Goal: Task Accomplishment & Management: Manage account settings

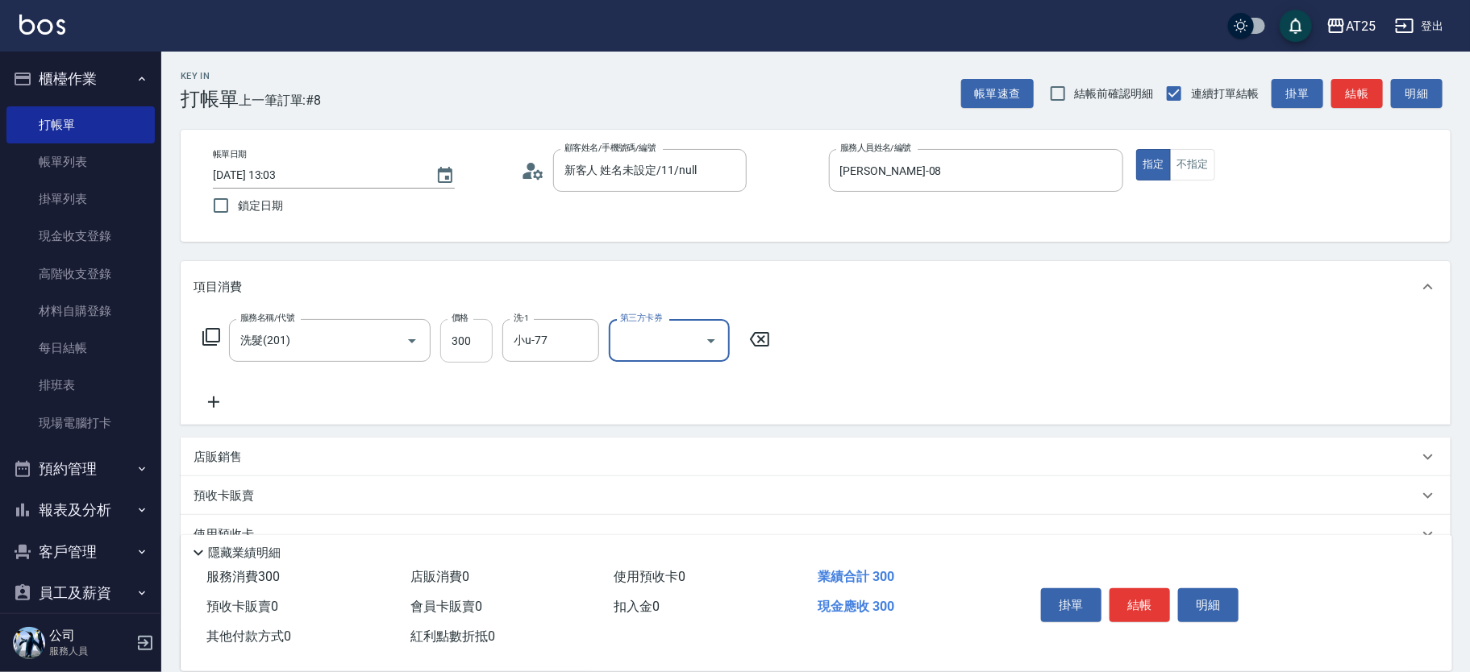
click at [481, 344] on input "300" at bounding box center [466, 341] width 52 height 44
type input "5"
type input "0"
type input "500"
type input "50"
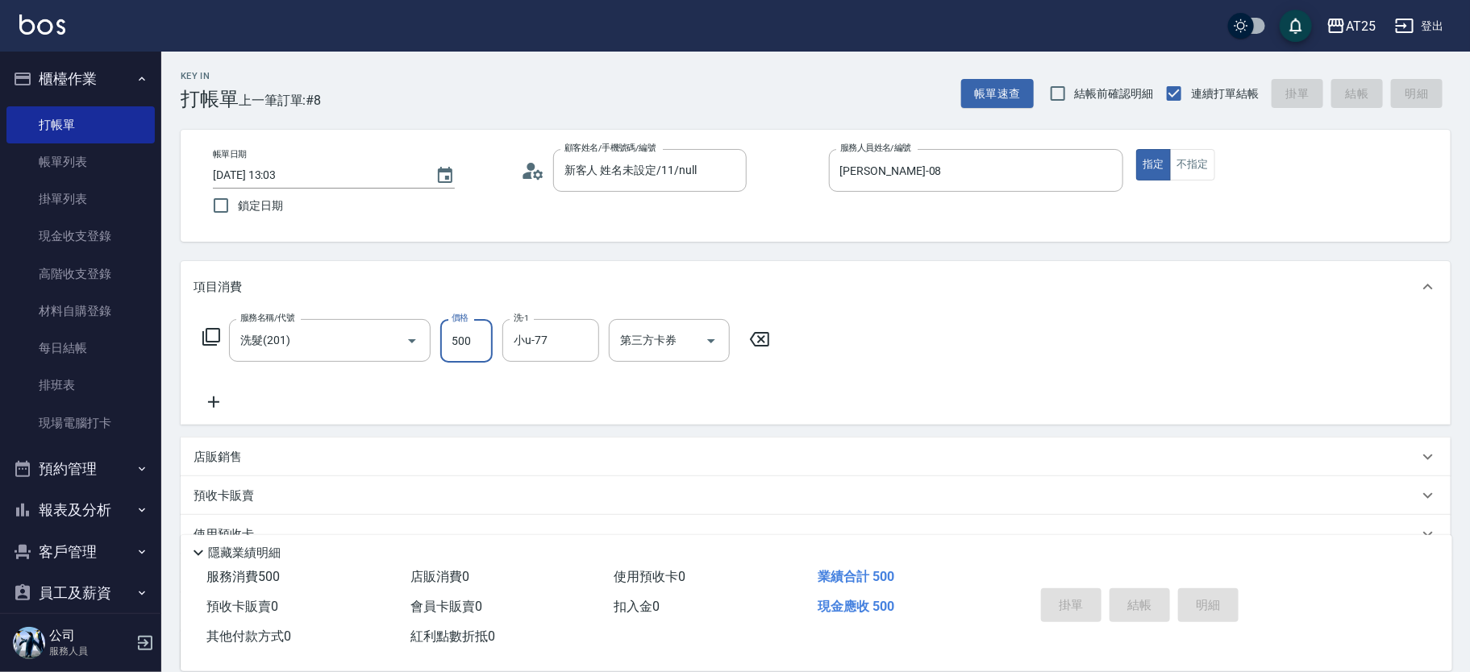
type input "2025/09/21 14:22"
type input "0"
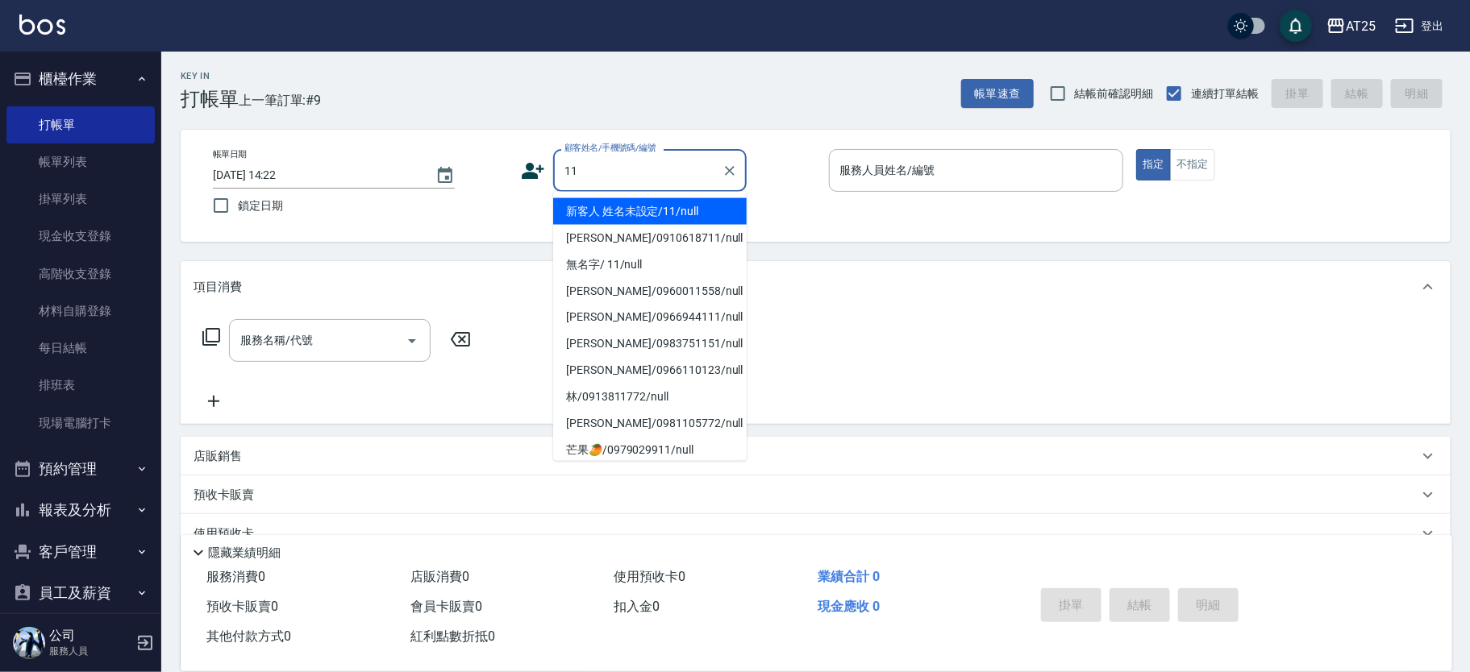
type input "新客人 姓名未設定/11/null"
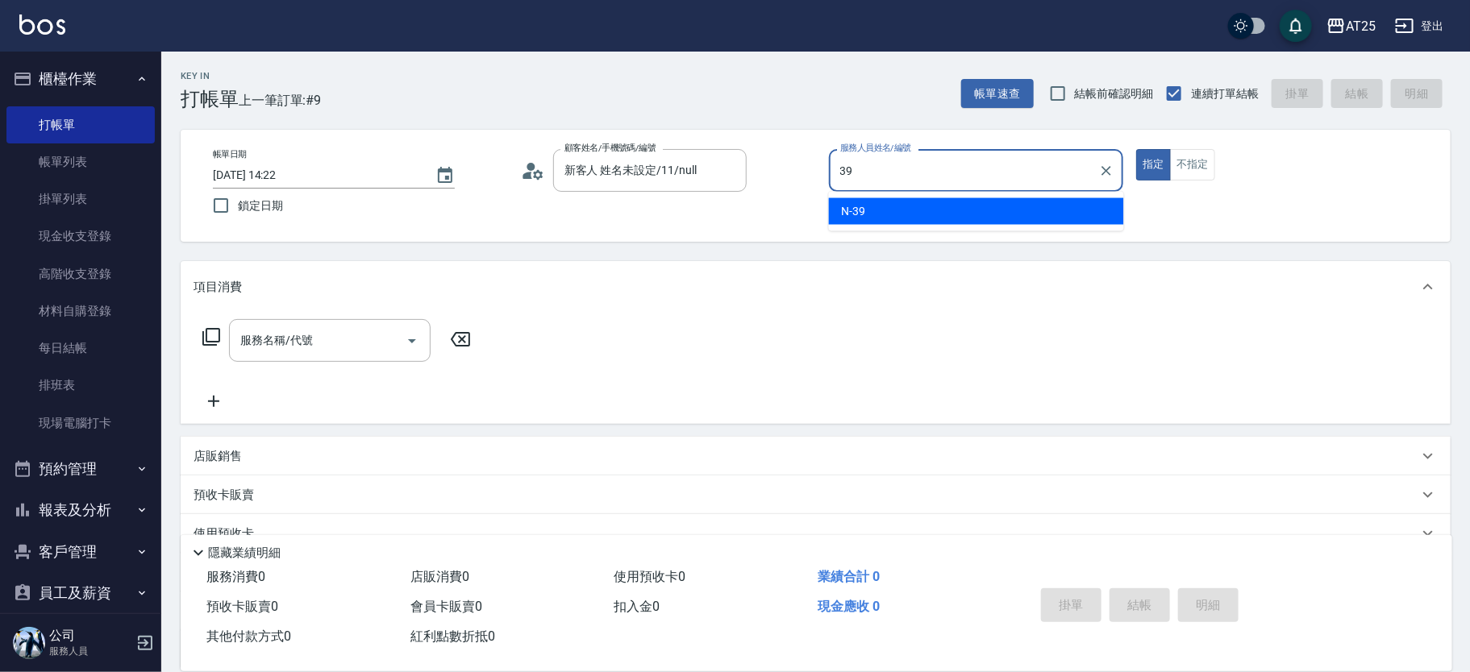
type input "N-39"
type button "true"
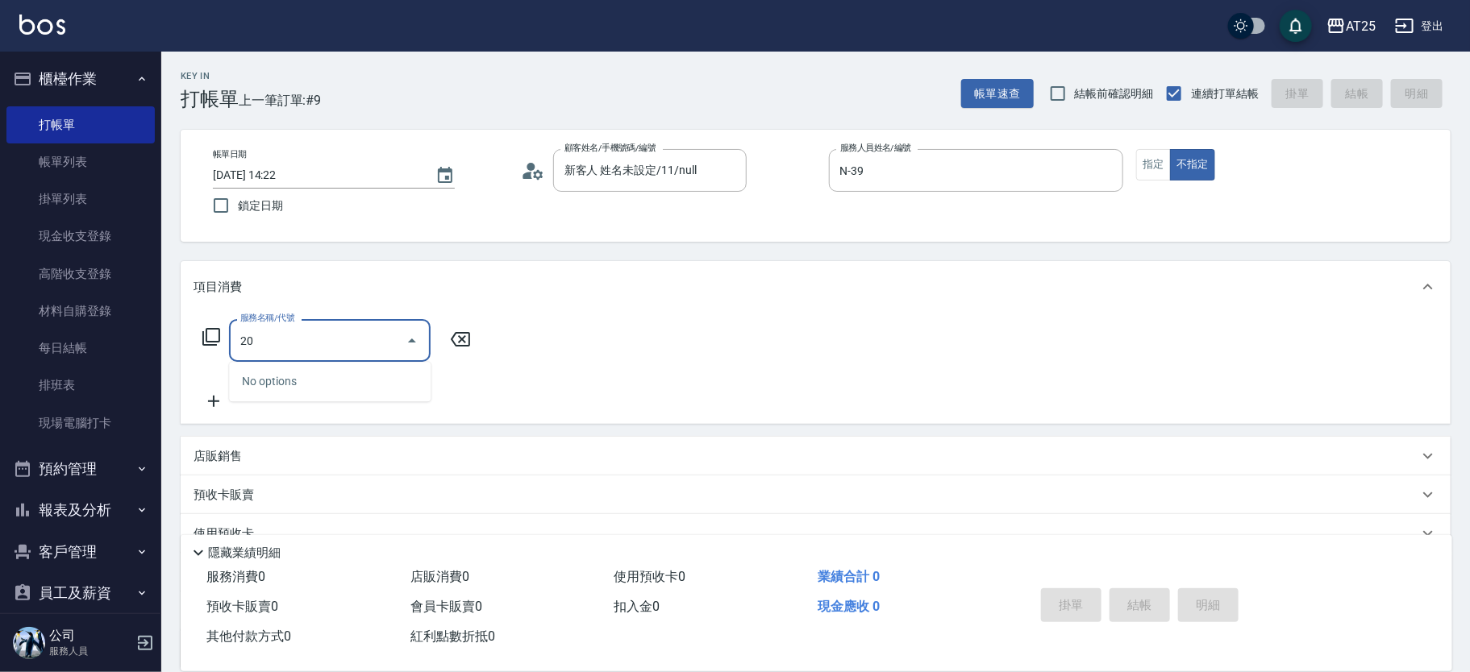
type input "201"
type input "30"
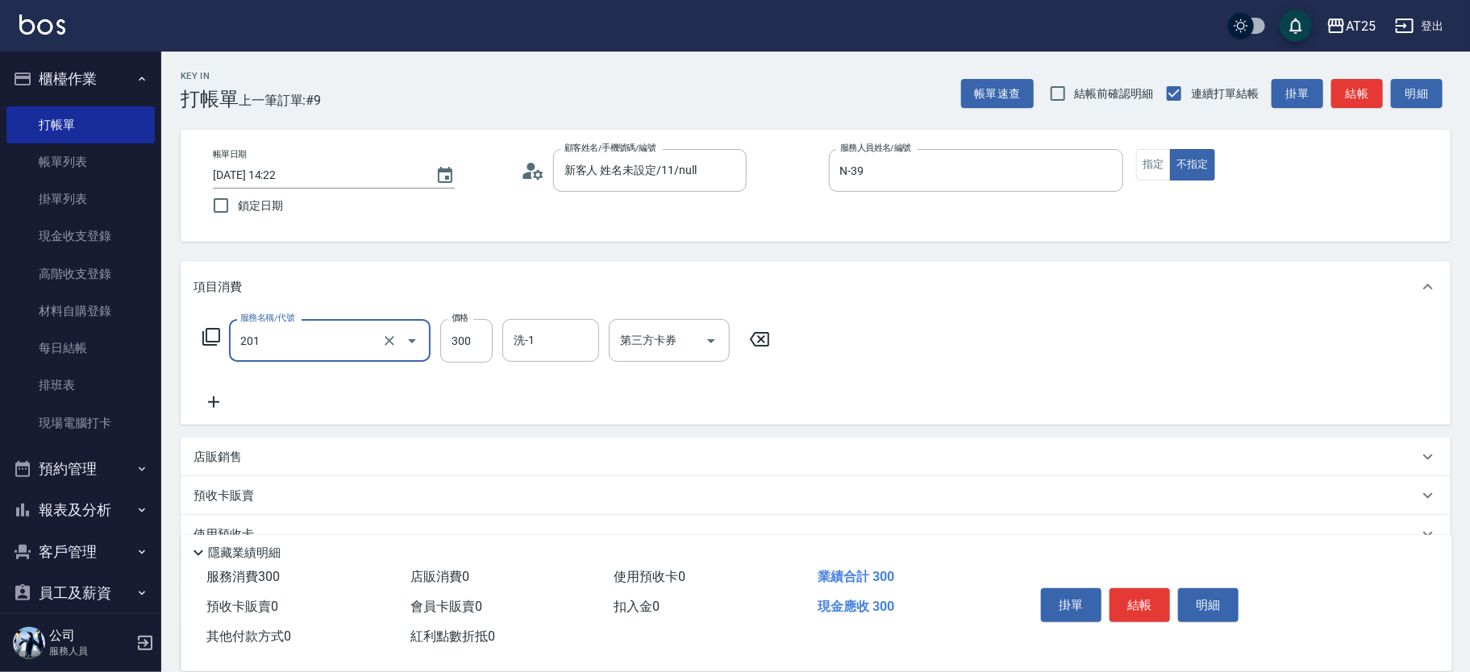
type input "洗髮(201)"
type input "0"
type input "80"
type input "800"
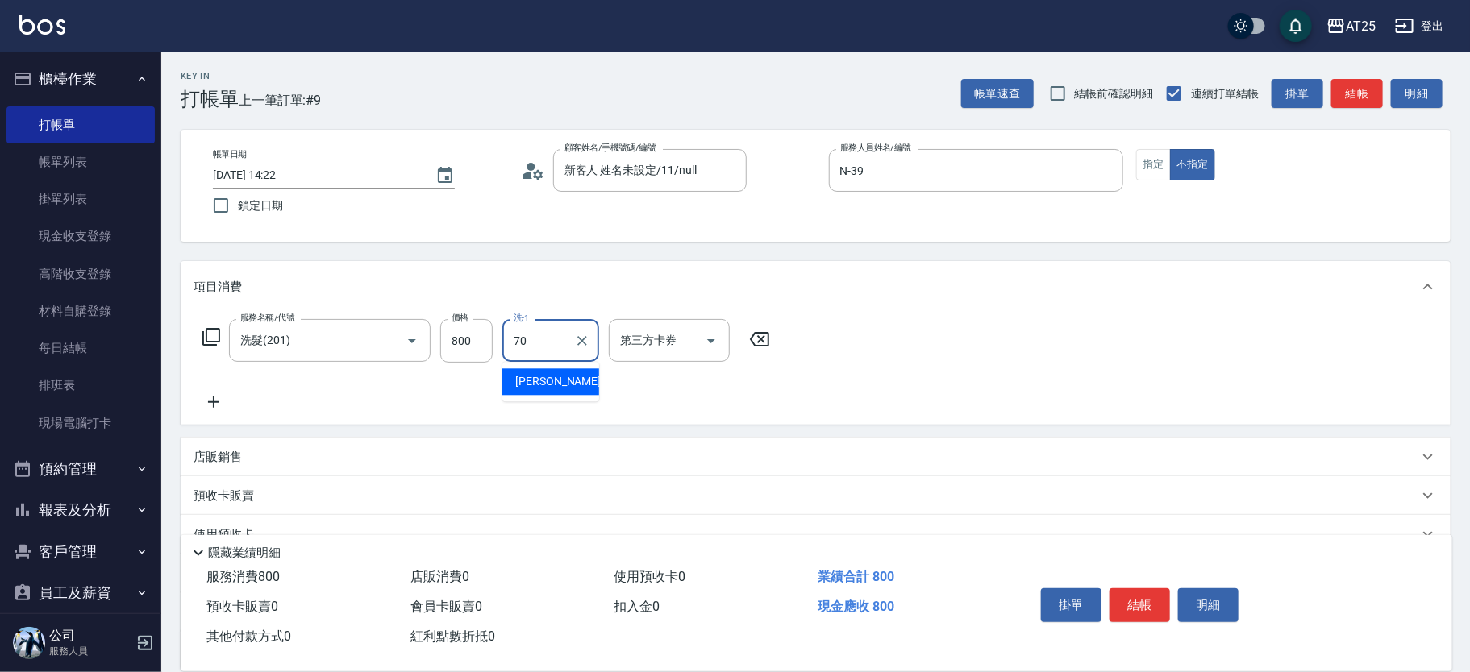
type input "惠均-70"
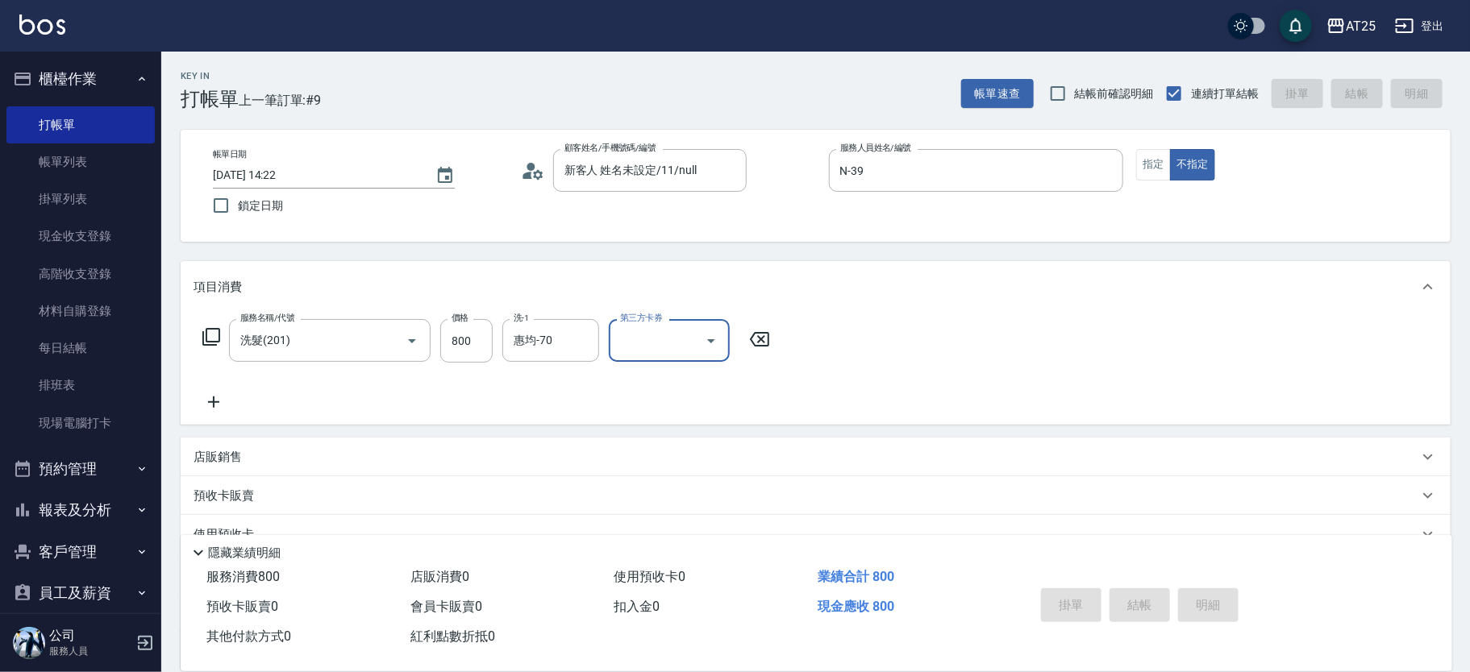
type input "0"
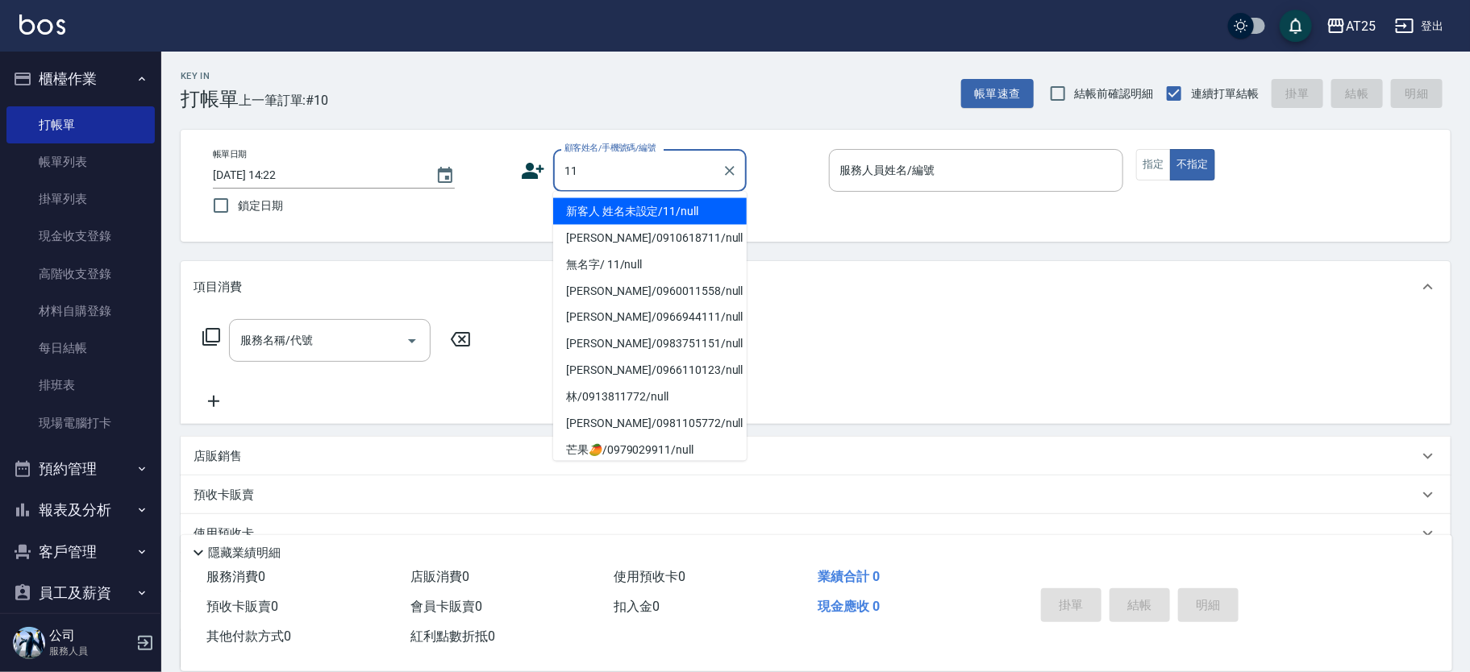
type input "新客人 姓名未設定/11/null"
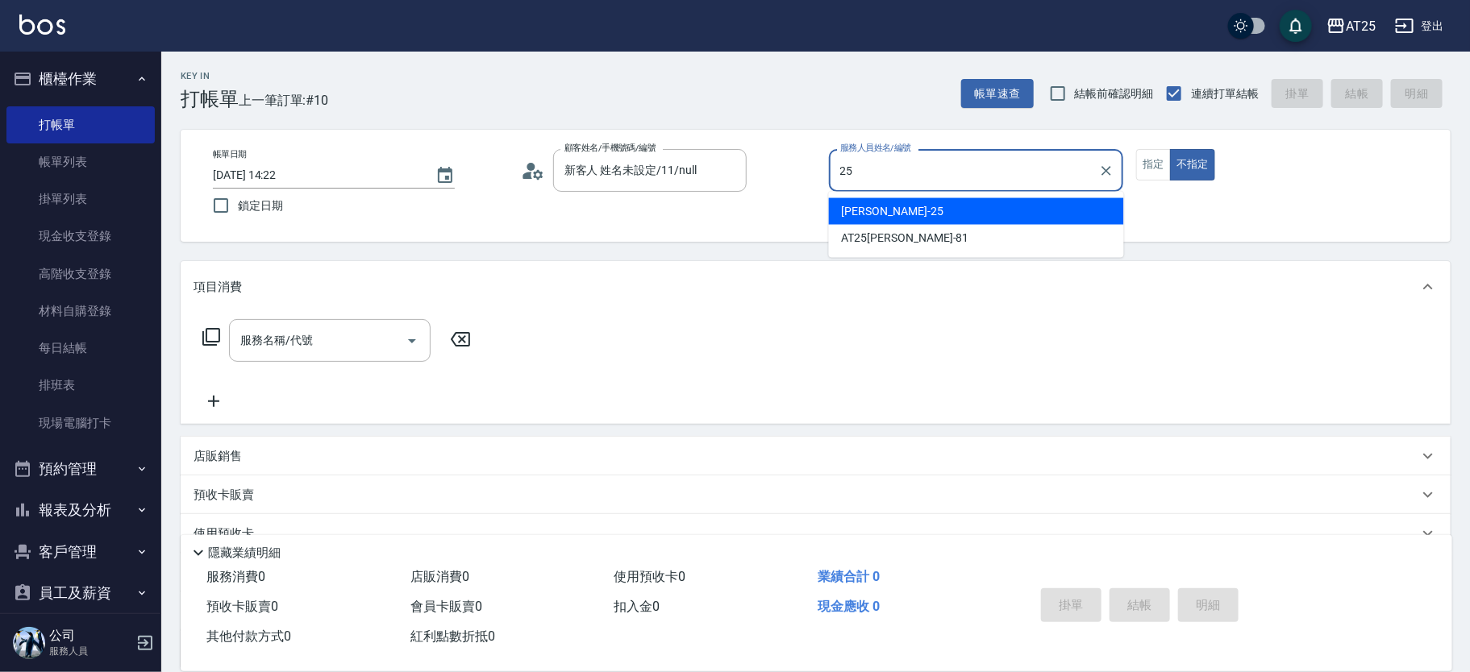
type input "[PERSON_NAME]-25"
type button "false"
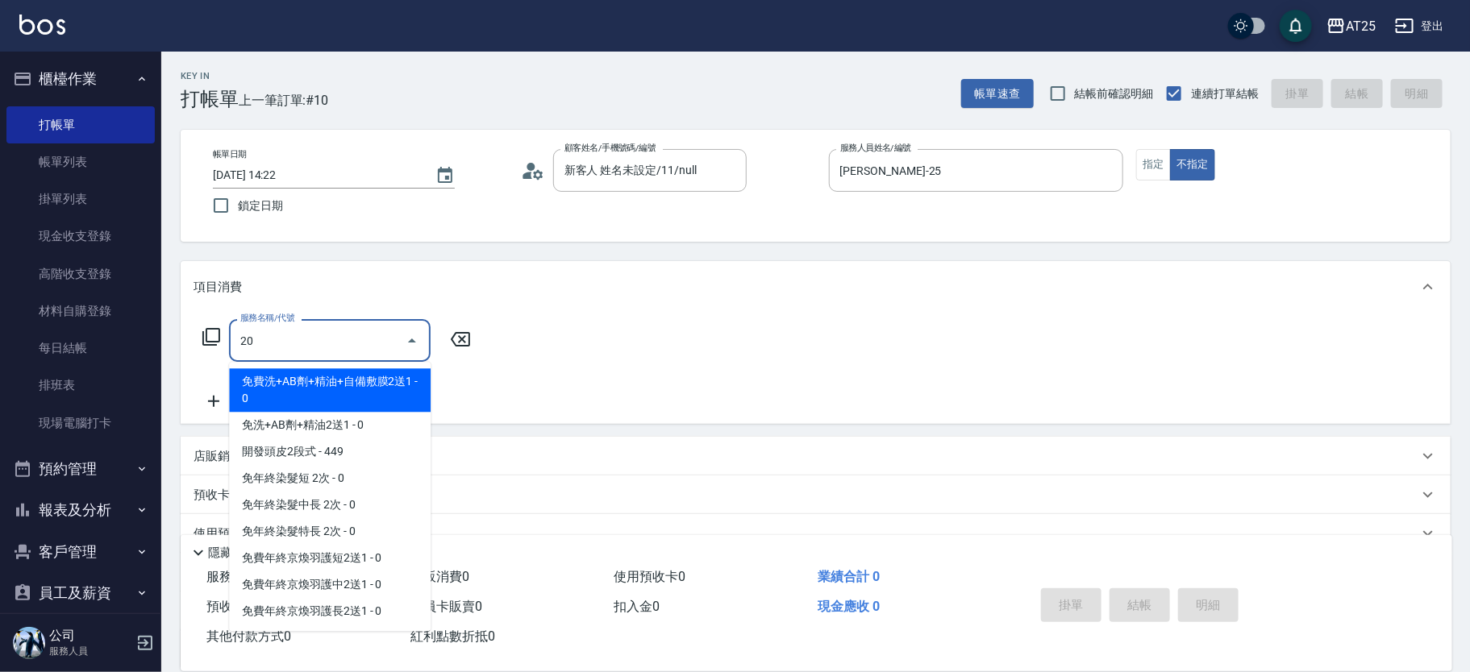
type input "201"
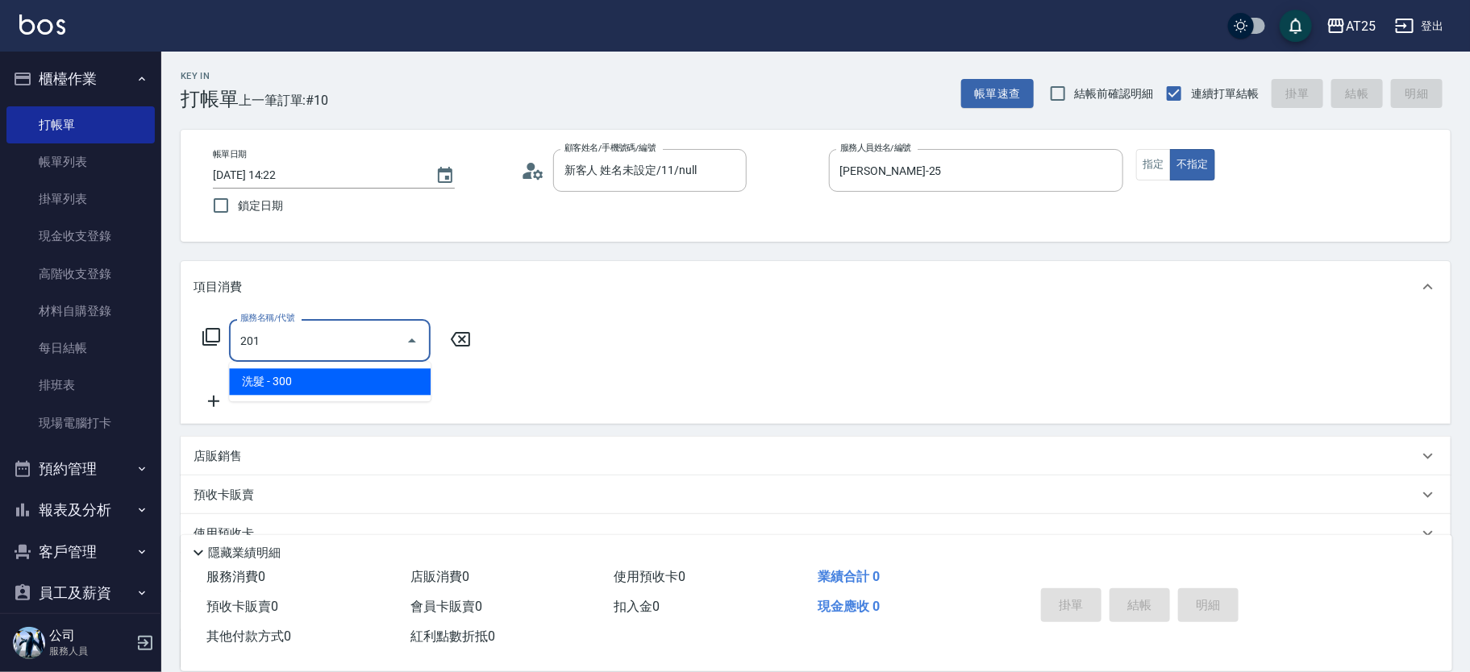
type input "30"
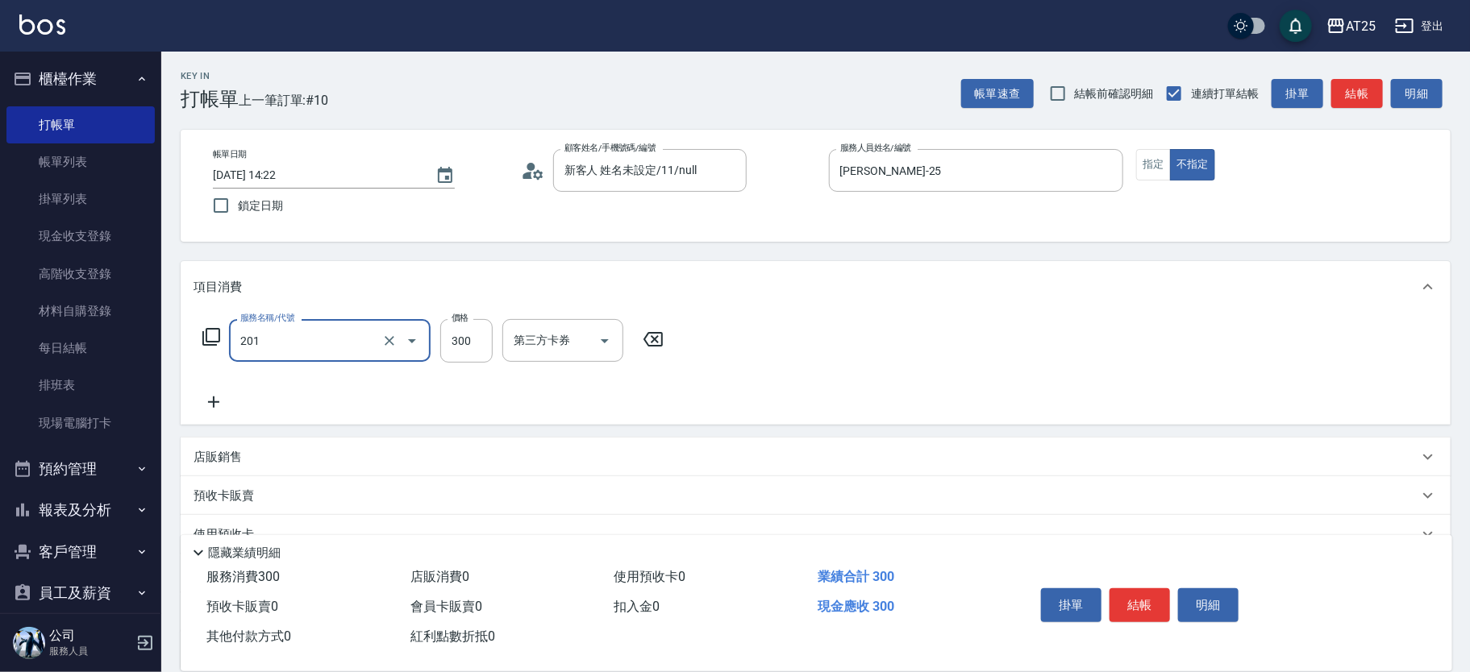
type input "洗髮(201)"
type input "4"
type input "0"
type input "40"
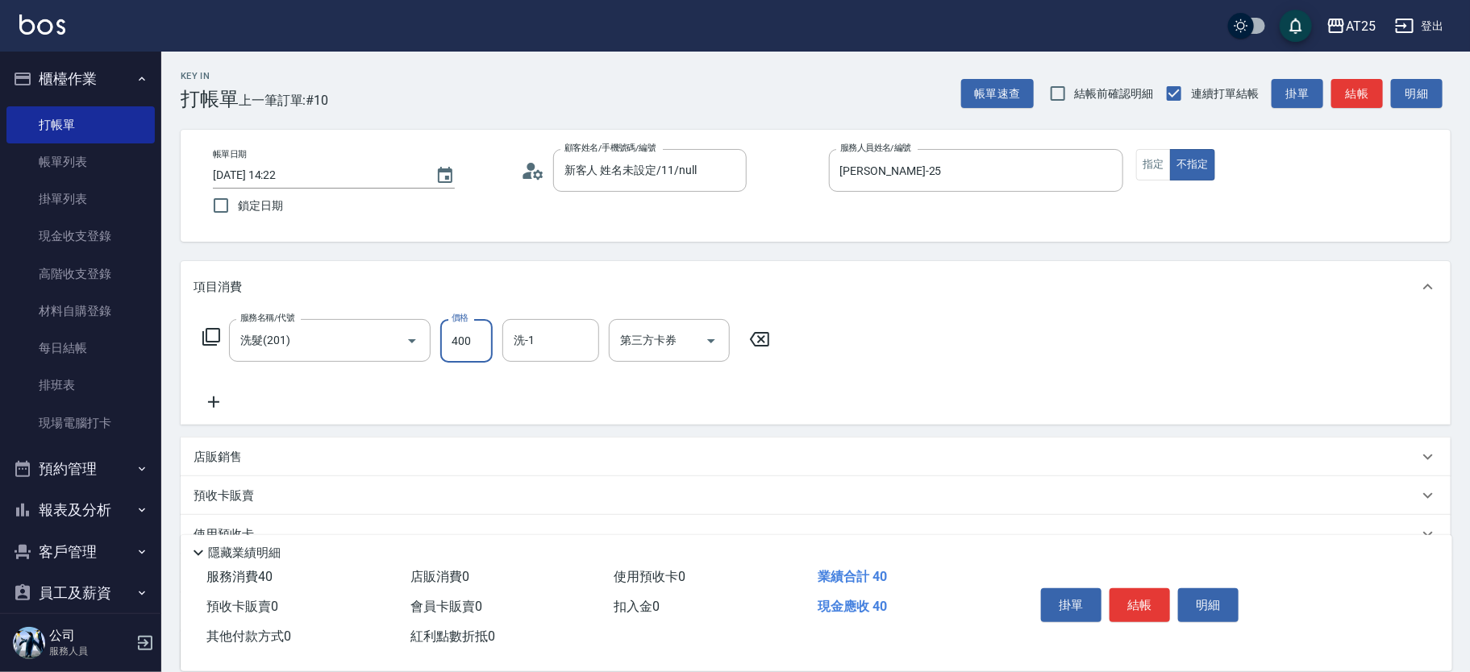
type input "400"
type input "小宇-58"
click at [577, 338] on icon "Clear" at bounding box center [582, 341] width 16 height 16
type input "sandy-83"
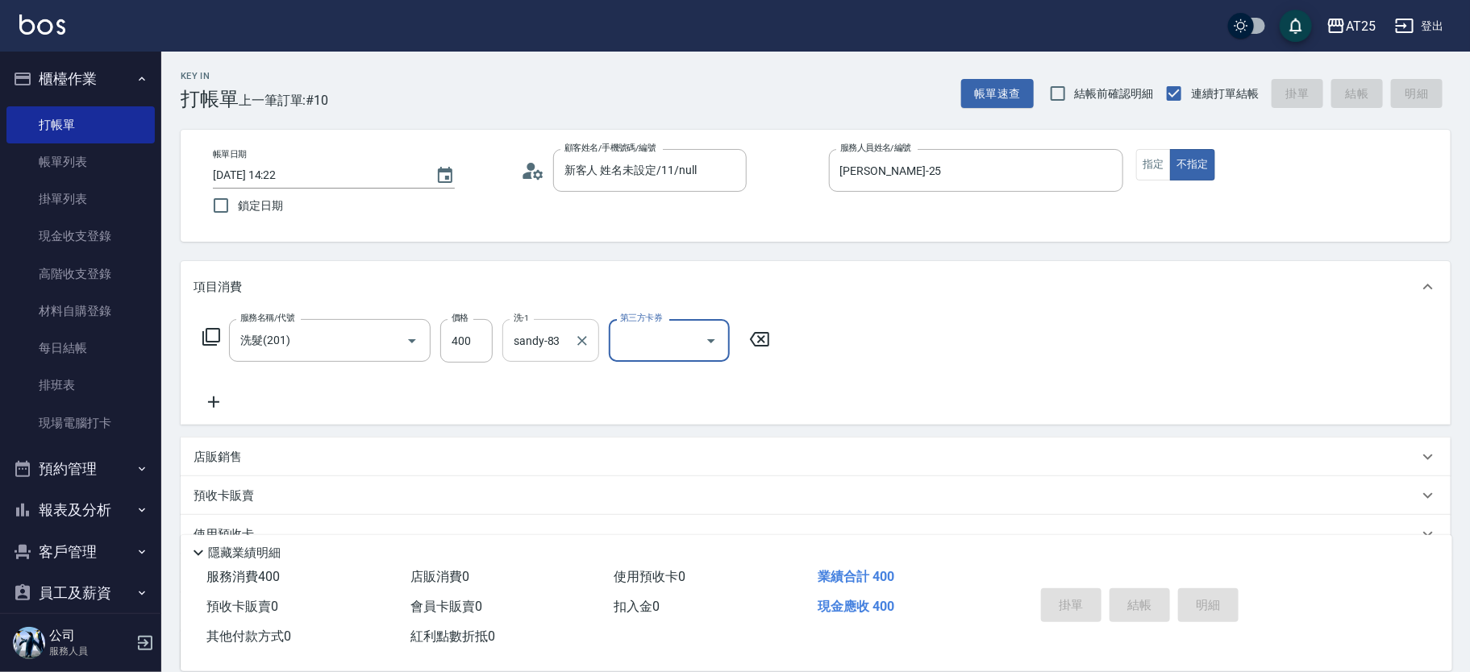
type input "0"
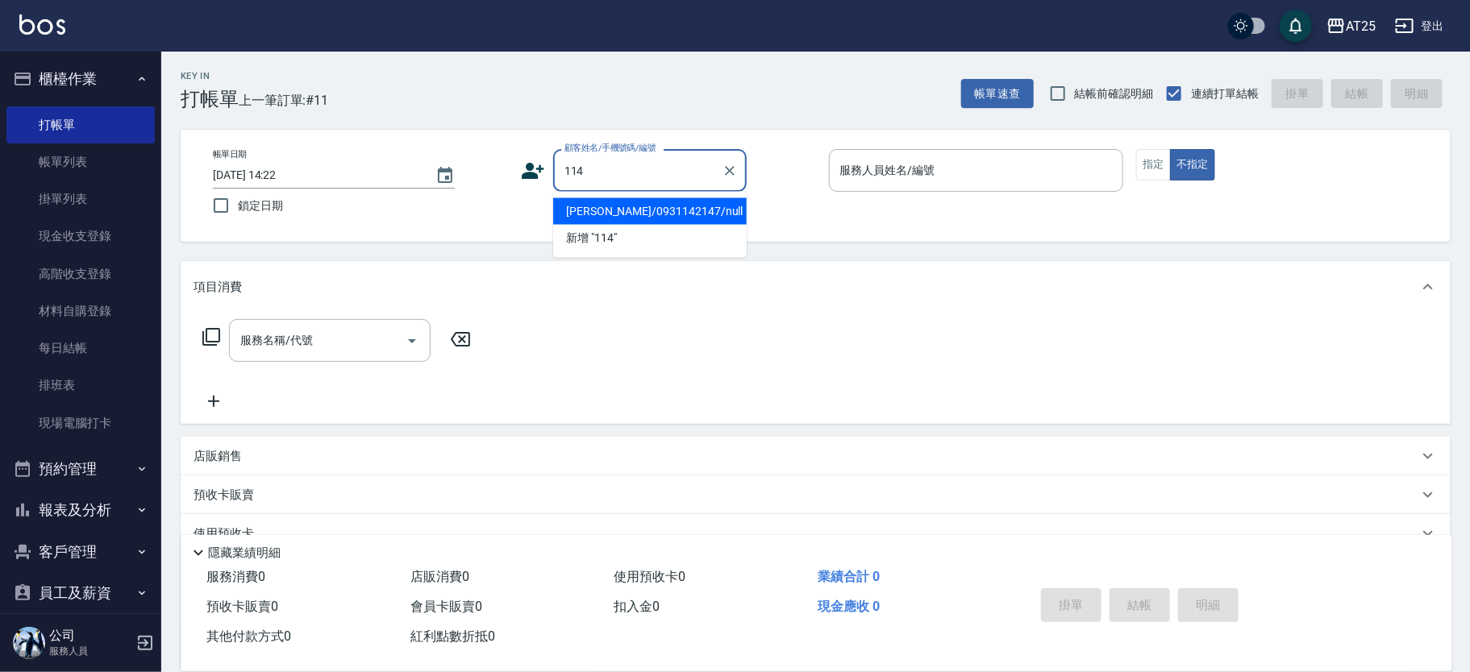
type input "[PERSON_NAME]/0931142147/null"
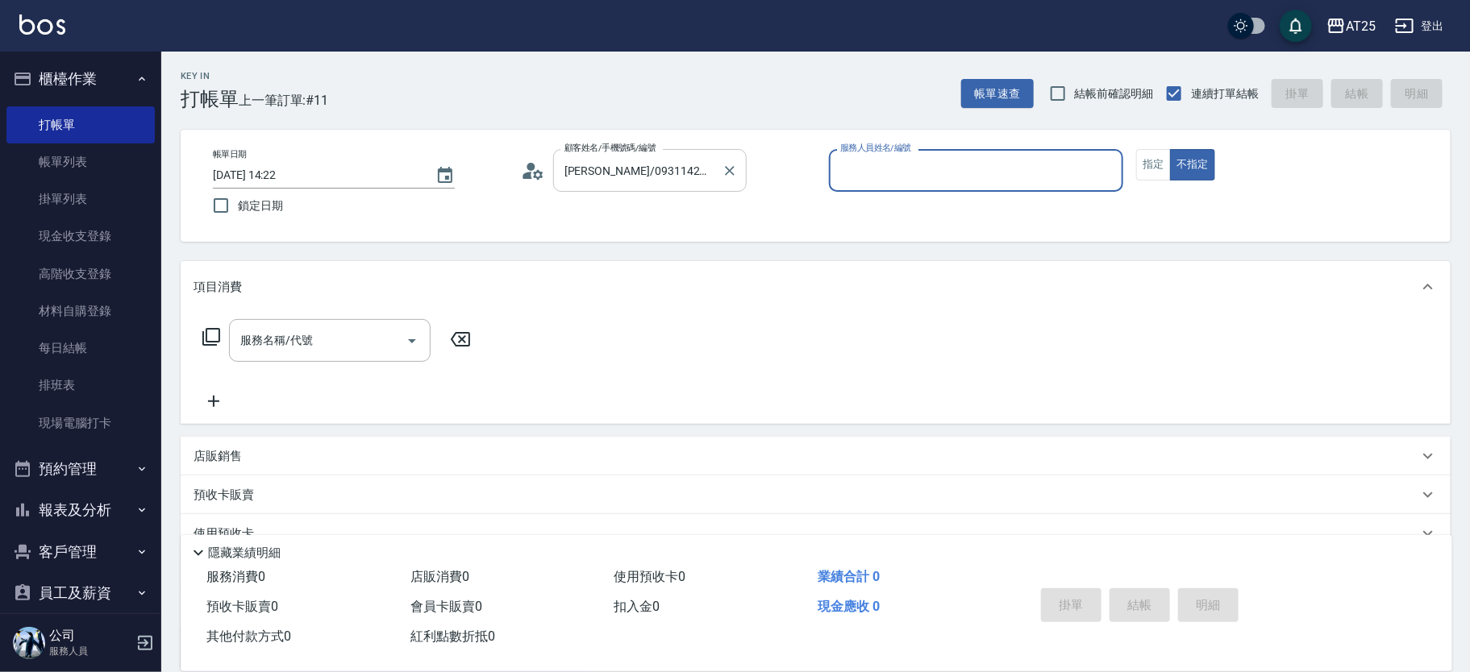
click at [727, 163] on icon "Clear" at bounding box center [730, 171] width 16 height 16
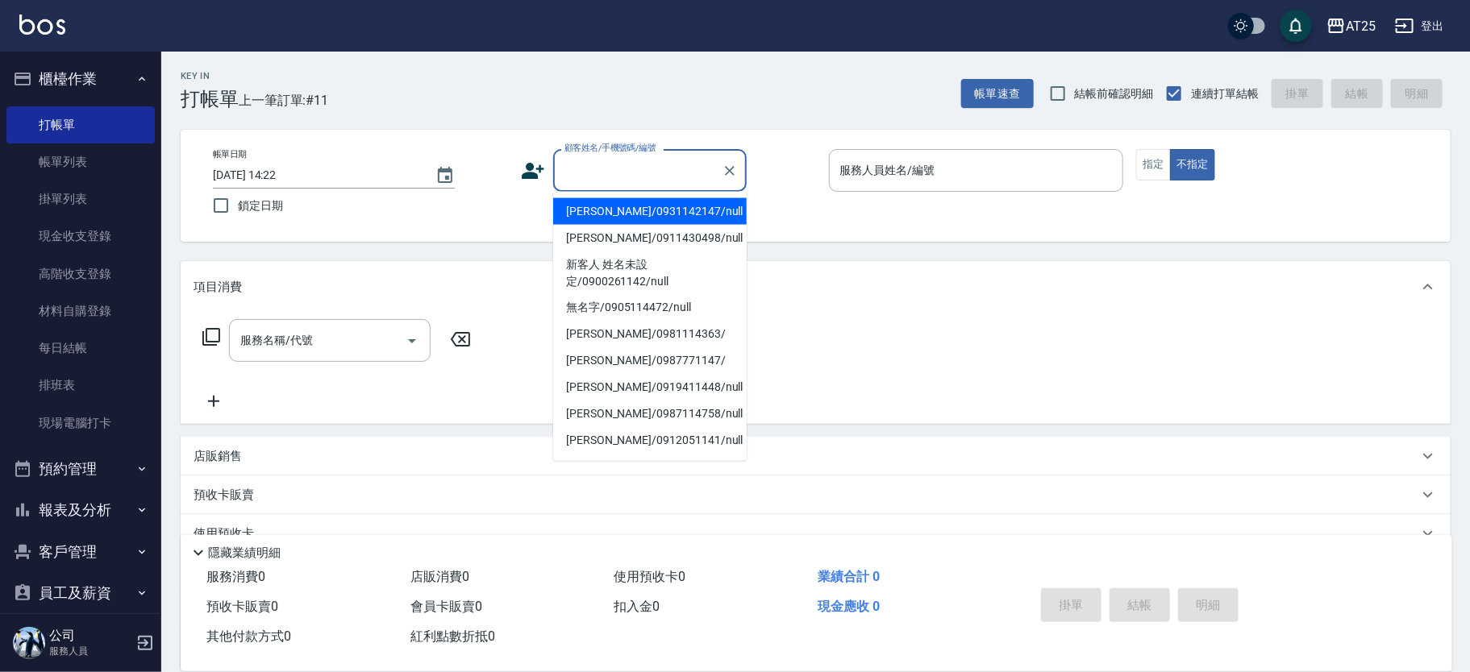
click at [643, 178] on input "顧客姓名/手機號碼/編號" at bounding box center [637, 170] width 155 height 28
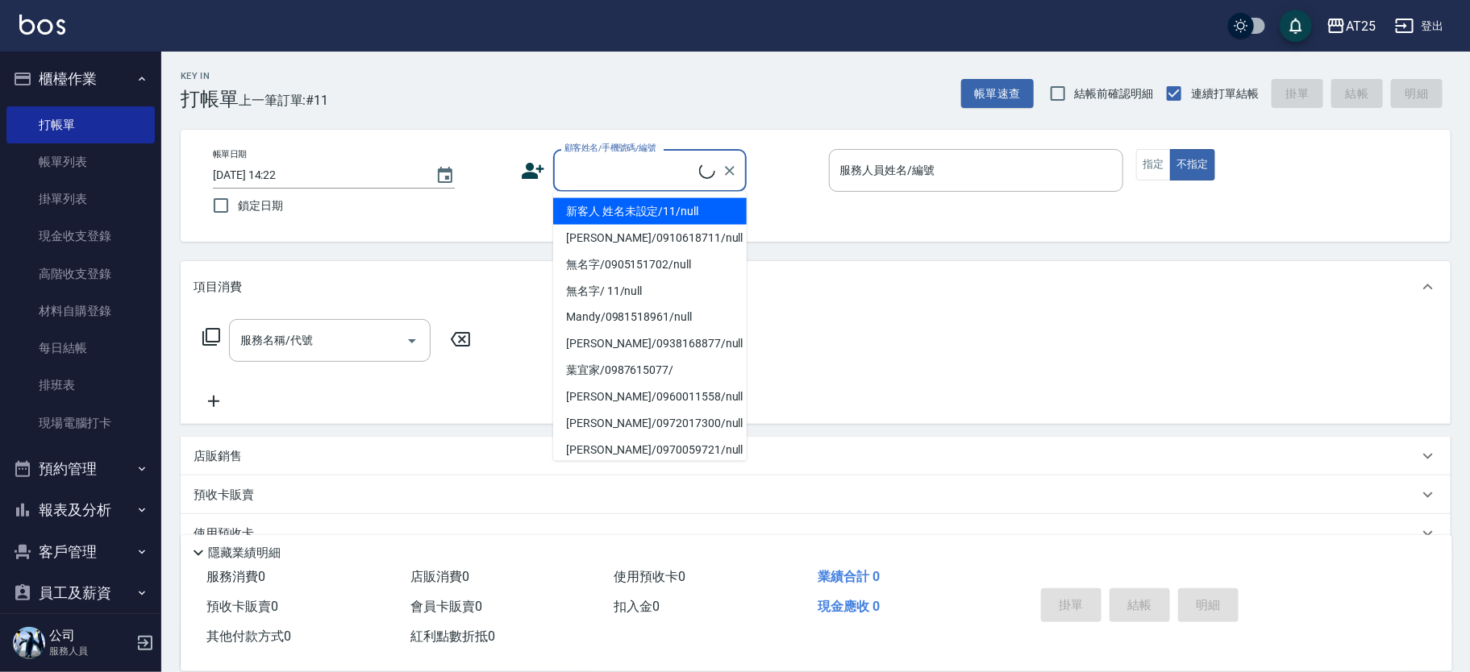
click at [695, 215] on li "新客人 姓名未設定/11/null" at bounding box center [650, 211] width 194 height 27
type input "新客人 姓名未設定/11/null"
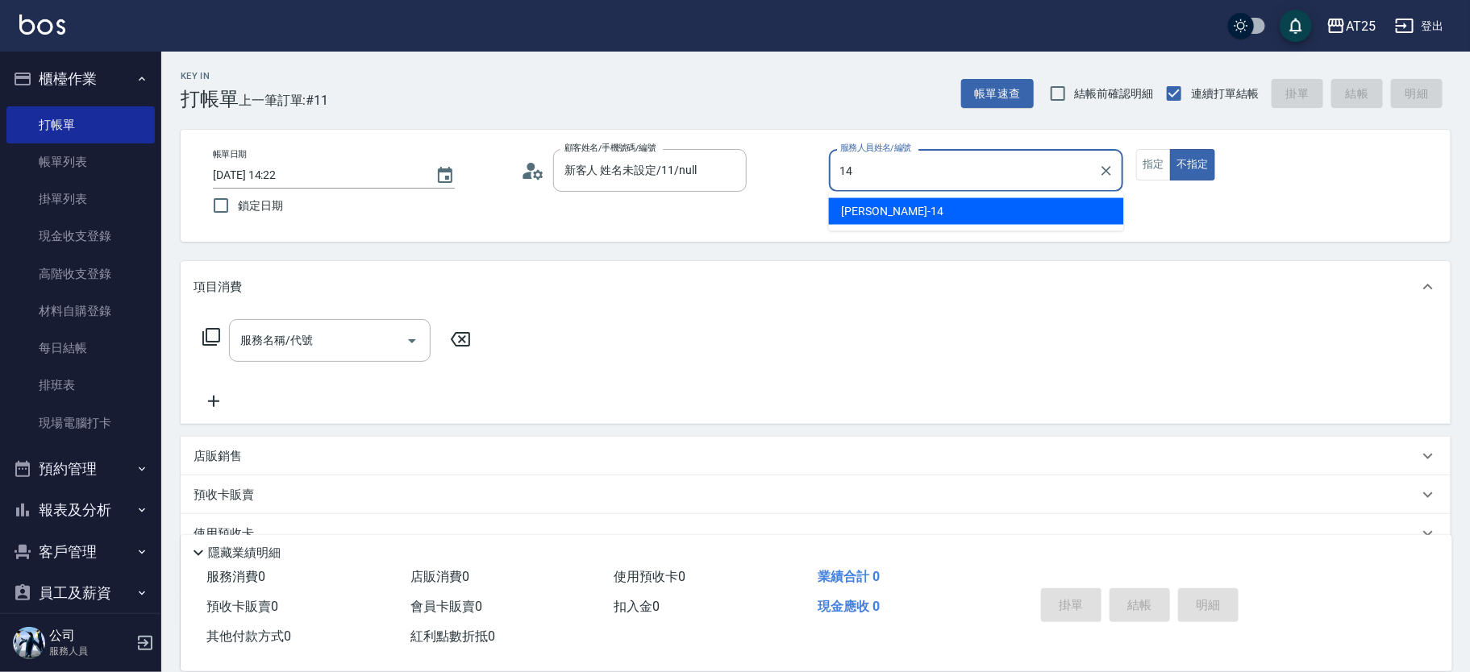
type input "[PERSON_NAME]-14"
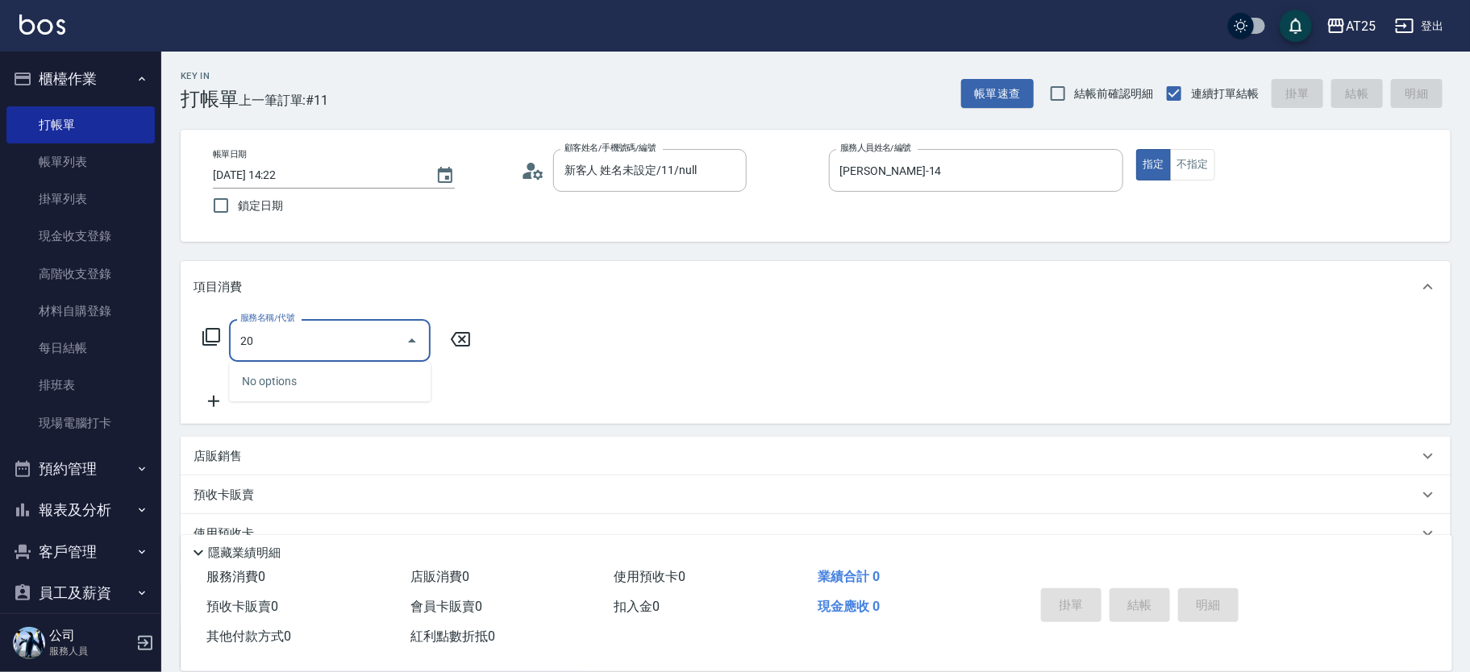
type input "201"
type input "30"
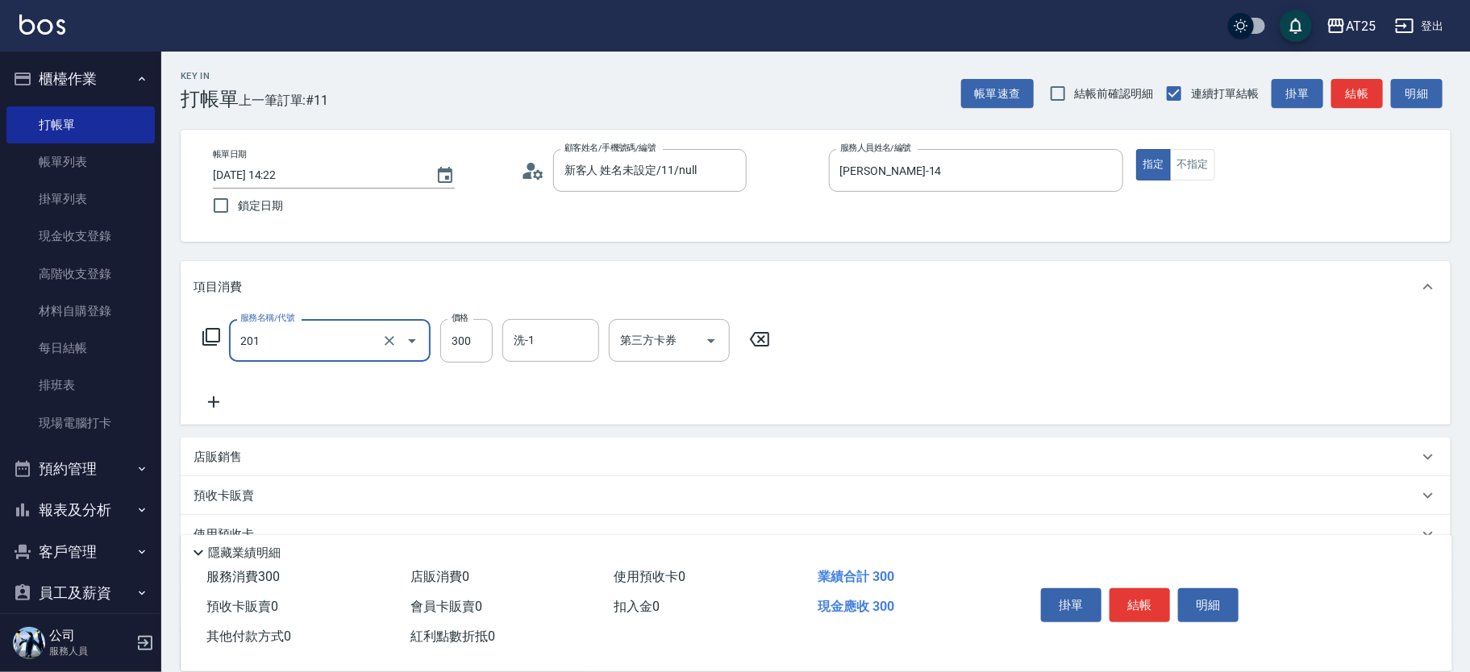
type input "洗髮(201)"
type input "0"
type input "72"
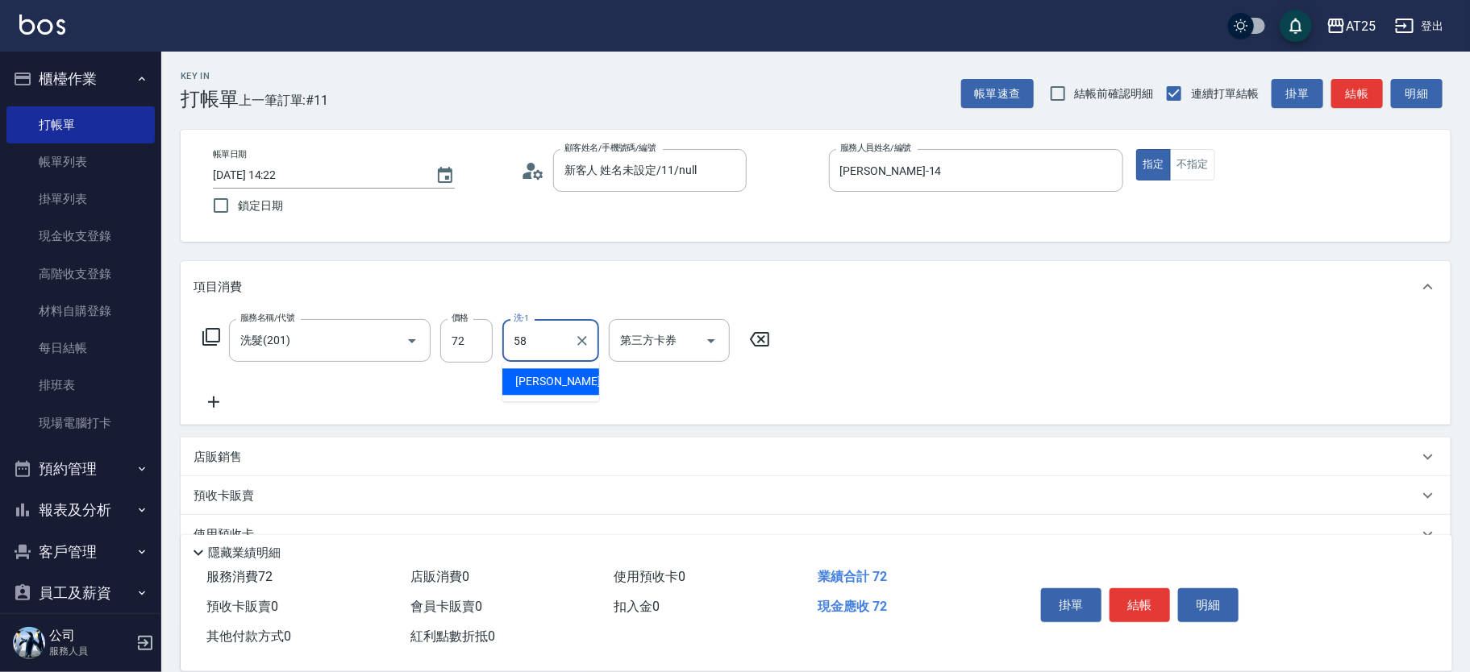
type input "小宇-58"
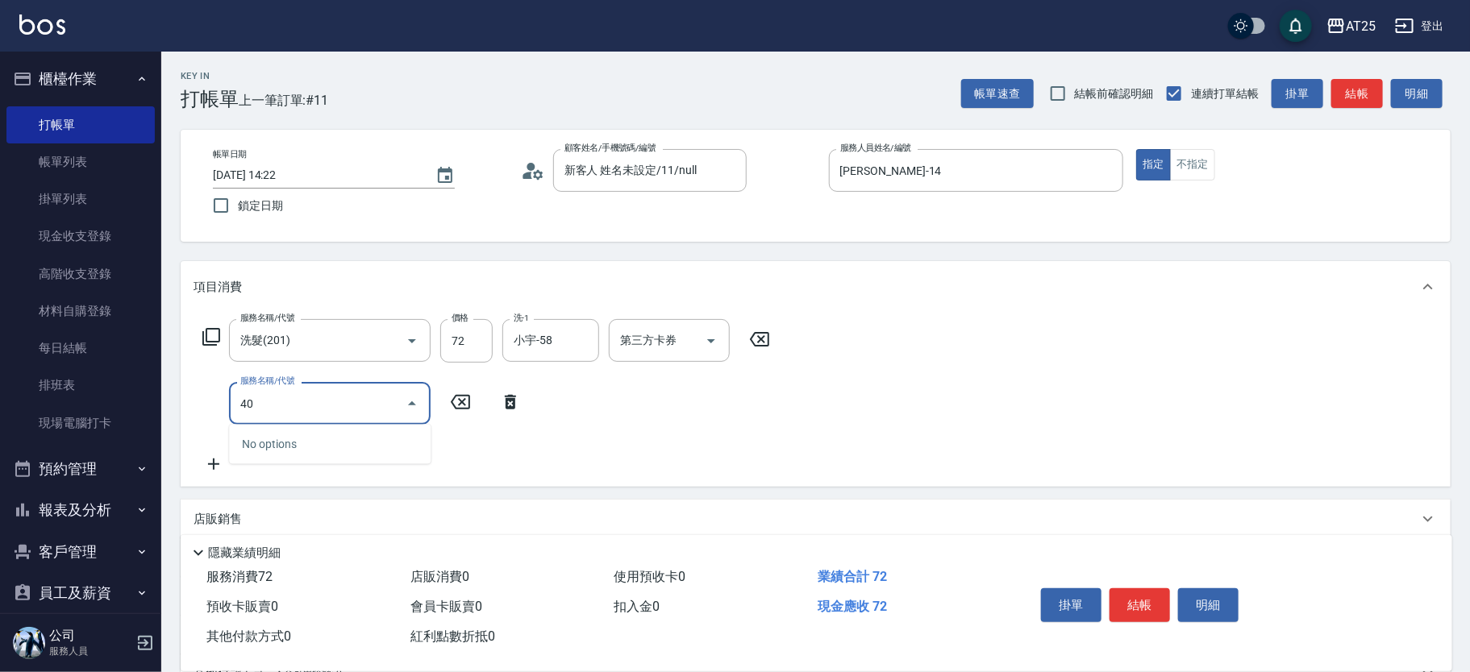
type input "401"
type input "30"
type input "剪髮(401)"
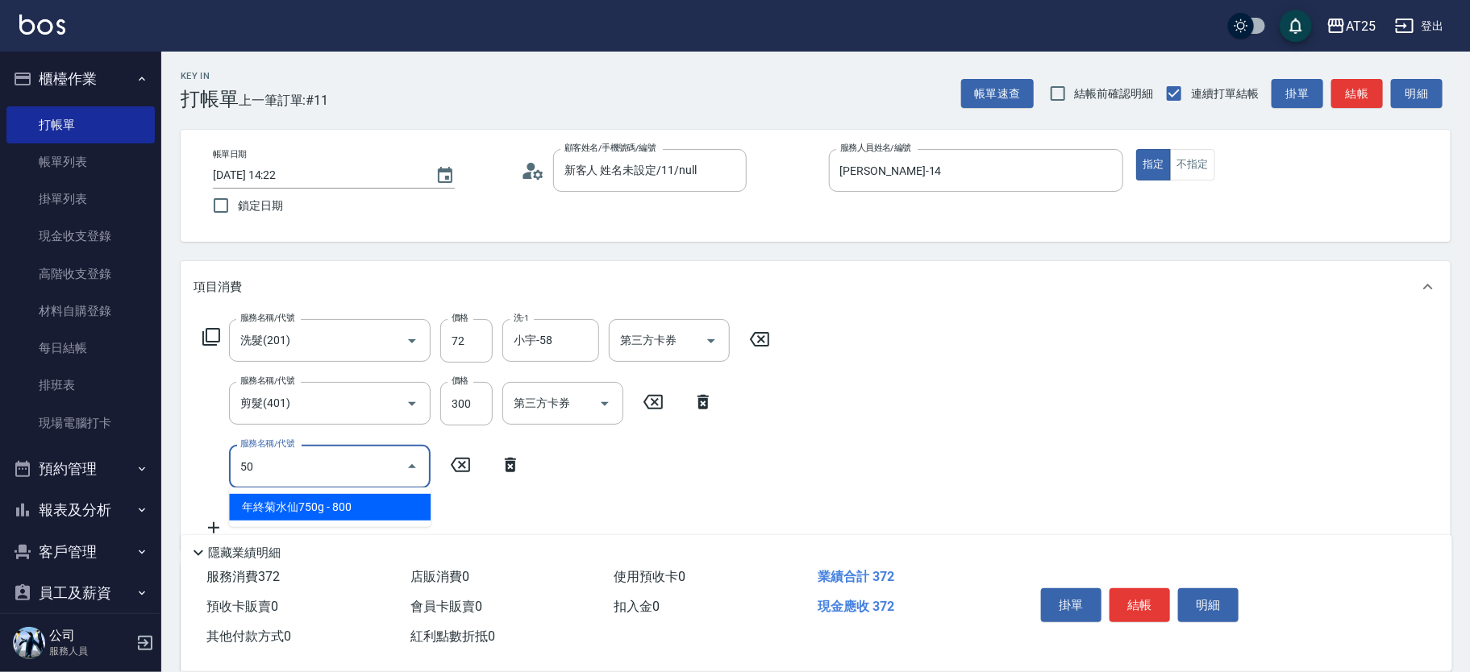
type input "501"
type input "130"
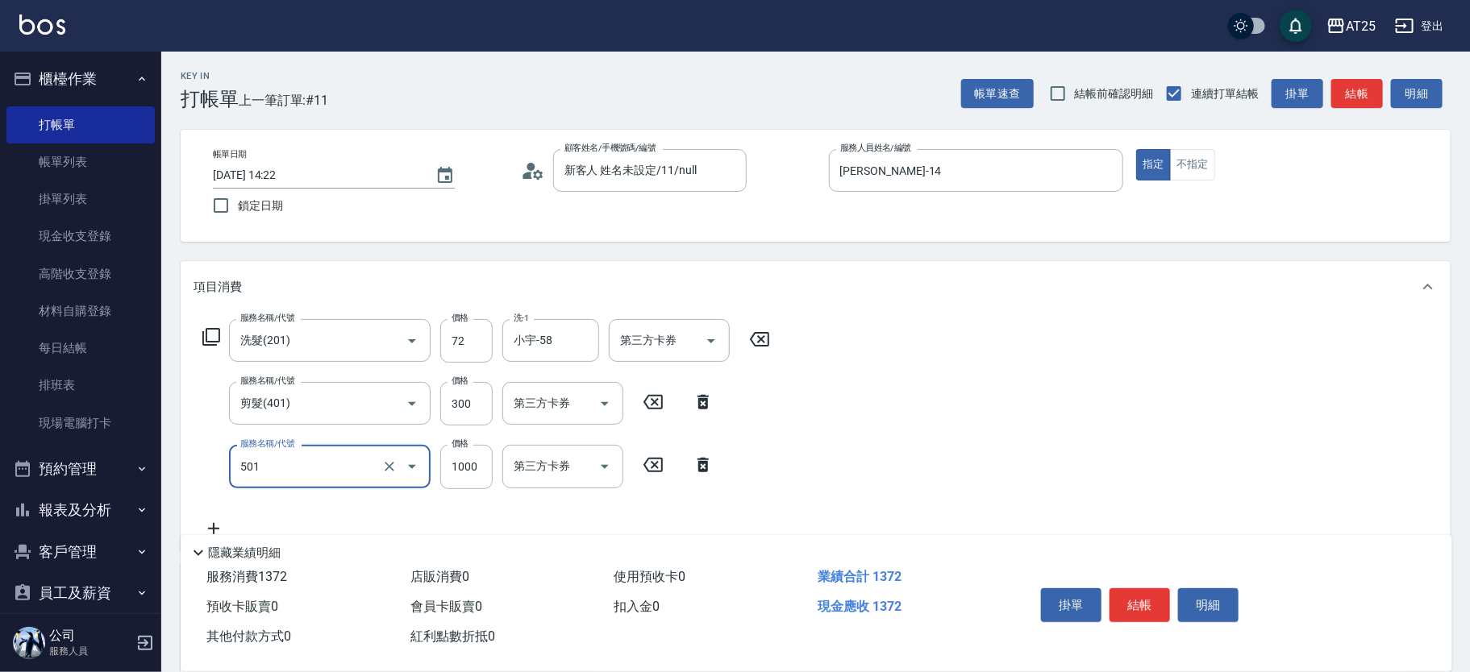
type input "染髮(501)"
type input "30"
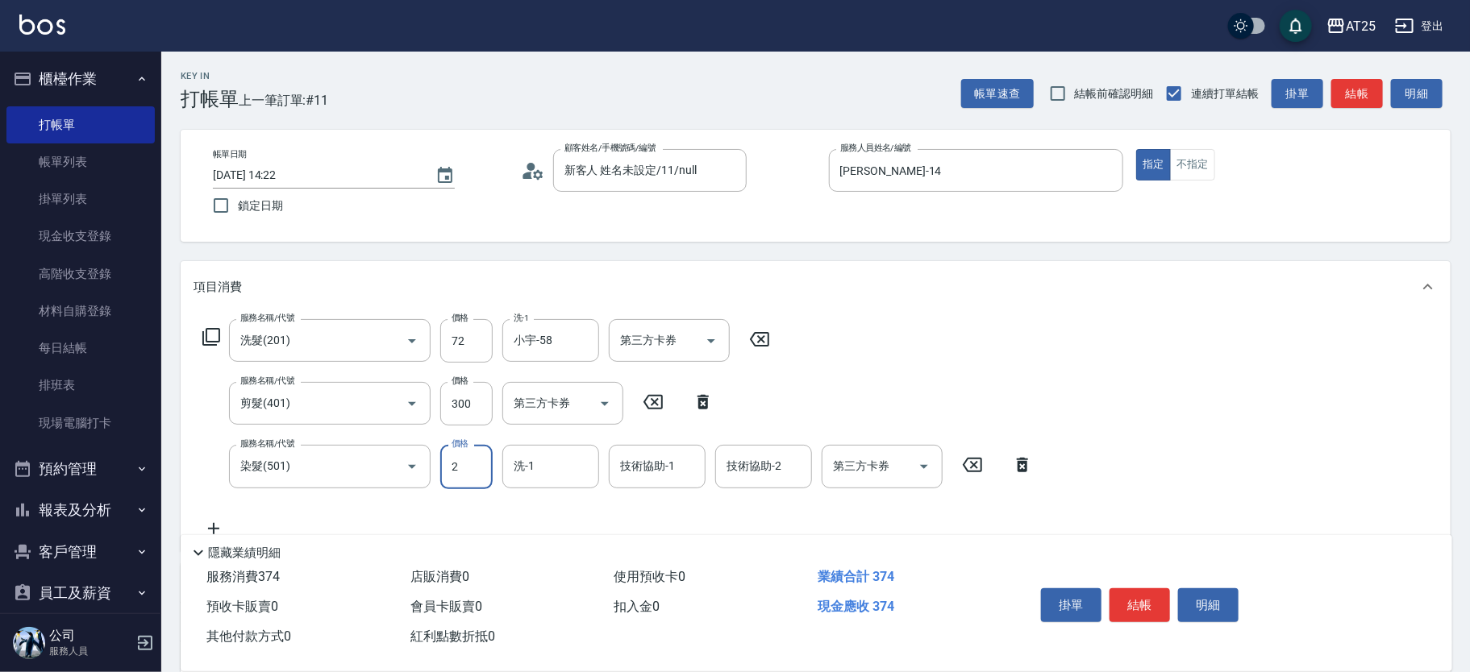
type input "28"
type input "40"
type input "280"
type input "310"
type input "2800"
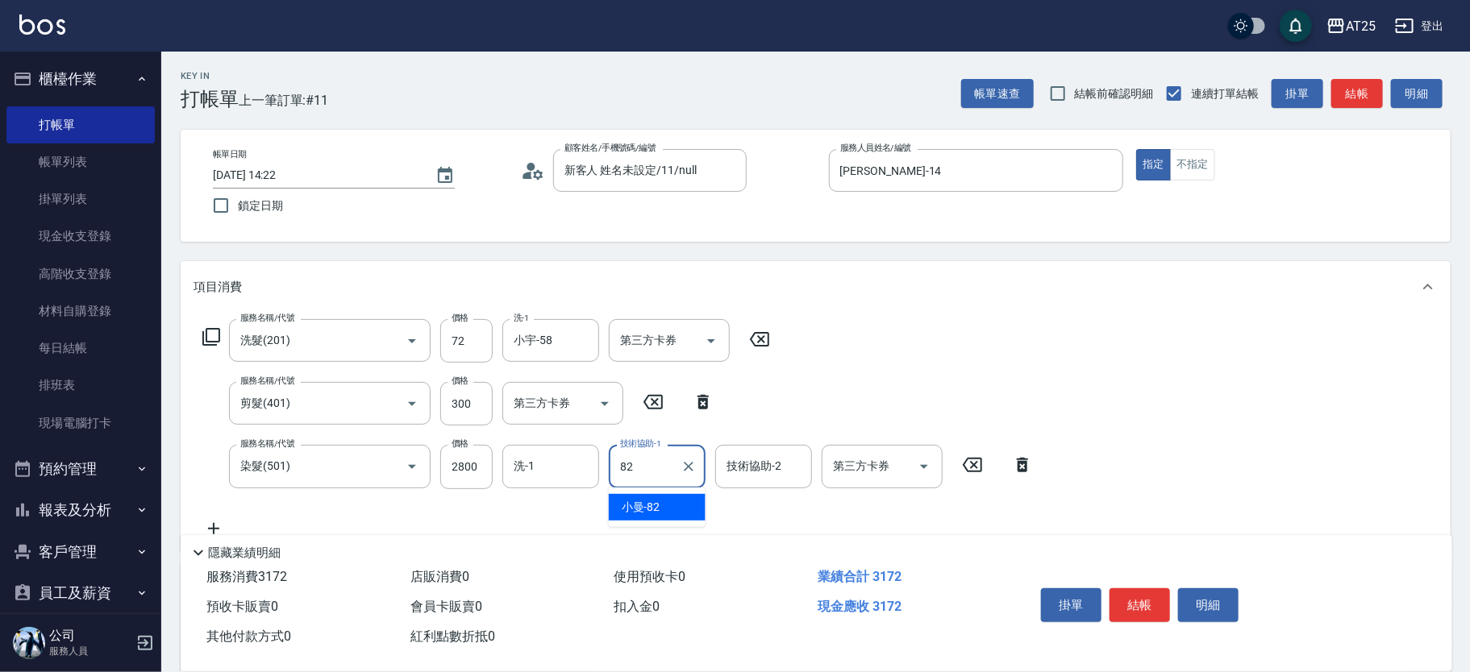
type input "小曼-82"
click at [701, 465] on div "小曼-82 技術協助-1" at bounding box center [657, 466] width 97 height 43
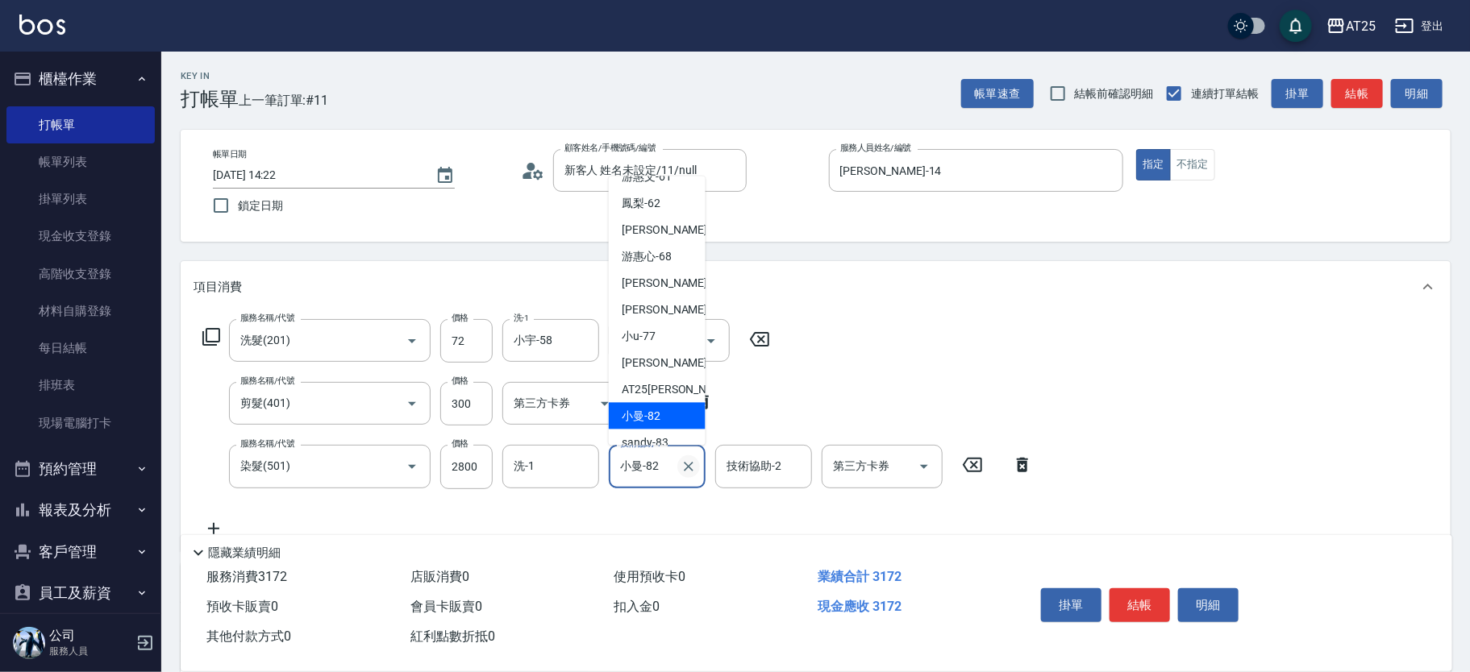
click at [689, 468] on icon "Clear" at bounding box center [688, 467] width 16 height 16
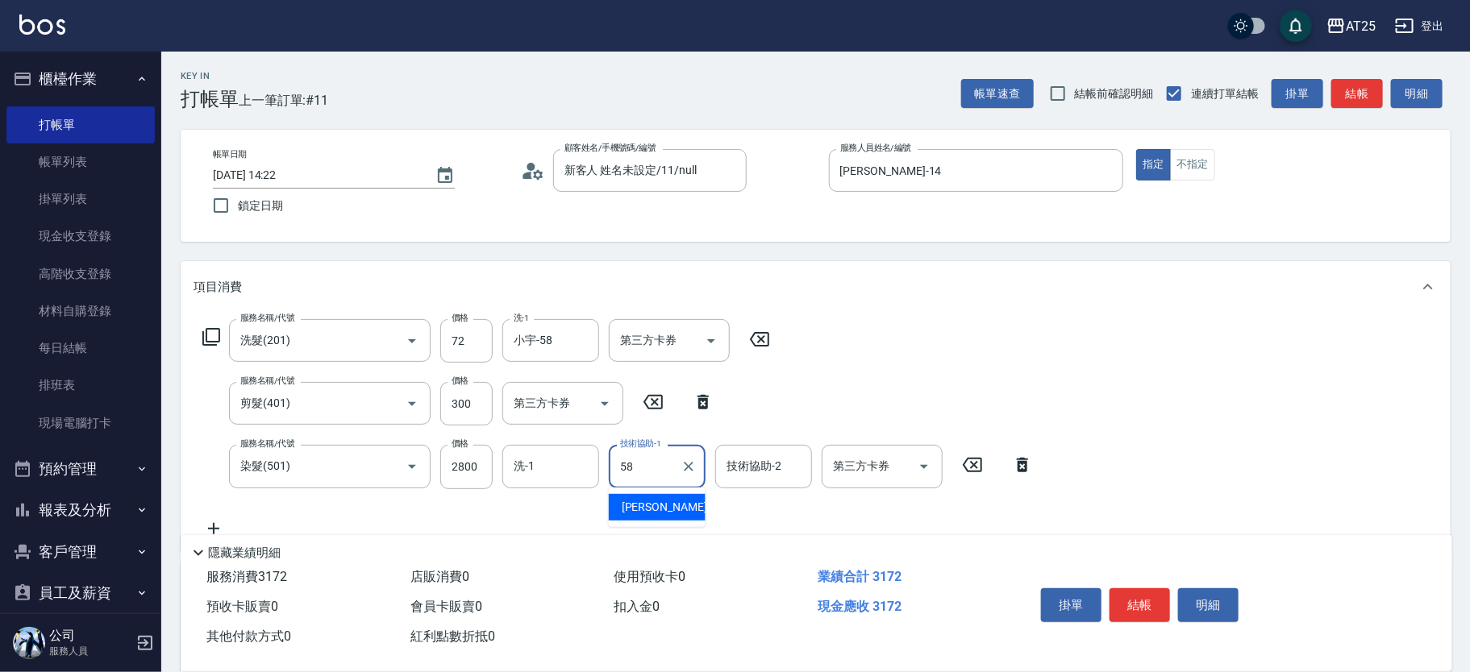
type input "小宇-58"
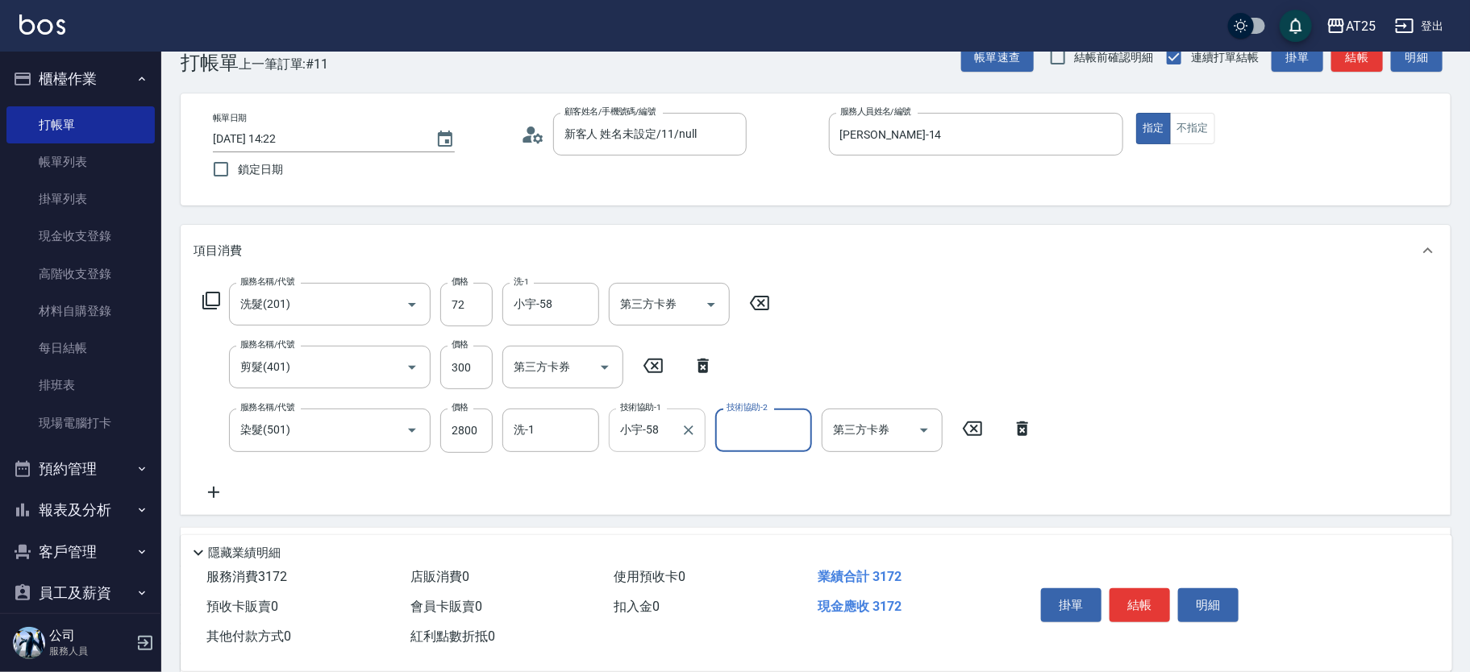
scroll to position [276, 0]
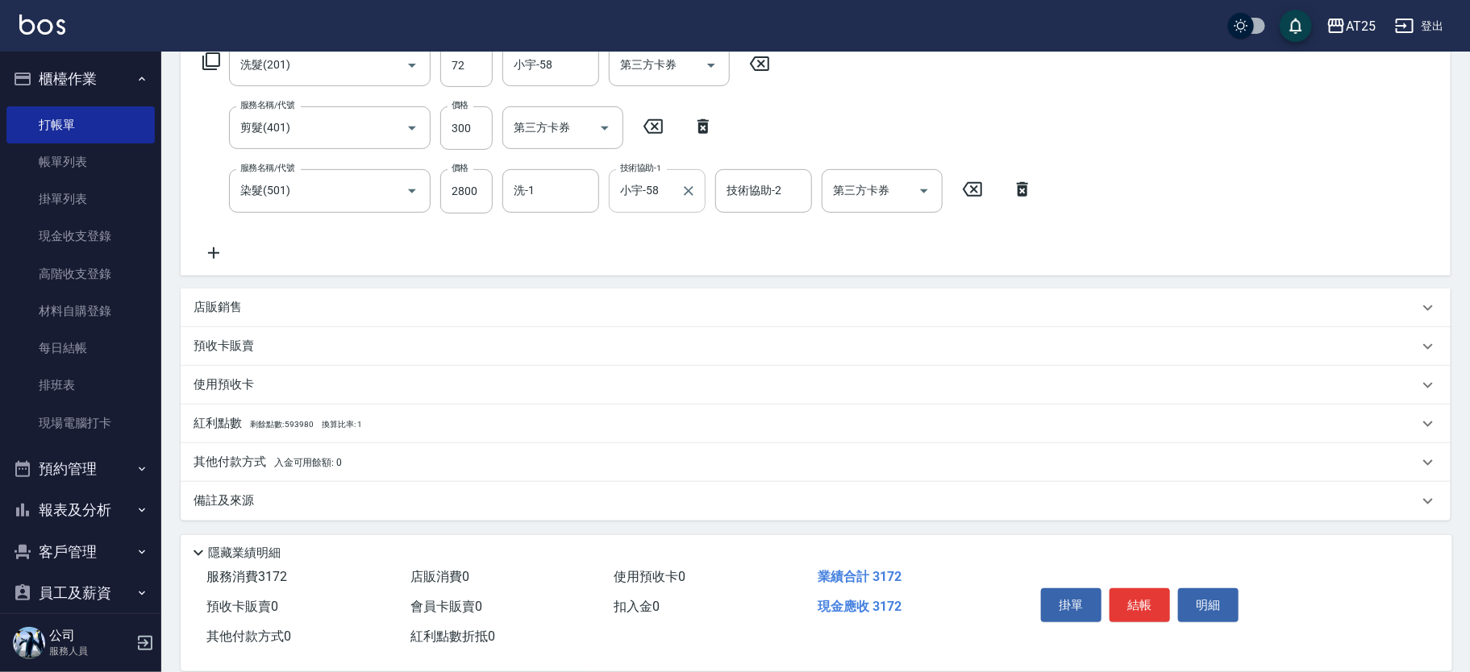
click at [218, 462] on p "其他付款方式 入金可用餘額: 0" at bounding box center [268, 463] width 148 height 18
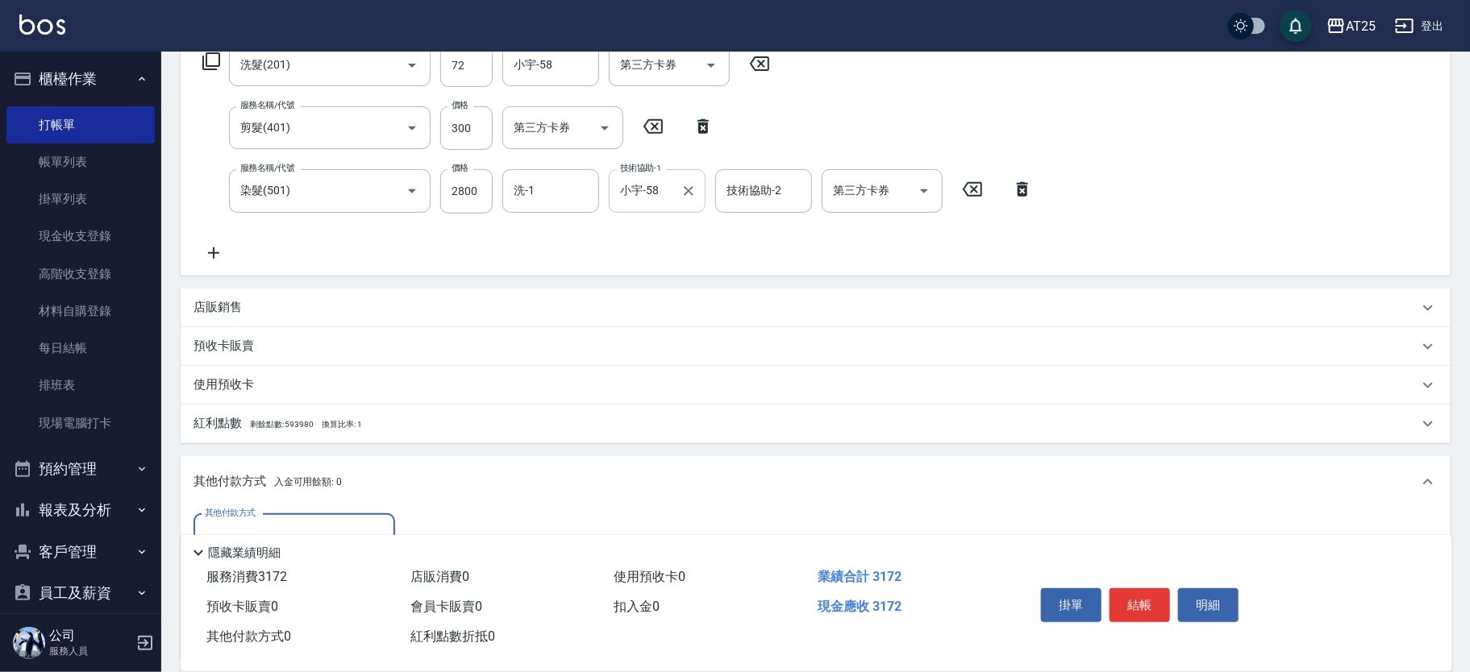
scroll to position [392, 0]
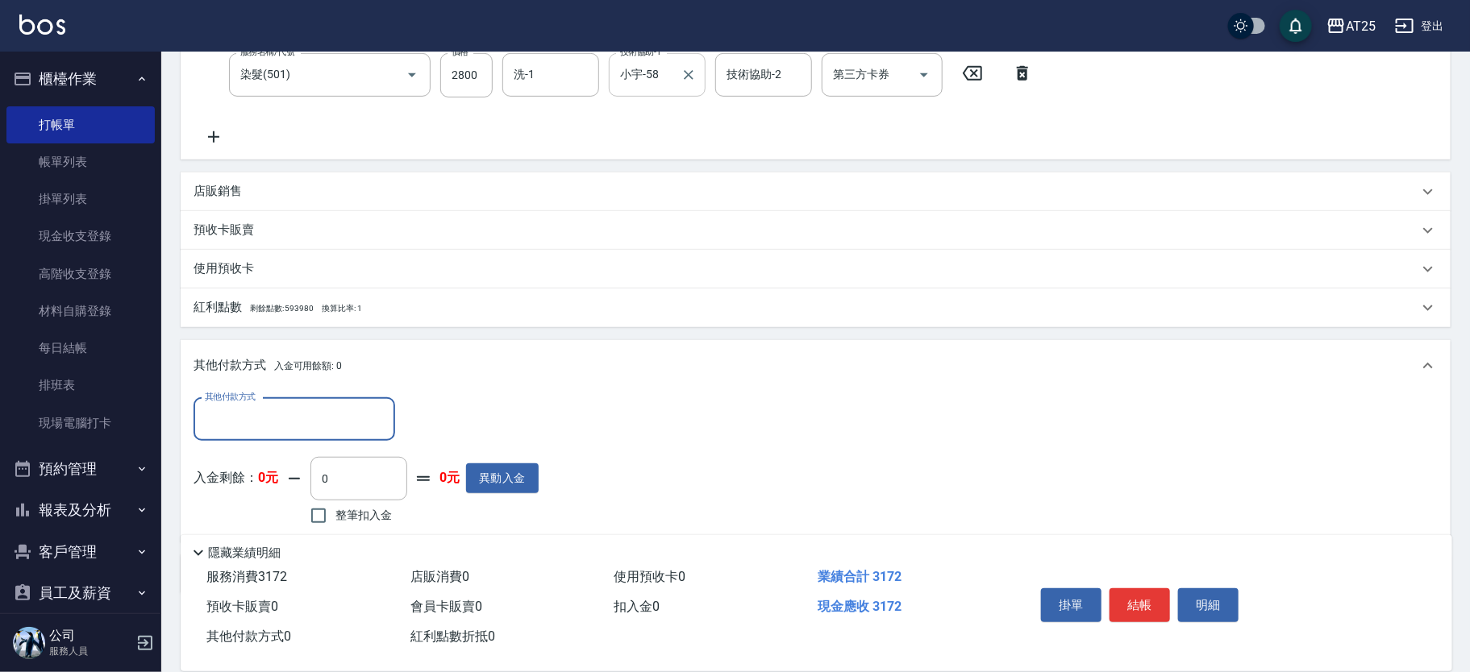
click at [253, 418] on input "其他付款方式" at bounding box center [294, 420] width 187 height 28
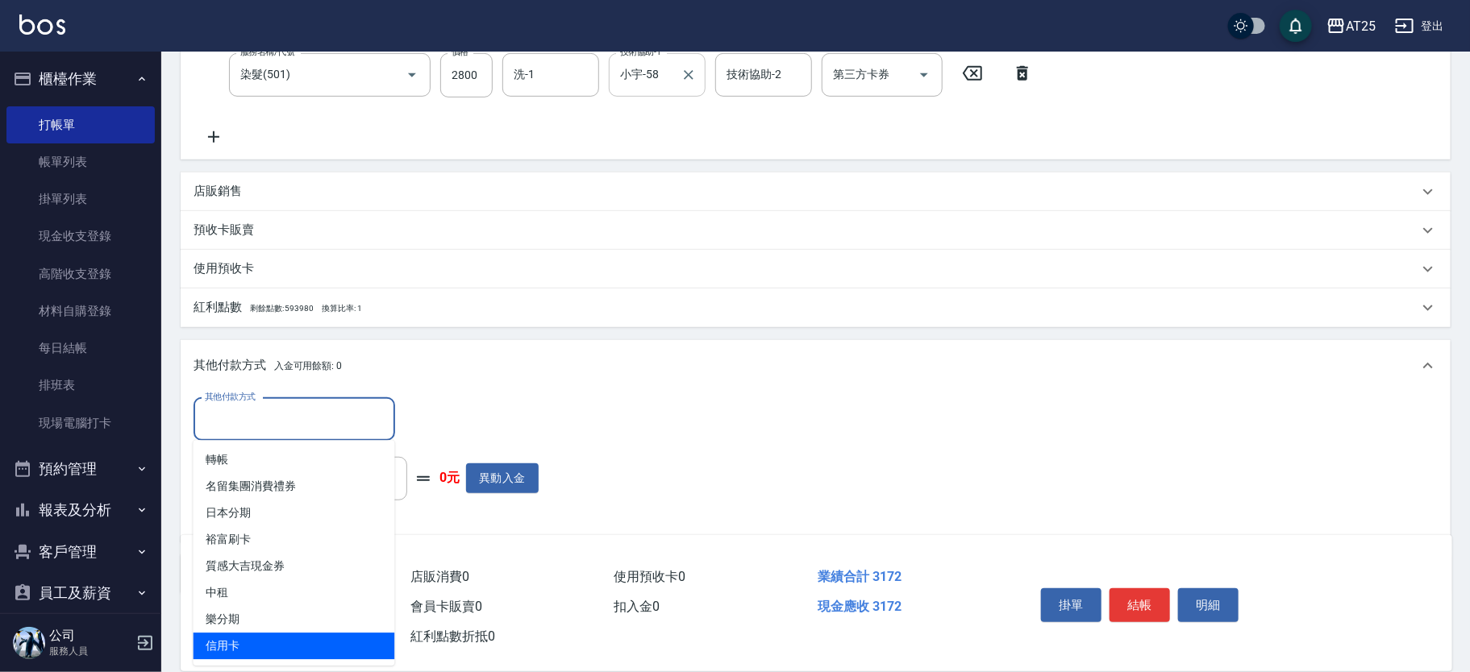
click at [272, 646] on span "信用卡" at bounding box center [295, 646] width 202 height 27
type input "信用卡"
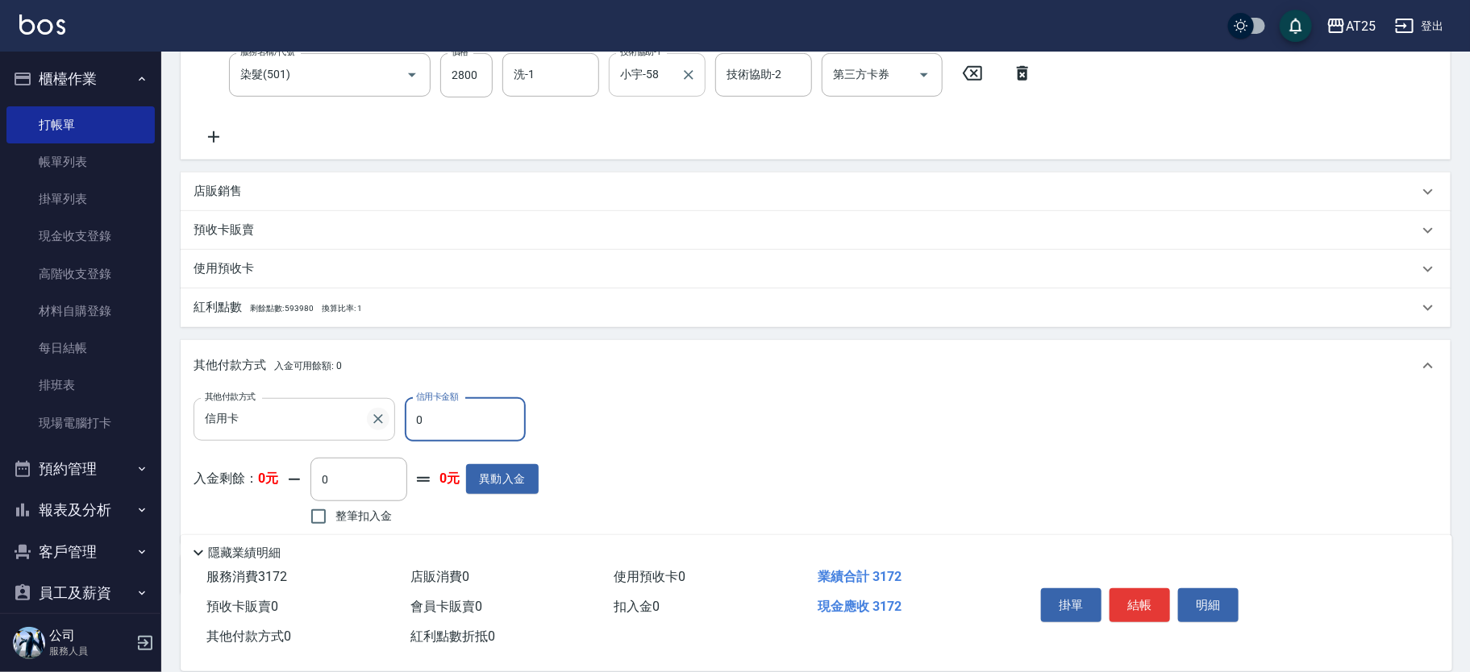
drag, startPoint x: 470, startPoint y: 409, endPoint x: 386, endPoint y: 425, distance: 85.4
click at [386, 425] on div "其他付款方式 信用卡 其他付款方式 信用卡金額 0 信用卡金額" at bounding box center [366, 420] width 345 height 44
type input "31"
type input "280"
type input "317"
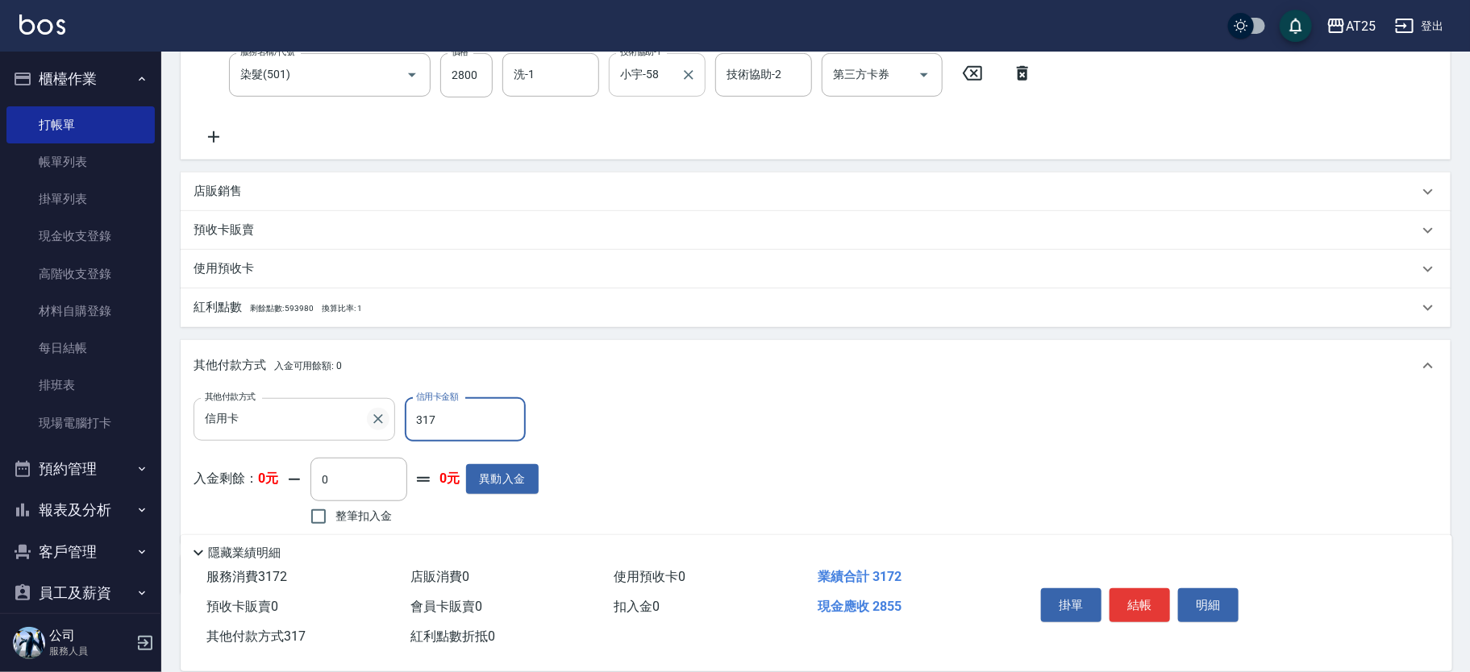
type input "0"
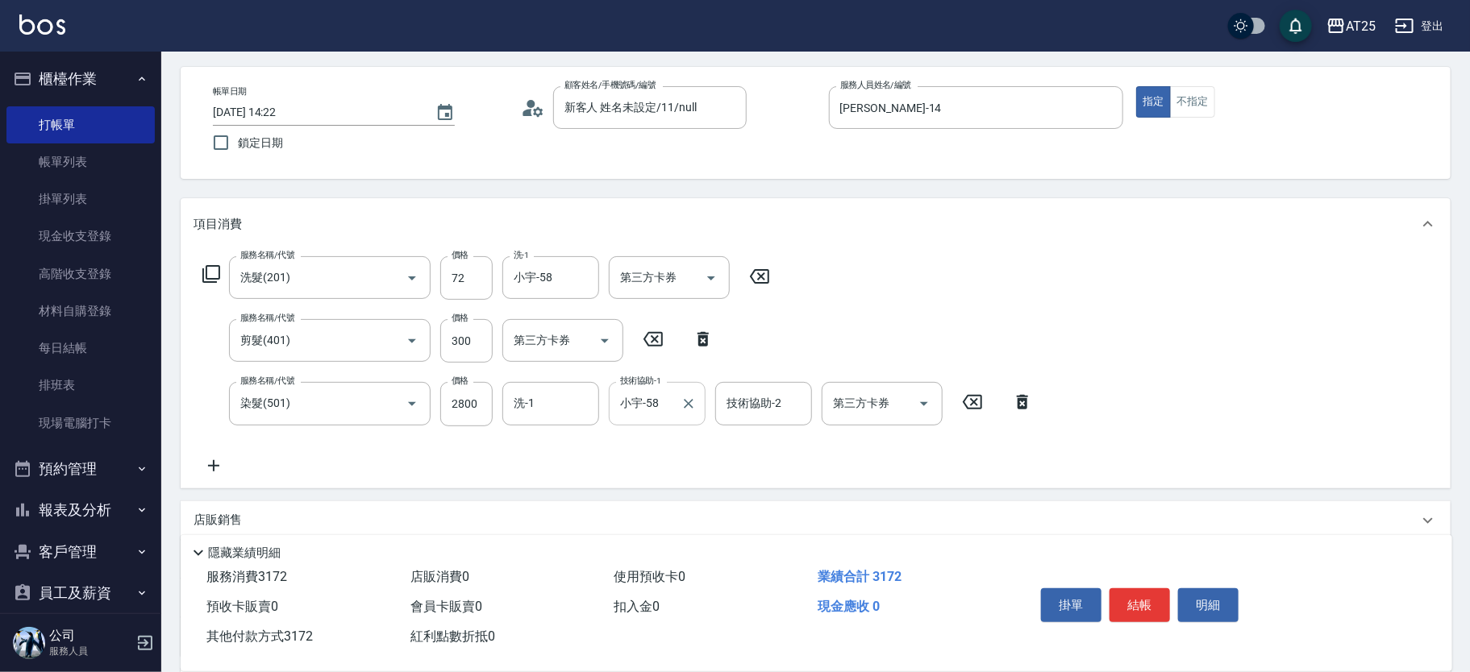
scroll to position [0, 0]
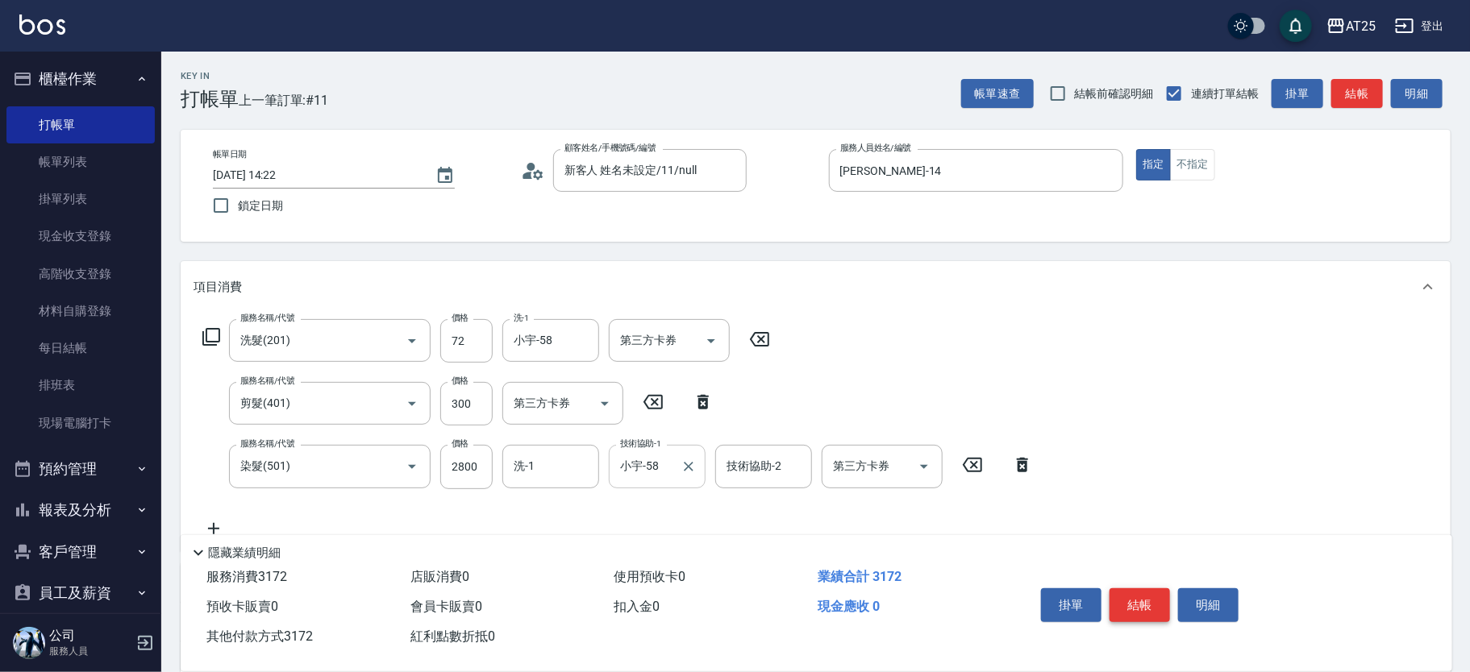
type input "3172"
click at [1148, 613] on button "結帳" at bounding box center [1139, 606] width 60 height 34
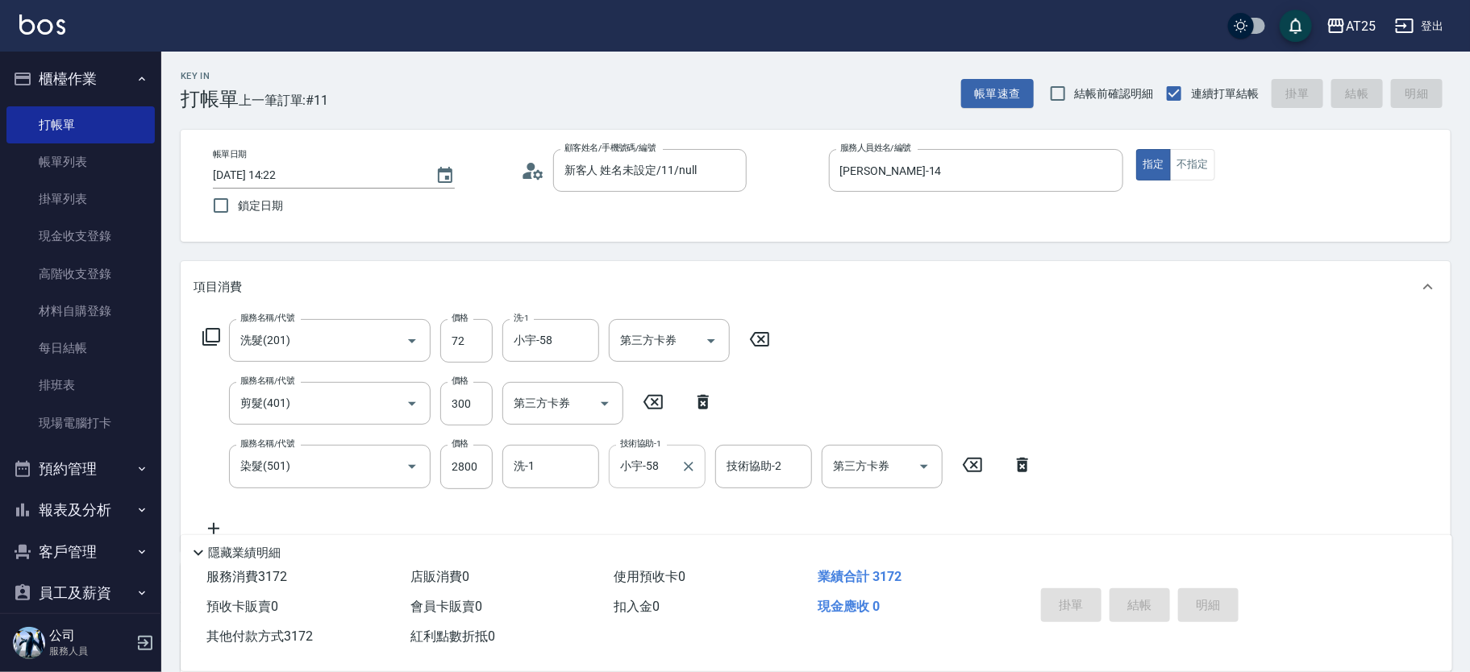
type input "2025/09/21 14:23"
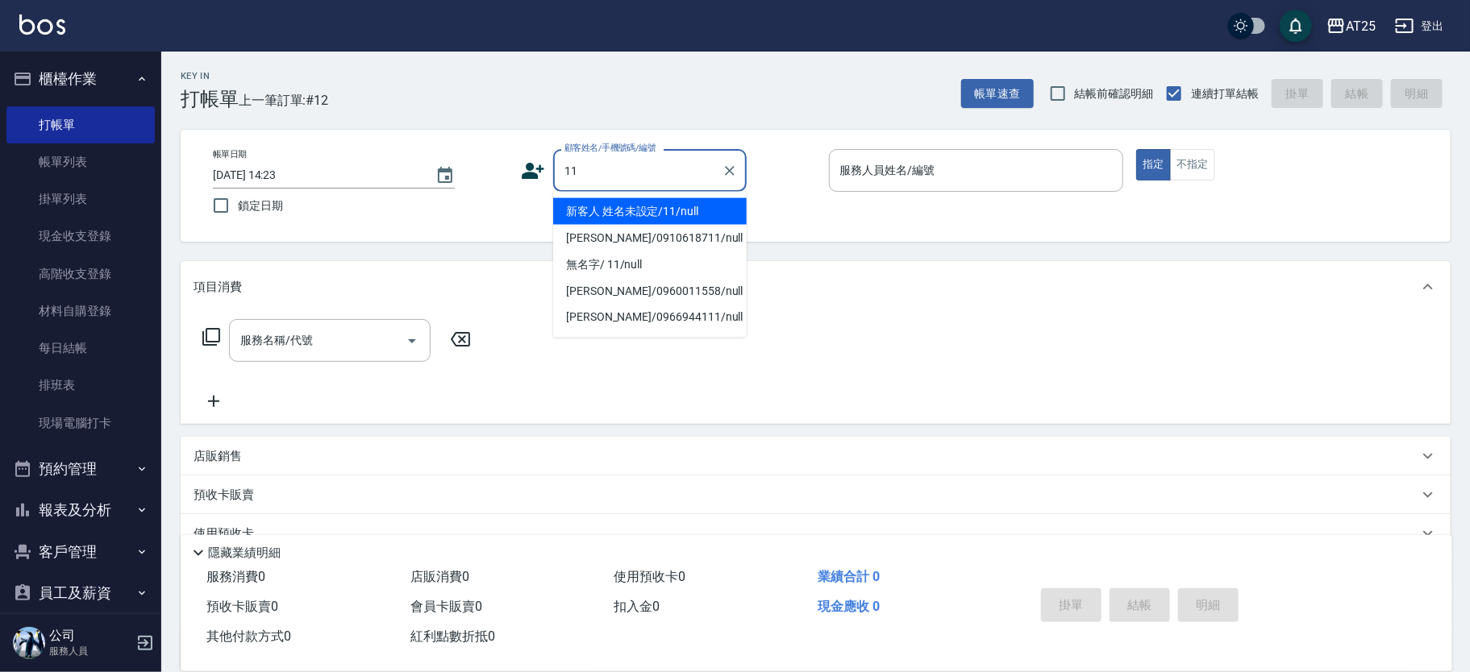
type input "新客人 姓名未設定/11/null"
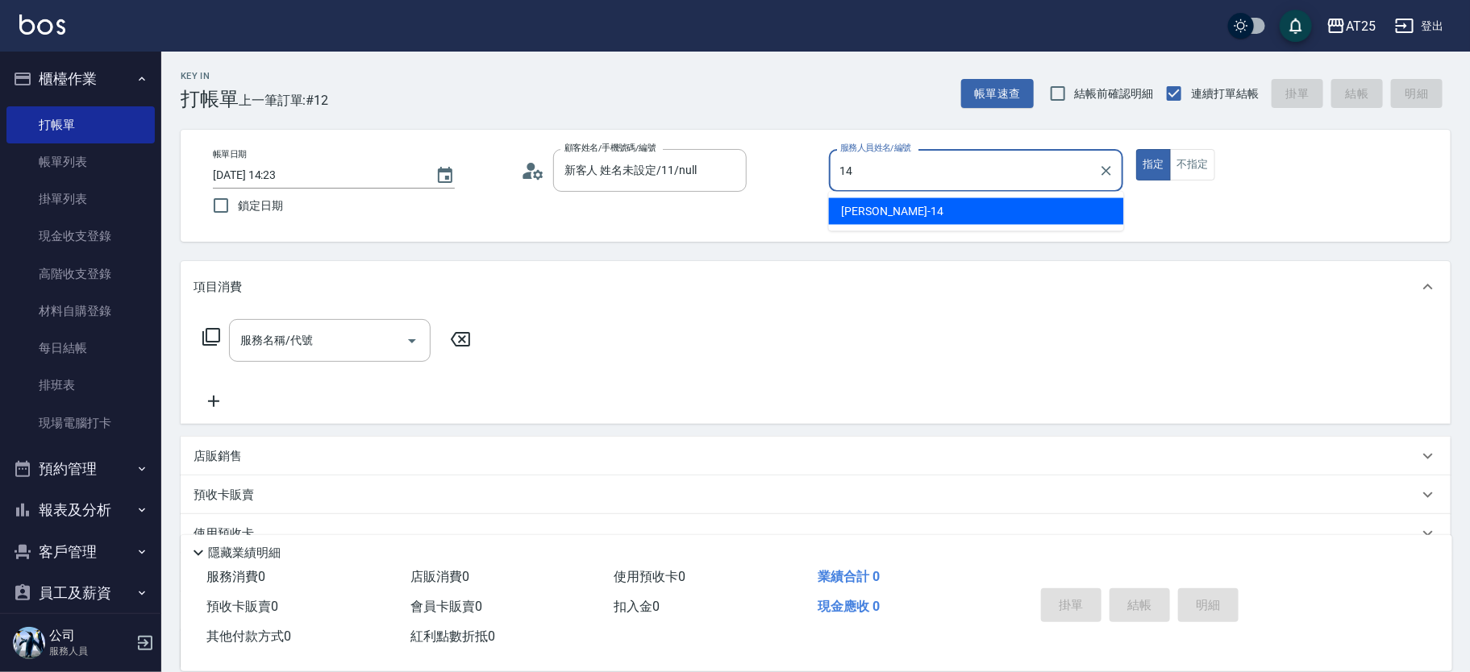
type input "[PERSON_NAME]-14"
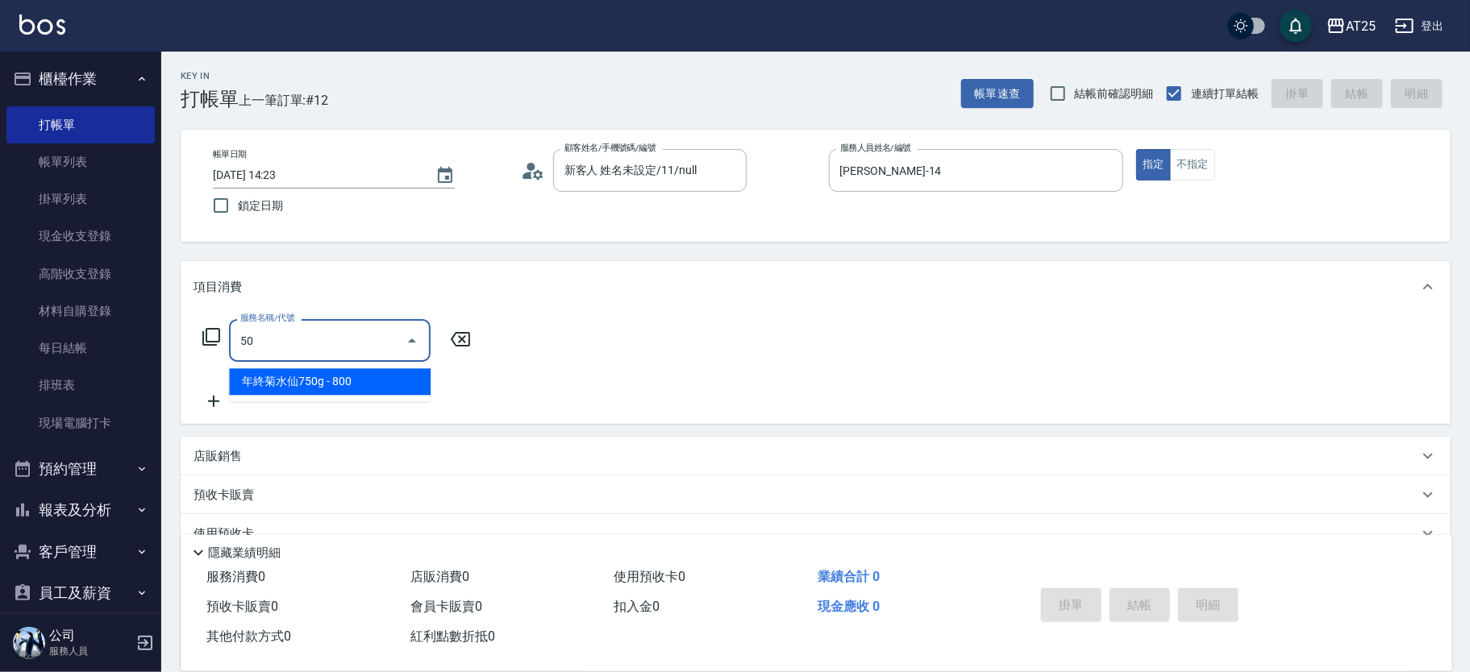
type input "501"
type input "100"
type input "染髮(501)"
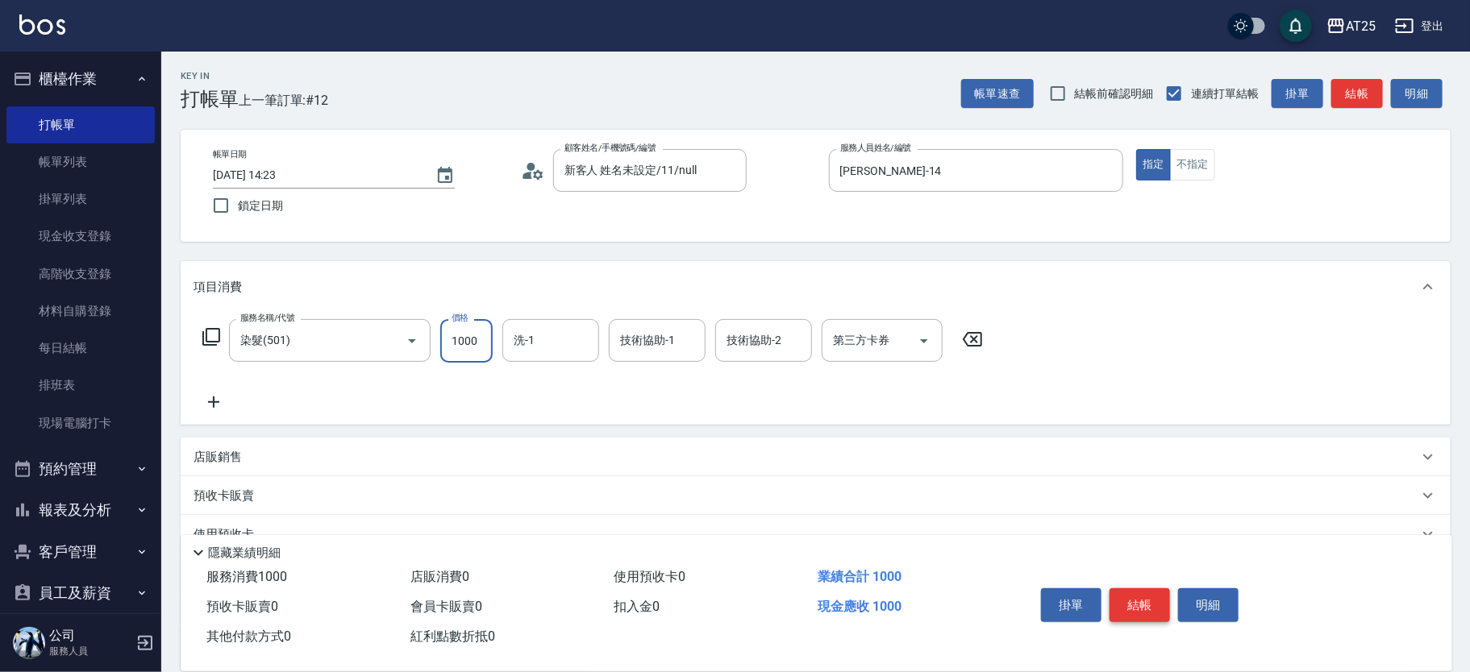
type input "0"
type input "250"
type input "2500"
type input "惠均-70"
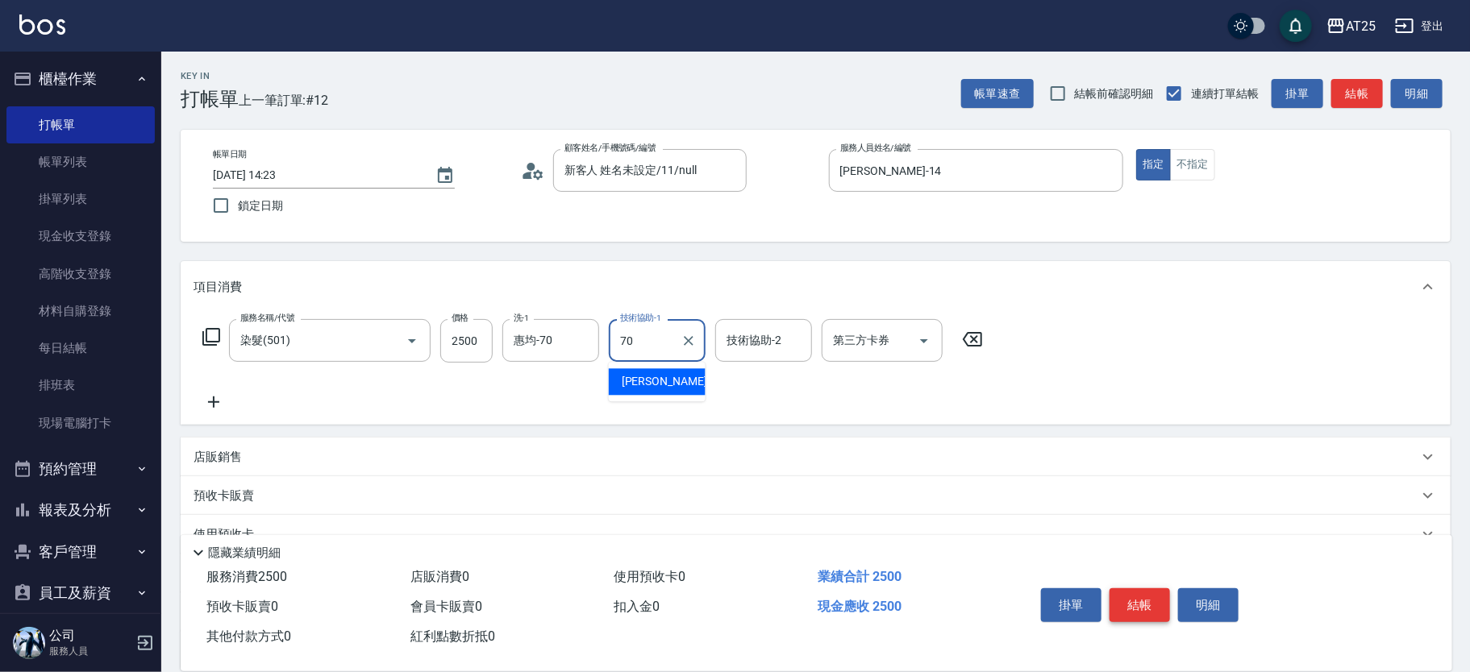
type input "惠均-70"
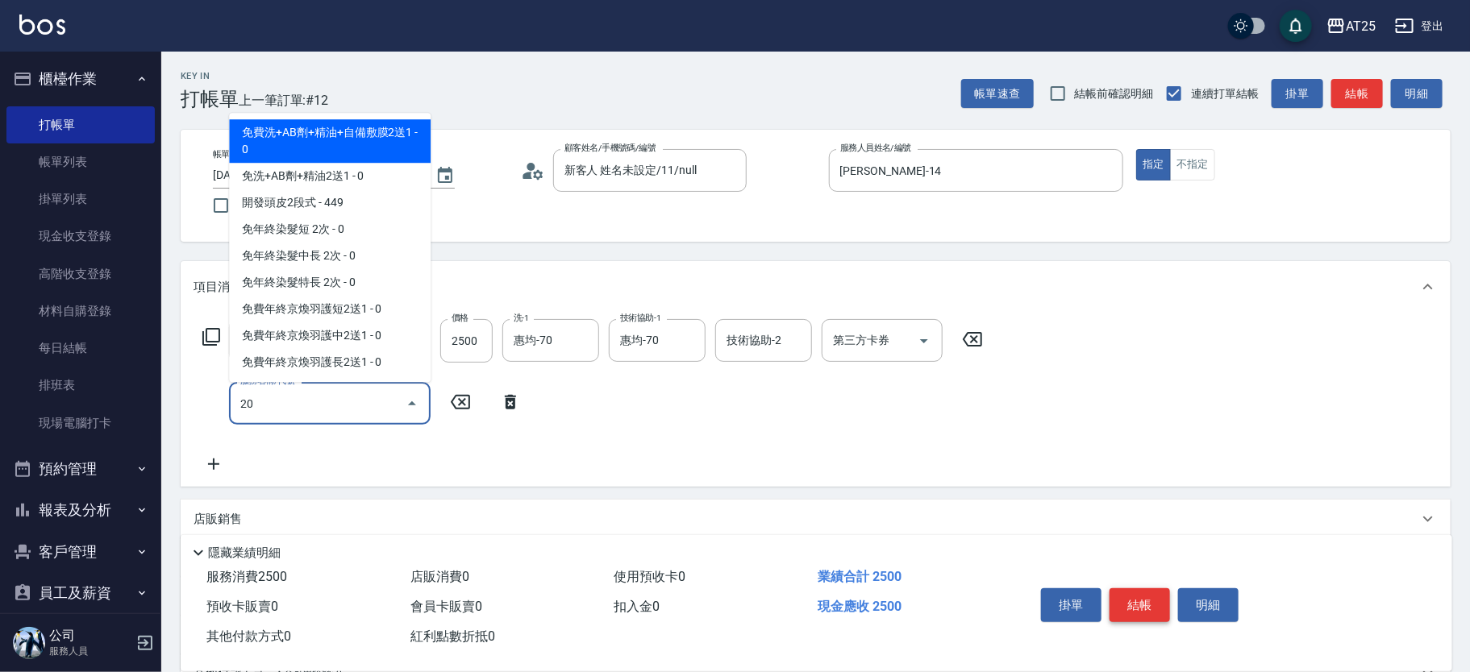
type input "201"
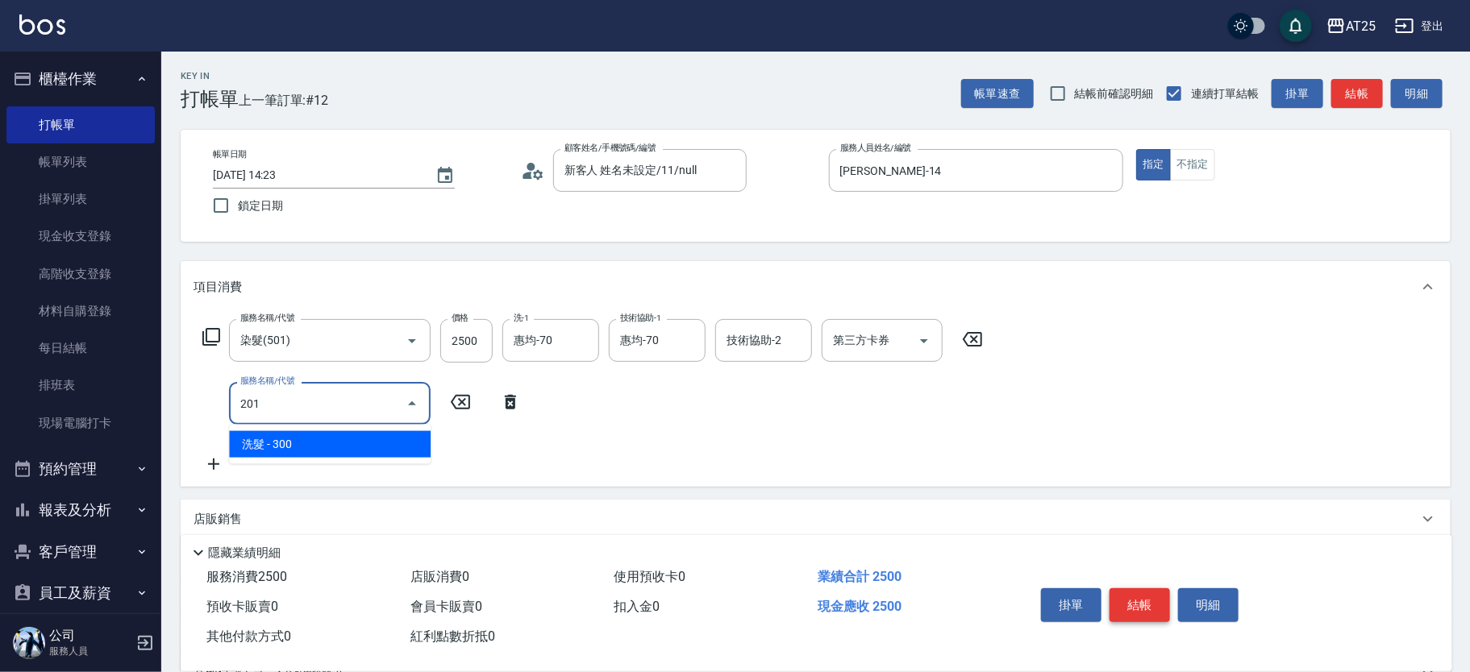
type input "280"
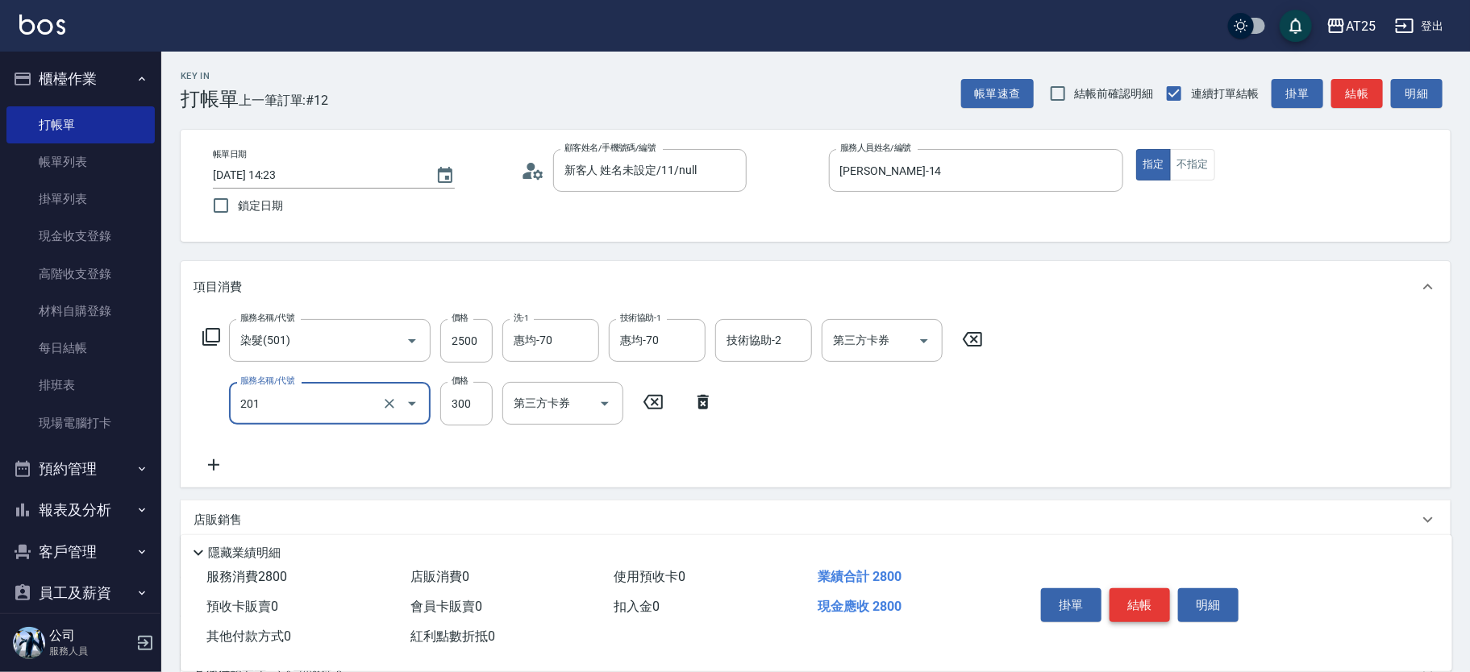
type input "洗髮(201)"
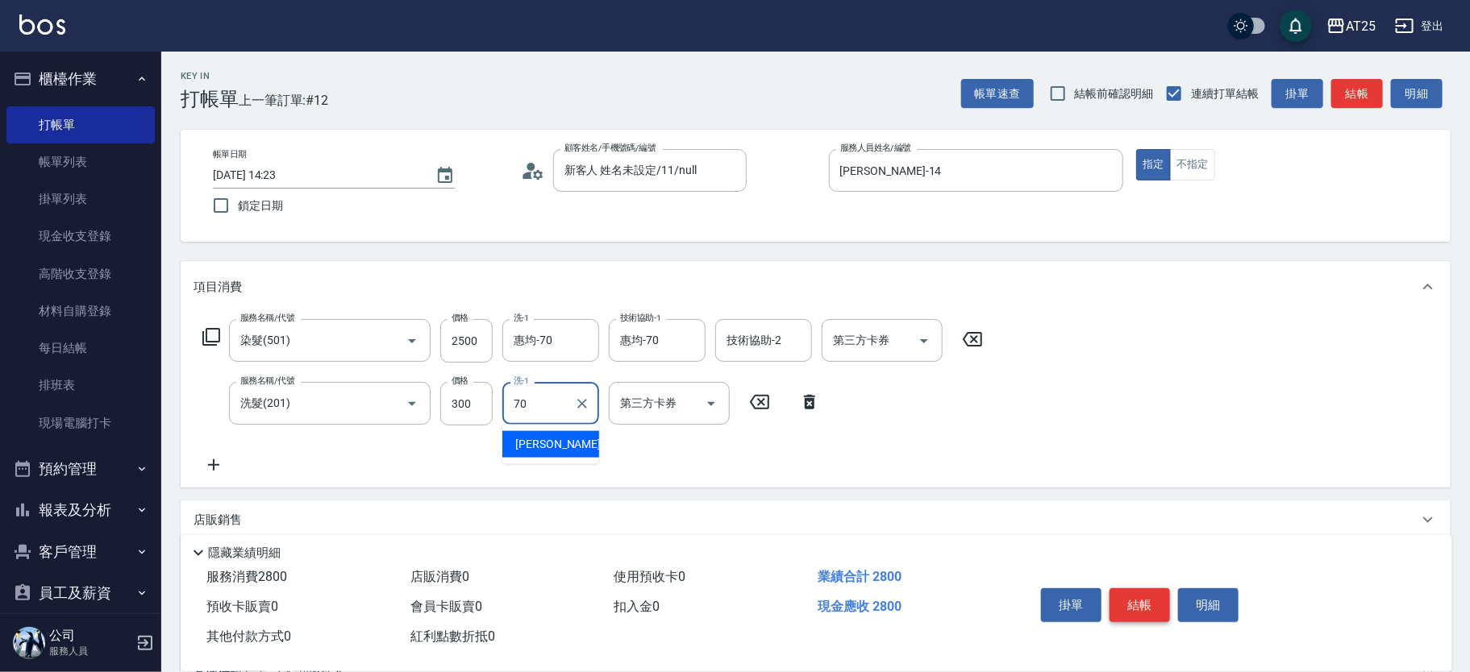
type input "惠均-70"
click at [579, 402] on icon "Clear" at bounding box center [582, 404] width 16 height 16
click at [222, 468] on icon at bounding box center [214, 465] width 40 height 19
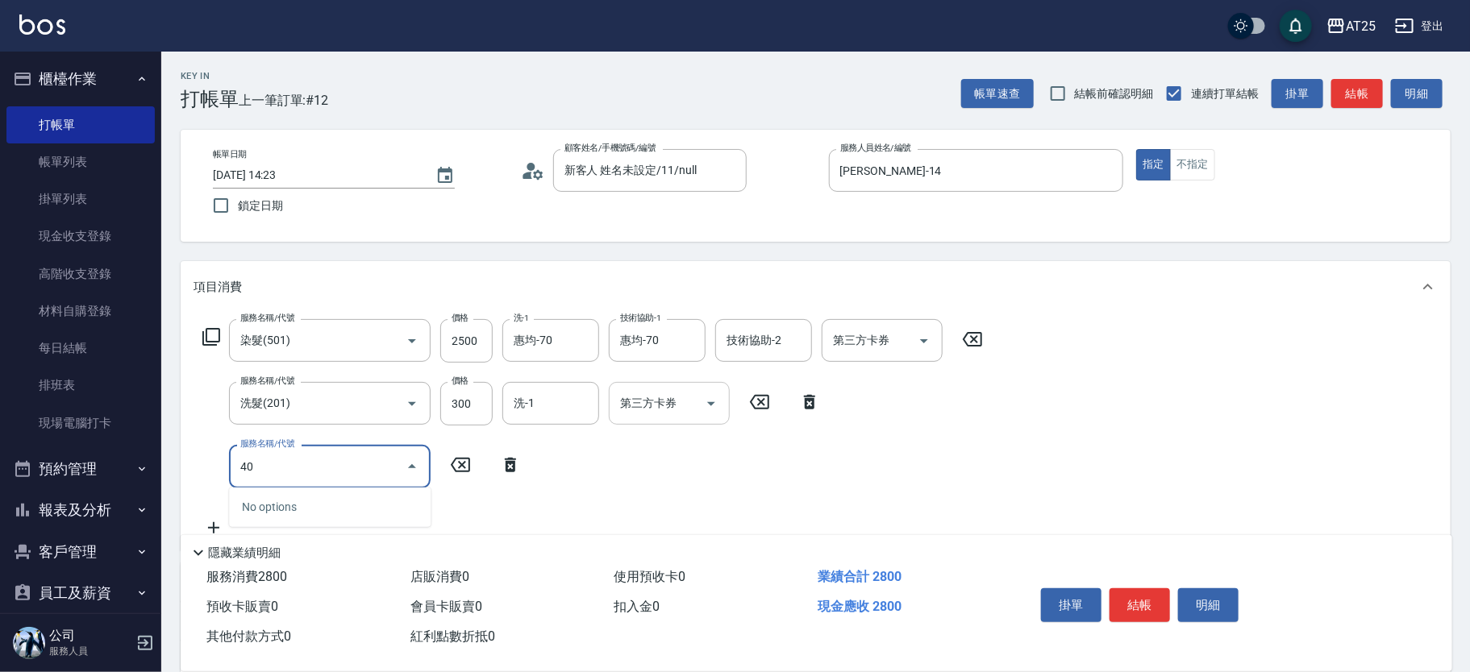
type input "401"
type input "310"
type input "剪髮(401)"
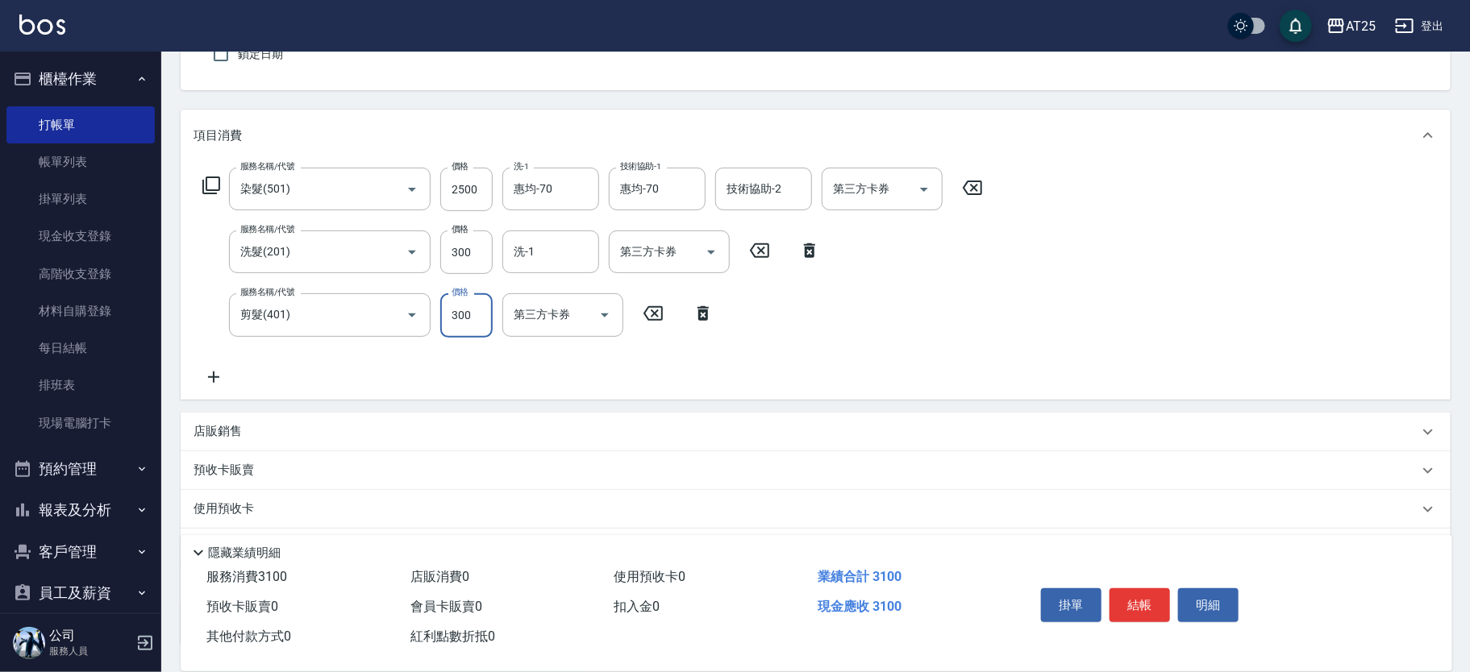
scroll to position [276, 0]
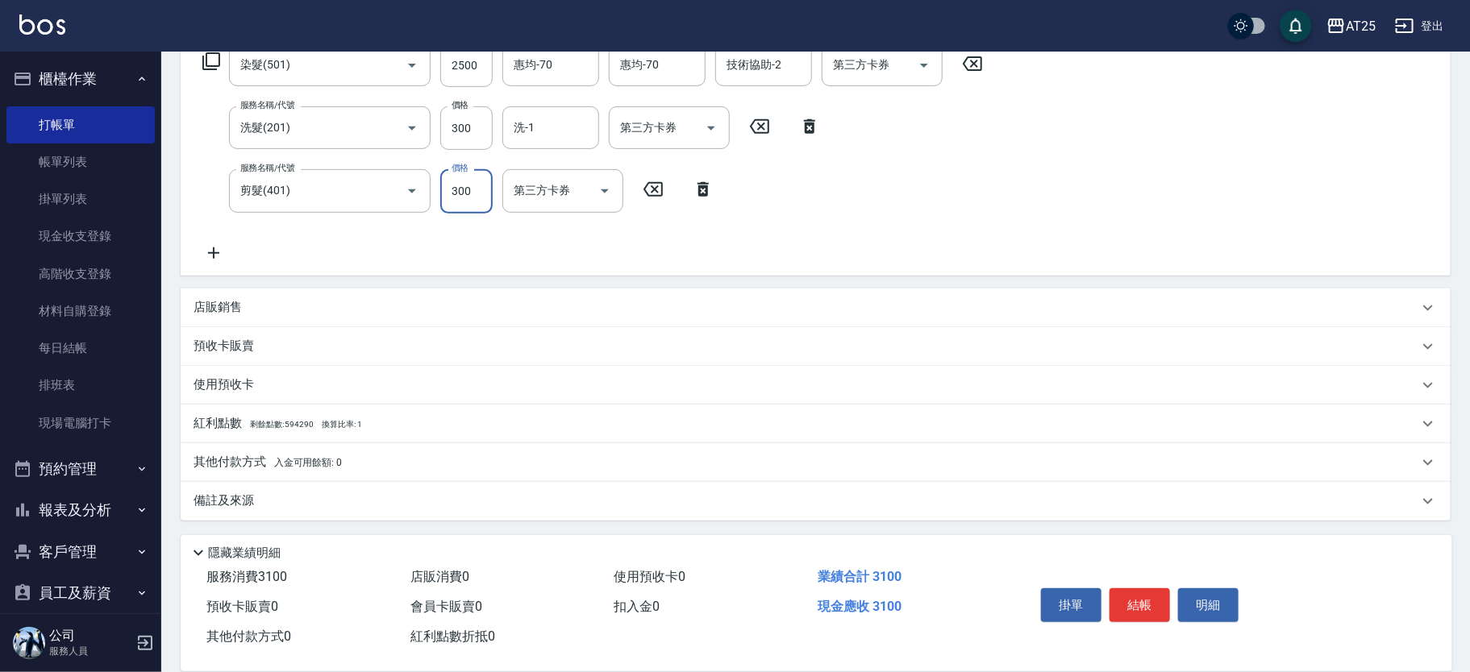
drag, startPoint x: 288, startPoint y: 464, endPoint x: 1476, endPoint y: 439, distance: 1188.7
click at [292, 464] on span "入金可用餘額: 0" at bounding box center [308, 462] width 69 height 11
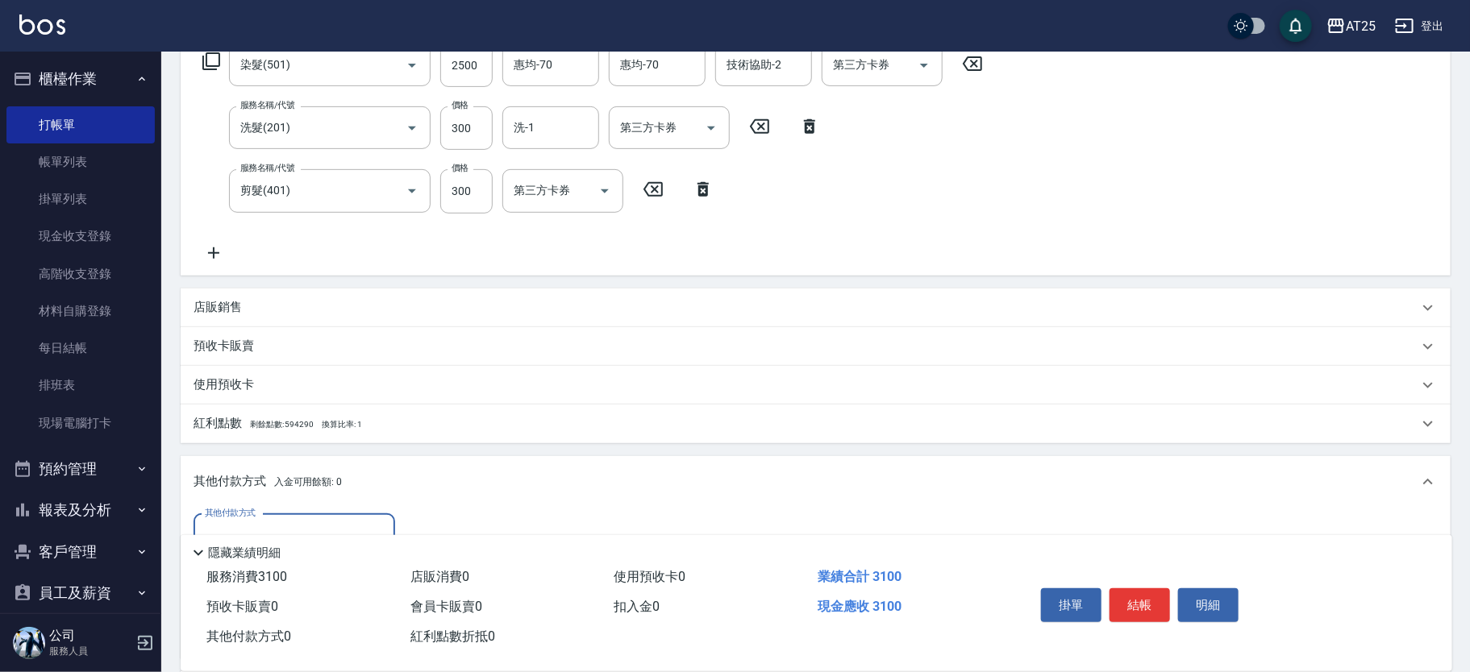
scroll to position [378, 0]
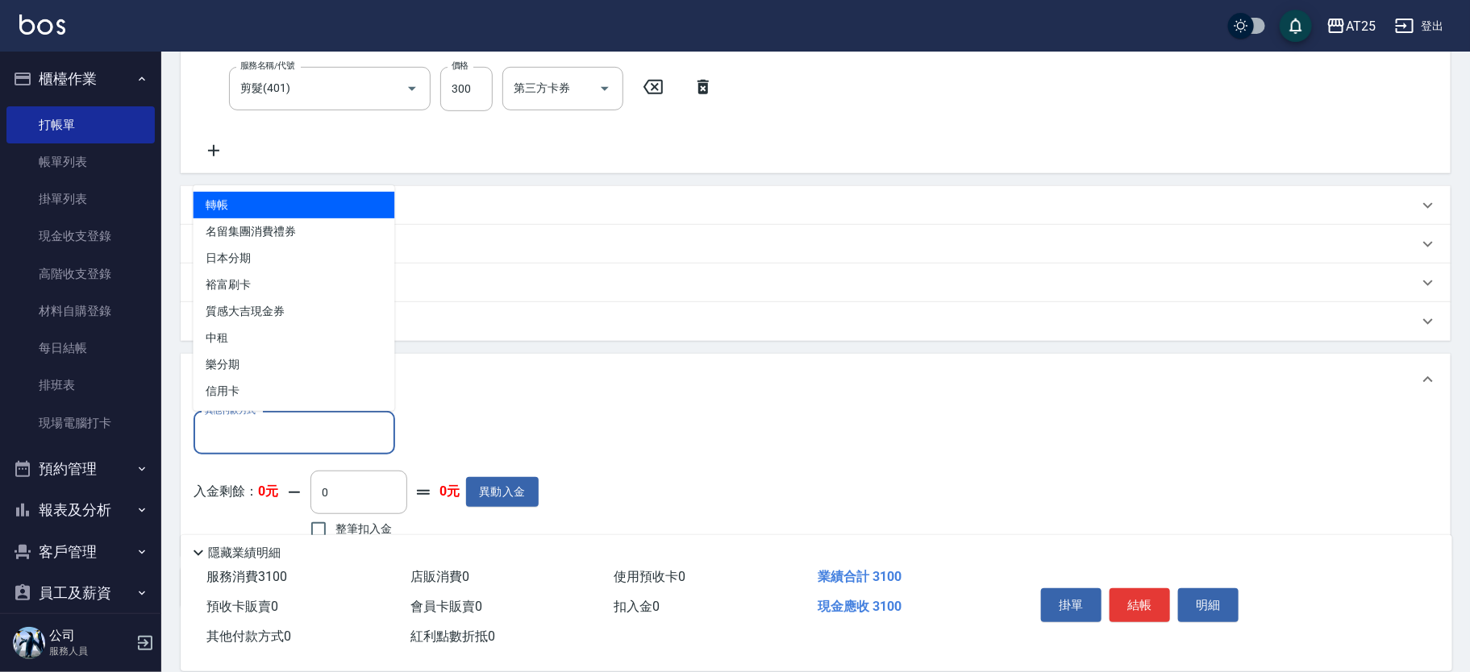
click at [303, 419] on input "其他付款方式" at bounding box center [294, 433] width 187 height 28
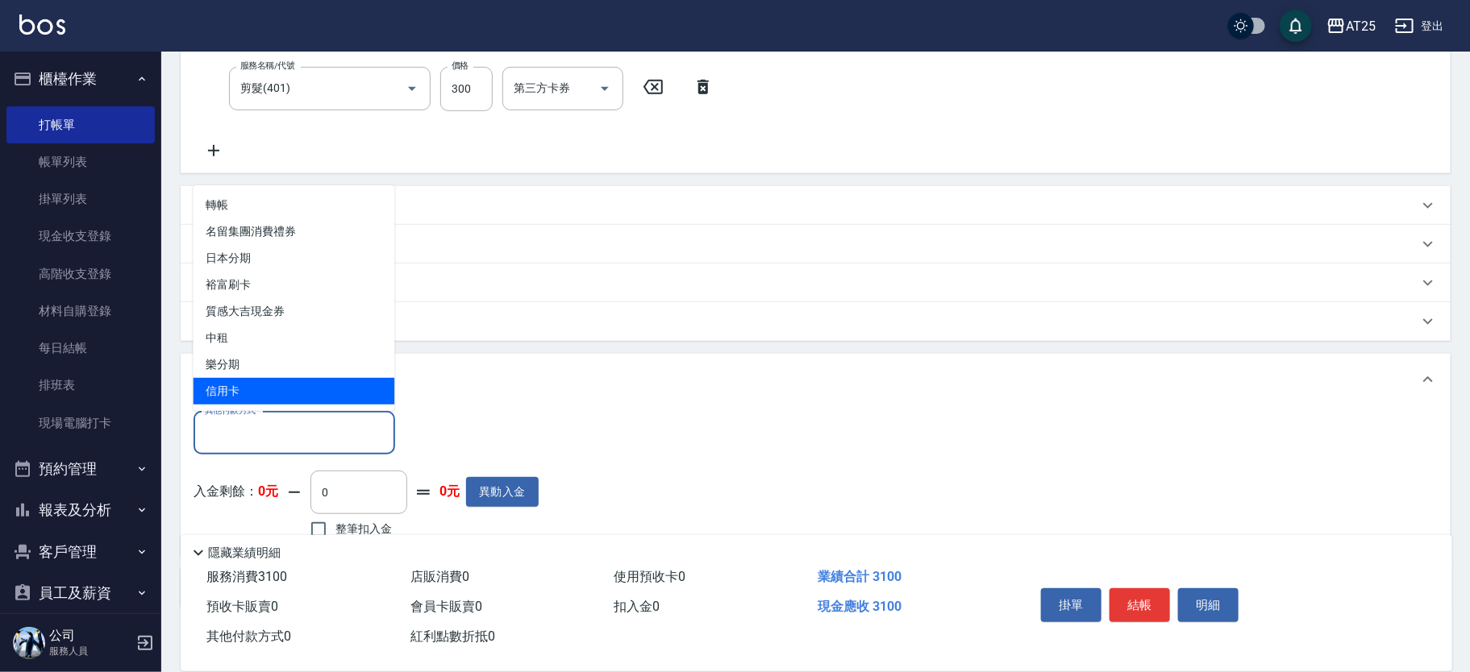
click at [285, 395] on span "信用卡" at bounding box center [295, 391] width 202 height 27
type input "信用卡"
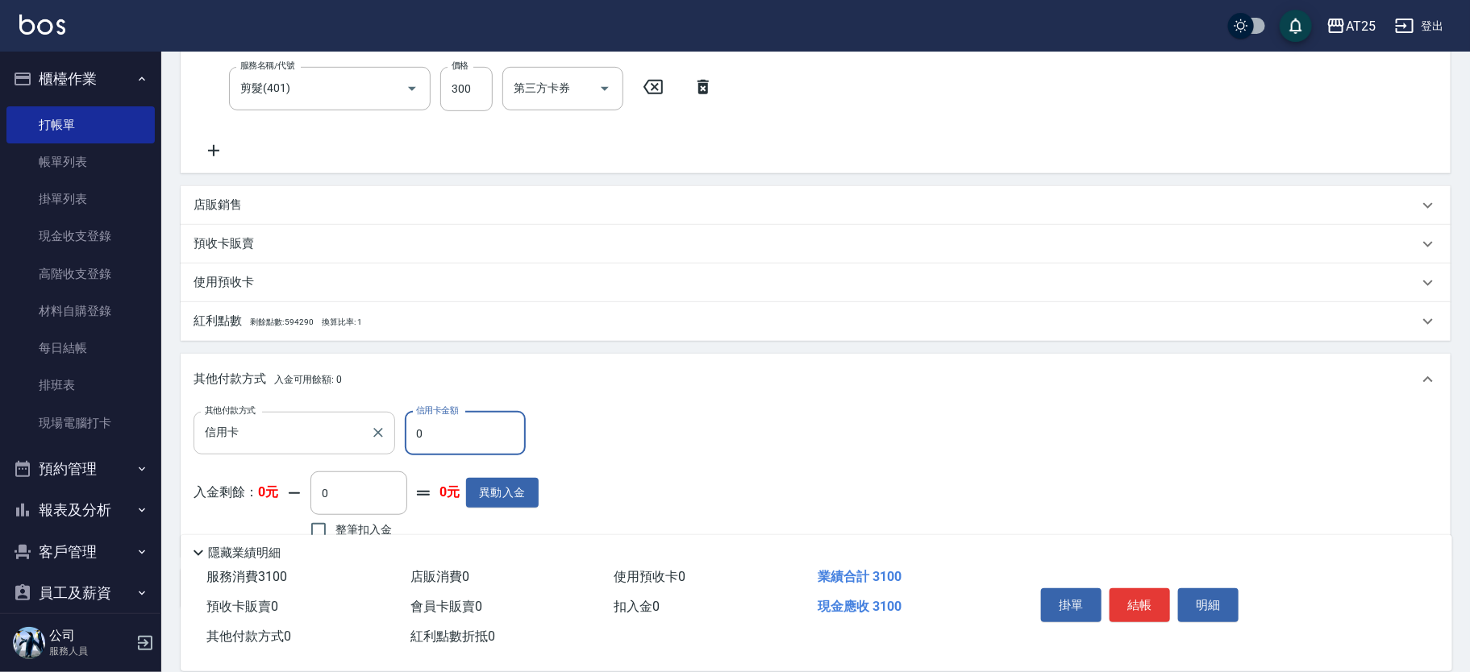
drag, startPoint x: 435, startPoint y: 422, endPoint x: 390, endPoint y: 432, distance: 46.2
click at [390, 432] on div "其他付款方式 信用卡 其他付款方式 信用卡金額 0 信用卡金額" at bounding box center [366, 434] width 345 height 44
type input "300"
type input "31"
type input "270"
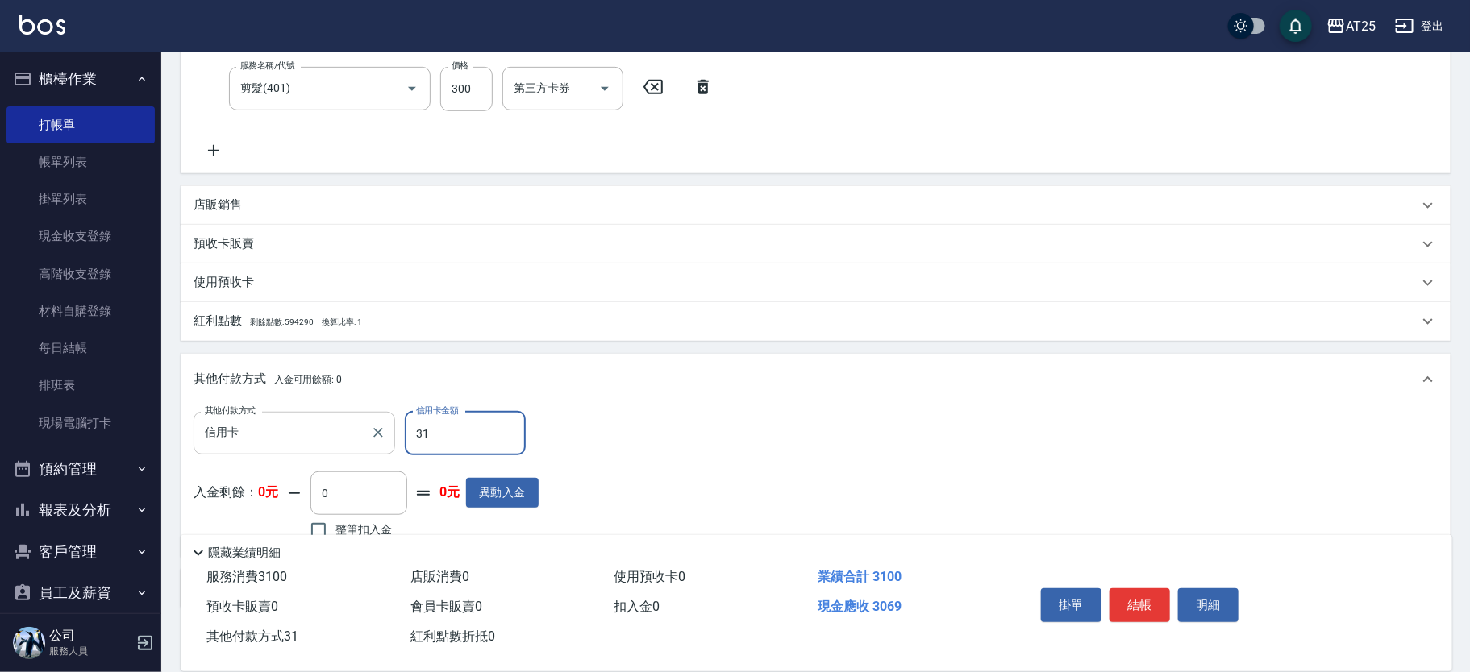
type input "310"
type input "0"
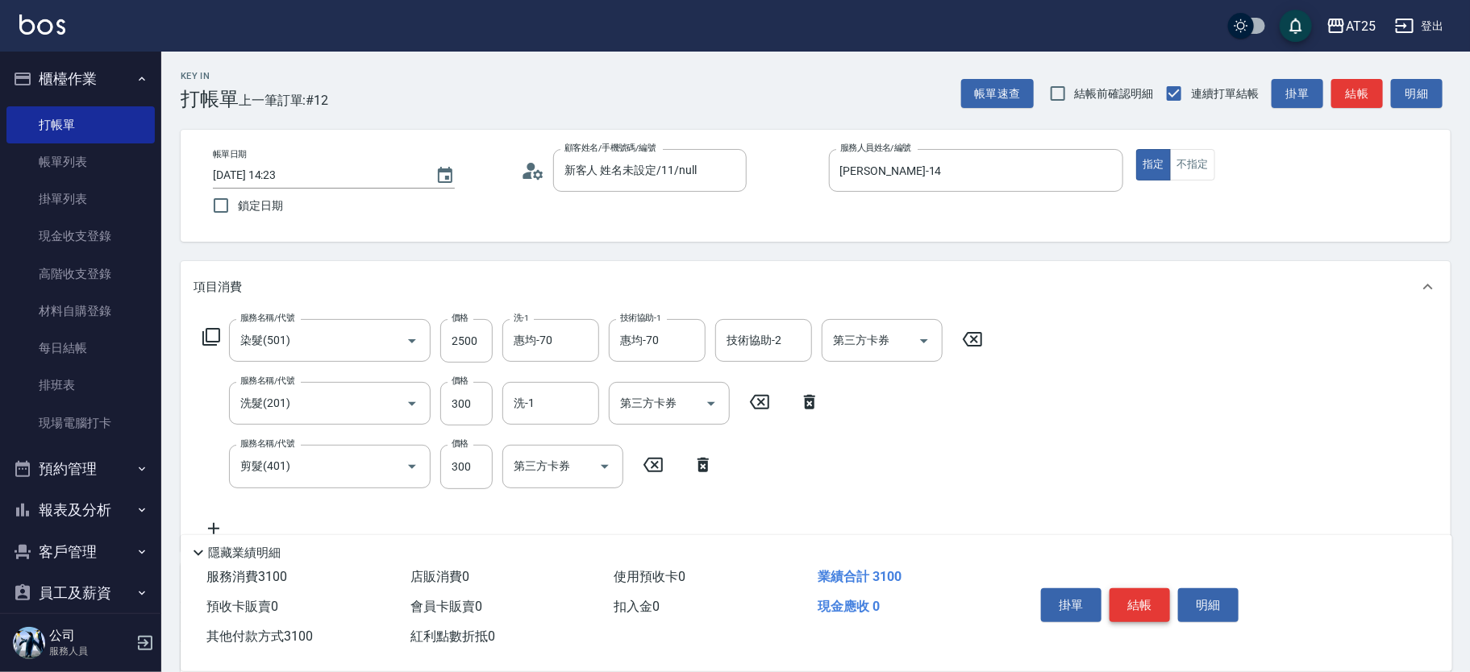
type input "3100"
click at [1149, 592] on button "結帳" at bounding box center [1139, 606] width 60 height 34
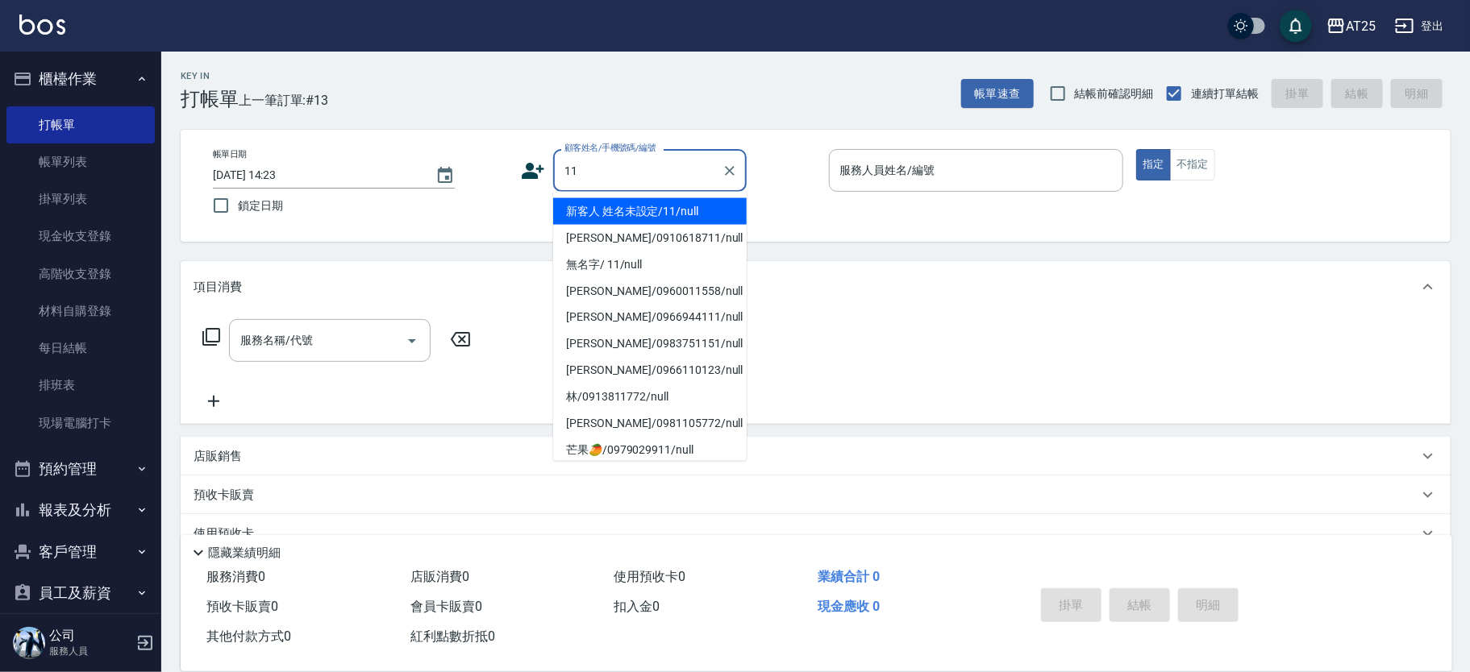
type input "新客人 姓名未設定/11/null"
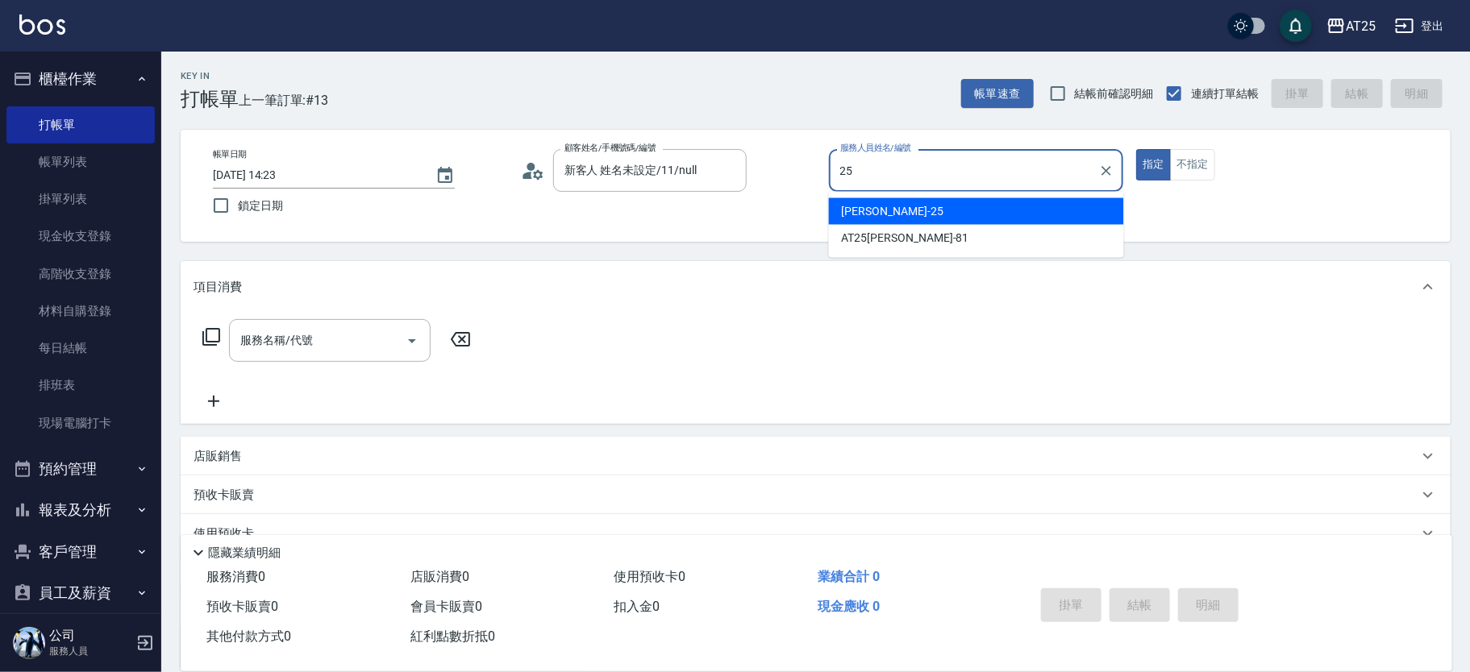
type input "Evan-25"
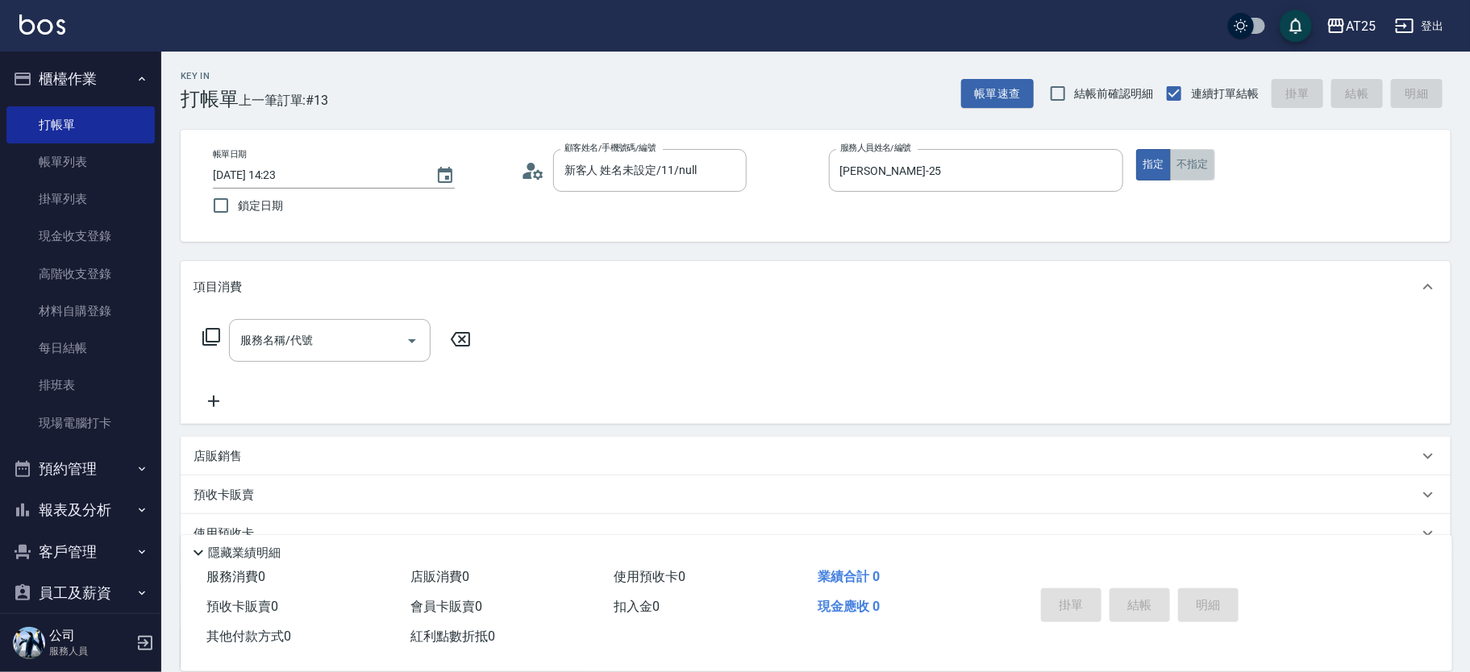
click at [1196, 163] on button "不指定" at bounding box center [1192, 164] width 45 height 31
click at [362, 331] on input "服務名稱/代號" at bounding box center [317, 341] width 163 height 28
type input "201"
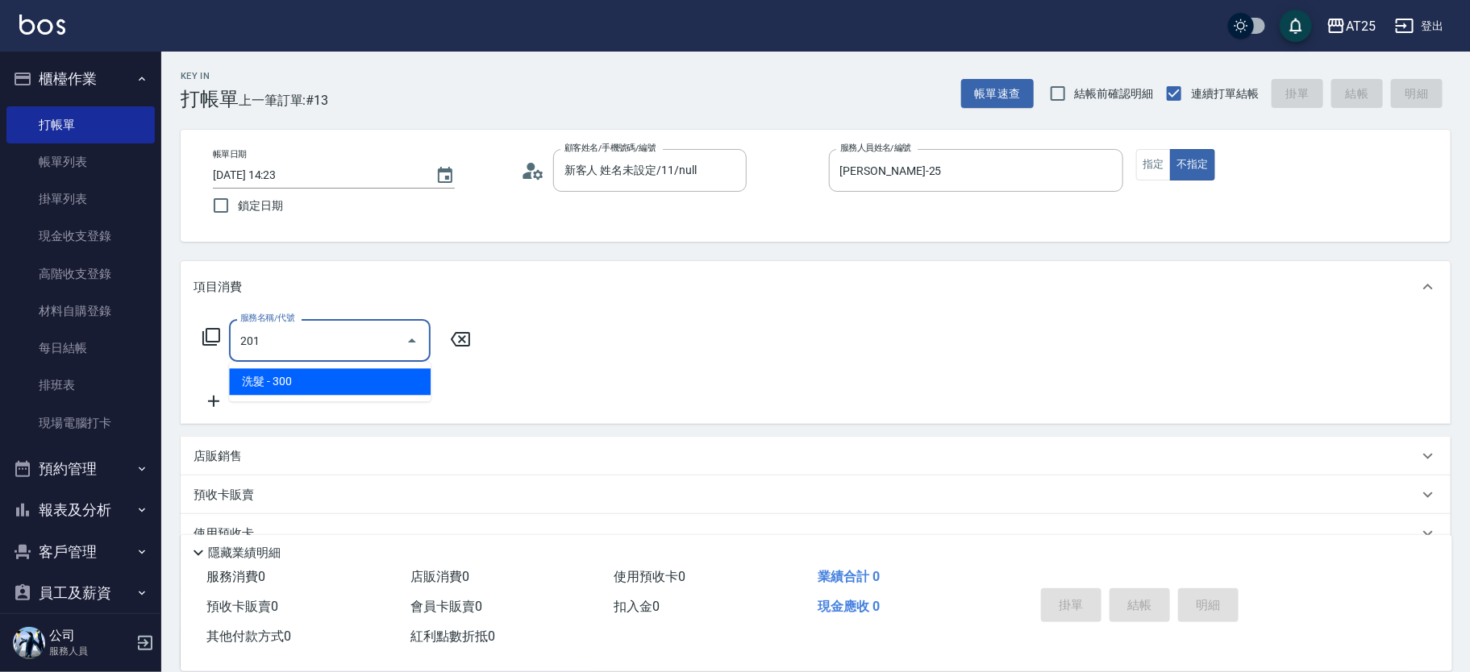
type input "30"
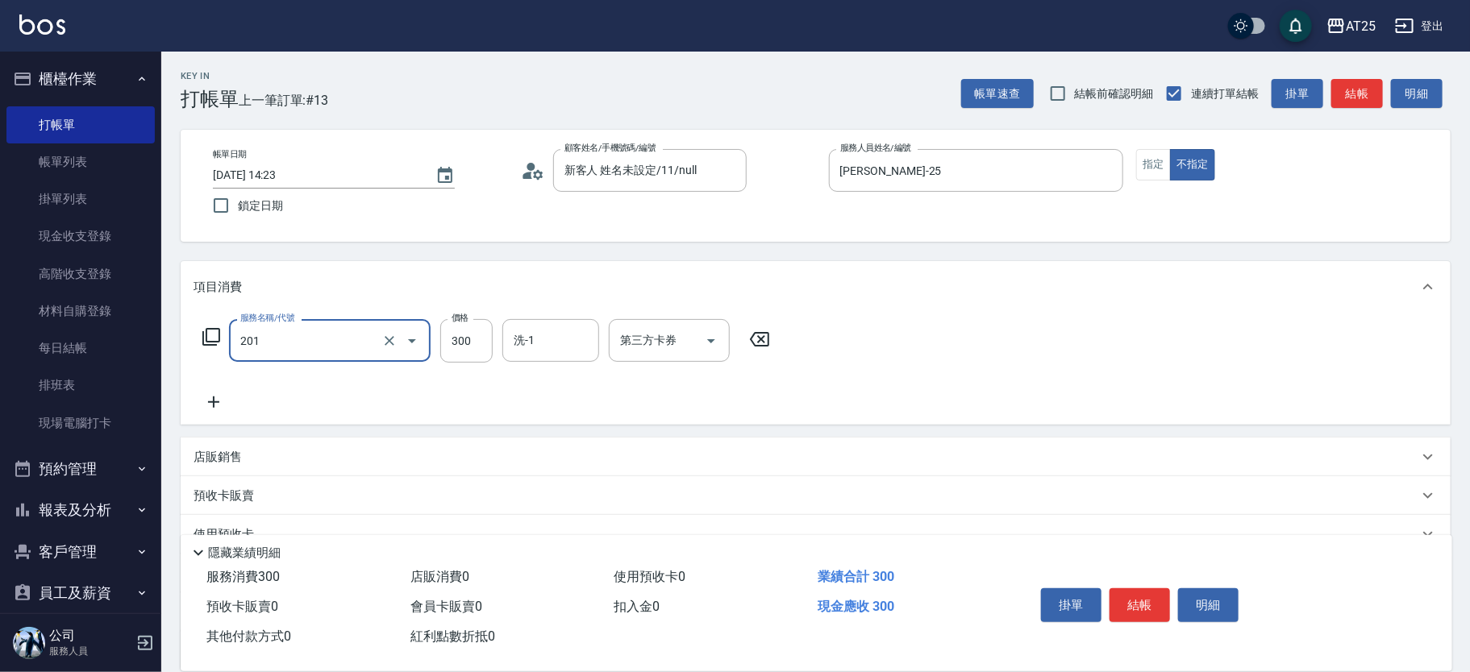
type input "洗髮(201)"
type input "0"
type input "50"
type input "500"
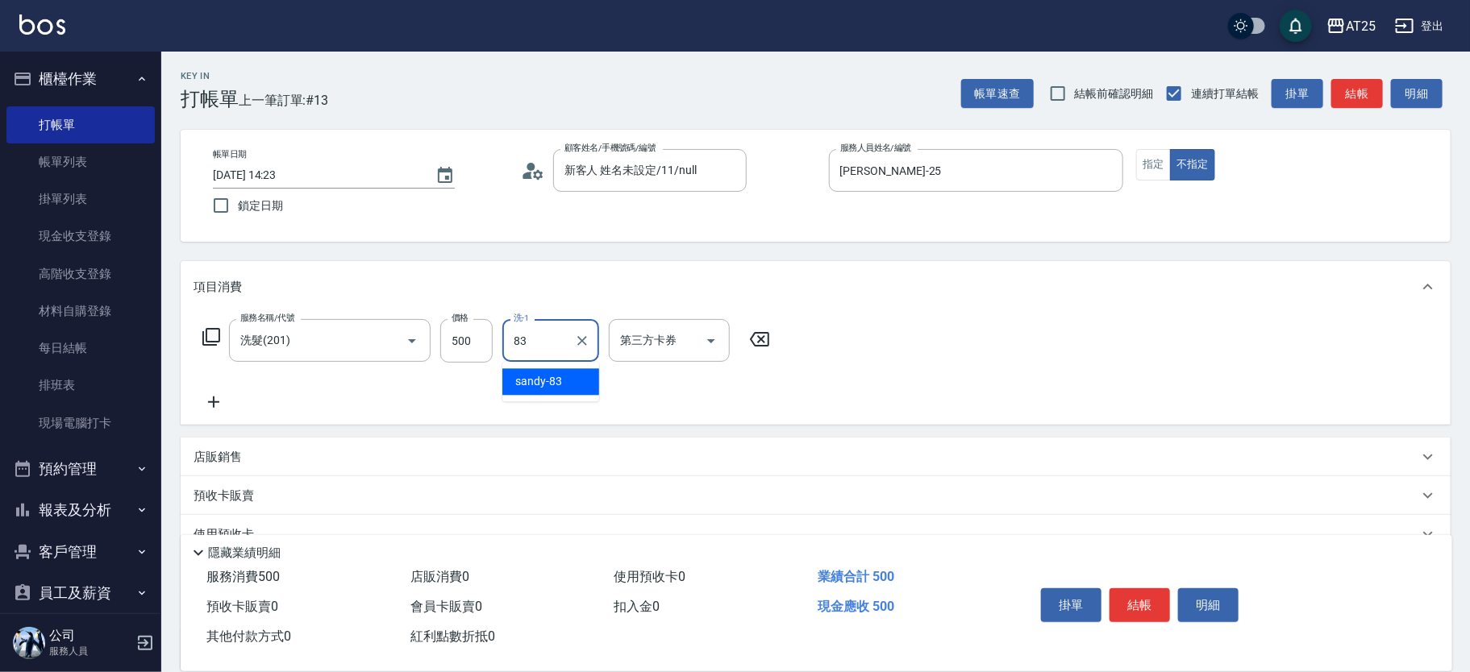
type input "sandy-83"
click at [1146, 594] on button "結帳" at bounding box center [1139, 606] width 60 height 34
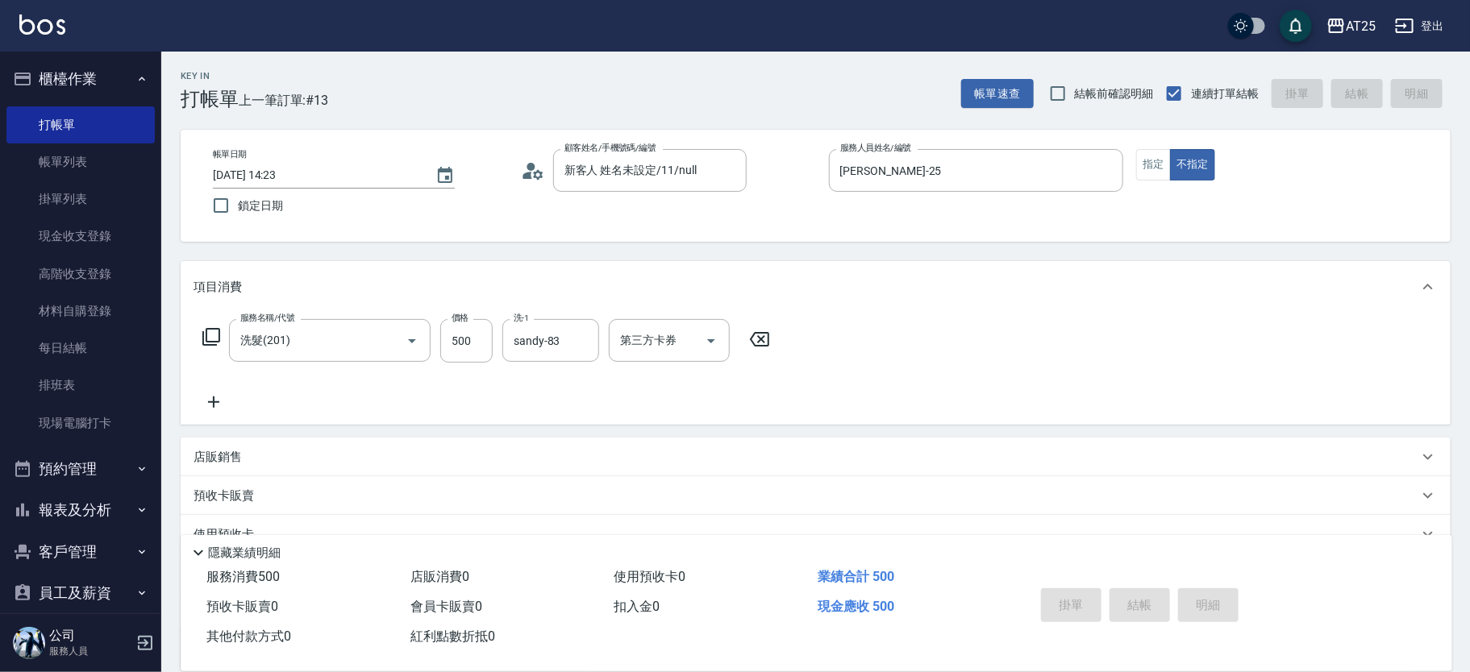
type input "2025/09/21 14:56"
type input "0"
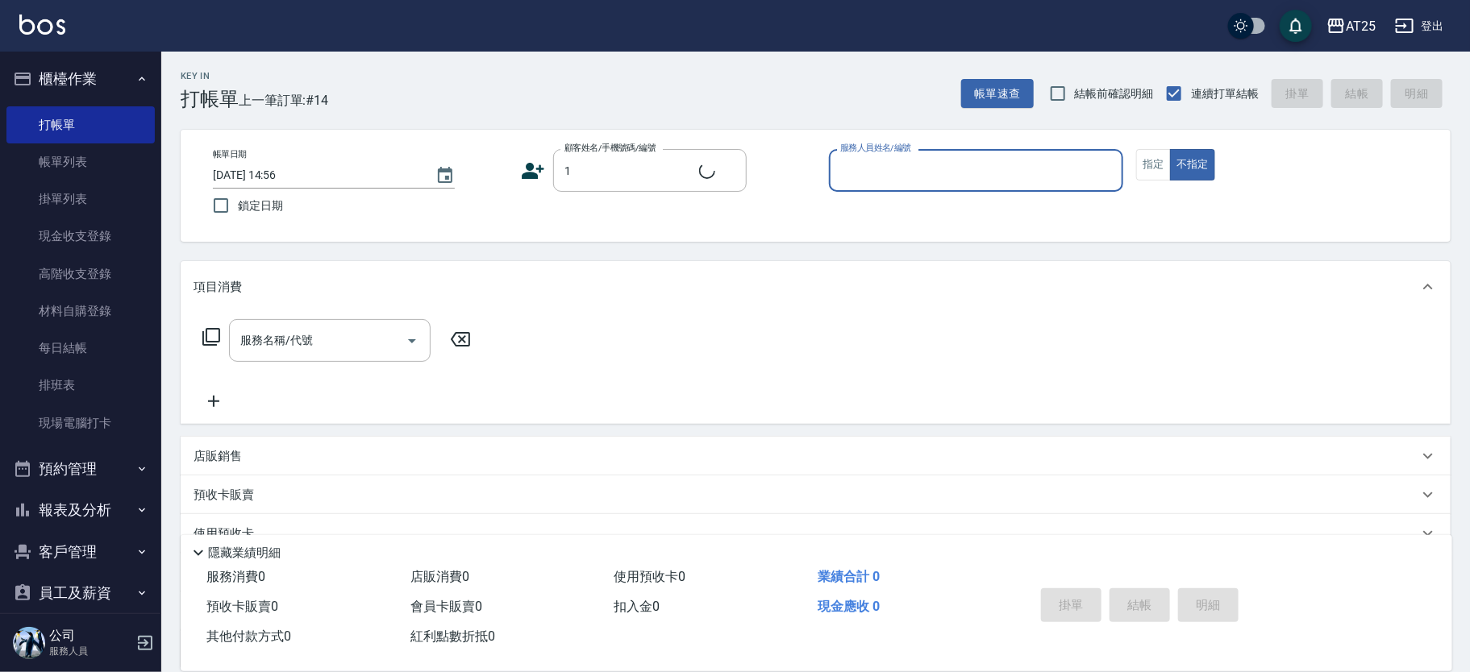
type input "王翌軍/0928447947/1"
type input "Vivian-02"
click at [732, 167] on icon "Clear" at bounding box center [730, 171] width 10 height 10
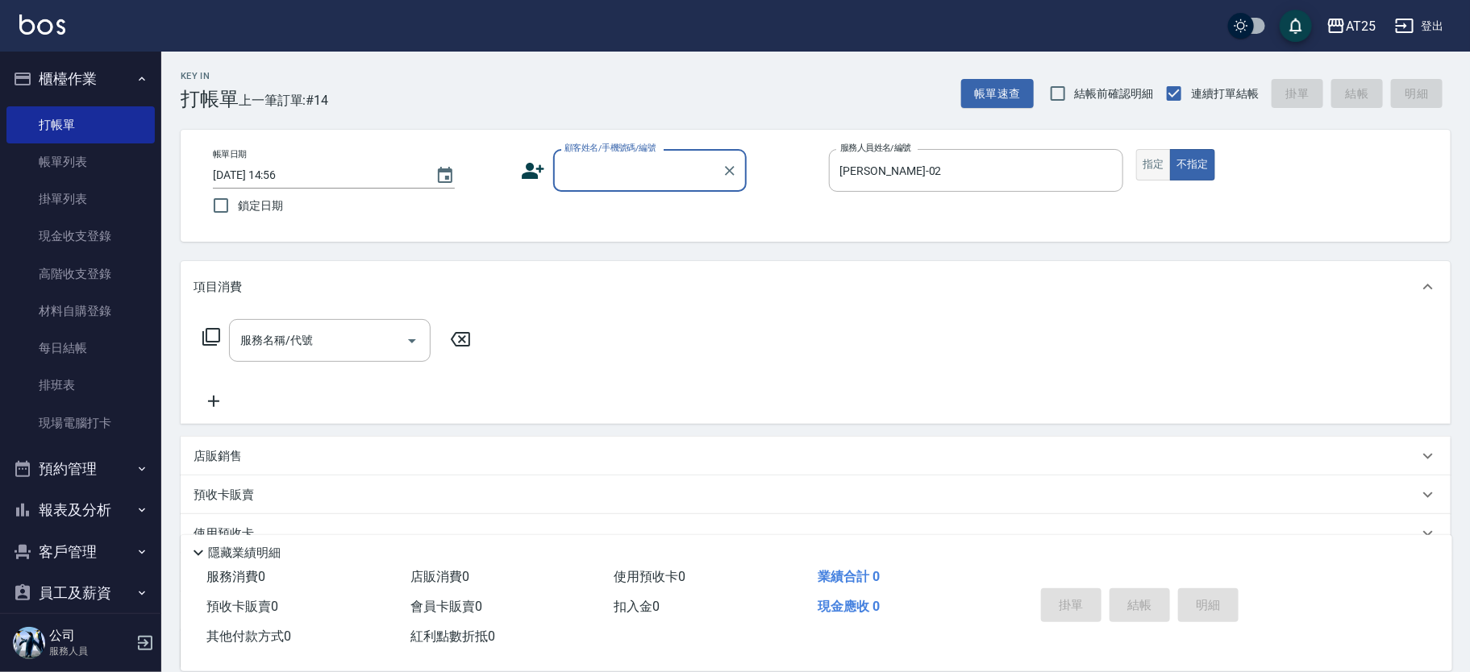
click at [1148, 159] on button "指定" at bounding box center [1153, 164] width 35 height 31
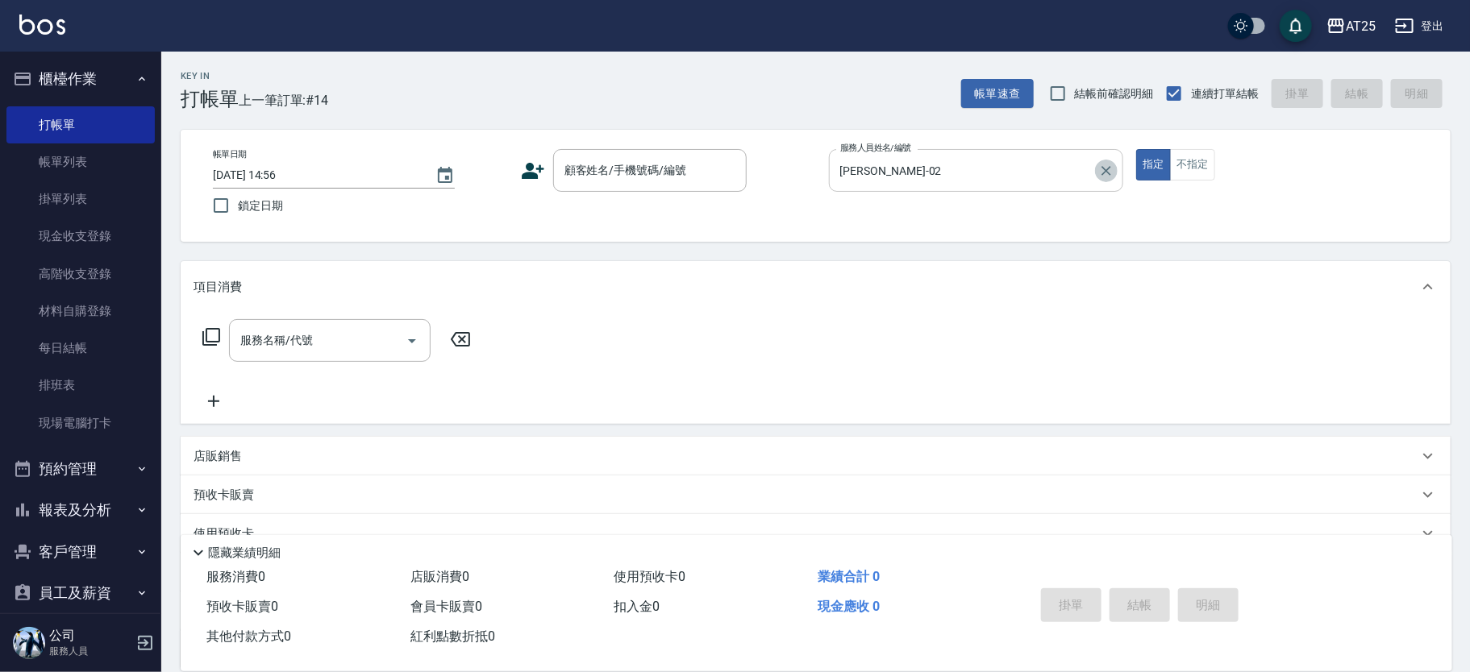
click at [1103, 170] on icon "Clear" at bounding box center [1106, 171] width 16 height 16
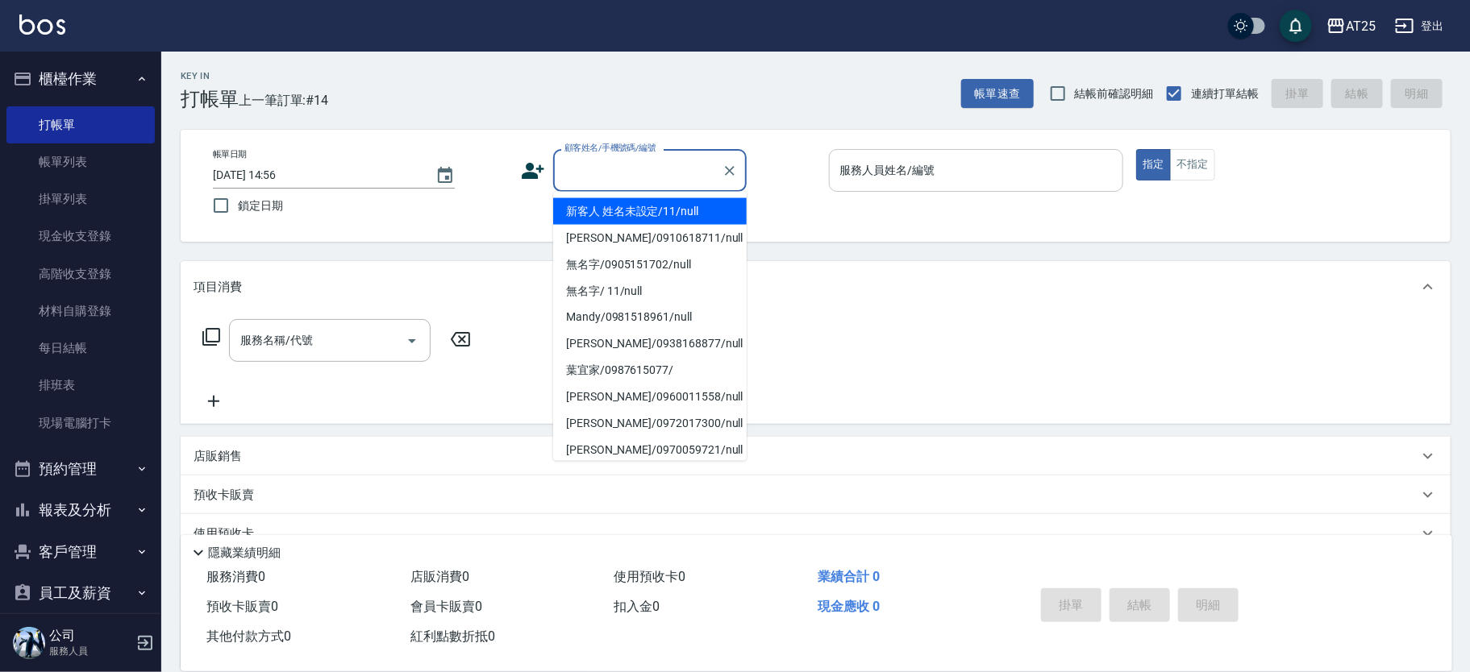
click at [656, 160] on div "顧客姓名/手機號碼/編號 顧客姓名/手機號碼/編號" at bounding box center [650, 170] width 194 height 43
click at [672, 209] on li "新客人 姓名未設定/11/null" at bounding box center [650, 211] width 194 height 27
type input "新客人 姓名未設定/11/null"
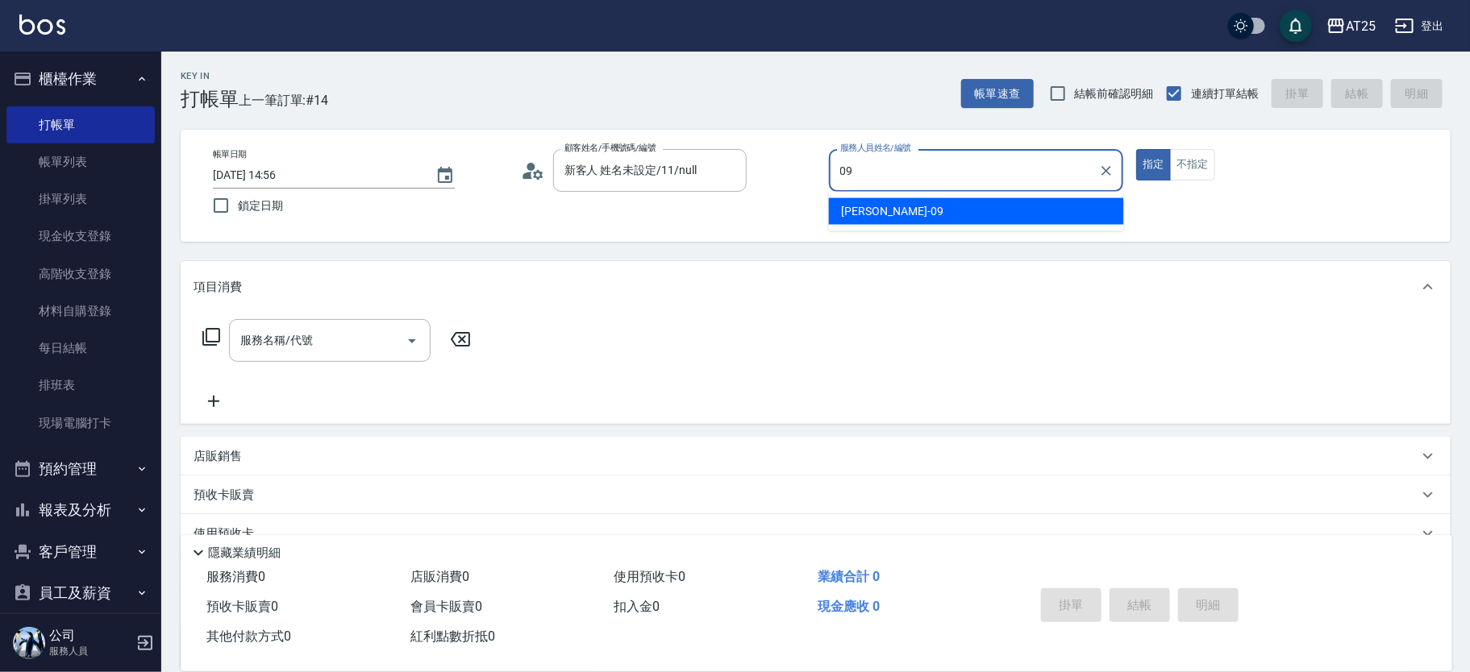
type input "Kevin-09"
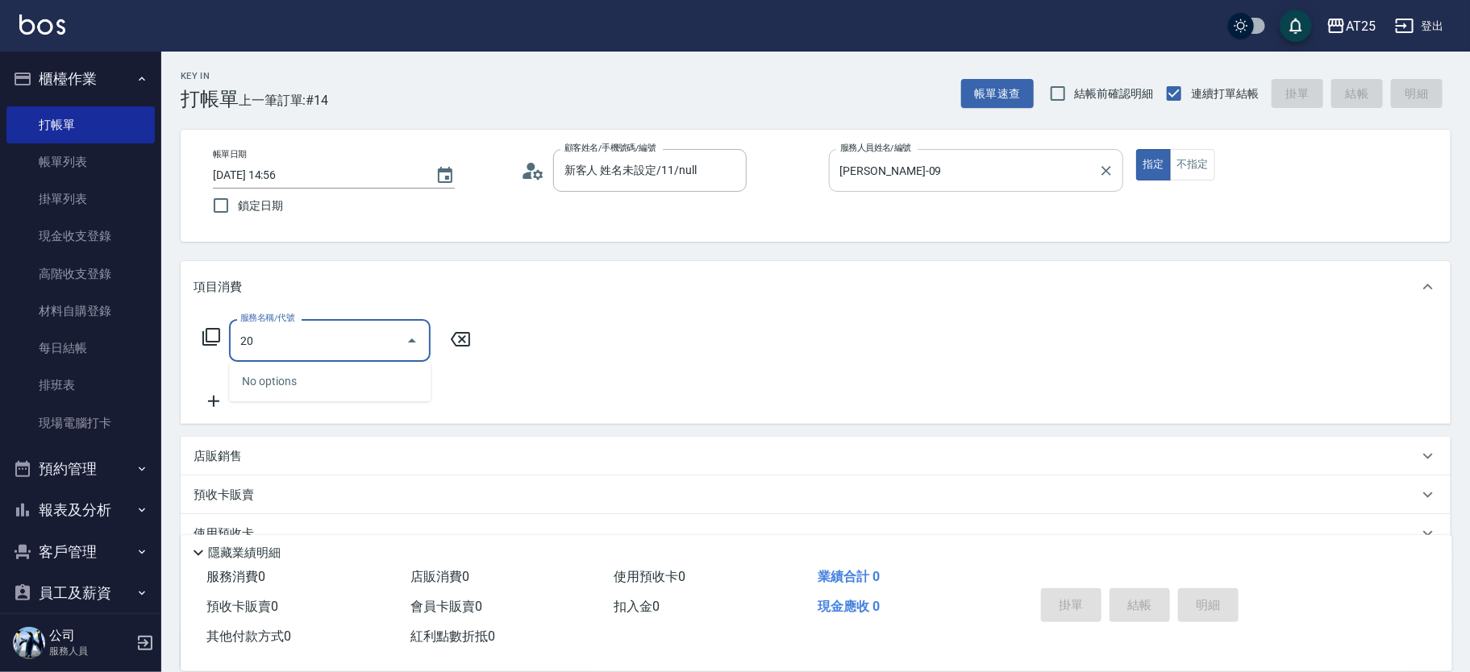
type input "201"
type input "30"
type input "洗髮(201)"
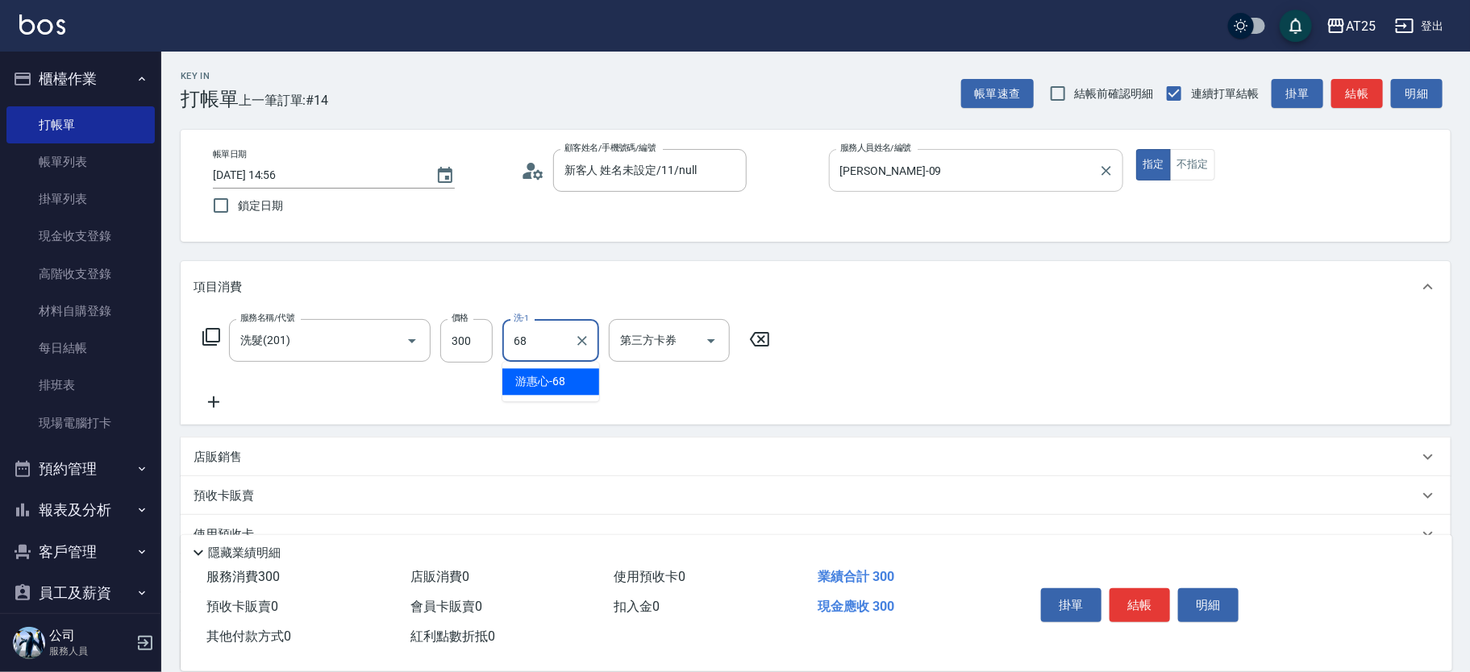
type input "游惠心-68"
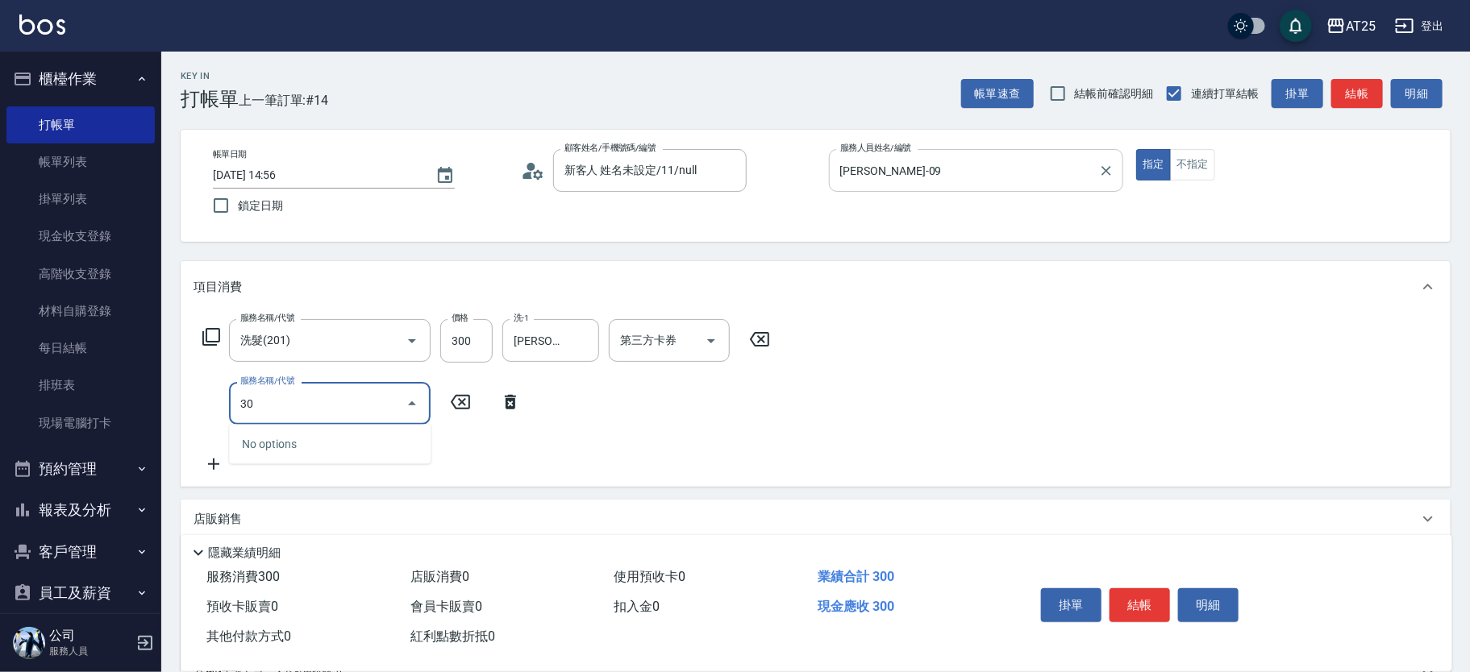
type input "303"
type input "120"
type input "局部燙(303)"
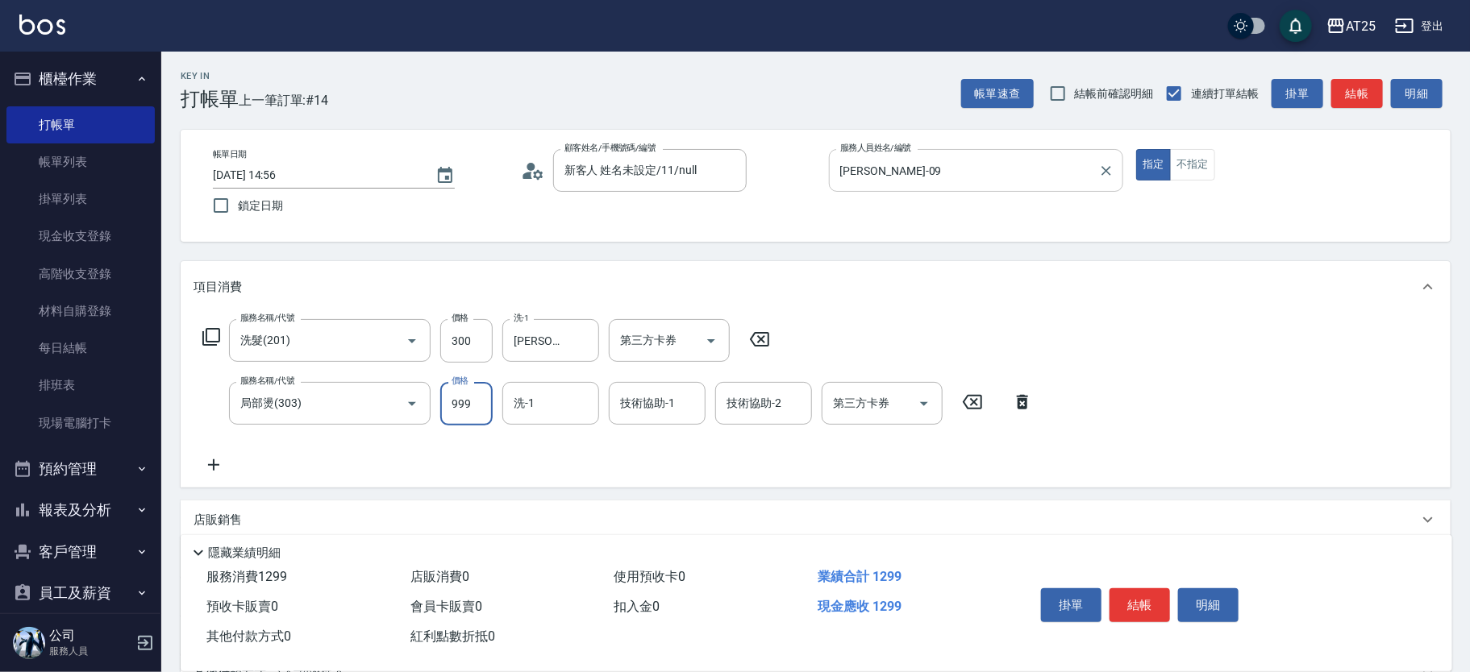
type input "30"
type input "50"
type input "80"
type input "500"
type input "小曼-82"
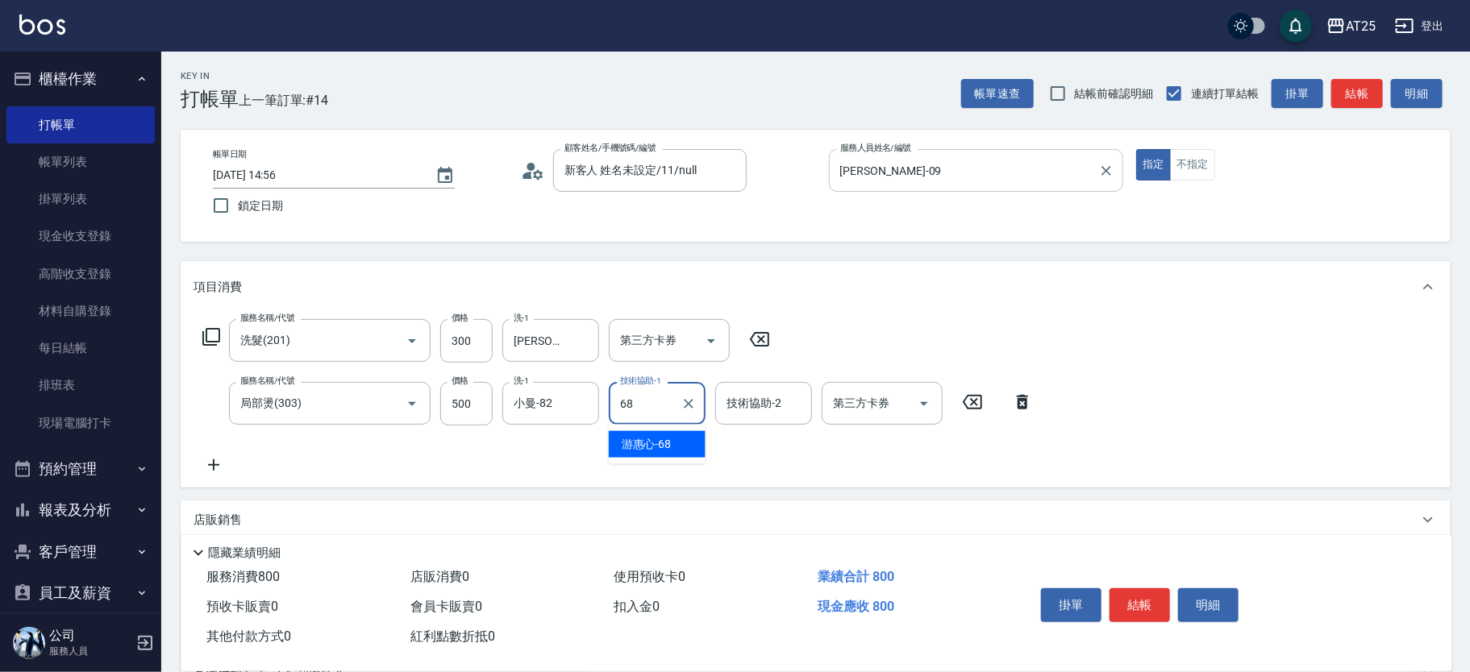
type input "游惠心-68"
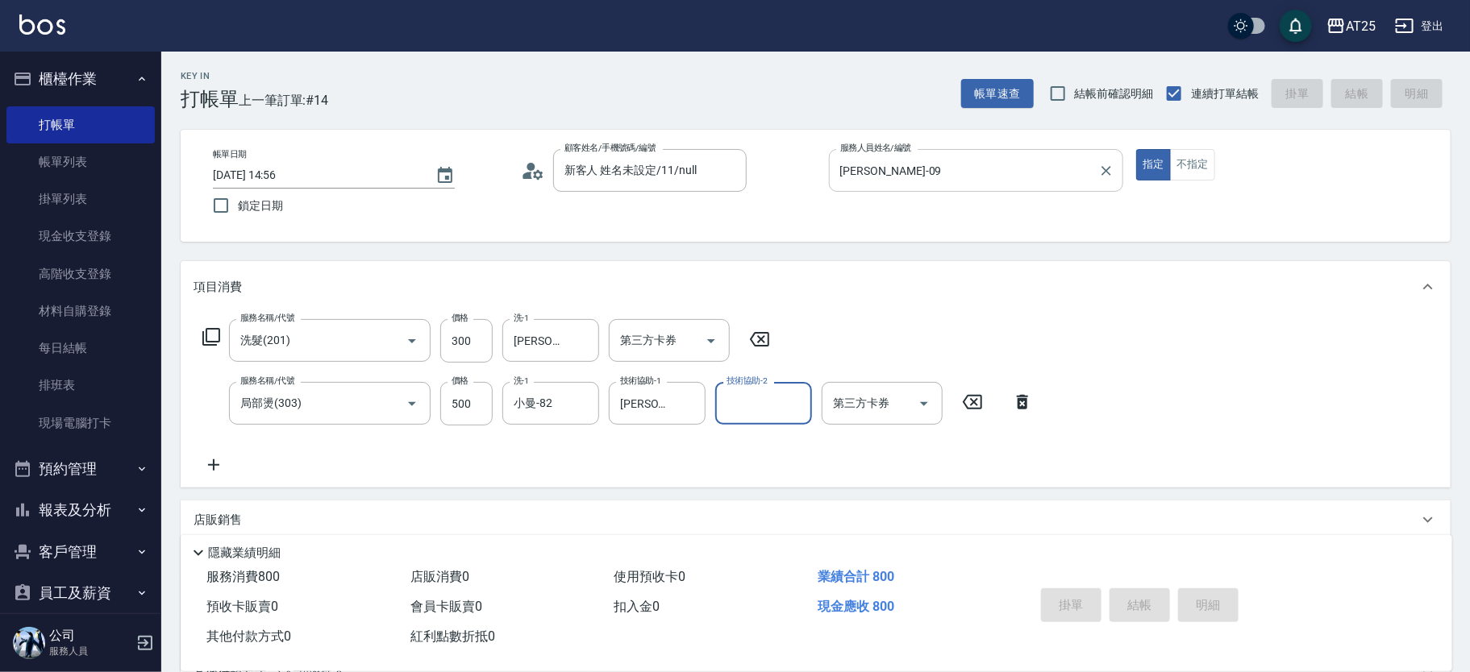
type input "2025/09/21 14:57"
type input "0"
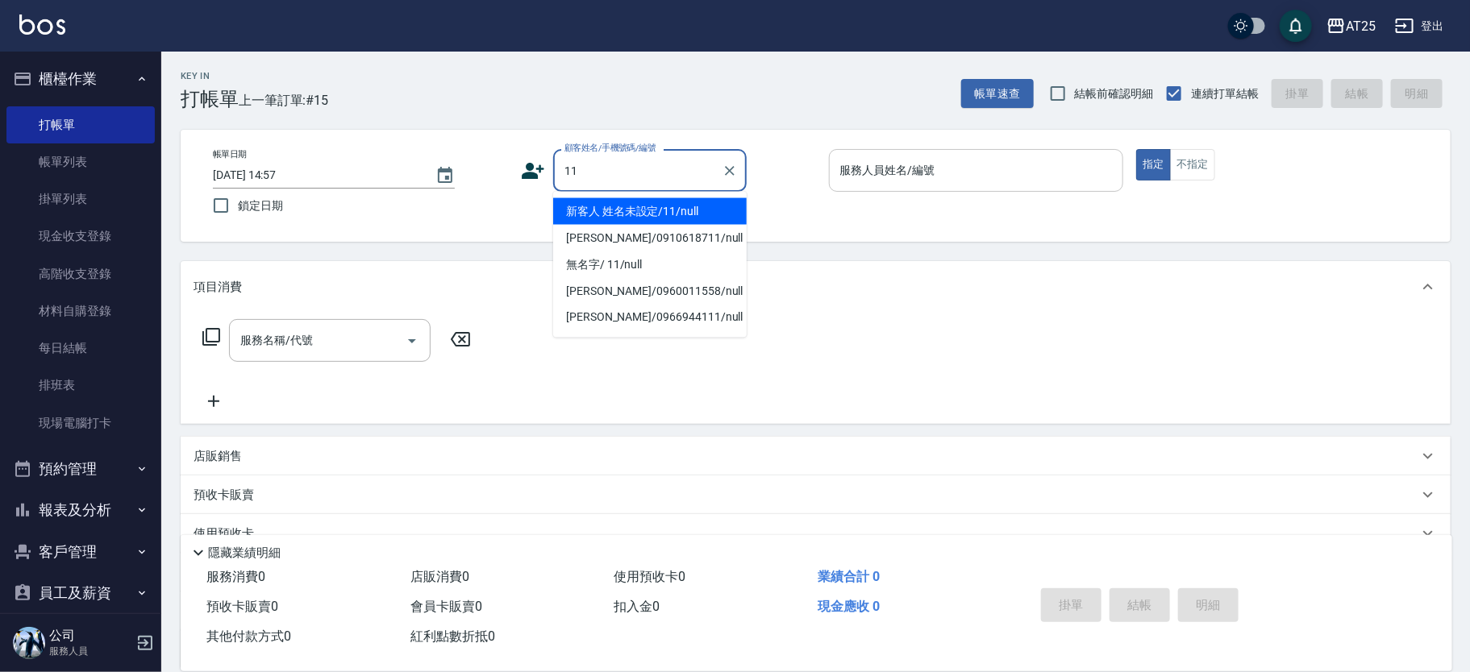
type input "新客人 姓名未設定/11/null"
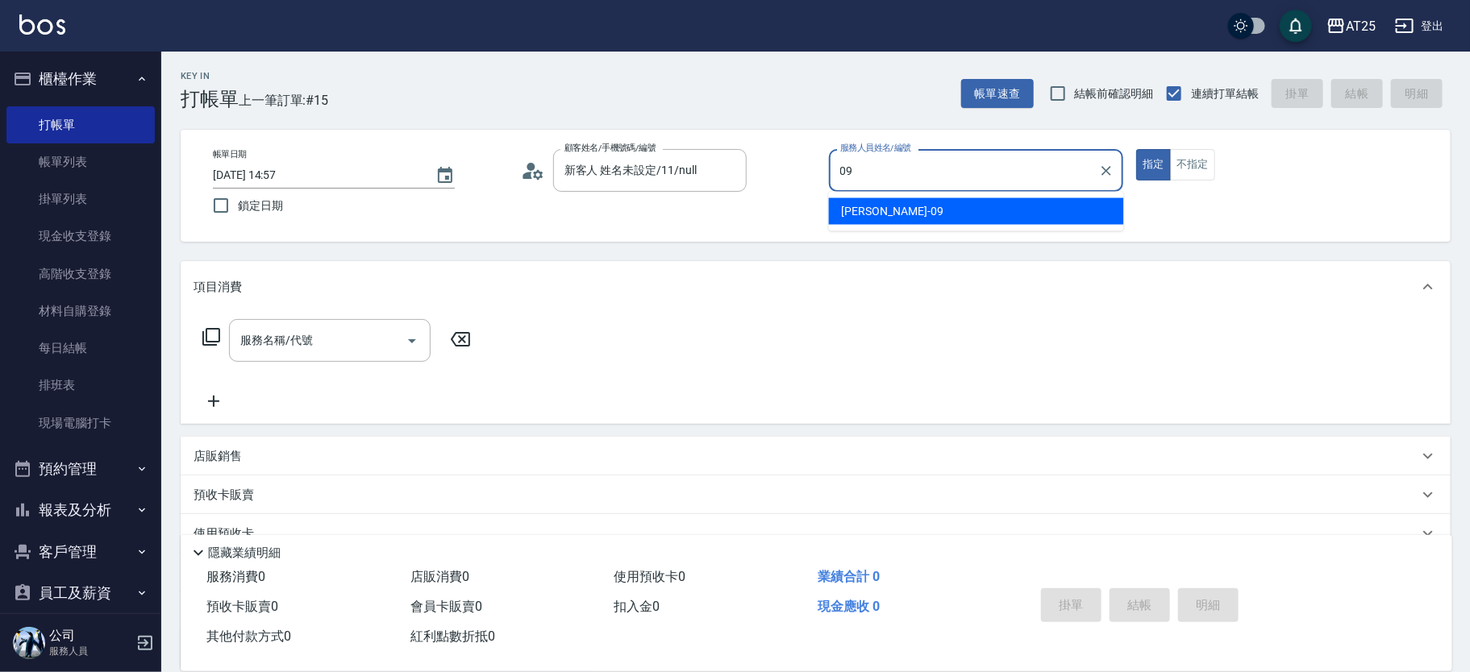
type input "Kevin-09"
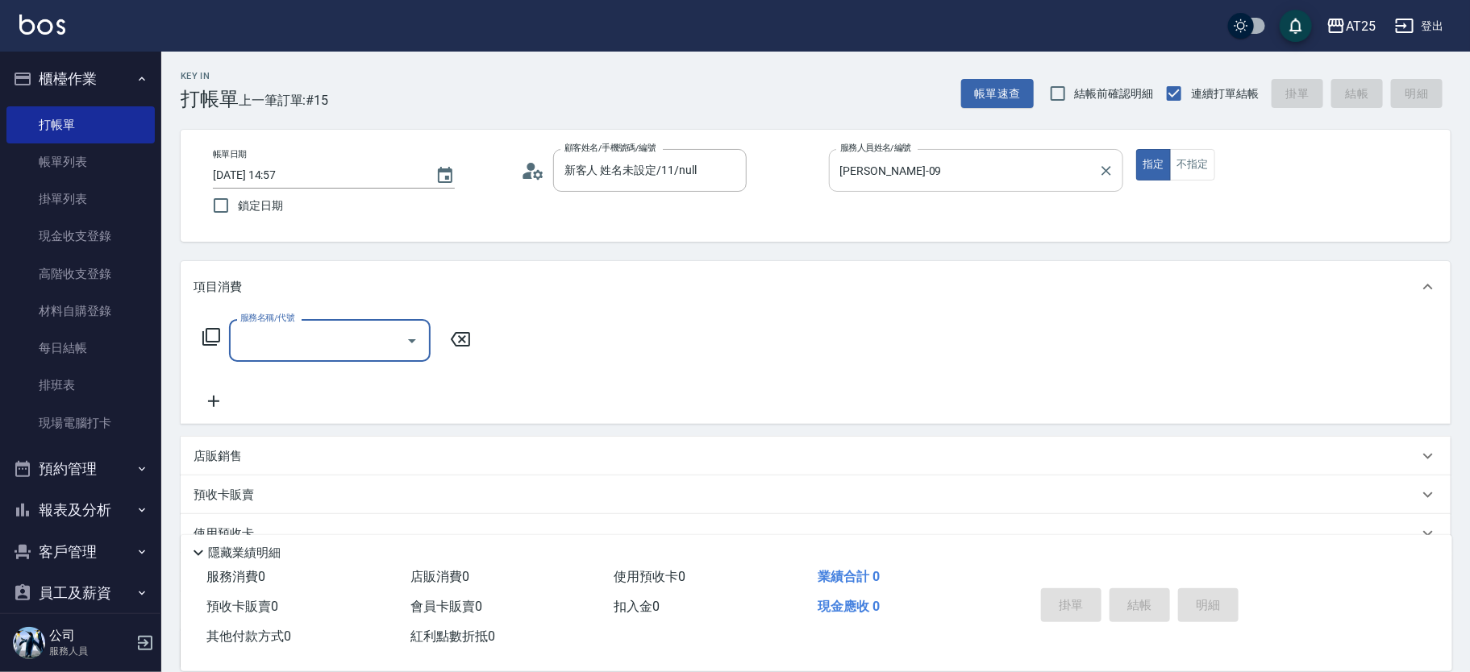
click at [300, 335] on input "服務名稱/代號" at bounding box center [317, 341] width 163 height 28
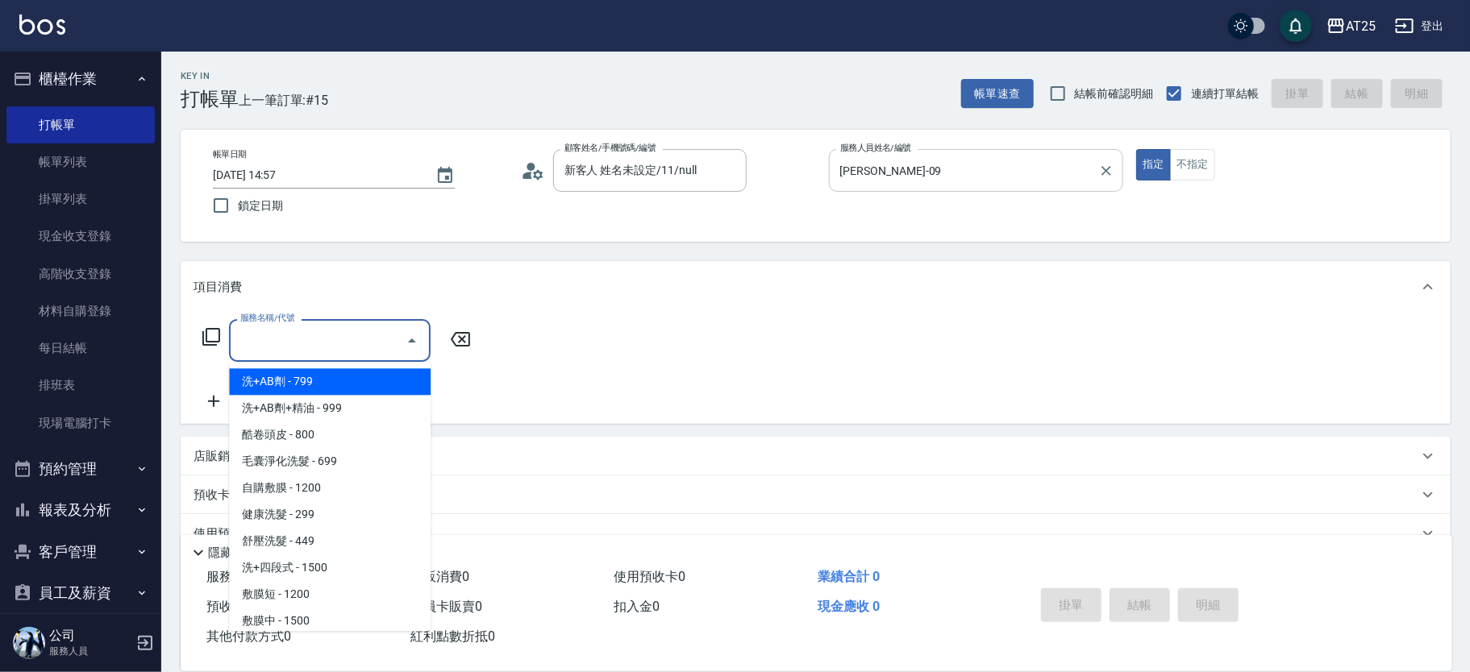
click at [358, 369] on span "洗+AB劑 - 799" at bounding box center [330, 381] width 202 height 27
type input "洗+AB劑(101)"
type input "70"
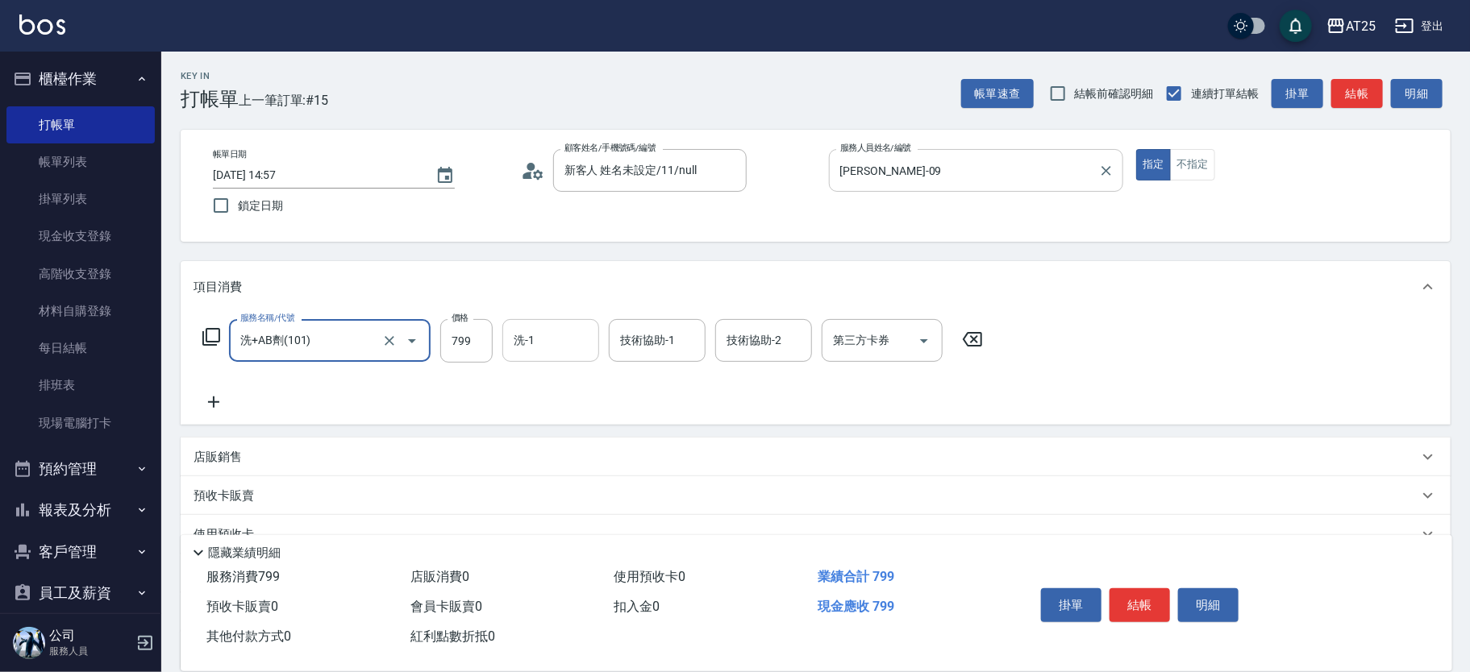
click at [564, 340] on input "洗-1" at bounding box center [551, 341] width 82 height 28
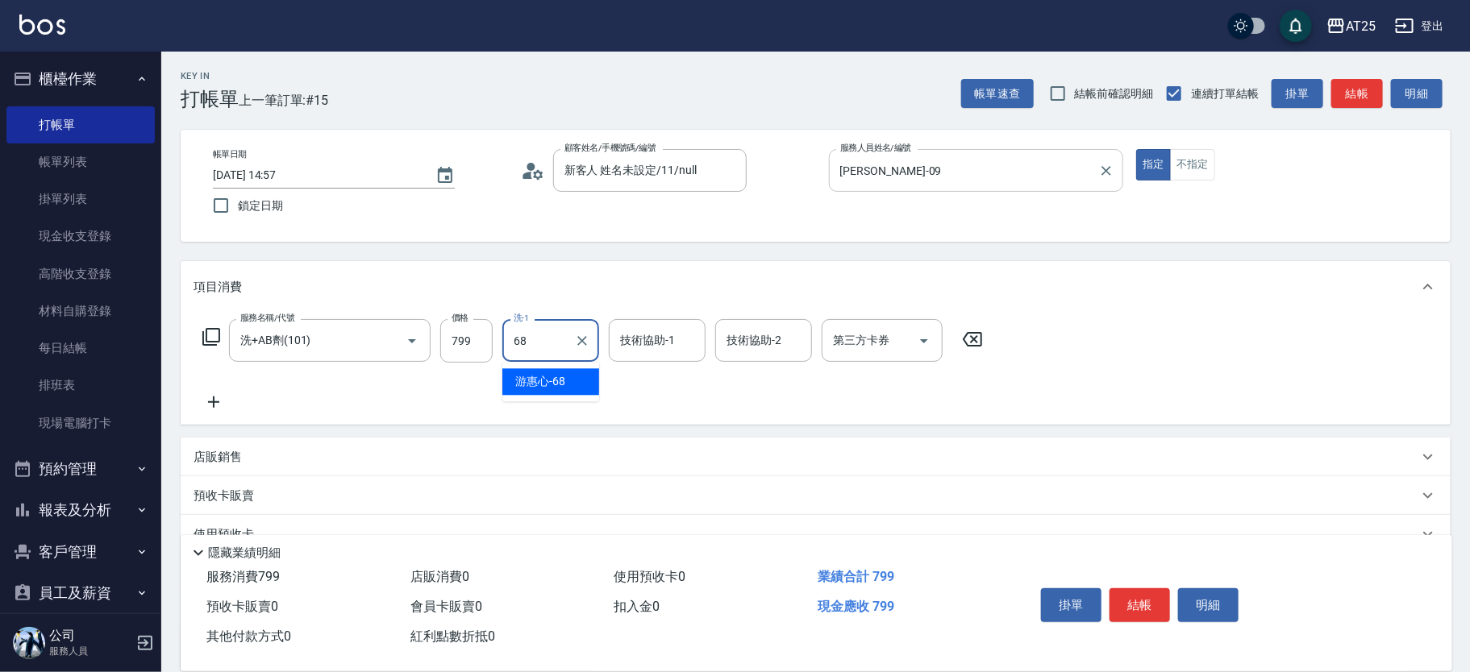
type input "游惠心-68"
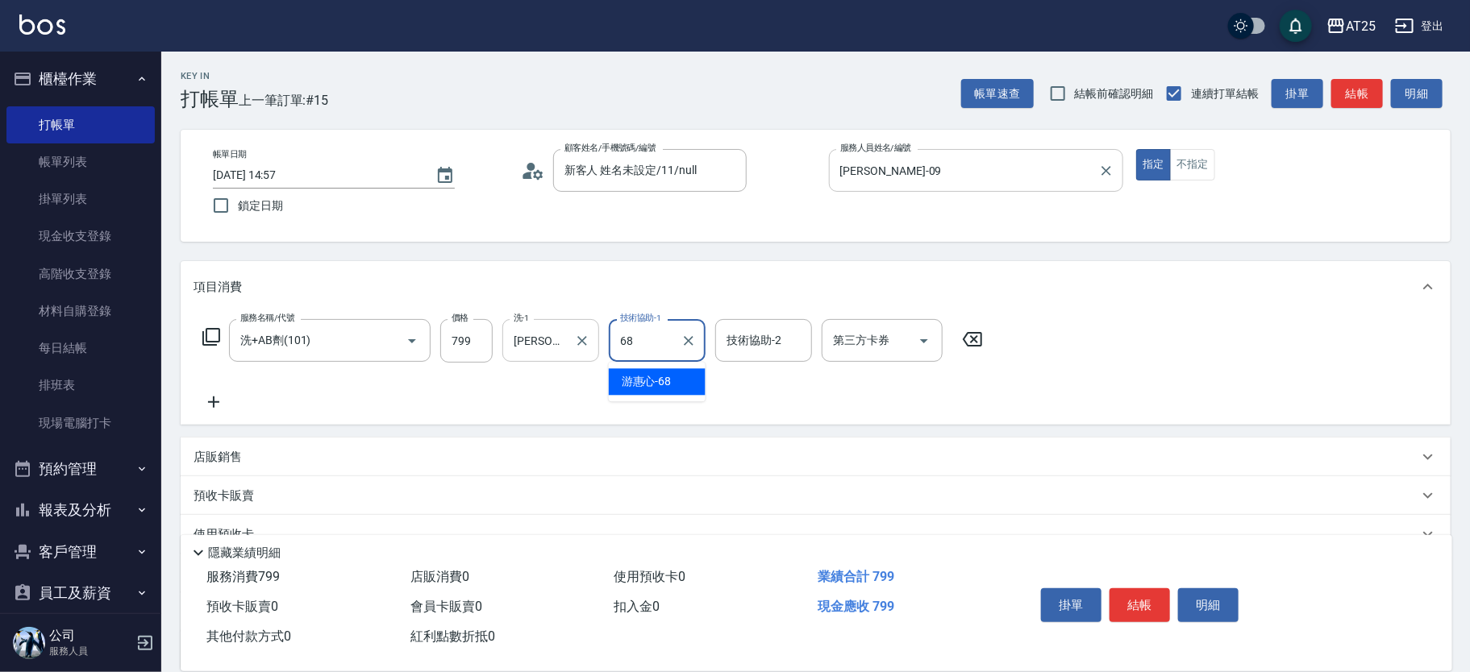
type input "游惠心-68"
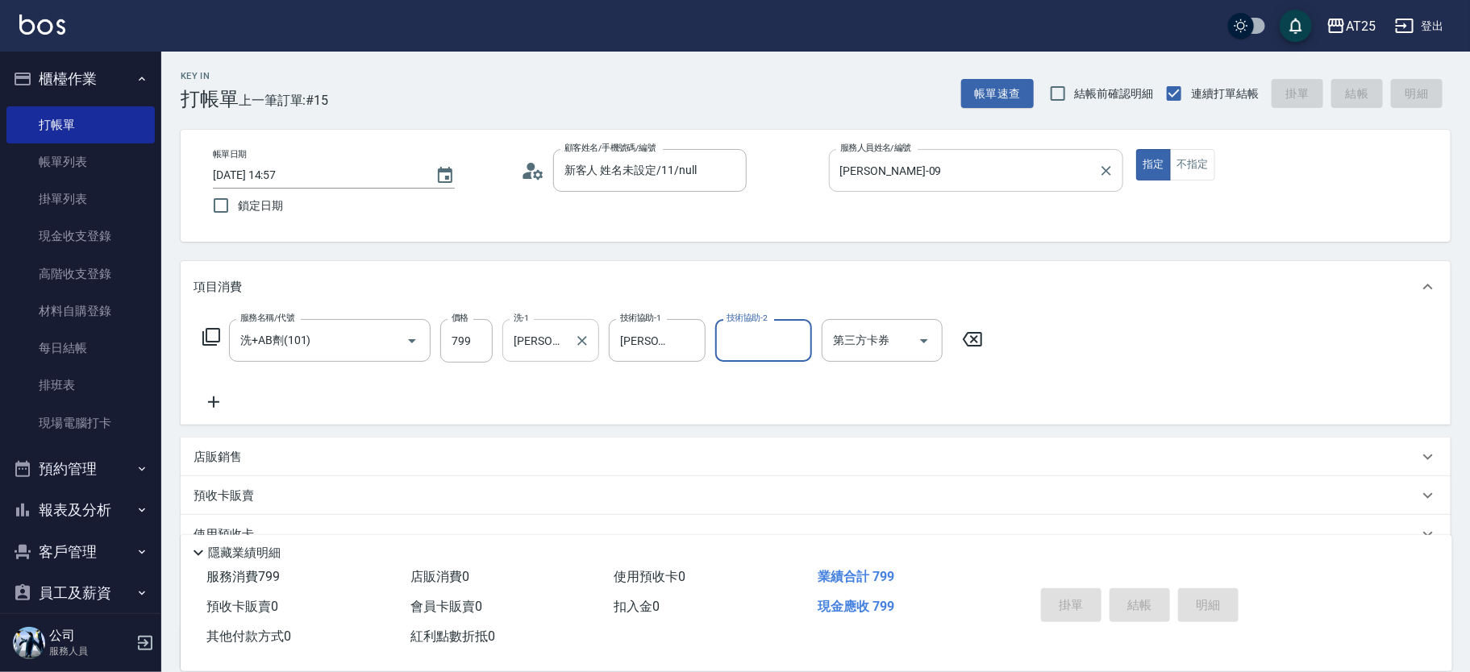
type input "0"
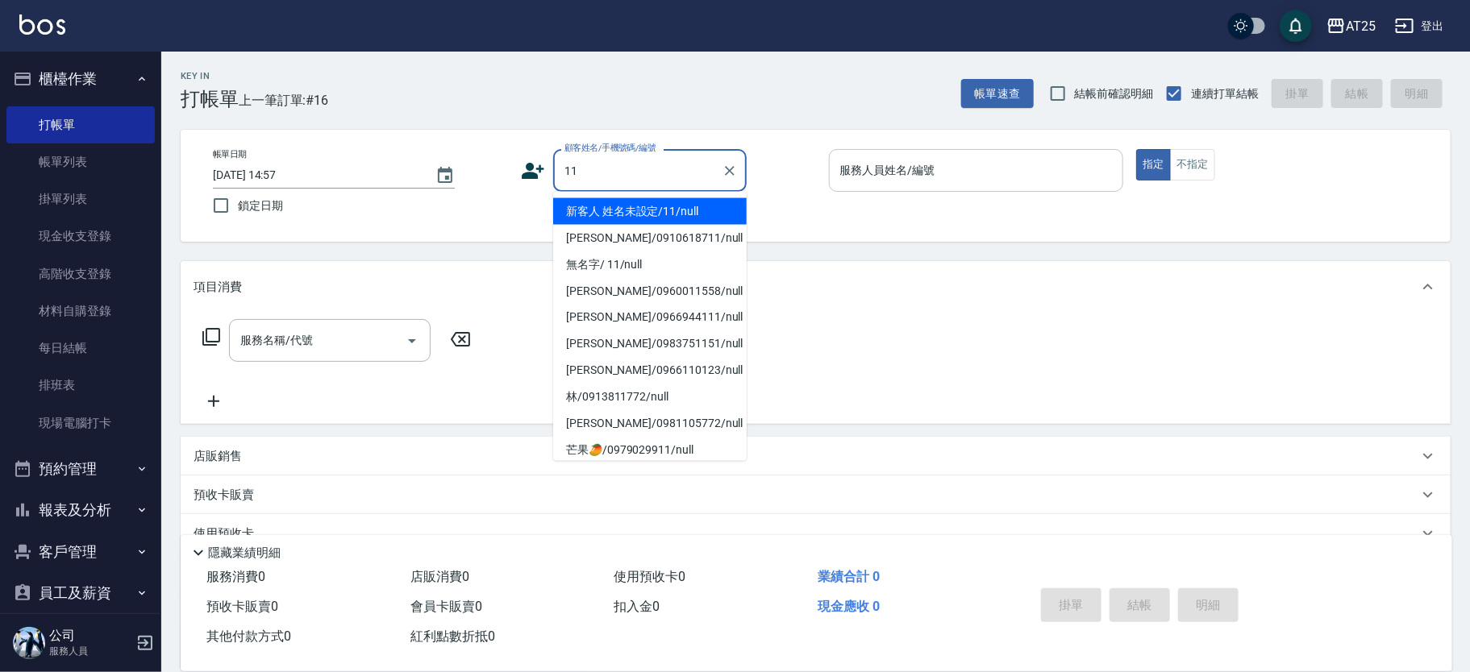
type input "新客人 姓名未設定/11/null"
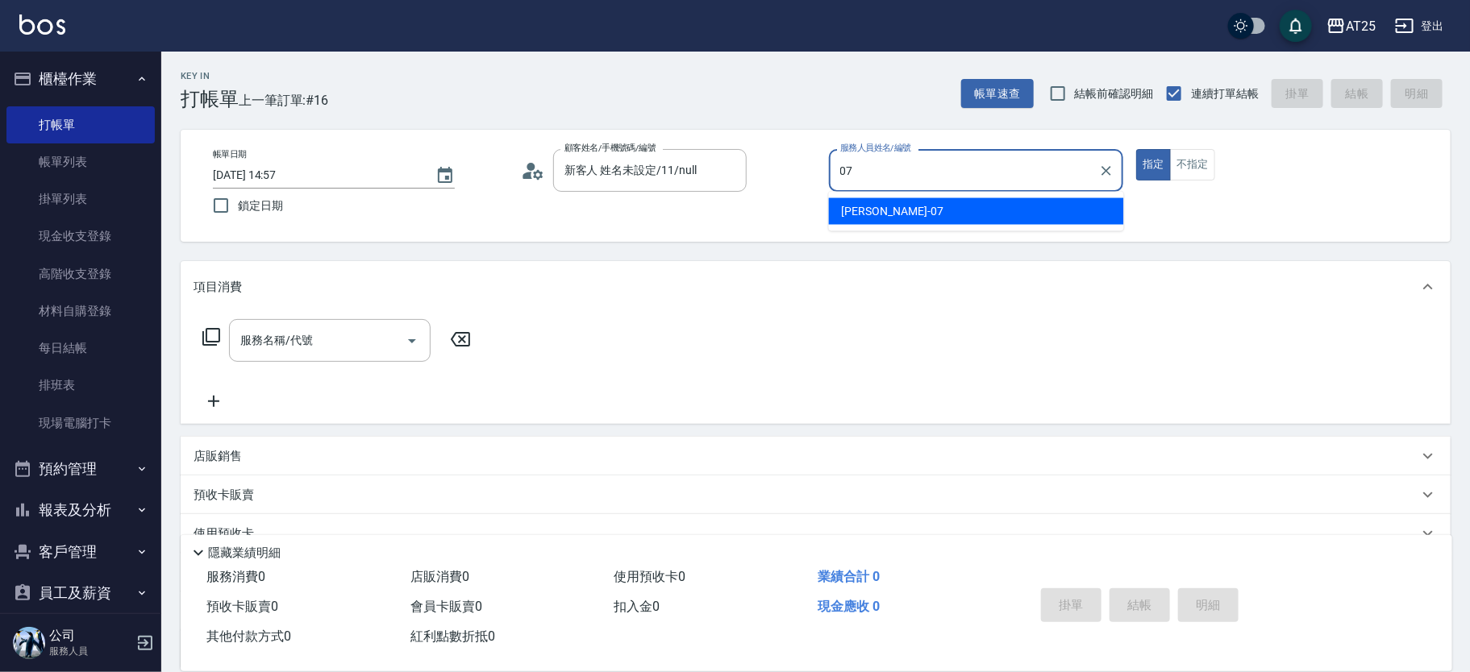
type input "Cooper-07"
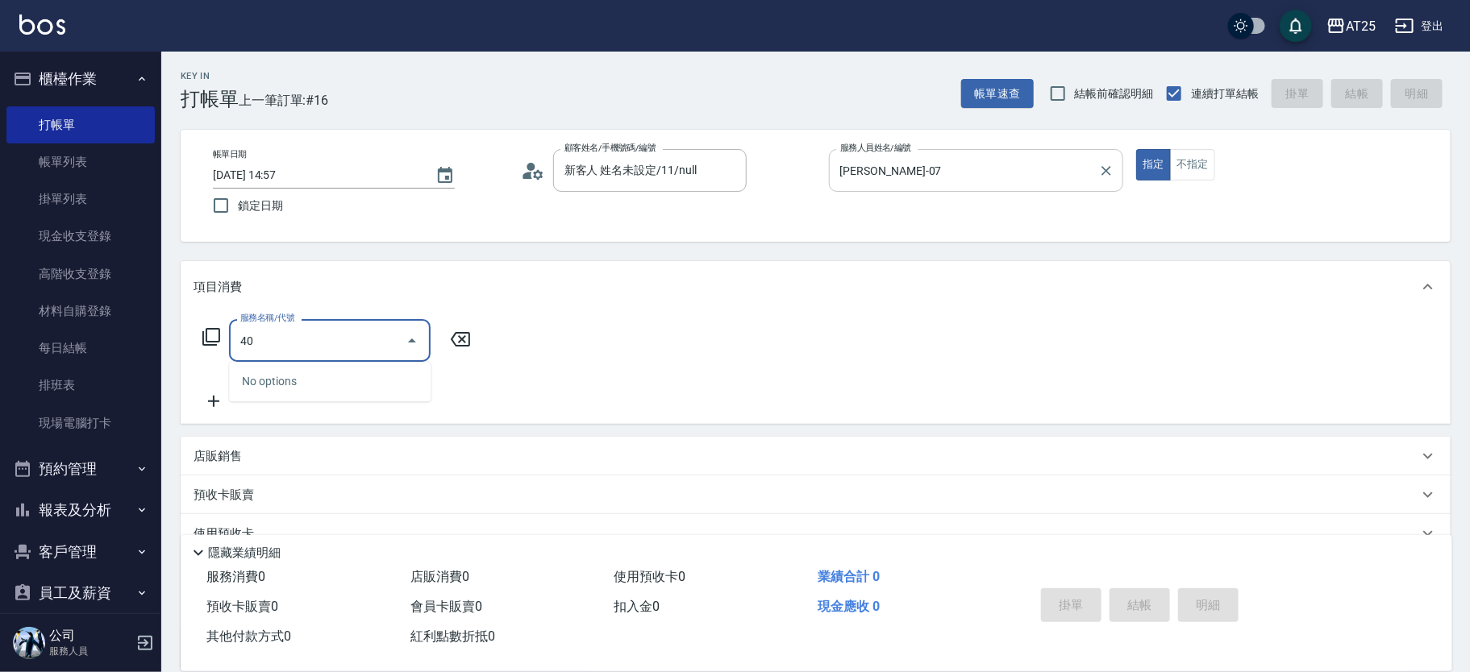
type input "401"
type input "30"
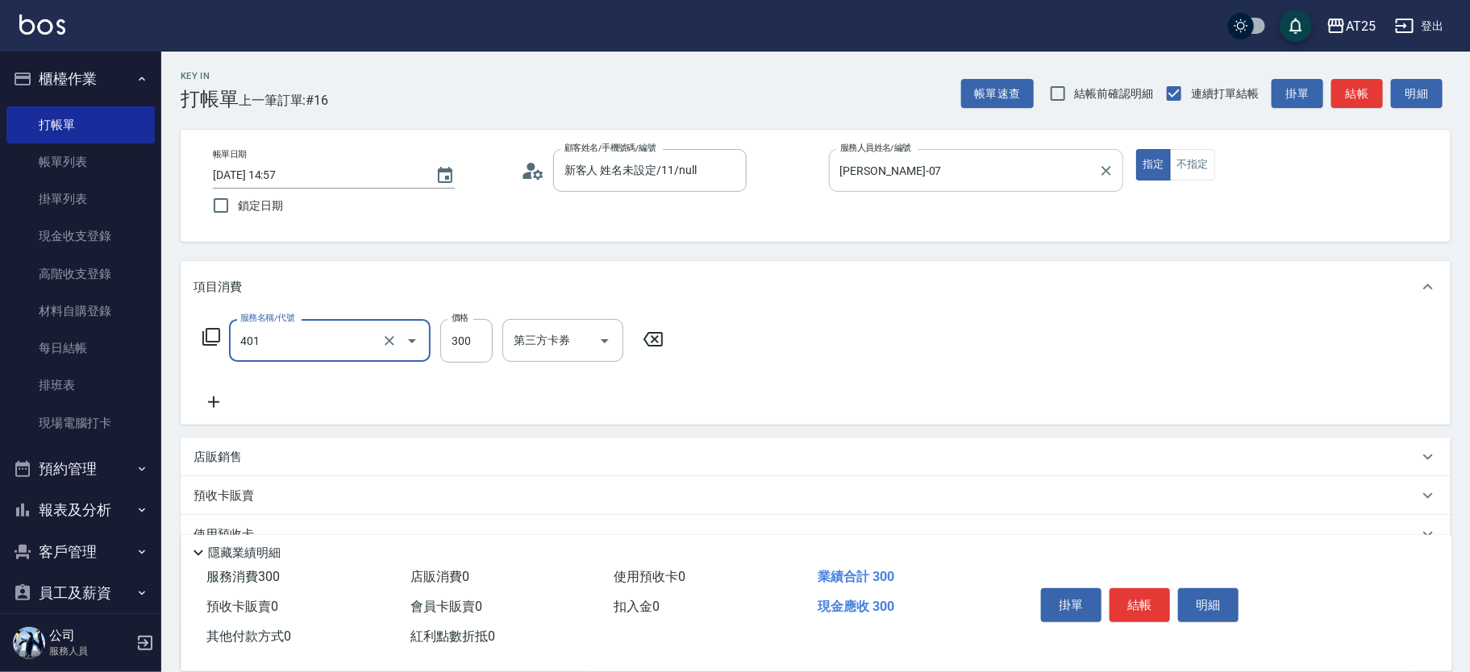
type input "剪髮(401)"
type input "0"
type input "600"
type input "60"
type input "600"
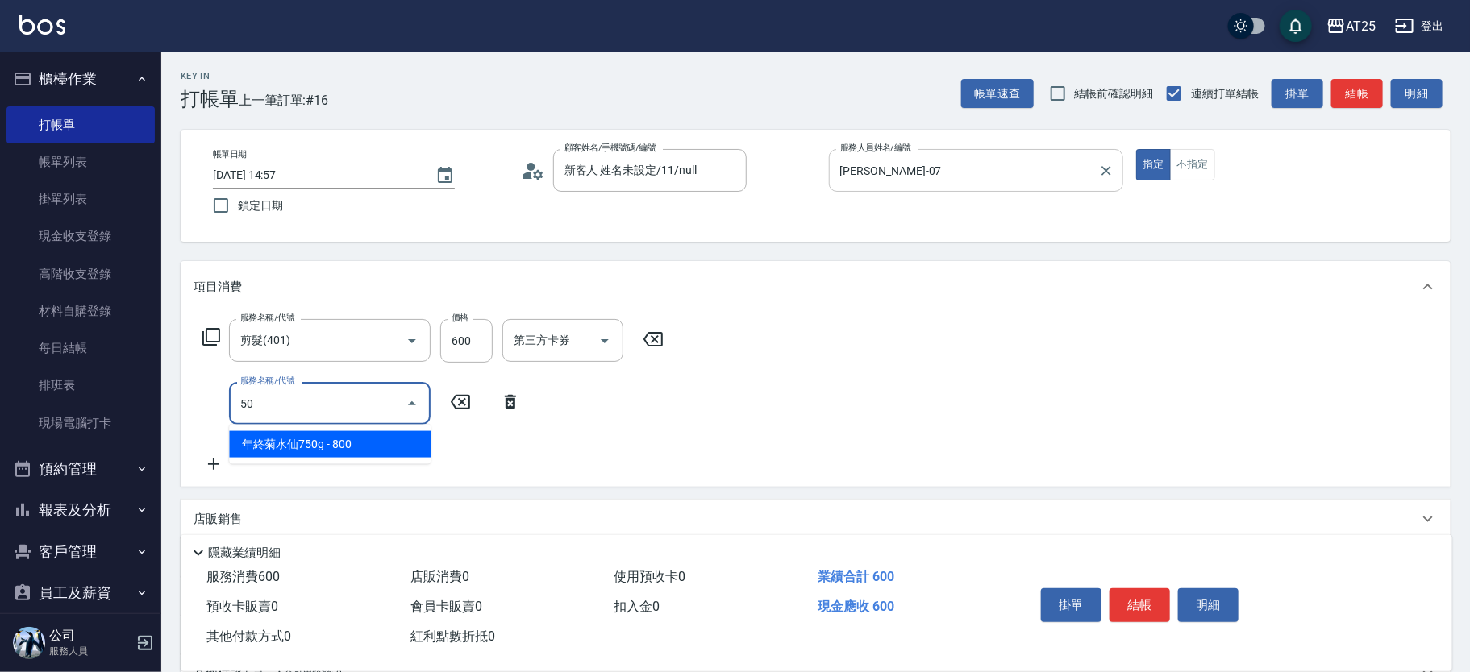
type input "501"
type input "160"
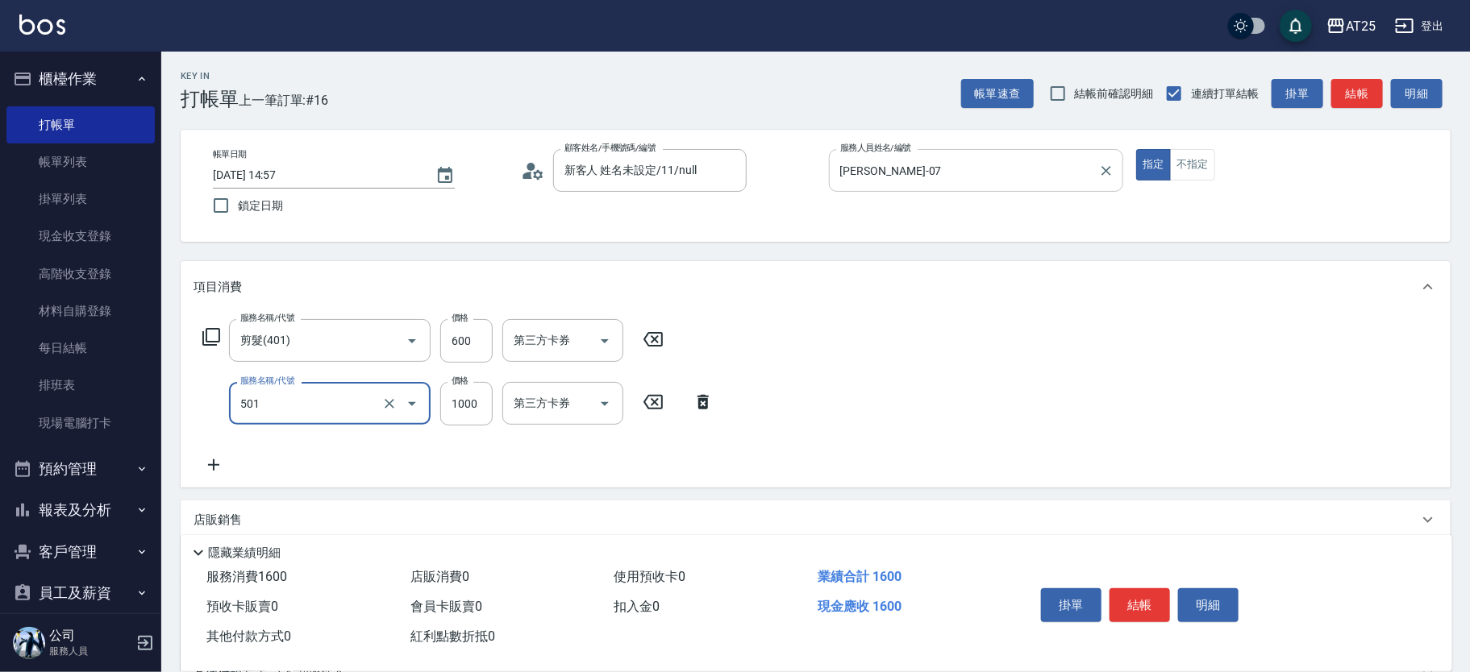
type input "染髮(501)"
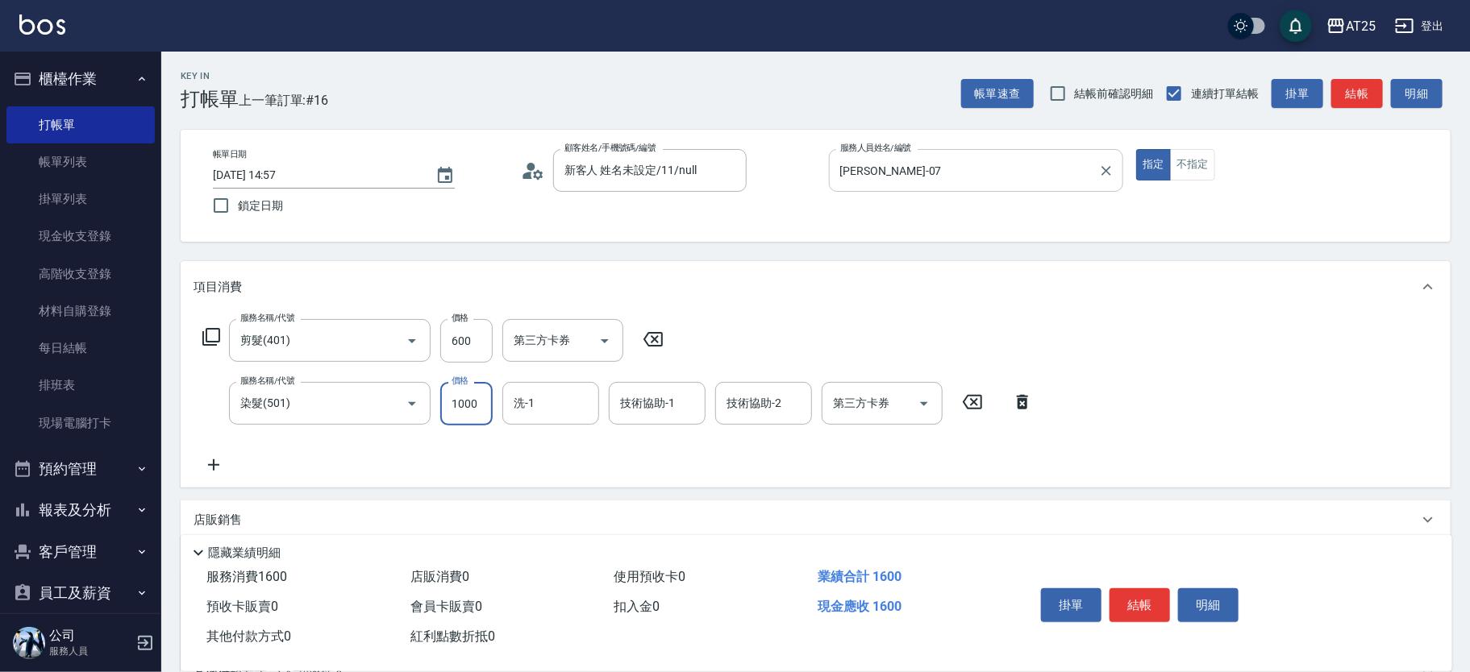
type input "60"
type input "16"
type input "70"
type input "1680"
type input "220"
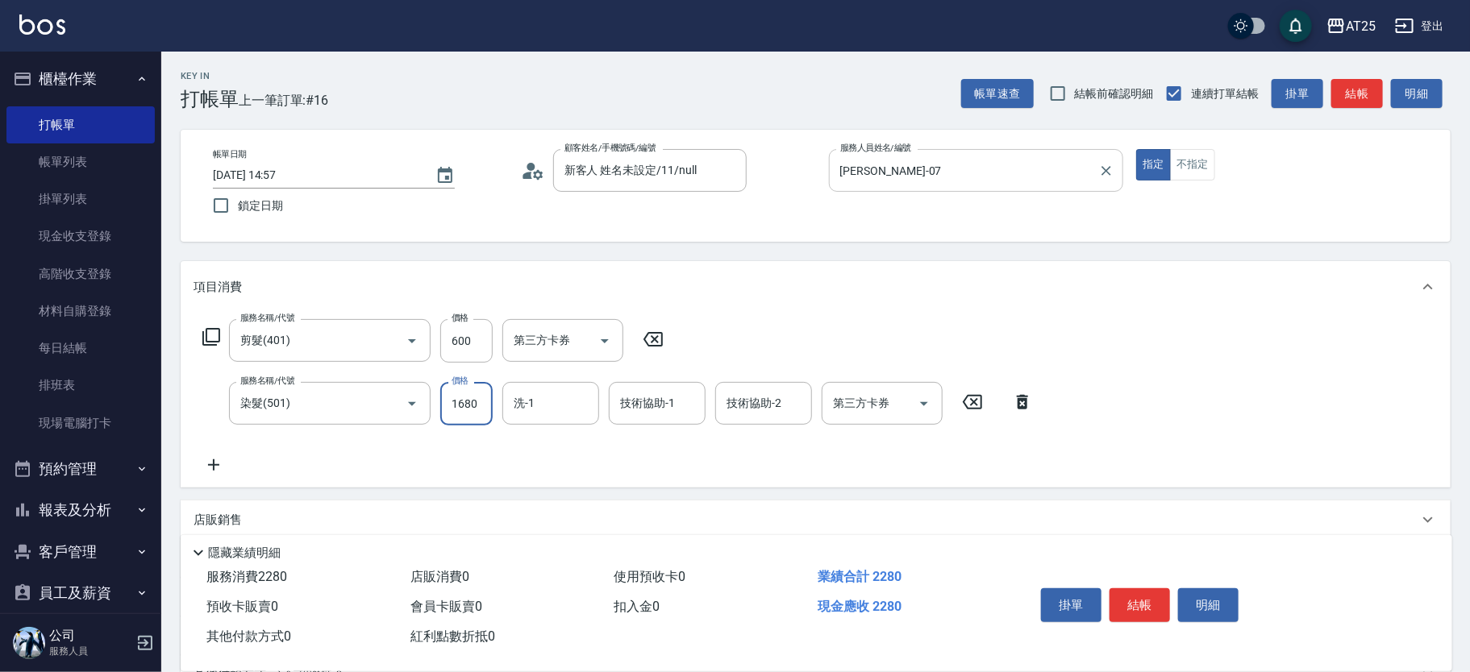
type input "1680"
type input "小祐-117"
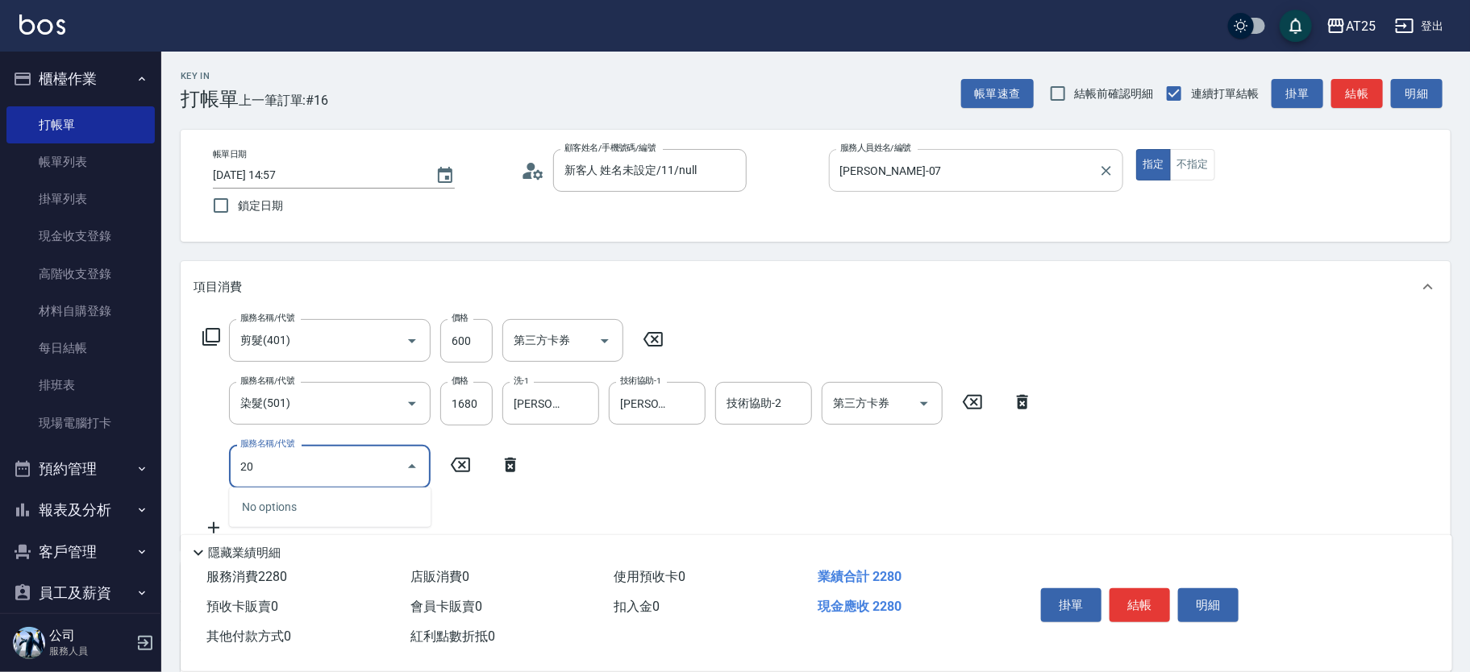
type input "201"
type input "250"
type input "洗髮(201)"
type input "220"
type input "0"
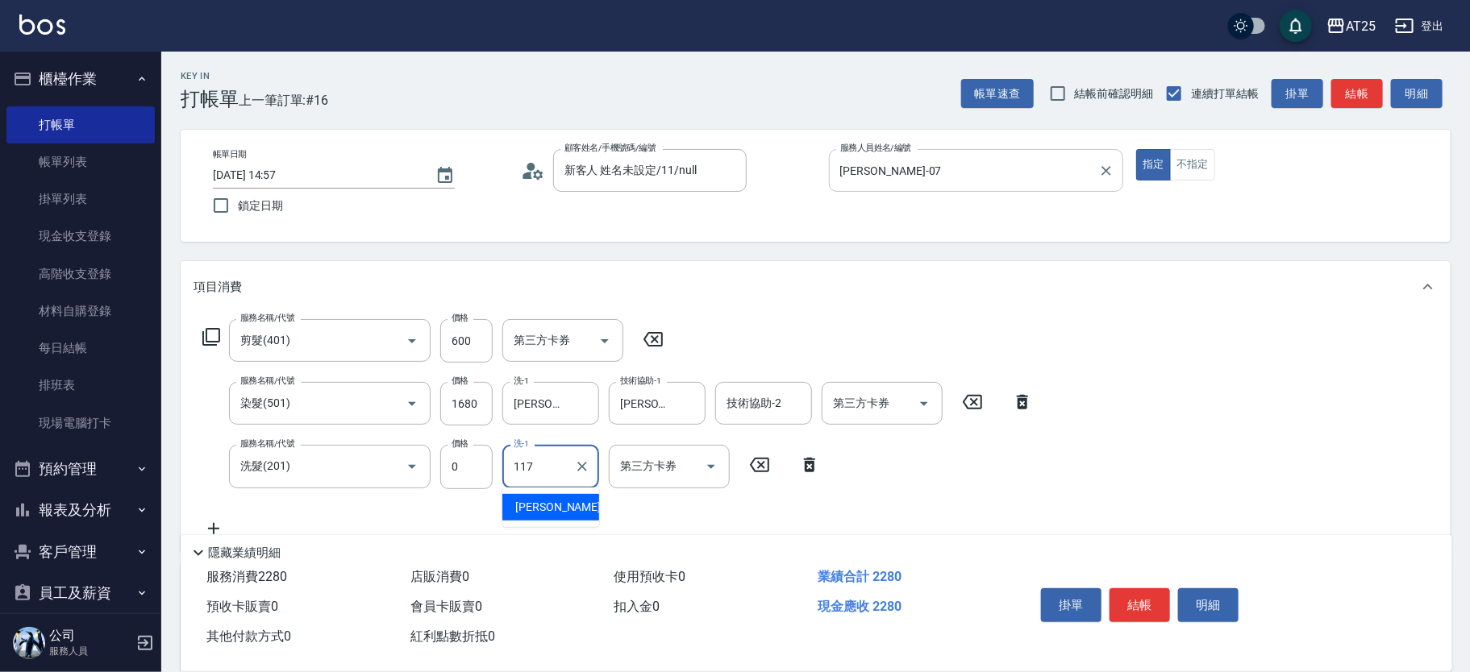
type input "小祐-117"
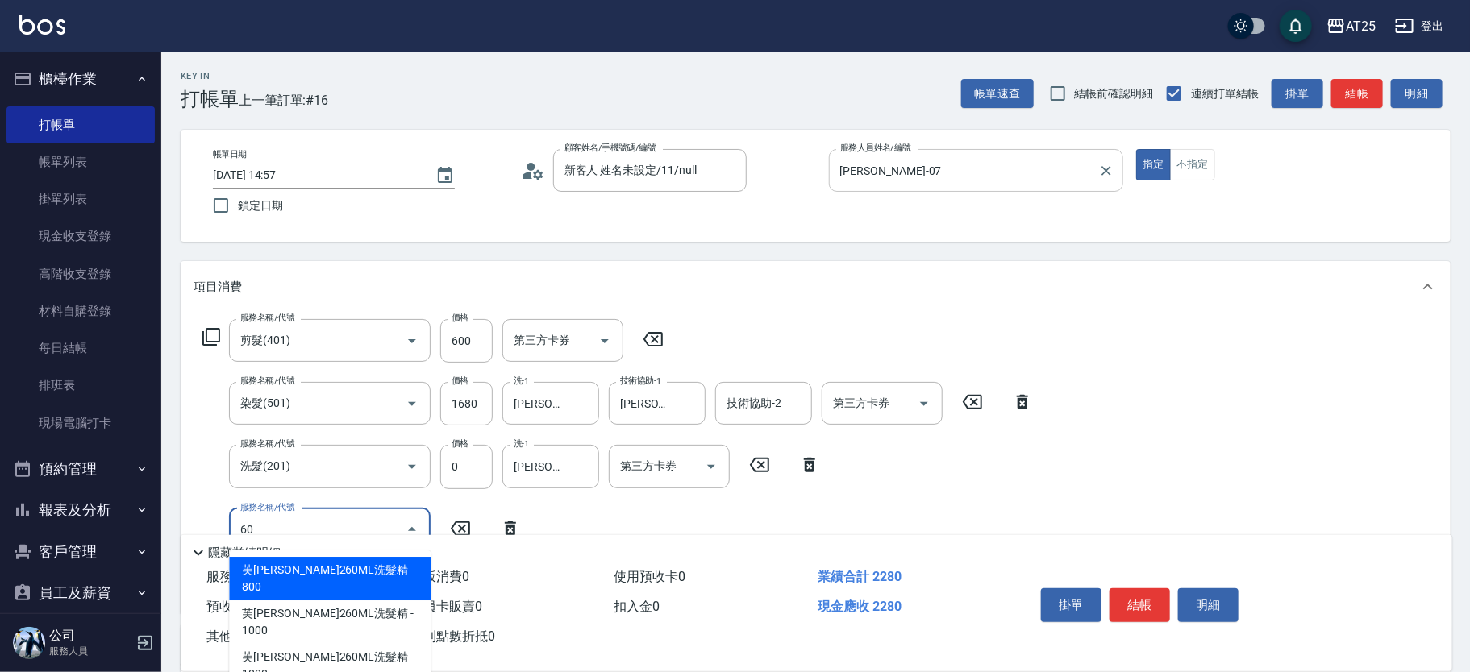
type input "601"
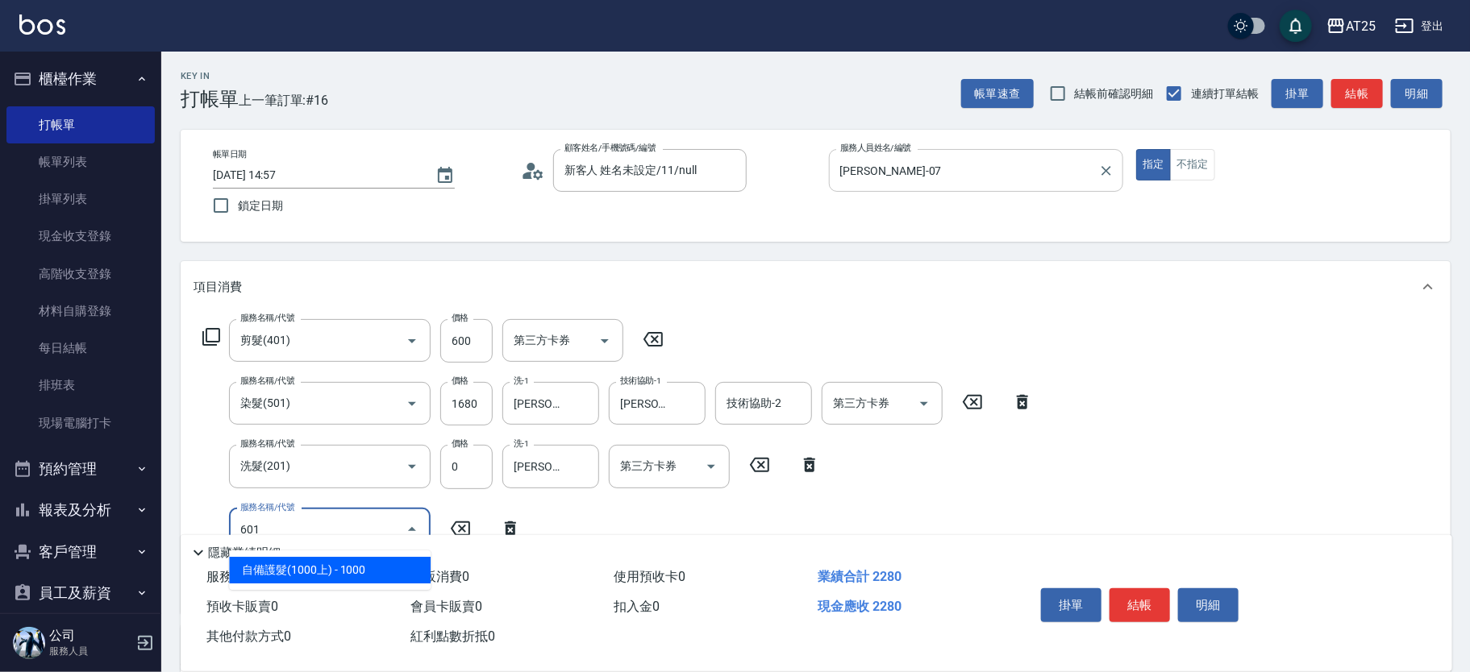
type input "320"
type input "自備護髮(1000上)(601)"
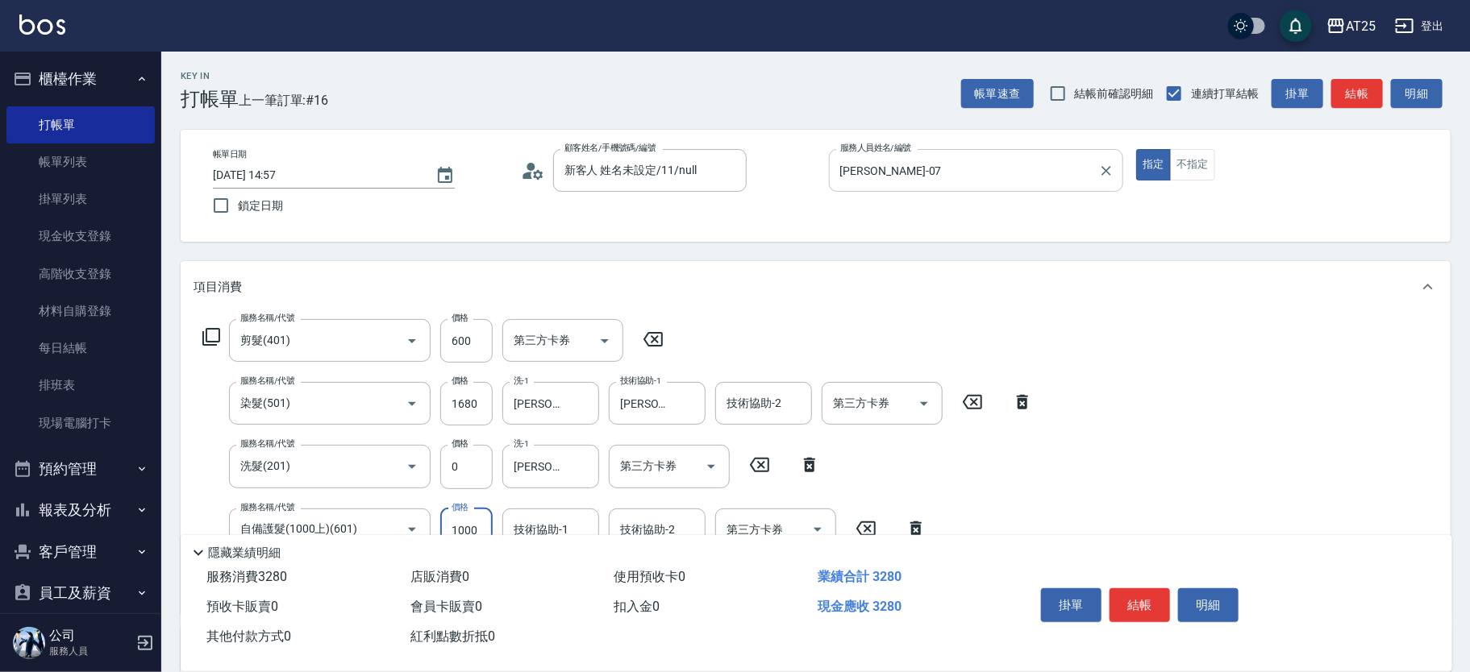
type input "220"
type input "180"
type input "240"
type input "1800"
type input "400"
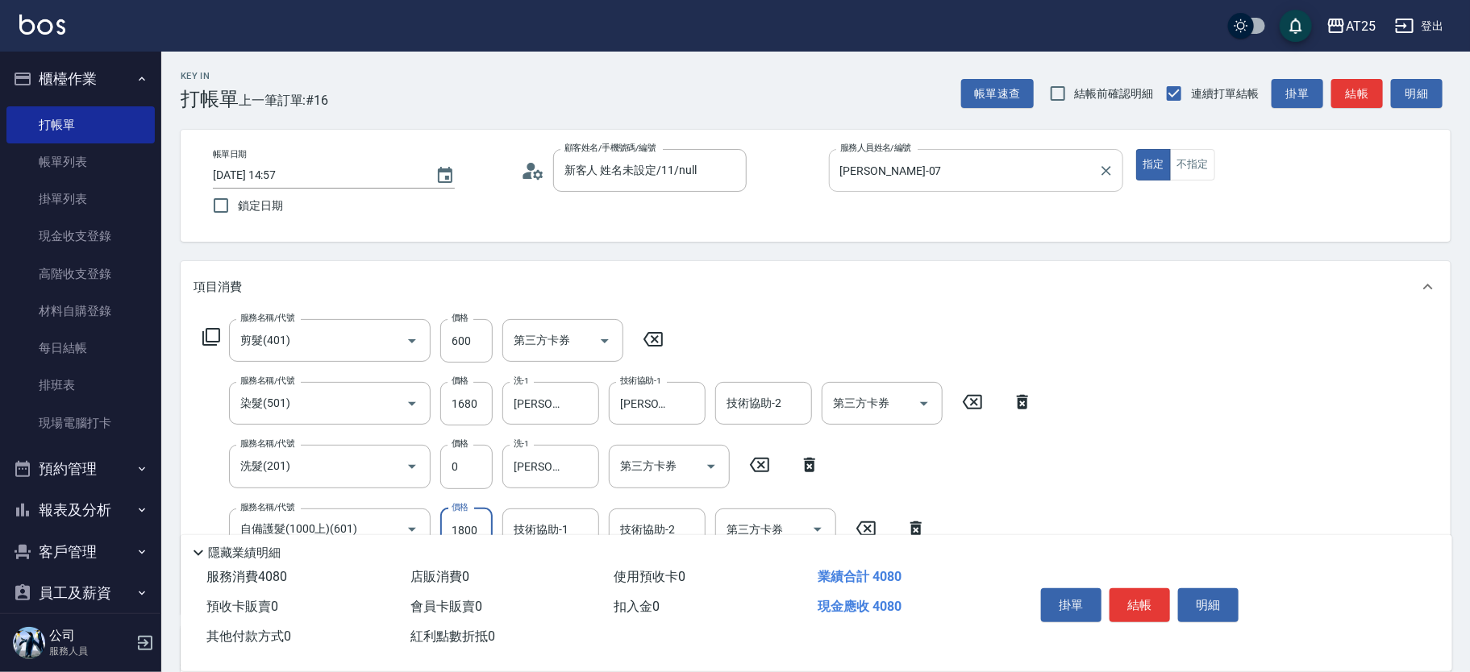
type input "1800"
type input "小祐-117"
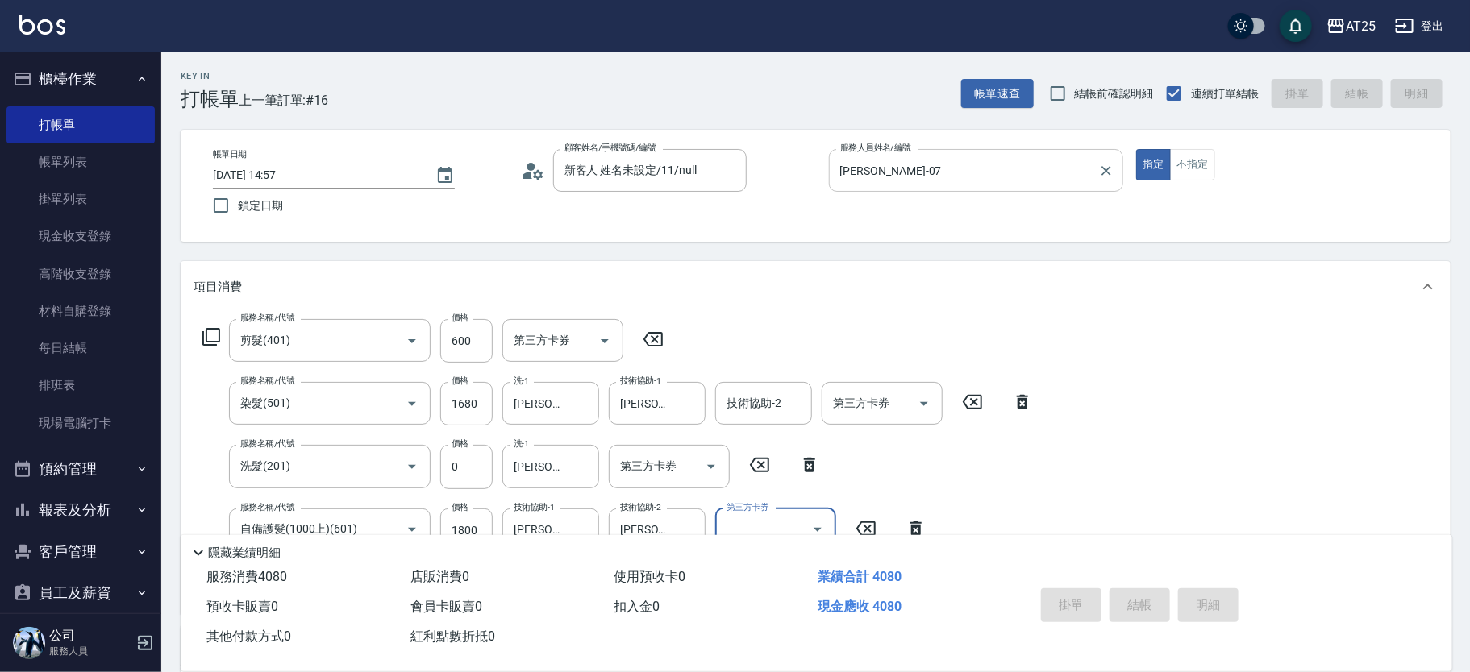
type input "2025/09/21 15:04"
type input "0"
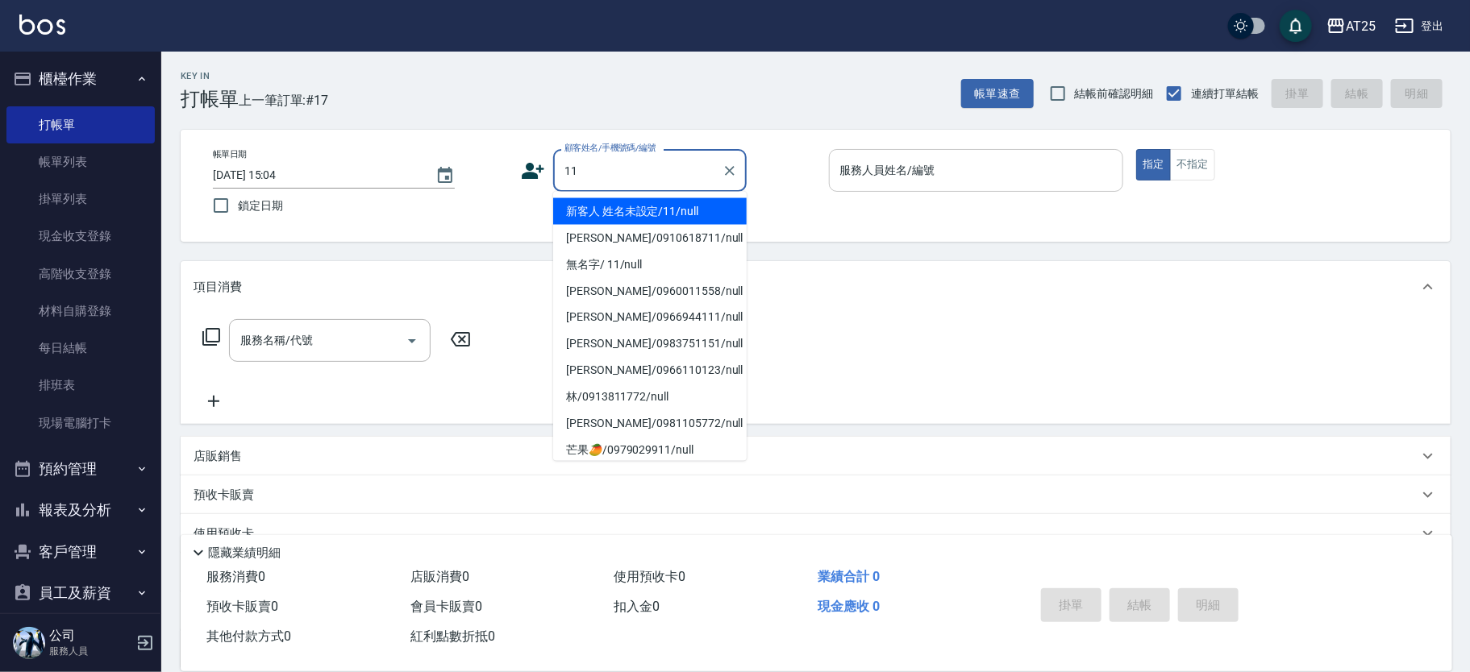
type input "新客人 姓名未設定/11/null"
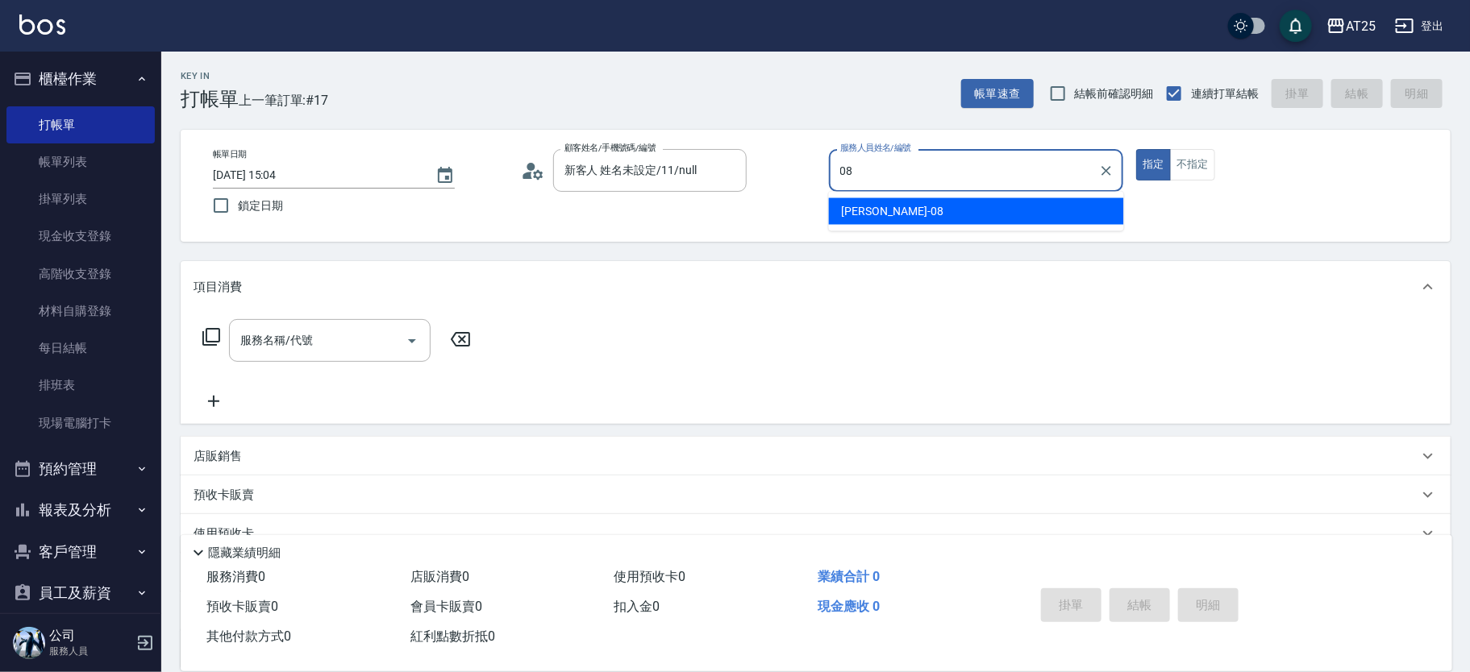
type input "Tony-08"
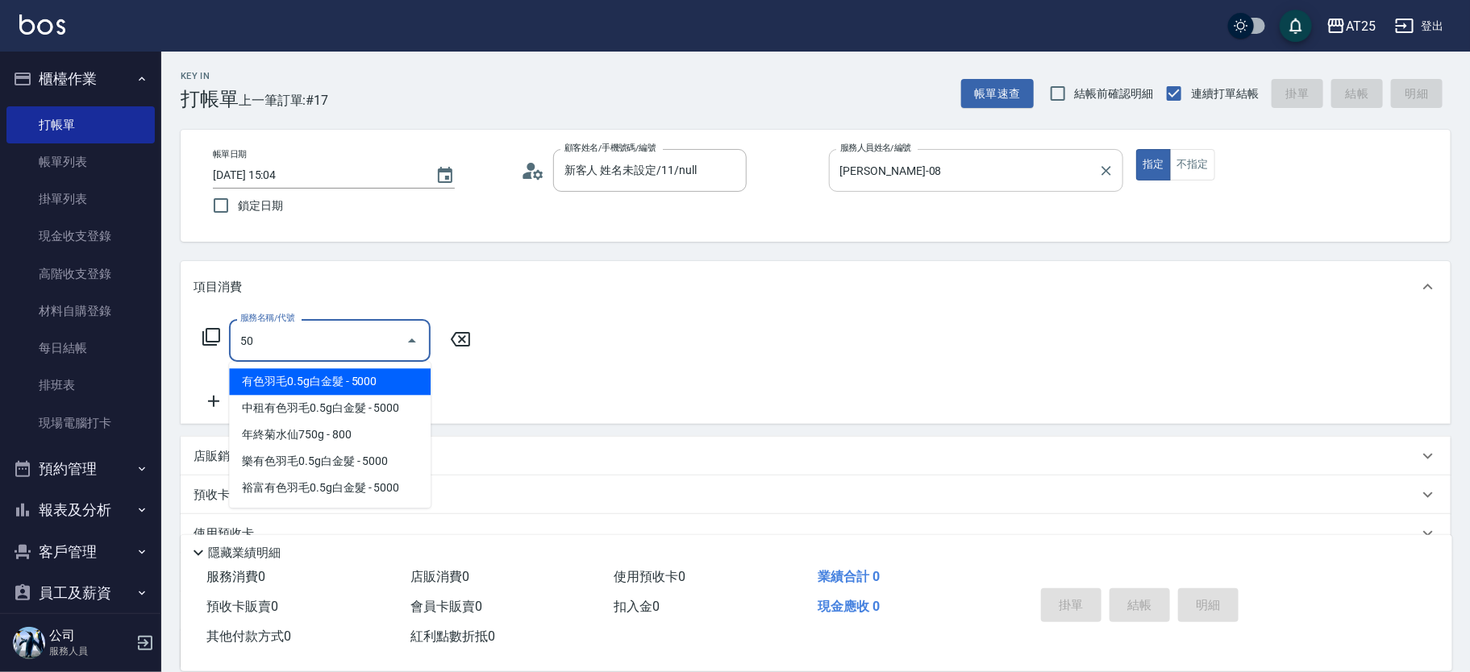
type input "501"
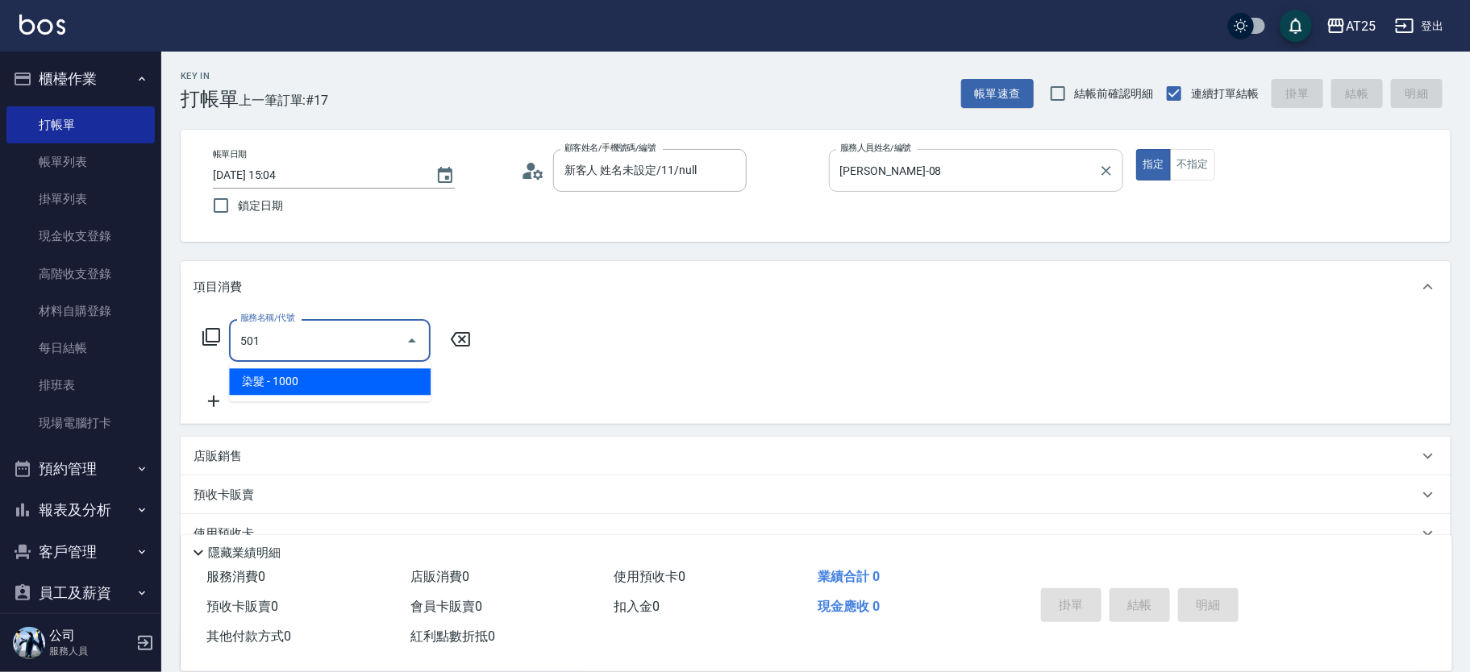
type input "100"
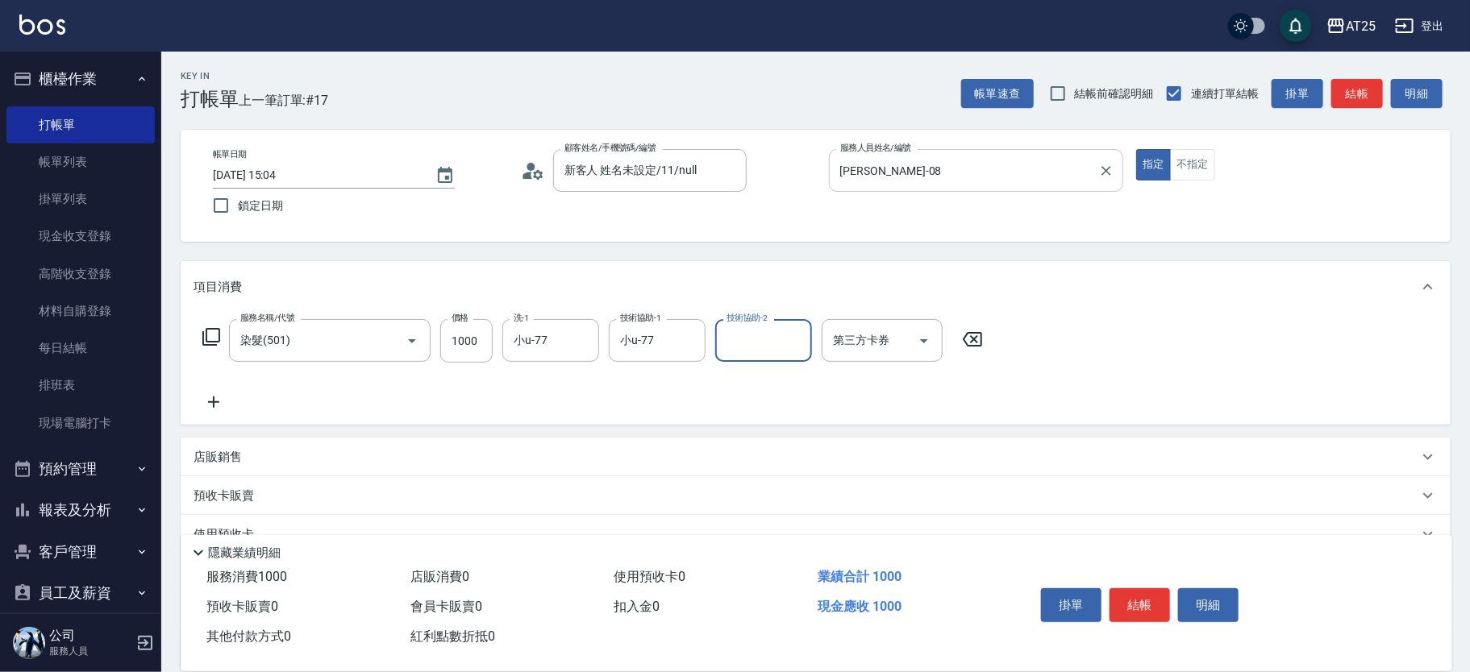
scroll to position [150, 0]
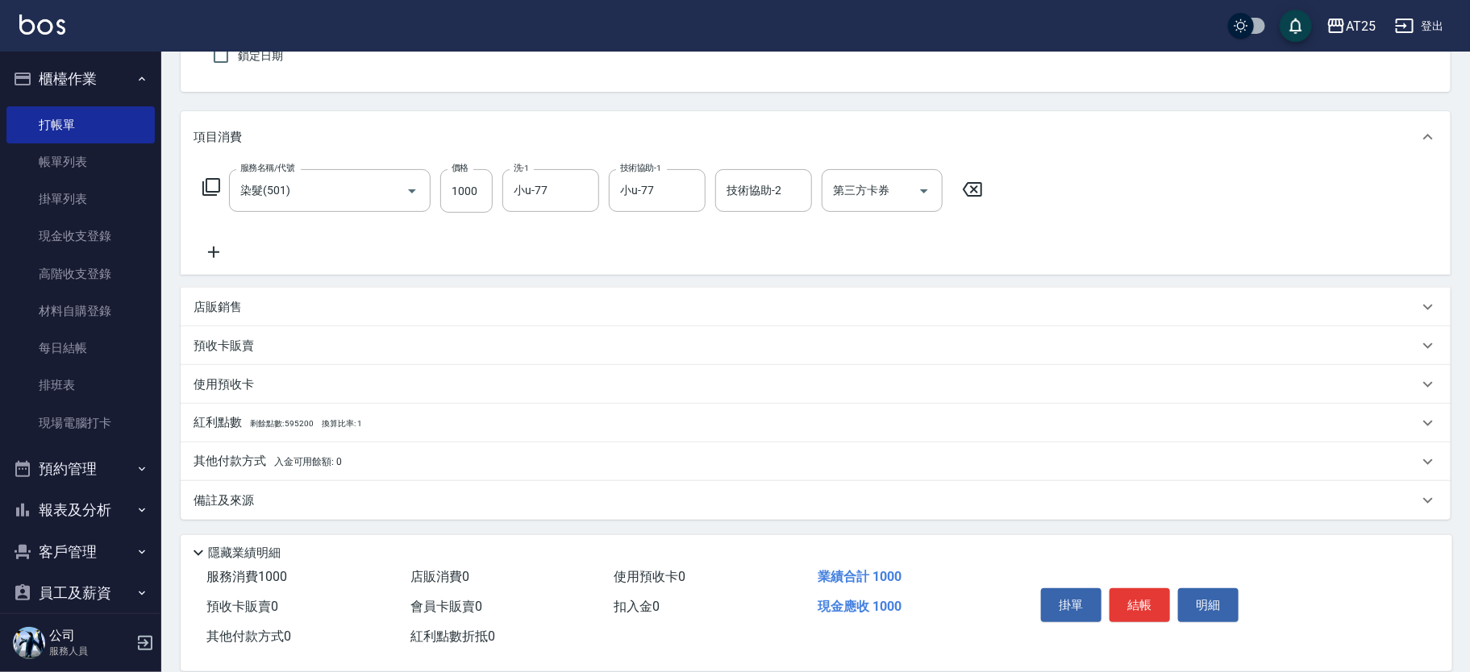
click at [373, 462] on div "其他付款方式 入金可用餘額: 0" at bounding box center [806, 462] width 1225 height 18
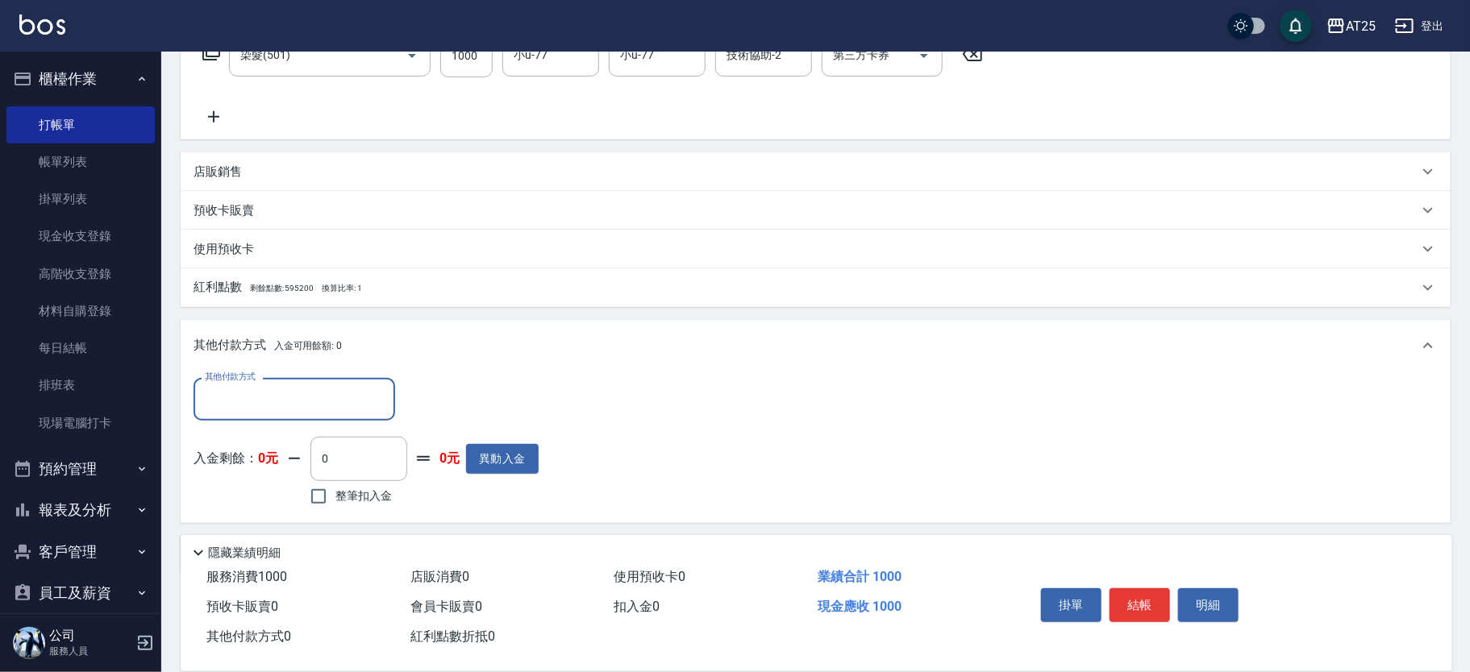
scroll to position [339, 0]
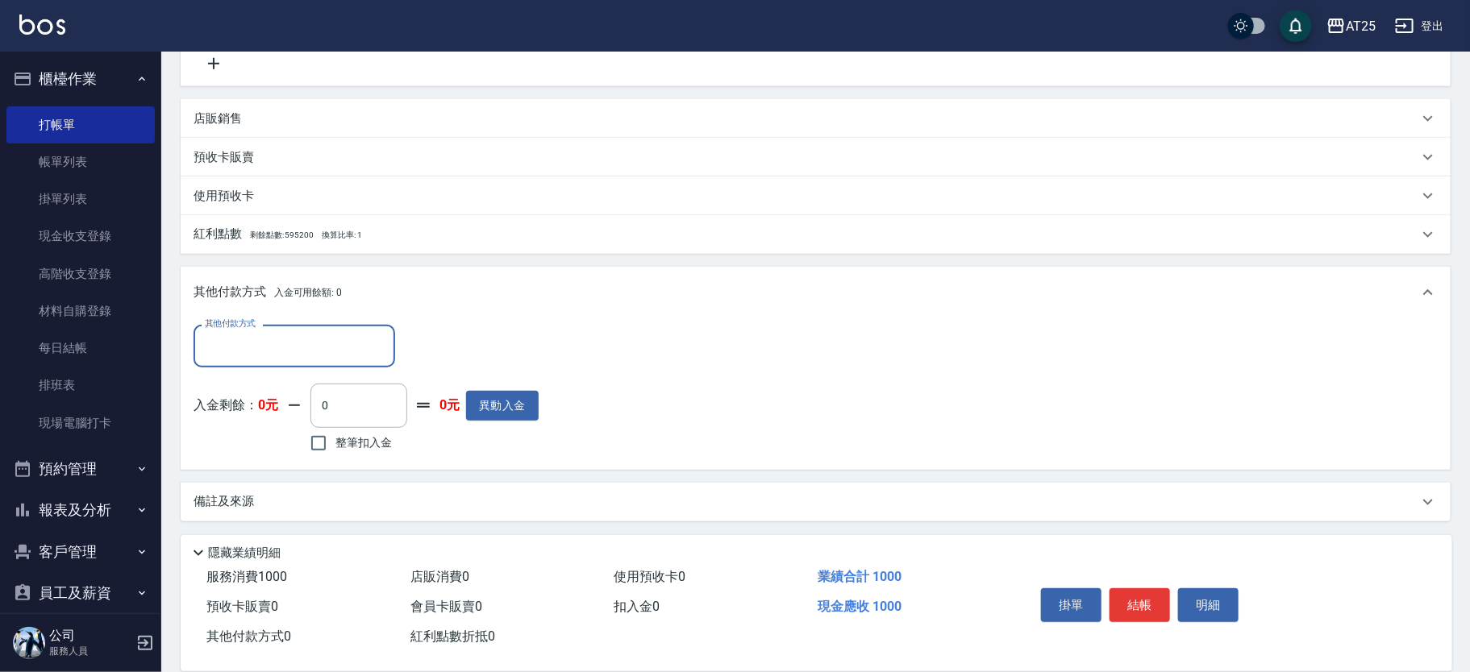
drag, startPoint x: 236, startPoint y: 350, endPoint x: 244, endPoint y: 360, distance: 13.2
click at [236, 350] on input "其他付款方式" at bounding box center [294, 346] width 187 height 28
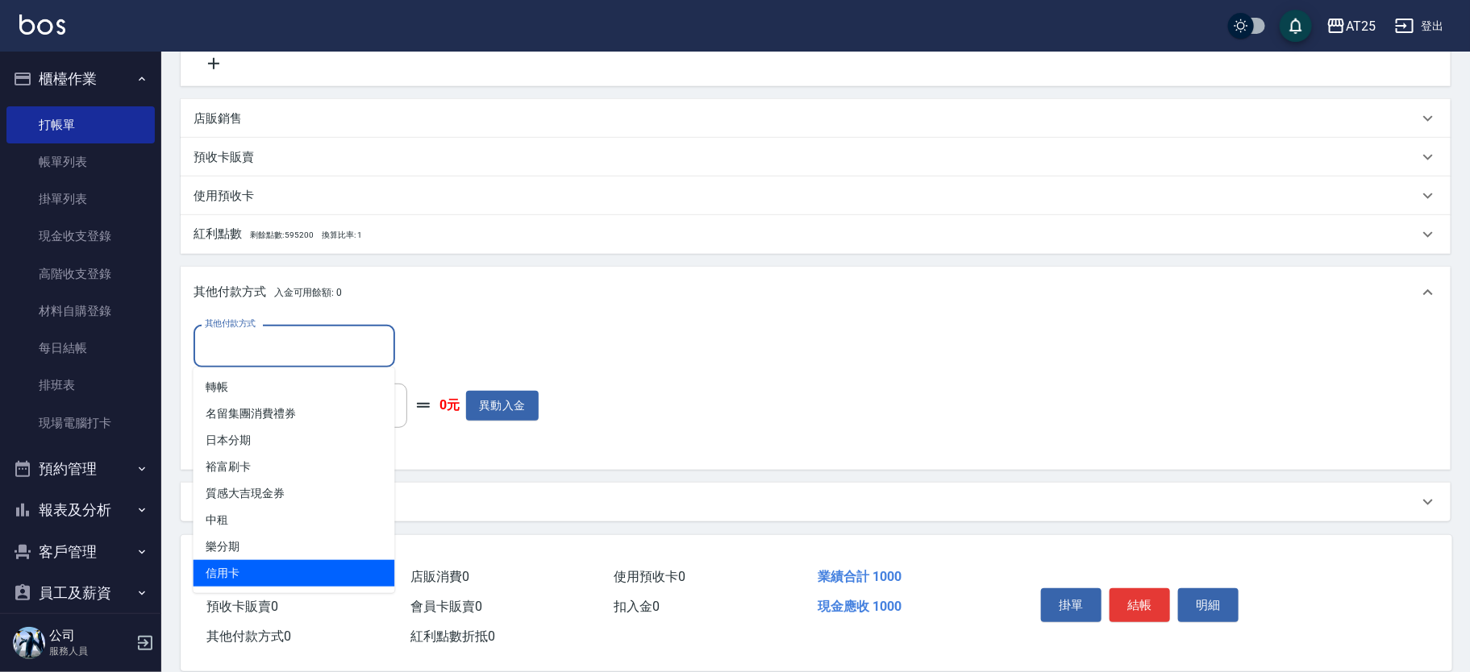
click at [301, 564] on span "信用卡" at bounding box center [295, 573] width 202 height 27
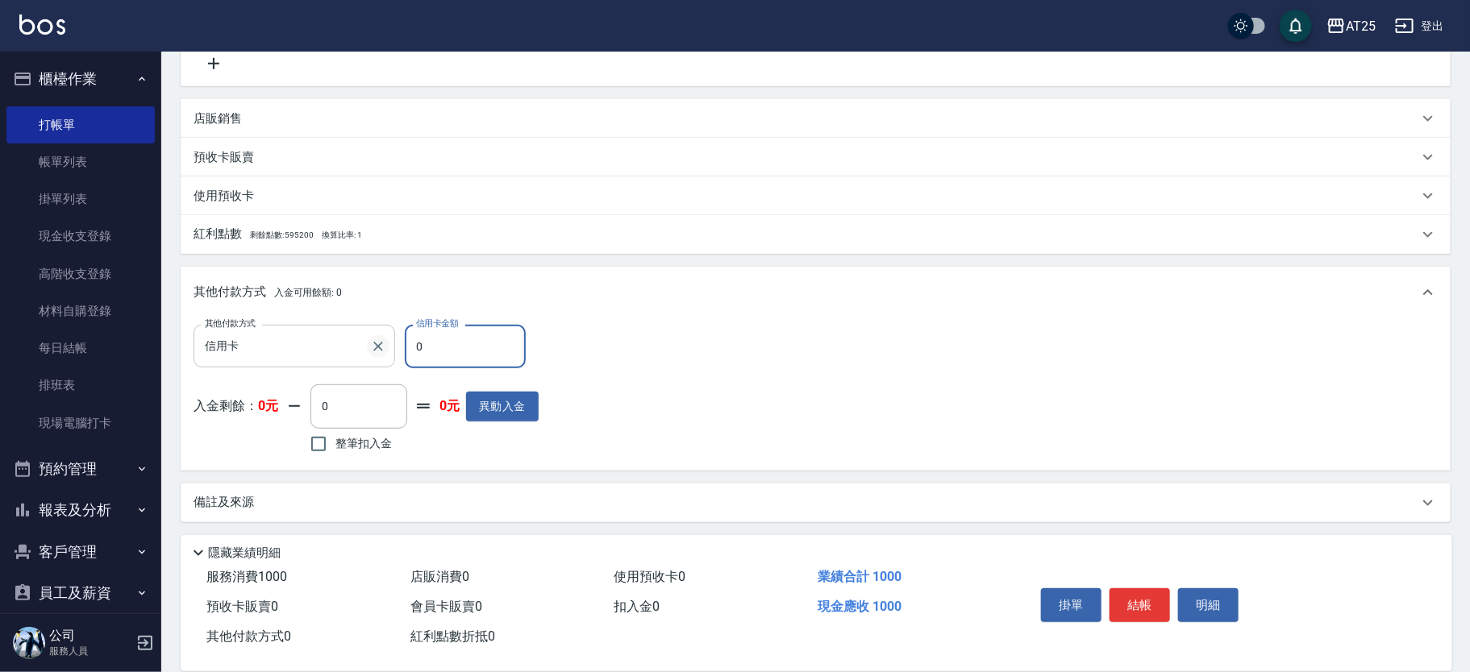
click at [372, 349] on div "其他付款方式 信用卡 其他付款方式 信用卡金額 0 信用卡金額" at bounding box center [366, 347] width 345 height 44
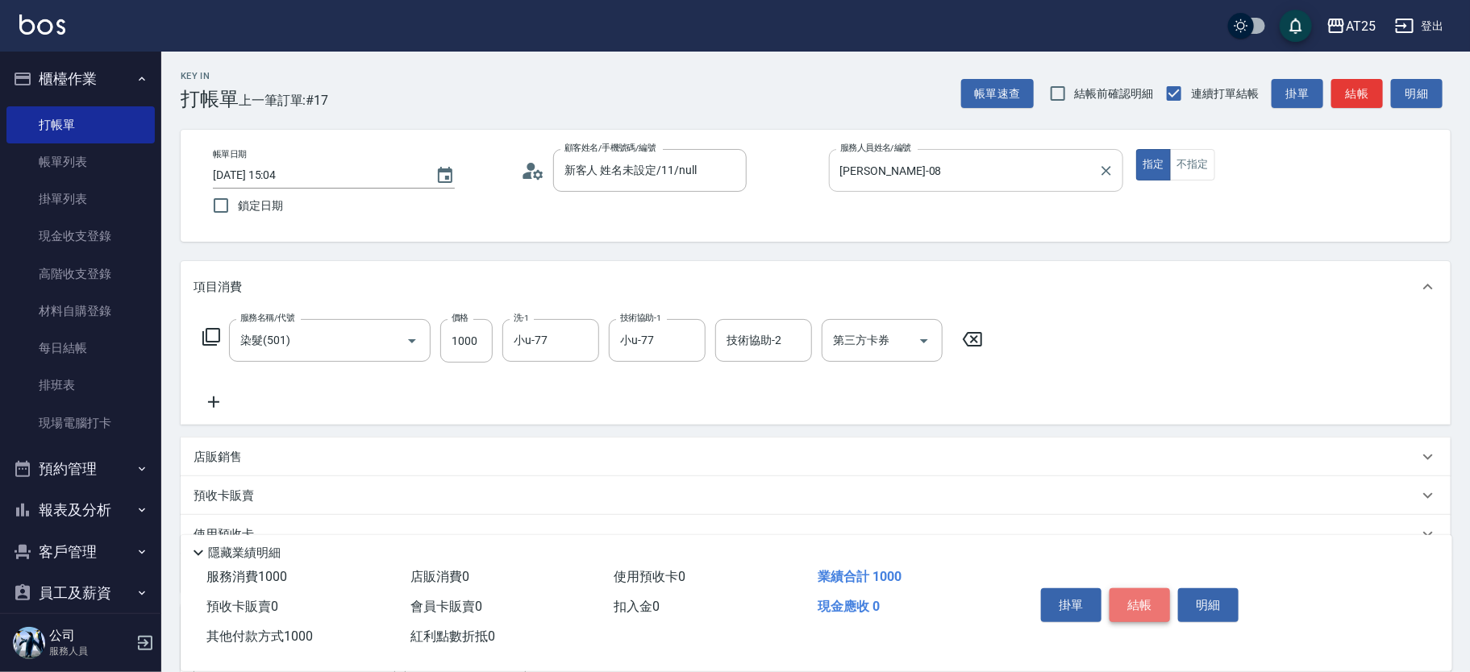
click at [1165, 597] on button "結帳" at bounding box center [1139, 606] width 60 height 34
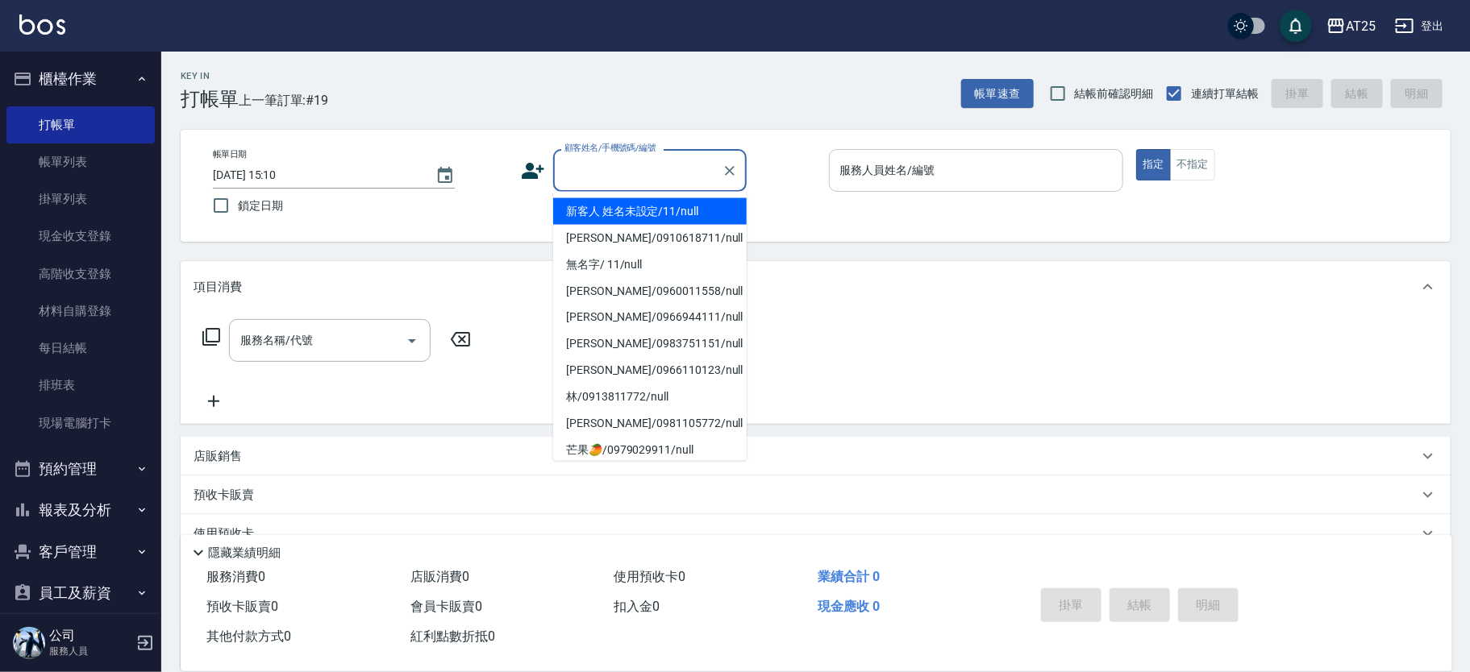
click at [620, 166] on input "顧客姓名/手機號碼/編號" at bounding box center [637, 170] width 155 height 28
click at [646, 203] on li "新客人 姓名未設定/11/null" at bounding box center [650, 211] width 194 height 27
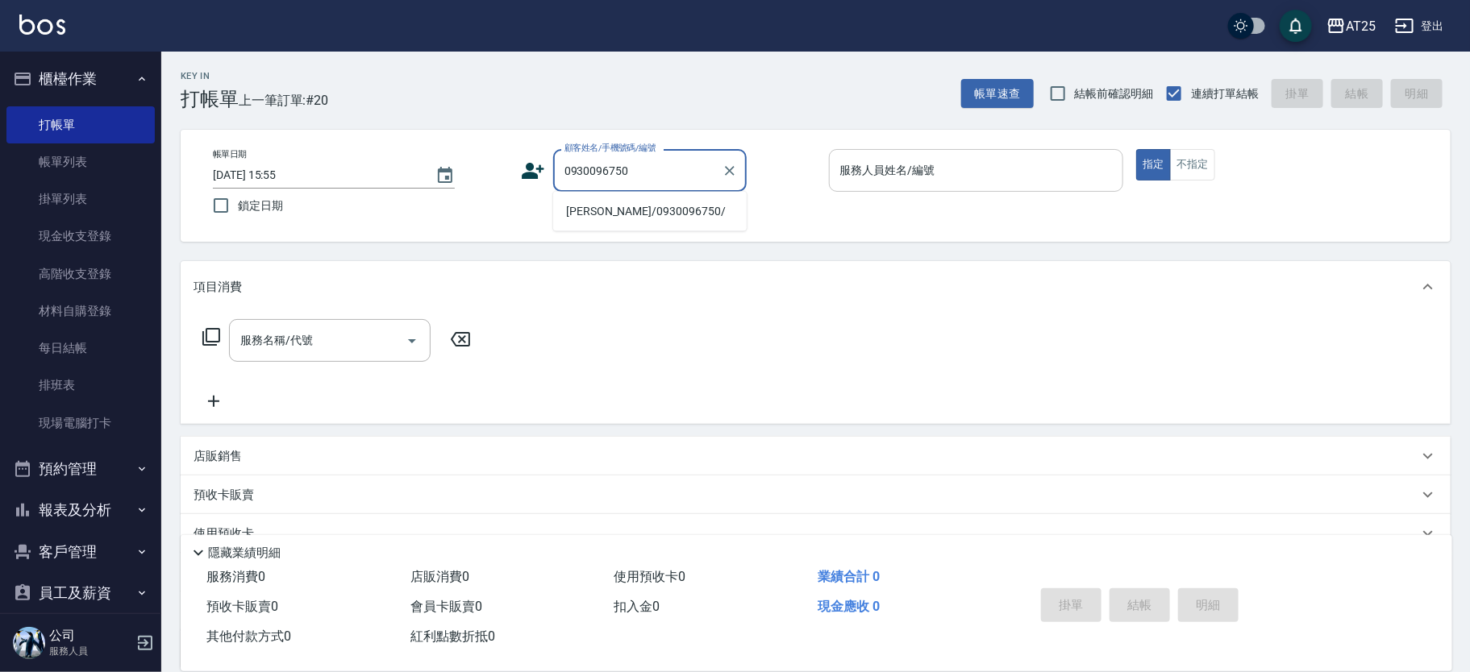
click at [664, 210] on li "張美紅/0930096750/" at bounding box center [650, 211] width 194 height 27
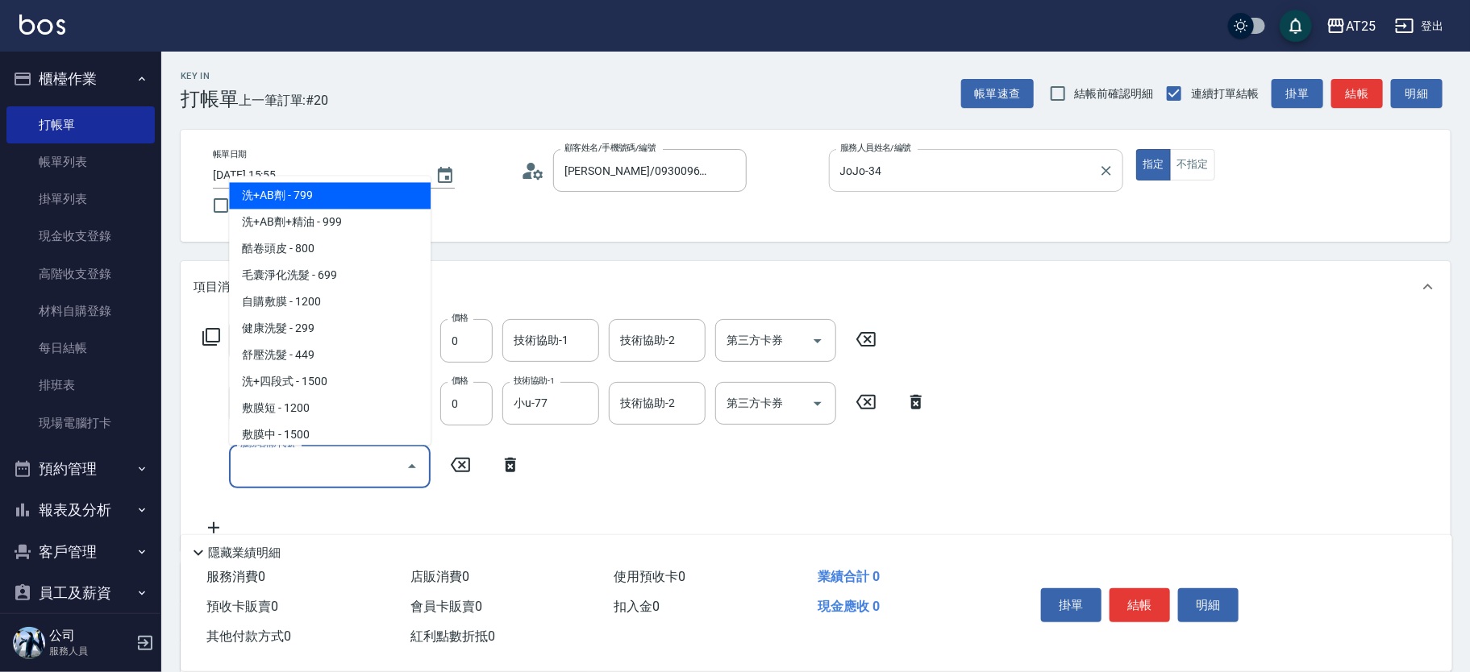
click at [257, 472] on input "服務名稱/代號" at bounding box center [317, 466] width 163 height 28
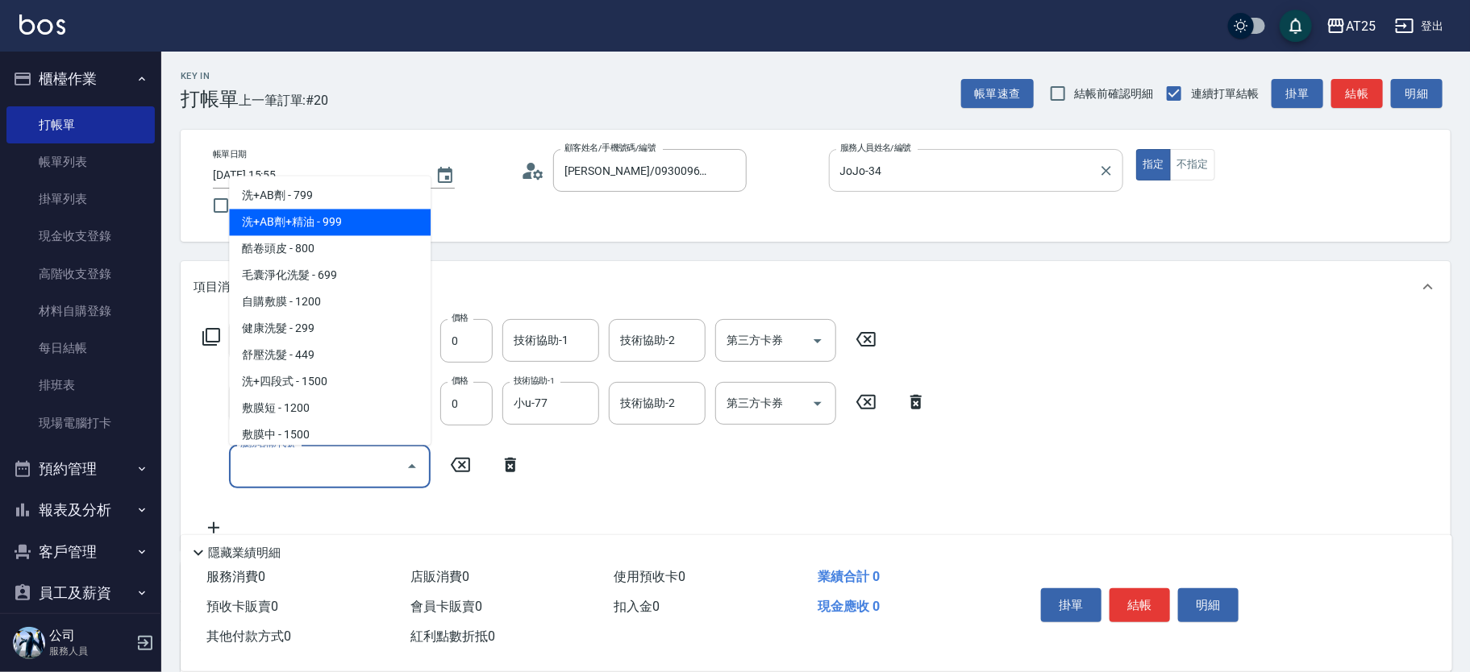
click at [351, 210] on span "洗+AB劑+精油 - 999" at bounding box center [330, 223] width 202 height 27
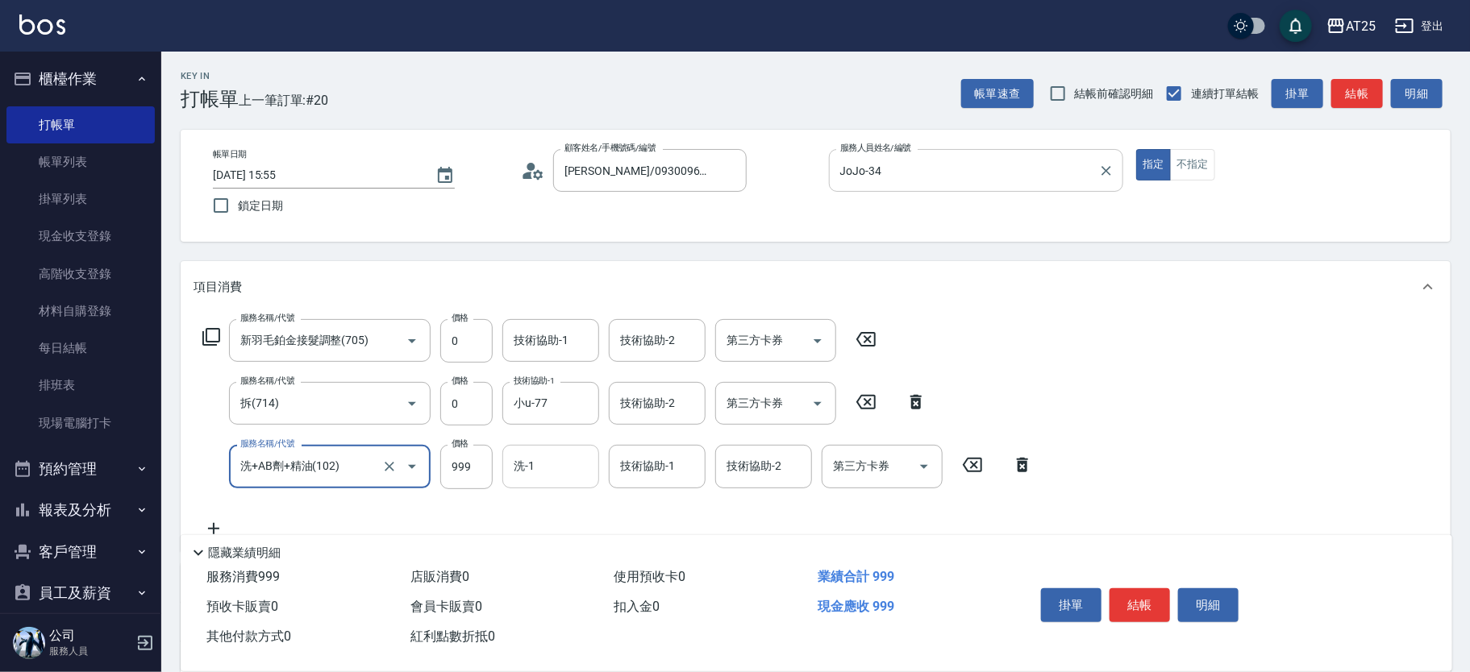
click at [555, 478] on input "洗-1" at bounding box center [551, 466] width 82 height 28
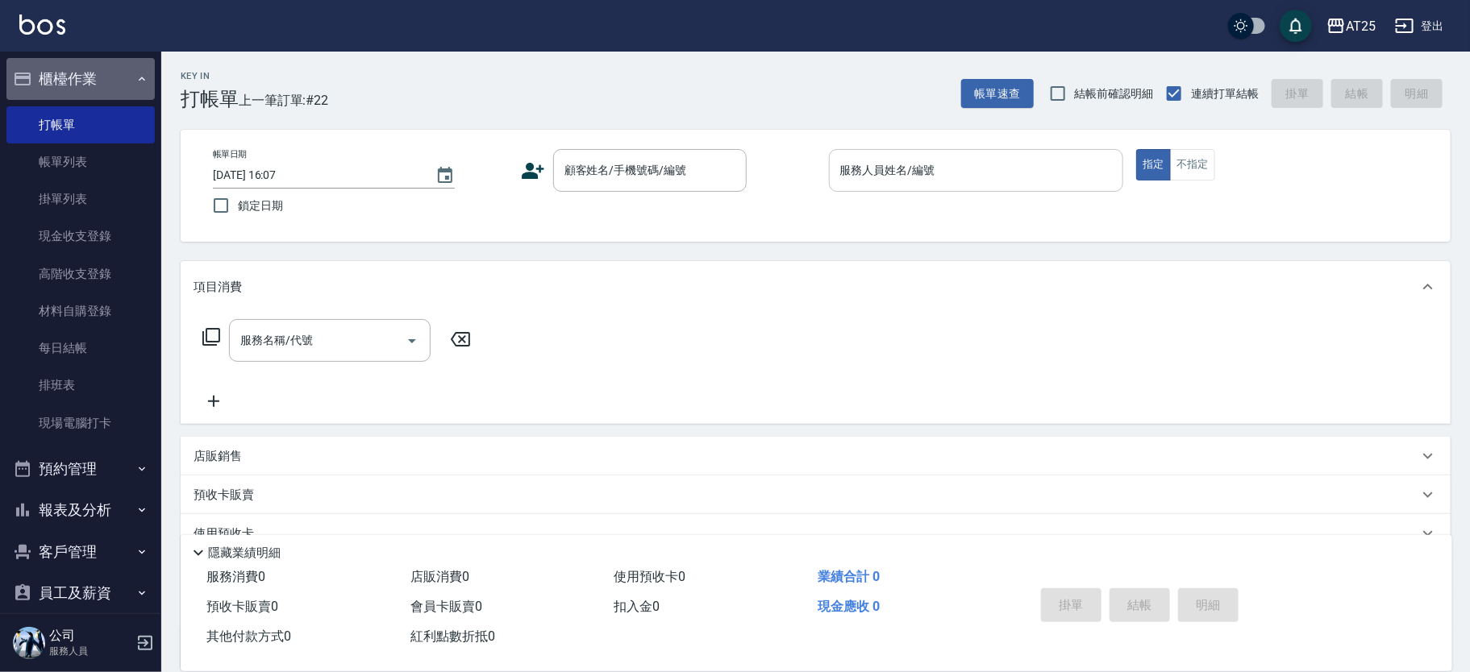
click at [115, 82] on button "櫃檯作業" at bounding box center [80, 79] width 148 height 42
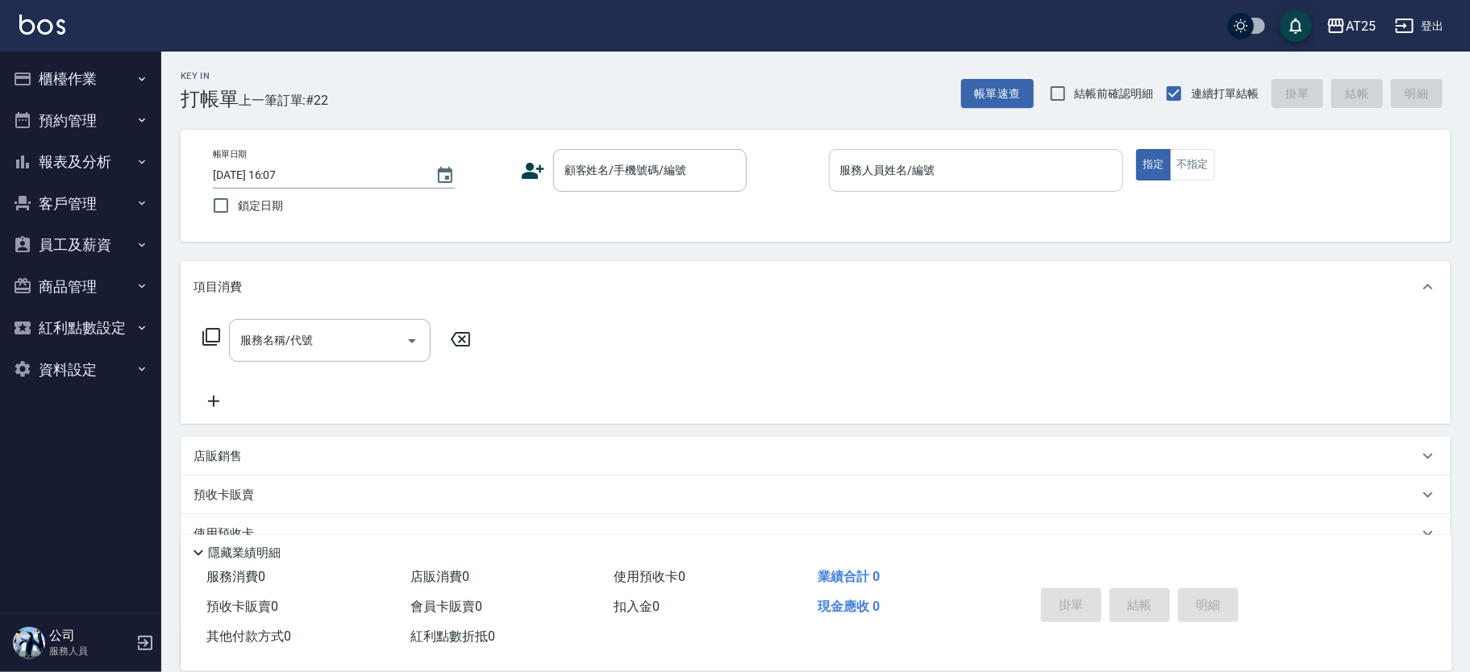
click at [127, 165] on button "報表及分析" at bounding box center [80, 162] width 148 height 42
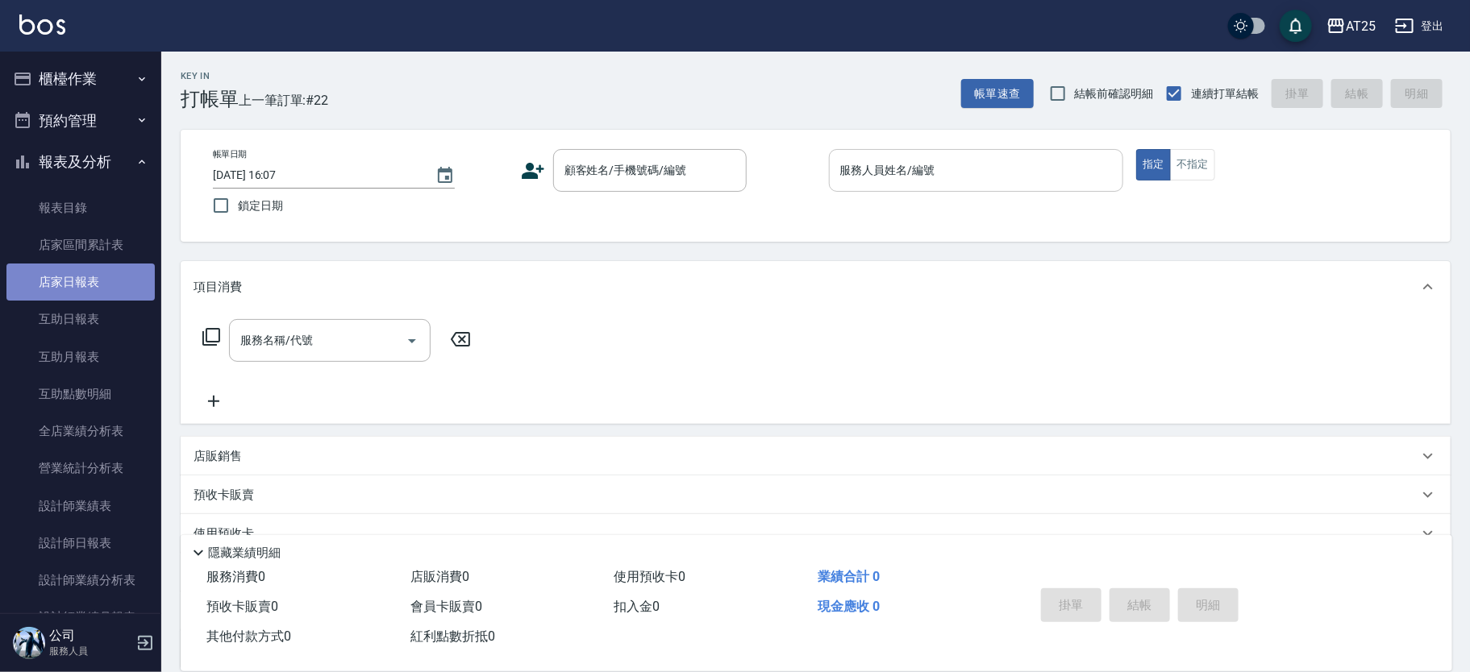
drag, startPoint x: 89, startPoint y: 310, endPoint x: 101, endPoint y: 277, distance: 34.2
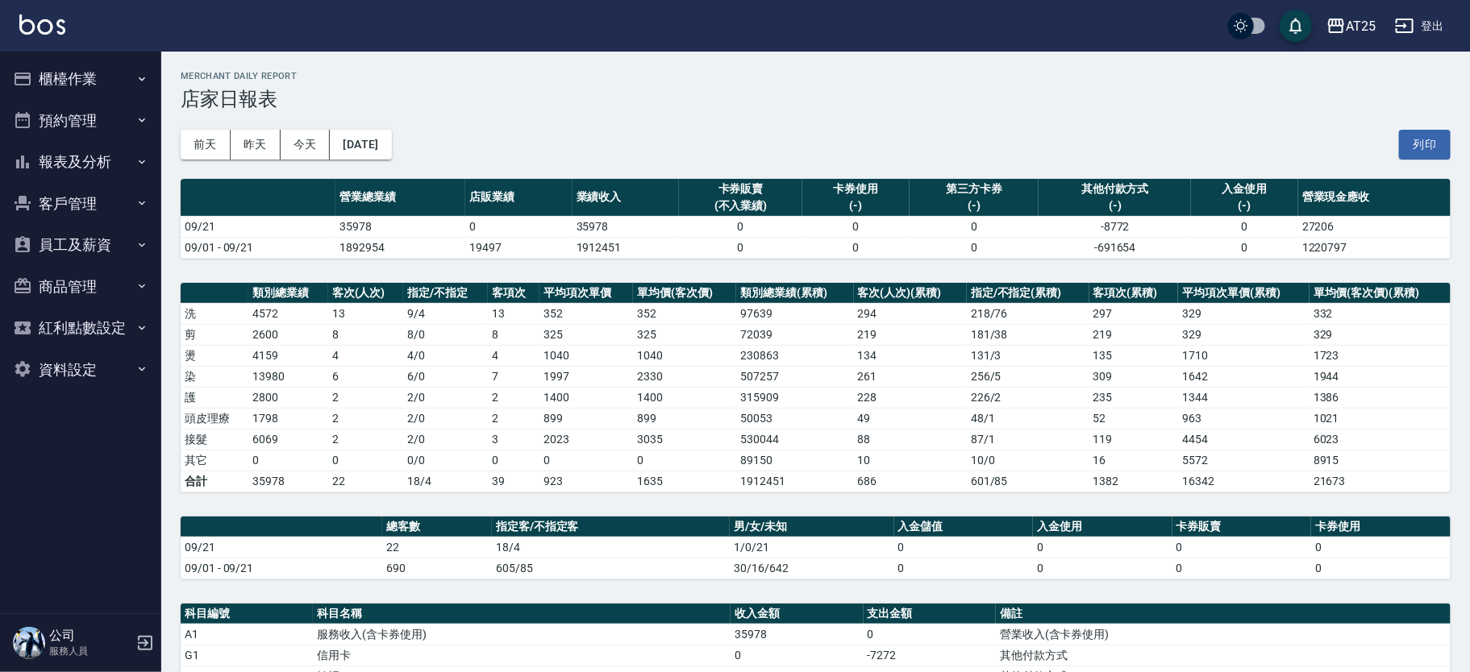
click at [102, 151] on button "報表及分析" at bounding box center [80, 162] width 148 height 42
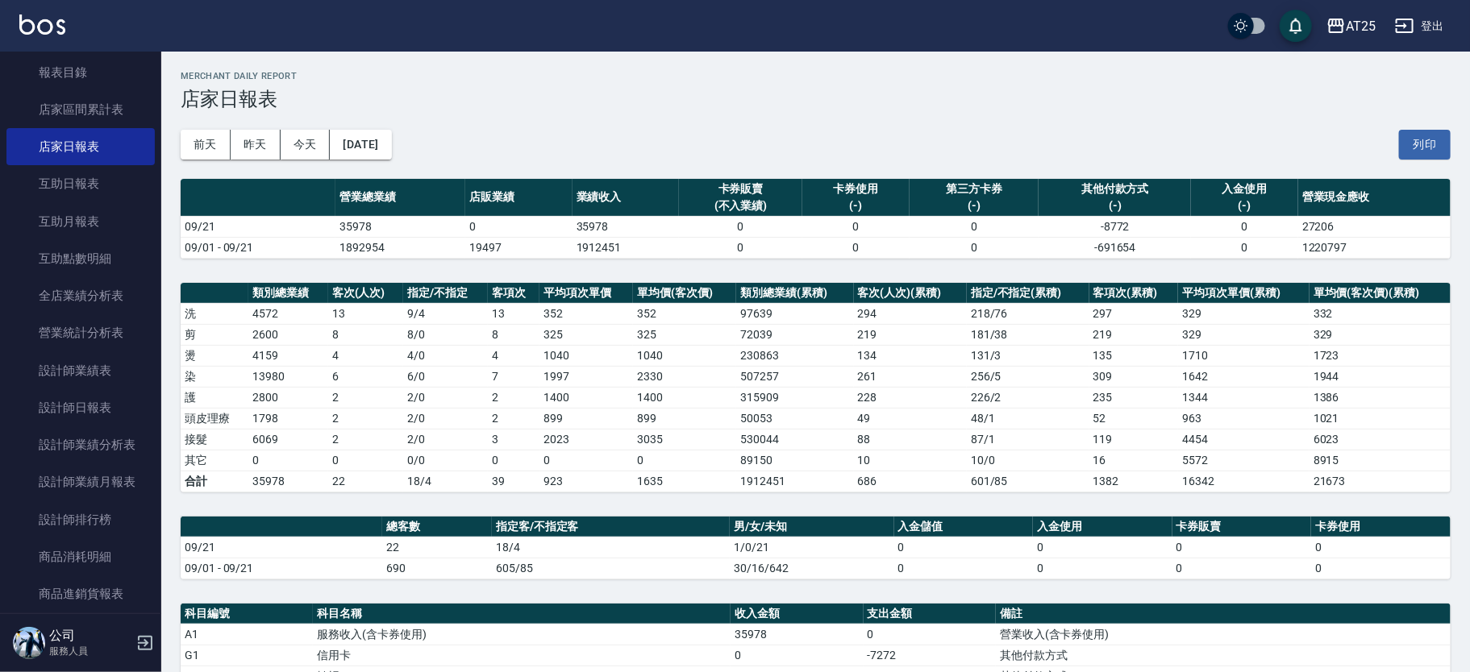
scroll to position [203, 0]
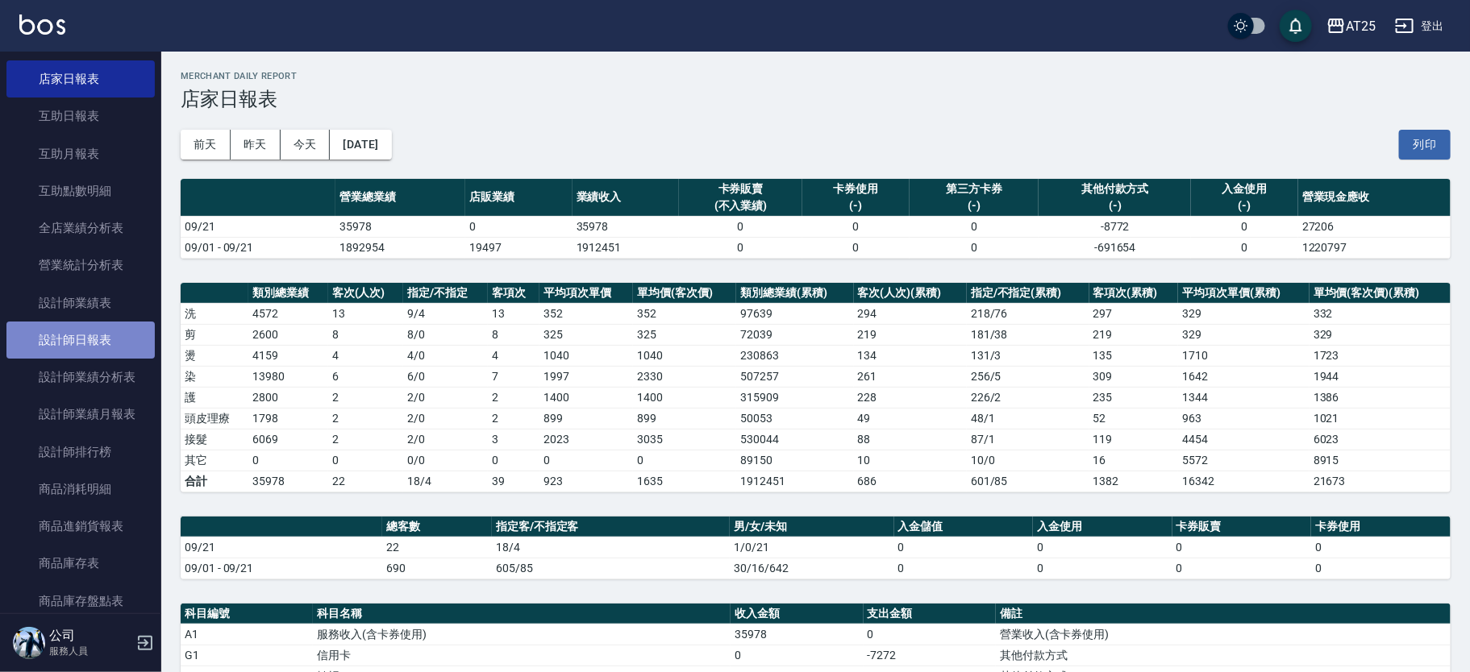
click at [109, 343] on link "設計師日報表" at bounding box center [80, 340] width 148 height 37
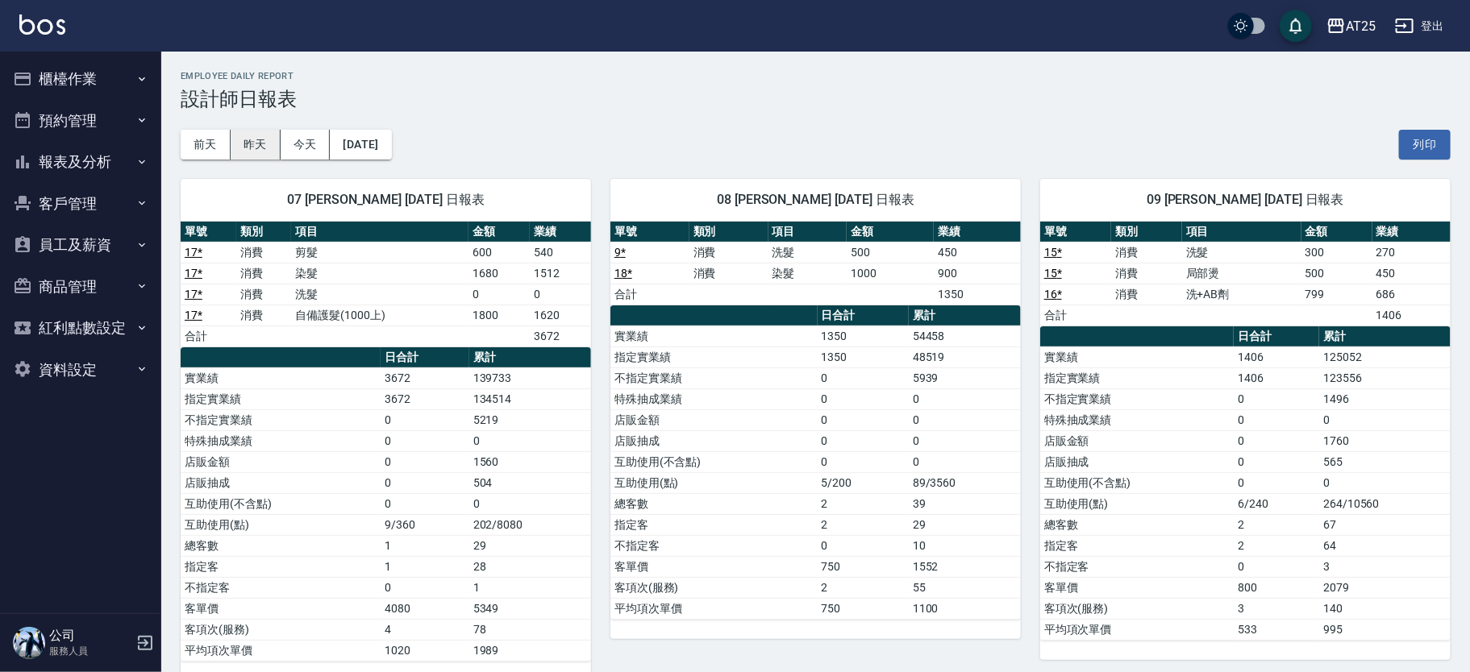
click at [260, 145] on button "昨天" at bounding box center [256, 145] width 50 height 30
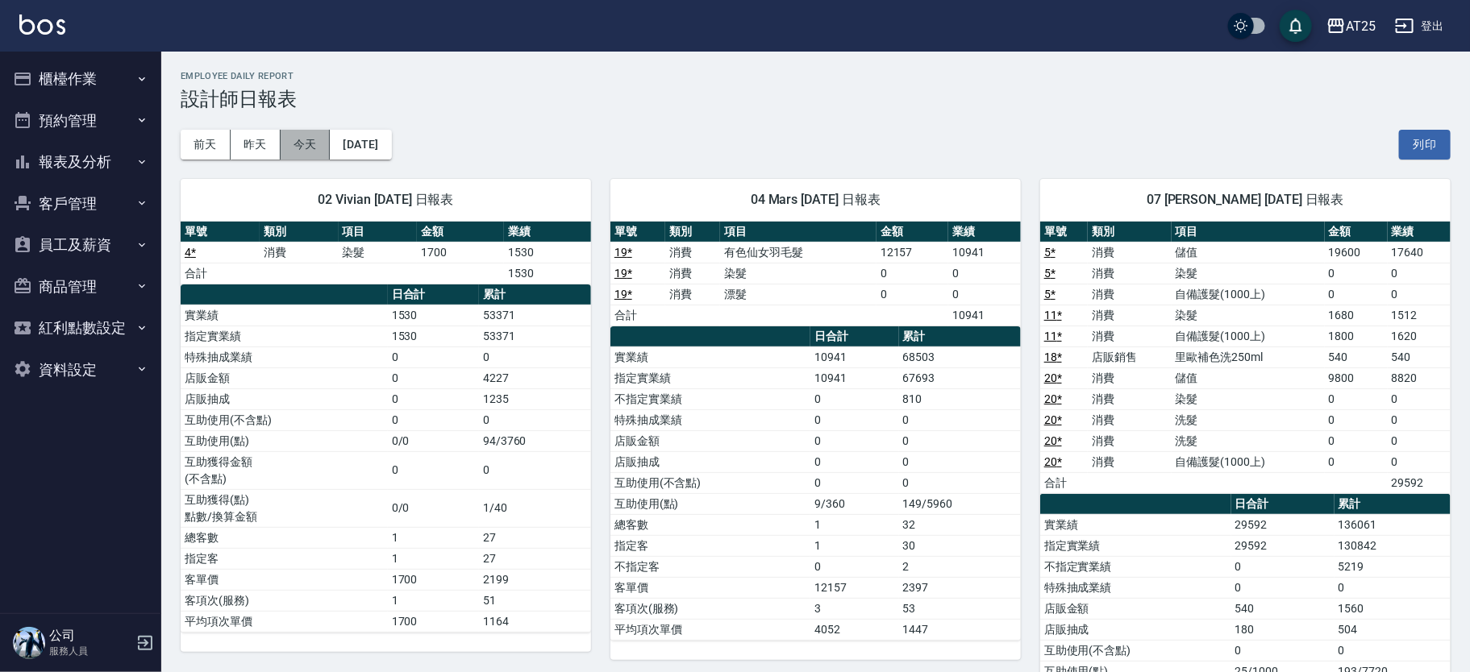
click at [318, 142] on button "今天" at bounding box center [306, 145] width 50 height 30
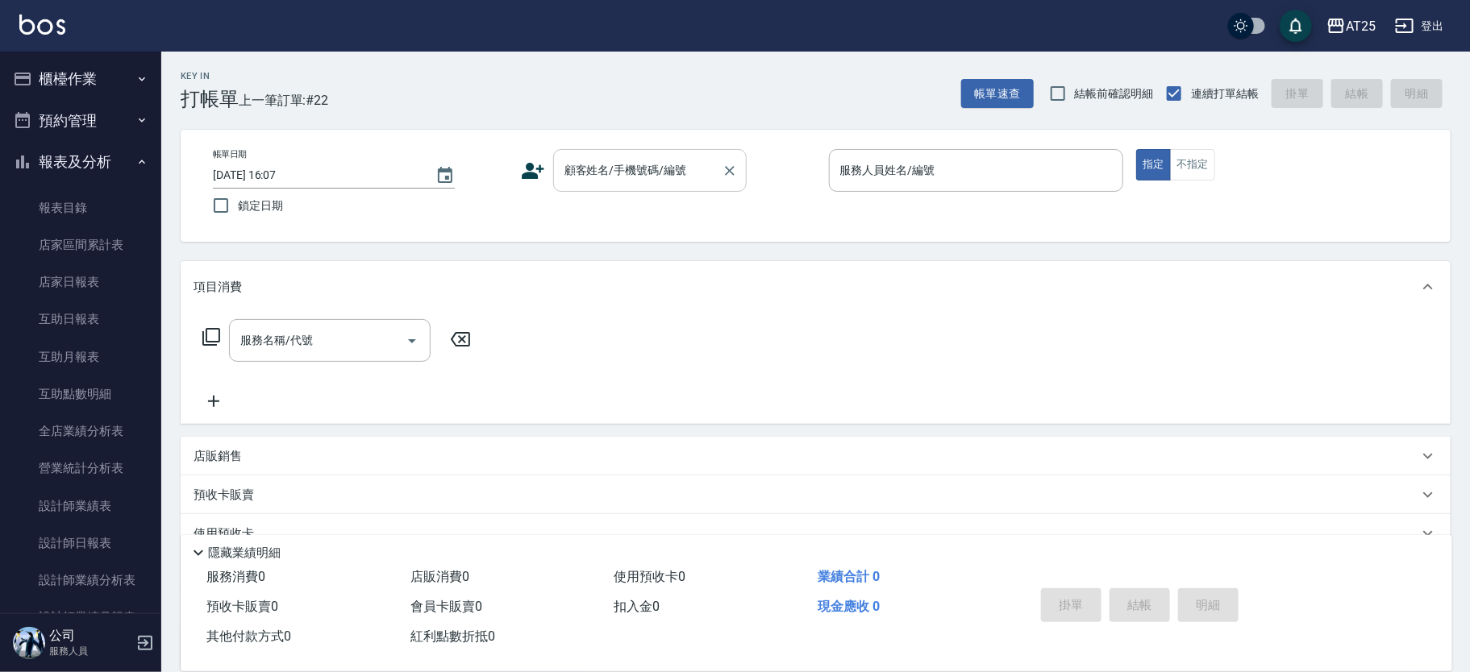
click at [626, 173] on input "顧客姓名/手機號碼/編號" at bounding box center [637, 170] width 155 height 28
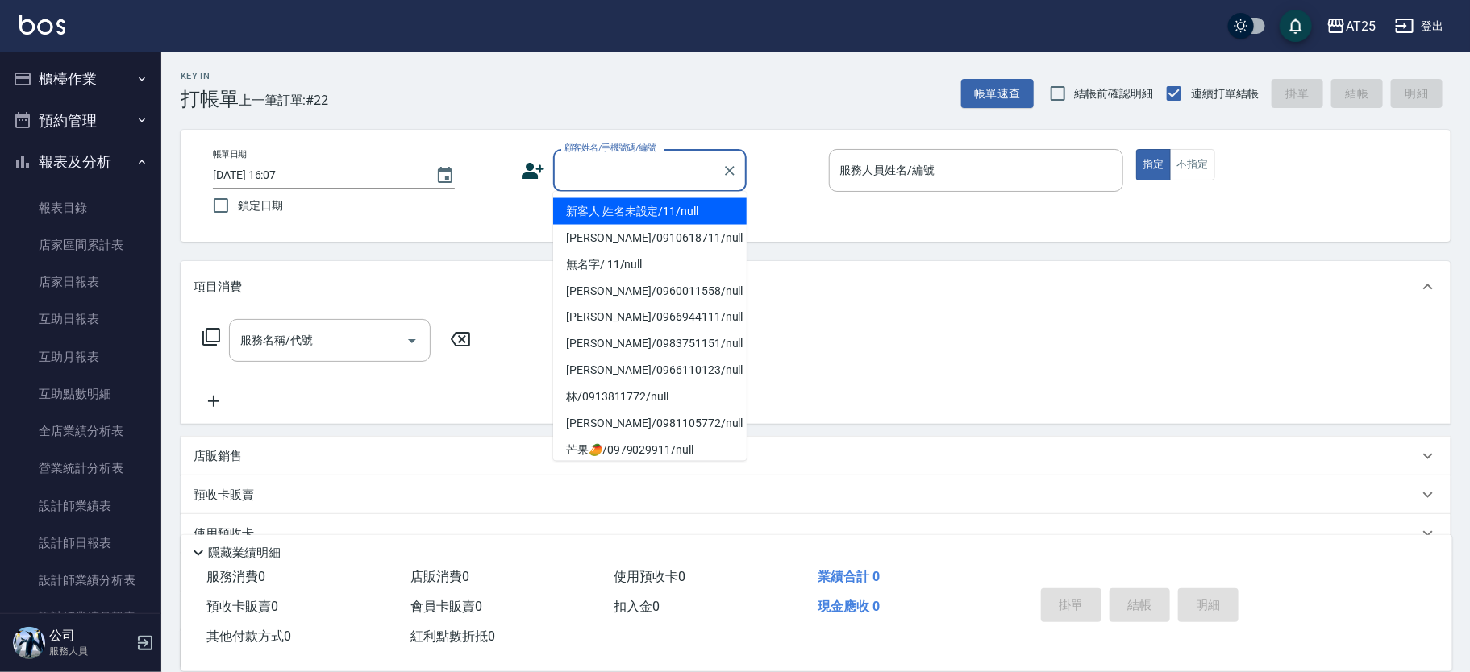
click at [685, 208] on li "新客人 姓名未設定/11/null" at bounding box center [650, 211] width 194 height 27
type input "新客人 姓名未設定/11/null"
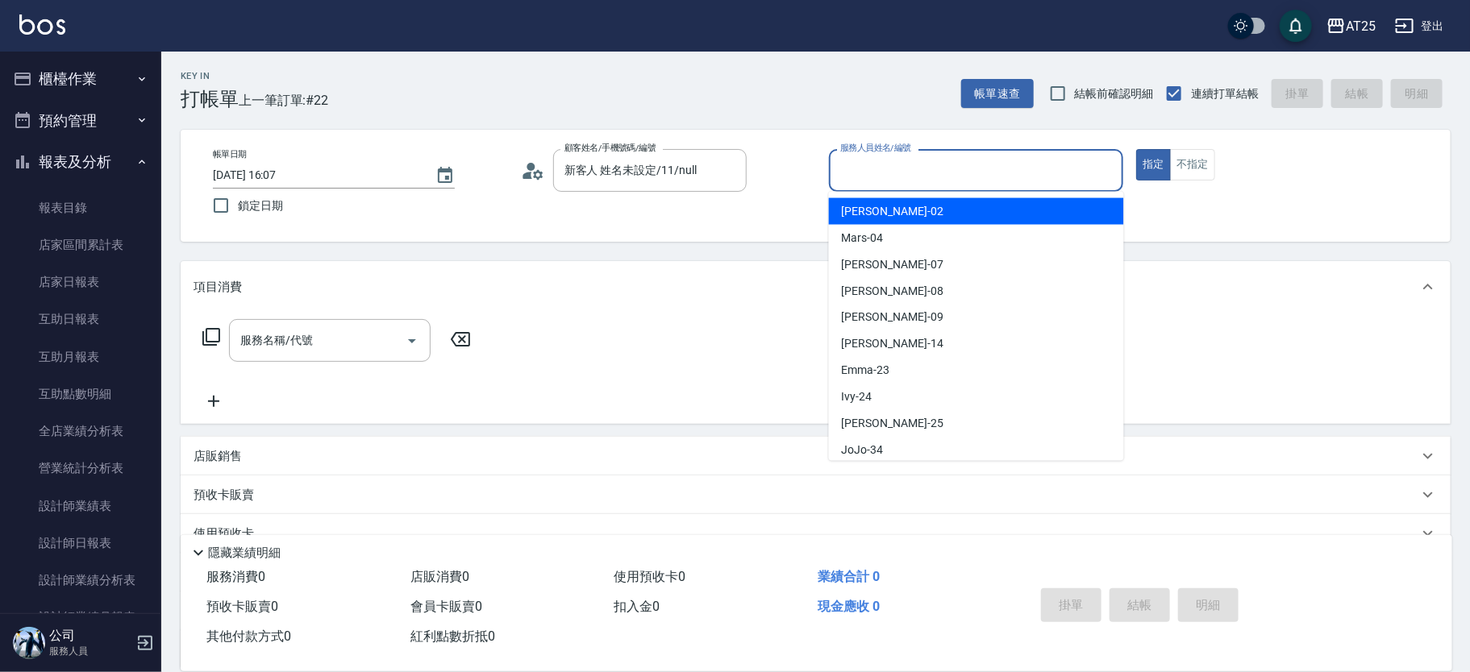
click at [995, 181] on input "服務人員姓名/編號" at bounding box center [976, 170] width 281 height 28
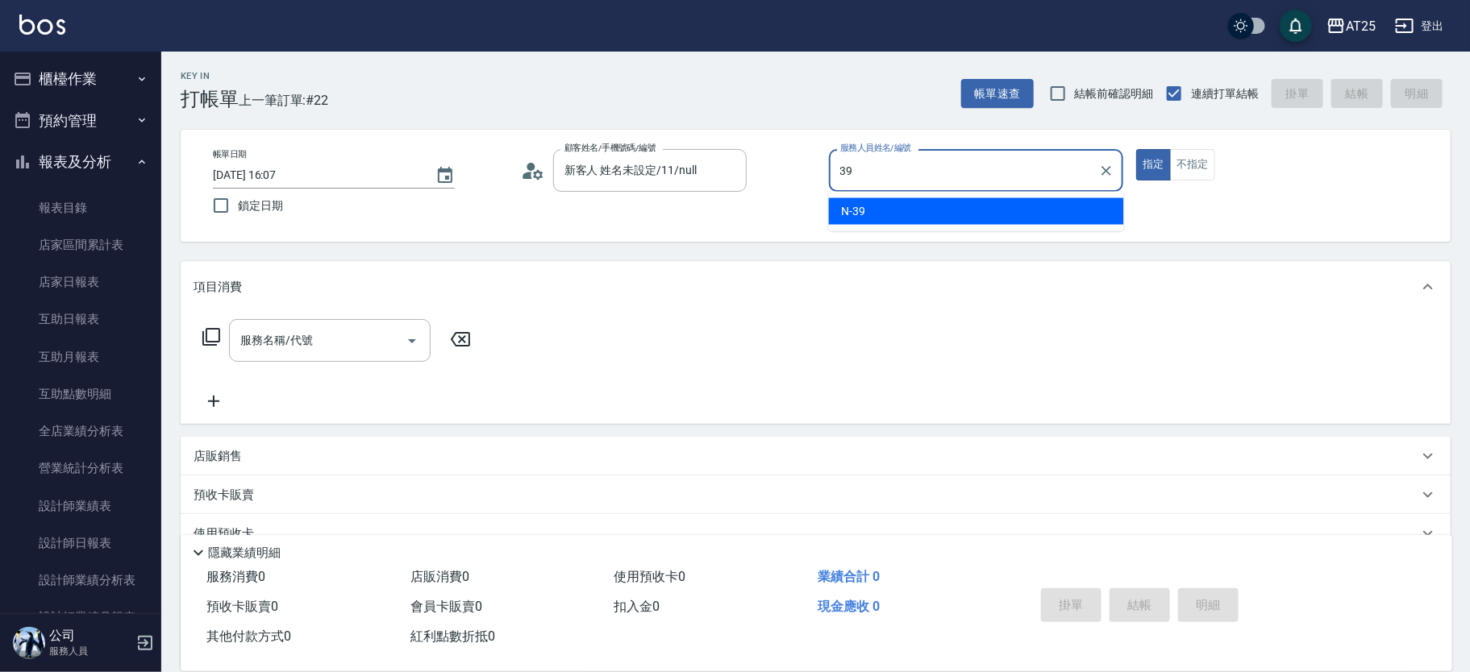
type input "N-39"
type button "true"
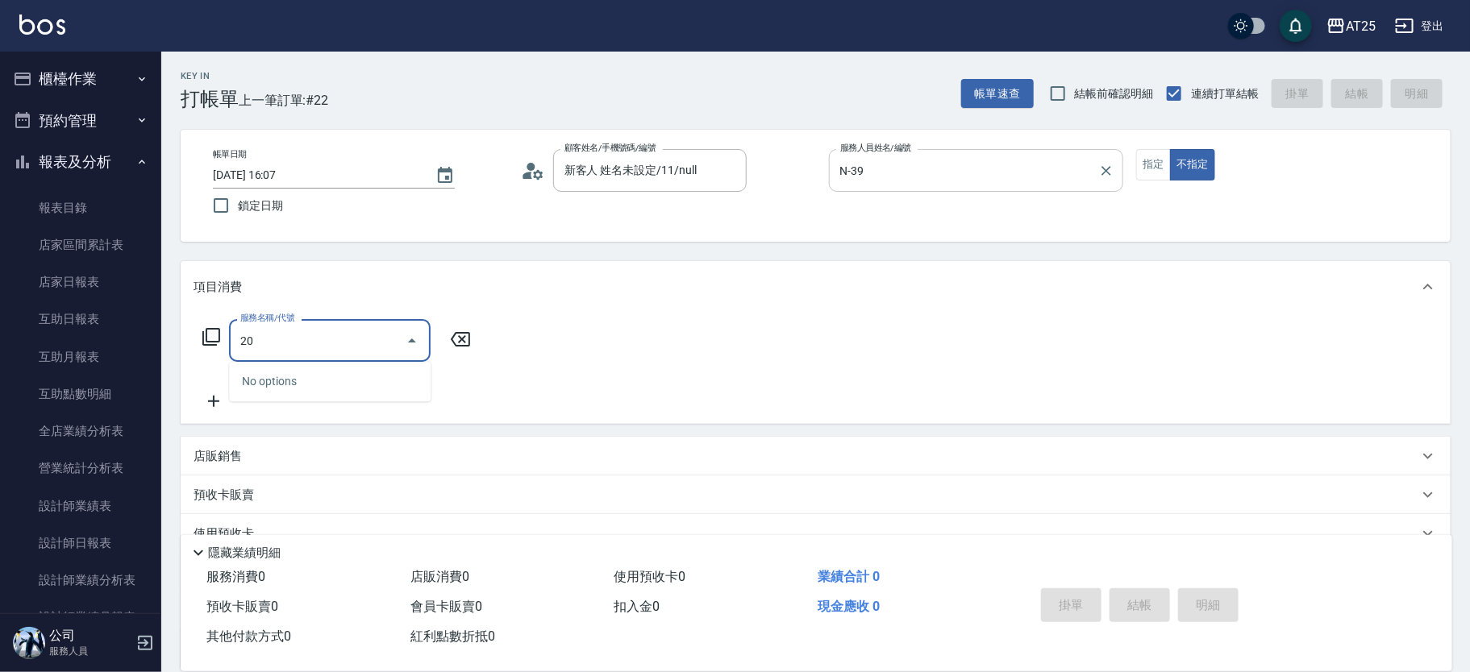
type input "2"
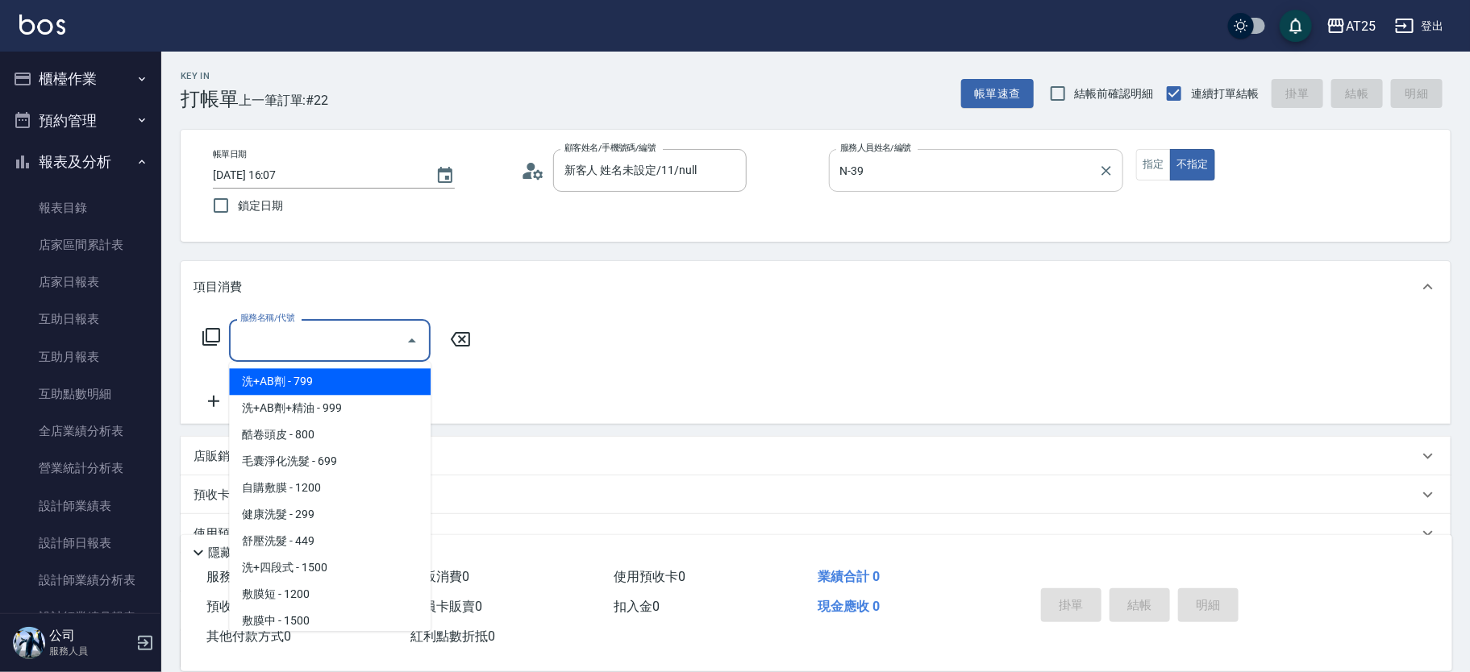
type input "0"
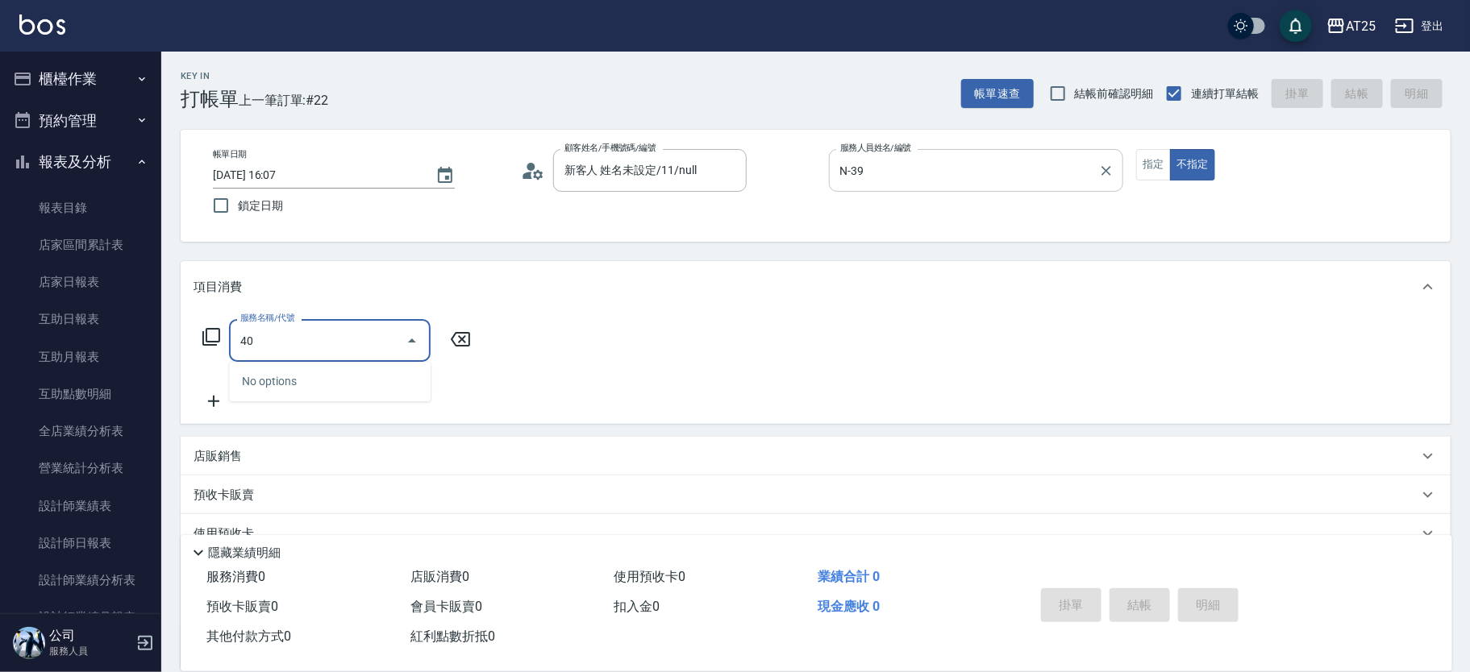
type input "401"
type input "30"
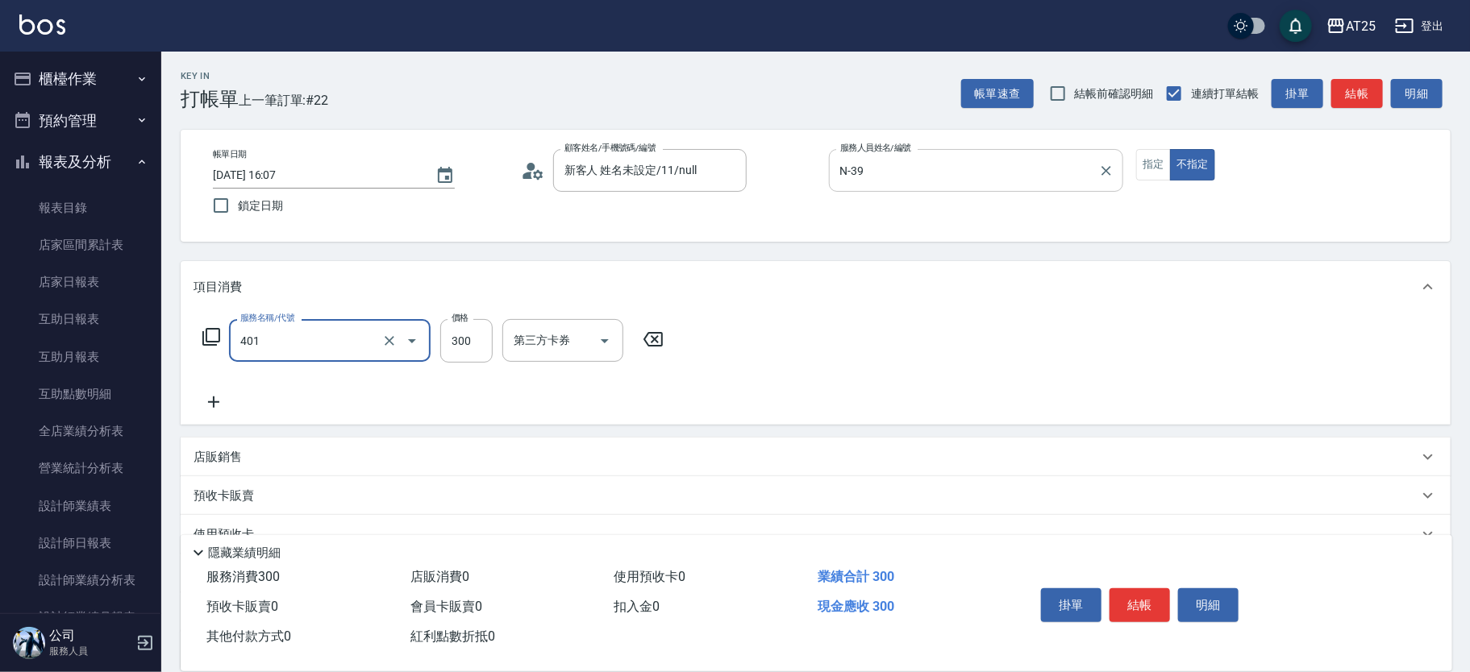
type input "剪髮(401)"
type input "0"
type input "40"
type input "400"
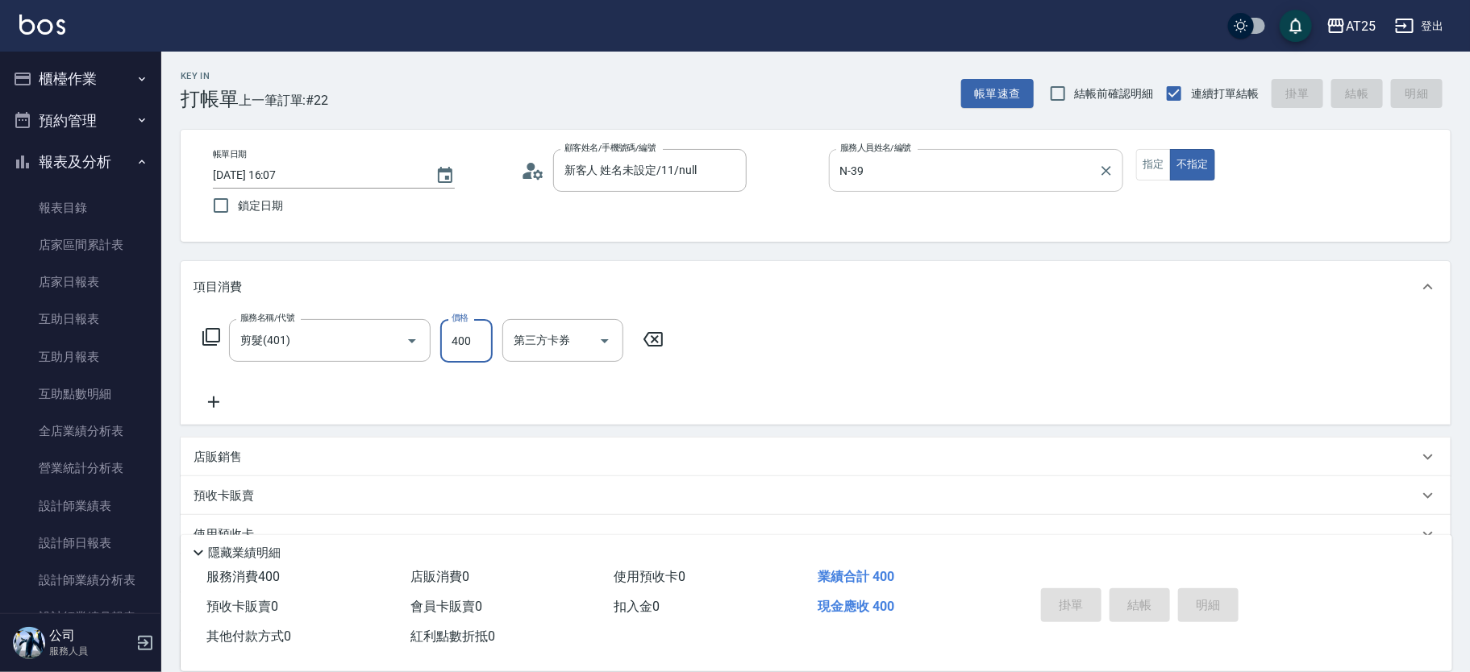
type input "[DATE] 16:49"
type input "0"
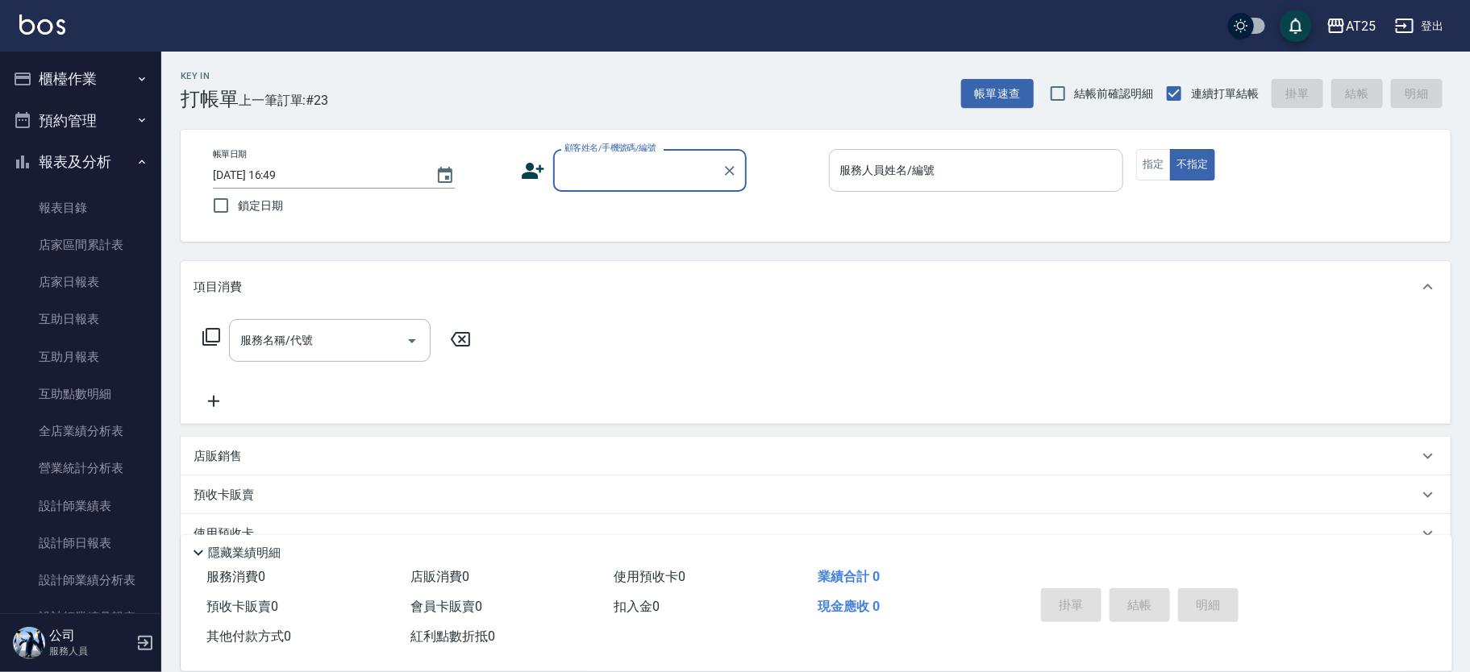
type input "1"
click at [621, 210] on li "[PERSON_NAME]/0910194516/null" at bounding box center [650, 211] width 194 height 27
type input "[PERSON_NAME]/0910194516/null"
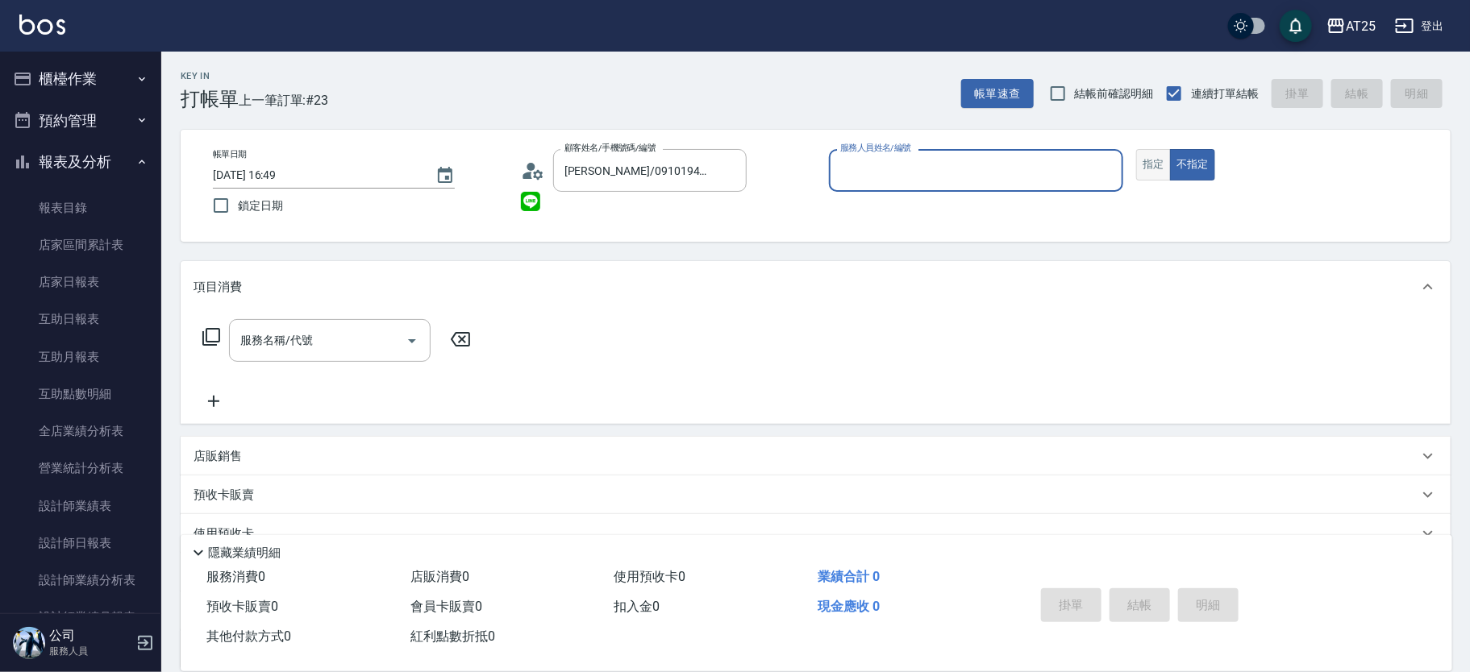
click at [1159, 164] on button "指定" at bounding box center [1153, 164] width 35 height 31
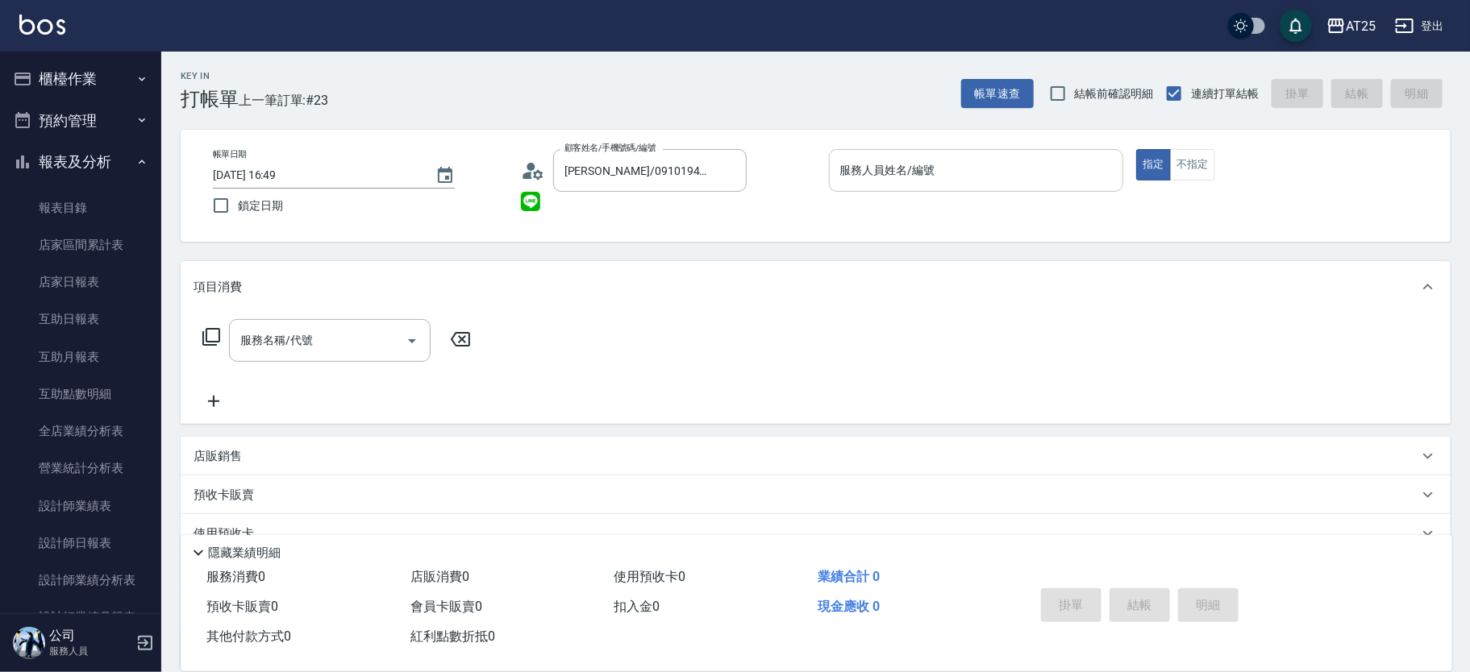
click at [997, 186] on div "服務人員姓名/編號" at bounding box center [976, 170] width 295 height 43
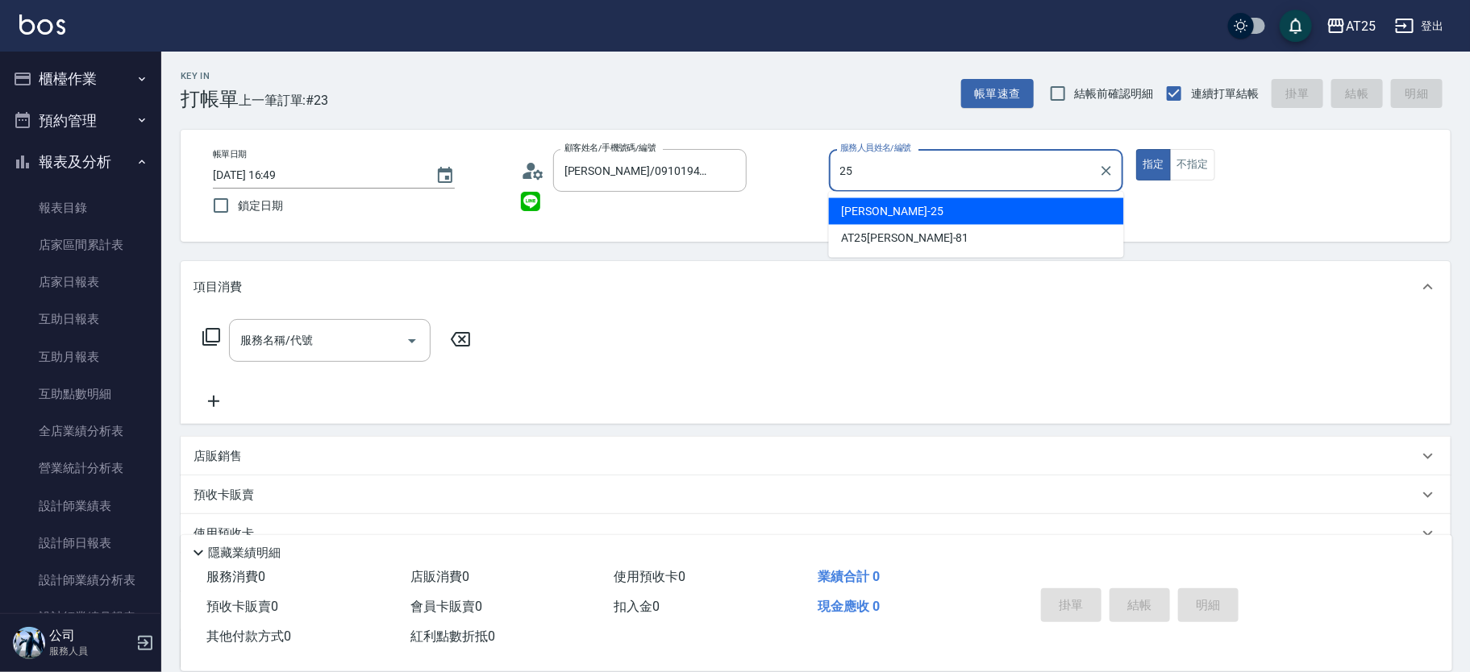
type input "[PERSON_NAME]-25"
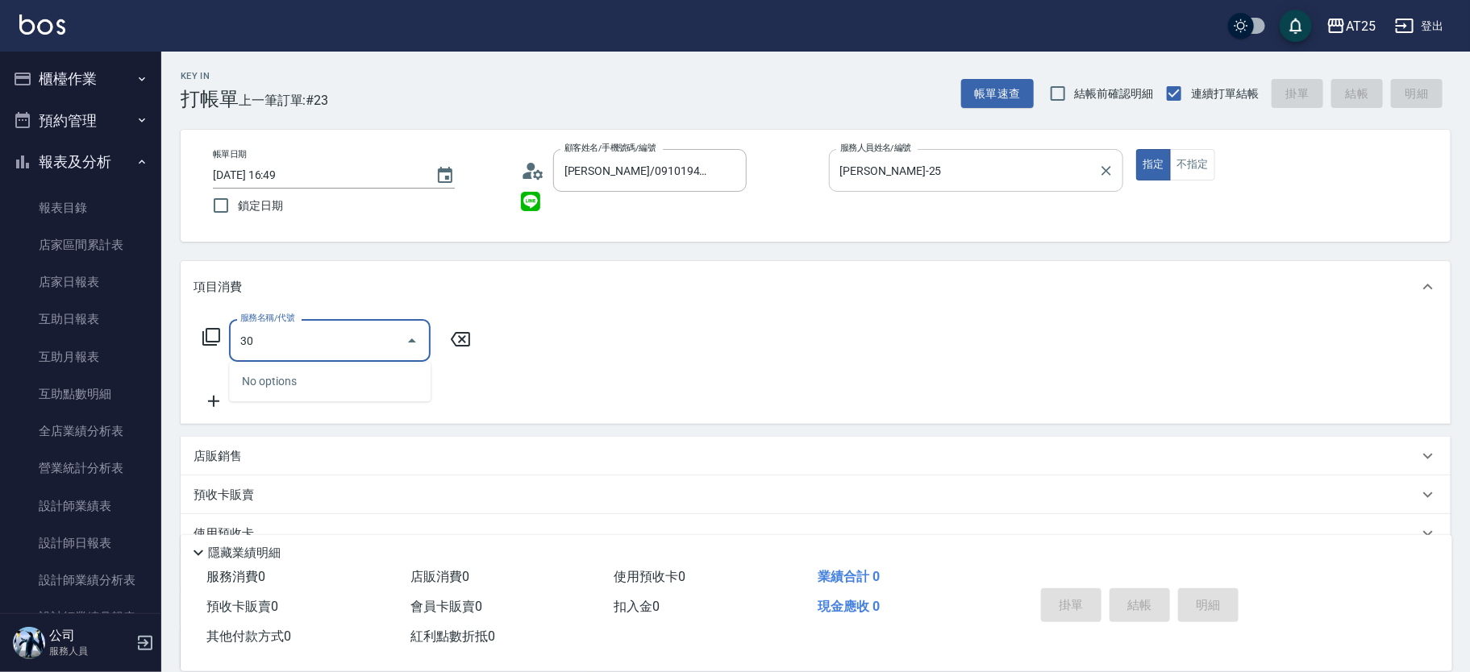
type input "306"
type input "100"
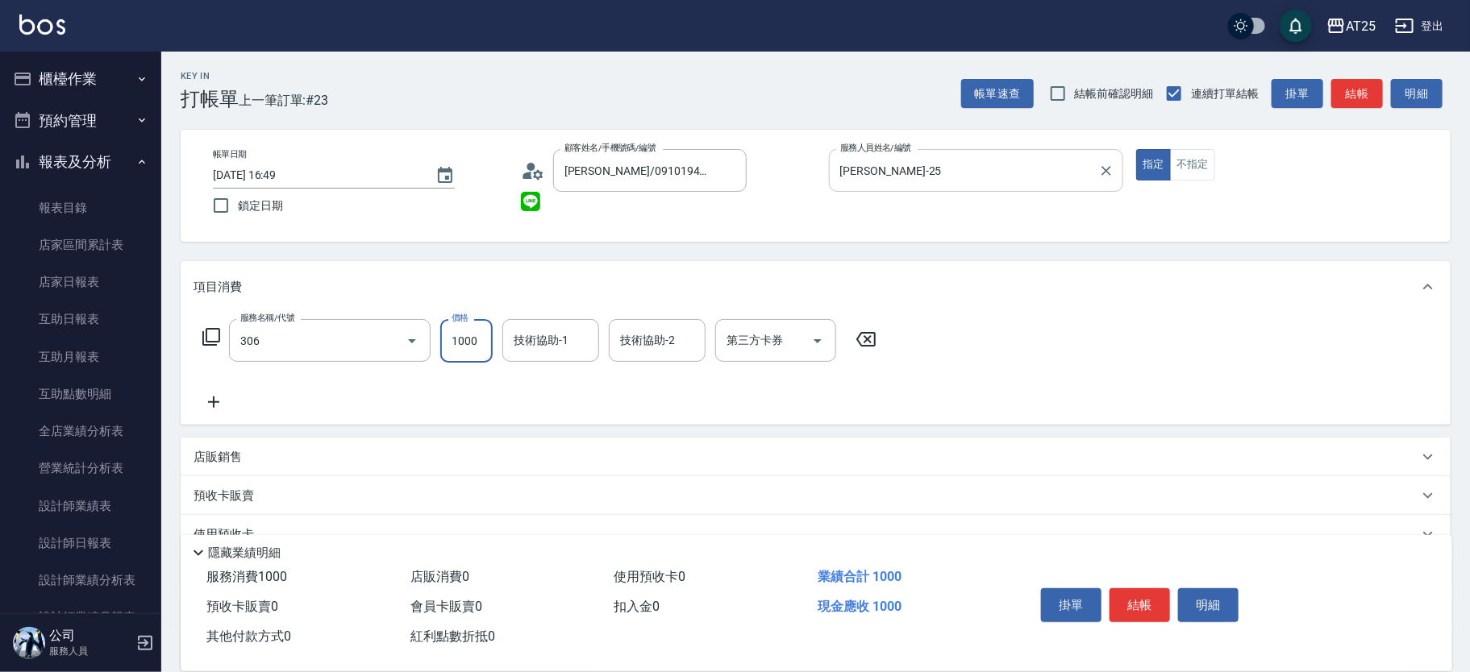
type input "男生壓貼(306)"
type input "0"
type input "16"
type input "10"
type input "166"
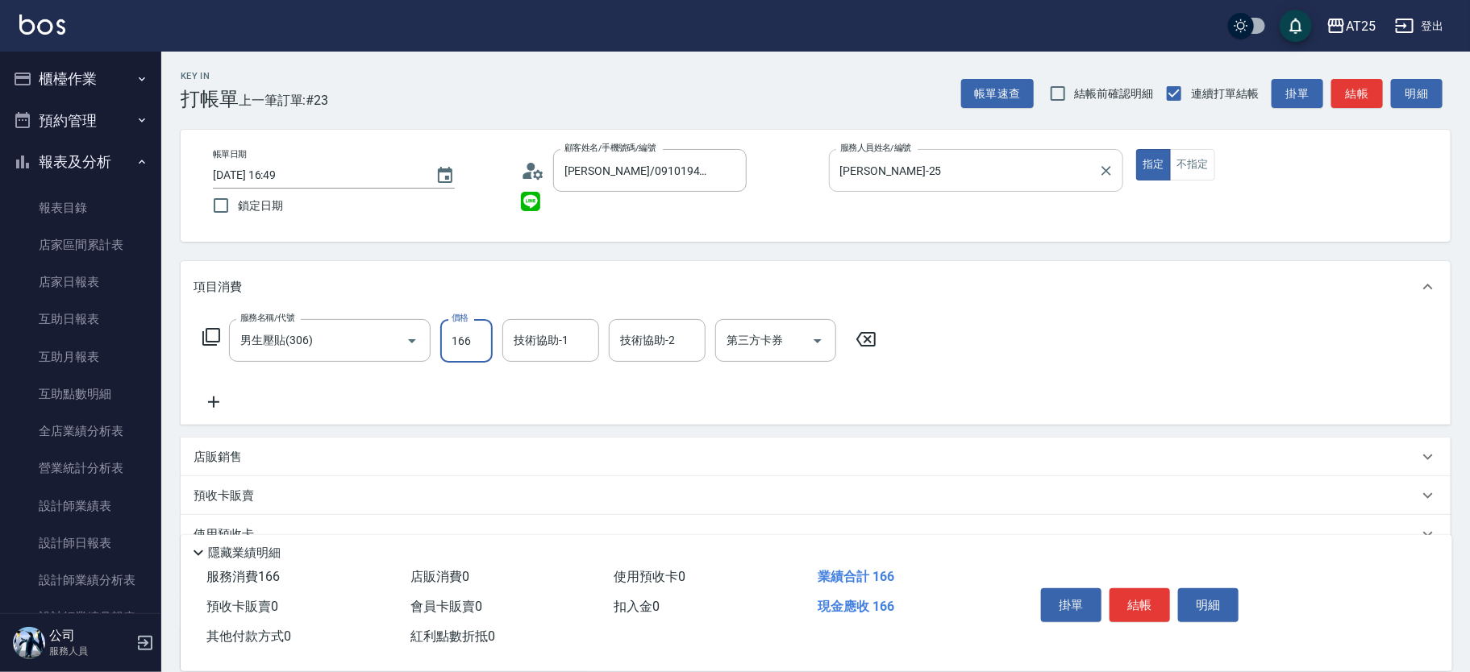
type input "0"
type input "16"
type input "10"
type input "160"
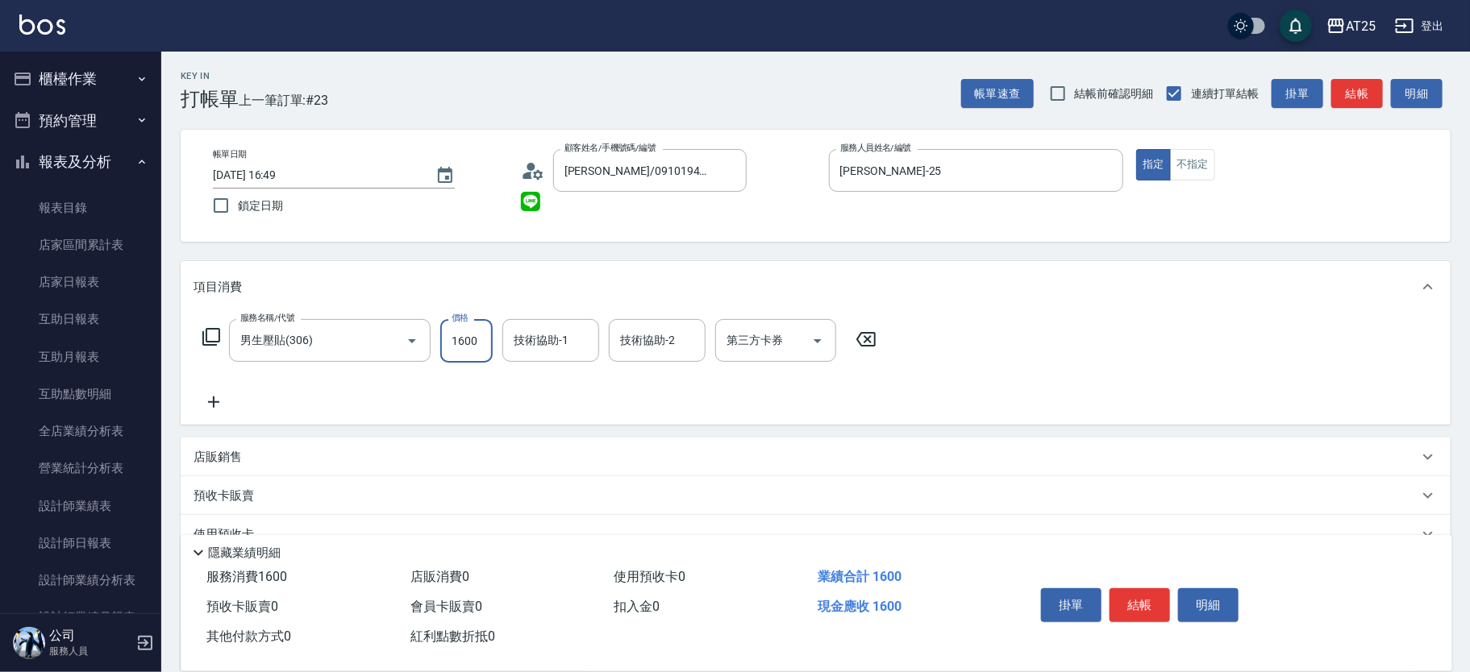
scroll to position [150, 0]
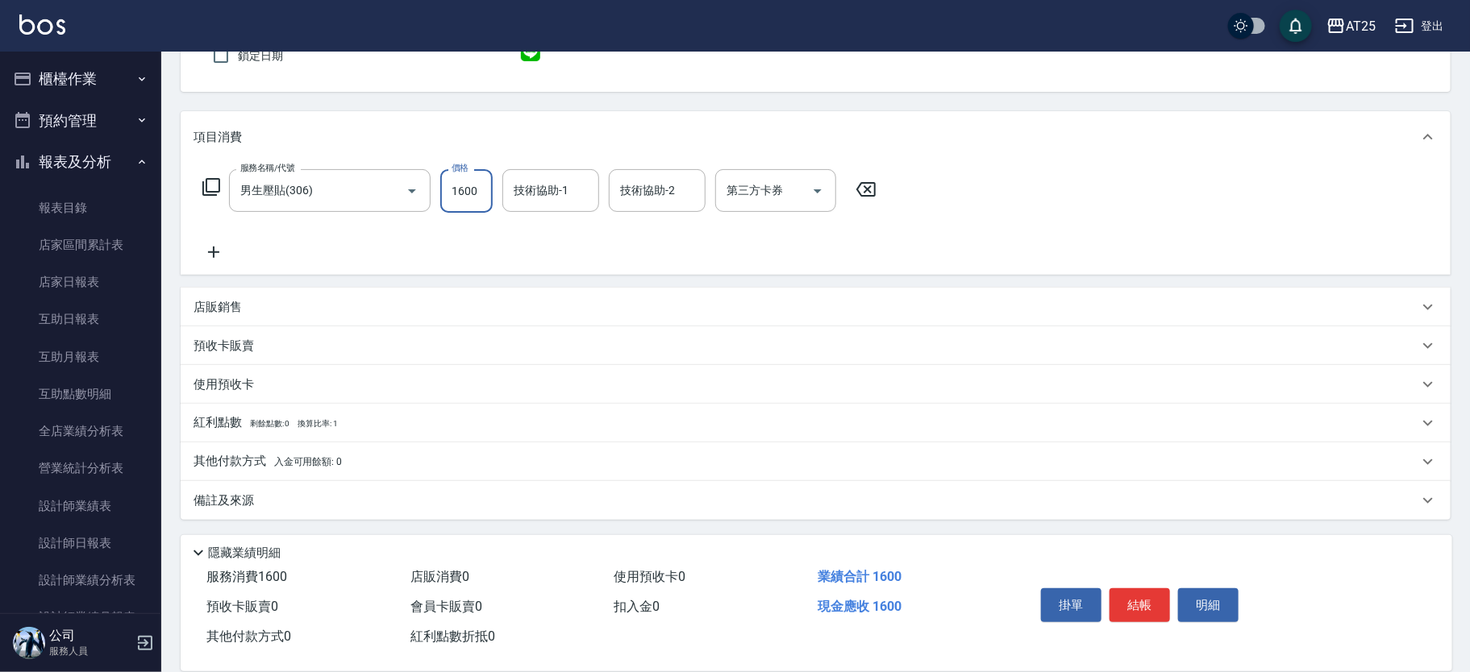
type input "1600"
click at [260, 461] on p "其他付款方式 入金可用餘額: 0" at bounding box center [268, 462] width 148 height 18
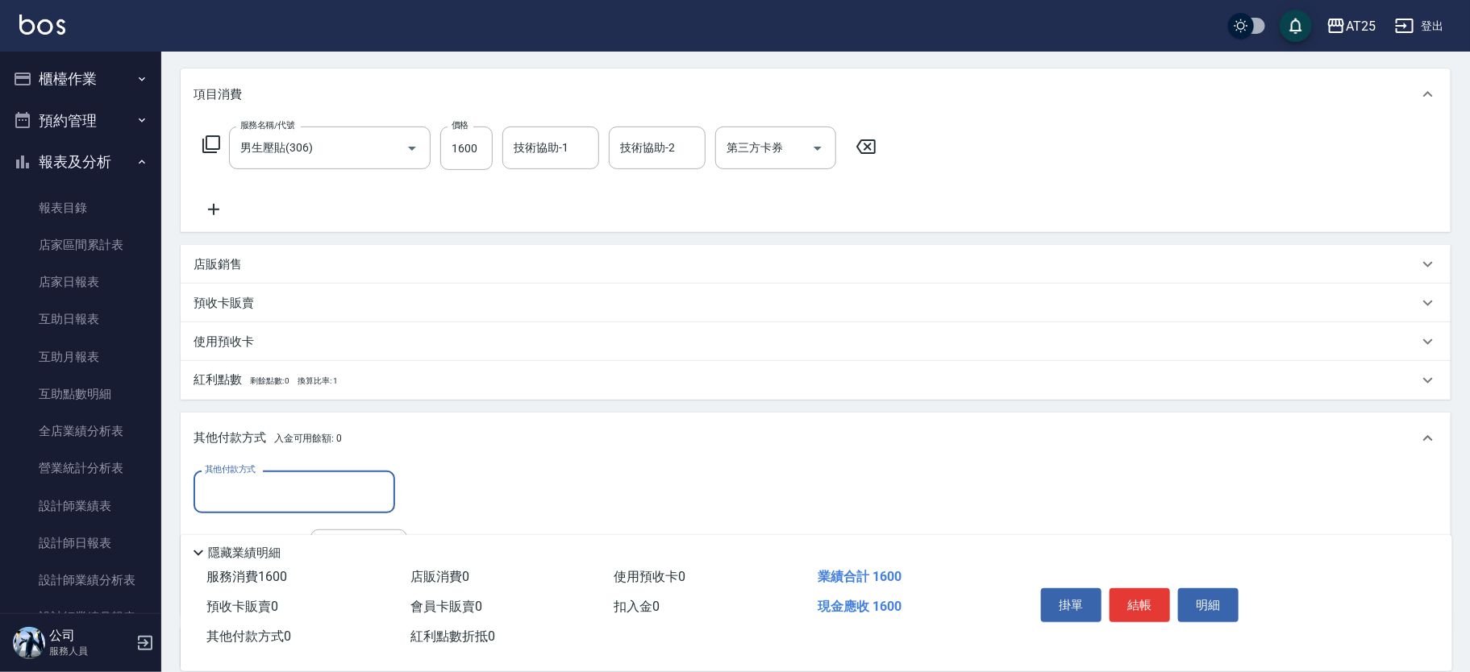
scroll to position [308, 0]
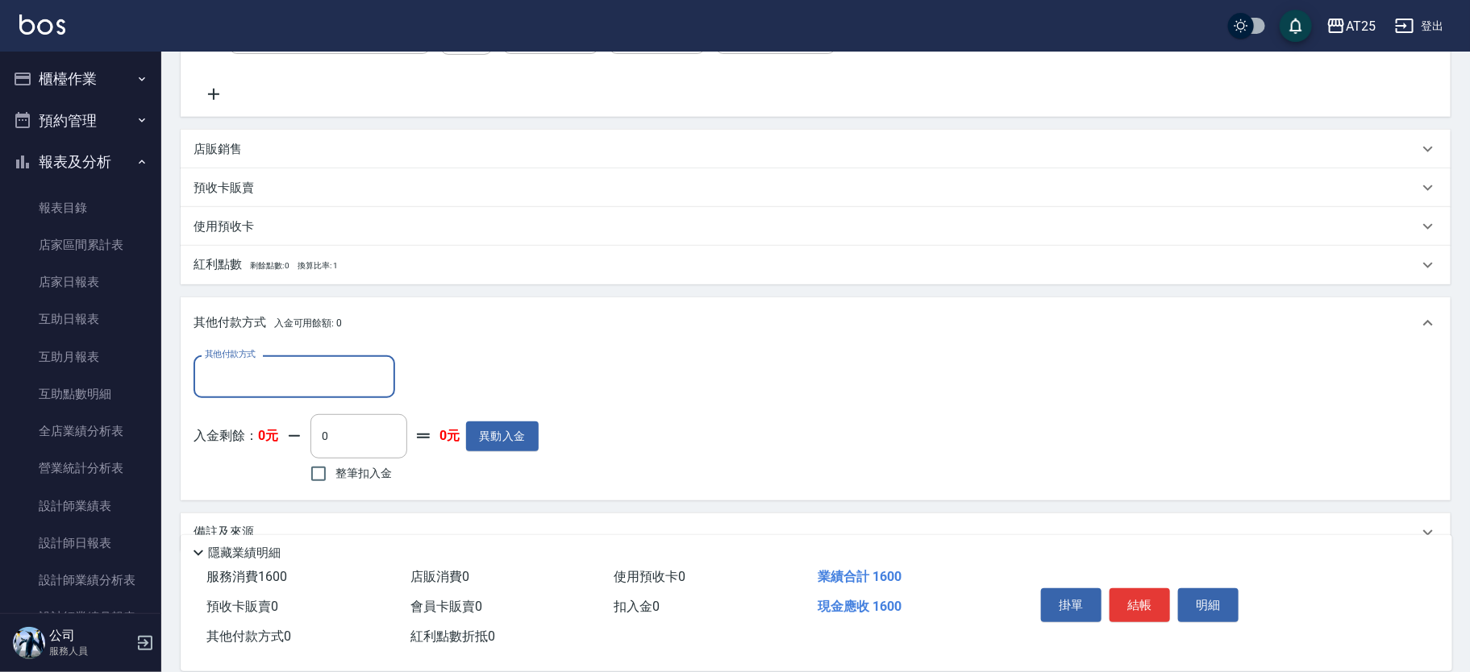
click at [216, 376] on input "其他付款方式" at bounding box center [294, 377] width 187 height 28
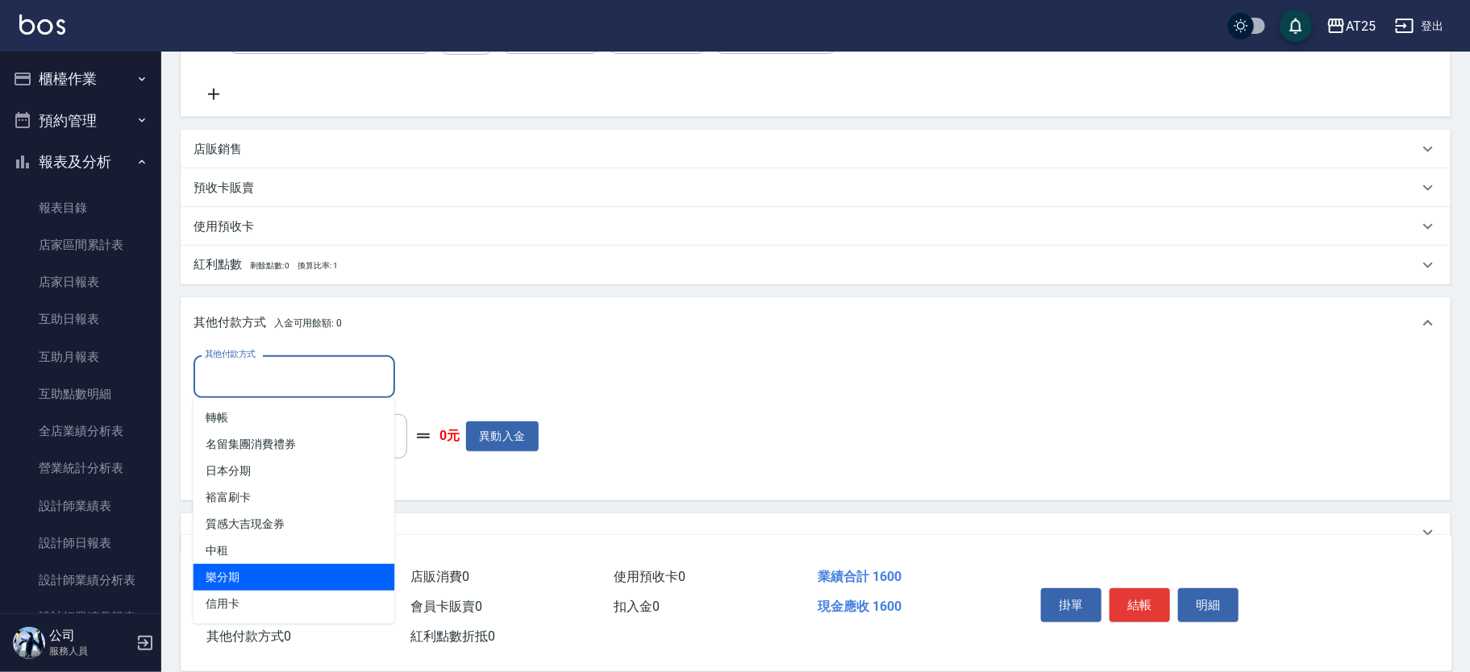
click at [254, 602] on span "信用卡" at bounding box center [295, 604] width 202 height 27
type input "信用卡"
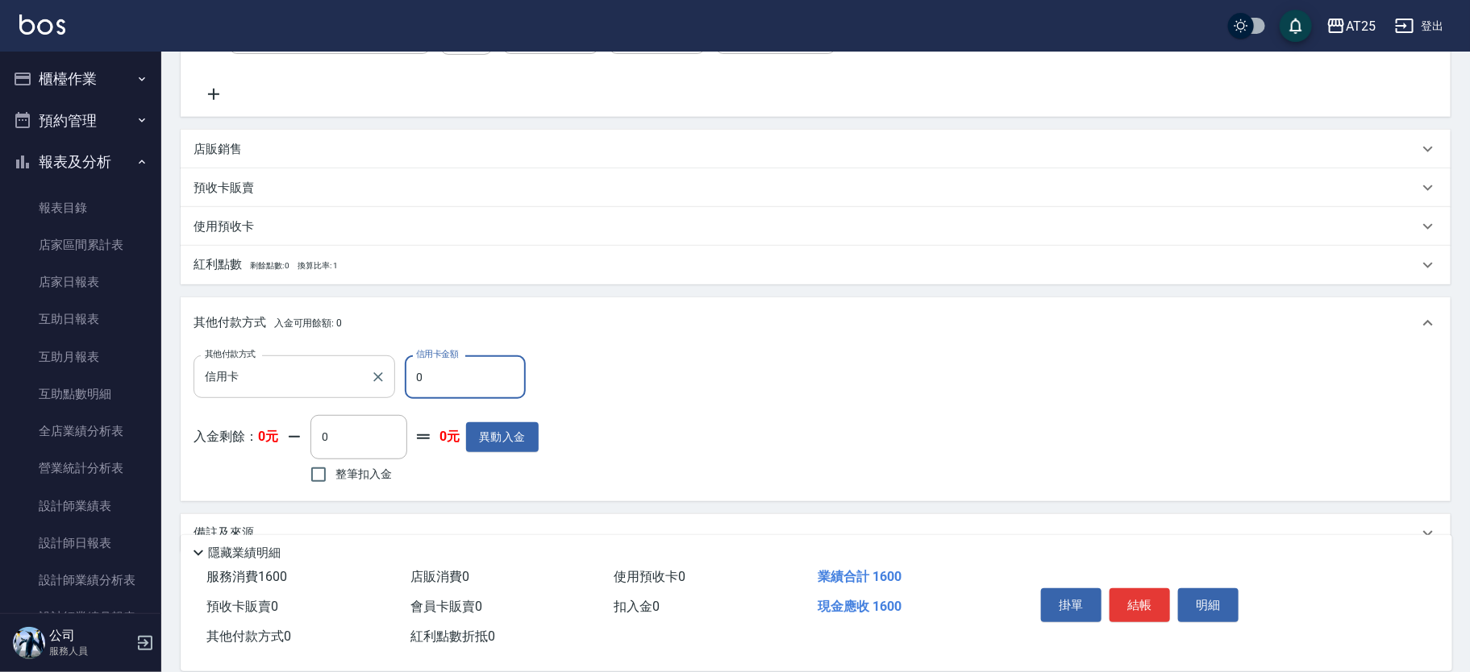
drag, startPoint x: 460, startPoint y: 371, endPoint x: 311, endPoint y: 366, distance: 148.4
click at [311, 366] on div "其他付款方式 信用卡 其他付款方式 信用卡金額 0 信用卡金額" at bounding box center [366, 378] width 345 height 44
type input "150"
type input "16"
type input "140"
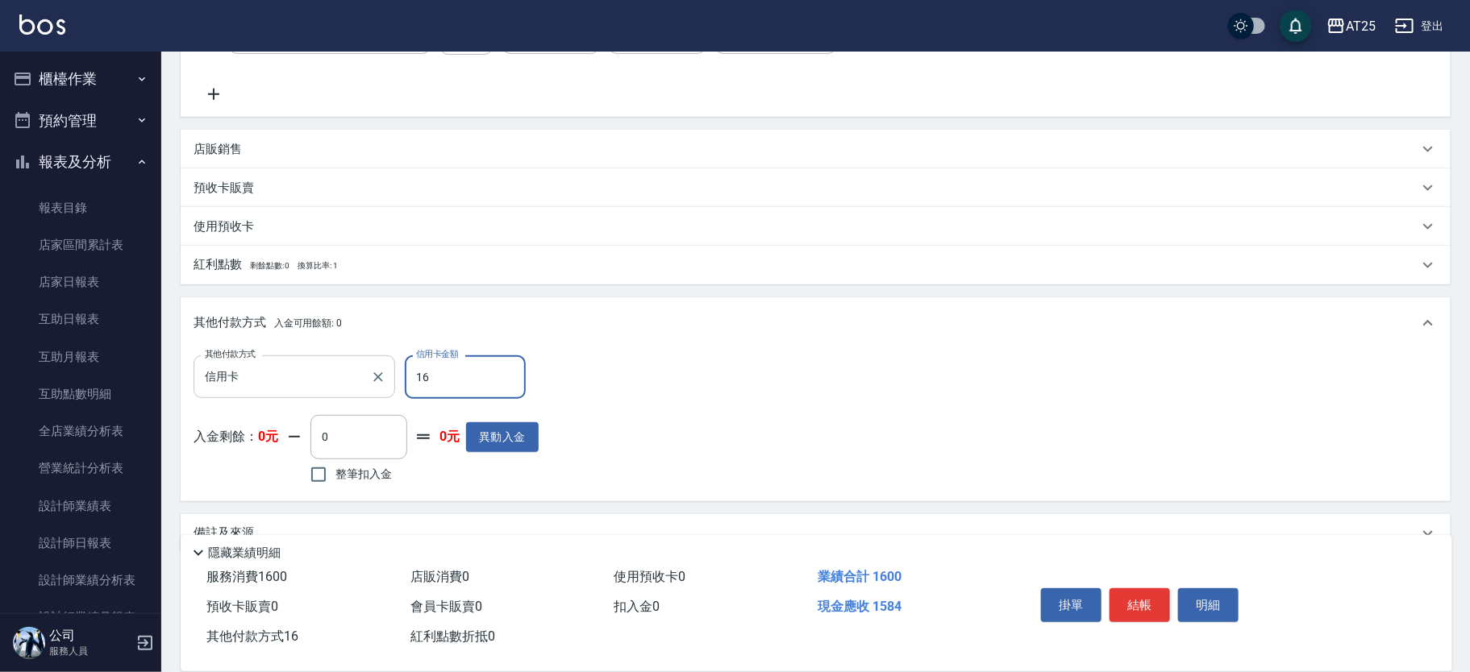
type input "160"
type input "0"
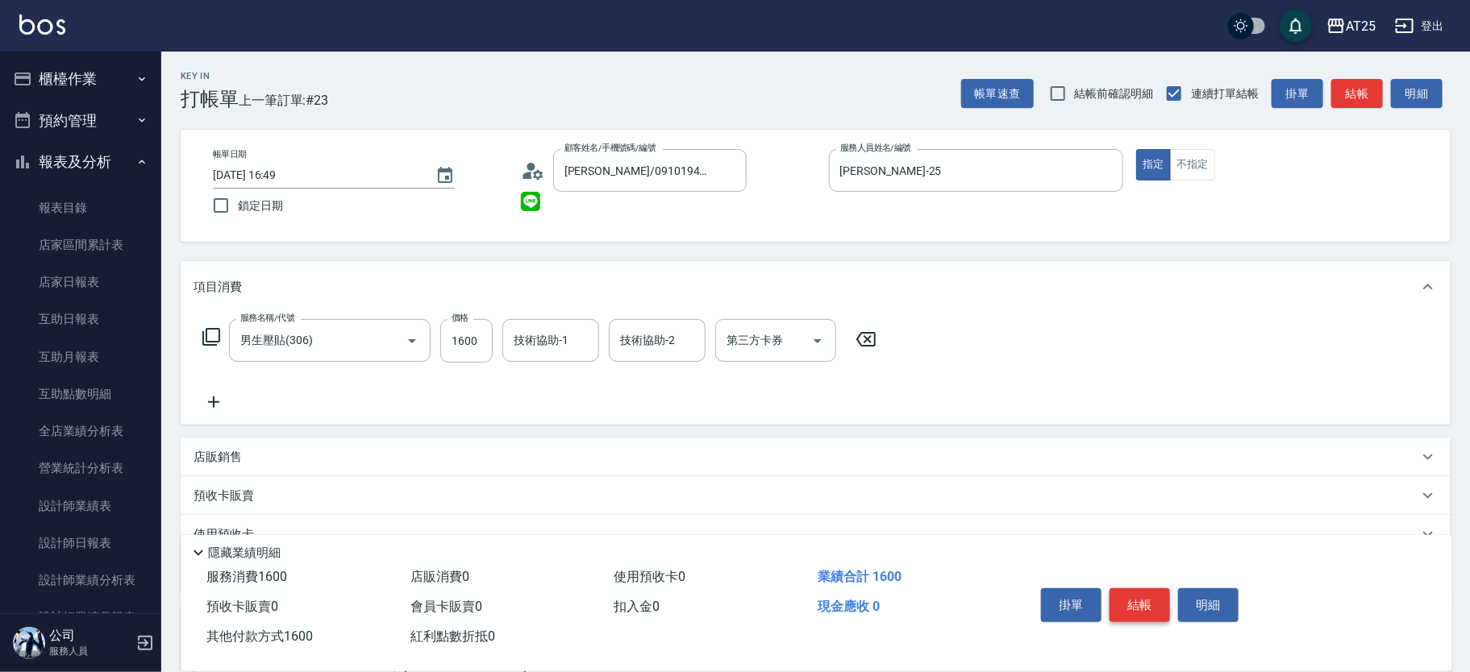
type input "1600"
click at [1152, 605] on button "結帳" at bounding box center [1139, 606] width 60 height 34
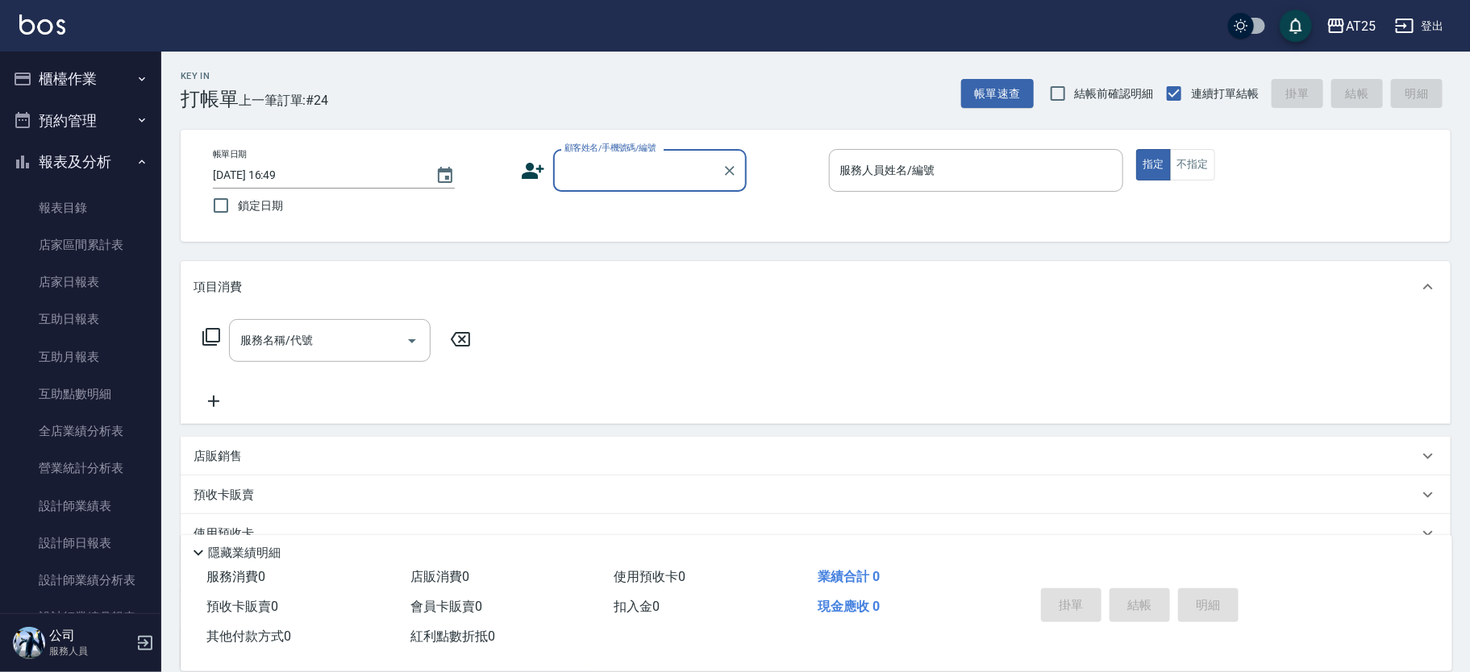
click at [662, 173] on input "顧客姓名/手機號碼/編號" at bounding box center [637, 170] width 155 height 28
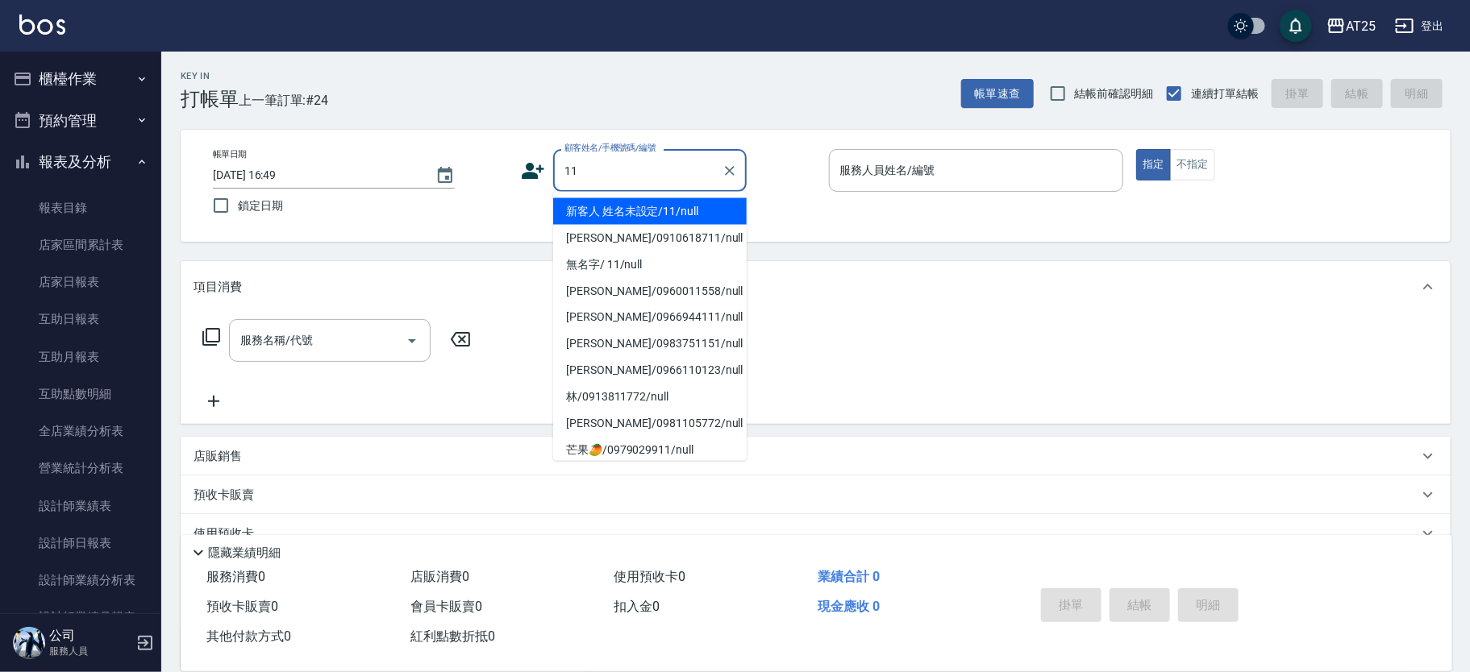
click at [704, 214] on li "新客人 姓名未設定/11/null" at bounding box center [650, 211] width 194 height 27
type input "新客人 姓名未設定/11/null"
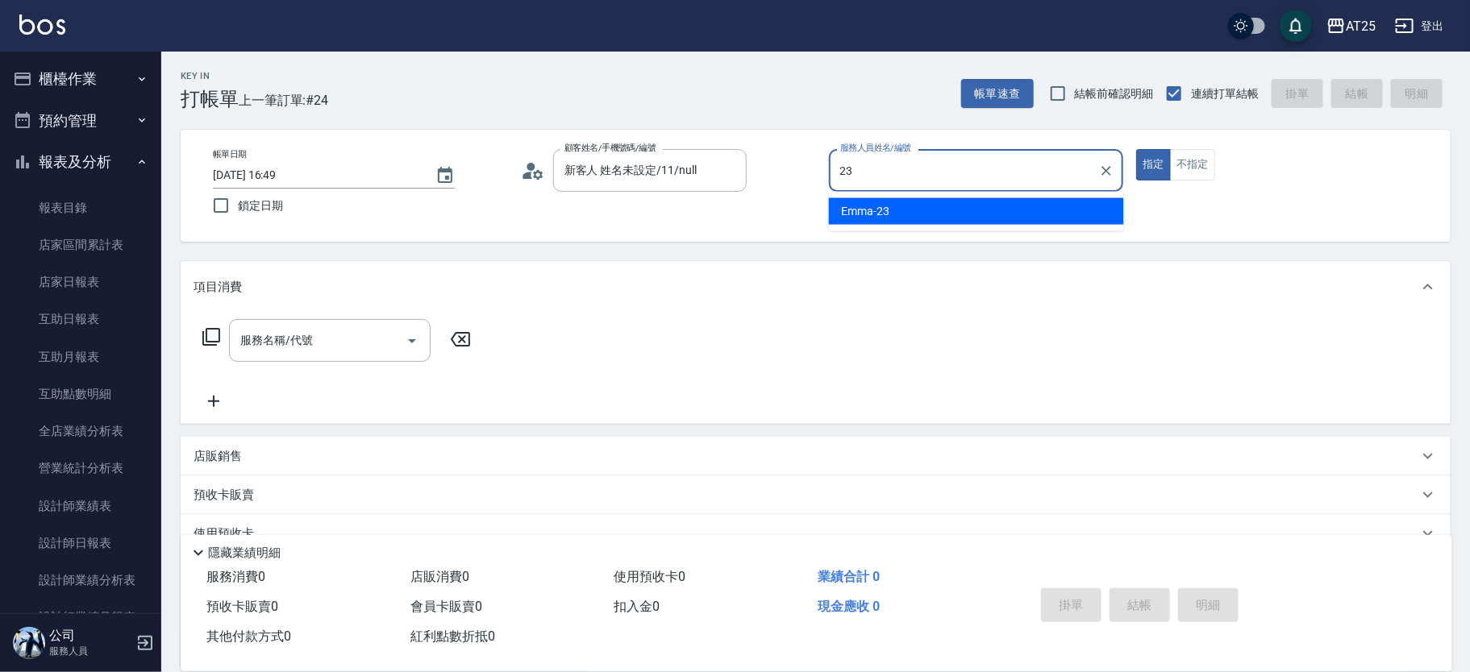
type input "[PERSON_NAME]-23"
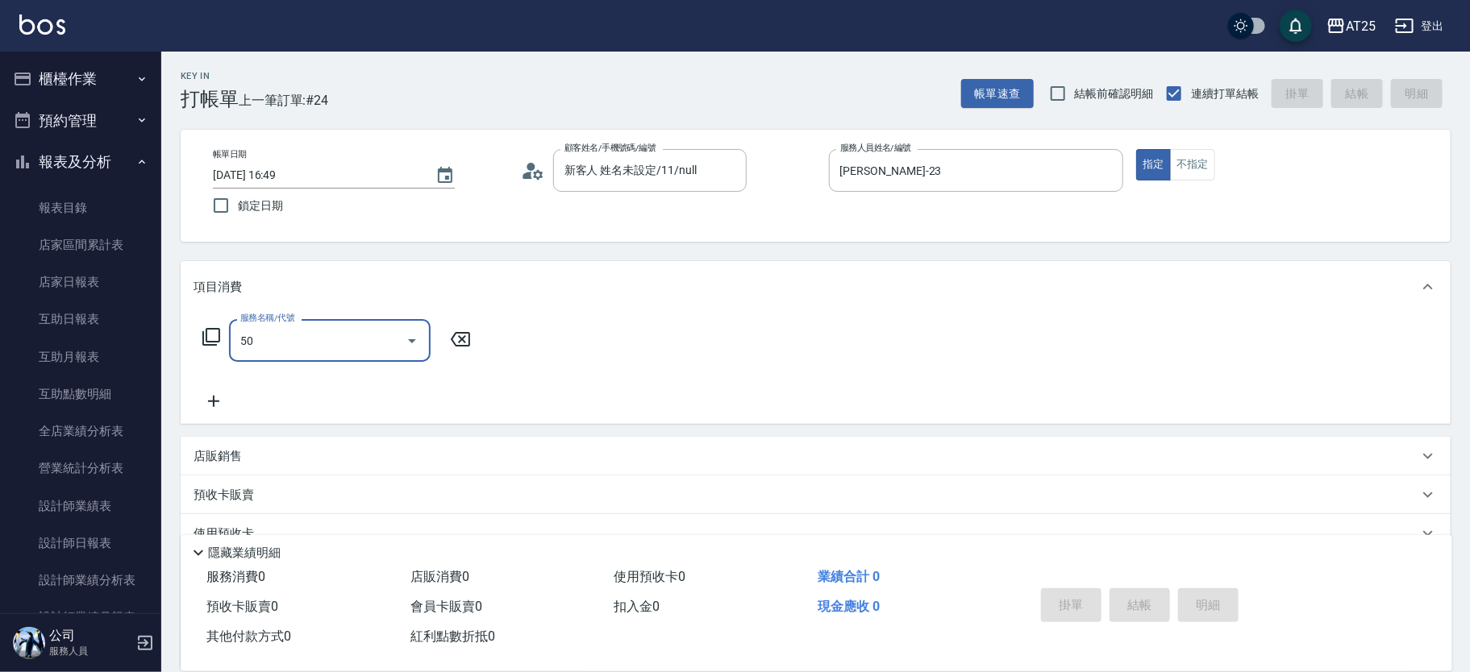
type input "501"
type input "100"
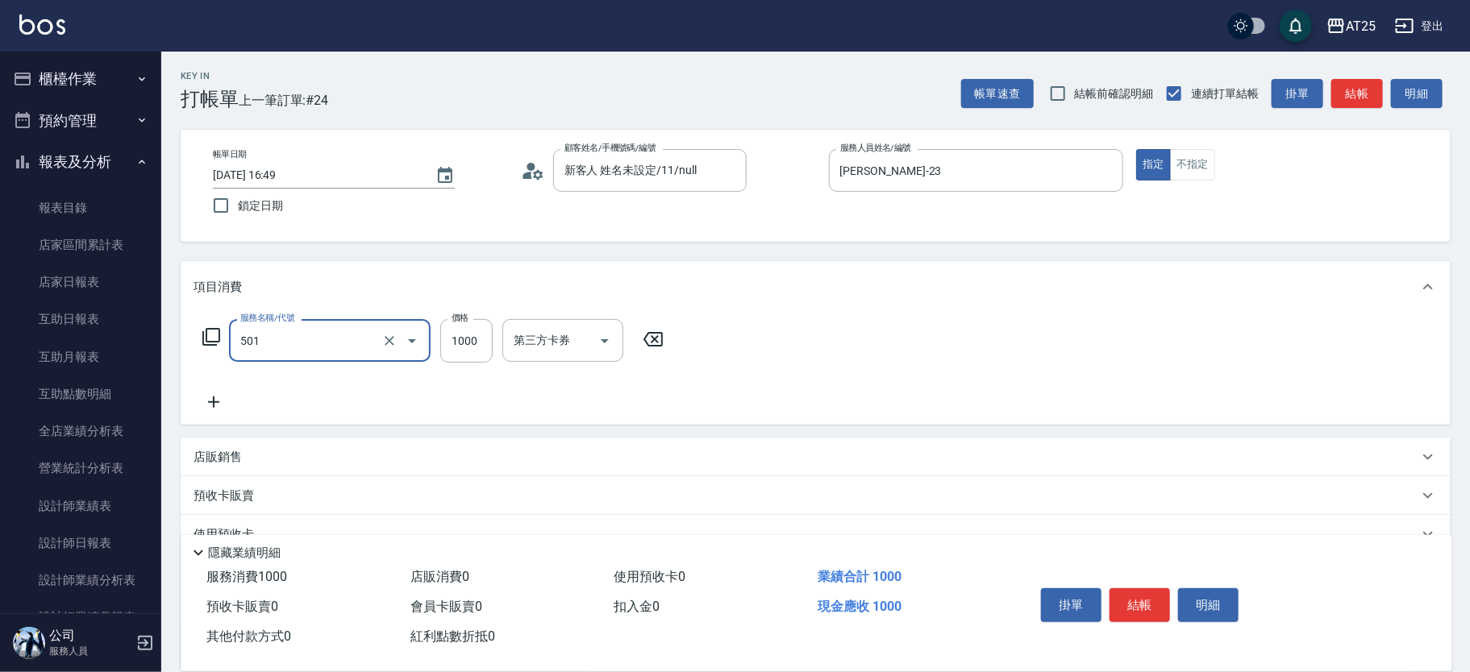
type input "染髮(501)"
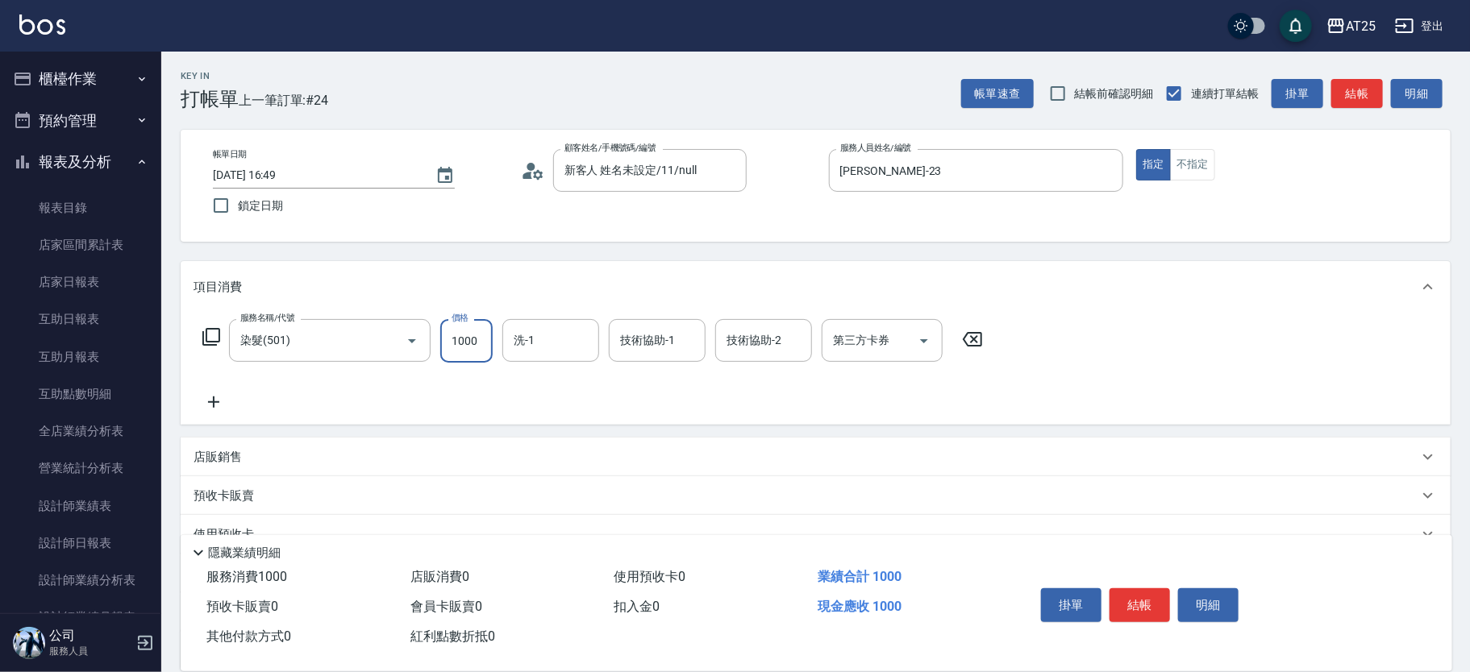
type input "0"
type input "13"
type input "10"
type input "139"
type input "130"
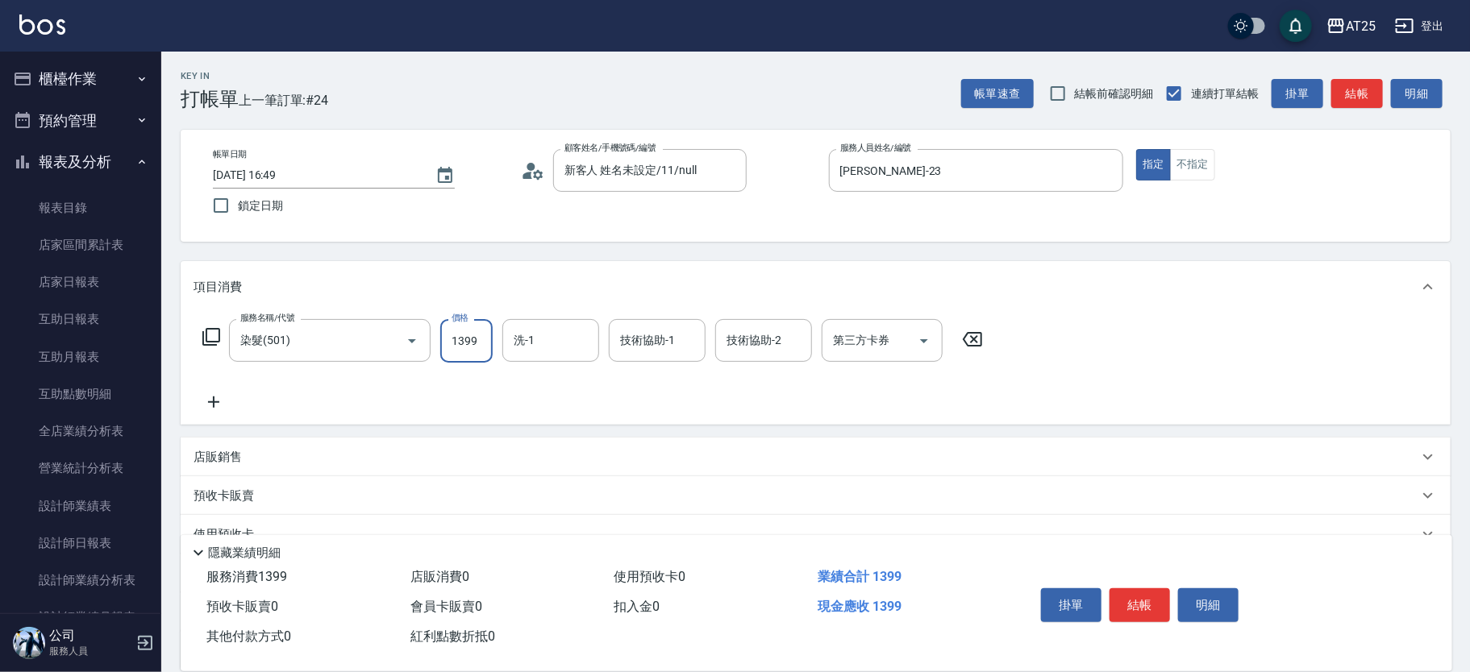
type input "1399"
type input "[PERSON_NAME]-61"
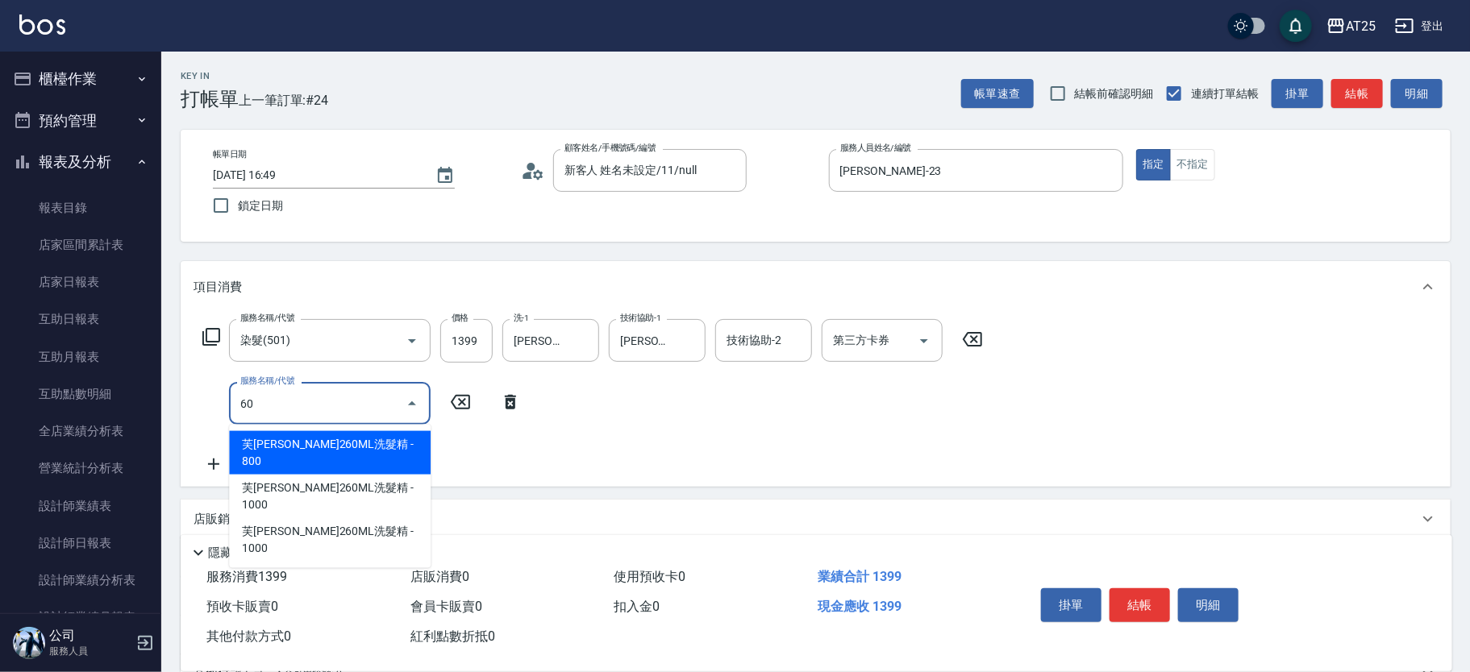
type input "601"
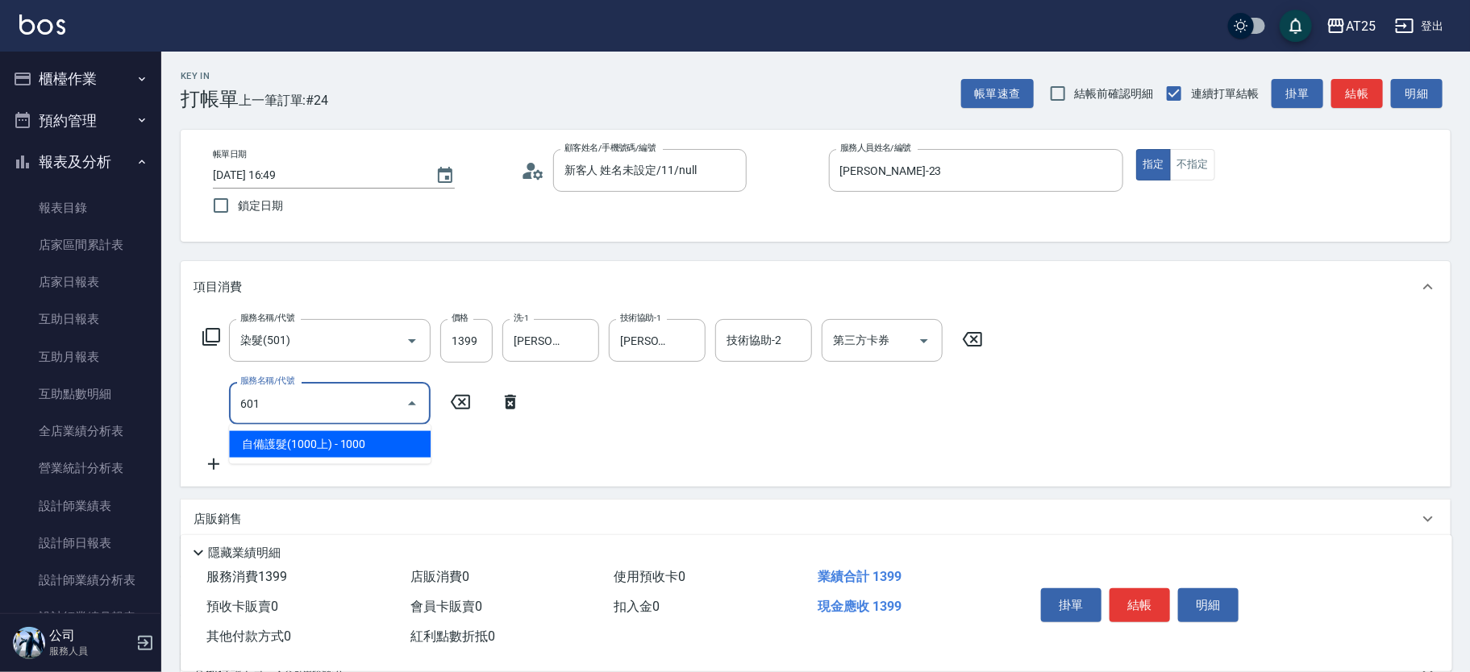
type input "230"
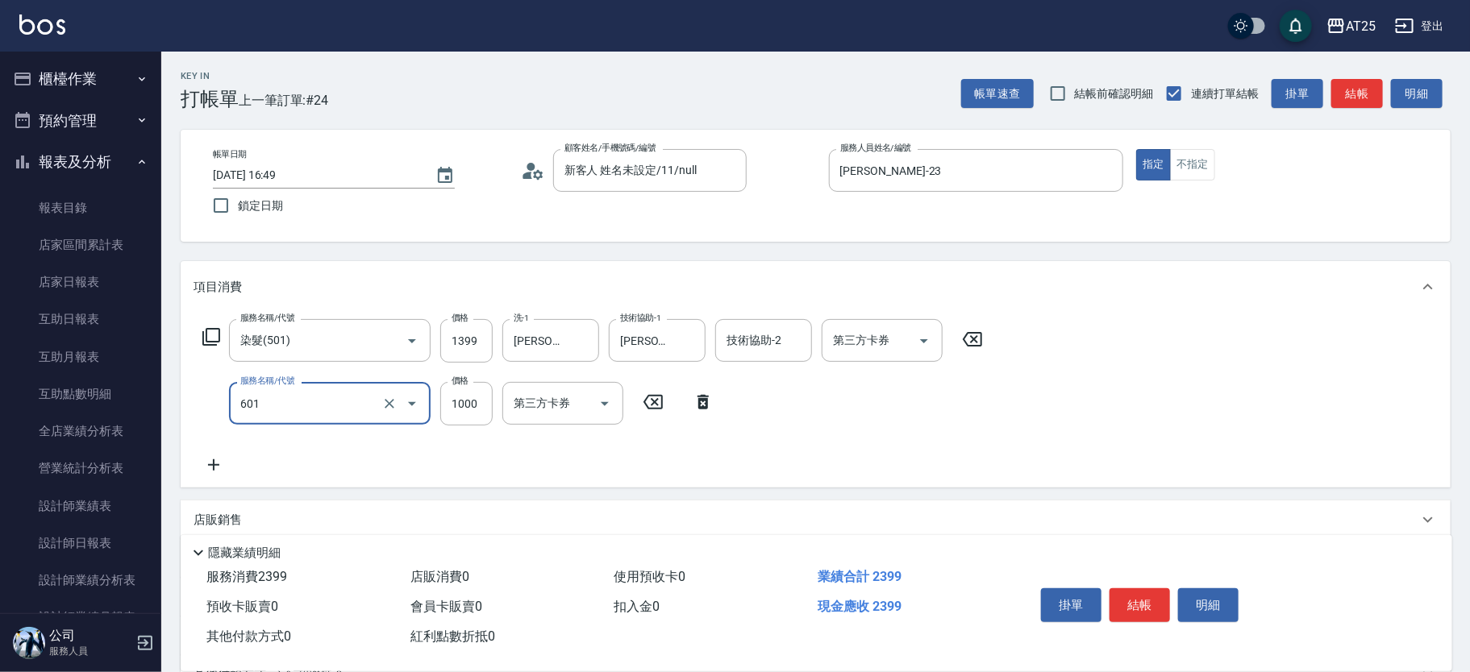
type input "自備護髮(1000上)(601)"
type input "140"
type input "210"
type input "340"
type input "2100"
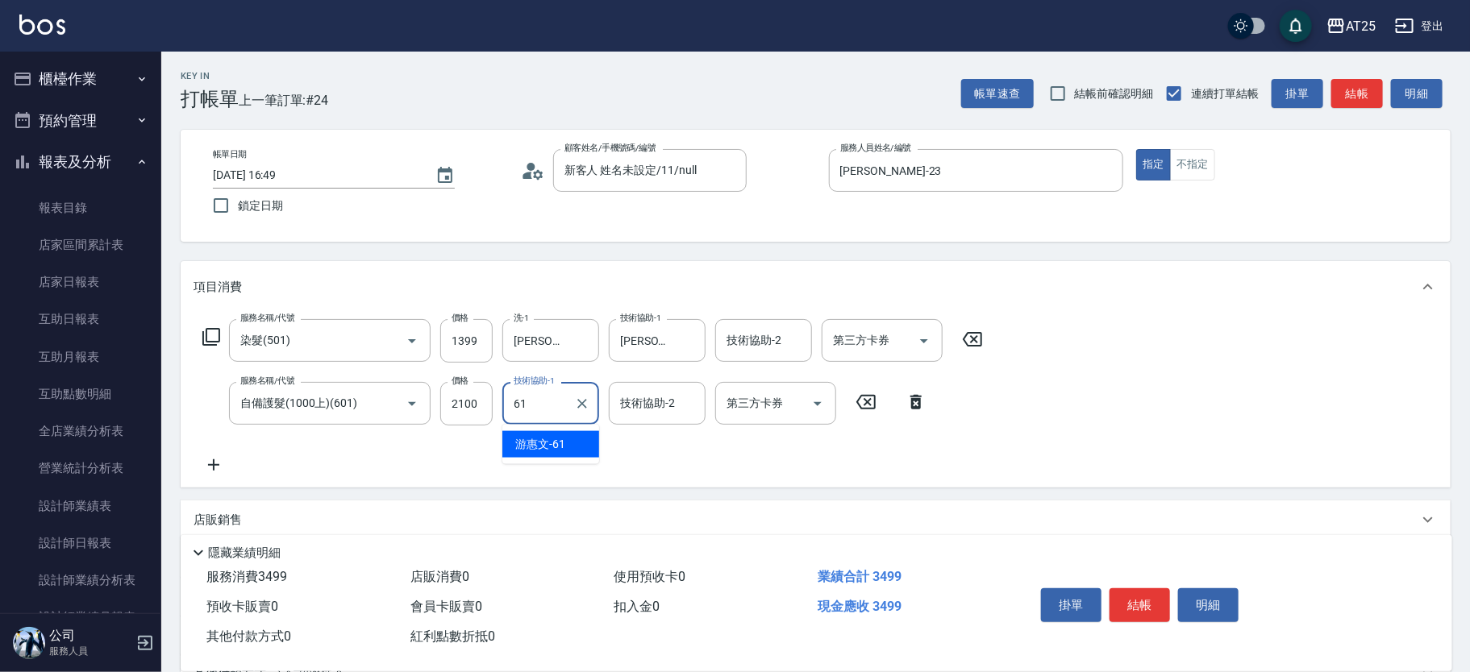
type input "[PERSON_NAME]-61"
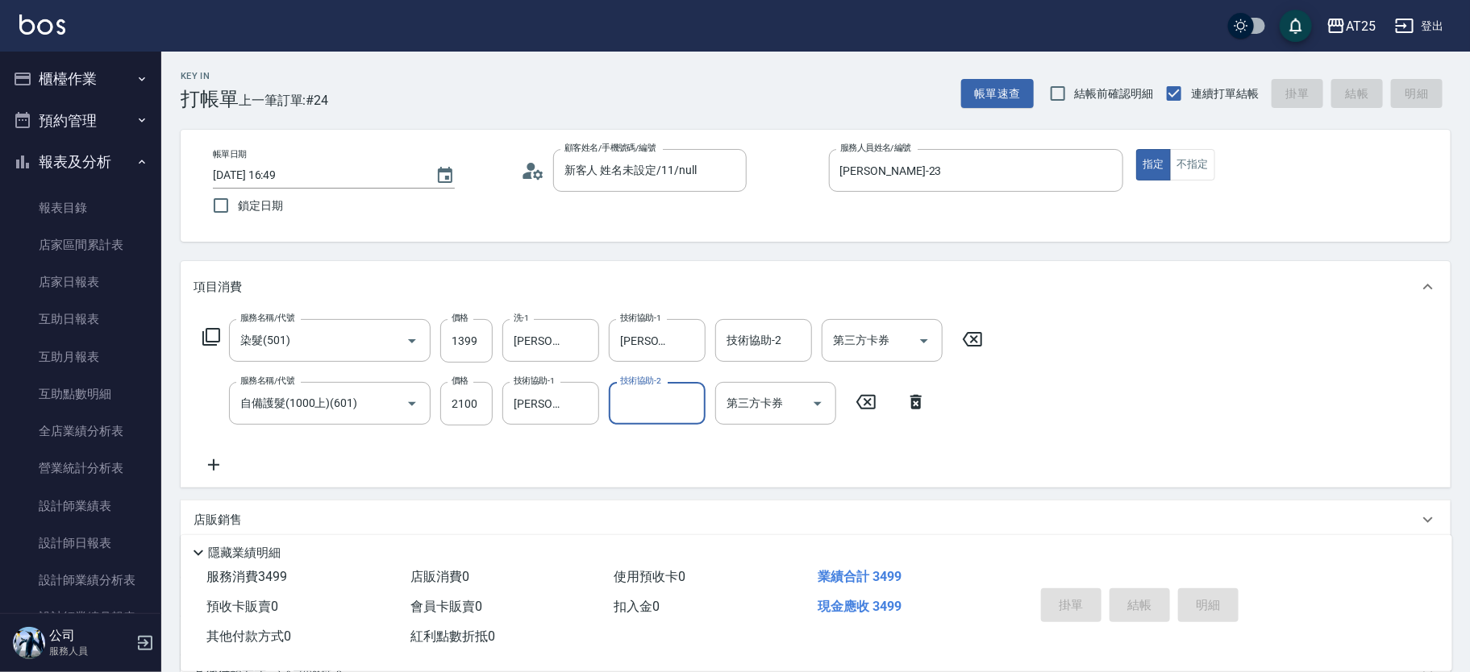
type input "[DATE] 17:26"
type input "0"
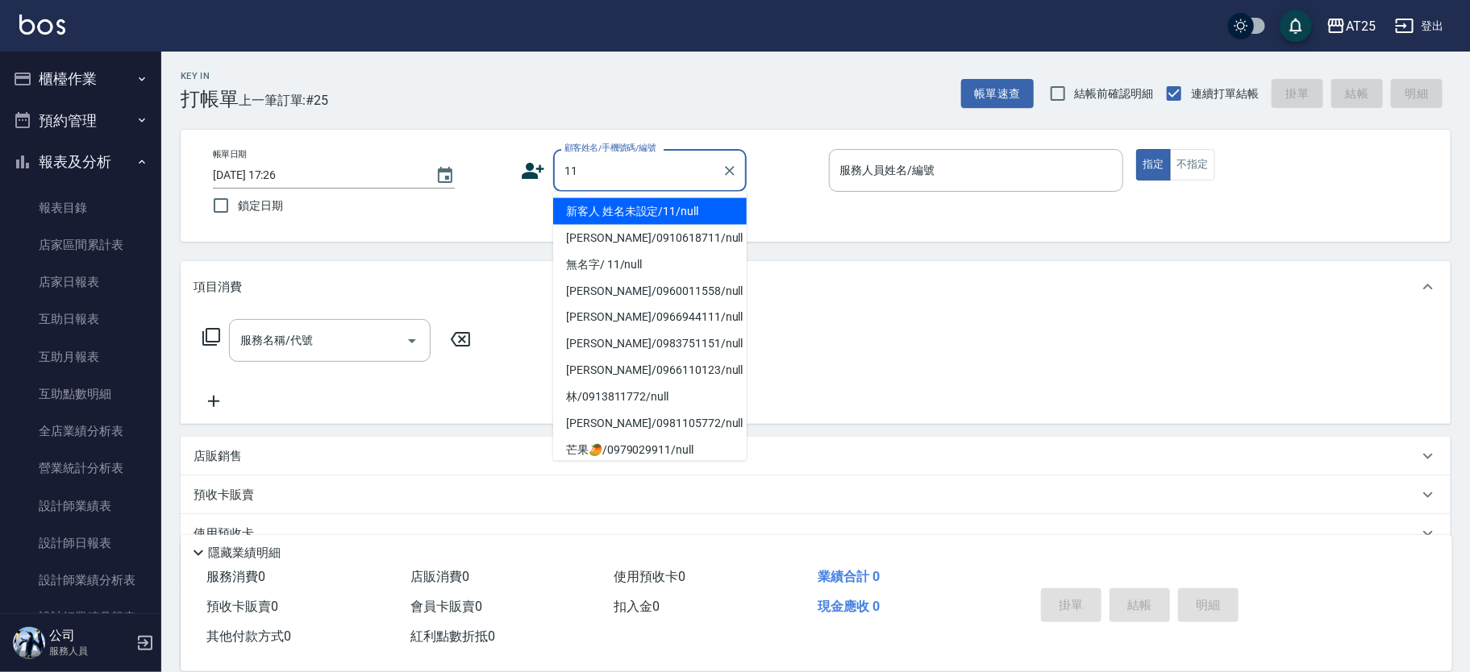
type input "新客人 姓名未設定/11/null"
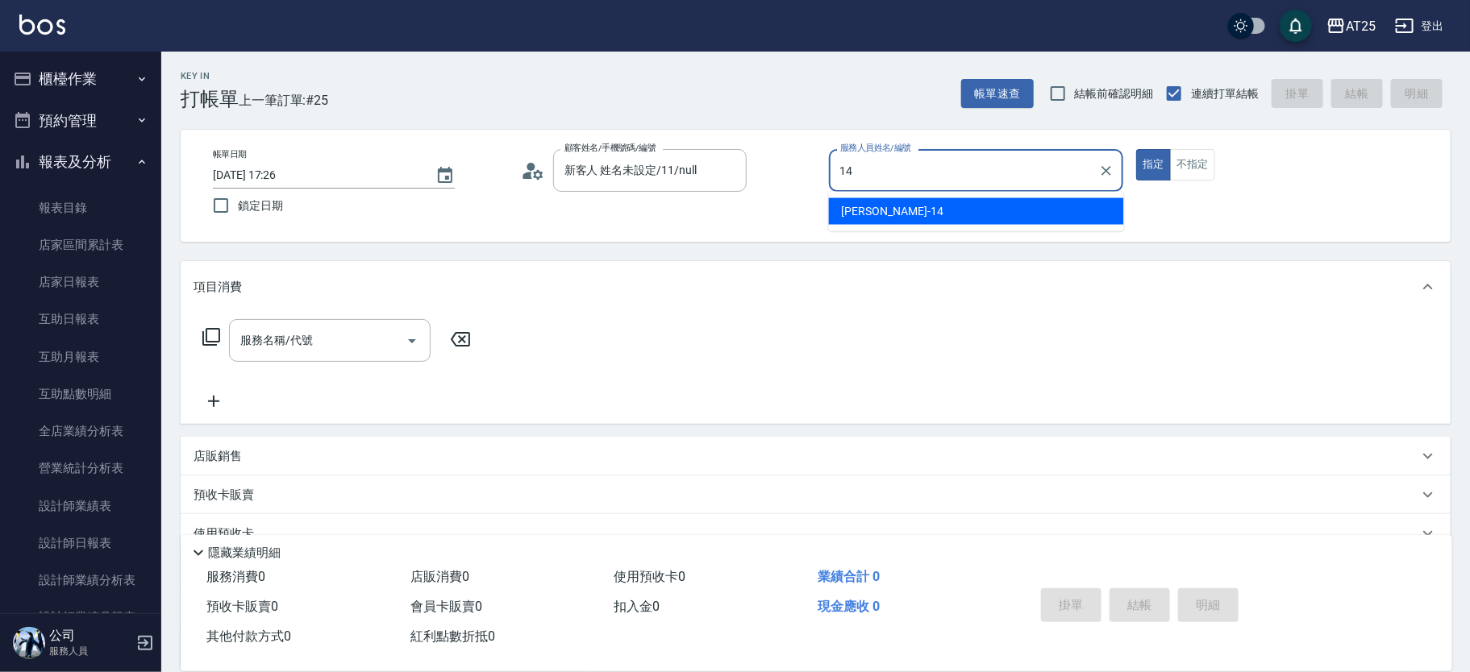
type input "[PERSON_NAME]-14"
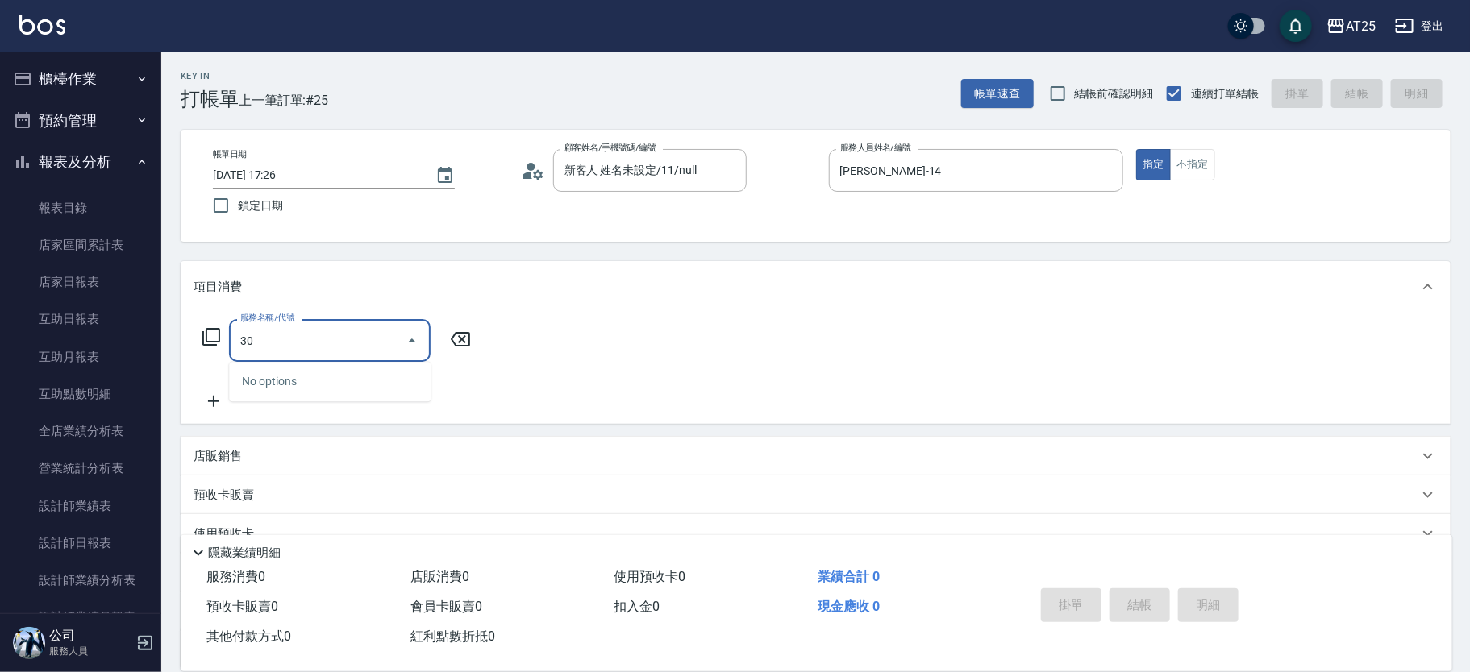
type input "301"
type input "150"
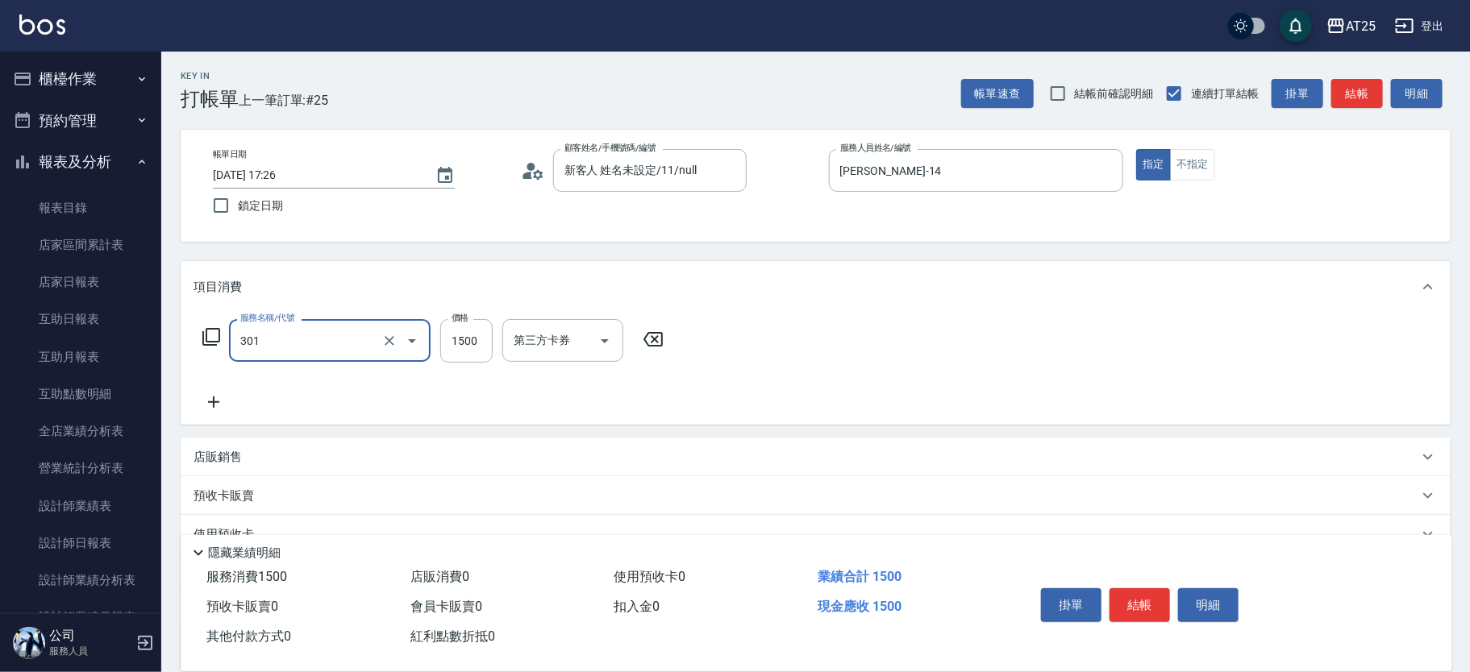
type input "燙髮(301)"
type input "0"
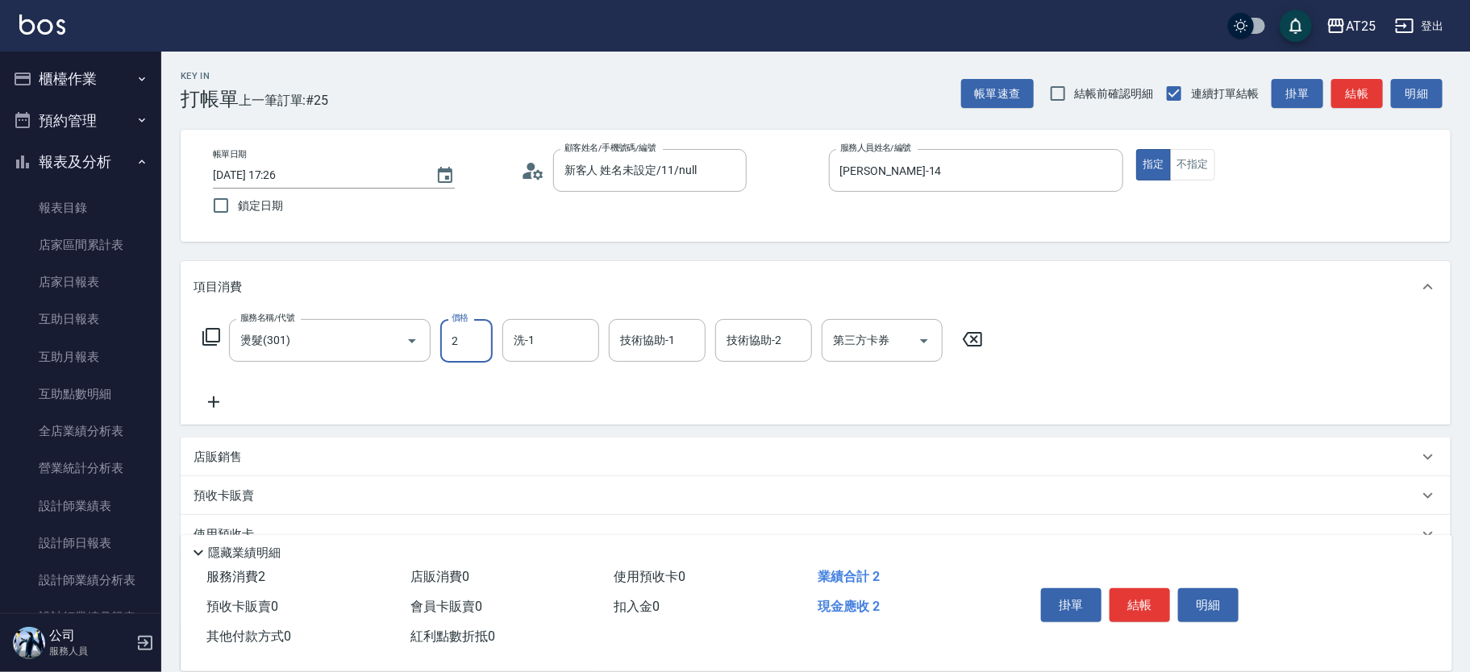
type input "27"
type input "20"
type input "270"
type input "2700"
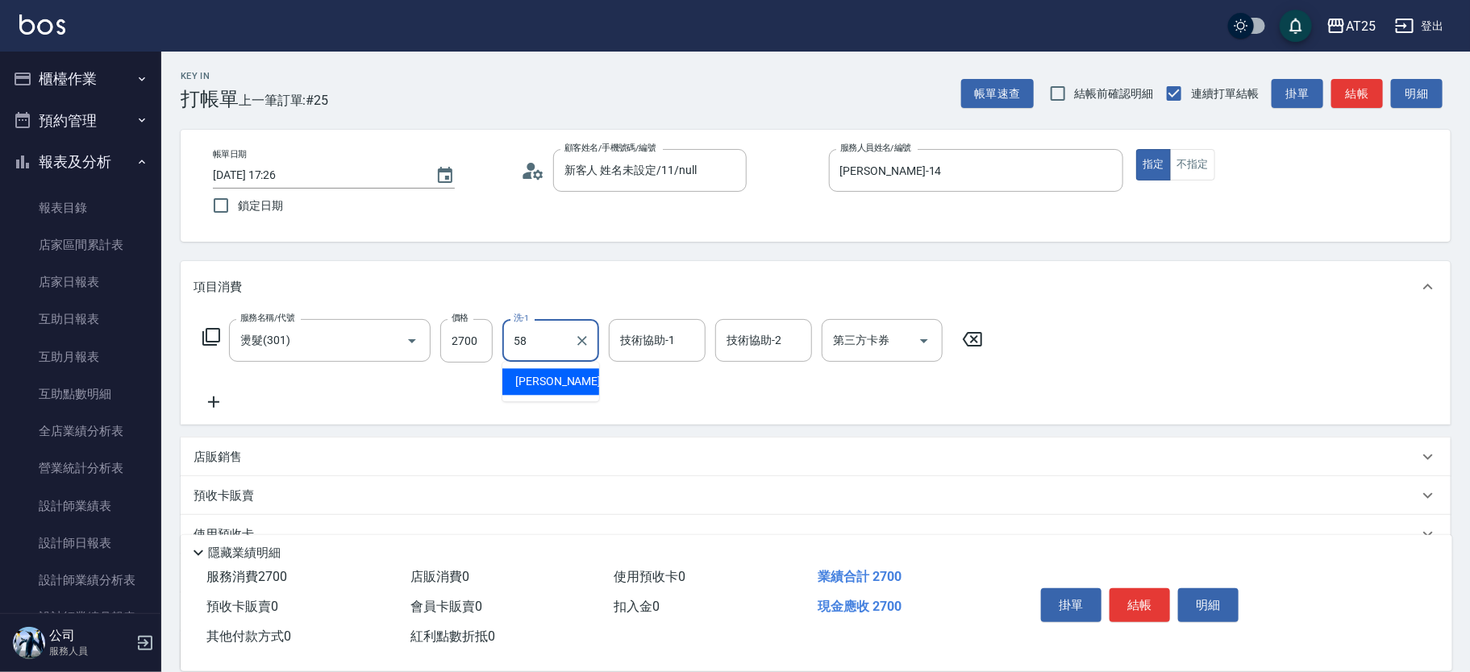
type input "小宇-58"
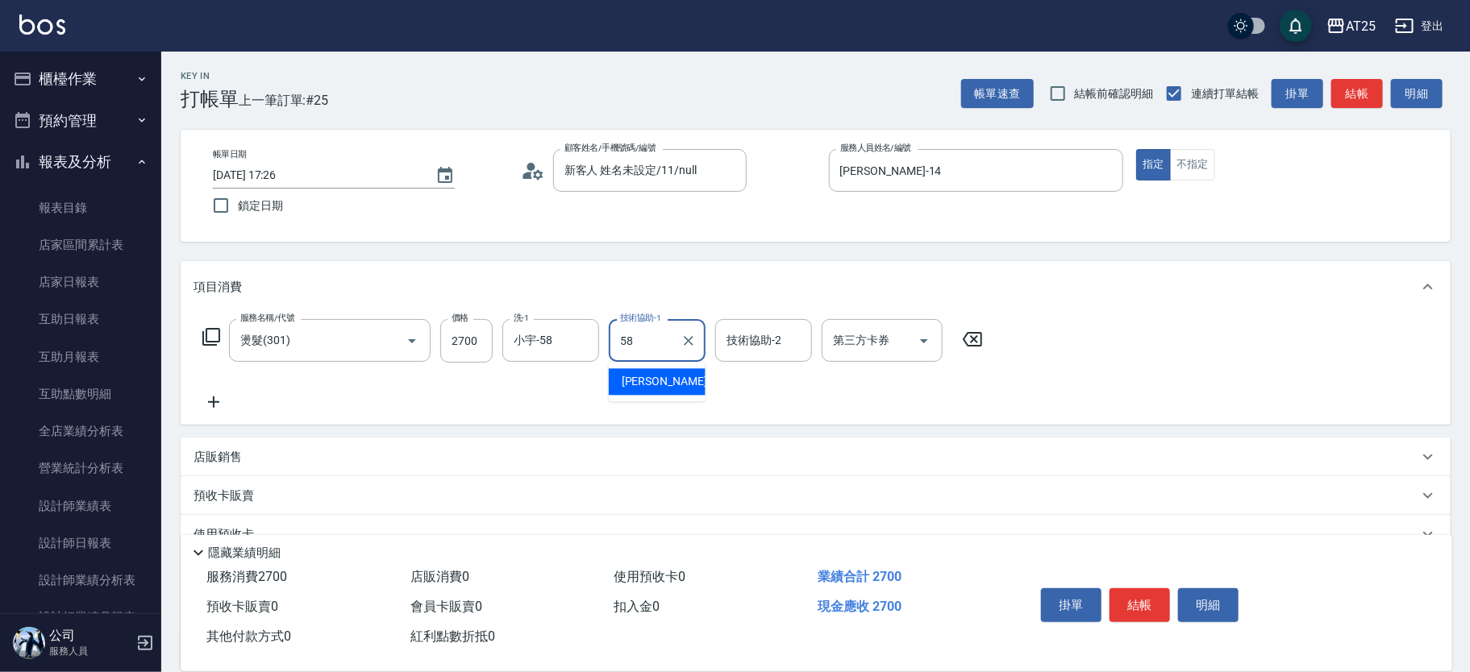
type input "小宇-58"
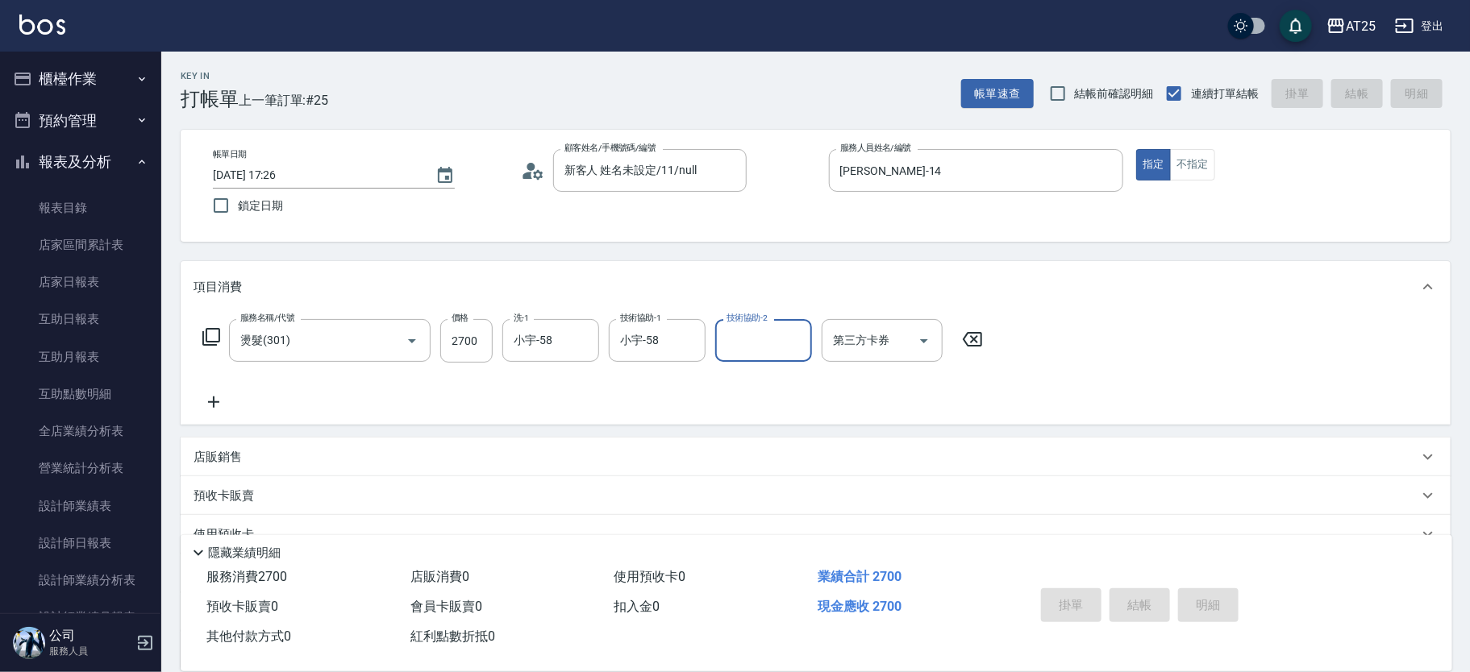
type input "0"
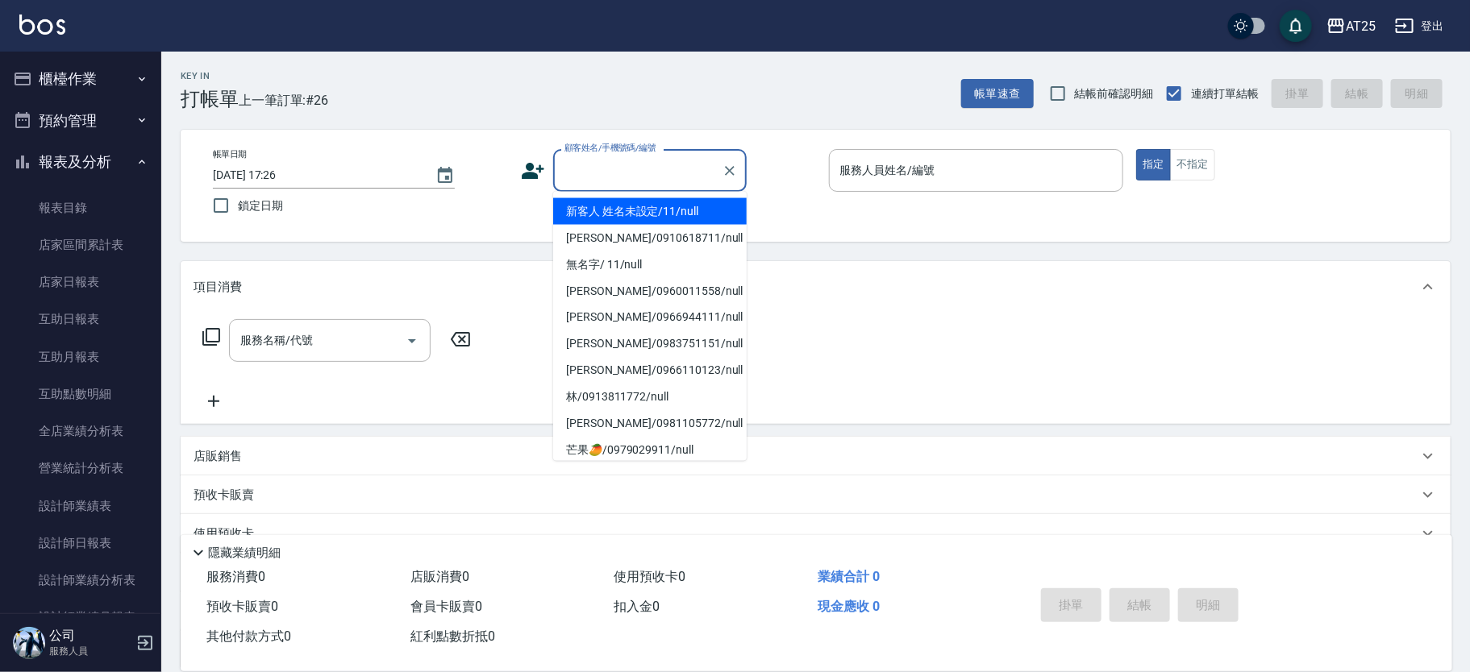
click at [596, 184] on input "顧客姓名/手機號碼/編號" at bounding box center [637, 170] width 155 height 28
click at [672, 200] on li "新客人 姓名未設定/11/null" at bounding box center [650, 211] width 194 height 27
type input "新客人 姓名未設定/11/null"
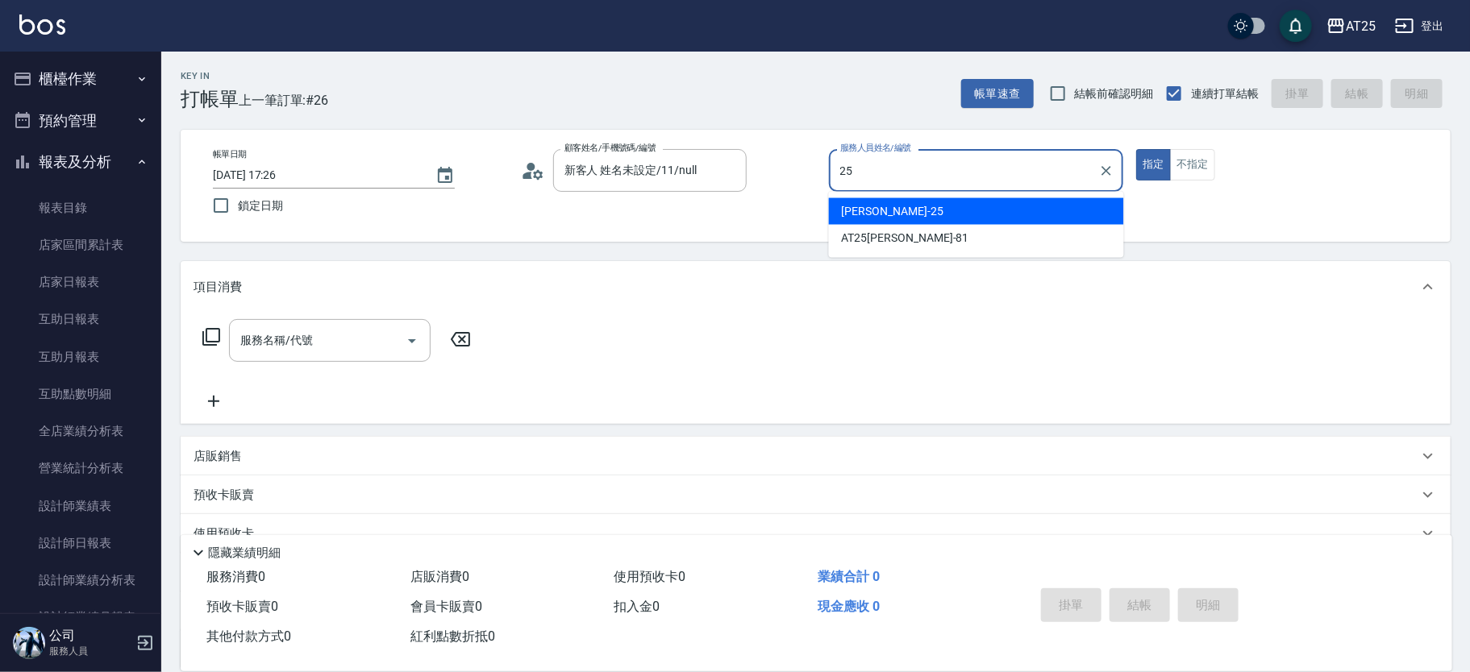
type input "[PERSON_NAME]-25"
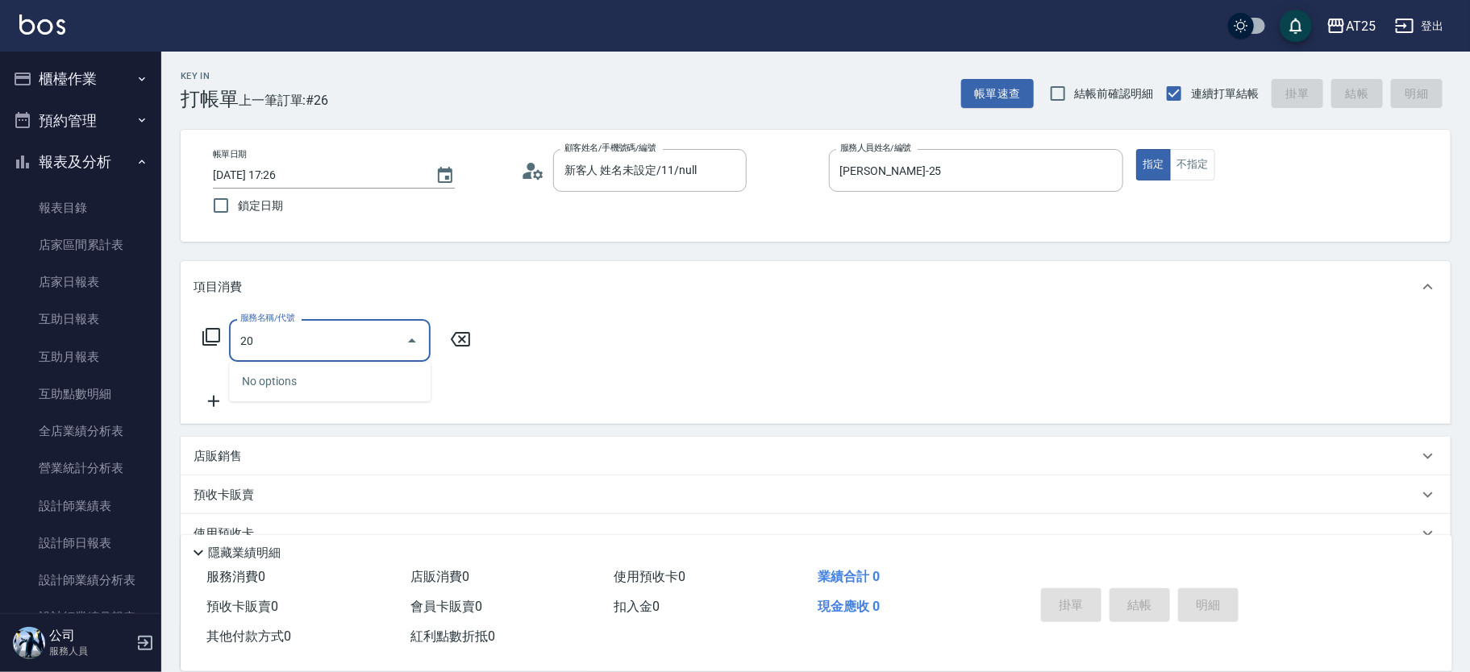
type input "201"
type input "30"
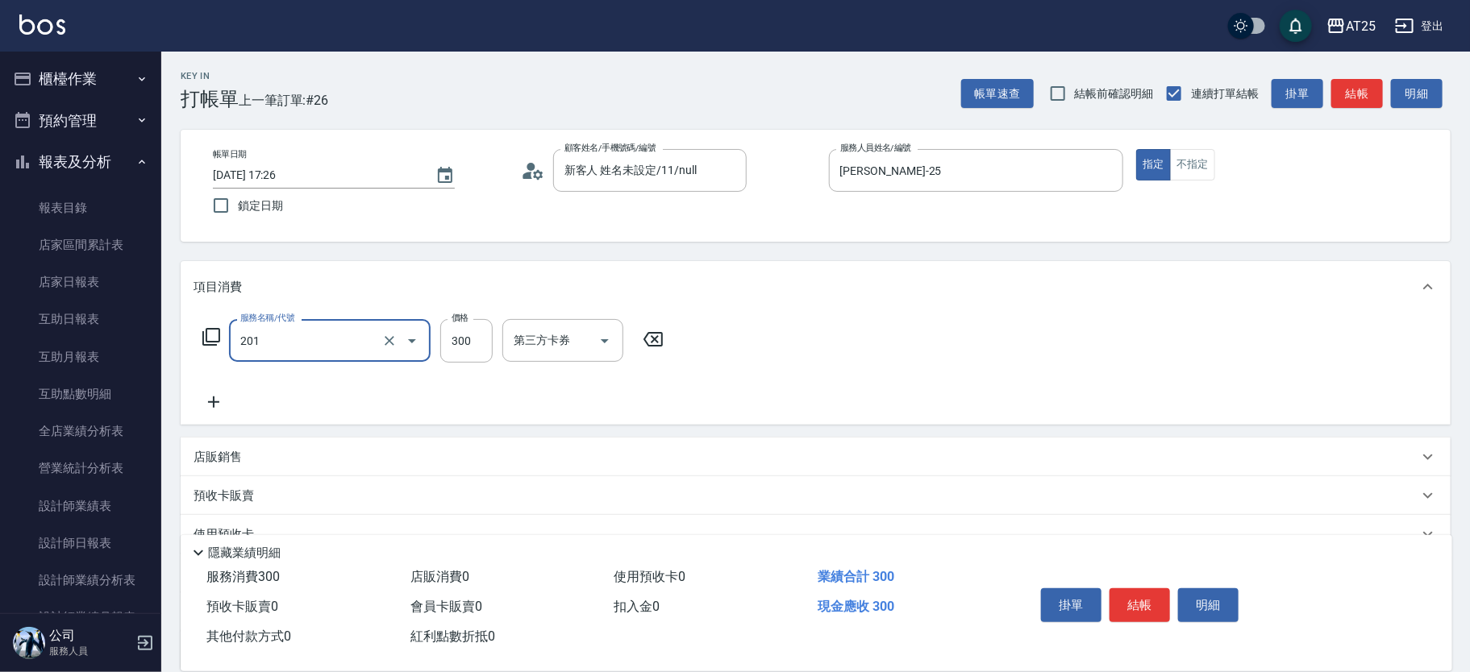
type input "洗髮(201)"
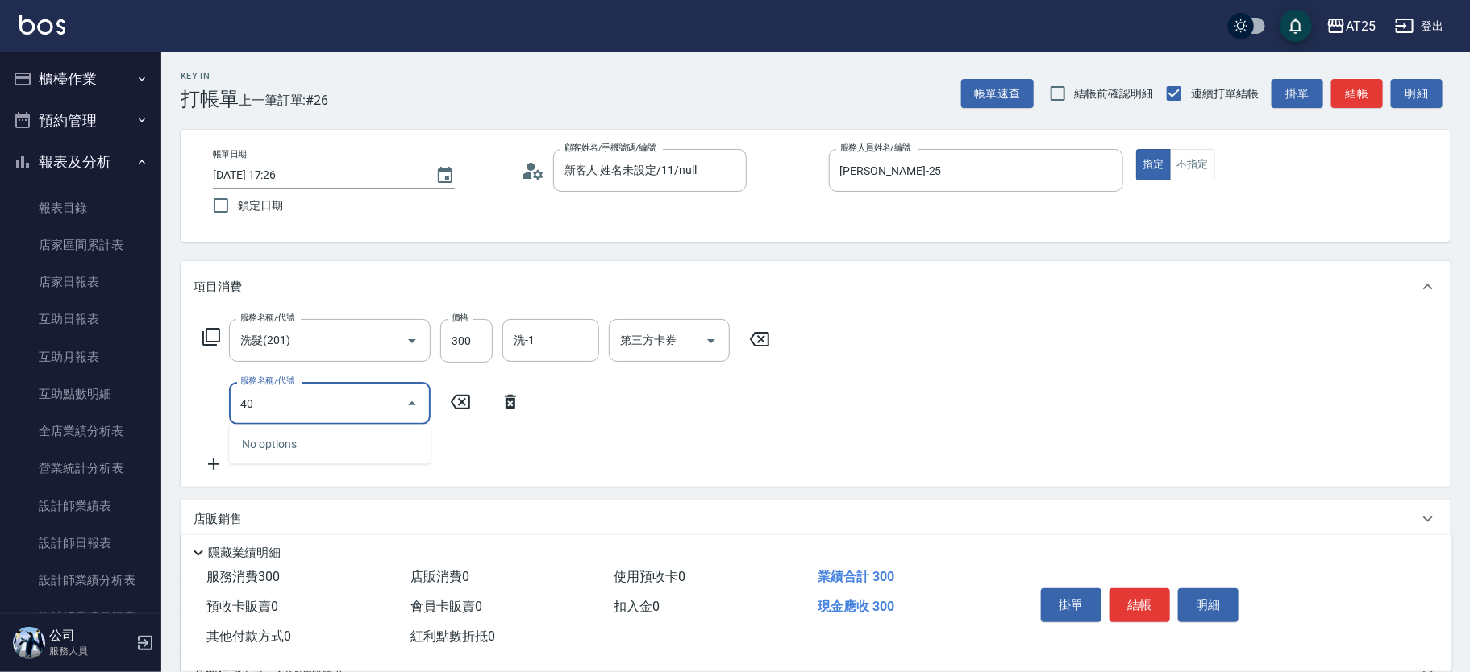
type input "401"
type input "60"
type input "剪髮(401)"
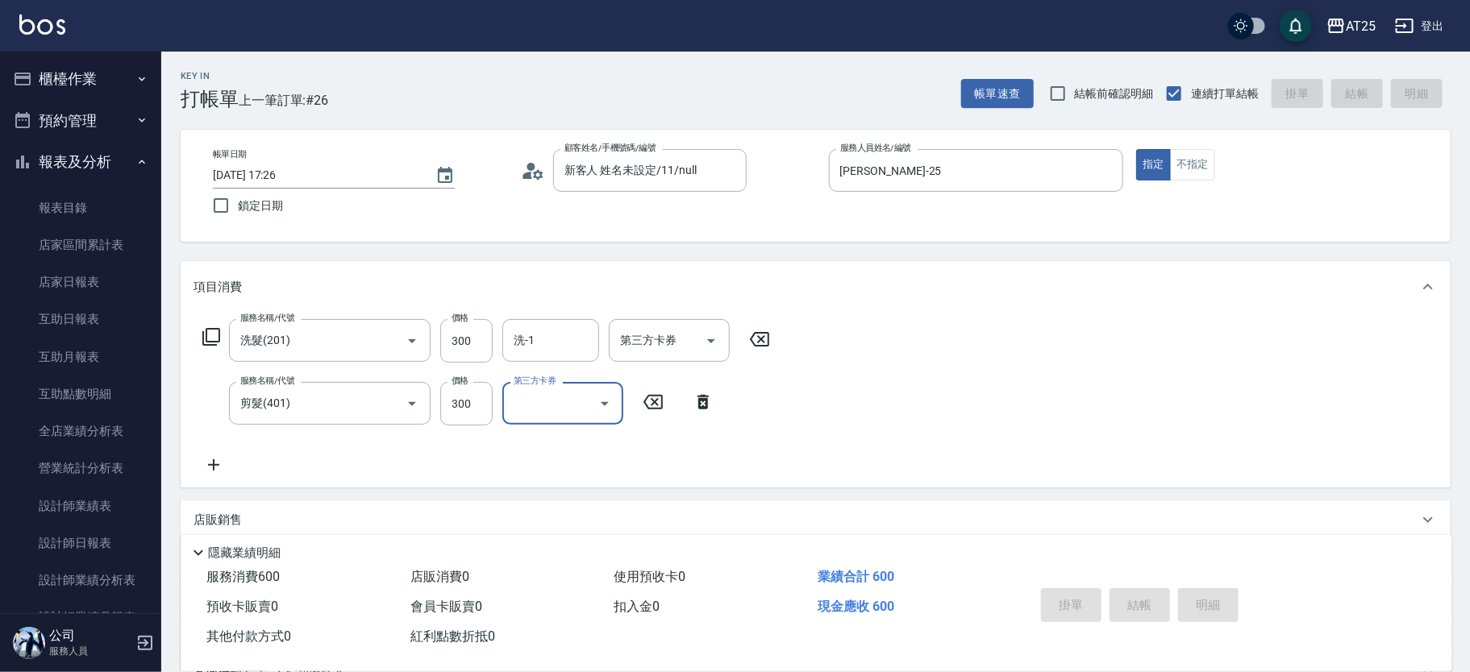
type input "2025/09/21 17:41"
type input "0"
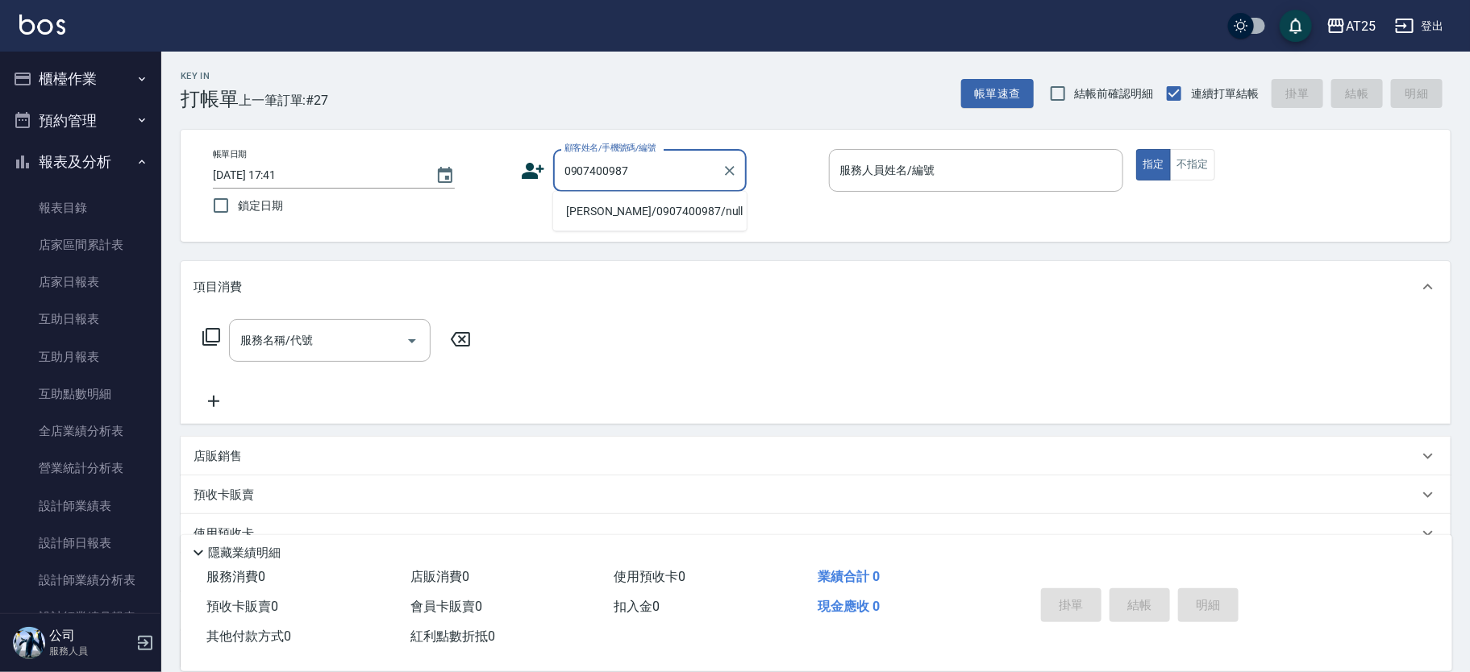
click at [683, 208] on li "楊婷/0907400987/null" at bounding box center [650, 211] width 194 height 27
type input "楊婷/0907400987/null"
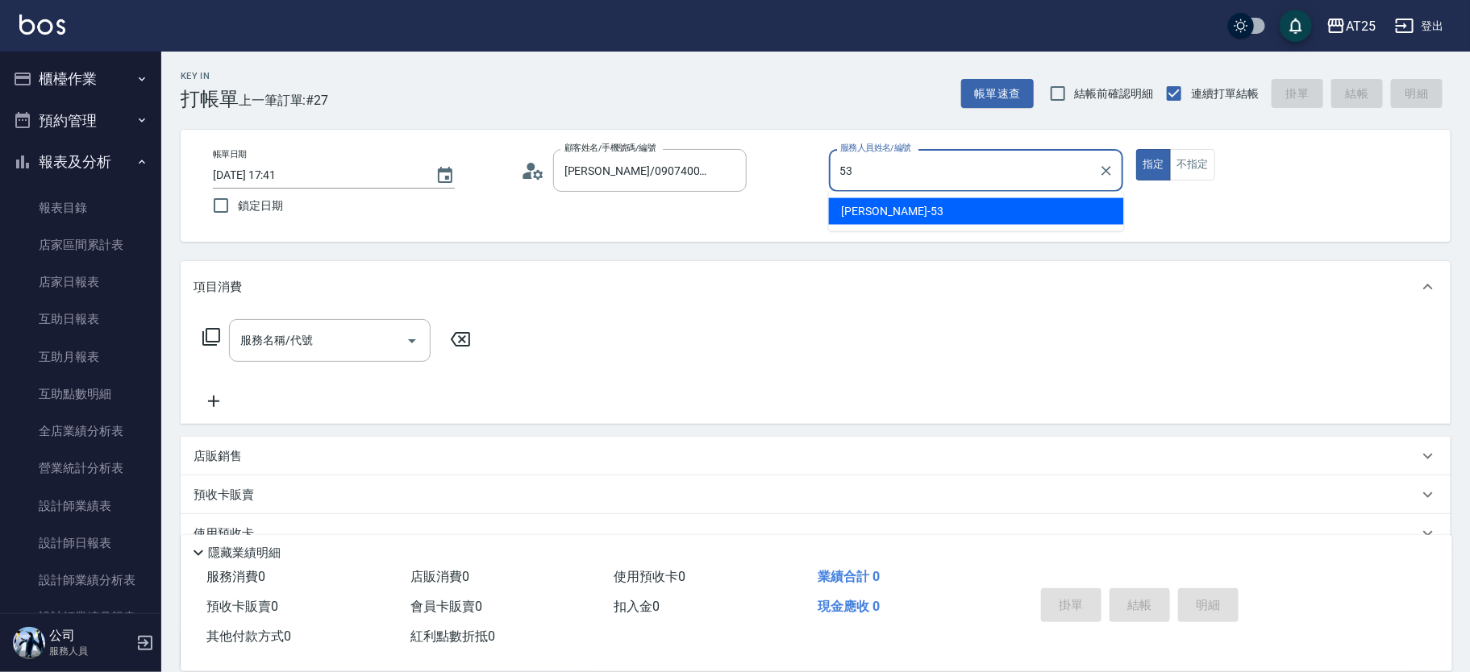
type input "Jerry-53"
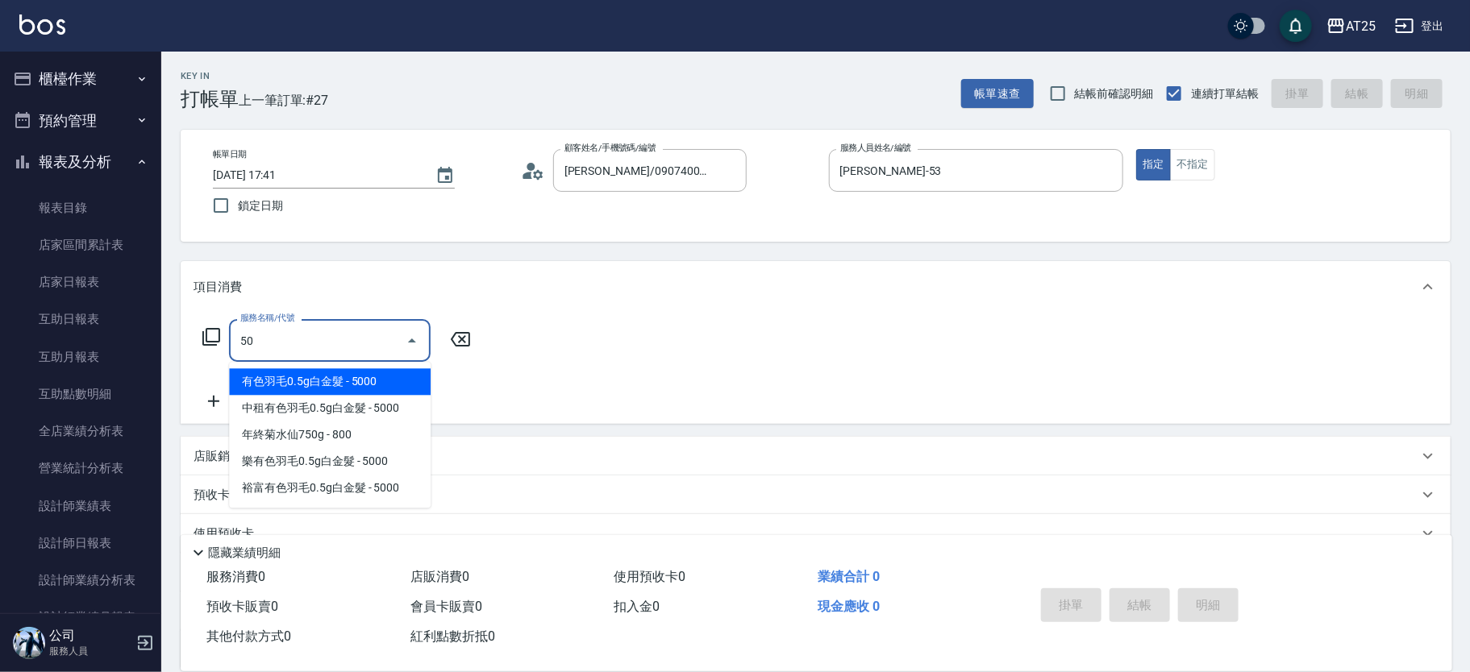
type input "501"
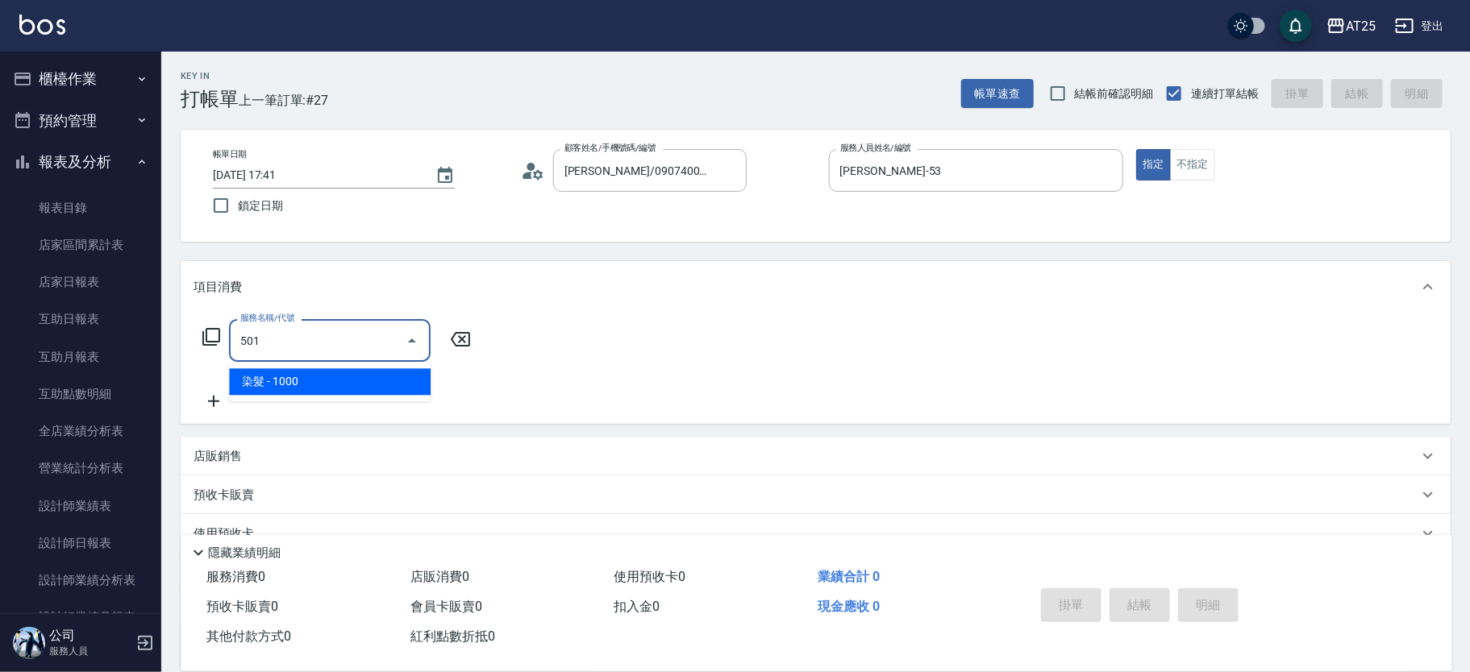
type input "100"
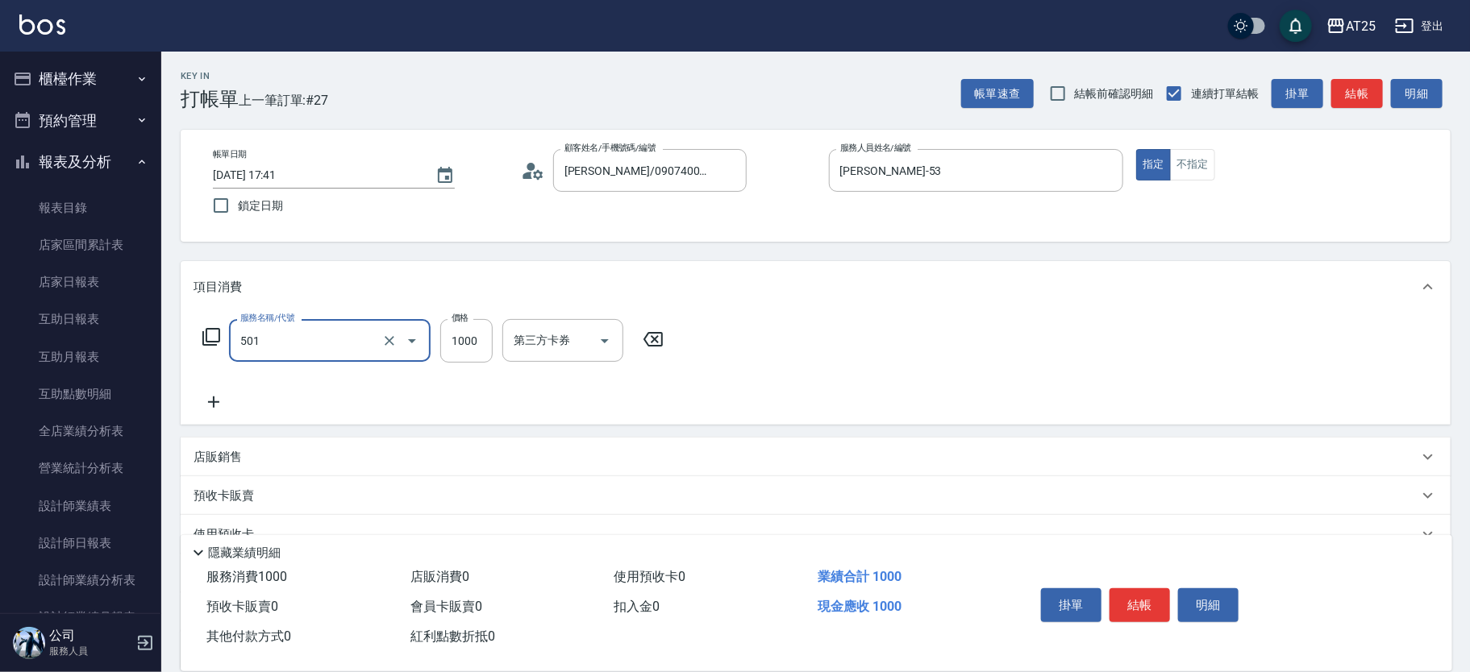
type input "染髮(501)"
type input "0"
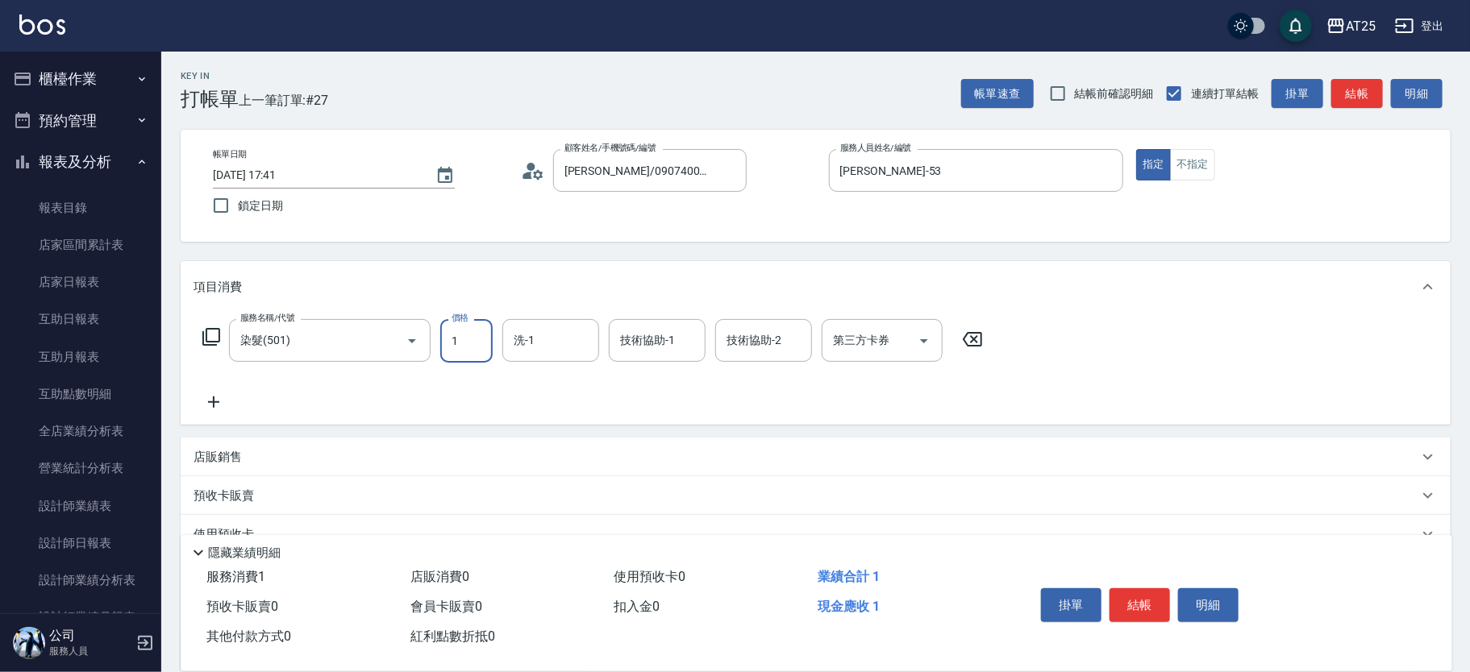
type input "12"
type input "10"
type input "1280"
type input "120"
type input "1280"
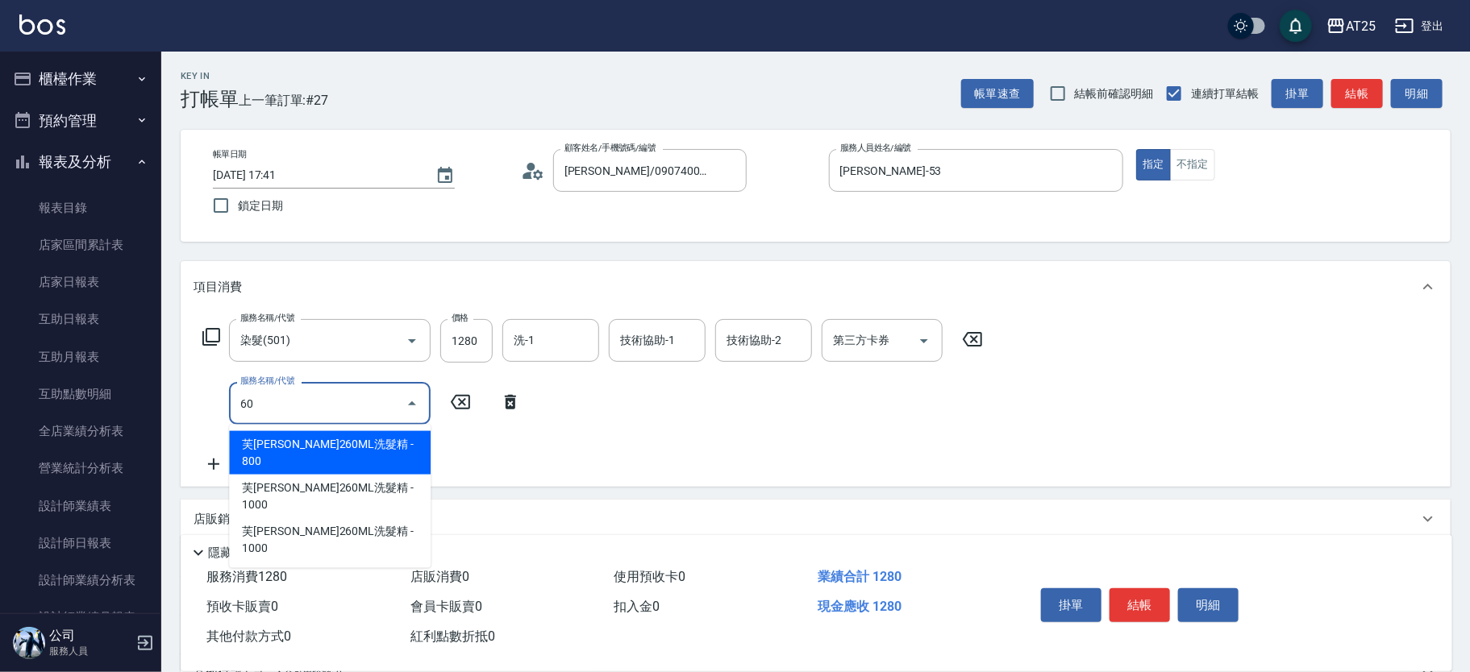
type input "601"
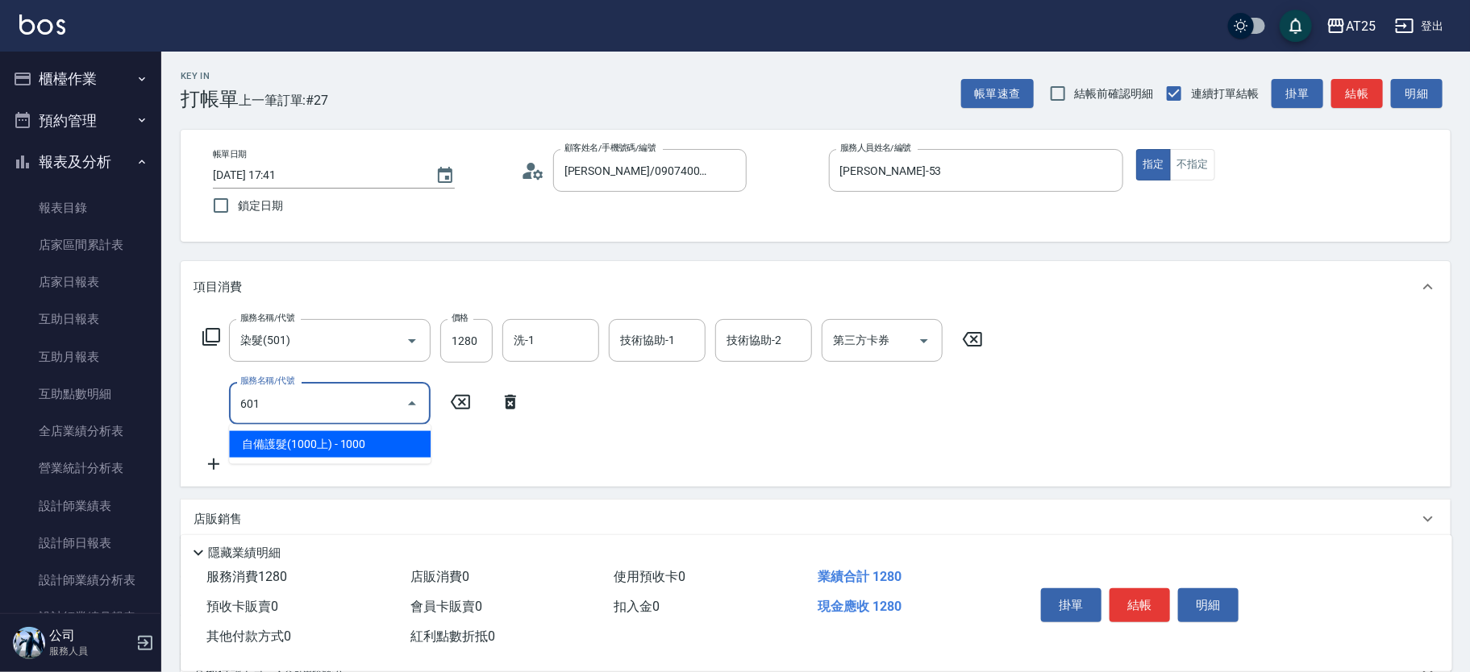
type input "220"
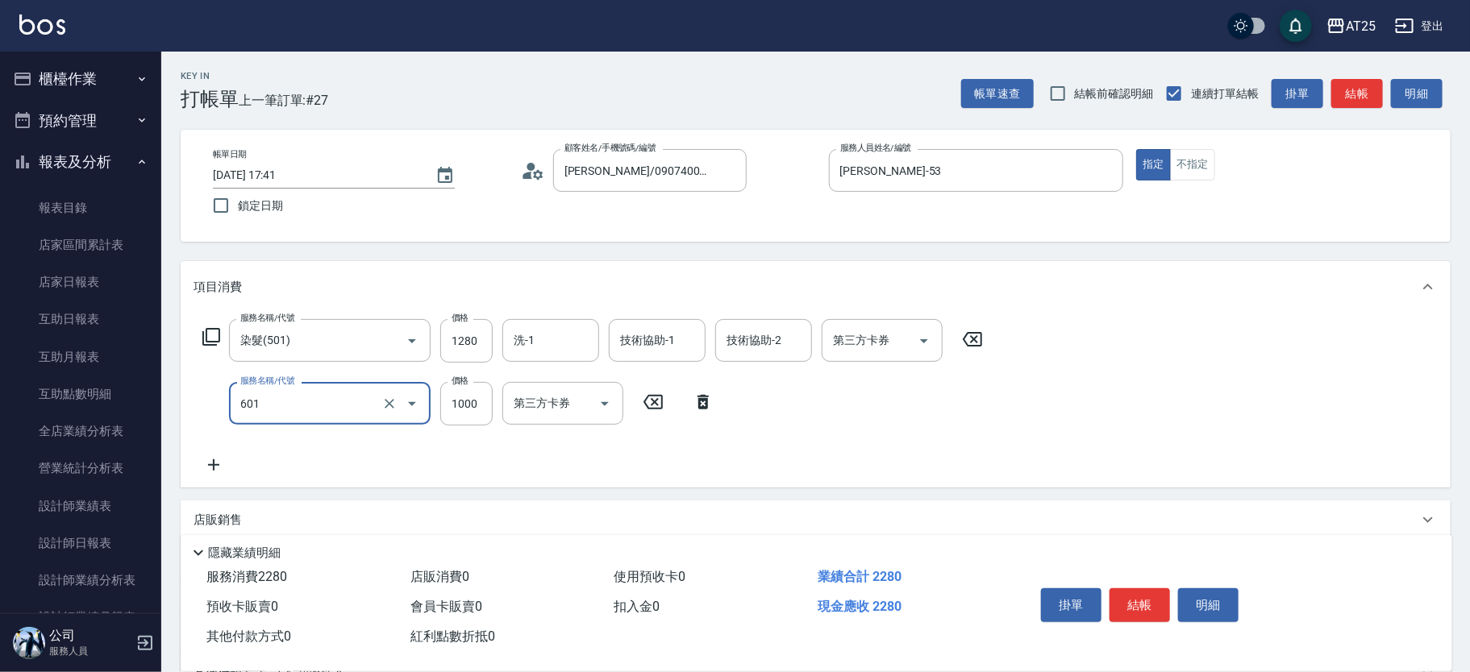
type input "自備護髮(1000上)(601)"
type input "120"
type input "2"
type input "130"
type input "24"
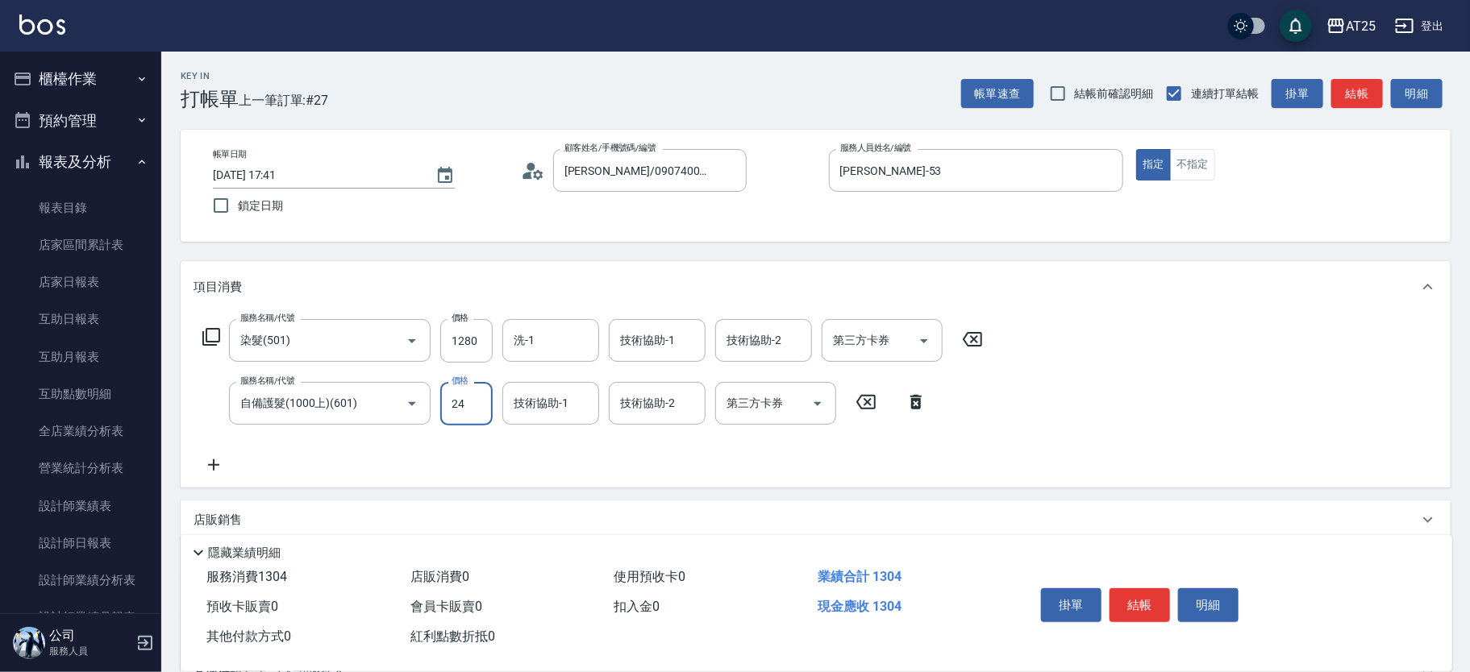
type input "150"
type input "248"
type input "370"
type input "2480"
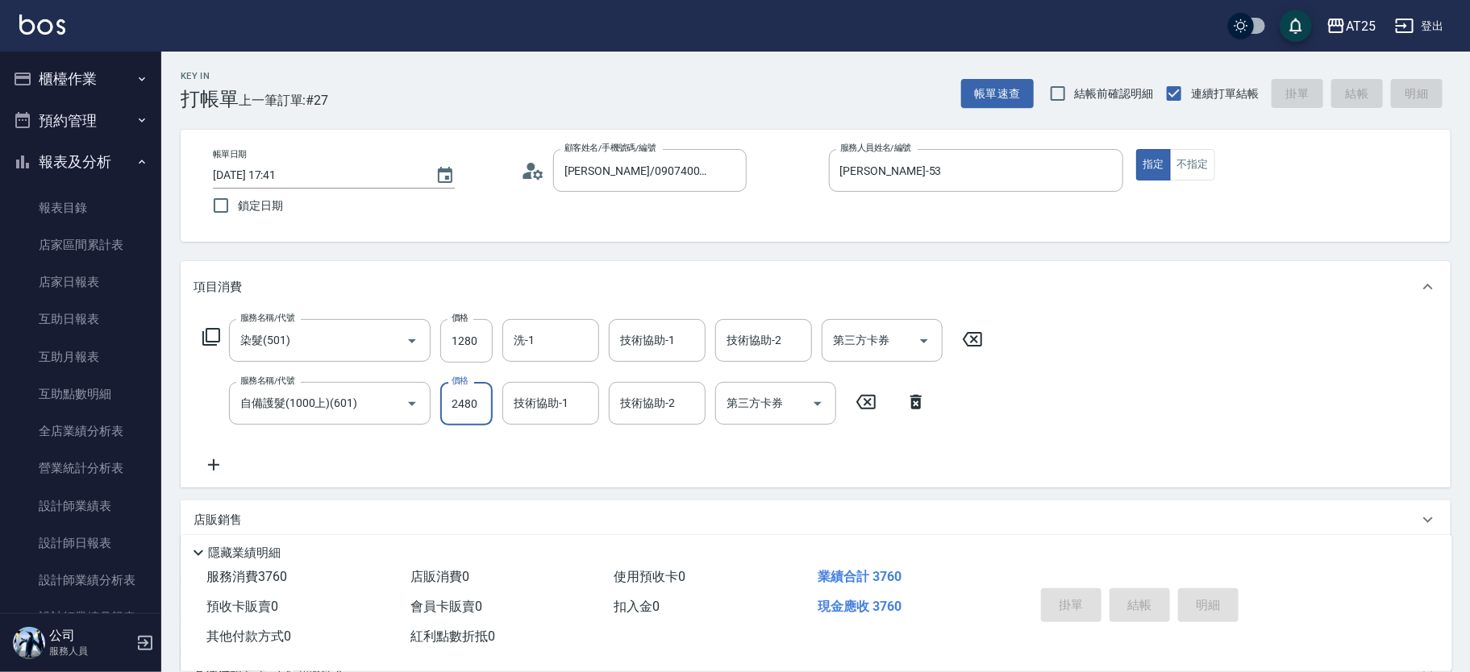
type input "2025/09/21 17:42"
type input "0"
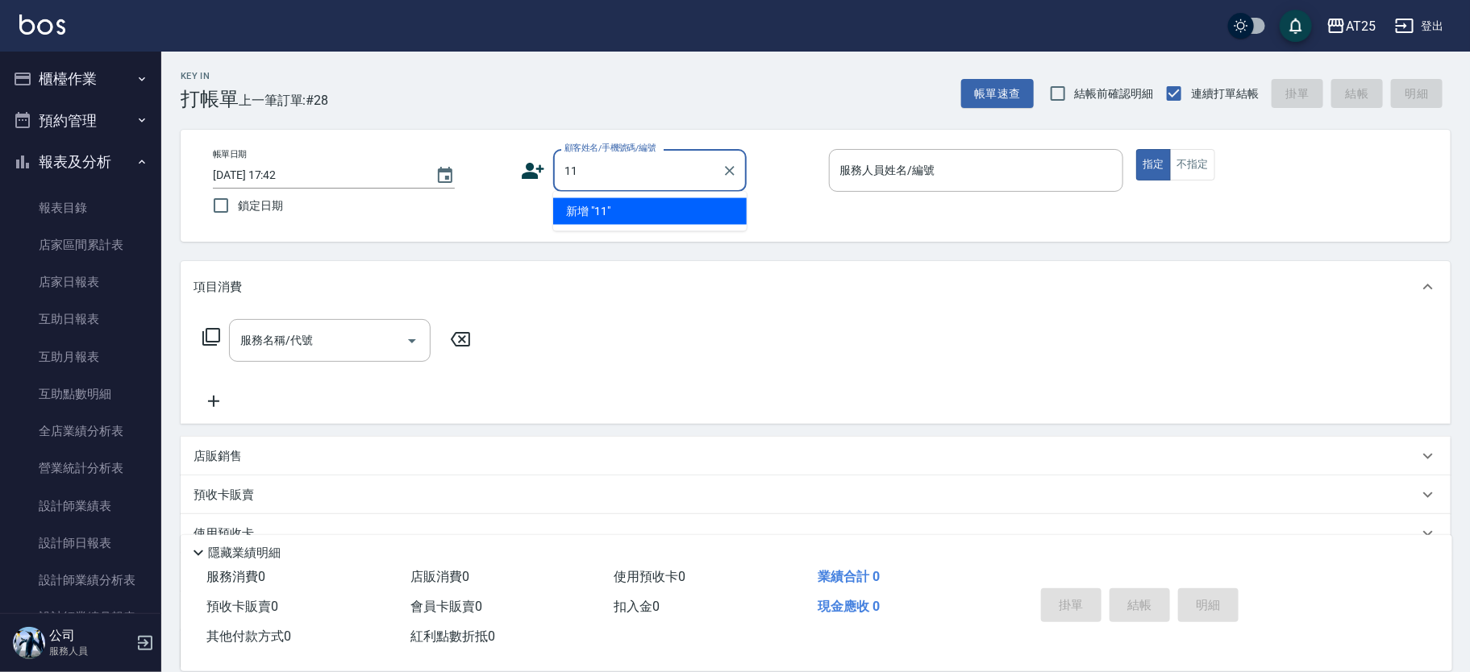
type input "11"
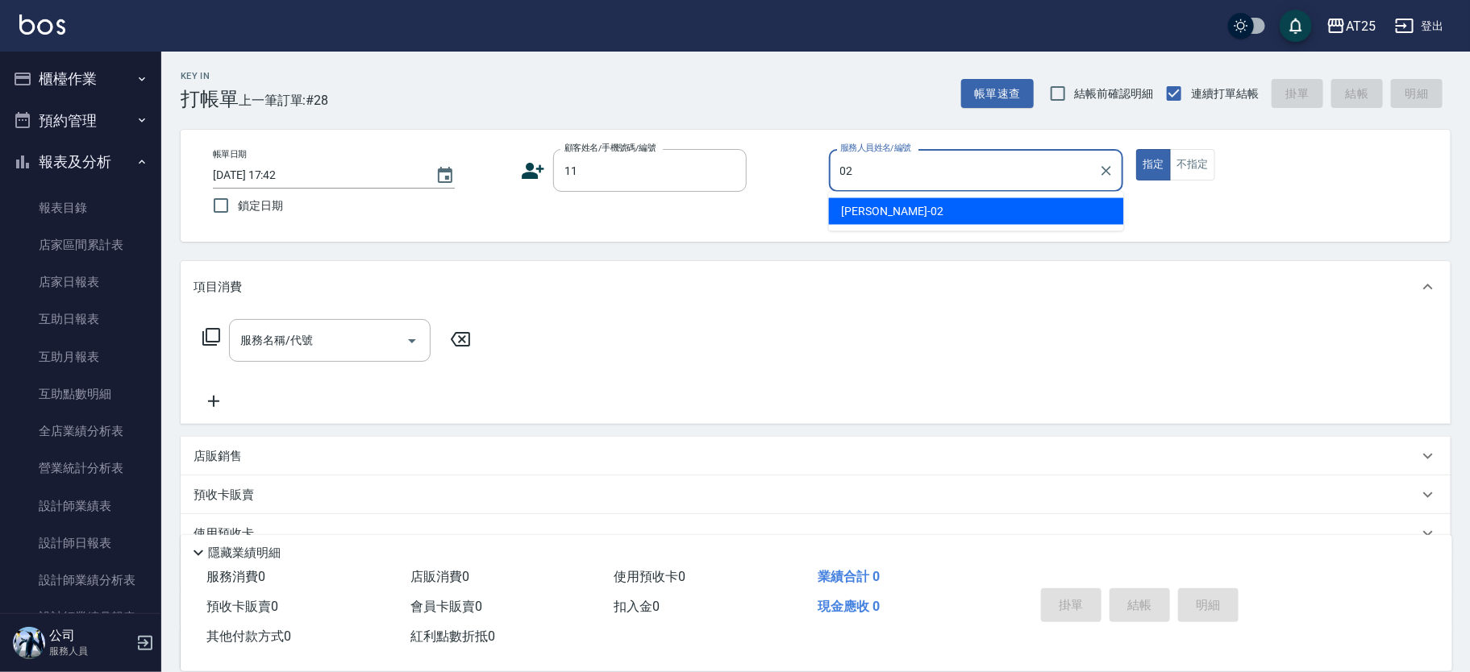
type input "028"
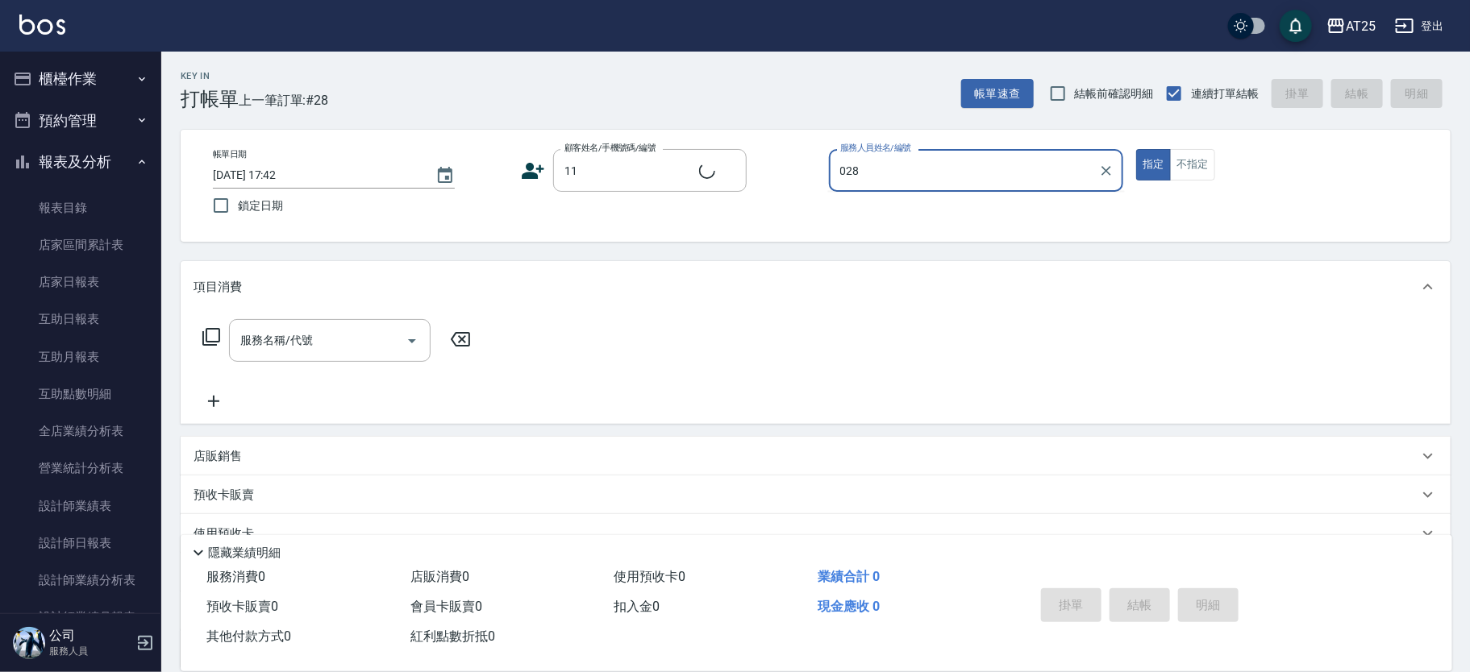
type input "新客人 姓名未設定/11/null"
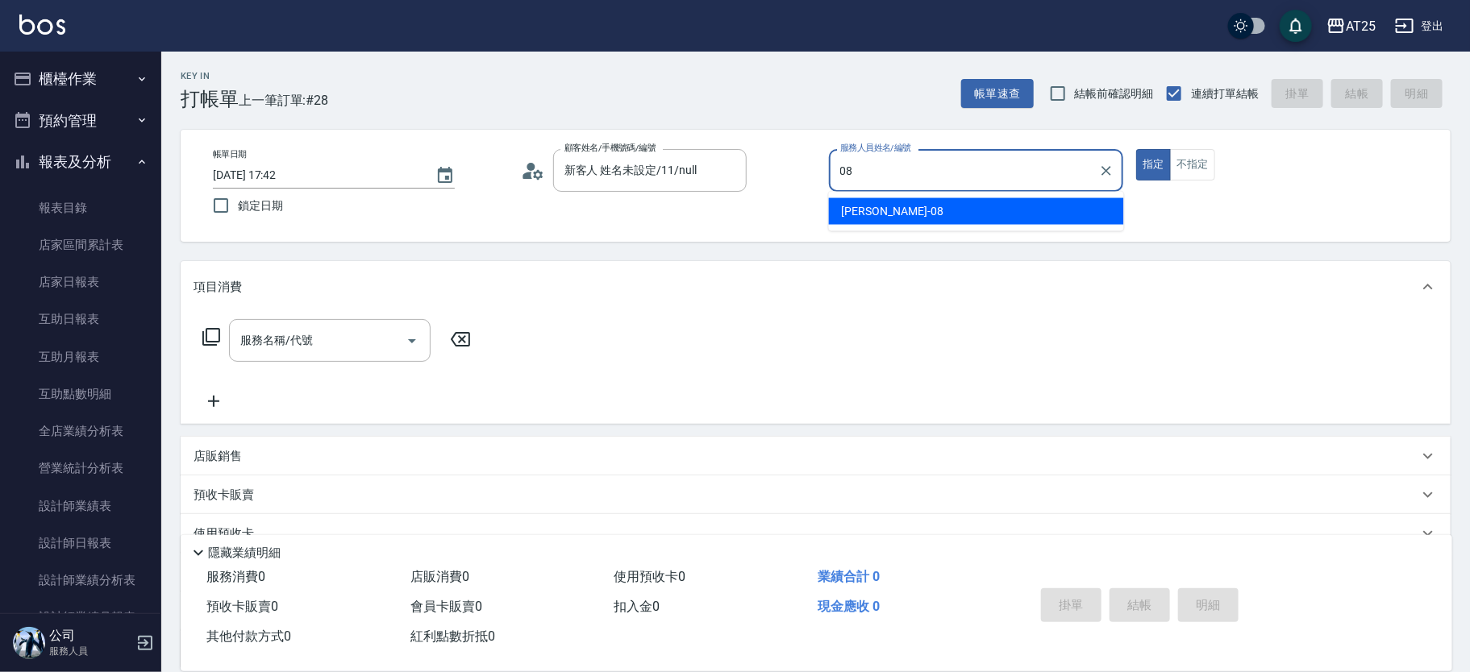
type input "[PERSON_NAME]-08"
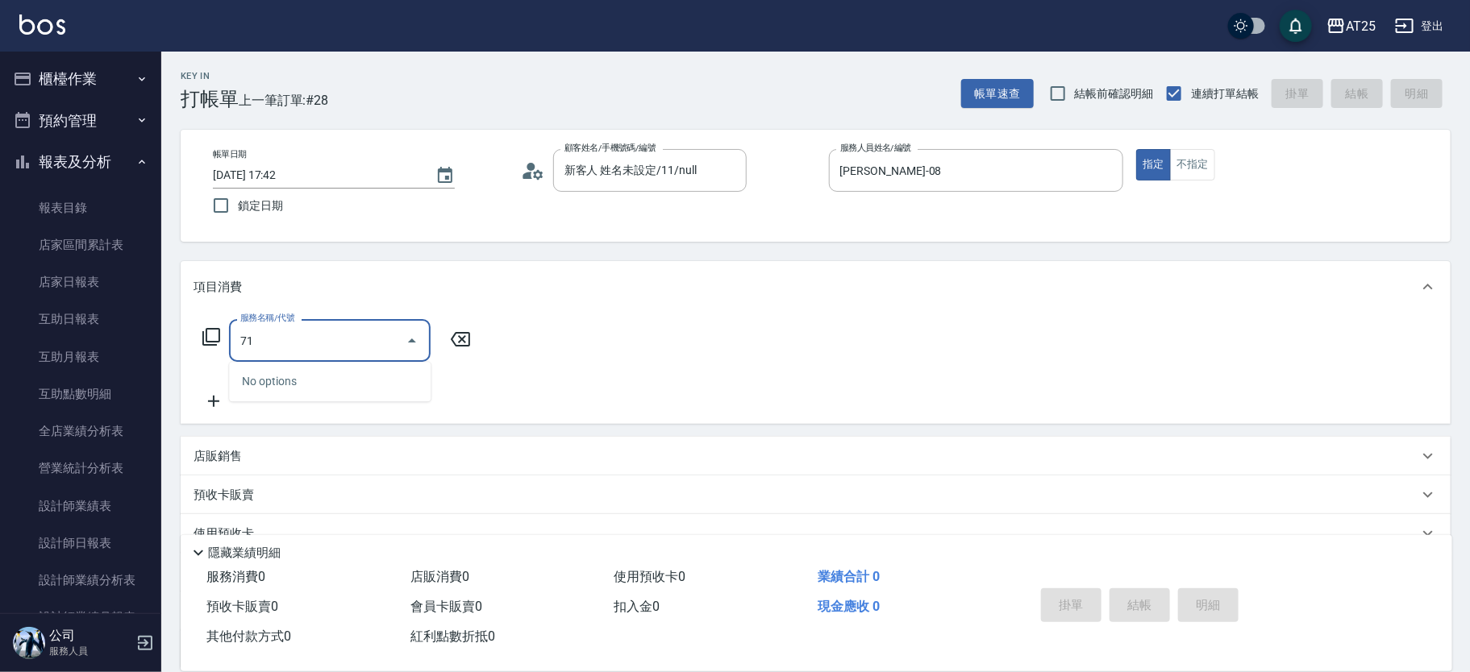
type input "714"
type input "150"
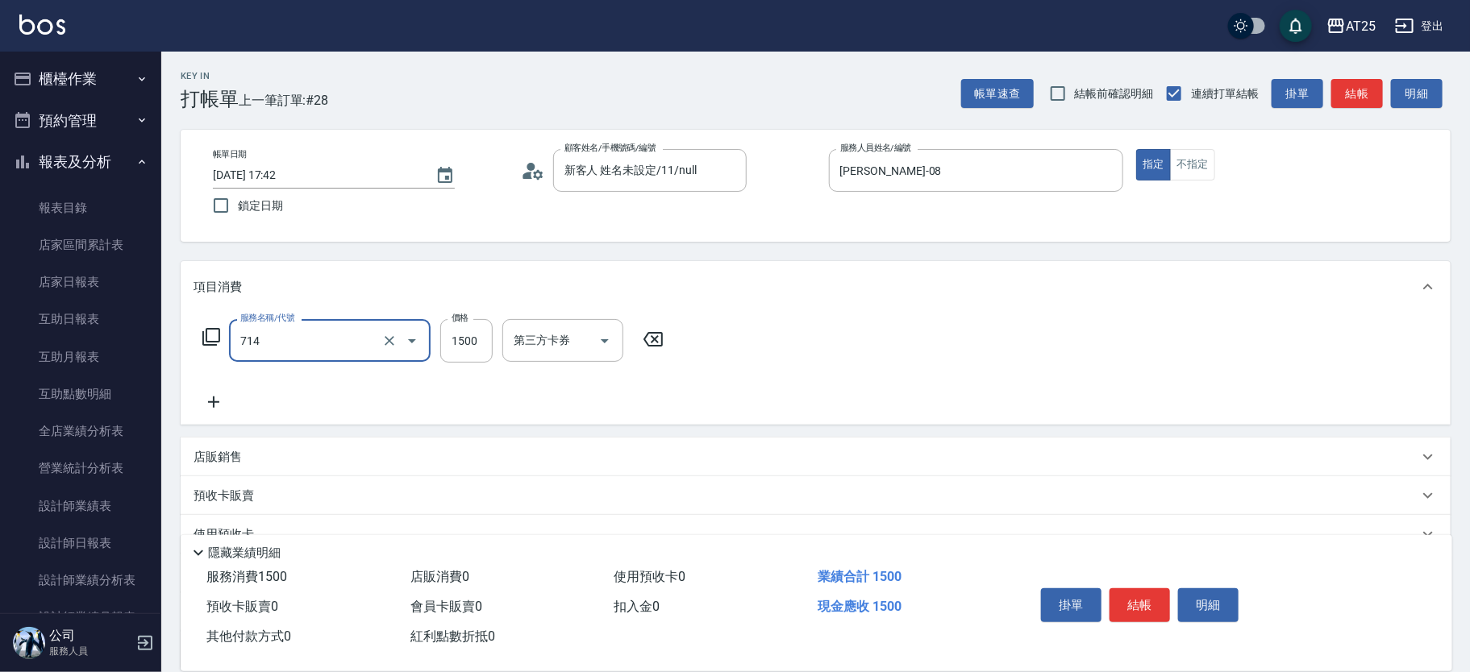
type input "拆(714)"
type input "0"
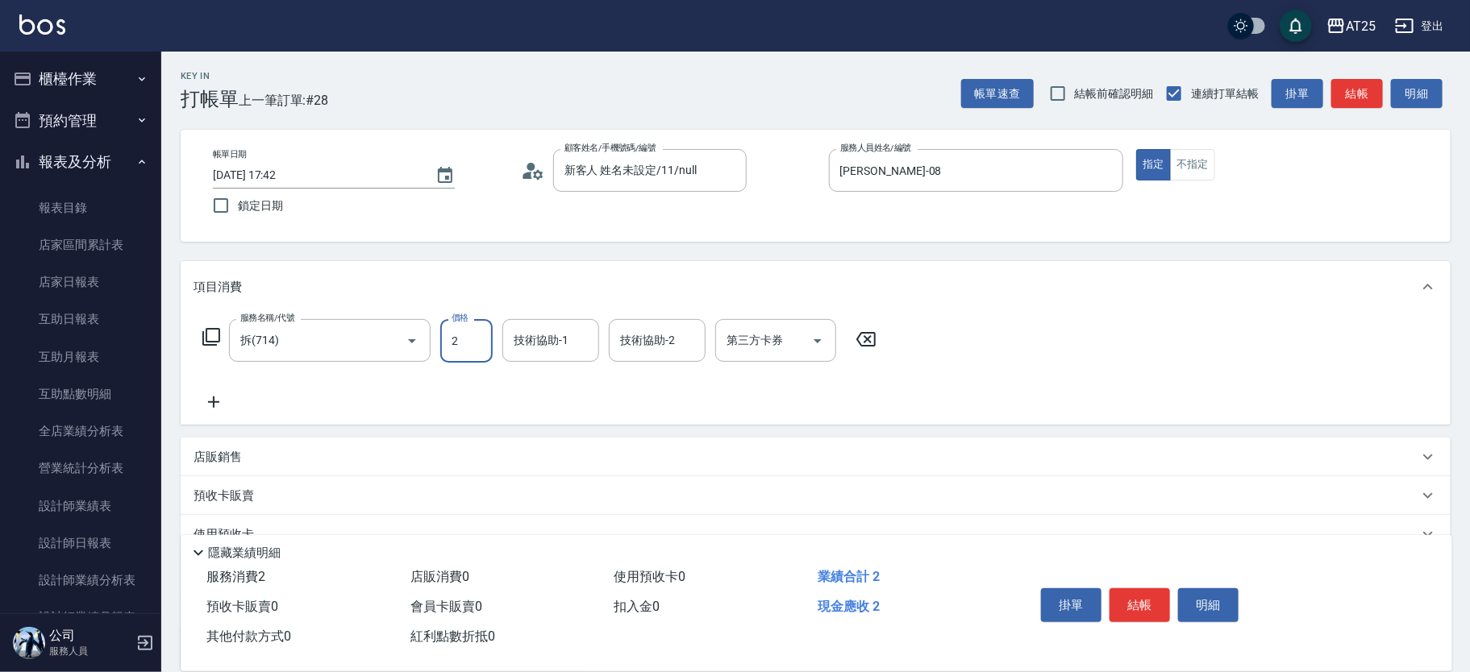
type input "25"
type input "20"
type input "250"
type input "2500"
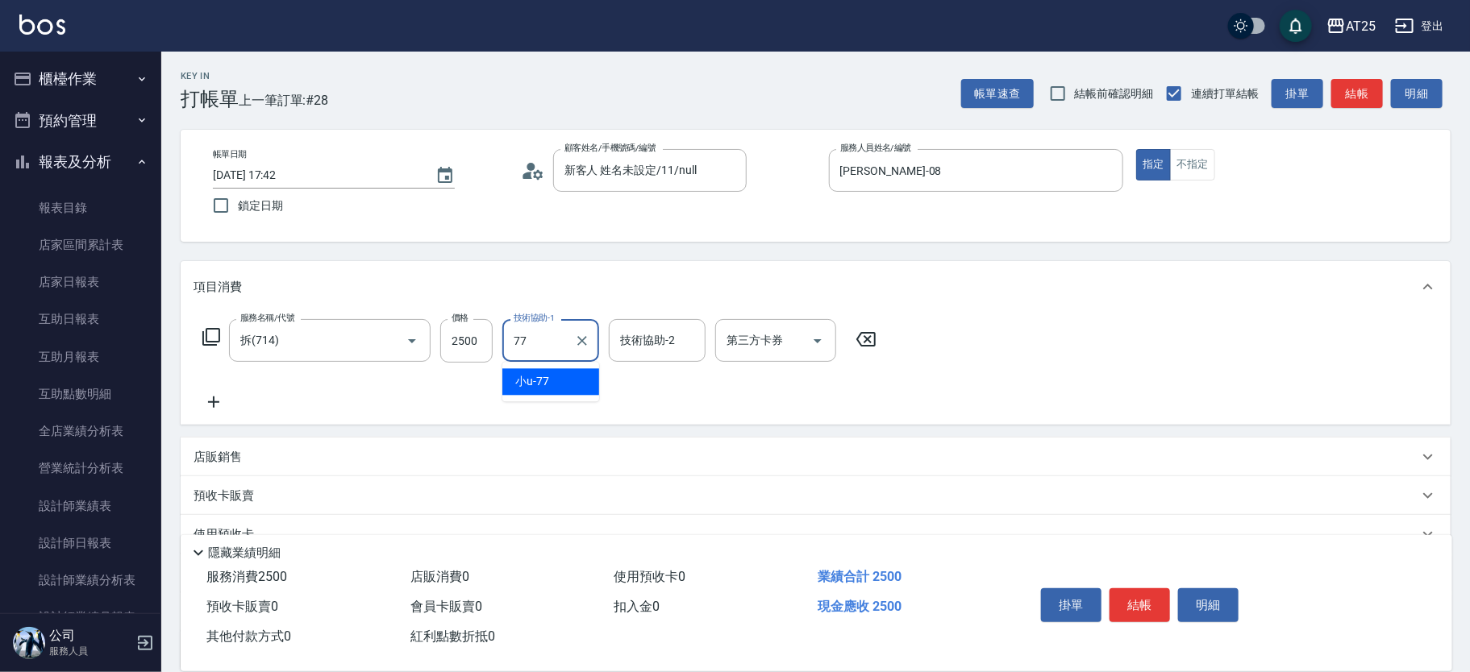
type input "7"
type input "sandy-83"
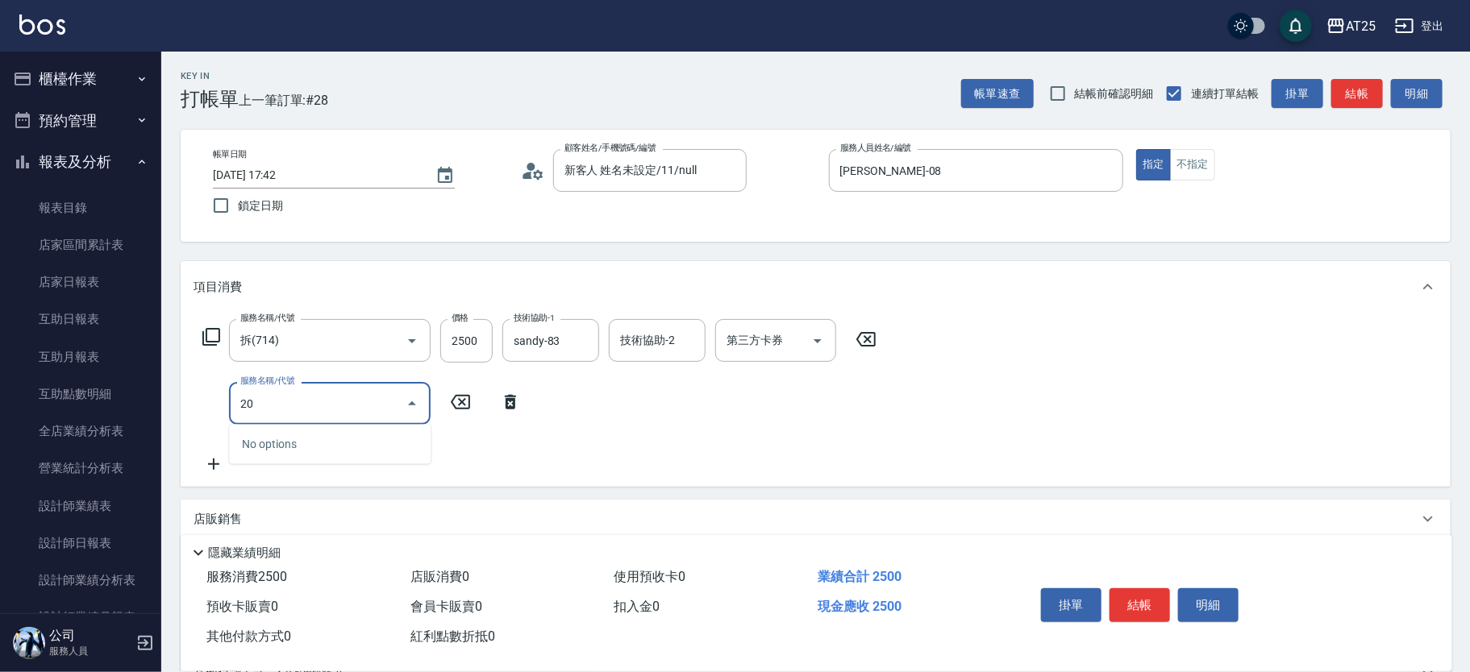
type input "201"
type input "280"
type input "洗髮(201)"
type input "250"
type input "0"
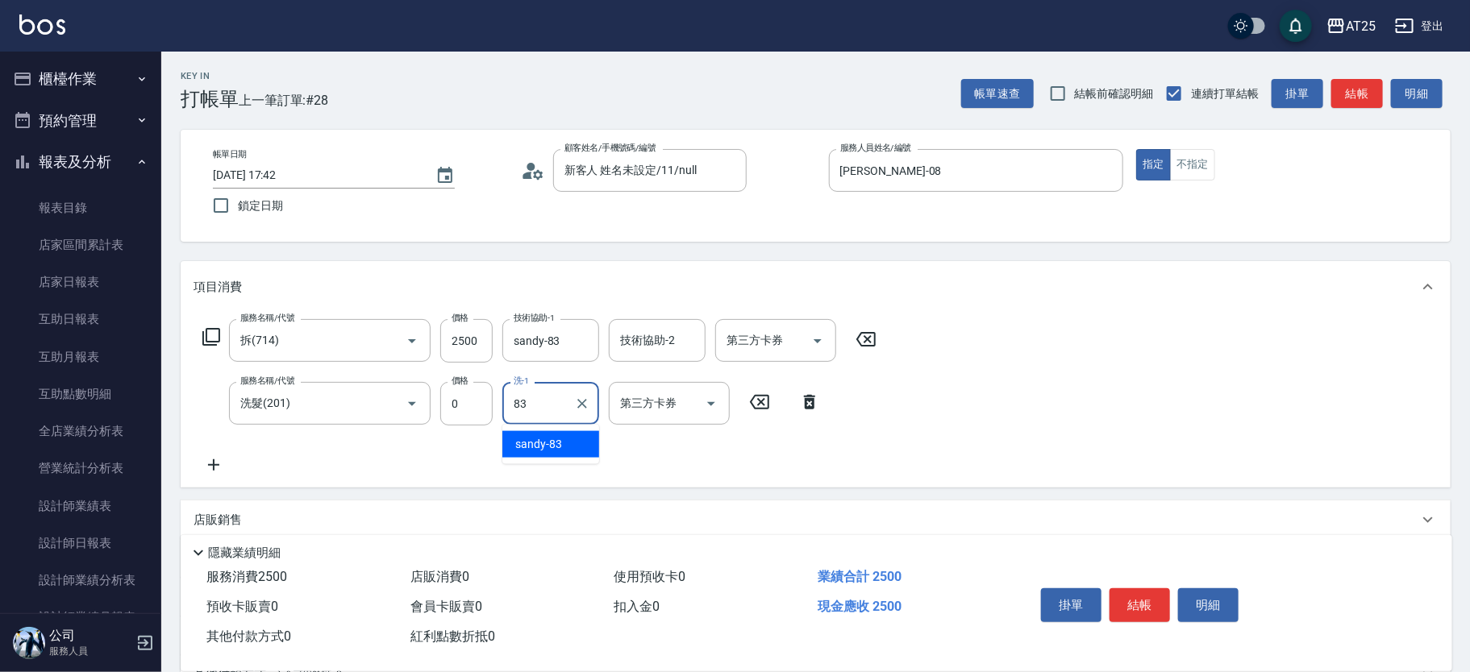
type input "sandy-83"
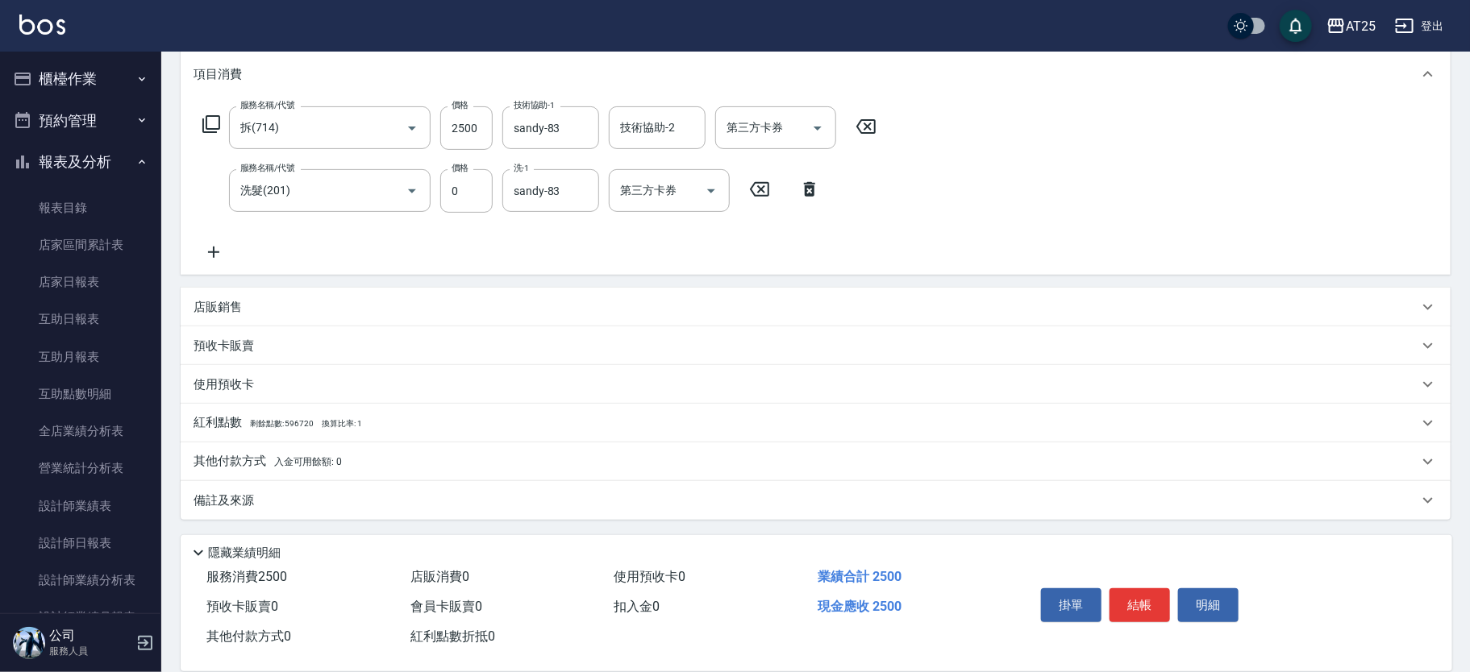
click at [245, 464] on p "其他付款方式 入金可用餘額: 0" at bounding box center [268, 462] width 148 height 18
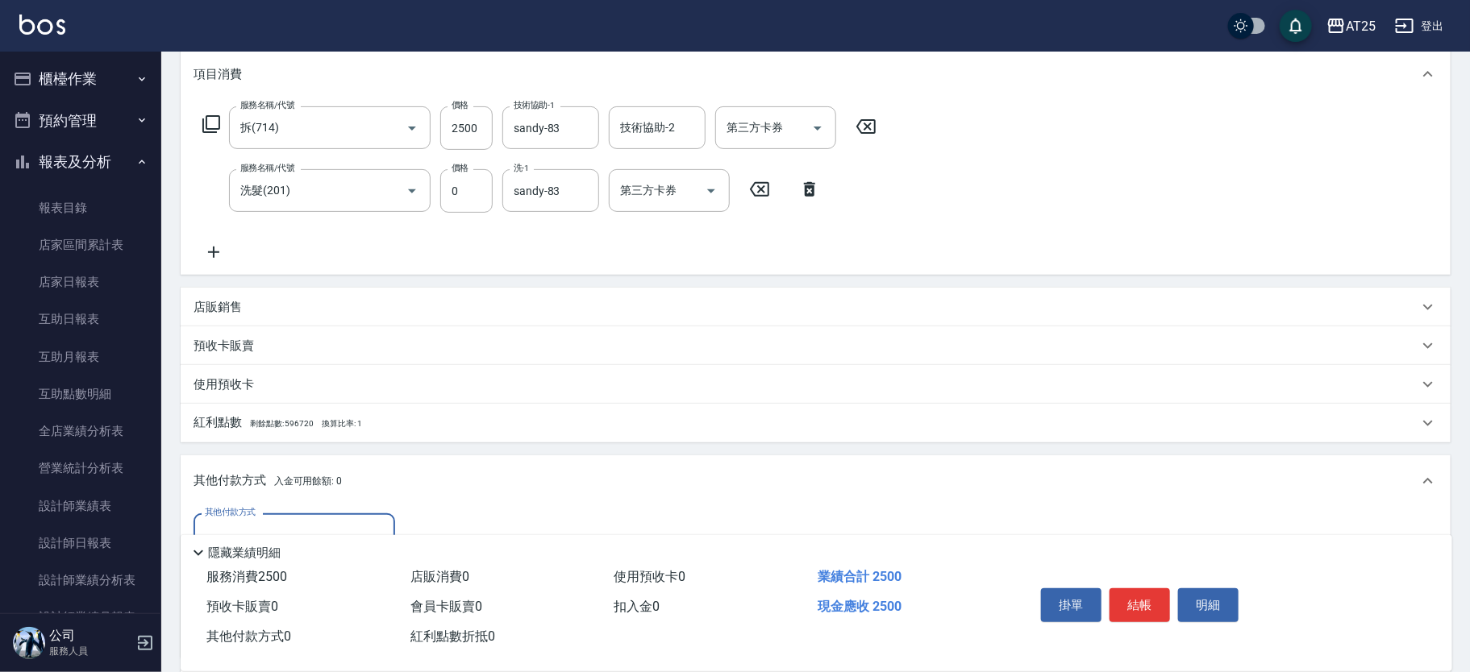
scroll to position [0, 0]
click at [460, 119] on input "2500" at bounding box center [466, 128] width 52 height 44
type input "15"
type input "260"
type input "150"
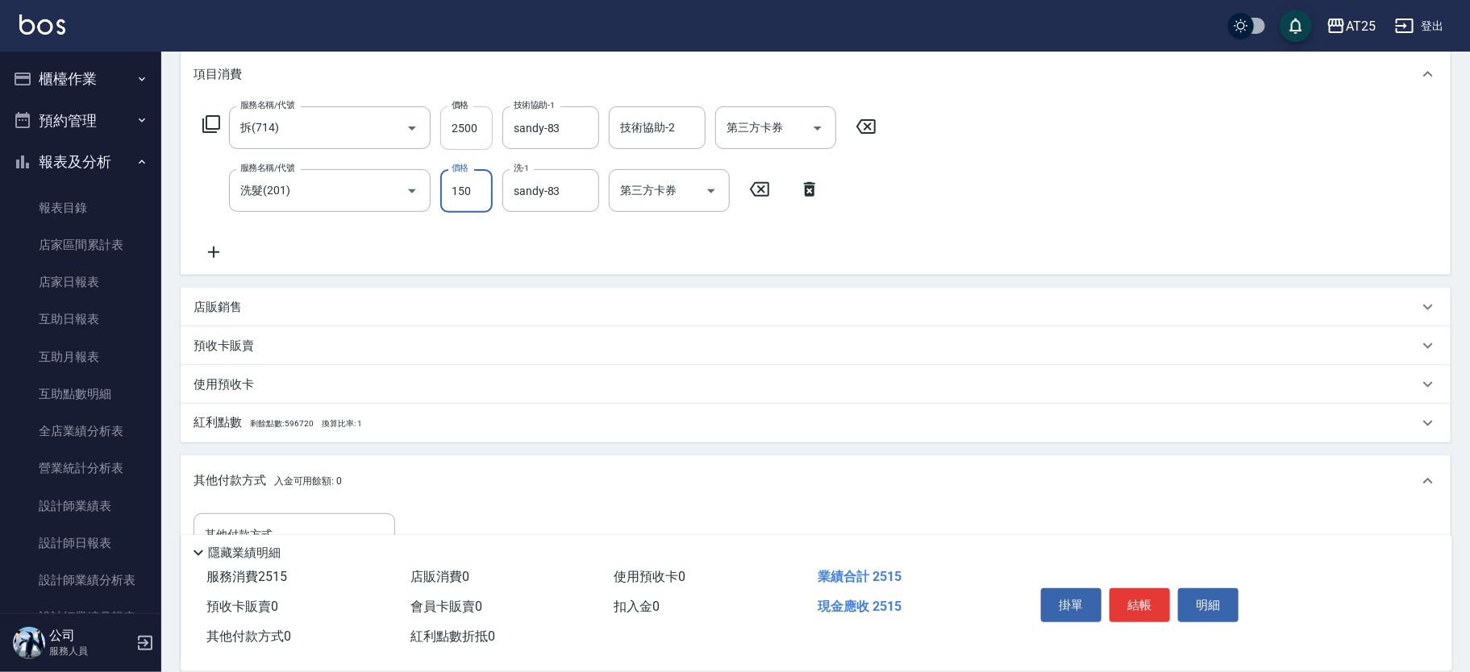
type input "400"
type input "1500"
type input "1750"
type input "15000"
drag, startPoint x: 484, startPoint y: 196, endPoint x: 368, endPoint y: 176, distance: 117.8
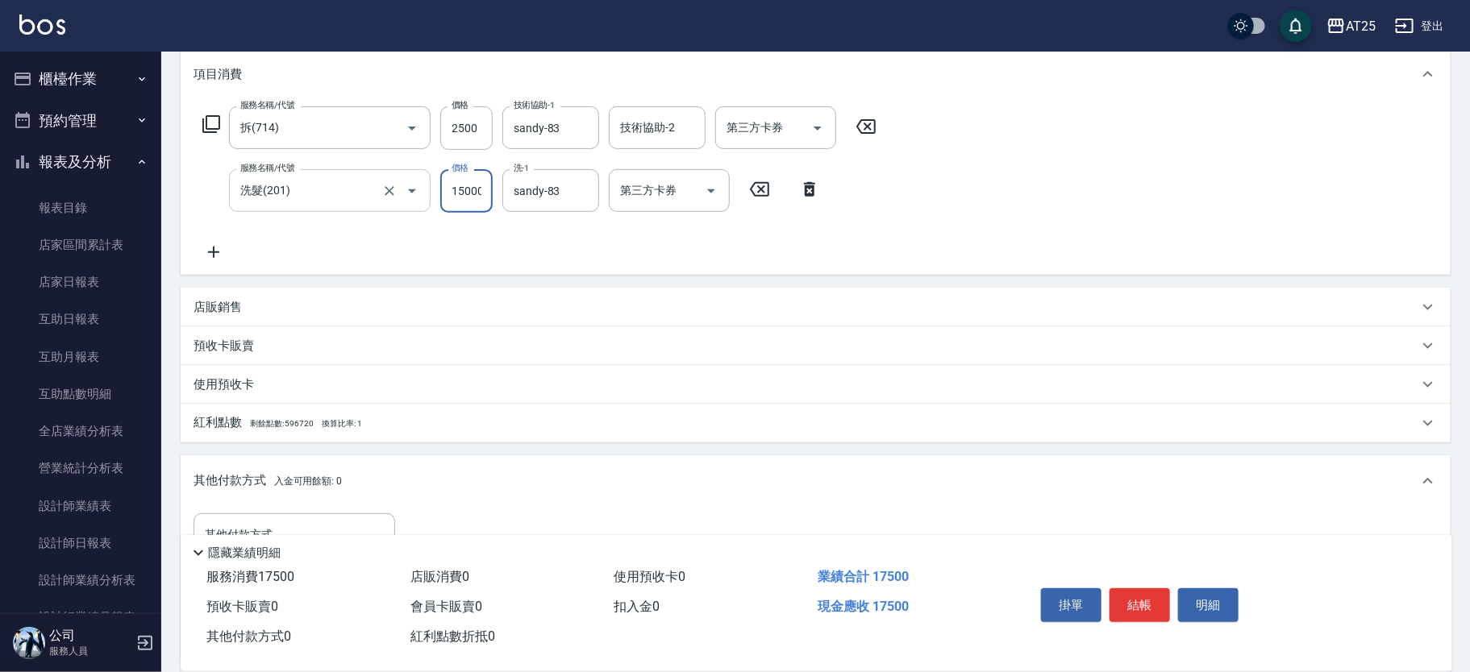
click at [368, 176] on div "服務名稱/代號 洗髮(201) 服務名稱/代號 價格 15000 價格 洗-1 sandy-83 洗-1 第三方卡券 第三方卡券" at bounding box center [512, 191] width 636 height 44
type input "250"
type input "0"
click at [469, 131] on input "2500" at bounding box center [466, 128] width 52 height 44
type input "0"
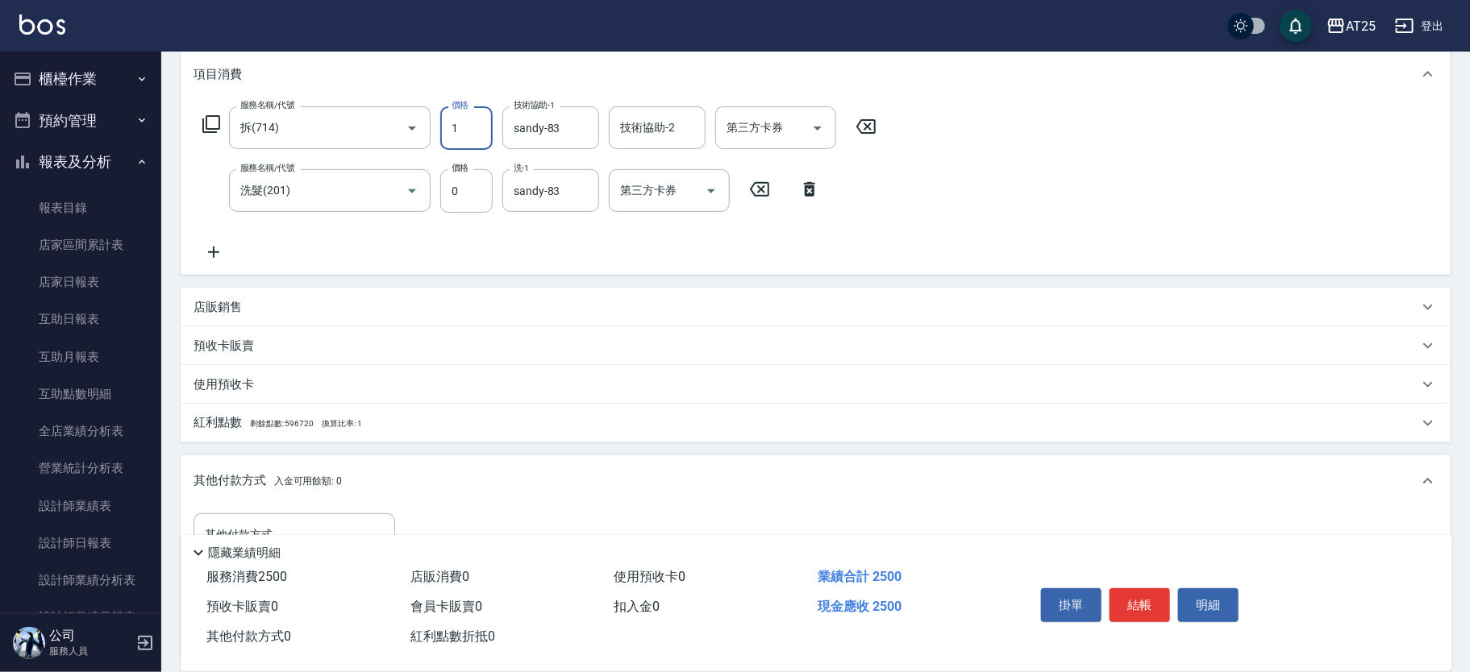
type input "15"
type input "10"
type input "150"
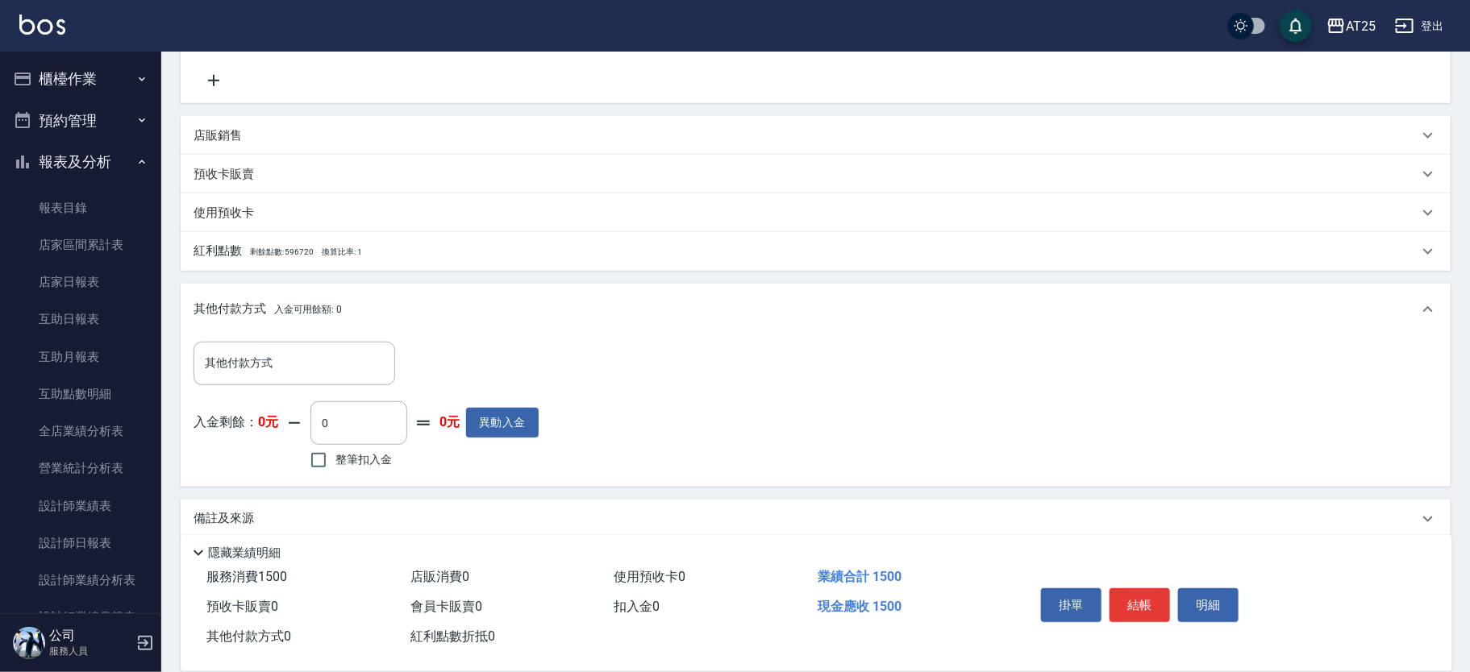
scroll to position [402, 0]
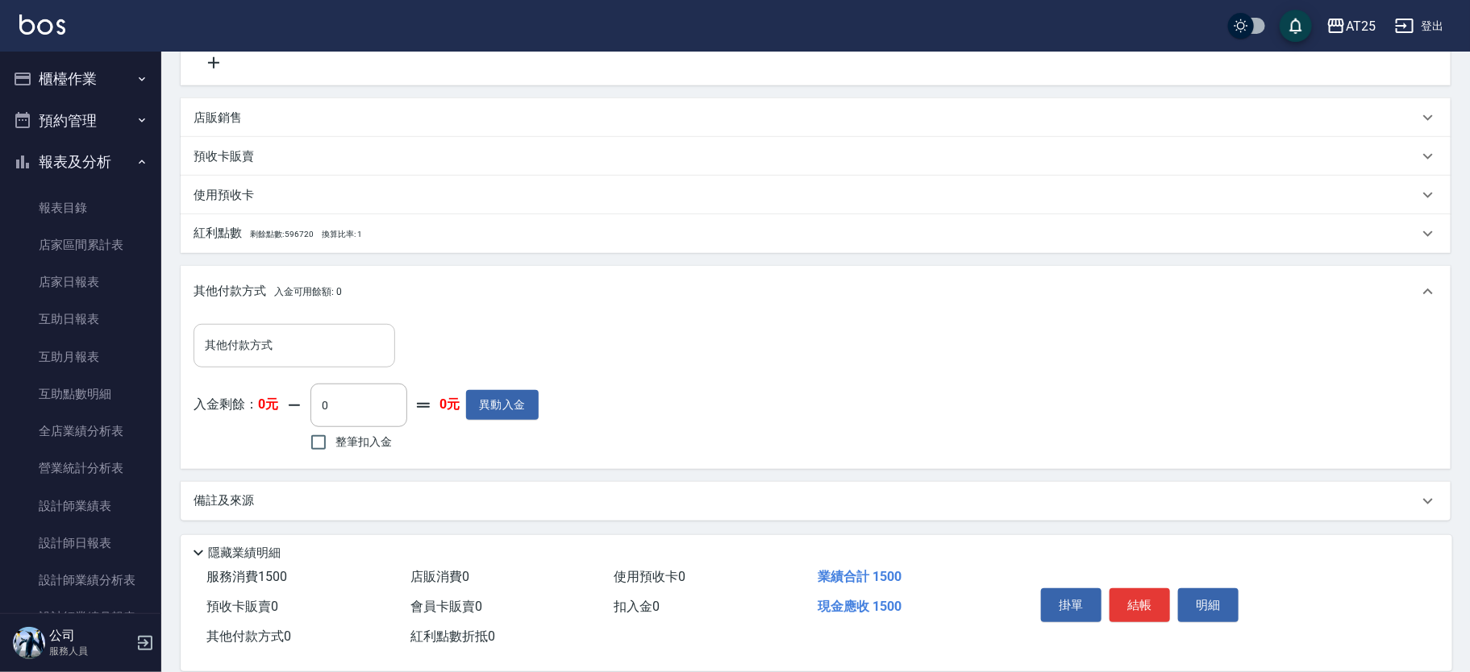
type input "1500"
click at [318, 359] on input "其他付款方式" at bounding box center [294, 345] width 187 height 28
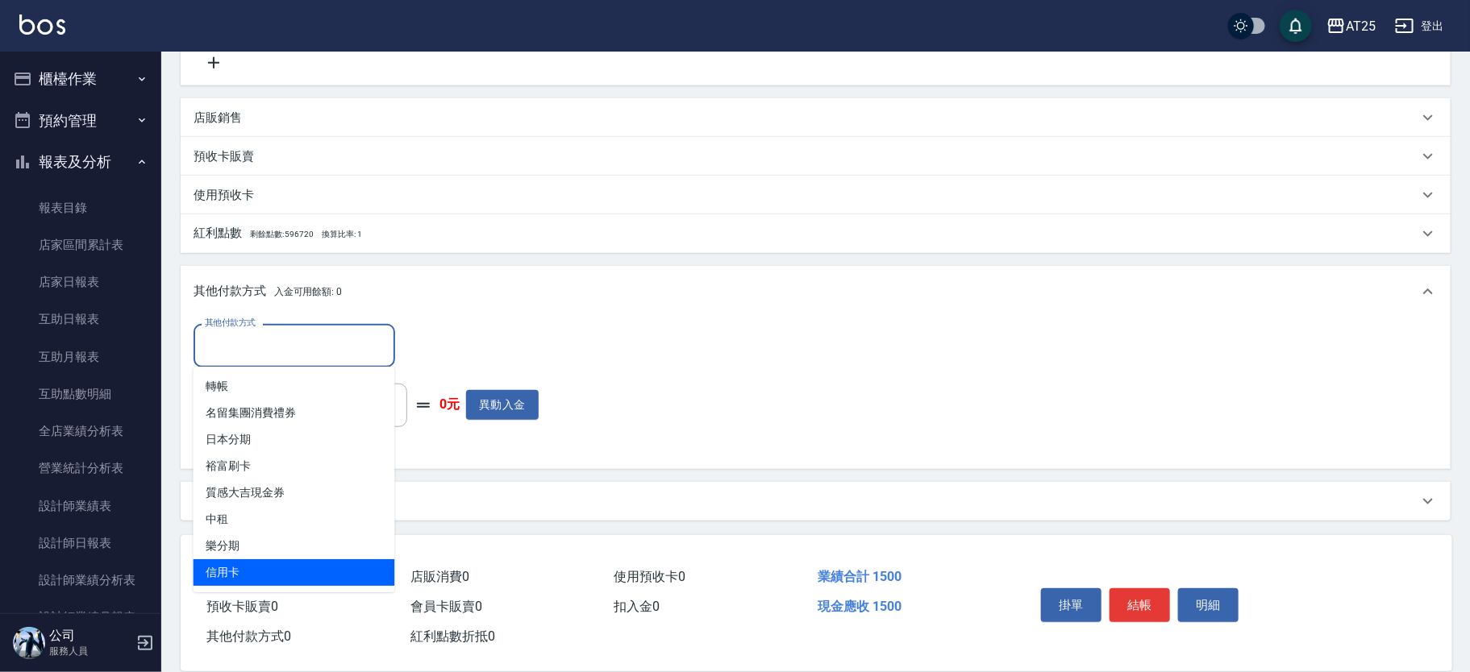
click at [270, 571] on span "信用卡" at bounding box center [295, 573] width 202 height 27
type input "信用卡"
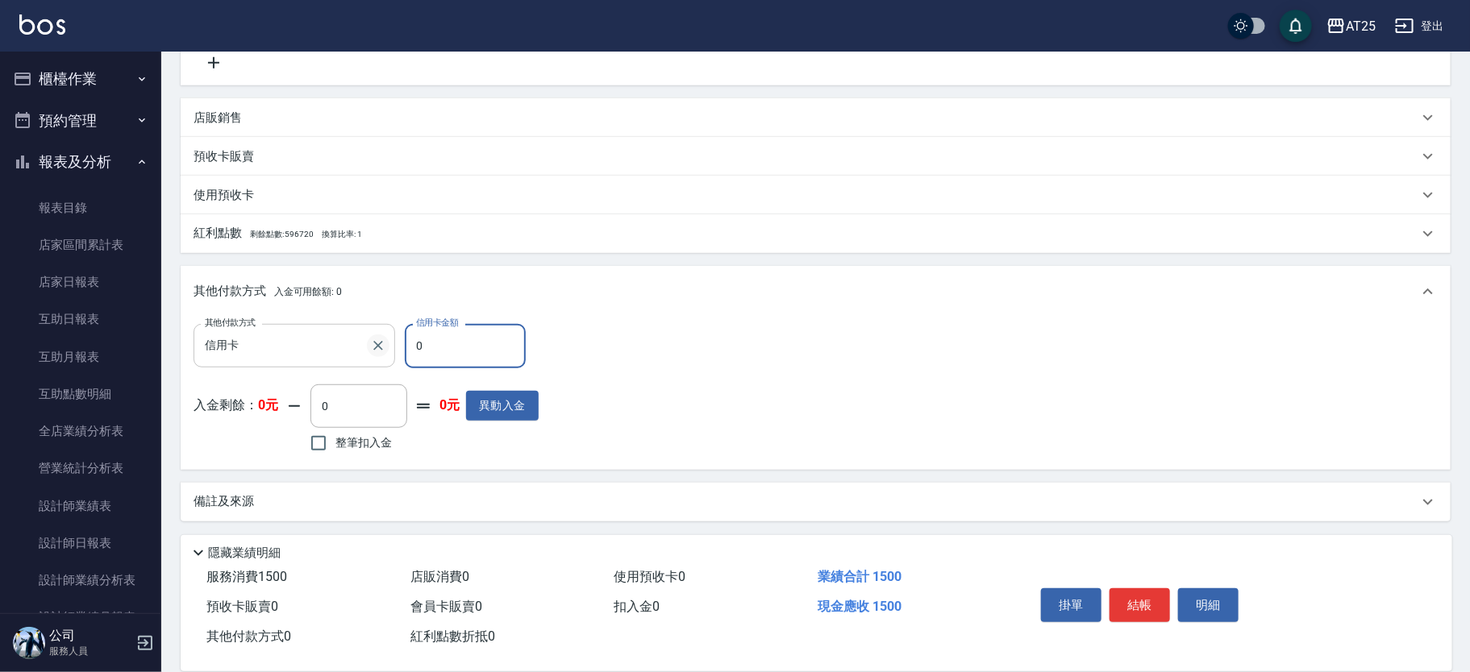
drag, startPoint x: 440, startPoint y: 350, endPoint x: 370, endPoint y: 352, distance: 70.2
click at [370, 352] on div "其他付款方式 信用卡 其他付款方式 信用卡金額 0 信用卡金額" at bounding box center [366, 346] width 345 height 44
type input "140"
type input "15"
type input "130"
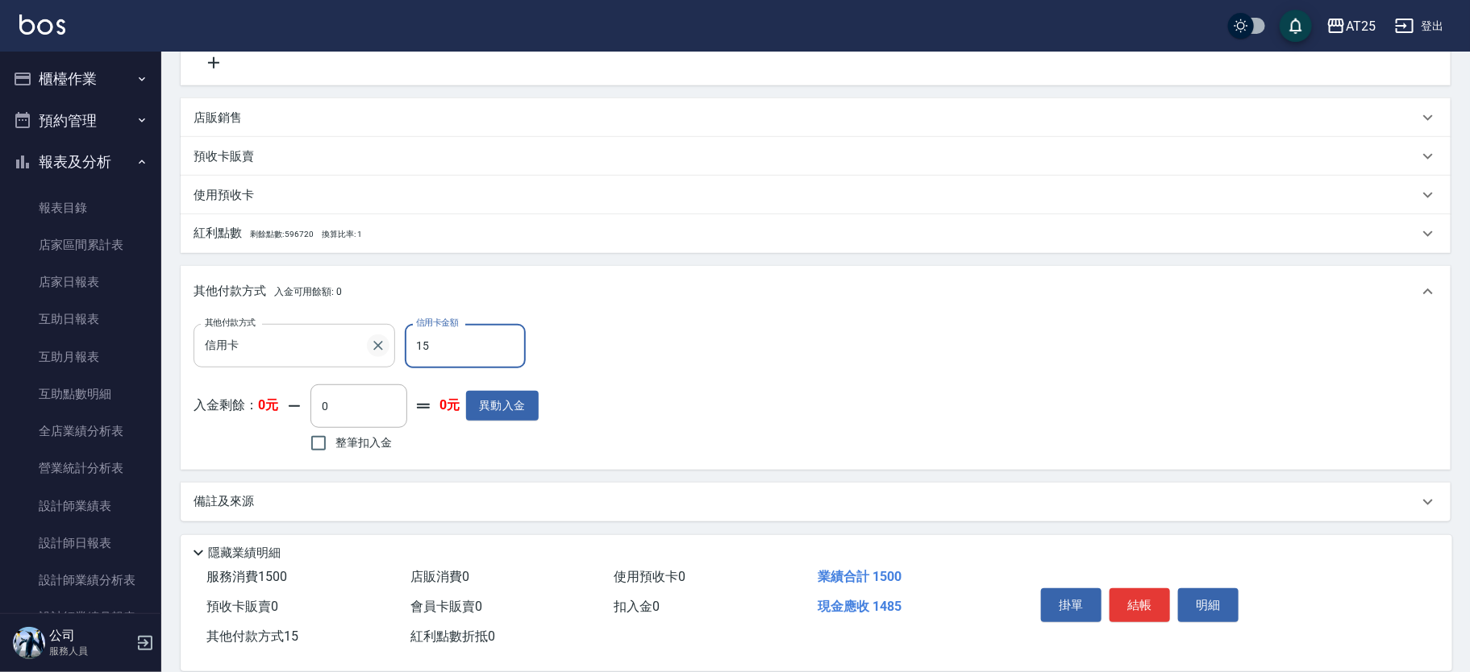
type input "150"
type input "0"
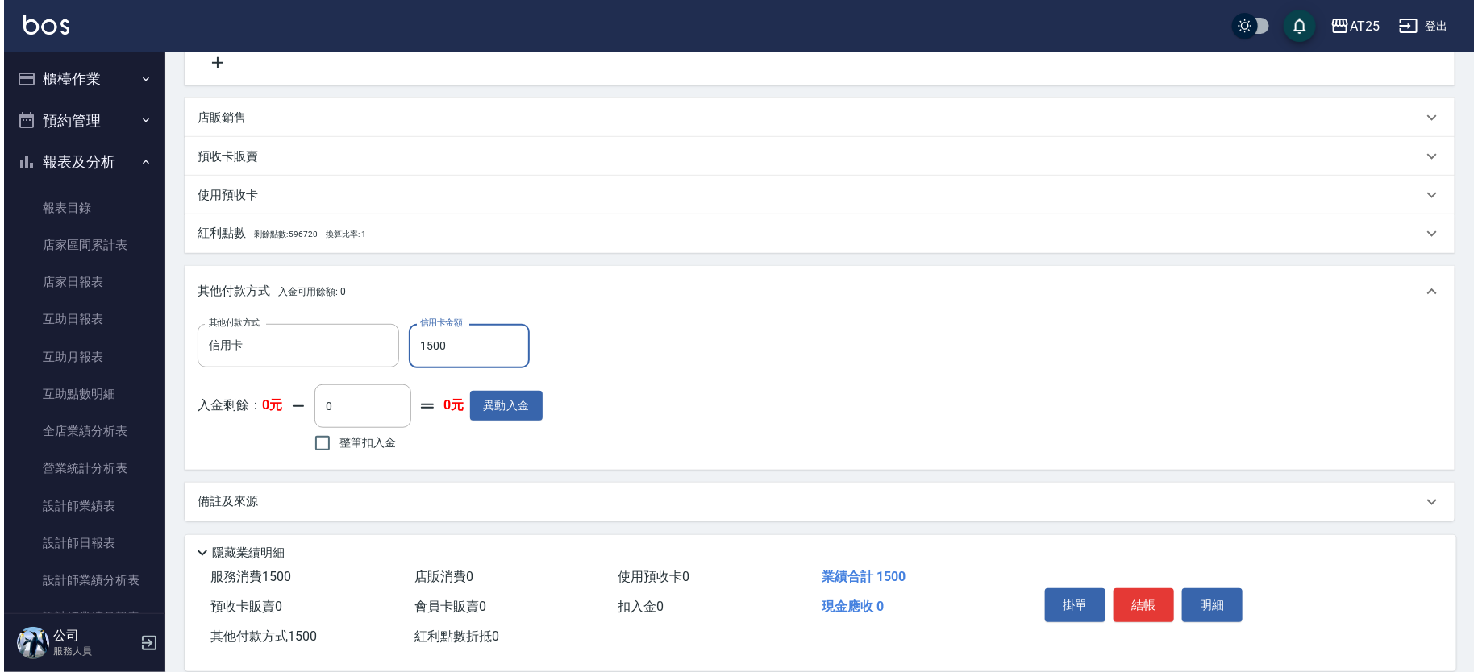
scroll to position [0, 0]
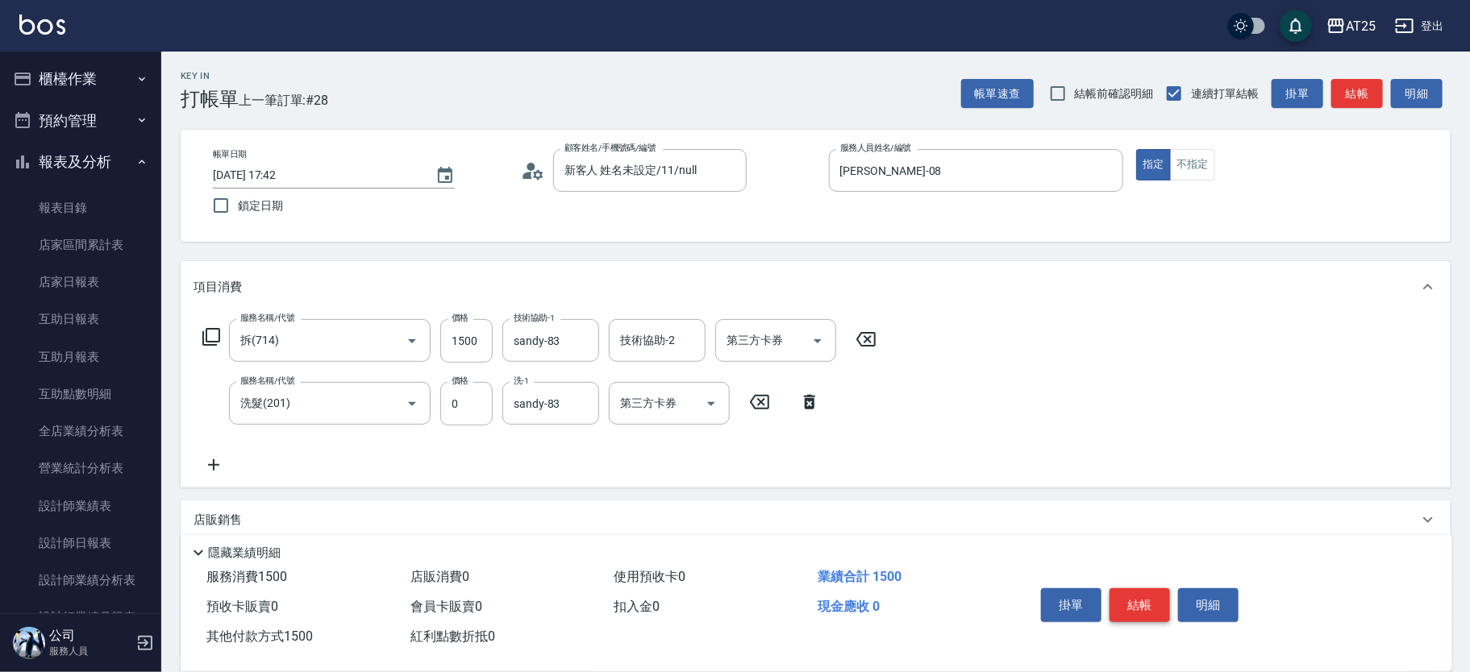
type input "1500"
click at [1142, 596] on button "結帳" at bounding box center [1139, 606] width 60 height 34
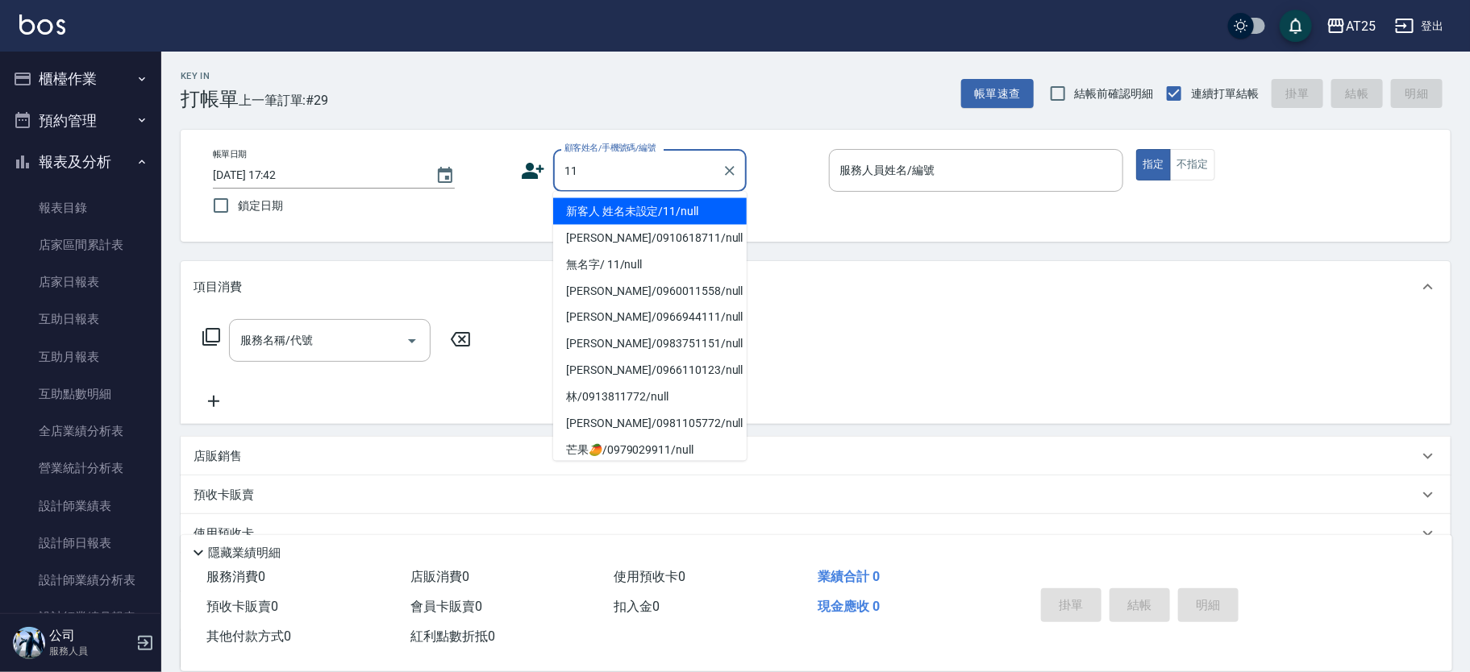
type input "新客人 姓名未設定/11/null"
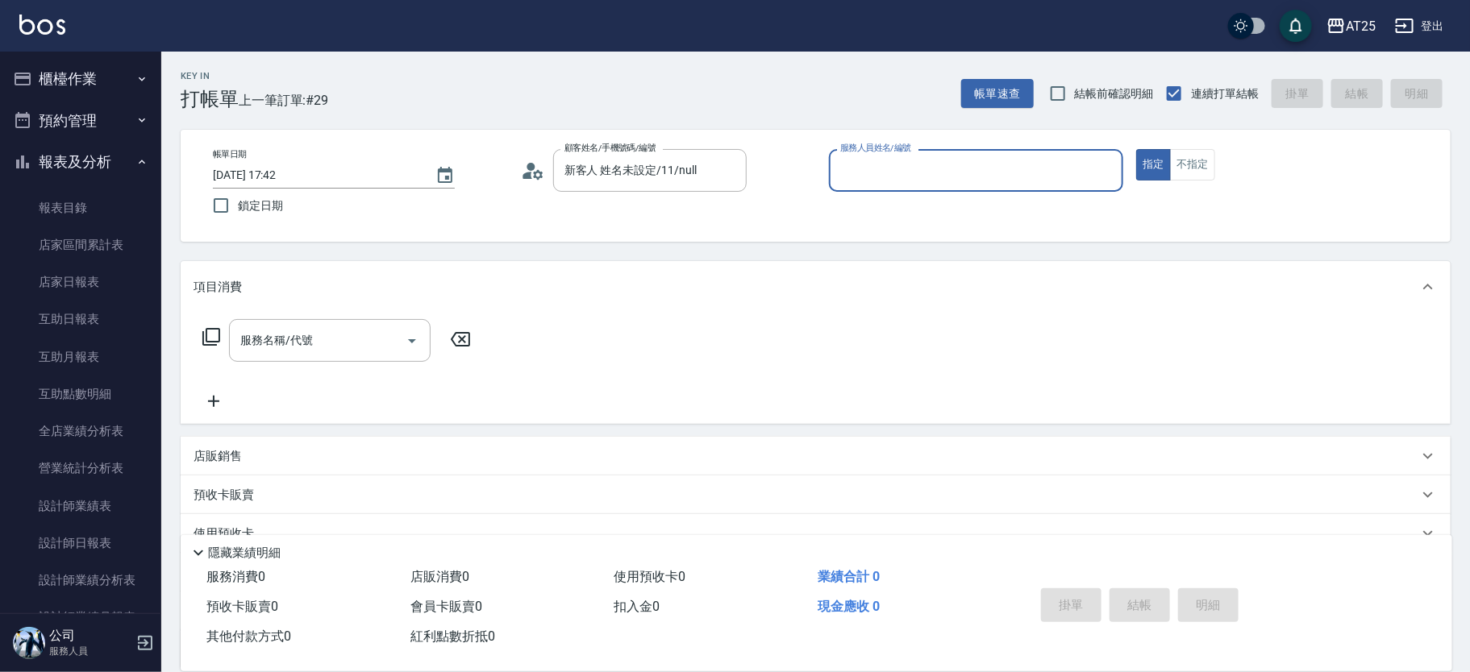
type input "4"
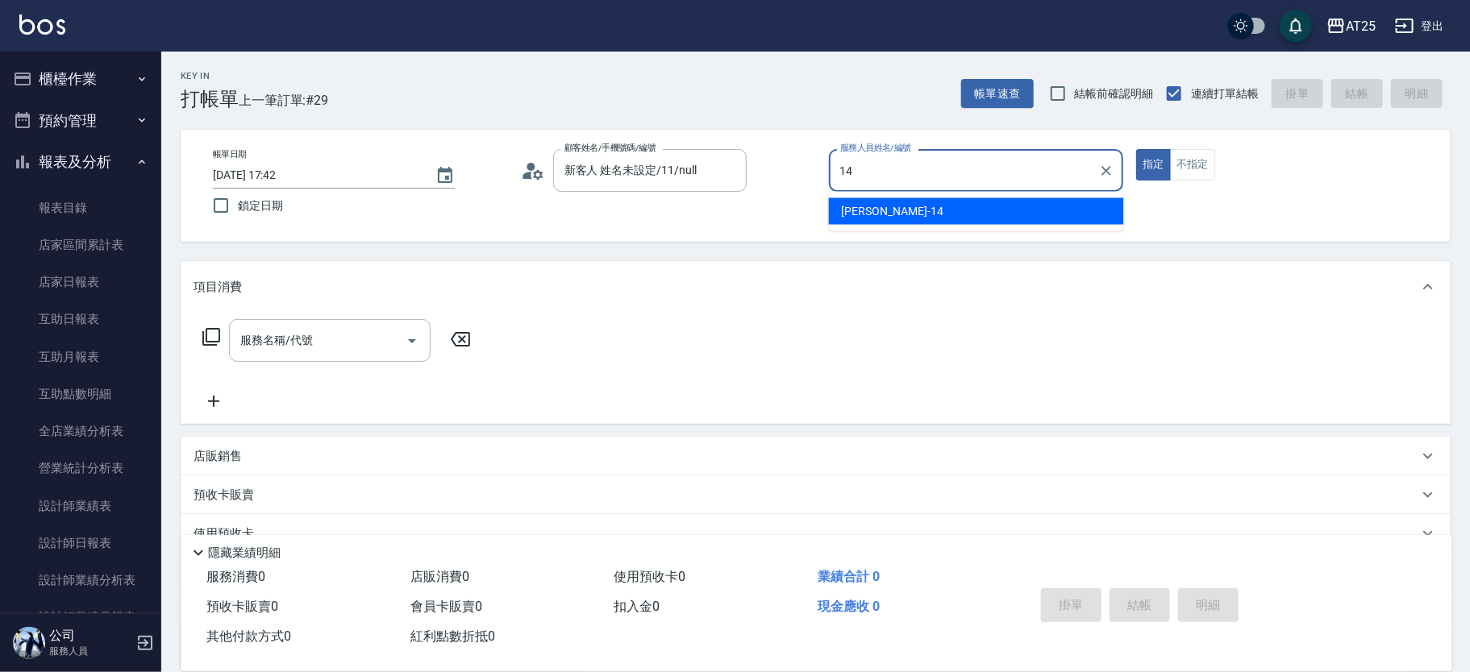
type input "Ken-14"
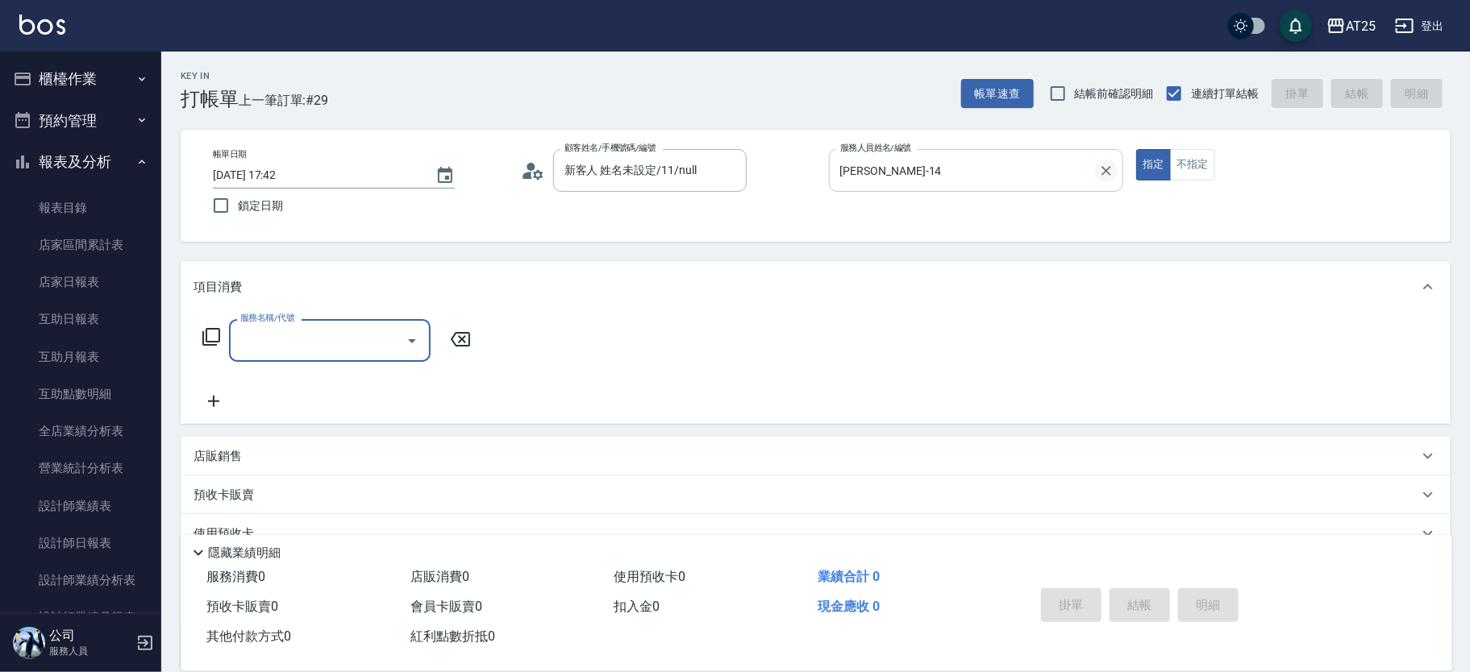
click at [1103, 168] on icon "Clear" at bounding box center [1106, 171] width 16 height 16
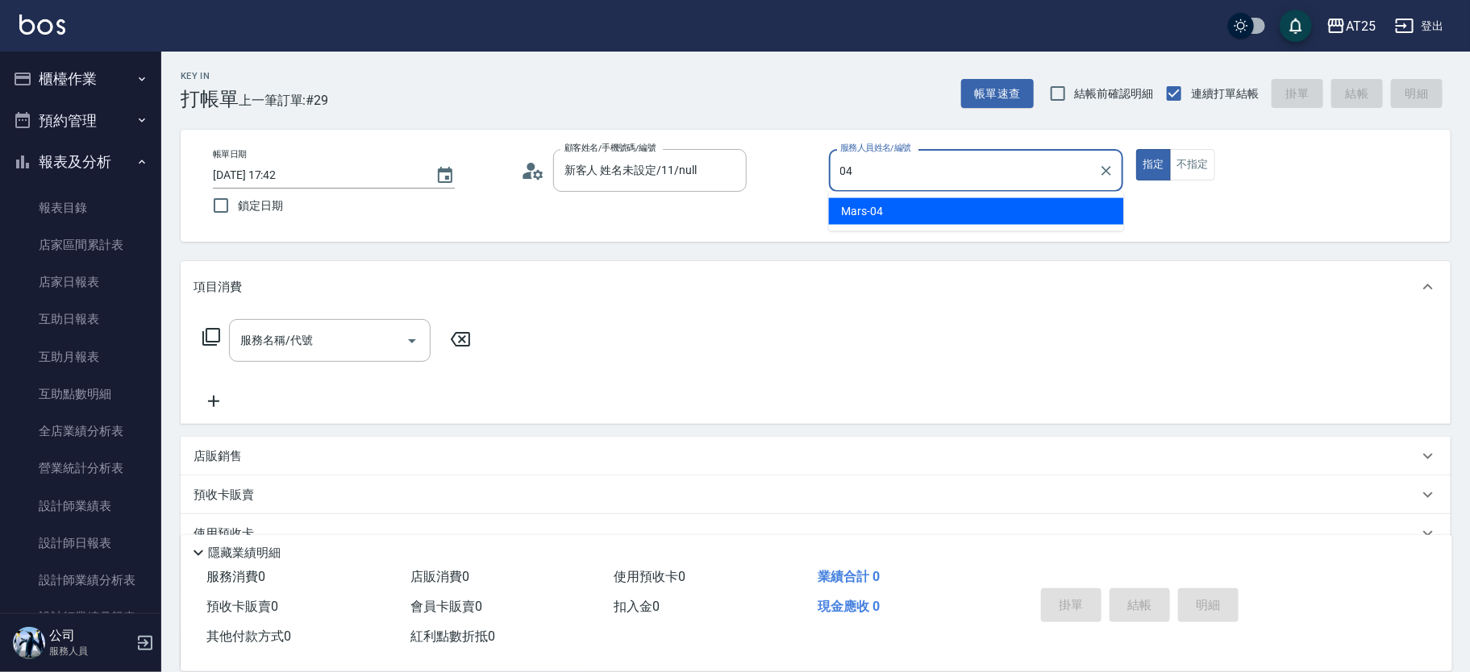
type input "Mars-04"
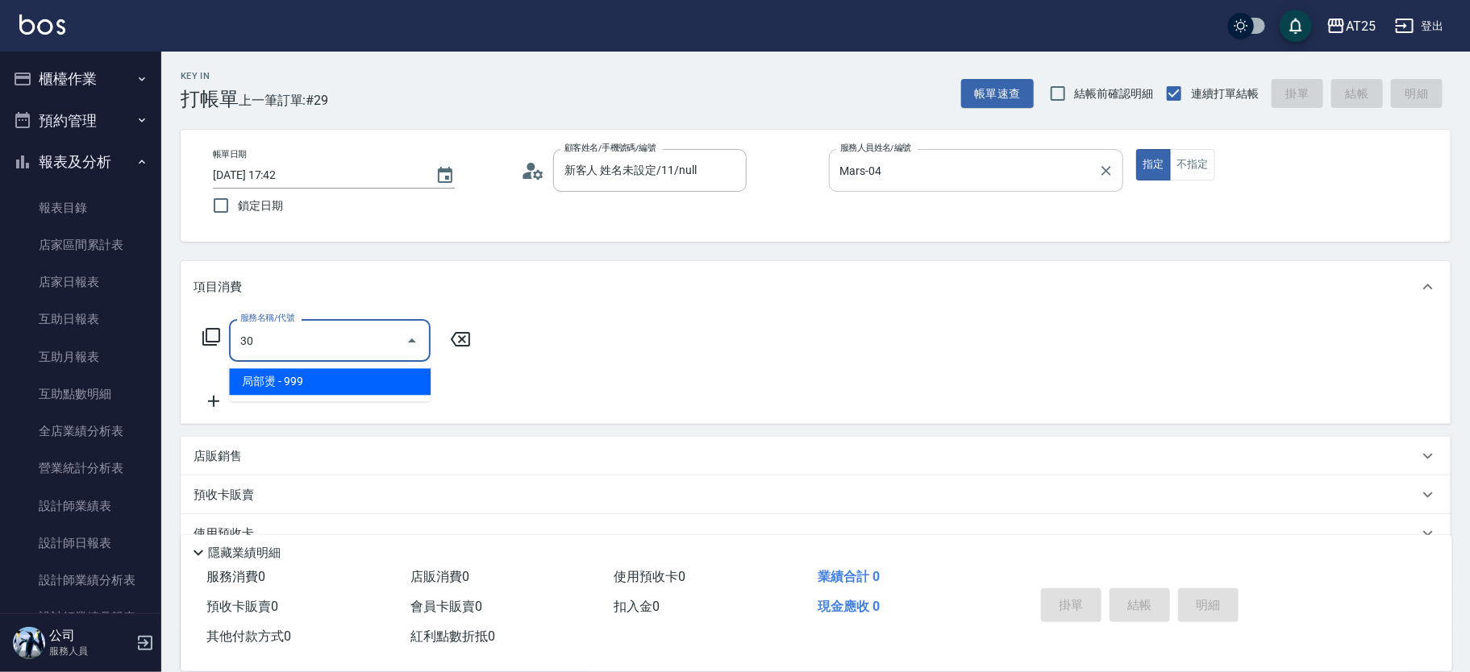
type input "303"
type input "90"
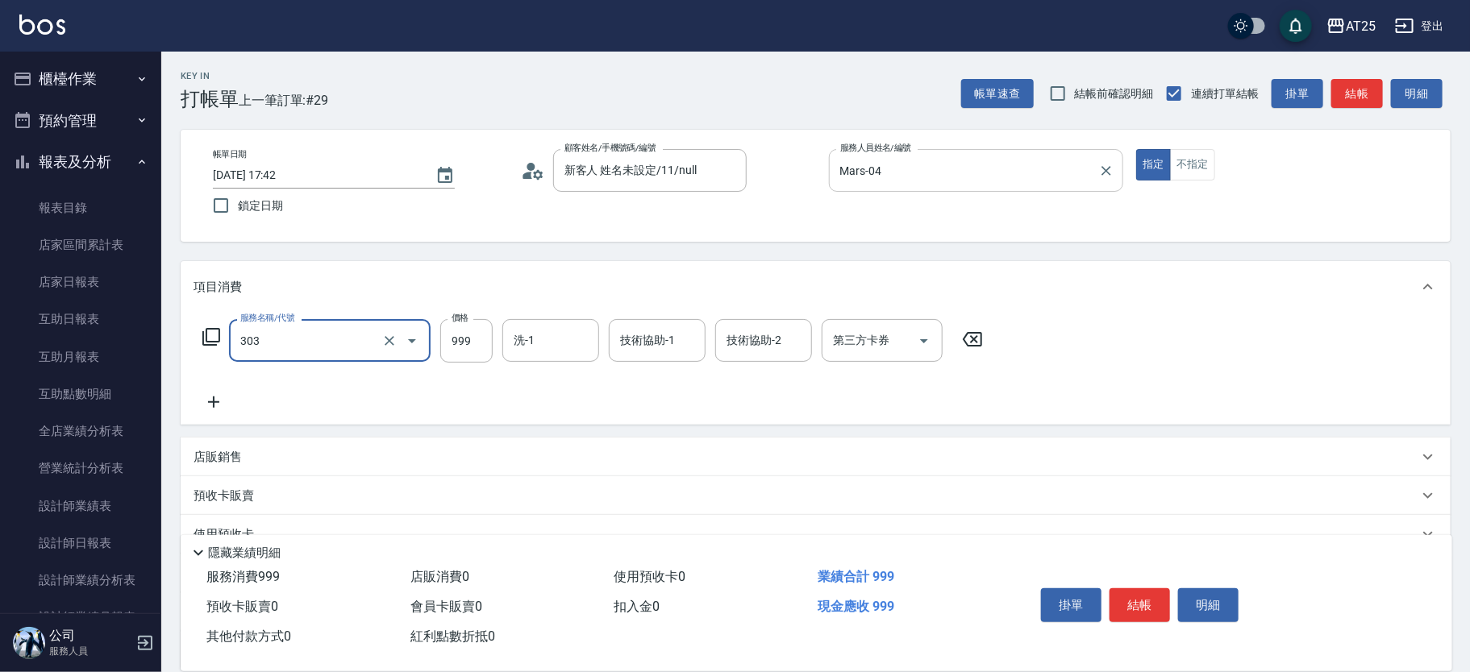
type input "局部燙(303)"
type input "0"
type input "14"
type input "10"
type input "140"
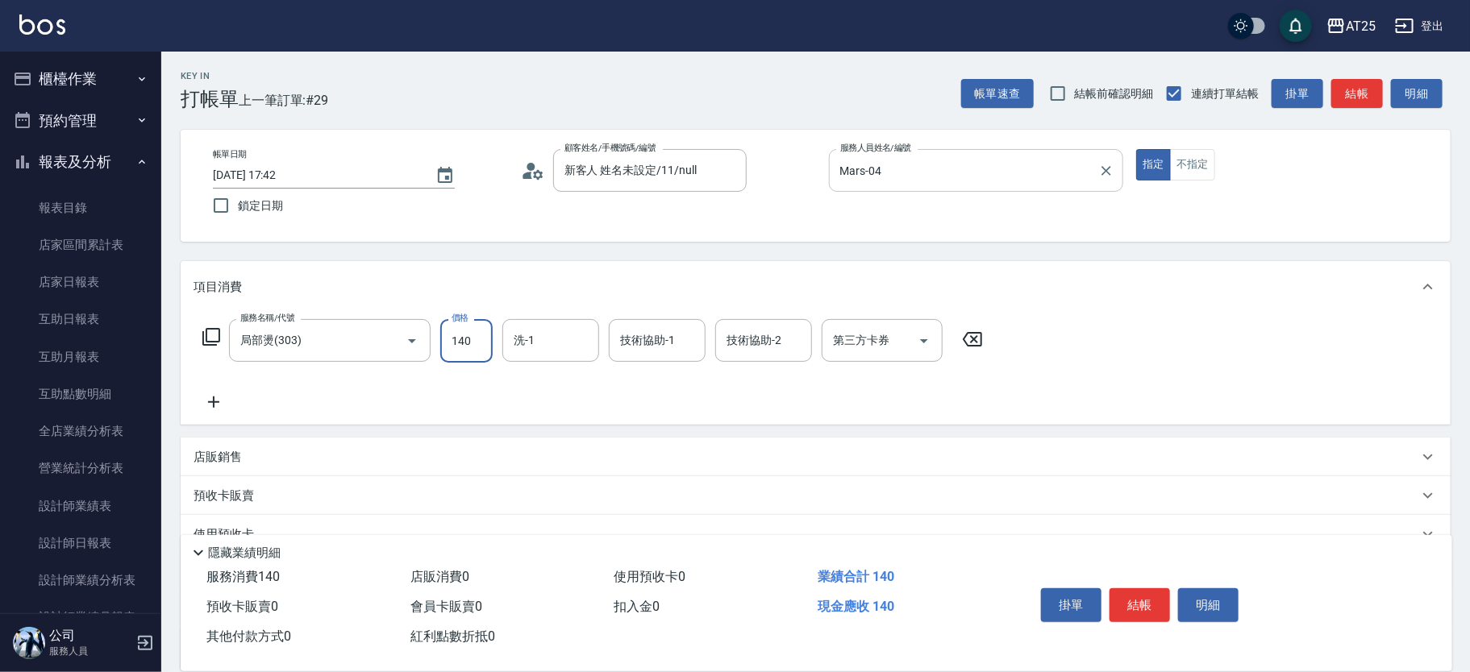
type input "140"
type input "1400"
type input "sandy-83"
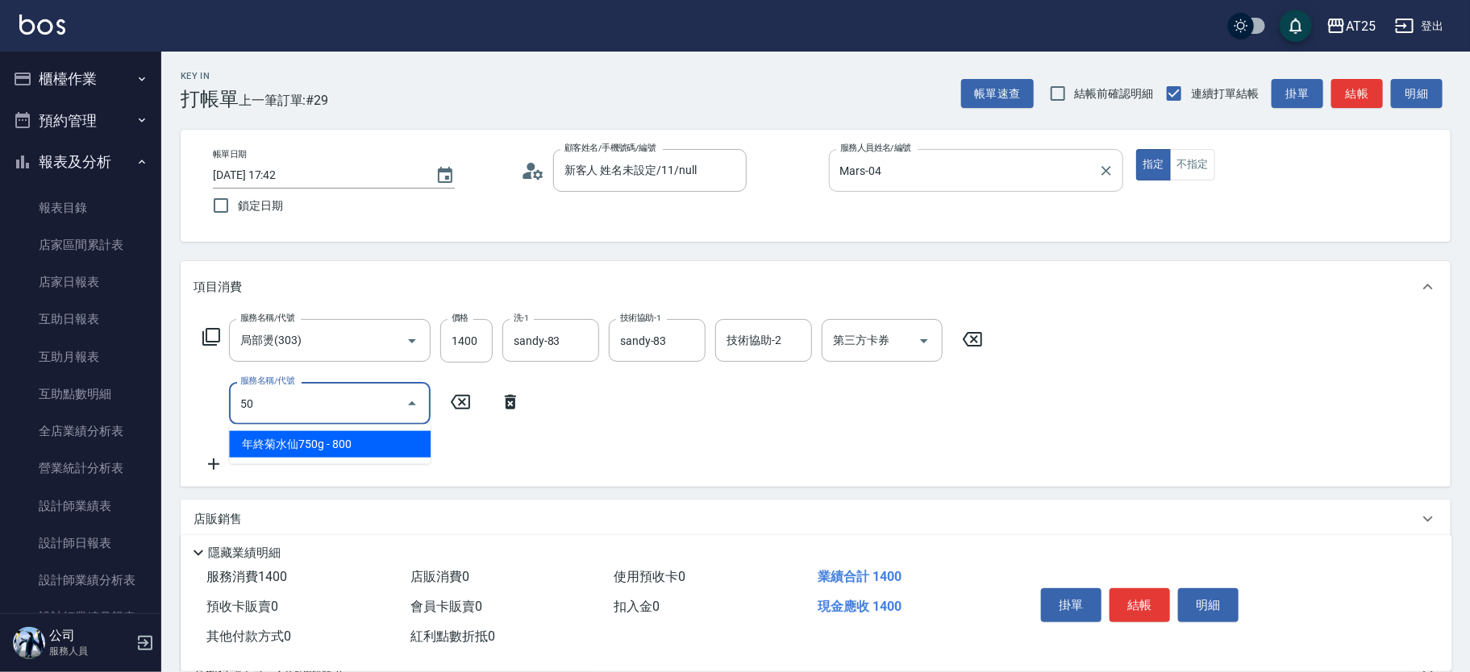
type input "501"
type input "240"
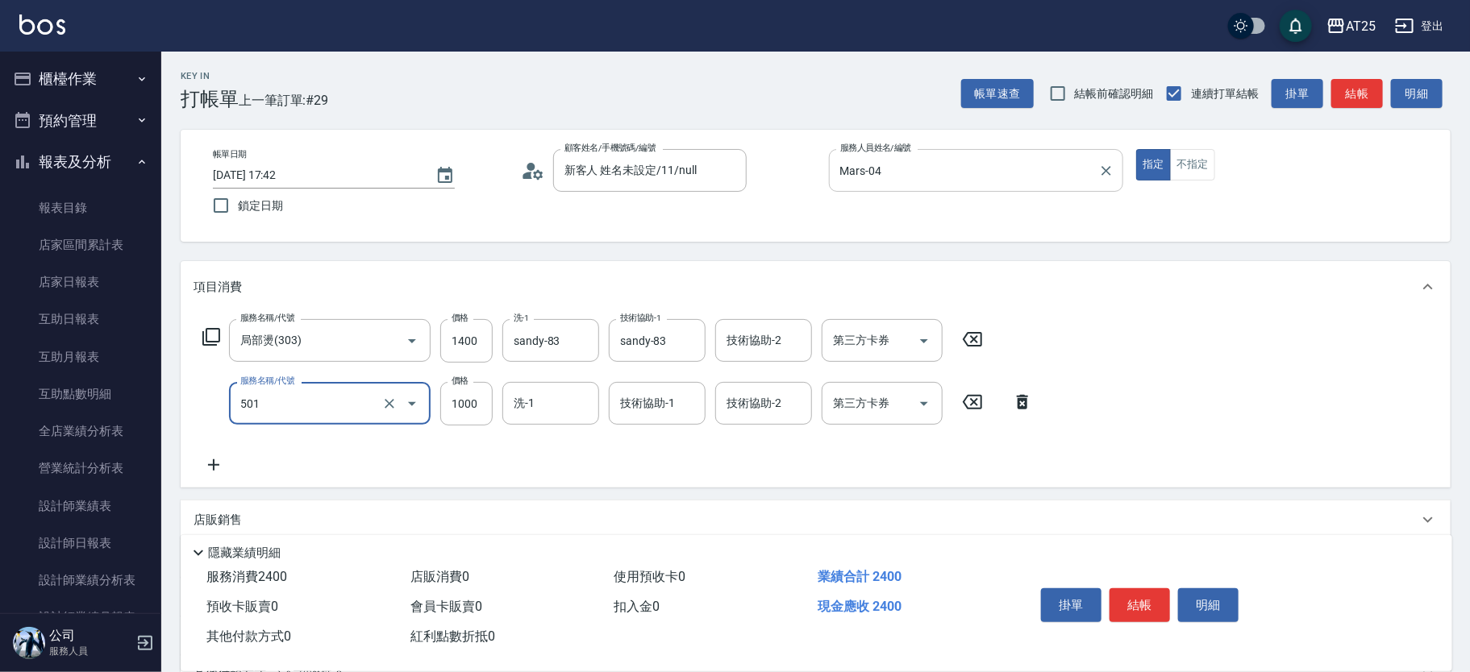
type input "染髮(501)"
type input "140"
type input "20"
type input "160"
type input "200"
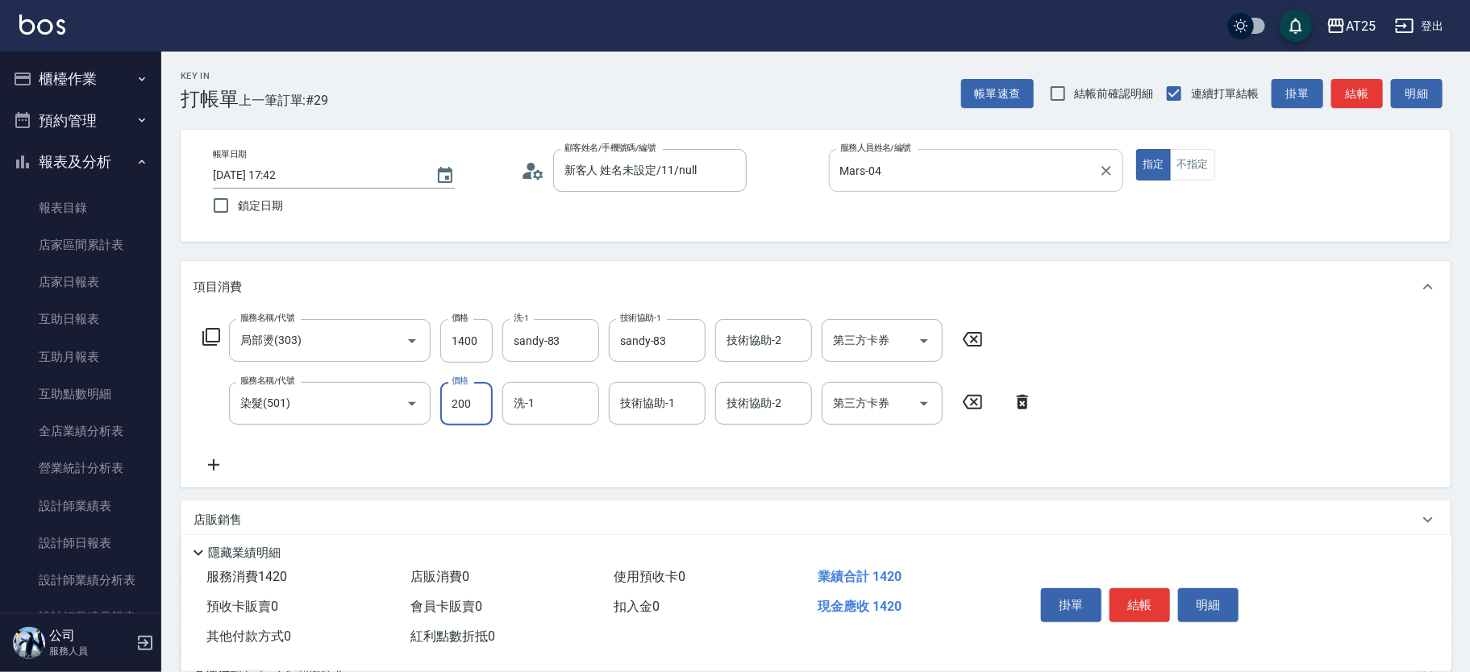
type input "340"
type input "2000"
type input "sandy-83"
click at [453, 388] on input "2000" at bounding box center [466, 404] width 52 height 44
click at [480, 340] on input "1400" at bounding box center [466, 341] width 52 height 44
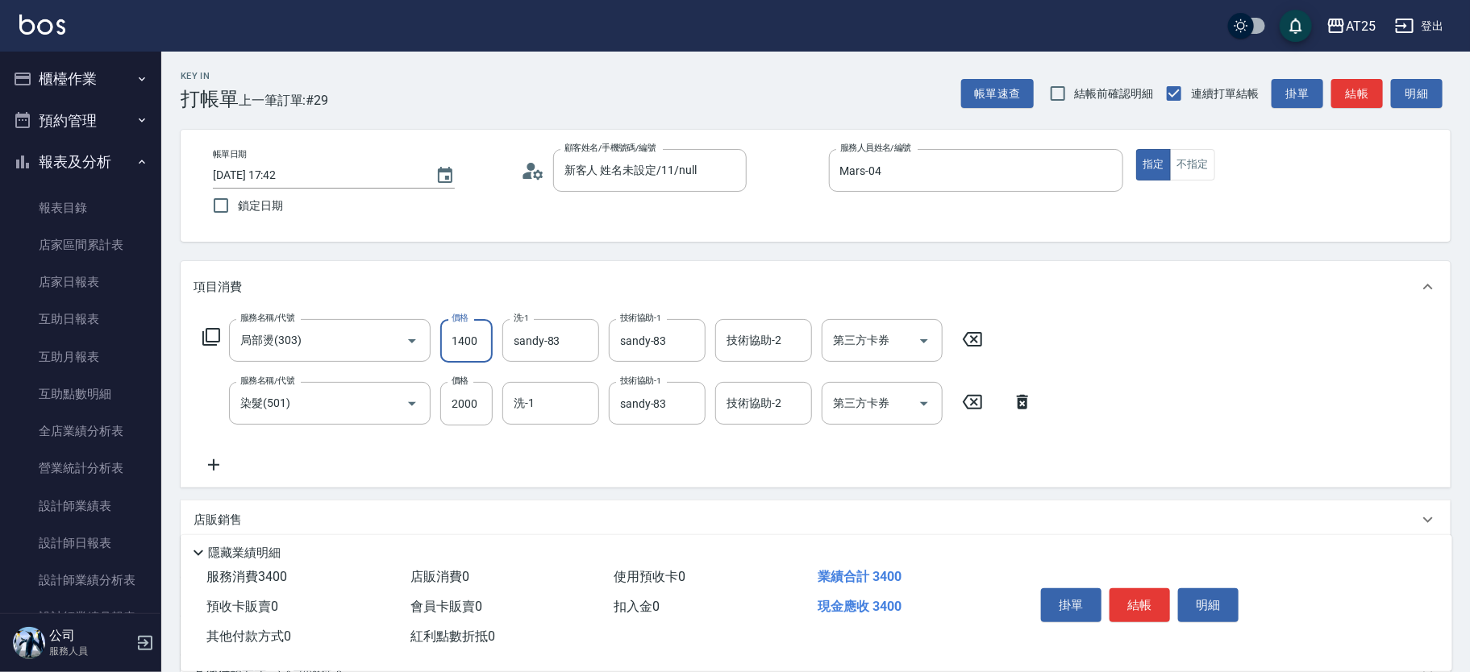
type input "200"
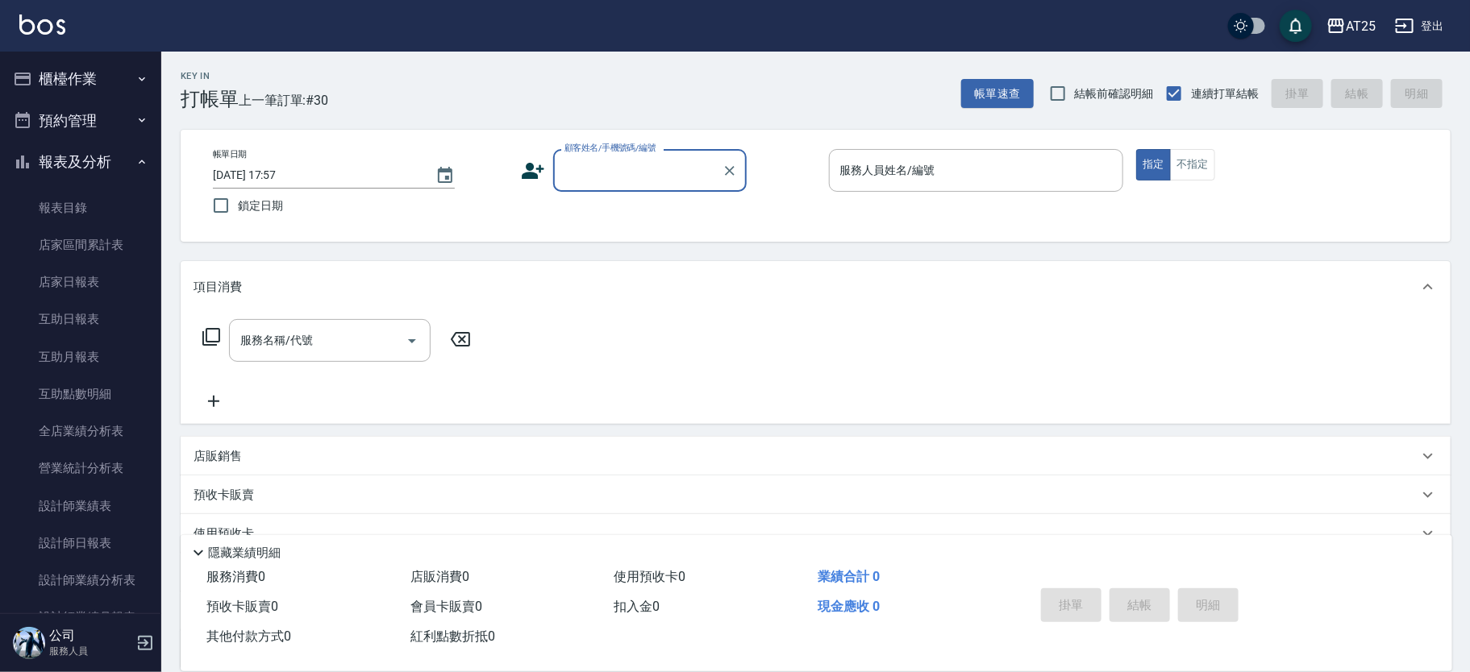
drag, startPoint x: 615, startPoint y: 179, endPoint x: 628, endPoint y: 185, distance: 14.1
click at [615, 178] on input "顧客姓名/手機號碼/編號" at bounding box center [637, 170] width 155 height 28
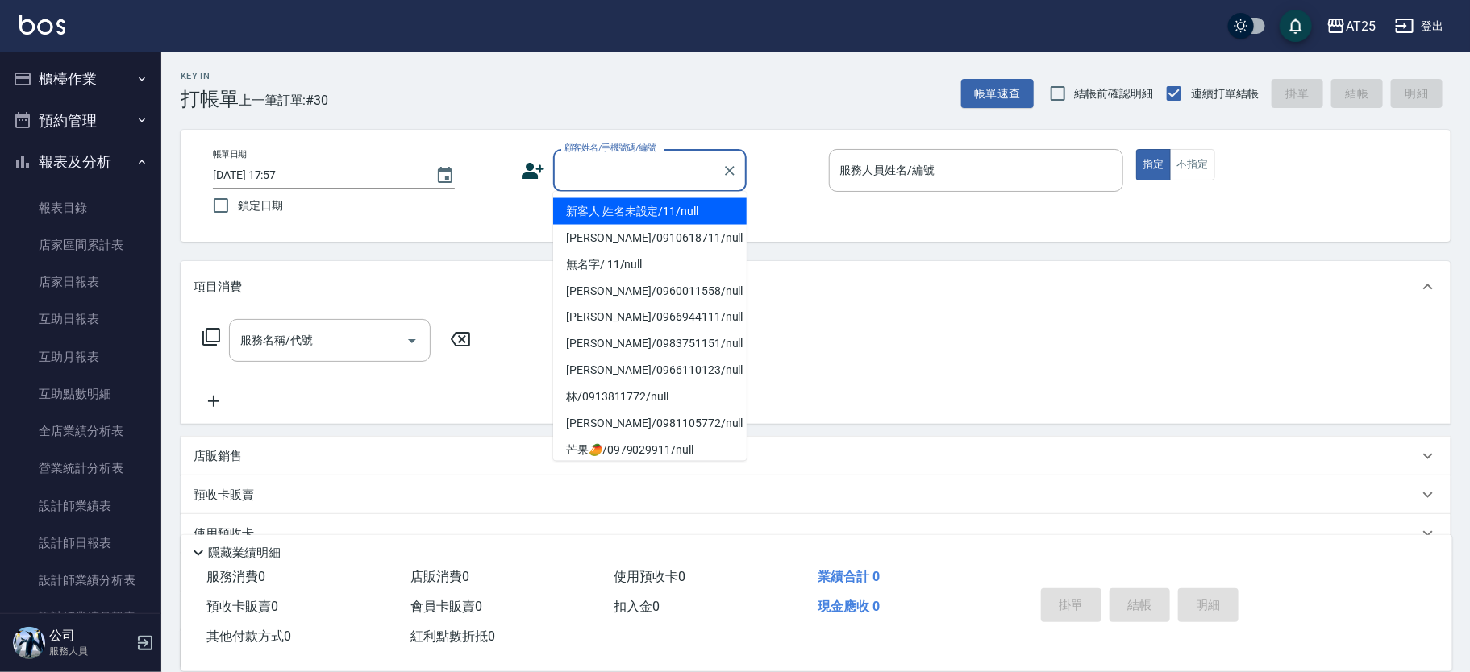
click at [662, 202] on li "新客人 姓名未設定/11/null" at bounding box center [650, 211] width 194 height 27
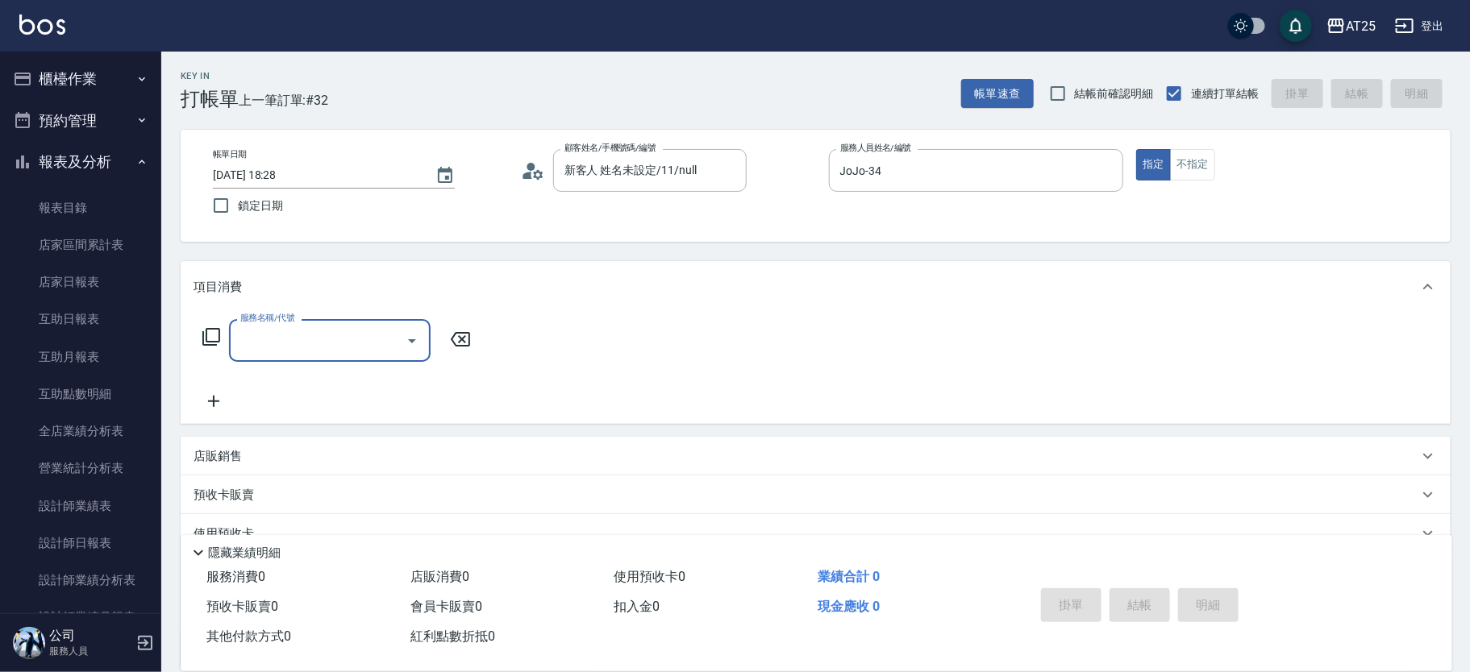
click at [217, 334] on icon at bounding box center [211, 336] width 19 height 19
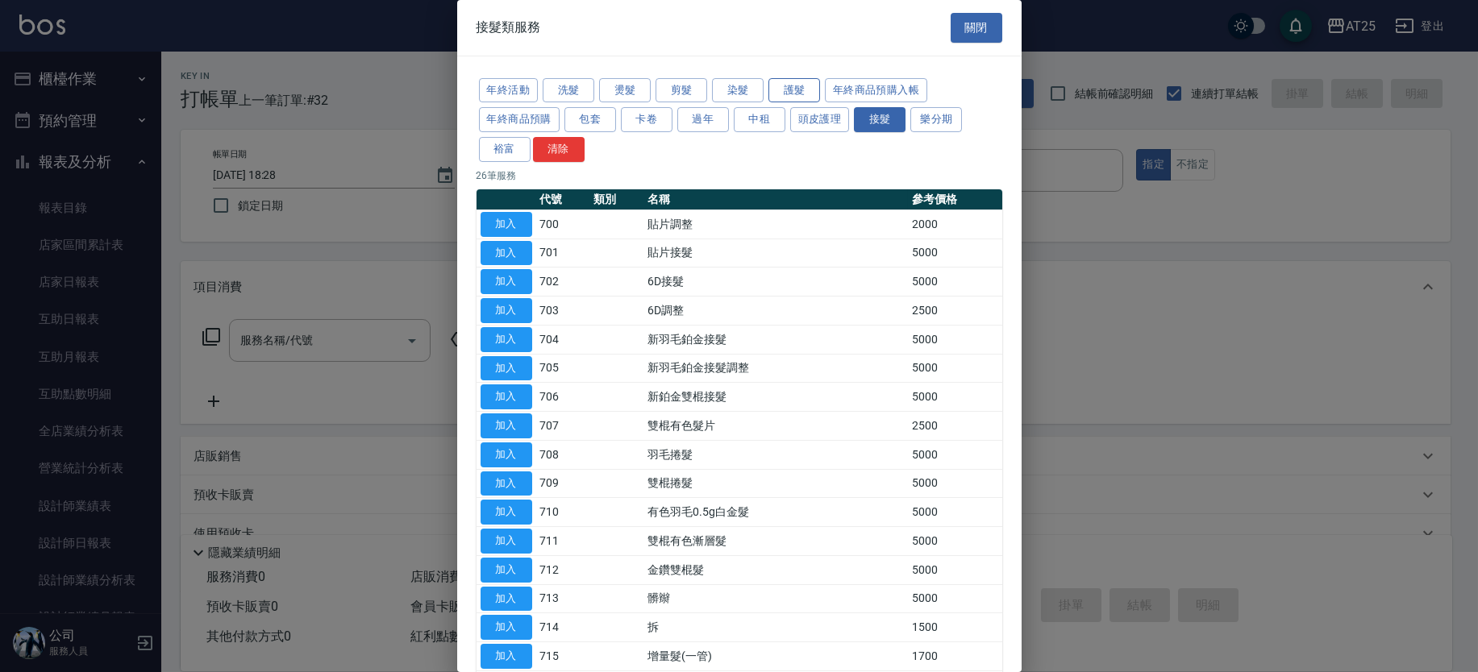
click at [805, 89] on button "護髮" at bounding box center [794, 90] width 52 height 25
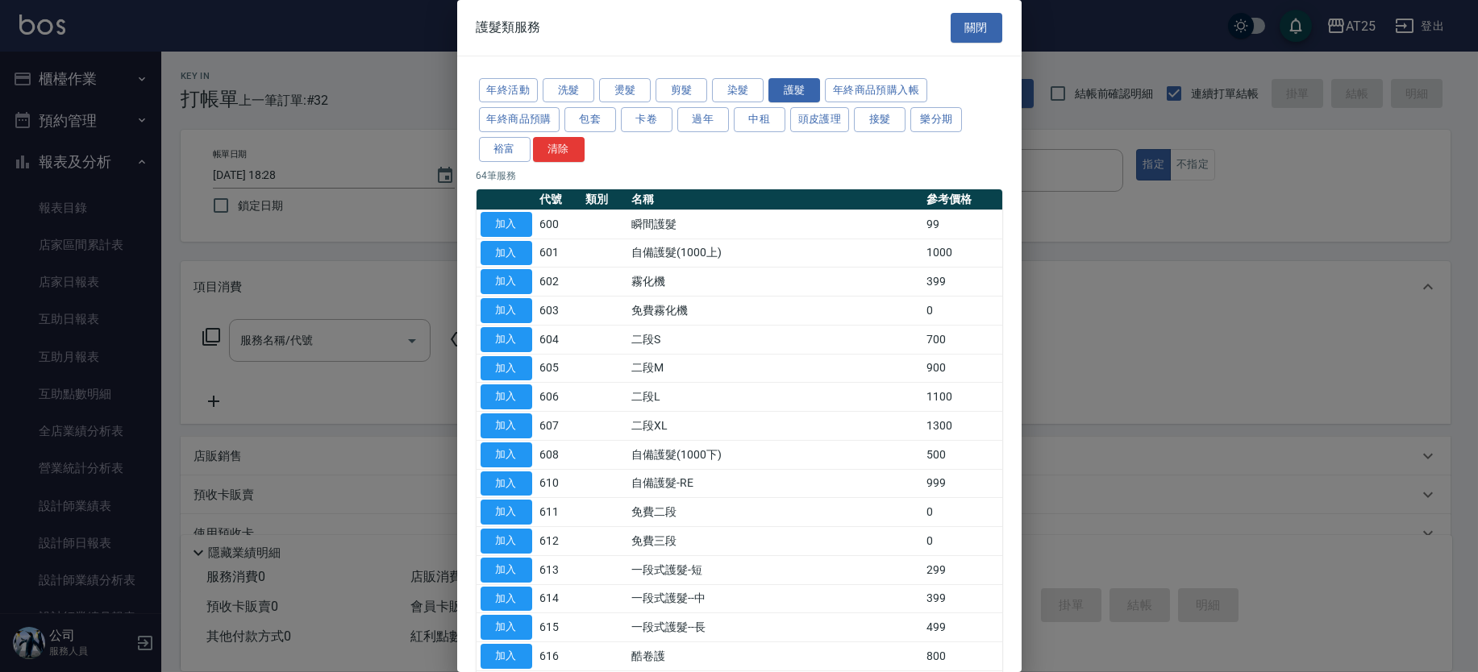
scroll to position [1065, 0]
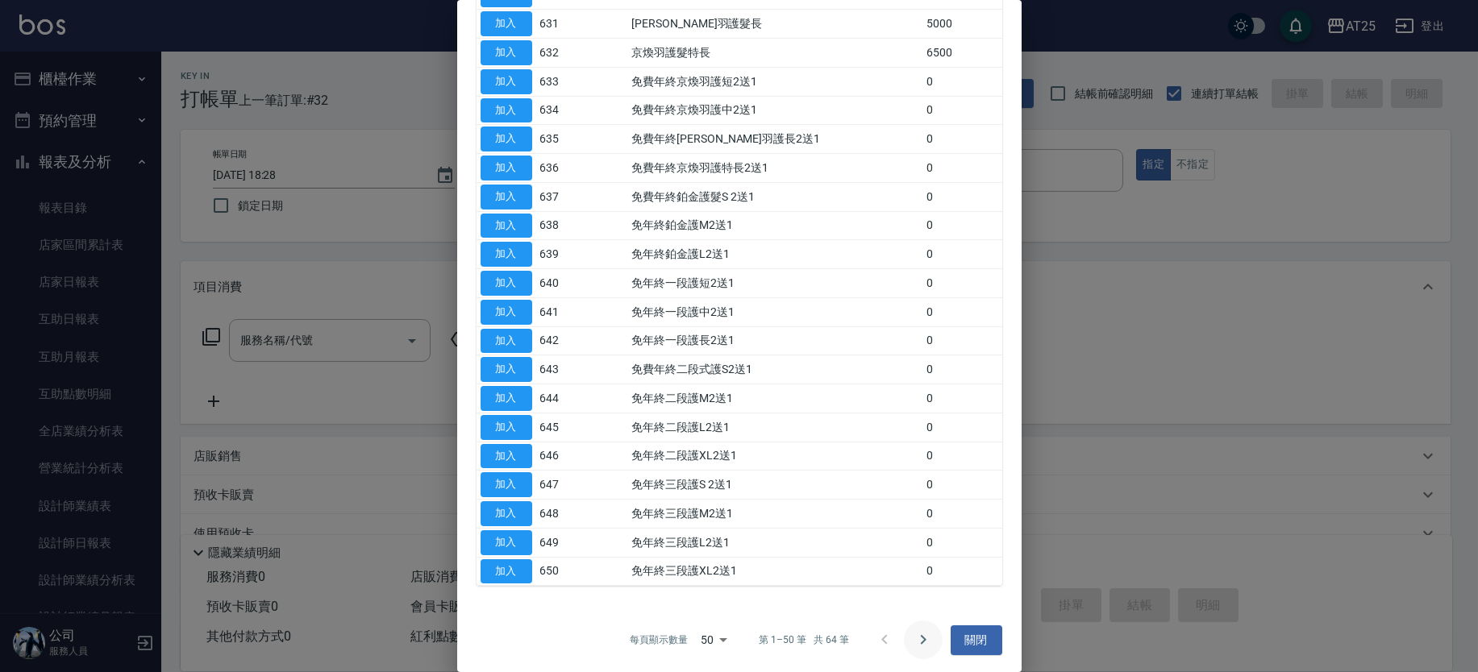
click at [920, 635] on icon "Go to next page" at bounding box center [923, 640] width 6 height 10
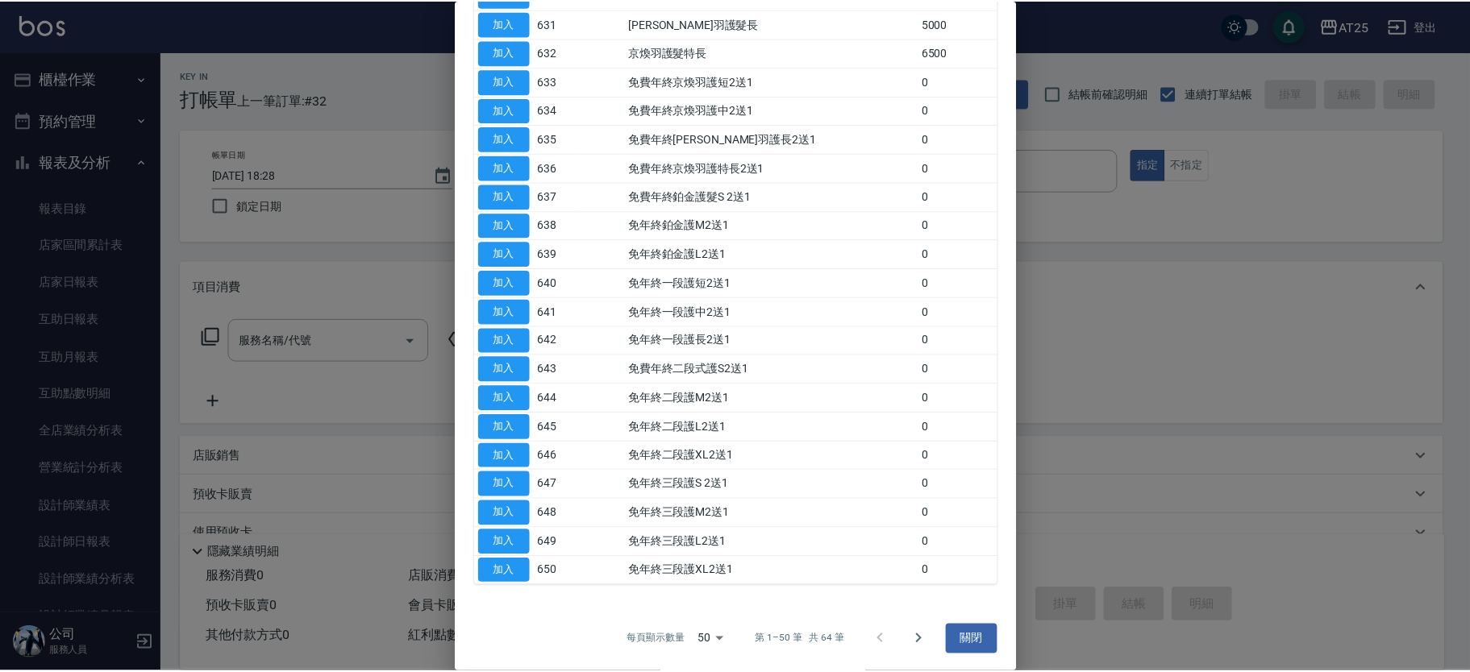
scroll to position [29, 0]
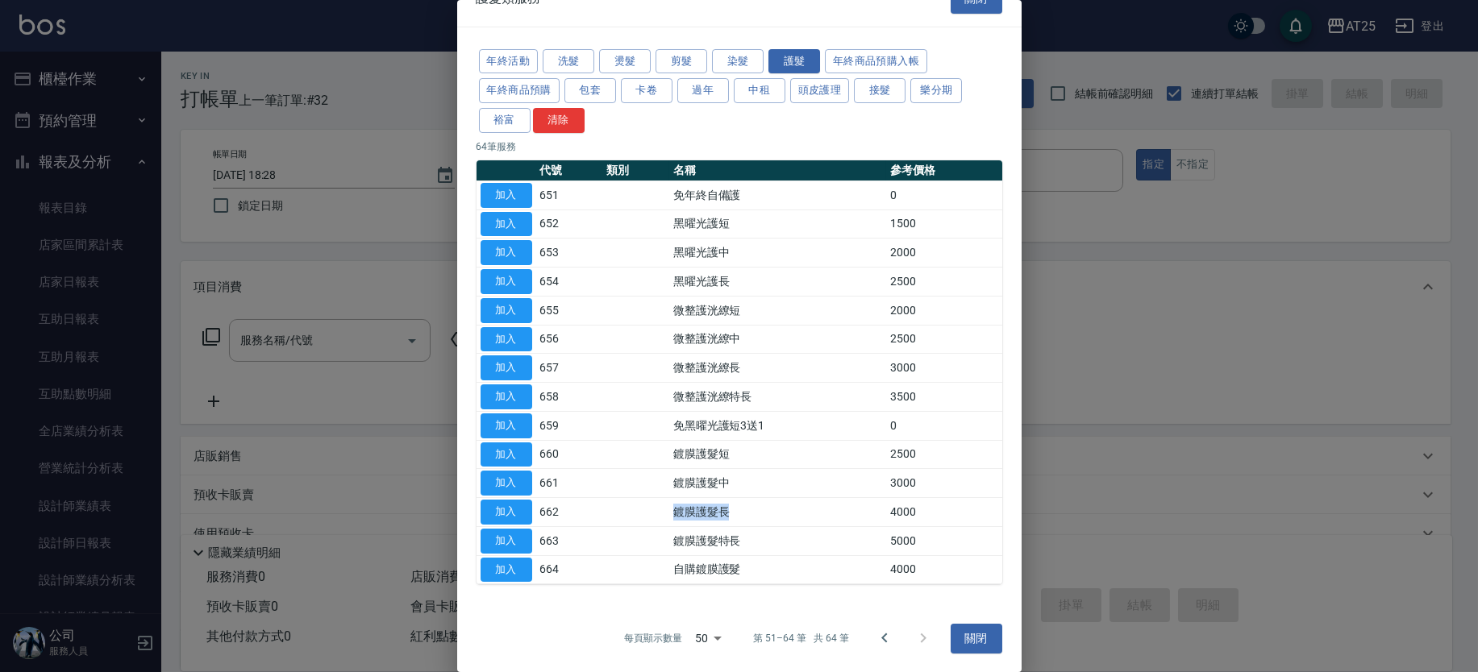
drag, startPoint x: 627, startPoint y: 500, endPoint x: 752, endPoint y: 524, distance: 127.3
click at [752, 524] on tr "加入 662 鍍膜護髮長 4000" at bounding box center [739, 512] width 526 height 29
drag, startPoint x: 672, startPoint y: 474, endPoint x: 689, endPoint y: 484, distance: 18.8
click at [686, 482] on td "鍍膜護髮中" at bounding box center [777, 483] width 217 height 29
click at [520, 507] on button "加入" at bounding box center [507, 512] width 52 height 25
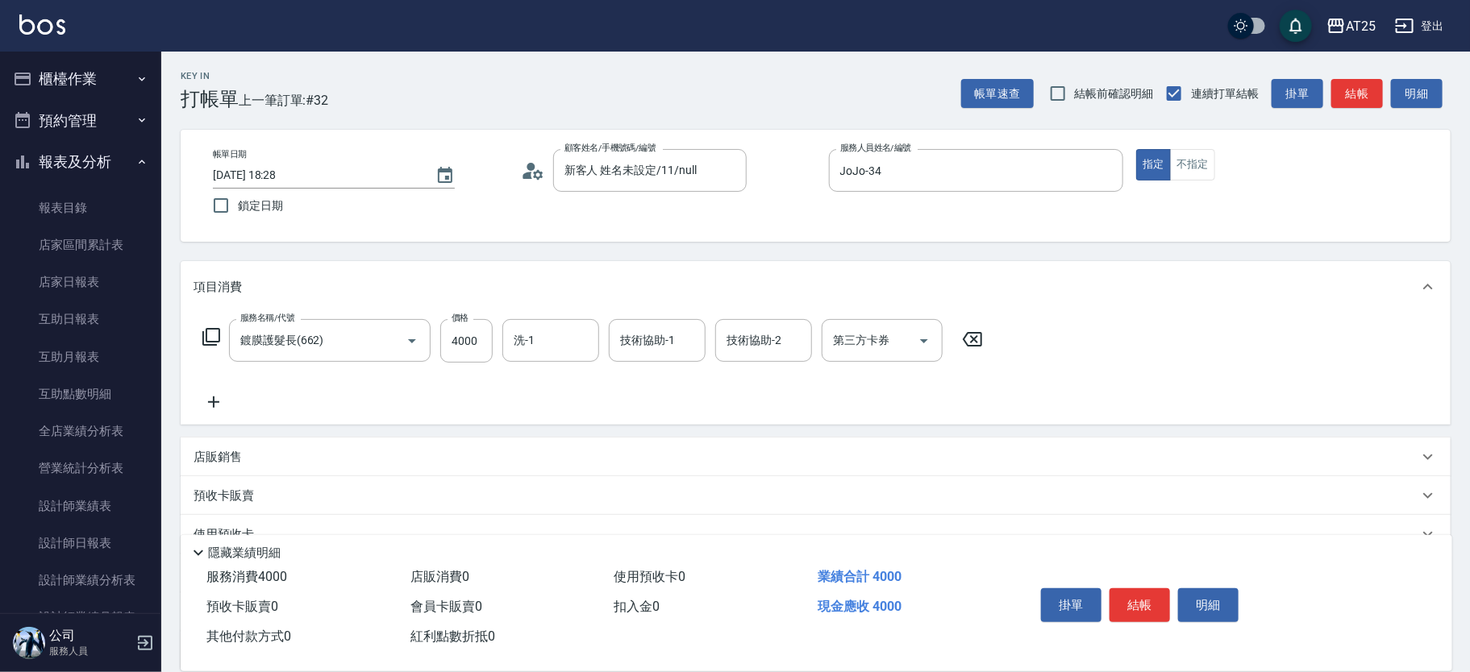
click at [219, 397] on icon at bounding box center [214, 402] width 40 height 19
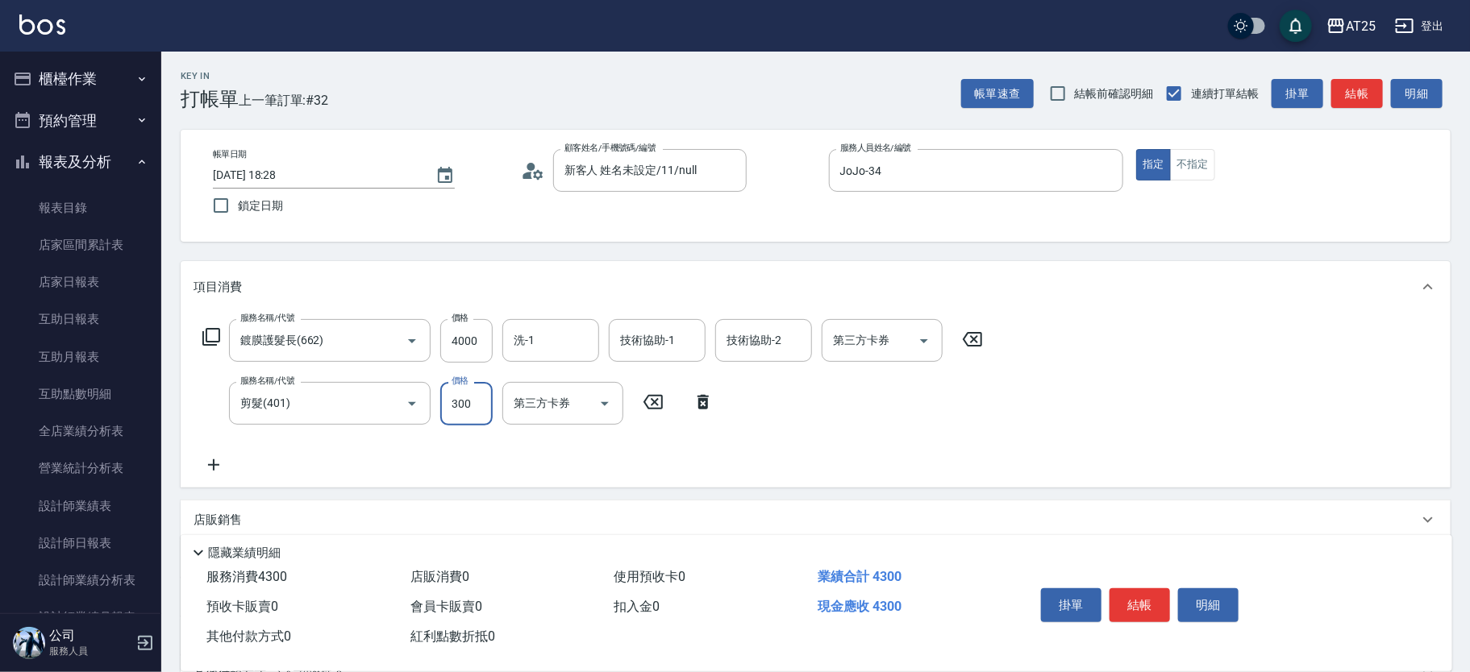
click at [703, 402] on icon at bounding box center [703, 402] width 40 height 19
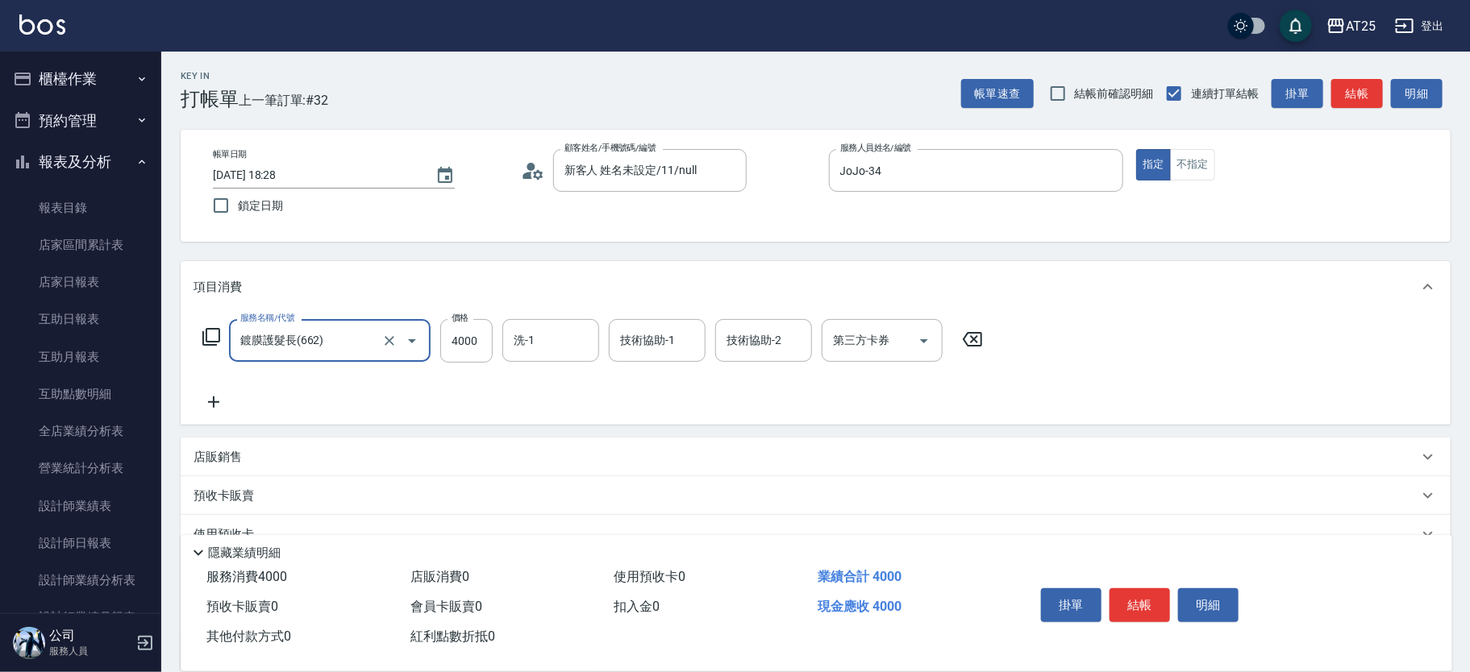
click at [215, 399] on icon at bounding box center [214, 402] width 40 height 19
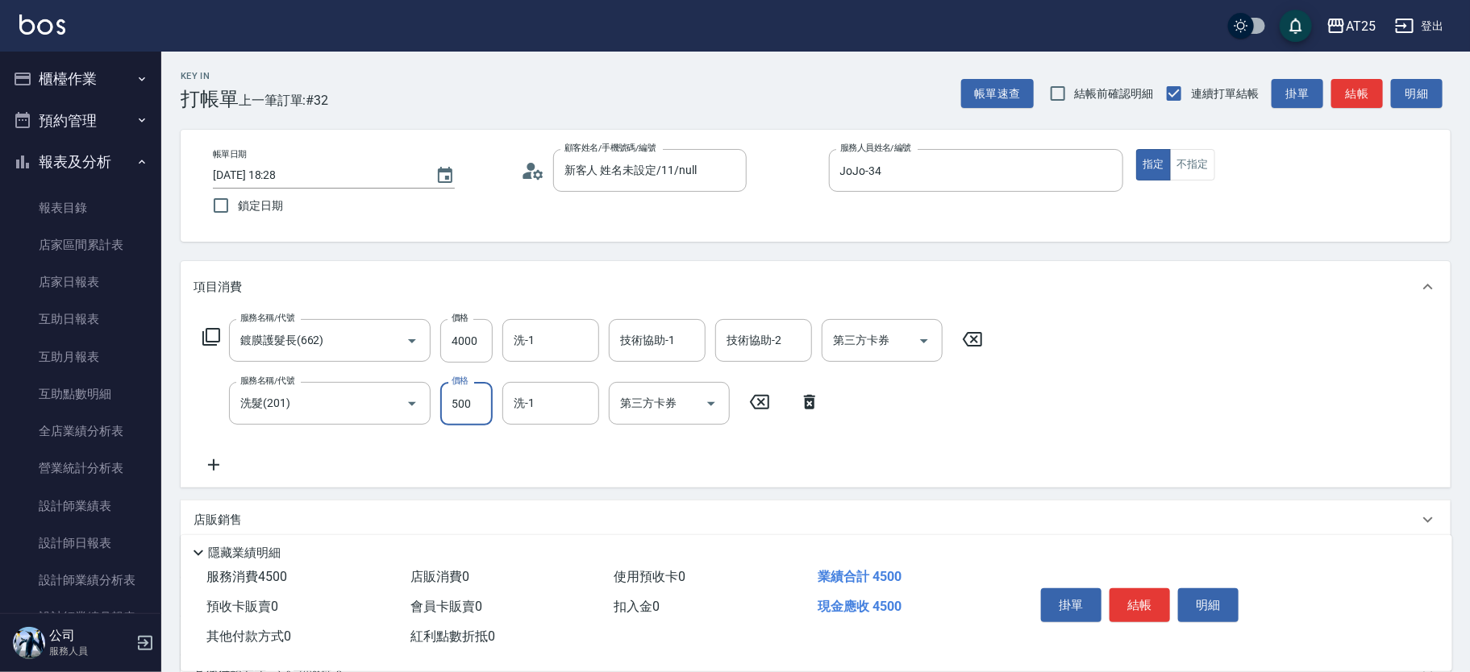
click at [662, 343] on input "技術協助-1" at bounding box center [657, 341] width 82 height 28
click at [549, 411] on input "洗-1" at bounding box center [551, 403] width 82 height 28
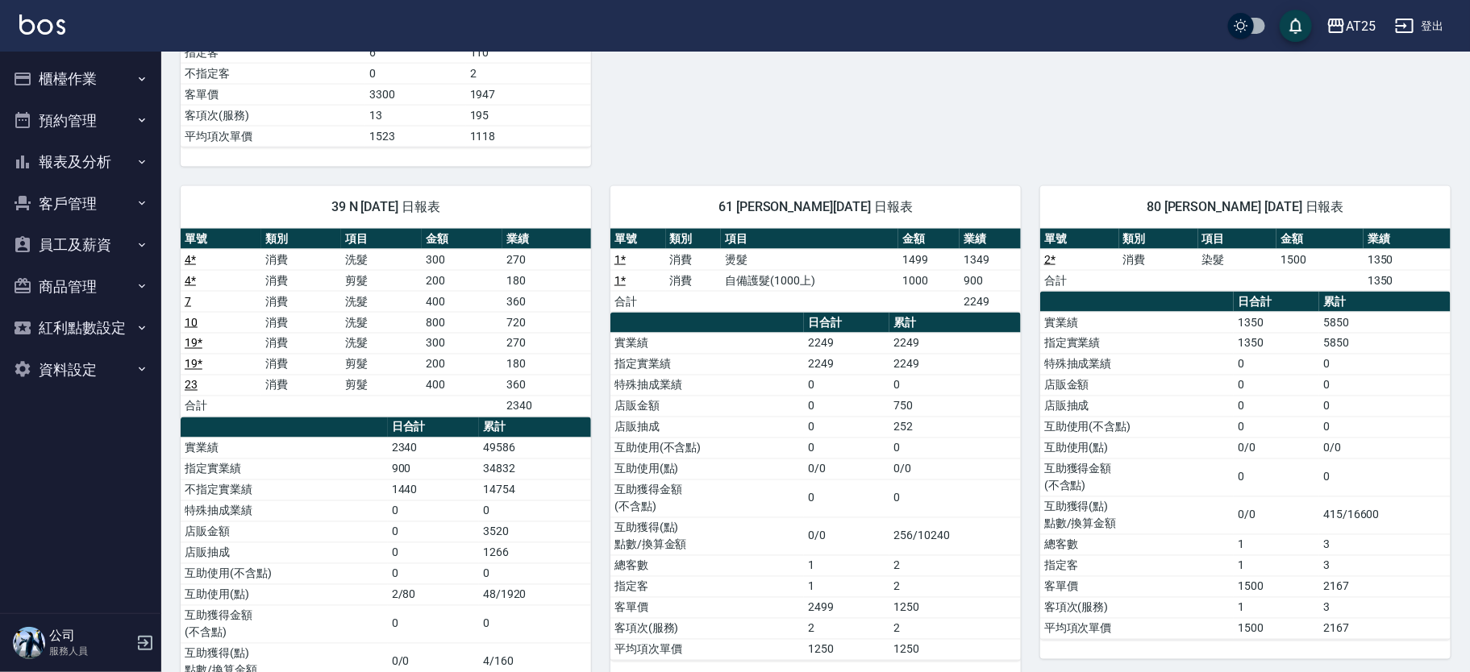
scroll to position [1234, 0]
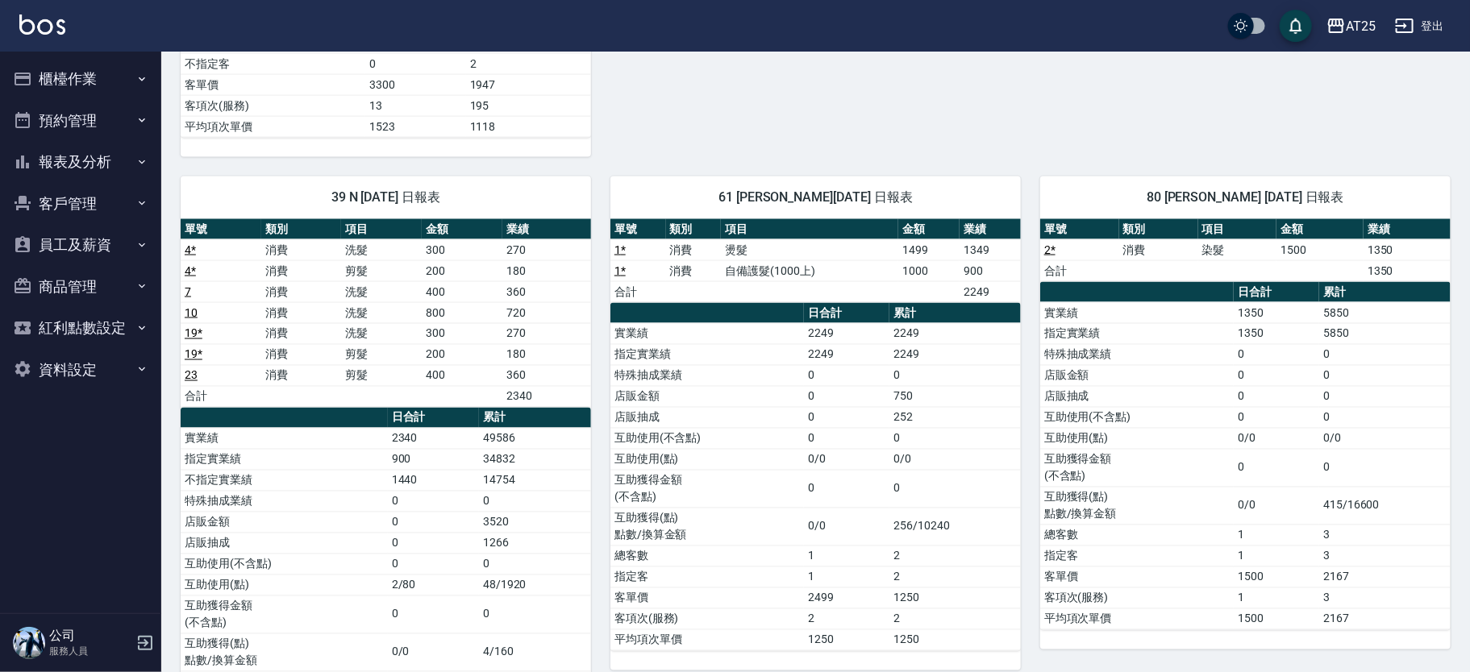
drag, startPoint x: 1459, startPoint y: 551, endPoint x: 1415, endPoint y: 619, distance: 81.0
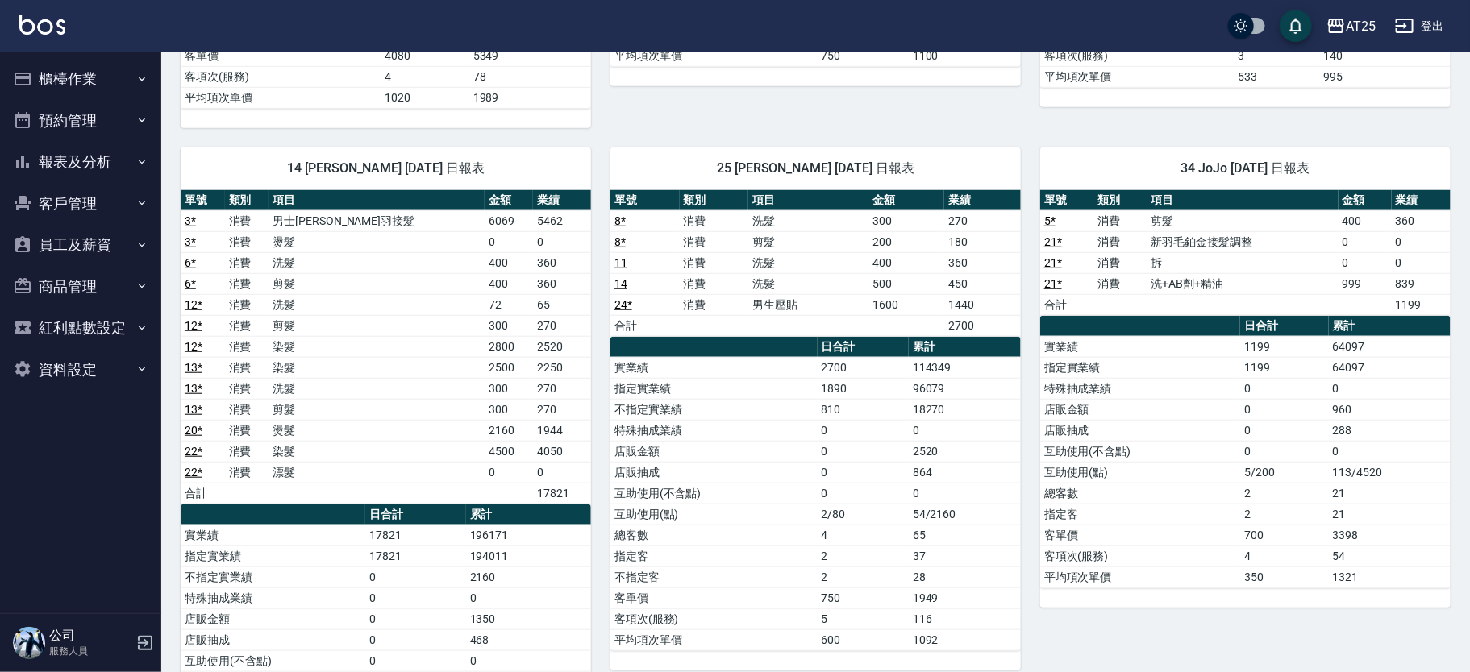
scroll to position [0, 0]
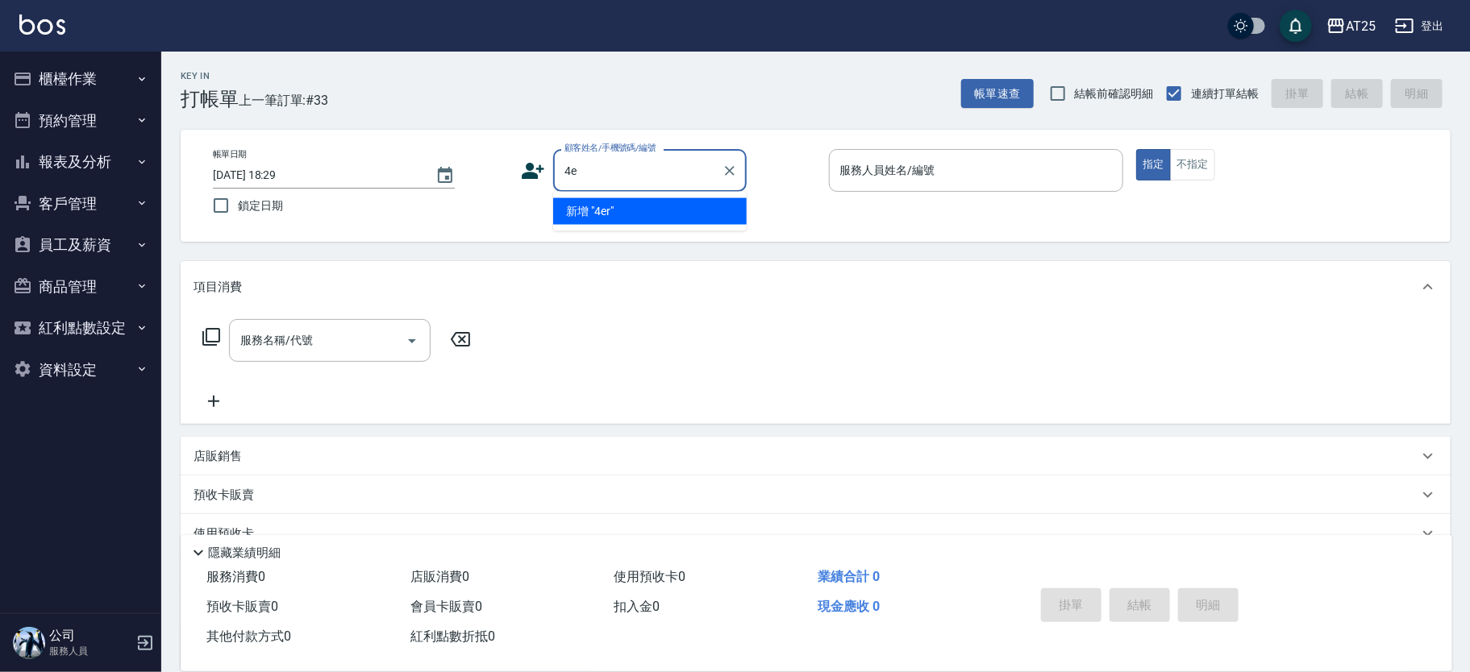
type input "4"
type input "新客人 姓名未設定/11/null"
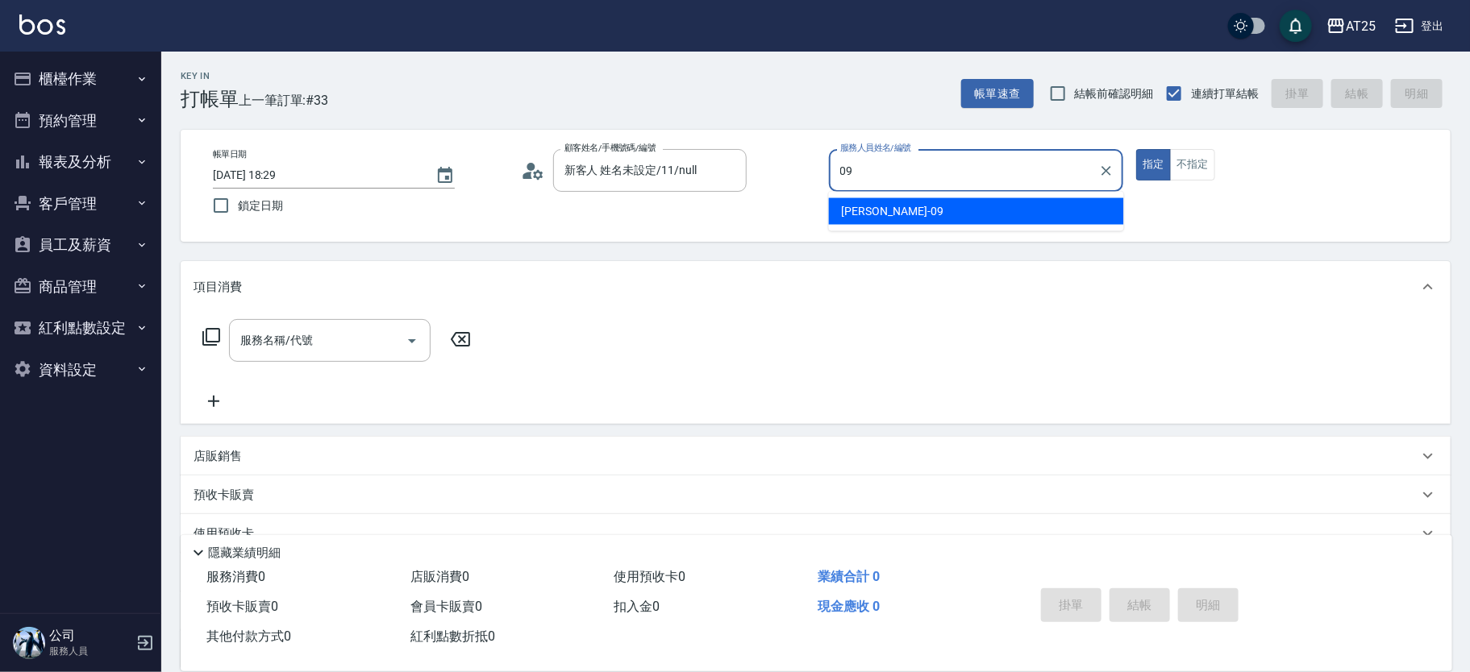
type input "Kevin-09"
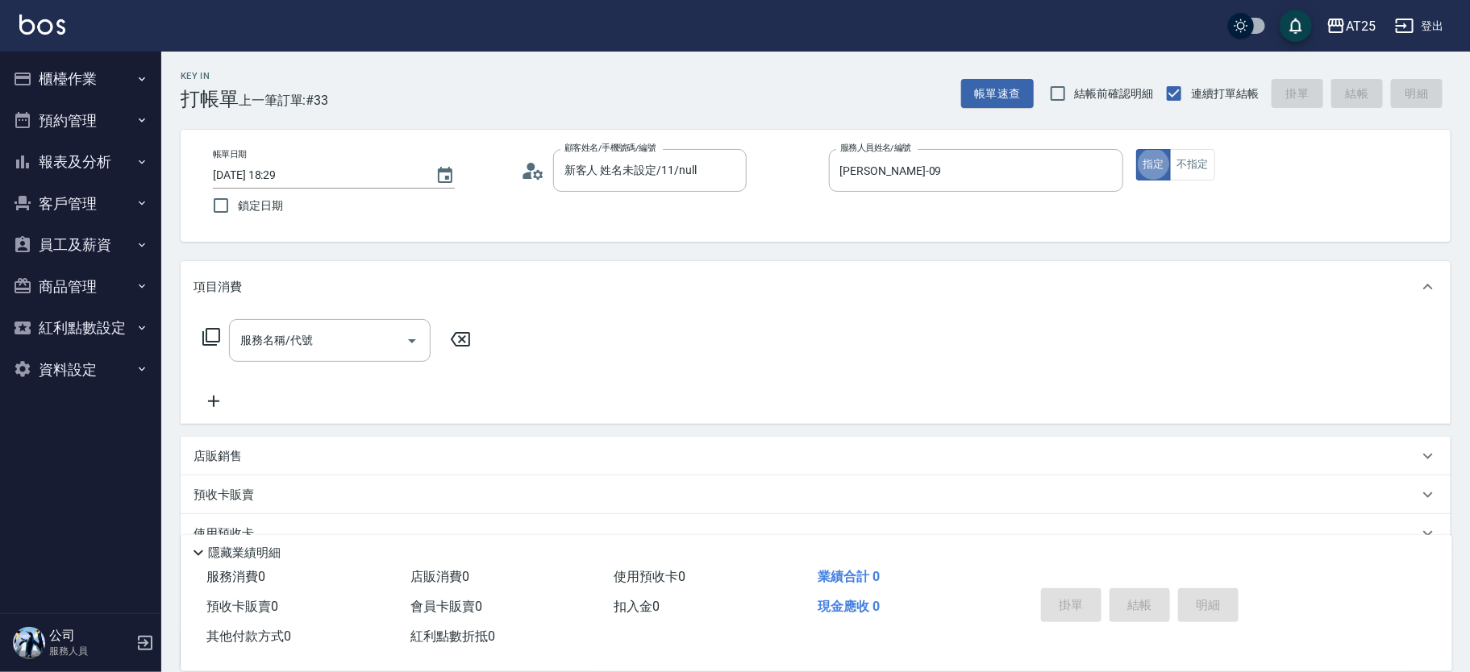
type button "true"
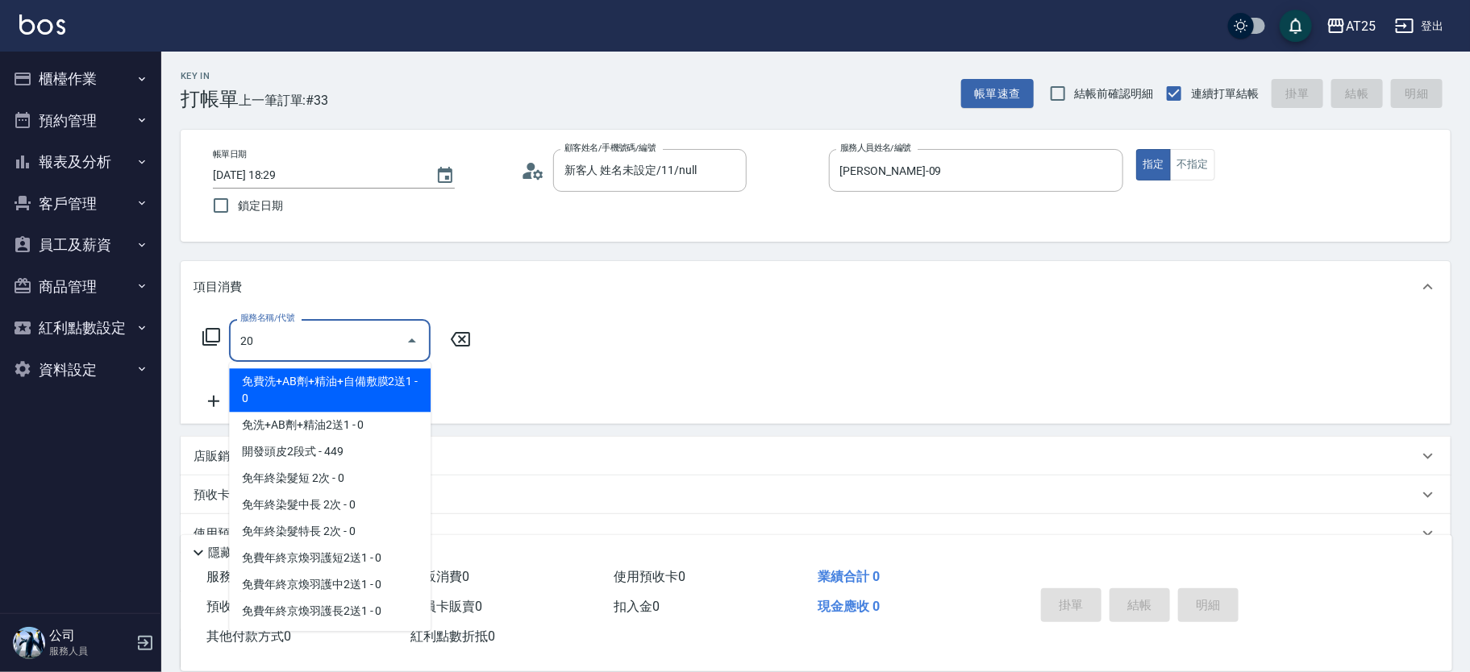
type input "201"
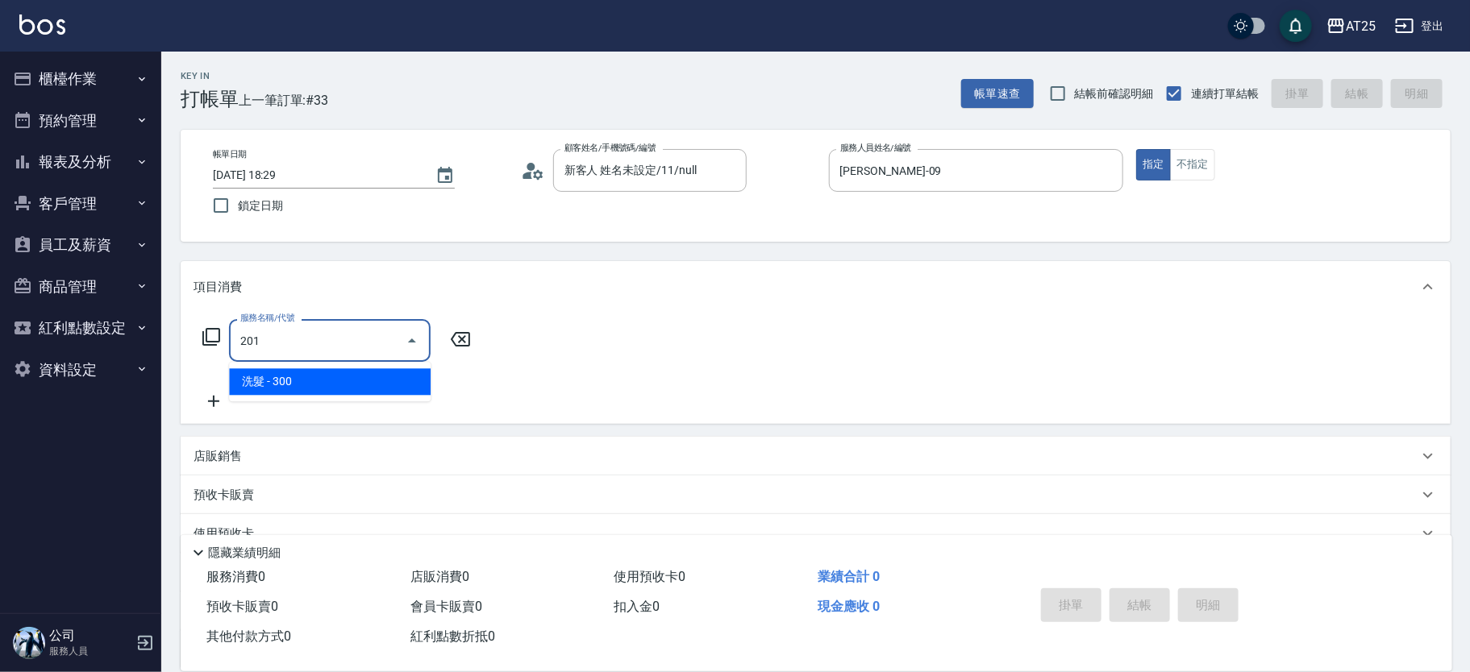
type input "30"
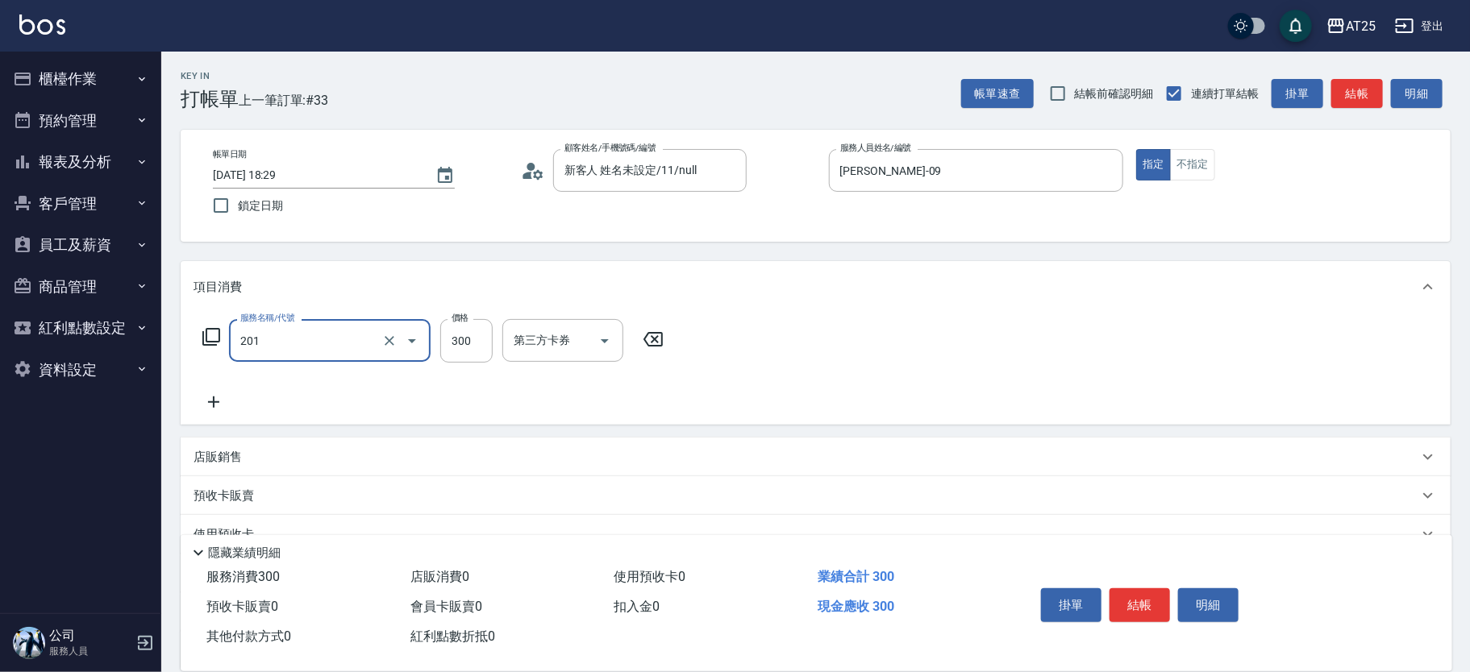
type input "洗髮(201)"
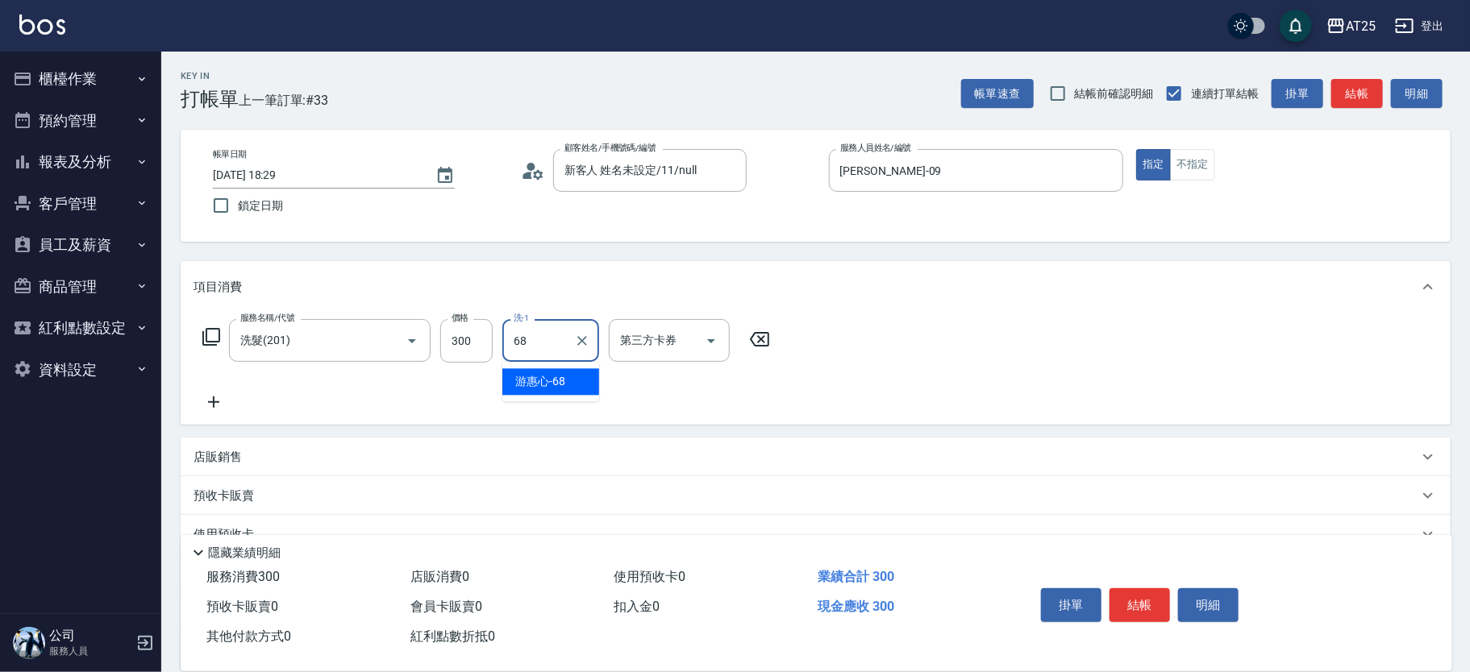
type input "游惠心-68"
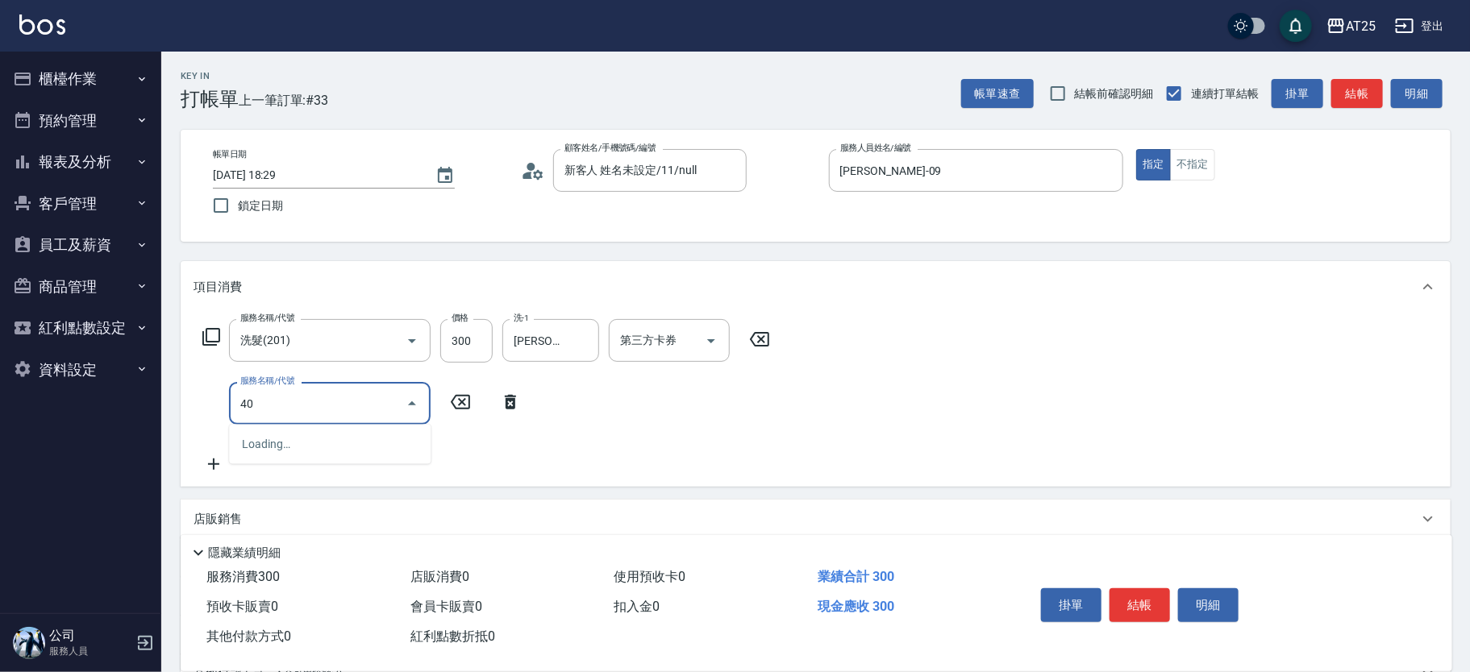
type input "401"
type input "60"
type input "剪髮(401)"
type input "30"
type input "20"
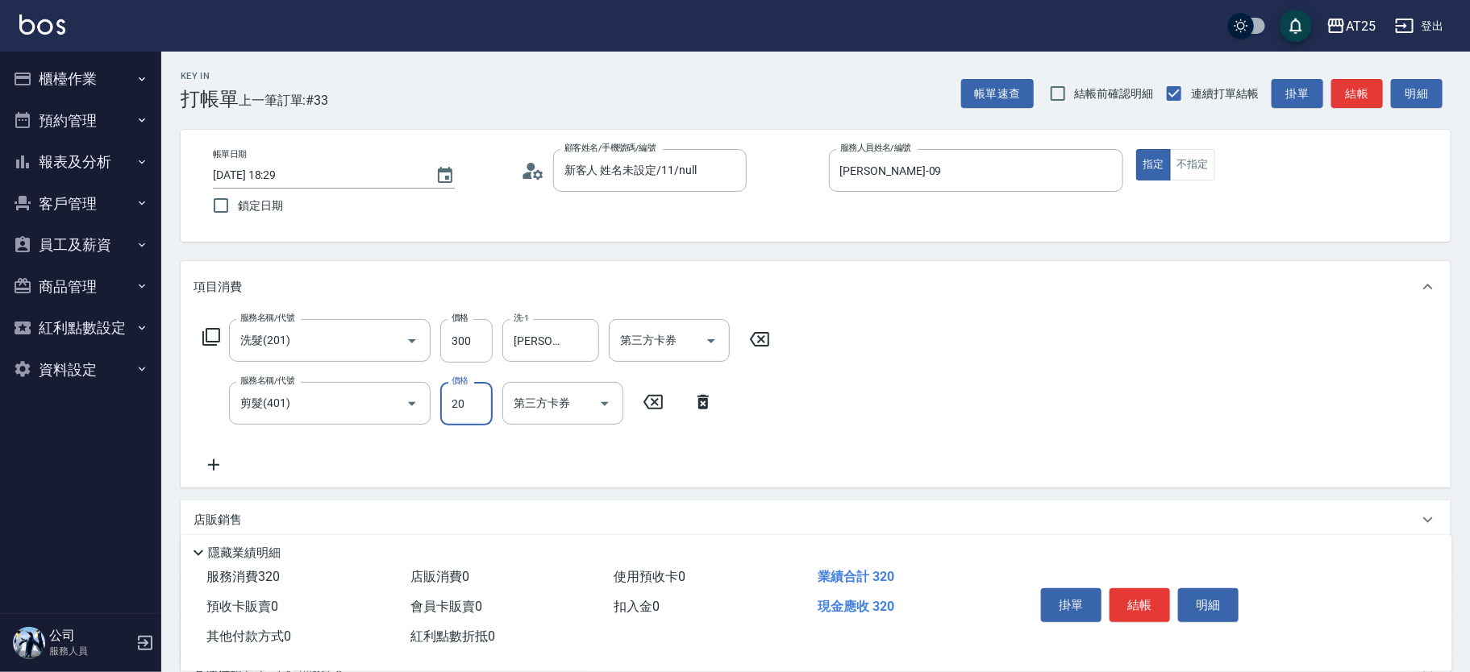
type input "50"
type input "200"
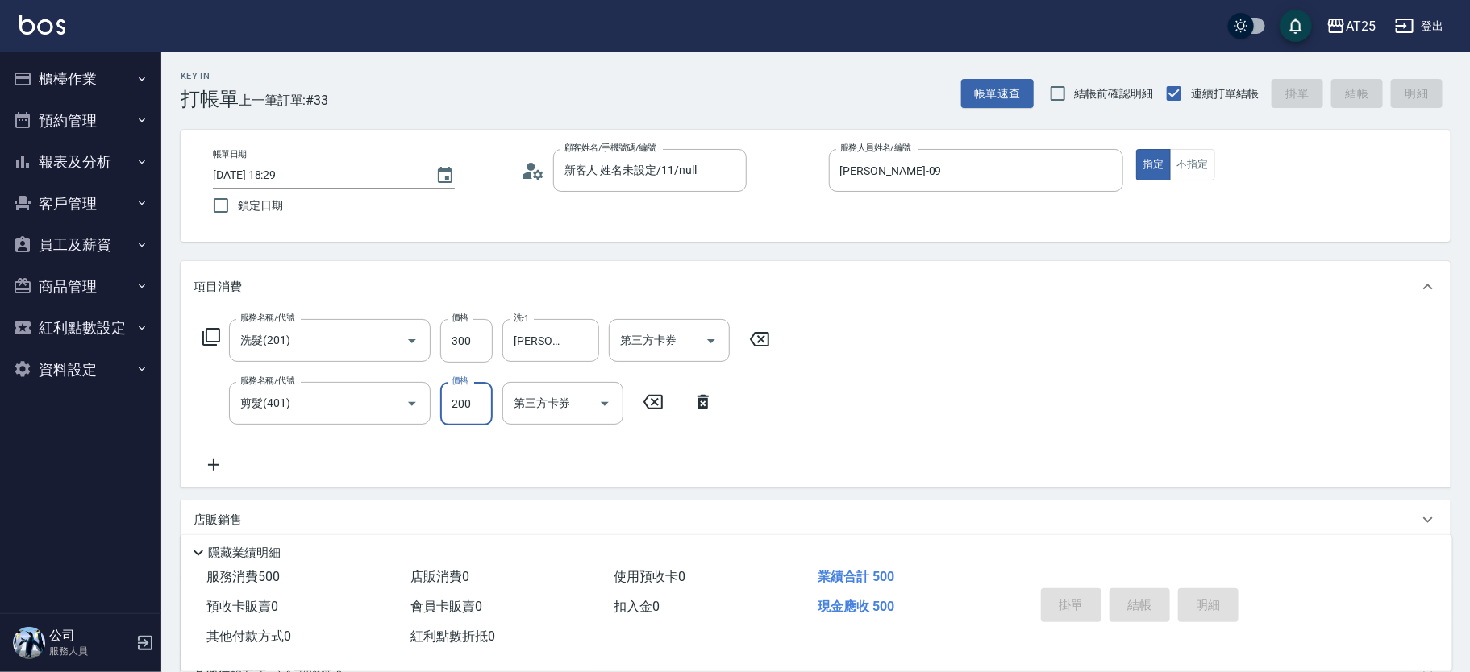
type input "2025/09/21 18:39"
type input "0"
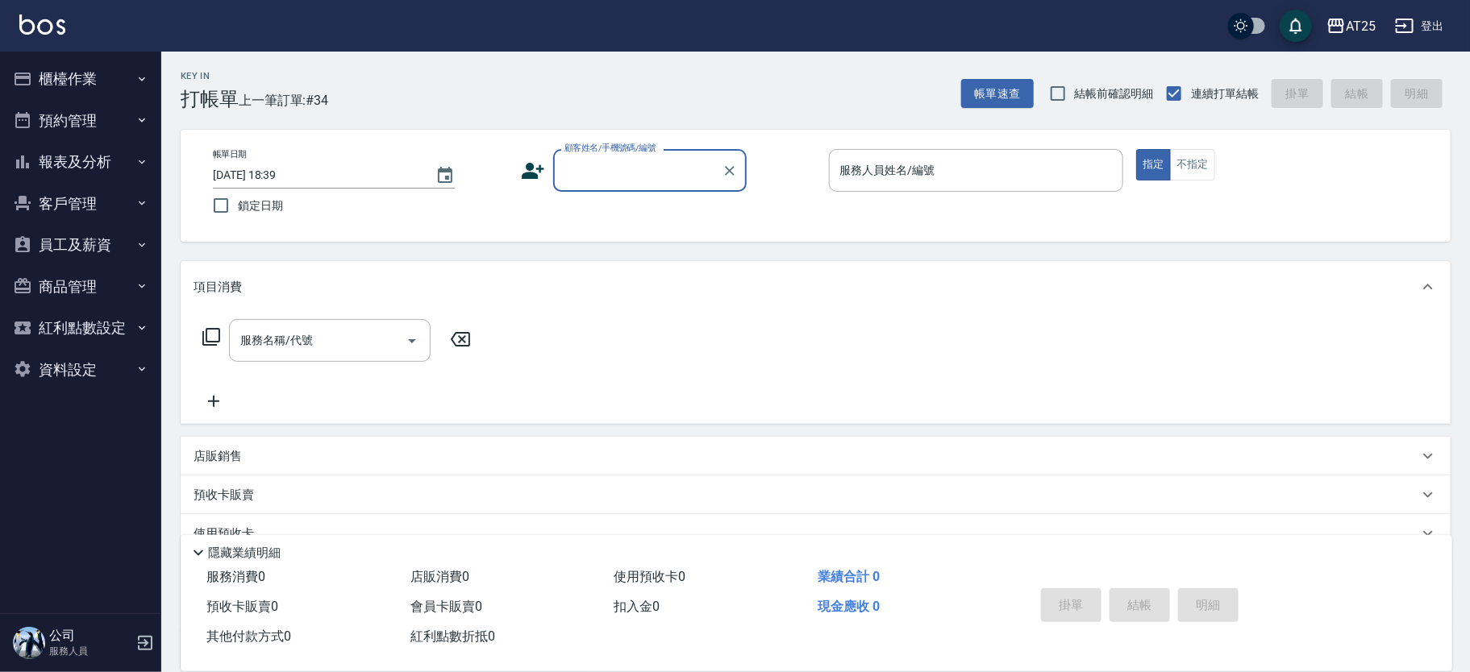
click at [610, 148] on label "顧客姓名/手機號碼/編號" at bounding box center [610, 148] width 92 height 12
click at [610, 156] on input "顧客姓名/手機號碼/編號" at bounding box center [637, 170] width 155 height 28
click at [637, 183] on input "顧客姓名/手機號碼/編號" at bounding box center [637, 170] width 155 height 28
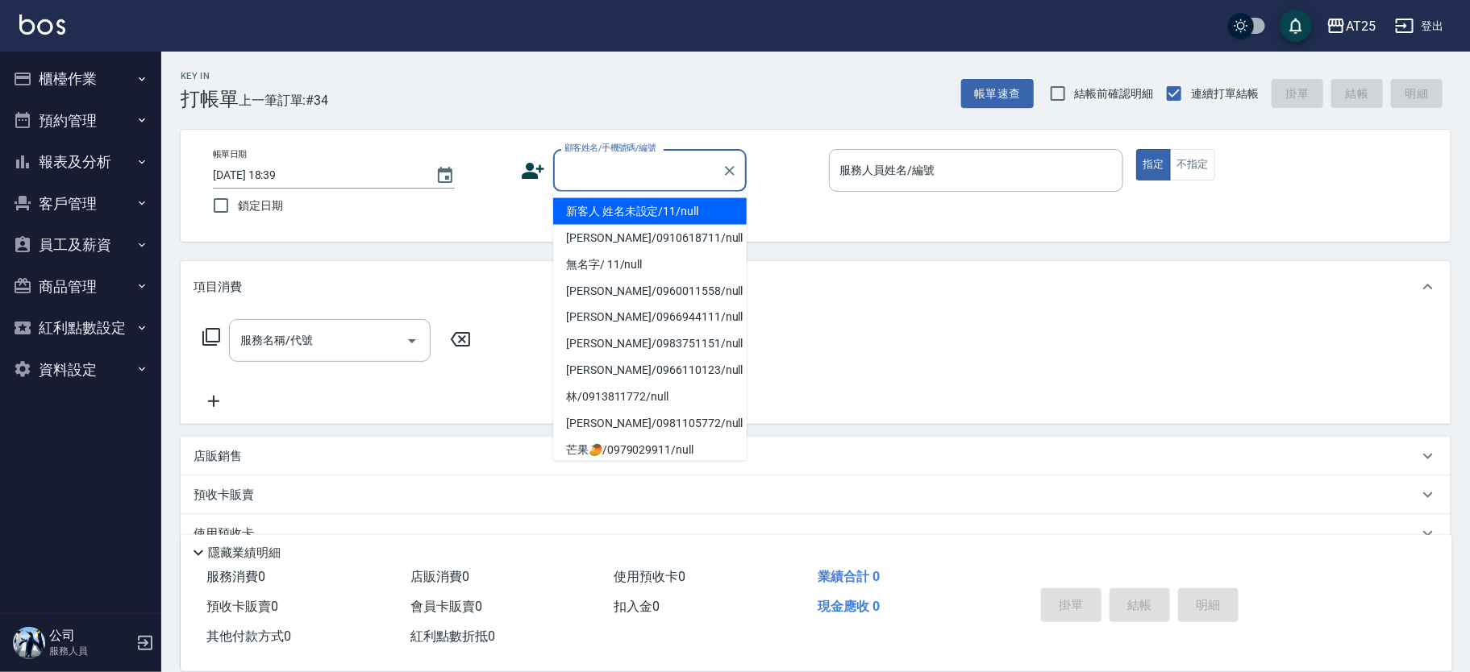
click at [678, 206] on li "新客人 姓名未設定/11/null" at bounding box center [650, 211] width 194 height 27
type input "新客人 姓名未設定/11/null"
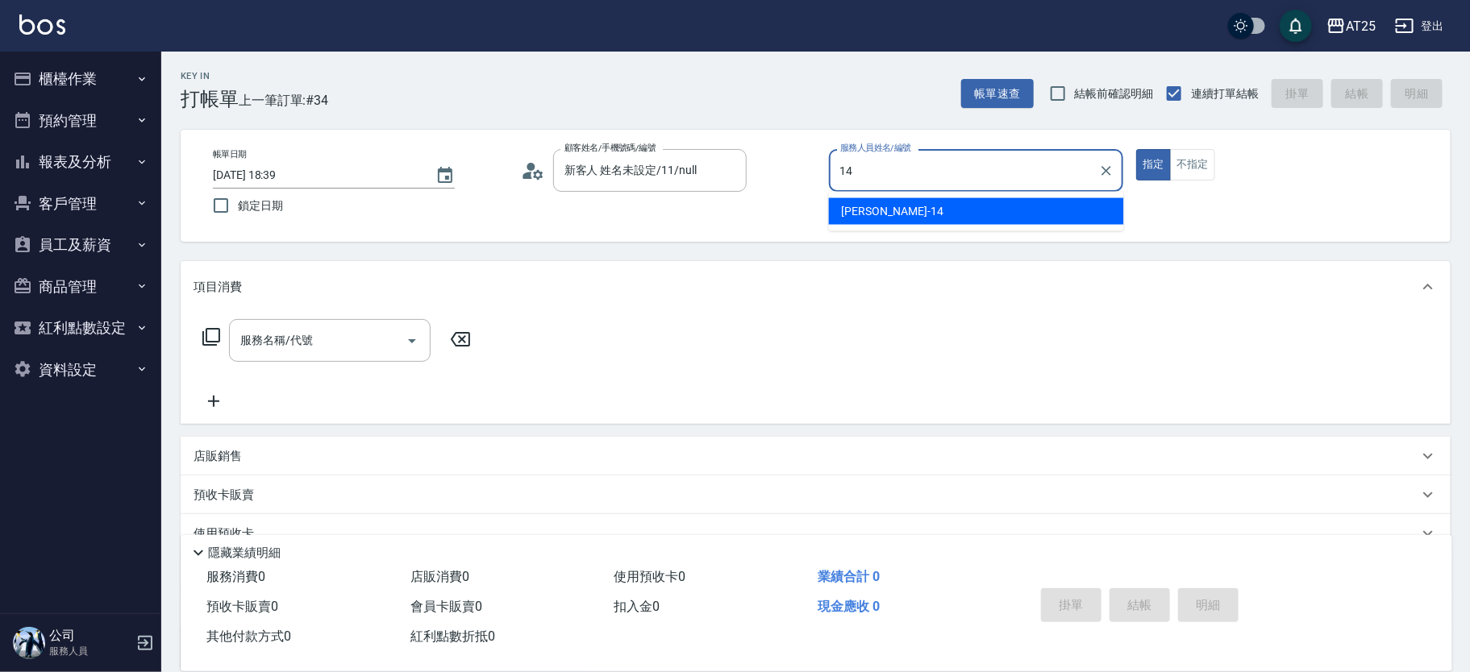
type input "Ken-14"
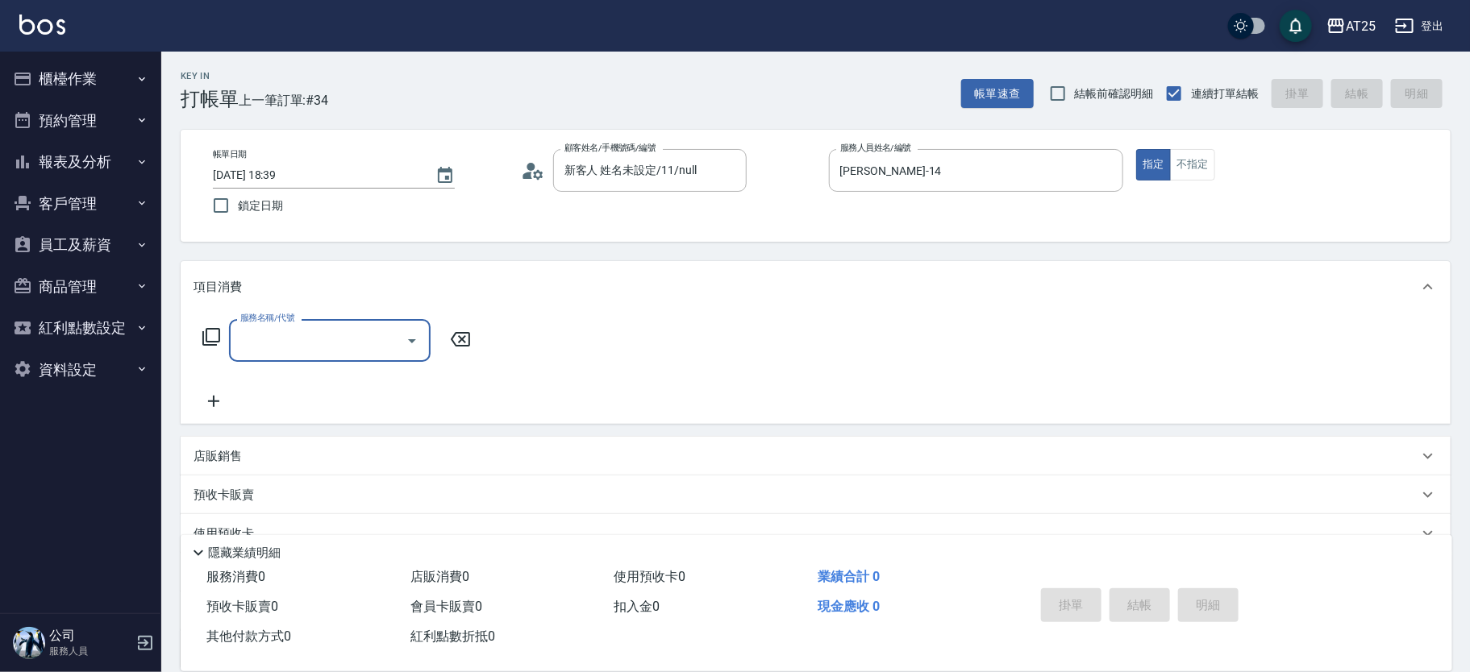
click at [219, 348] on div "服務名稱/代號 服務名稱/代號" at bounding box center [337, 340] width 287 height 43
click at [216, 337] on icon at bounding box center [211, 336] width 19 height 19
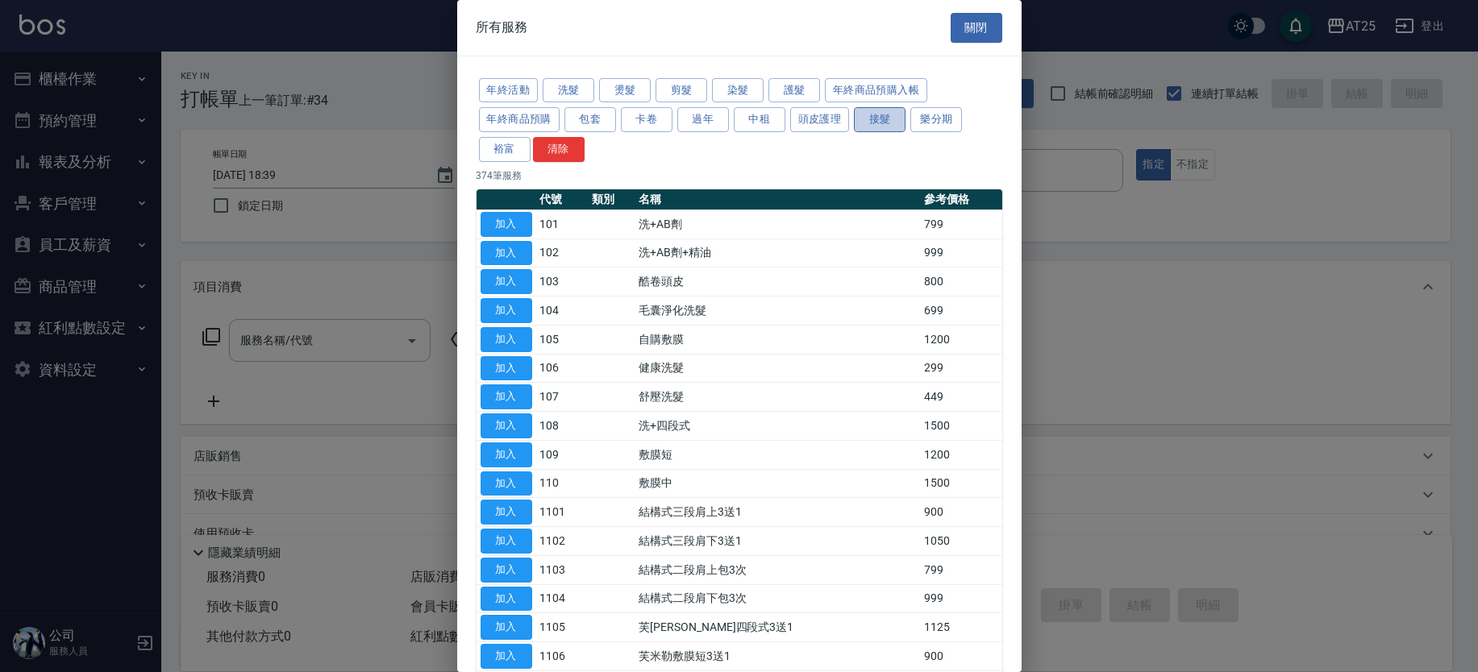
click at [892, 127] on button "接髮" at bounding box center [880, 119] width 52 height 25
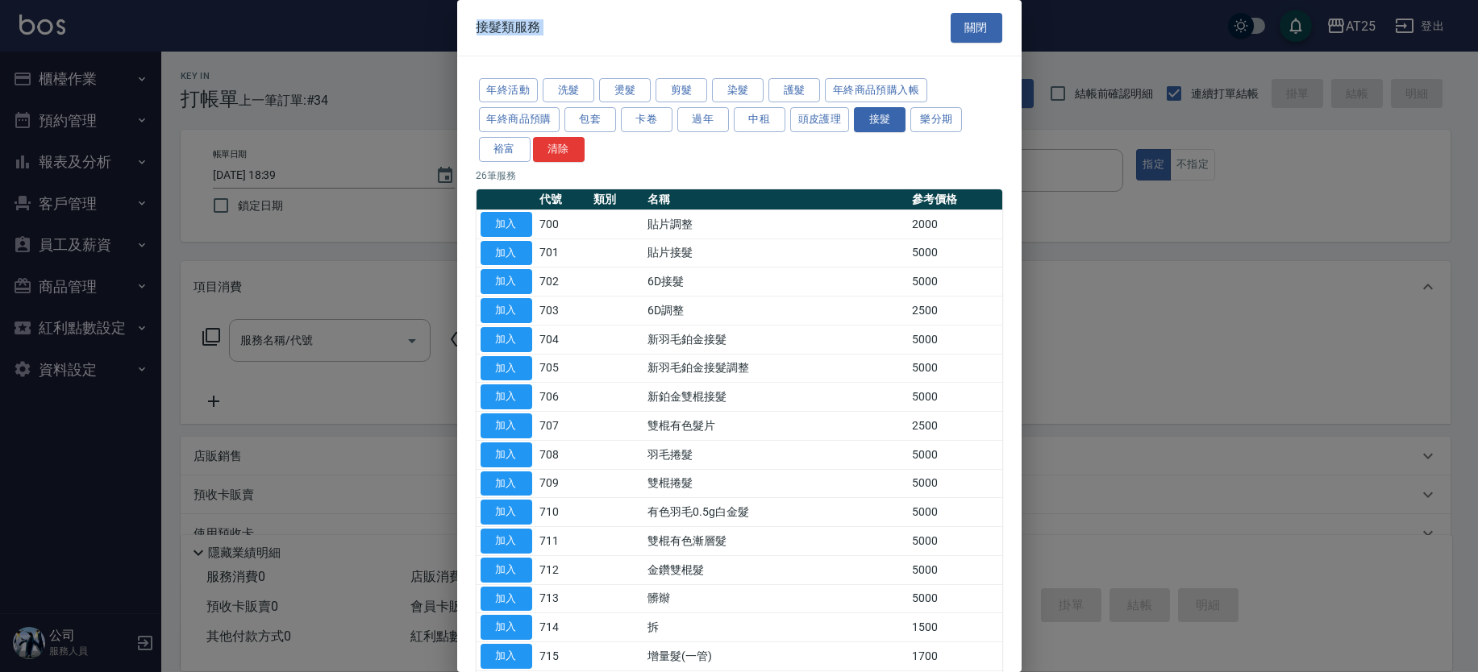
drag, startPoint x: 1021, startPoint y: 176, endPoint x: 1043, endPoint y: 194, distance: 29.2
click at [1043, 210] on div "接髮類服務 關閉 年終活動 洗髮 燙髮 剪髮 染髮 護髮 年終商品預購入帳 年終商品預購 包套 卡卷 過年 中租 頭皮護理 接髮 樂分期 裕富 清除 26 筆…" at bounding box center [739, 336] width 1478 height 672
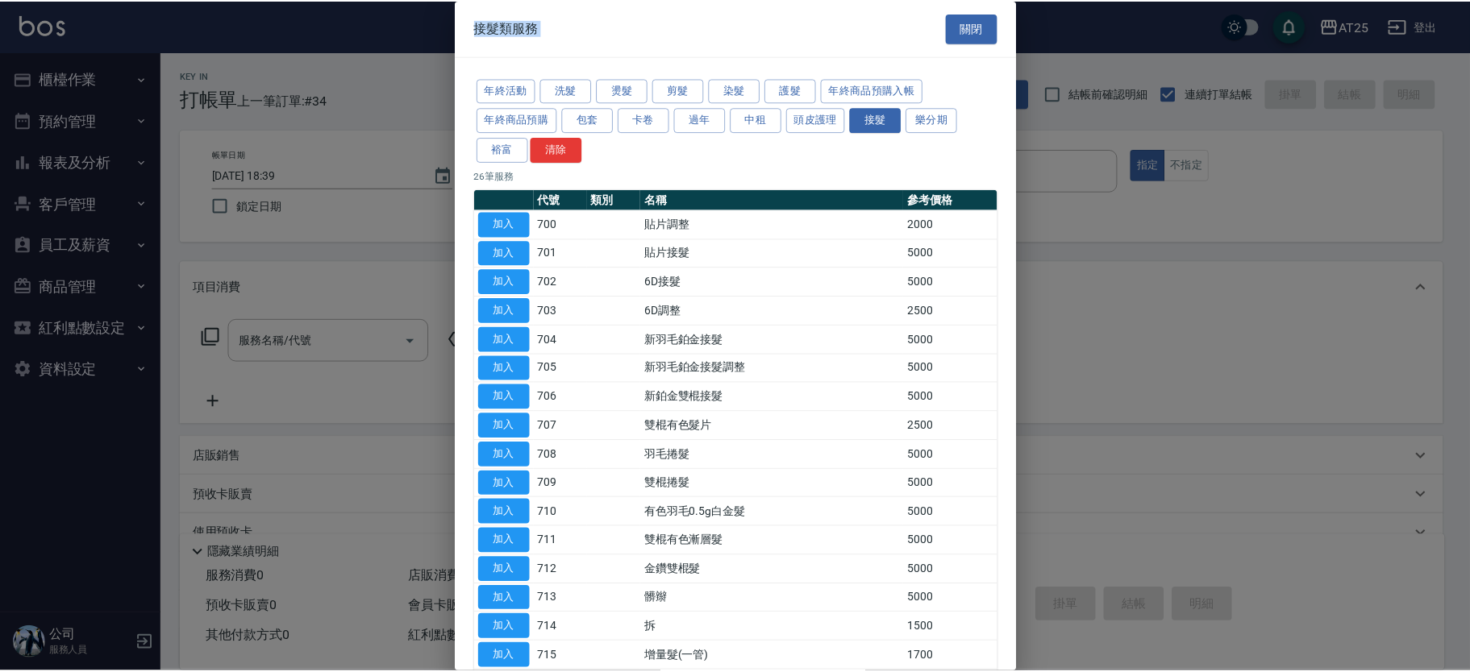
scroll to position [364, 0]
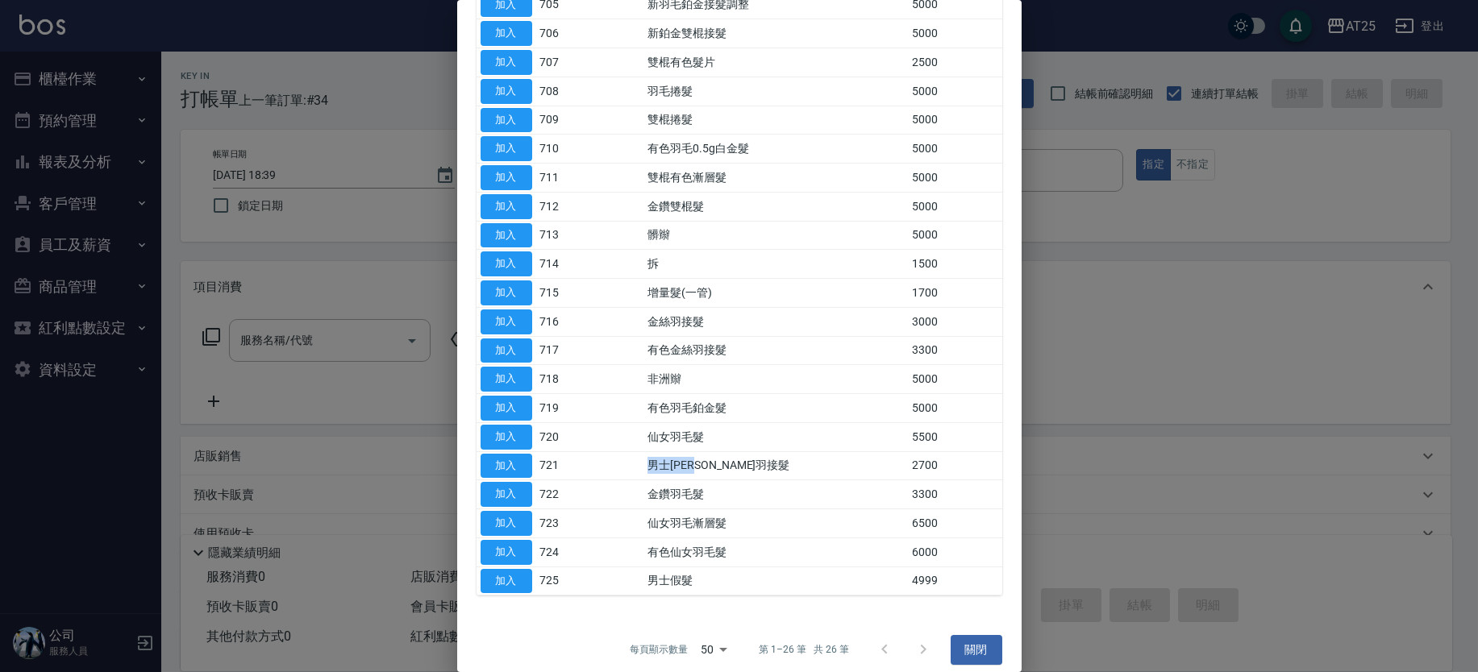
drag, startPoint x: 656, startPoint y: 454, endPoint x: 736, endPoint y: 456, distance: 79.8
click at [736, 456] on tr "加入 721 男士金絲羽接髮 2700" at bounding box center [739, 466] width 526 height 29
click at [511, 458] on button "加入" at bounding box center [507, 466] width 52 height 25
type input "男士金絲羽接髮(721)"
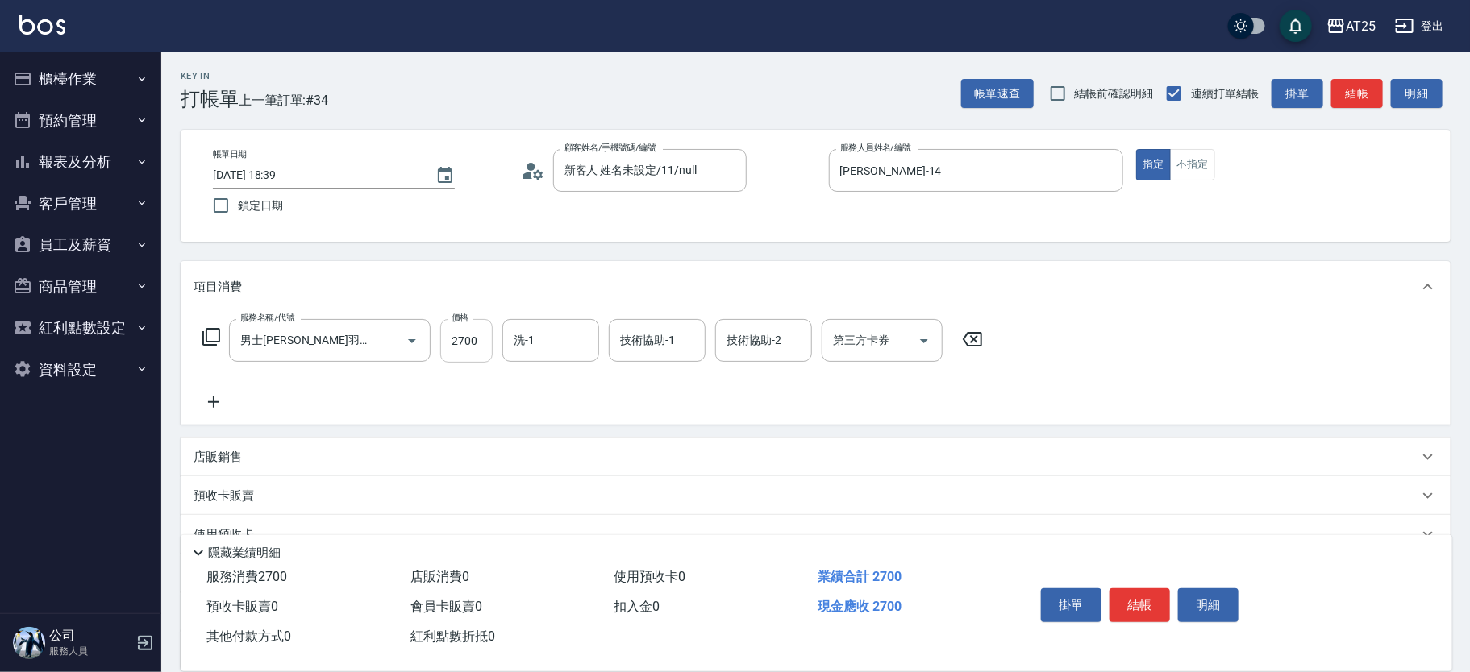
click at [467, 345] on input "2700" at bounding box center [466, 341] width 52 height 44
type input "0"
type input "50"
type input "506"
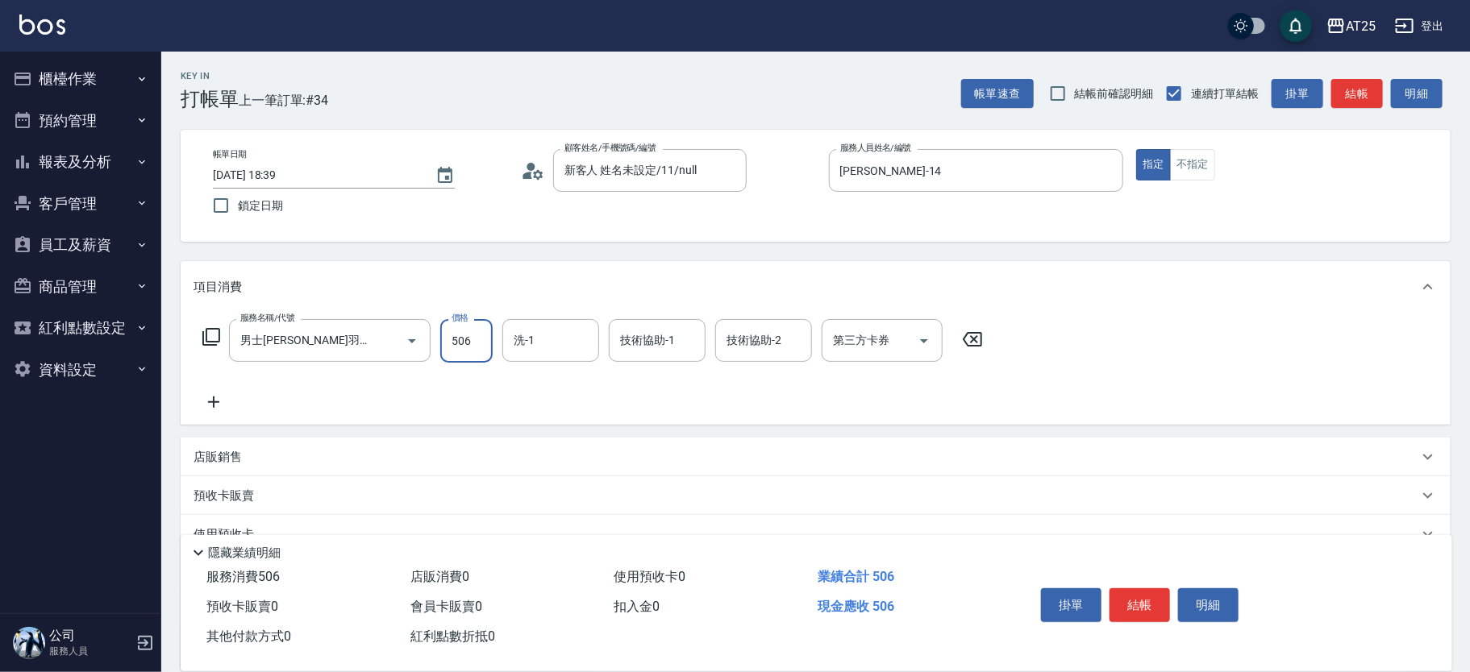
type input "500"
type input "5069"
type input "小宇-58"
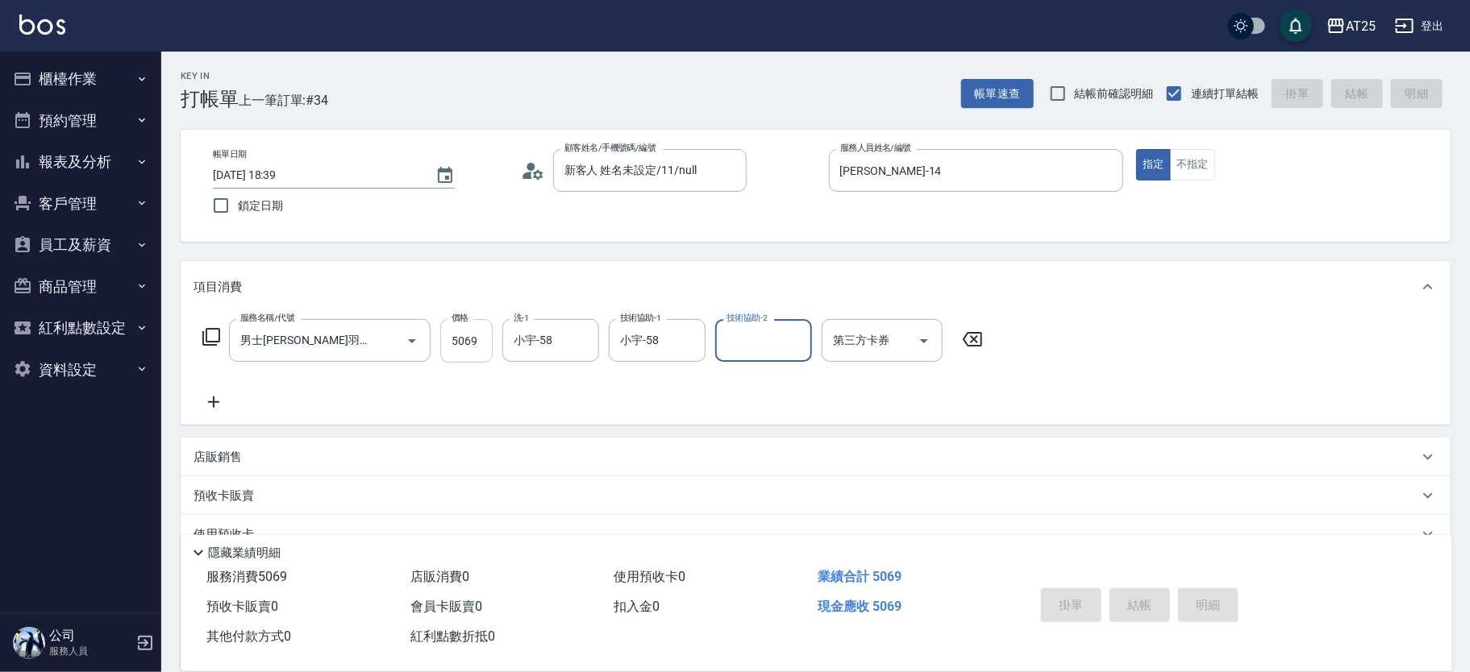
type input "2025/09/21 18:42"
type input "0"
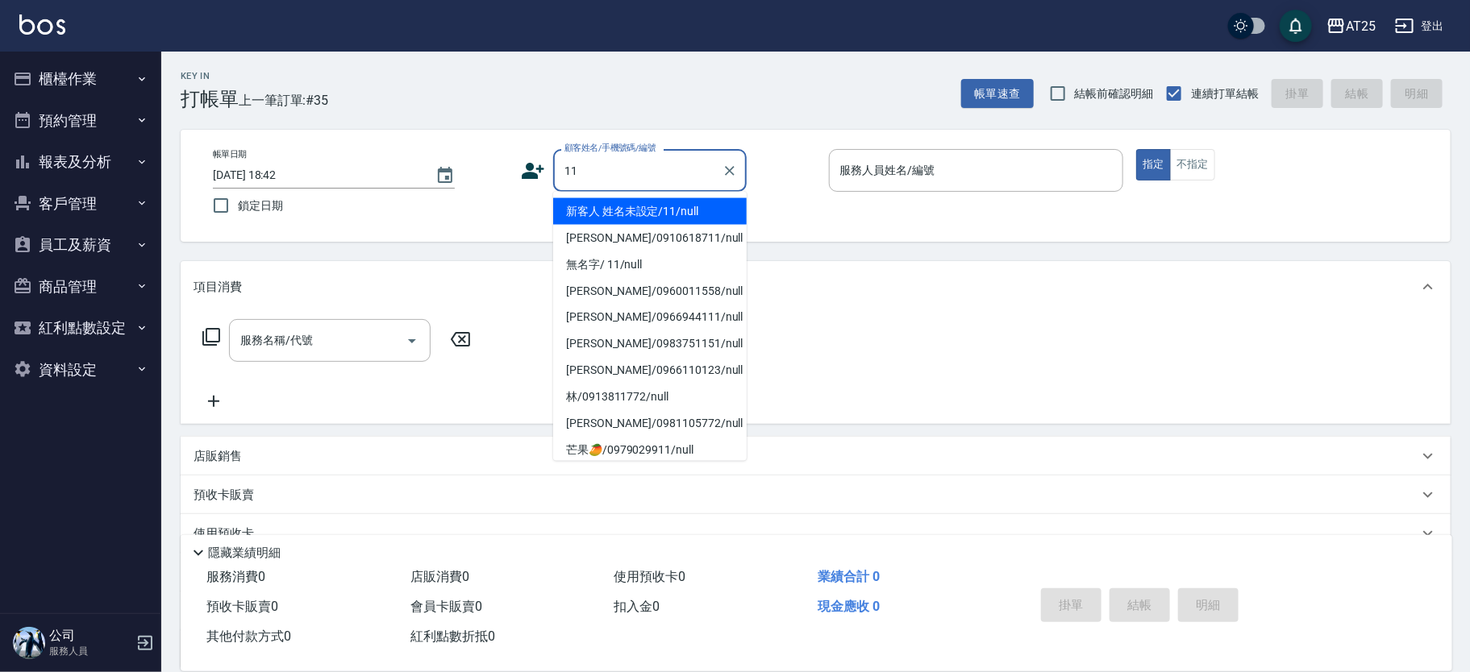
type input "新客人 姓名未設定/11/null"
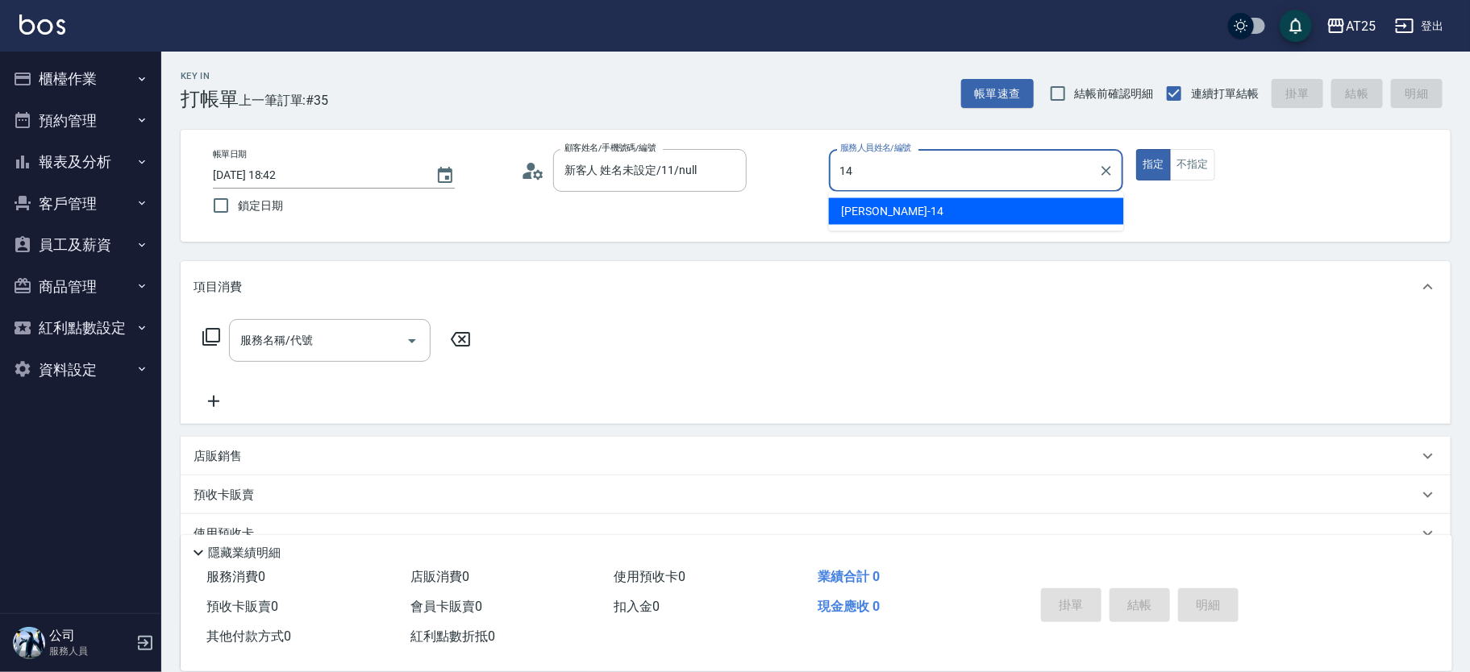
type input "Ken-14"
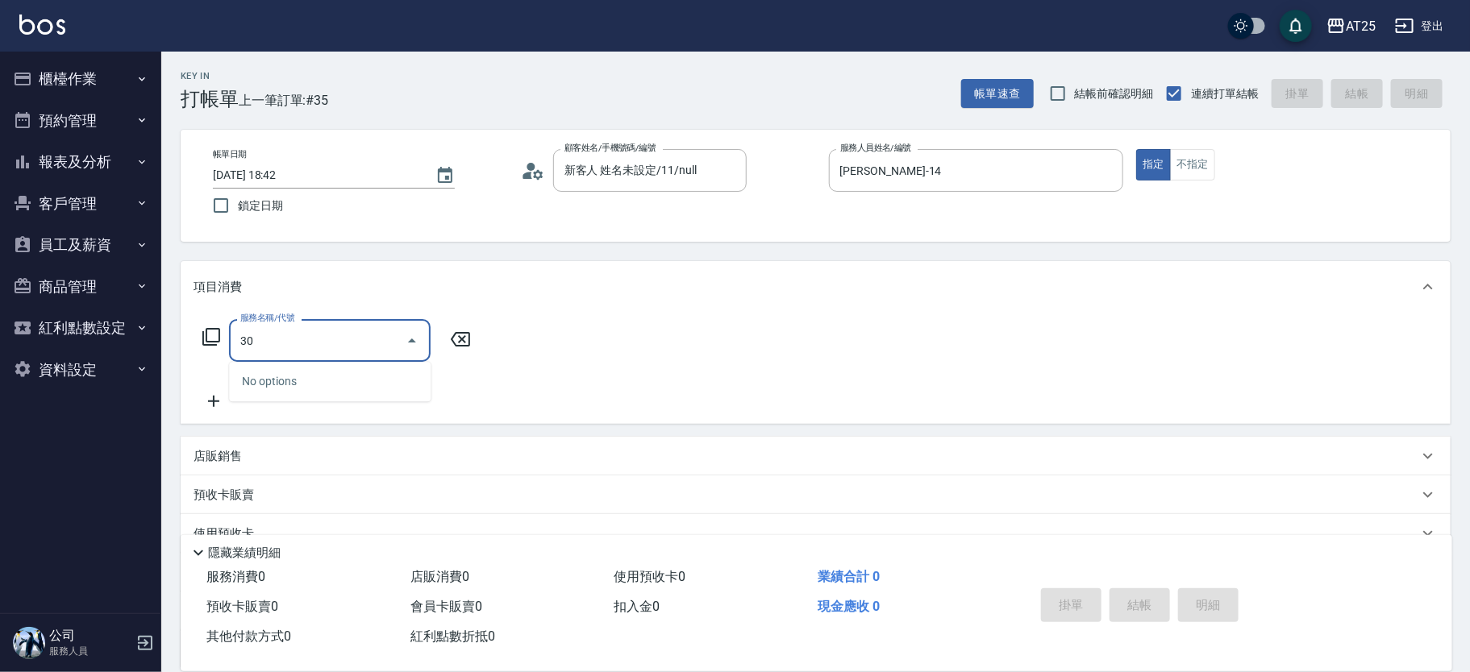
type input "301"
type input "150"
type input "燙髮(301)"
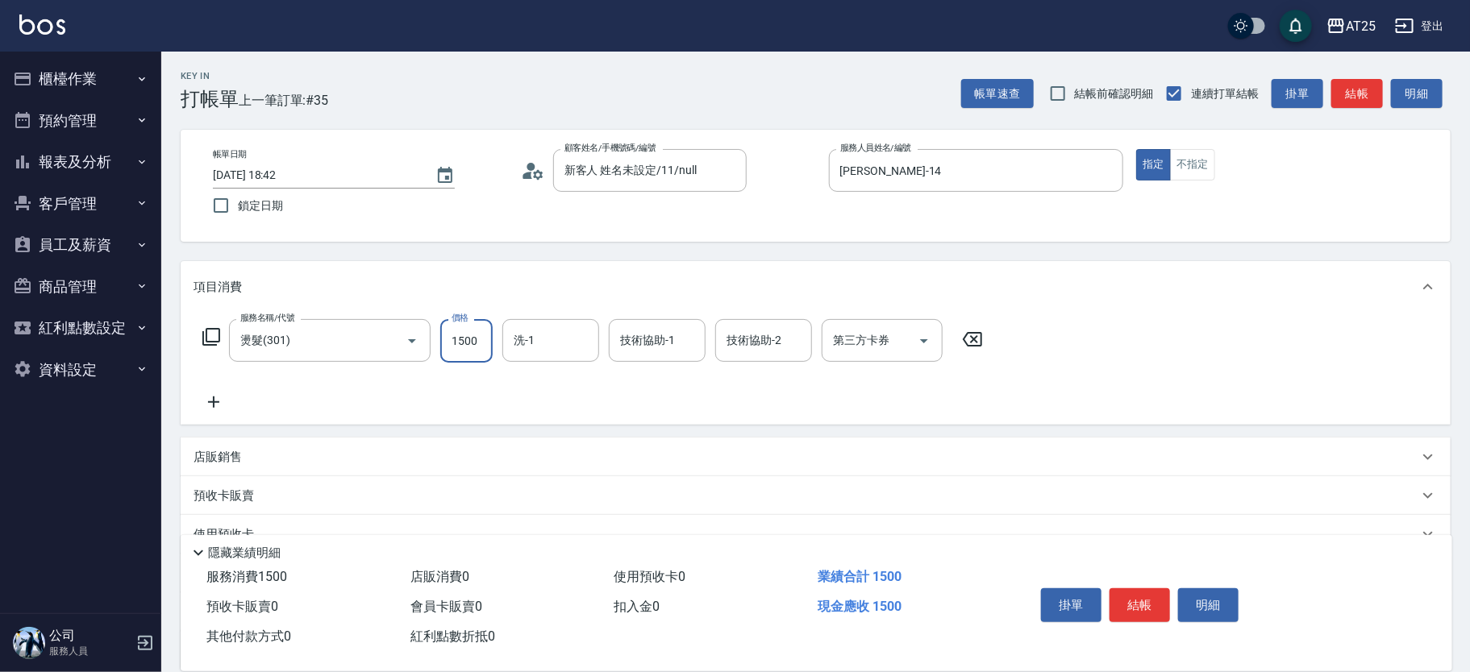
type input "0"
type input "30"
type input "300"
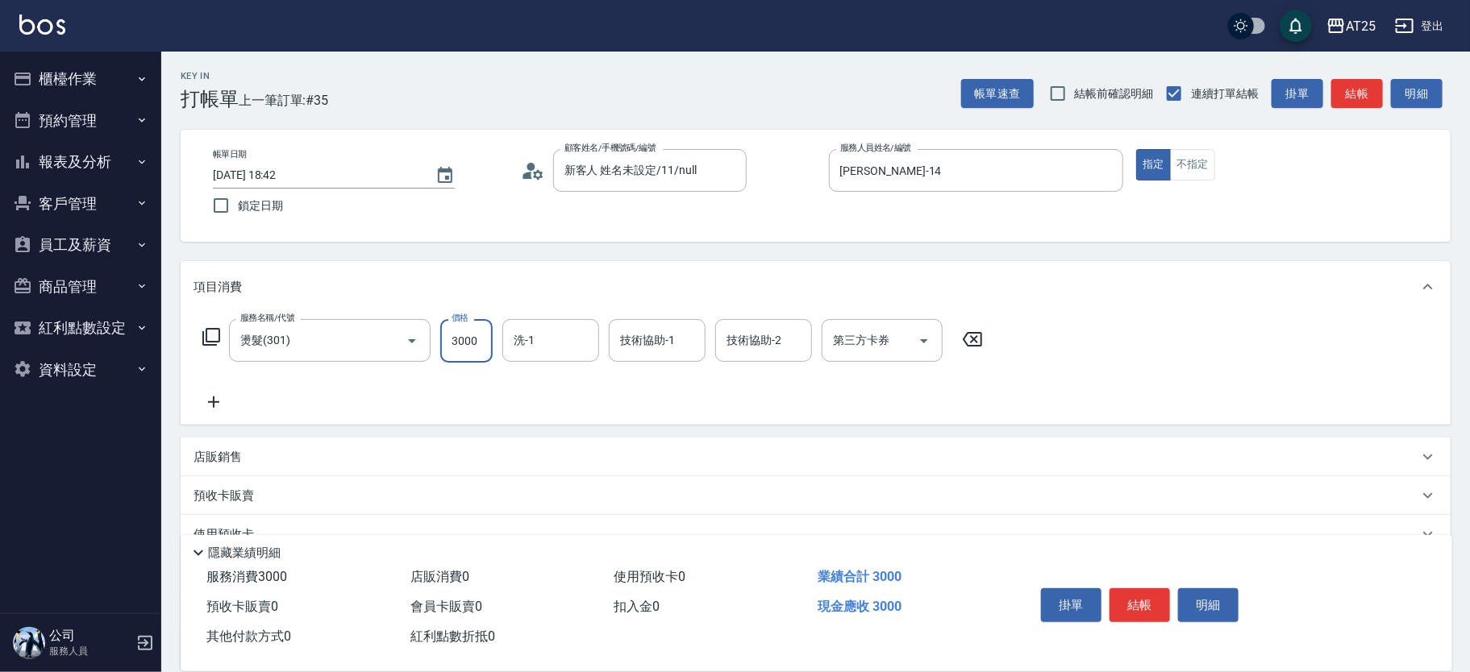
type input "3000"
type input "小宇-58"
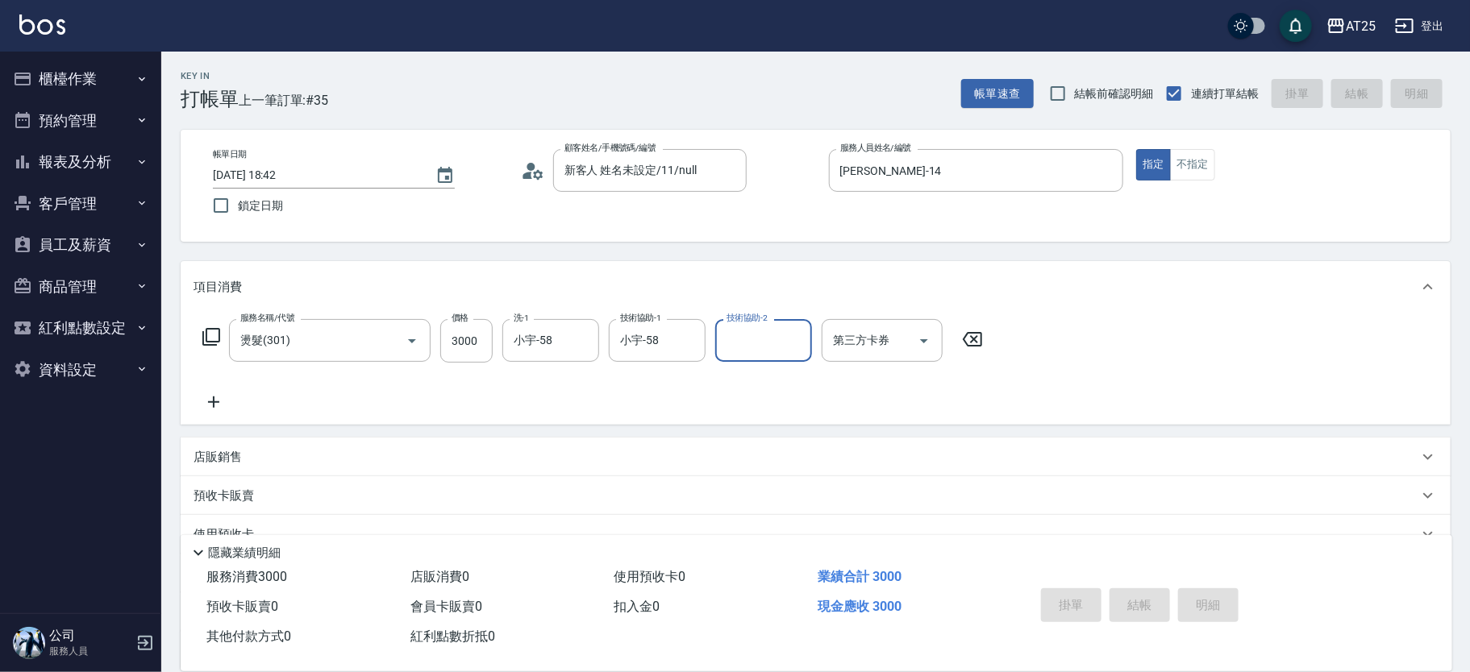
type input "2025/09/21 18:43"
type input "0"
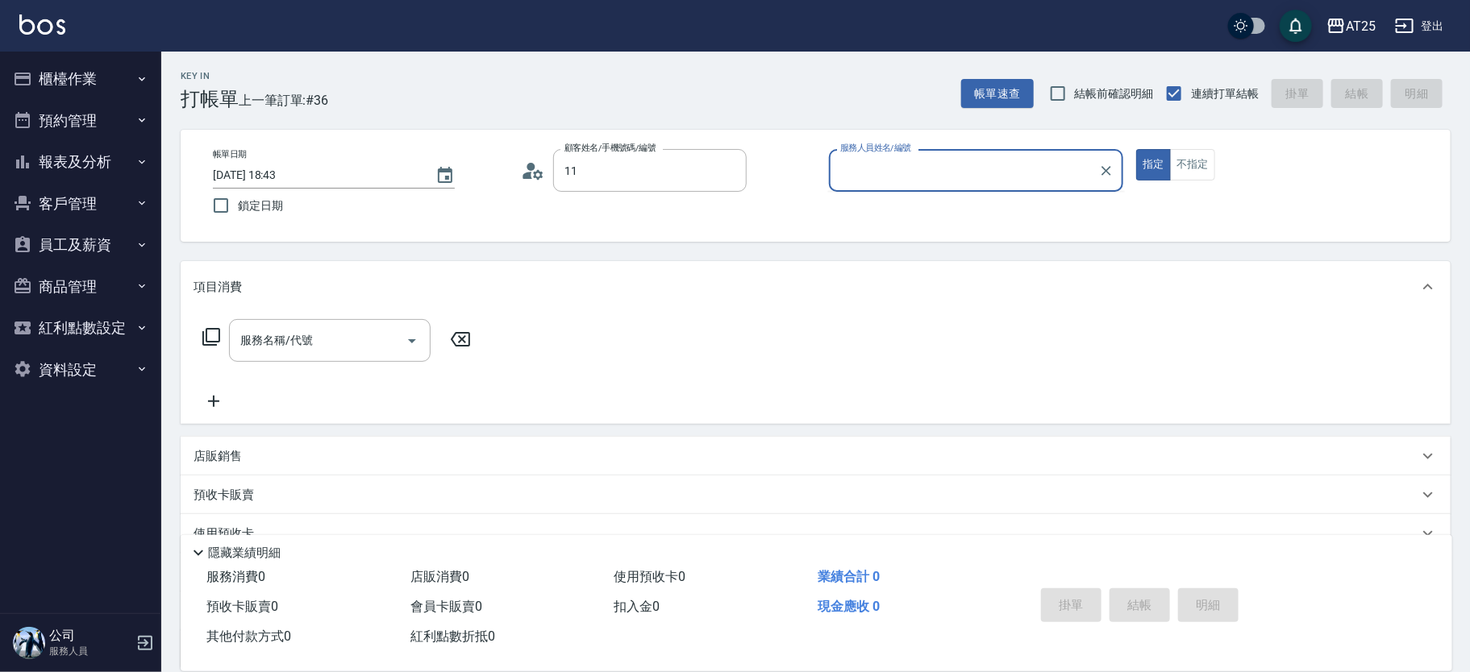
type input "新客人 姓名未設定/11/null"
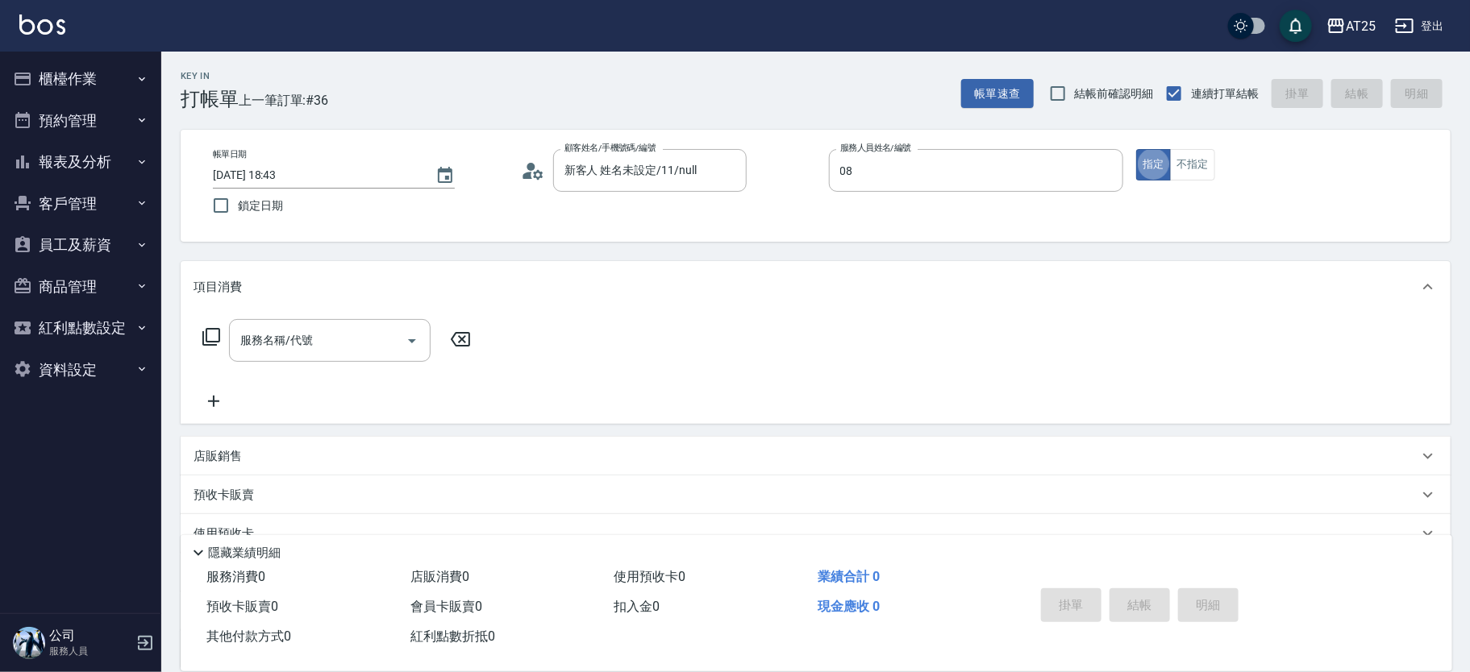
type input "Tony-08"
type input "201"
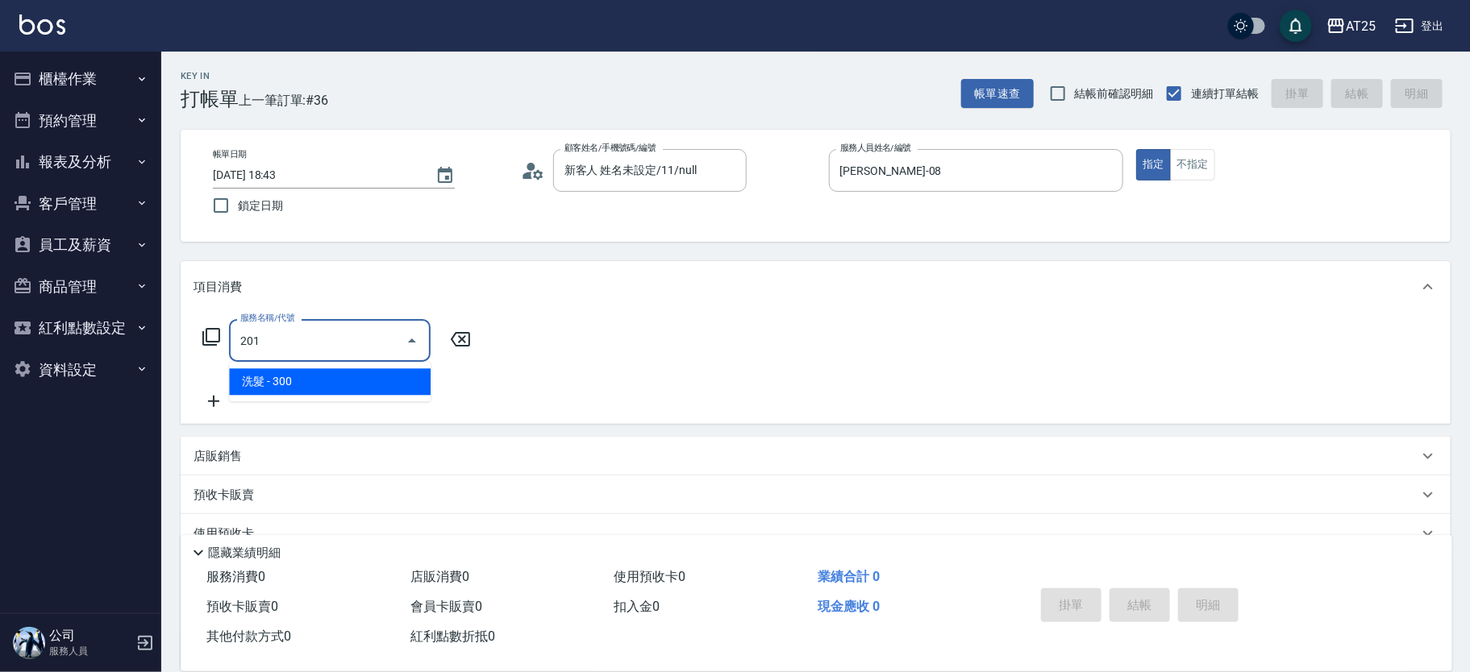
type input "30"
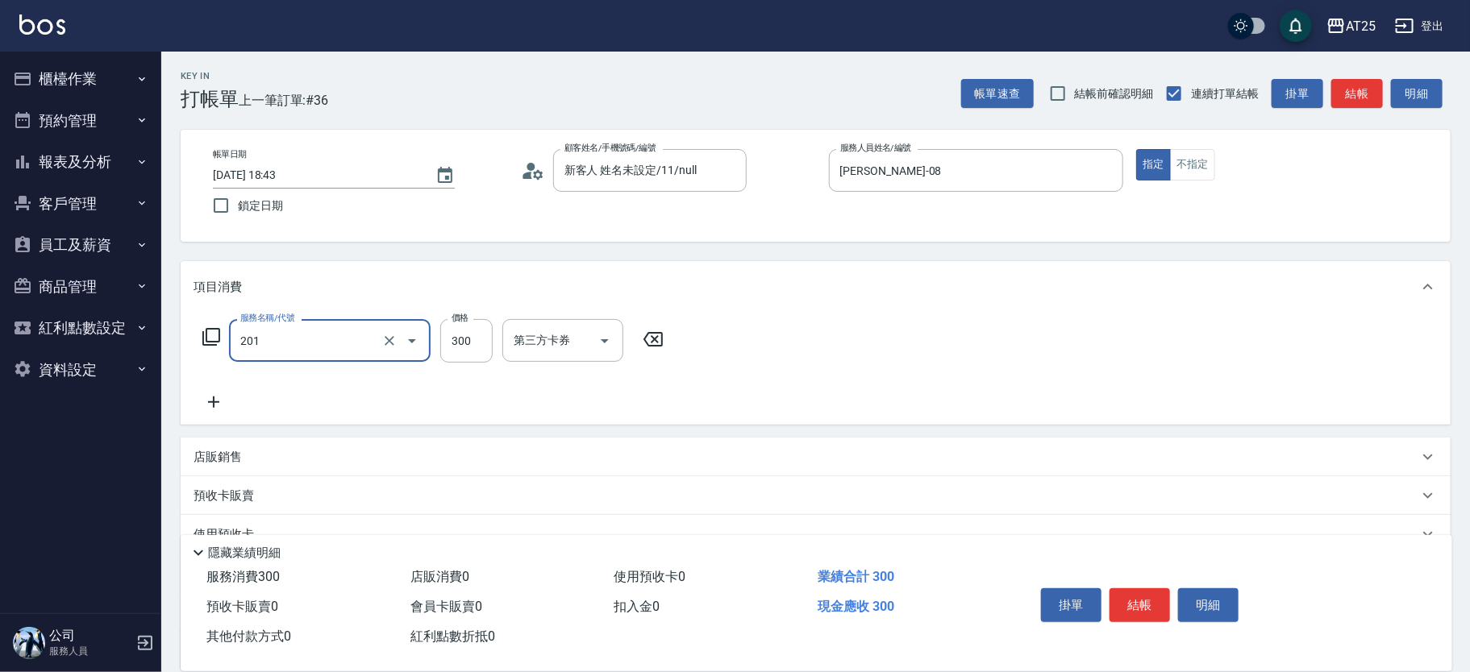
type input "洗髮(201)"
type input "4"
type input "0"
type input "40"
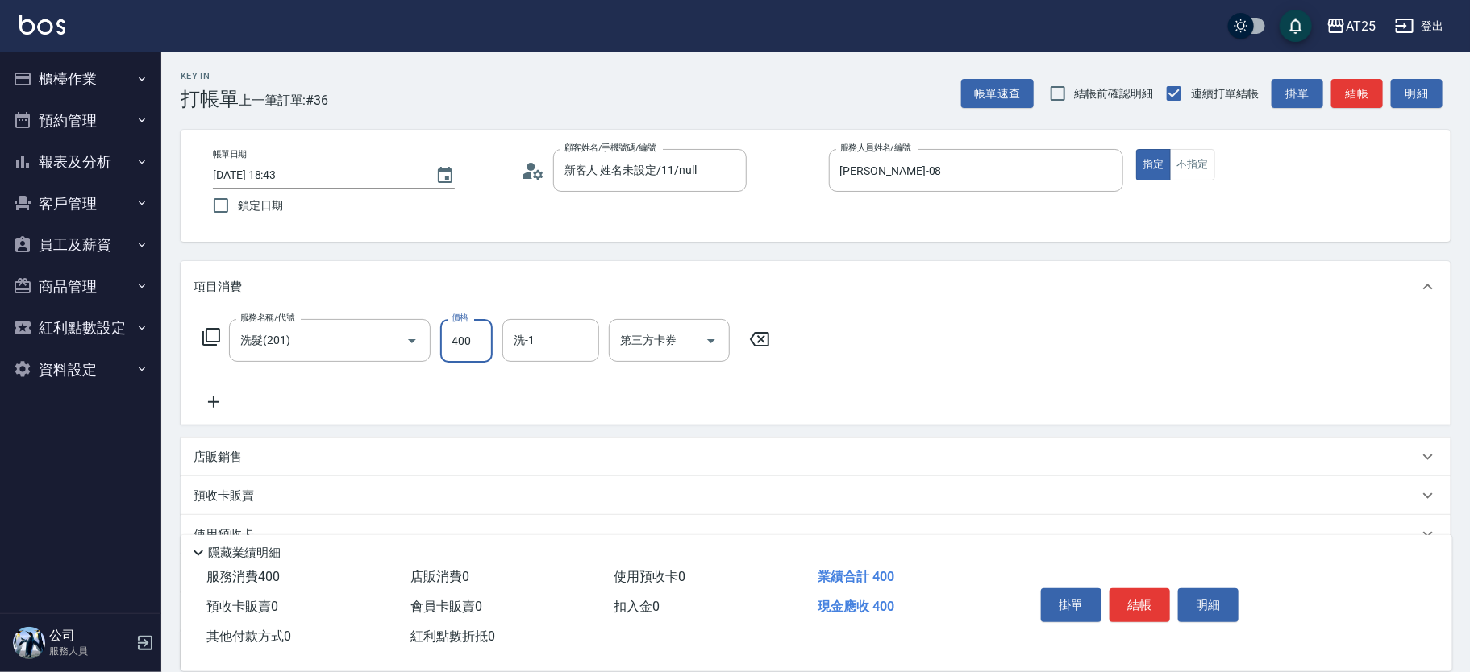
type input "400"
type input "小u-77"
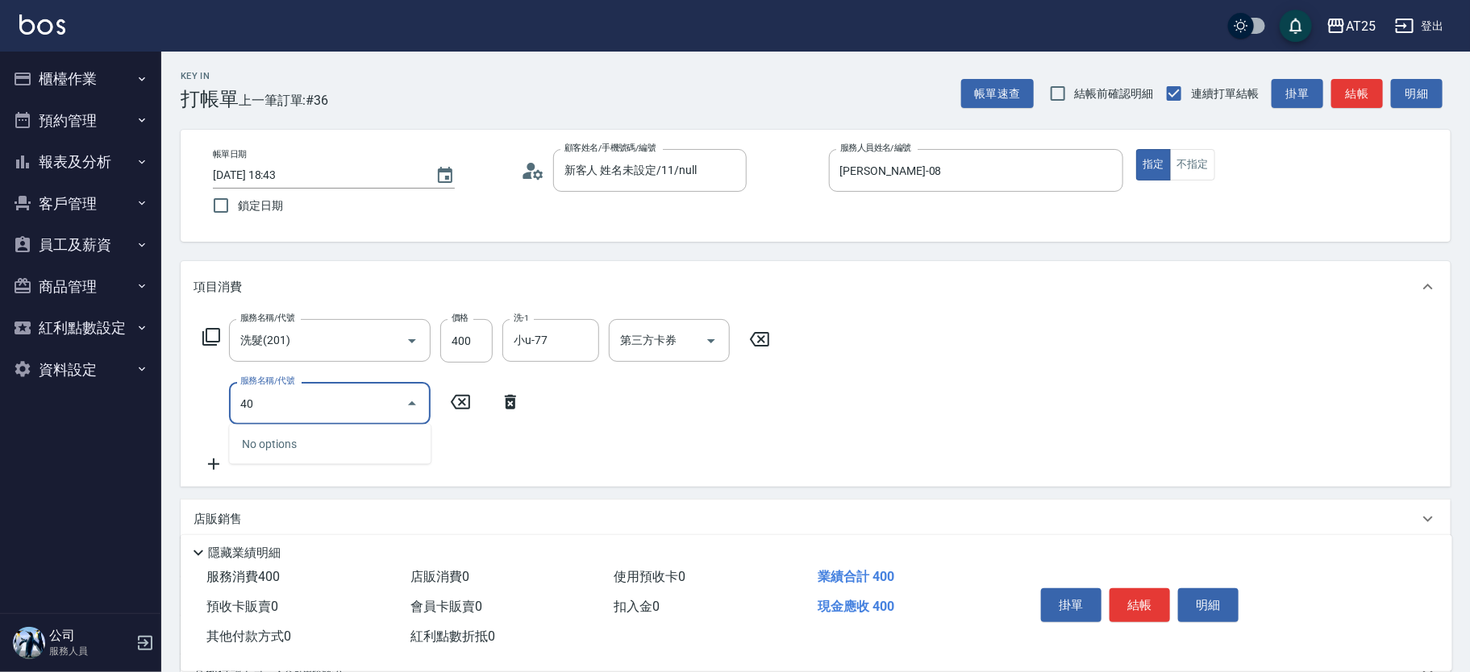
type input "401"
type input "70"
type input "剪髮(401)"
type input "40"
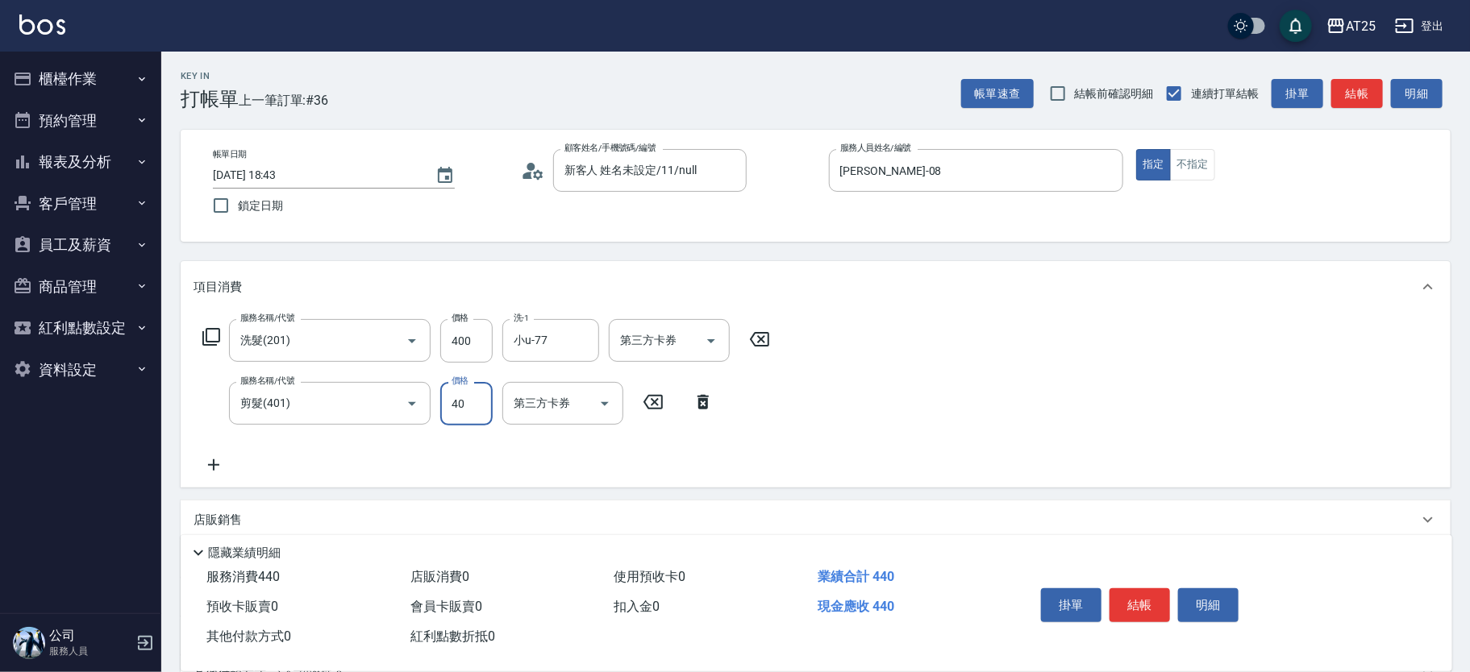
type input "80"
type input "400"
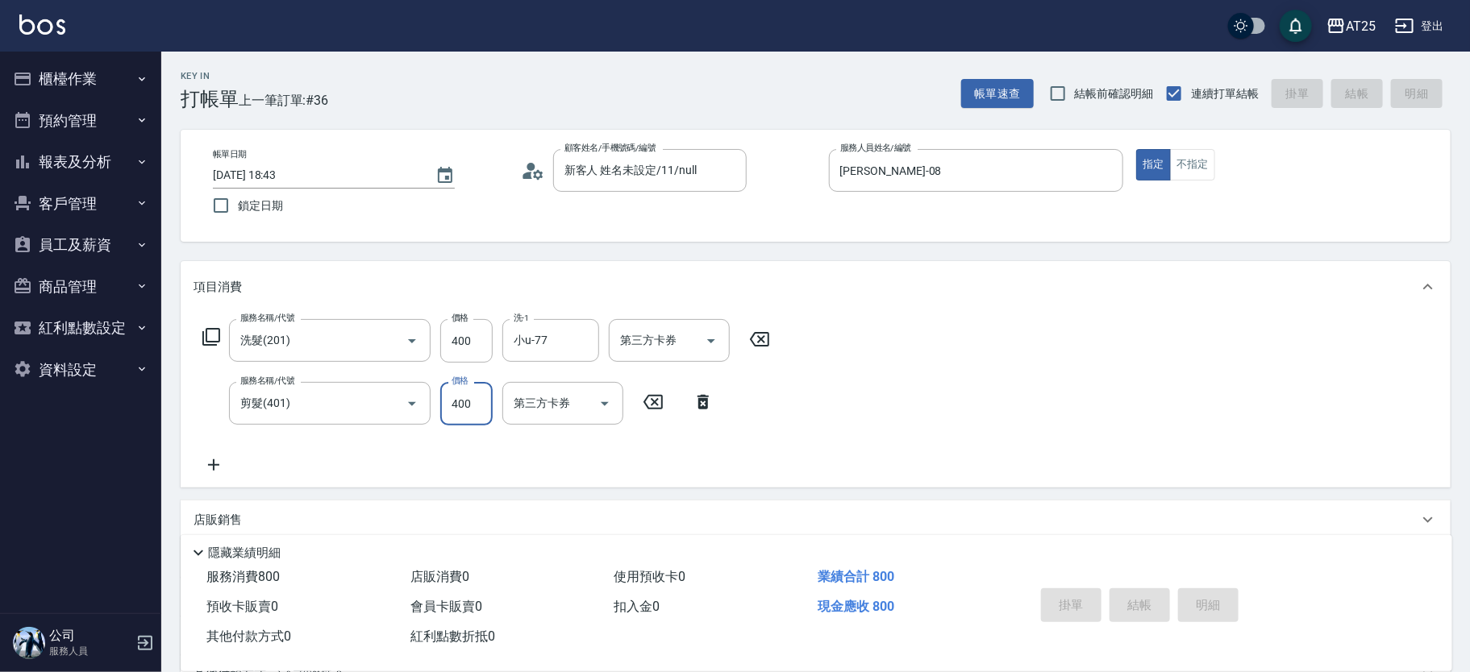
type input "2025/09/21 18:44"
type input "0"
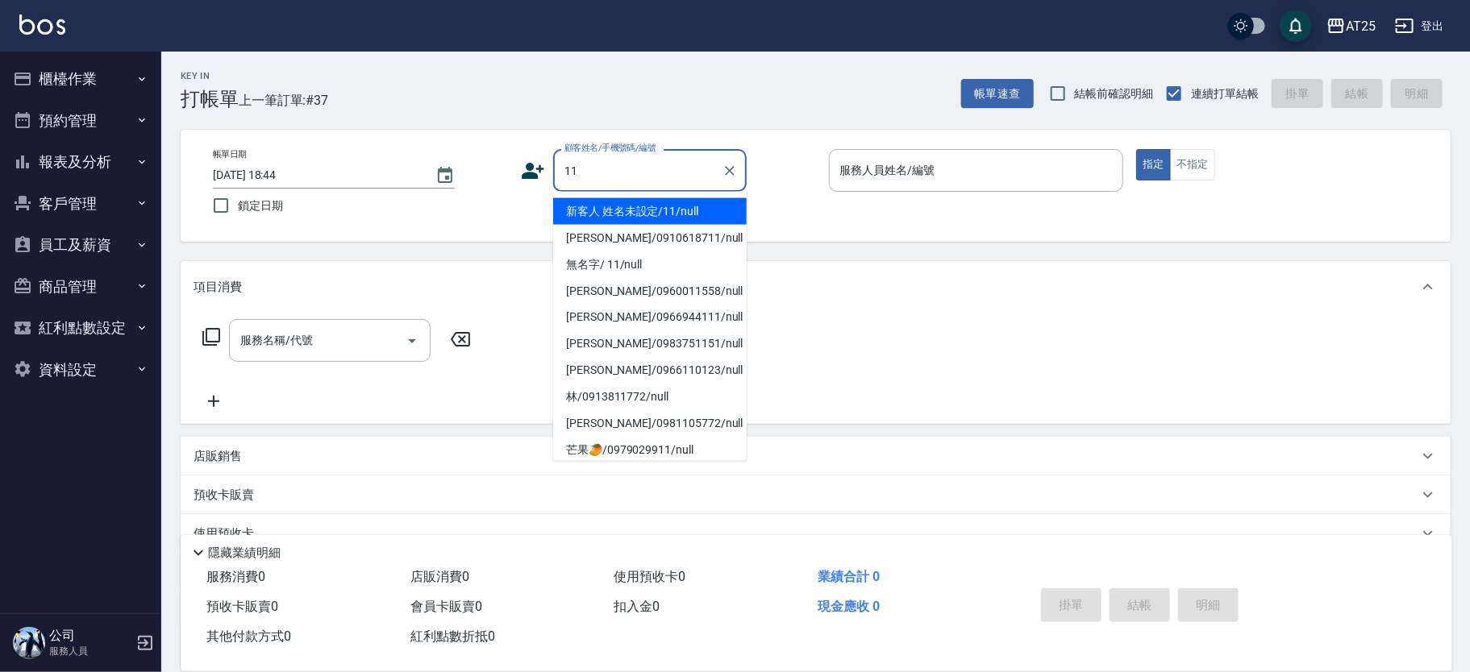
type input "新客人 姓名未設定/11/null"
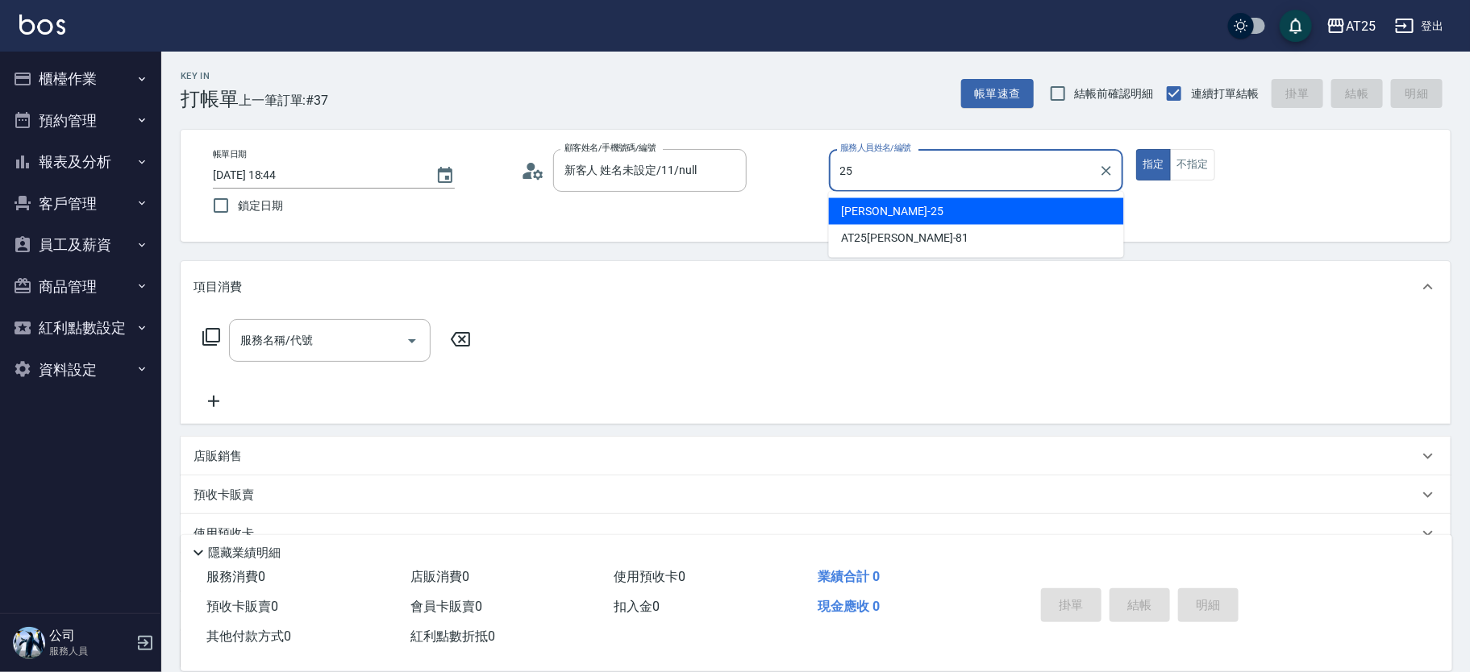
type input "Evan-25"
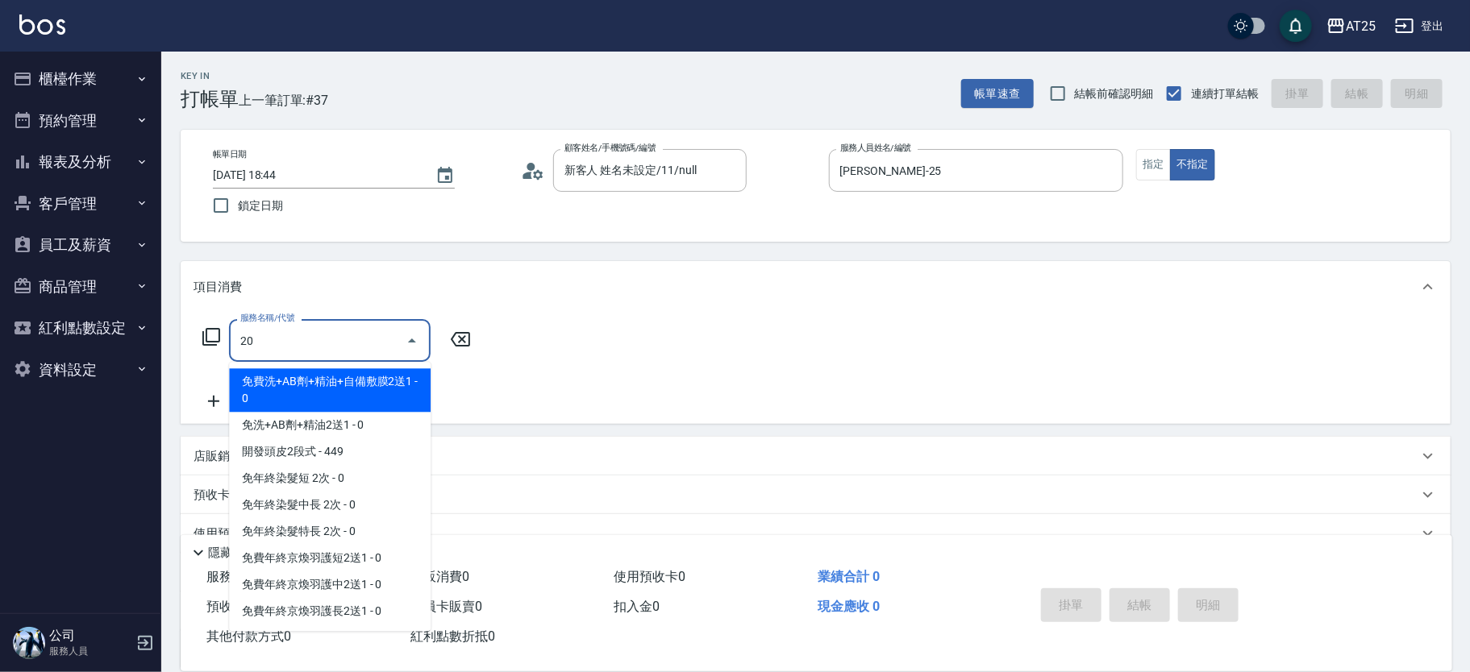
type input "201"
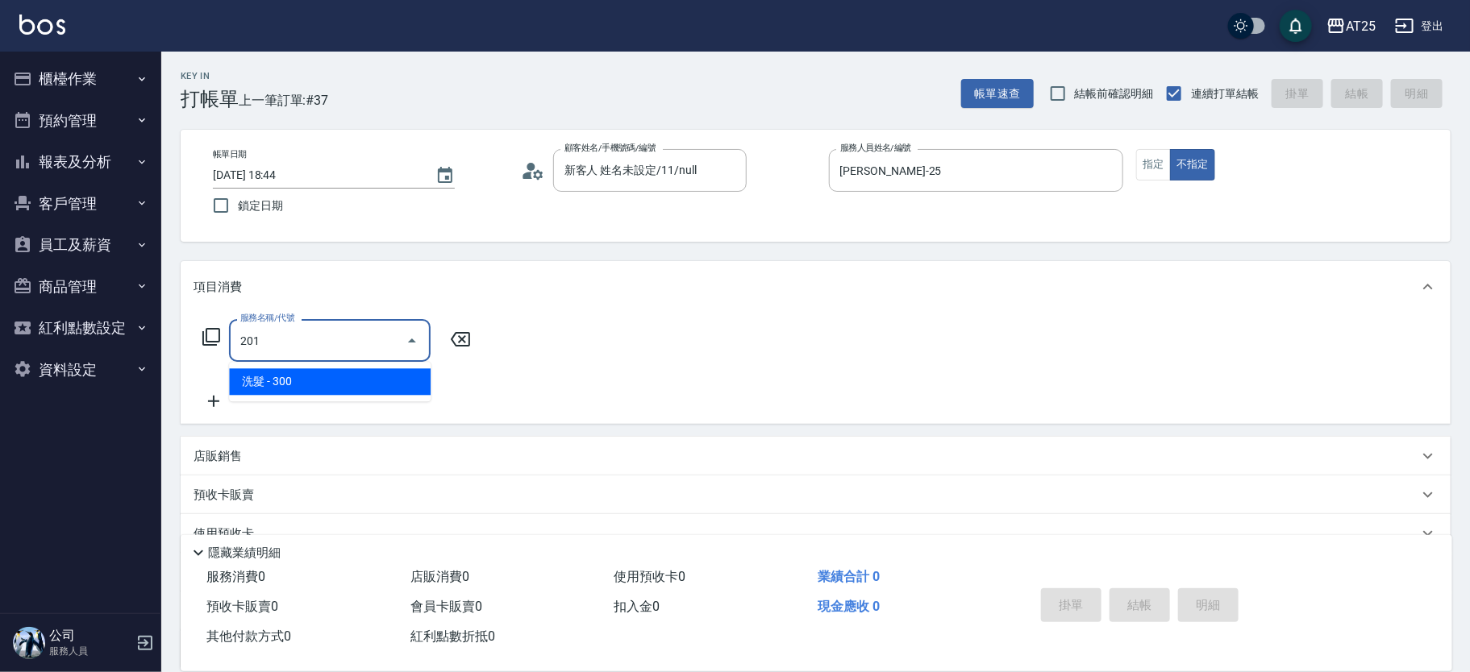
type input "30"
type input "洗髮(201)"
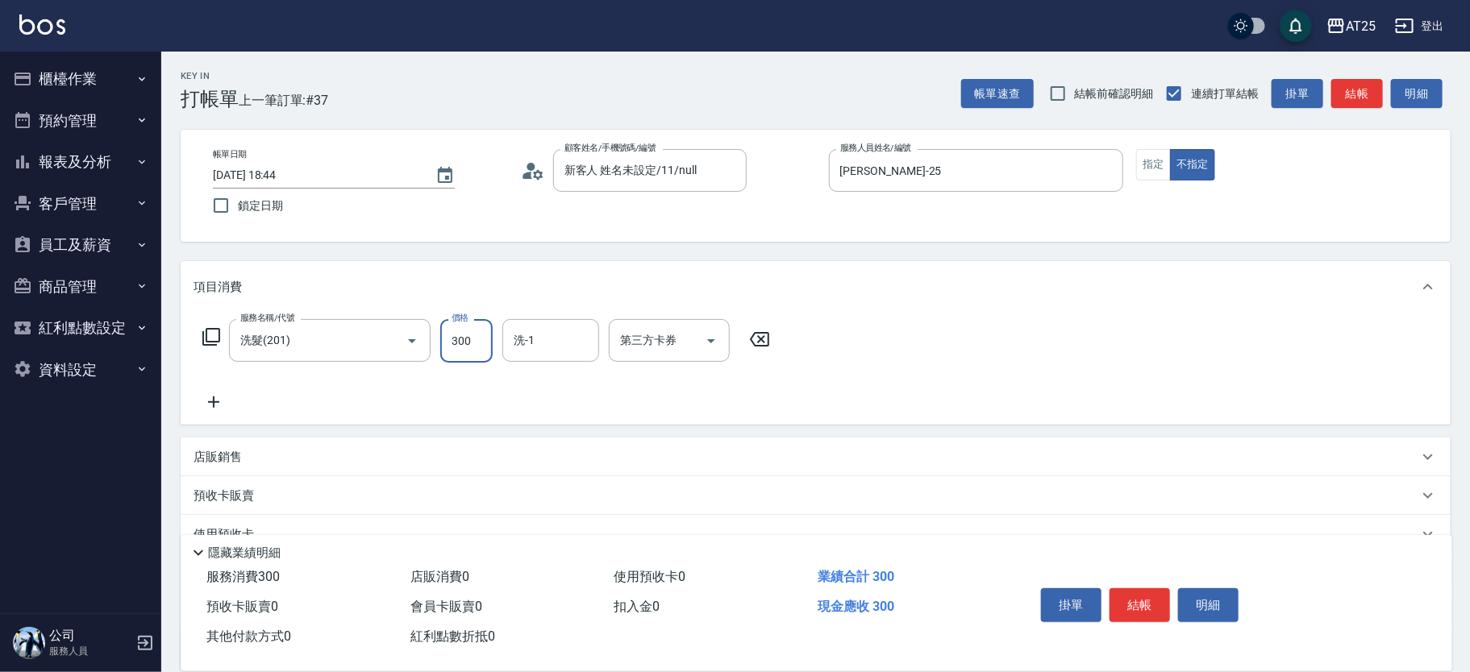
type input "0"
type input "40"
type input "400"
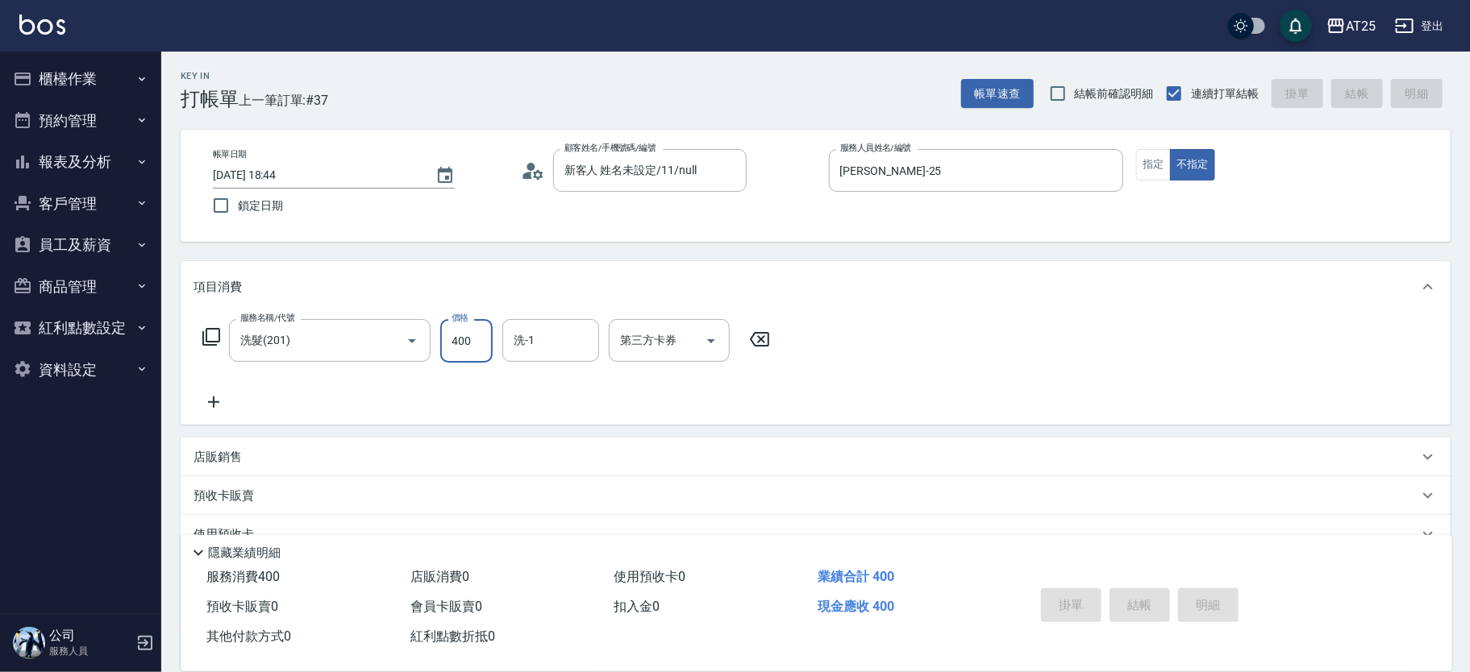
type input "0"
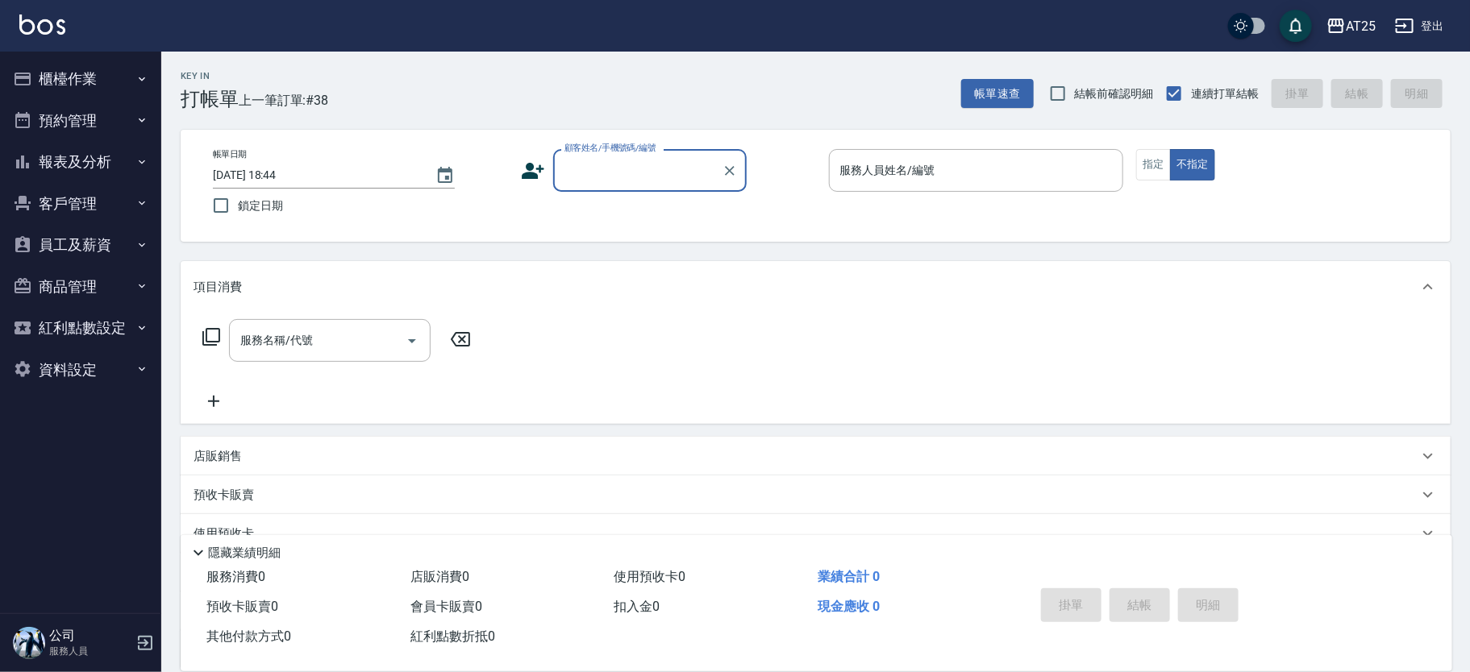
click at [118, 165] on button "報表及分析" at bounding box center [80, 162] width 148 height 42
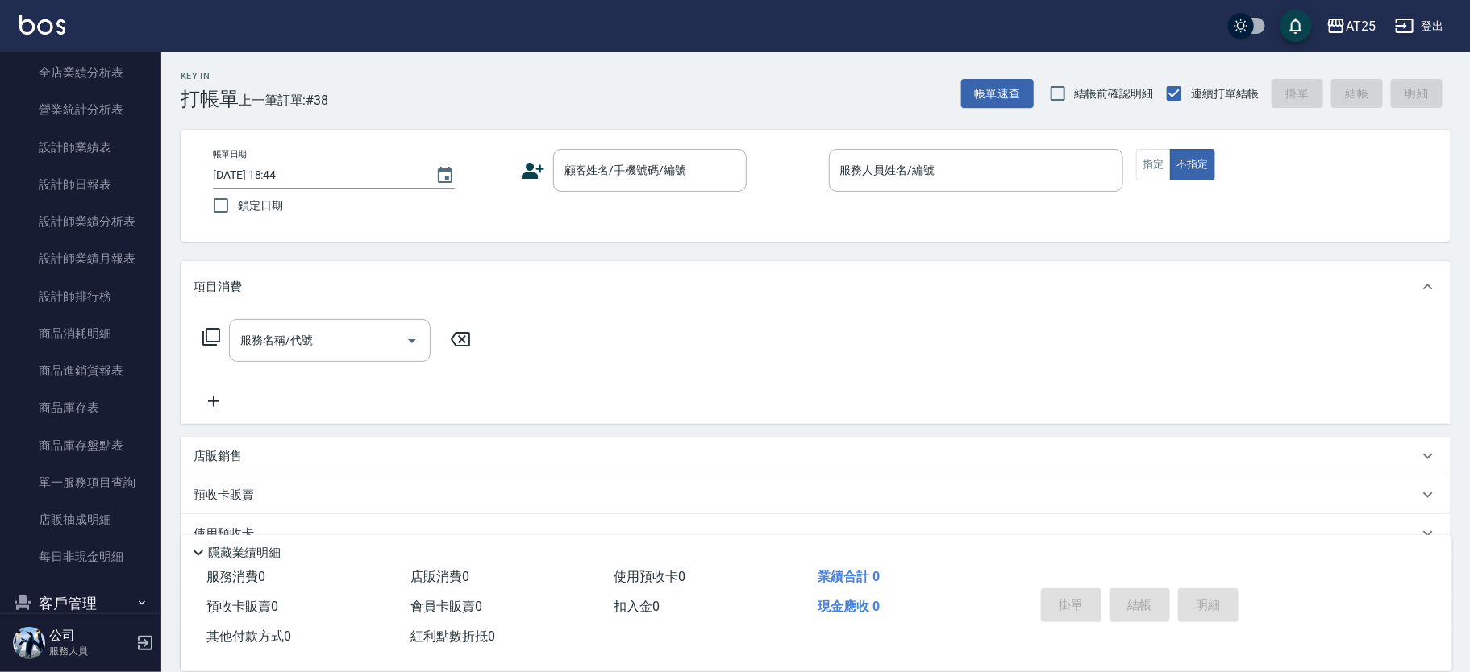
scroll to position [367, 0]
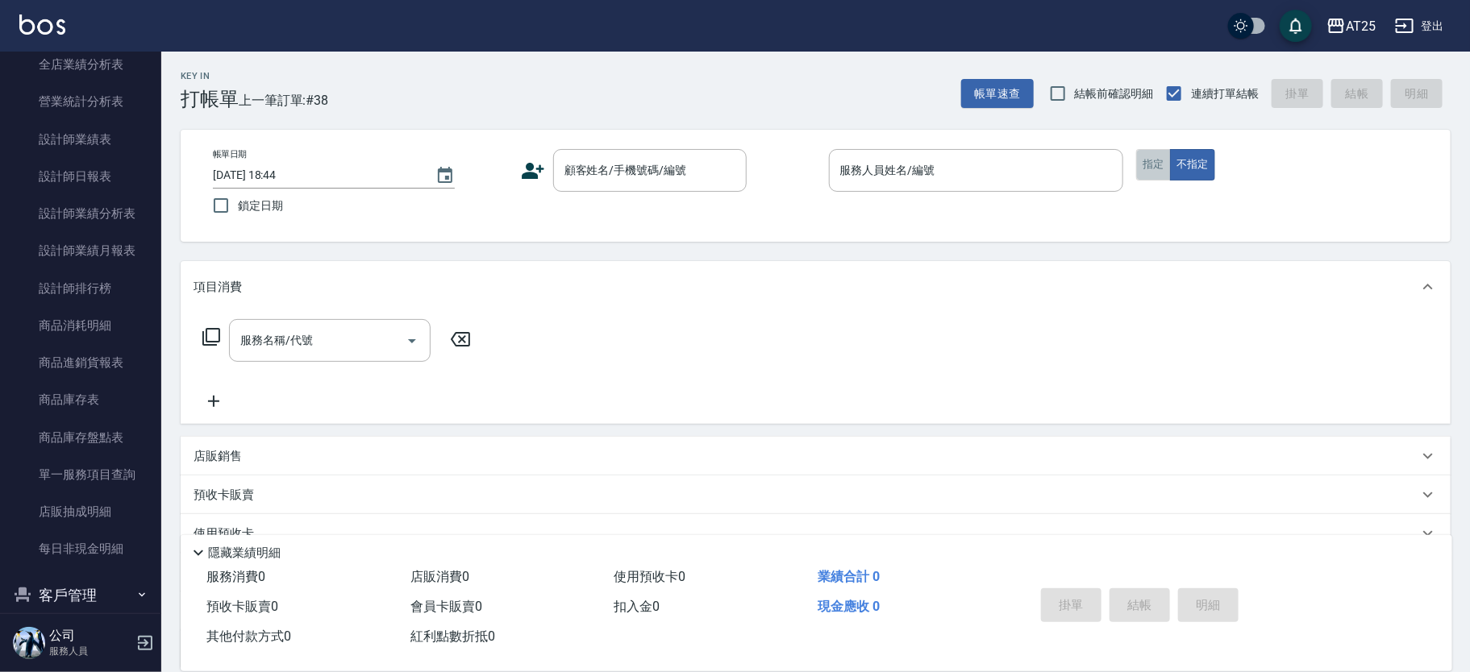
click at [1155, 161] on button "指定" at bounding box center [1153, 164] width 35 height 31
click at [614, 182] on input "顧客姓名/手機號碼/編號" at bounding box center [637, 170] width 155 height 28
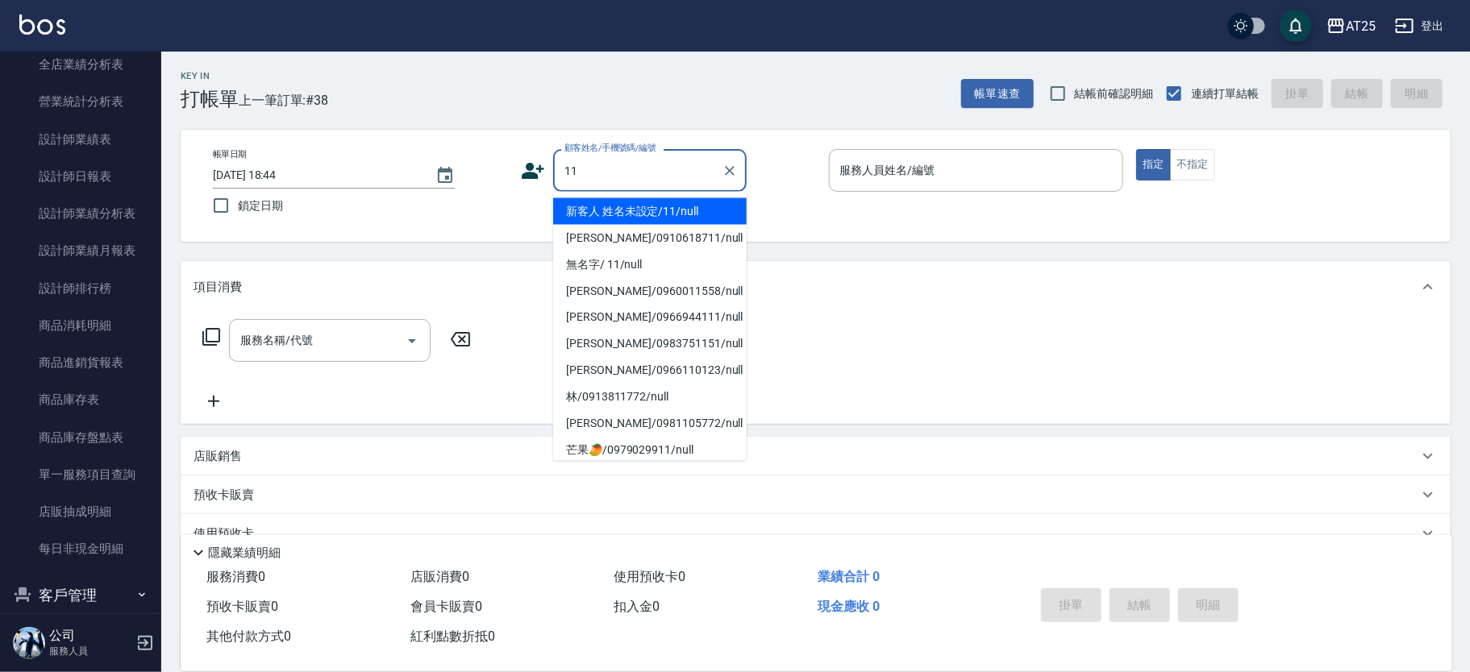
type input "新客人 姓名未設定/11/null"
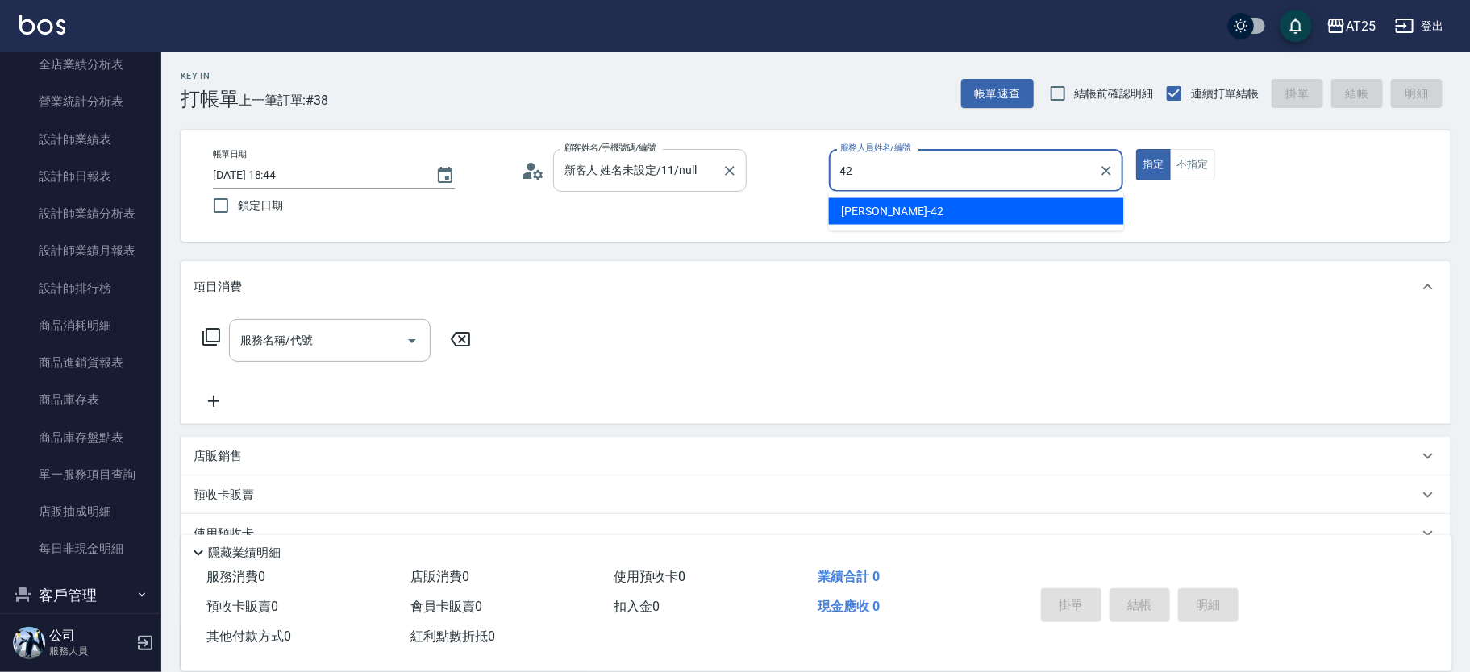
type input "韓Han-42"
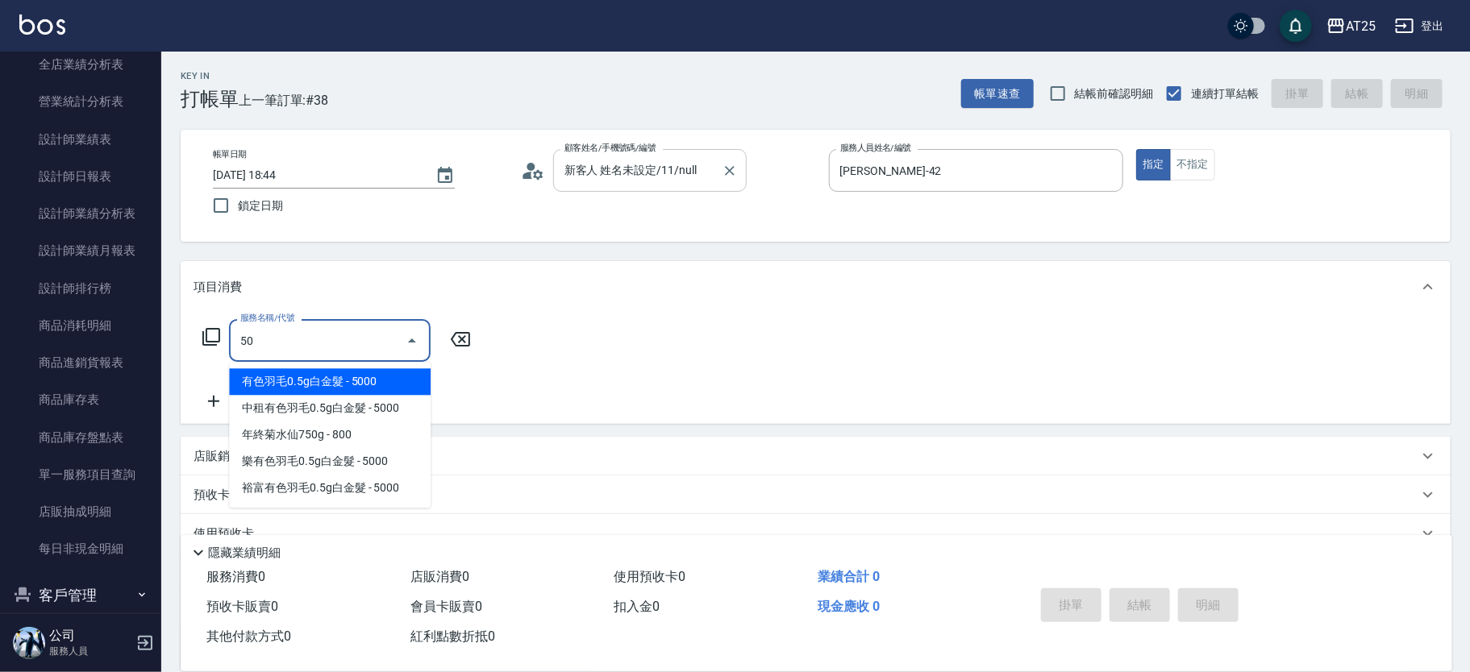
type input "501"
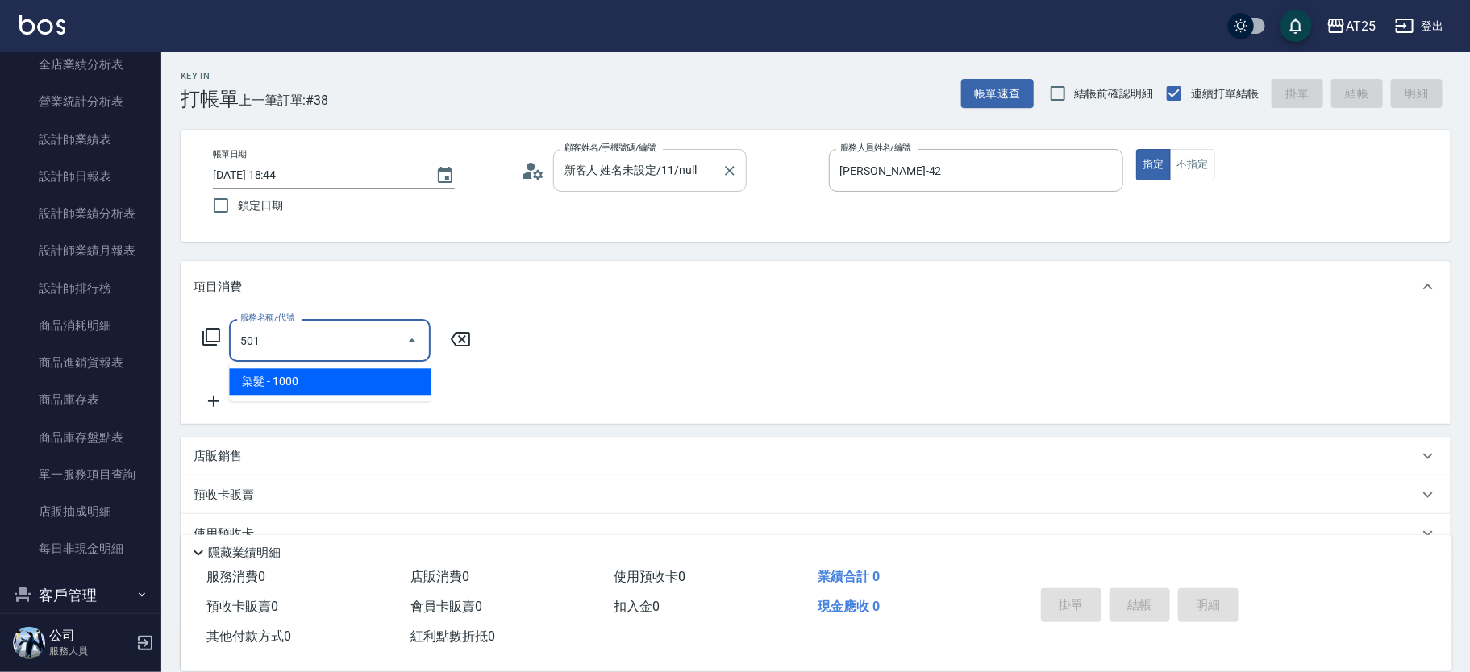
type input "100"
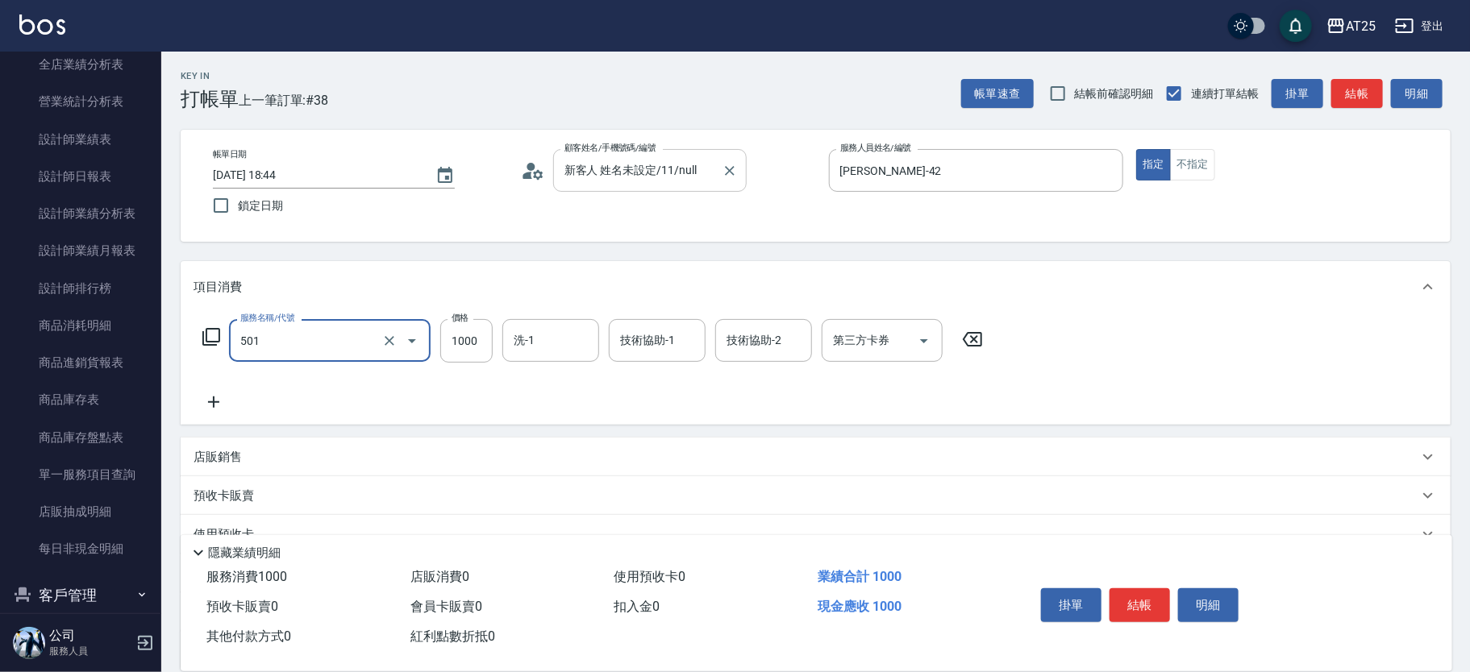
type input "染髮(501)"
type input "0"
type input "150"
type input "1500"
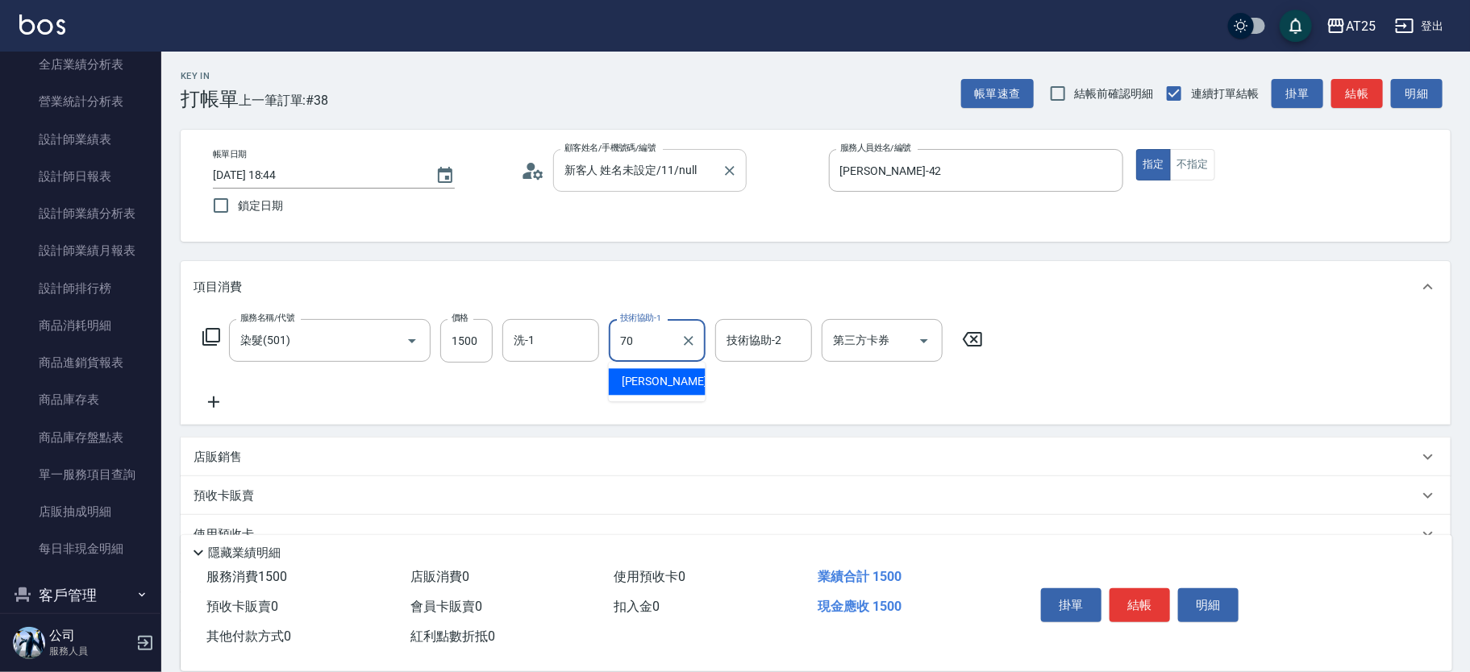
type input "惠均-70"
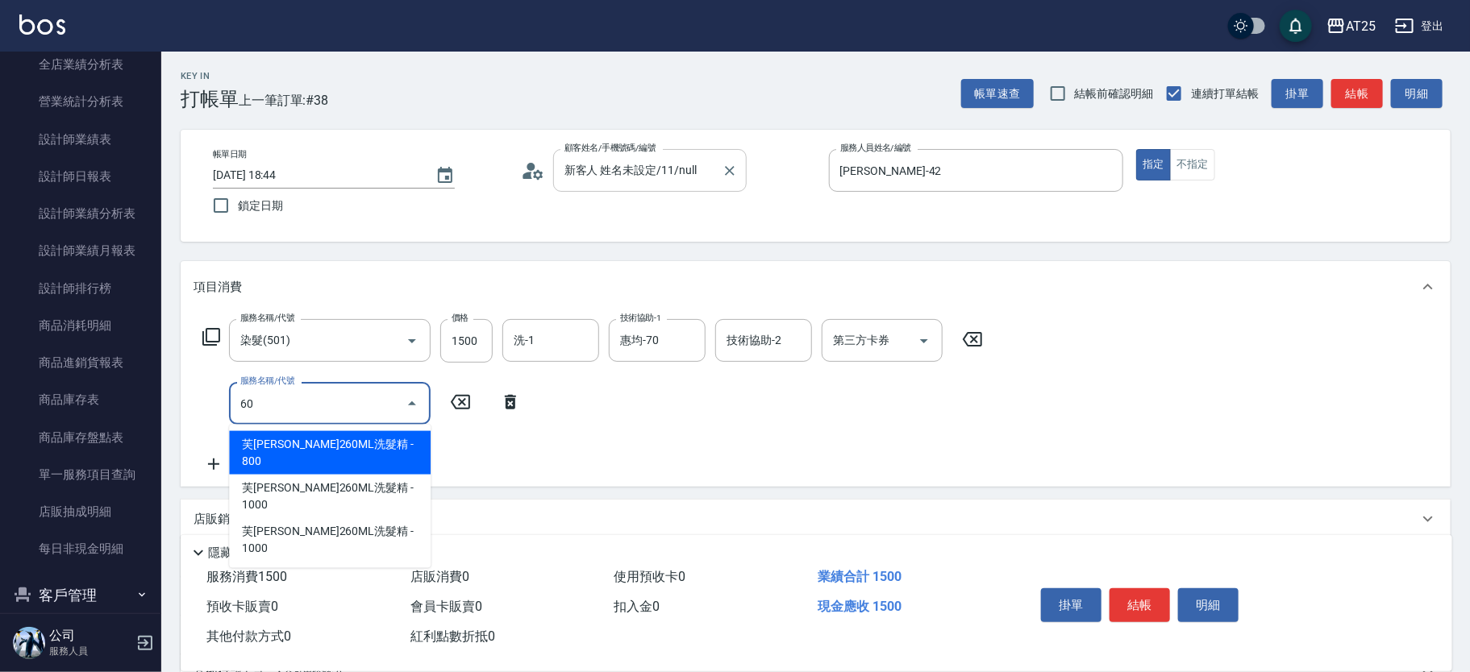
type input "601"
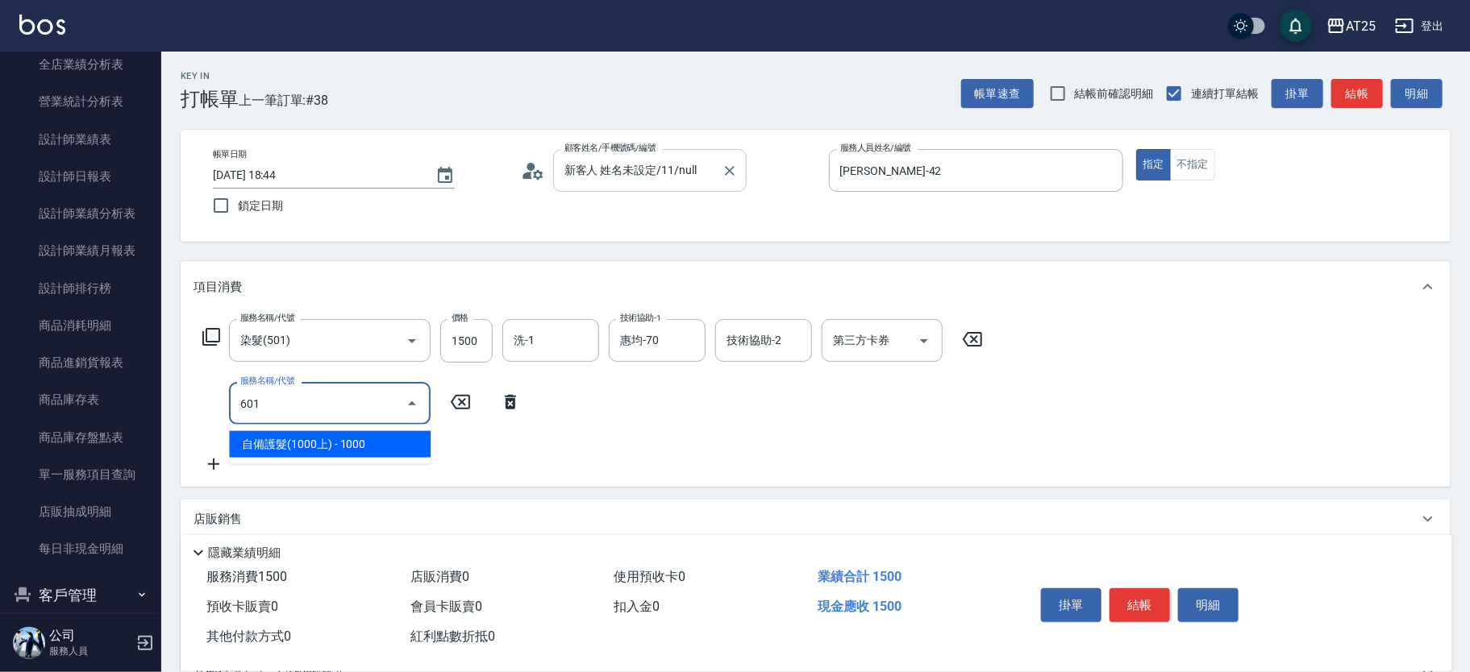
type input "250"
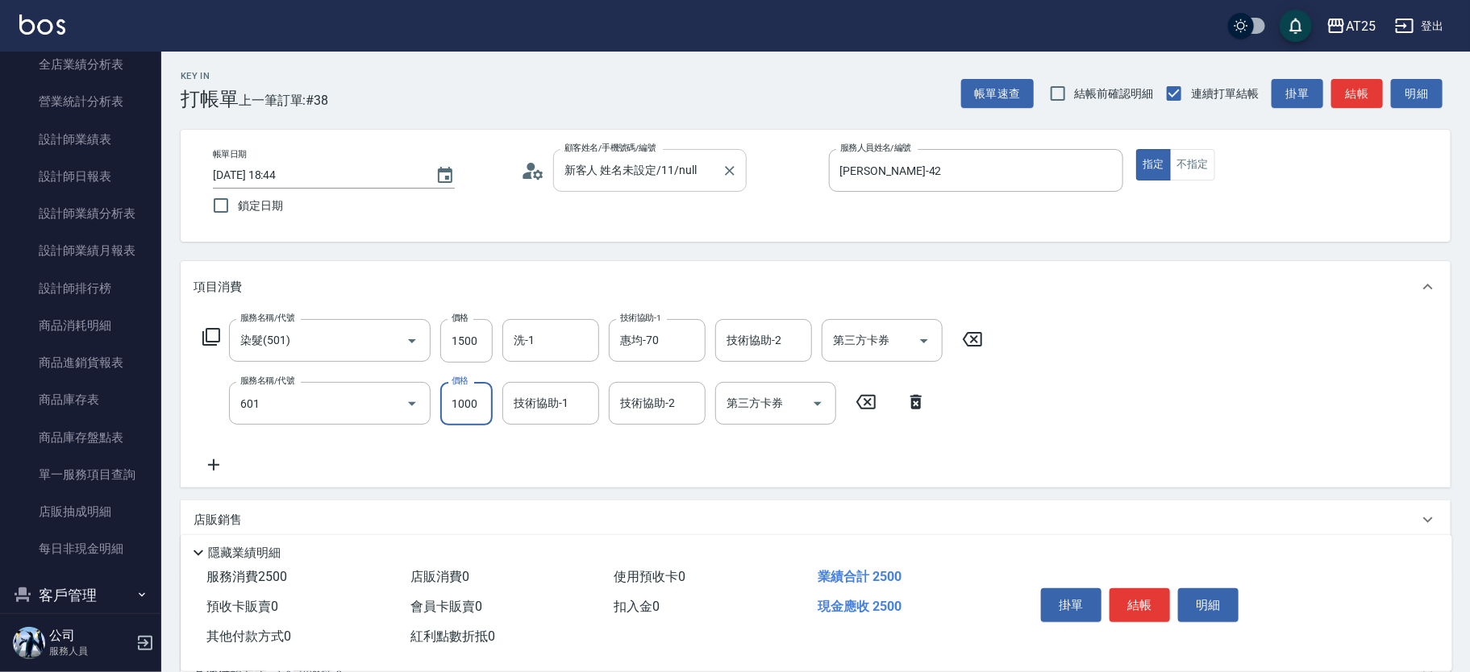
type input "自備護髮(1000上)(601)"
type input "150"
type input "300"
type input "1500"
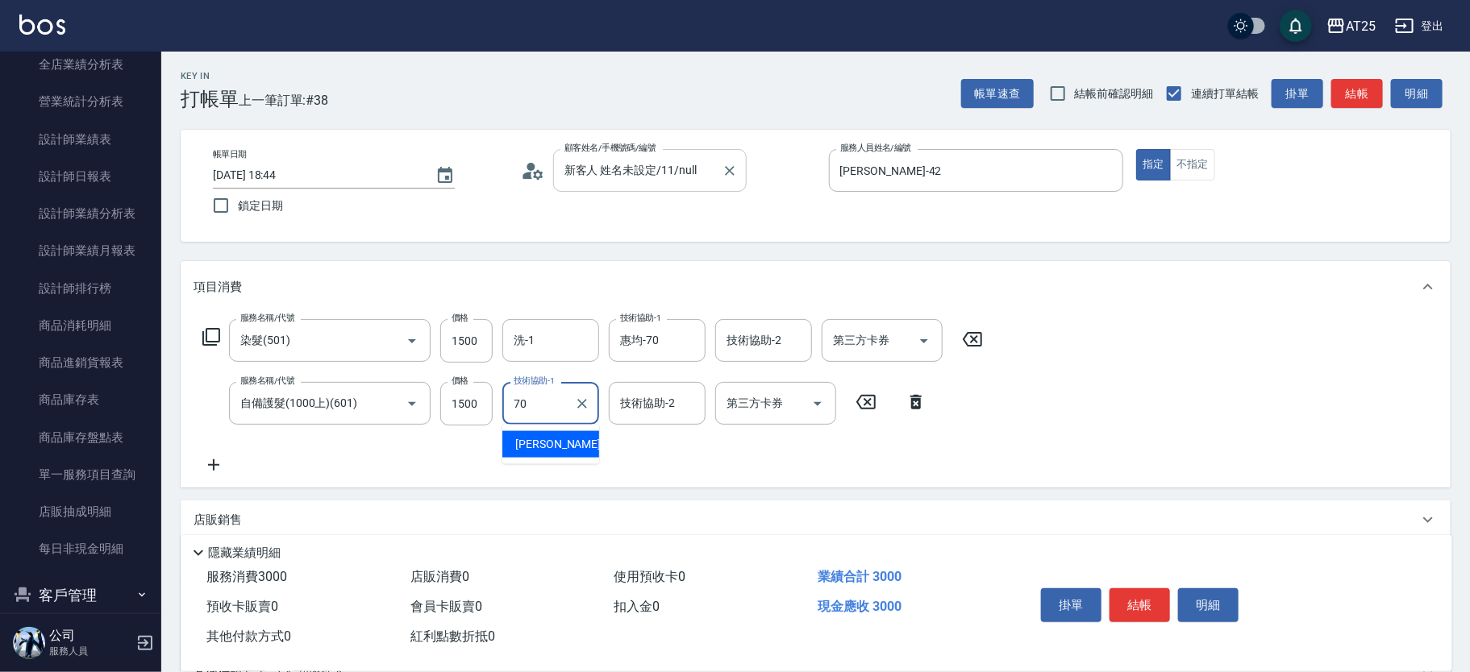
type input "惠均-70"
click at [578, 343] on input "洗-1" at bounding box center [551, 341] width 82 height 28
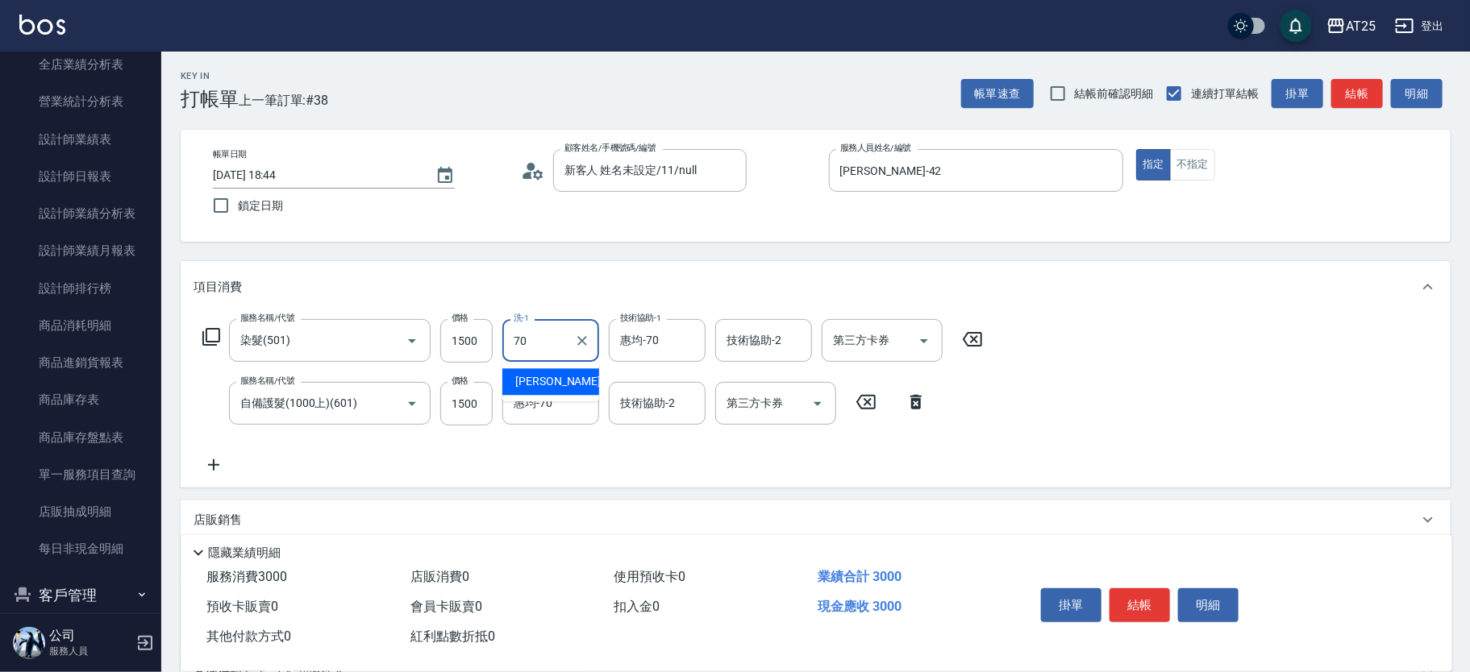
type input "惠均-70"
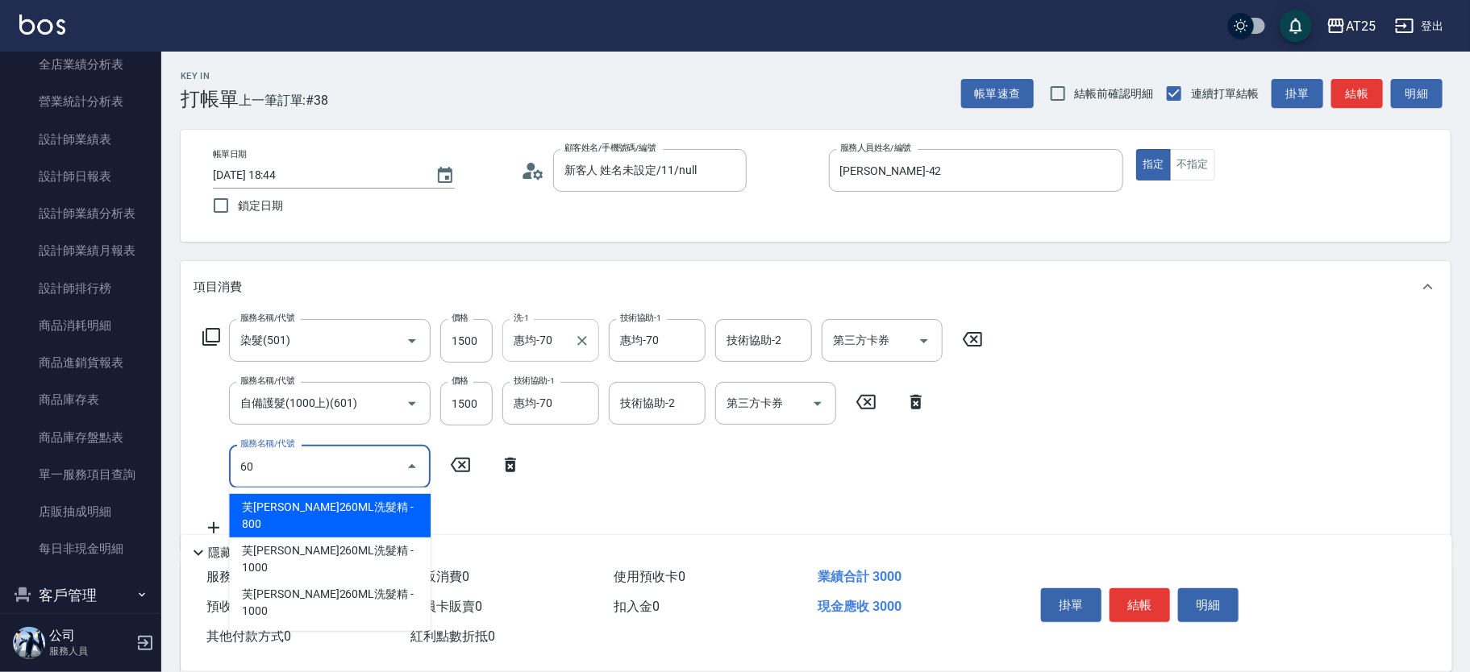
type input "6"
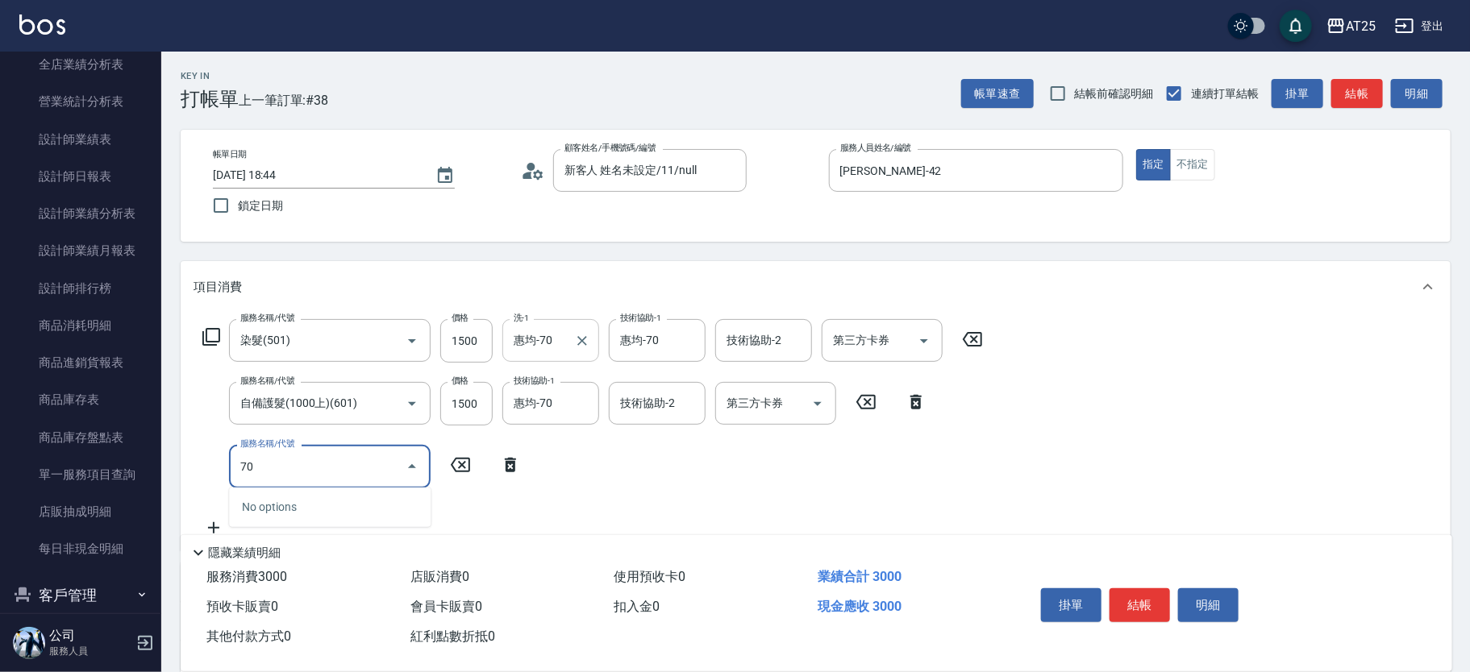
type input "705"
type input "800"
type input "新羽毛鉑金接髮調整(705)"
type input "300"
type input "0"
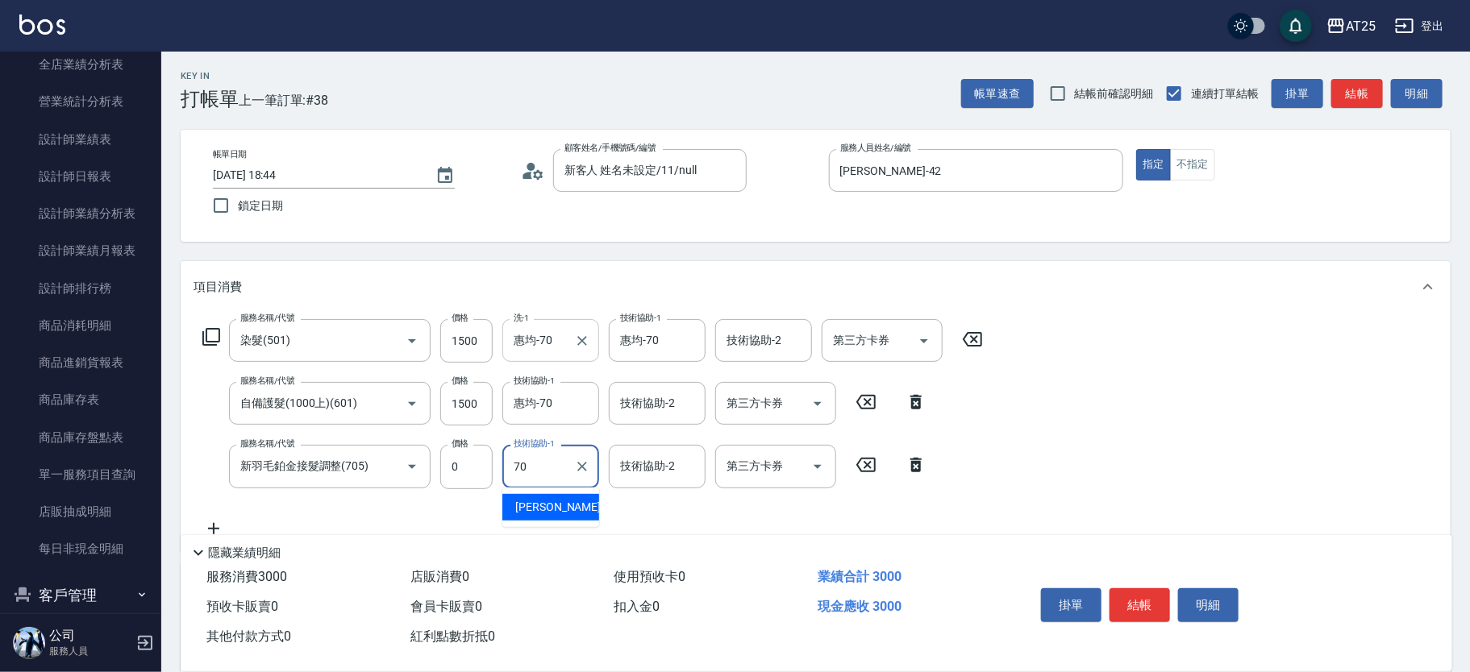
type input "惠均-70"
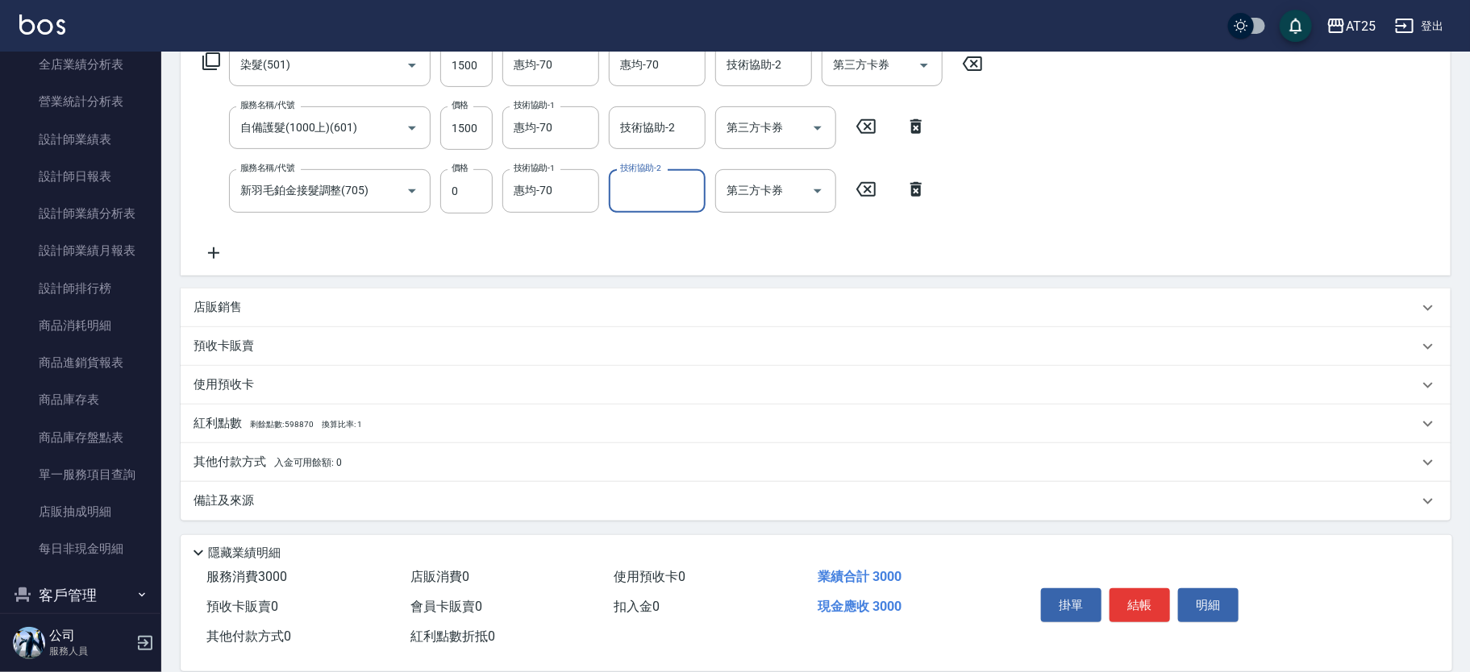
click at [285, 470] on p "其他付款方式 入金可用餘額: 0" at bounding box center [268, 463] width 148 height 18
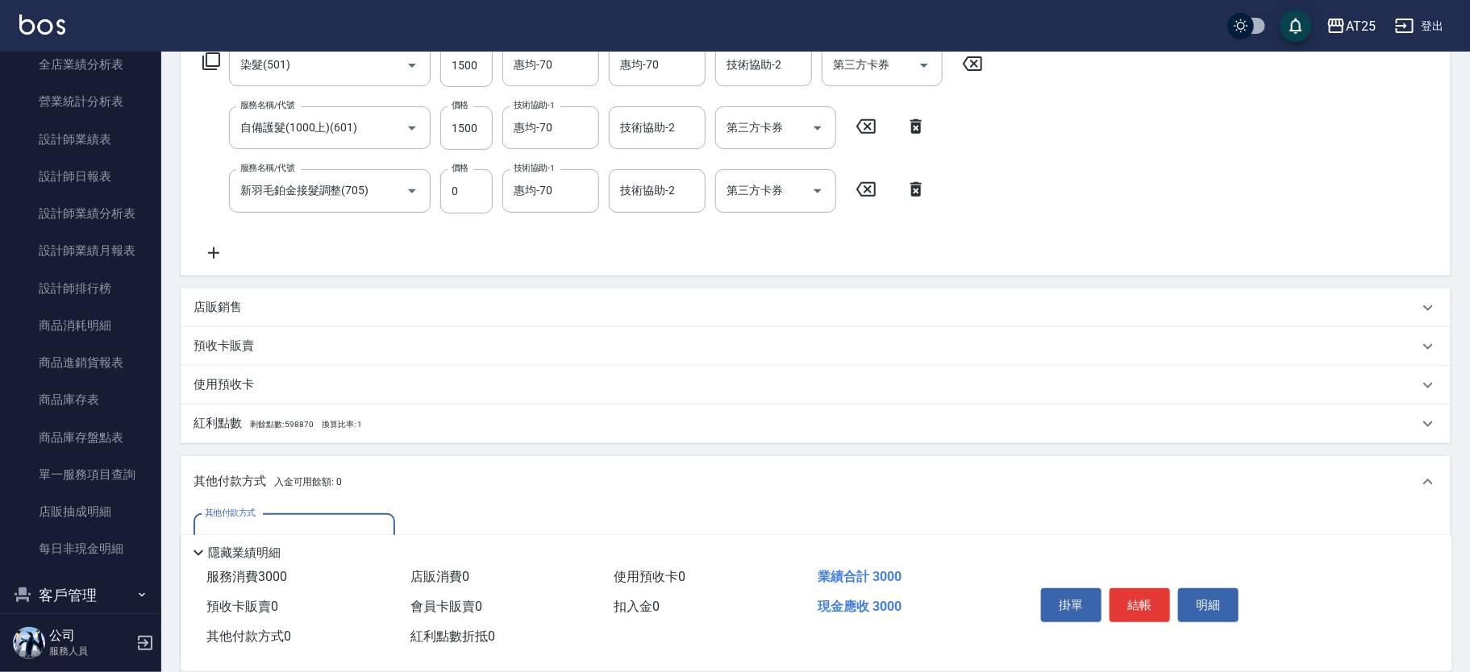
scroll to position [465, 0]
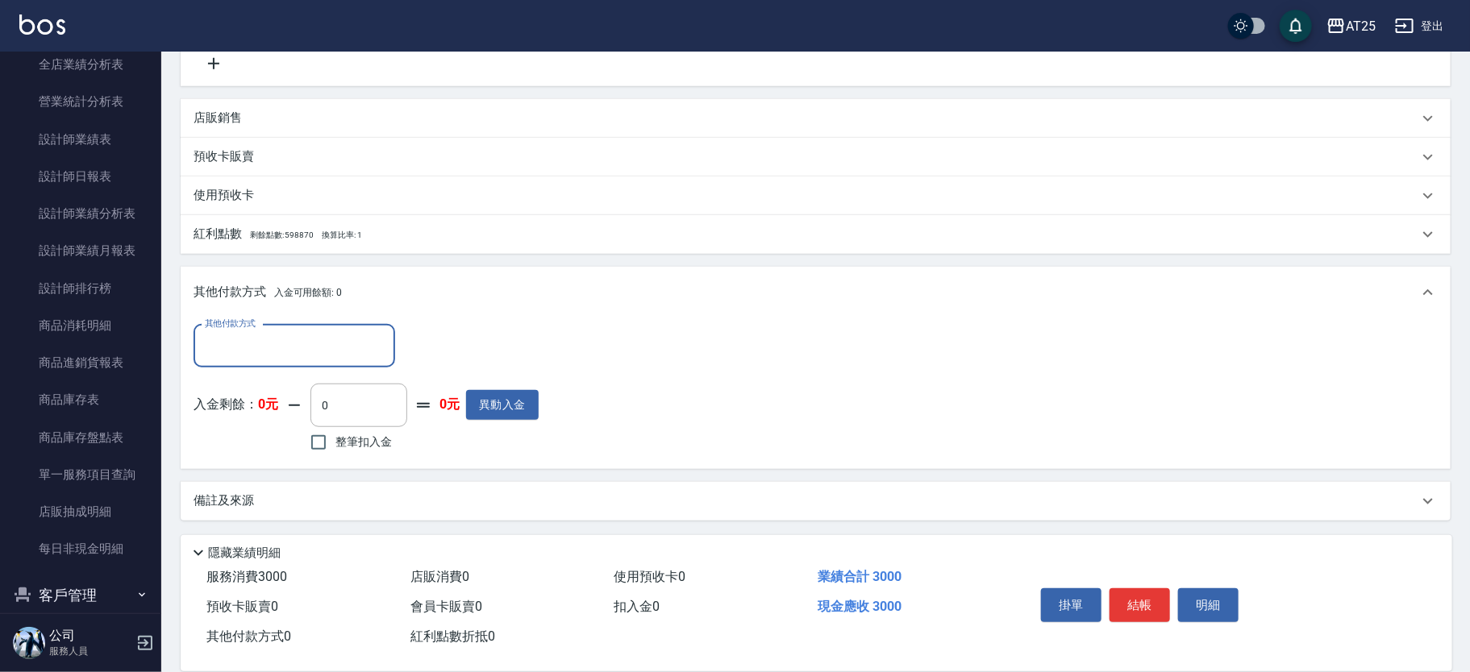
click at [312, 352] on input "其他付款方式" at bounding box center [294, 346] width 187 height 28
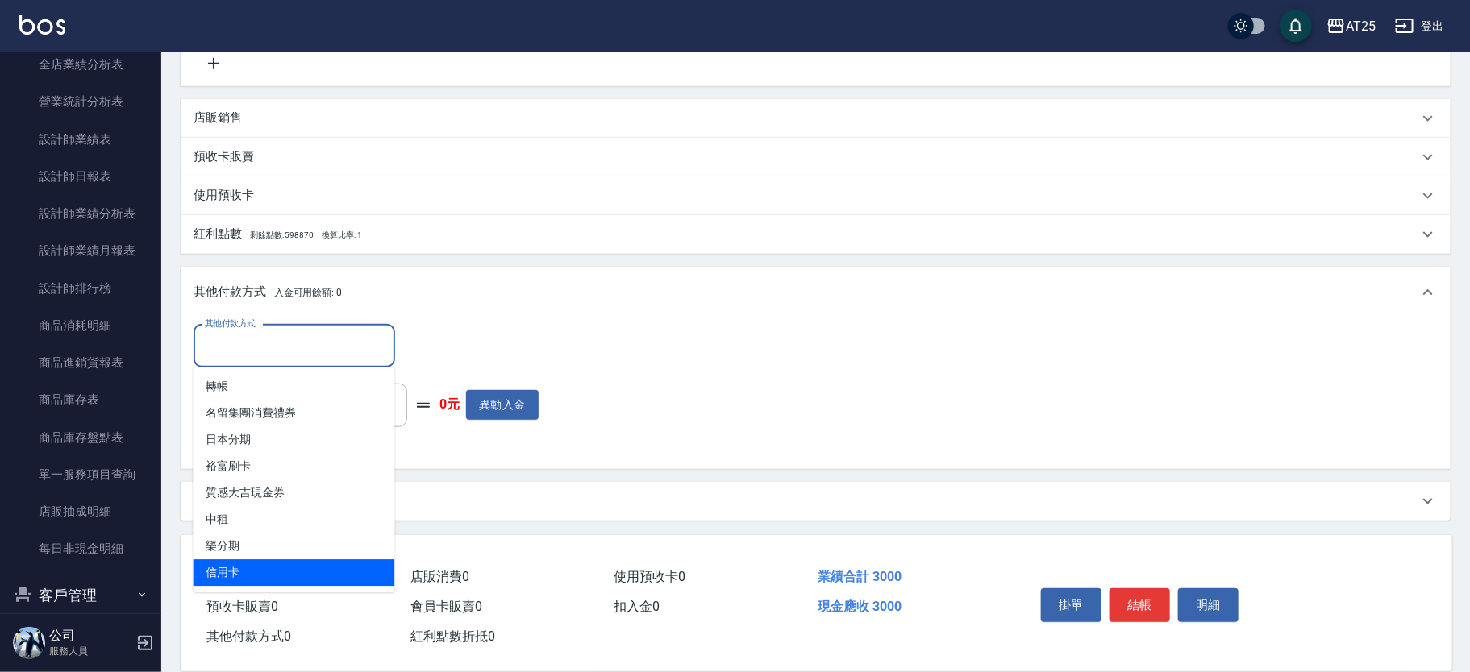
click at [281, 562] on span "信用卡" at bounding box center [295, 573] width 202 height 27
type input "信用卡"
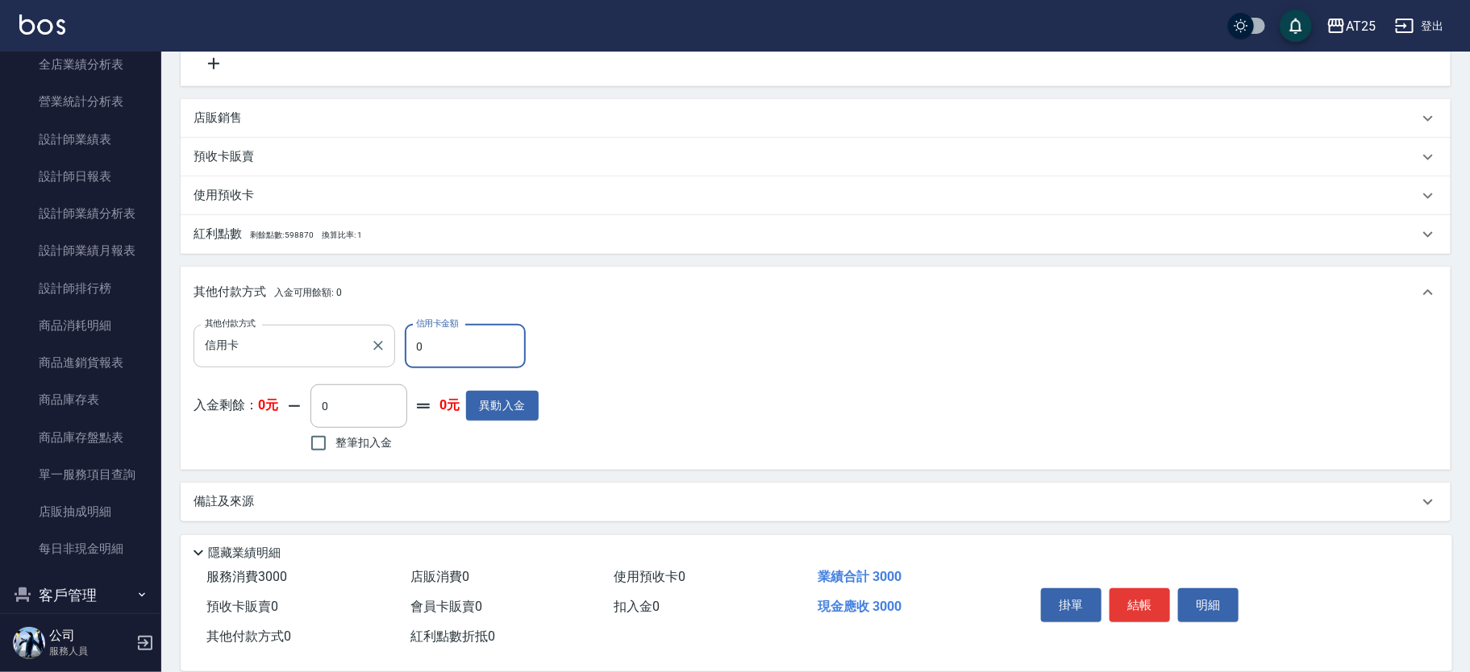
drag, startPoint x: 428, startPoint y: 335, endPoint x: 385, endPoint y: 335, distance: 42.7
click at [385, 335] on div "其他付款方式 信用卡 其他付款方式 信用卡金額 0 信用卡金額" at bounding box center [366, 347] width 345 height 44
type input "290"
type input "30"
type input "270"
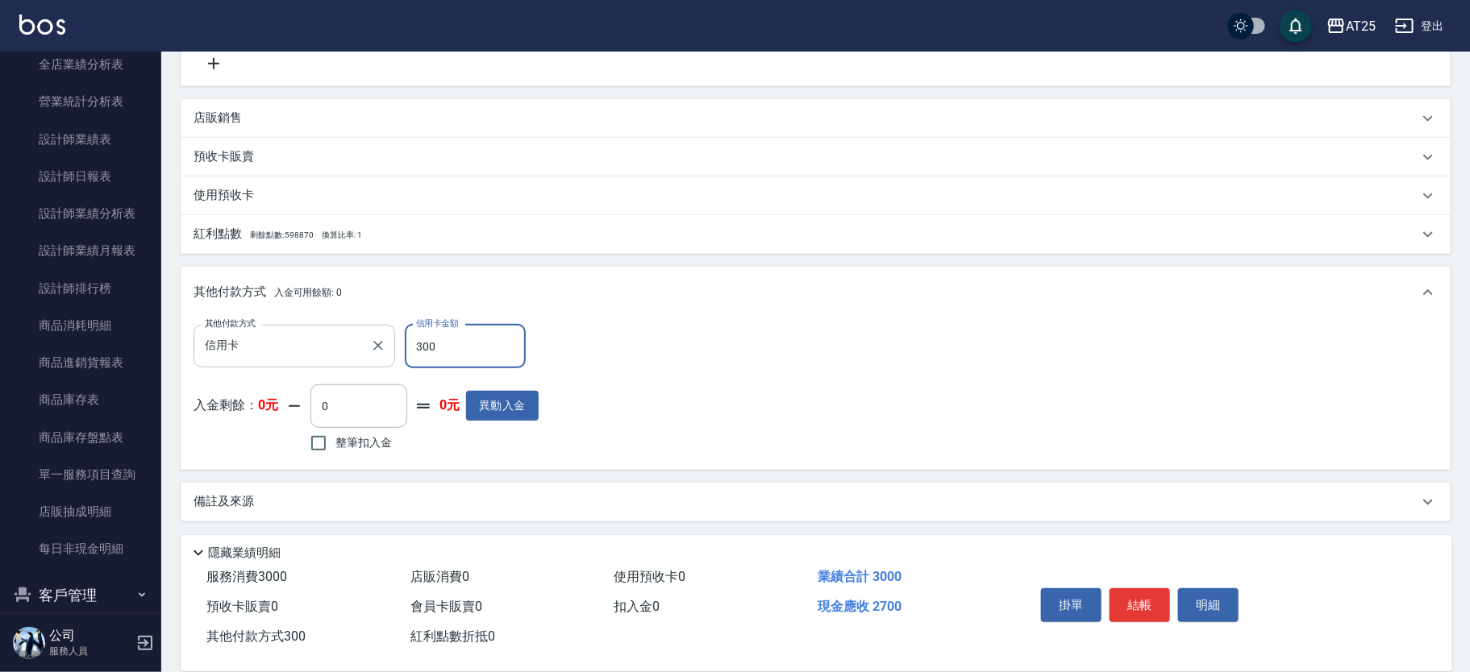
type input "3000"
type input "0"
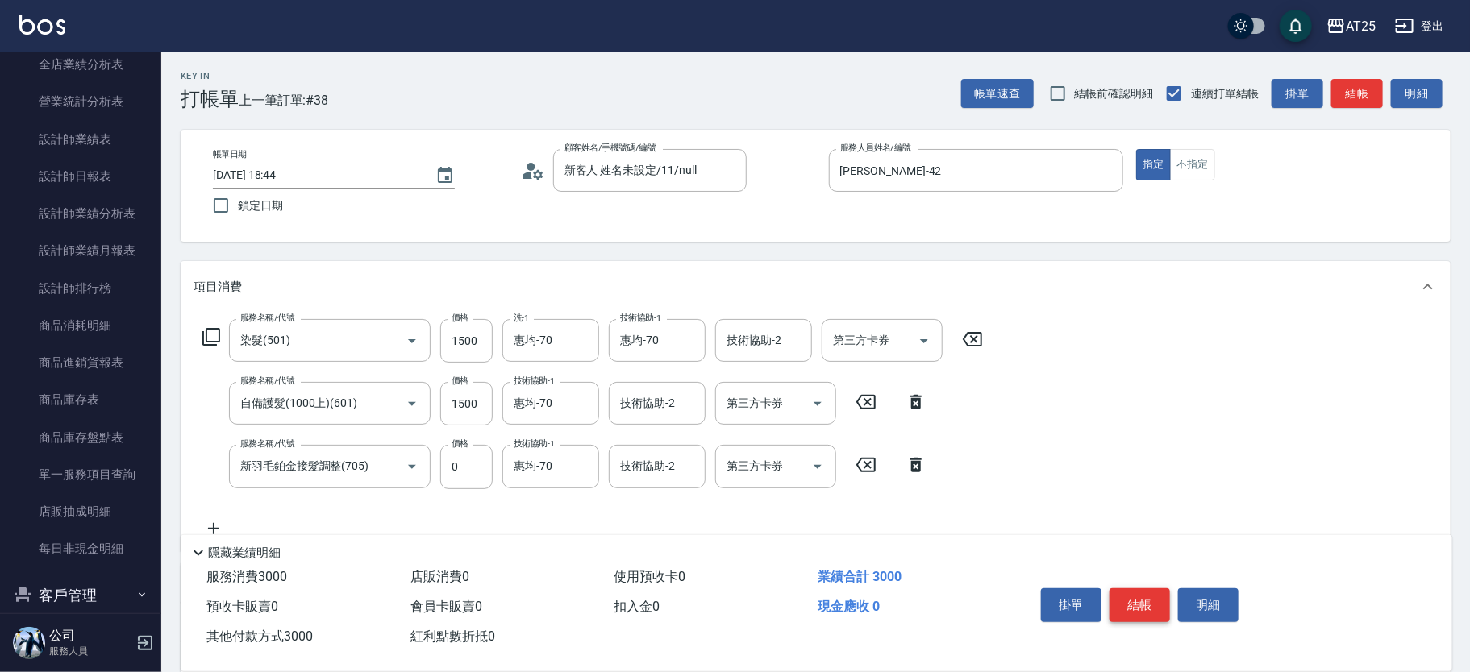
type input "3000"
click at [1123, 599] on button "結帳" at bounding box center [1139, 606] width 60 height 34
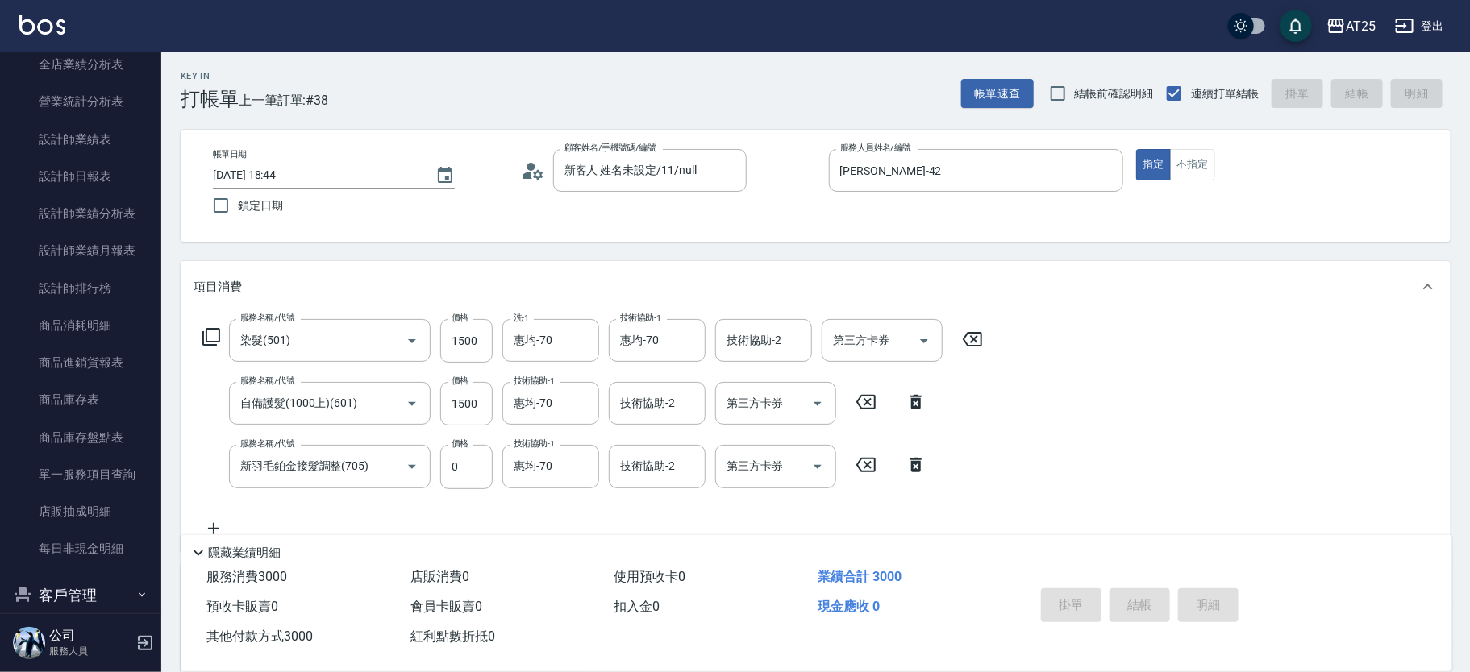
type input "2025/09/21 18:51"
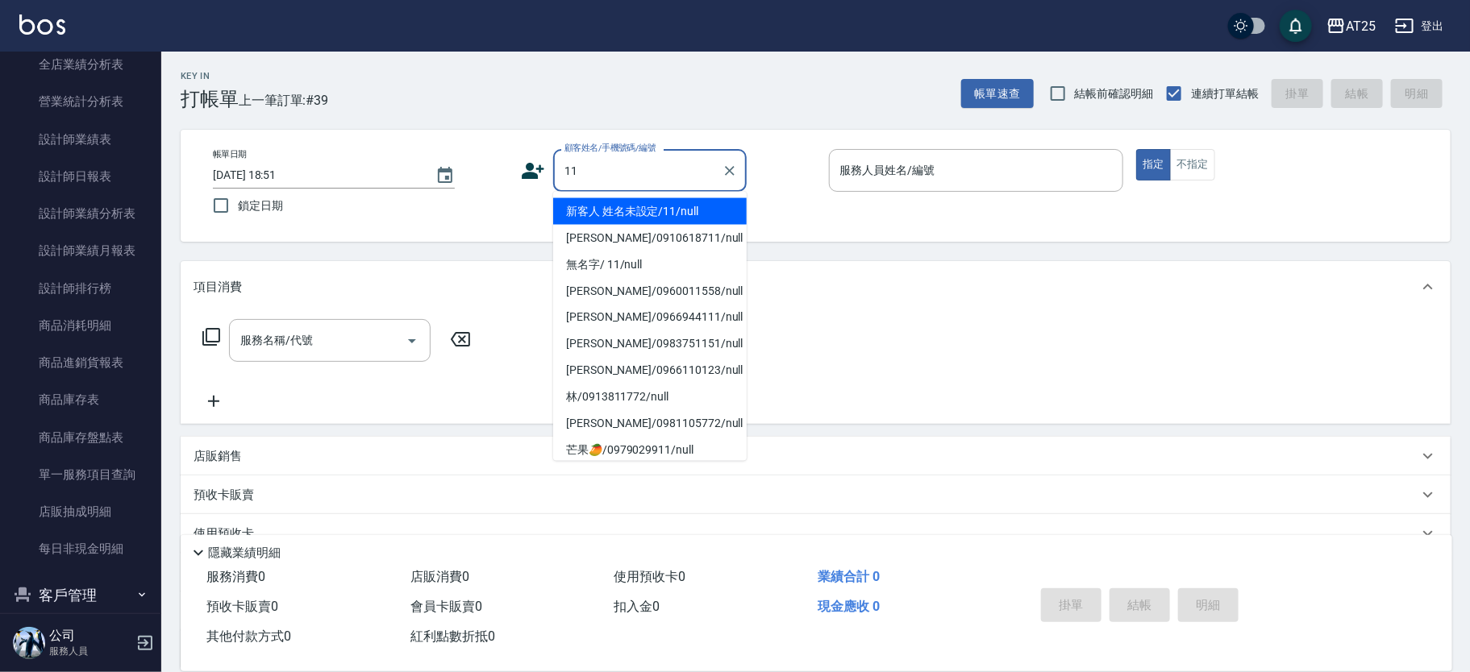
type input "新客人 姓名未設定/11/null"
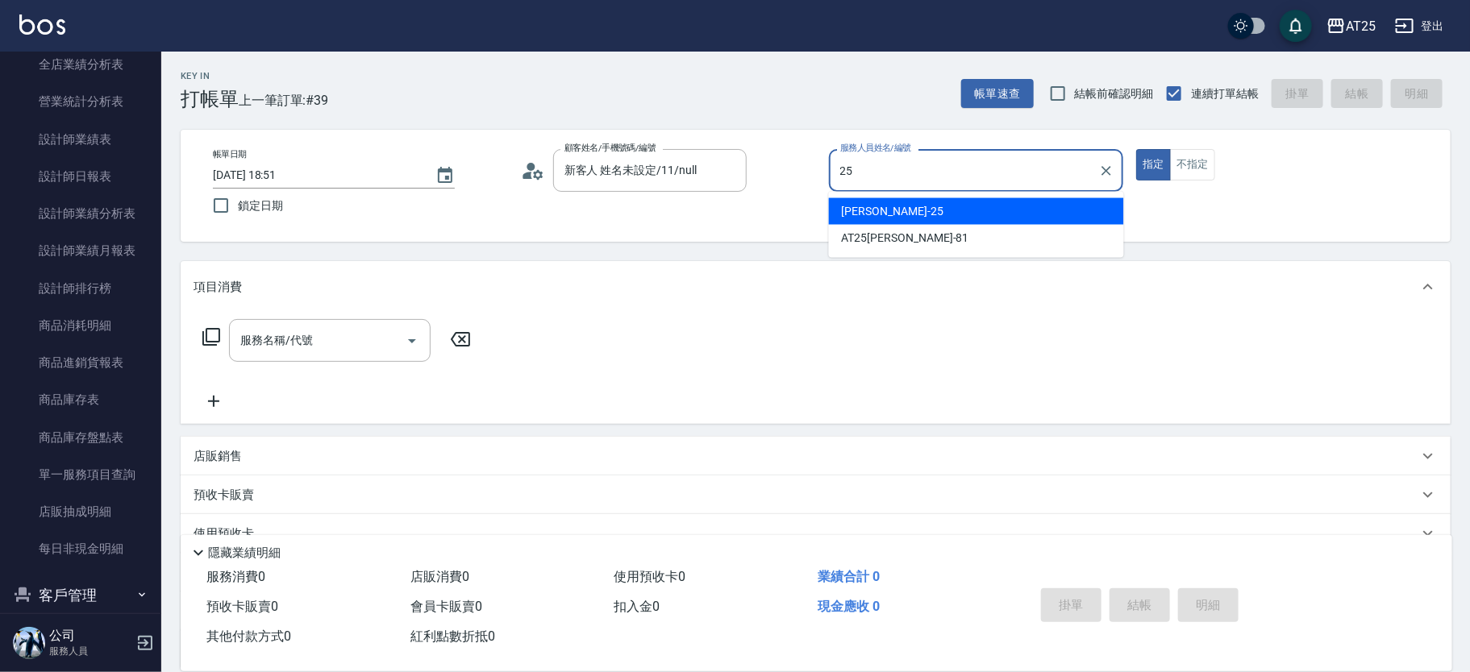
type input "Evan-25"
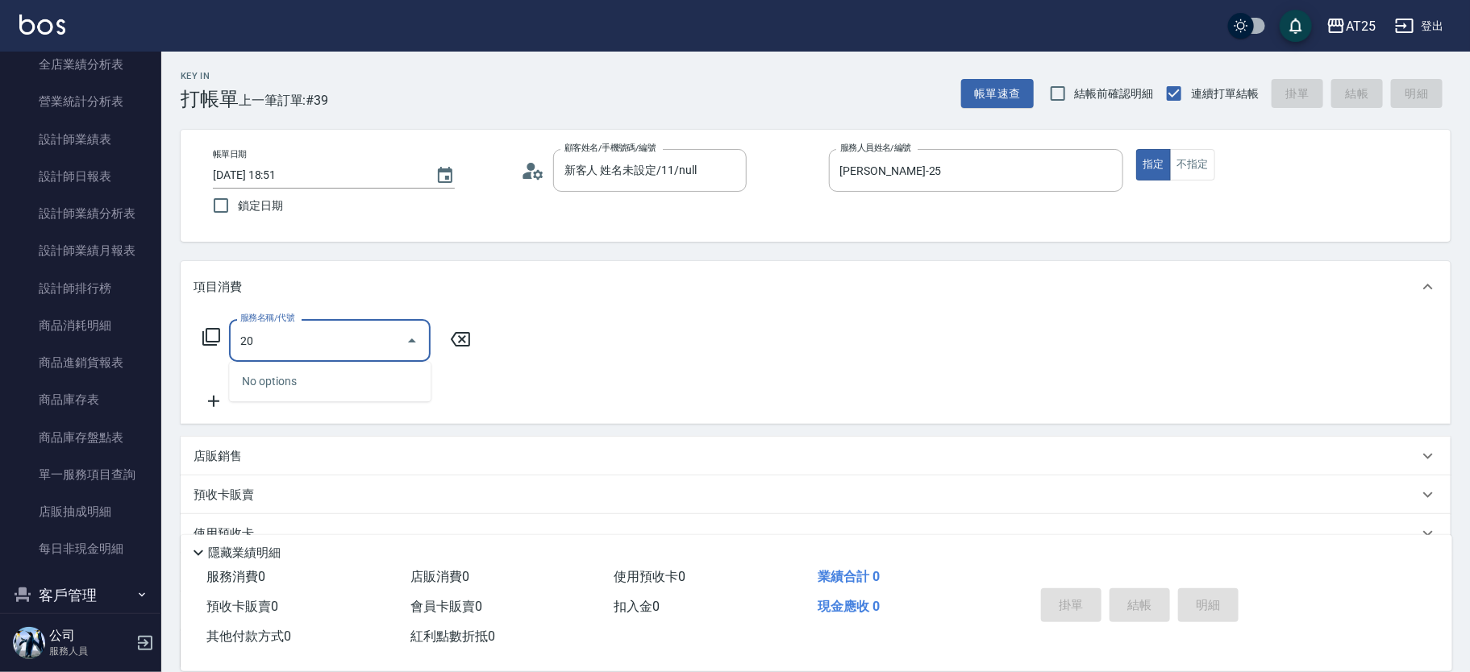
type input "201"
type input "30"
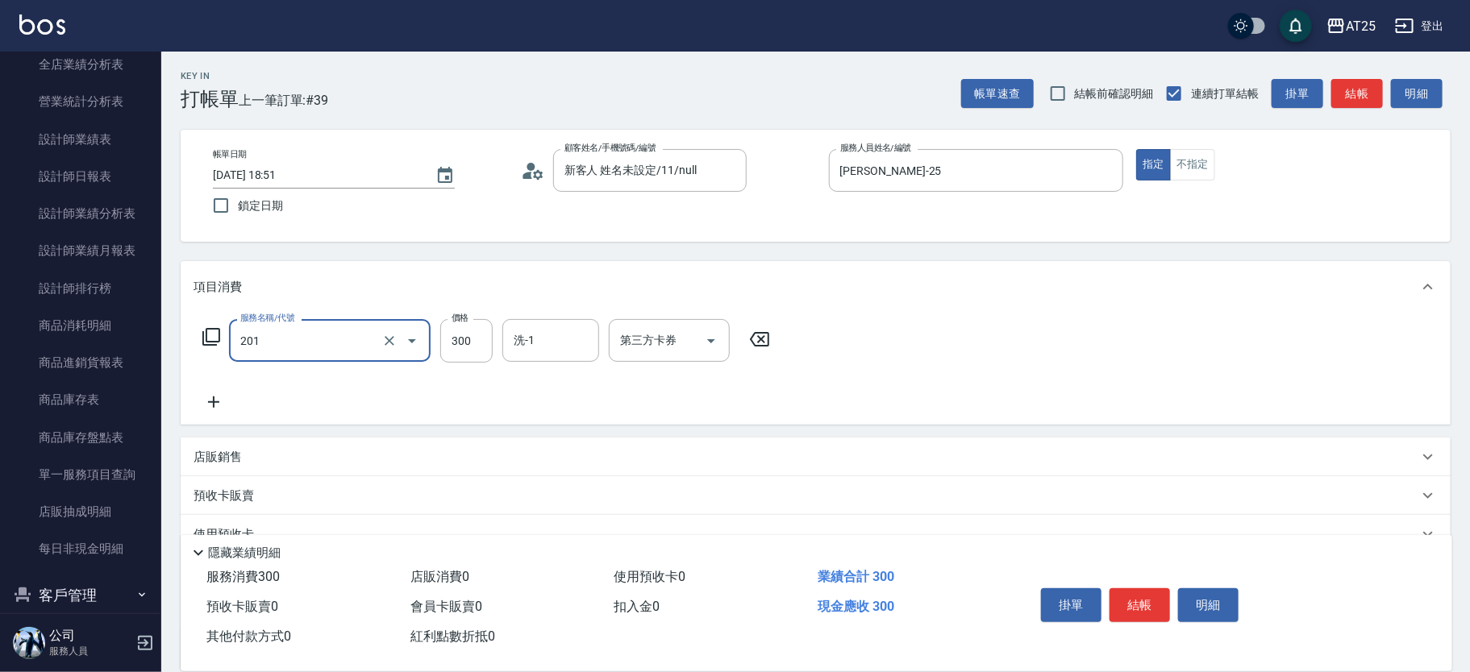
type input "洗髮(201)"
type input "0"
type input "50"
type input "500"
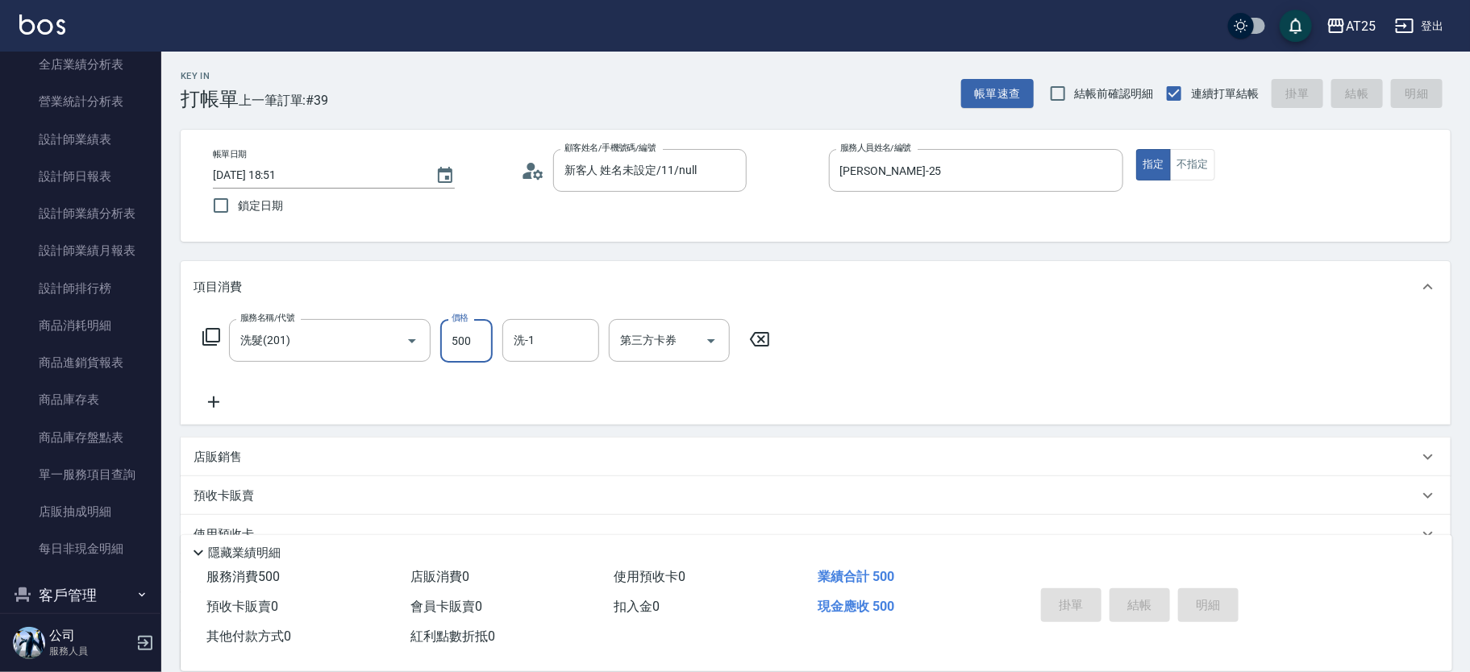
type input "2025/09/21 19:15"
type input "0"
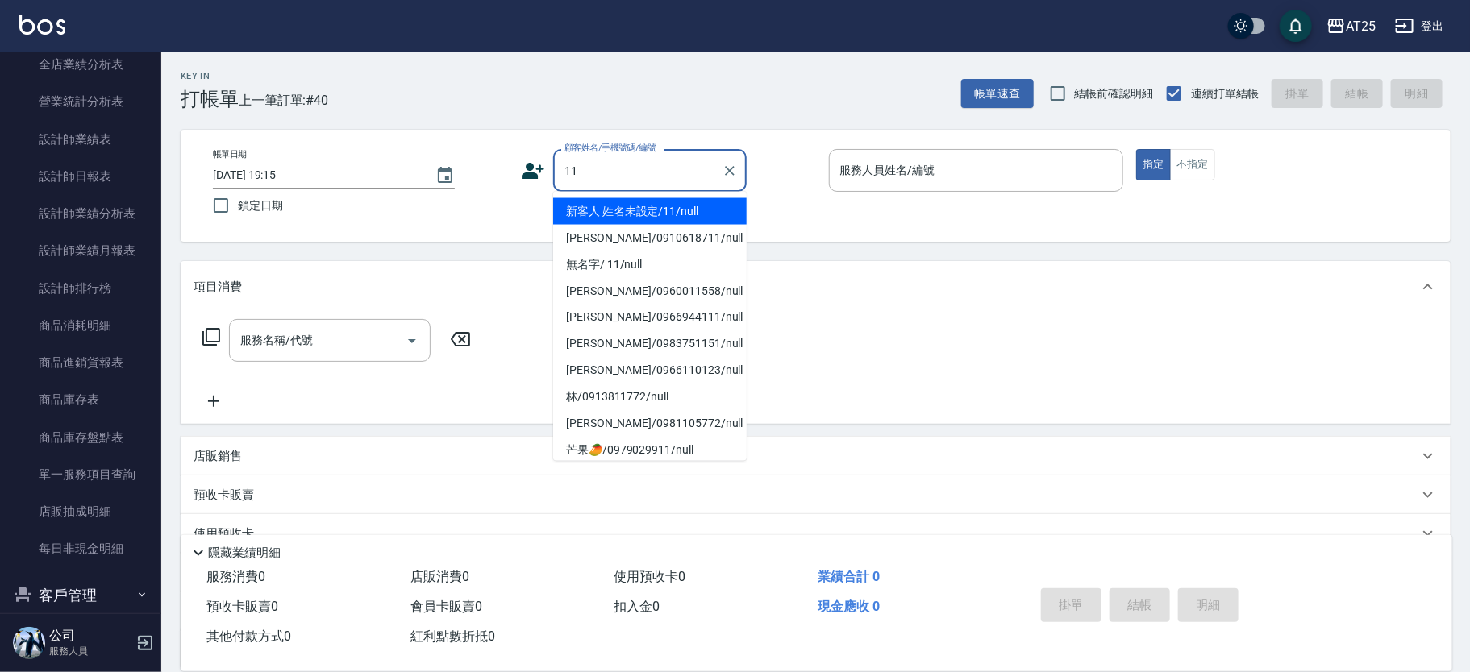
type input "新客人 姓名未設定/11/null"
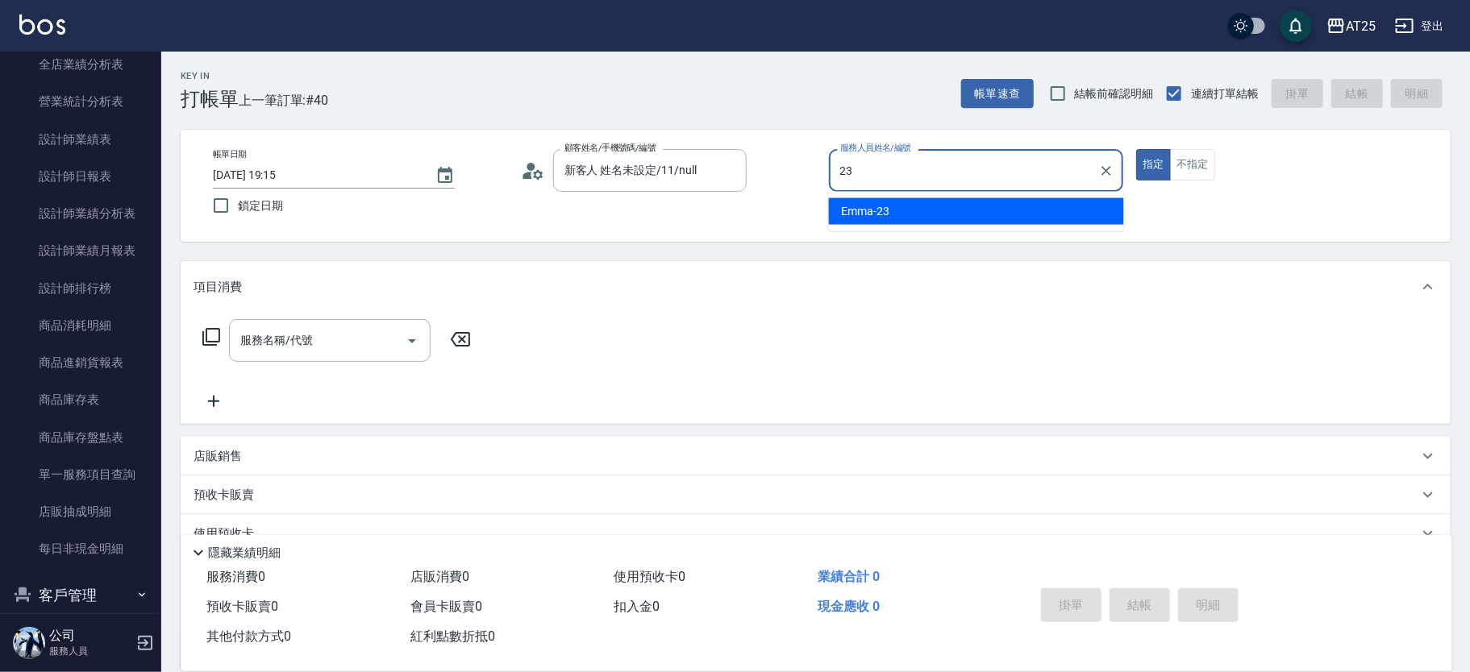
type input "Emma-23"
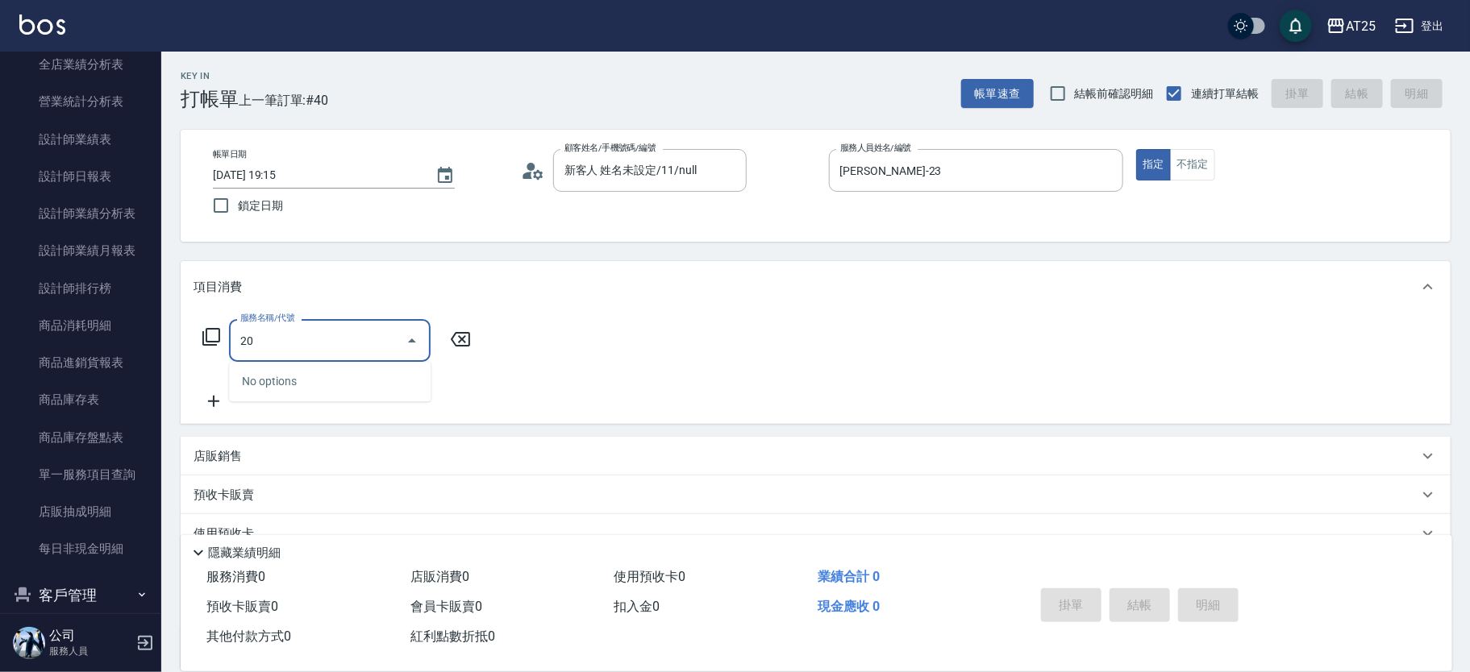
type input "201"
type input "30"
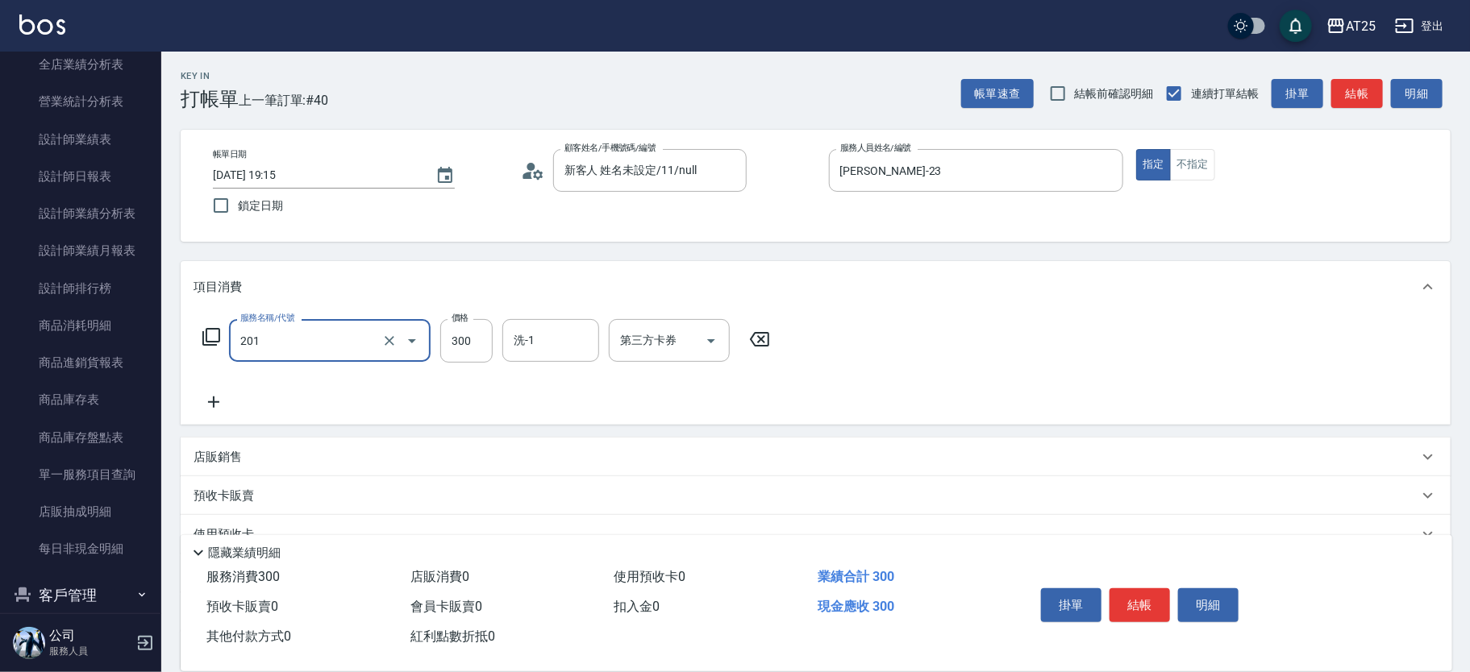
type input "洗髮(201)"
type input "0"
type input "40"
type input "400"
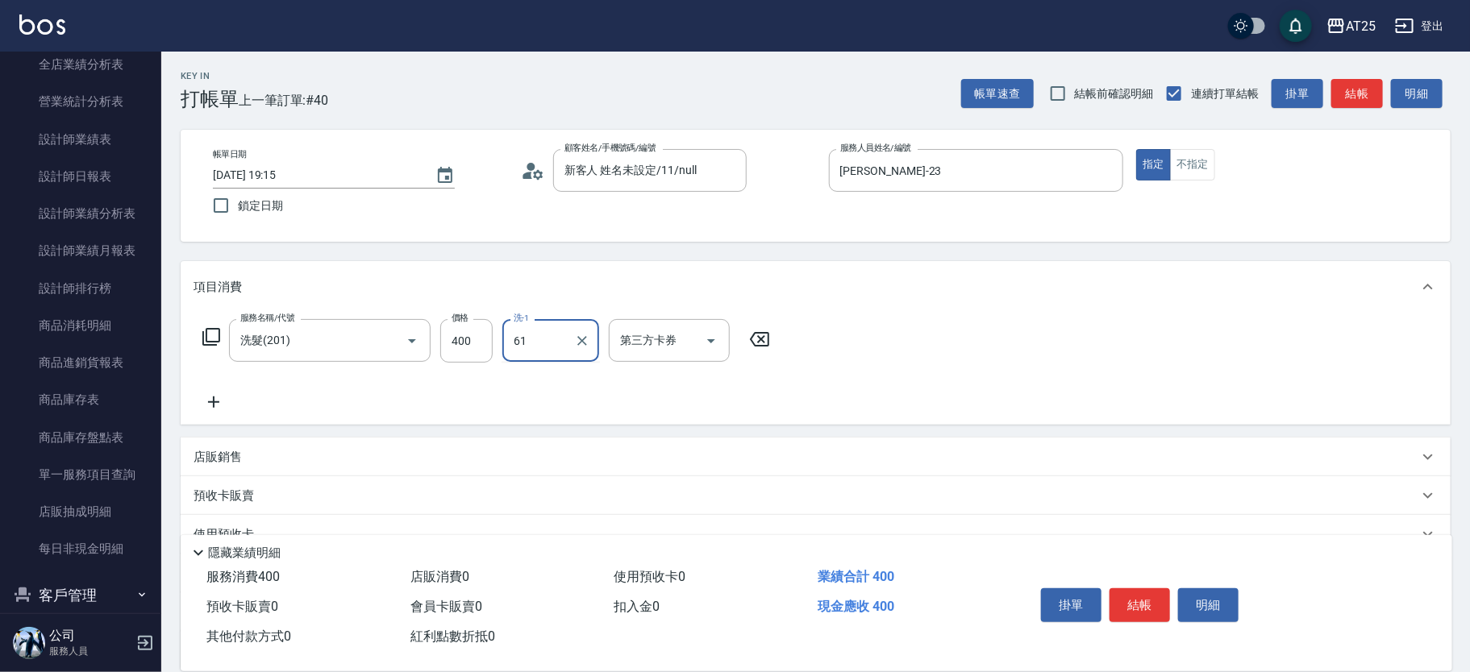
type input "游惠文-61"
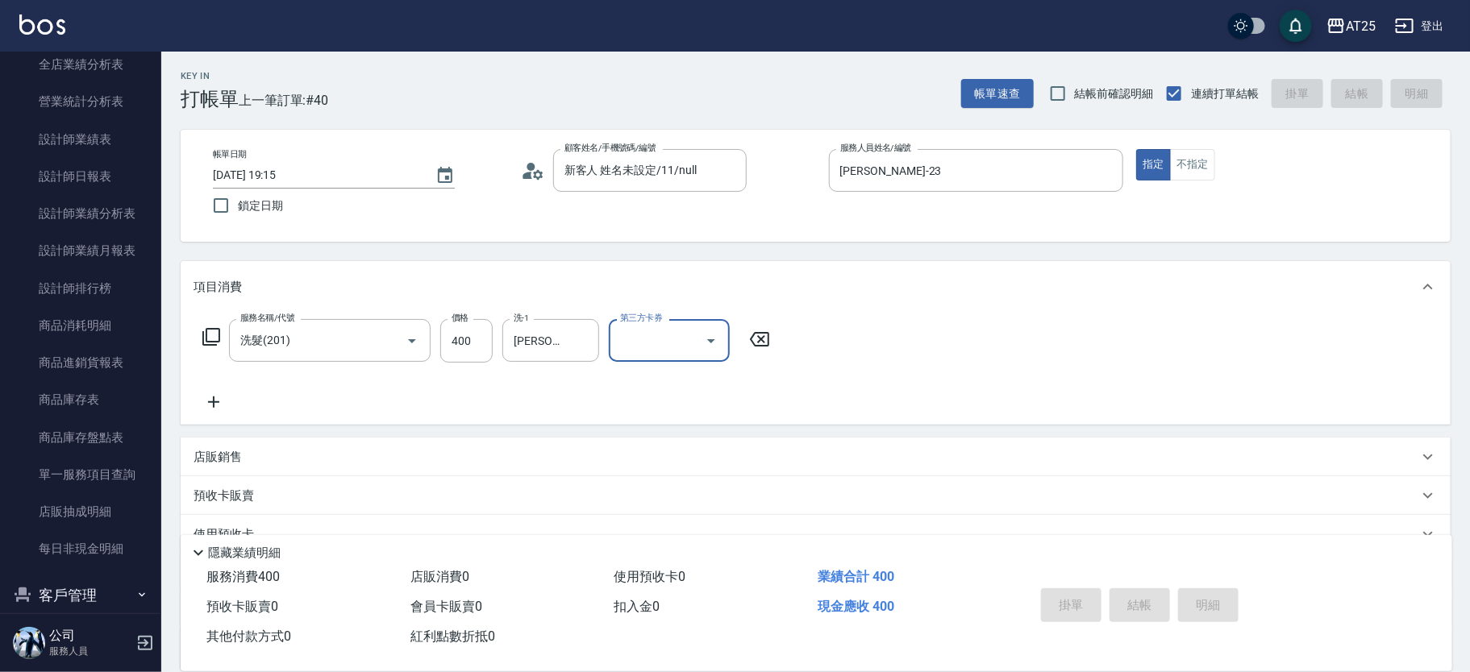
type input "0"
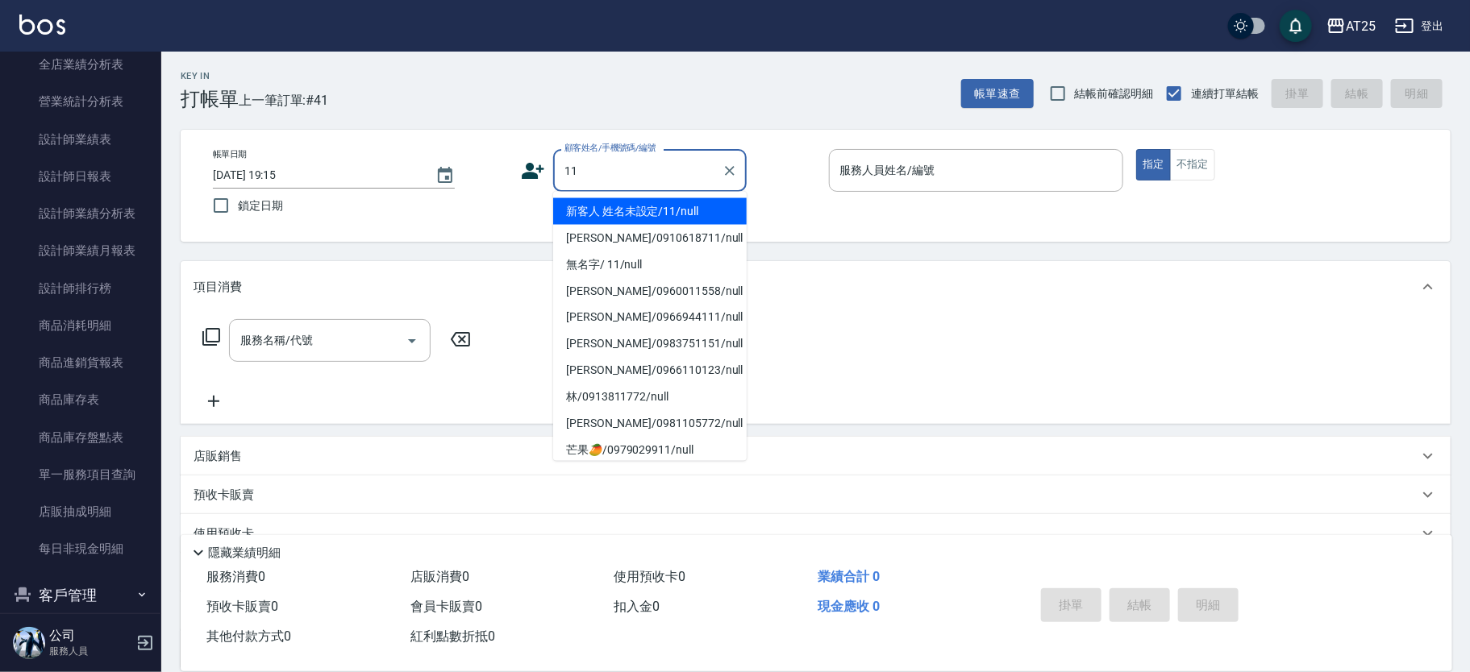
type input "新客人 姓名未設定/11/null"
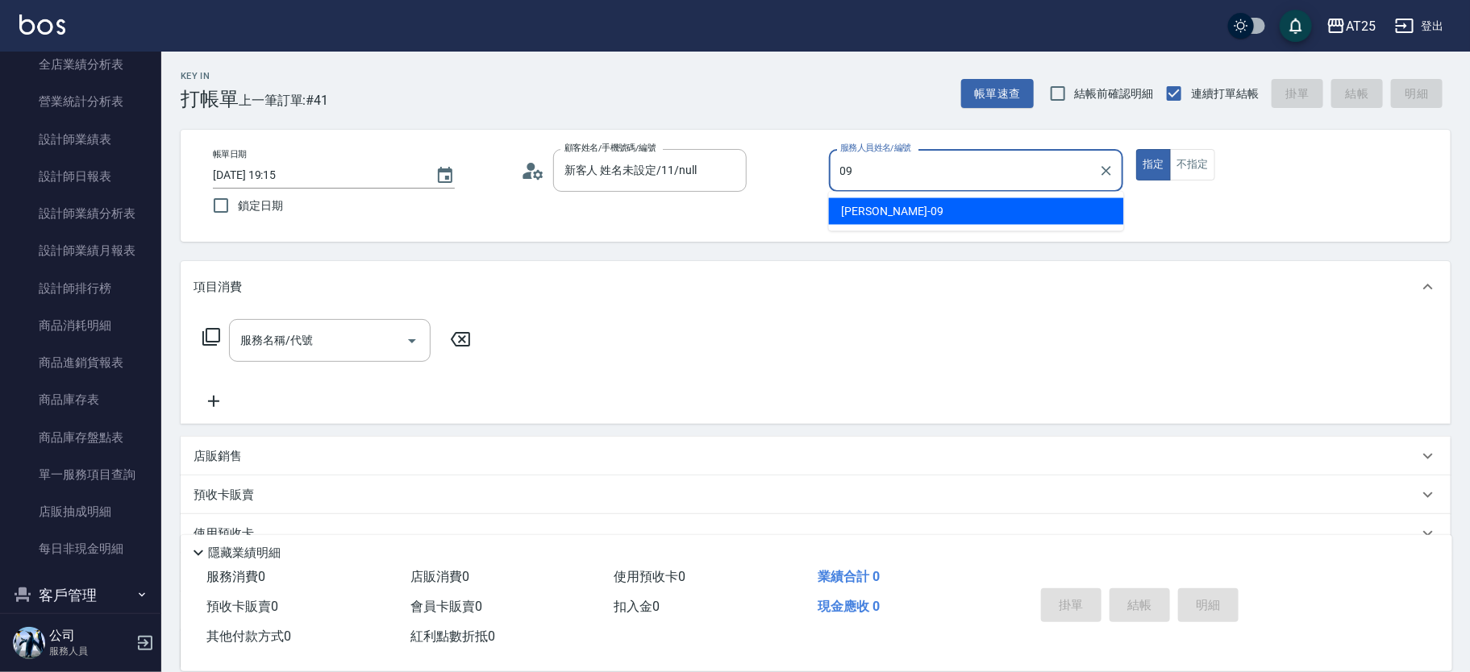
type input "Kevin-09"
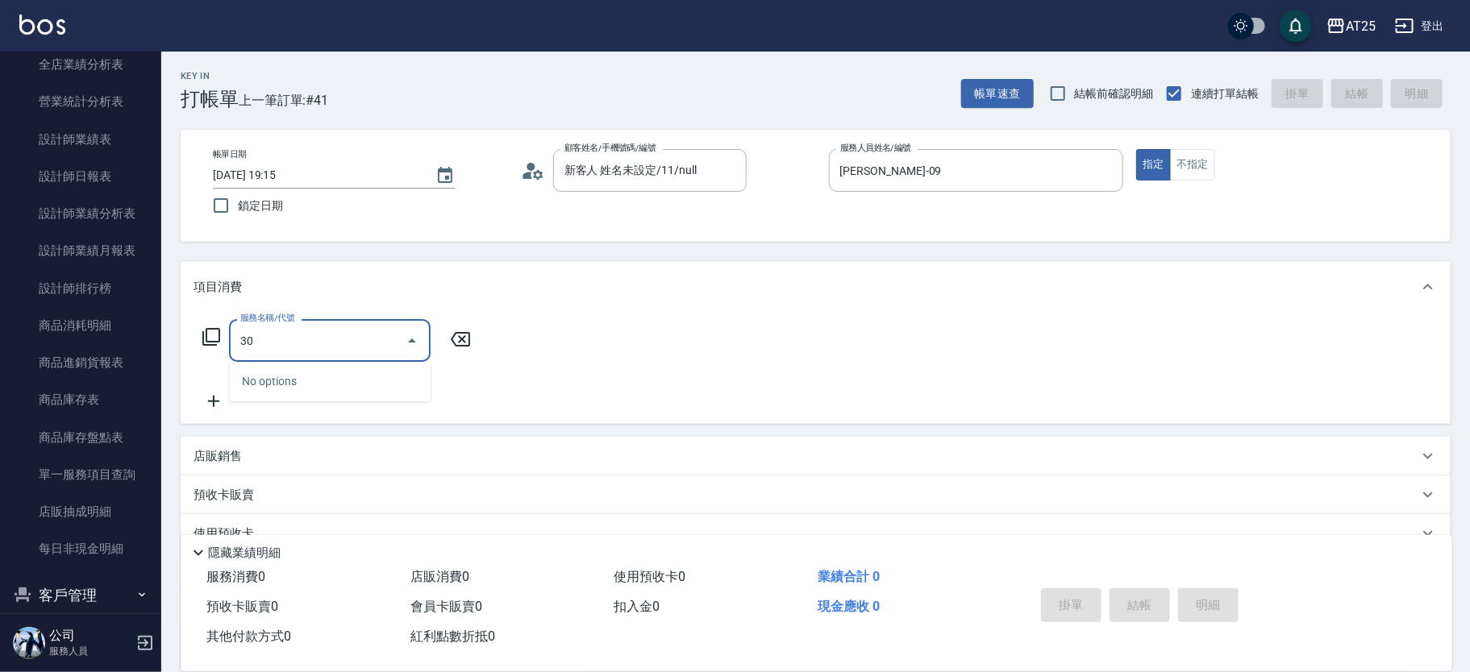
type input "303"
type input "90"
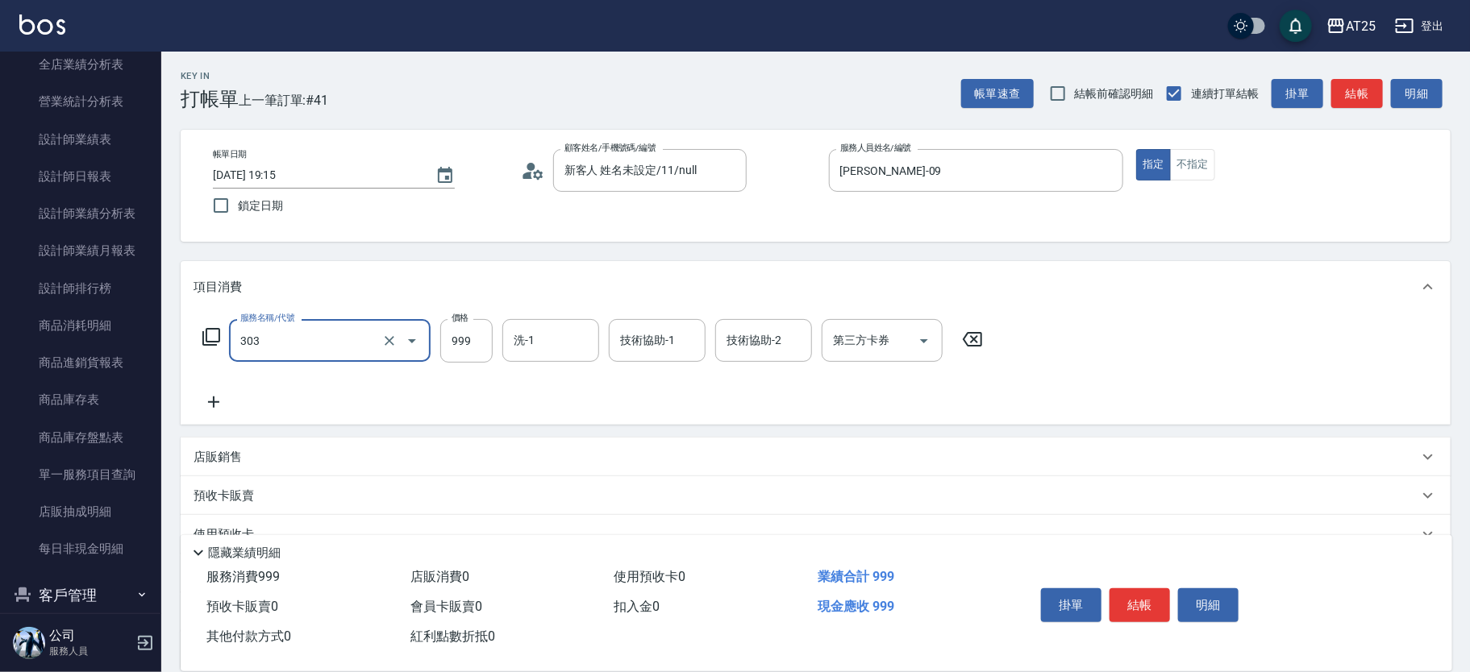
type input "局部燙(303)"
type input "0"
type input "50"
type input "500"
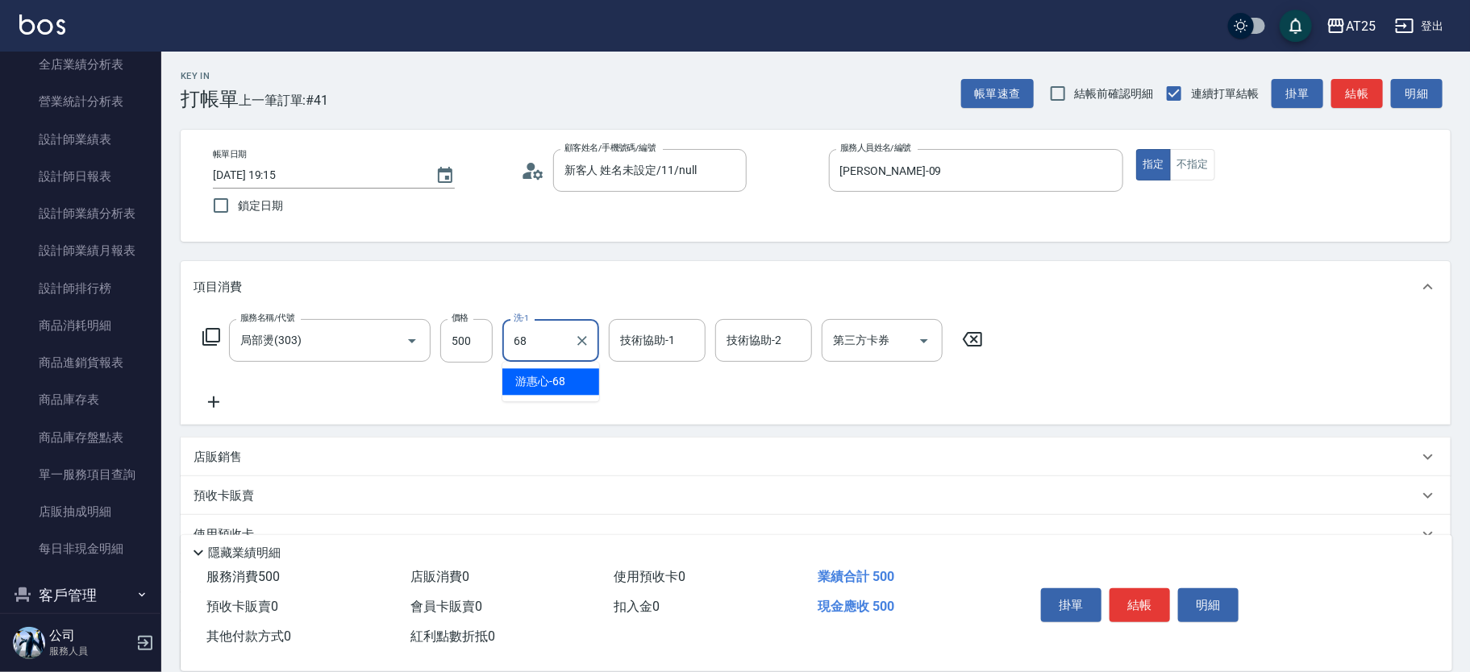
type input "游惠心-68"
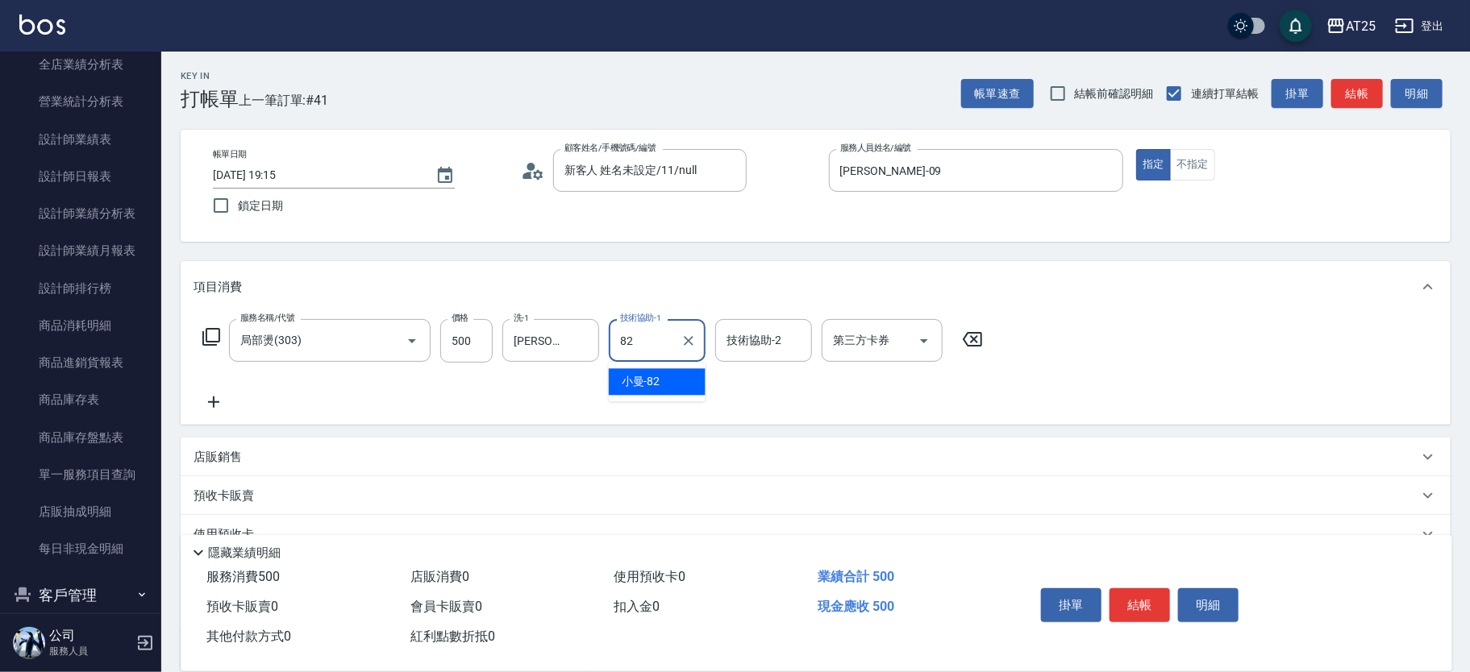
type input "小曼-82"
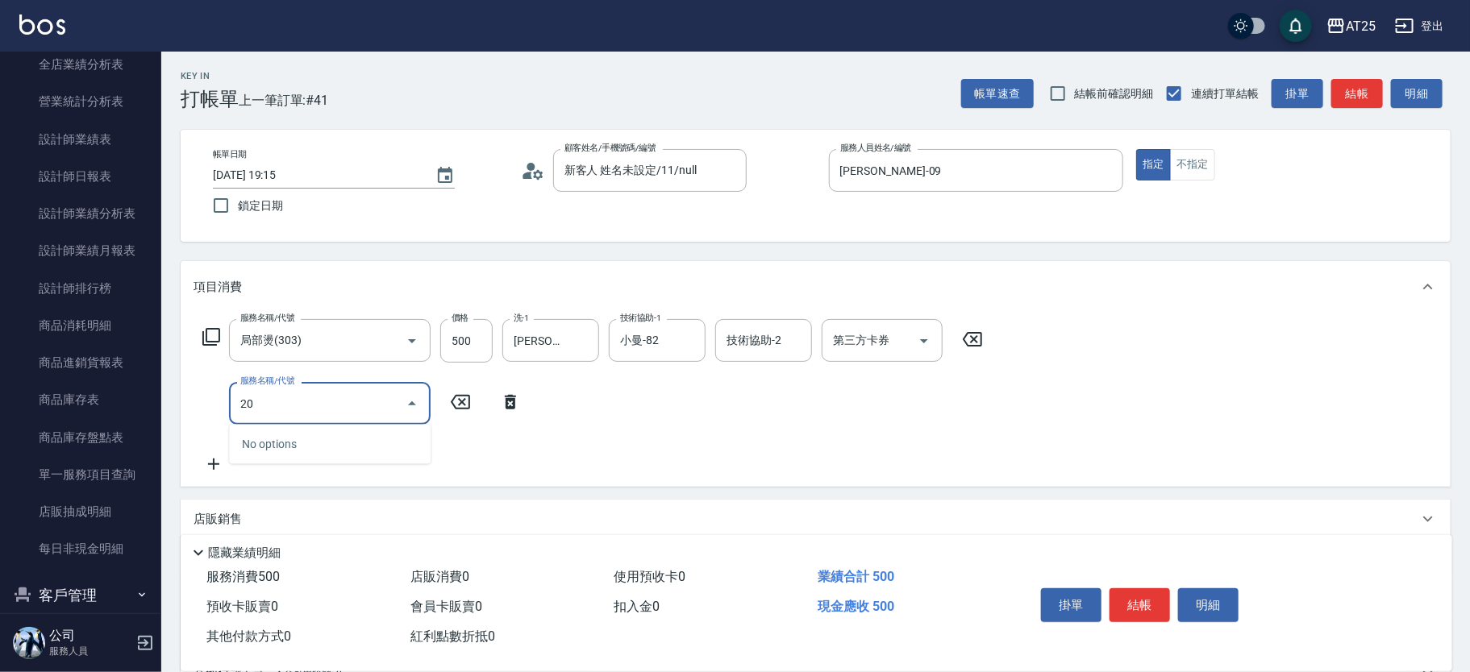
type input "201"
type input "80"
type input "洗髮(201)"
type input "50"
type input "0"
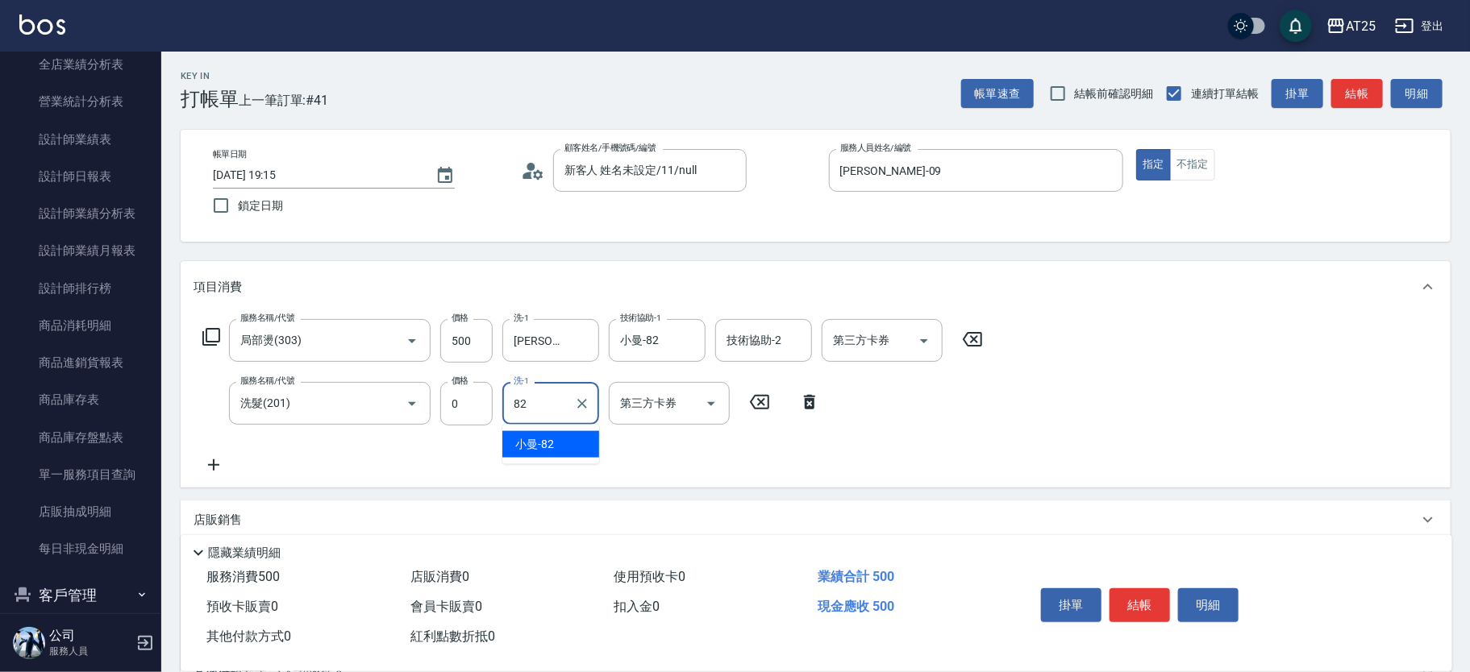
type input "小曼-82"
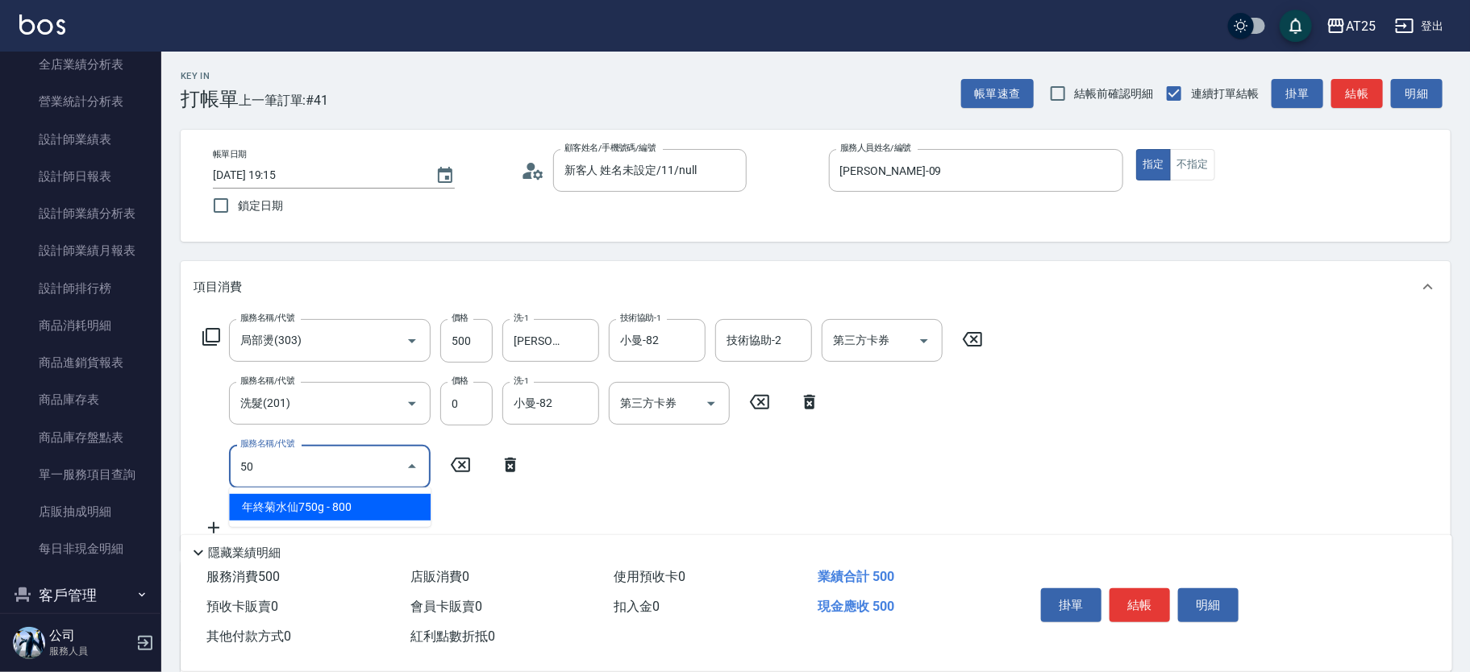
type input "501"
type input "150"
type input "染髮(501)"
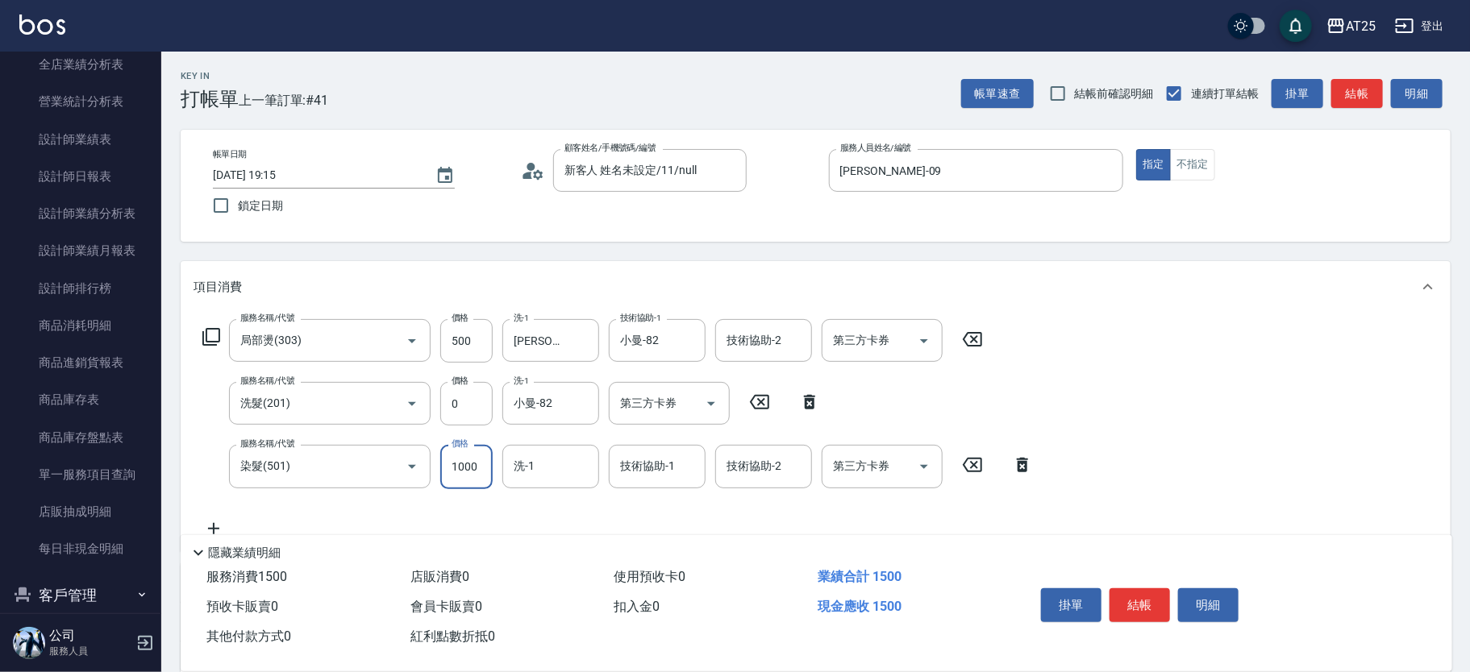
type input "50"
type input "11"
type input "60"
type input "119"
type input "160"
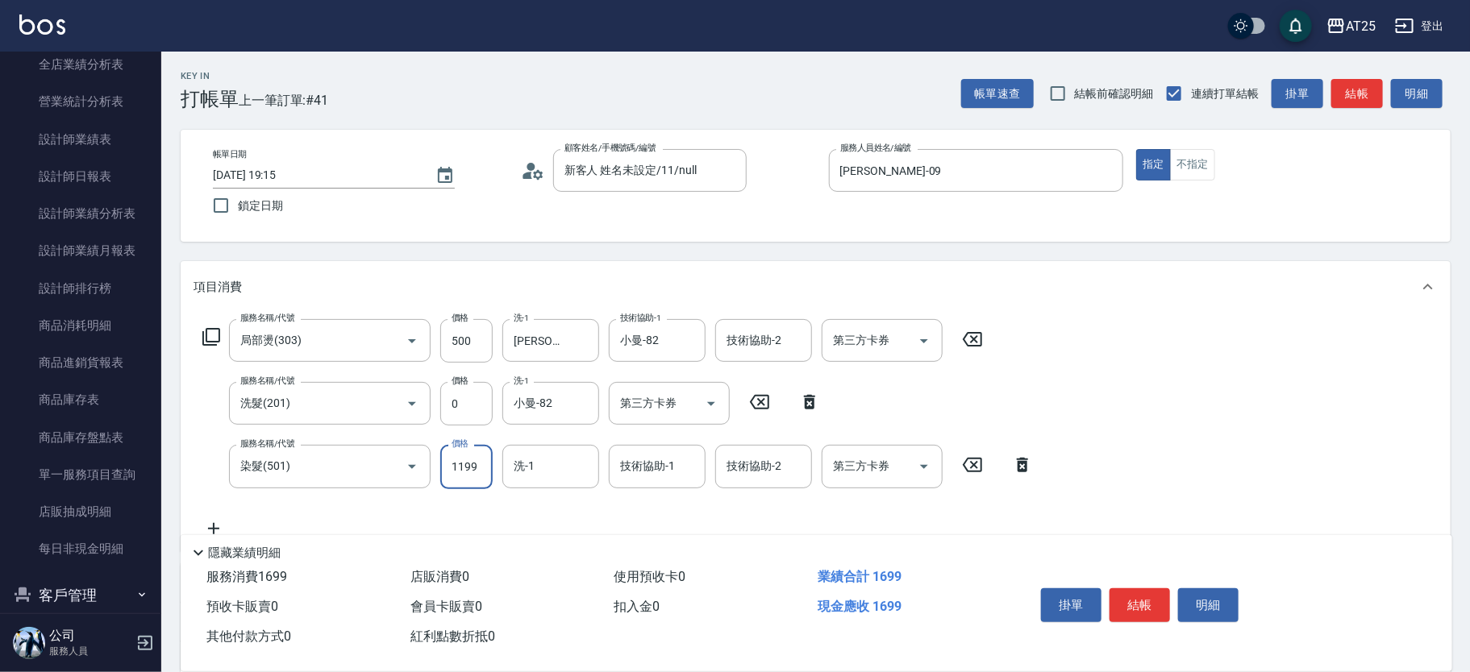
type input "1199"
type input "游惠心-68"
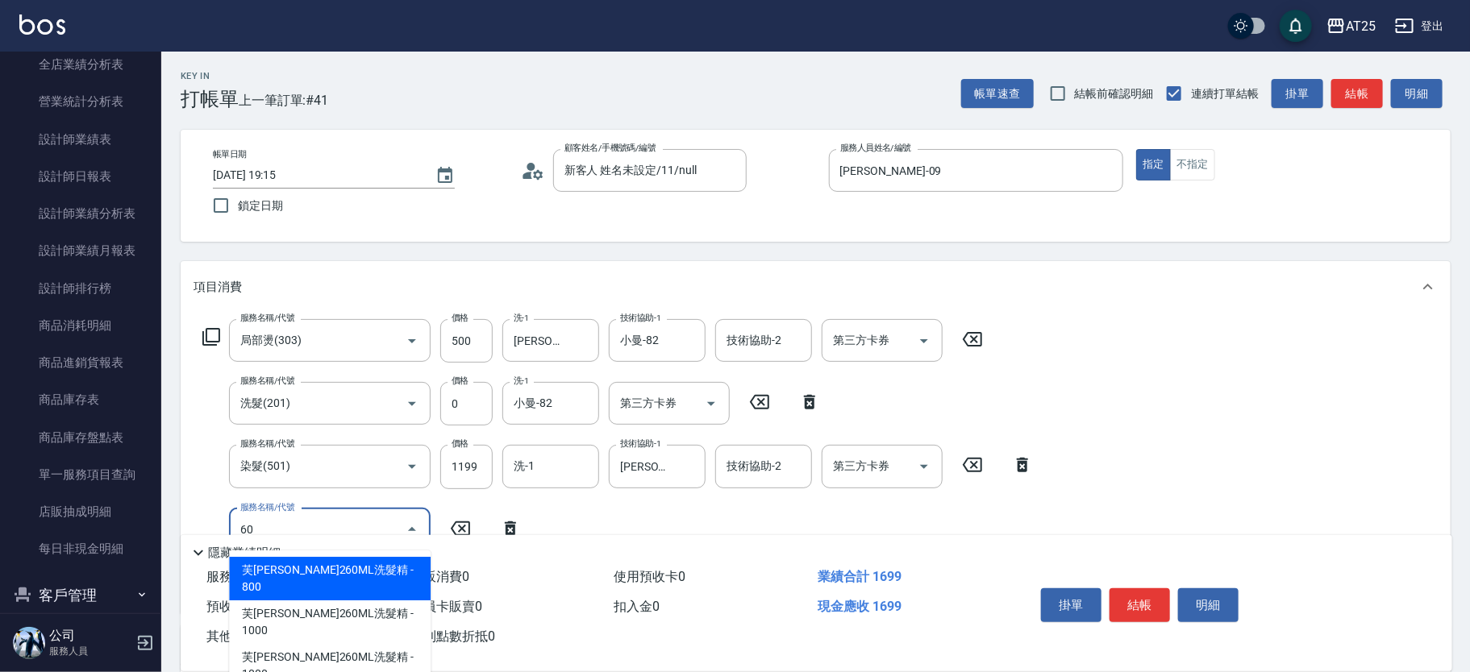
type input "601"
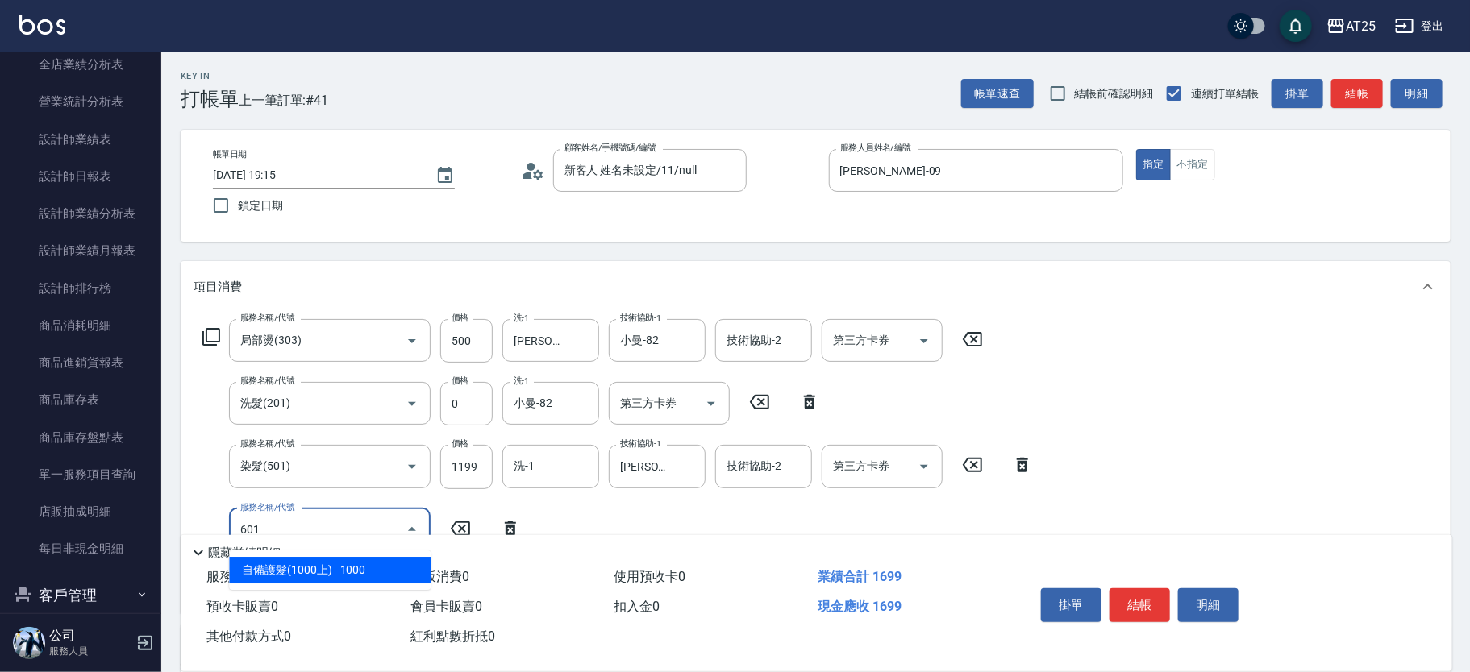
type input "260"
type input "自備護髮(1000上)(601)"
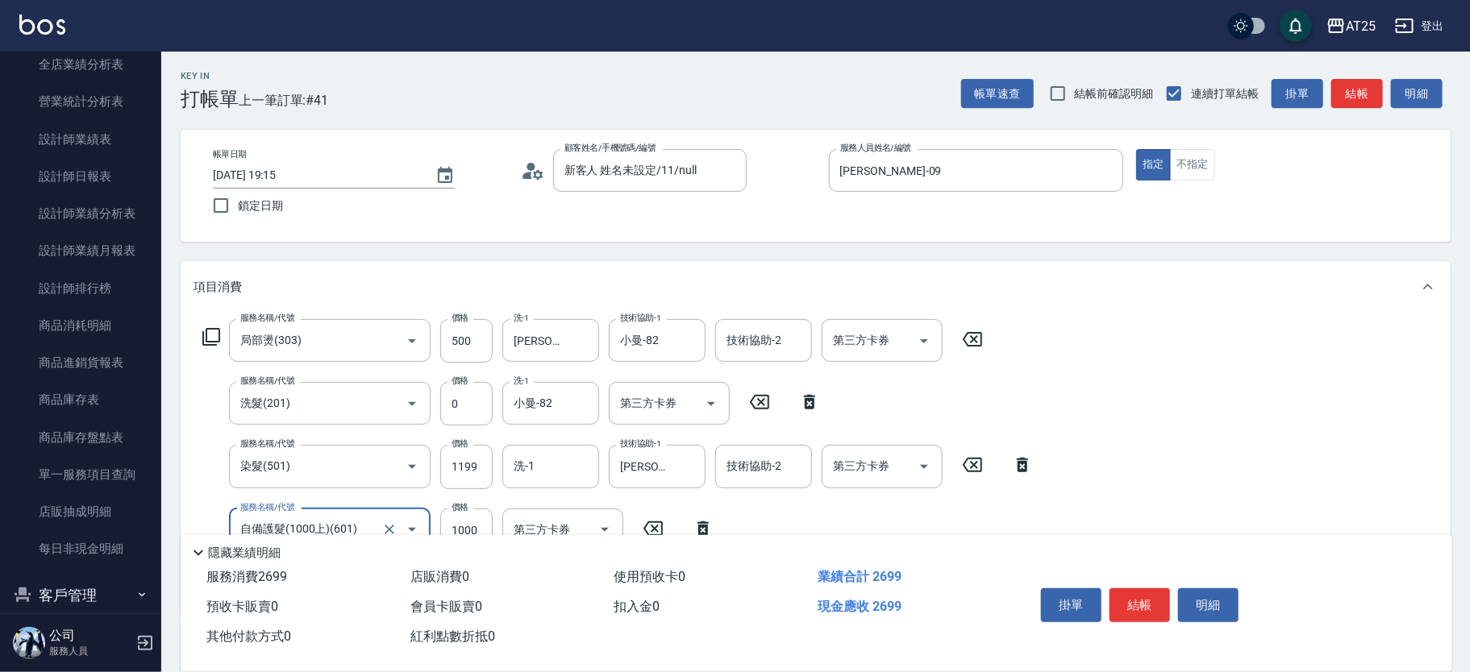
type input "170"
type input "25"
type input "190"
type input "2500"
type input "410"
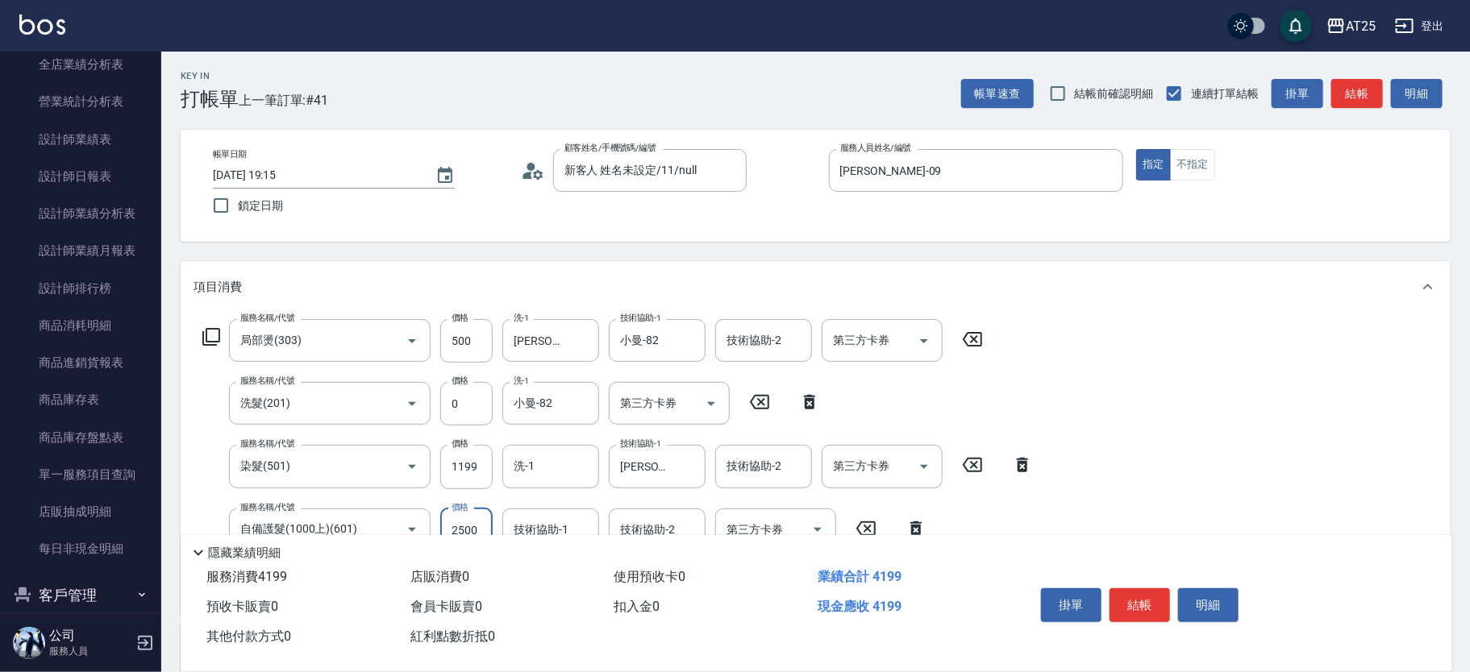
type input "2500"
type input "游惠心-68"
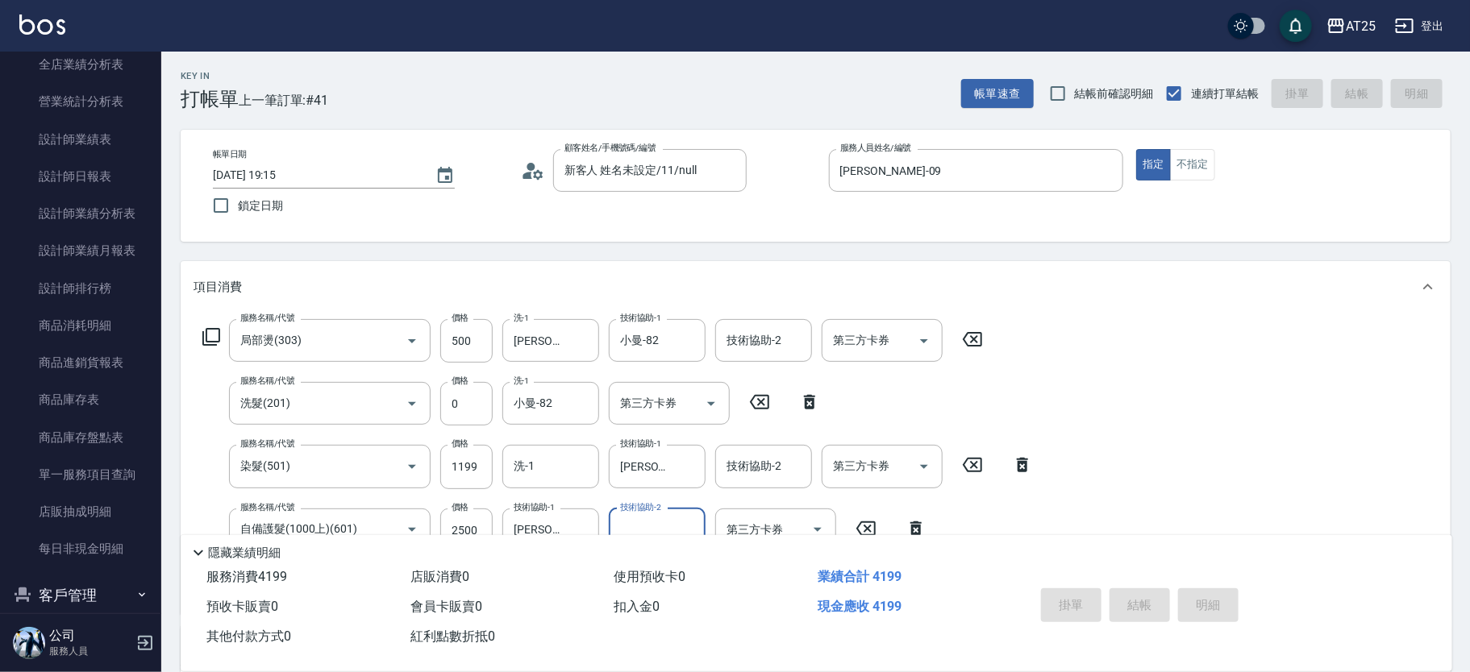
type input "0"
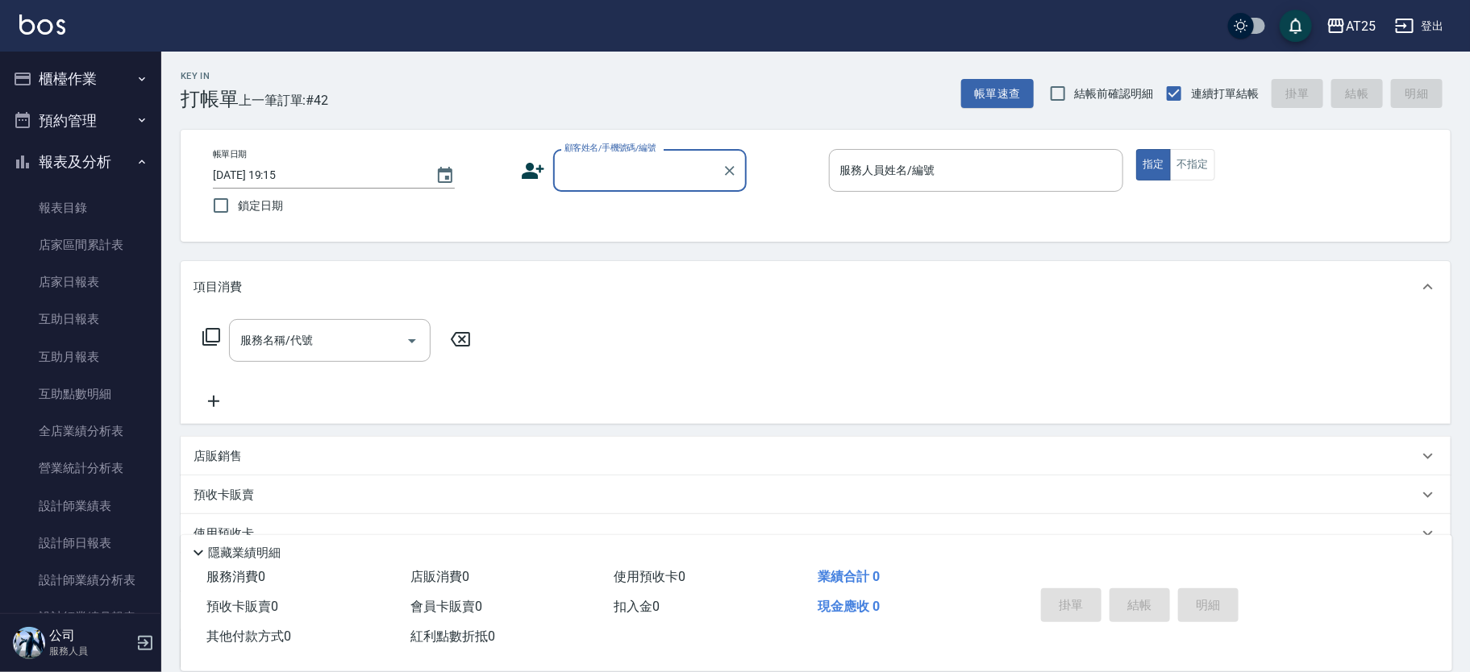
click at [106, 76] on button "櫃檯作業" at bounding box center [80, 79] width 148 height 42
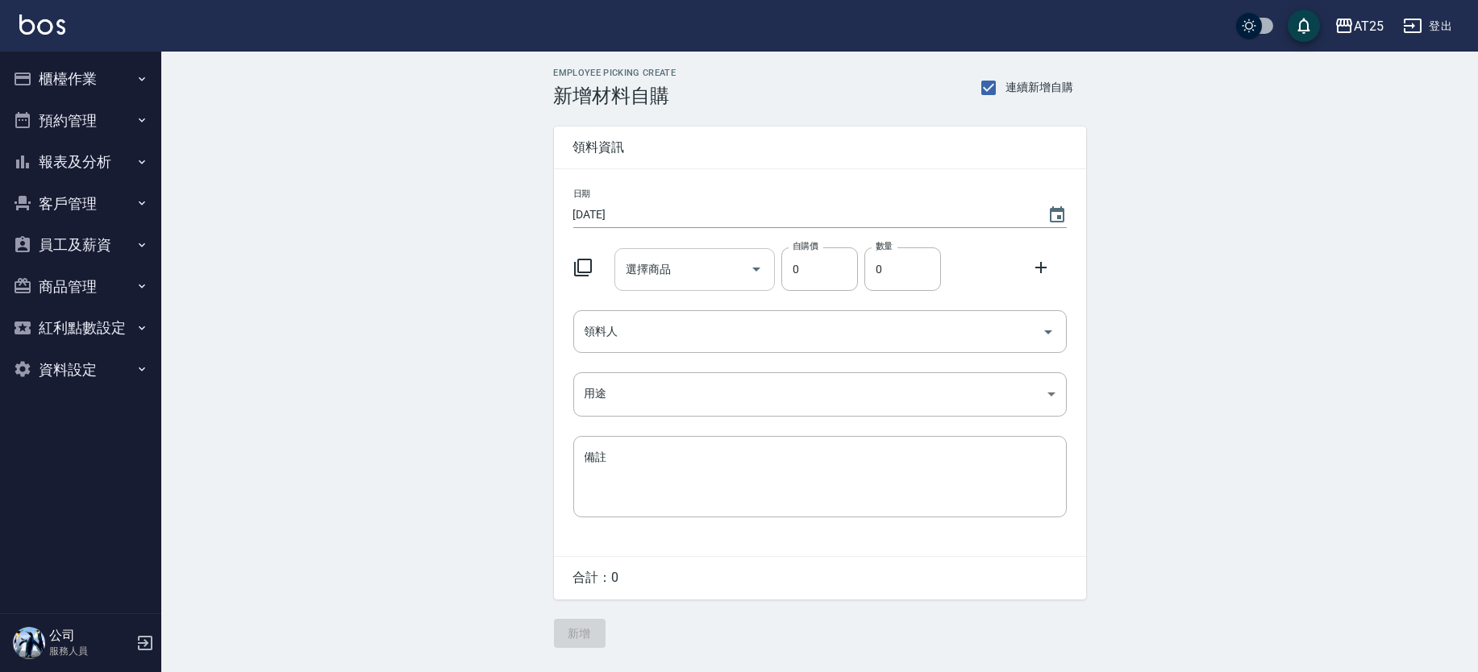
click at [650, 285] on div "選擇商品" at bounding box center [694, 269] width 160 height 43
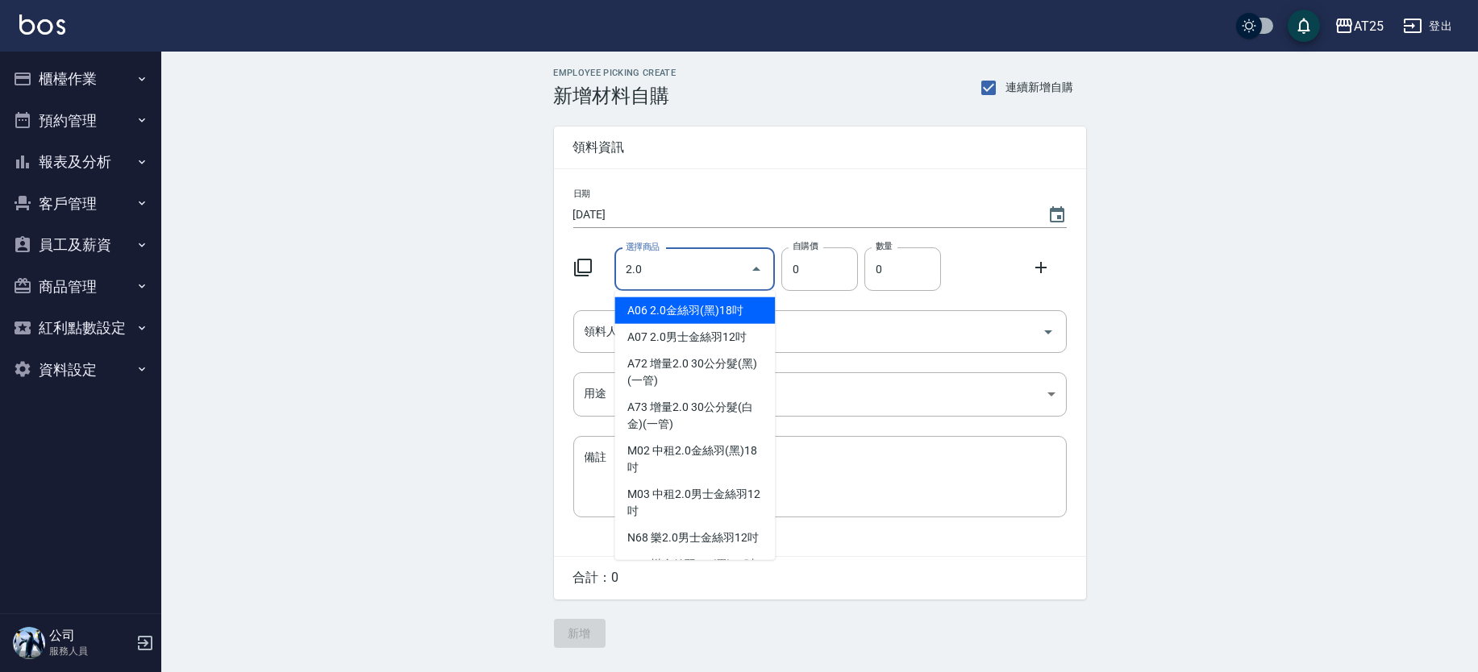
click at [654, 314] on li "A06 2.0金絲羽(黑)18吋" at bounding box center [694, 311] width 160 height 27
type input "2.0金絲羽(黑)18吋"
type input "1030"
type input "1"
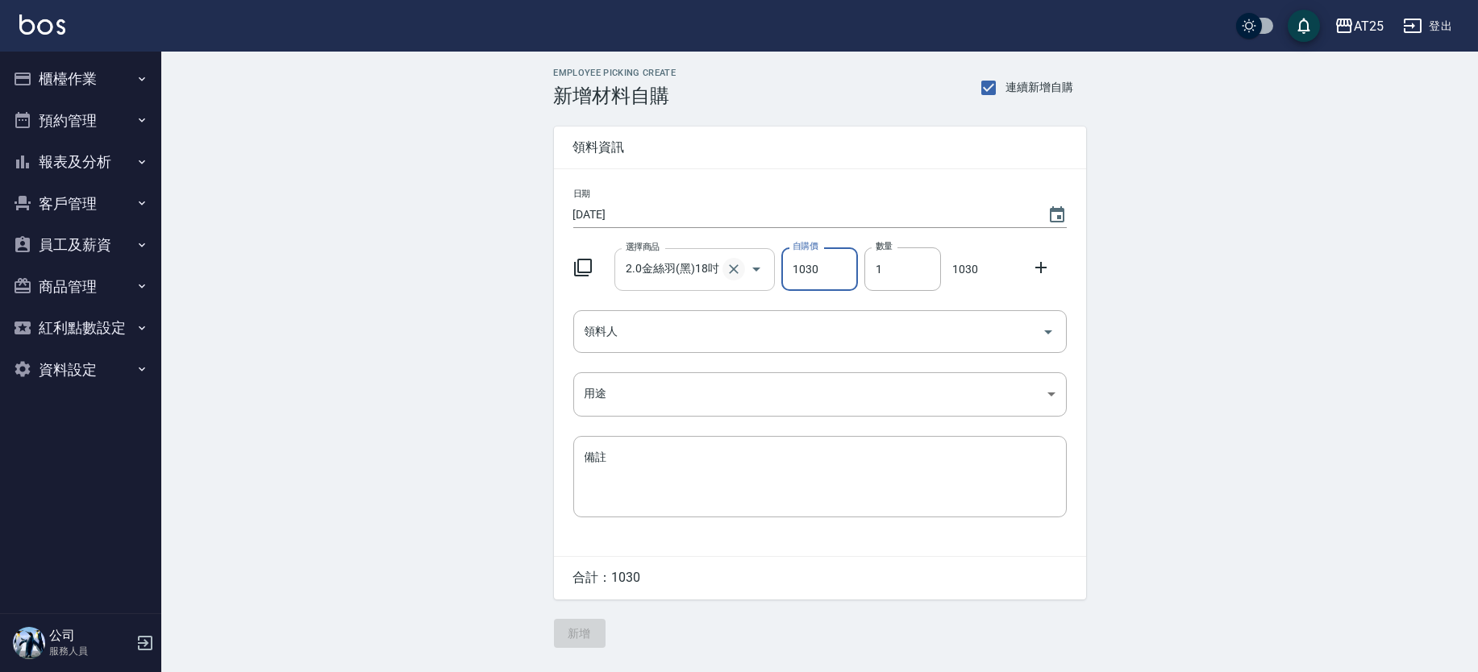
click at [733, 270] on icon "Clear" at bounding box center [734, 269] width 10 height 10
type input "0"
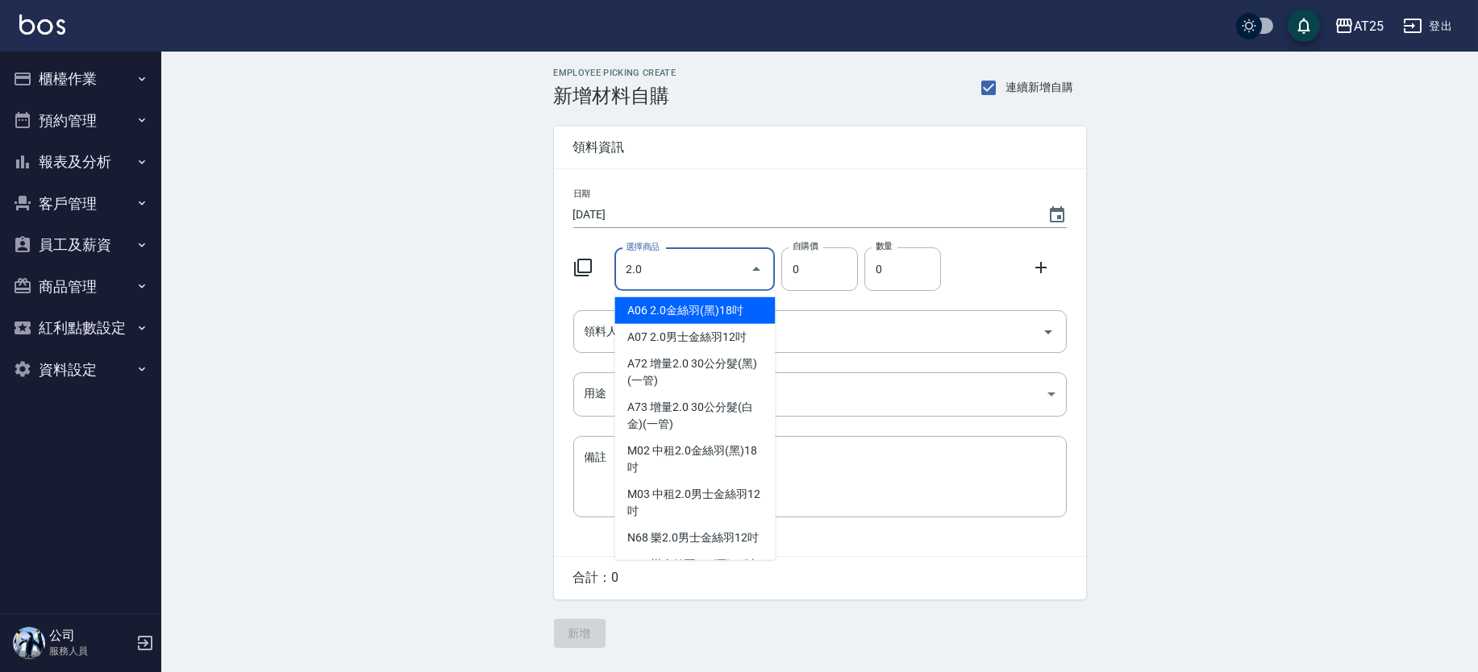
type input "2.0男士金絲羽12吋"
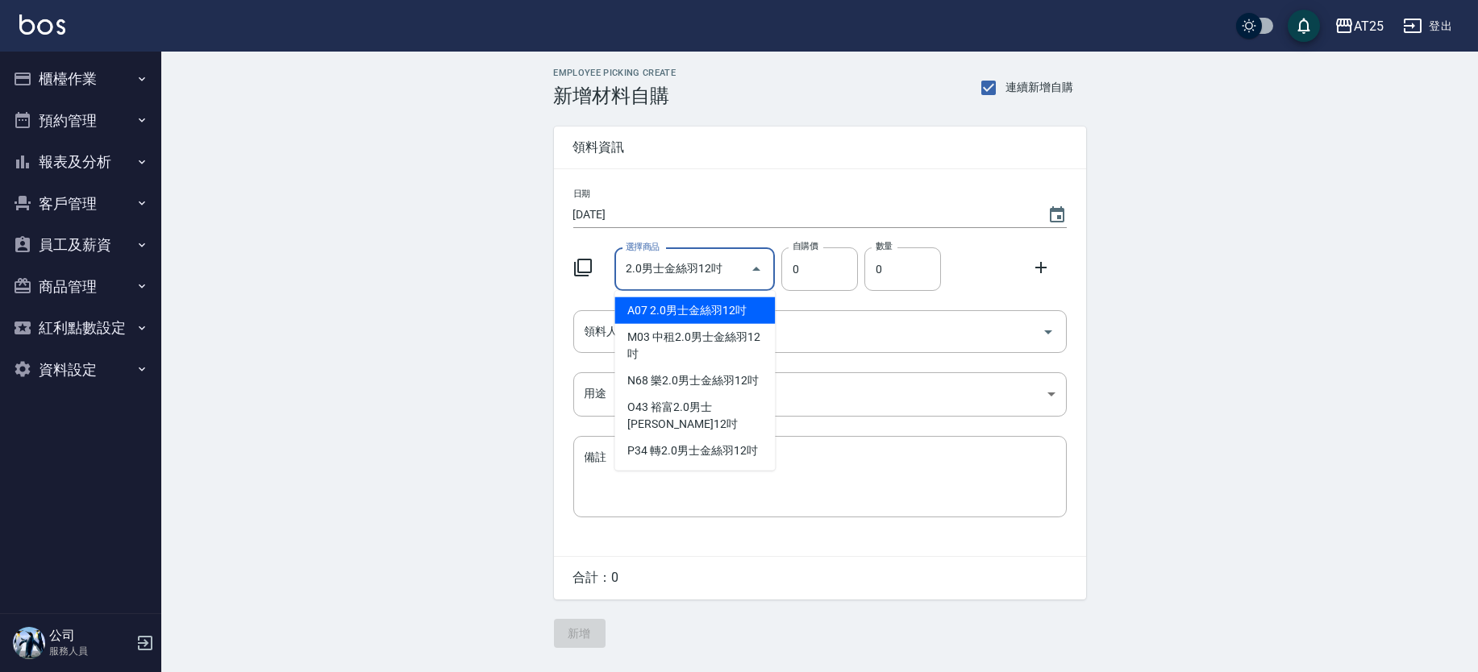
click at [738, 306] on li "A07 2.0男士金絲羽12吋" at bounding box center [694, 311] width 160 height 27
type input "930"
type input "1"
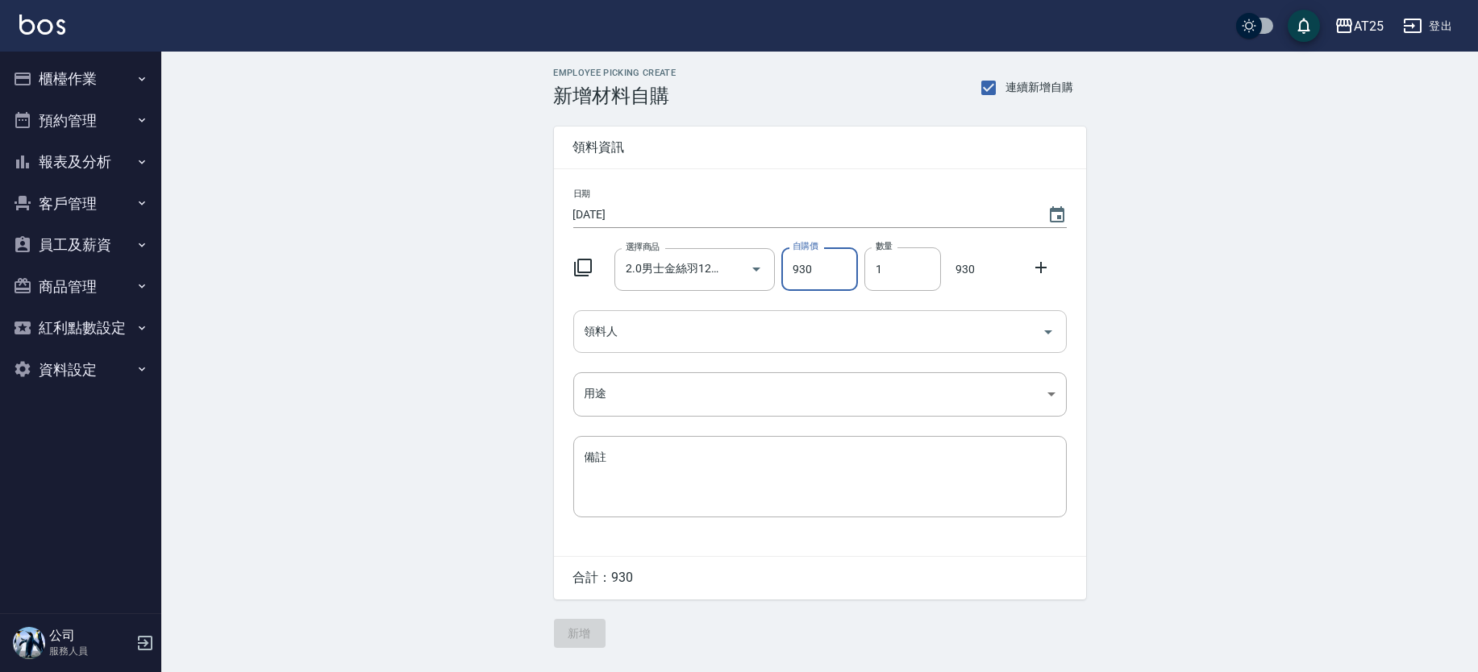
click at [712, 324] on input "領料人" at bounding box center [808, 332] width 455 height 28
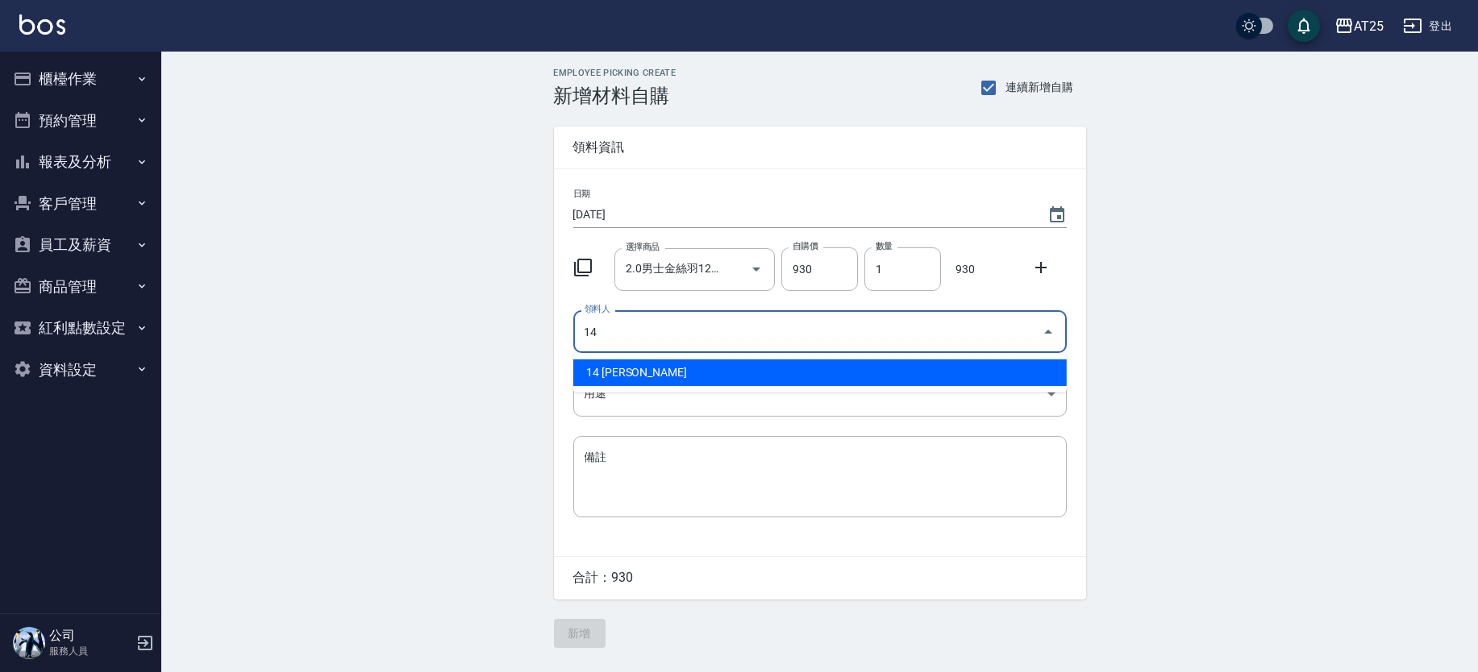
type input "14 [PERSON_NAME]"
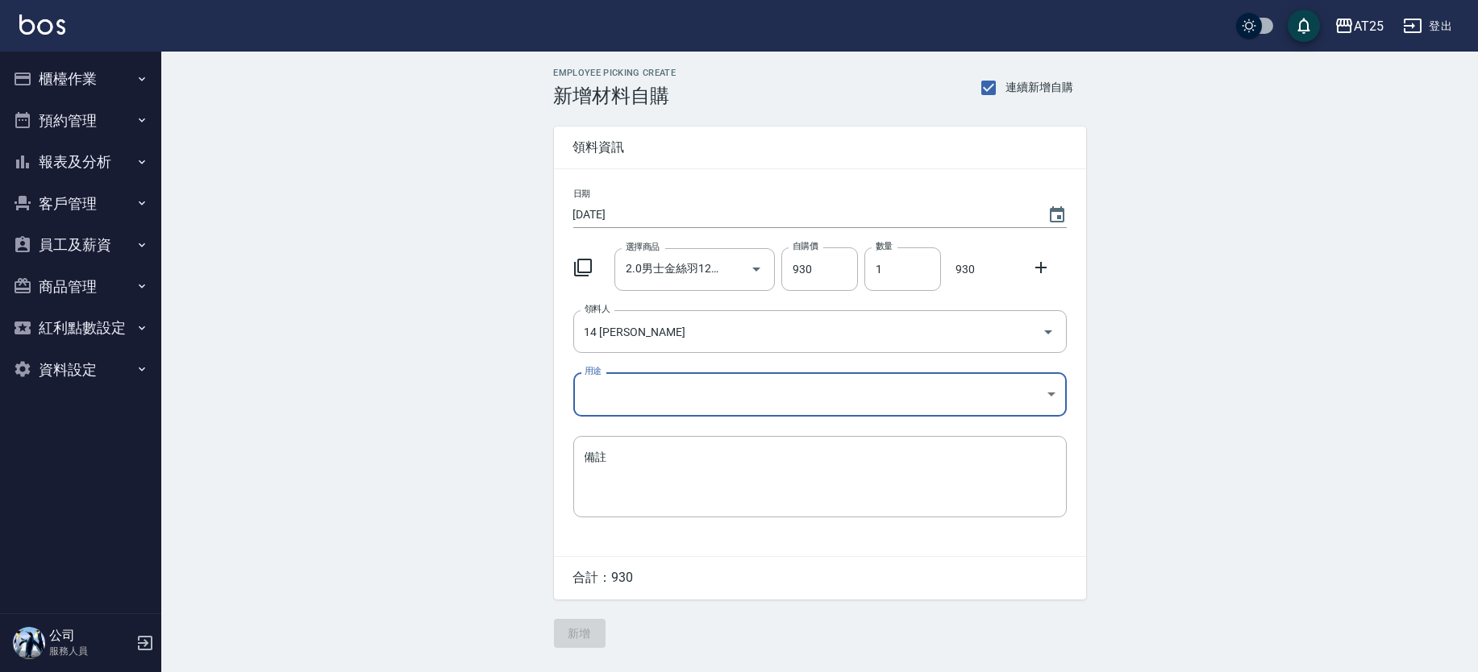
click at [639, 394] on body "AT25 登出 櫃檯作業 打帳單 帳單列表 掛單列表 現金收支登錄 高階收支登錄 材料自購登錄 每日結帳 排班表 現場電腦打卡 預約管理 預約管理 單日預約紀…" at bounding box center [739, 336] width 1478 height 672
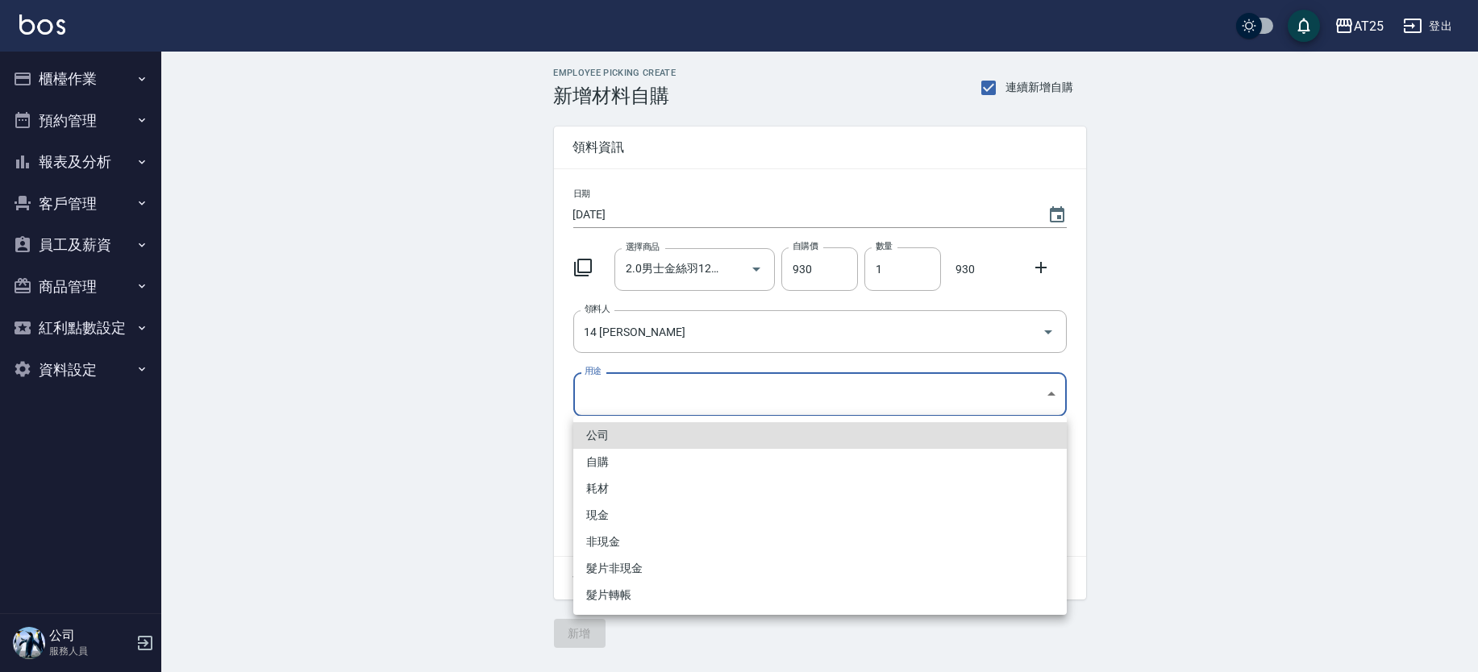
click at [612, 508] on li "現金" at bounding box center [819, 515] width 493 height 27
type input "現金"
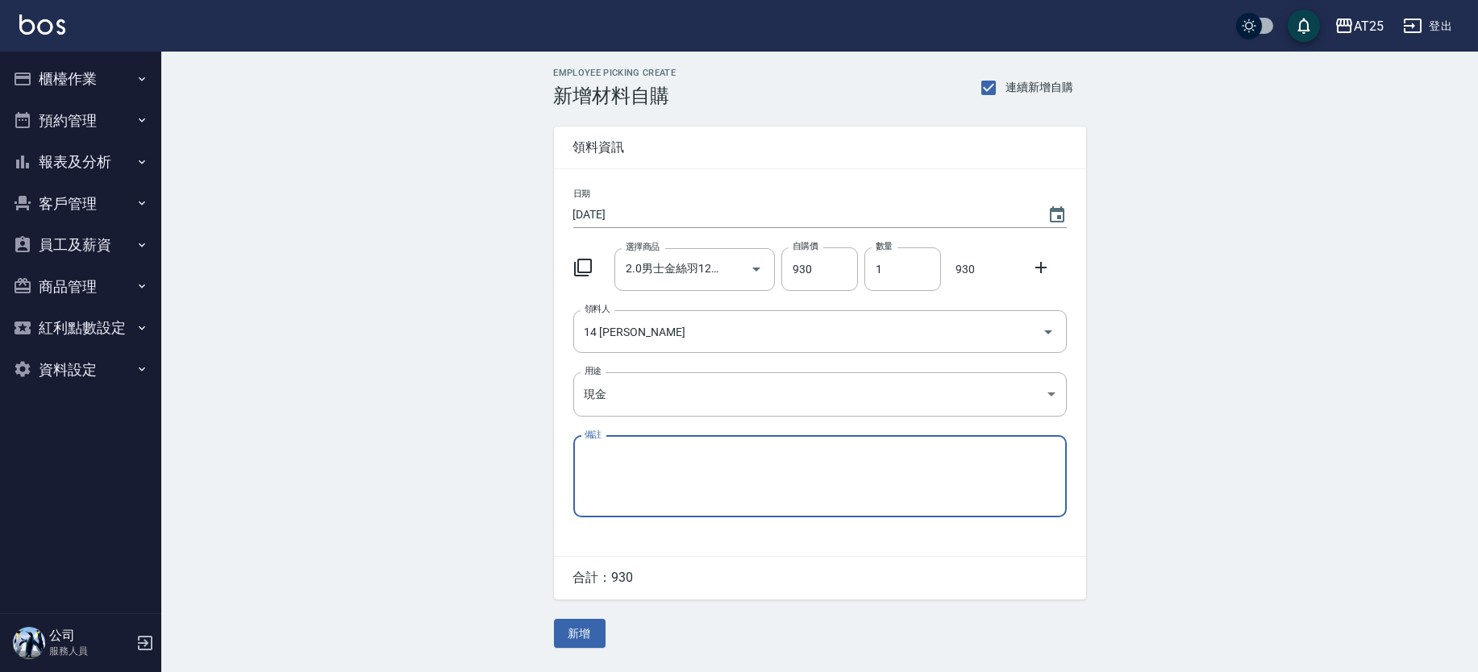
click at [591, 627] on button "新增" at bounding box center [580, 634] width 52 height 30
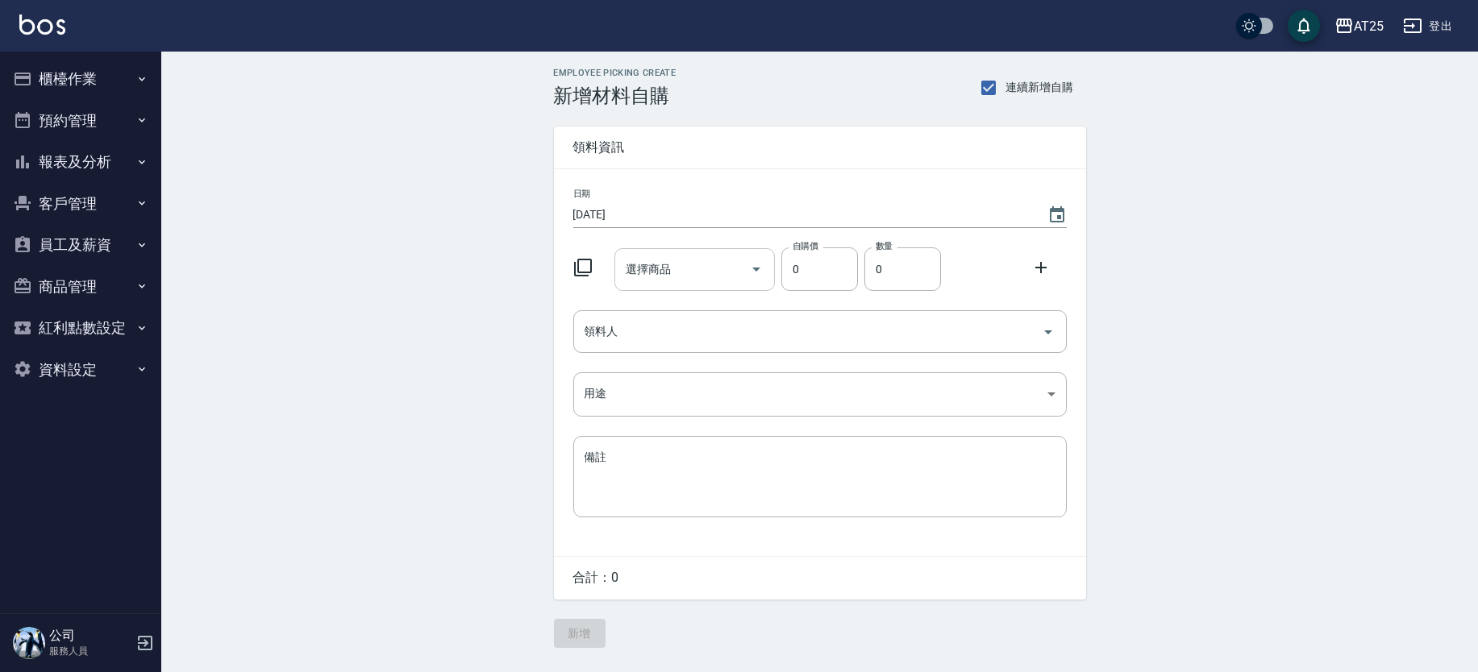
click at [661, 260] on div "選擇商品 選擇商品" at bounding box center [694, 269] width 160 height 43
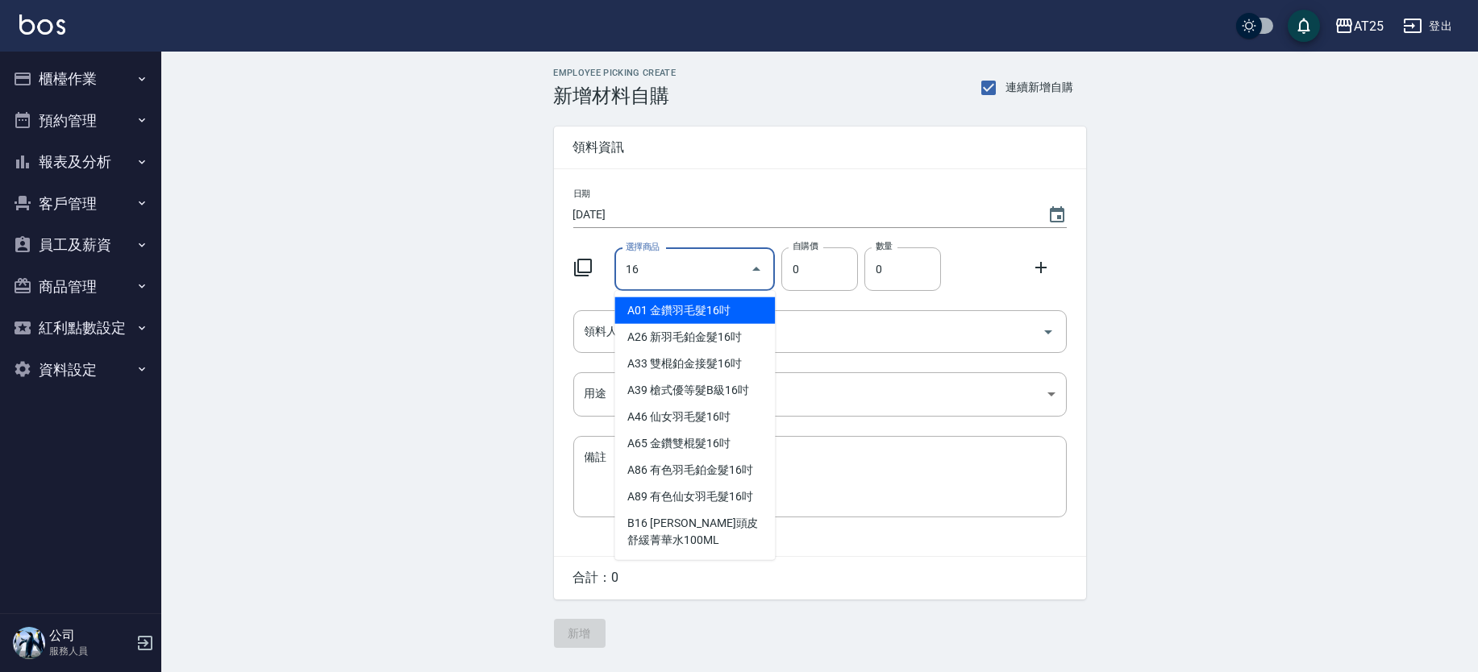
click at [676, 299] on li "A01 金鑽羽毛髮16吋" at bounding box center [694, 311] width 160 height 27
type input "金鑽羽毛髮16吋"
type input "1380"
type input "1"
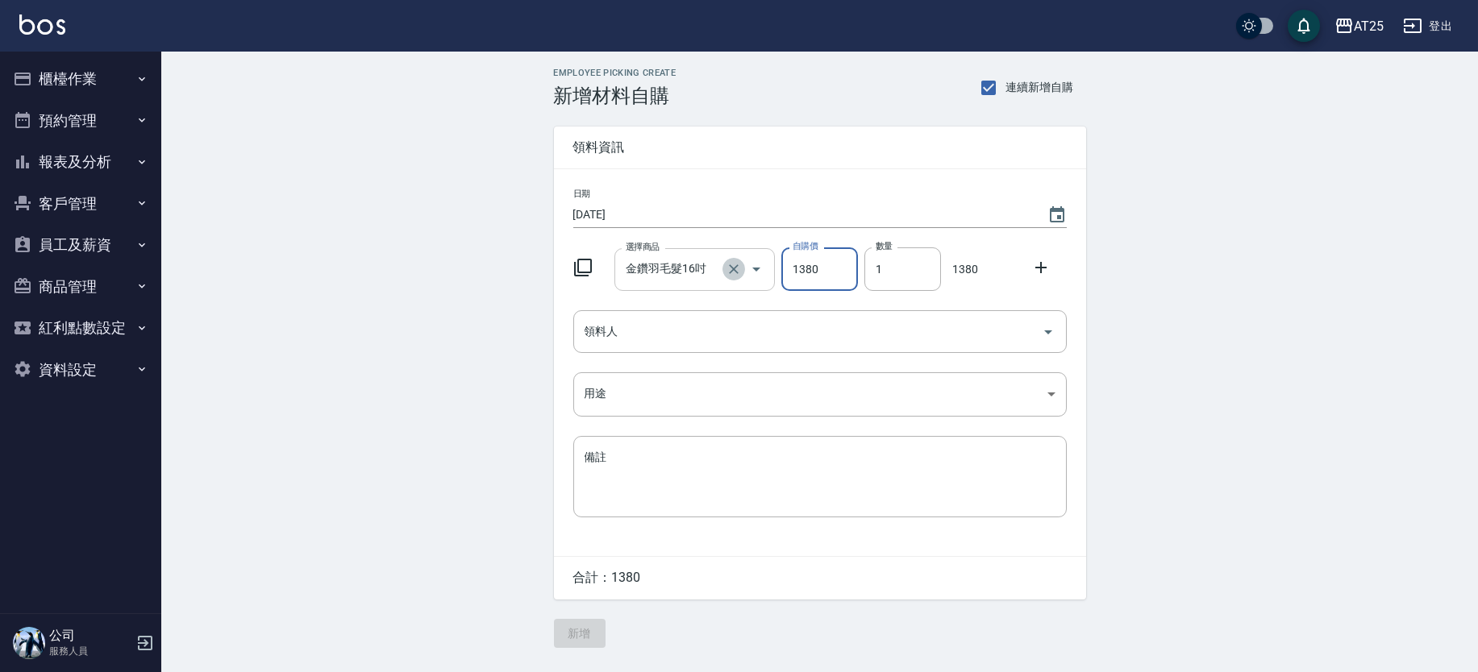
click at [737, 270] on icon "Clear" at bounding box center [734, 269] width 16 height 16
type input "0"
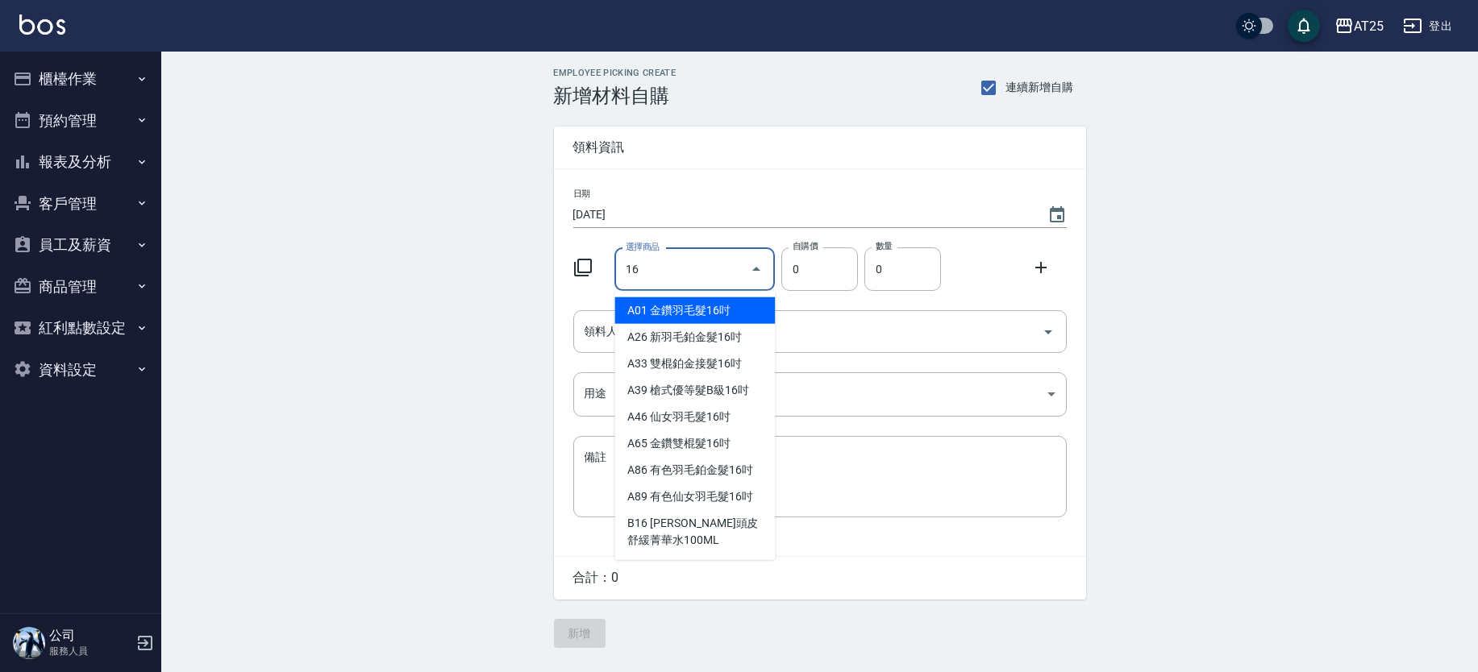
drag, startPoint x: 676, startPoint y: 253, endPoint x: 484, endPoint y: 237, distance: 193.4
click at [484, 237] on div "Employee Picking Create 新增材料自購 連續新增自購 領料資訊 日期 2025/09/21 選擇商品 16 選擇商品 自購價 0 自購價…" at bounding box center [819, 358] width 1317 height 613
type input "1"
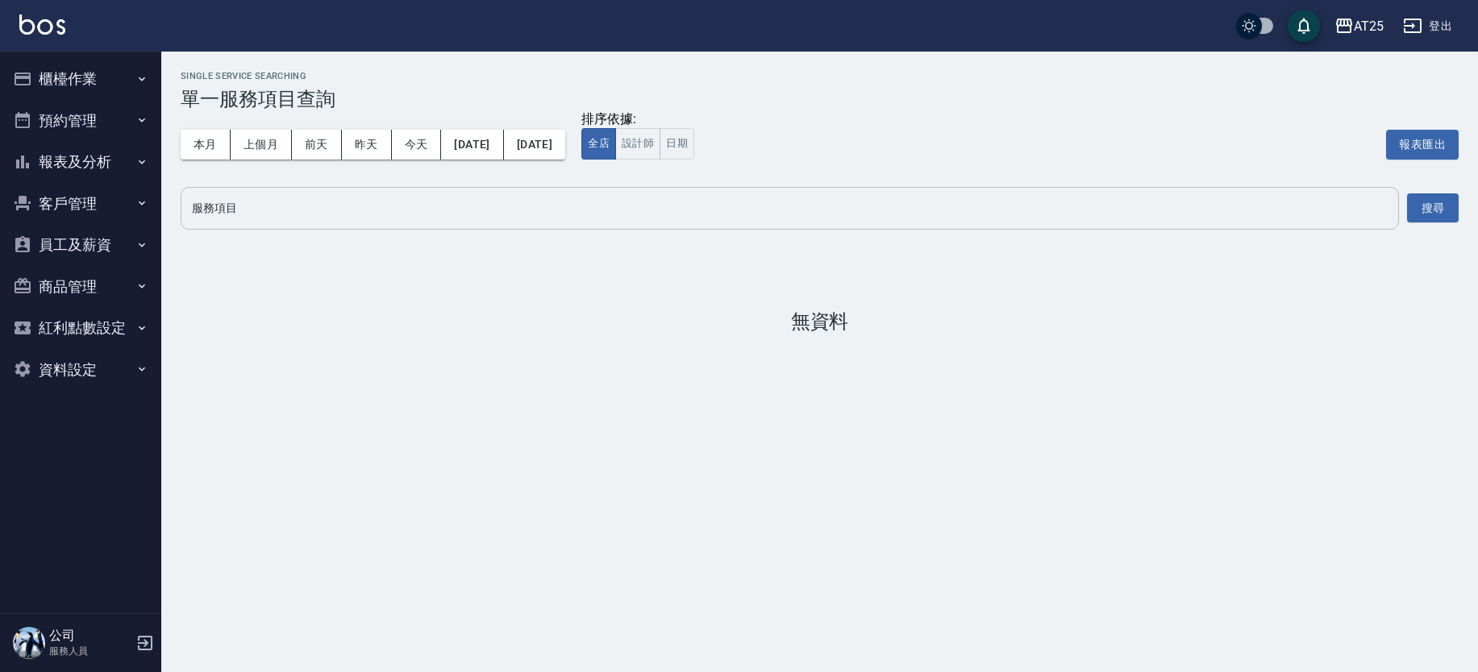
click at [339, 197] on input "服務項目" at bounding box center [790, 208] width 1204 height 28
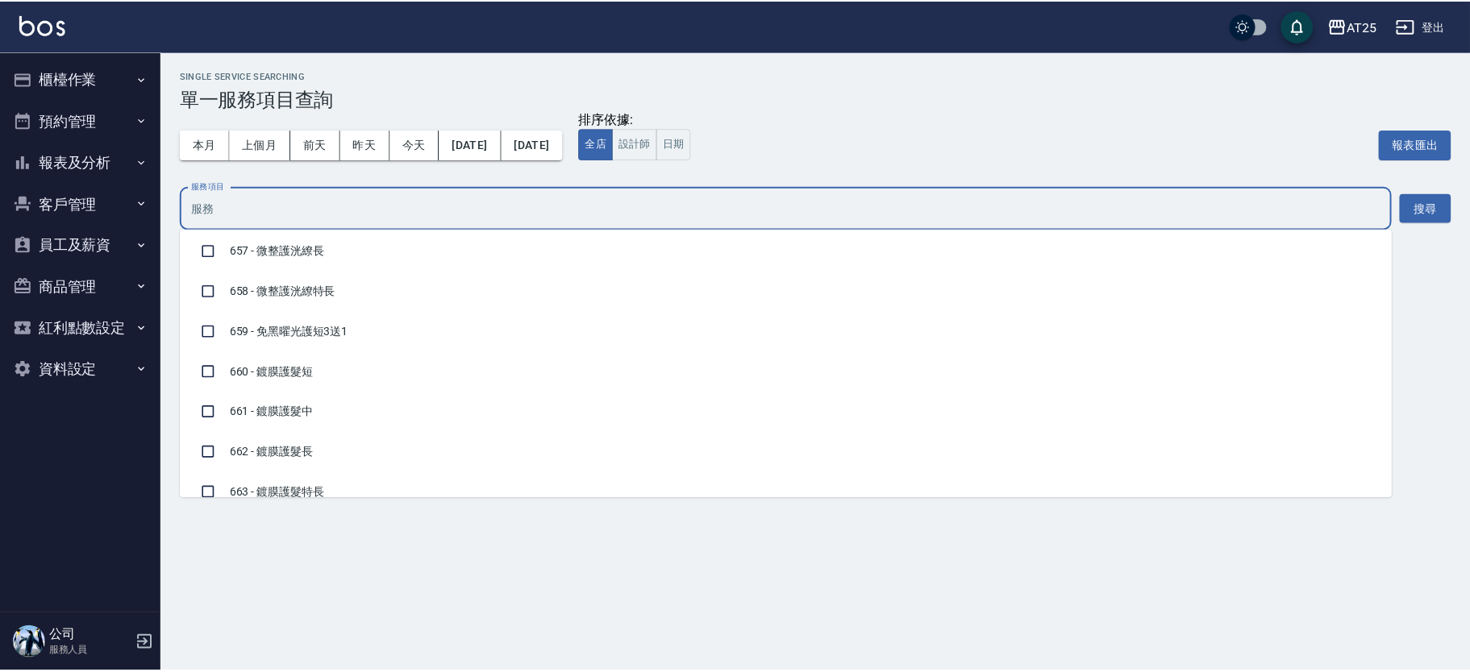
scroll to position [11505, 0]
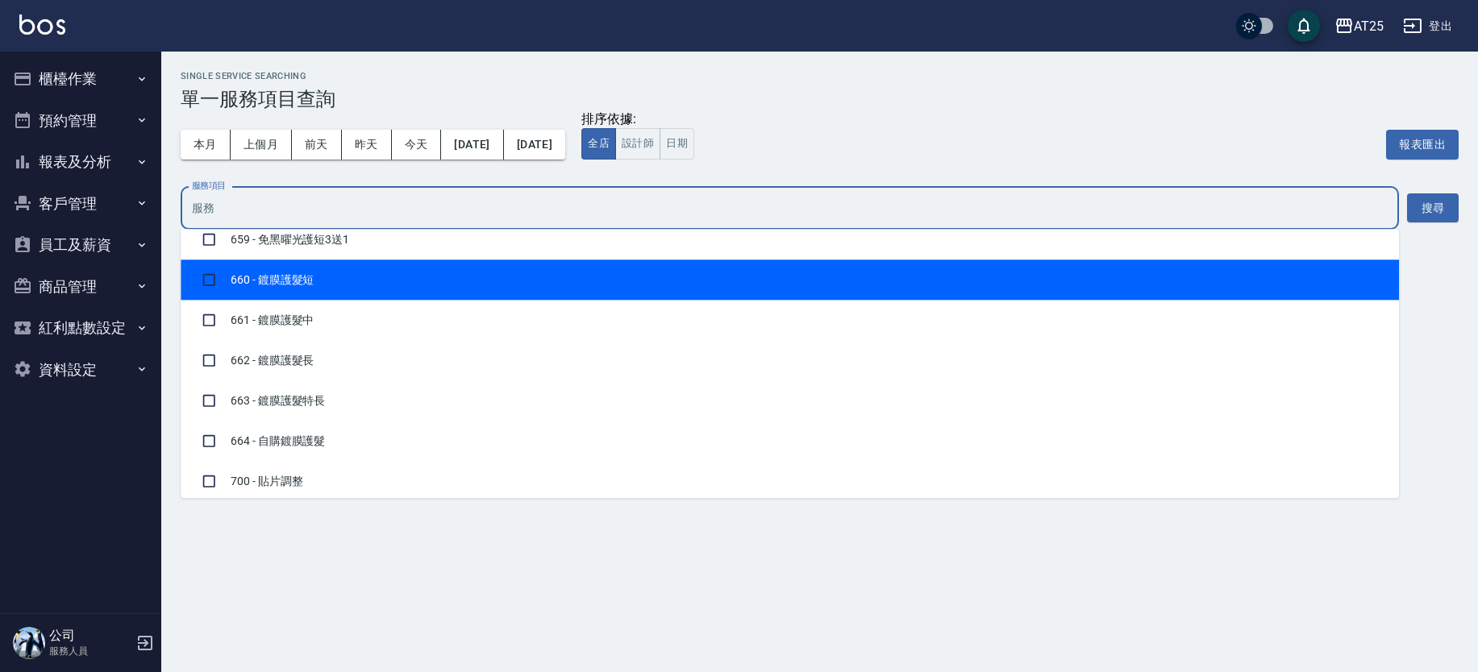
click at [458, 268] on li "660 - 鍍膜護髮短" at bounding box center [790, 280] width 1218 height 40
checkbox input "true"
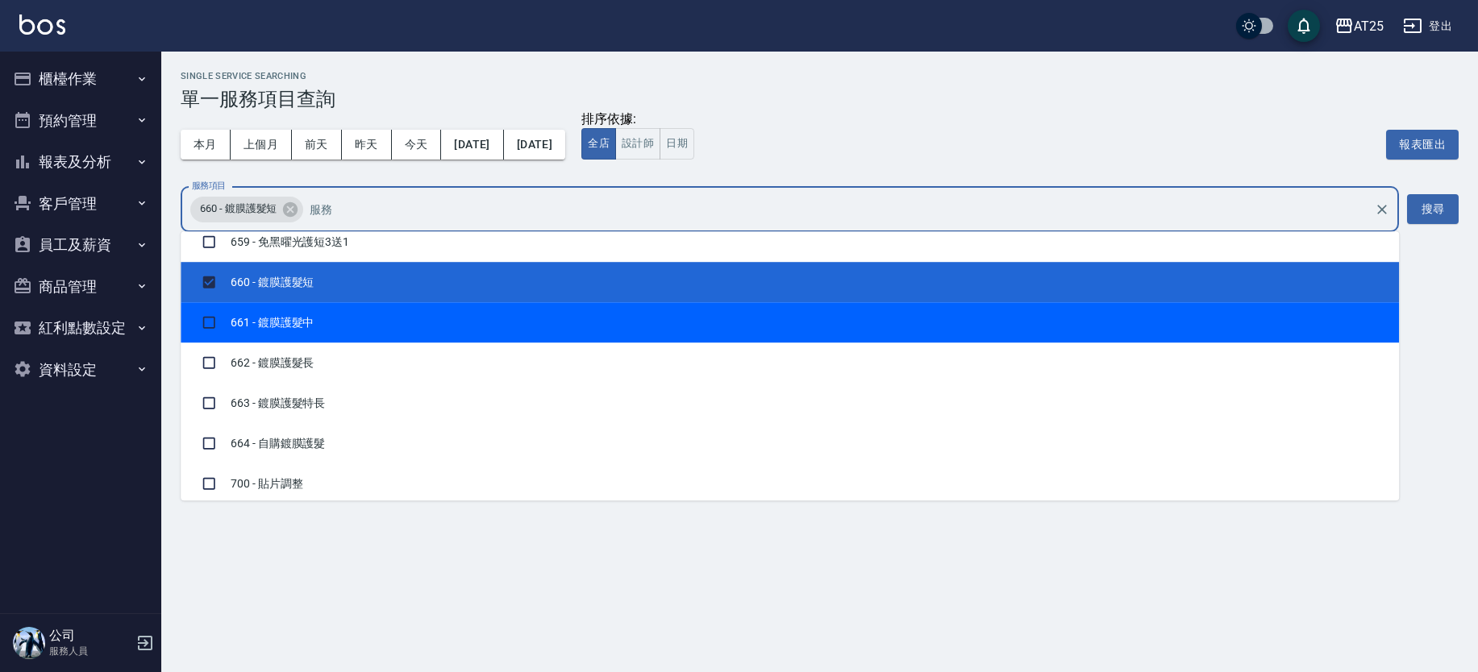
click at [410, 312] on li "661 - 鍍膜護髮中" at bounding box center [790, 322] width 1218 height 40
checkbox input "true"
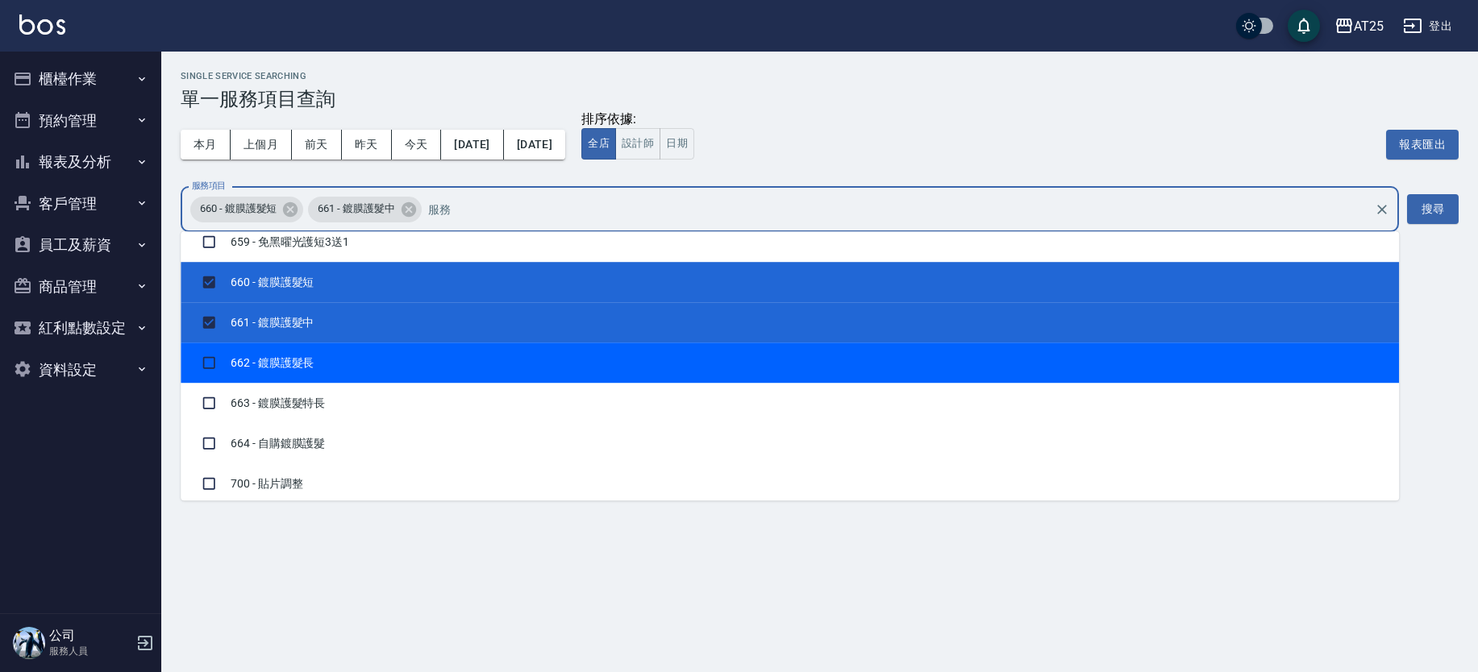
click at [394, 347] on li "662 - 鍍膜護髮長" at bounding box center [790, 363] width 1218 height 40
checkbox input "true"
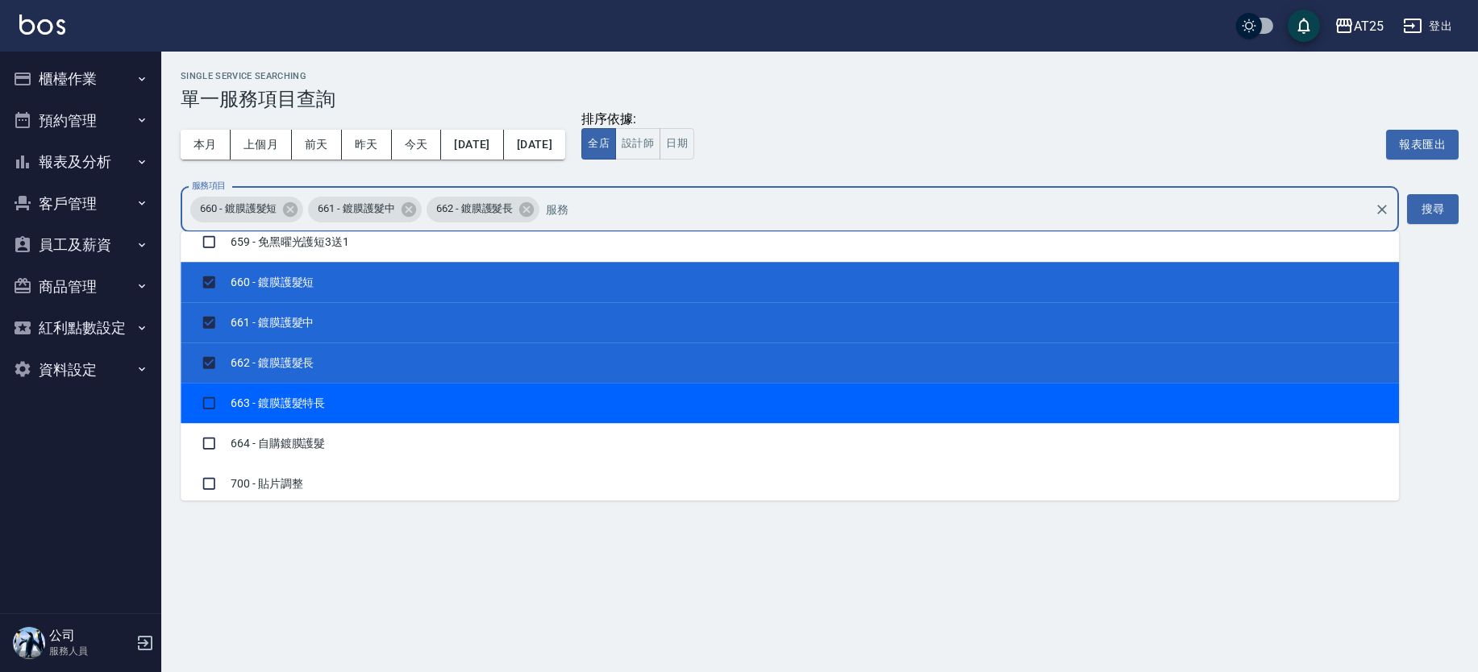
click at [372, 391] on li "663 - 鍍膜護髮特長" at bounding box center [790, 403] width 1218 height 40
checkbox input "true"
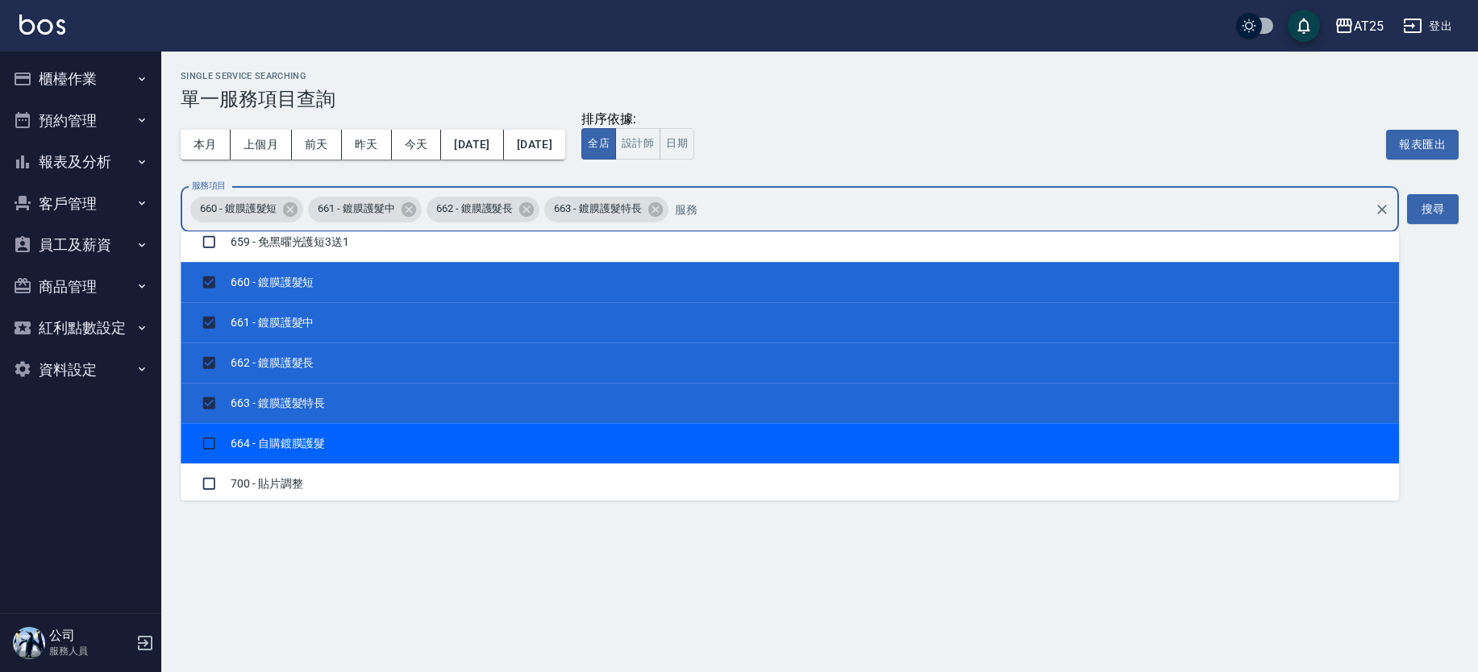
click at [360, 425] on li "664 - 自購鍍膜護髮" at bounding box center [790, 443] width 1218 height 40
checkbox input "true"
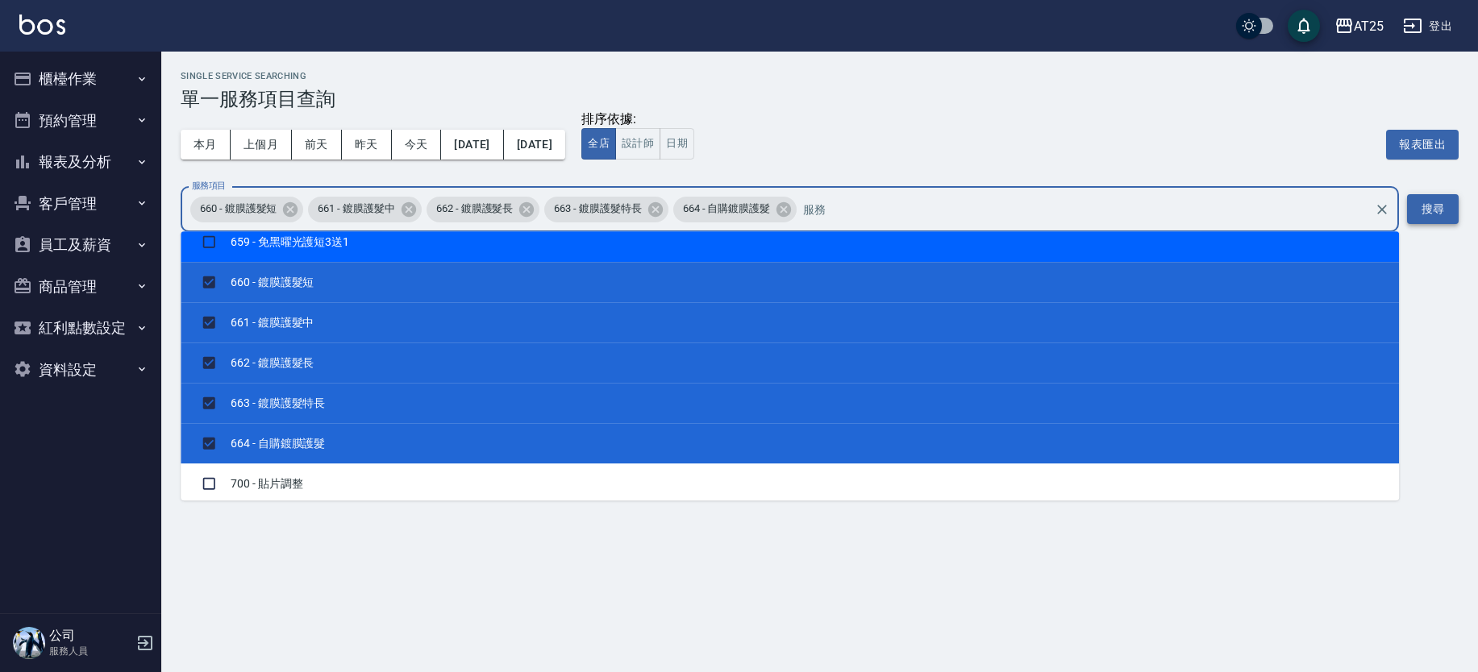
click at [1427, 196] on button "搜尋" at bounding box center [1433, 209] width 52 height 30
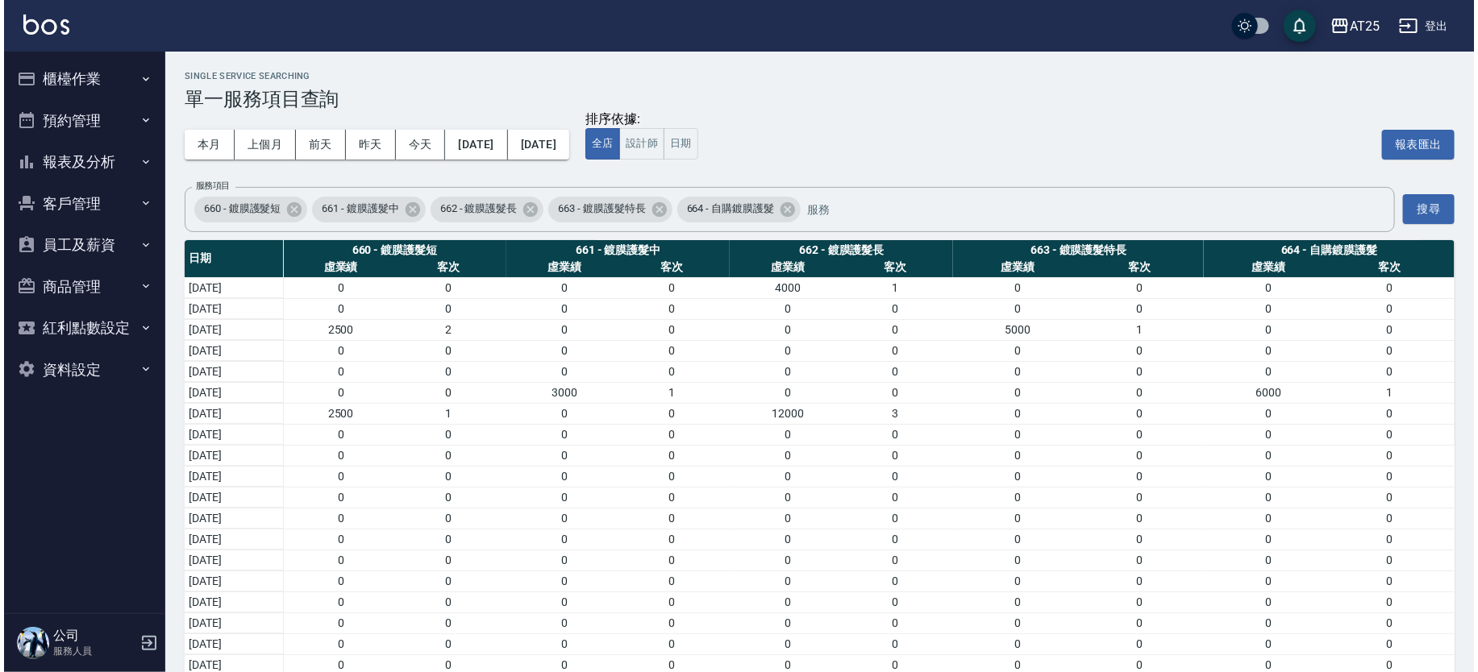
scroll to position [27, 0]
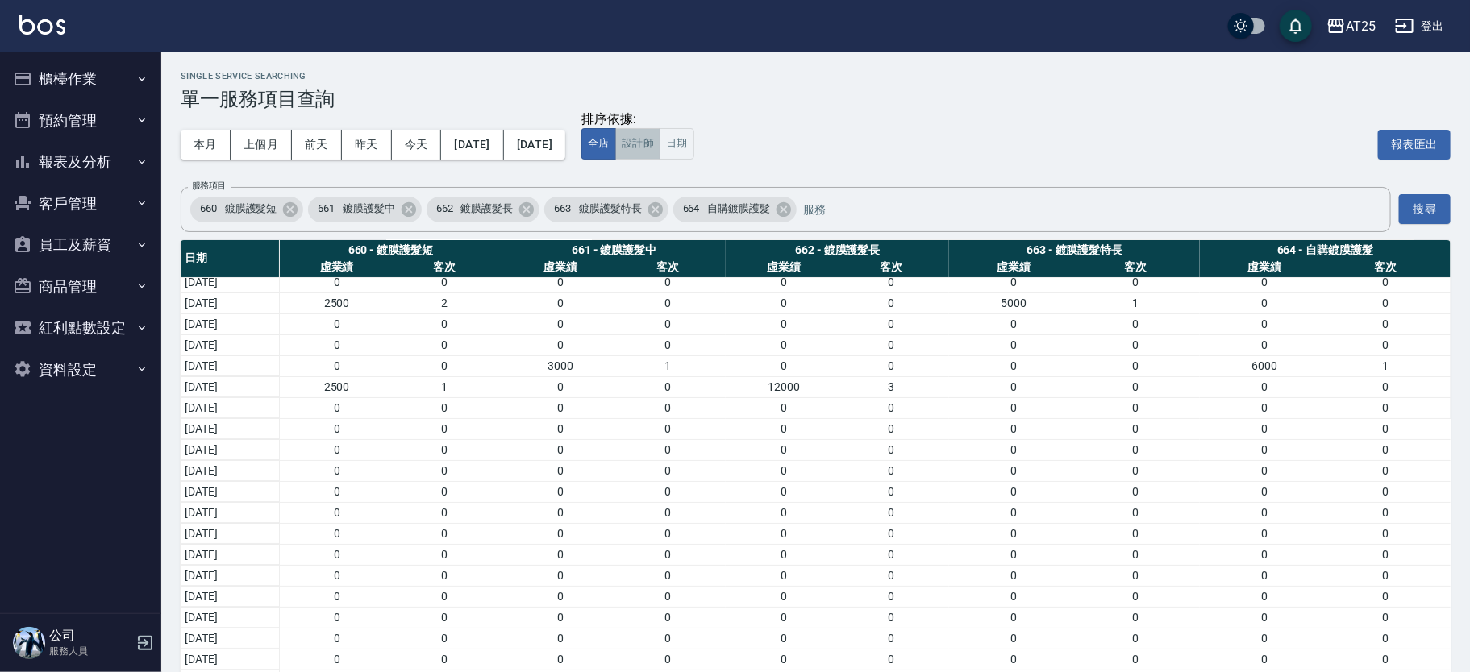
click at [660, 139] on button "設計師" at bounding box center [637, 143] width 45 height 31
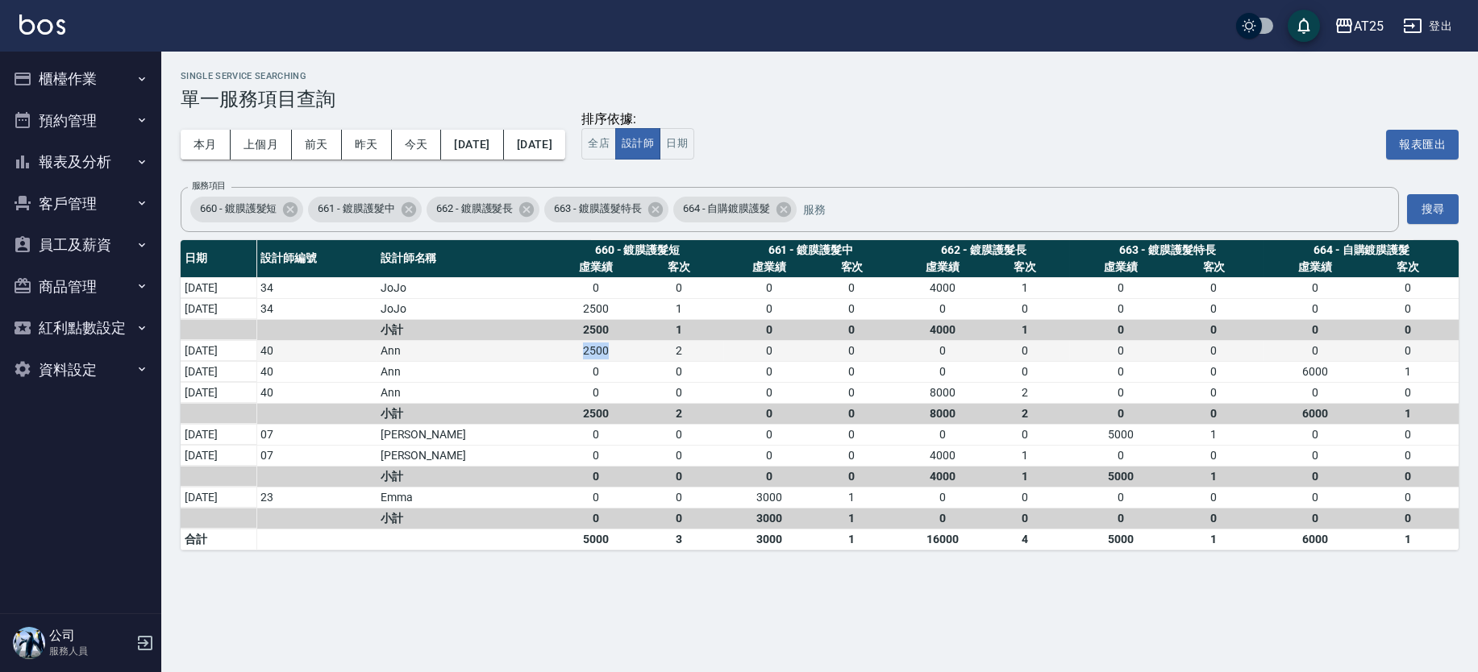
drag, startPoint x: 537, startPoint y: 350, endPoint x: 613, endPoint y: 356, distance: 76.1
click at [613, 356] on tr "[DATE] 40 Ann 2500 2 0 0 0 0 0 0 0 0" at bounding box center [820, 350] width 1278 height 21
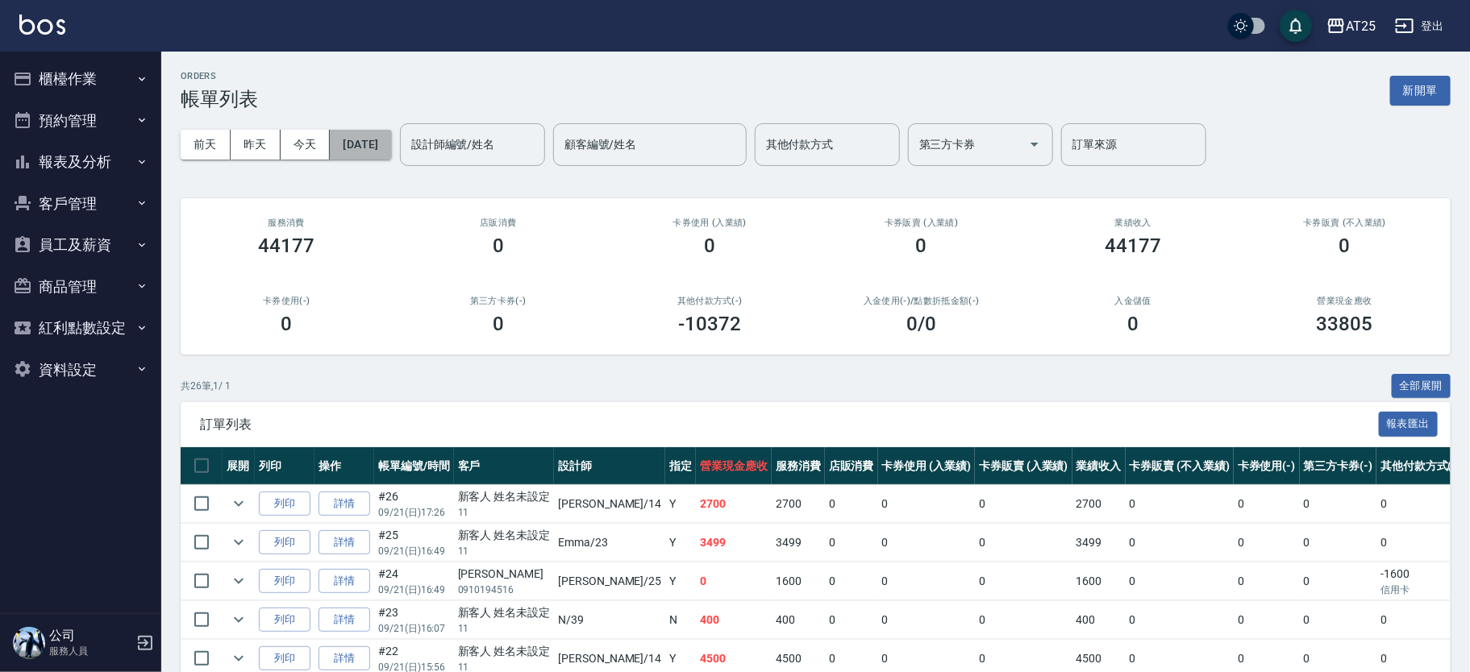
click at [380, 142] on button "[DATE]" at bounding box center [360, 145] width 61 height 30
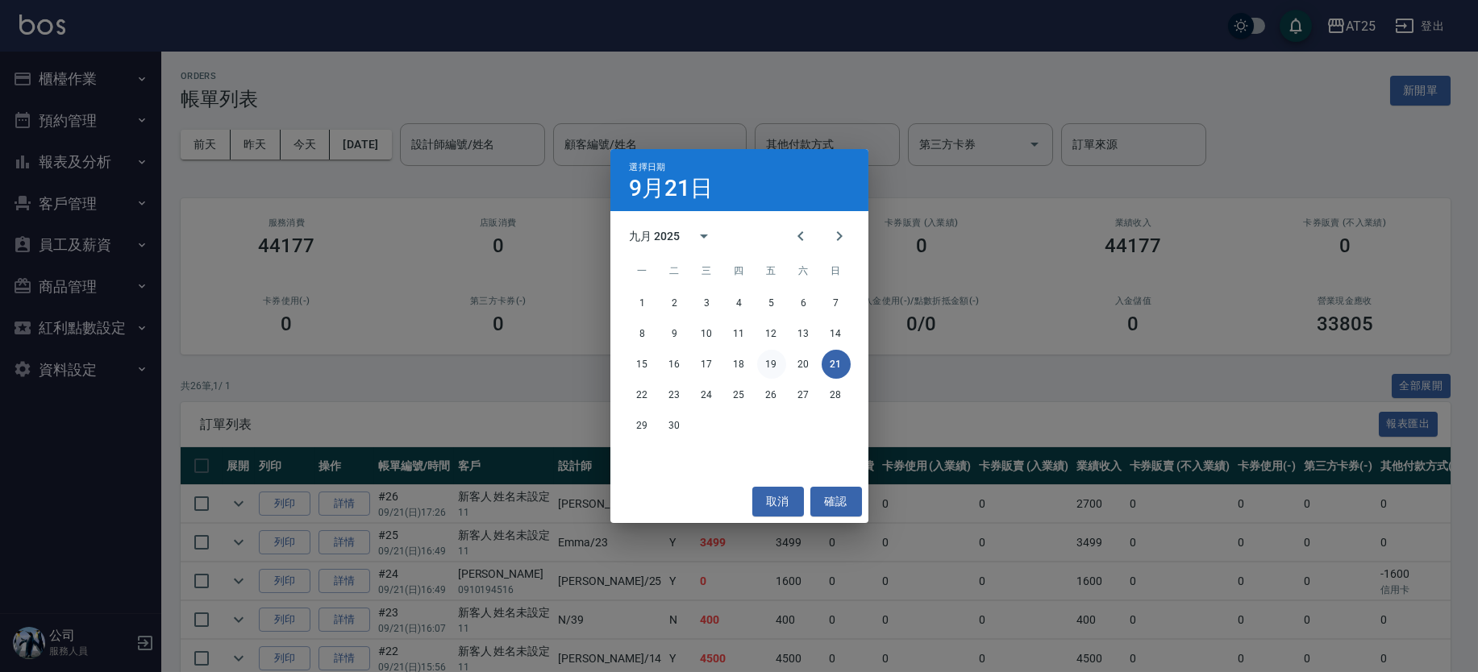
click at [776, 360] on button "19" at bounding box center [771, 364] width 29 height 29
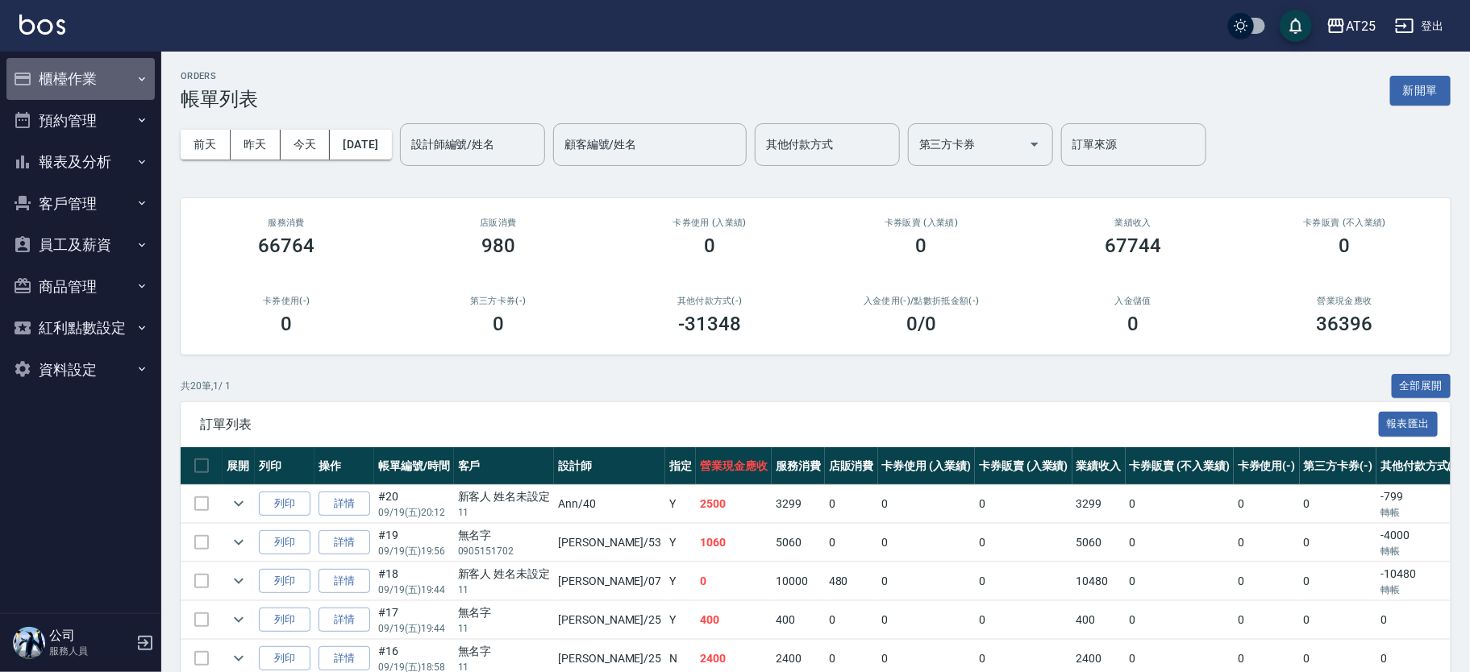
click at [50, 72] on button "櫃檯作業" at bounding box center [80, 79] width 148 height 42
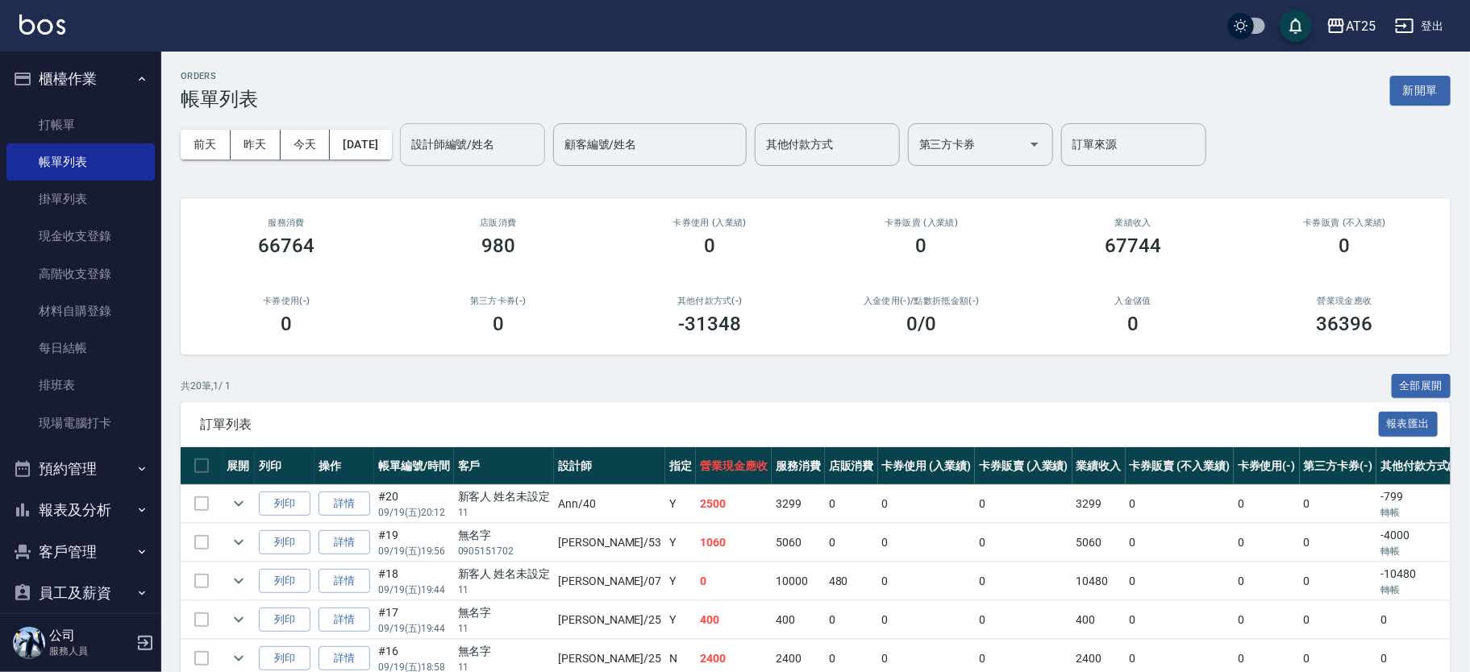
click at [525, 149] on input "設計師編號/姓名" at bounding box center [472, 145] width 131 height 28
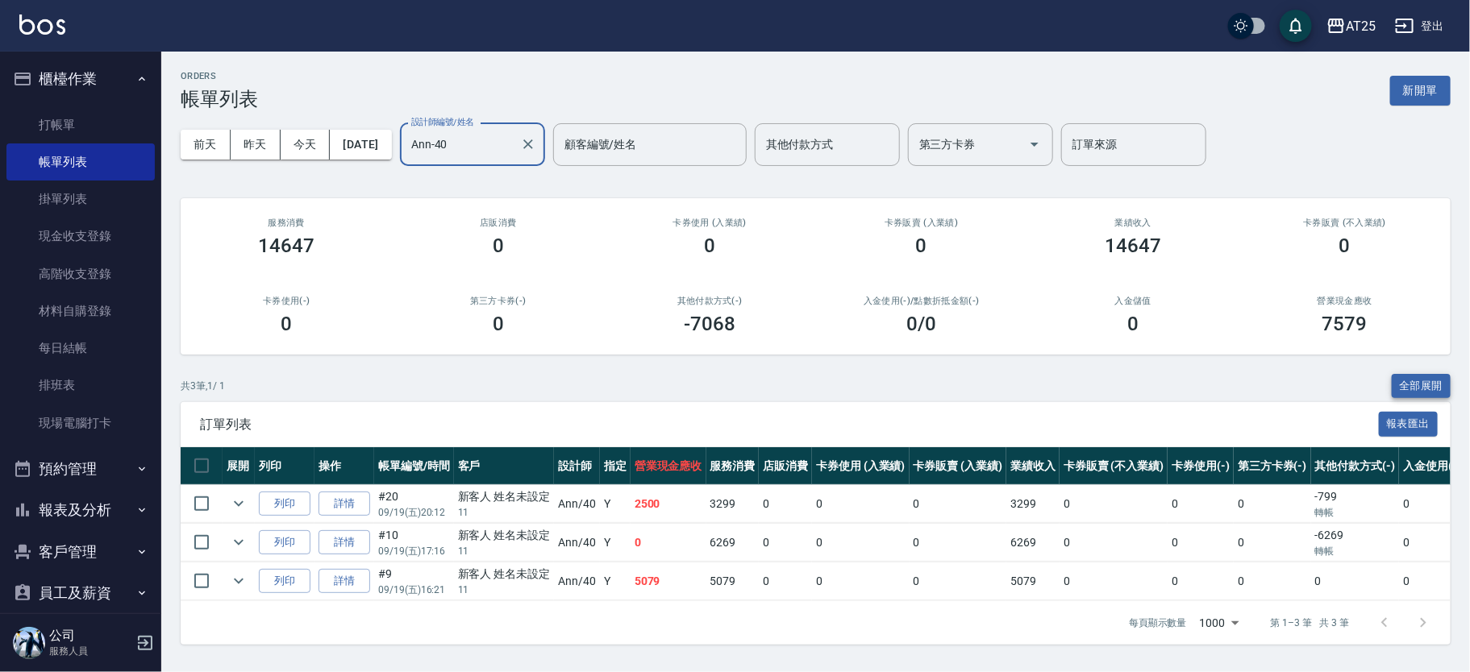
type input "Ann-40"
click at [1420, 380] on button "全部展開" at bounding box center [1422, 386] width 60 height 25
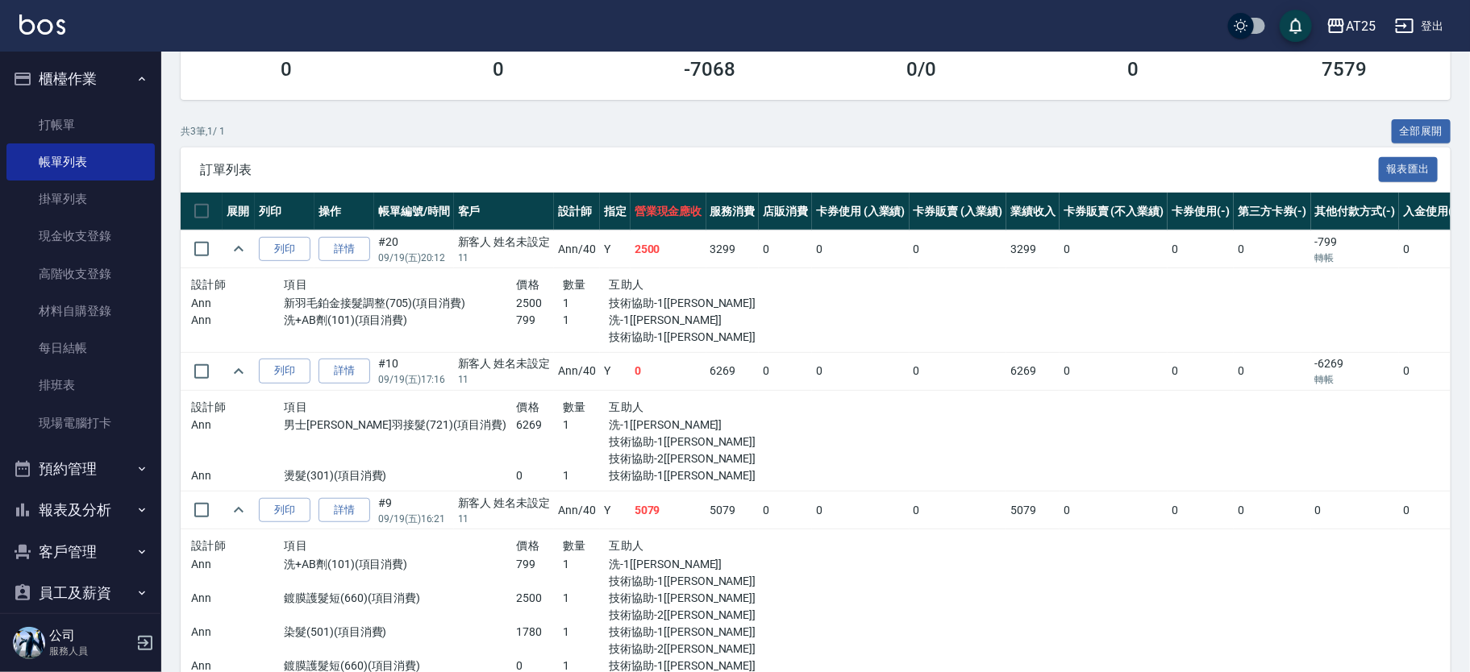
scroll to position [281, 0]
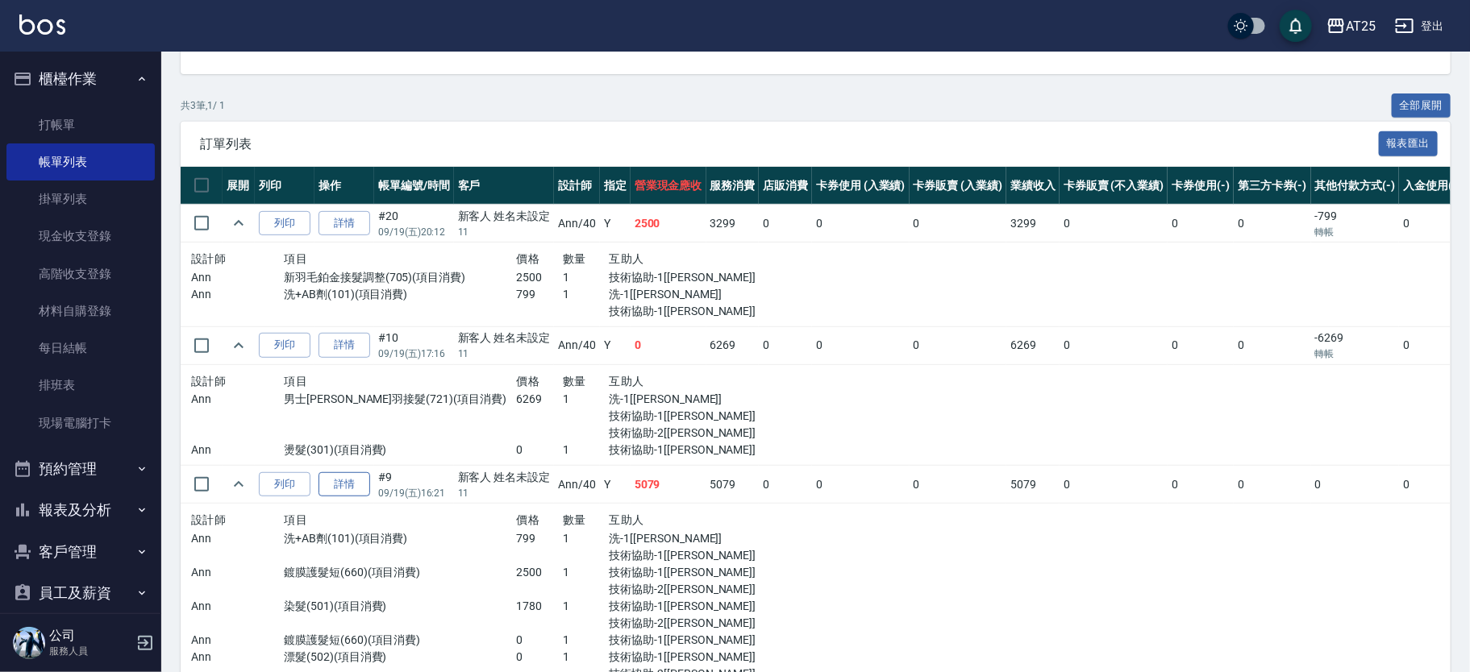
click at [357, 490] on link "詳情" at bounding box center [344, 484] width 52 height 25
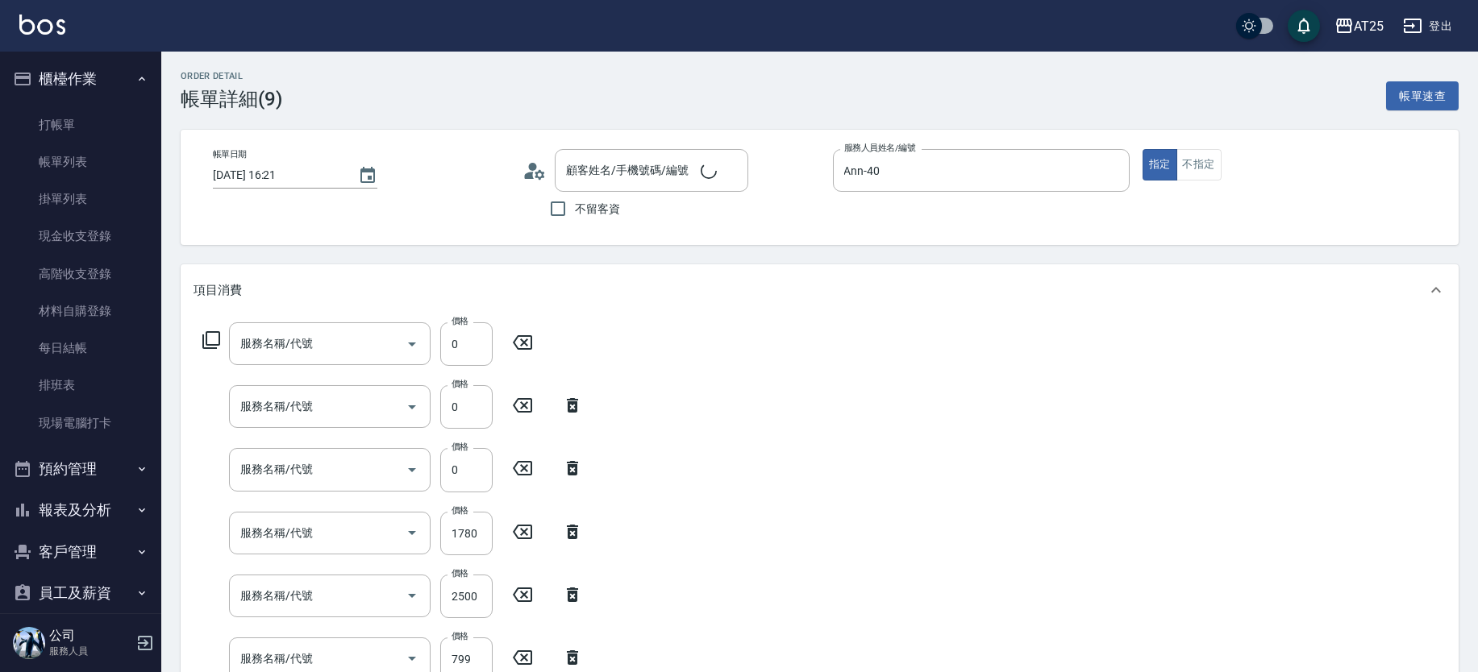
type input "[DATE] 16:21"
type input "Ann-40"
type input "500"
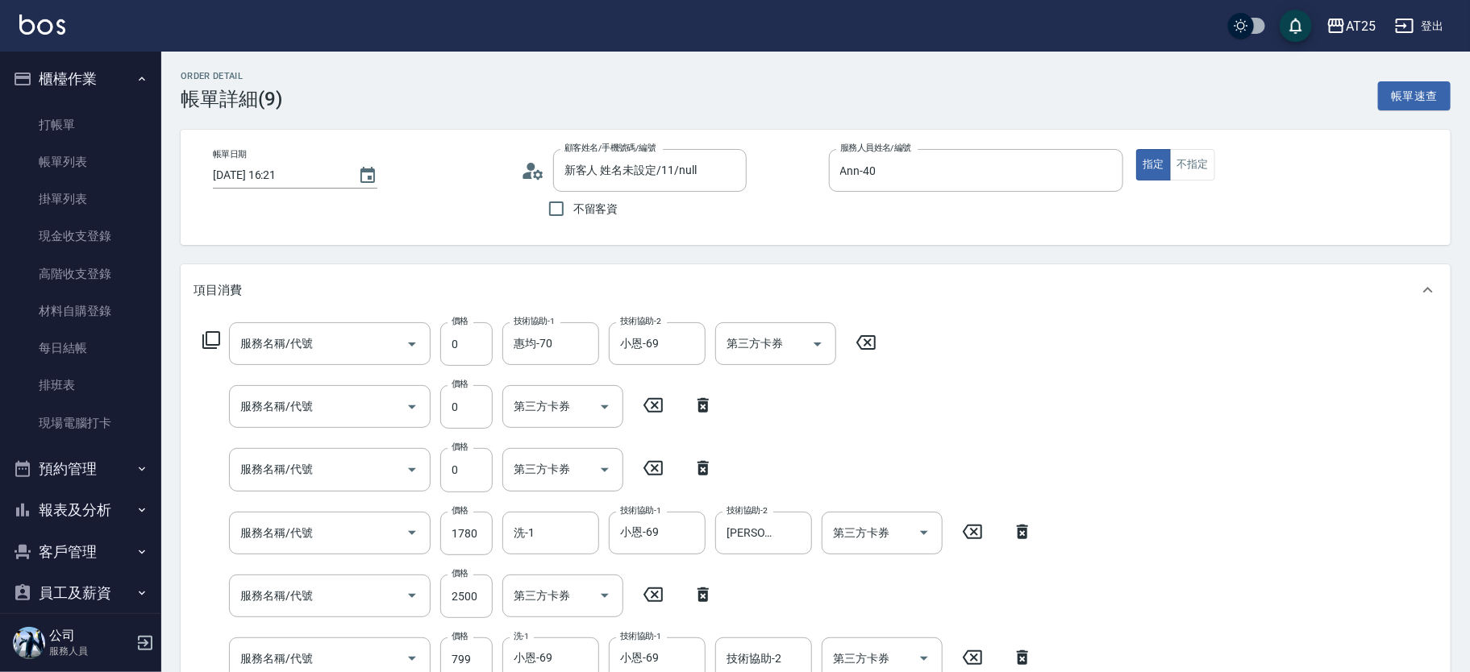
type input "新客人 姓名未設定/11/null"
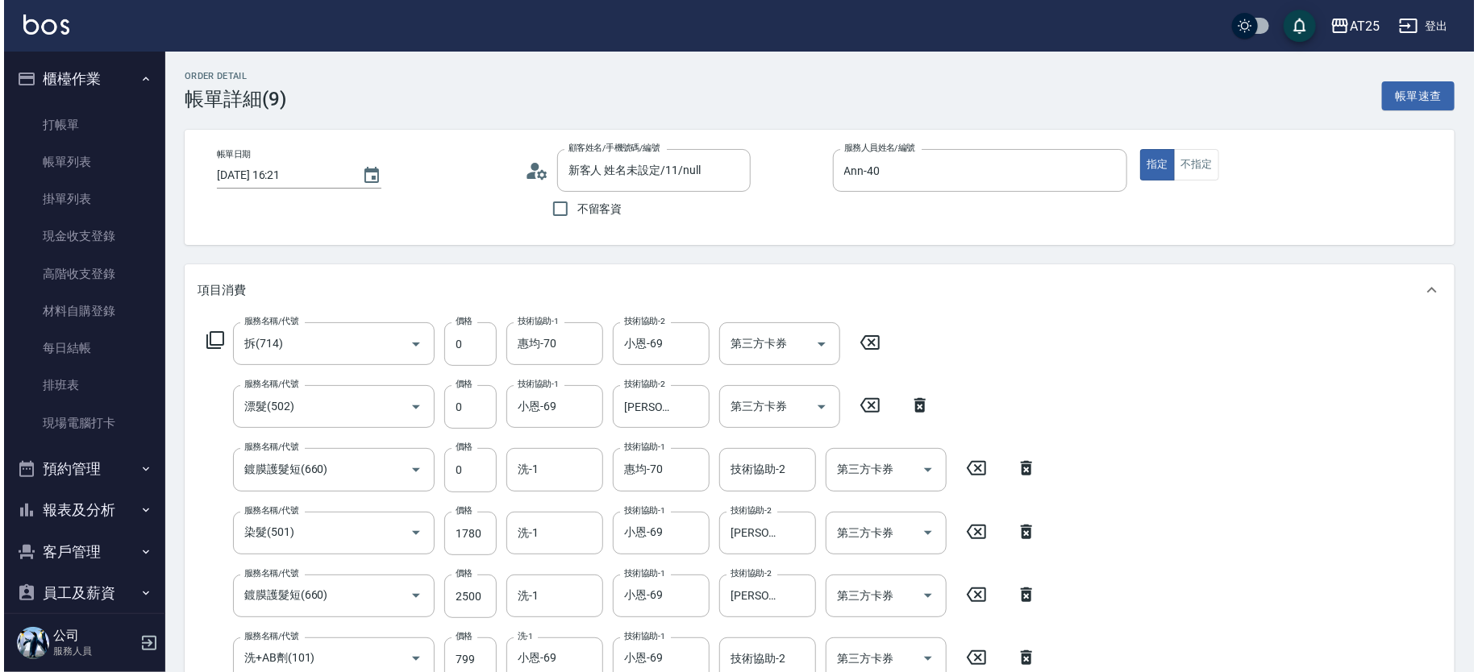
scroll to position [183, 0]
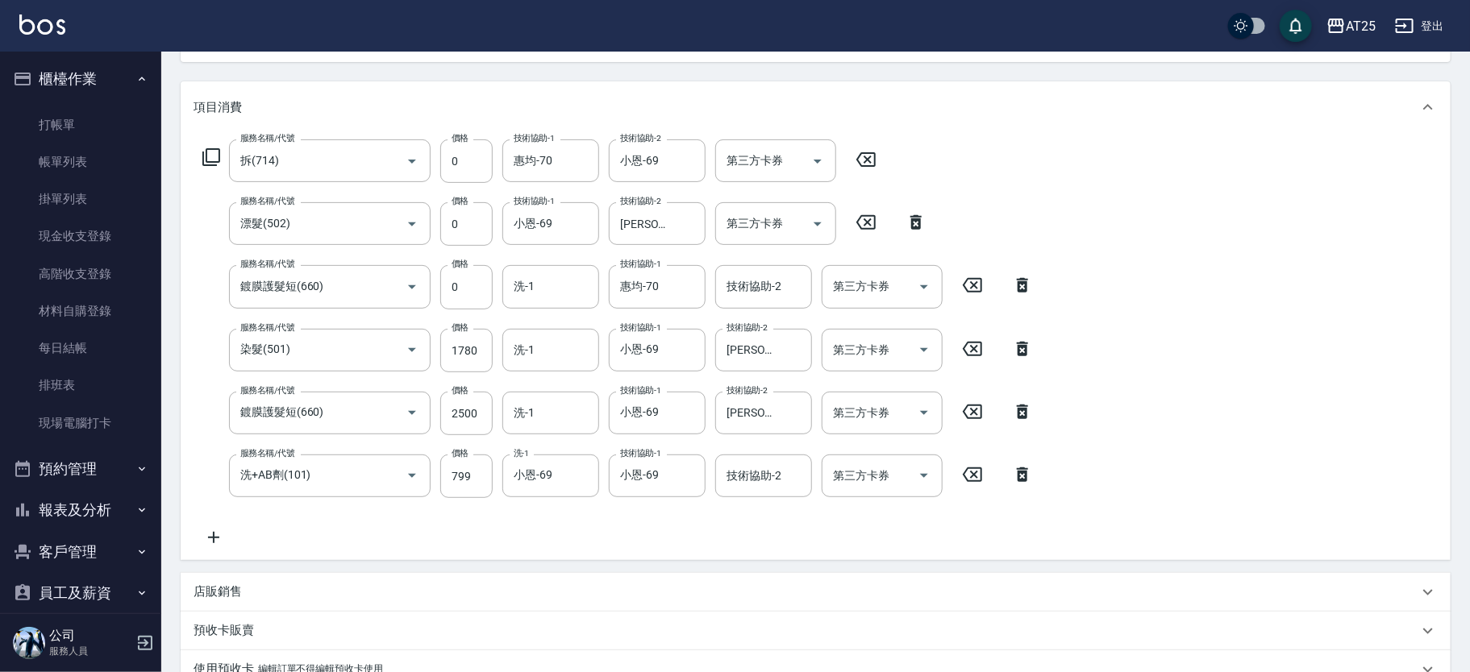
type input "拆(714)"
type input "漂髮(502)"
type input "鍍膜護髮短(660)"
type input "染髮(501)"
type input "鍍膜護髮短(660)"
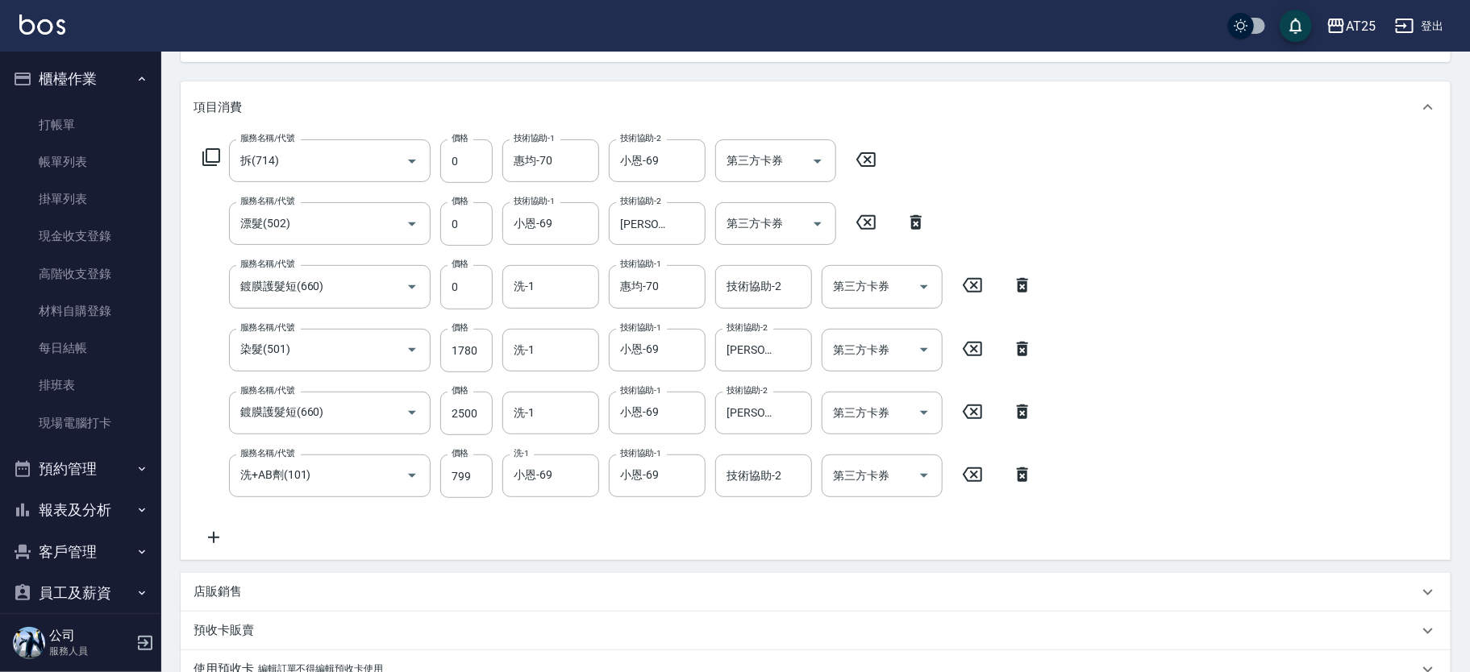
type input "洗+AB劑(101)"
click at [1024, 293] on icon at bounding box center [1022, 285] width 40 height 19
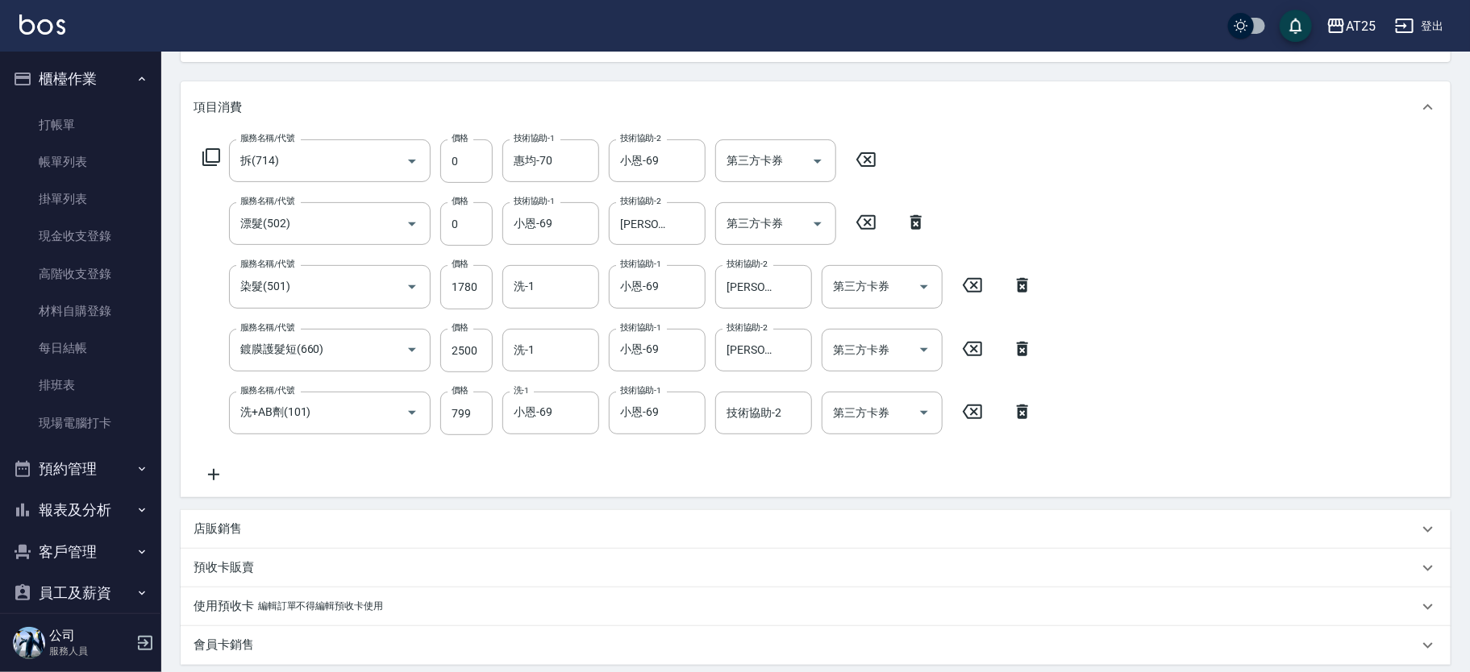
click at [203, 152] on icon at bounding box center [211, 157] width 19 height 19
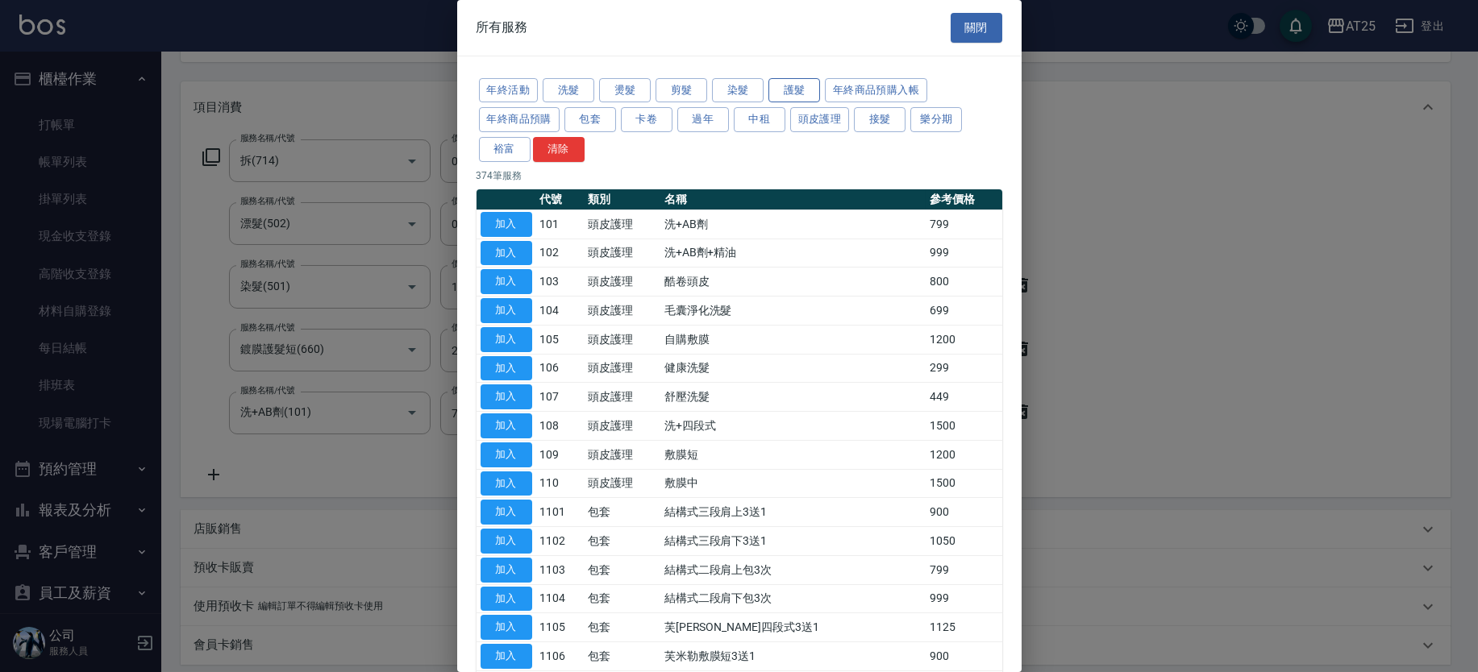
drag, startPoint x: 781, startPoint y: 88, endPoint x: 979, endPoint y: 123, distance: 200.7
click at [782, 88] on button "護髮" at bounding box center [794, 90] width 52 height 25
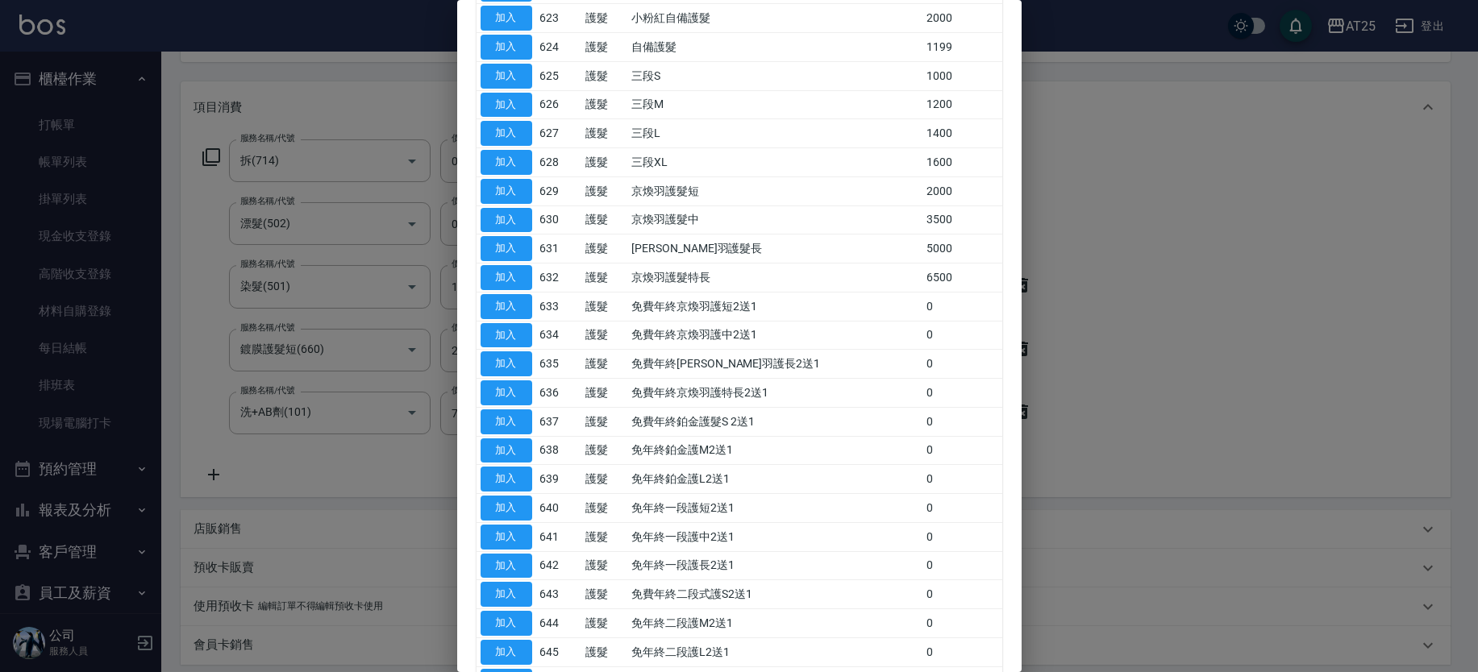
scroll to position [1065, 0]
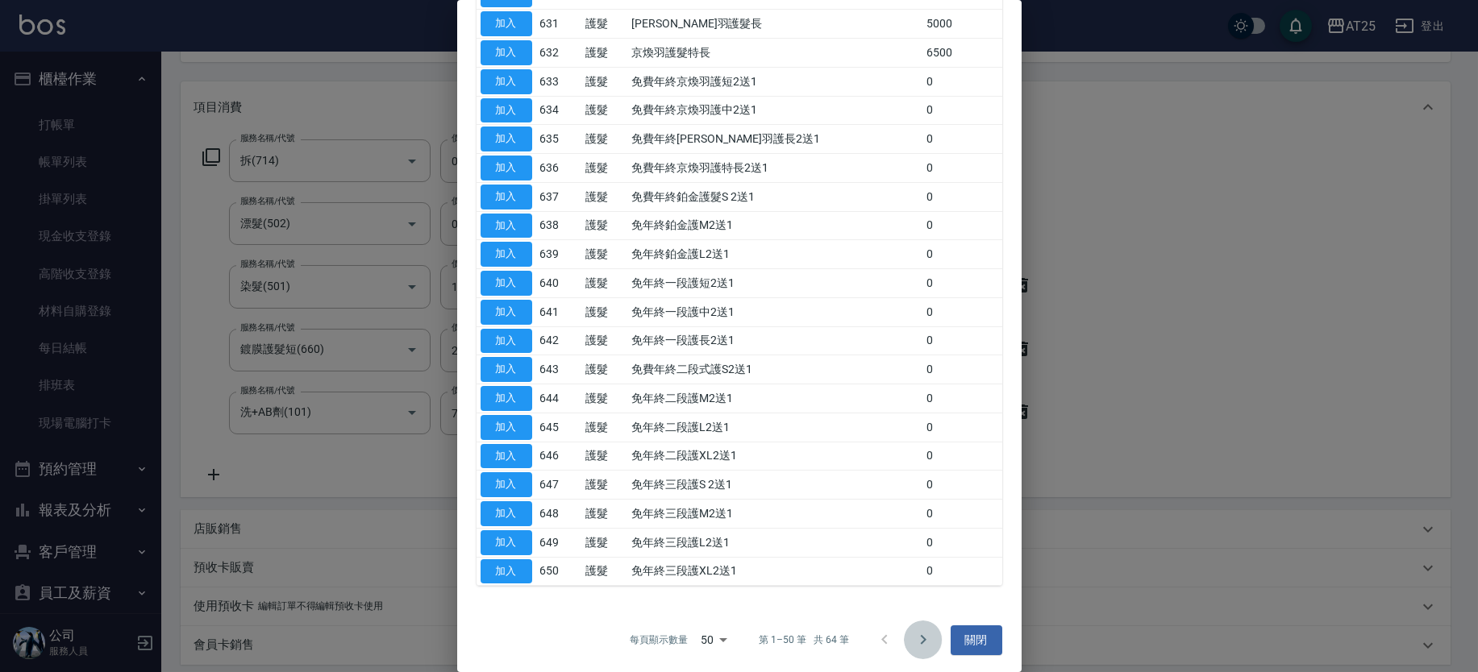
click at [911, 623] on button "Go to next page" at bounding box center [923, 640] width 39 height 39
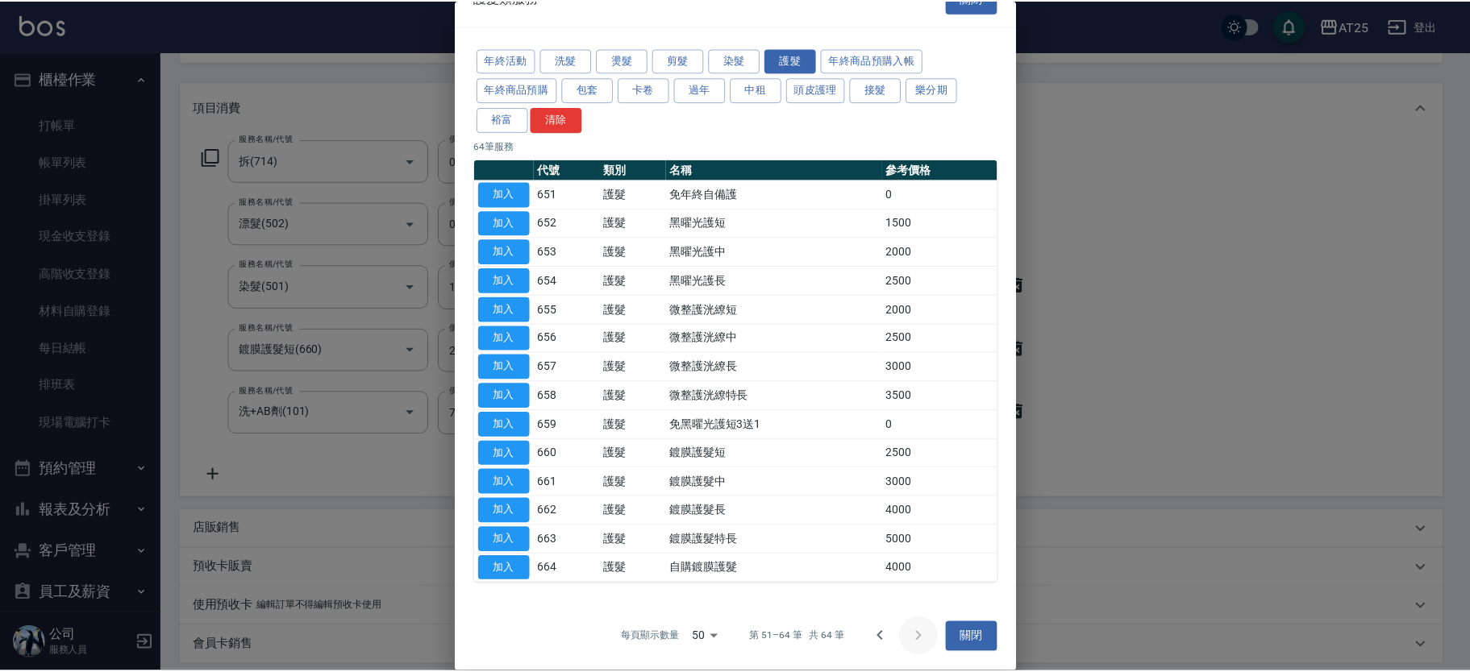
scroll to position [29, 0]
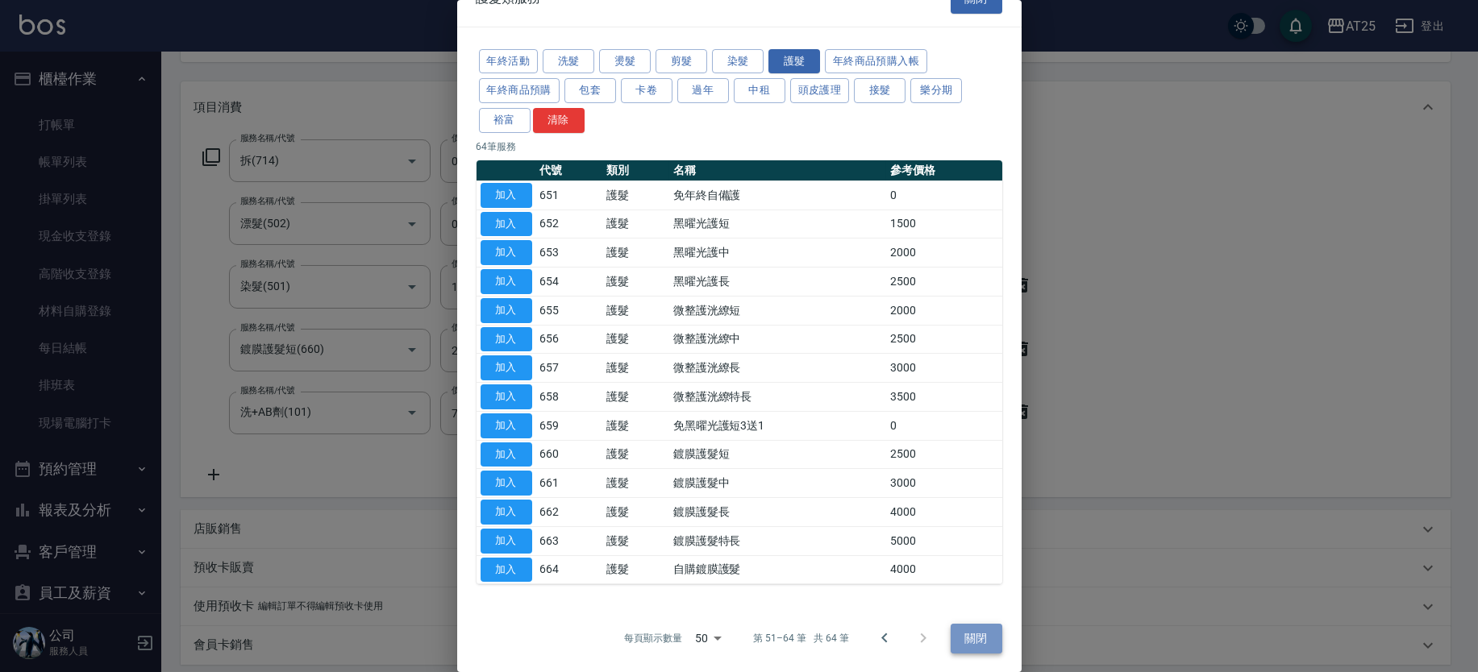
click at [976, 637] on button "關閉" at bounding box center [977, 639] width 52 height 30
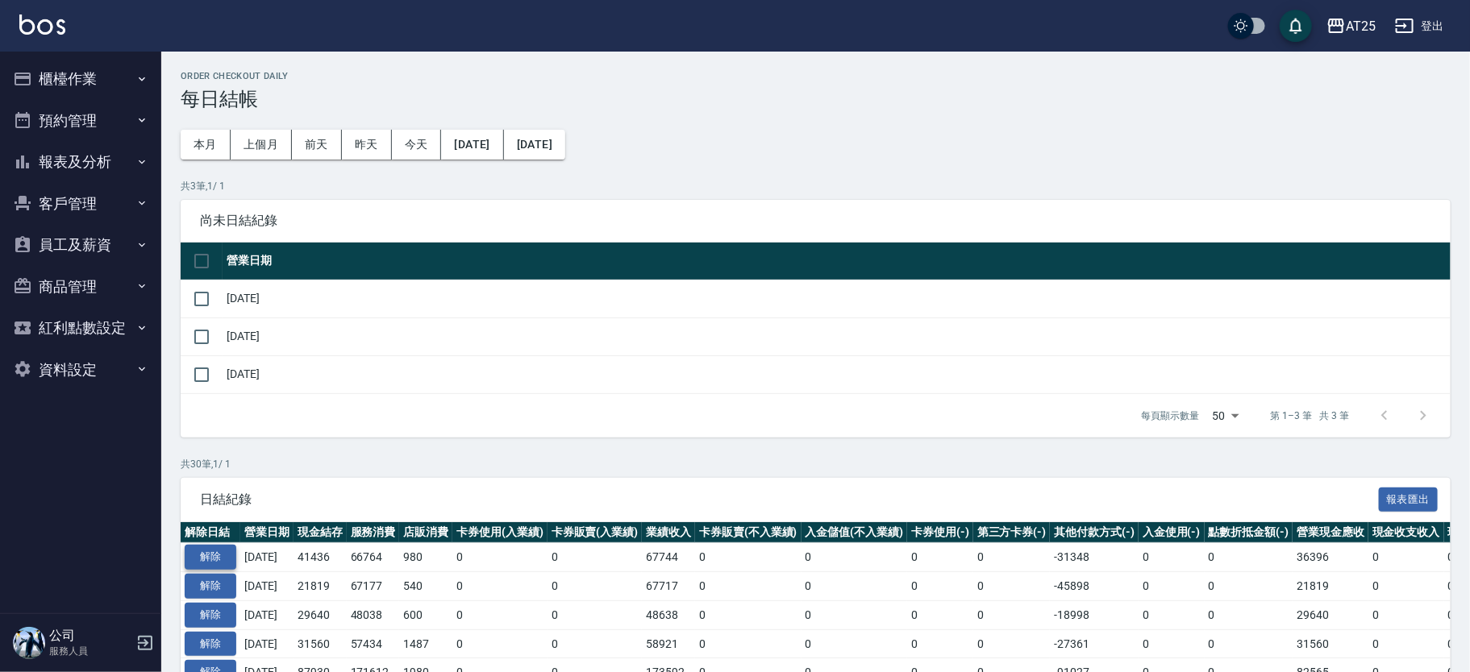
click at [207, 549] on button "解除" at bounding box center [211, 557] width 52 height 25
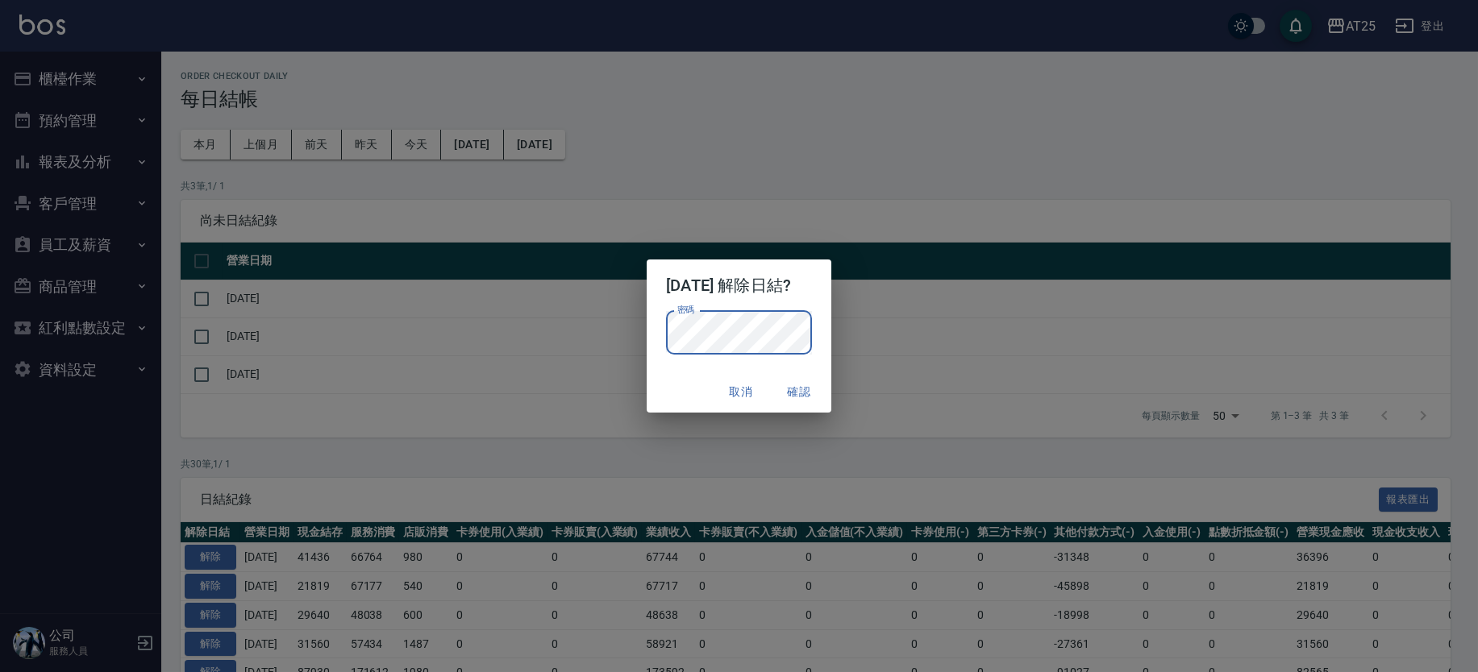
click at [806, 389] on button "確認" at bounding box center [799, 392] width 52 height 30
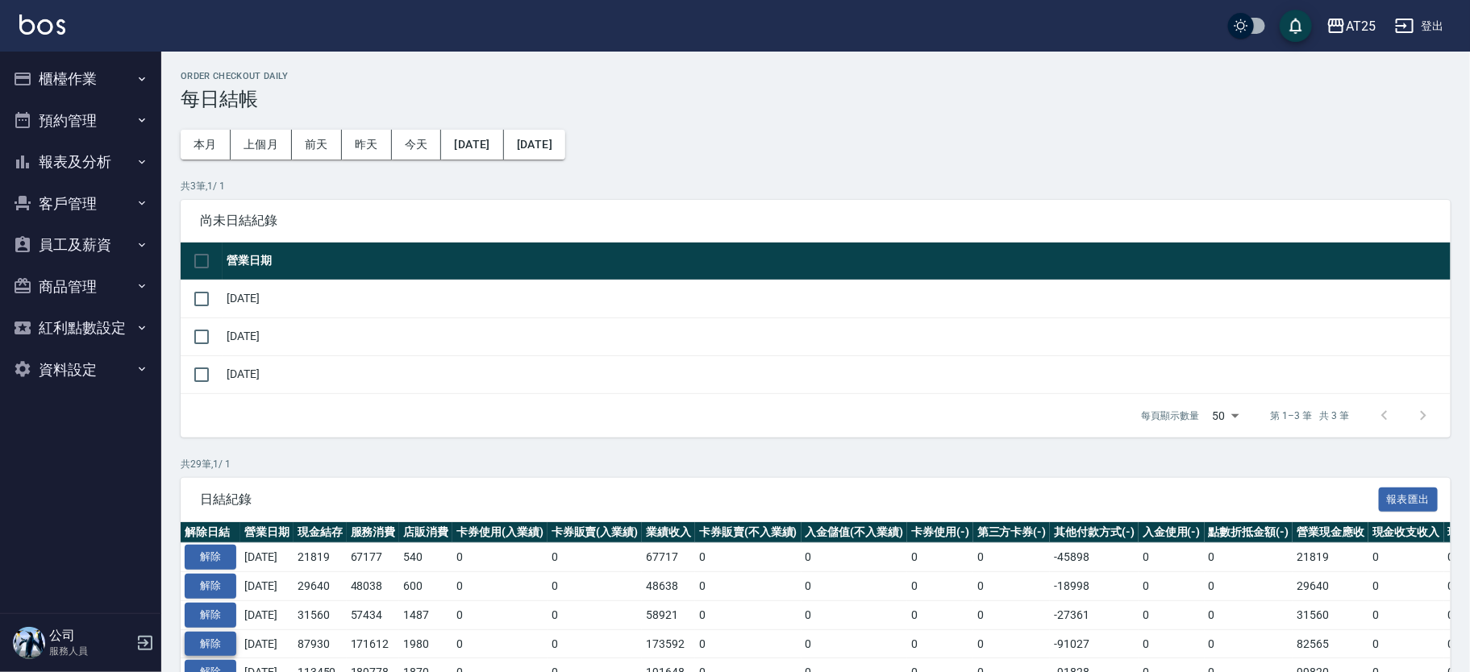
click at [210, 646] on button "解除" at bounding box center [211, 644] width 52 height 25
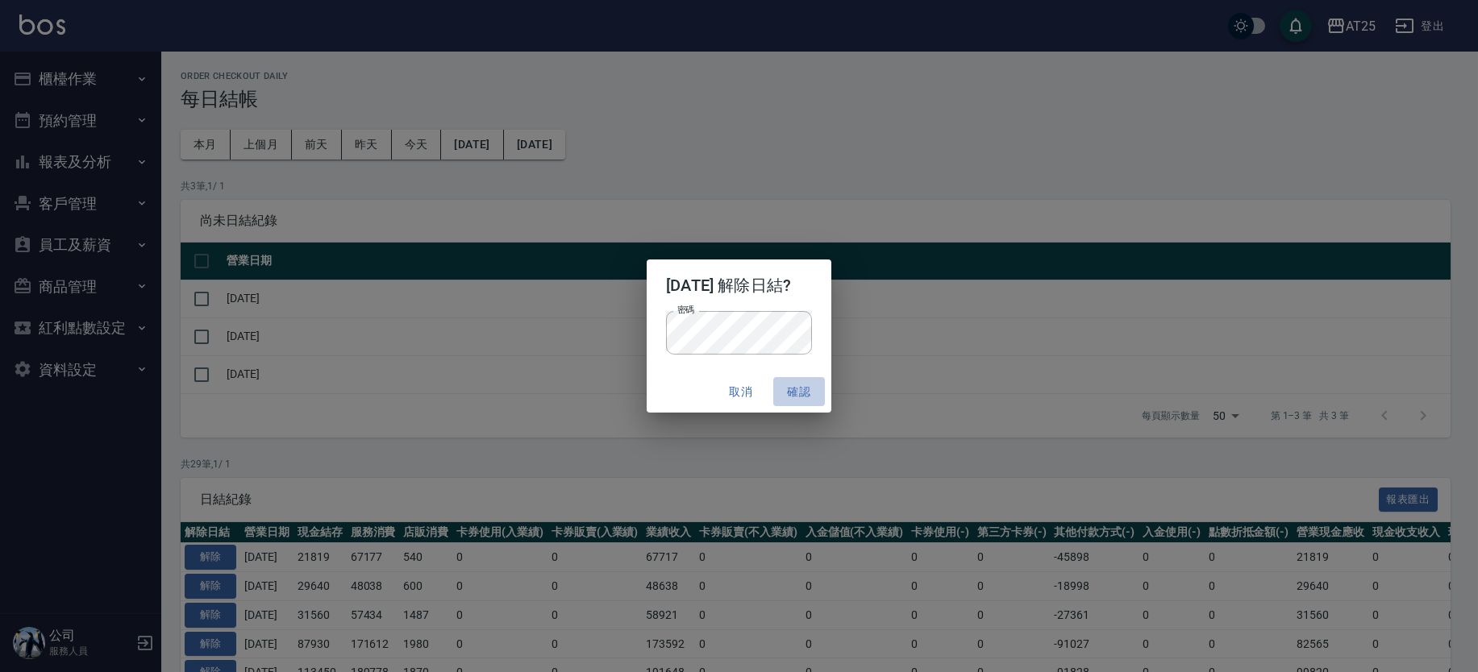
click at [804, 383] on button "確認" at bounding box center [799, 392] width 52 height 30
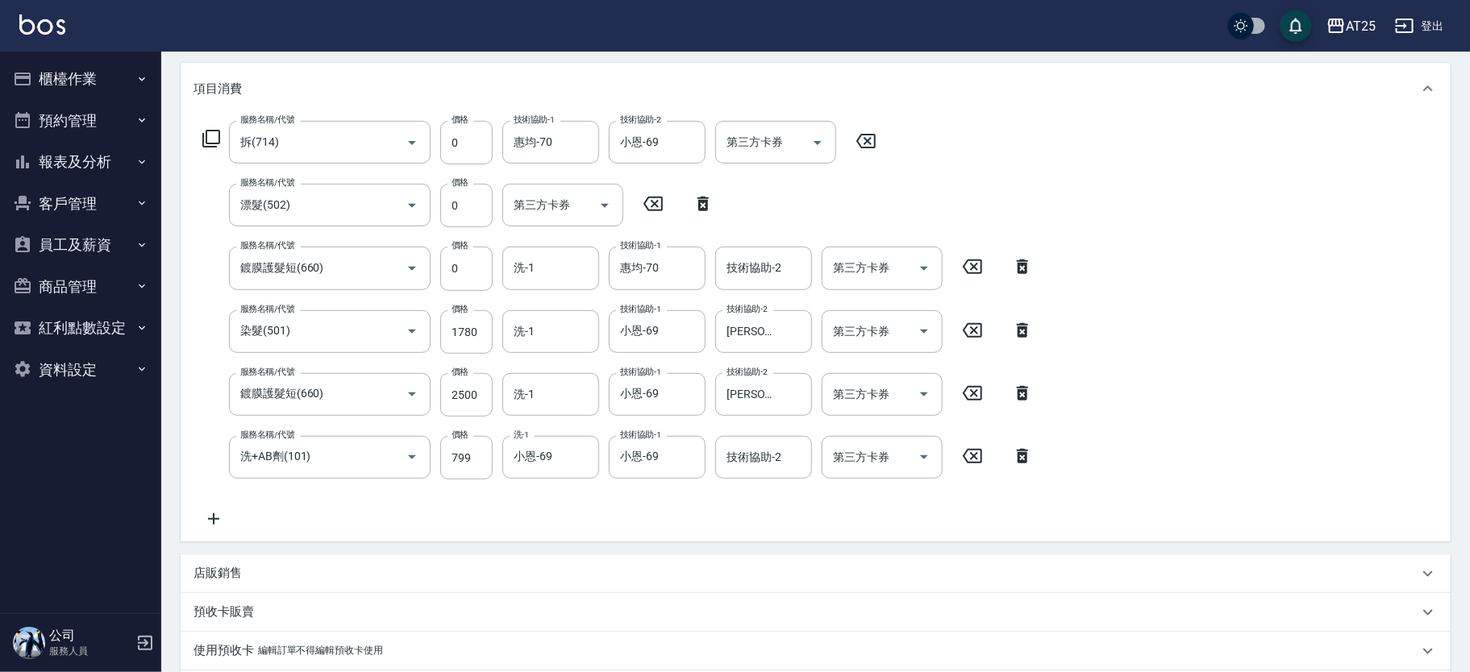
type input "拆(714)"
type input "漂髮(502)"
type input "鍍膜護髮短(660)"
type input "染髮(501)"
type input "鍍膜護髮短(660)"
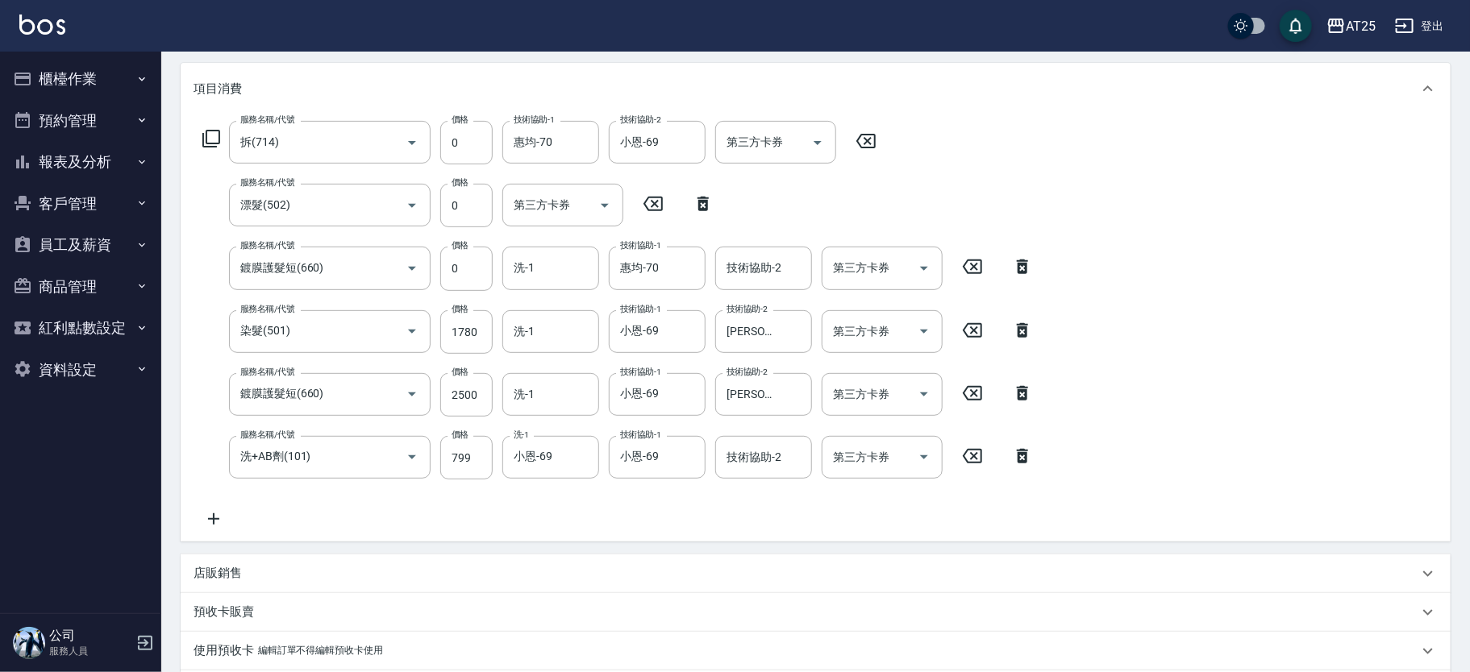
type input "洗+AB劑(101)"
type input "新客人 姓名未設定/11/null"
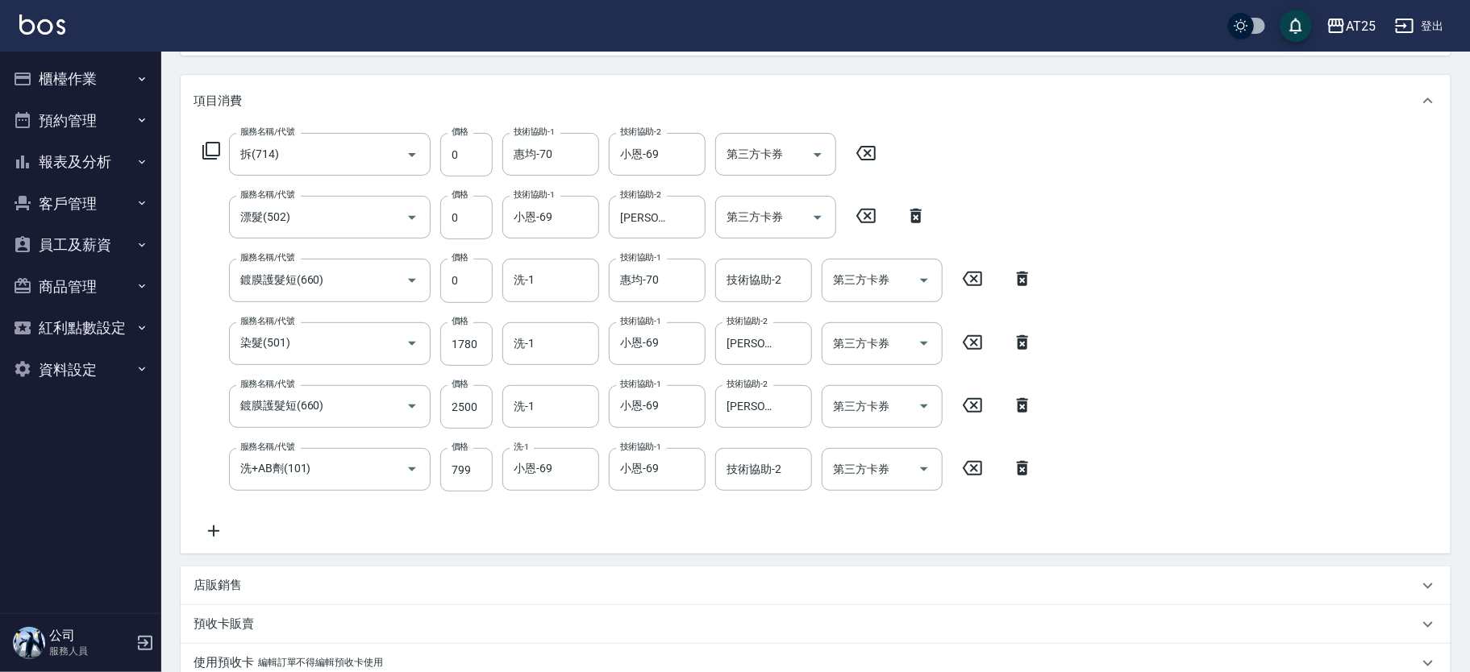
scroll to position [177, 0]
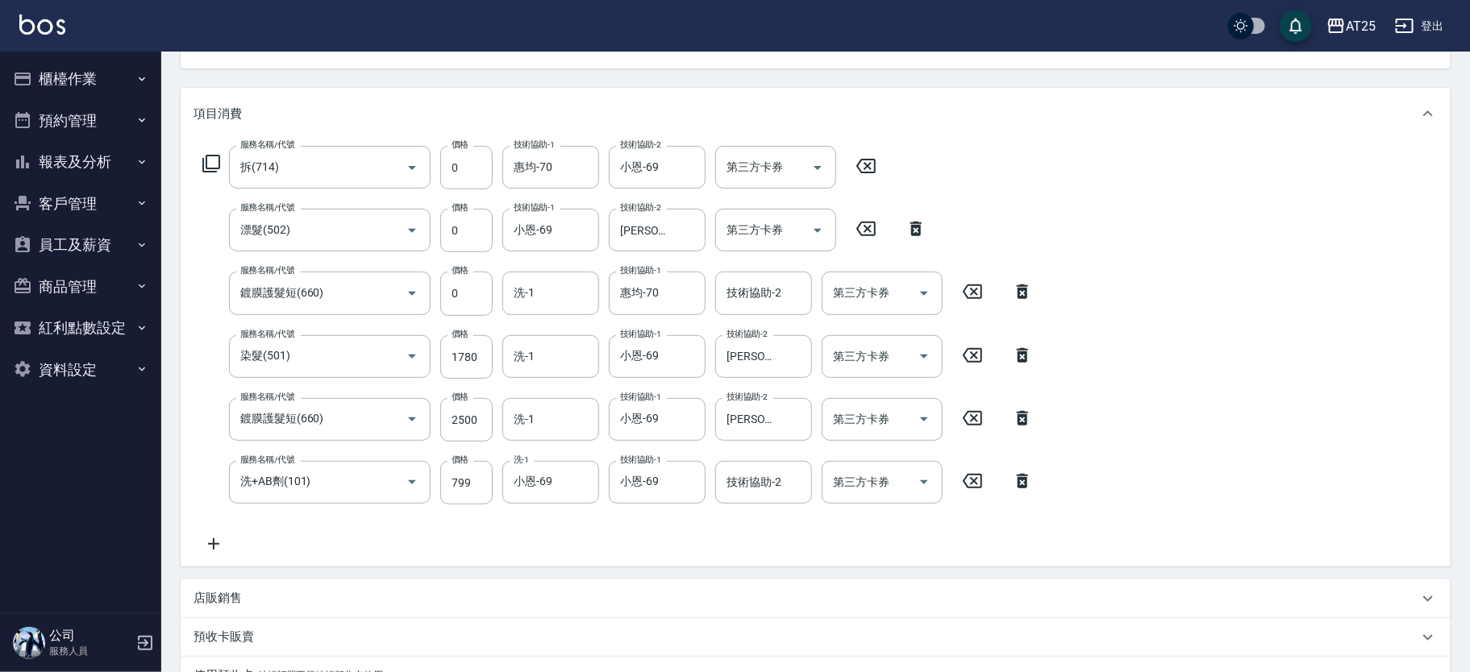
click at [1021, 291] on icon at bounding box center [1022, 291] width 40 height 19
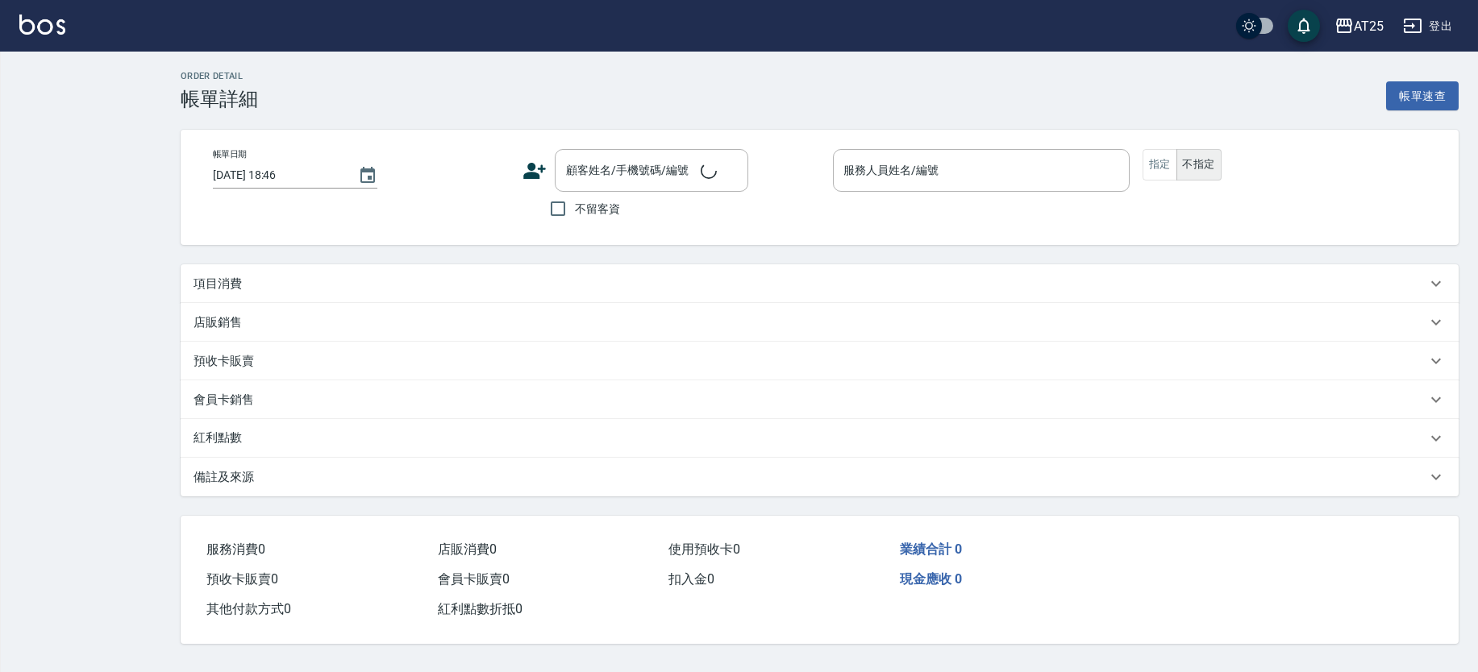
type input "2025/09/19 16:21"
type input "Ann-40"
type input "500"
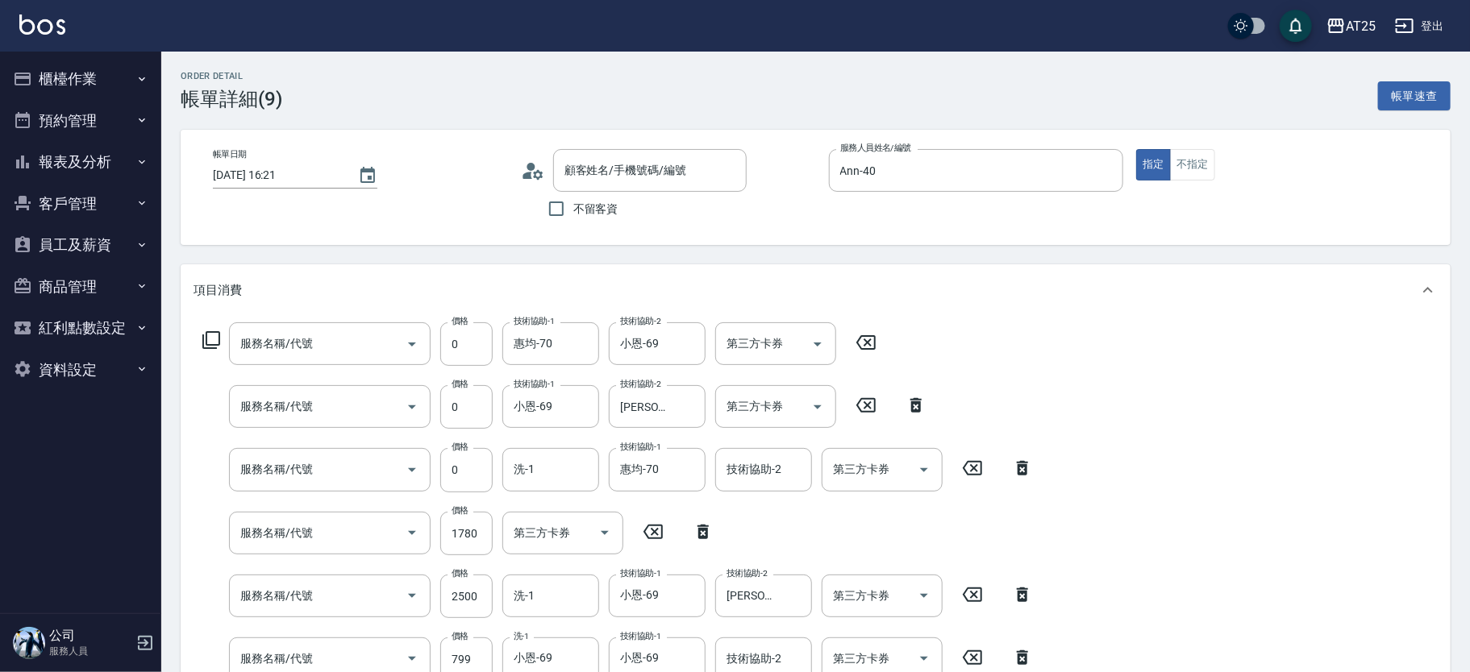
type input "拆(714)"
type input "漂髮(502)"
type input "鍍膜護髮短(660)"
type input "染髮(501)"
type input "鍍膜護髮短(660)"
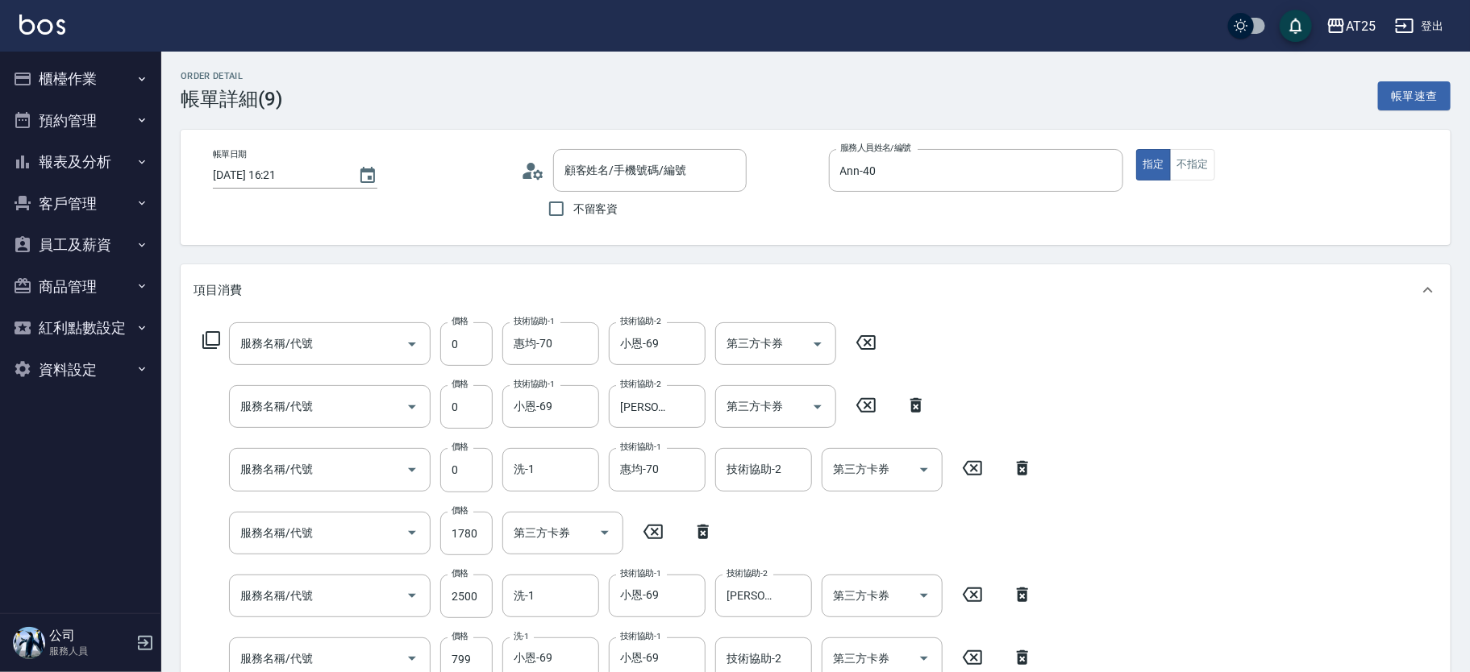
type input "洗+AB劑(101)"
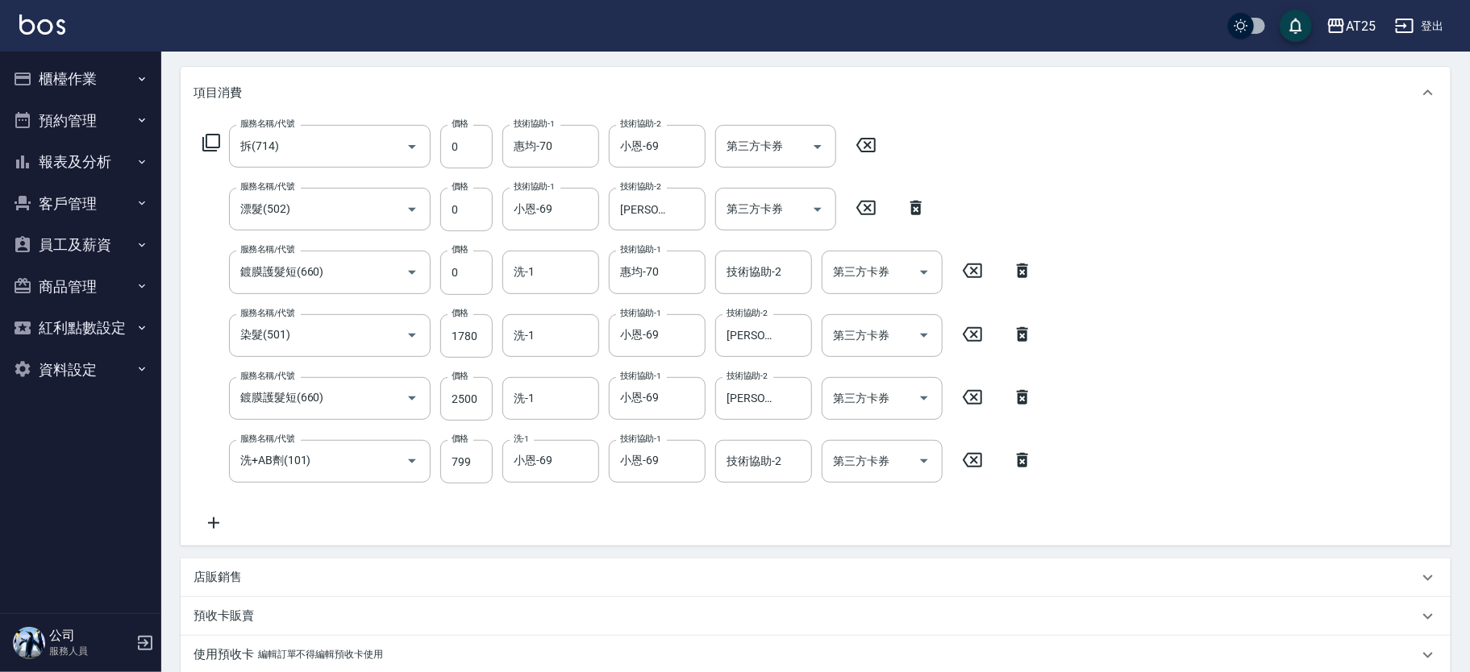
type input "新客人 姓名未設定/11/null"
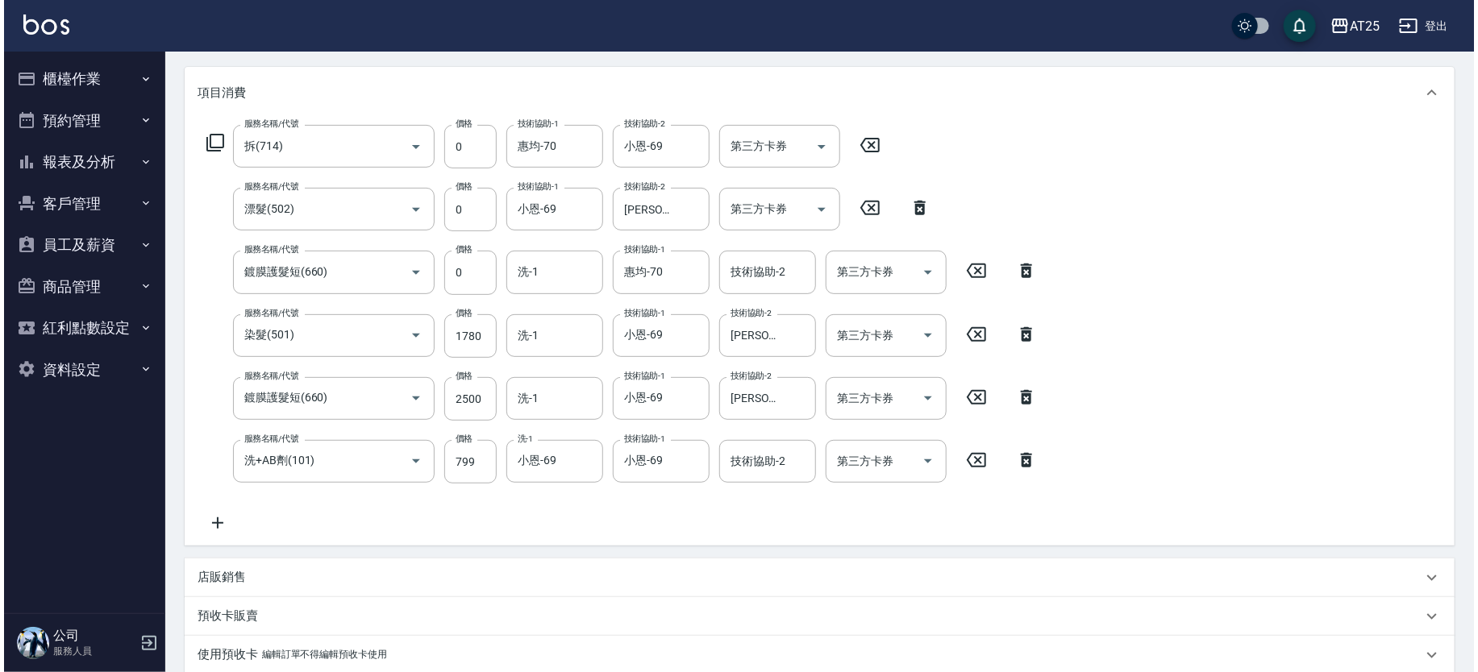
scroll to position [191, 0]
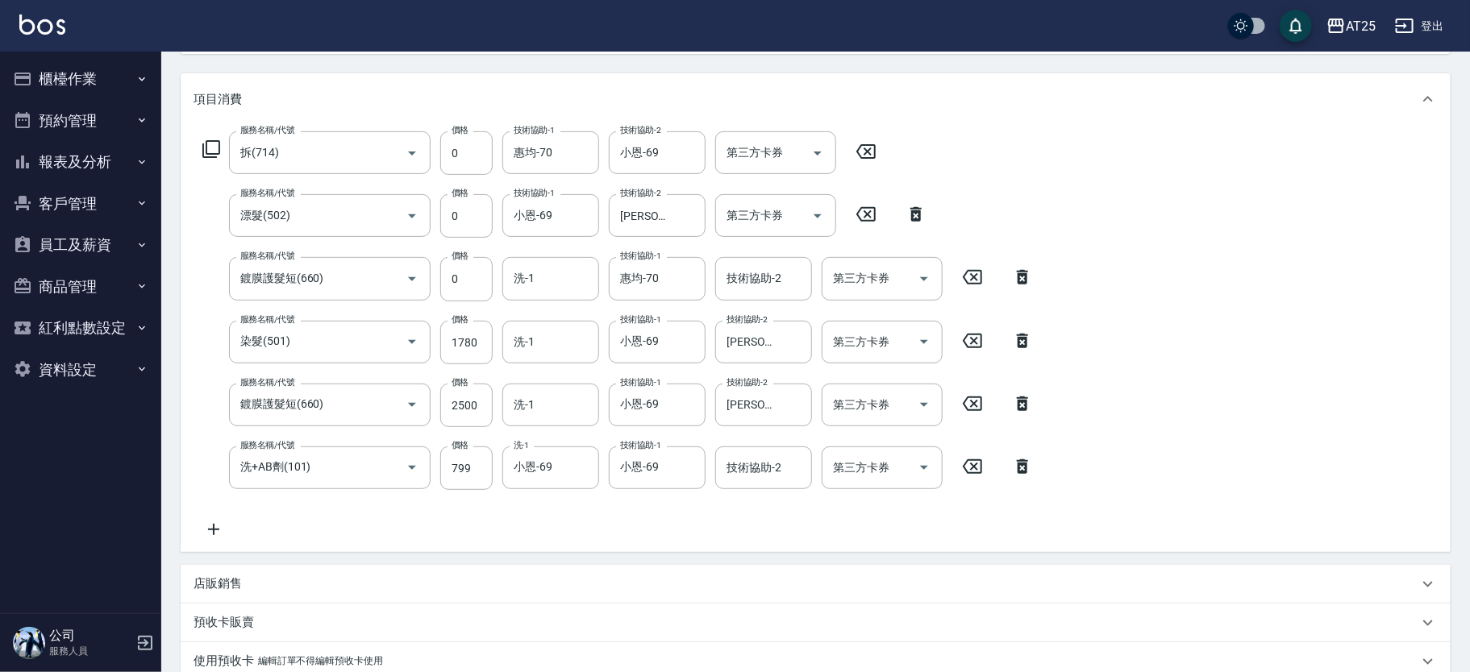
click at [1023, 279] on icon at bounding box center [1022, 277] width 40 height 19
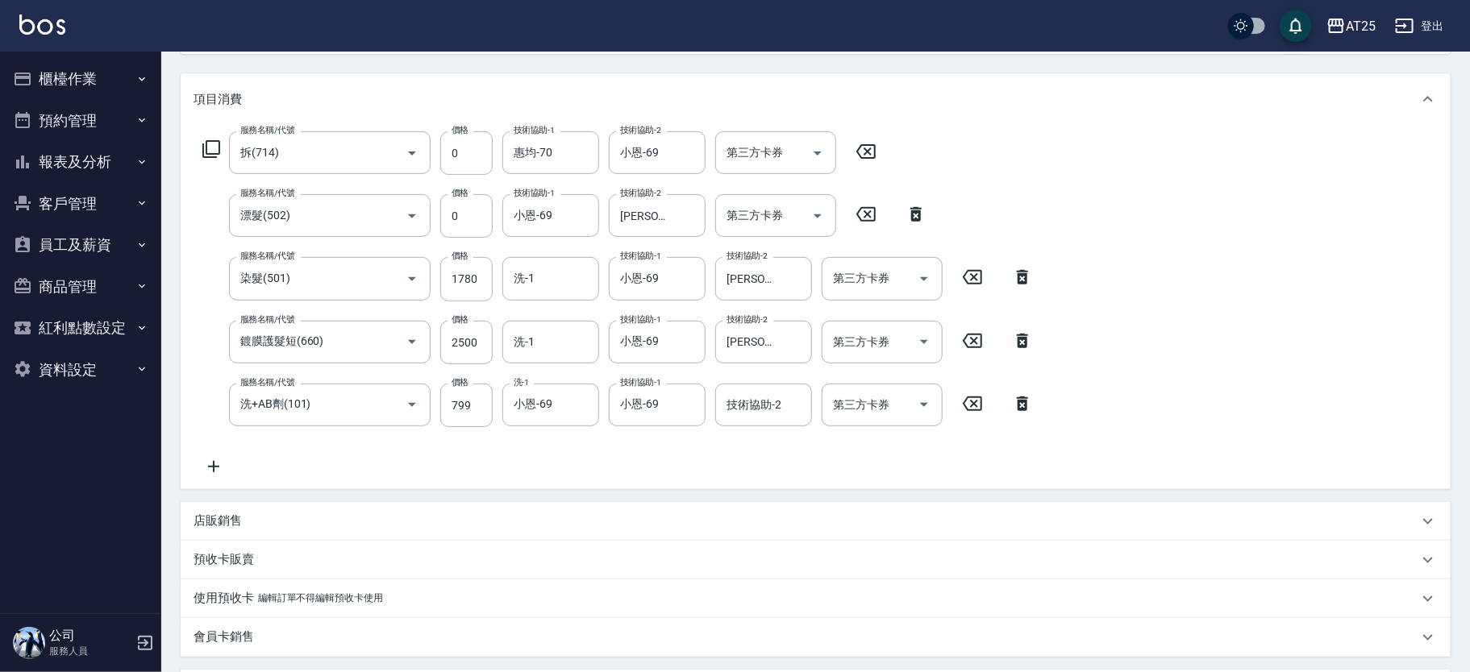
click at [1017, 342] on icon at bounding box center [1022, 340] width 40 height 19
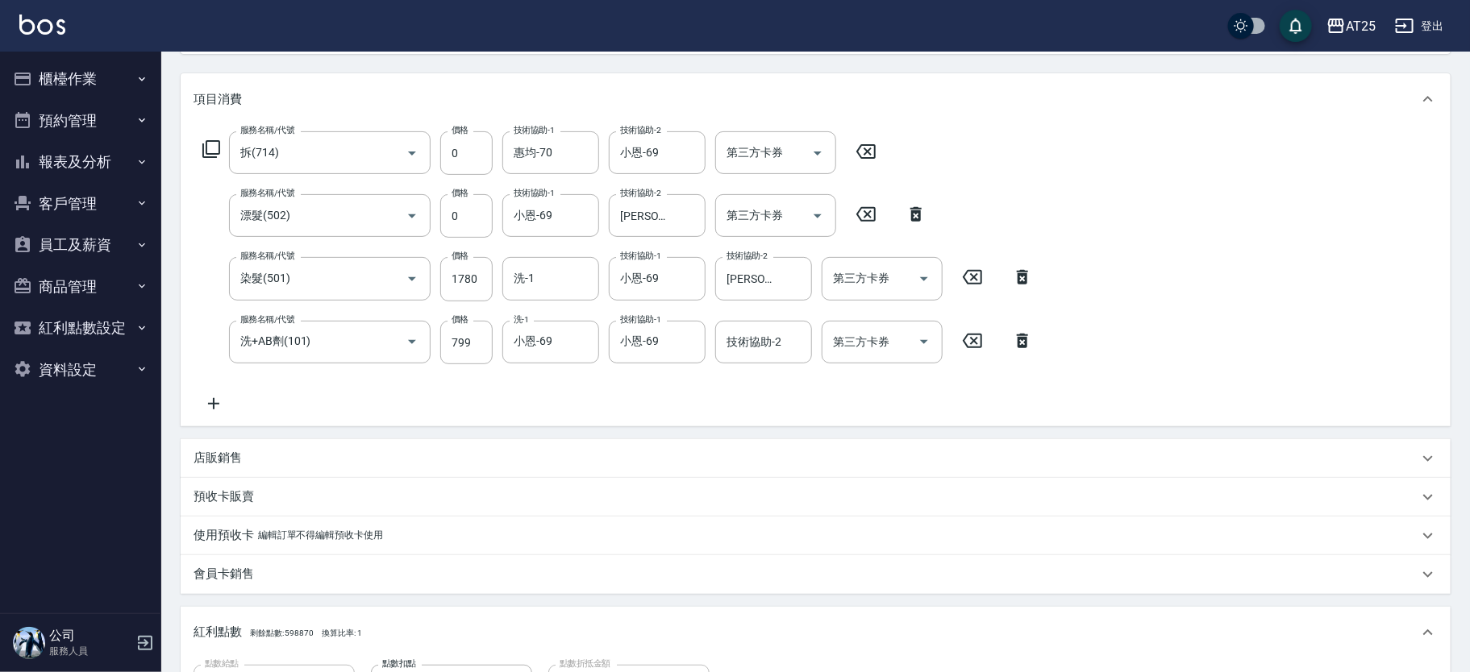
click at [215, 148] on icon at bounding box center [211, 148] width 19 height 19
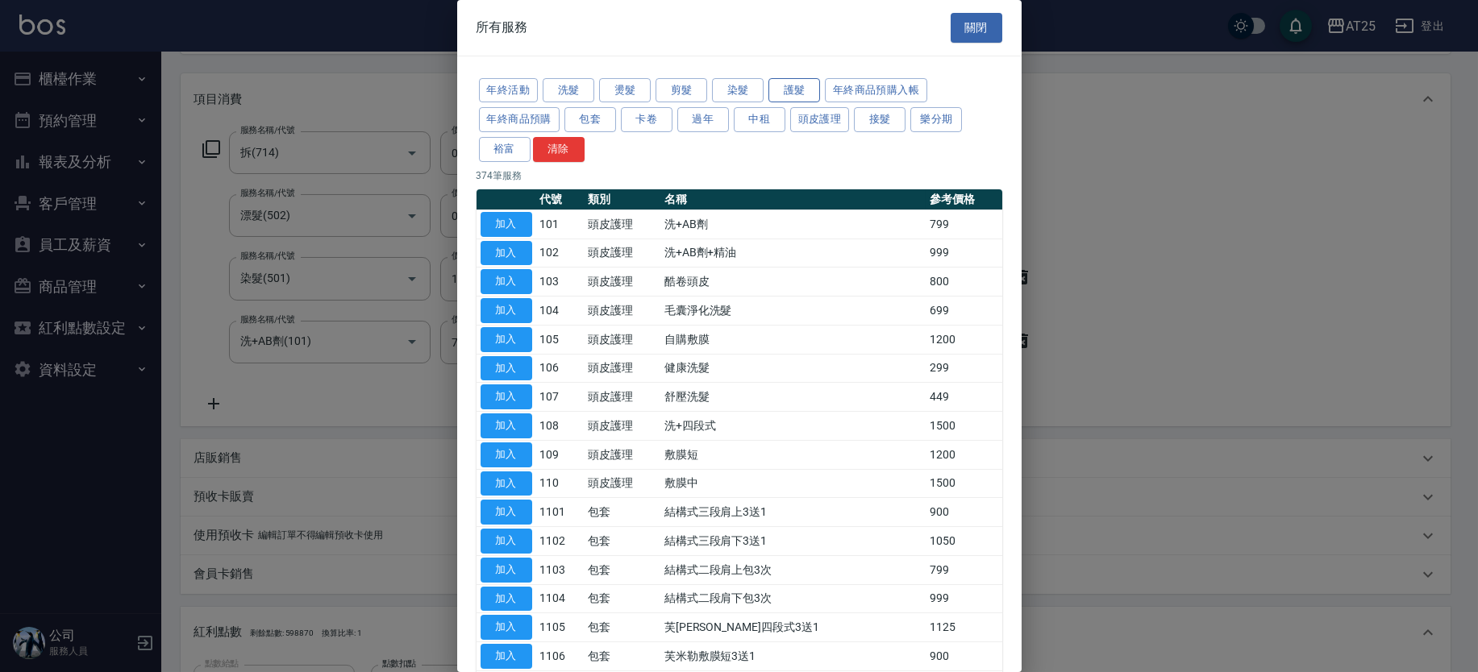
click at [791, 85] on button "護髮" at bounding box center [794, 90] width 52 height 25
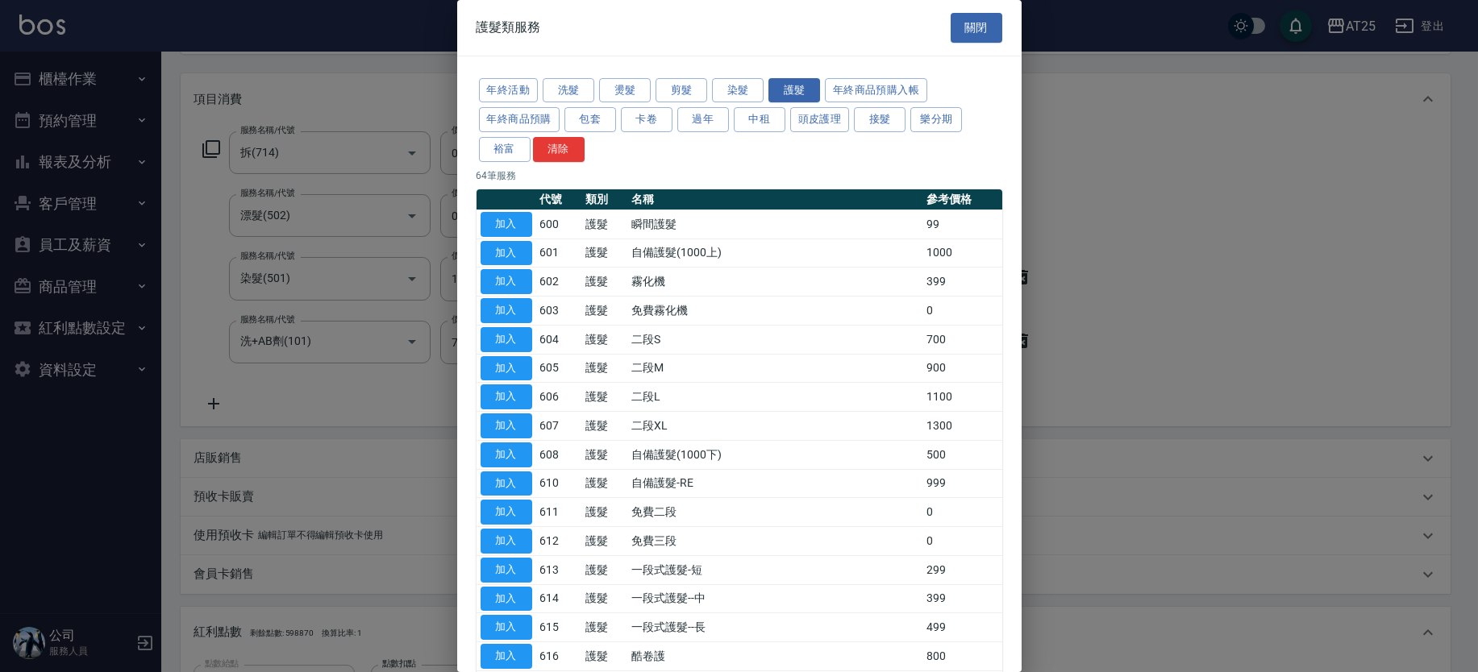
scroll to position [1065, 0]
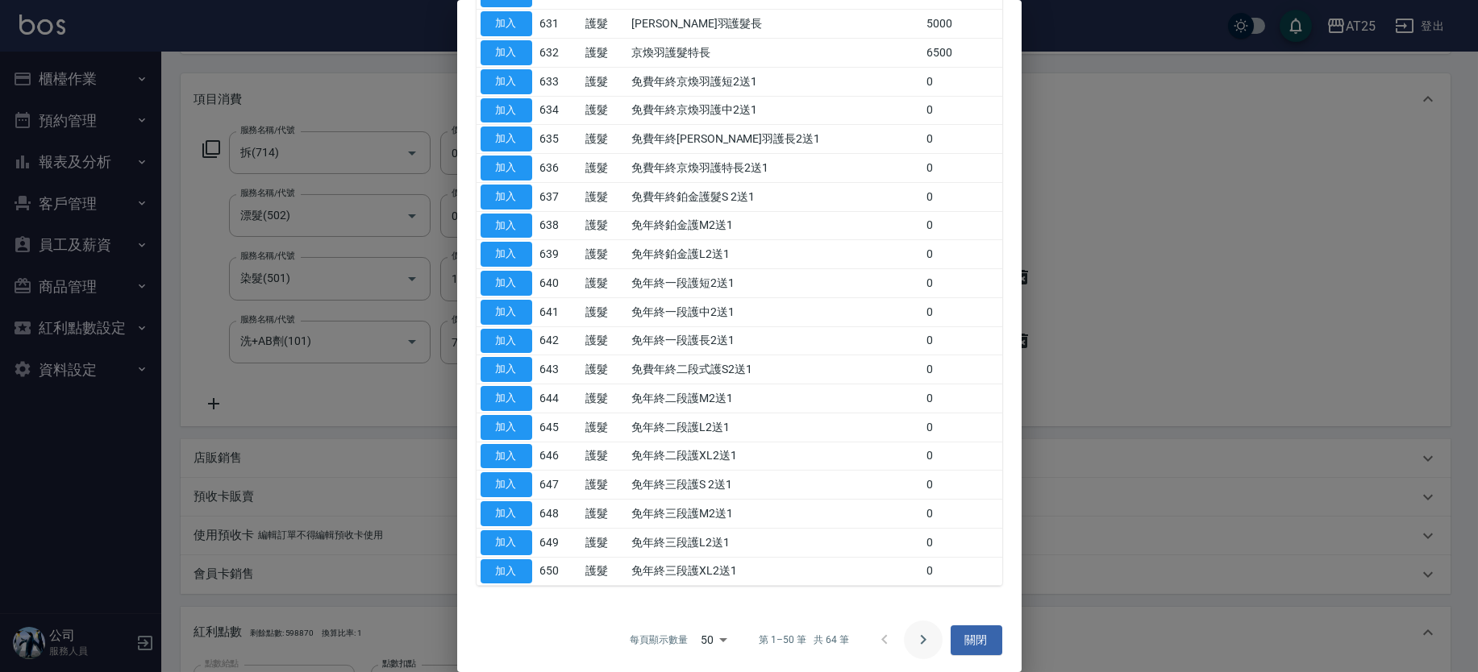
click at [913, 639] on icon "Go to next page" at bounding box center [922, 639] width 19 height 19
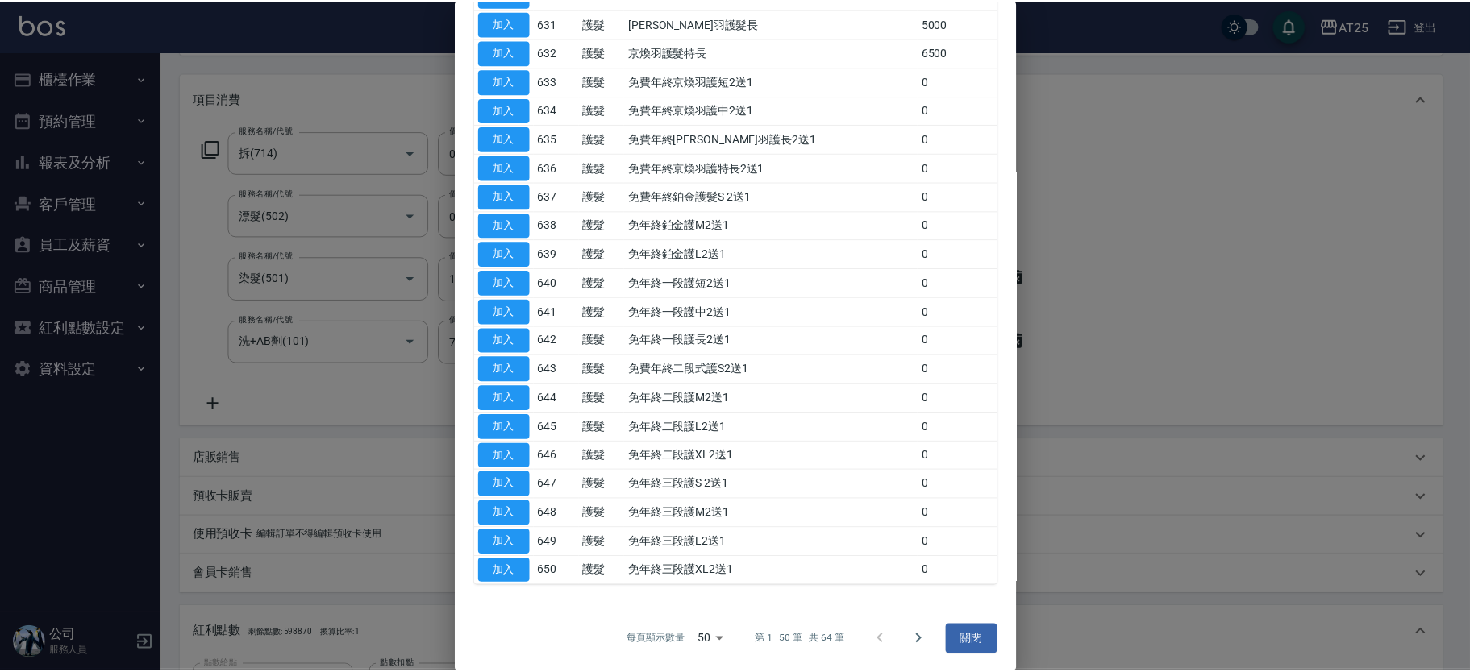
scroll to position [29, 0]
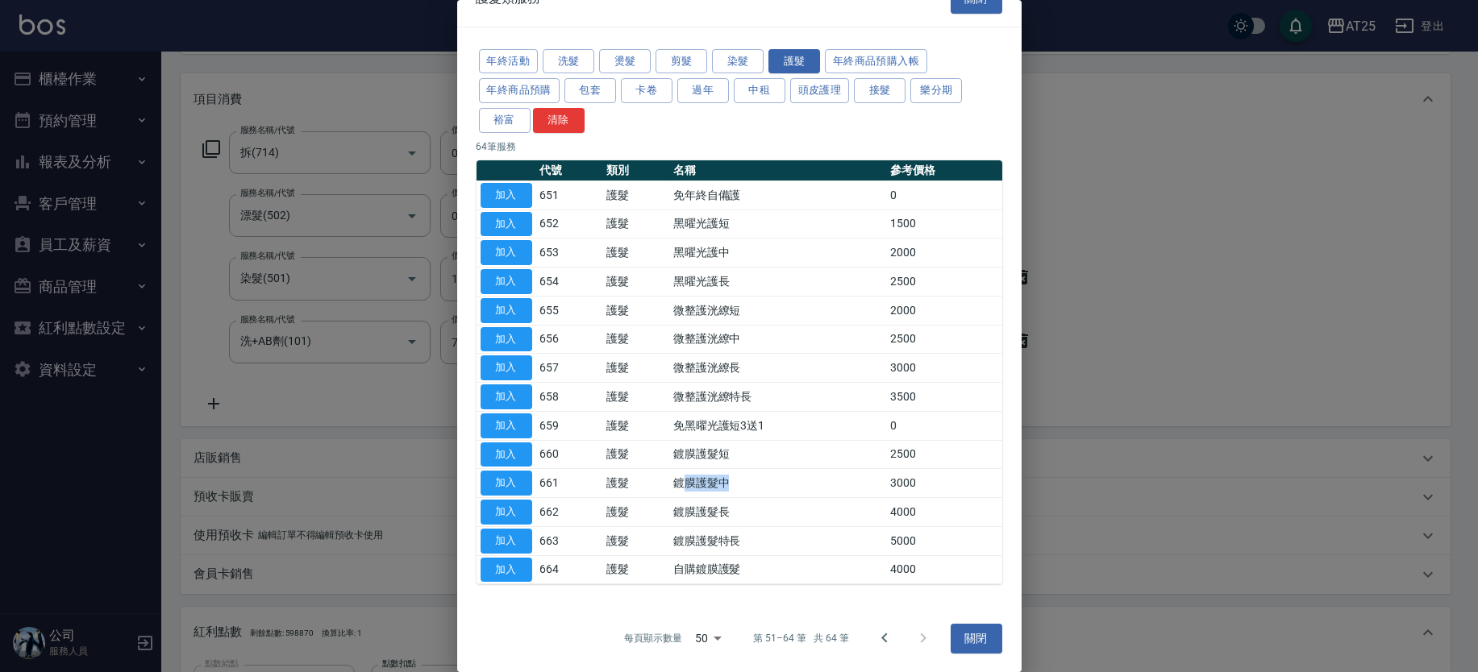
drag, startPoint x: 677, startPoint y: 478, endPoint x: 764, endPoint y: 481, distance: 87.1
click at [764, 481] on td "鍍膜護髮中" at bounding box center [777, 483] width 217 height 29
click at [689, 451] on td "鍍膜護髮短" at bounding box center [777, 454] width 217 height 29
click at [501, 447] on button "加入" at bounding box center [507, 455] width 52 height 25
type input "500"
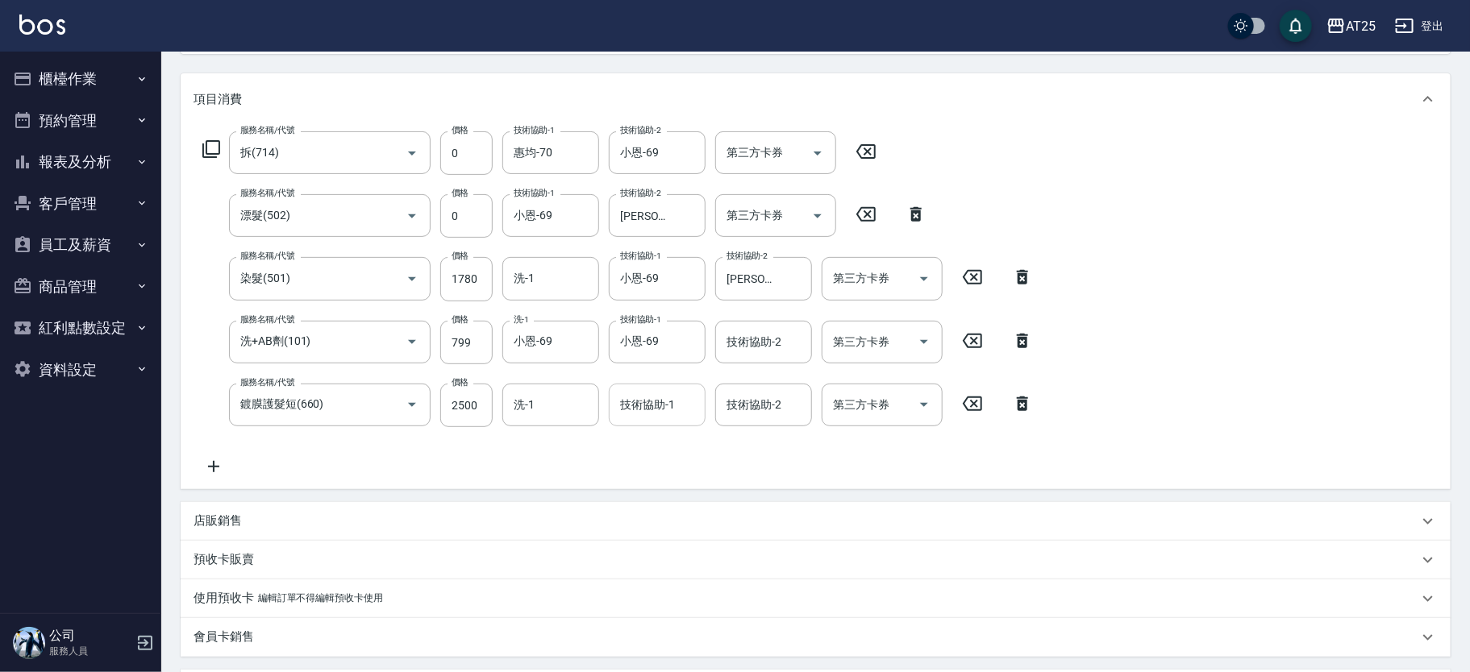
click at [641, 418] on div "技術協助-1" at bounding box center [657, 405] width 97 height 43
type input "小恩-69"
type input "7"
type input "惠均-70"
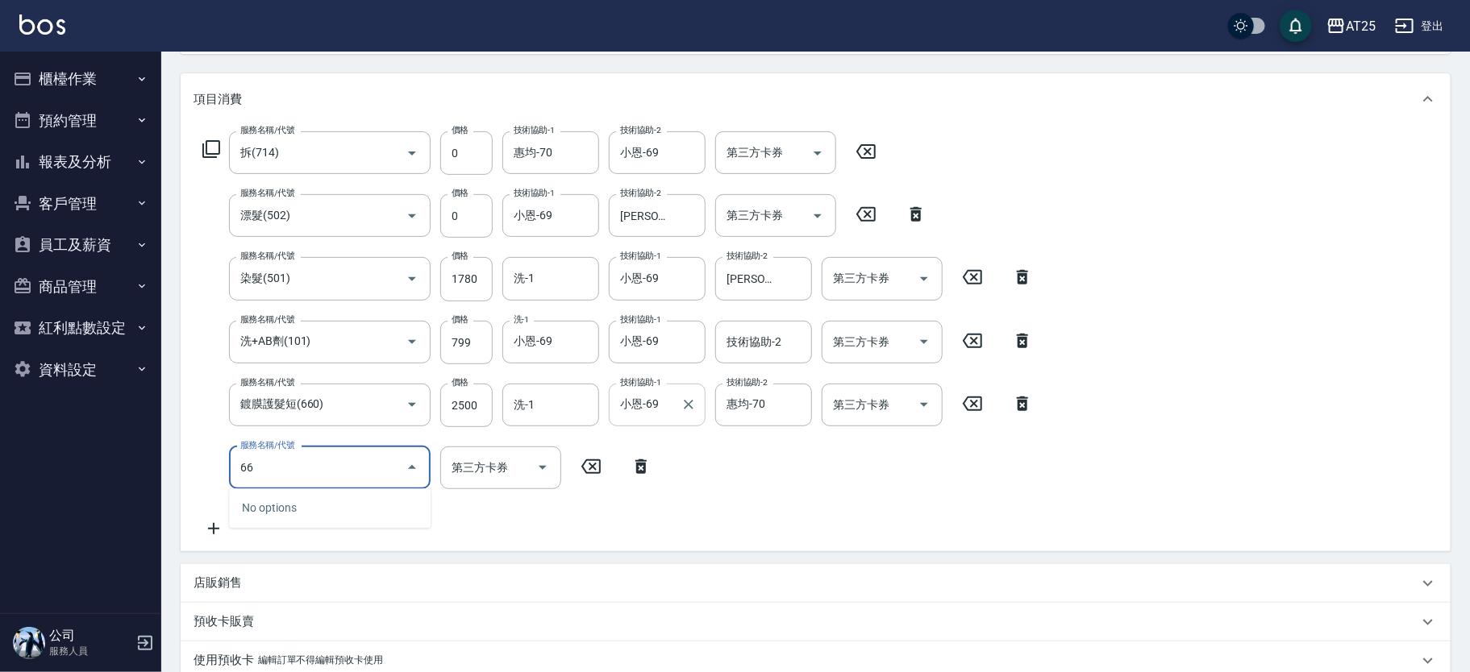
type input "660"
type input "750"
type input "鍍膜護髮短(660)"
type input "0"
type input "500"
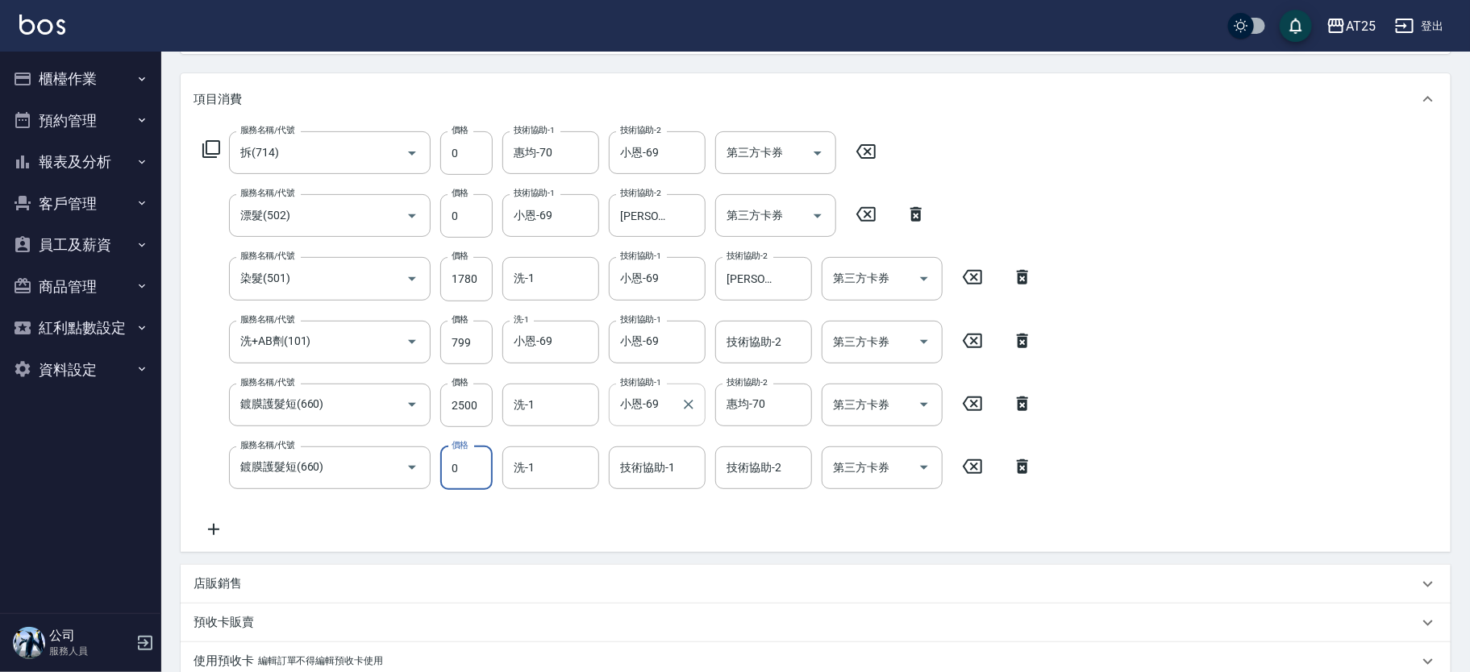
type input "0"
type input "Jessica-80"
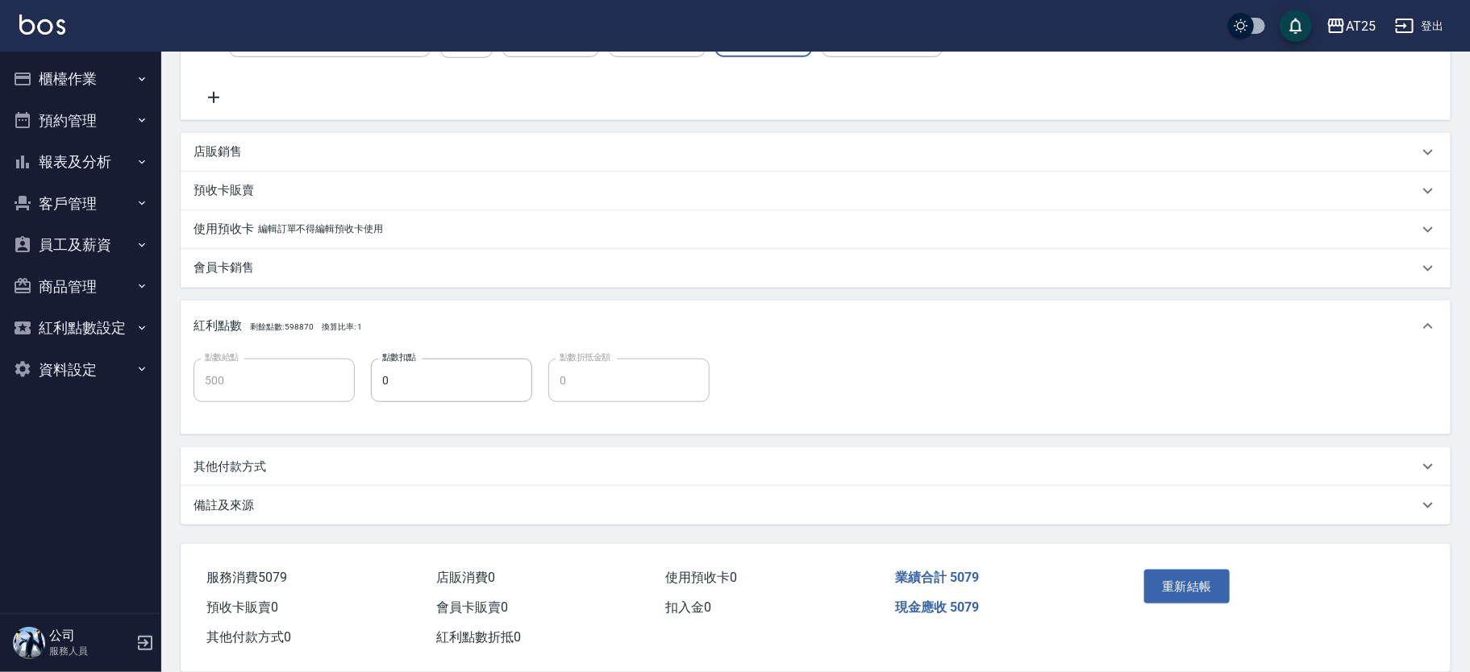
scroll to position [647, 0]
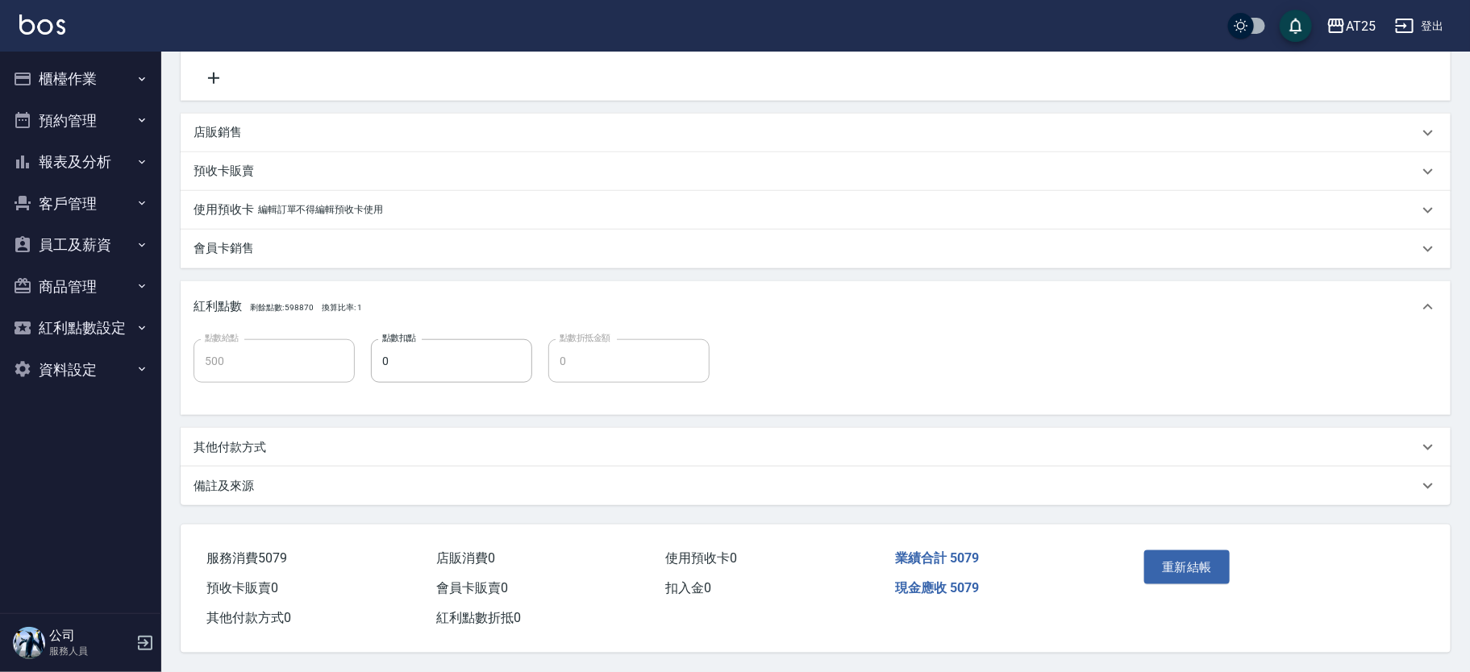
drag, startPoint x: 1454, startPoint y: 390, endPoint x: 1462, endPoint y: 387, distance: 8.7
click at [1454, 388] on div "Order detail 帳單詳細 (9) 帳單速查 帳單日期 2025/09/19 16:21 顧客姓名/手機號碼/編號 新客人 姓名未設定/11/null…" at bounding box center [815, 40] width 1309 height 1263
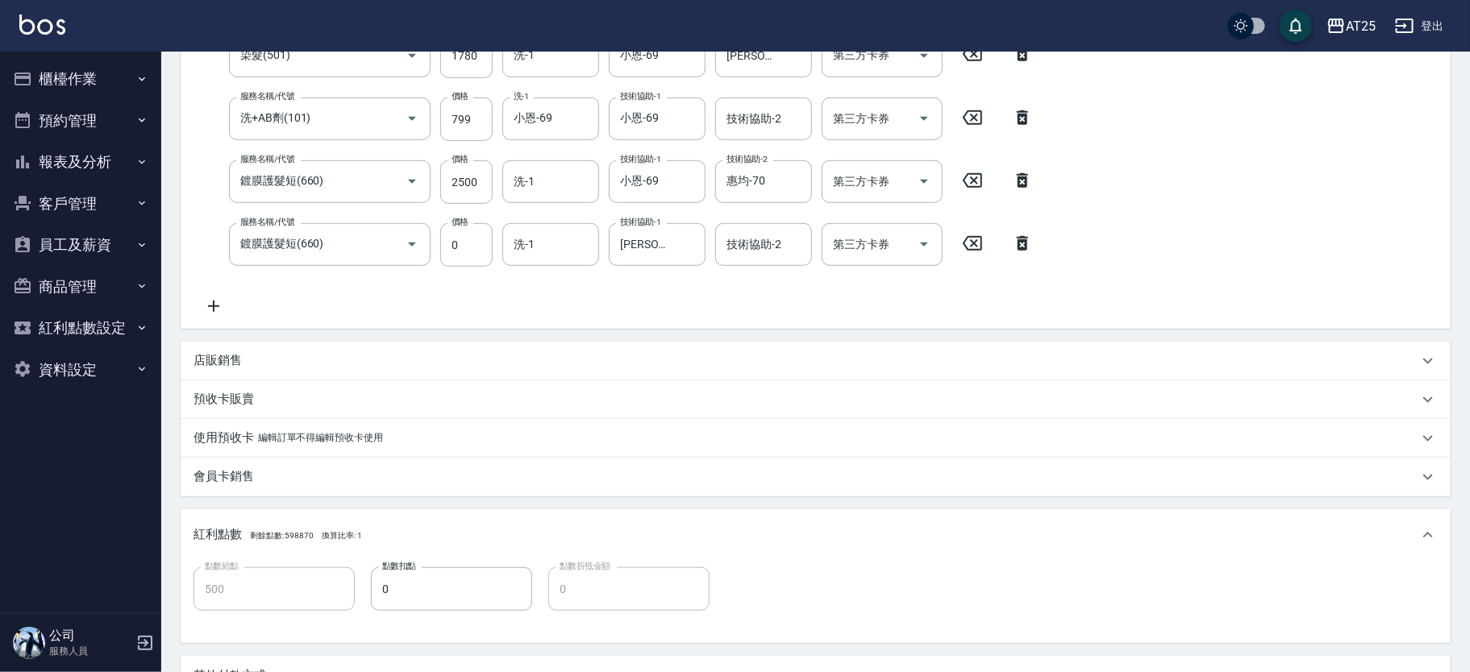
scroll to position [352, 0]
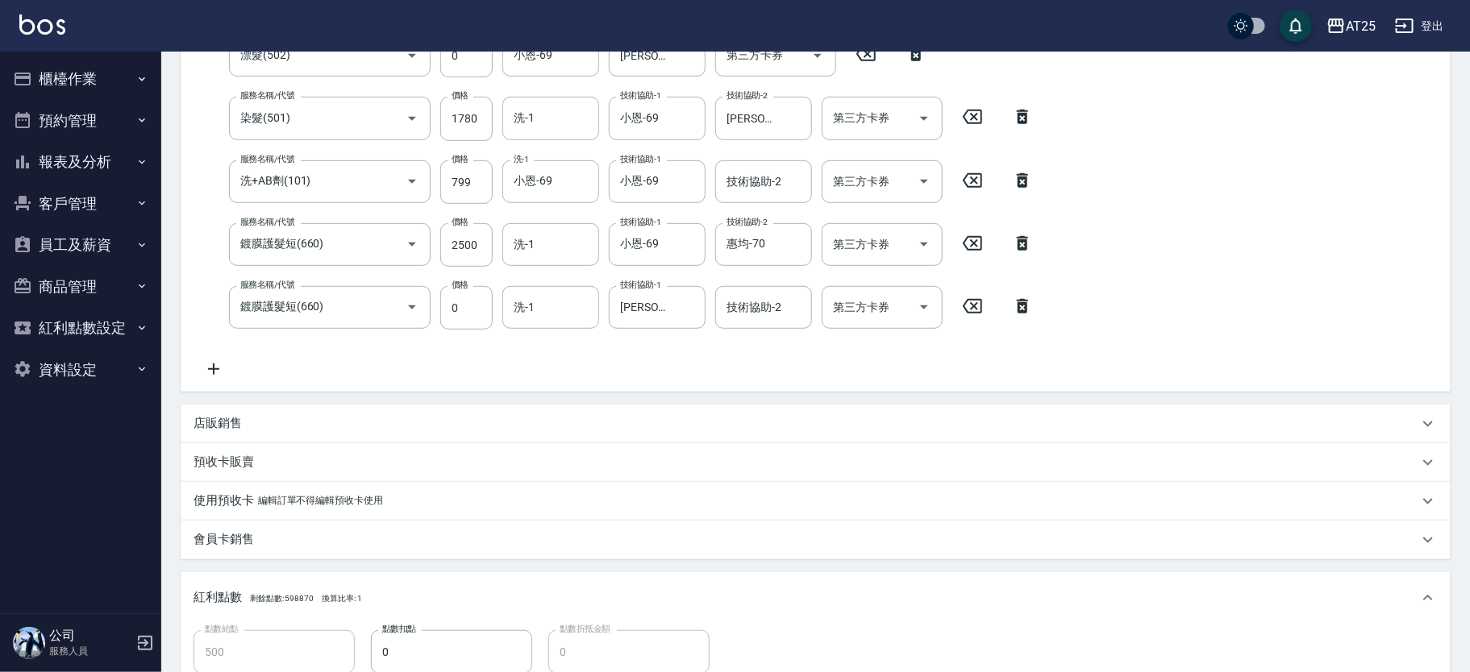
click at [1020, 243] on icon at bounding box center [1022, 243] width 40 height 19
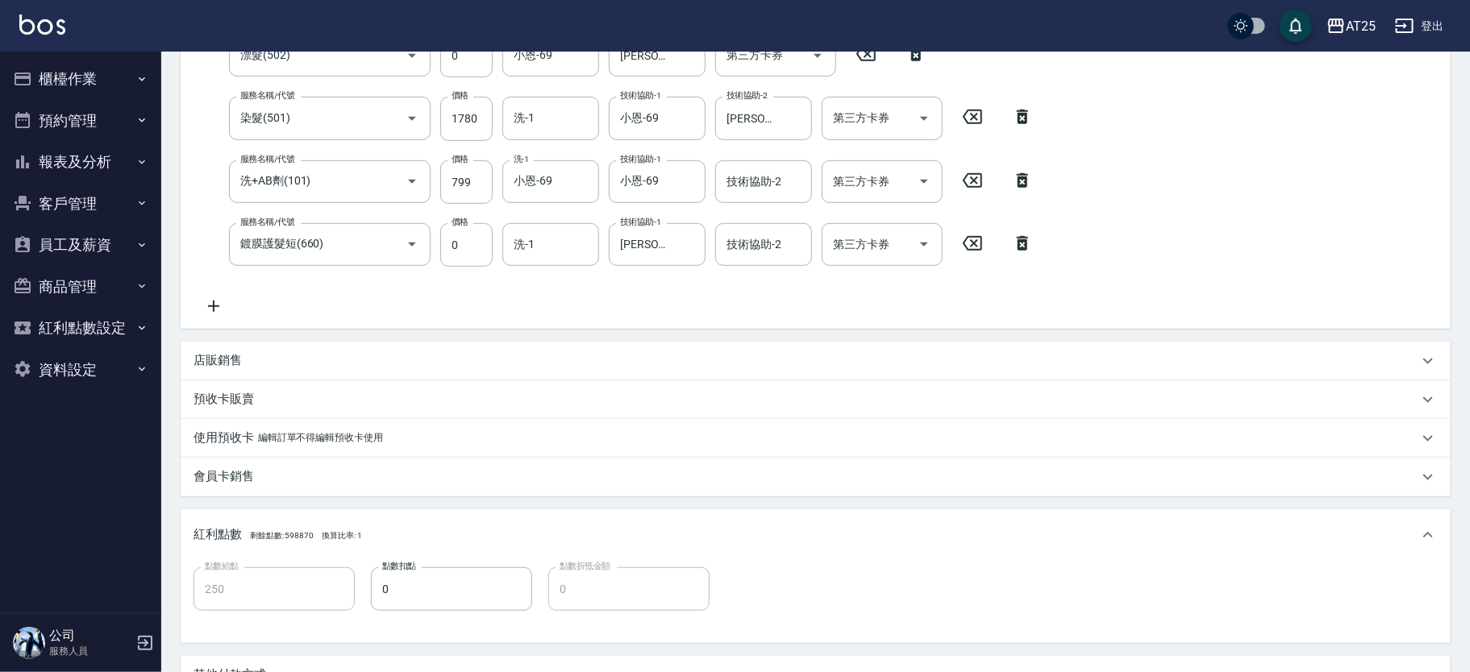
click at [1020, 243] on icon at bounding box center [1022, 243] width 40 height 19
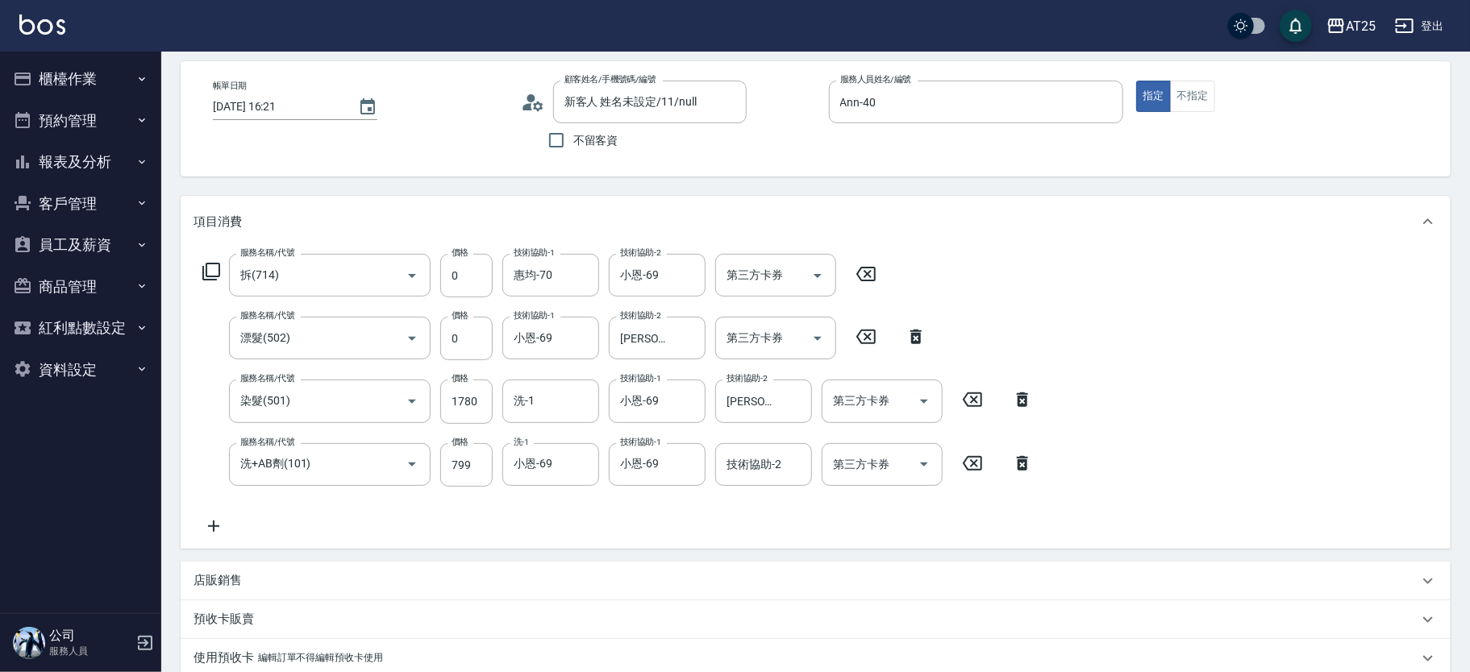
scroll to position [63, 0]
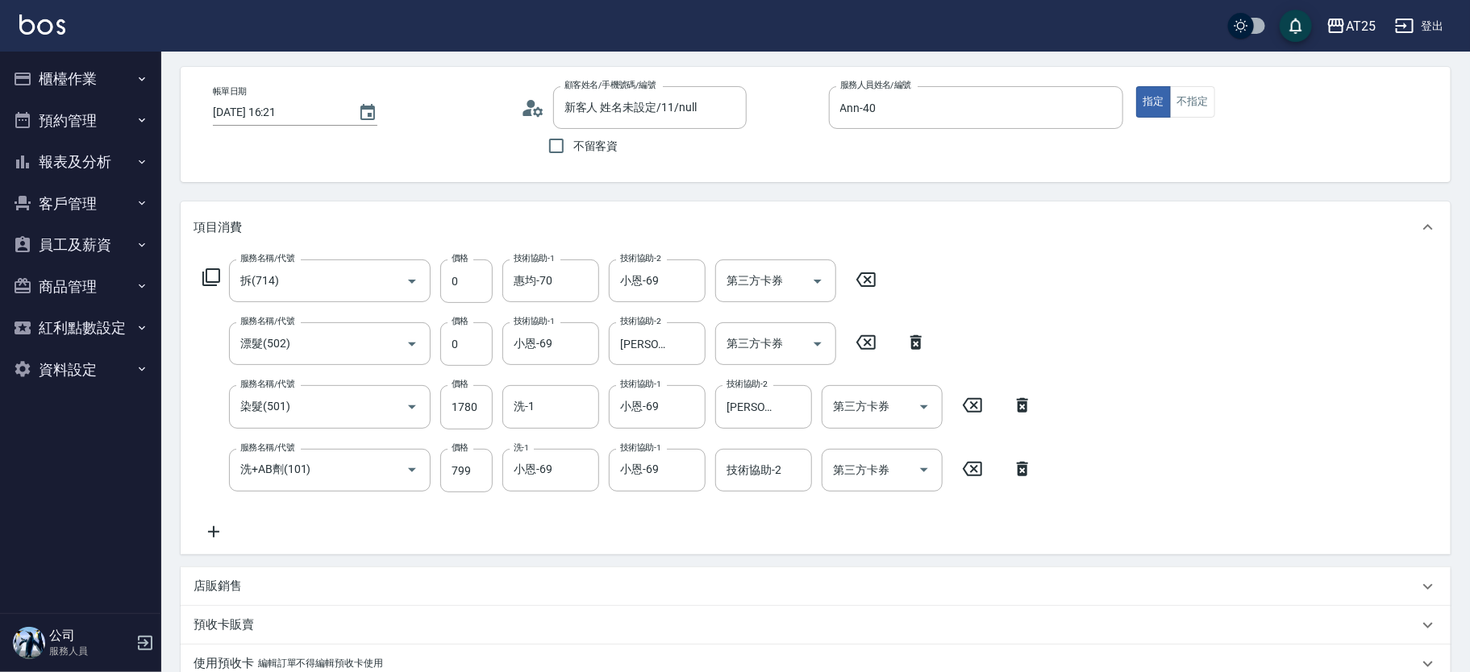
click at [222, 285] on div "服務名稱/代號 拆(714) 服務名稱/代號 價格 0 價格 技術協助-1 惠均-70 技術協助-1 技術協助-2 小恩-69 技術協助-2 第三方卡券 第三…" at bounding box center [540, 282] width 693 height 44
click at [202, 273] on icon at bounding box center [211, 277] width 18 height 18
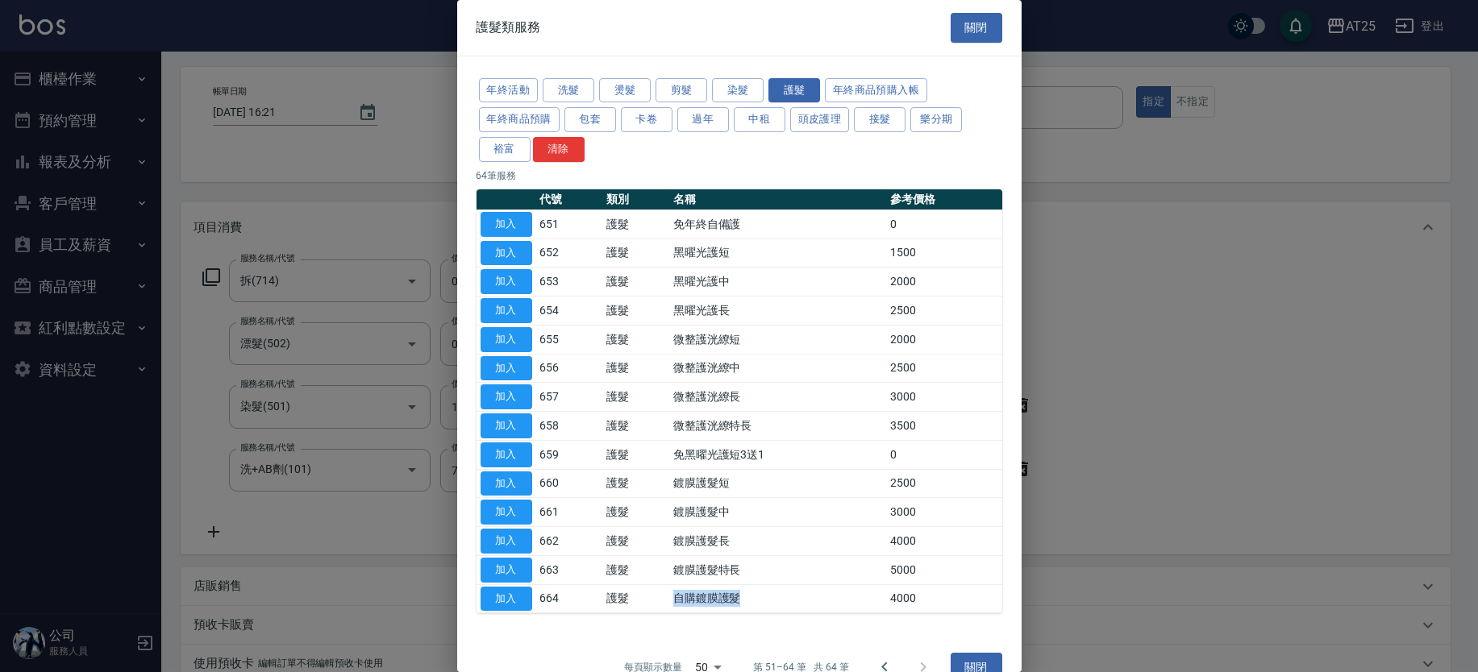
drag, startPoint x: 659, startPoint y: 587, endPoint x: 597, endPoint y: 577, distance: 62.8
click at [609, 580] on tbody "加入 651 護髮 免年終自備護 0 加入 652 護髮 黑曜光護短 1500 加入 653 護髮 黑曜光護中 2000 加入 654 護髮 黑曜光護長 25…" at bounding box center [739, 412] width 526 height 404
click at [500, 589] on button "加入" at bounding box center [507, 599] width 52 height 25
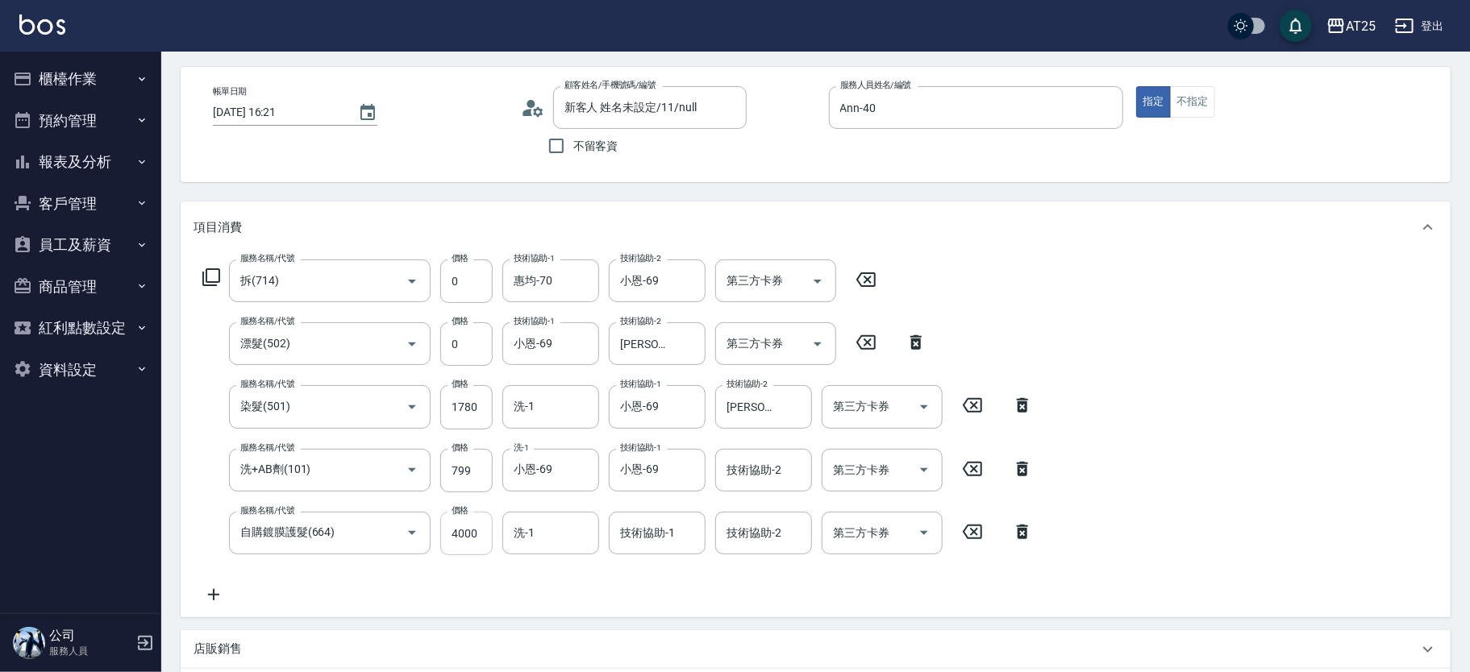
click at [474, 540] on input "4000" at bounding box center [466, 534] width 52 height 44
type input "250"
type input "25"
type input "280"
type input "250"
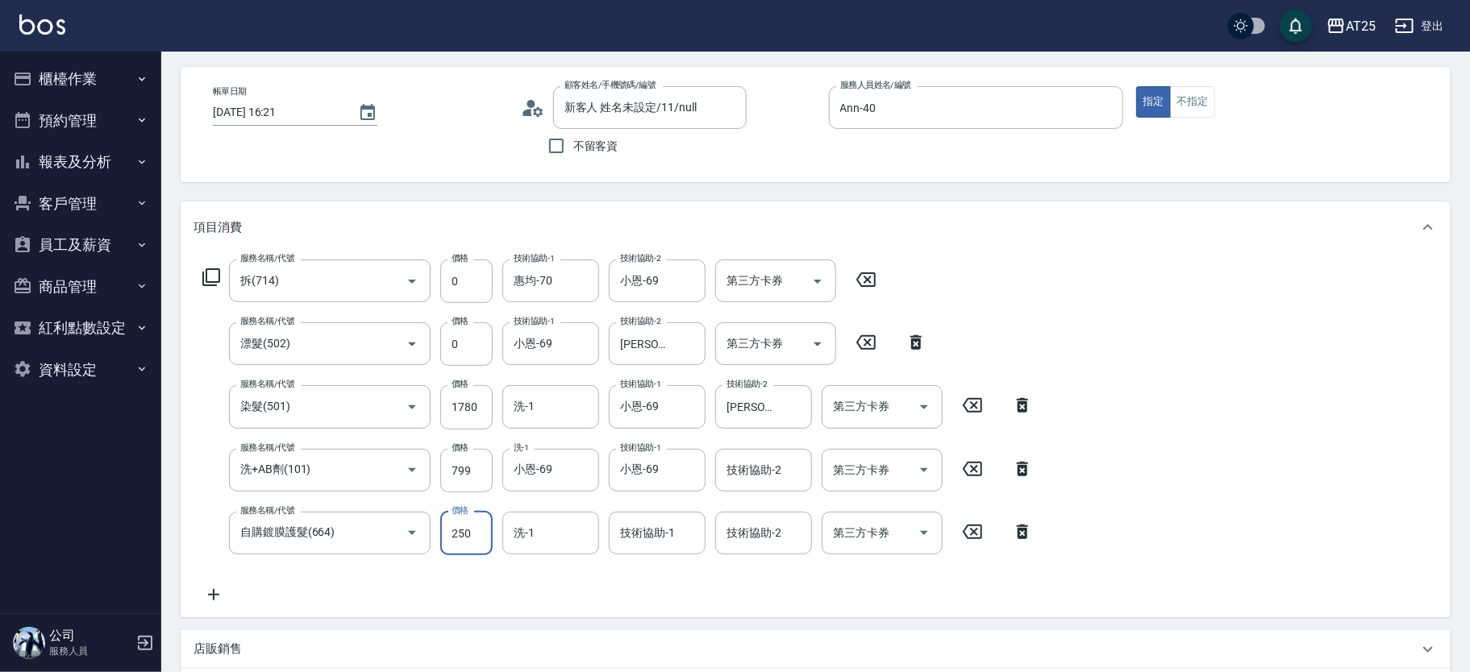
type input "500"
type input "2500"
type input "惠均-70"
type input "小恩-69"
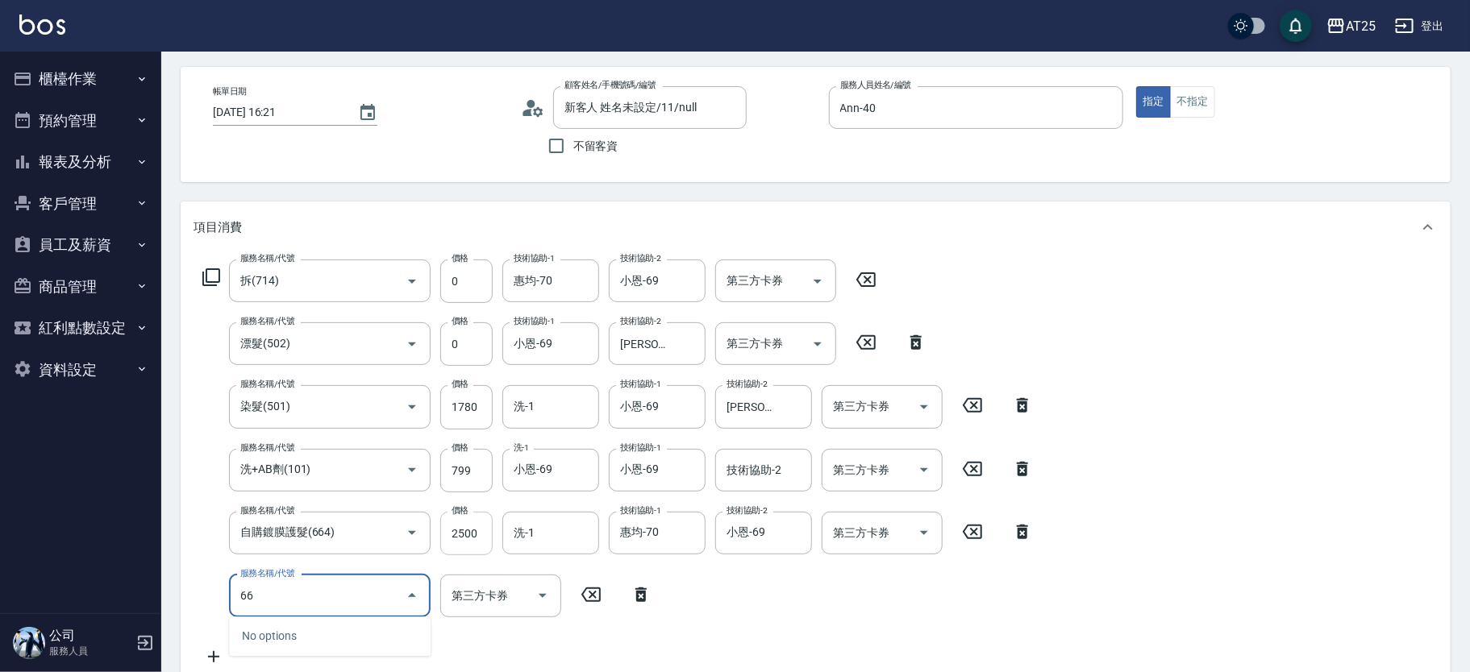
type input "664"
type input "900"
type input "自購鍍膜護髮(664)"
type input "500"
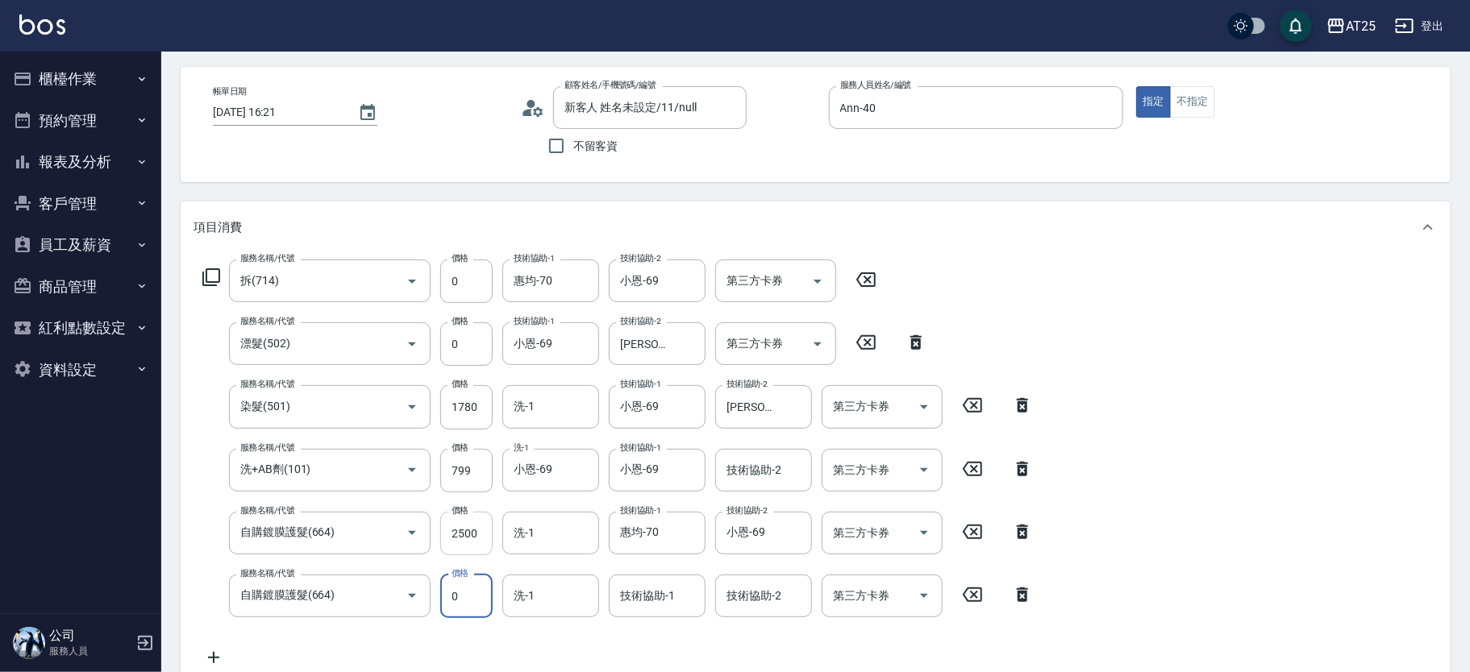
type input "0"
type input "Jessica-80"
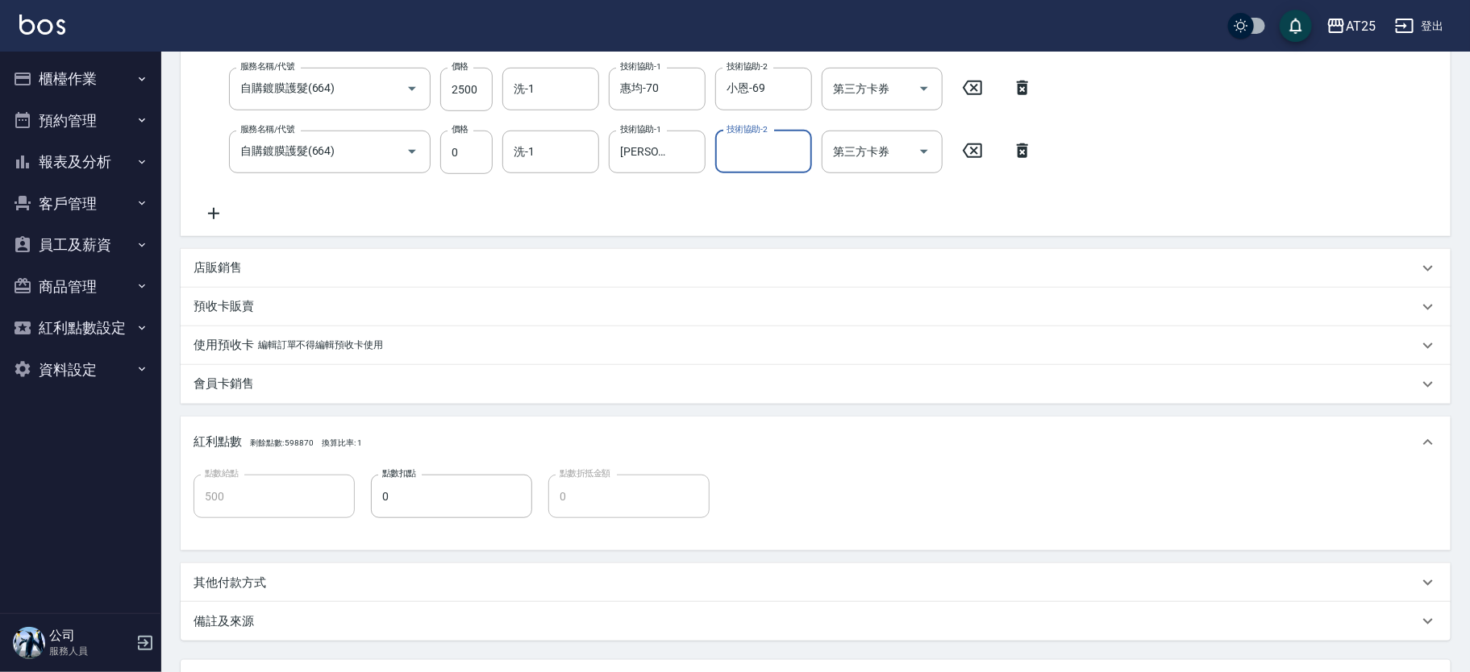
scroll to position [647, 0]
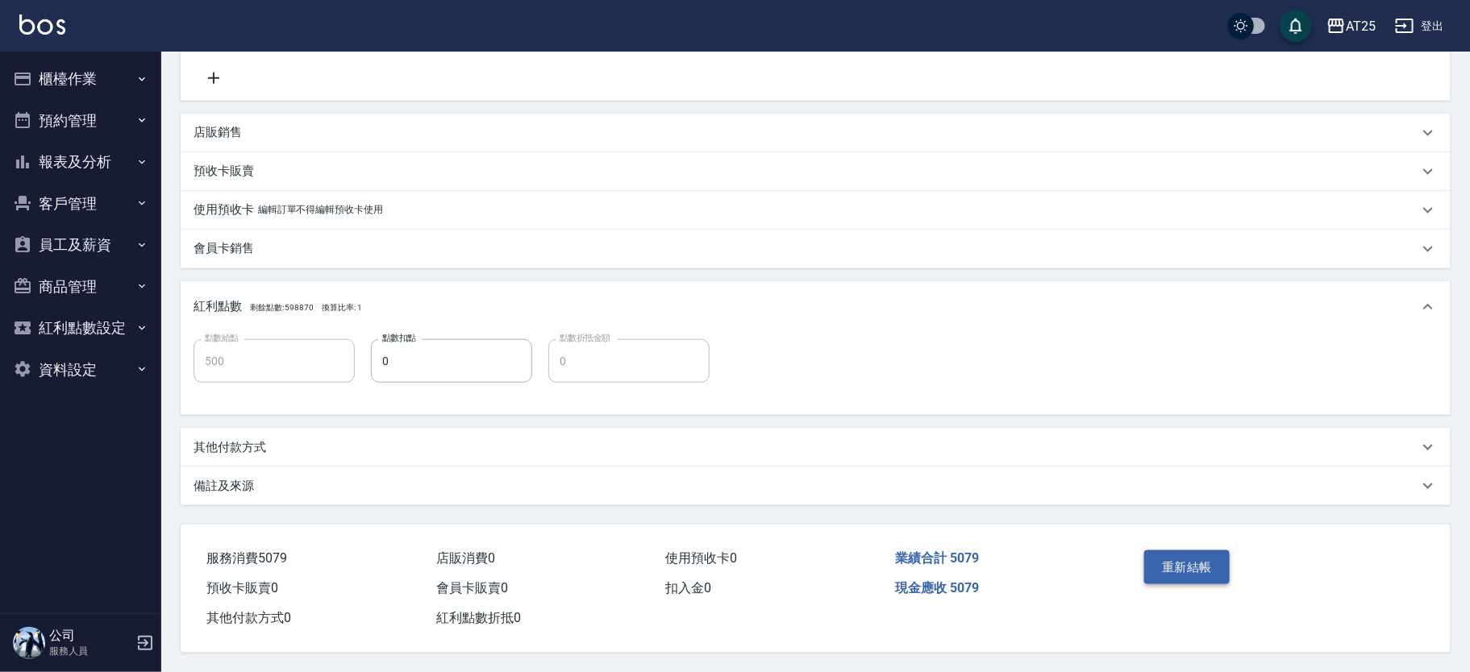
click at [1188, 553] on button "重新結帳" at bounding box center [1186, 568] width 85 height 34
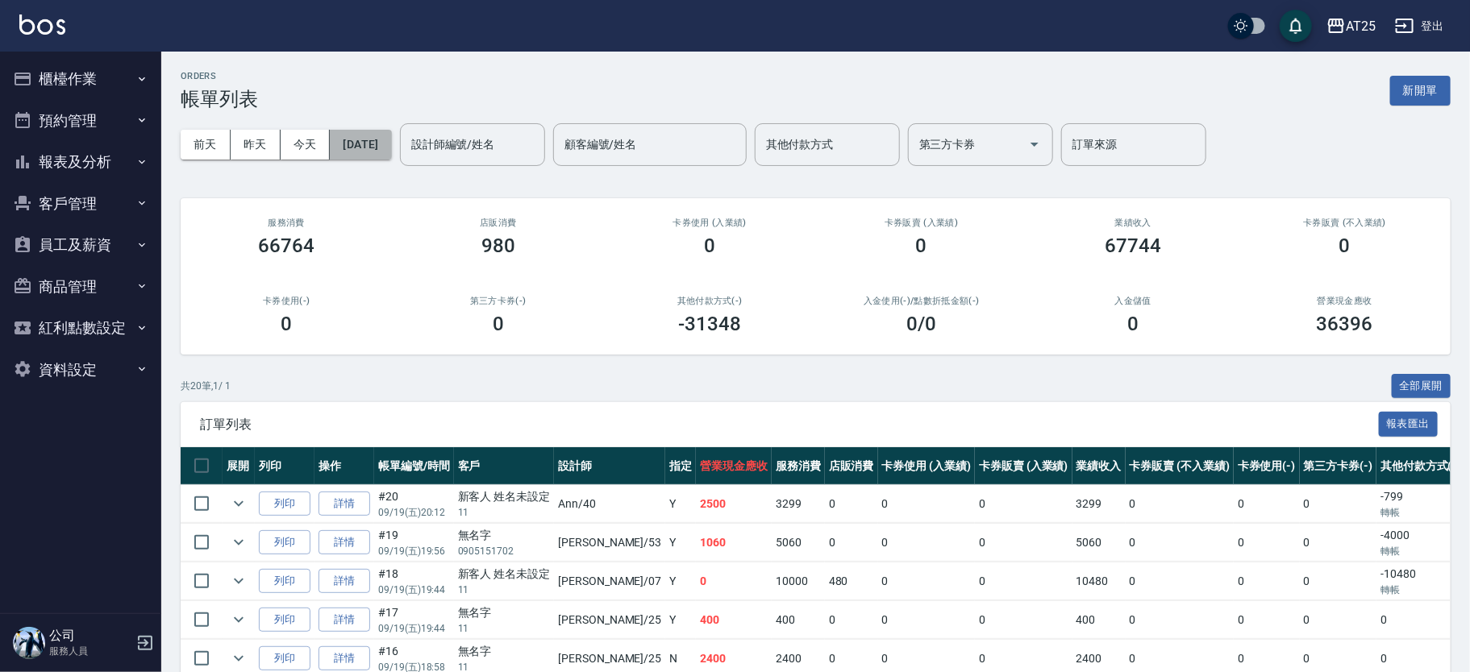
click at [362, 152] on button "2025/09/19" at bounding box center [360, 145] width 61 height 30
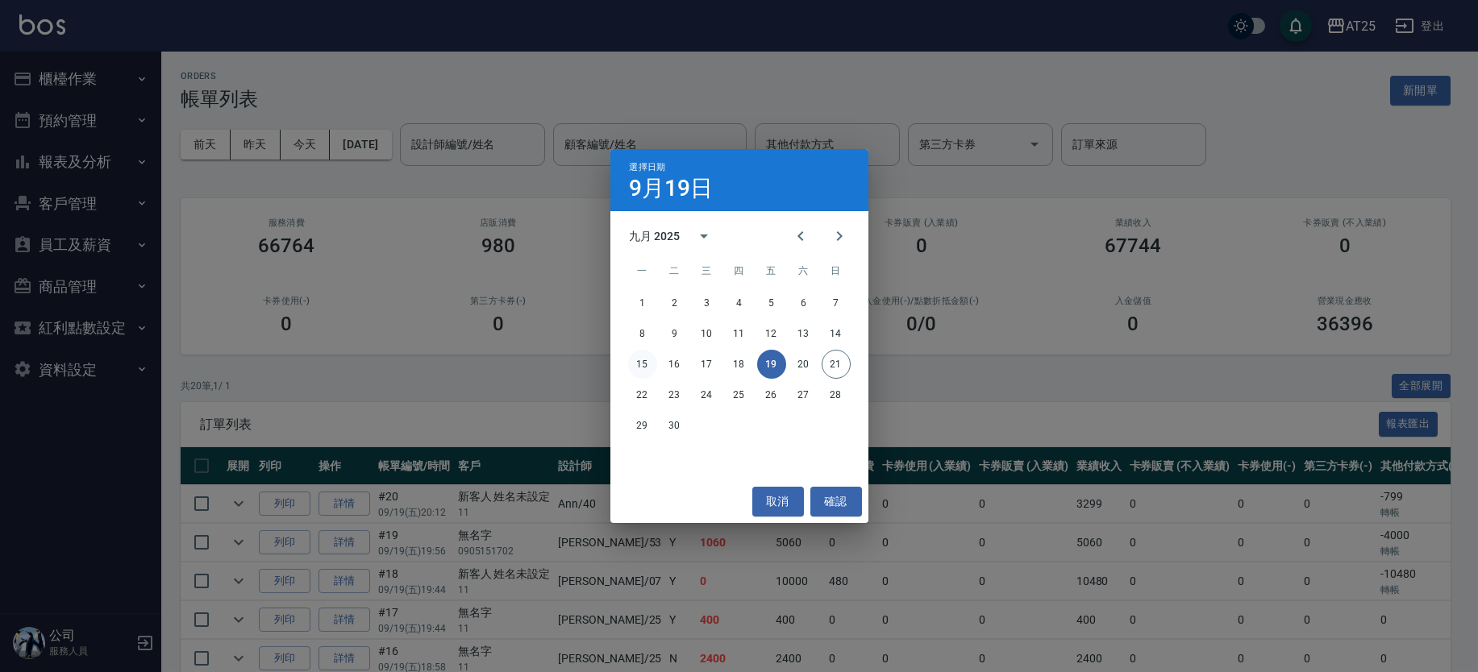
click at [631, 362] on button "15" at bounding box center [642, 364] width 29 height 29
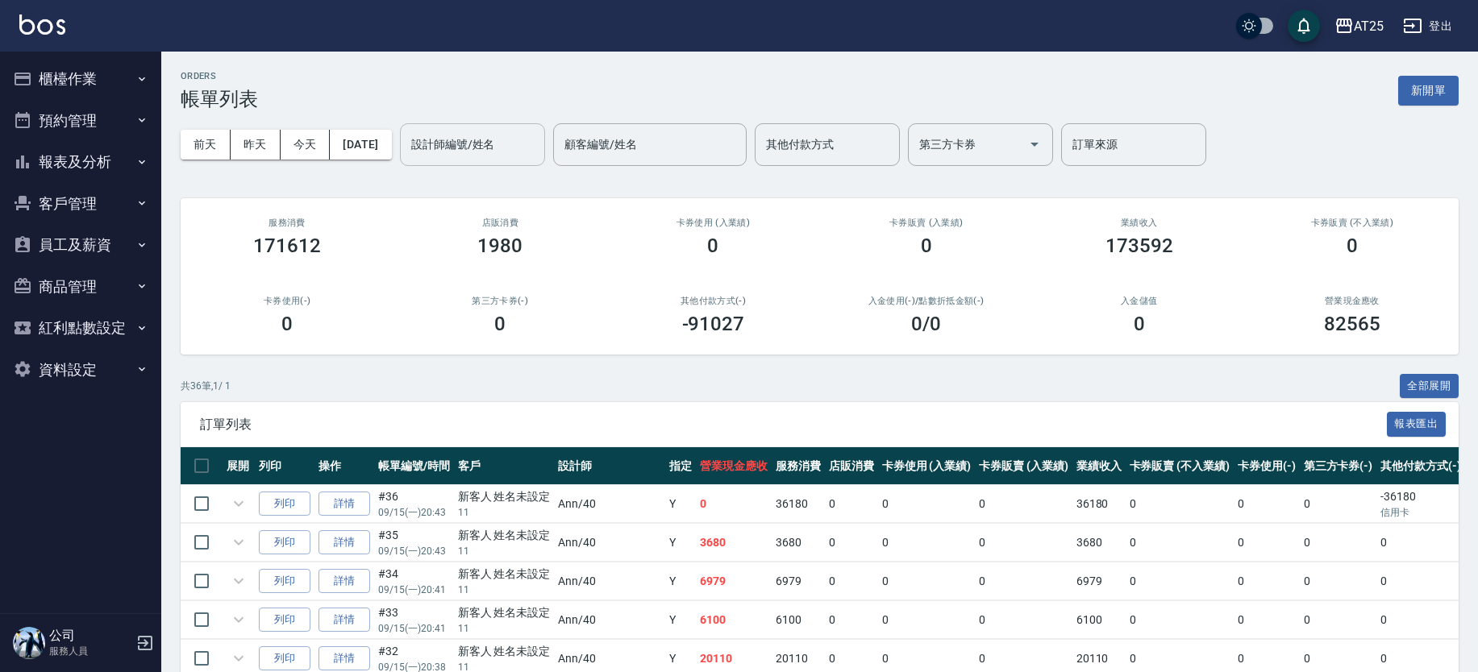
click at [523, 153] on input "設計師編號/姓名" at bounding box center [472, 145] width 131 height 28
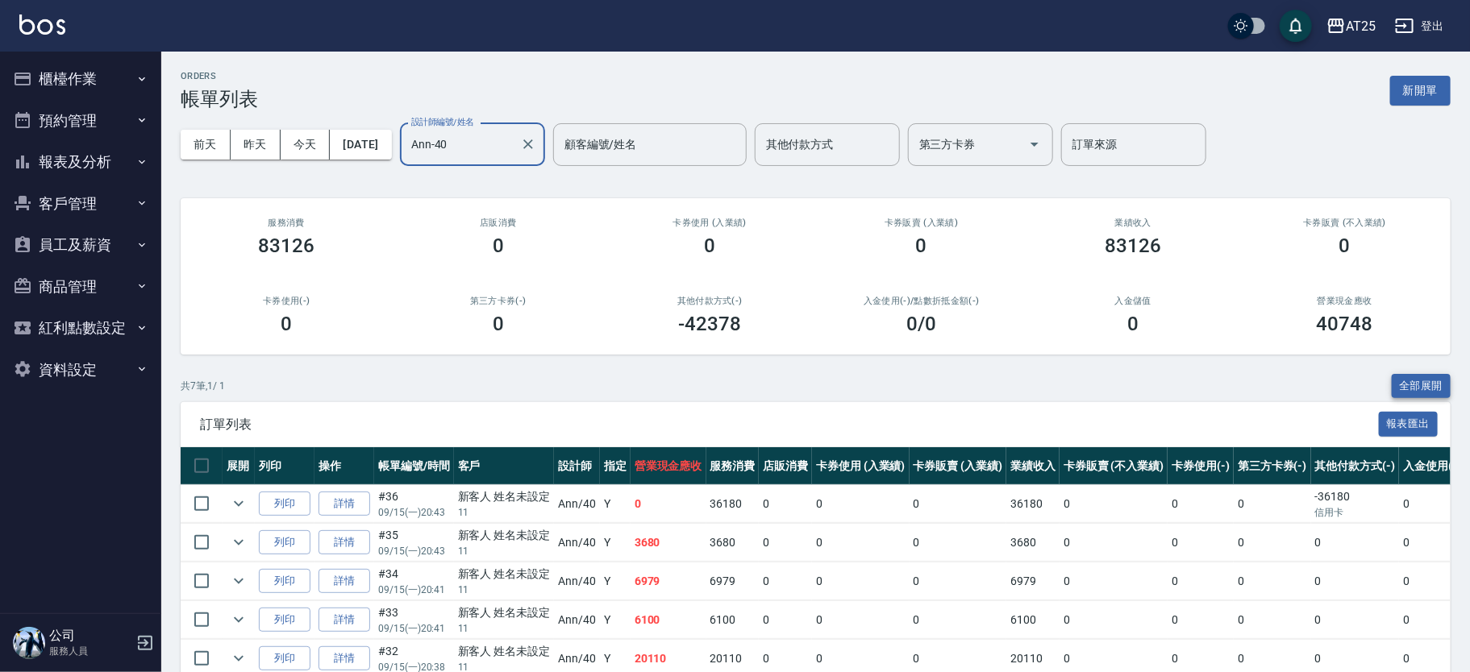
type input "Ann-40"
drag, startPoint x: 1429, startPoint y: 382, endPoint x: 1443, endPoint y: 373, distance: 16.3
click at [1429, 382] on button "全部展開" at bounding box center [1422, 386] width 60 height 25
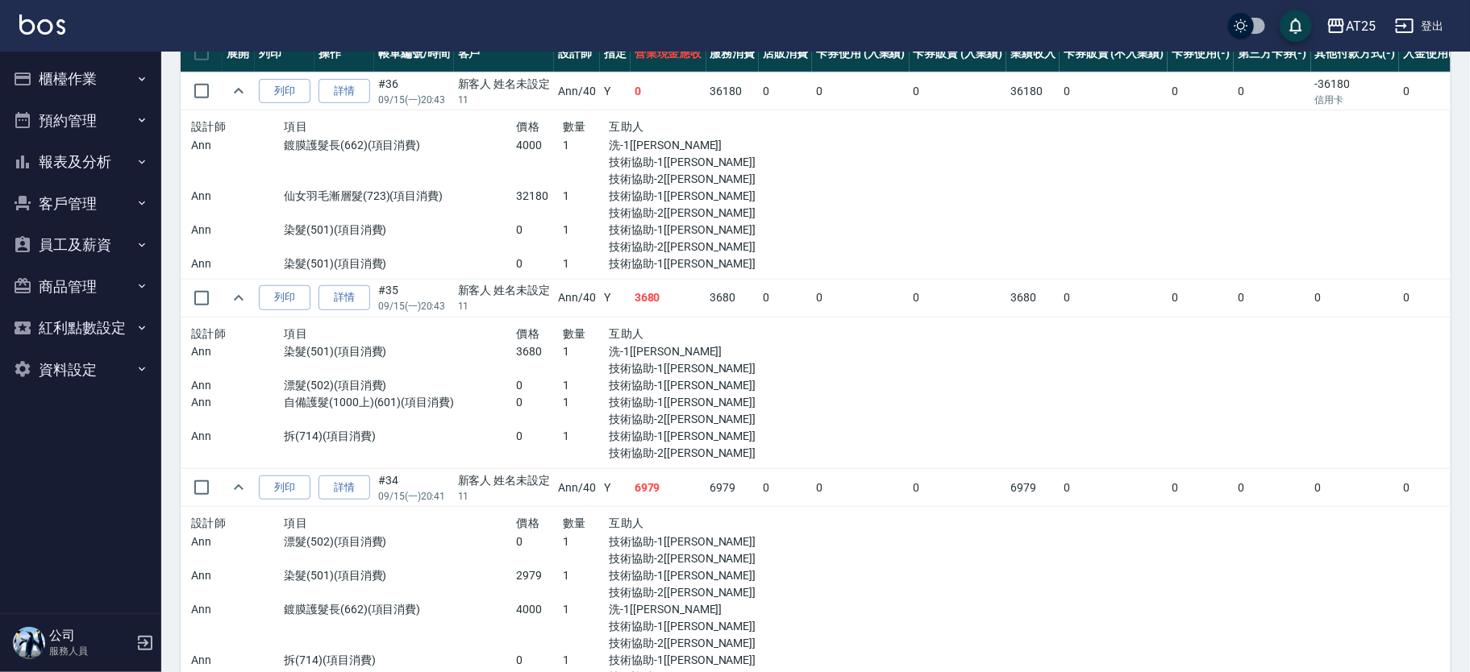
scroll to position [340, 0]
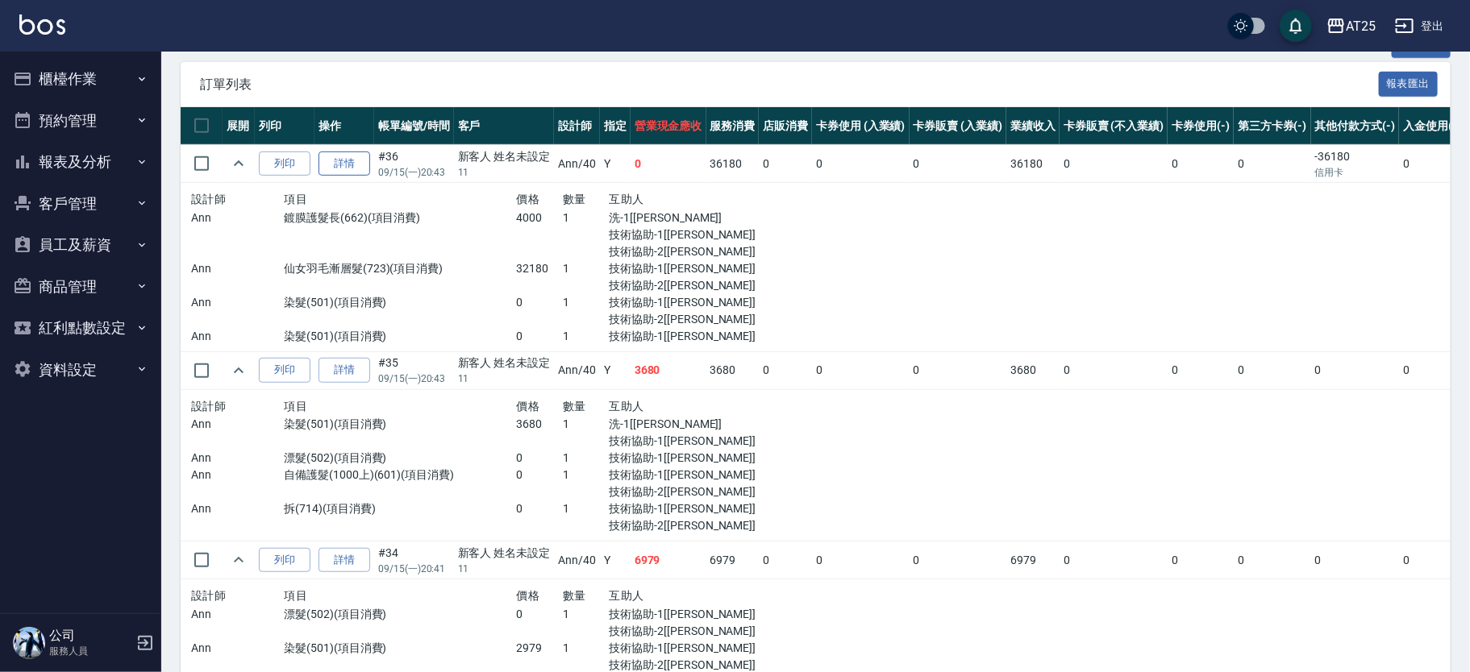
click at [335, 163] on link "詳情" at bounding box center [344, 164] width 52 height 25
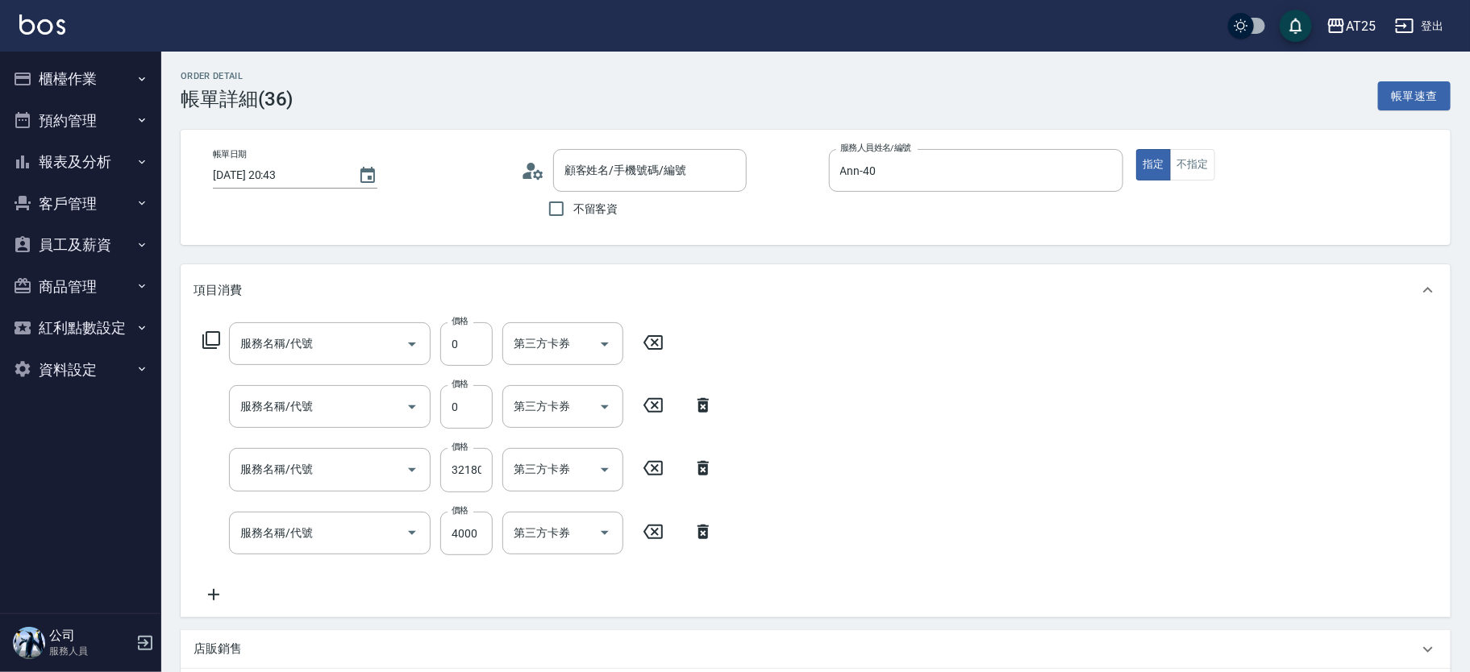
type input "2025/09/15 20:43"
type input "Ann-40"
type input "0"
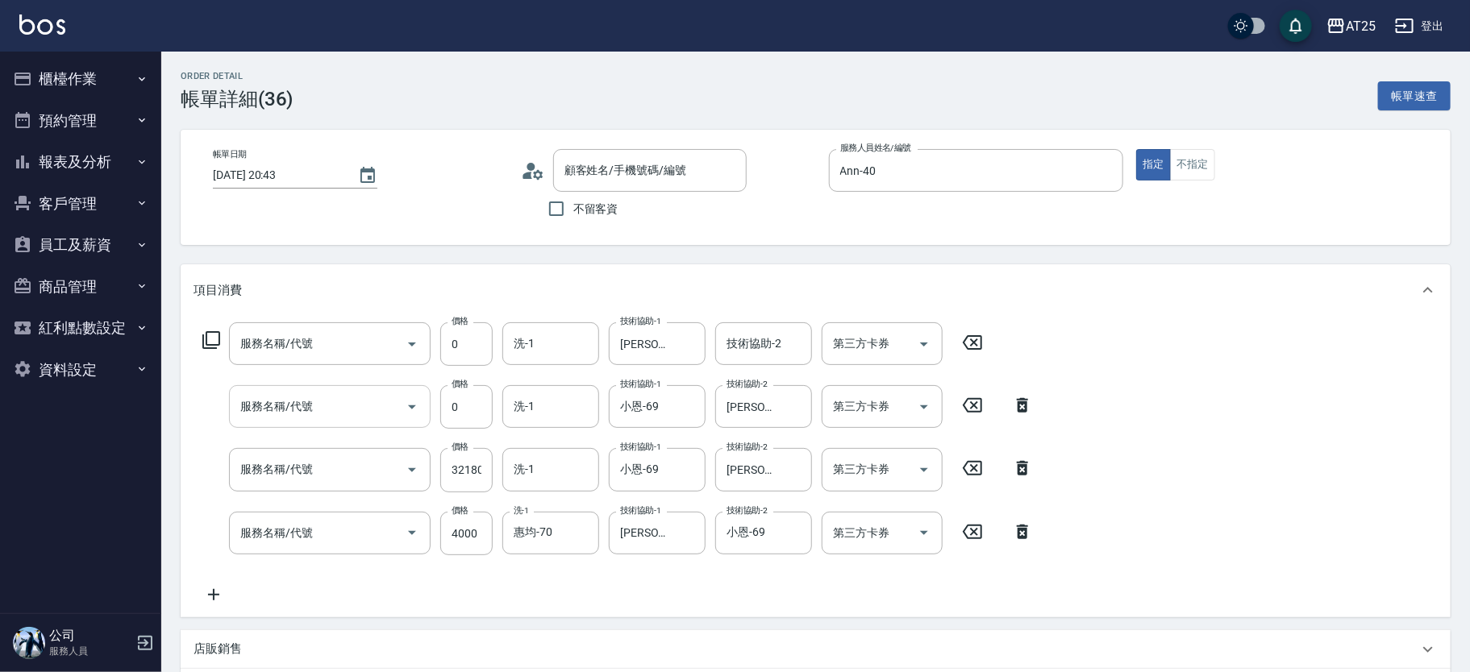
type input "染髮(501)"
type input "仙女羽毛漸層髮(723)"
type input "鍍膜護髮長(662)"
type input "新客人 姓名未設定/11/null"
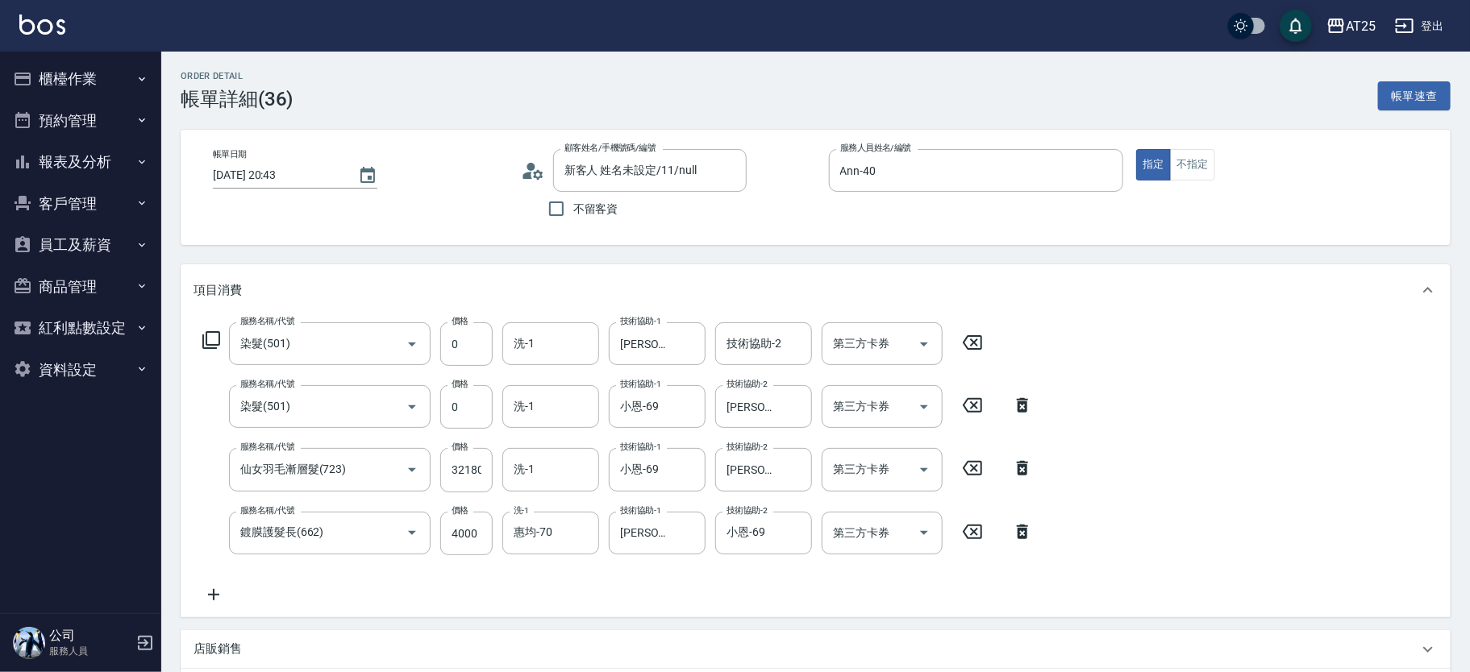
click at [217, 336] on icon at bounding box center [211, 340] width 19 height 19
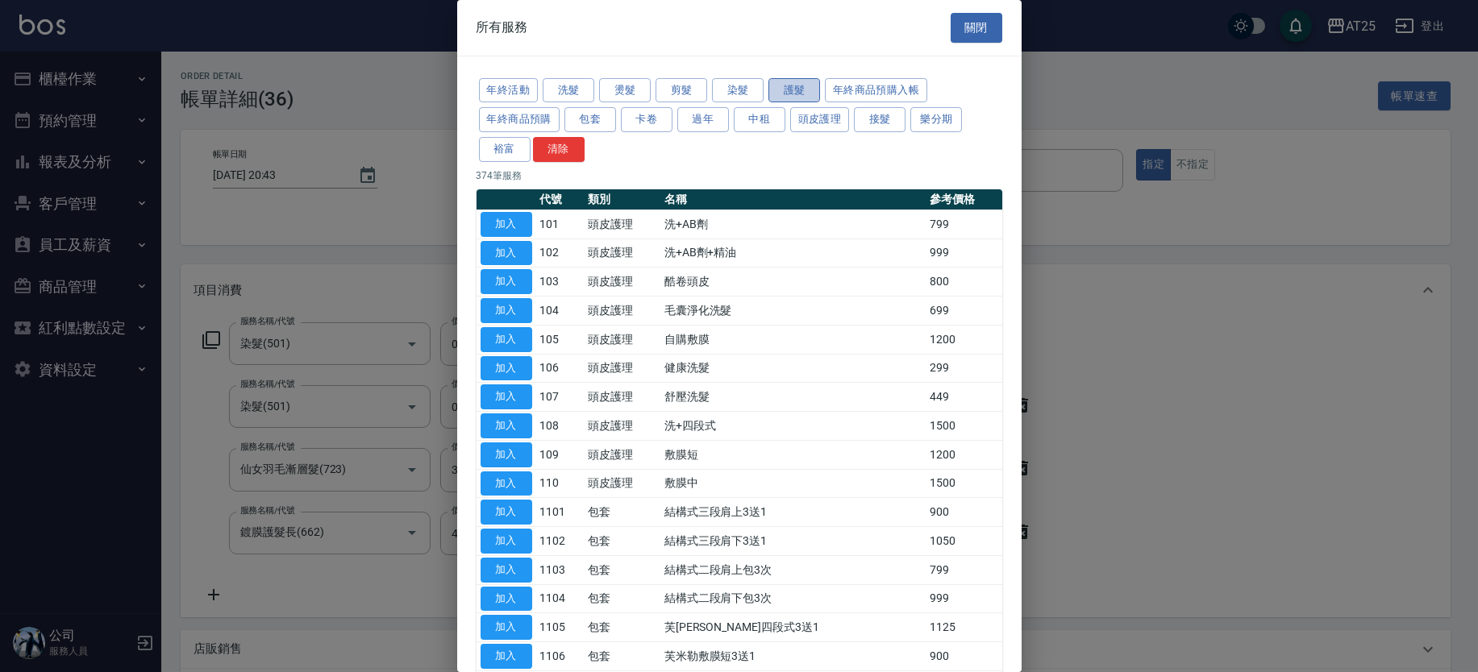
click at [805, 91] on button "護髮" at bounding box center [794, 90] width 52 height 25
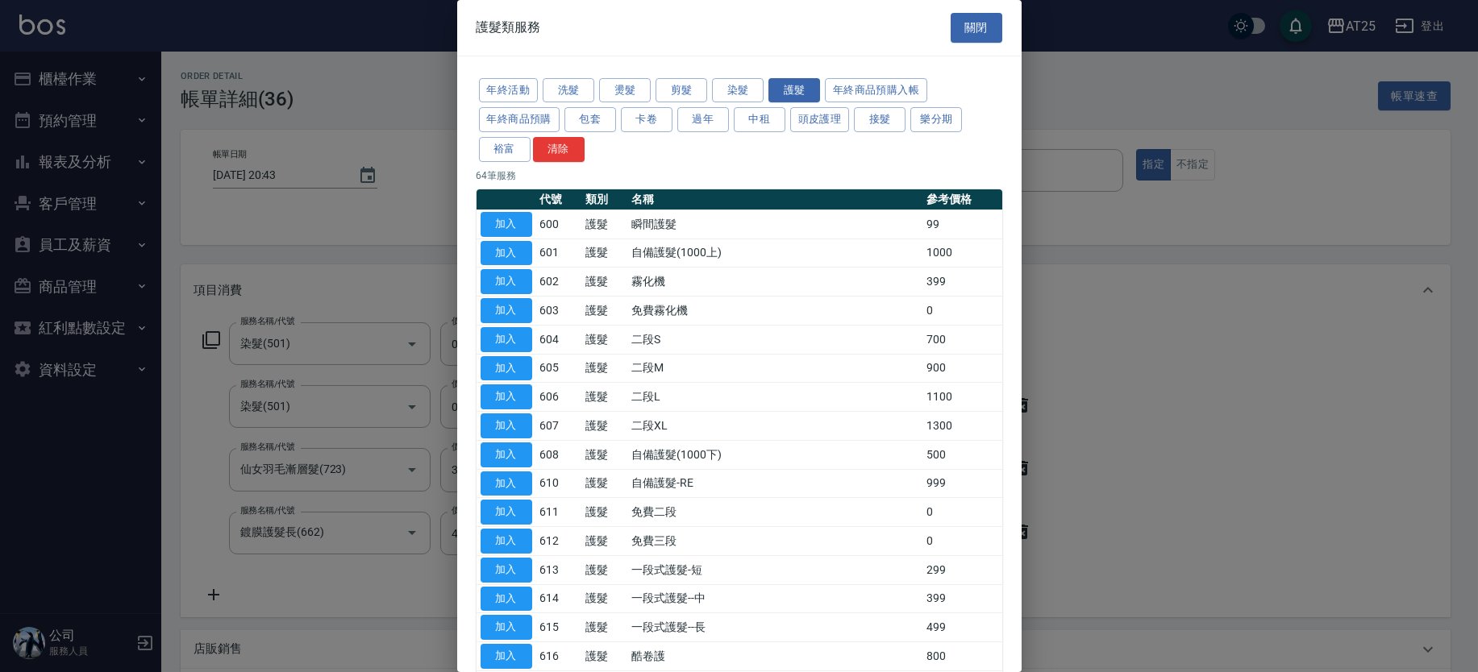
scroll to position [1065, 0]
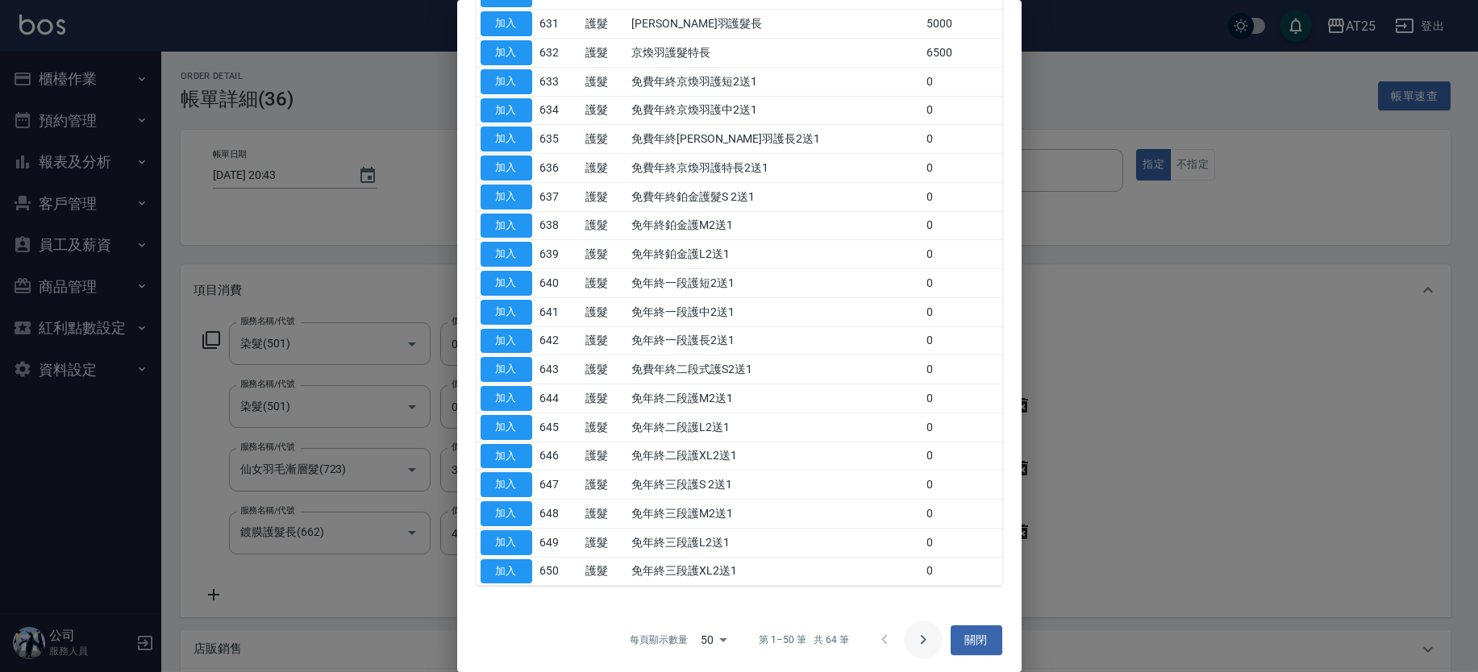
click at [920, 635] on icon "Go to next page" at bounding box center [922, 639] width 19 height 19
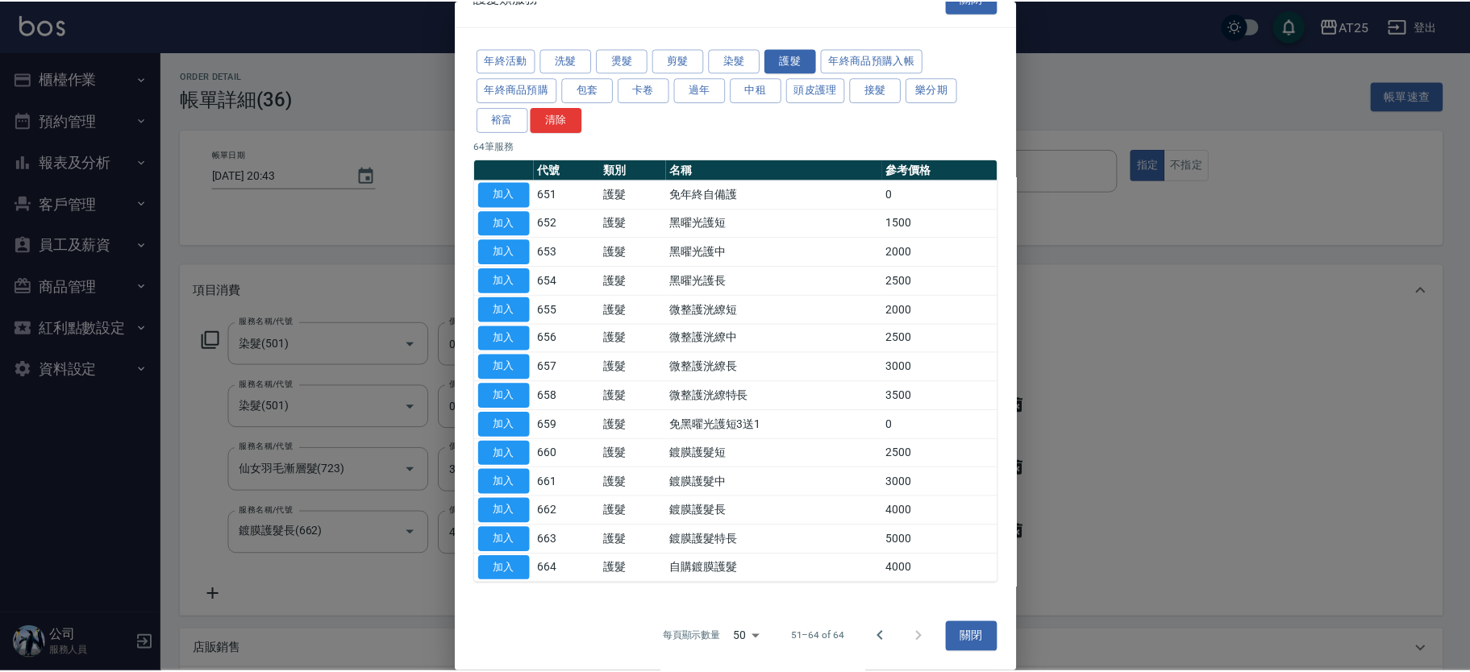
scroll to position [29, 0]
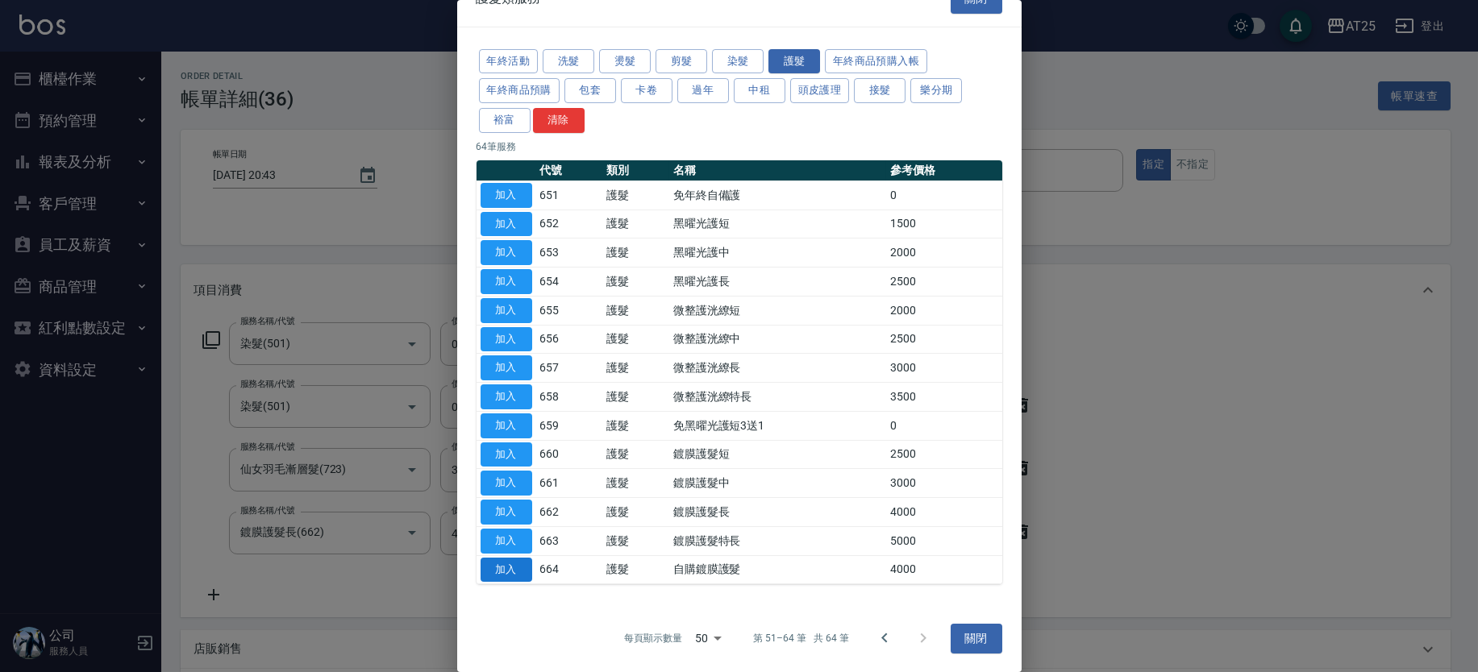
click at [523, 572] on button "加入" at bounding box center [507, 570] width 52 height 25
type input "400"
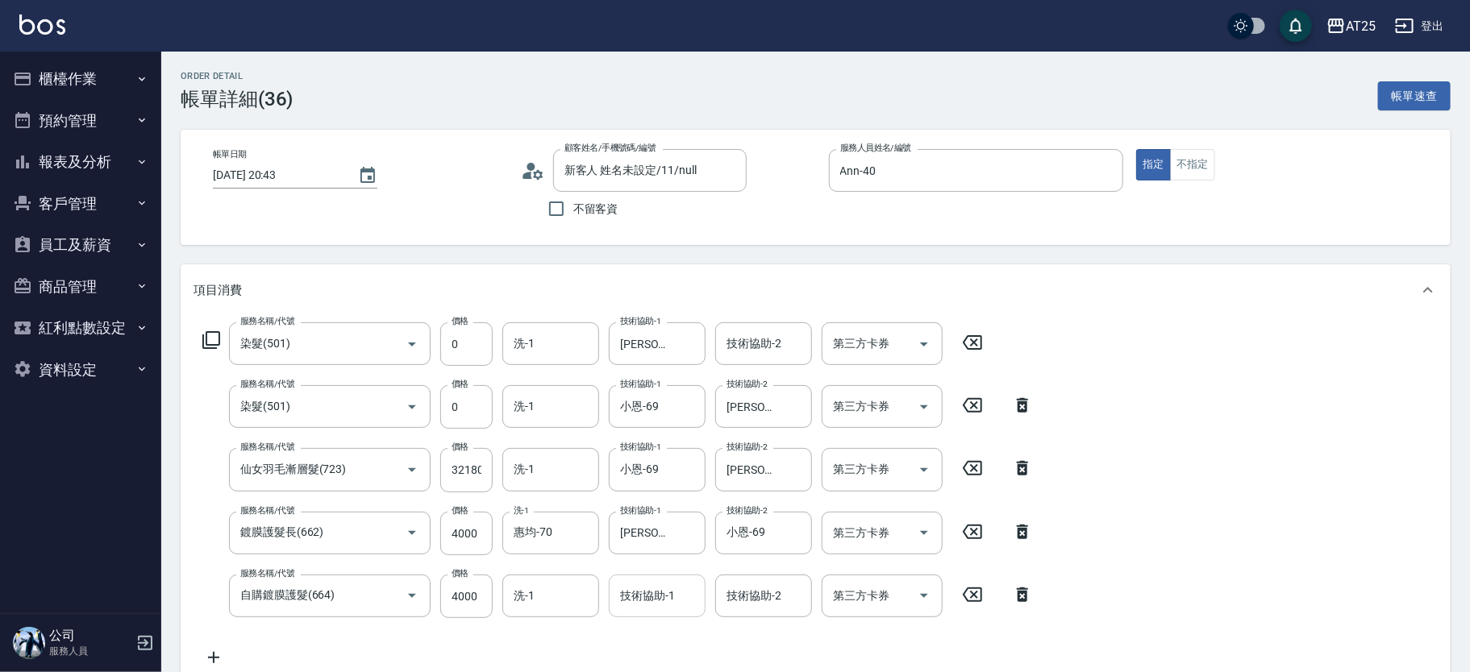
click at [672, 594] on div "技術協助-1 技術協助-1" at bounding box center [657, 596] width 97 height 43
type input "Jessica-80"
type input "小恩-69"
click at [1026, 530] on icon at bounding box center [1022, 531] width 40 height 19
type input "0"
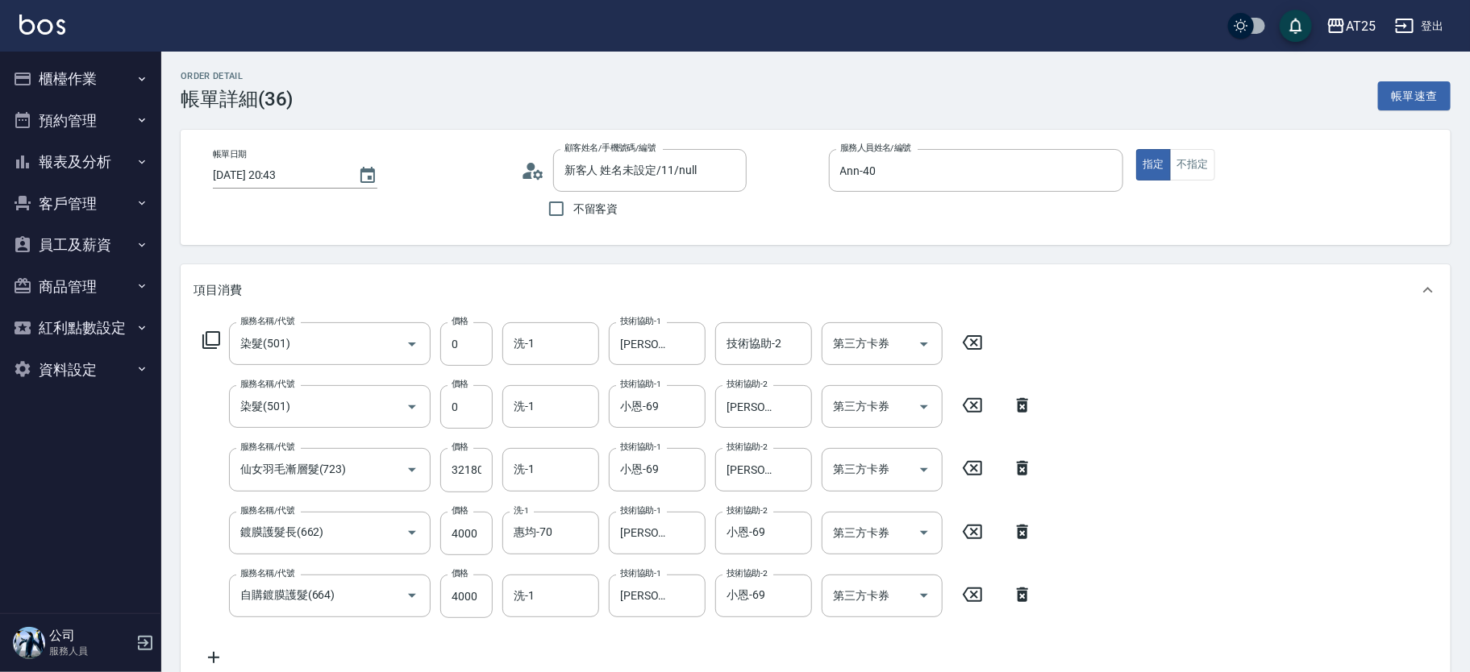
type input "自購鍍膜護髮(664)"
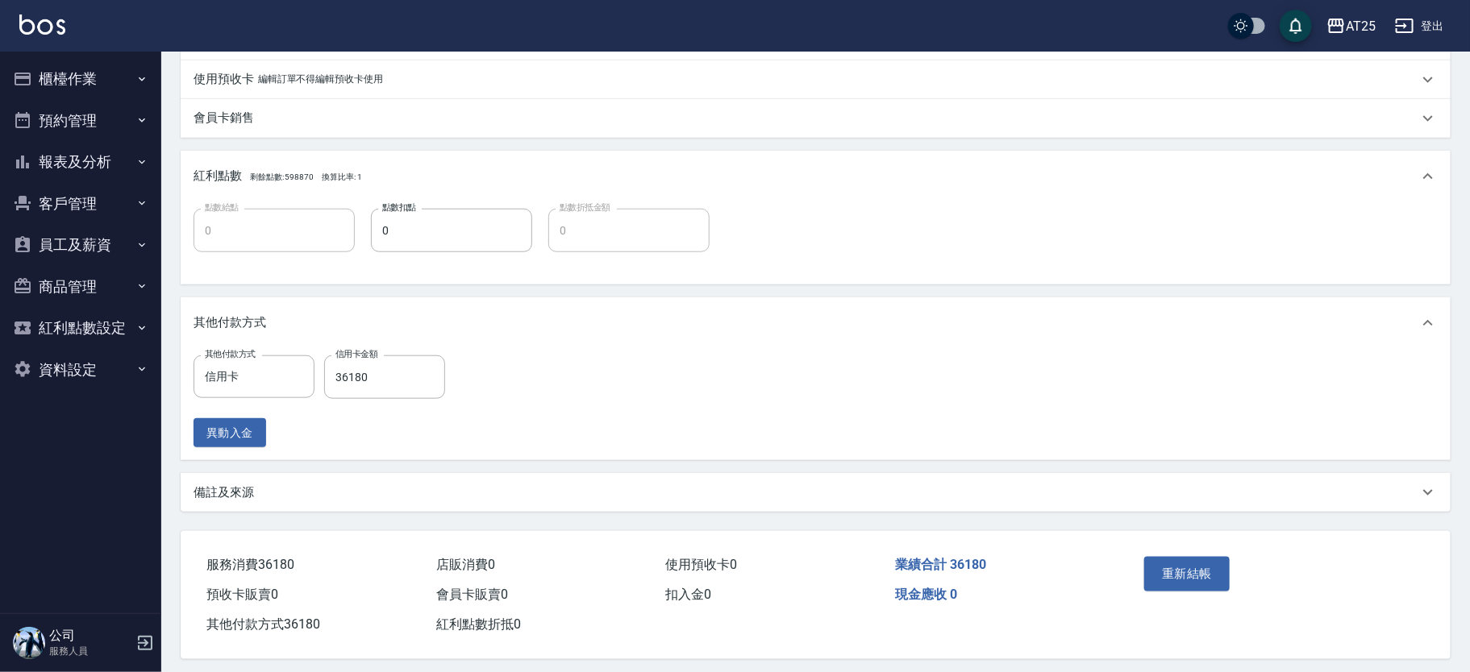
scroll to position [658, 0]
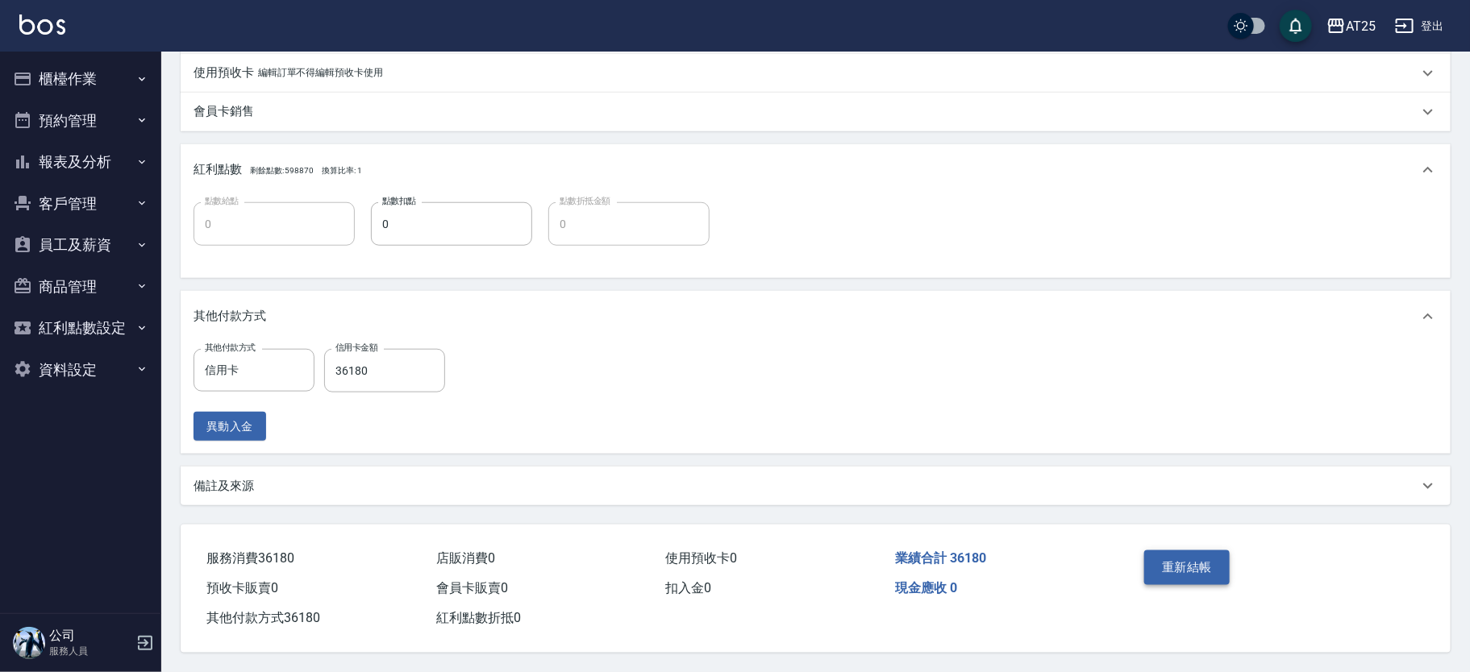
click at [1178, 571] on button "重新結帳" at bounding box center [1186, 568] width 85 height 34
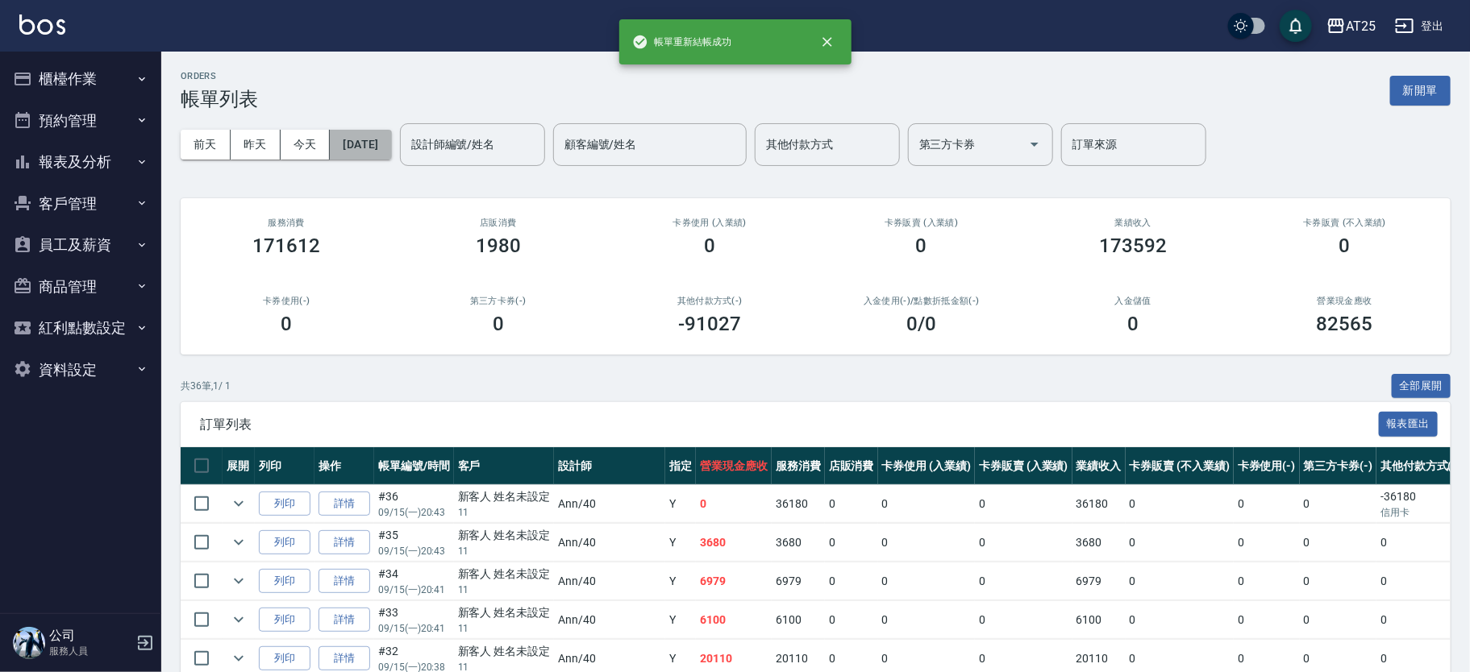
click at [391, 139] on button "2025/09/15" at bounding box center [360, 145] width 61 height 30
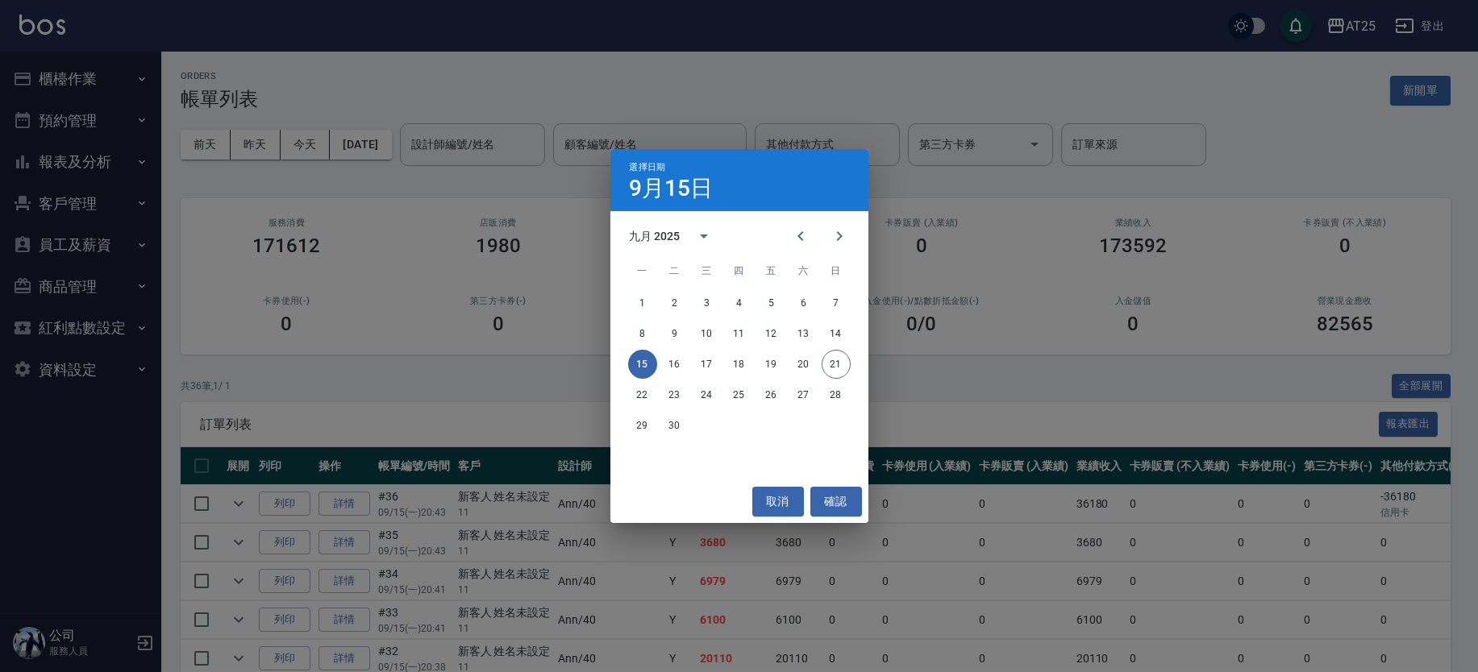
click at [494, 145] on div "選擇日期 9月15日 九月 2025 一 二 三 四 五 六 日 1 2 3 4 5 6 7 8 9 10 11 12 13 14 15 16 17 18 1…" at bounding box center [739, 336] width 1478 height 672
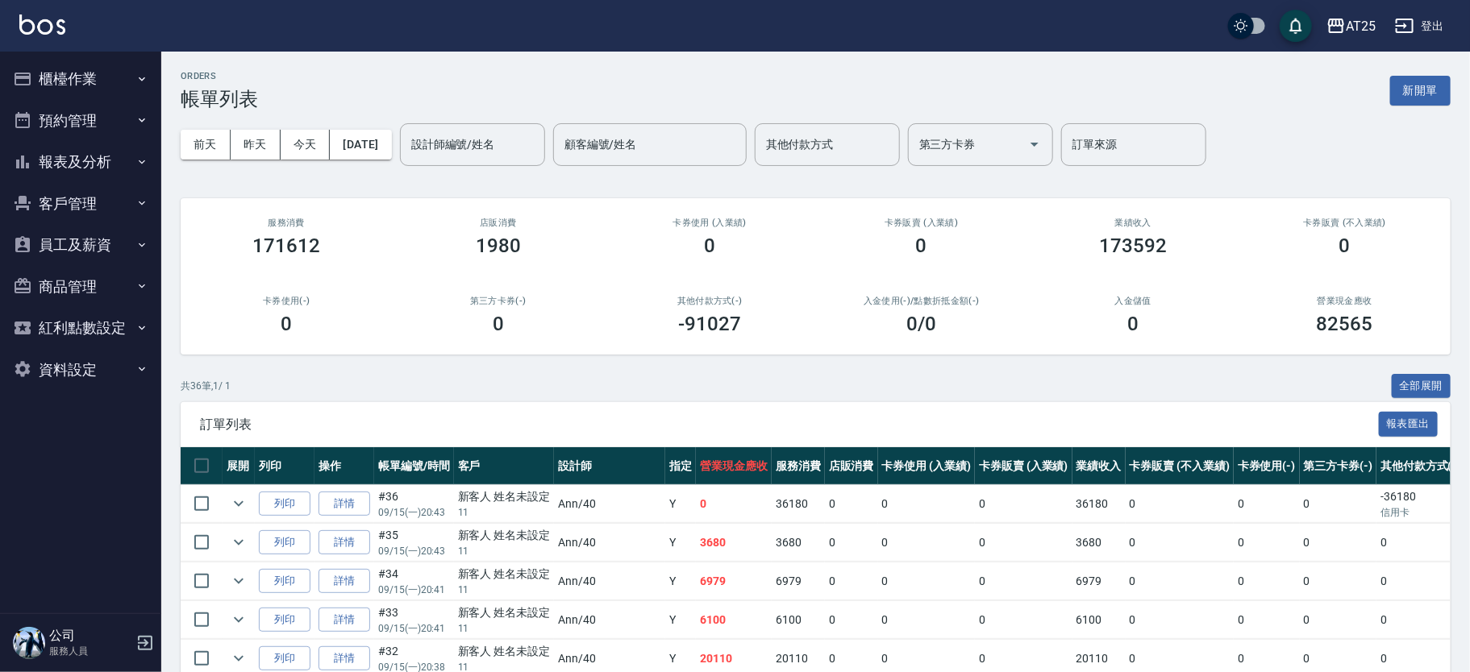
click at [500, 151] on input "設計師編號/姓名" at bounding box center [472, 145] width 131 height 28
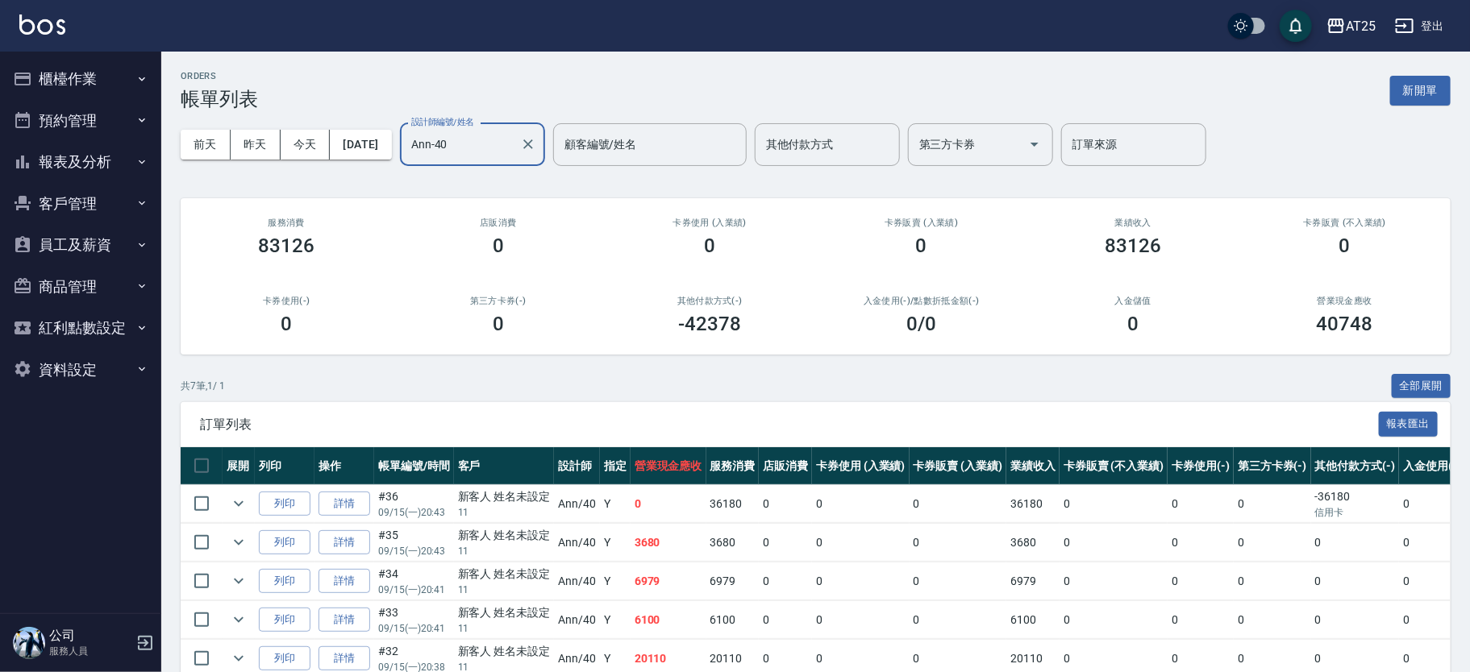
scroll to position [161, 0]
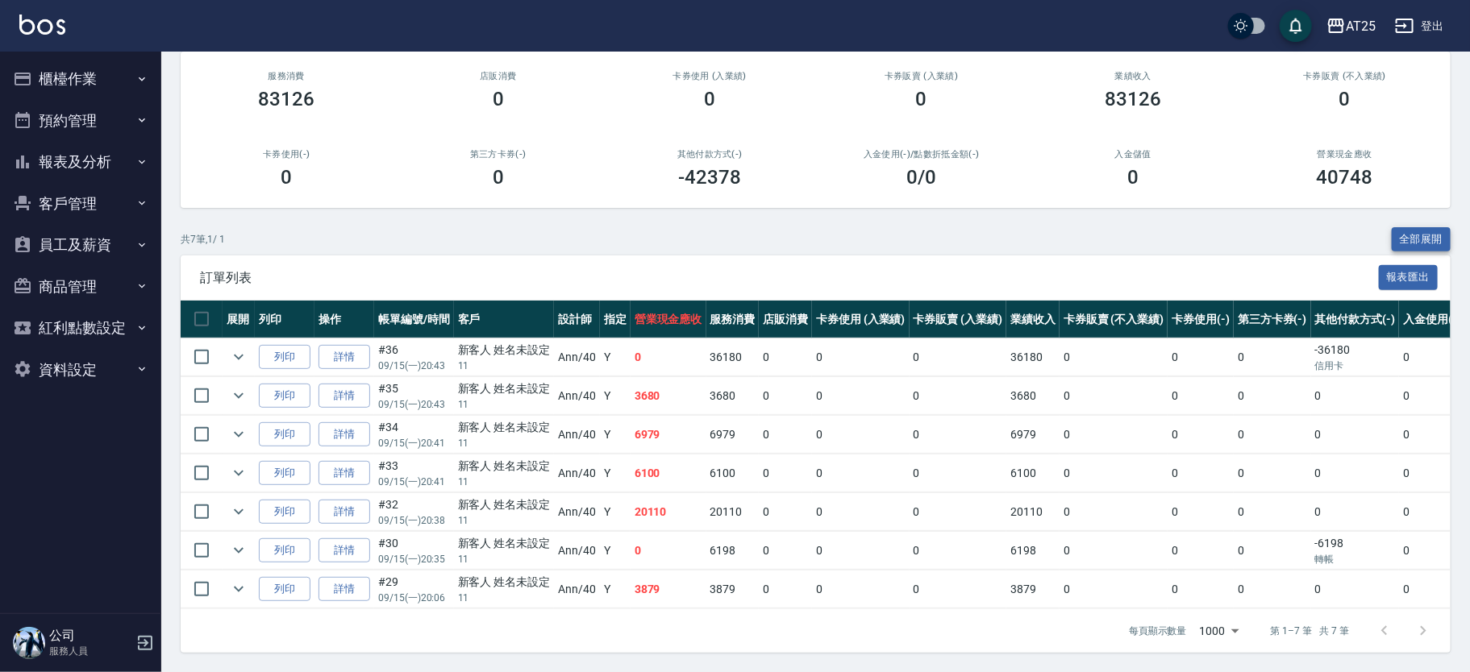
type input "Ann-40"
drag, startPoint x: 1405, startPoint y: 215, endPoint x: 1470, endPoint y: 189, distance: 69.8
click at [1407, 227] on button "全部展開" at bounding box center [1422, 239] width 60 height 25
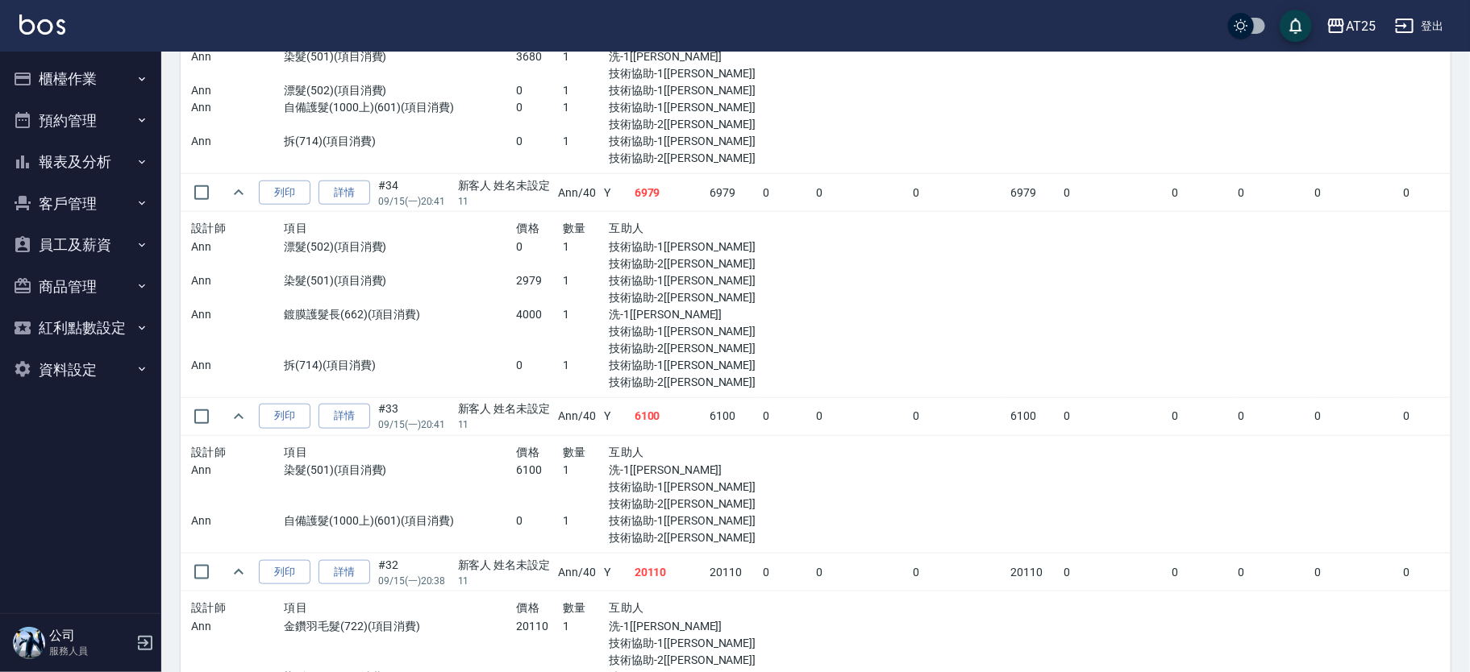
scroll to position [685, 0]
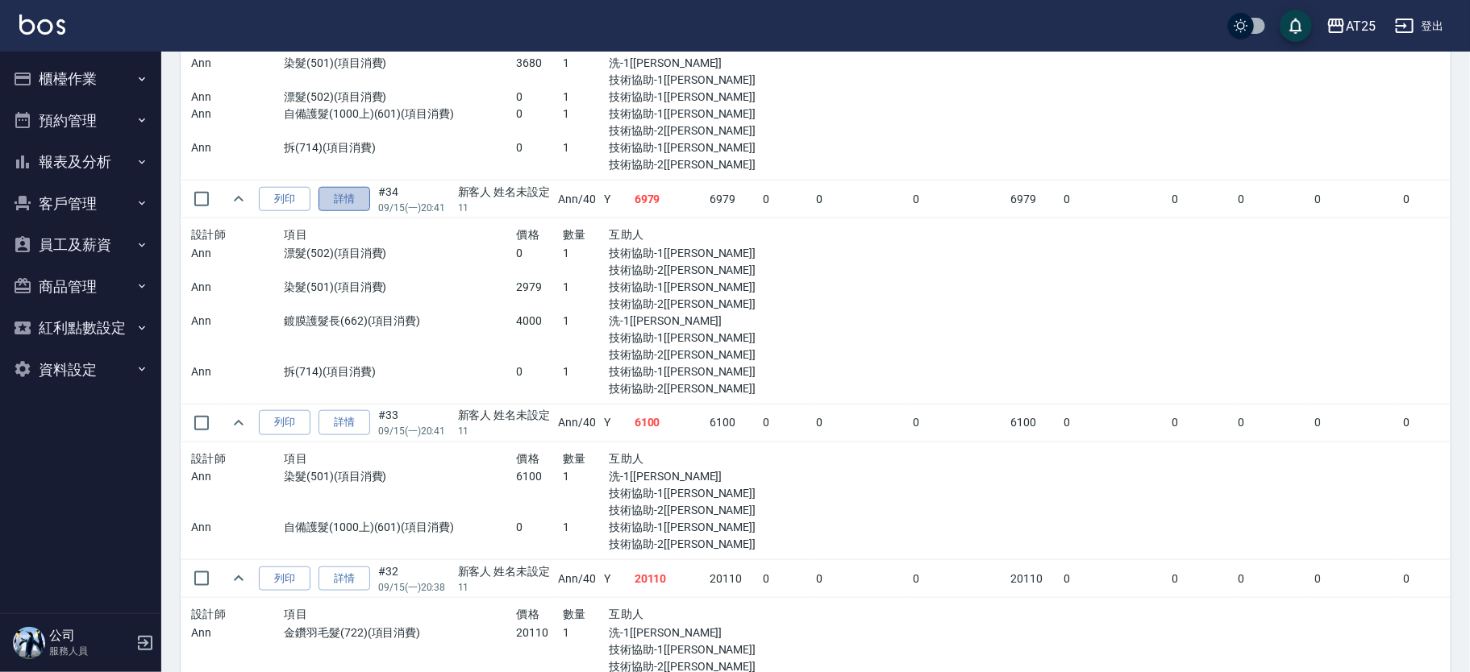
click at [347, 194] on link "詳情" at bounding box center [344, 199] width 52 height 25
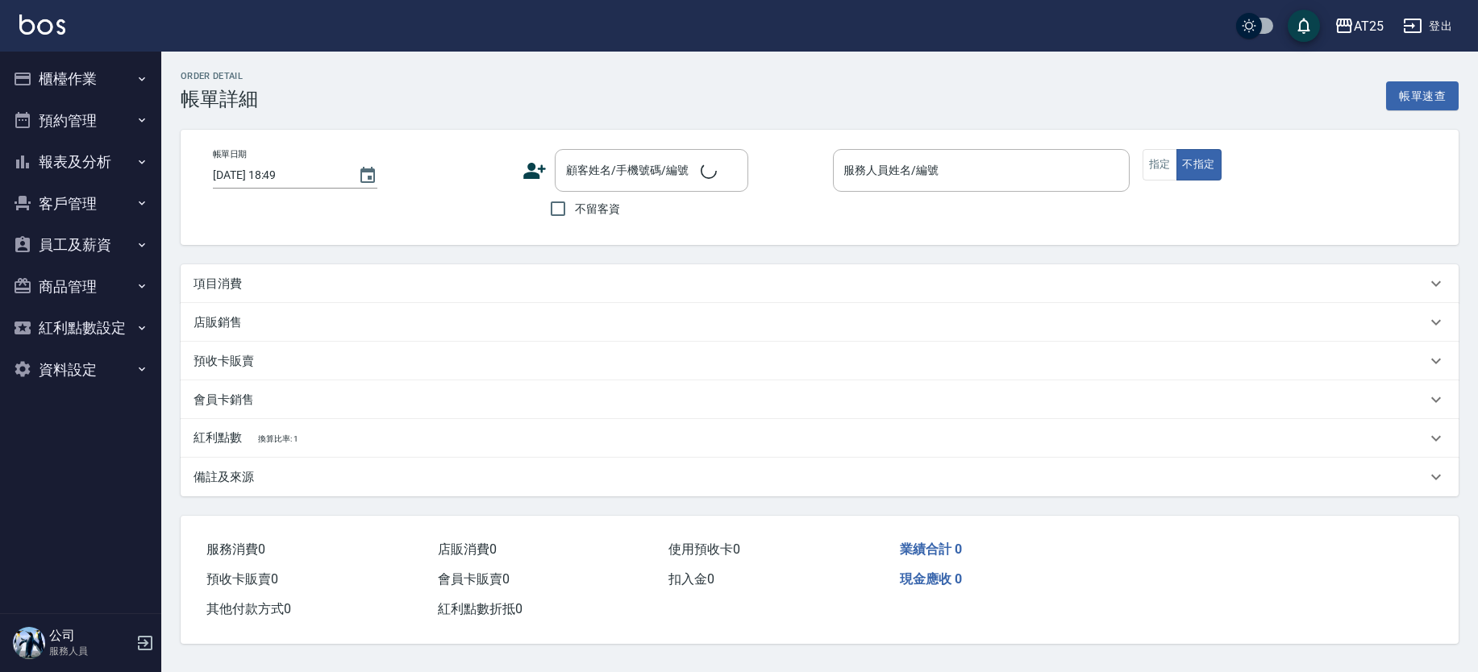
type input "2025/09/15 20:41"
type input "Ann-40"
type input "690"
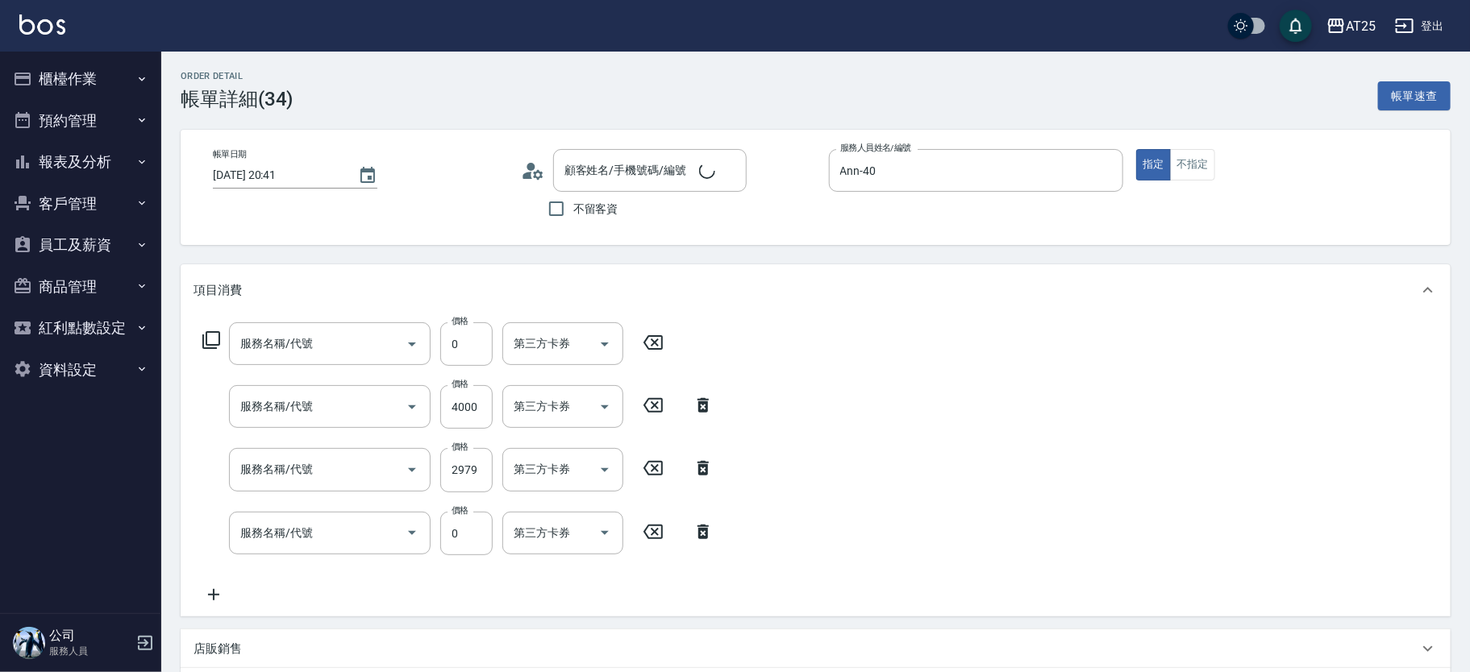
type input "新客人 姓名未設定/11/null"
type input "拆(714)"
type input "鍍膜護髮長(662)"
type input "染髮(501)"
type input "漂髮(502)"
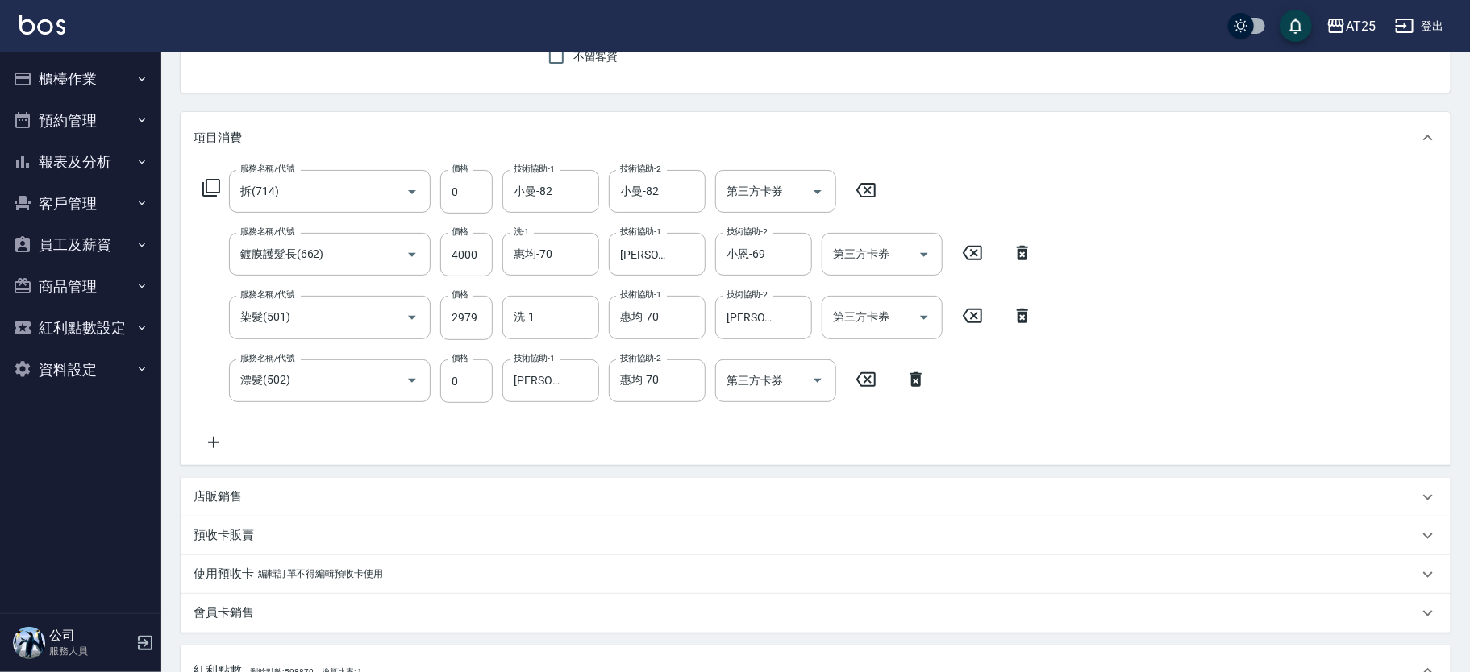
scroll to position [107, 0]
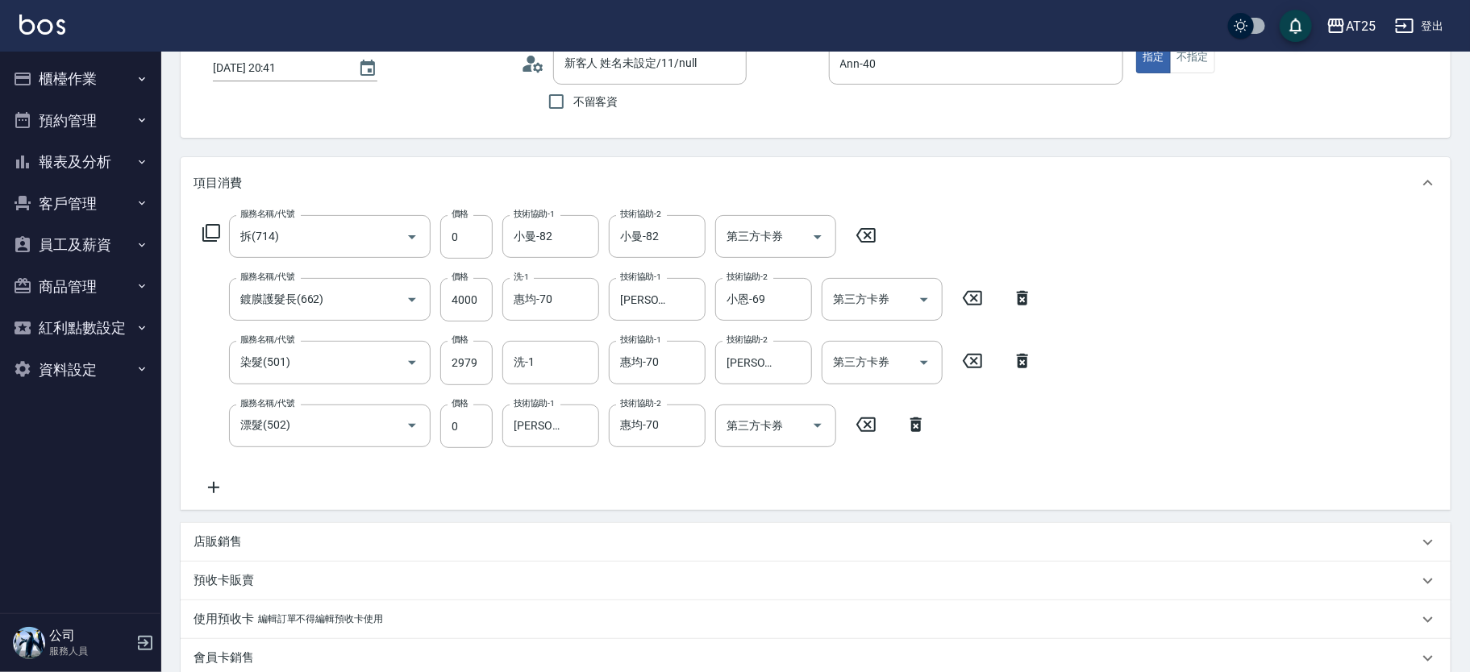
click at [235, 462] on div "服務名稱/代號 拆(714) 服務名稱/代號 價格 0 價格 技術協助-1 小曼-82 技術協助-1 技術協助-2 小曼-82 技術協助-2 第三方卡券 第三…" at bounding box center [618, 356] width 849 height 282
click at [210, 481] on icon at bounding box center [214, 487] width 40 height 19
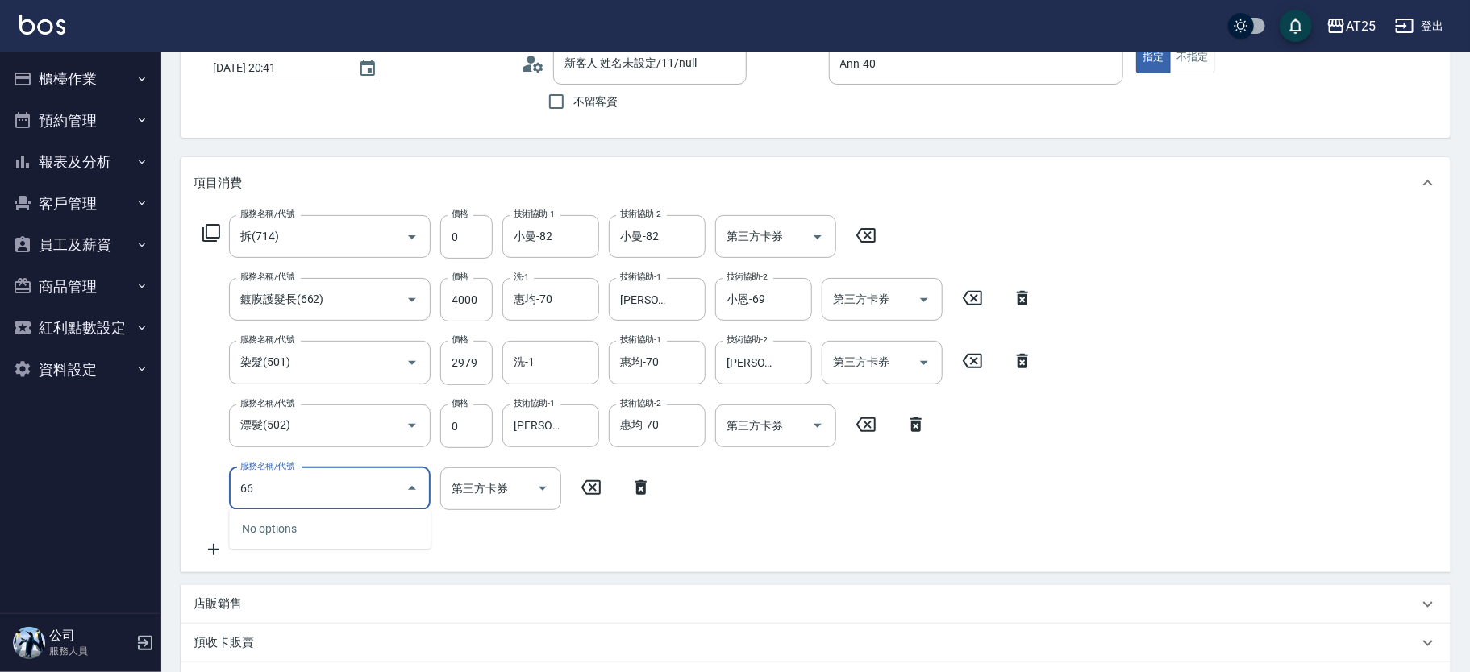
type input "664"
click at [295, 521] on span "自購鍍膜護髮 - 4000" at bounding box center [330, 529] width 202 height 27
type input "1090"
type input "自購鍍膜護髮(664)"
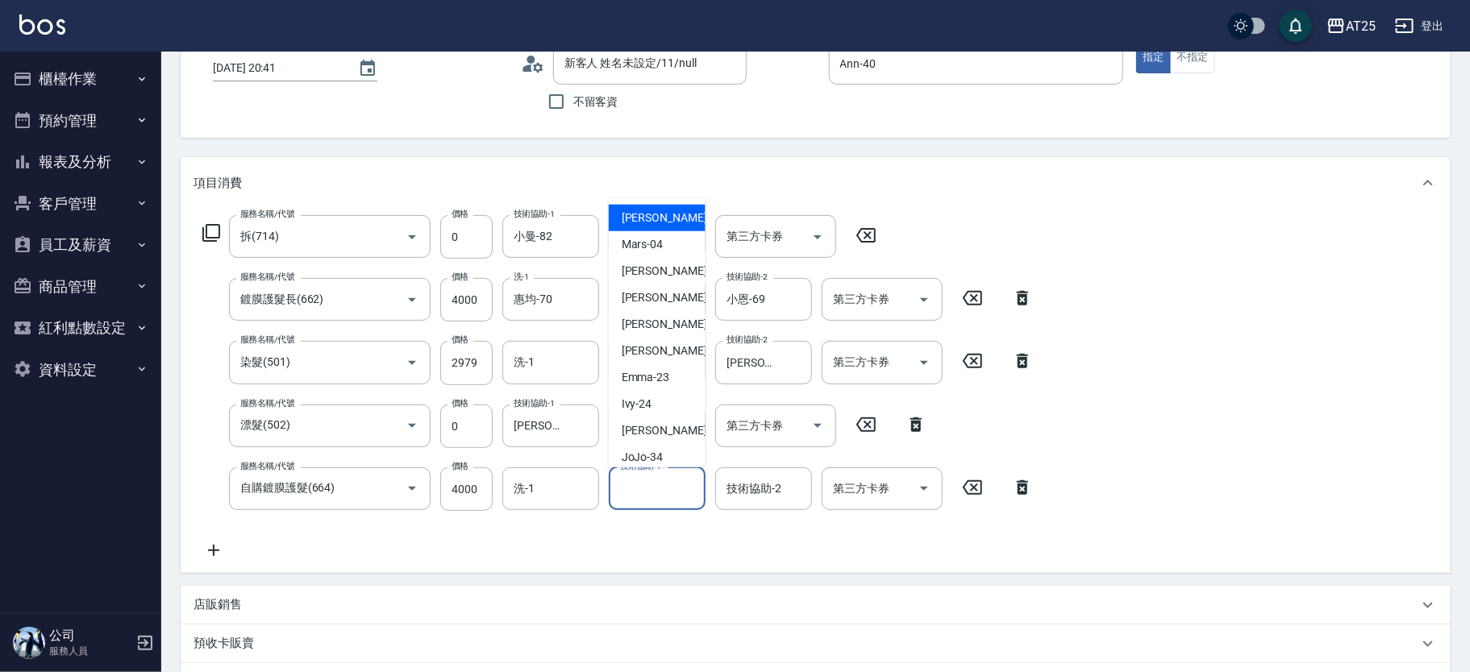
click at [653, 496] on input "技術協助-1" at bounding box center [657, 489] width 82 height 28
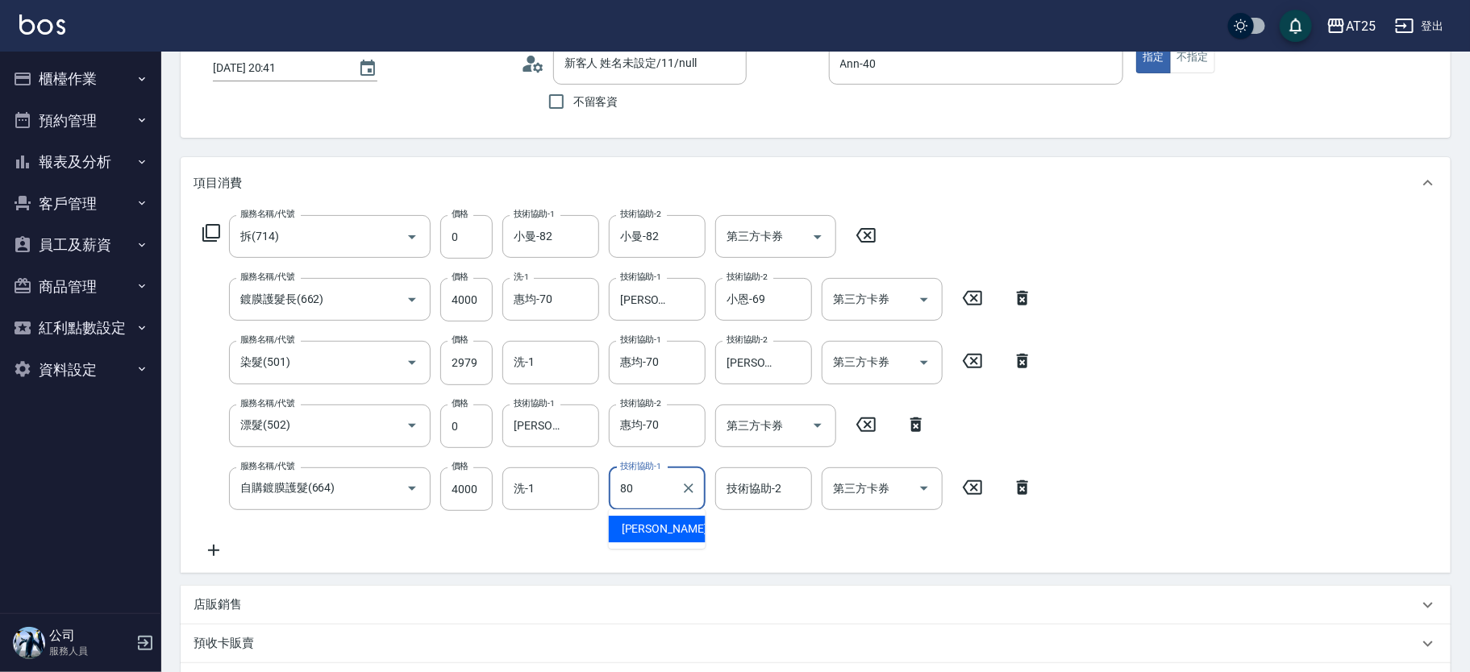
type input "Jessica-80"
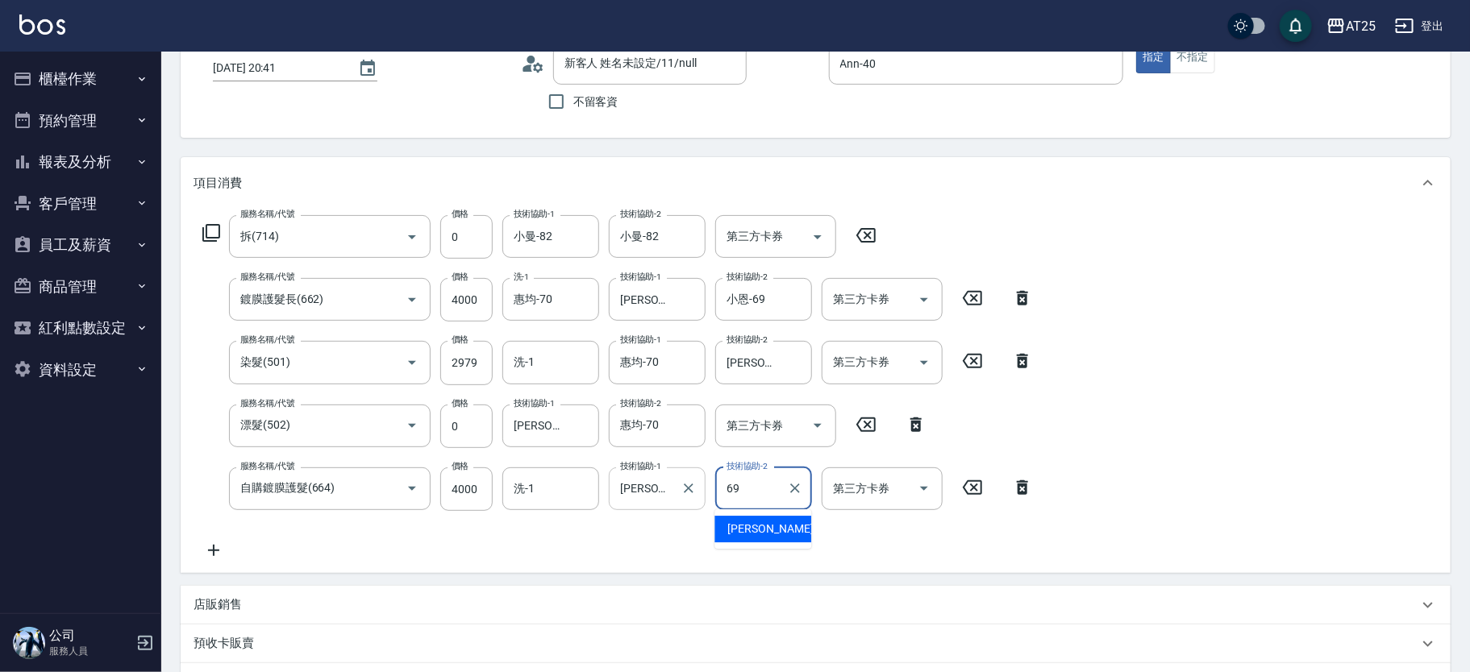
type input "小恩-69"
click at [1021, 296] on icon at bounding box center [1022, 298] width 11 height 15
type input "690"
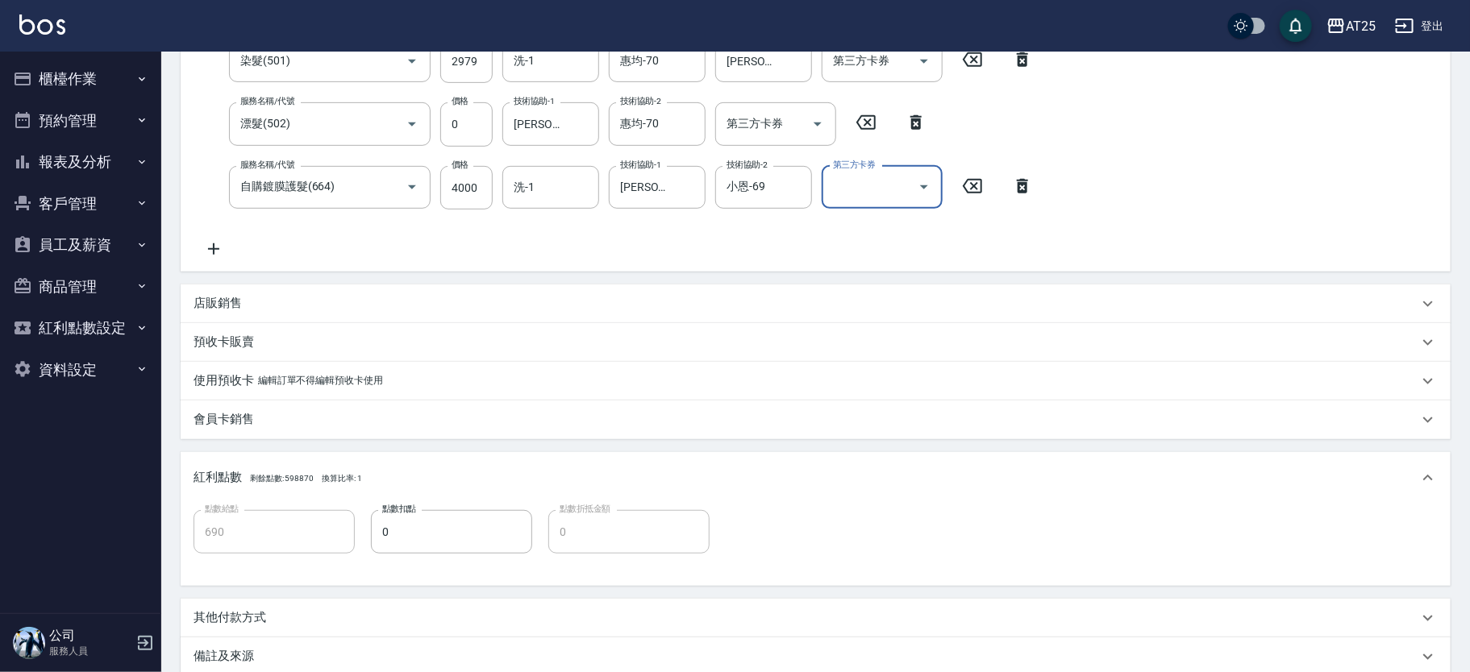
scroll to position [520, 0]
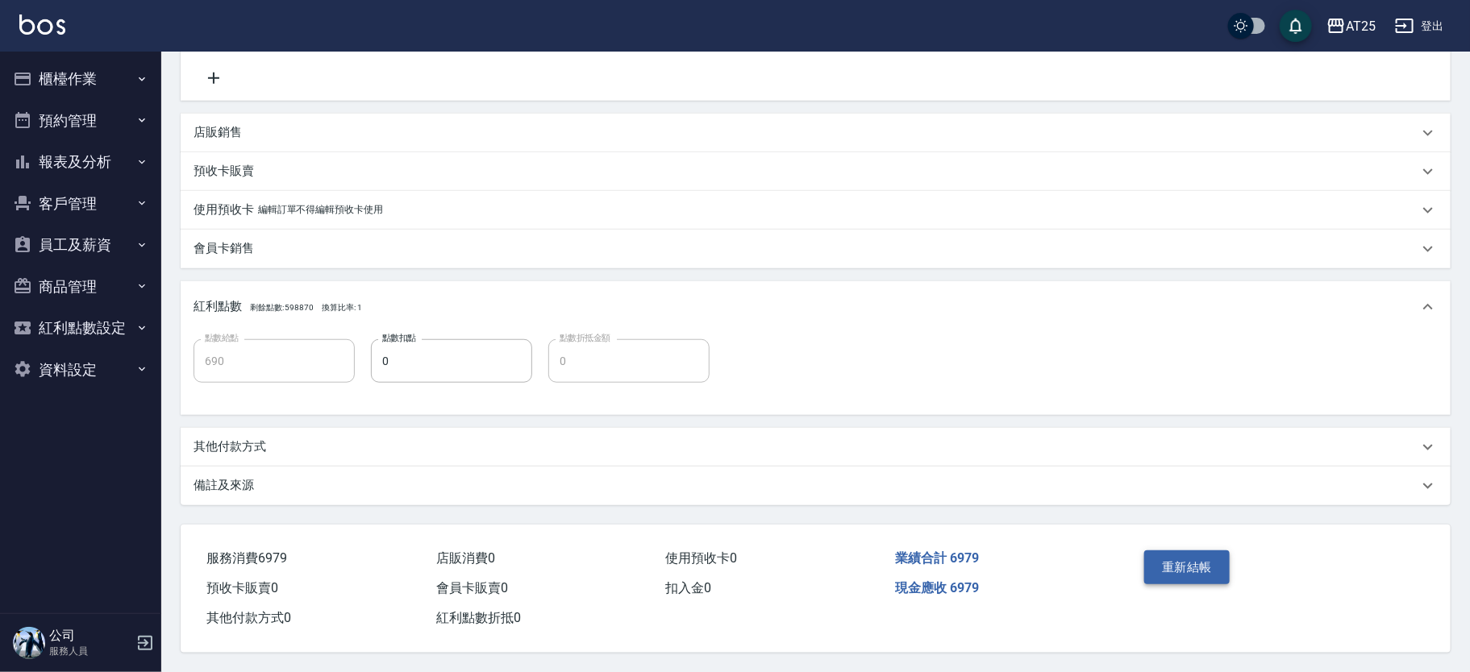
click at [1166, 556] on button "重新結帳" at bounding box center [1186, 568] width 85 height 34
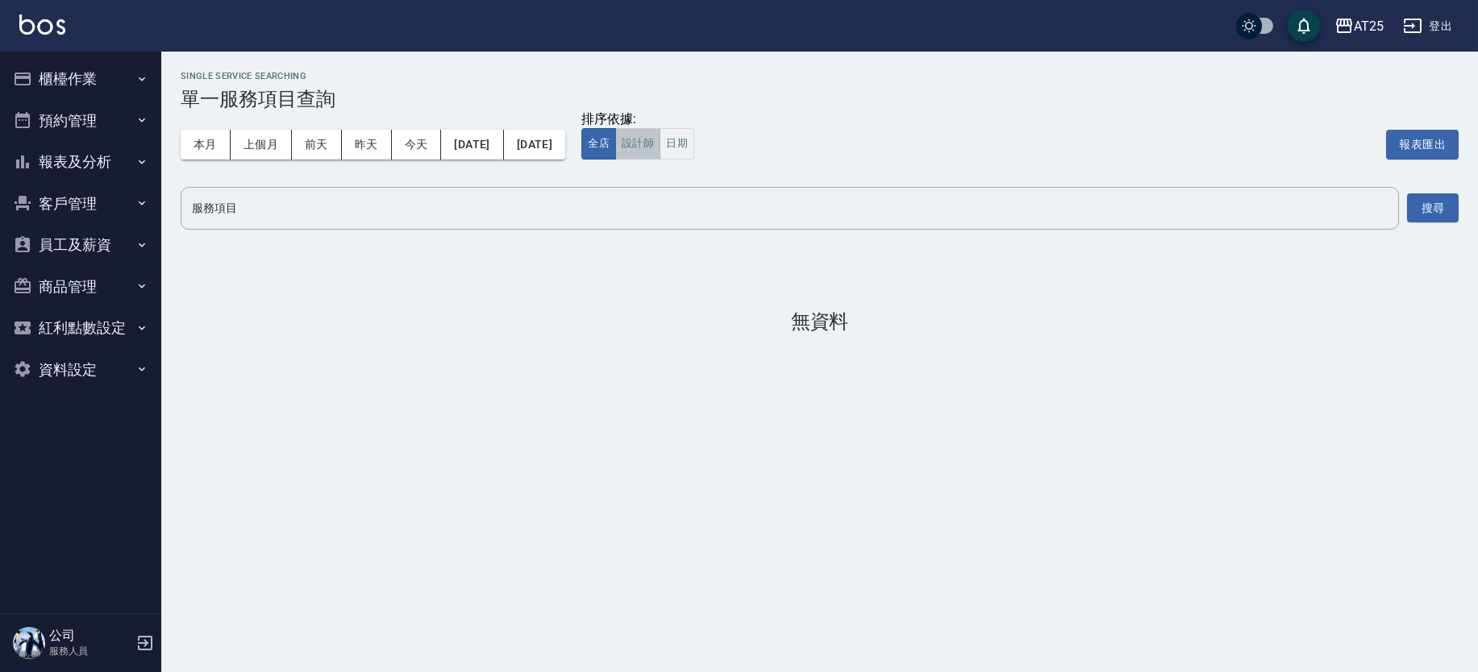
click at [660, 155] on button "設計師" at bounding box center [637, 143] width 45 height 31
click at [353, 214] on input "服務項目" at bounding box center [790, 208] width 1204 height 28
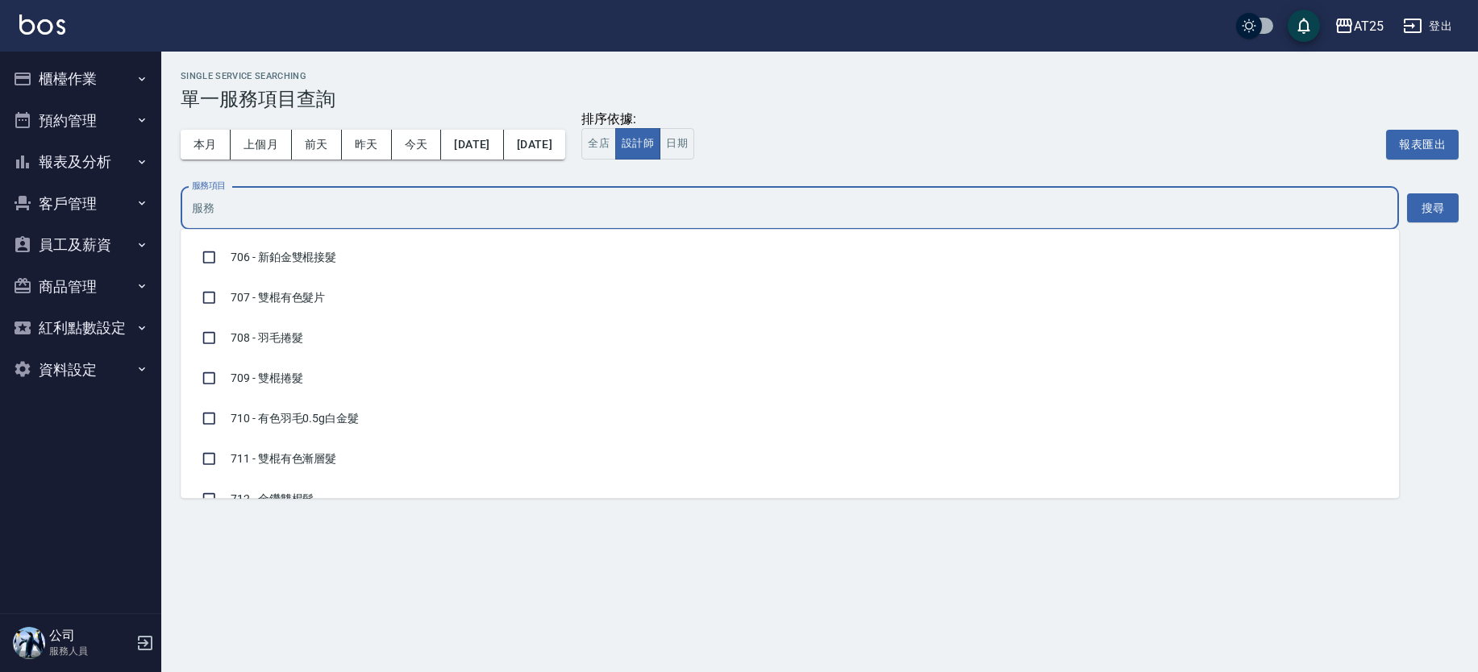
scroll to position [11459, 0]
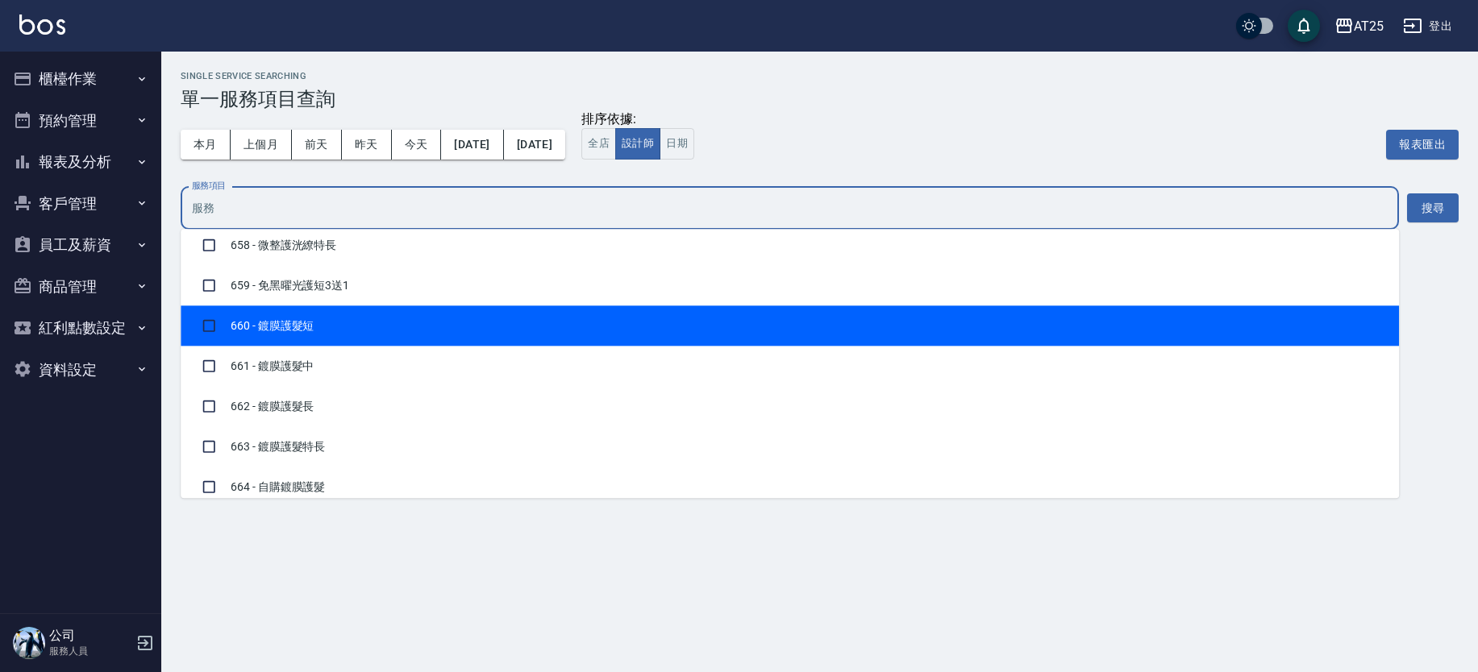
click at [853, 310] on li "660 - 鍍膜護髮短" at bounding box center [790, 326] width 1218 height 40
checkbox input "true"
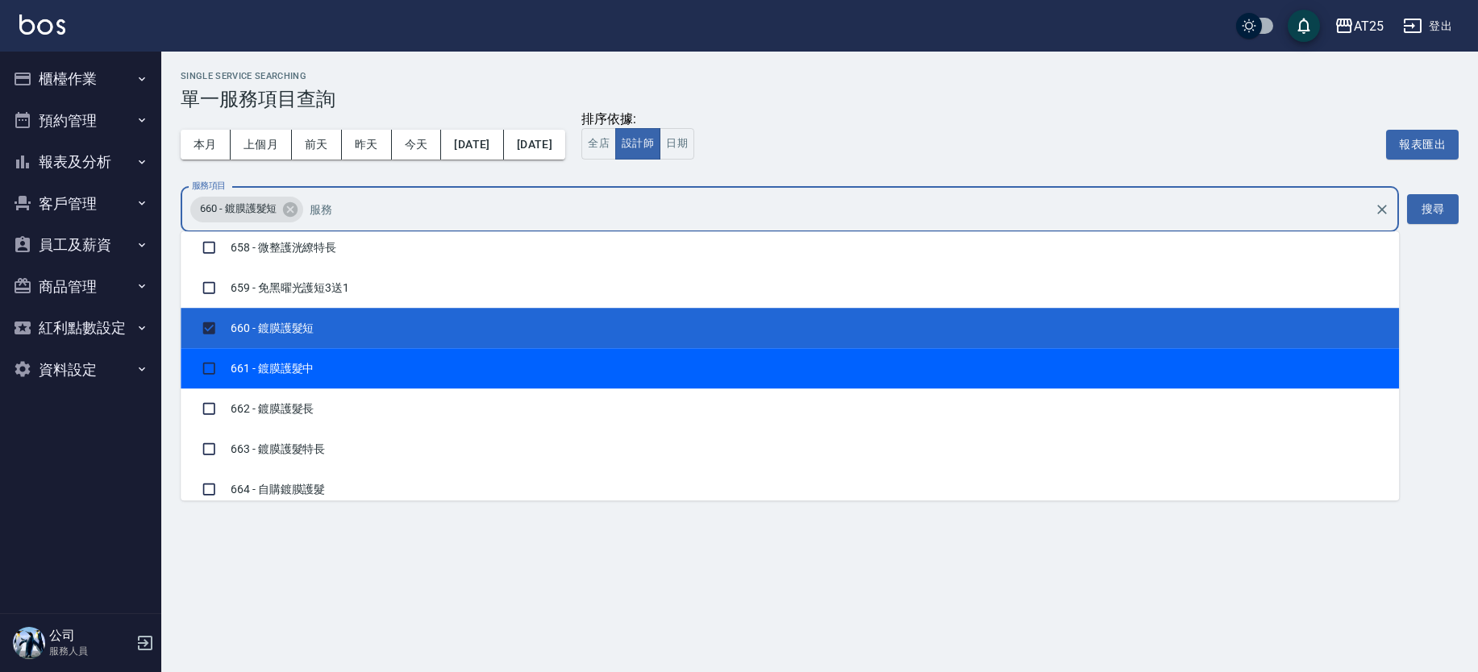
click at [728, 348] on li "661 - 鍍膜護髮中" at bounding box center [790, 368] width 1218 height 40
checkbox input "true"
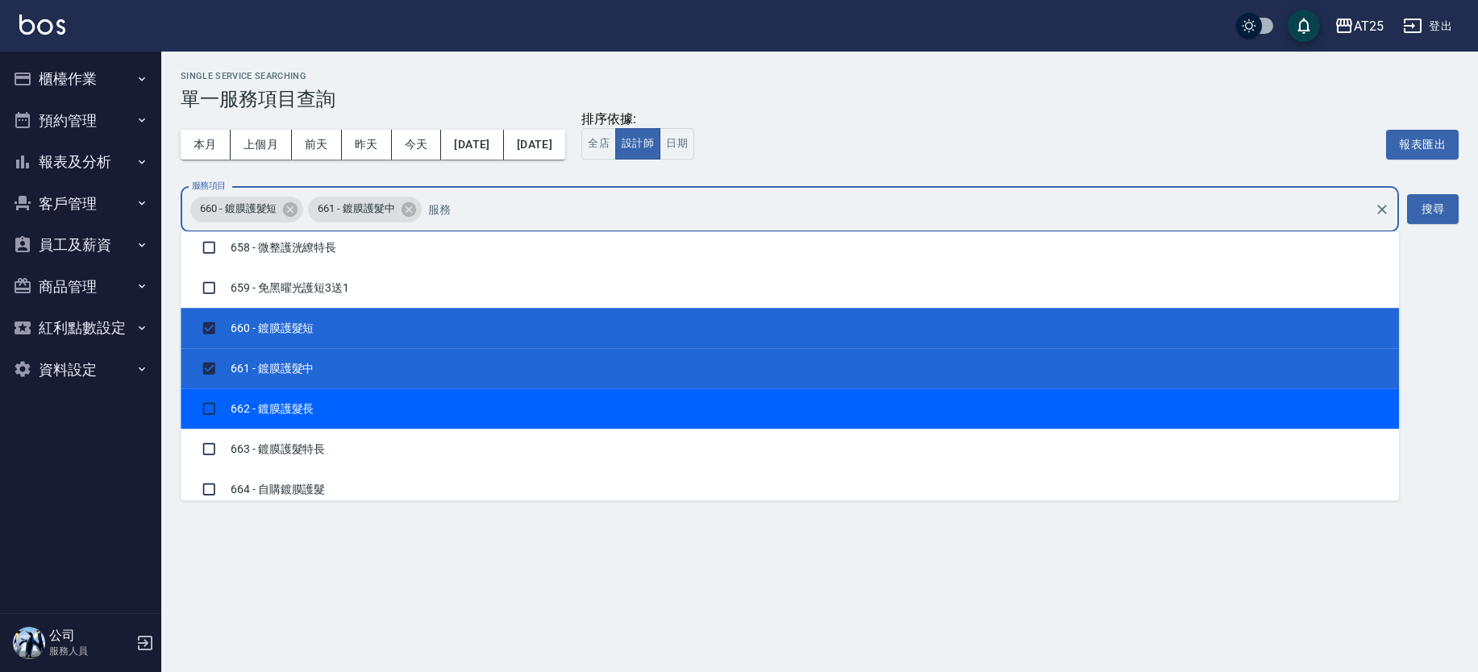
click at [647, 389] on li "662 - 鍍膜護髮長" at bounding box center [790, 409] width 1218 height 40
checkbox input "true"
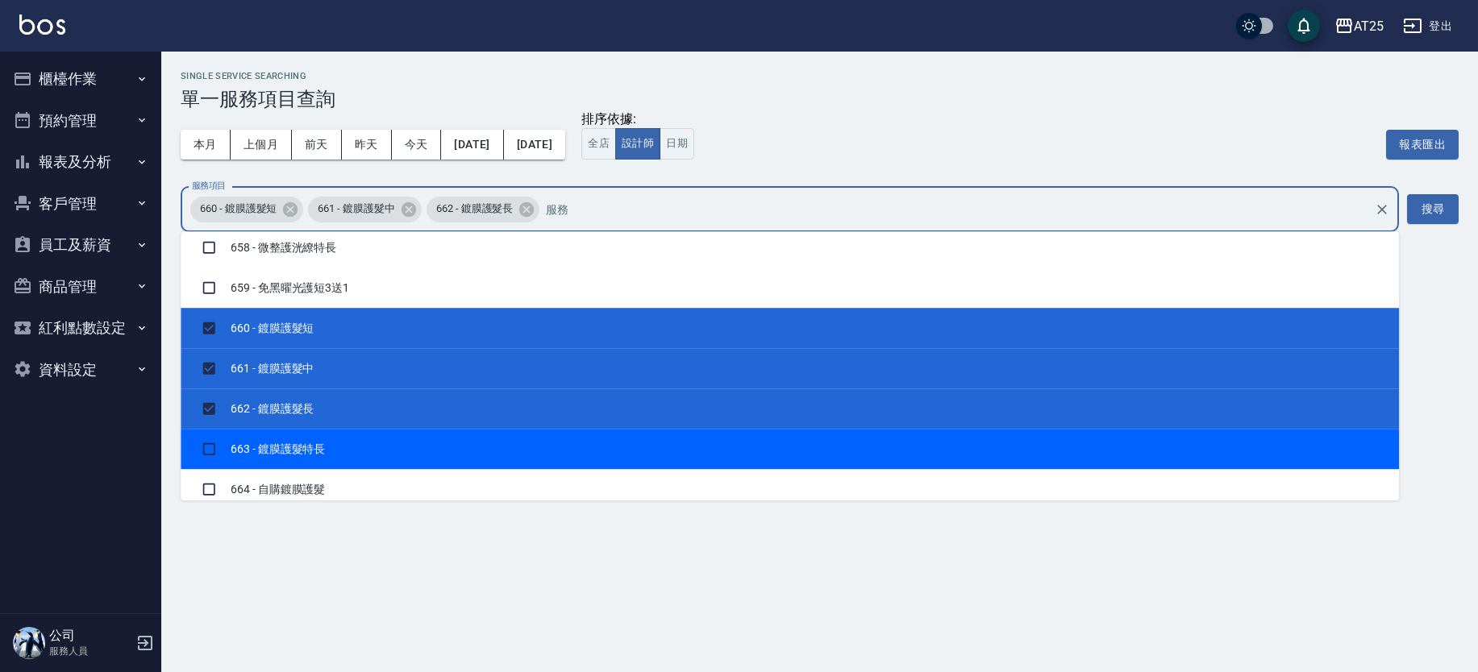
click at [612, 438] on li "663 - 鍍膜護髮特長" at bounding box center [790, 449] width 1218 height 40
checkbox input "true"
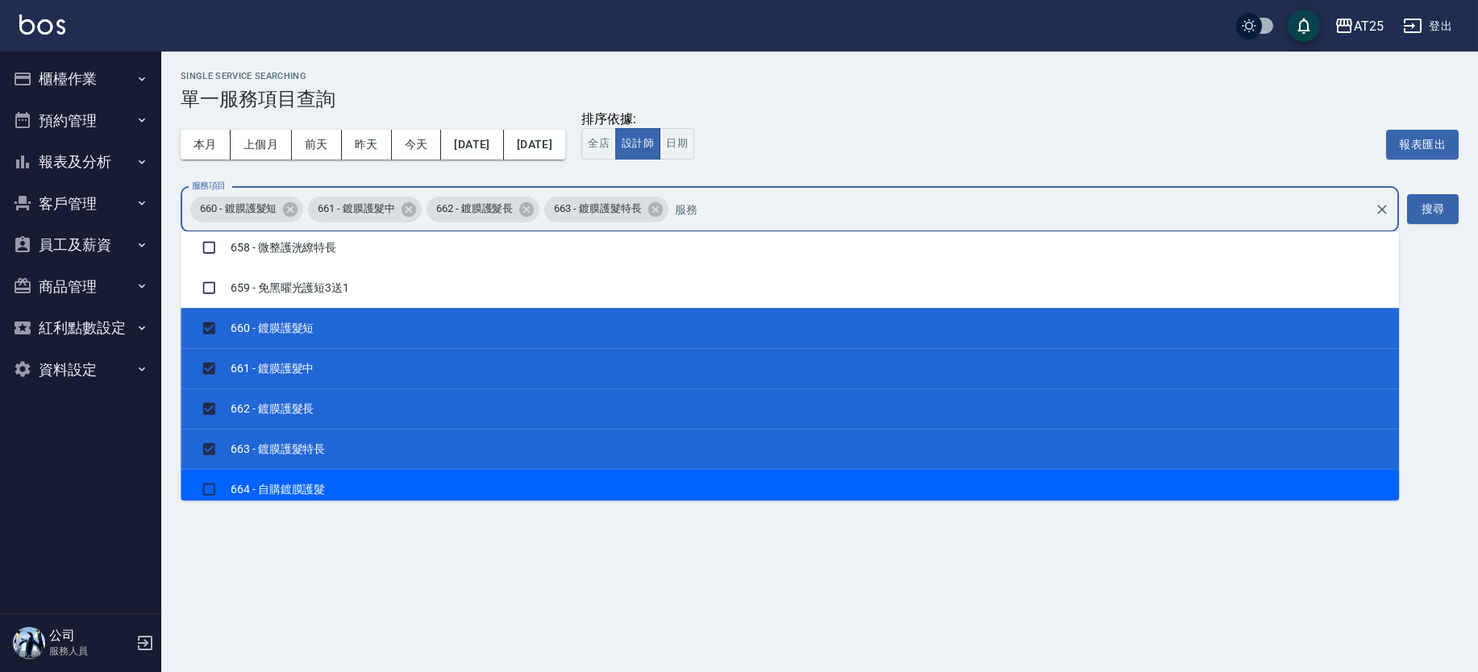
click at [507, 472] on li "664 - 自購鍍膜護髮" at bounding box center [790, 489] width 1218 height 40
checkbox input "true"
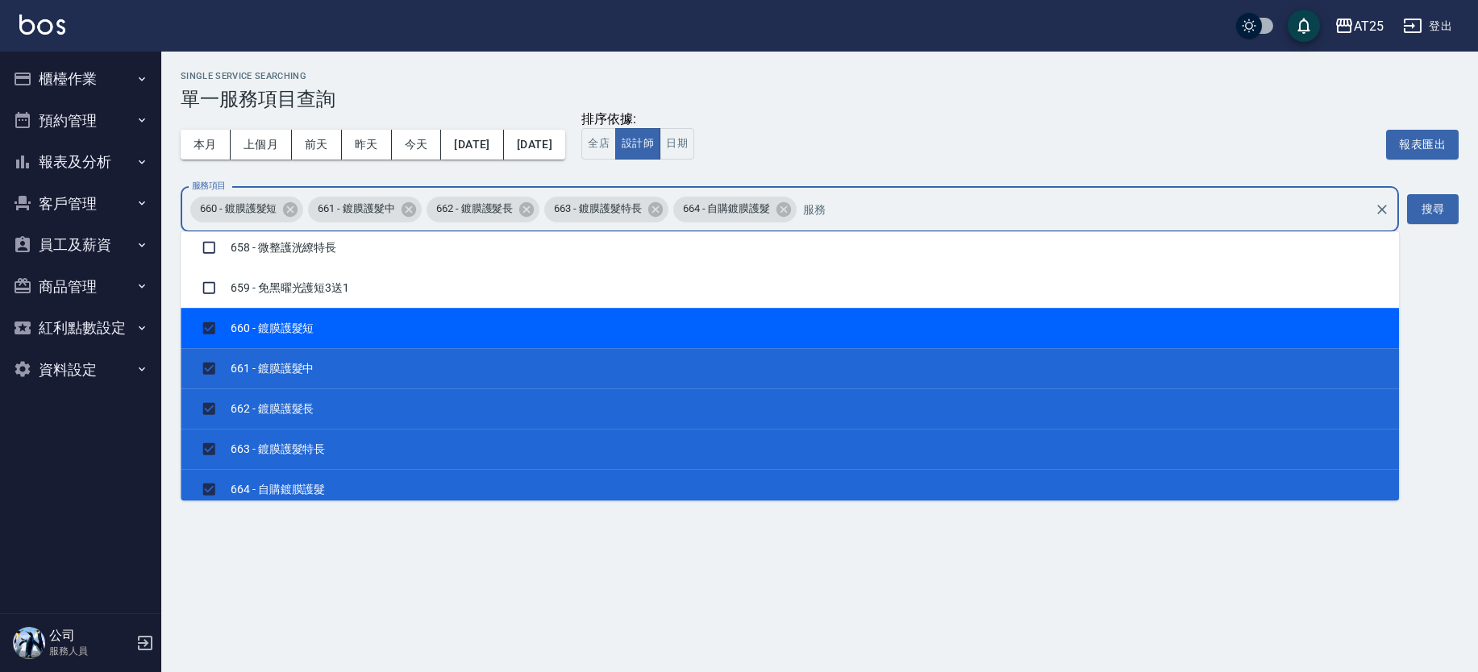
scroll to position [11505, 0]
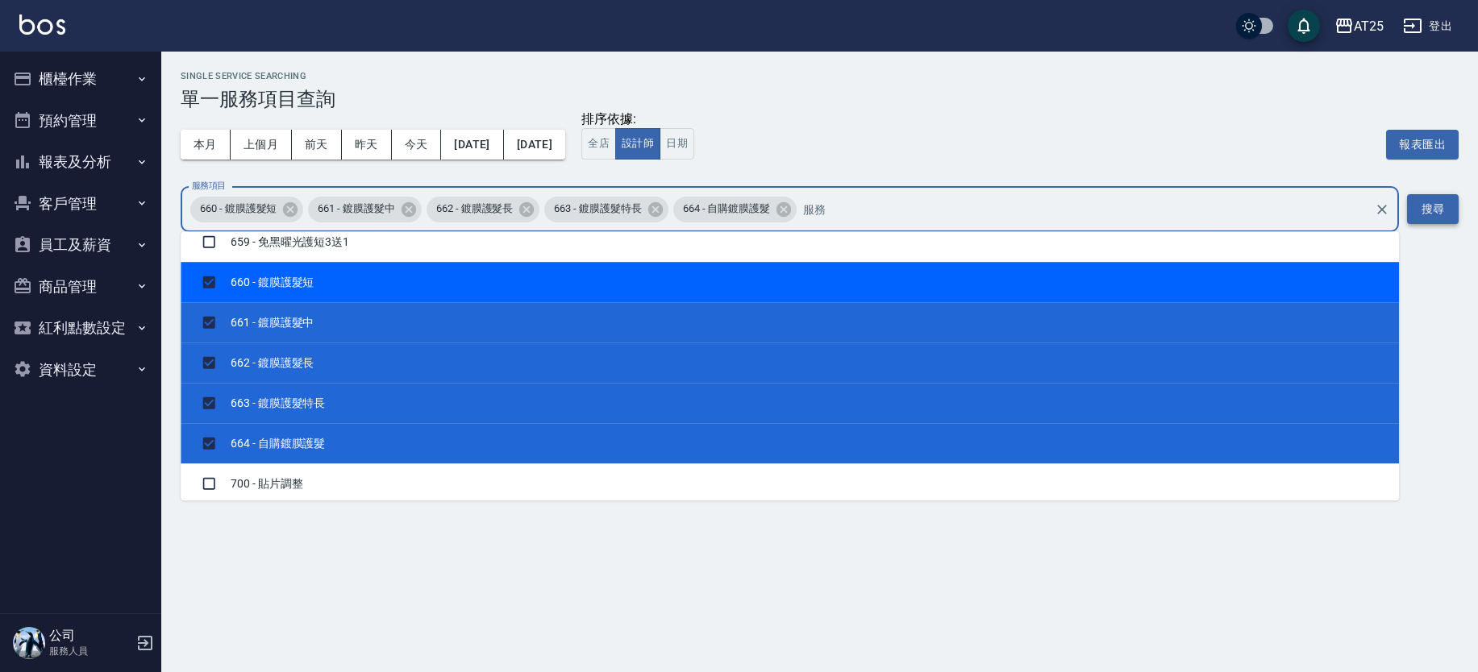
click at [1434, 199] on button "搜尋" at bounding box center [1433, 209] width 52 height 30
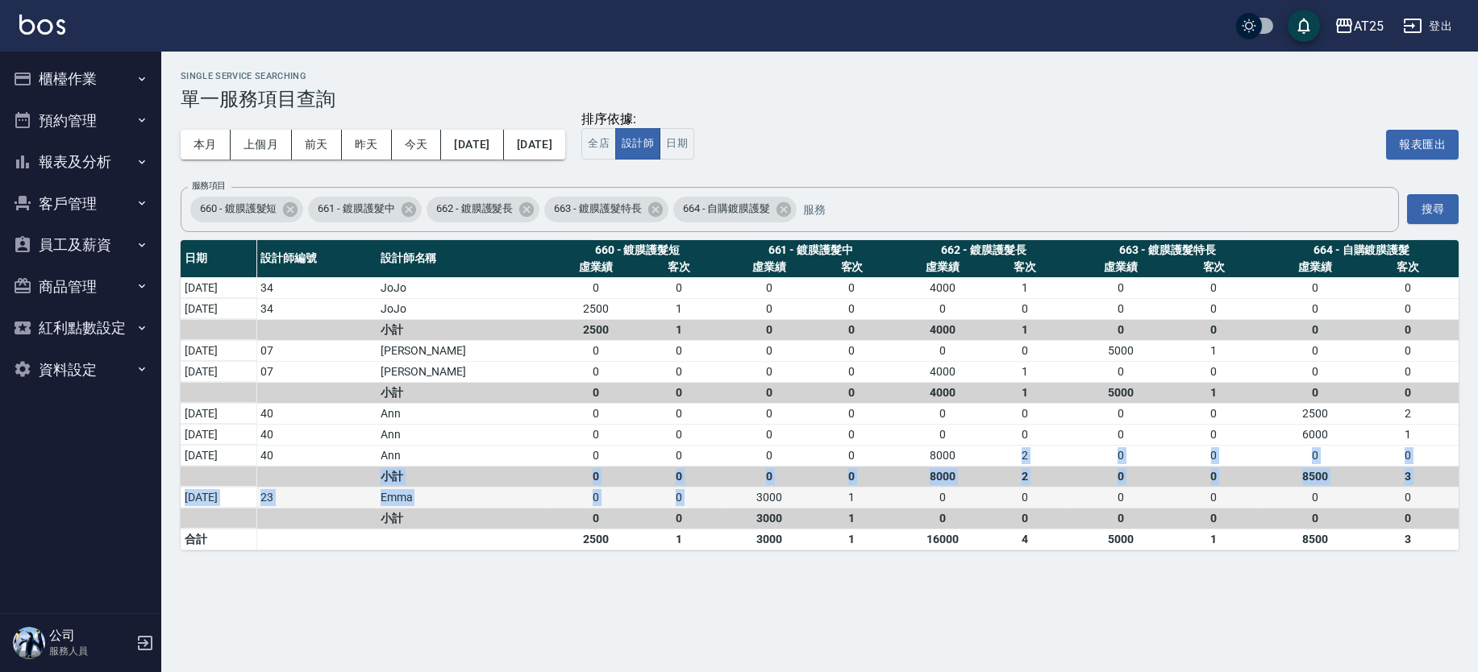
drag, startPoint x: 953, startPoint y: 457, endPoint x: 682, endPoint y: 496, distance: 273.7
click at [682, 496] on tbody "[DATE] 34 JoJo 0 0 0 0 4000 1 0 0 0 0 [DATE] 34 JoJo 2500 1 0 0 0 0 0 0 0 0 小計 …" at bounding box center [820, 413] width 1278 height 273
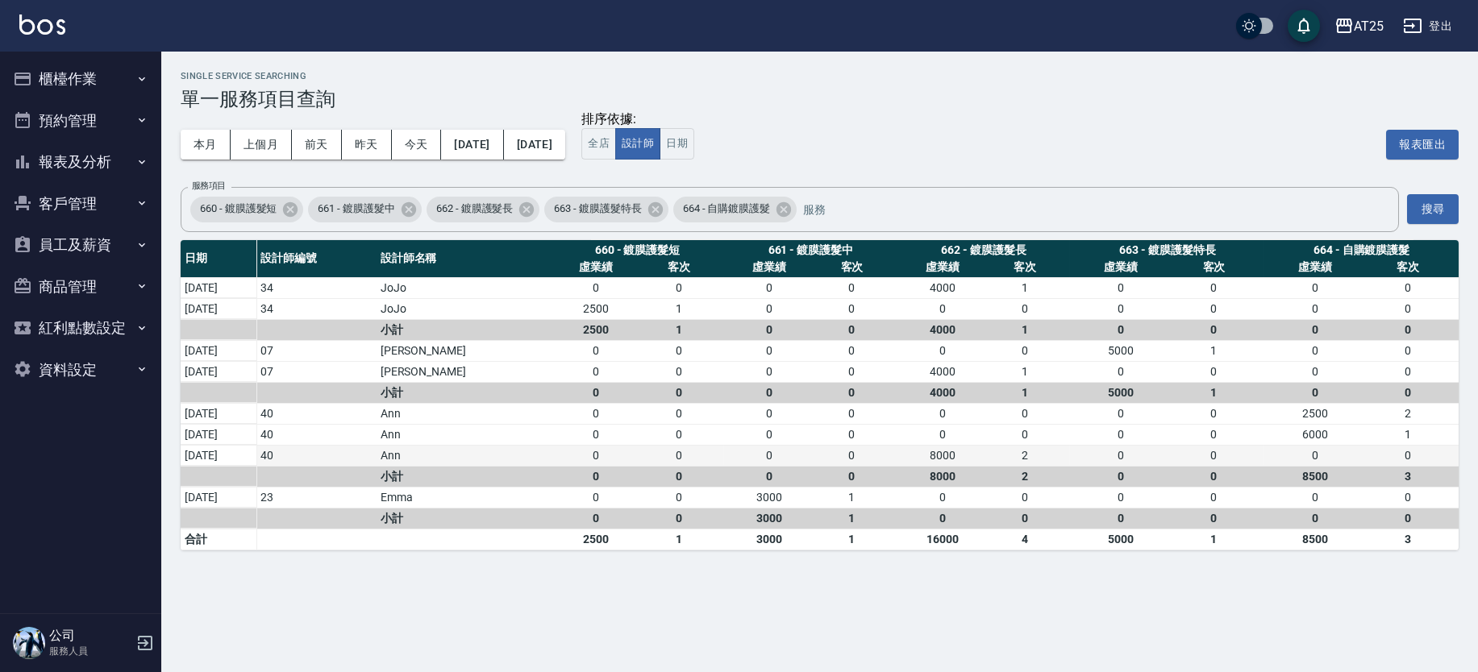
click at [663, 445] on td "0 0" at bounding box center [637, 455] width 173 height 21
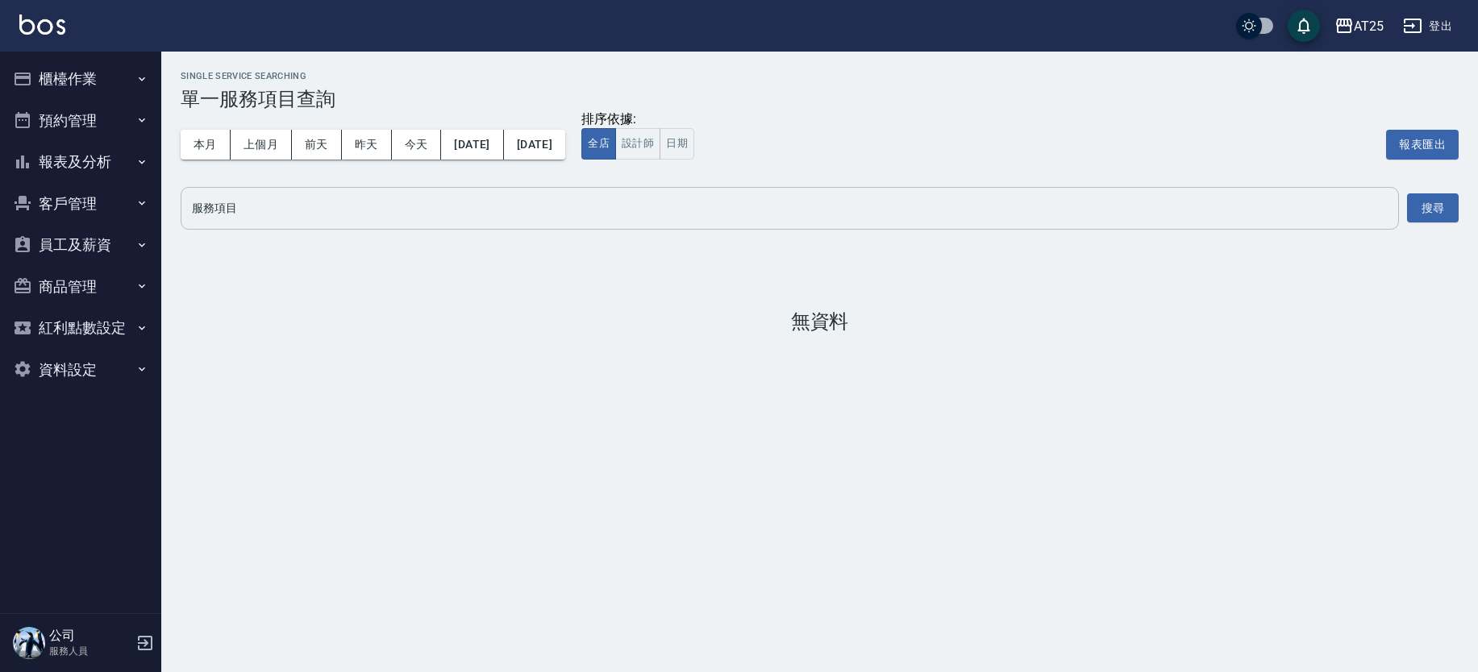
click at [300, 215] on input "服務項目" at bounding box center [790, 208] width 1204 height 28
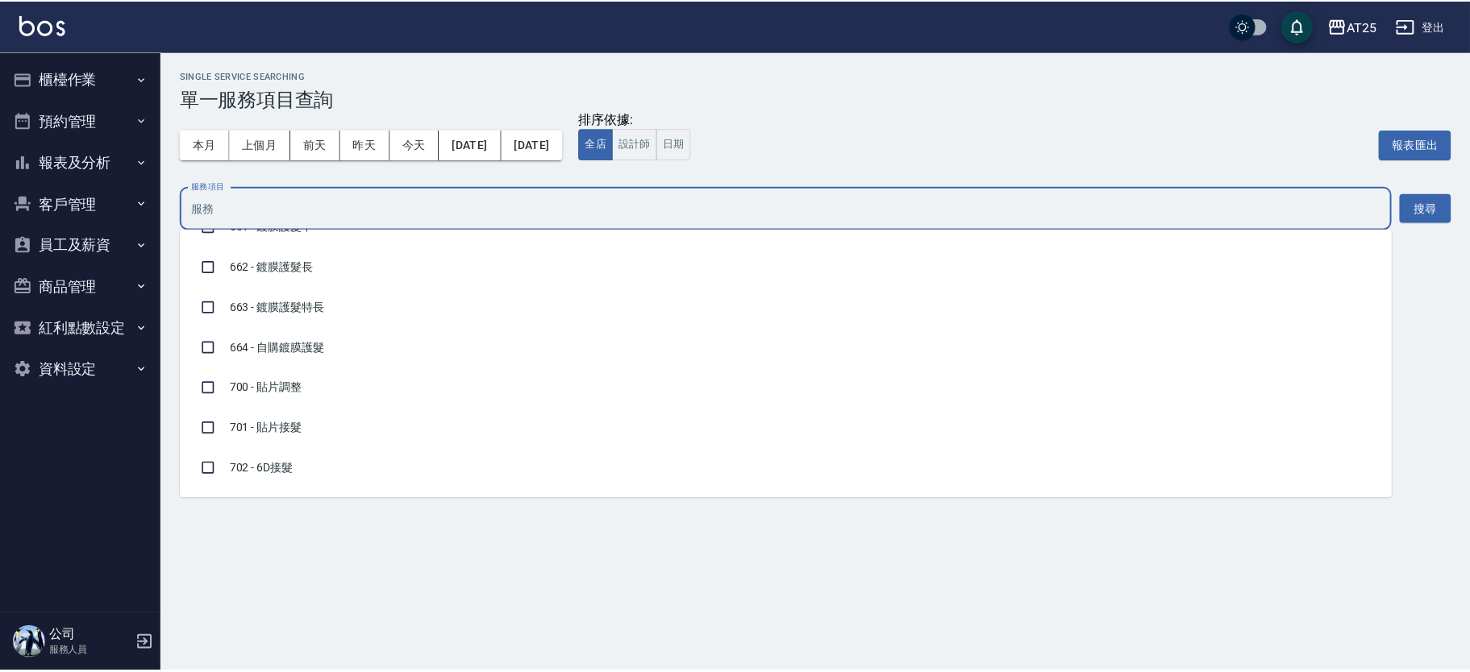
scroll to position [11505, 0]
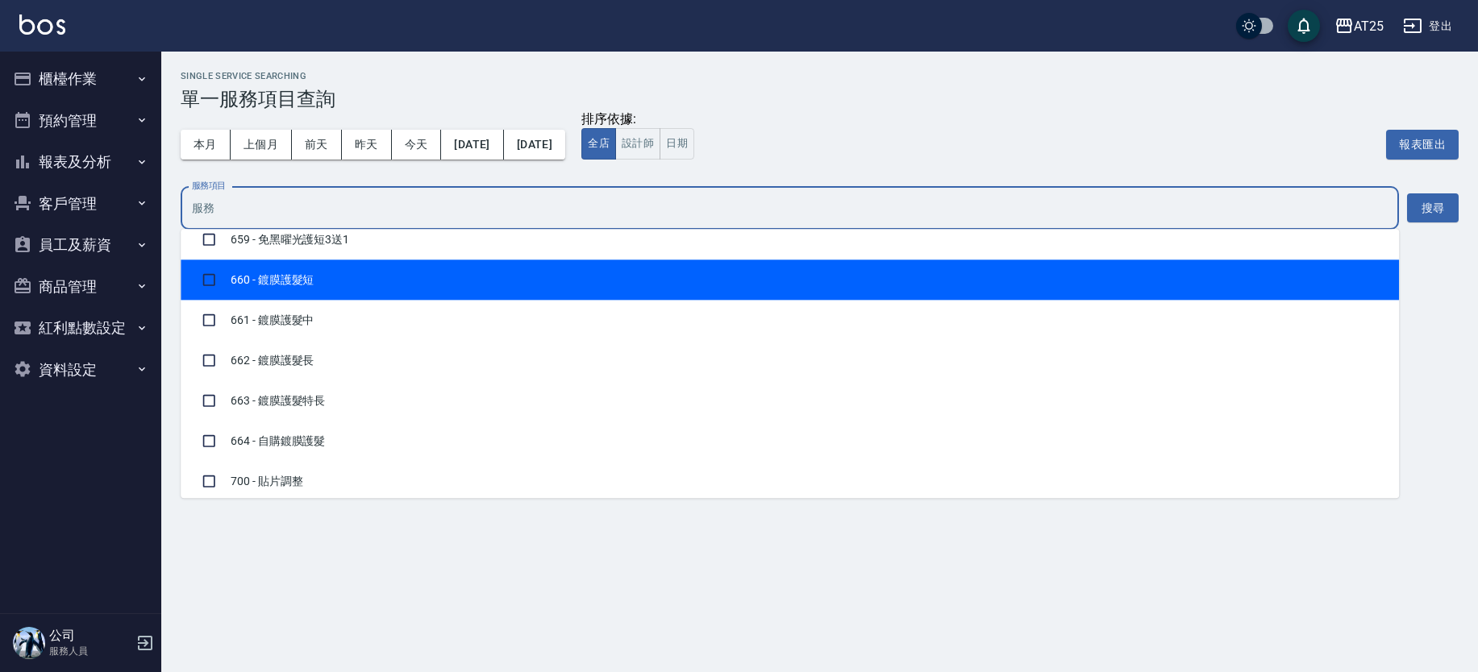
click at [535, 273] on li "660 - 鍍膜護髮短" at bounding box center [790, 280] width 1218 height 40
checkbox input "true"
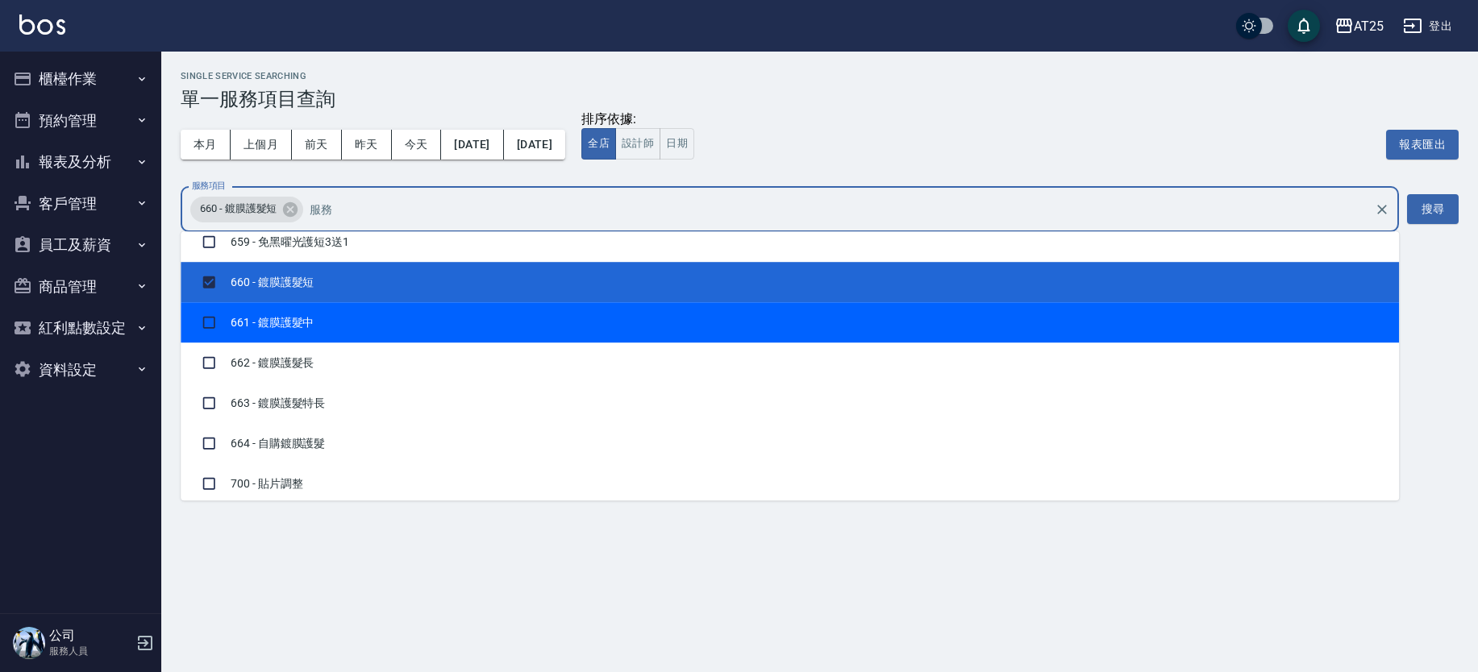
click at [484, 308] on li "661 - 鍍膜護髮中" at bounding box center [790, 322] width 1218 height 40
checkbox input "true"
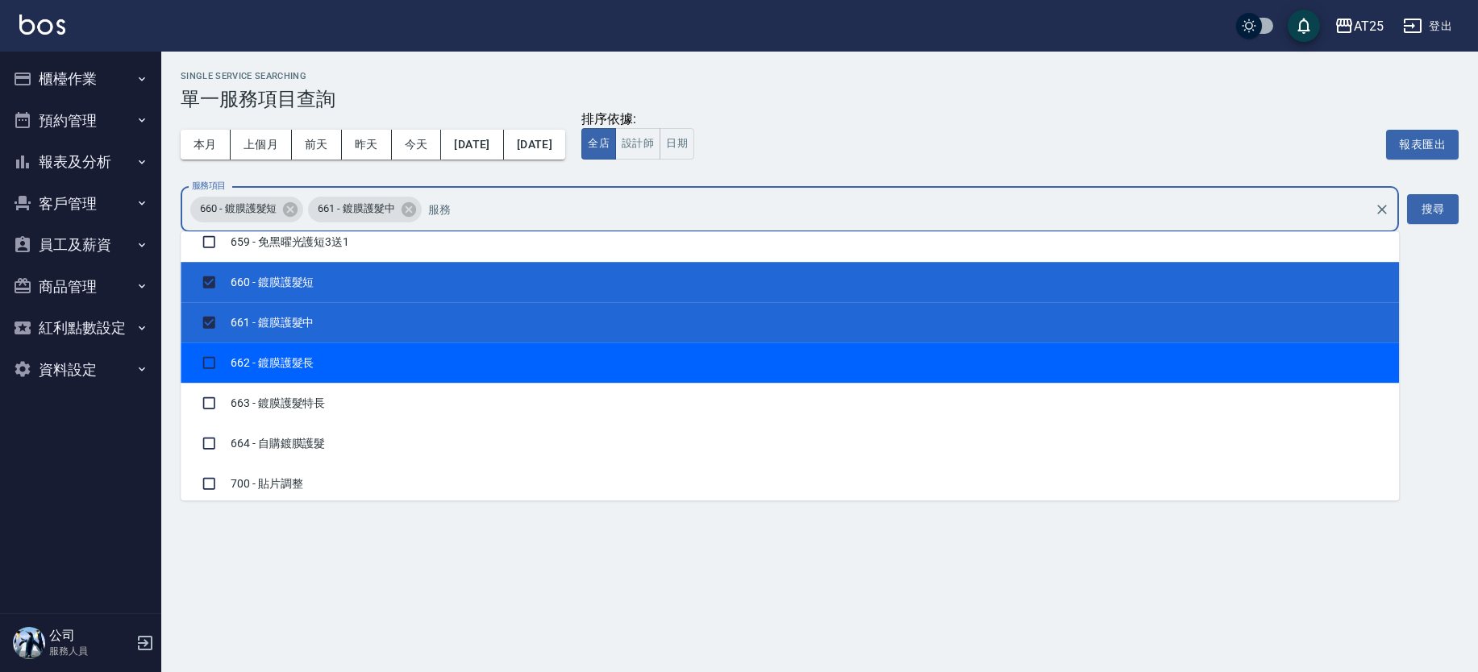
click at [447, 357] on li "662 - 鍍膜護髮長" at bounding box center [790, 363] width 1218 height 40
checkbox input "true"
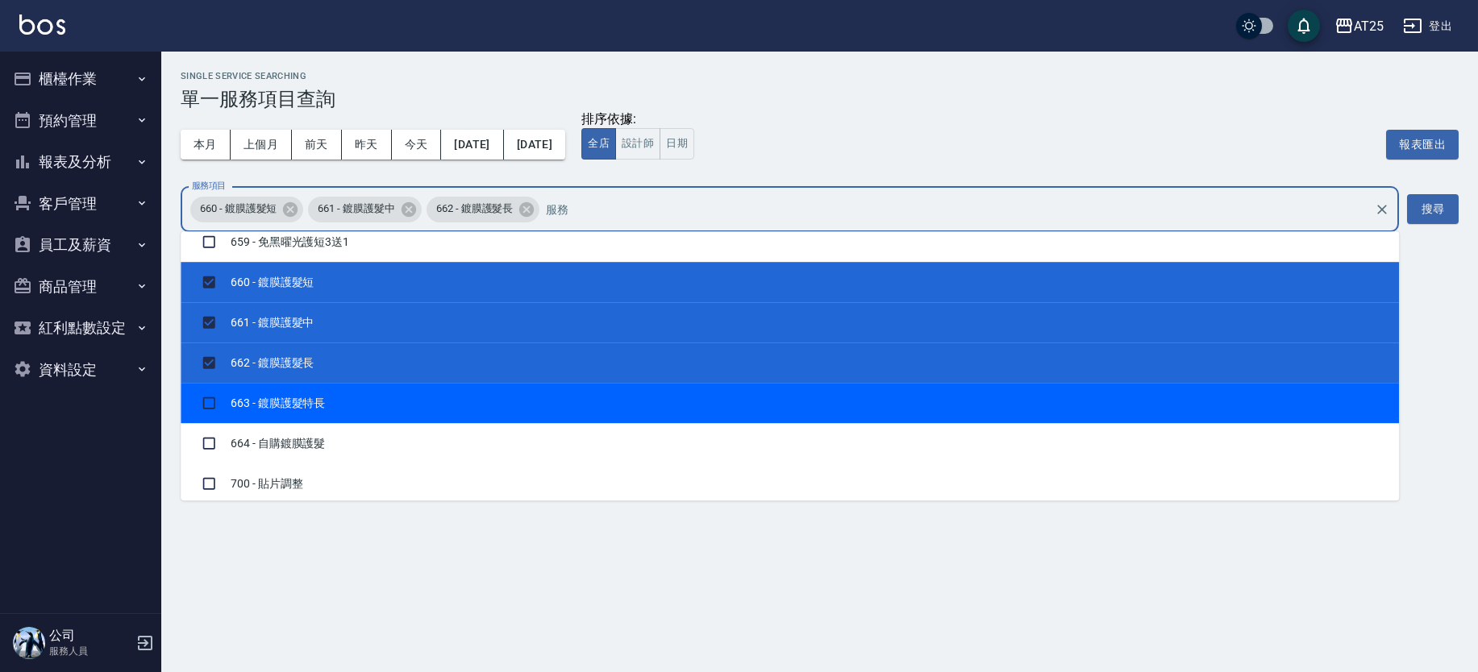
click at [440, 383] on li "663 - 鍍膜護髮特長" at bounding box center [790, 403] width 1218 height 40
checkbox input "true"
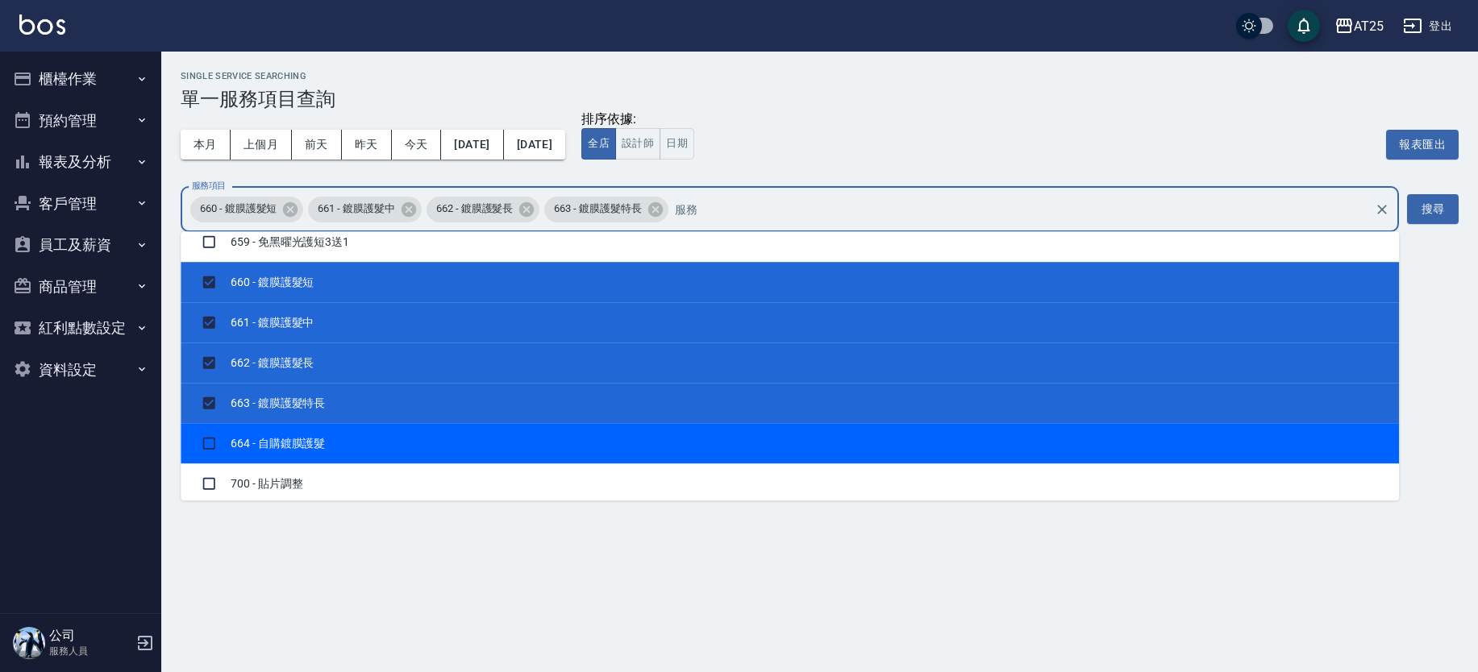
click at [443, 423] on li "664 - 自購鍍膜護髮" at bounding box center [790, 443] width 1218 height 40
checkbox input "true"
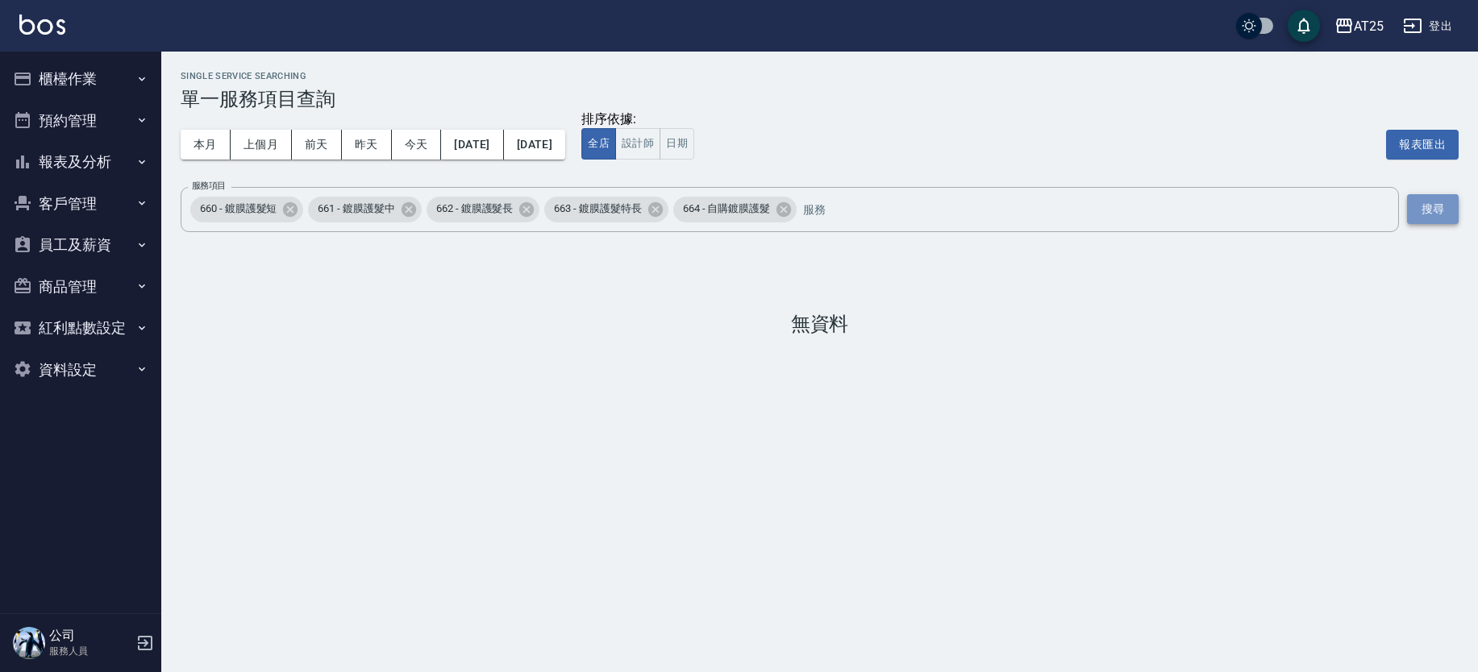
click at [1454, 214] on button "搜尋" at bounding box center [1433, 209] width 52 height 30
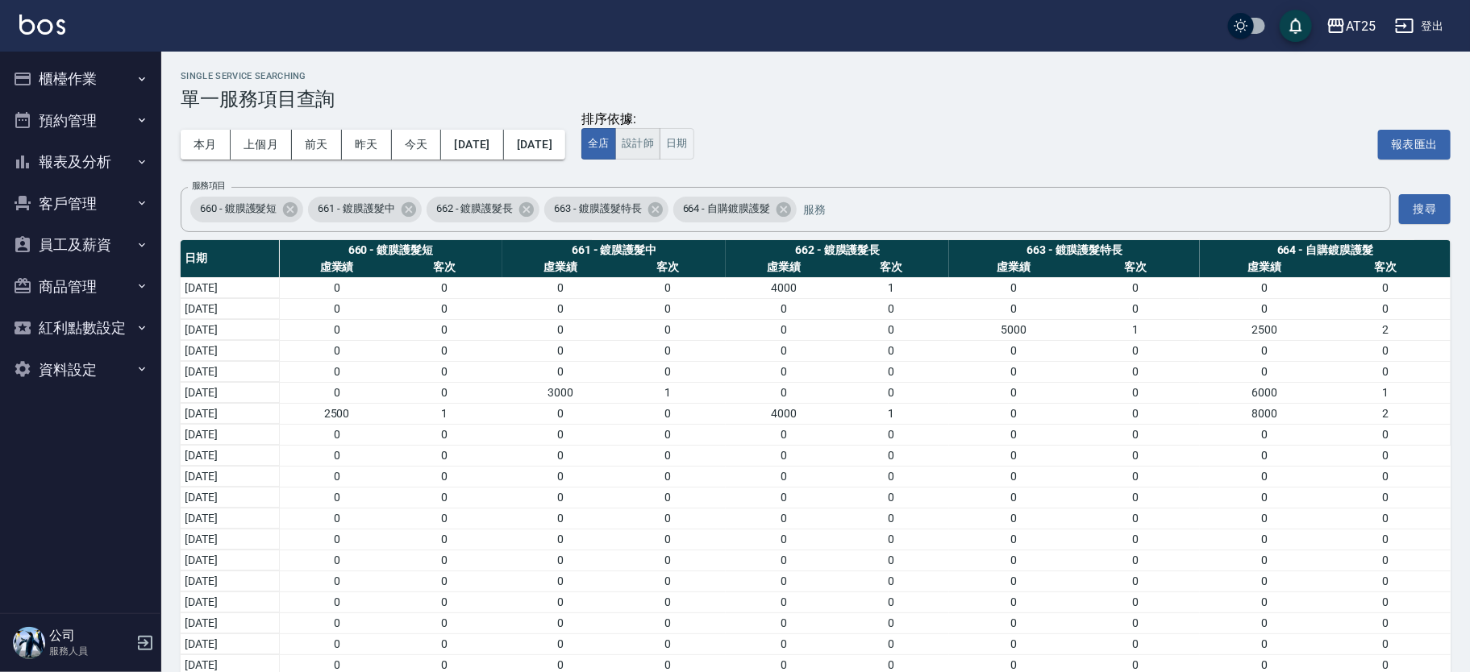
click at [660, 150] on button "設計師" at bounding box center [637, 143] width 45 height 31
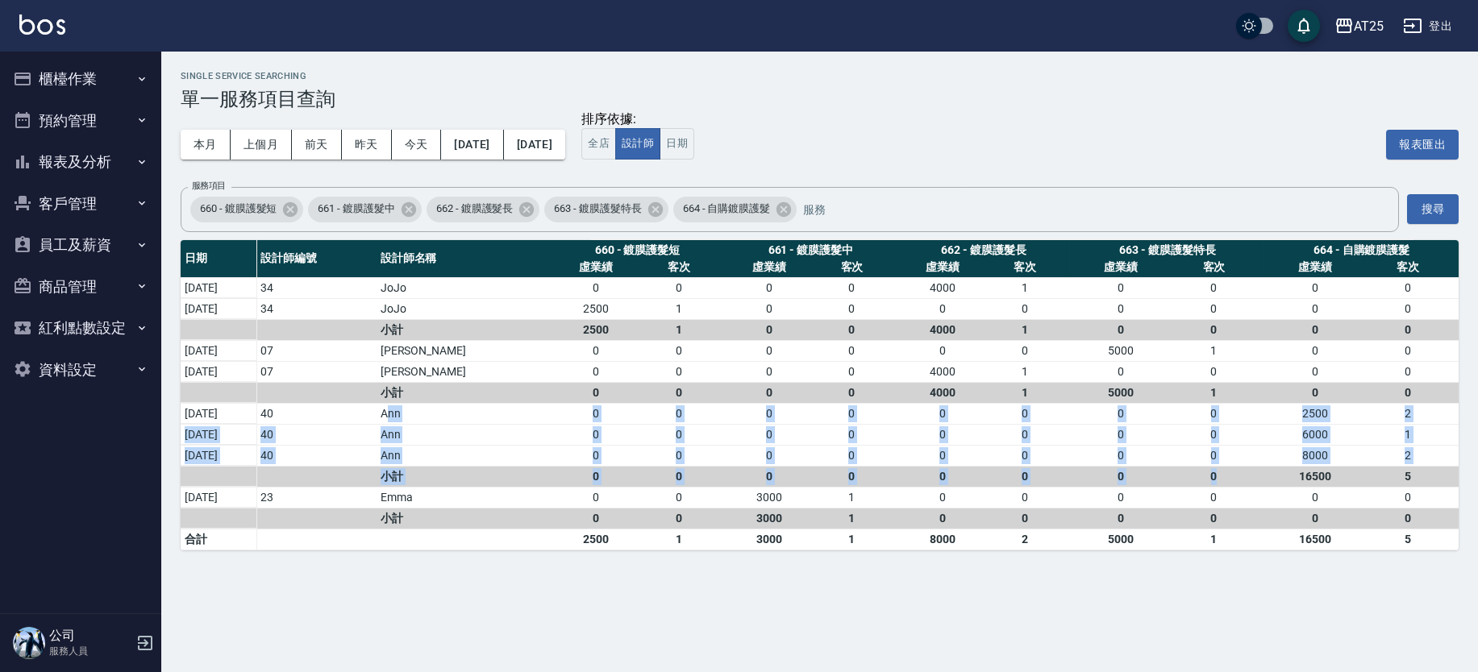
drag, startPoint x: 437, startPoint y: 414, endPoint x: 1246, endPoint y: 468, distance: 811.3
click at [1246, 468] on tbody "2025/09/21 34 JoJo 0 0 0 0 4000 1 0 0 0 0 2025/09/15 34 JoJo 2500 1 0 0 0 0 0 0…" at bounding box center [820, 413] width 1278 height 273
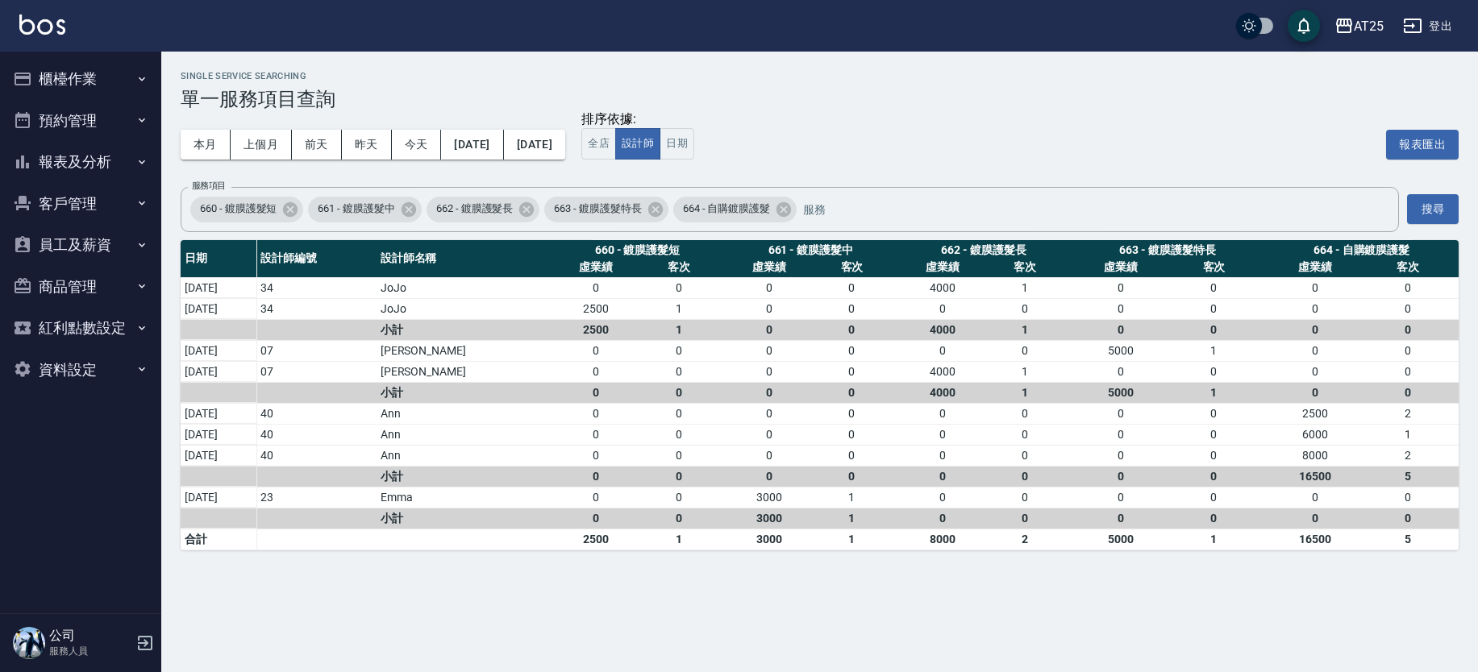
click at [1307, 469] on div "16500" at bounding box center [1314, 476] width 93 height 17
drag, startPoint x: 1295, startPoint y: 479, endPoint x: 1311, endPoint y: 476, distance: 16.3
click at [1311, 476] on div "16500" at bounding box center [1314, 476] width 93 height 17
drag, startPoint x: 1311, startPoint y: 476, endPoint x: 1329, endPoint y: 475, distance: 17.8
click at [1312, 476] on div "16500" at bounding box center [1314, 476] width 93 height 17
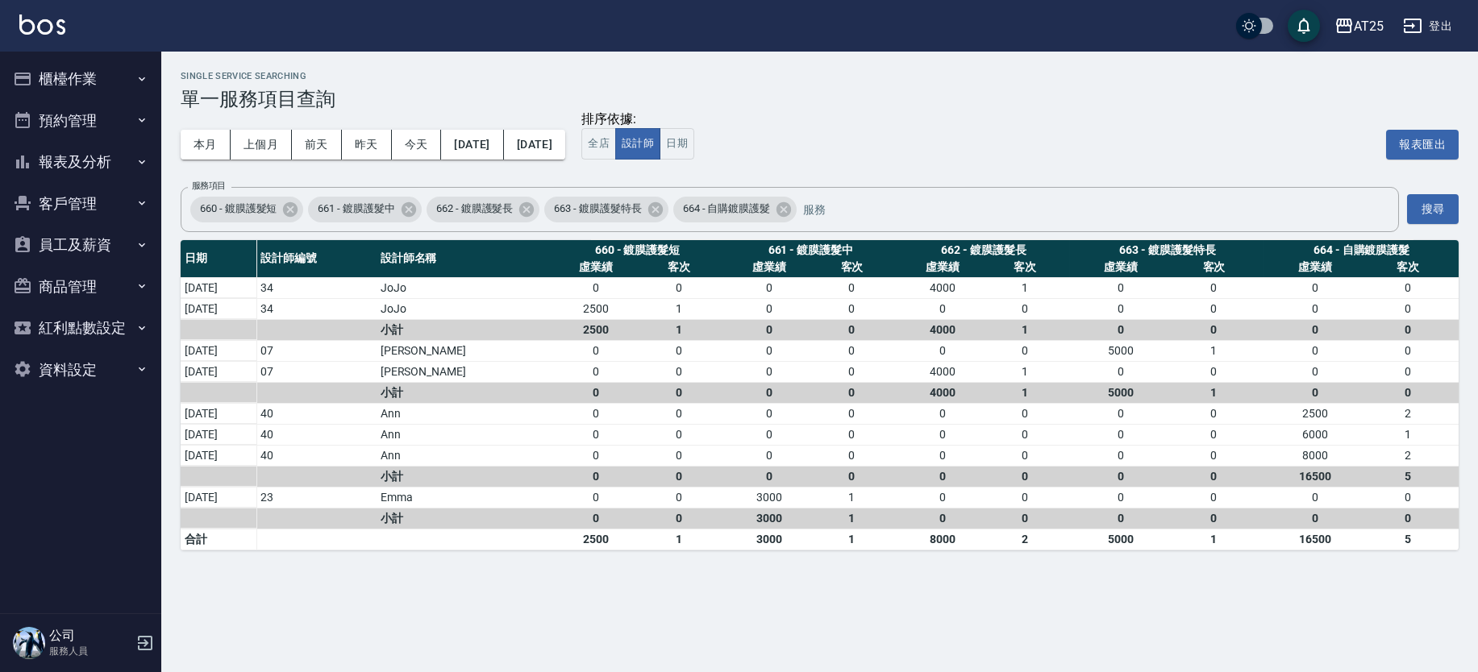
click at [1330, 475] on div "16500" at bounding box center [1314, 476] width 93 height 17
click at [1321, 445] on td "8000 2" at bounding box center [1361, 455] width 194 height 21
drag, startPoint x: 389, startPoint y: 424, endPoint x: 531, endPoint y: 414, distance: 141.4
click at [583, 431] on tr "2025/09/16 40 Ann 0 0 0 0 0 0 0 0 6000 1" at bounding box center [820, 434] width 1278 height 21
click at [471, 424] on td "Ann" at bounding box center [464, 434] width 174 height 21
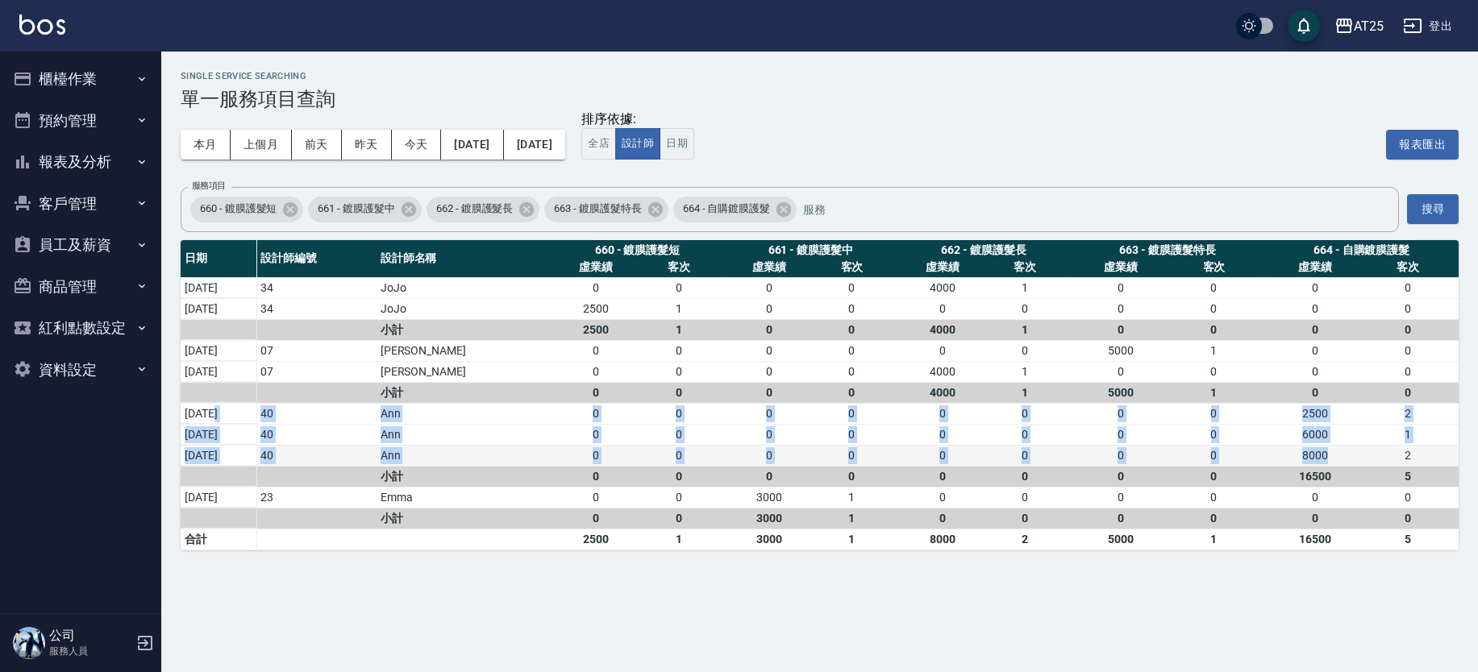
drag, startPoint x: 213, startPoint y: 413, endPoint x: 1327, endPoint y: 454, distance: 1115.0
click at [1327, 454] on tbody "2025/09/21 34 JoJo 0 0 0 0 4000 1 0 0 0 0 2025/09/15 34 JoJo 2500 1 0 0 0 0 0 0…" at bounding box center [820, 413] width 1278 height 273
click at [1309, 439] on div "6000" at bounding box center [1314, 435] width 93 height 17
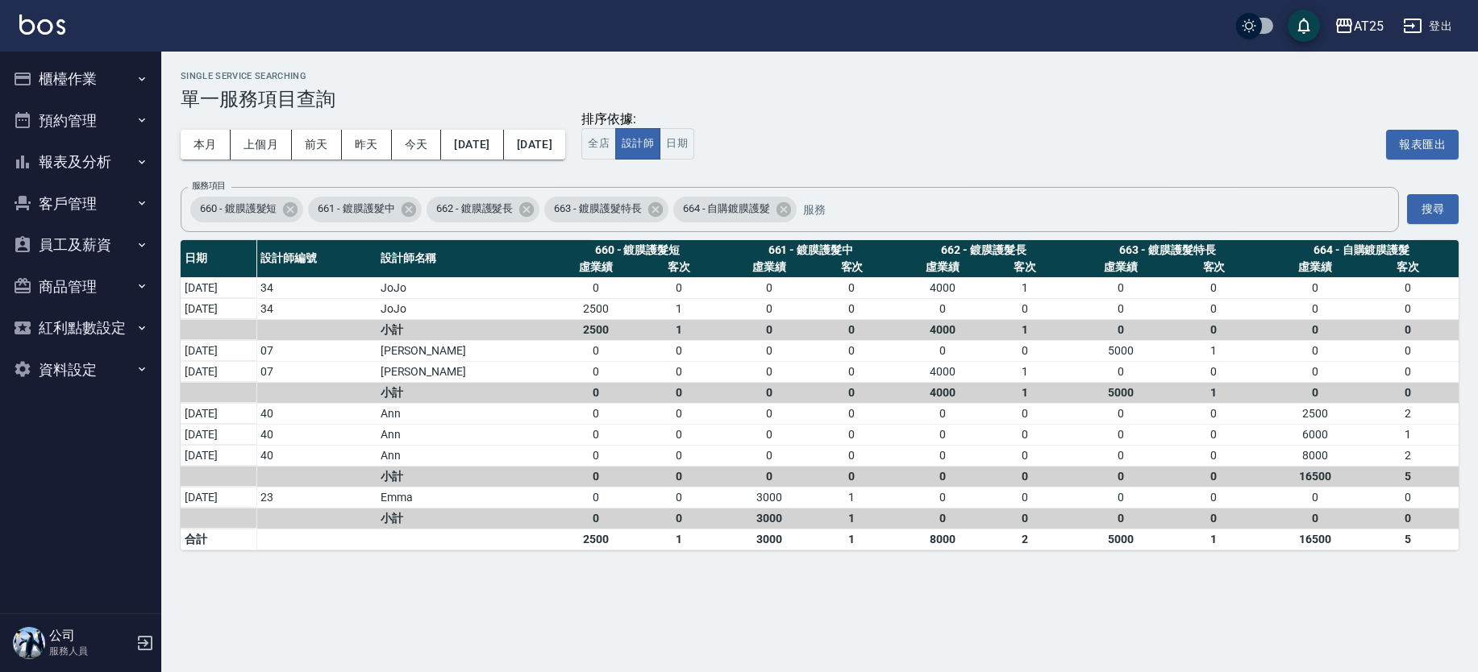
click at [98, 69] on button "櫃檯作業" at bounding box center [80, 79] width 148 height 42
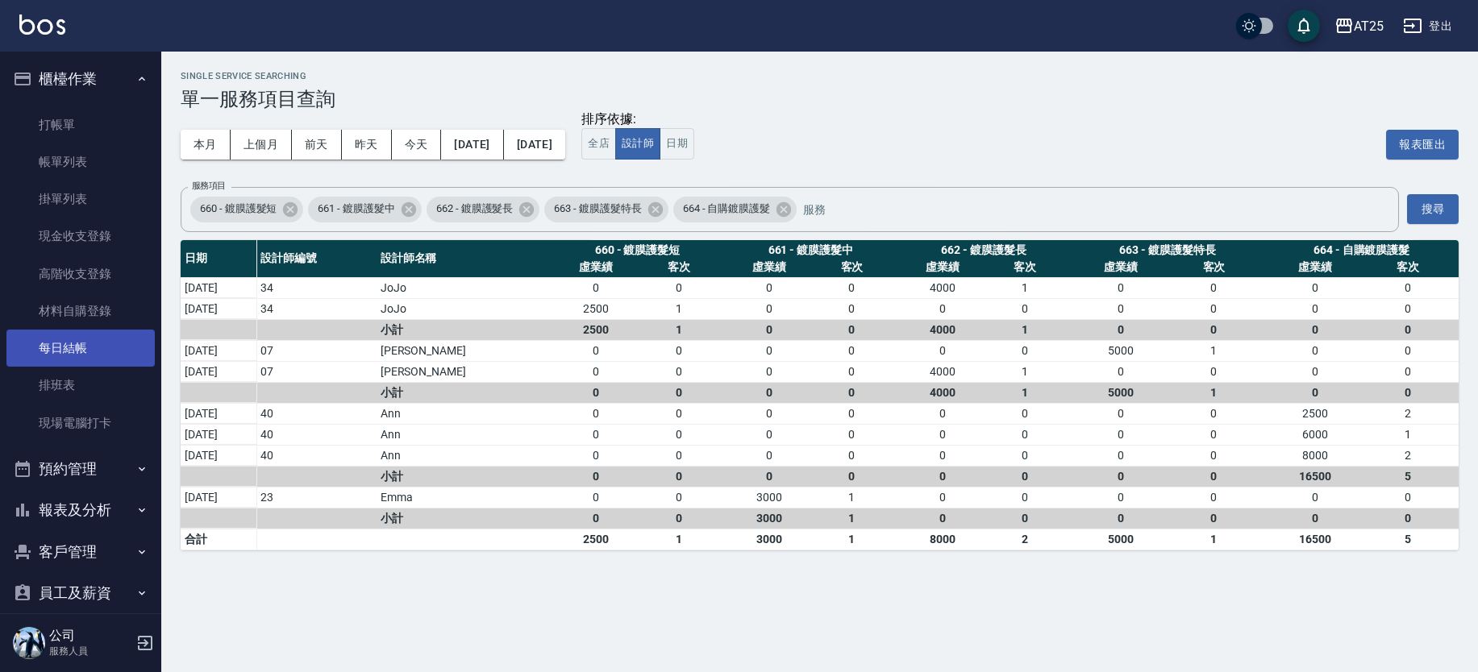
drag, startPoint x: 81, startPoint y: 347, endPoint x: 87, endPoint y: 339, distance: 9.8
click at [81, 347] on link "每日結帳" at bounding box center [80, 348] width 148 height 37
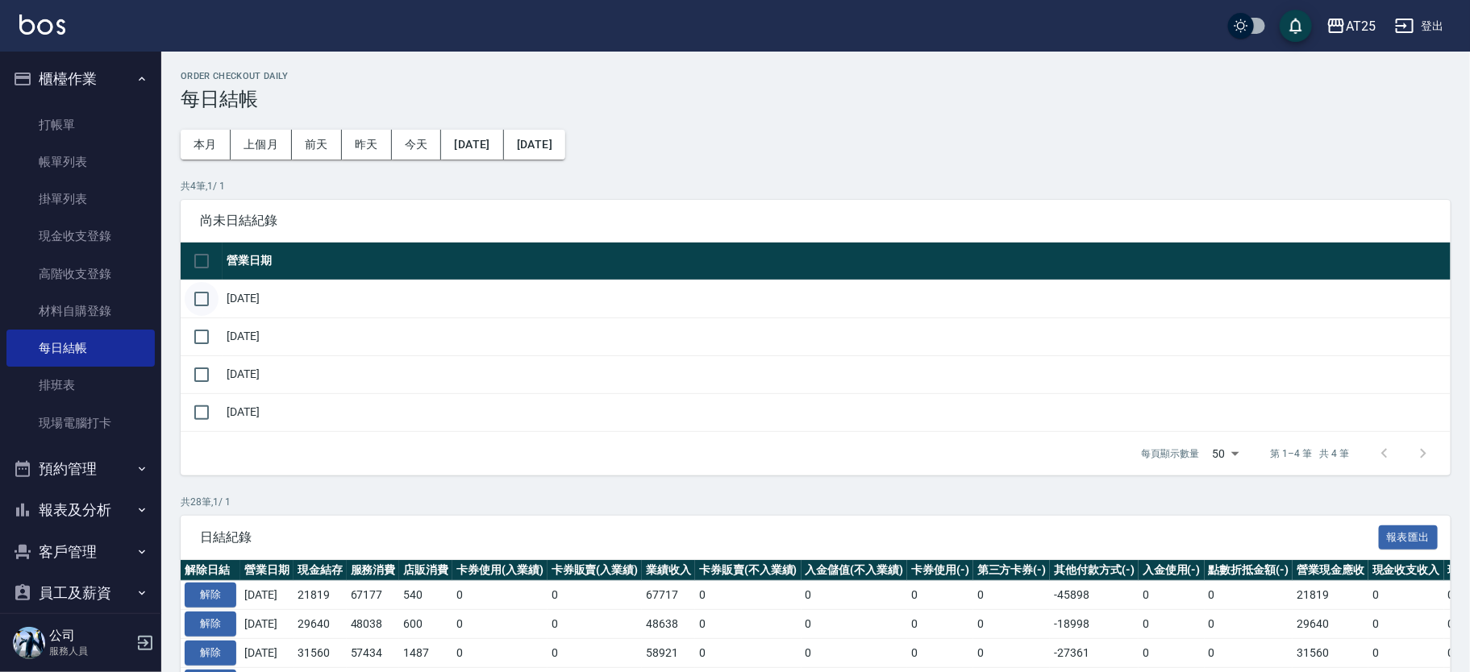
click at [206, 295] on input "checkbox" at bounding box center [202, 299] width 34 height 34
checkbox input "true"
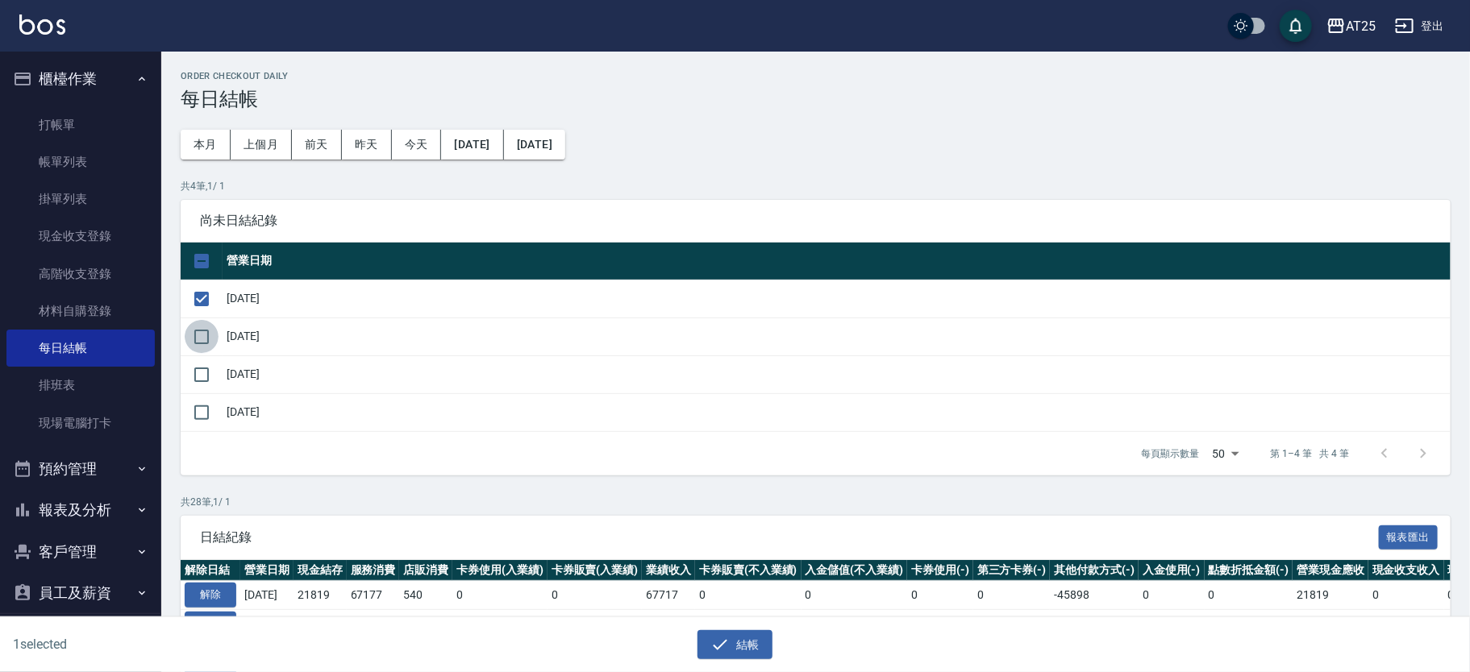
click at [204, 331] on input "checkbox" at bounding box center [202, 337] width 34 height 34
checkbox input "true"
drag, startPoint x: 201, startPoint y: 356, endPoint x: 202, endPoint y: 364, distance: 9.0
click at [201, 360] on td at bounding box center [202, 375] width 42 height 38
click at [203, 368] on input "checkbox" at bounding box center [202, 375] width 34 height 34
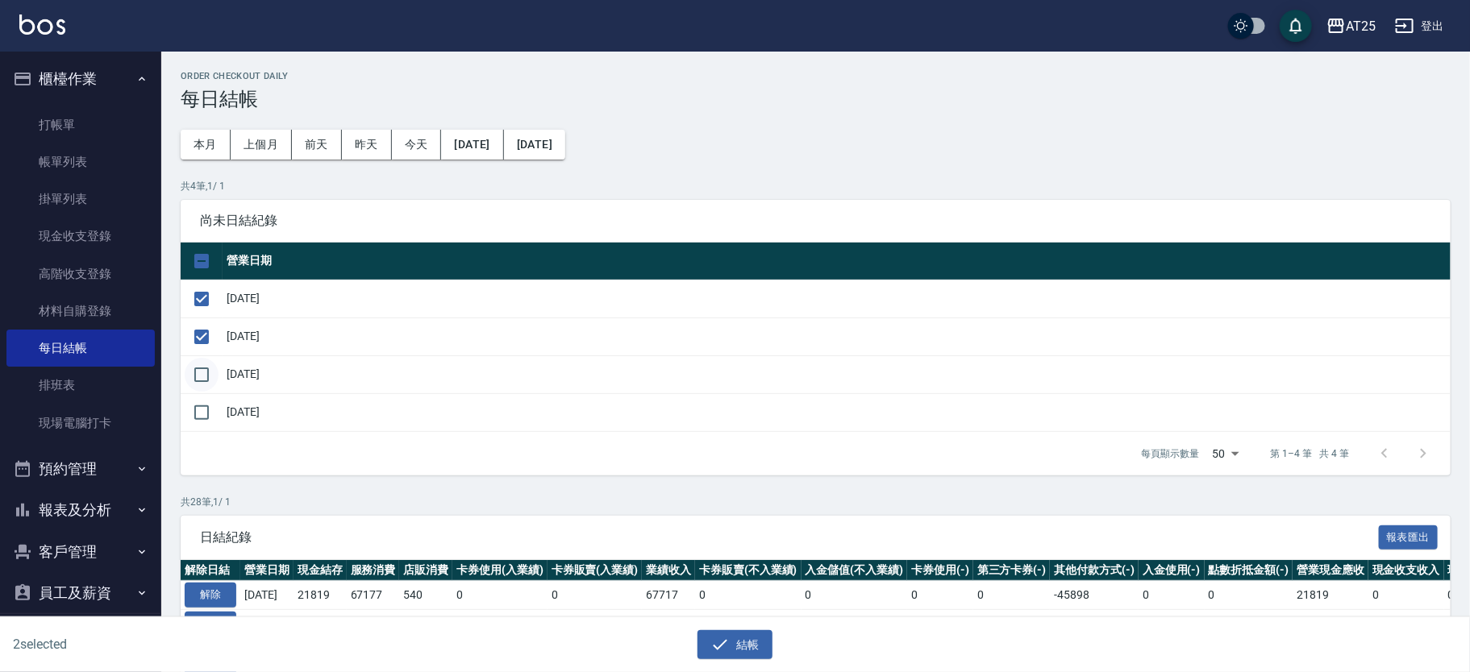
checkbox input "true"
click at [764, 630] on button "結帳" at bounding box center [734, 645] width 75 height 30
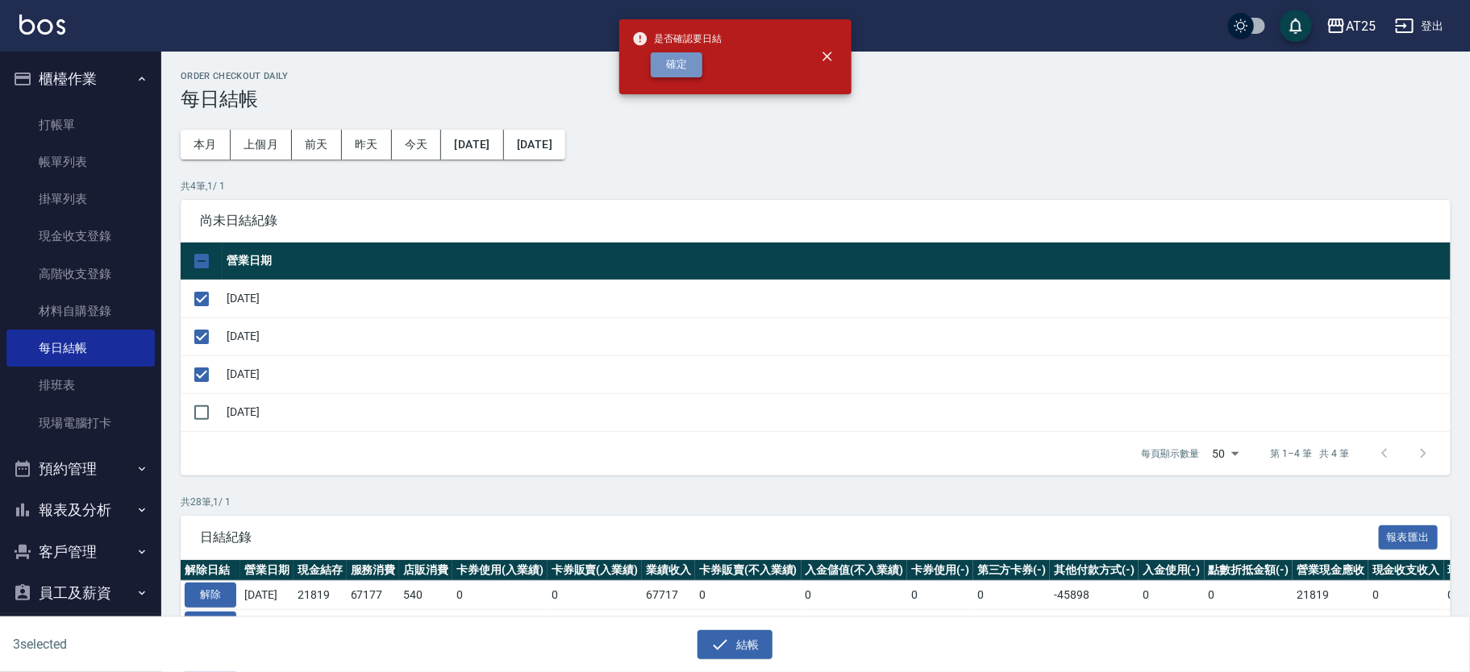
click at [689, 70] on button "確定" at bounding box center [677, 64] width 52 height 25
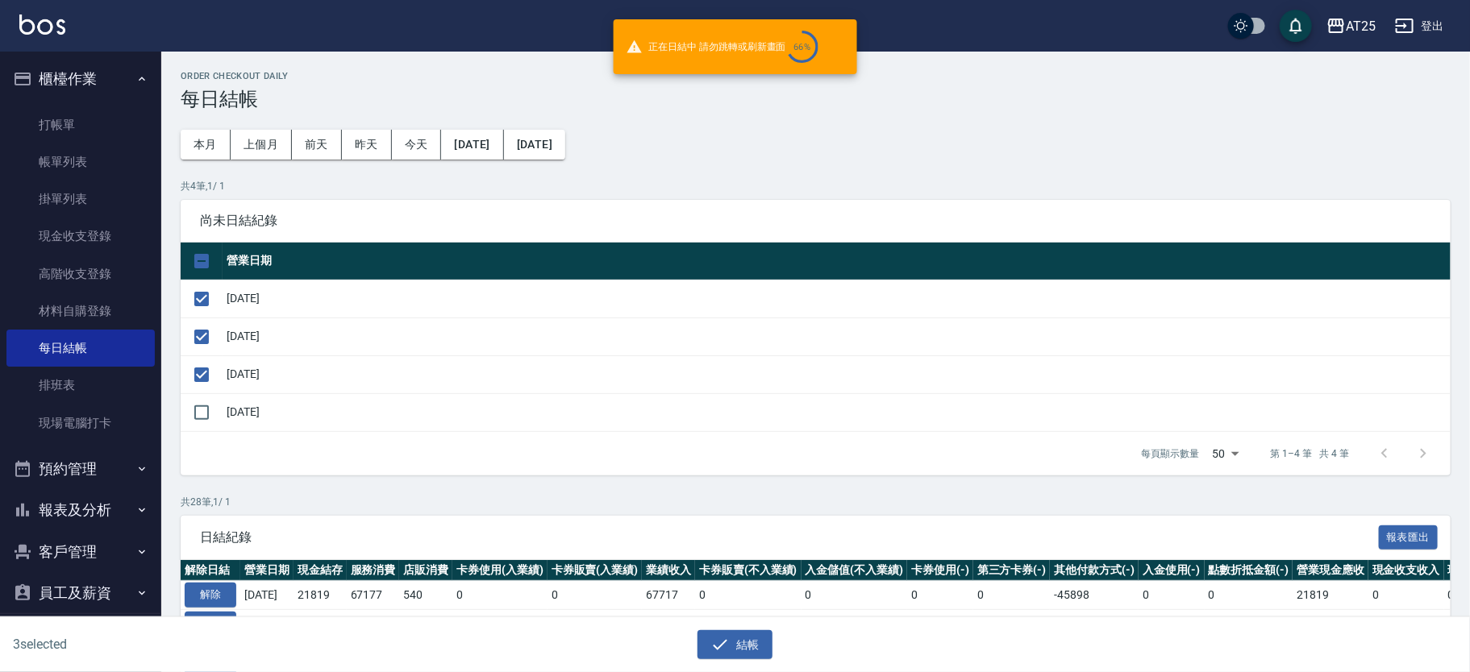
checkbox input "false"
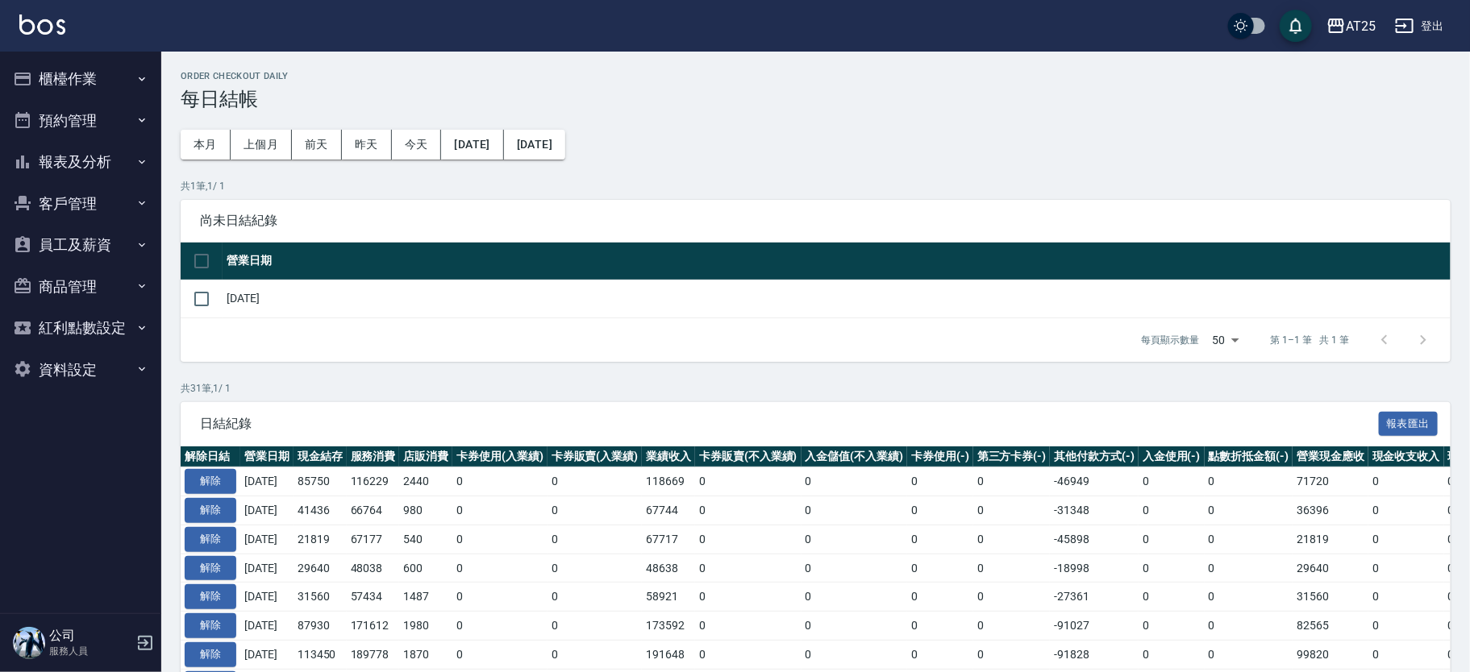
click at [96, 160] on button "報表及分析" at bounding box center [80, 162] width 148 height 42
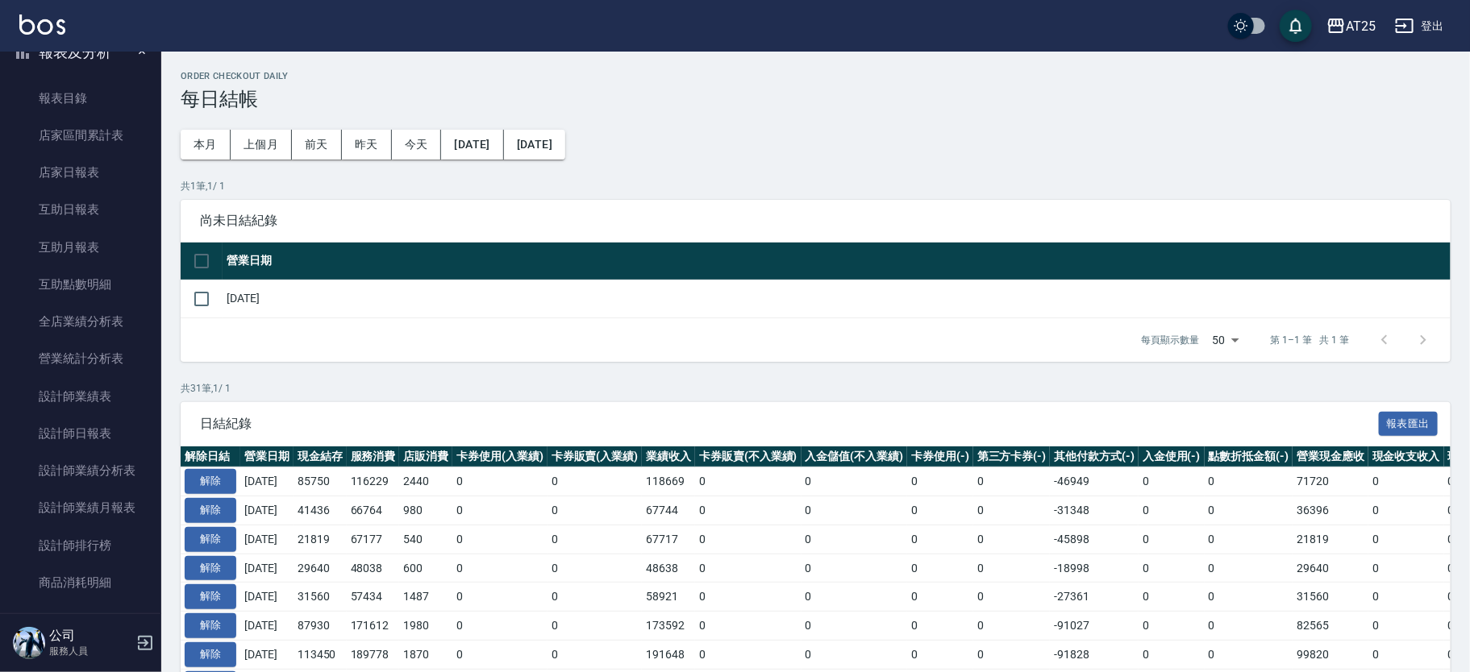
scroll to position [147, 0]
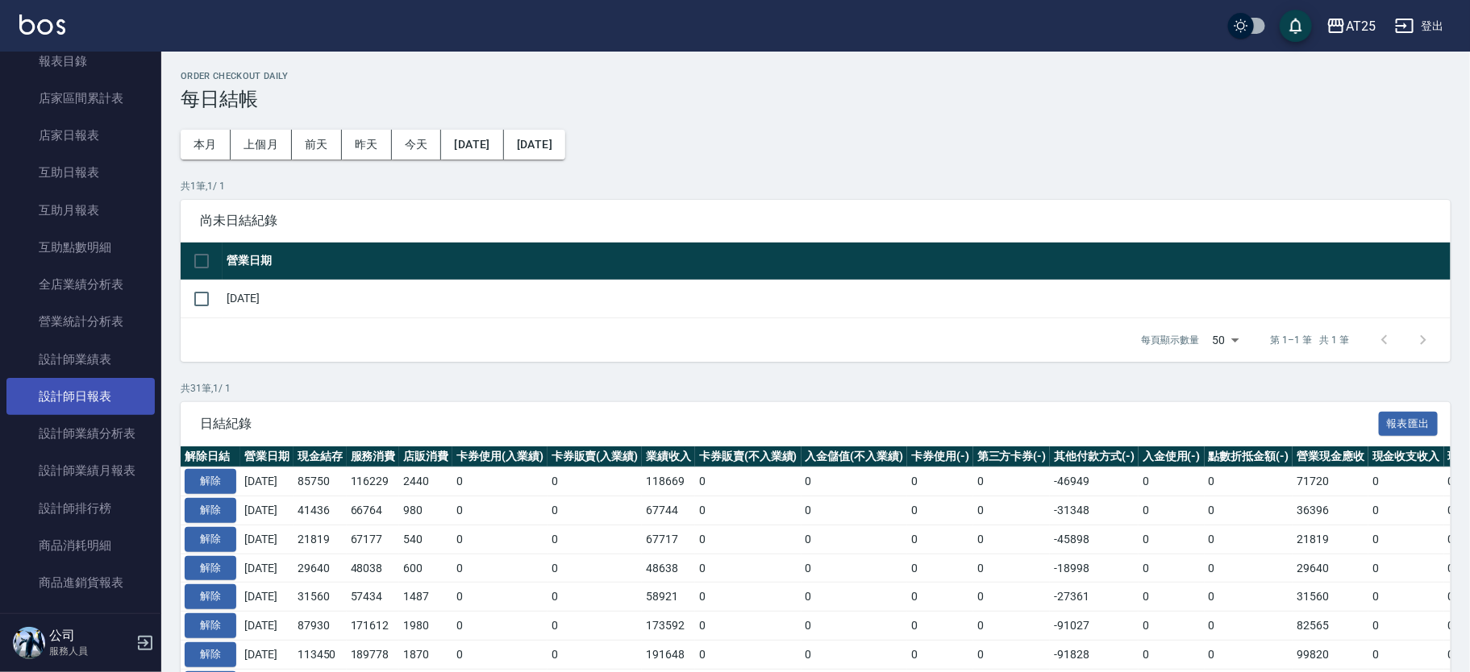
click at [110, 386] on link "設計師日報表" at bounding box center [80, 396] width 148 height 37
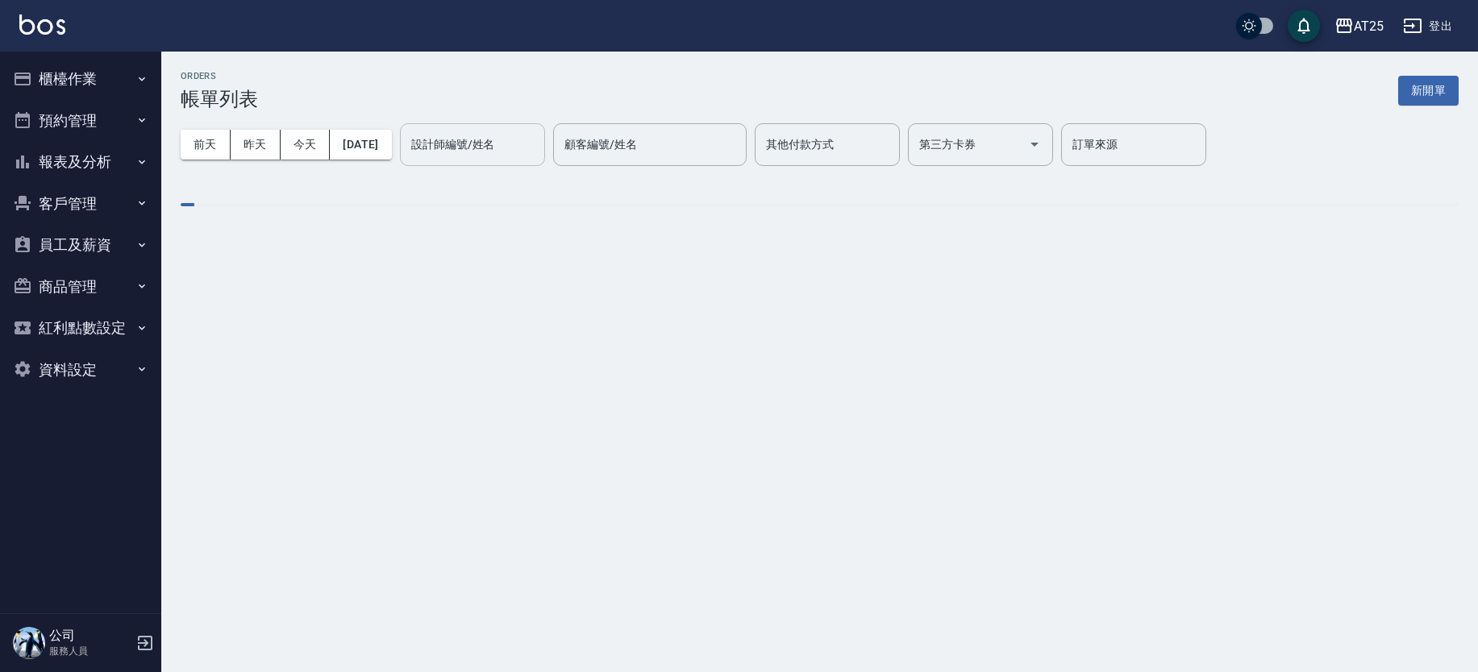
click at [510, 141] on div "設計師編號/姓名 設計師編號/姓名" at bounding box center [472, 144] width 145 height 43
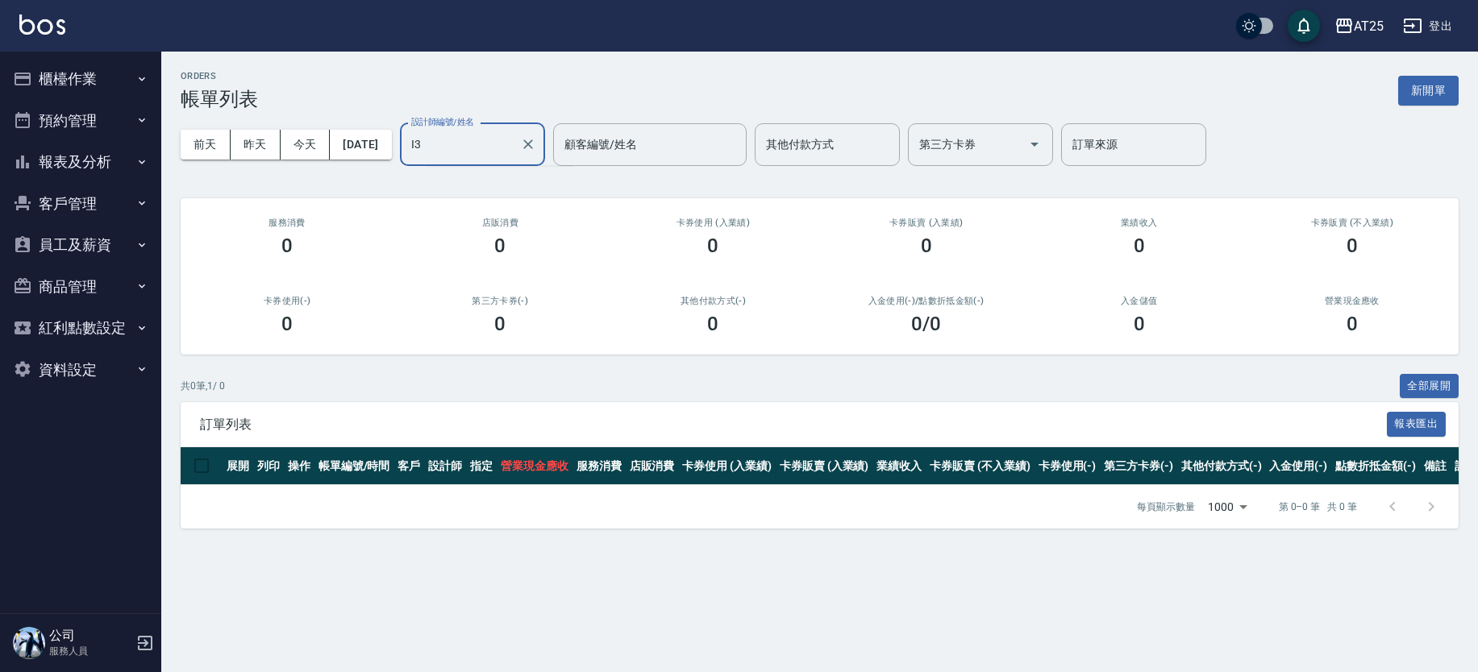
type input "I"
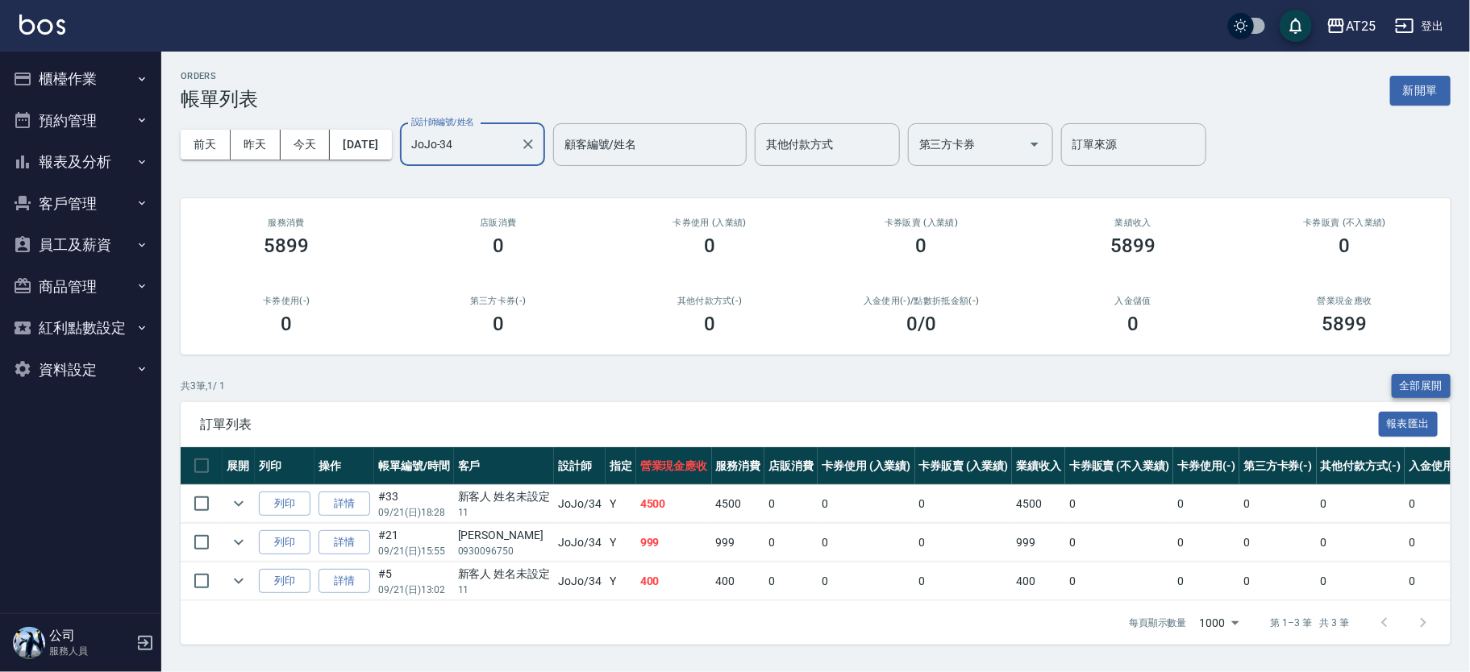
type input "JoJo-34"
click at [1414, 386] on button "全部展開" at bounding box center [1422, 386] width 60 height 25
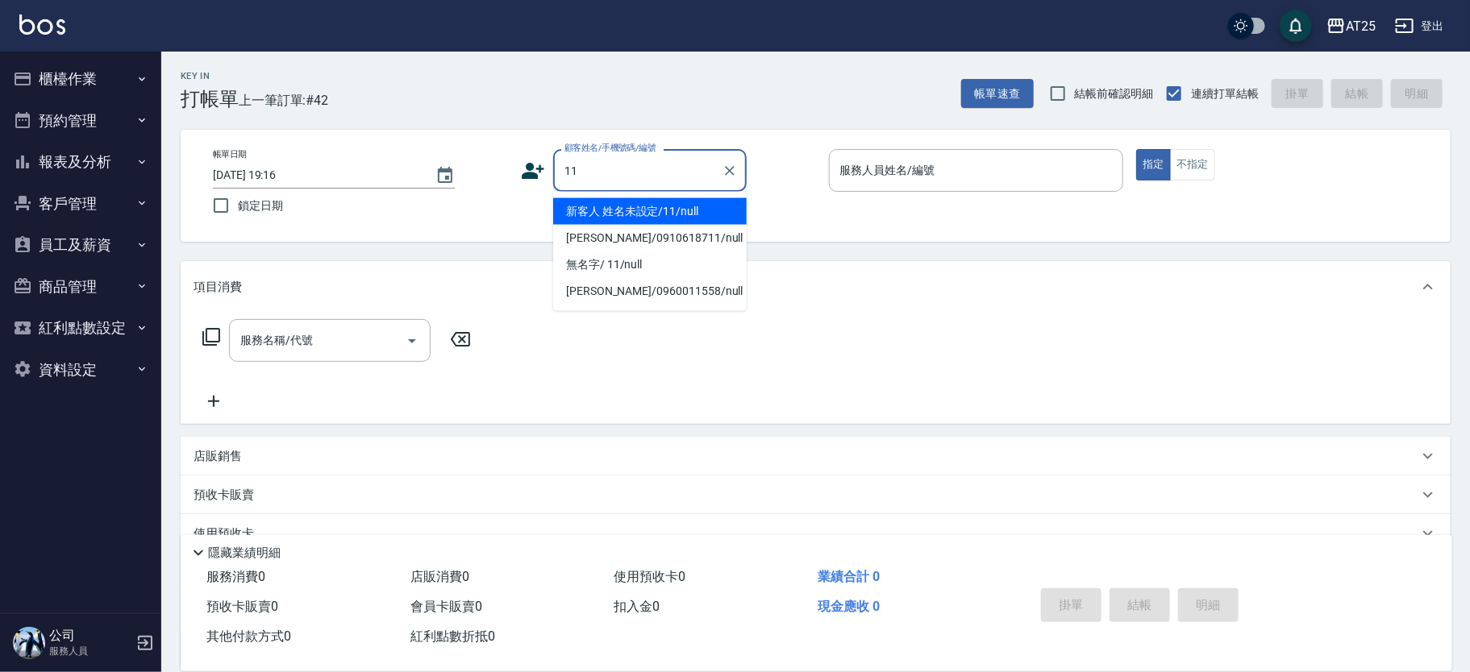
type input "新客人 姓名未設定/11/null"
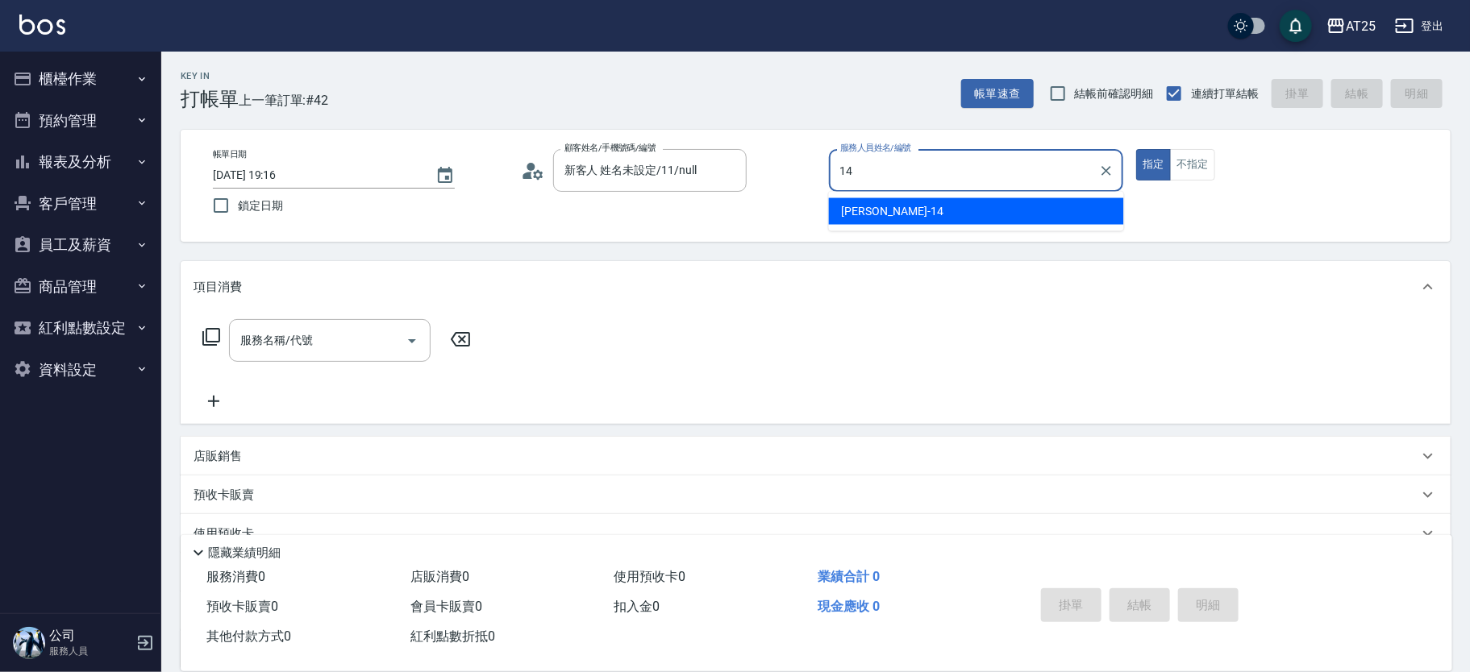
type input "[PERSON_NAME]-14"
type button "true"
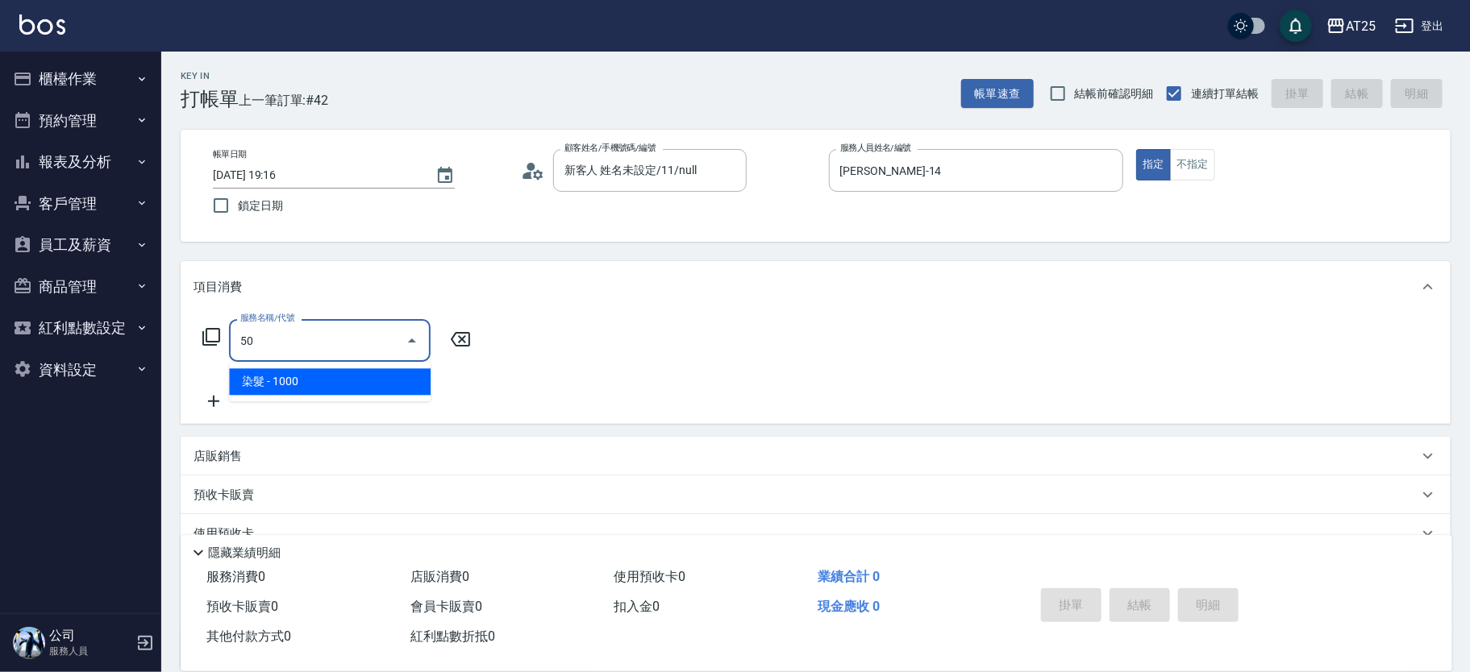
type input "501"
type input "100"
type input "染髮(501)"
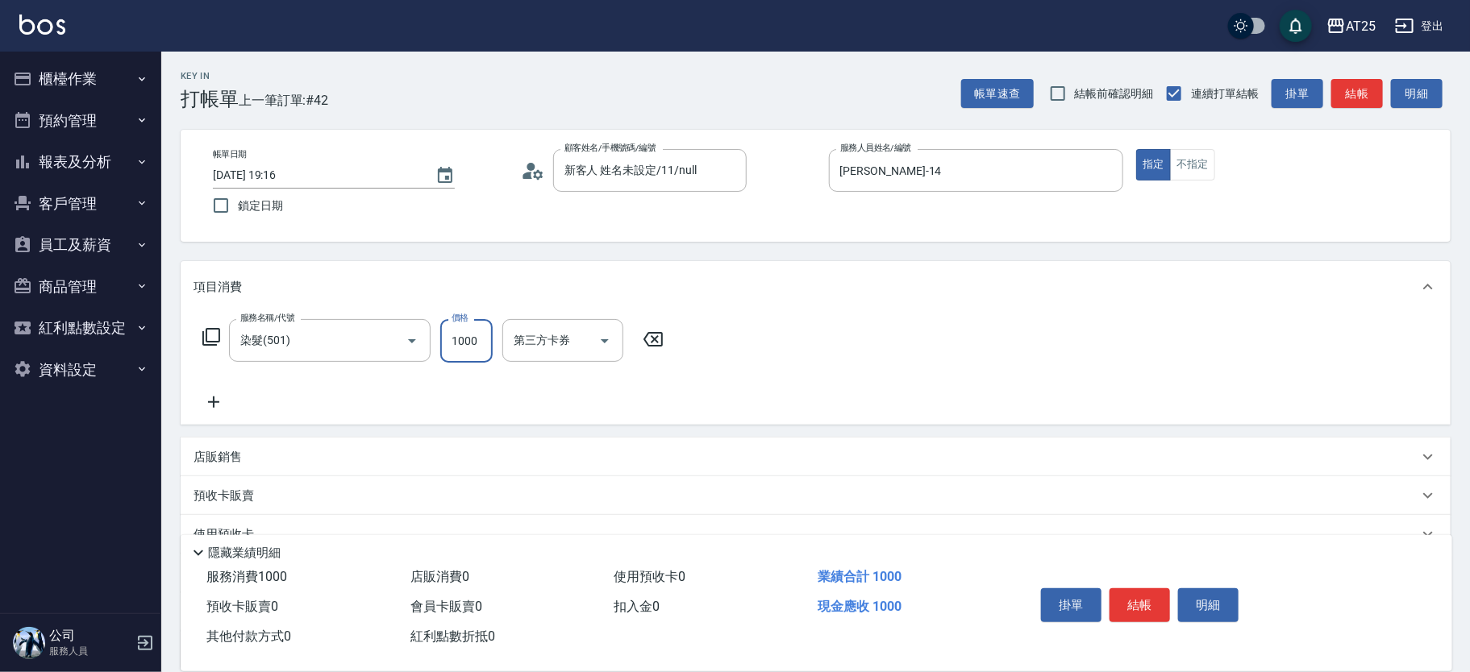
type input "0"
type input "350"
type input "3500"
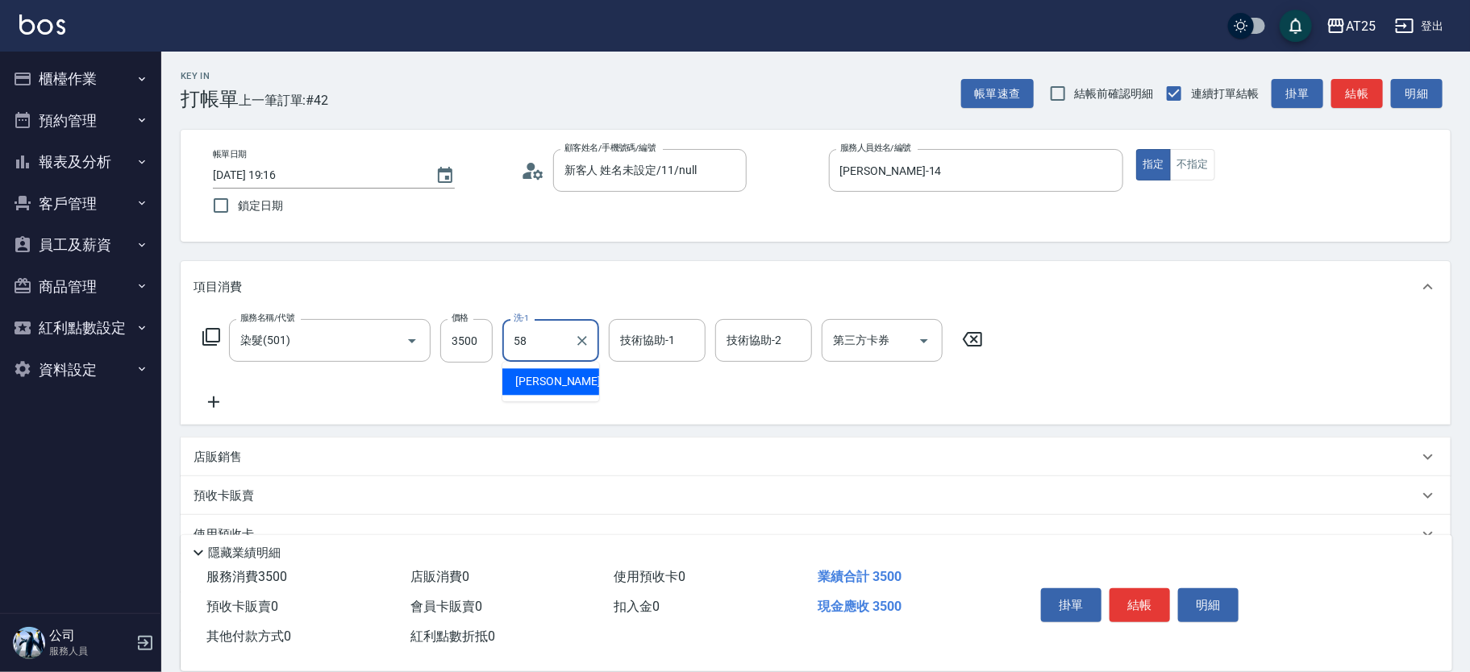
type input "小宇-58"
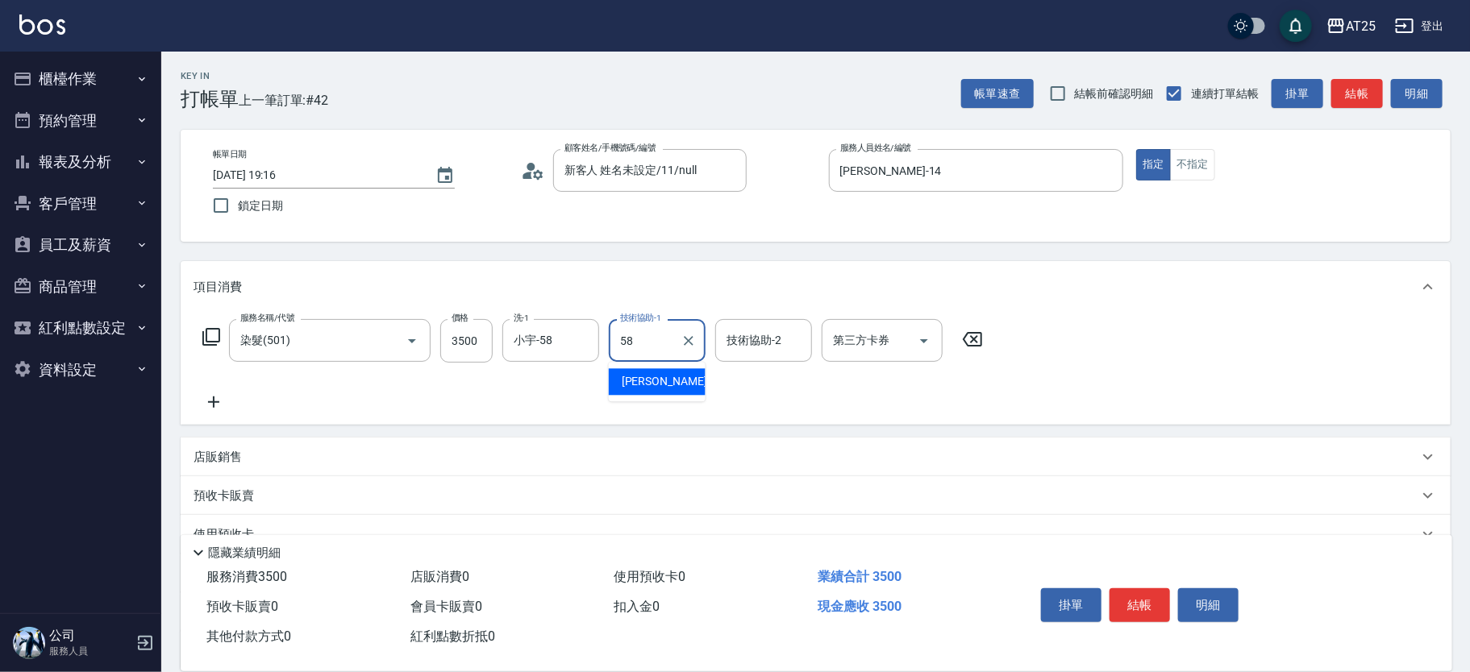
type input "小宇-58"
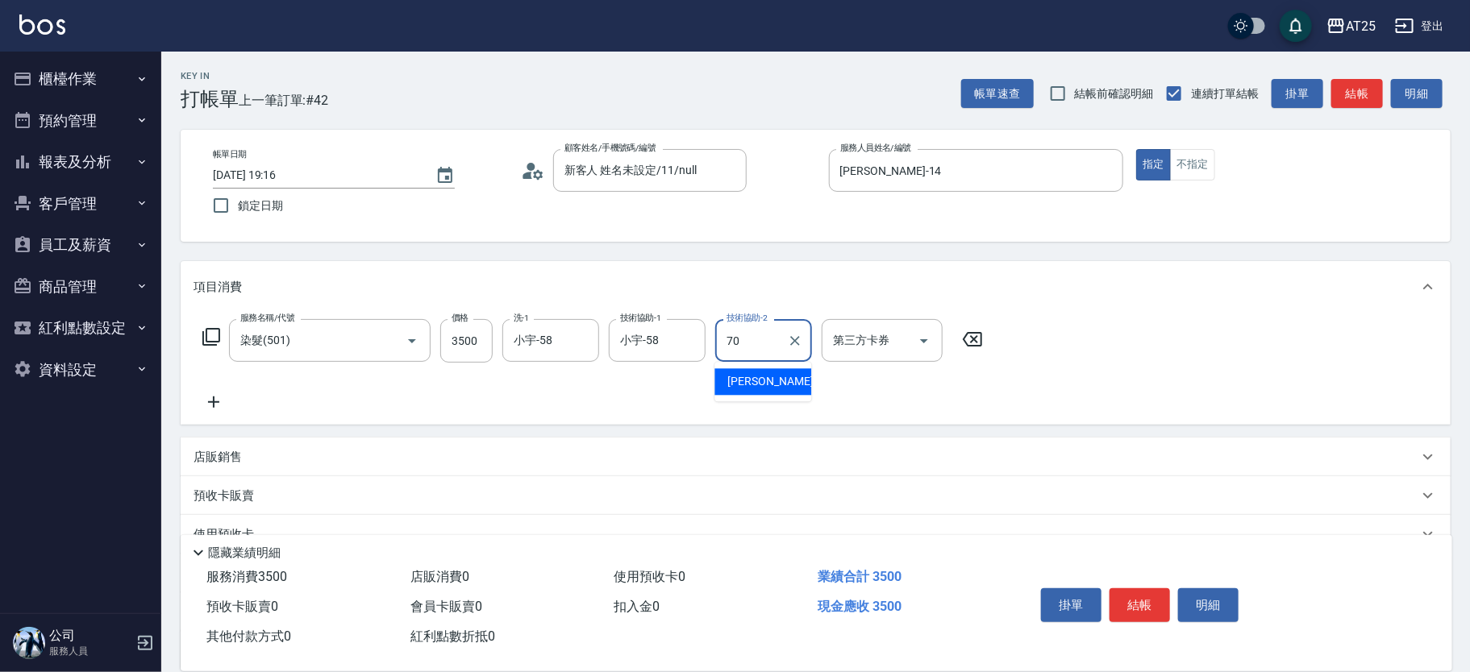
type input "惠均-70"
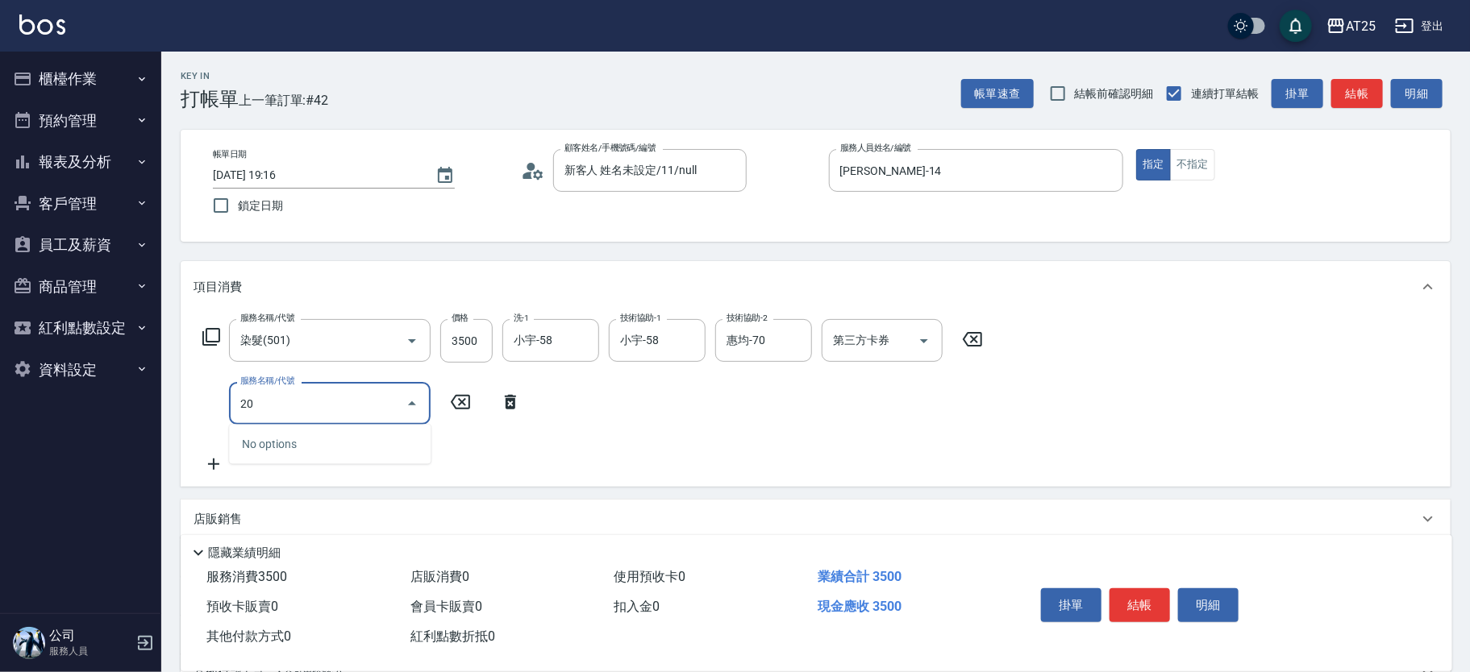
type input "201"
type input "380"
type input "洗髮(201)"
type input "350"
type input "0"
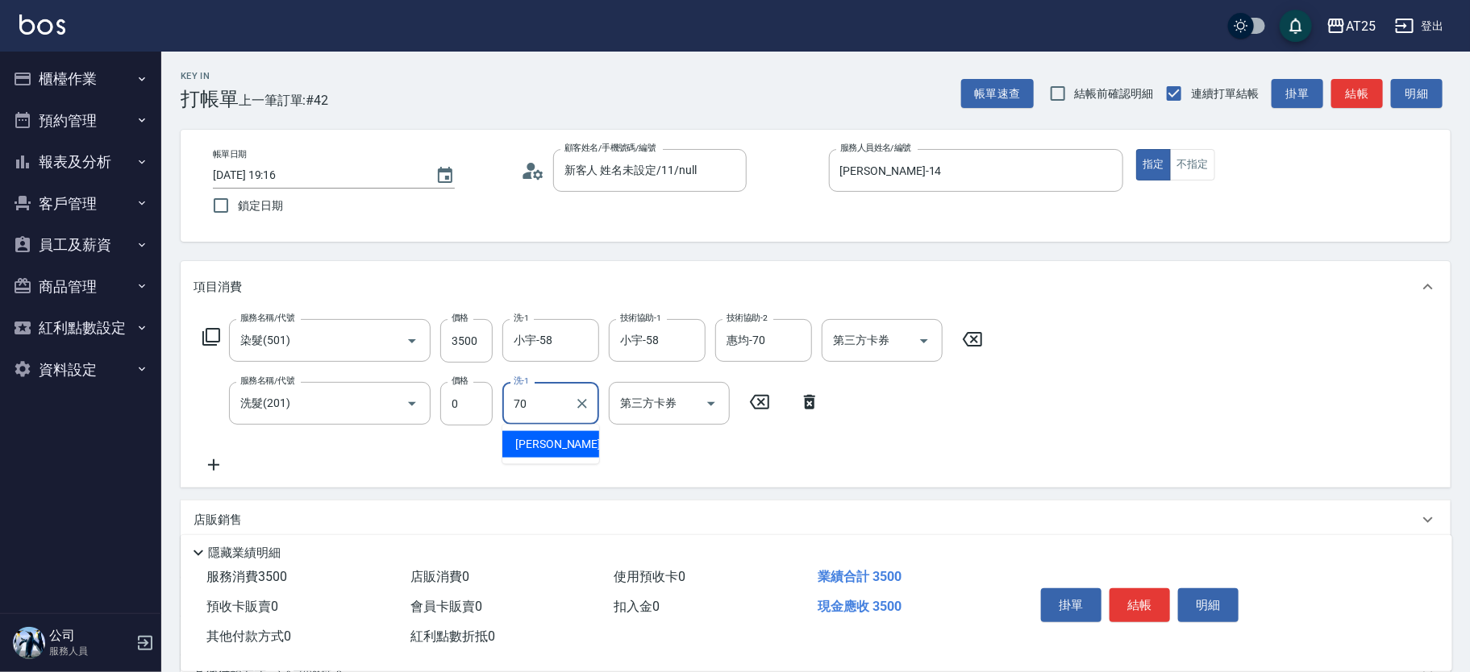
type input "惠均-70"
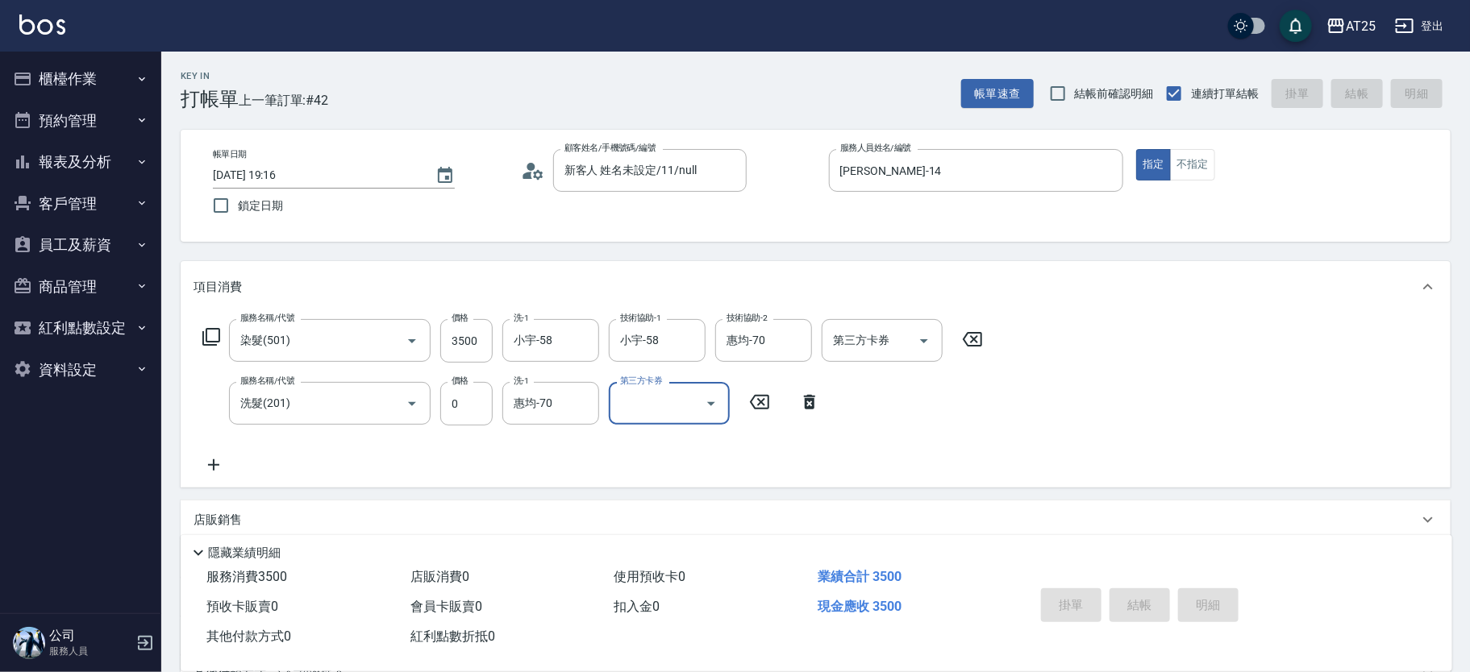
type input "2025/09/21 19:33"
type input "0"
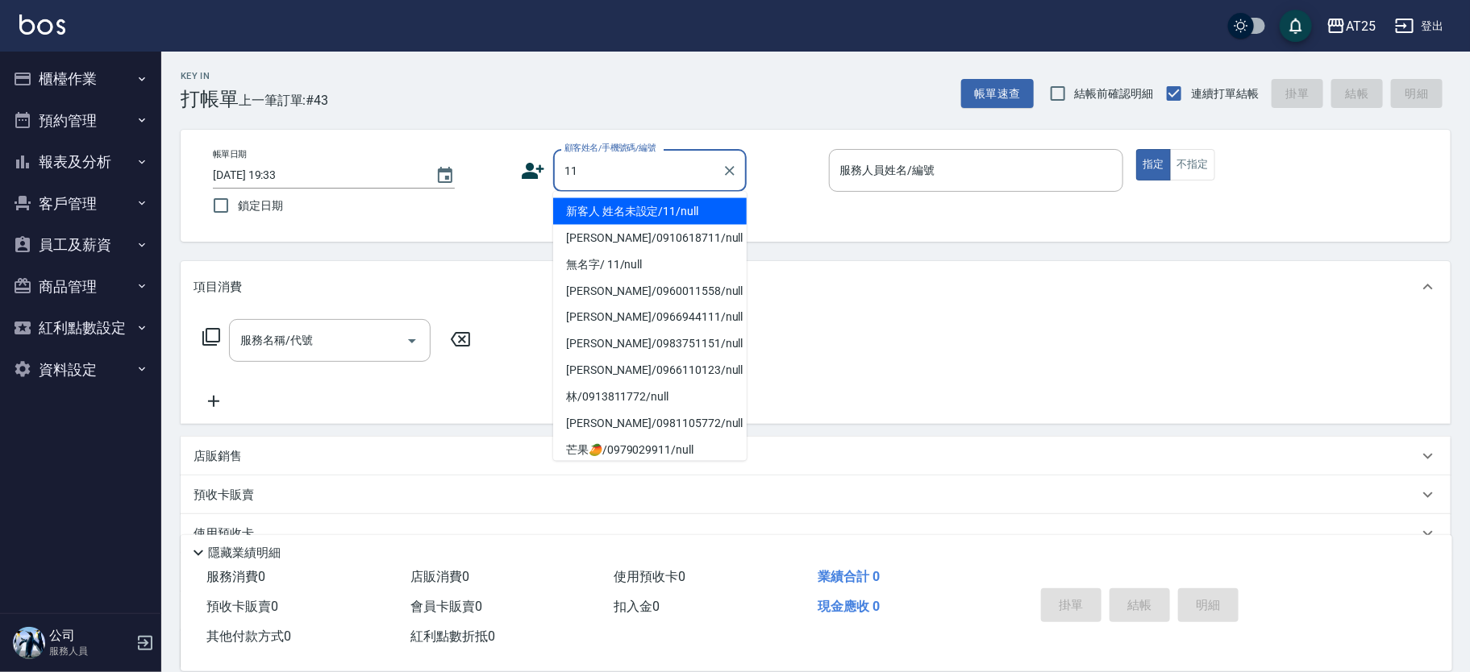
type input "新客人 姓名未設定/11/null"
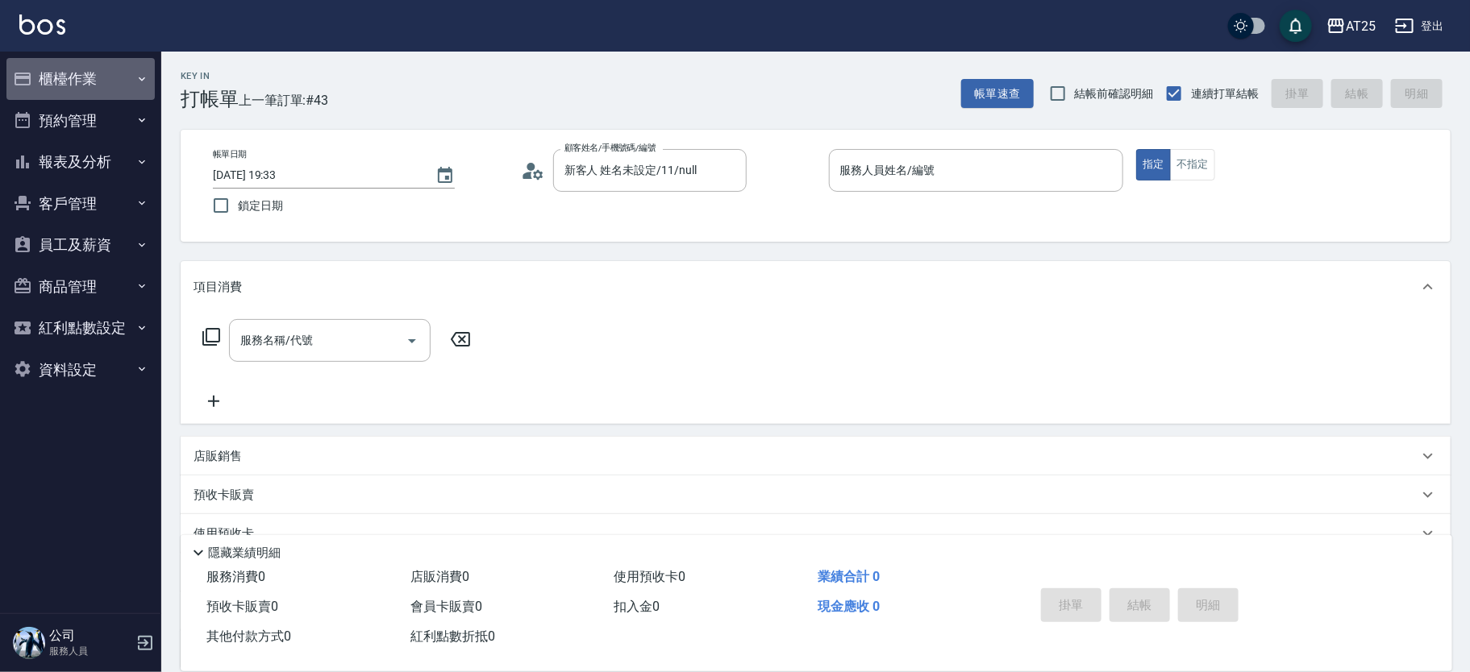
click at [136, 67] on button "櫃檯作業" at bounding box center [80, 79] width 148 height 42
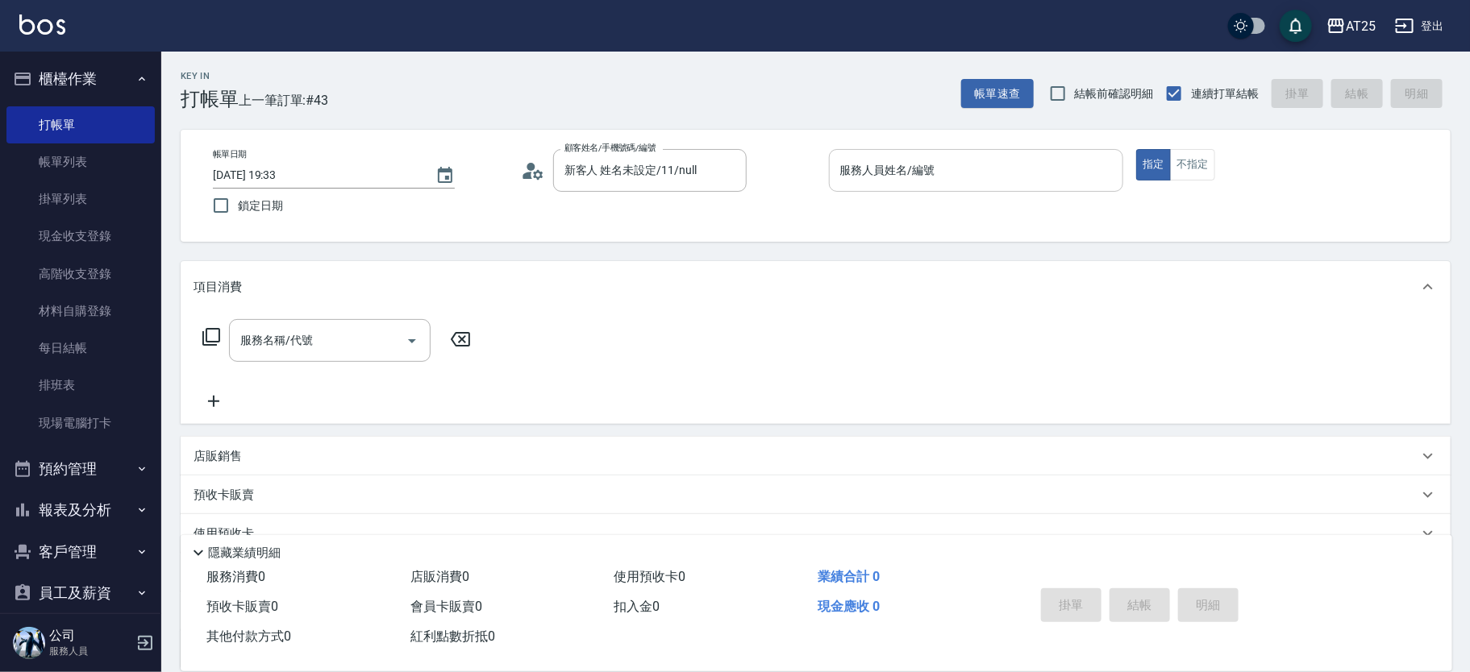
click at [931, 152] on div "服務人員姓名/編號" at bounding box center [976, 170] width 295 height 43
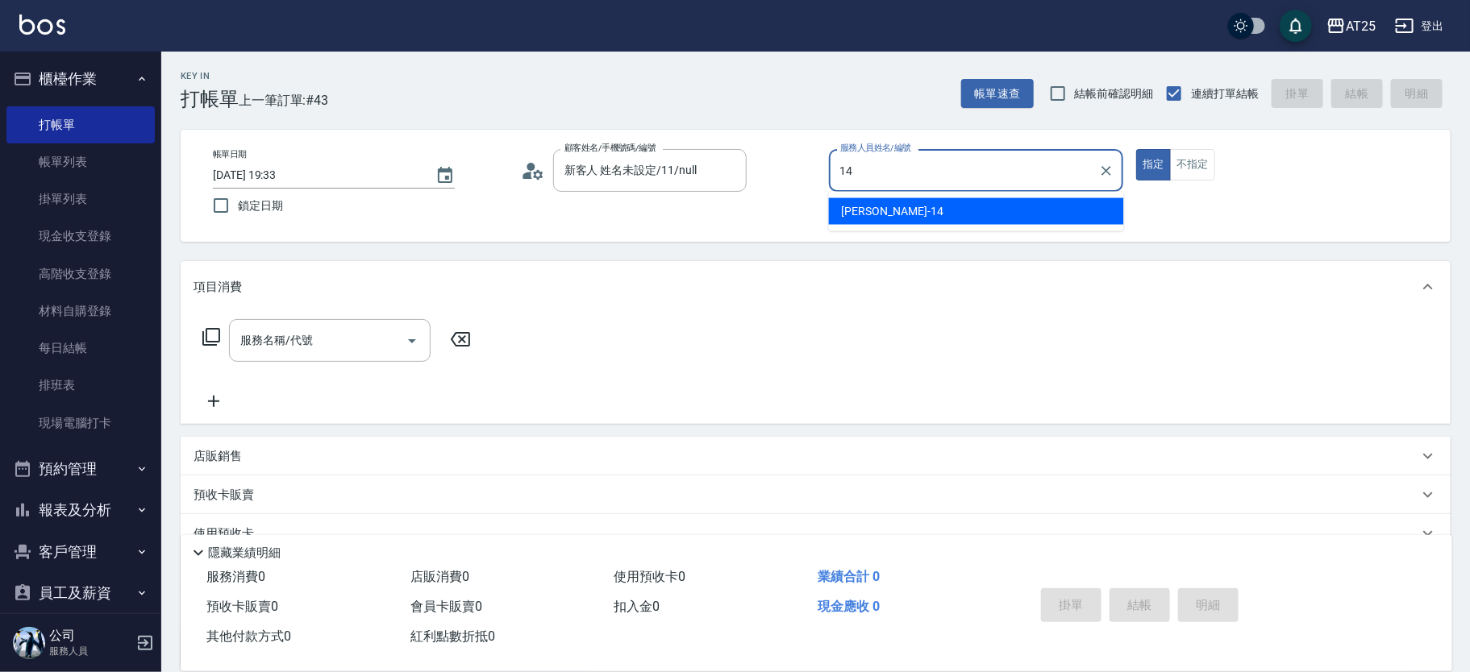
type input "Ken-14"
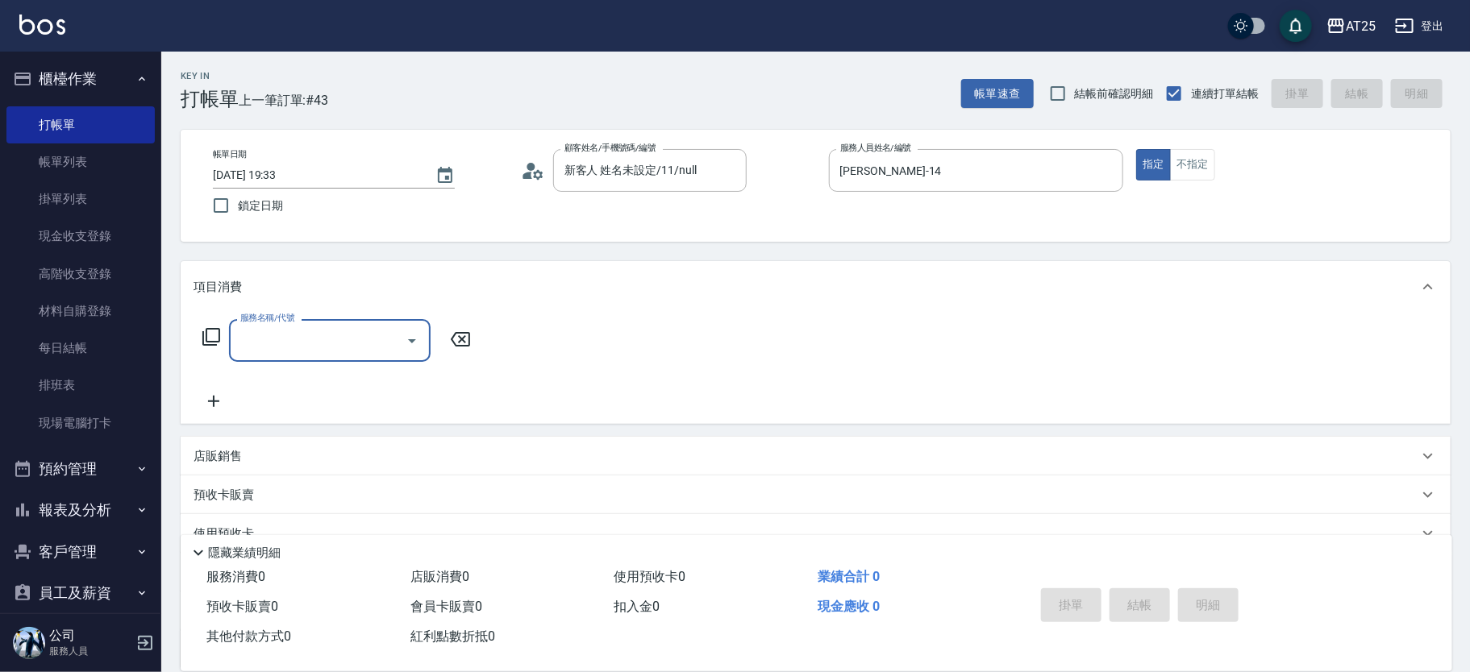
click at [206, 335] on icon at bounding box center [211, 337] width 18 height 18
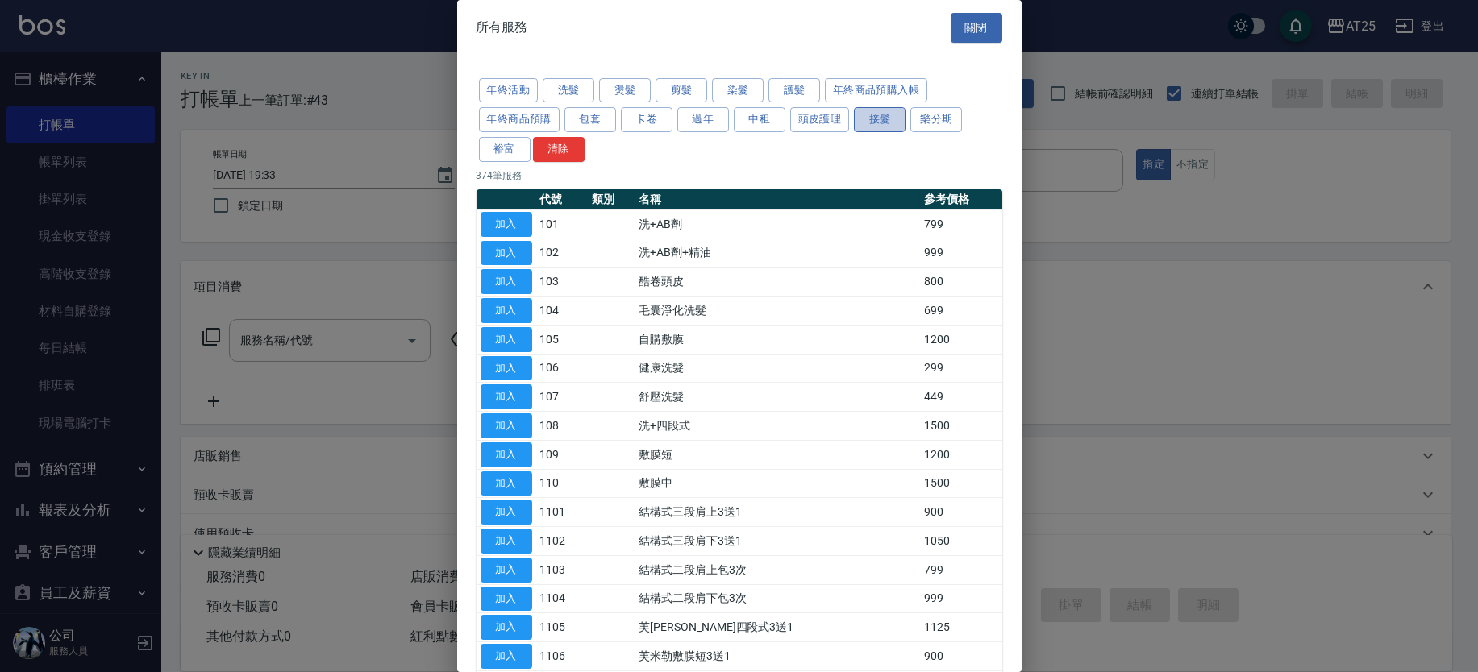
click at [884, 128] on button "接髮" at bounding box center [880, 119] width 52 height 25
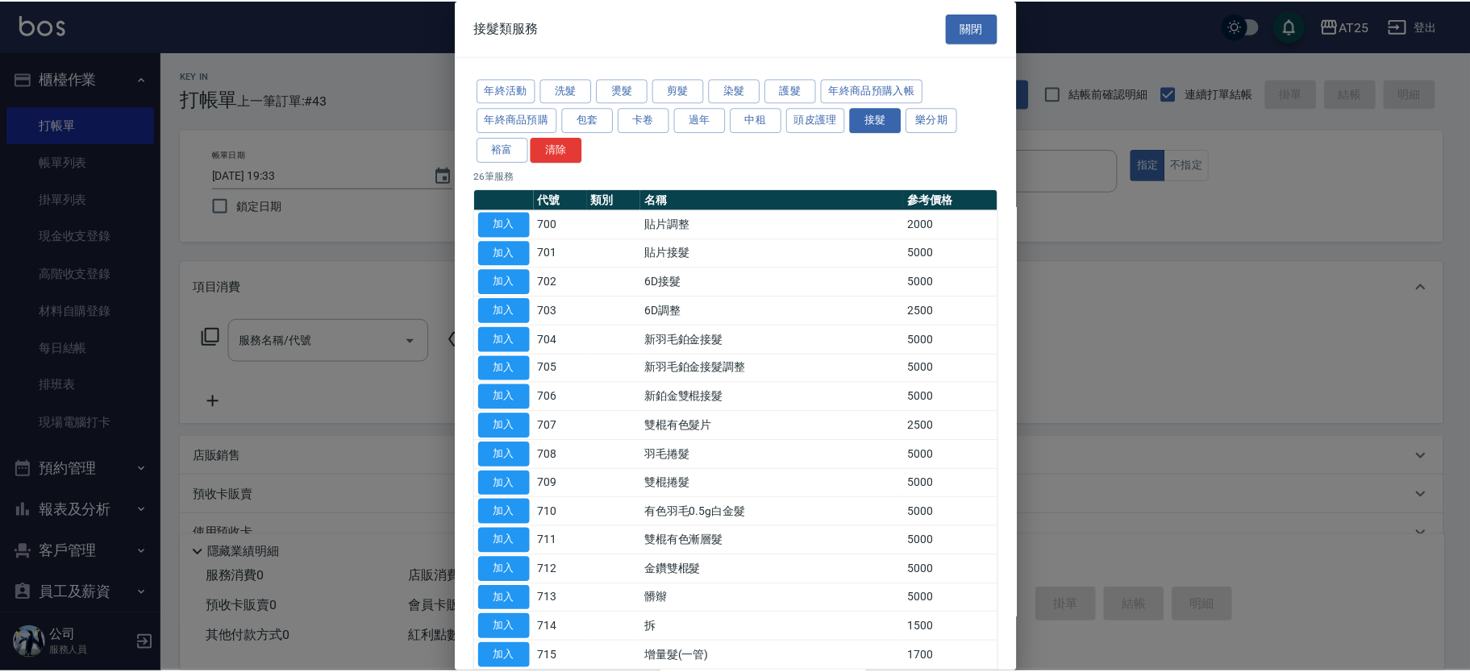
scroll to position [374, 0]
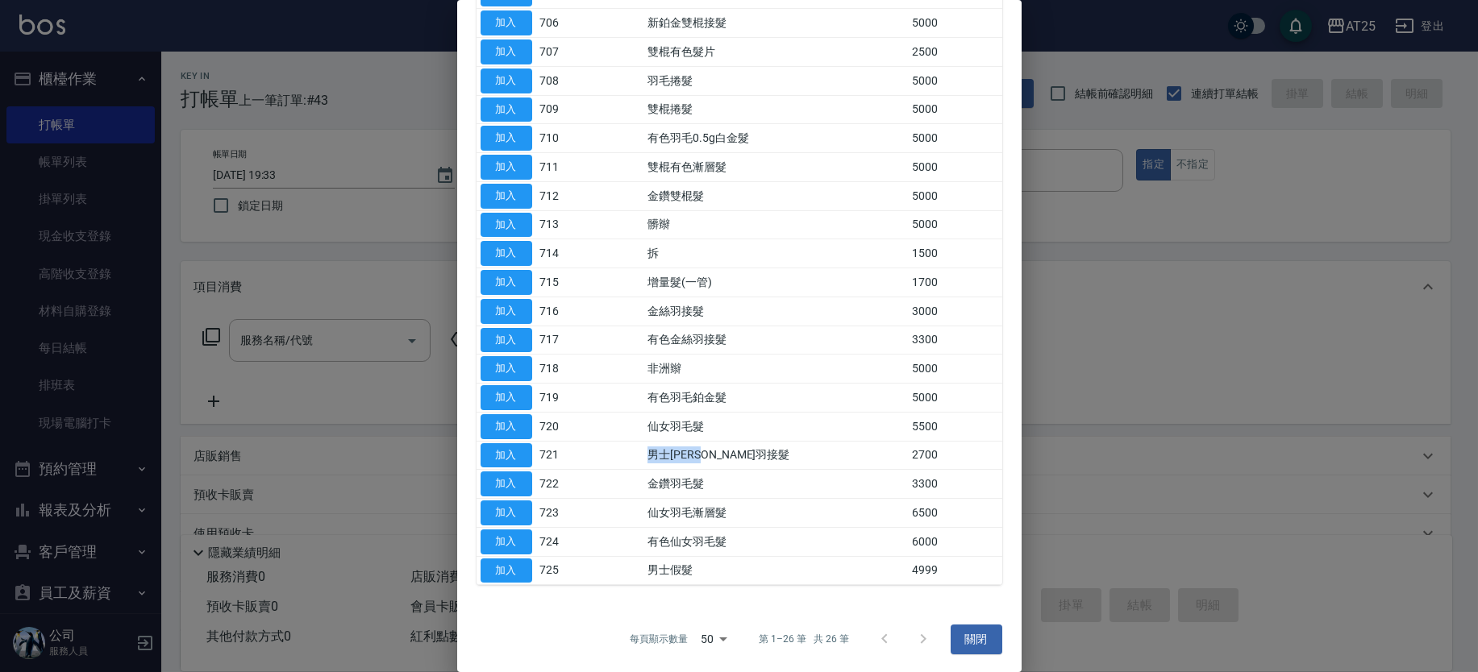
drag, startPoint x: 627, startPoint y: 444, endPoint x: 794, endPoint y: 441, distance: 166.9
click at [794, 441] on tr "加入 721 男士金絲羽接髮 2700" at bounding box center [739, 455] width 526 height 29
drag, startPoint x: 501, startPoint y: 445, endPoint x: 517, endPoint y: 366, distance: 80.6
click at [501, 445] on button "加入" at bounding box center [507, 455] width 52 height 25
type input "男士[PERSON_NAME]羽接髮(721)"
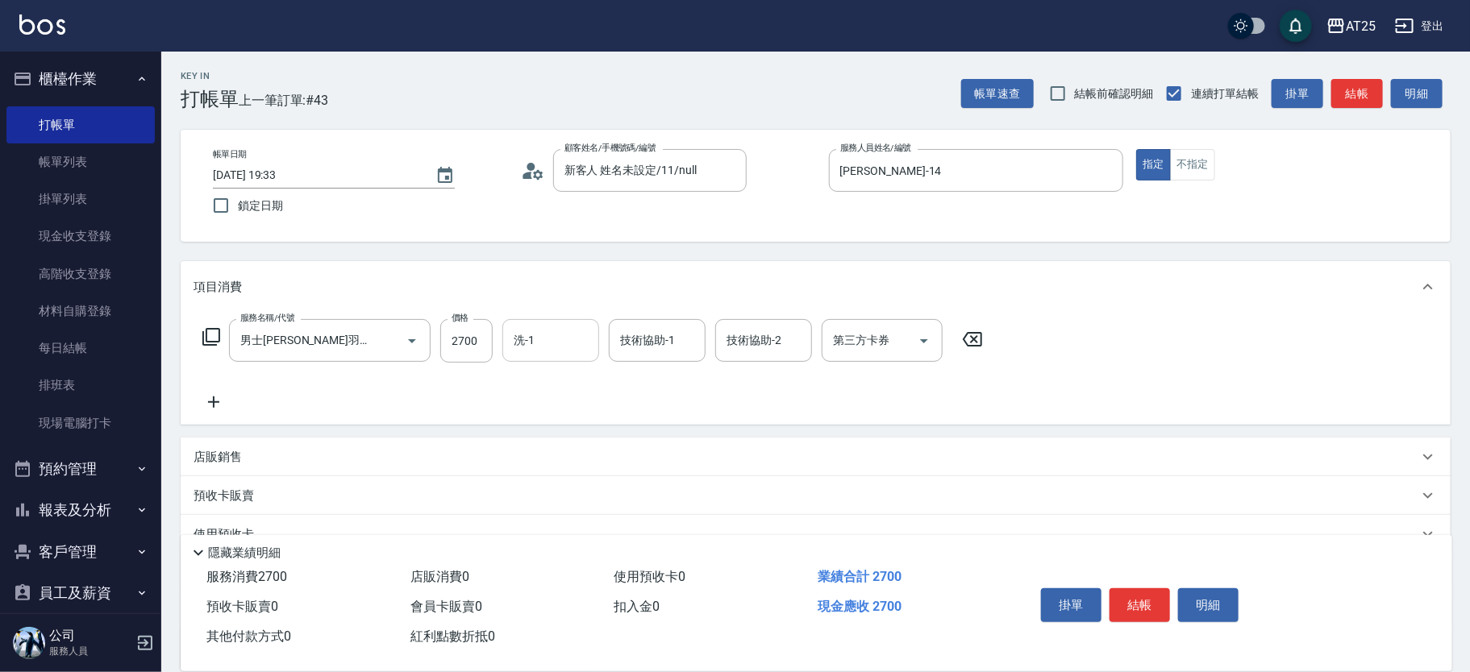
click at [480, 339] on input "2700" at bounding box center [466, 341] width 52 height 44
type input "0"
type input "50"
type input "506"
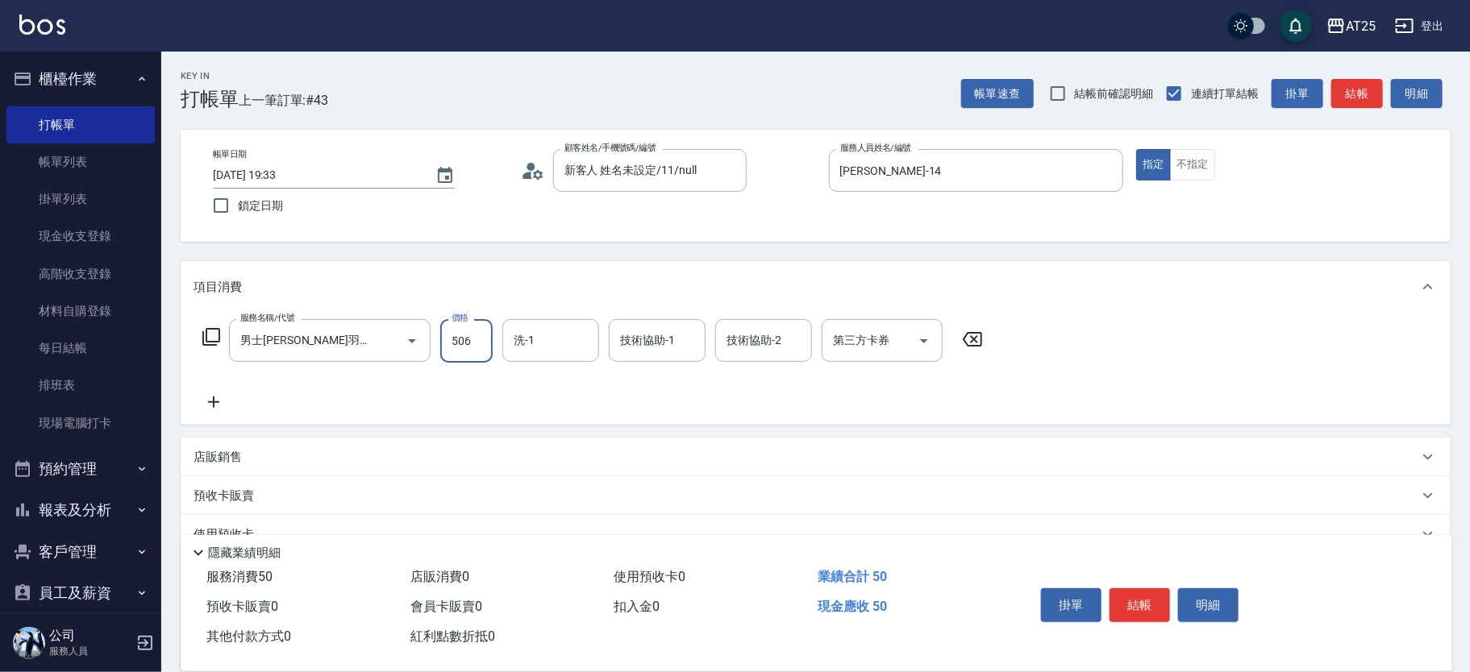
type input "500"
type input "5069"
type input "小宇-58"
type input "惠均-70"
type input "小宇-58"
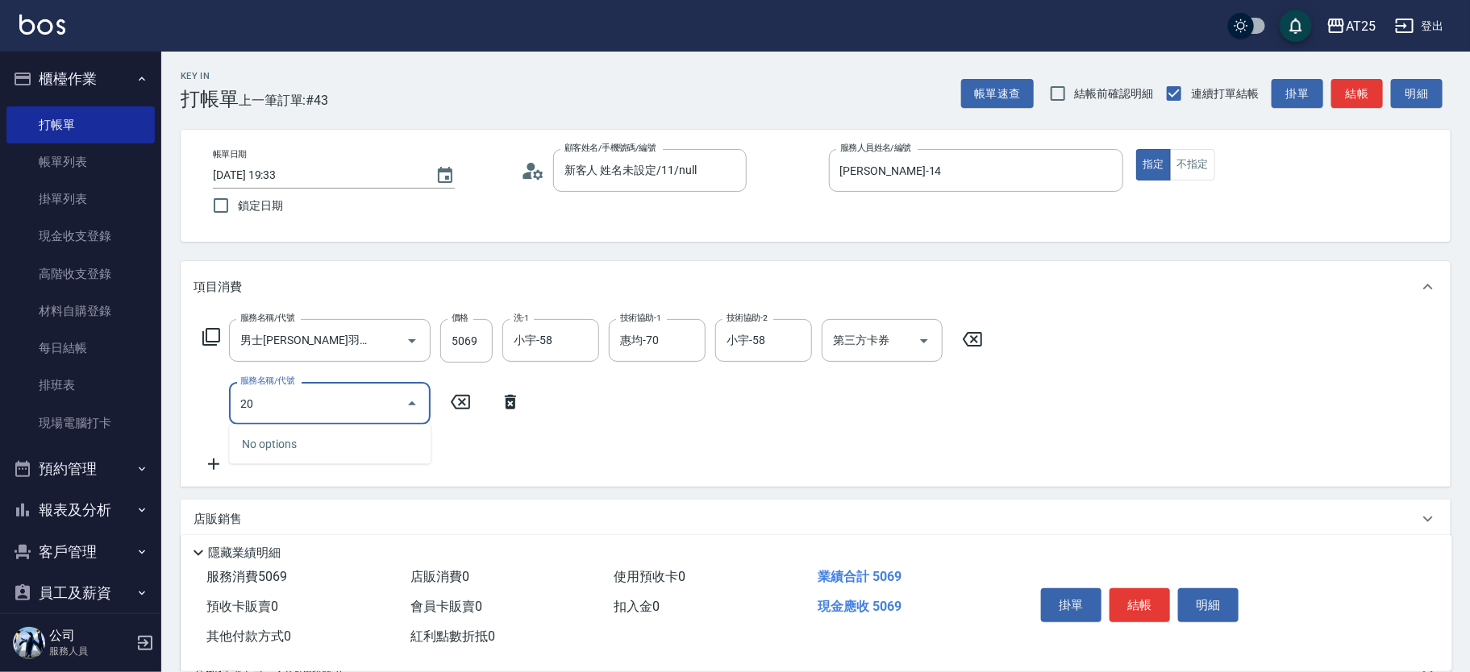
type input "201"
type input "530"
type input "洗髮(201)"
type input "500"
type input "0"
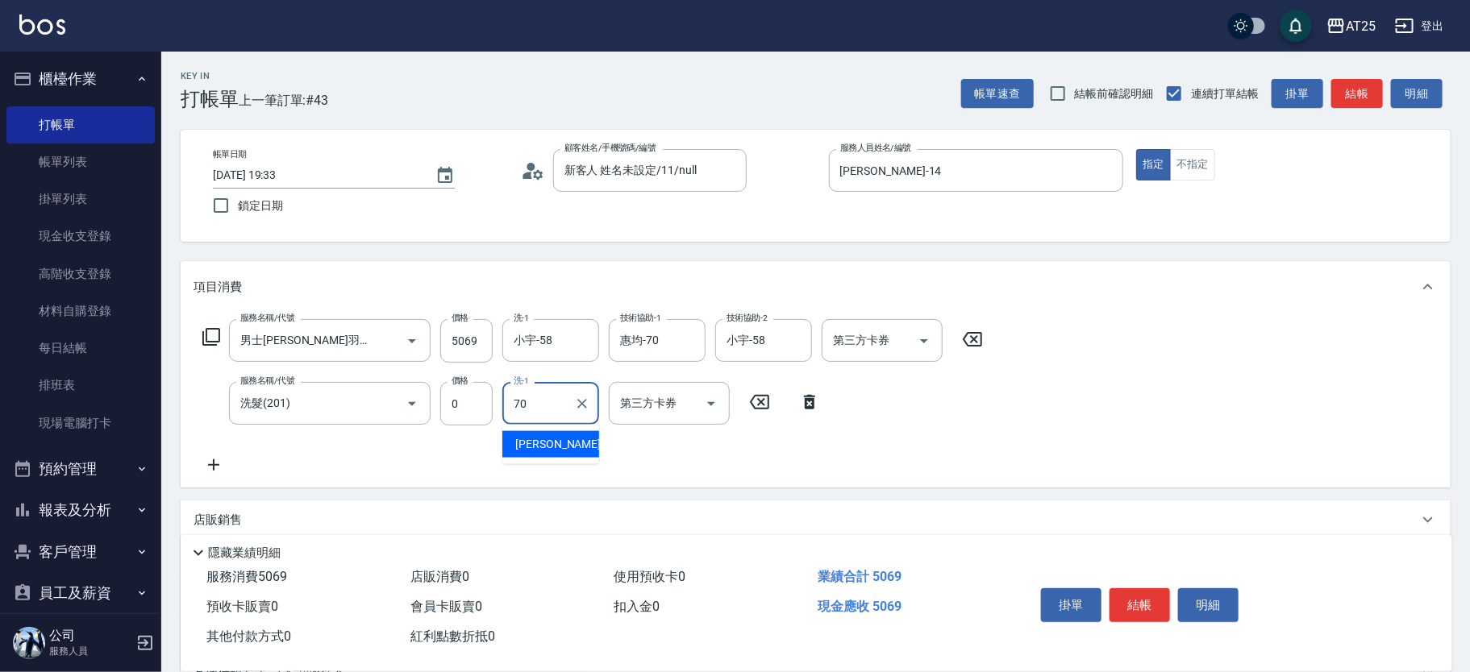
type input "惠均-70"
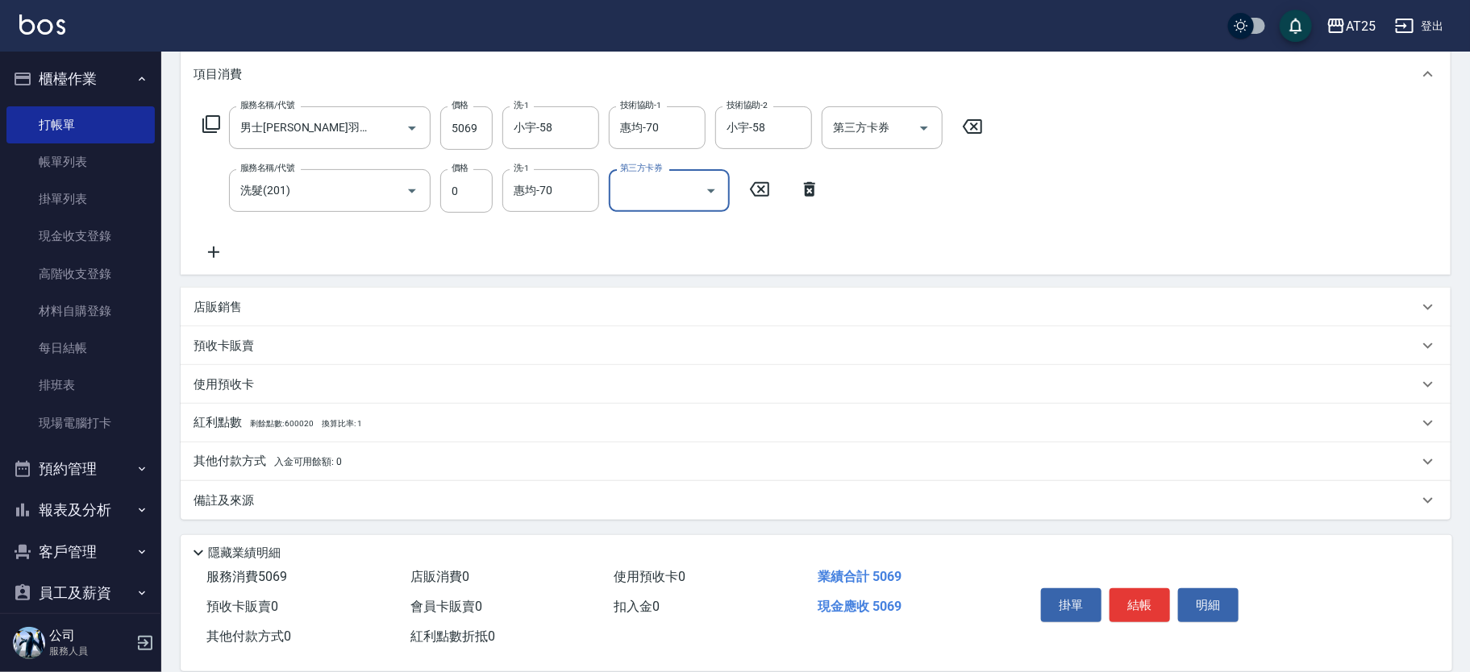
drag, startPoint x: 247, startPoint y: 457, endPoint x: 621, endPoint y: 414, distance: 376.6
click at [247, 459] on p "其他付款方式 入金可用餘額: 0" at bounding box center [268, 462] width 148 height 18
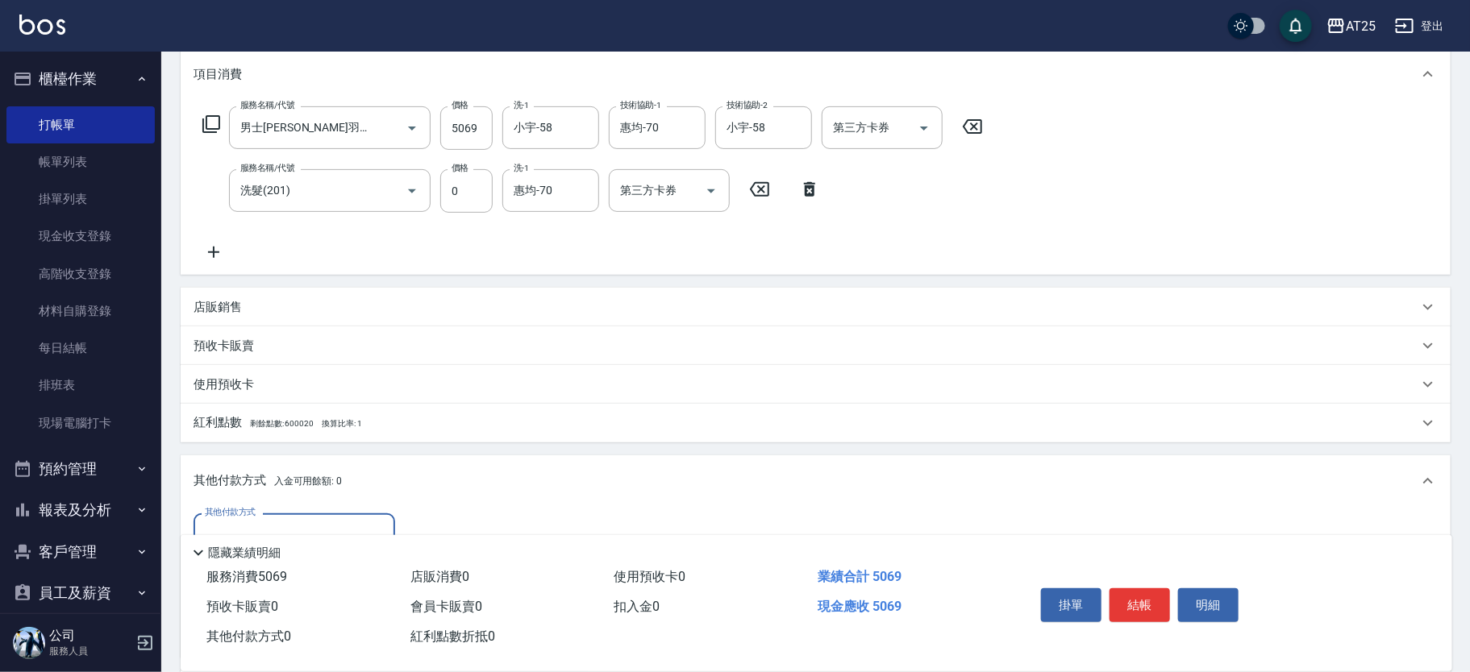
scroll to position [402, 0]
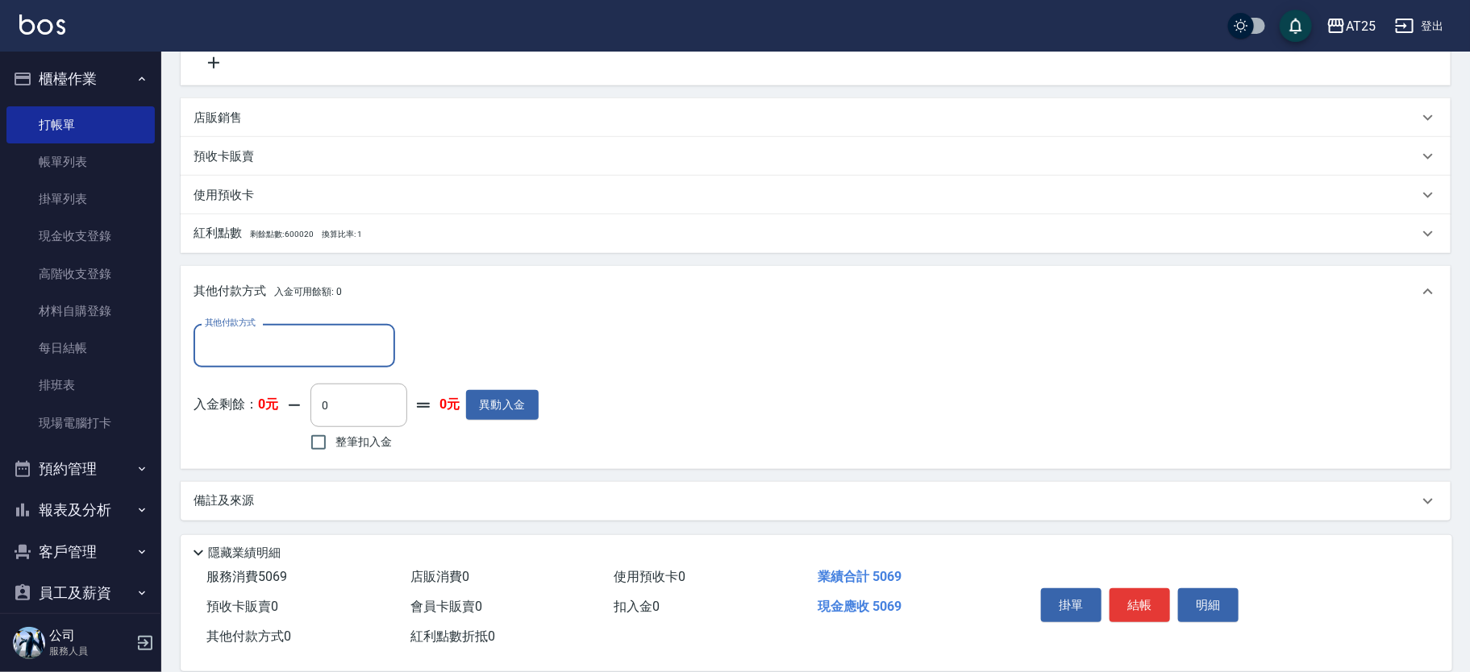
click at [227, 352] on input "其他付款方式" at bounding box center [294, 345] width 187 height 28
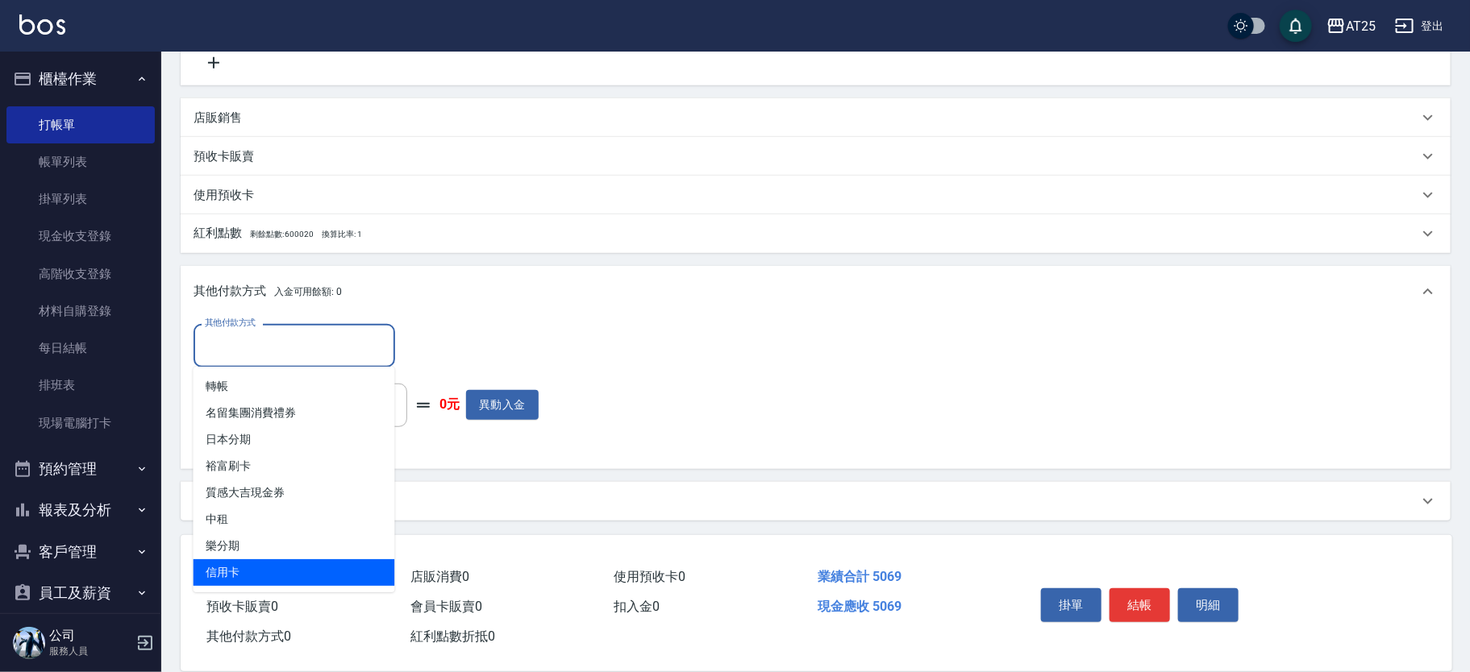
click at [239, 564] on span "信用卡" at bounding box center [295, 573] width 202 height 27
type input "信用卡"
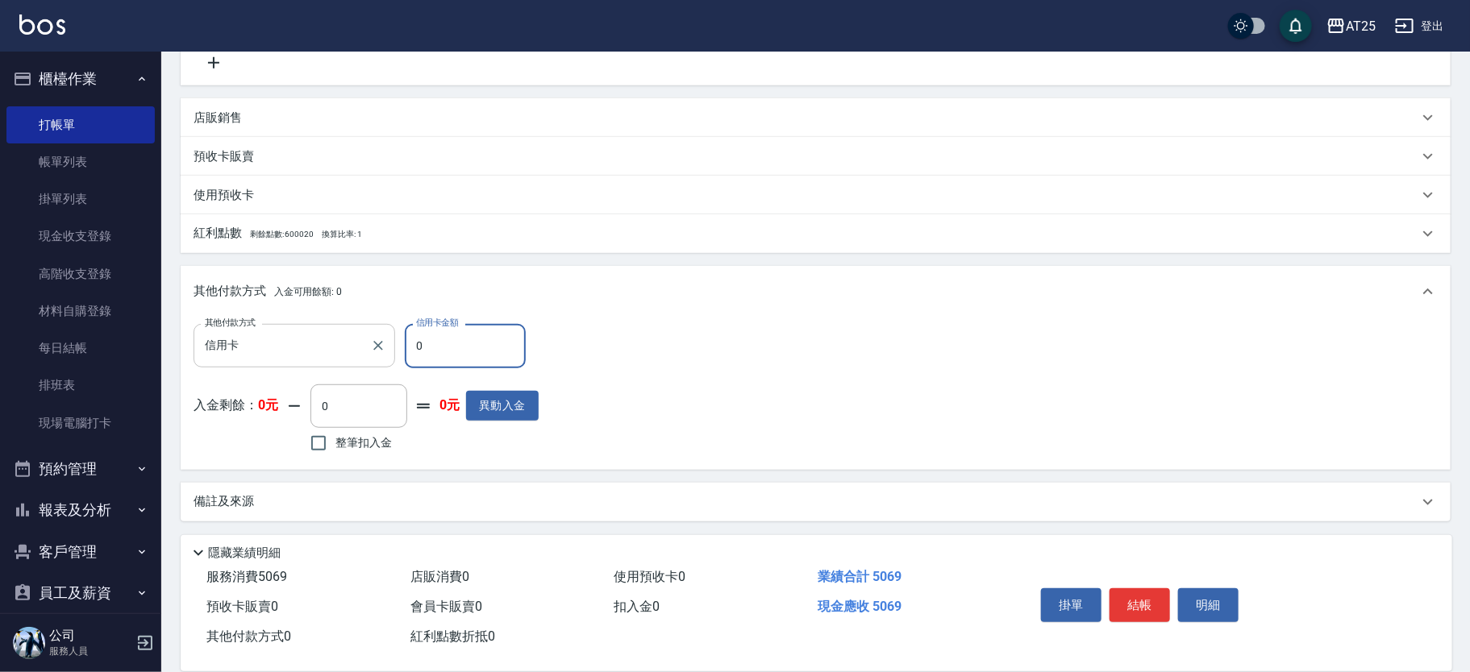
drag, startPoint x: 446, startPoint y: 355, endPoint x: 300, endPoint y: 361, distance: 146.1
click at [300, 361] on div "其他付款方式 信用卡 其他付款方式 信用卡金額 0 信用卡金額" at bounding box center [366, 346] width 345 height 44
type input "50"
type input "450"
type input "506"
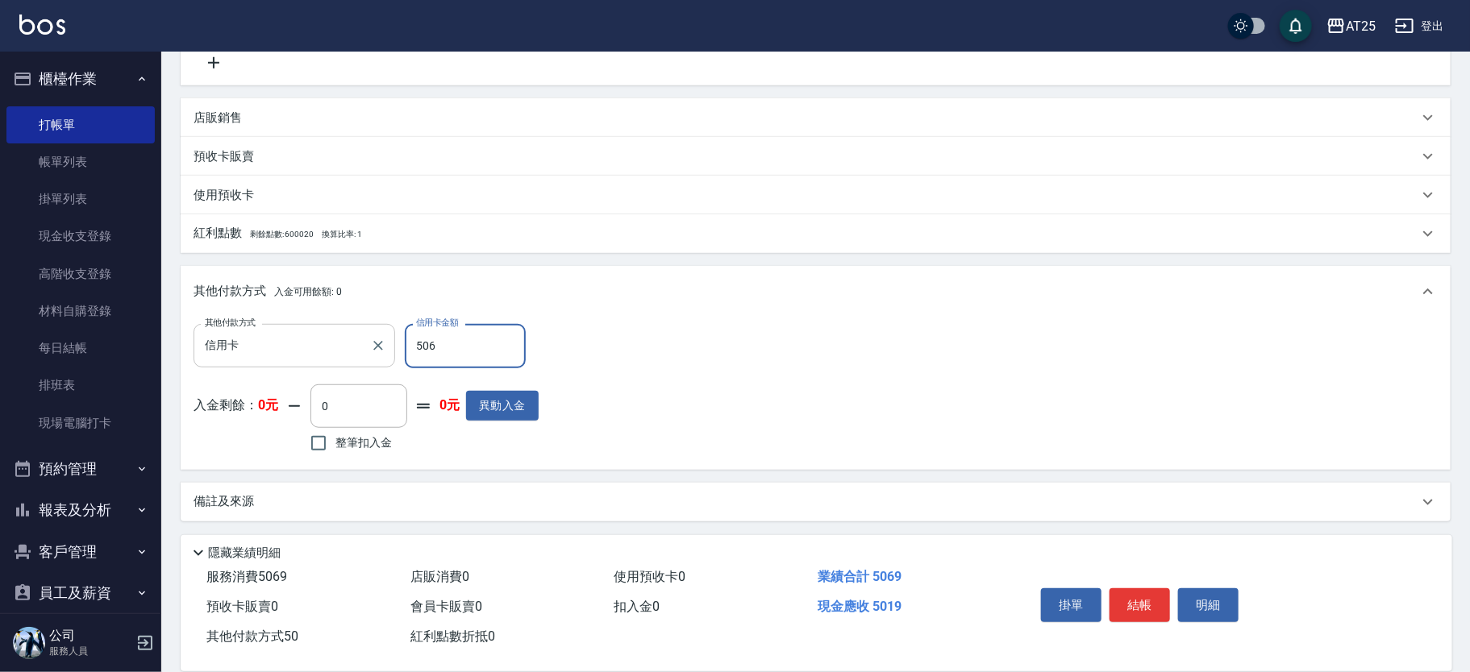
type input "0"
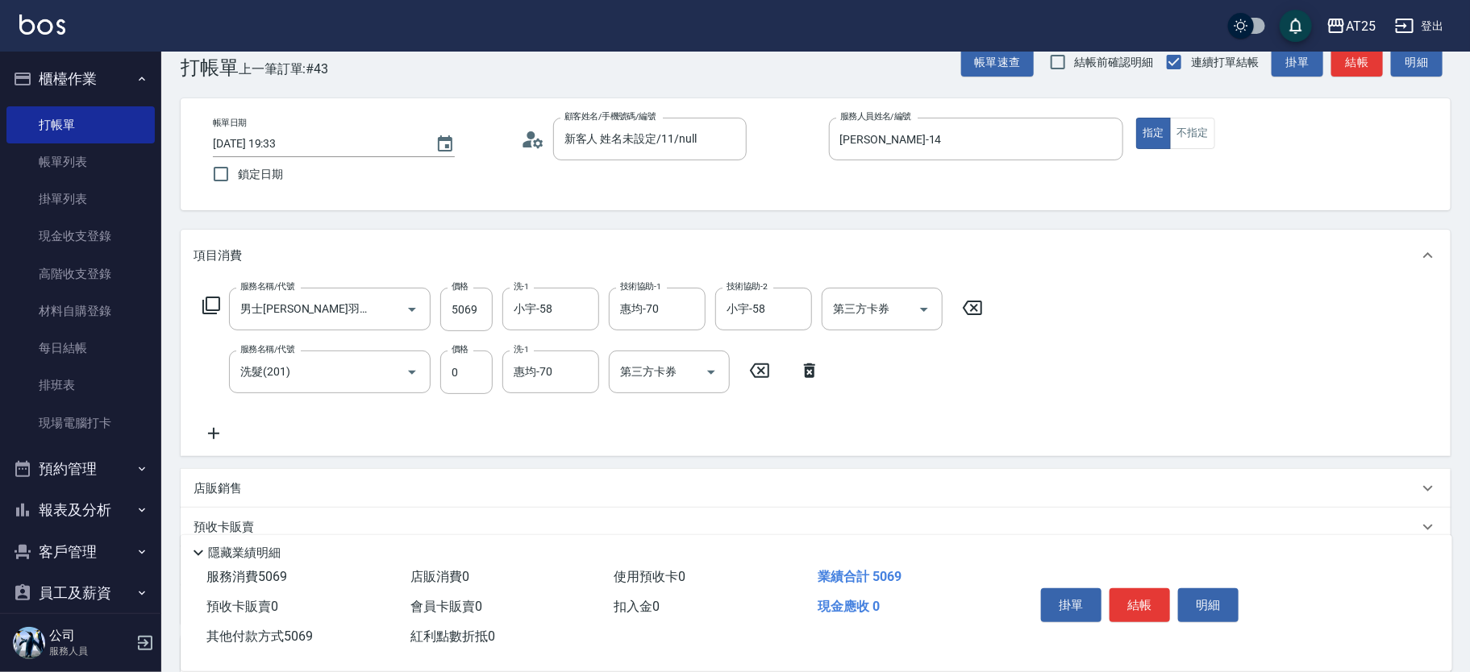
scroll to position [0, 0]
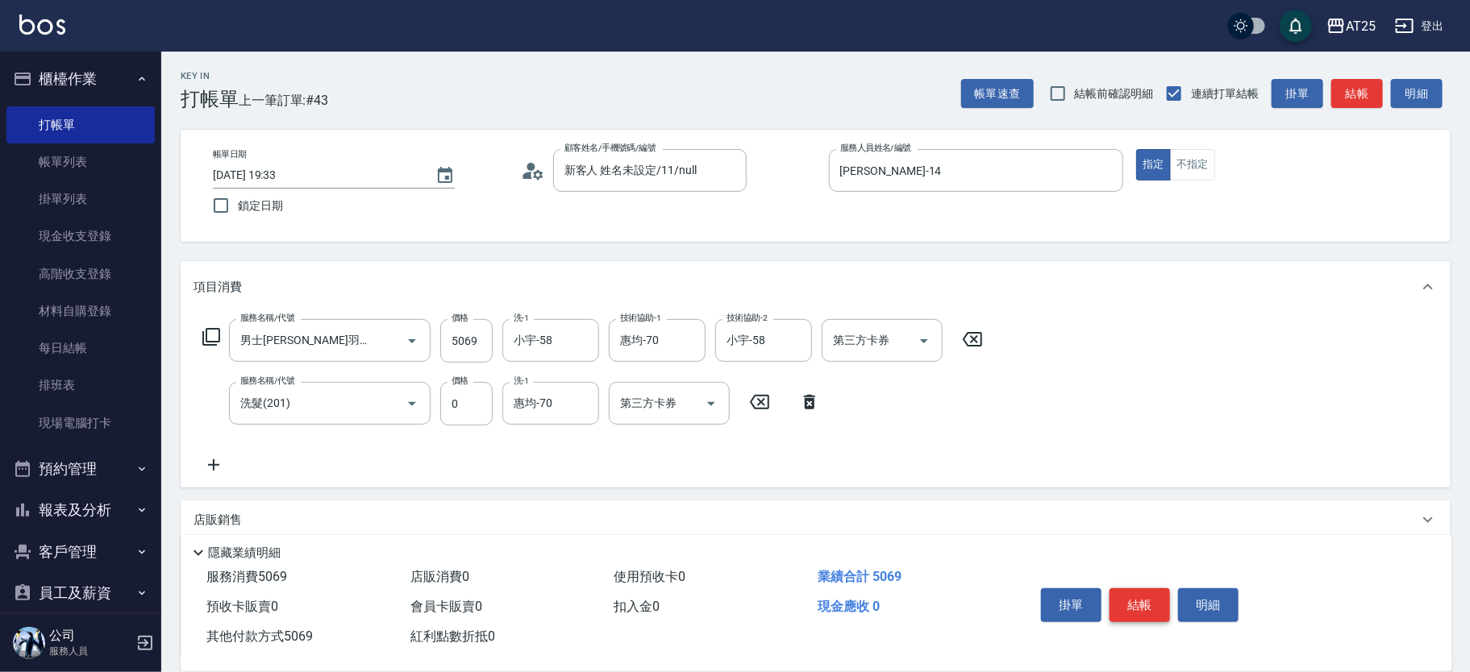
type input "5069"
click at [1151, 589] on button "結帳" at bounding box center [1139, 606] width 60 height 34
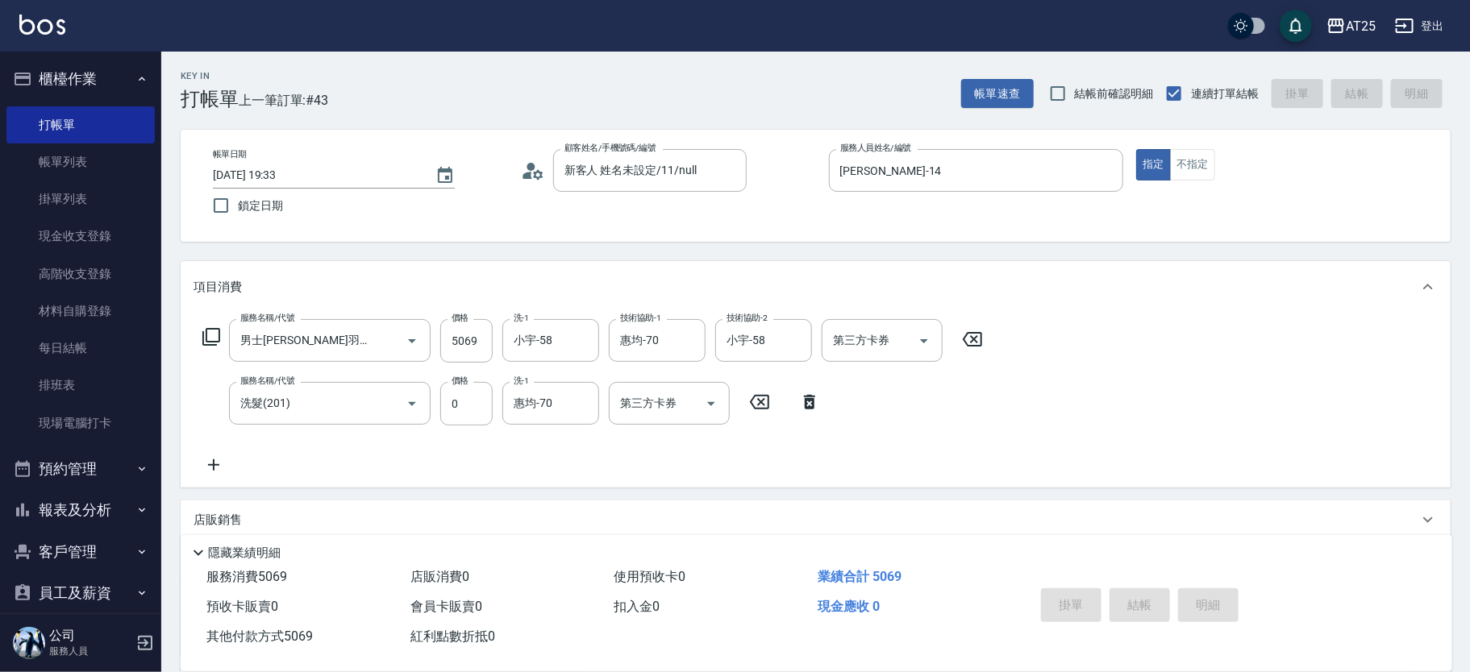
type input "2025/09/21 19:34"
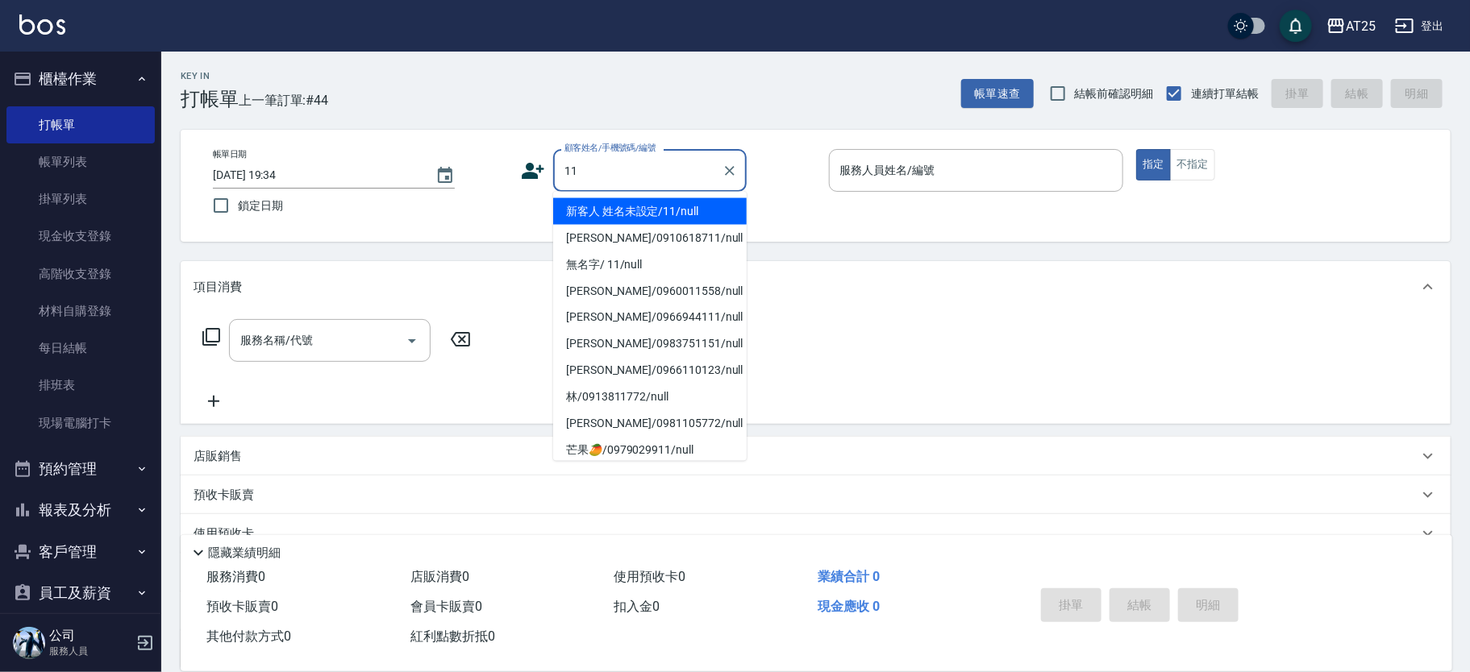
type input "新客人 姓名未設定/11/null"
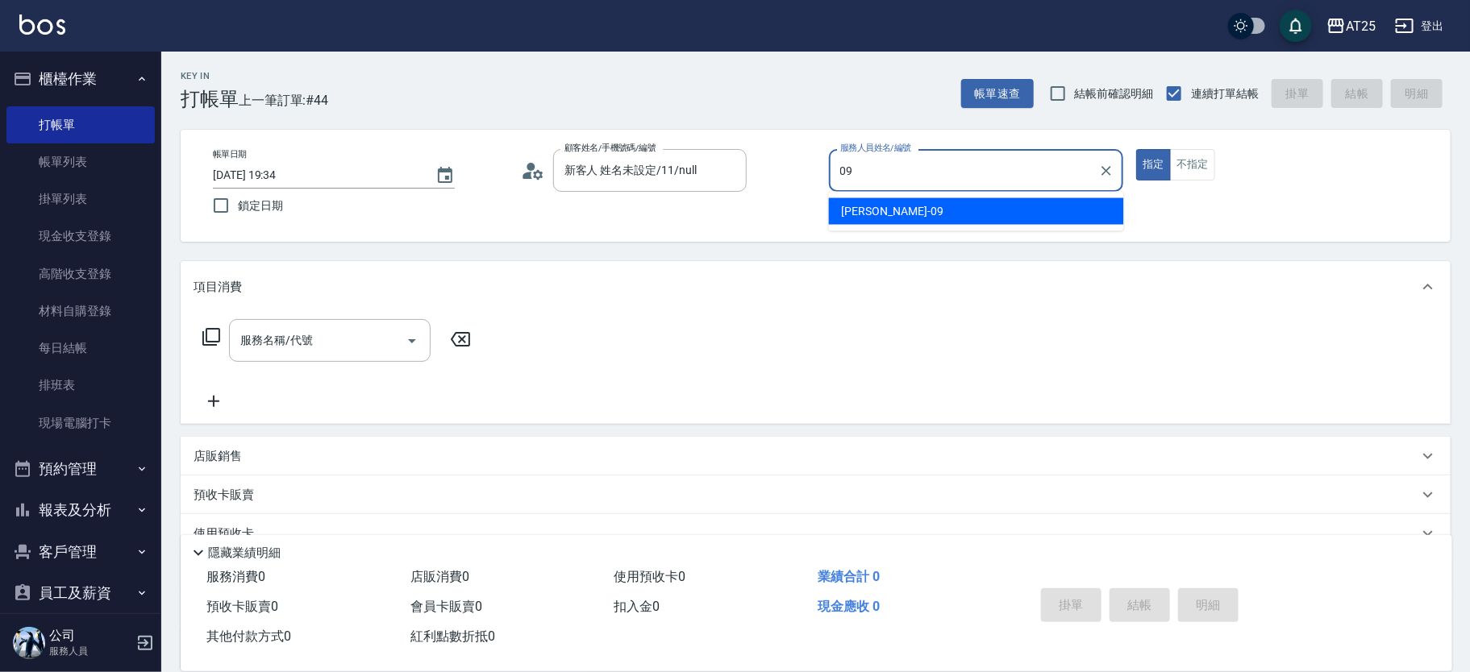
type input "Kevin-09"
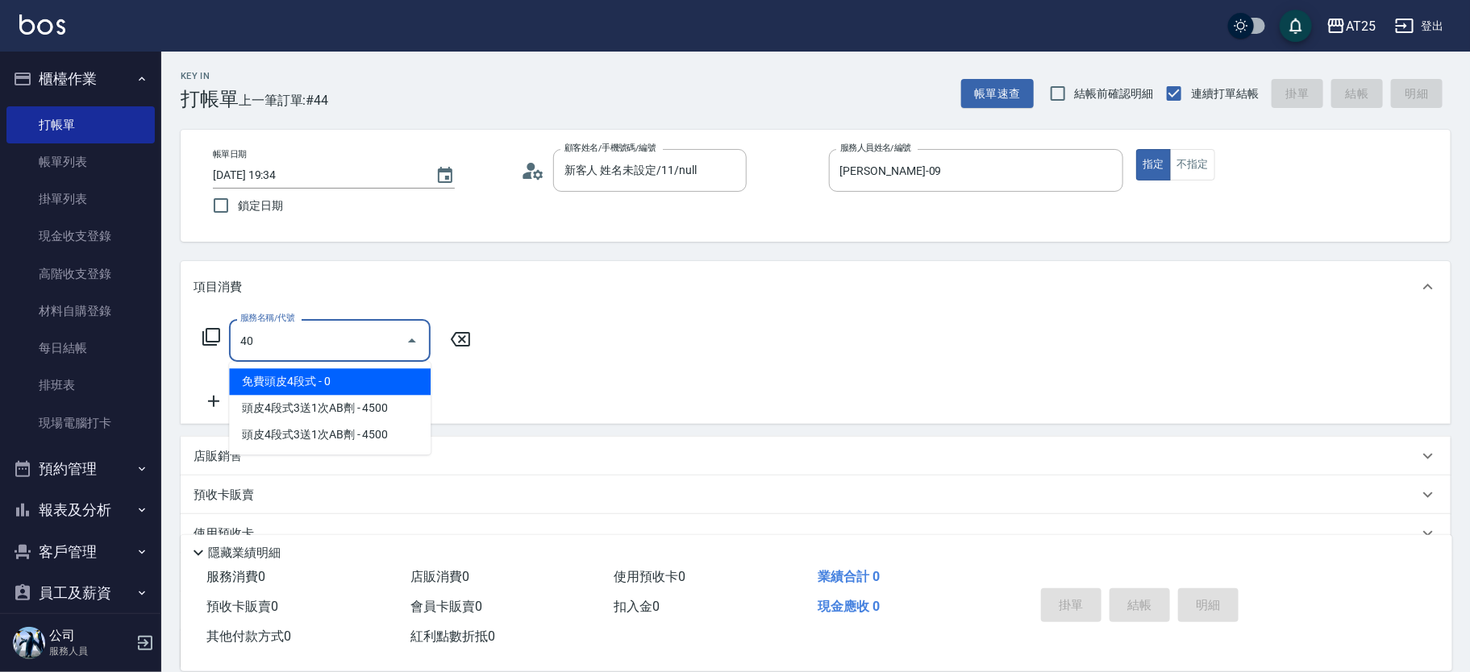
type input "401"
type input "30"
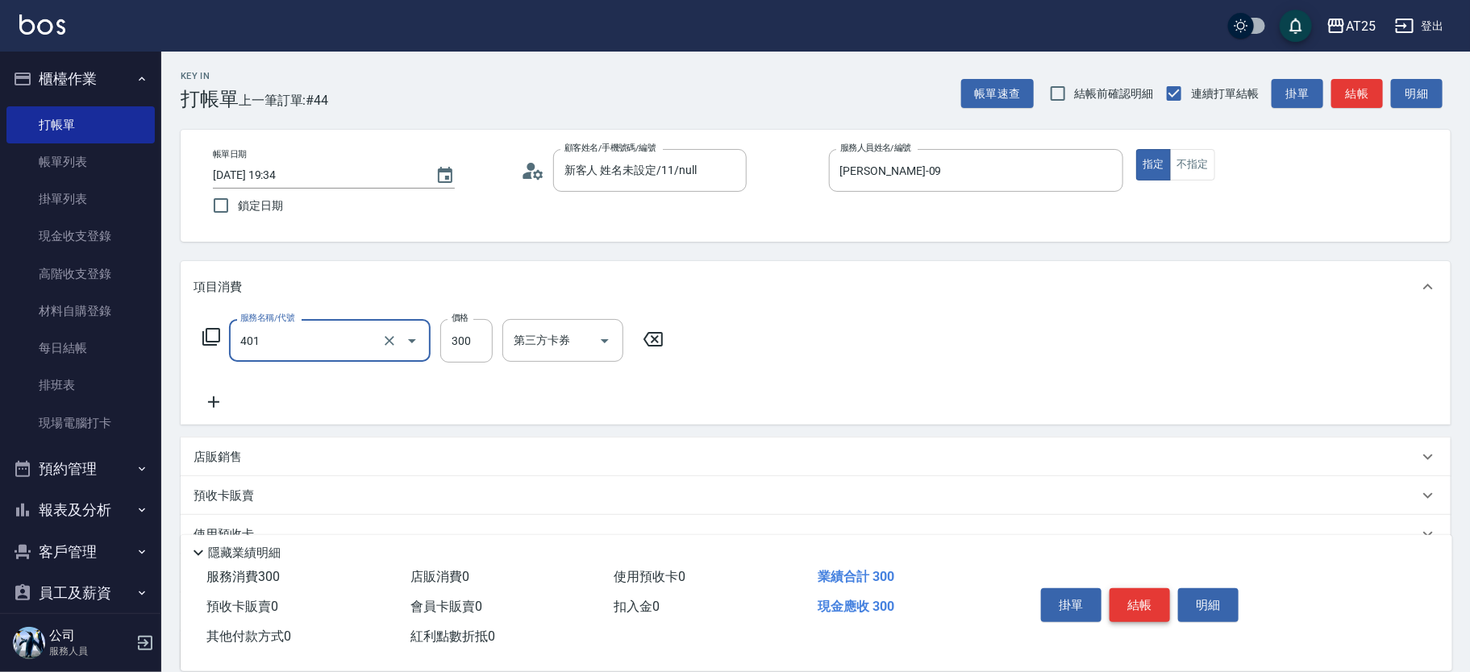
type input "剪髮(401)"
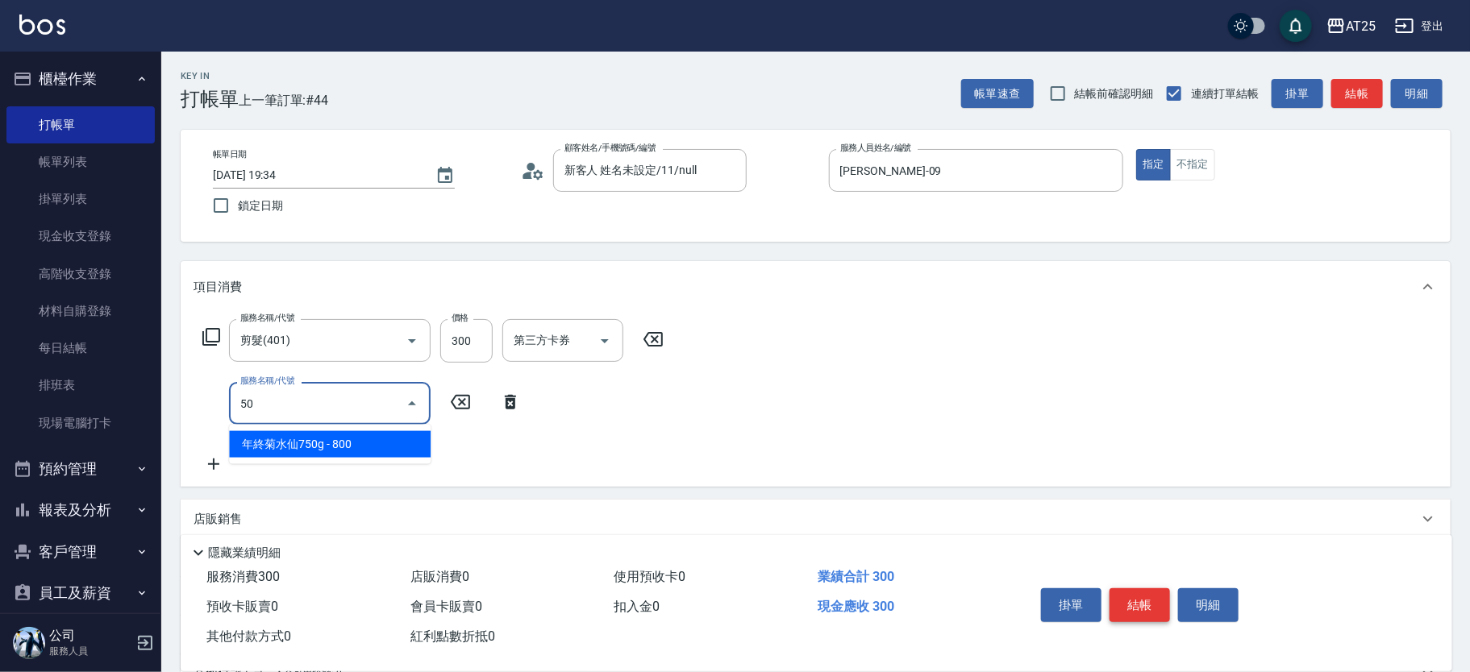
type input "501"
type input "130"
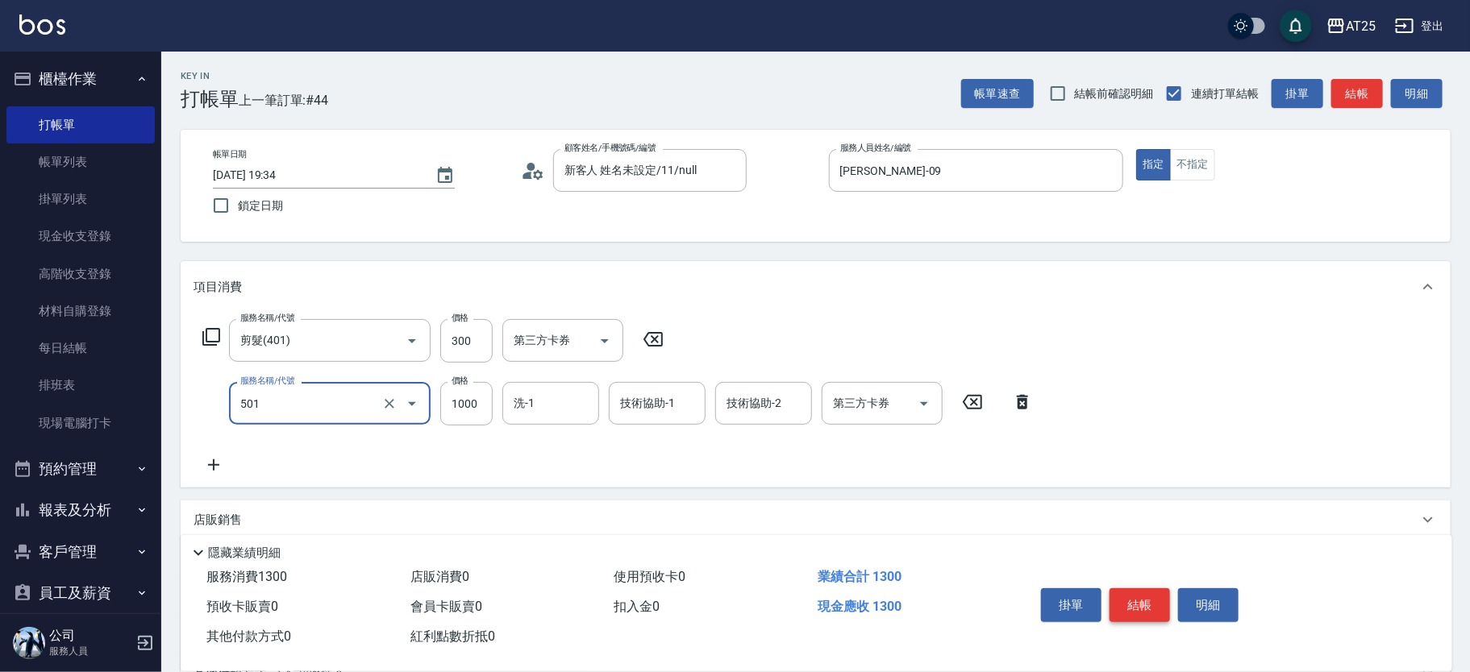
type input "染髮(501)"
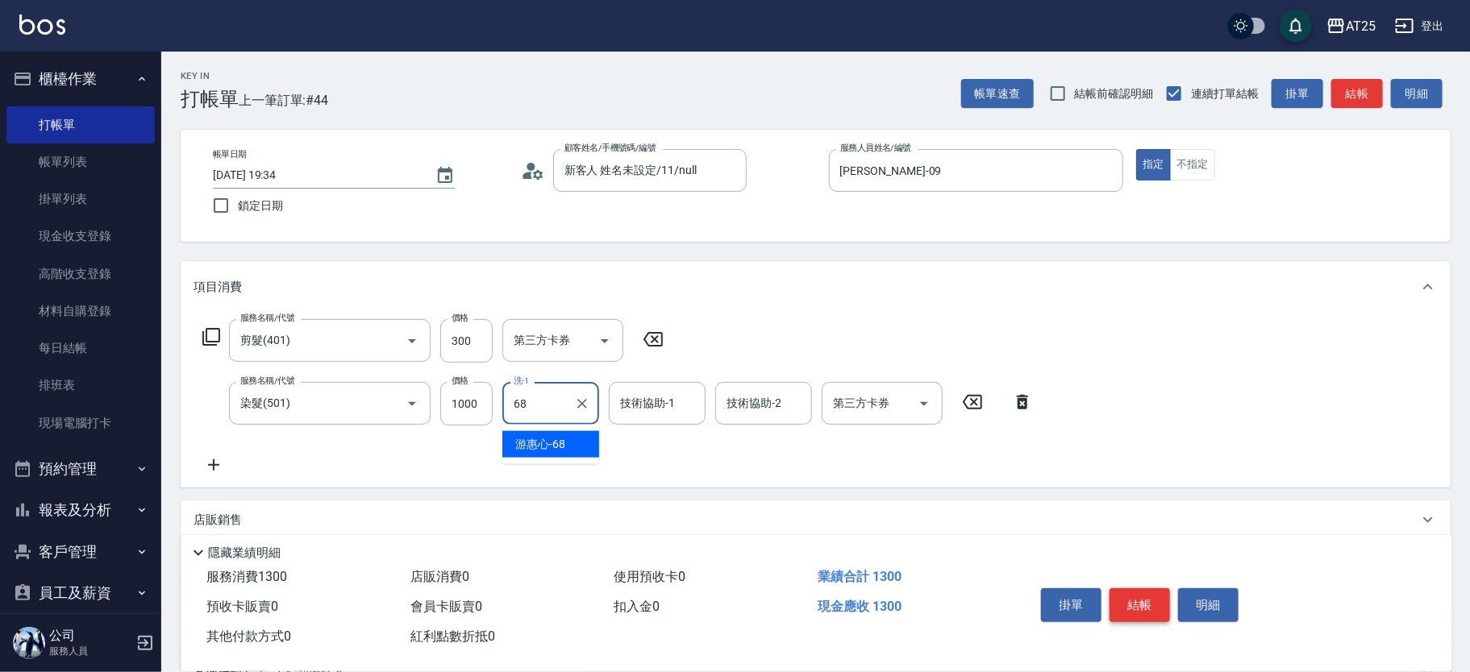
type input "6"
type input "小曼-82"
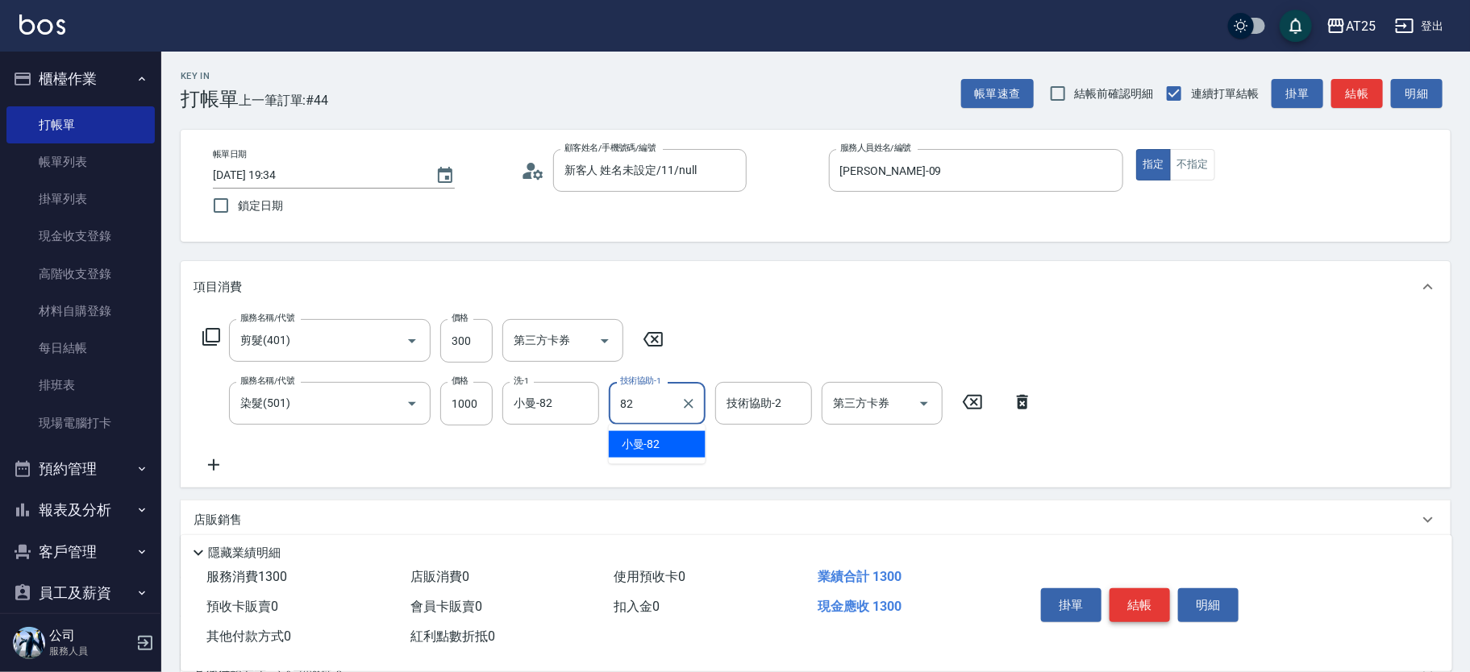
type input "小曼-82"
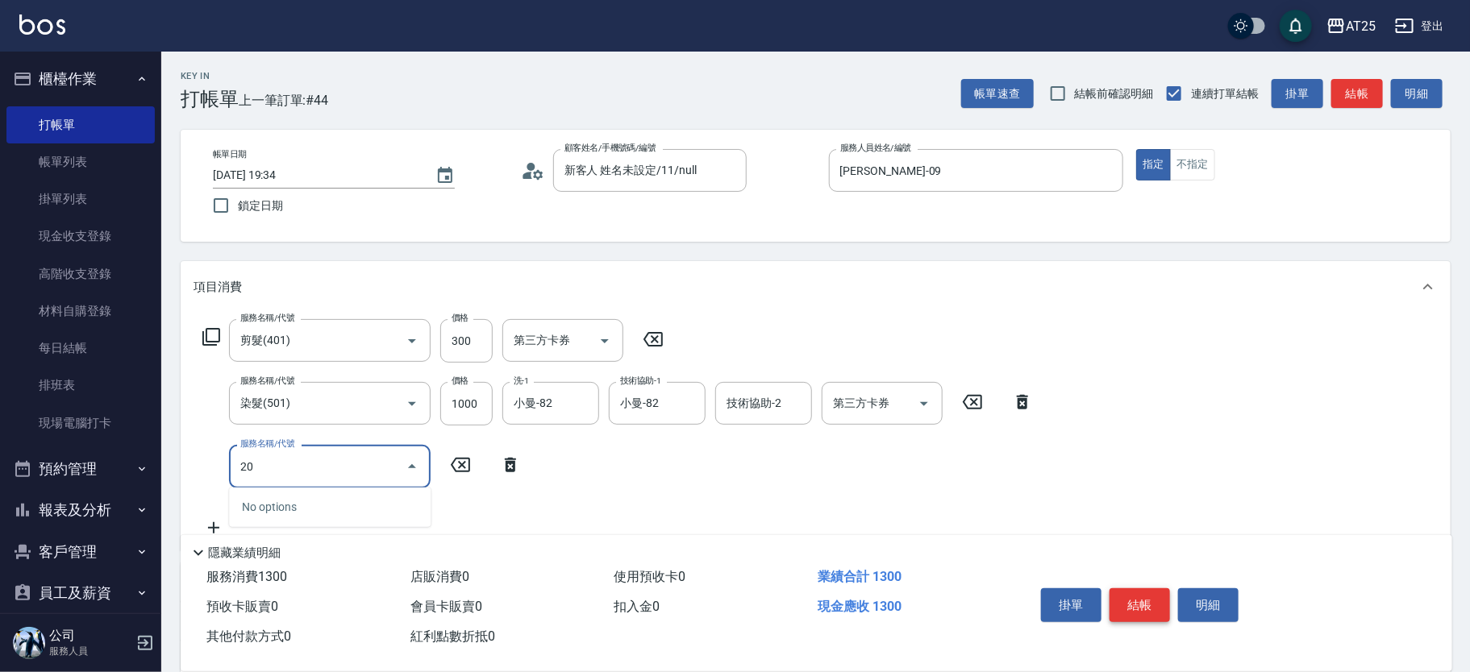
type input "201"
type input "160"
type input "洗髮(201)"
type input "130"
type input "0"
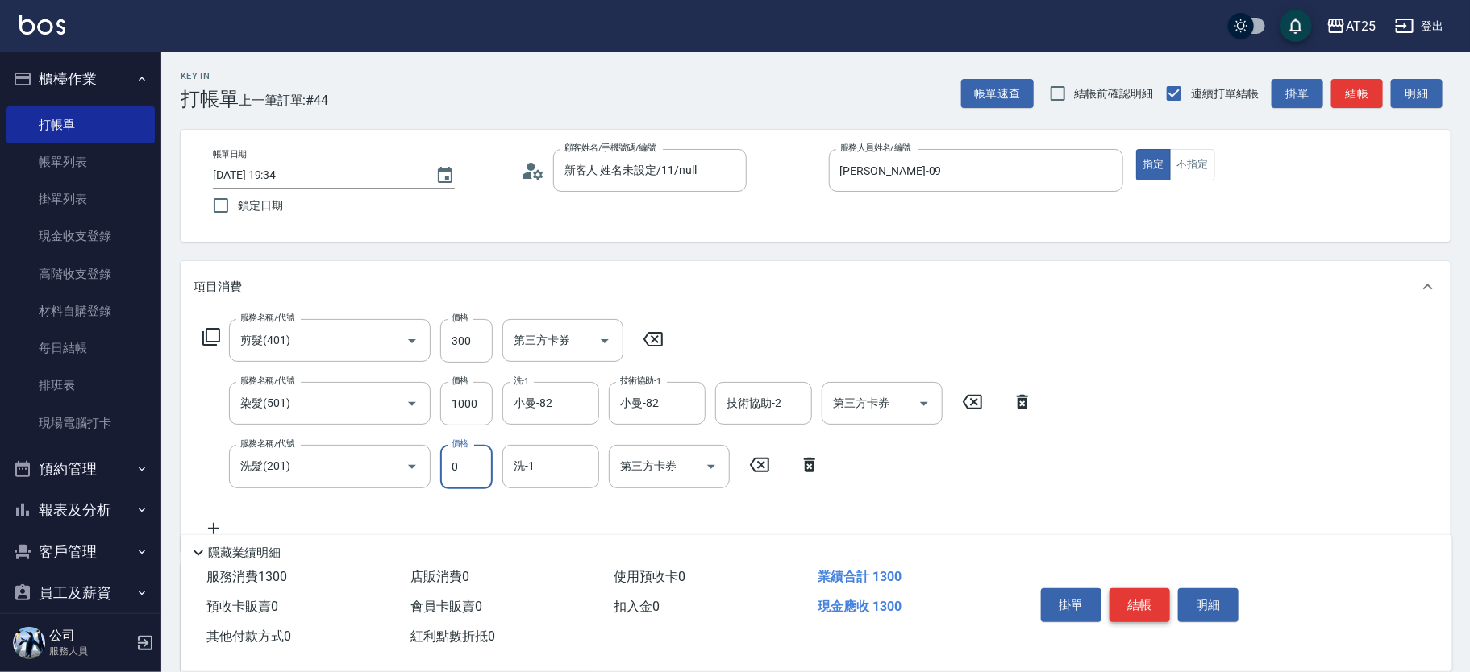
type input "8"
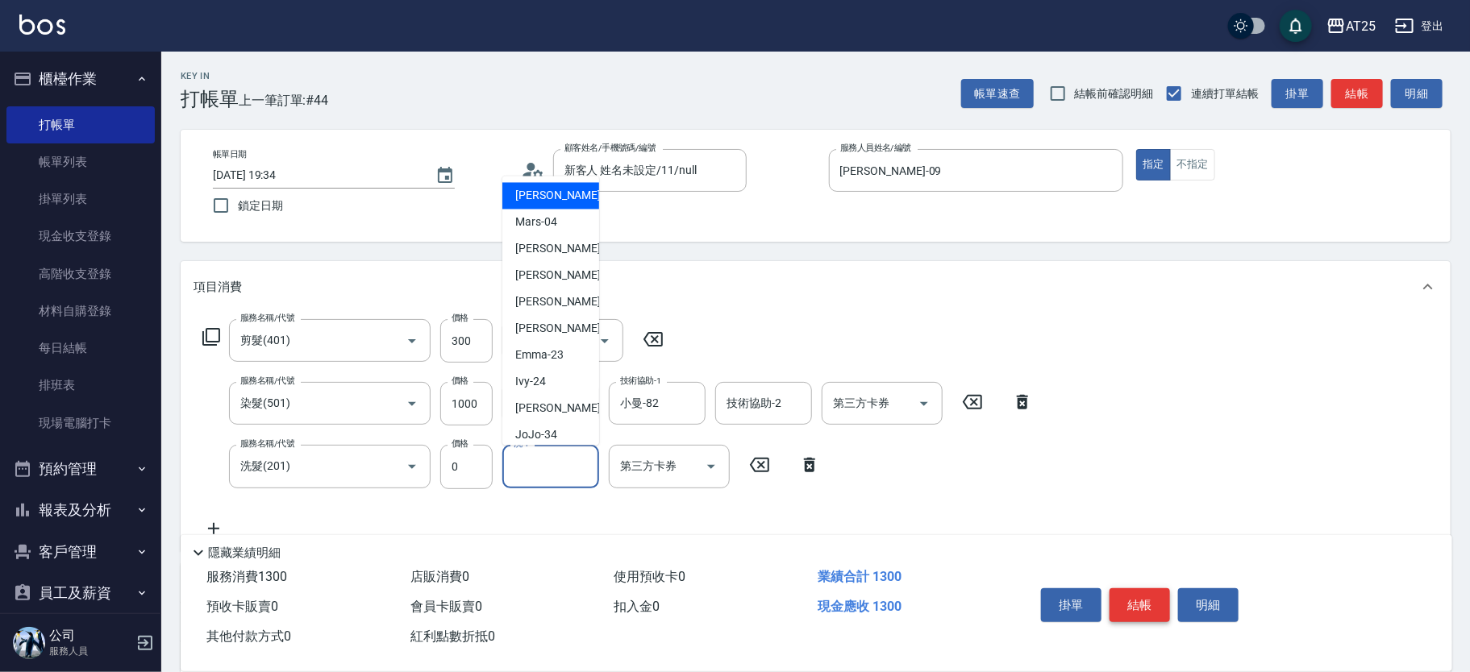
type input "6"
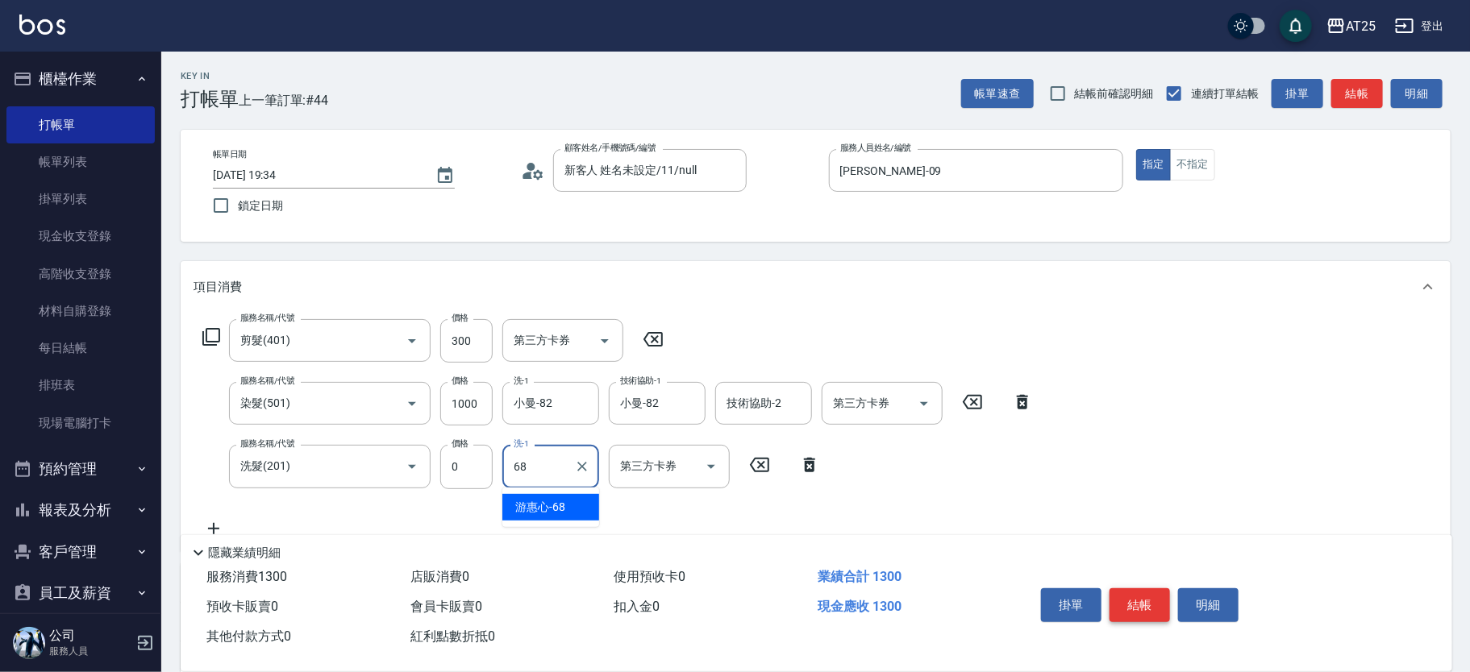
type input "游惠心-68"
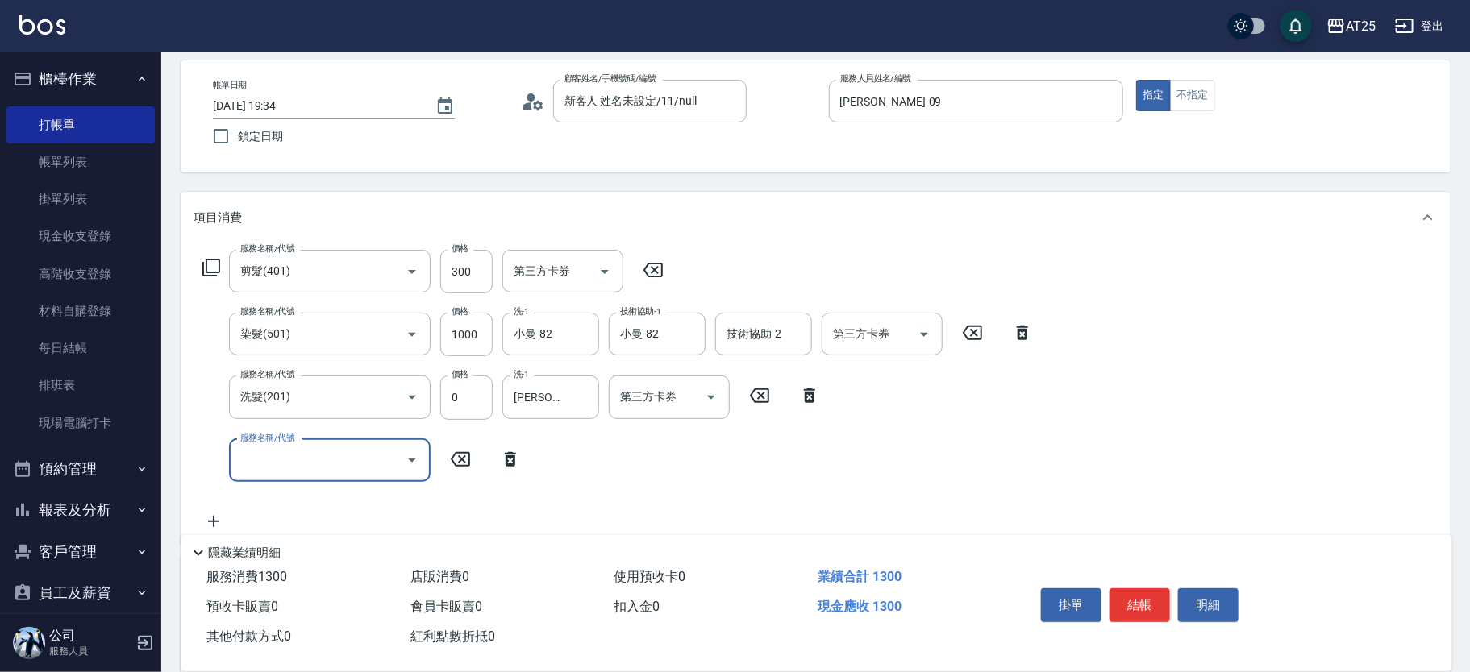
scroll to position [78, 0]
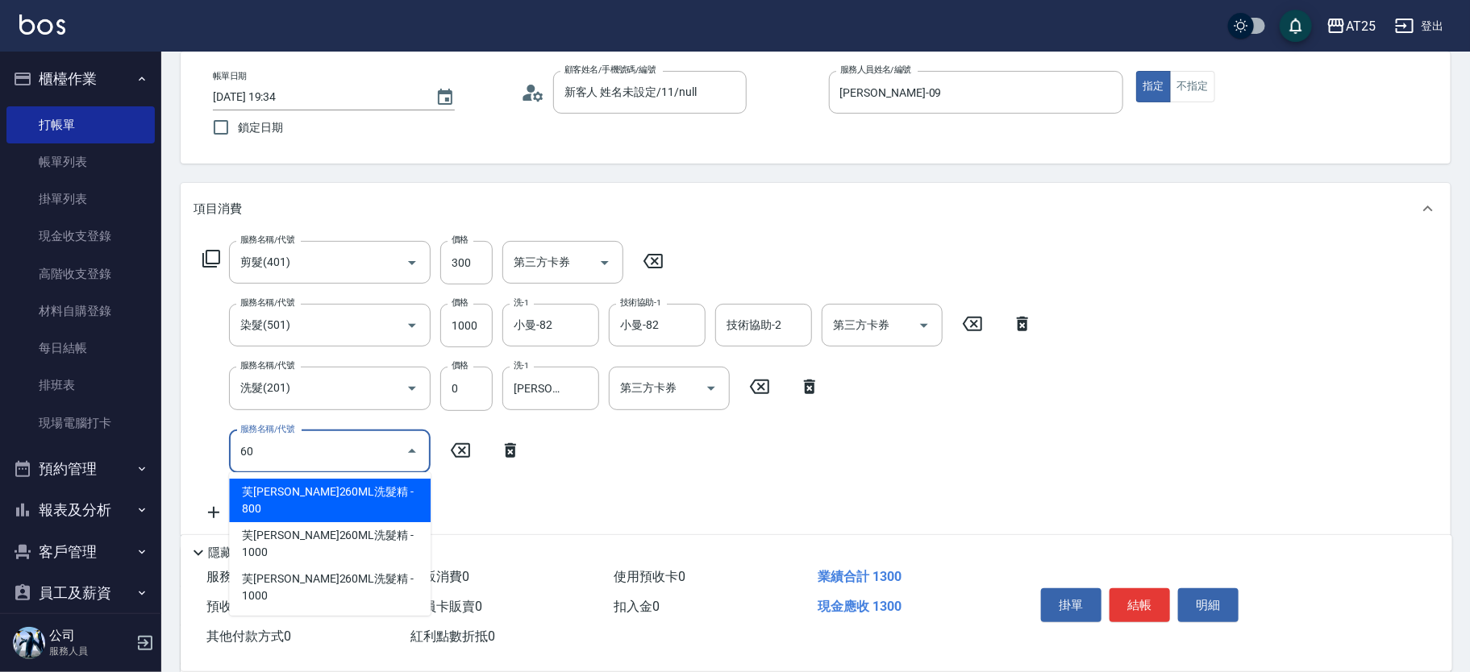
type input "608"
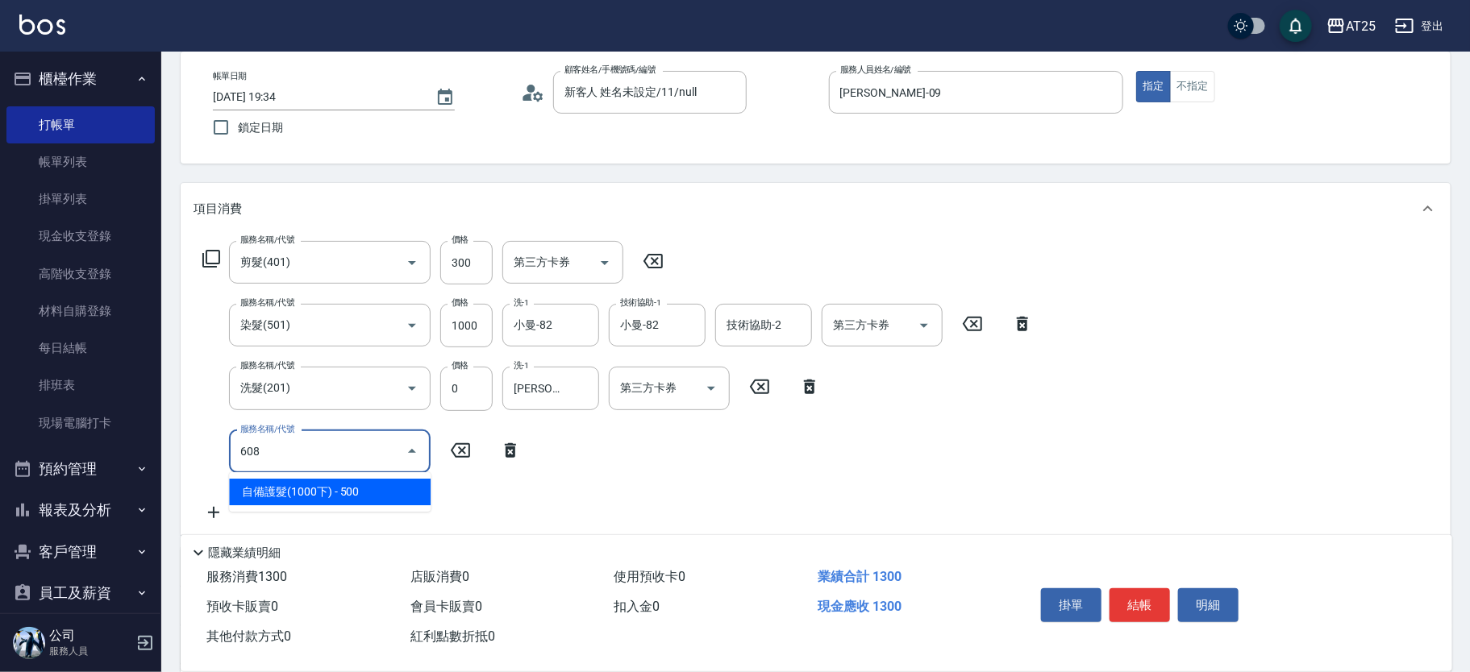
type input "180"
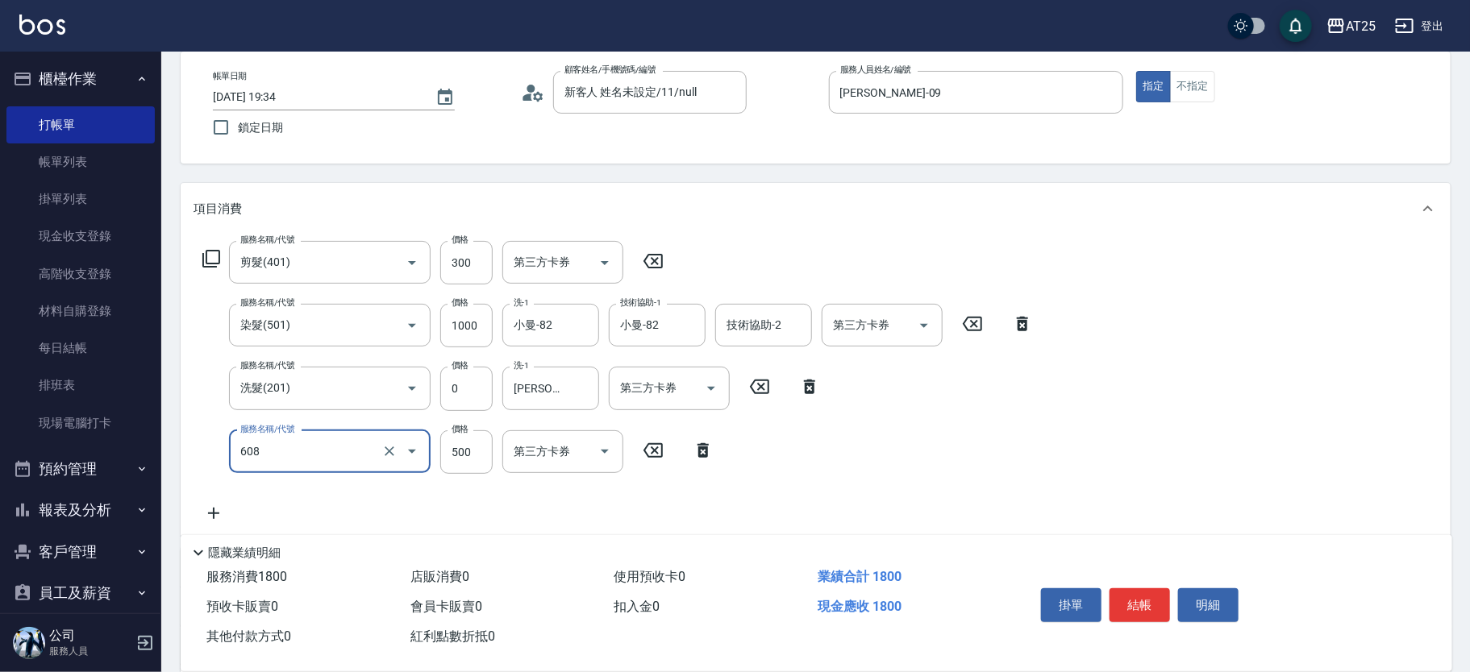
type input "自備護髮(1000下)(608)"
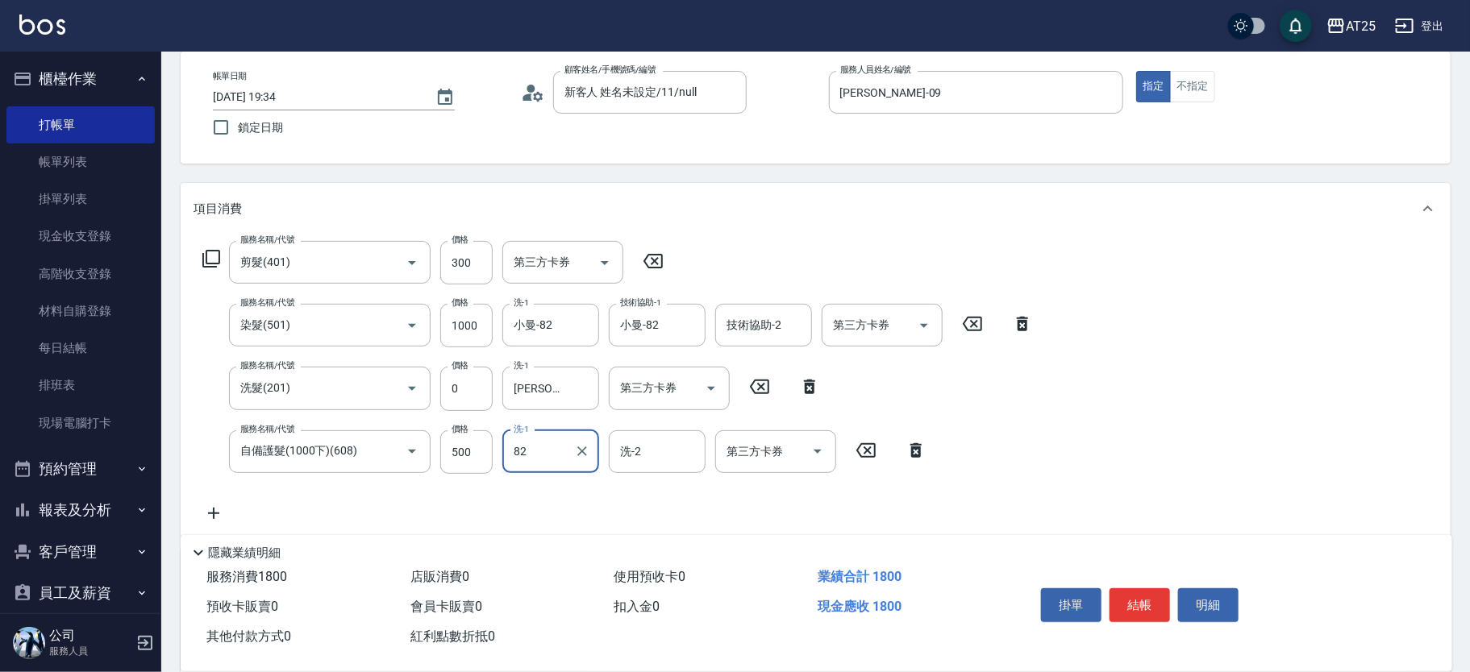
type input "小曼-82"
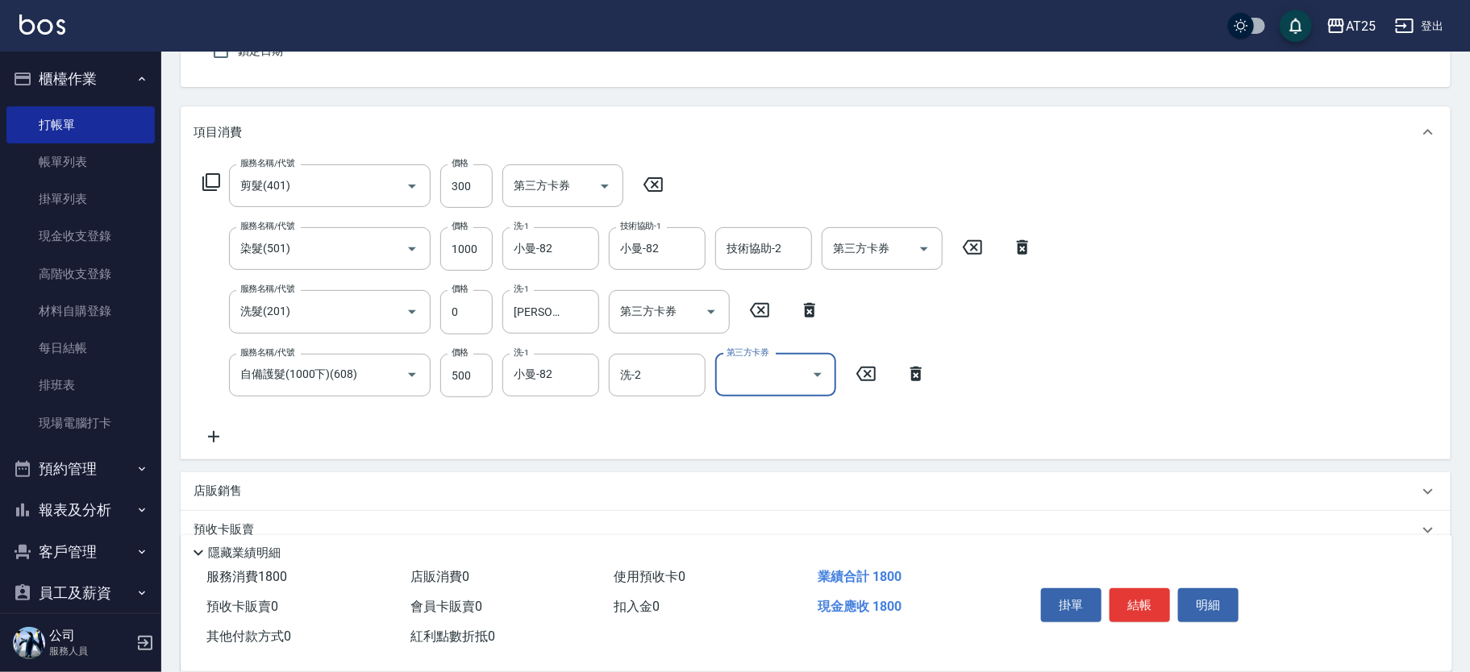
scroll to position [184, 0]
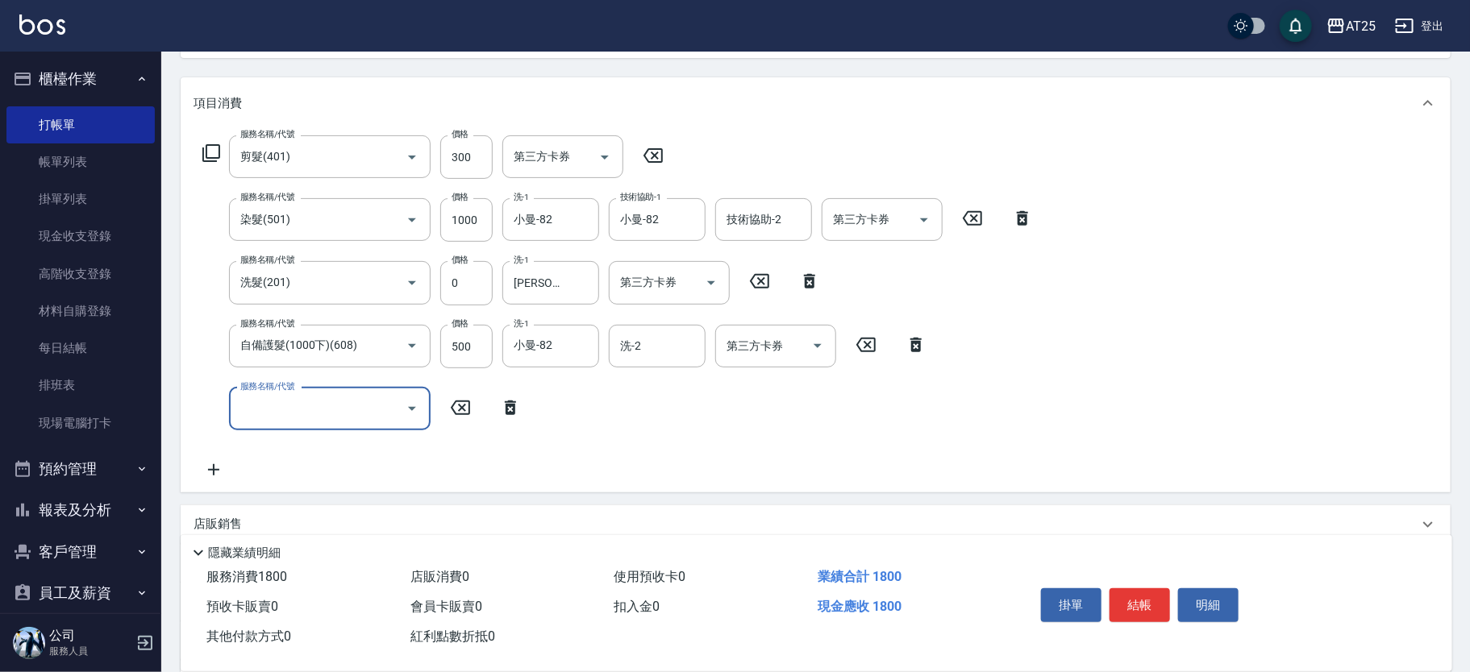
click at [266, 428] on div "服務名稱/代號" at bounding box center [330, 409] width 202 height 43
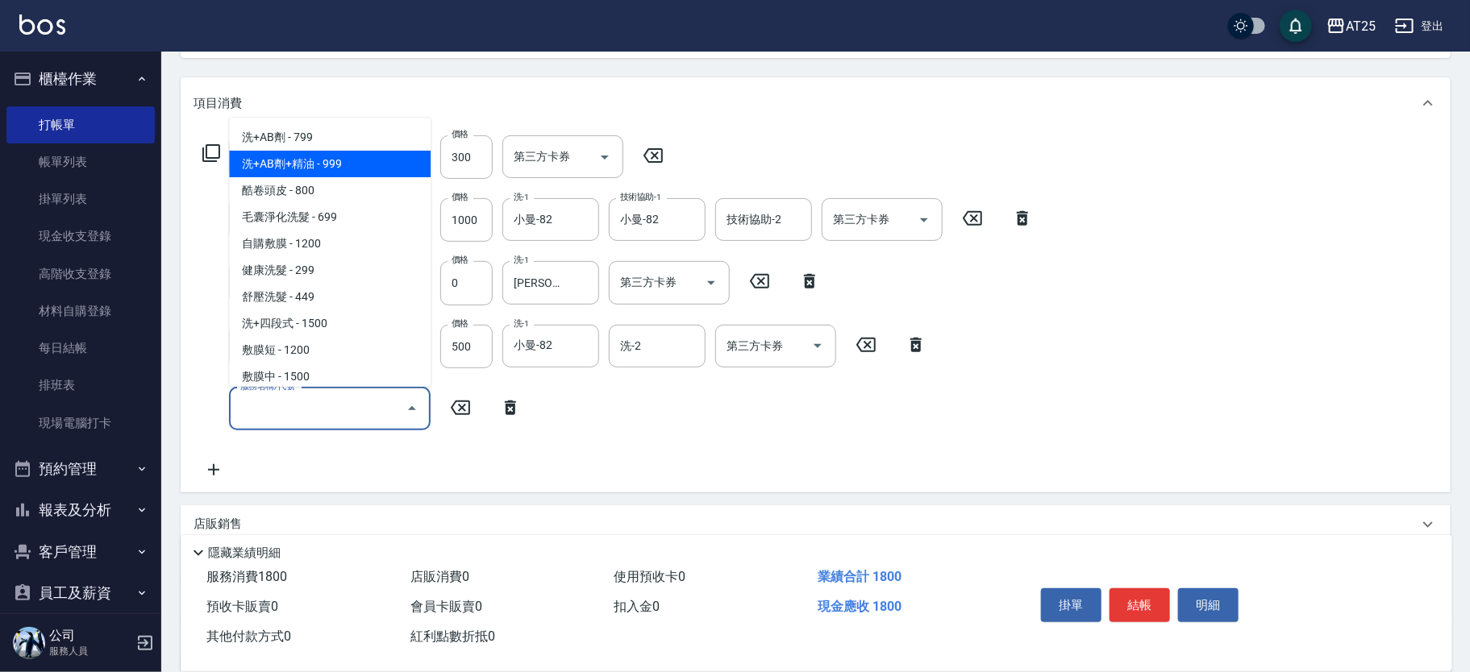
click at [342, 164] on span "洗+AB劑+精油 - 999" at bounding box center [330, 164] width 202 height 27
type input "270"
type input "洗+AB劑+精油(102)"
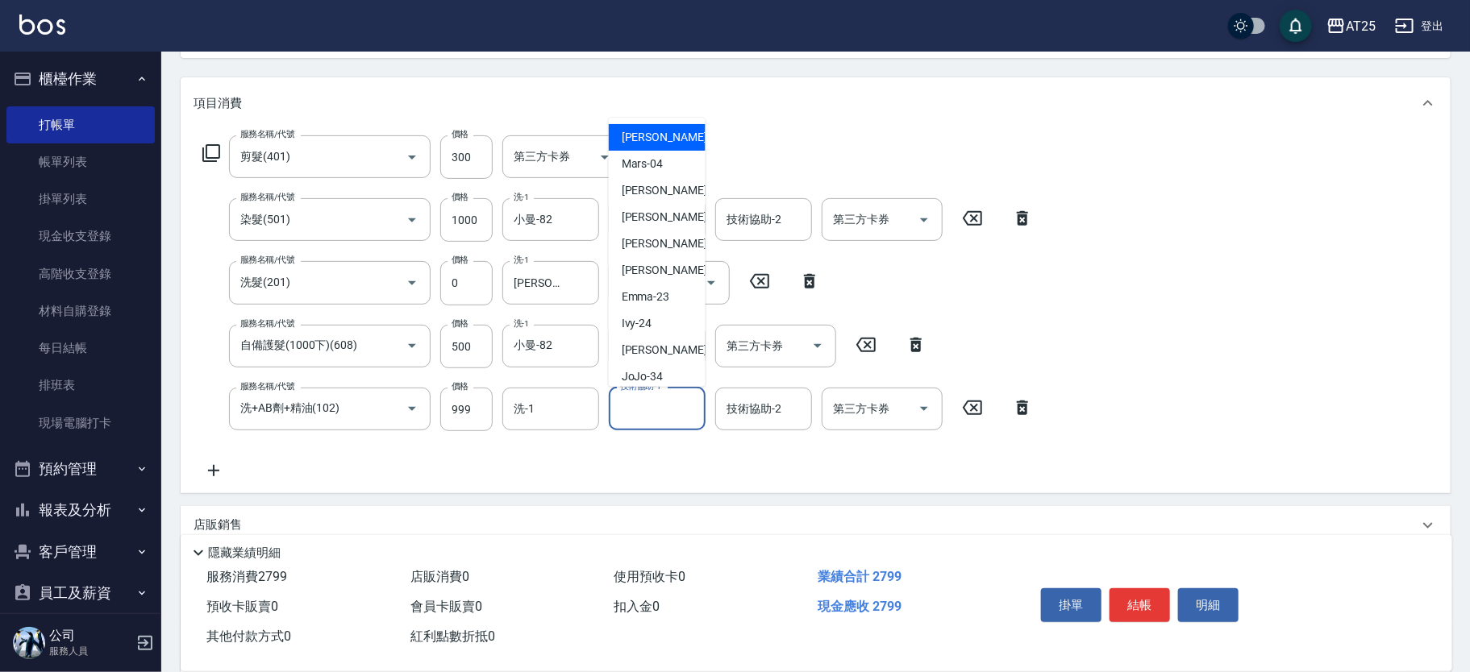
click at [655, 409] on input "技術協助-1" at bounding box center [657, 409] width 82 height 28
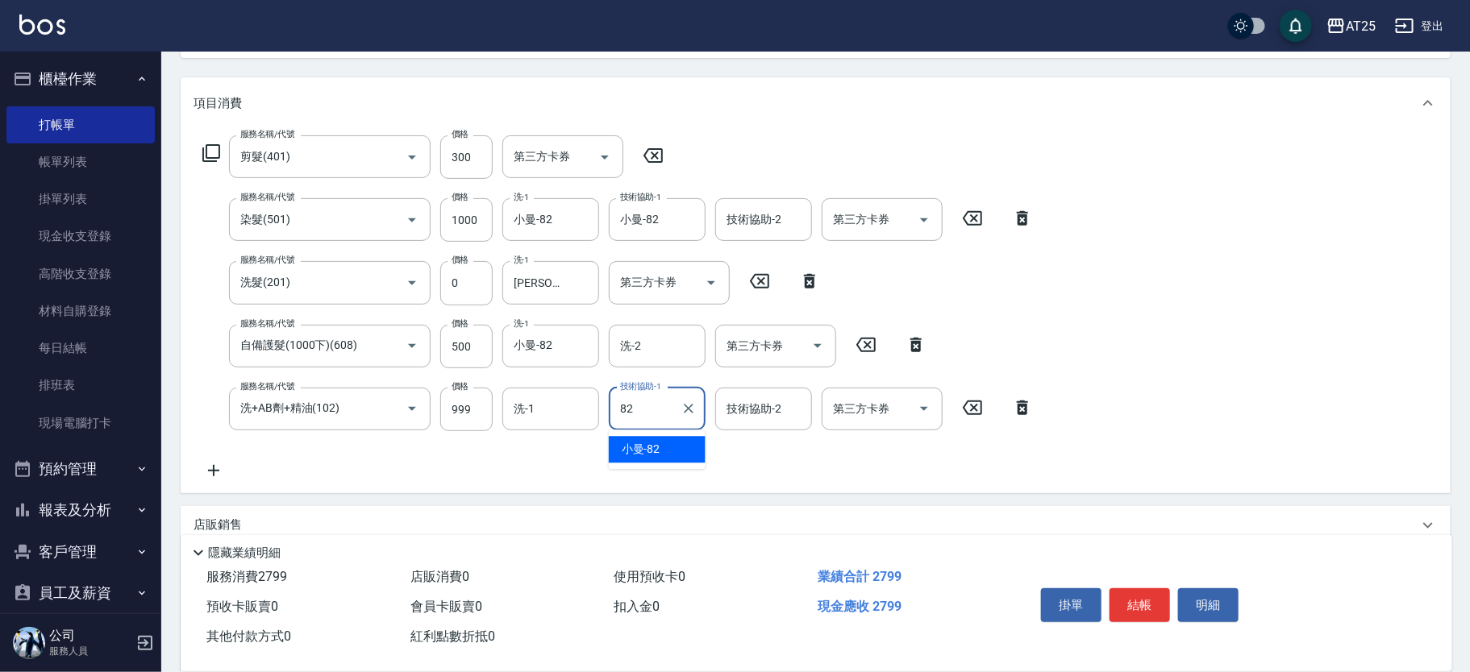
type input "小曼-82"
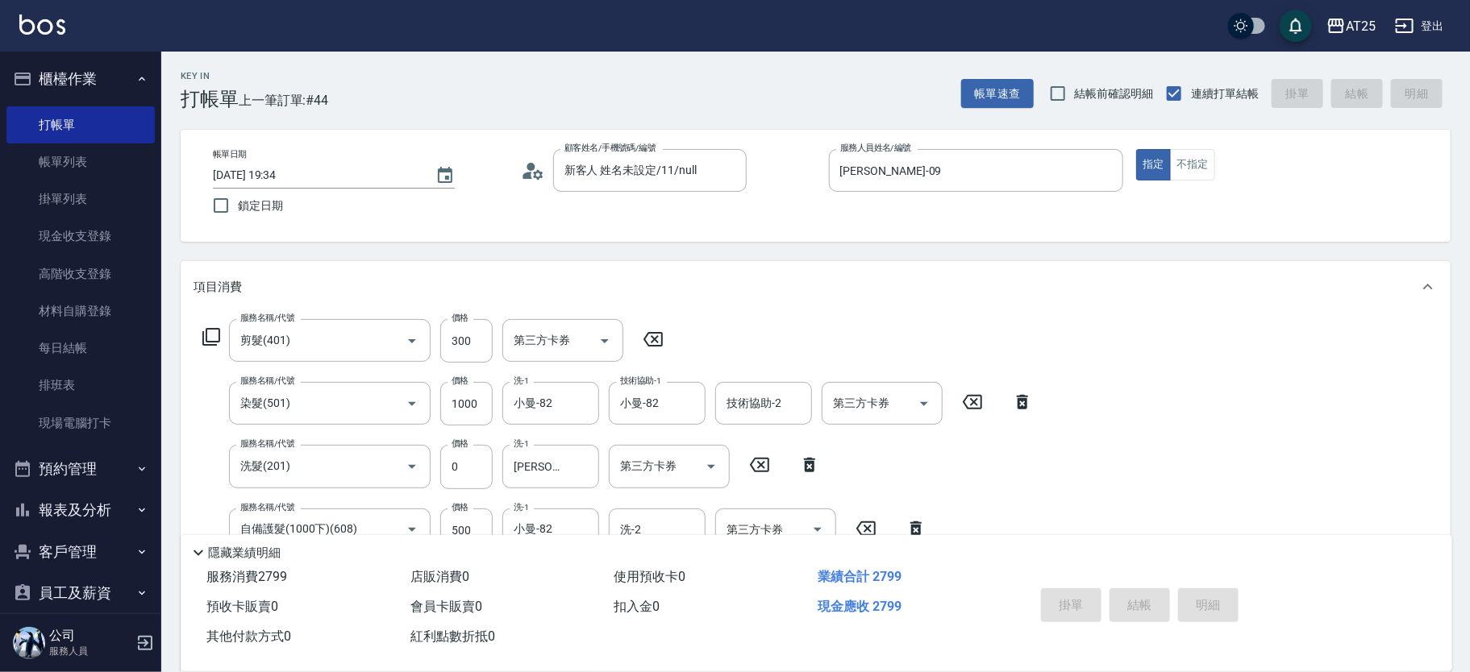
type input "0"
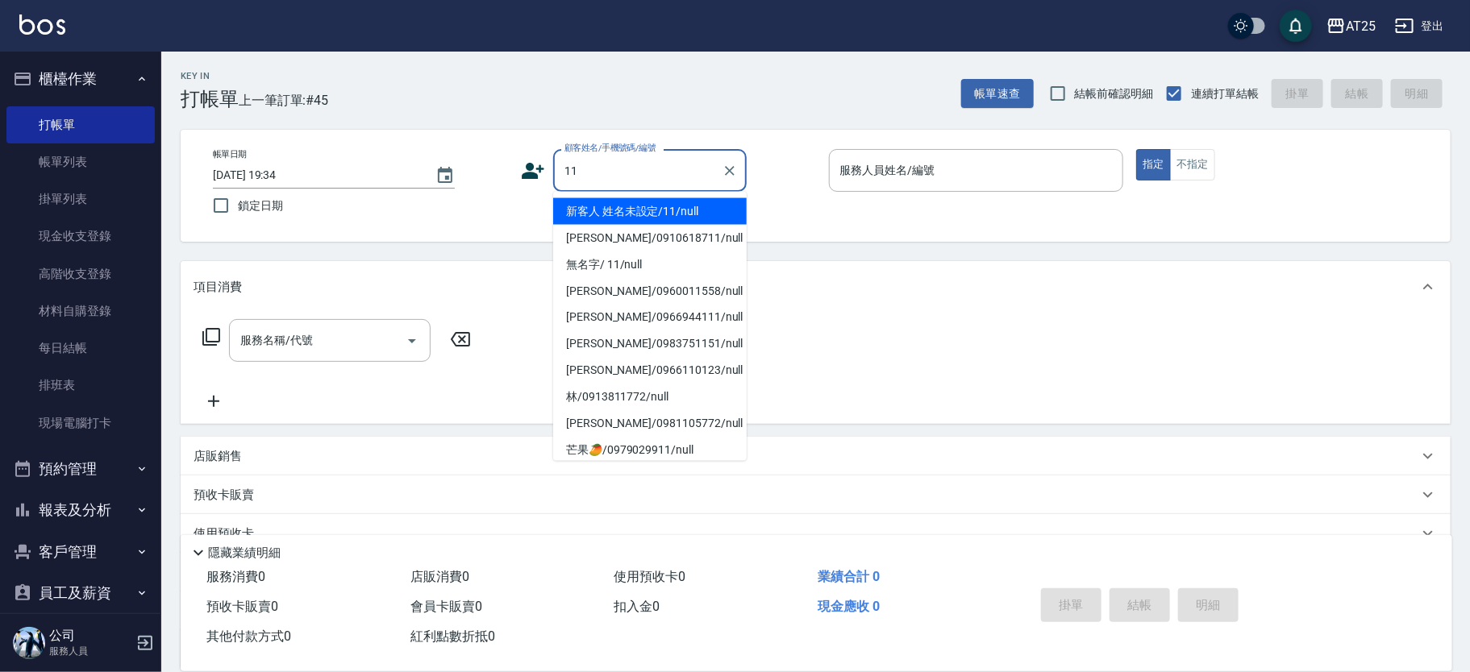
type input "新客人 姓名未設定/11/null"
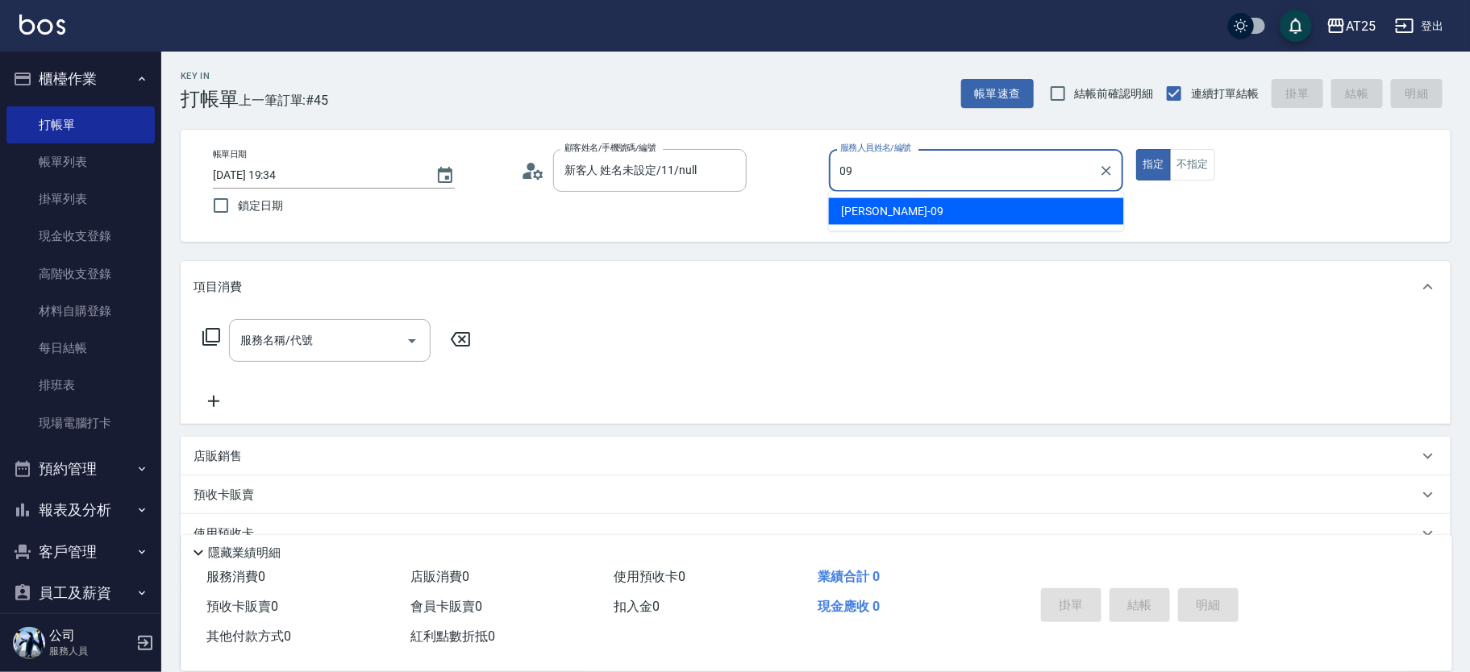
type input "Kevin-09"
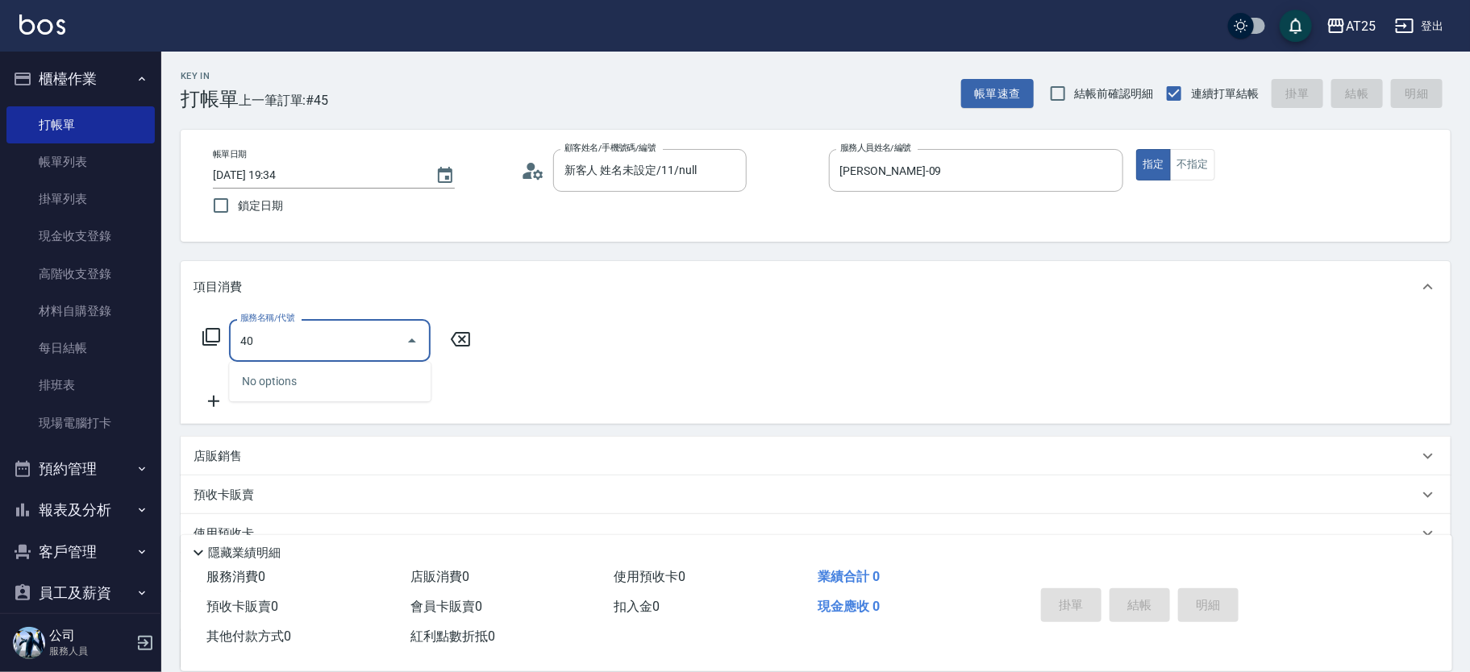
type input "401"
type input "30"
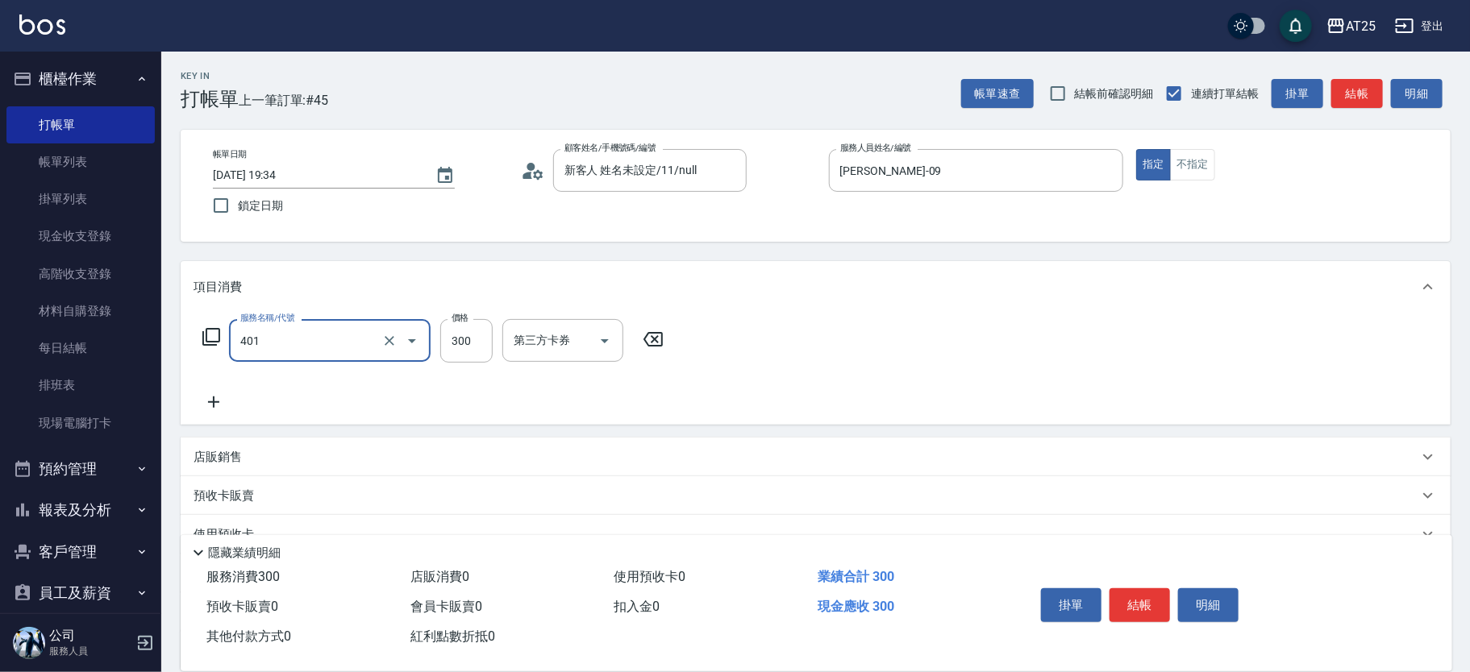
type input "剪髮(401)"
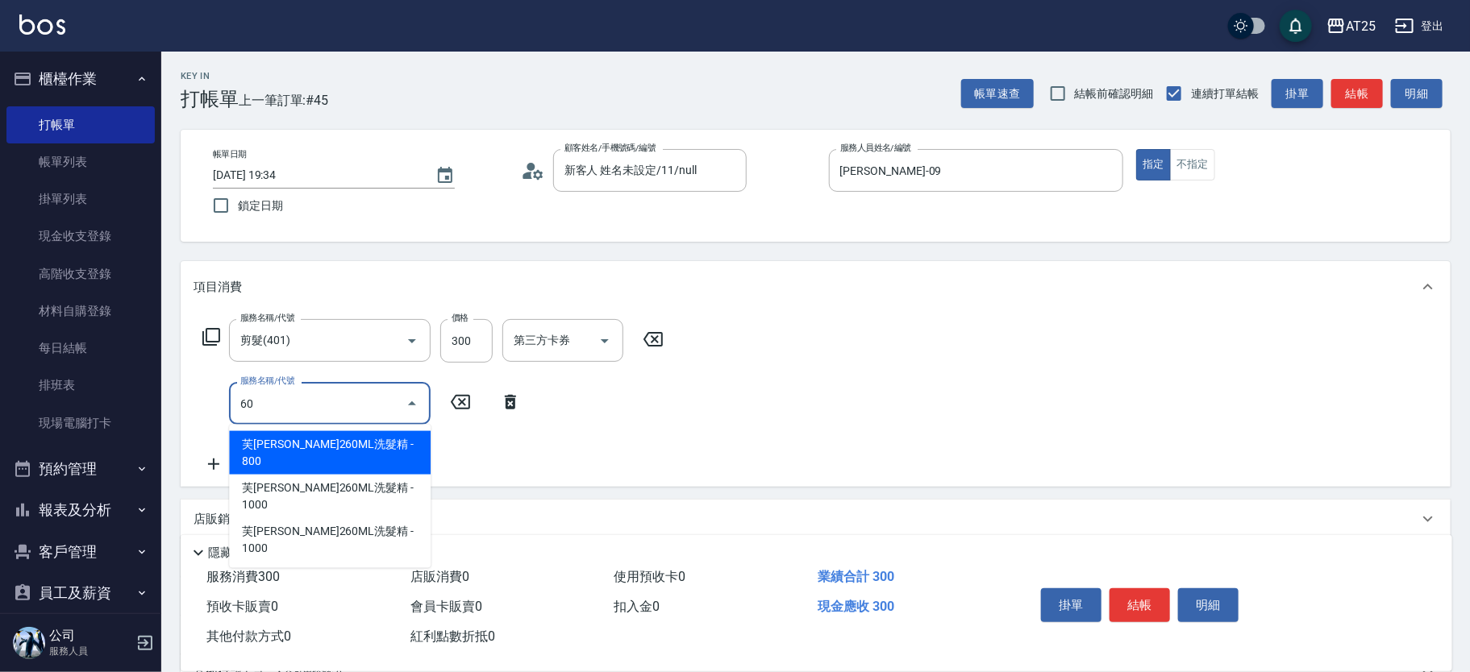
type input "601"
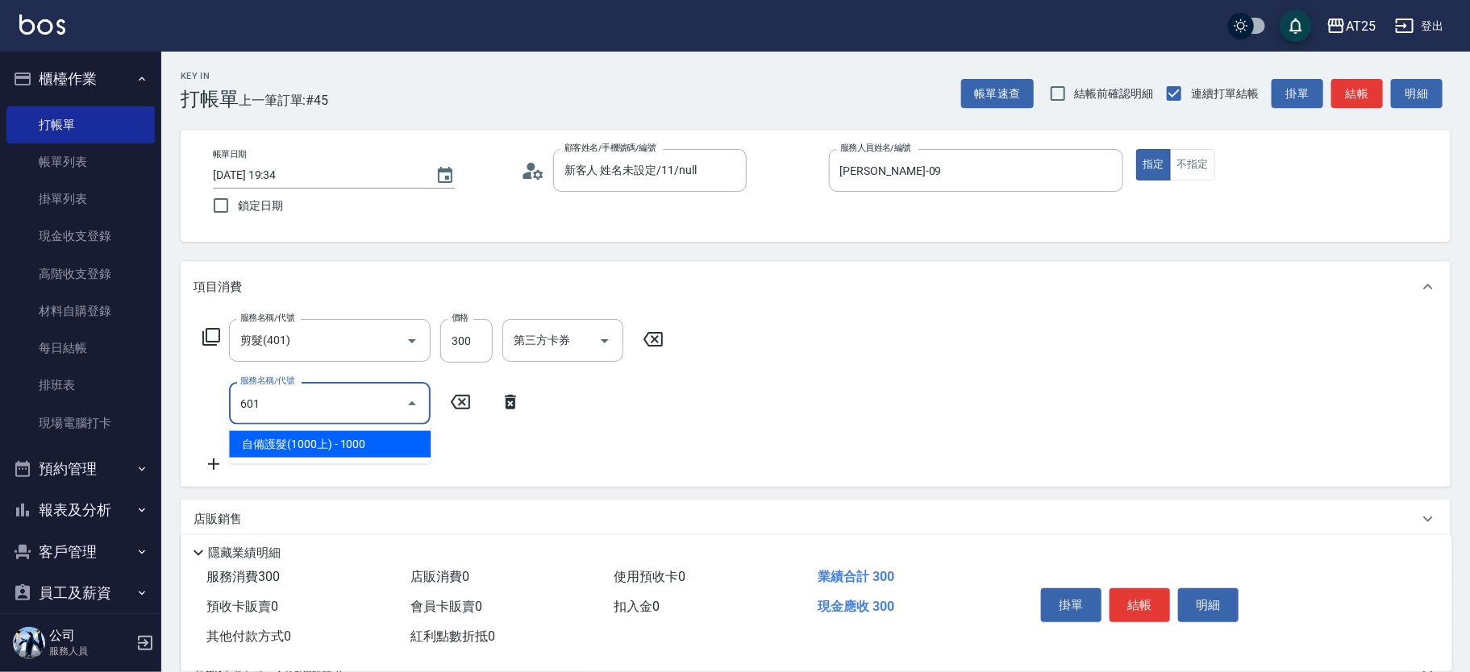
type input "130"
type input "自備護髮(1000上)(601)"
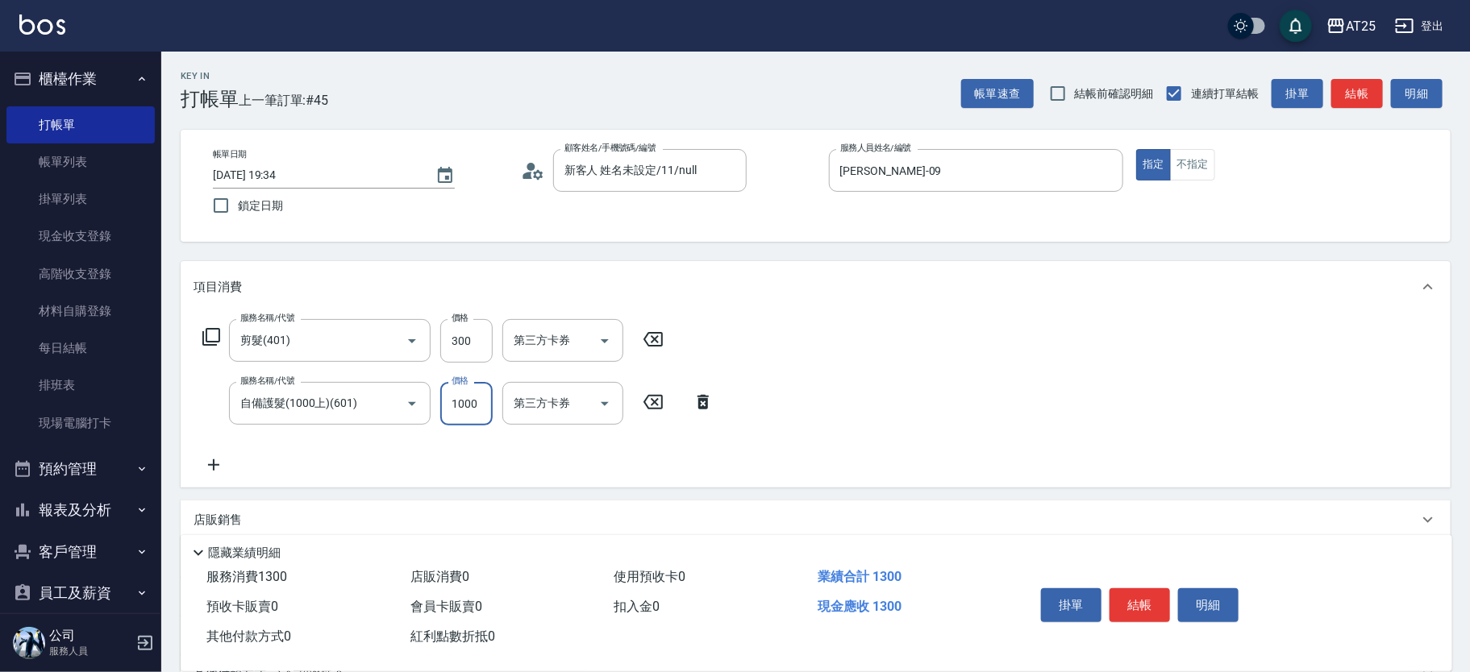
type input "30"
type input "0"
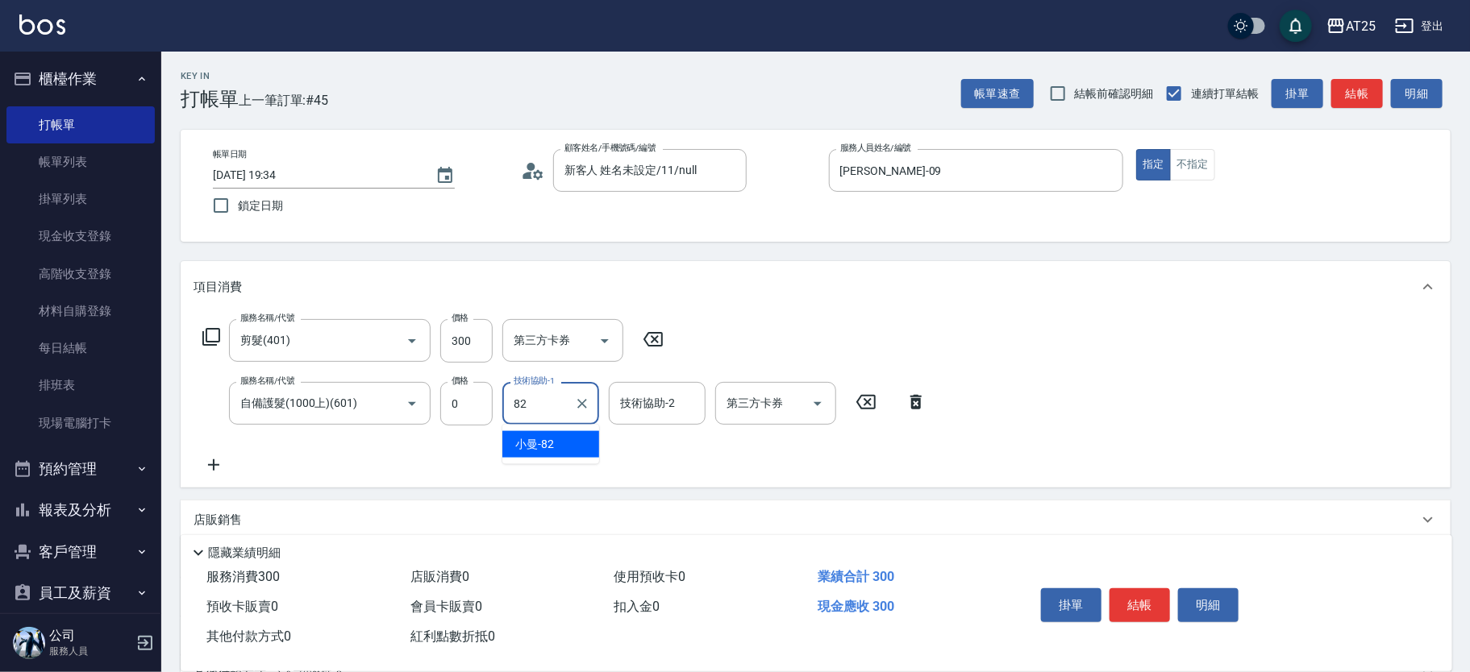
type input "小曼-82"
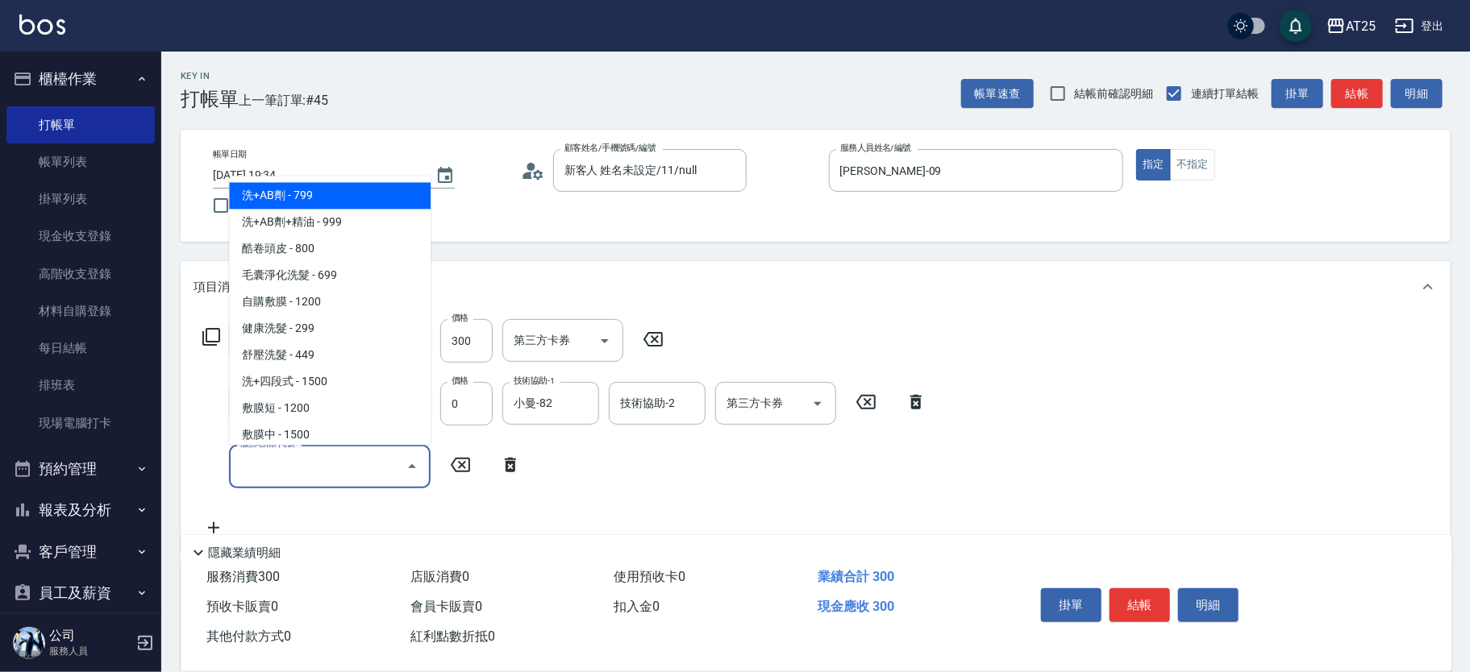
click at [299, 466] on input "服務名稱/代號" at bounding box center [317, 466] width 163 height 28
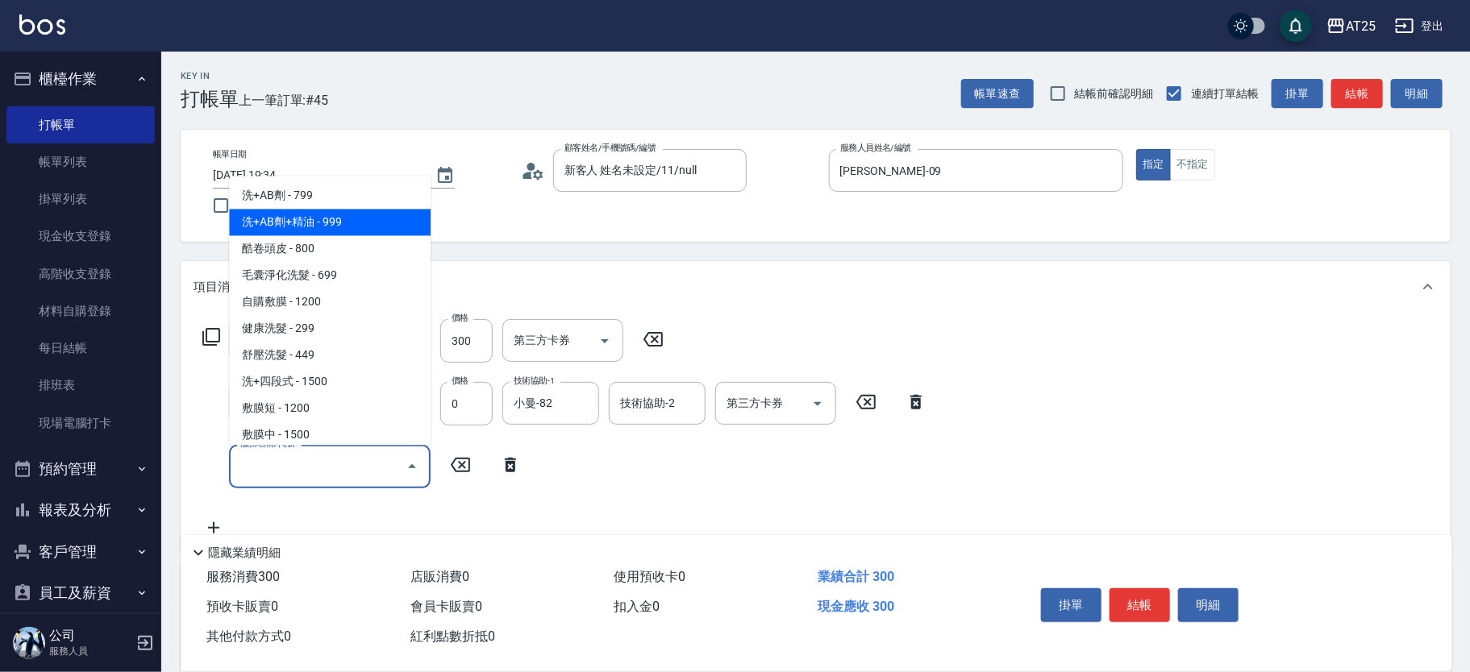
click at [342, 218] on span "洗+AB劑+精油 - 999" at bounding box center [330, 223] width 202 height 27
type input "120"
type input "洗+AB劑+精油(102)"
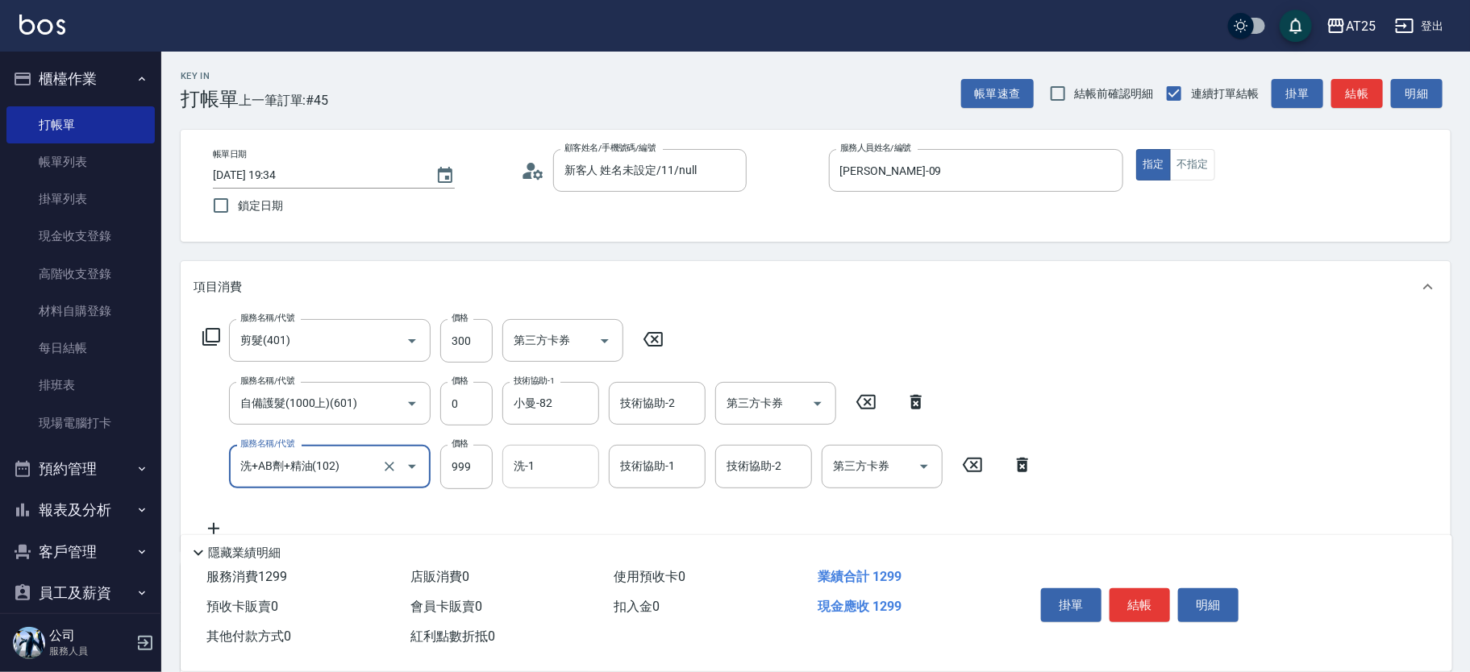
click at [571, 468] on input "洗-1" at bounding box center [551, 466] width 82 height 28
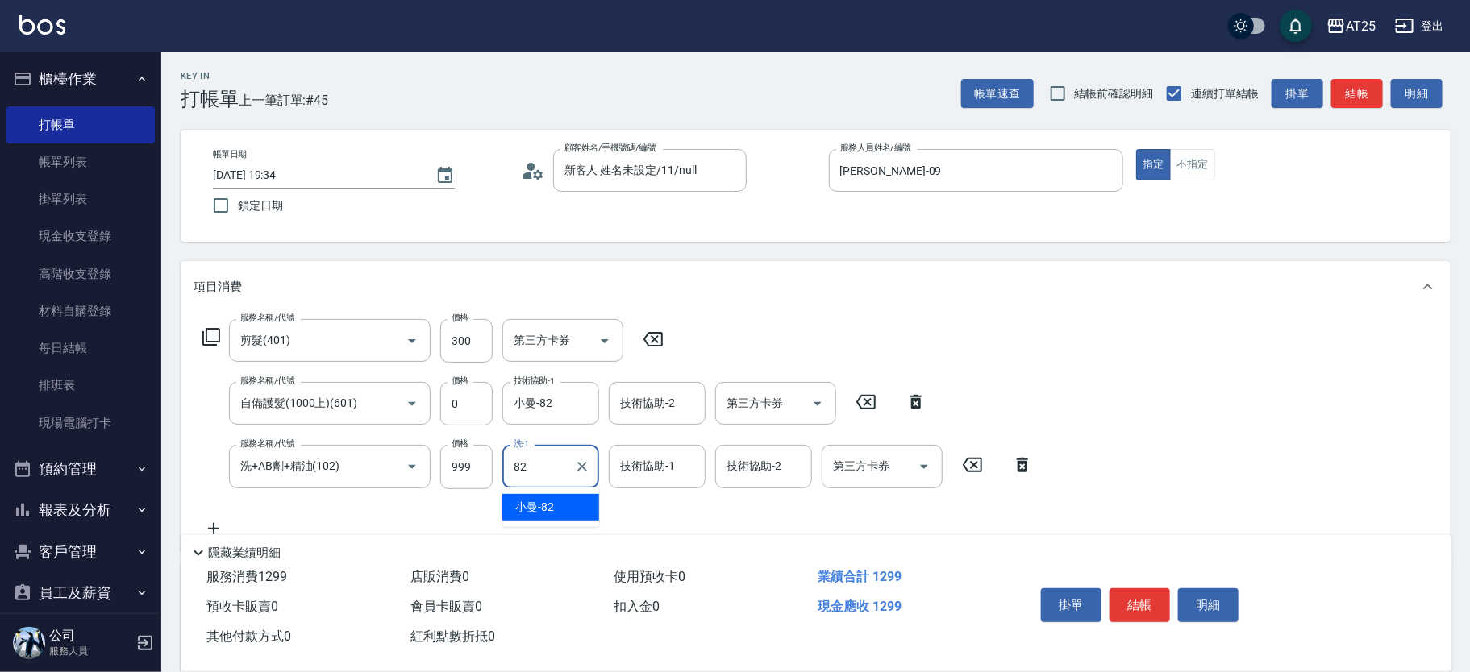
type input "小曼-82"
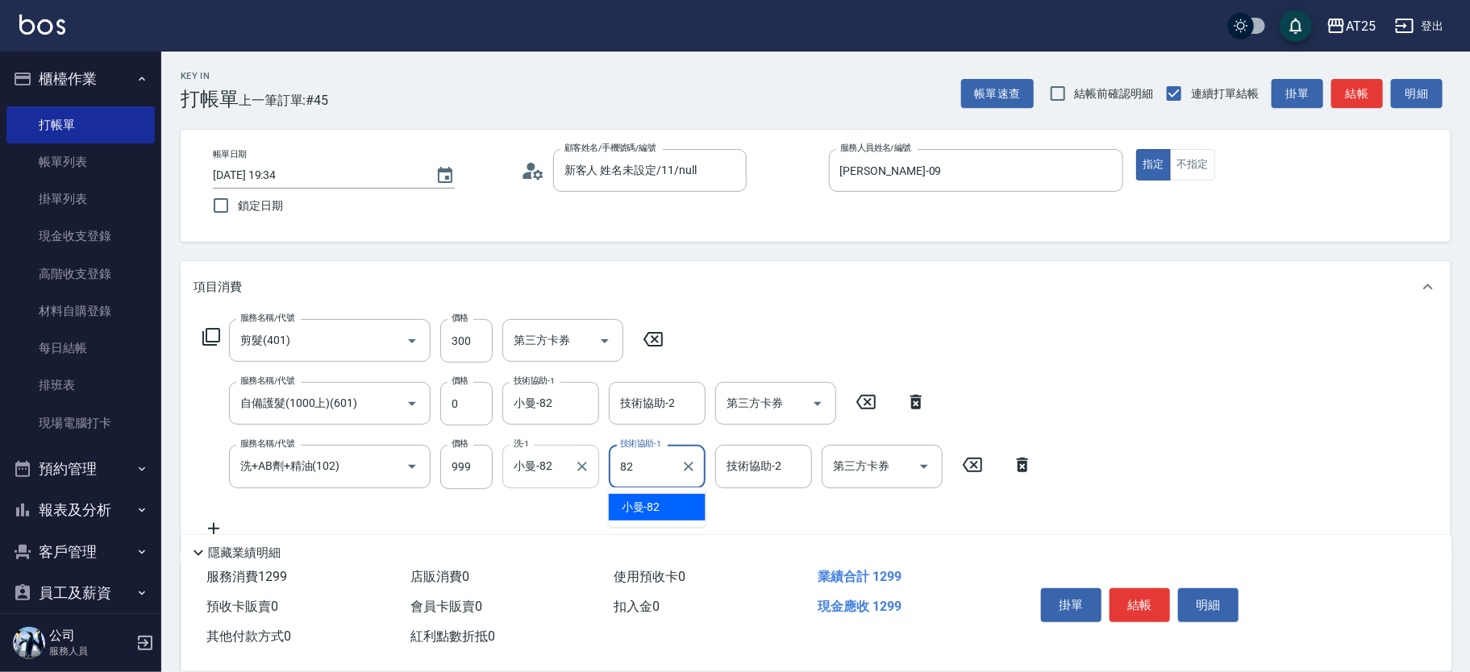
type input "小曼-82"
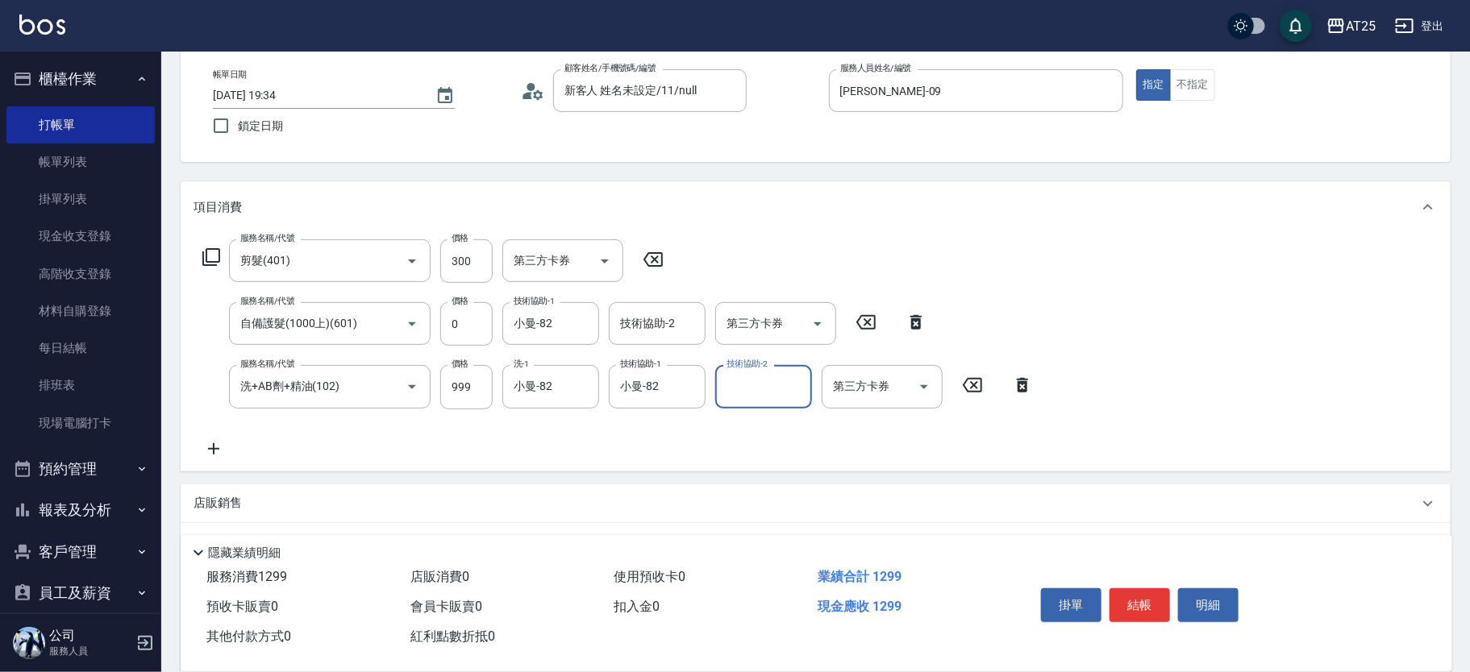
scroll to position [121, 0]
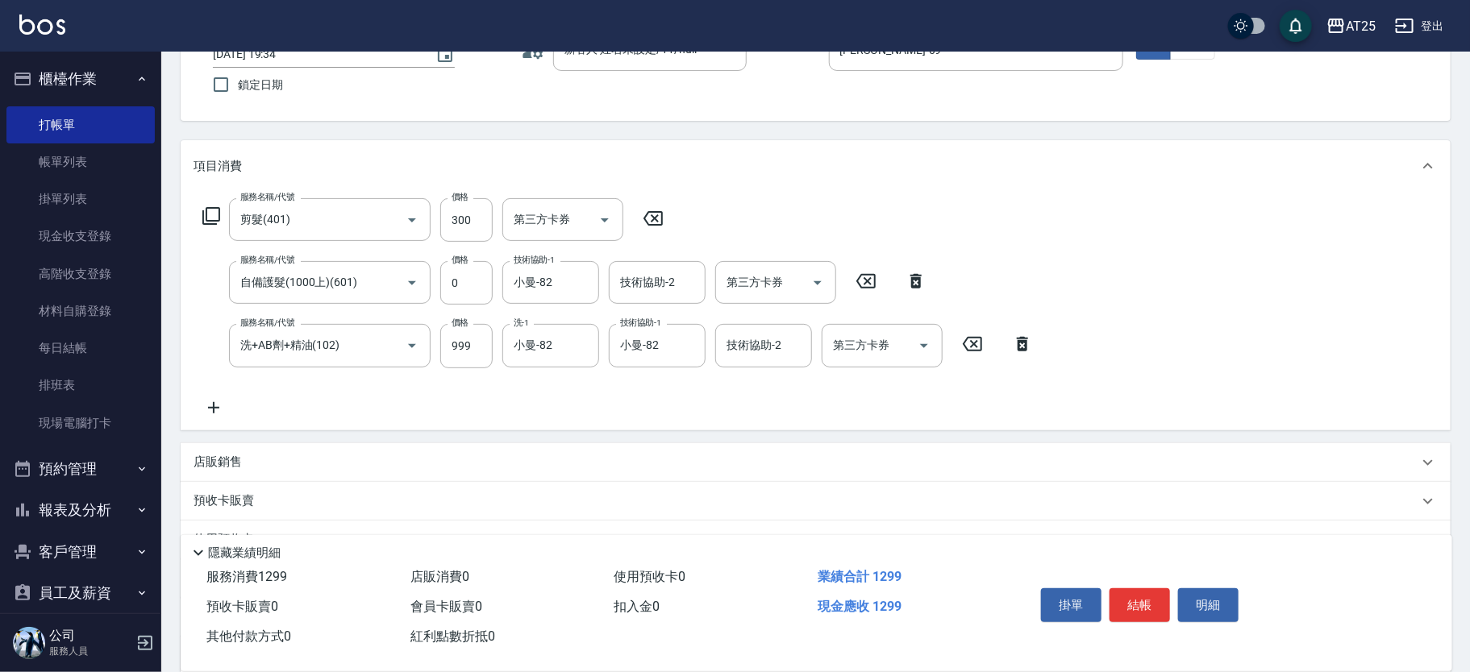
drag, startPoint x: 248, startPoint y: 460, endPoint x: 1476, endPoint y: 277, distance: 1242.4
click at [248, 461] on div "店販銷售" at bounding box center [806, 462] width 1225 height 17
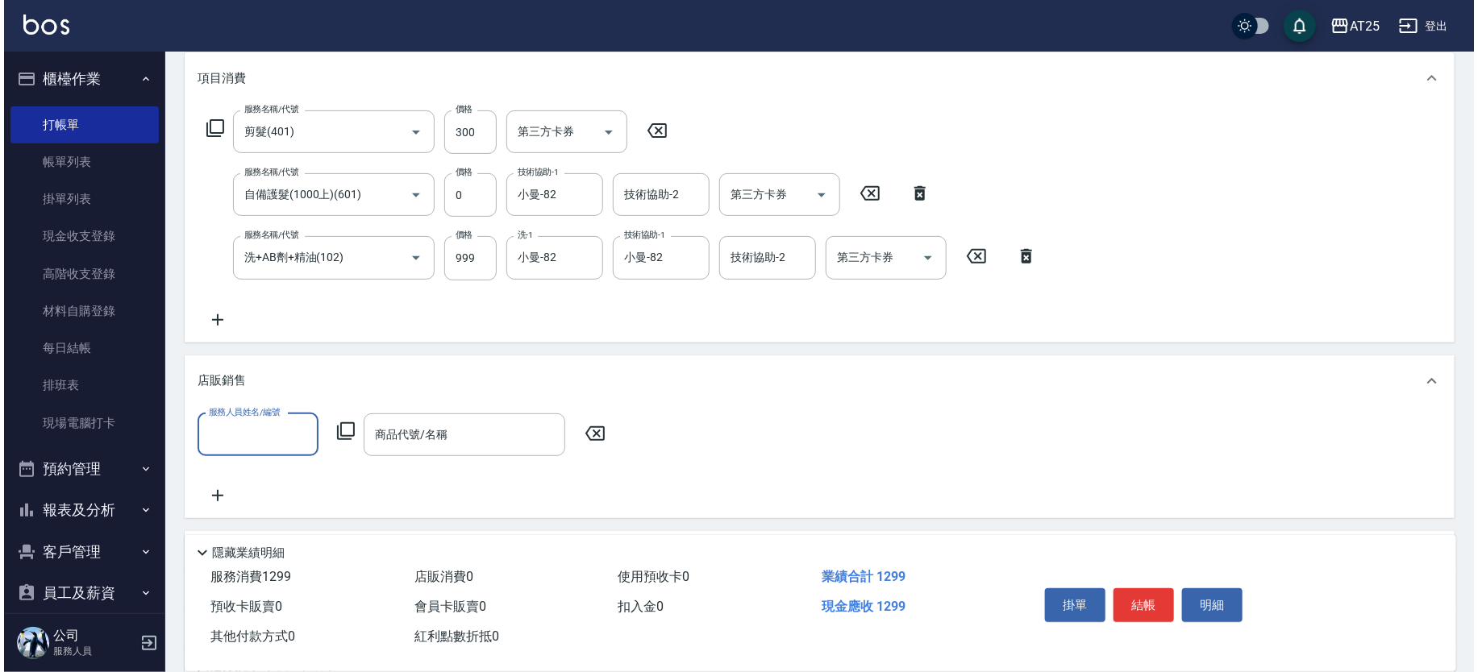
scroll to position [318, 0]
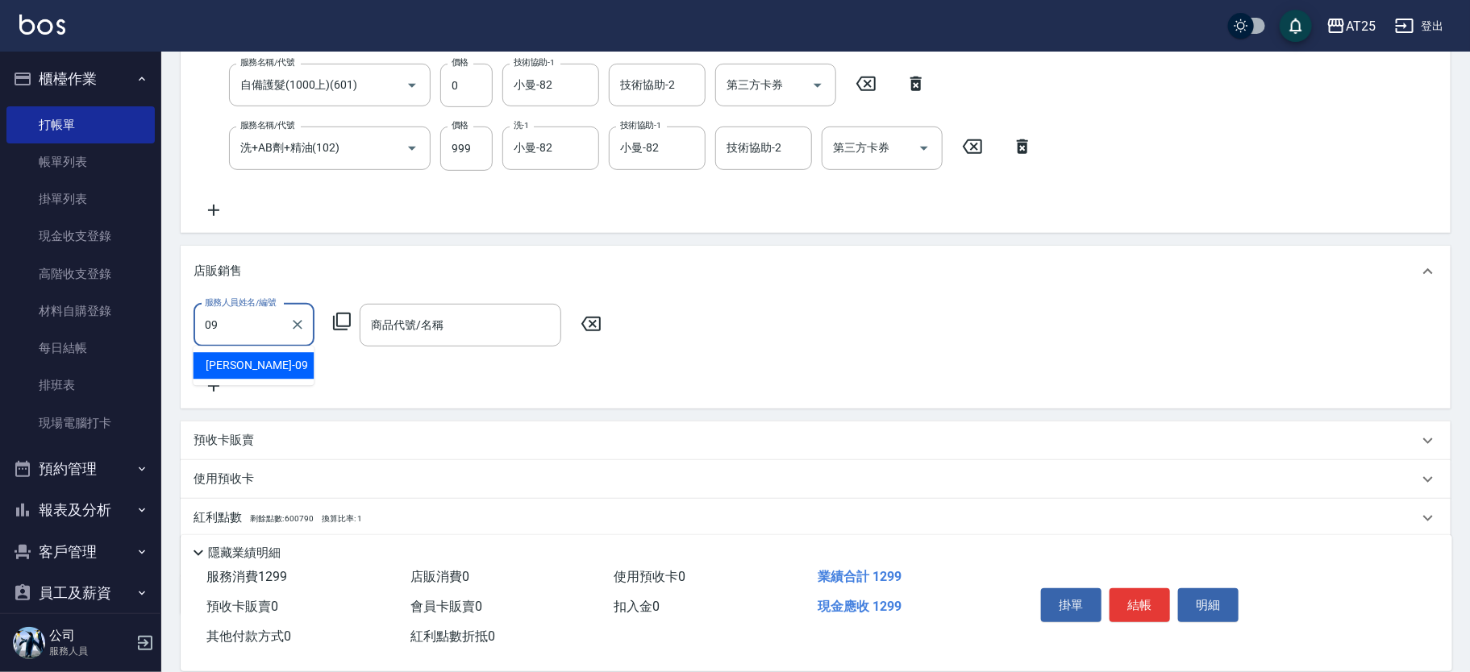
type input "Kevin-09"
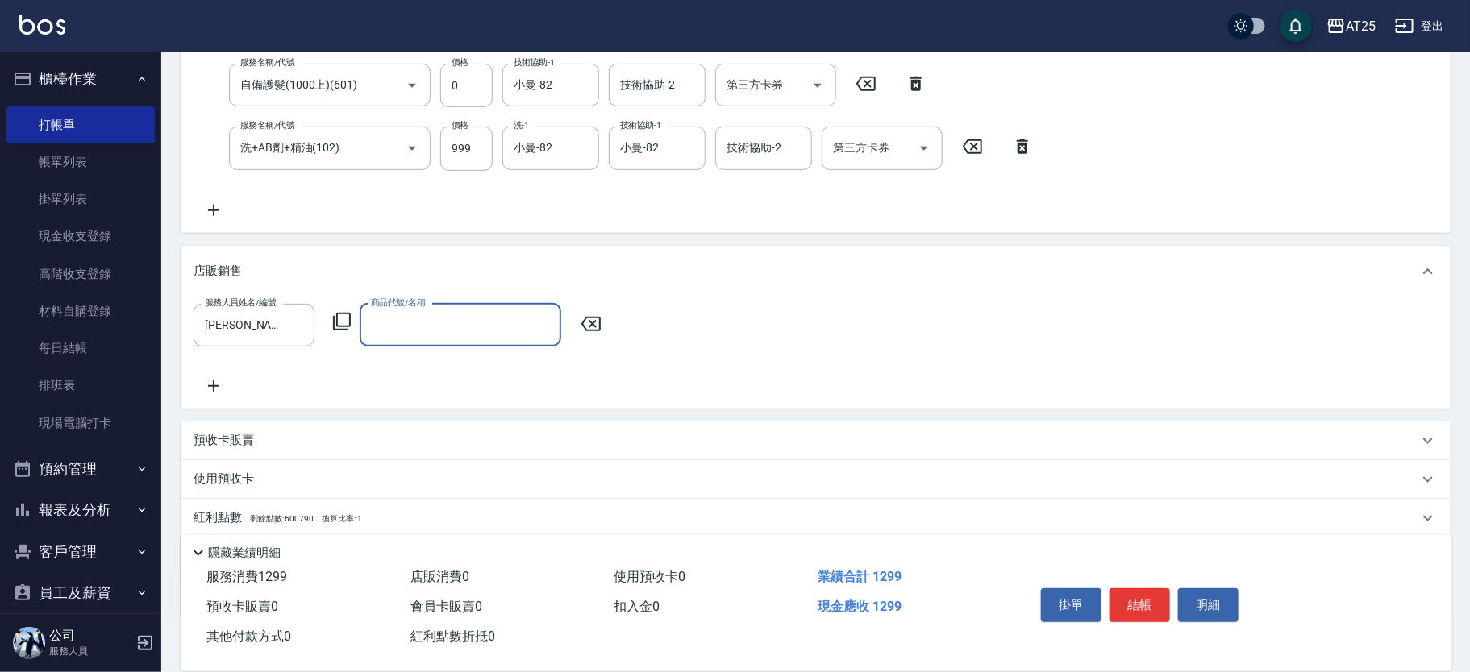
click at [332, 317] on icon at bounding box center [341, 321] width 19 height 19
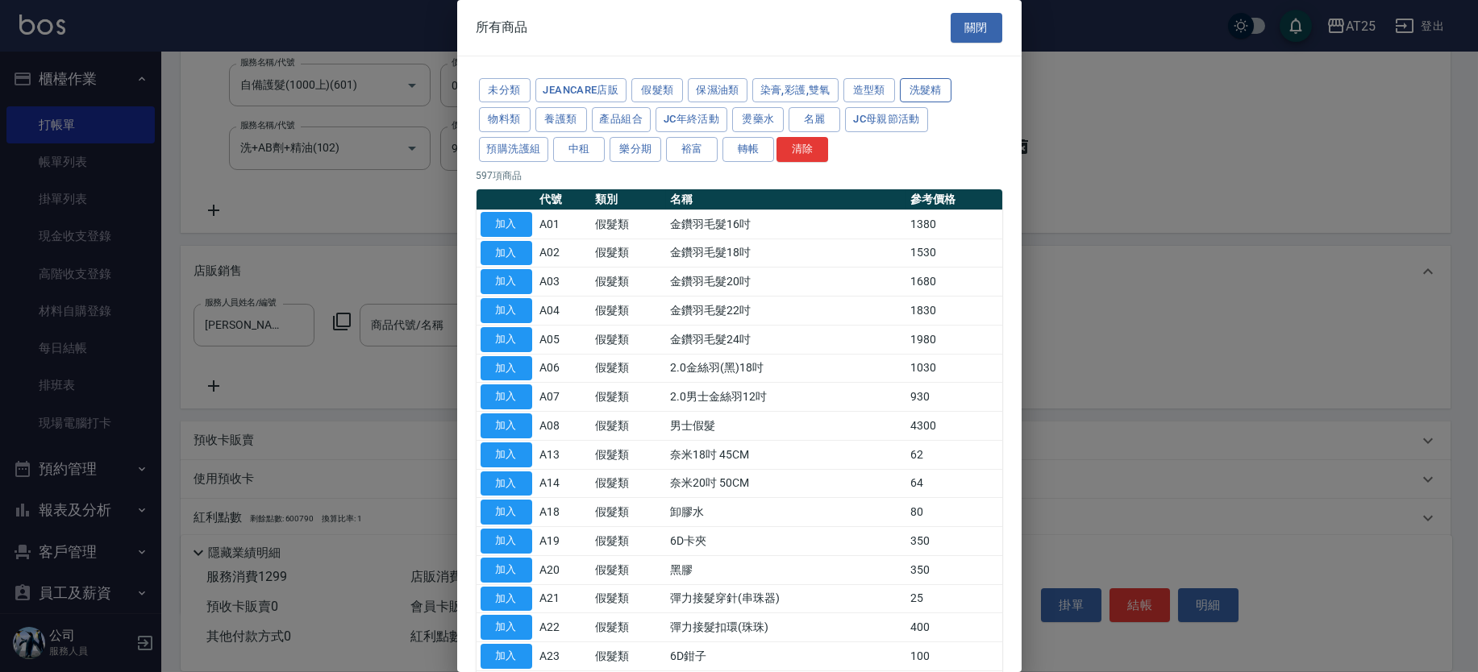
click at [921, 83] on button "洗髮精" at bounding box center [926, 90] width 52 height 25
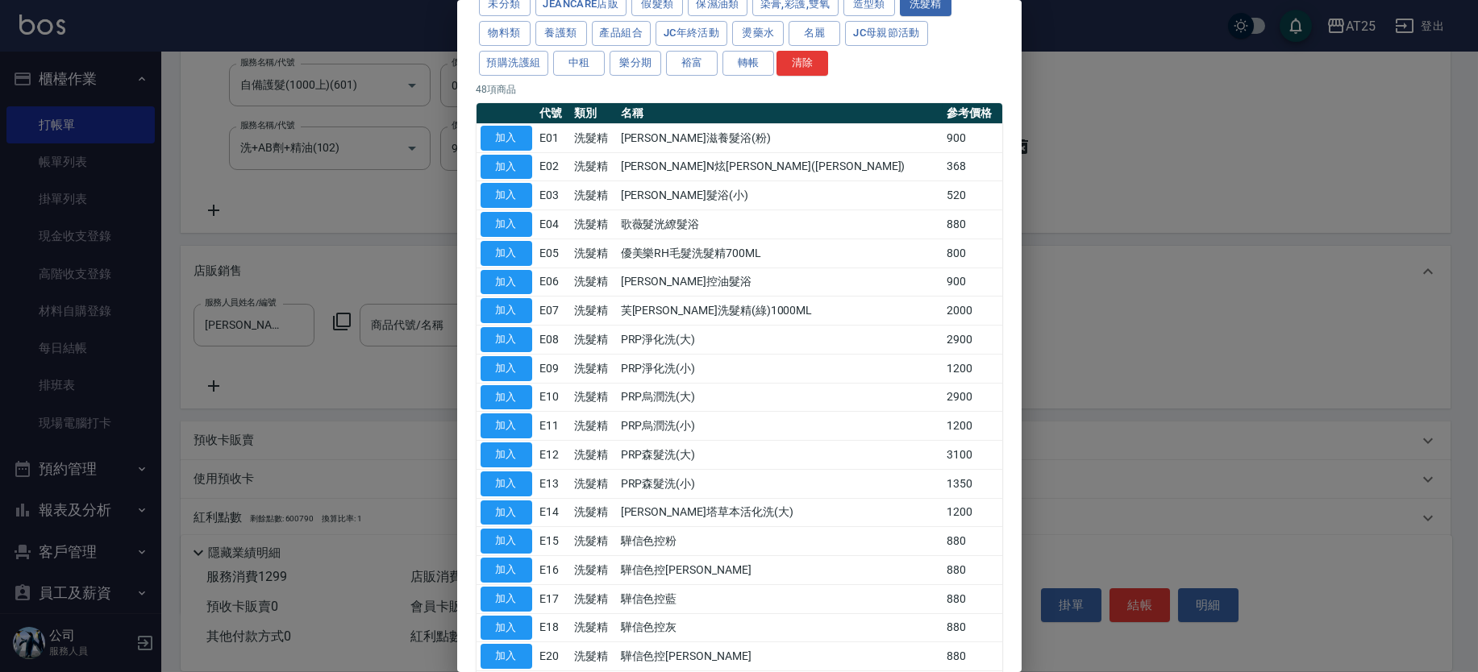
scroll to position [0, 0]
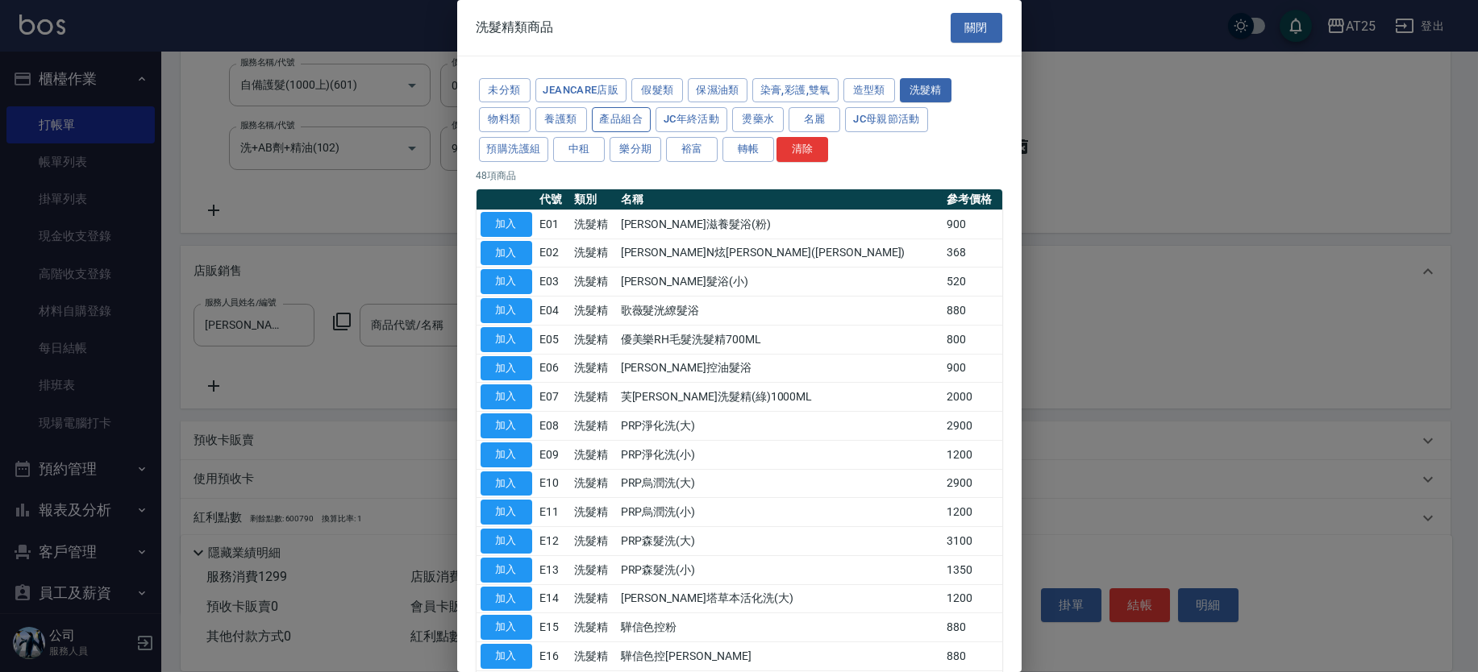
click at [600, 117] on button "產品組合" at bounding box center [622, 119] width 60 height 25
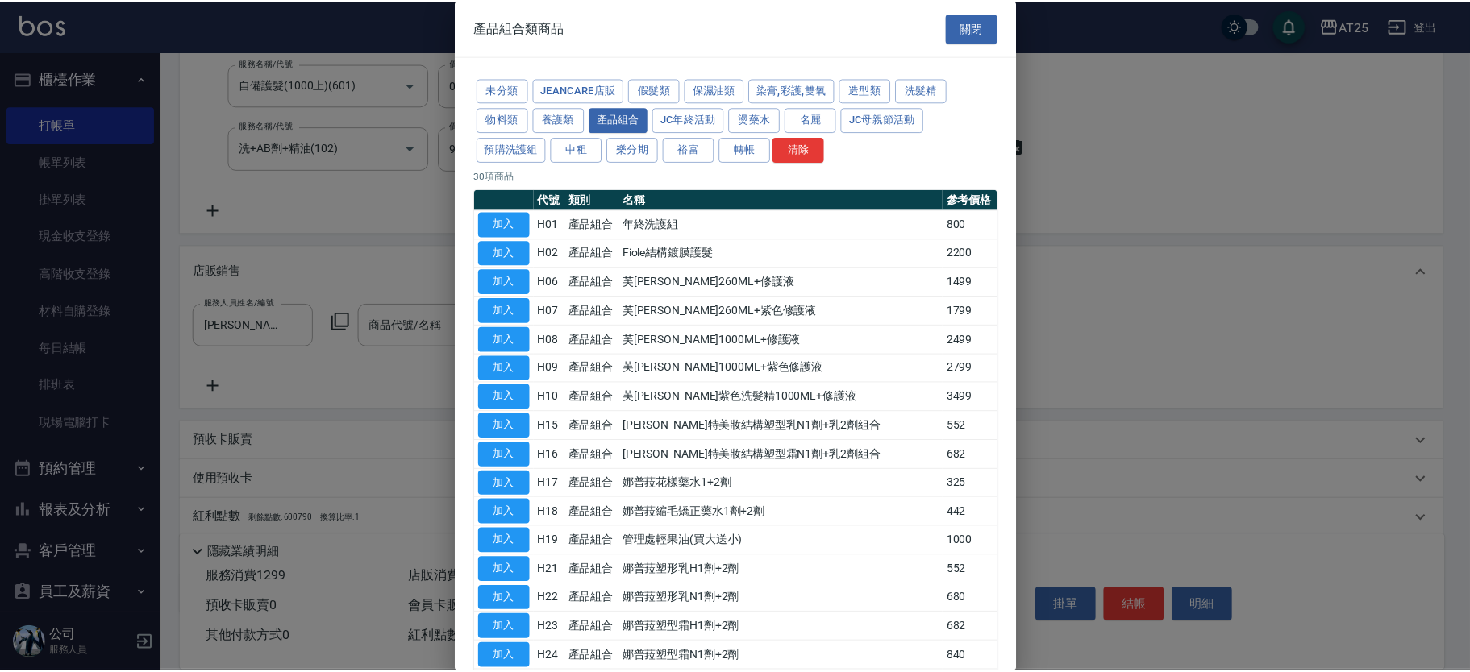
scroll to position [489, 0]
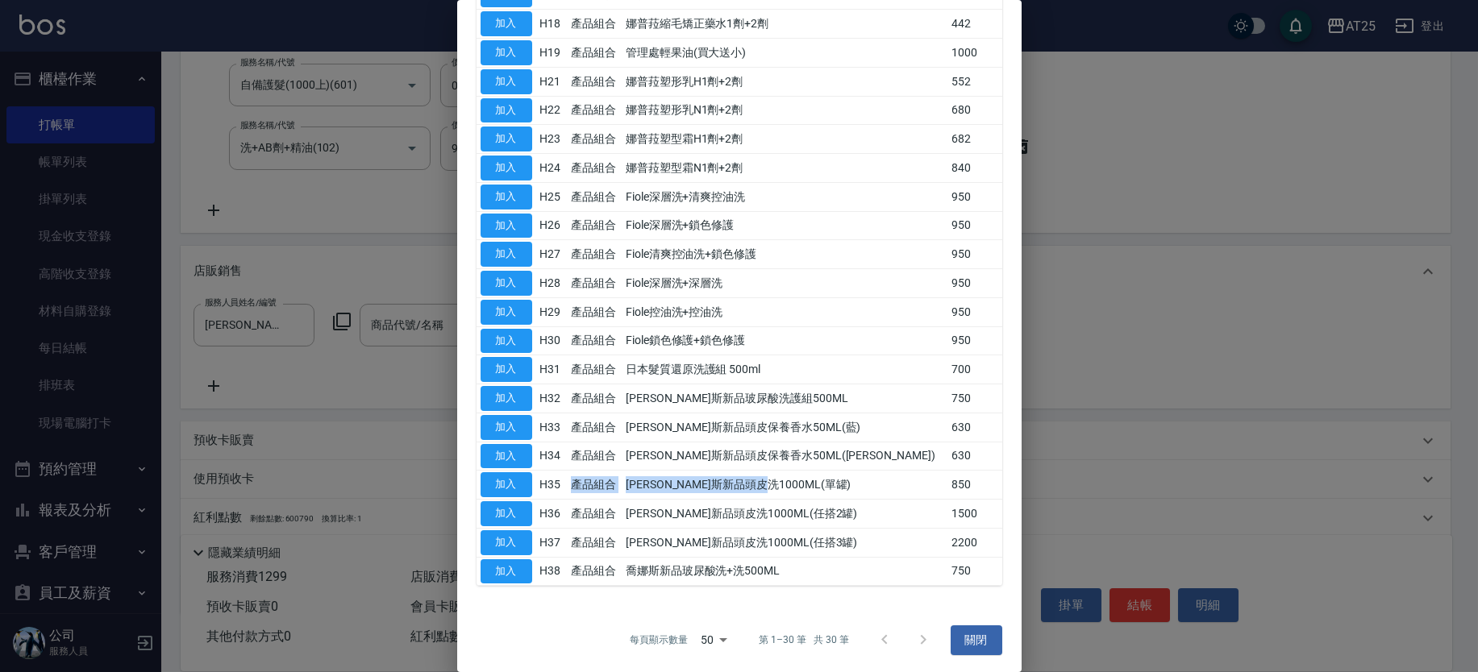
drag, startPoint x: 839, startPoint y: 483, endPoint x: 579, endPoint y: 488, distance: 259.7
click at [579, 488] on tr "加入 H35 產品組合 喬娜斯新品頭皮洗1000ML(單罐) 850" at bounding box center [739, 485] width 526 height 29
click at [516, 477] on button "加入" at bounding box center [507, 484] width 52 height 25
type input "喬娜斯新品頭皮洗1000ML(單罐)"
type input "210"
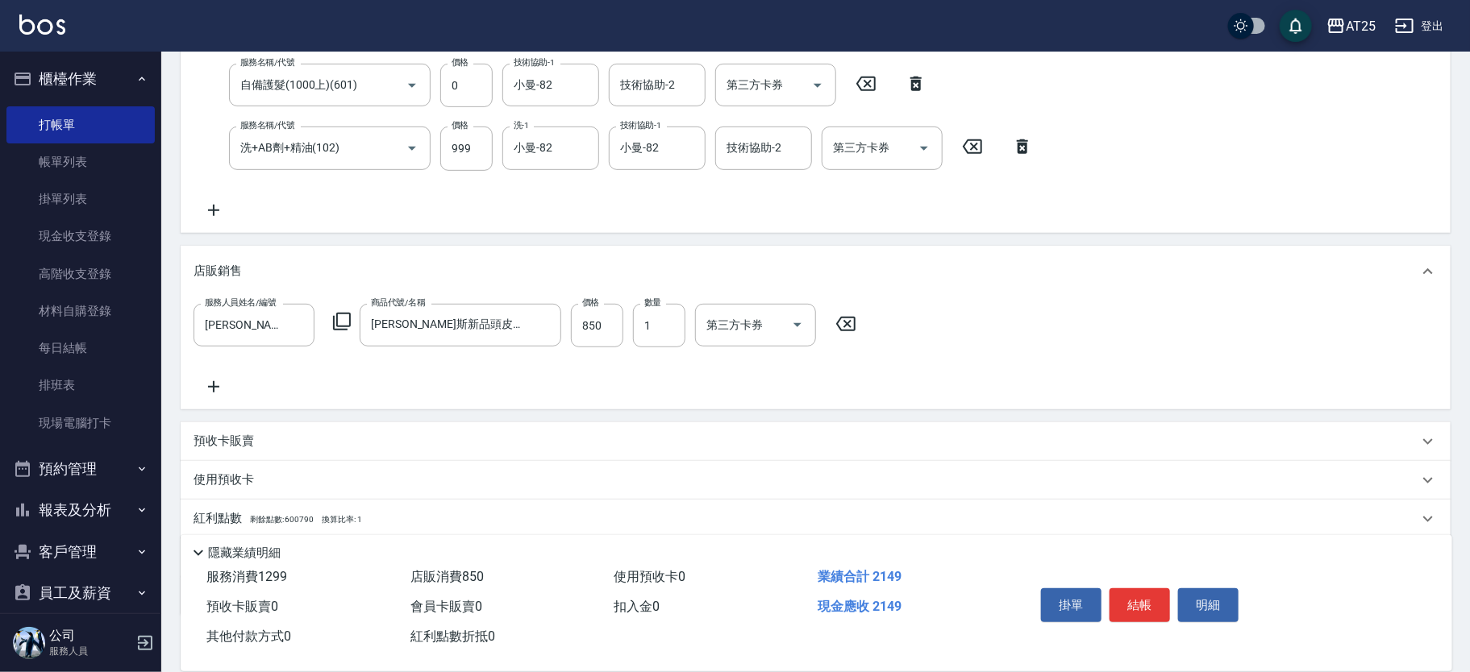
scroll to position [0, 0]
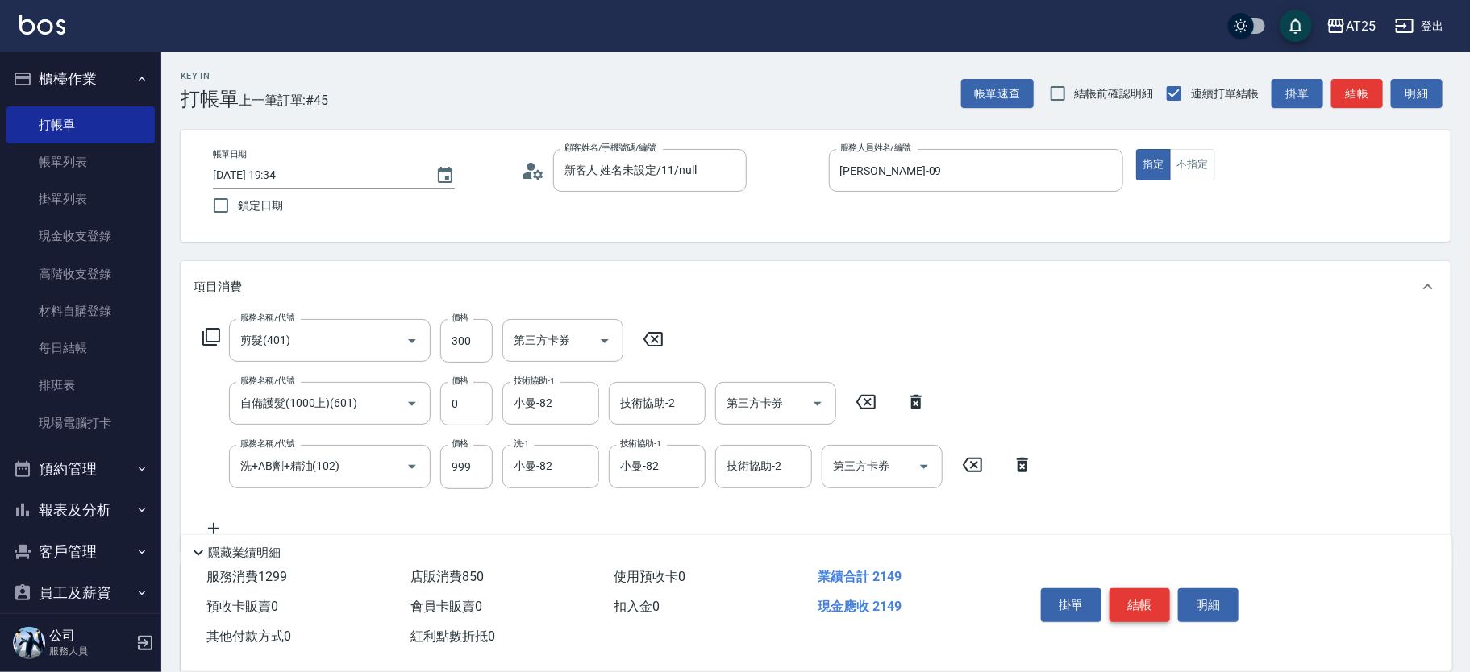
click at [1138, 593] on button "結帳" at bounding box center [1139, 606] width 60 height 34
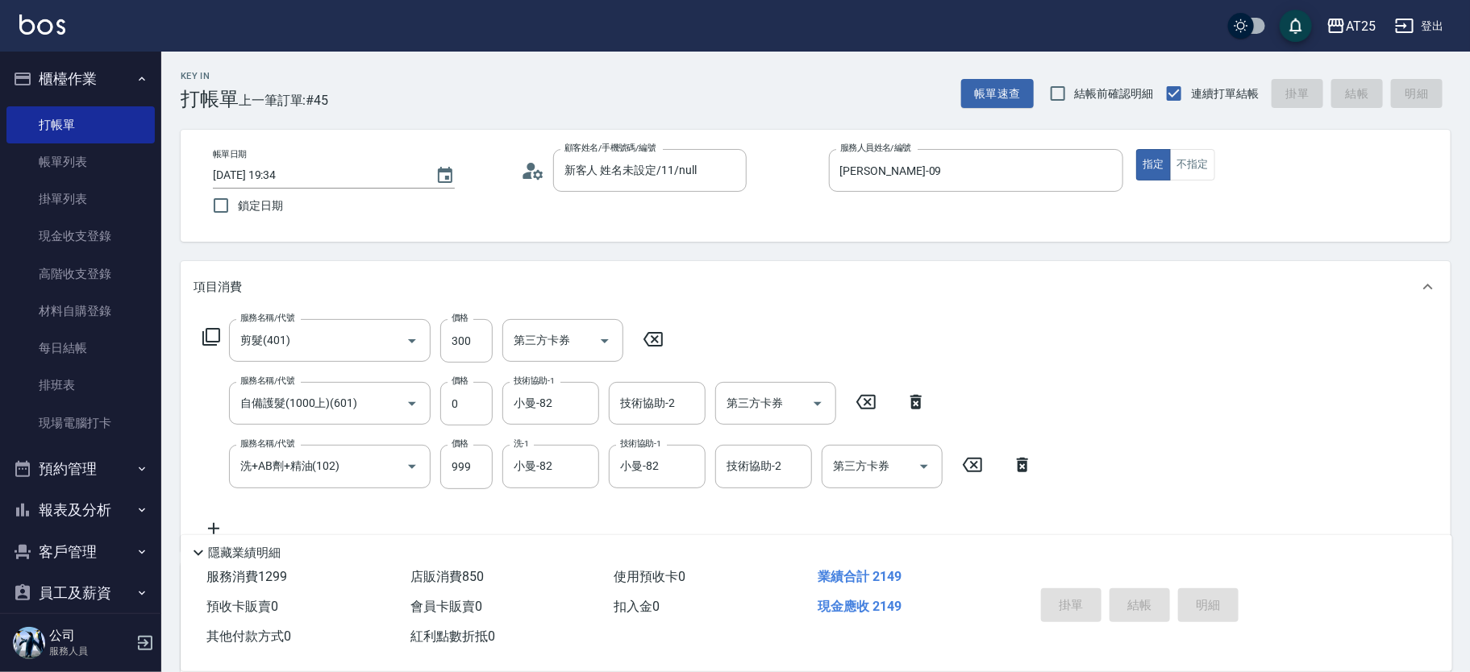
type input "2025/09/21 19:35"
type input "0"
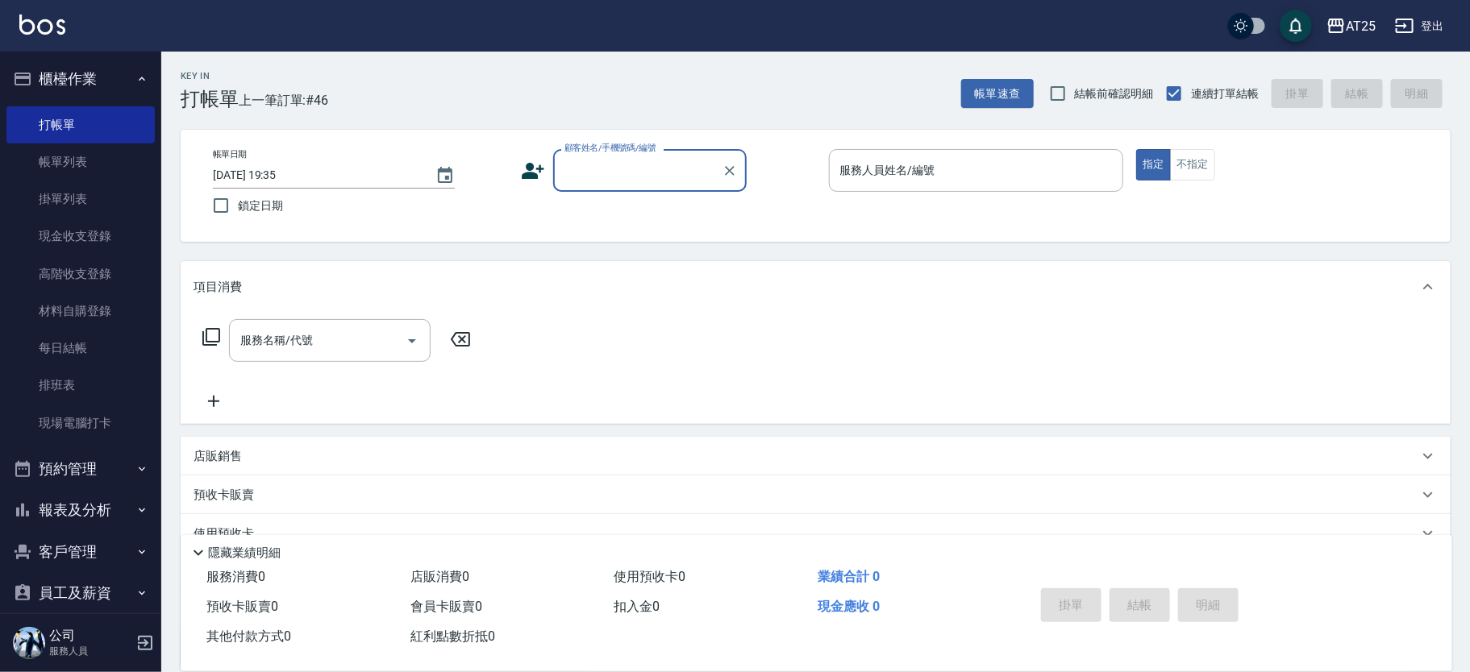
click at [597, 157] on input "顧客姓名/手機號碼/編號" at bounding box center [637, 170] width 155 height 28
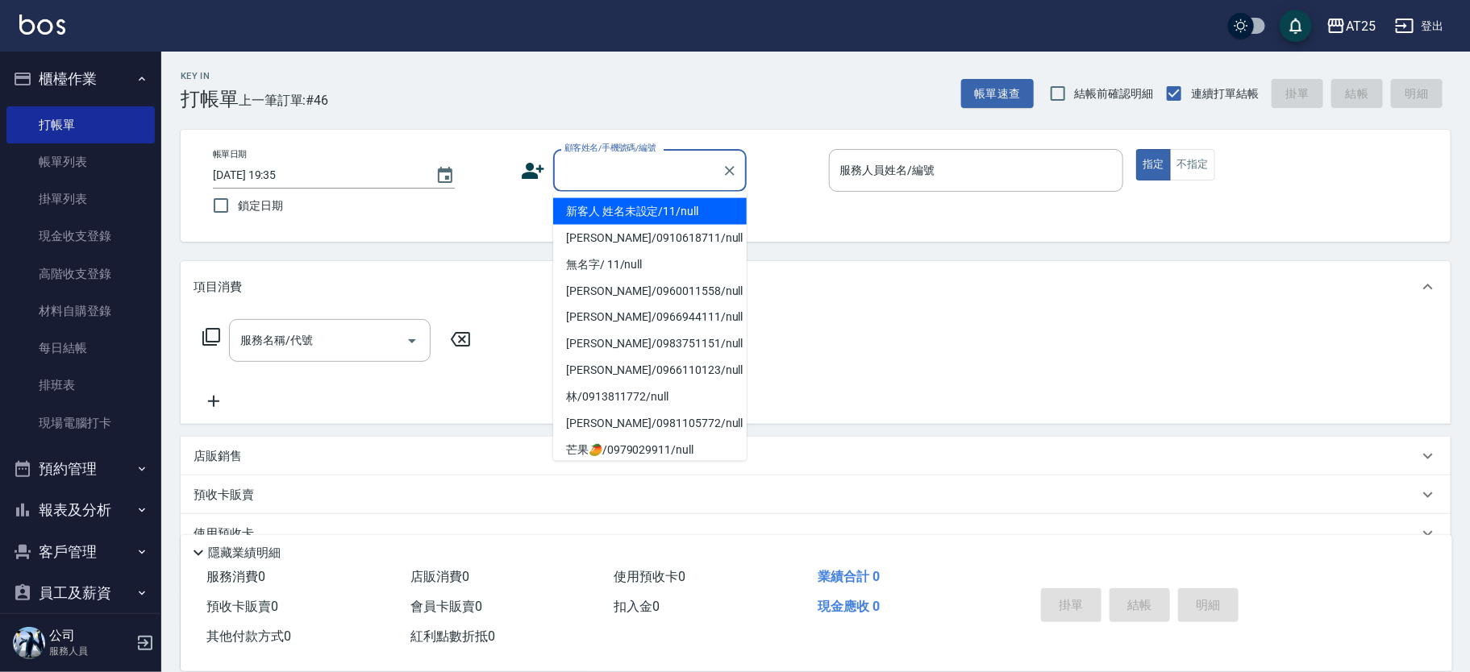
click at [648, 207] on li "新客人 姓名未設定/11/null" at bounding box center [650, 211] width 194 height 27
type input "新客人 姓名未設定/11/null"
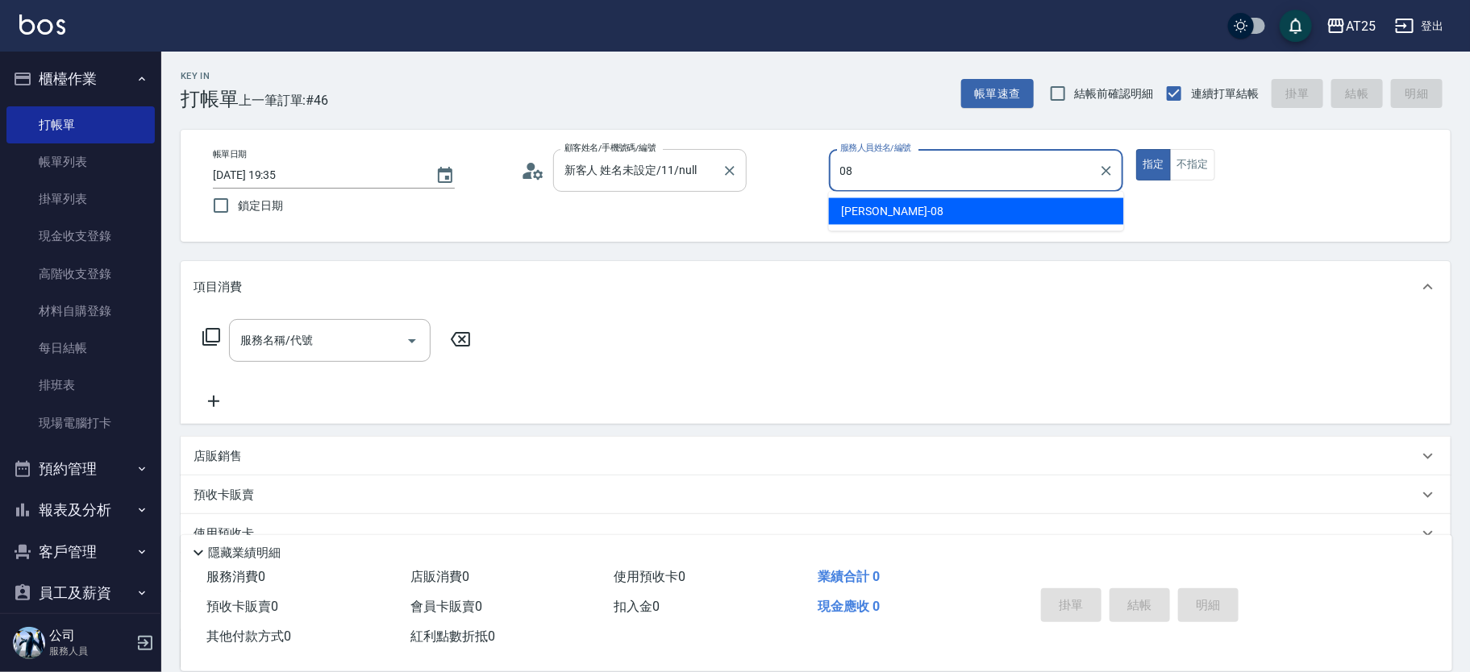
type input "Tony-08"
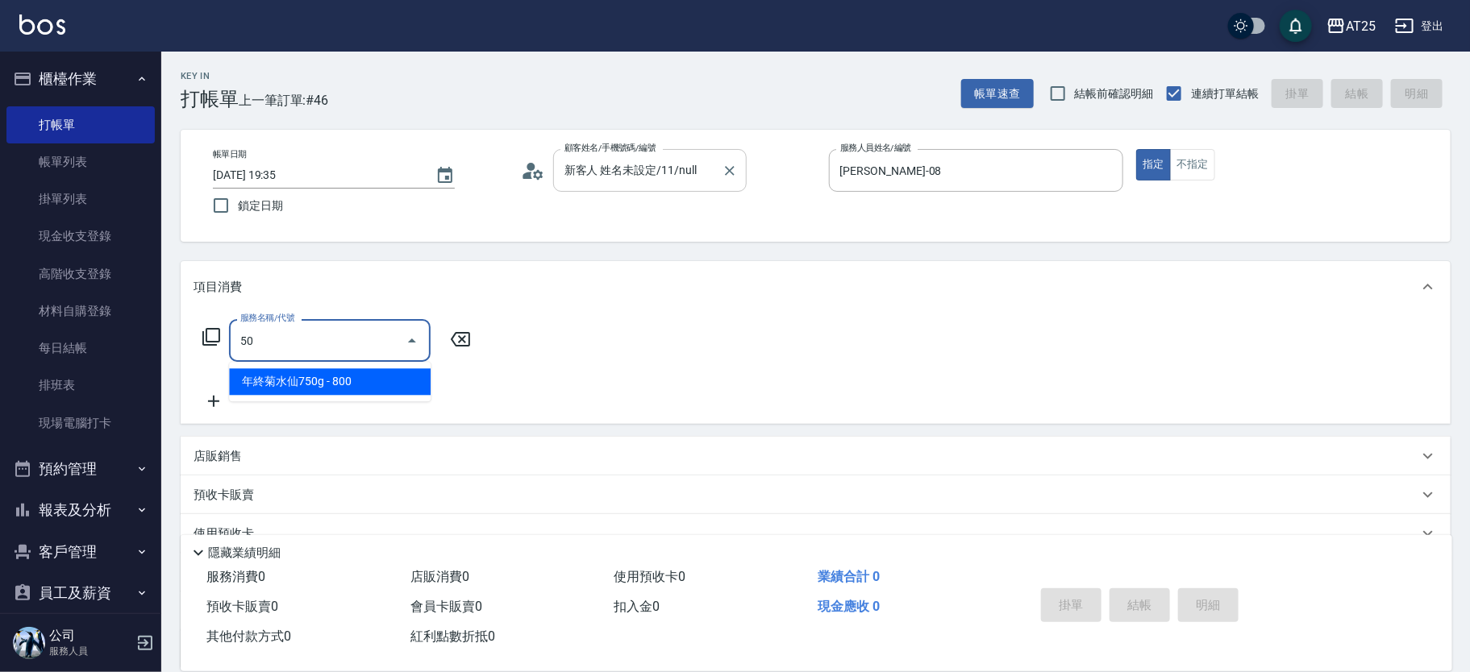
type input "501"
type input "100"
type input "染髮(501)"
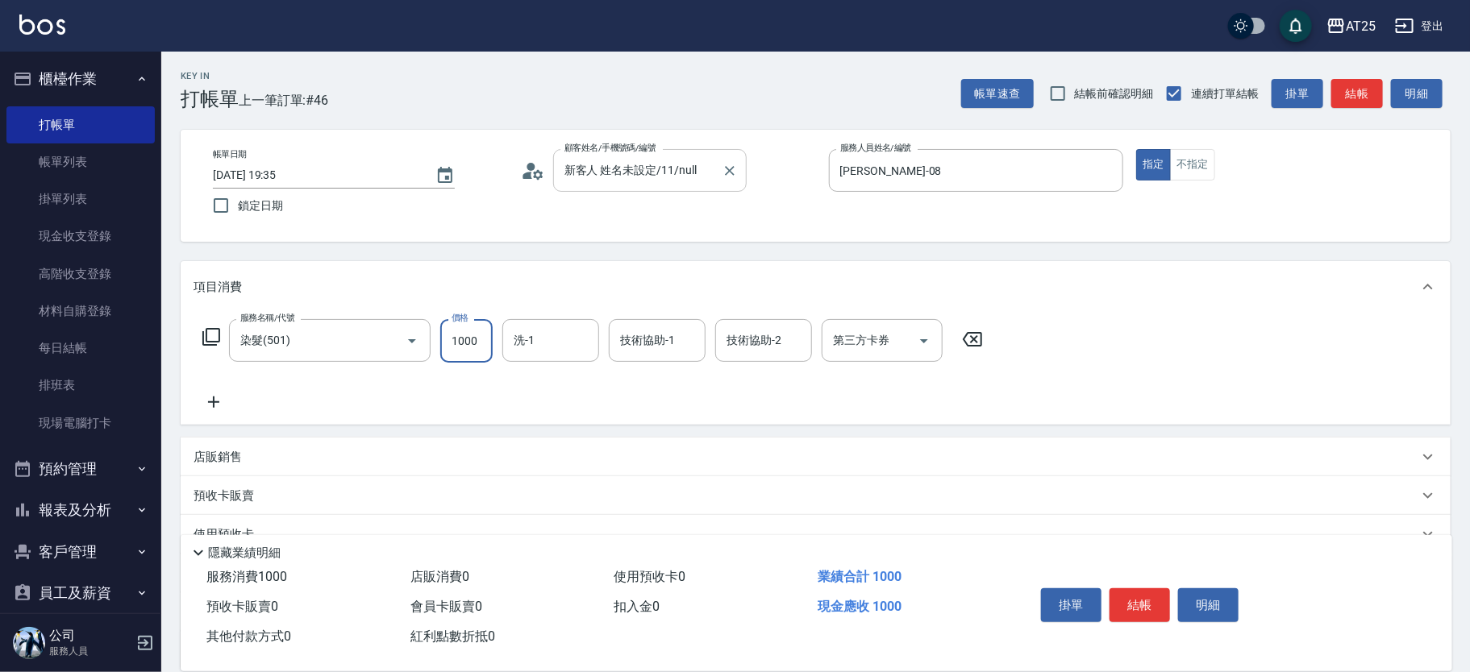
type input "0"
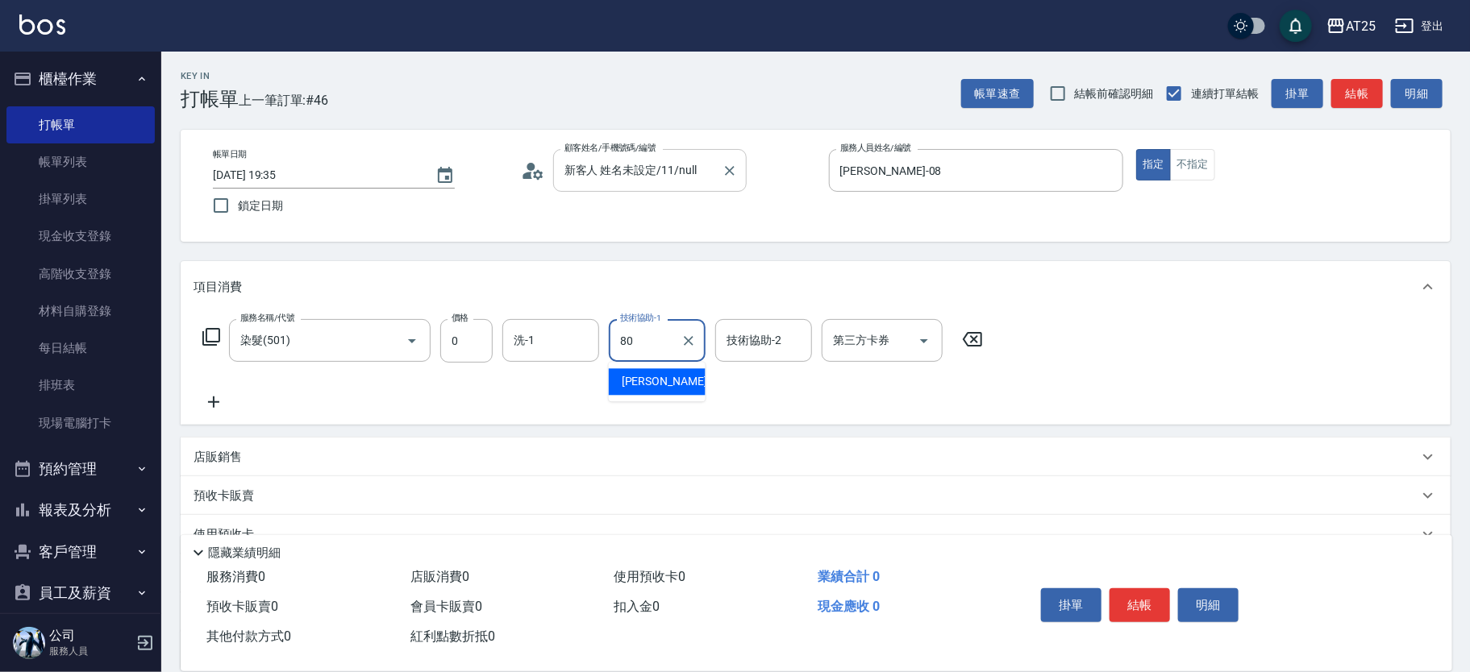
type input "Jessica-80"
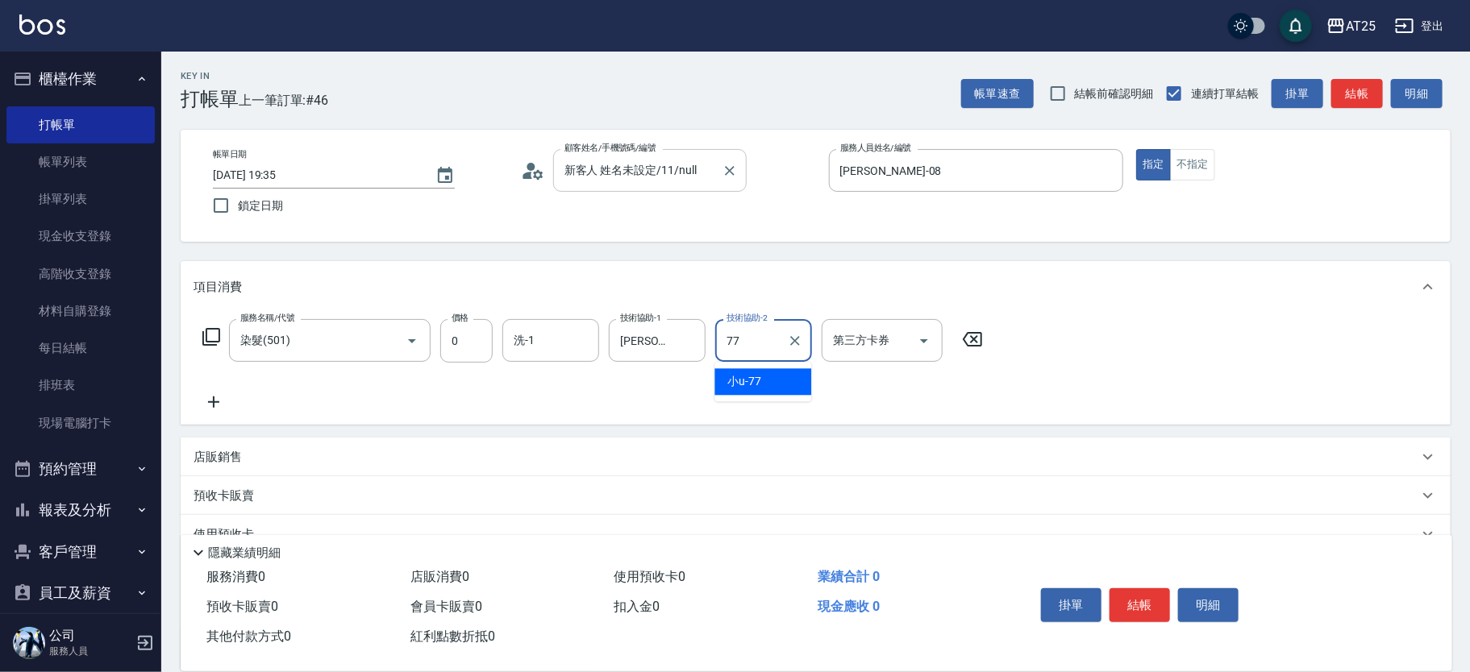
type input "小u-77"
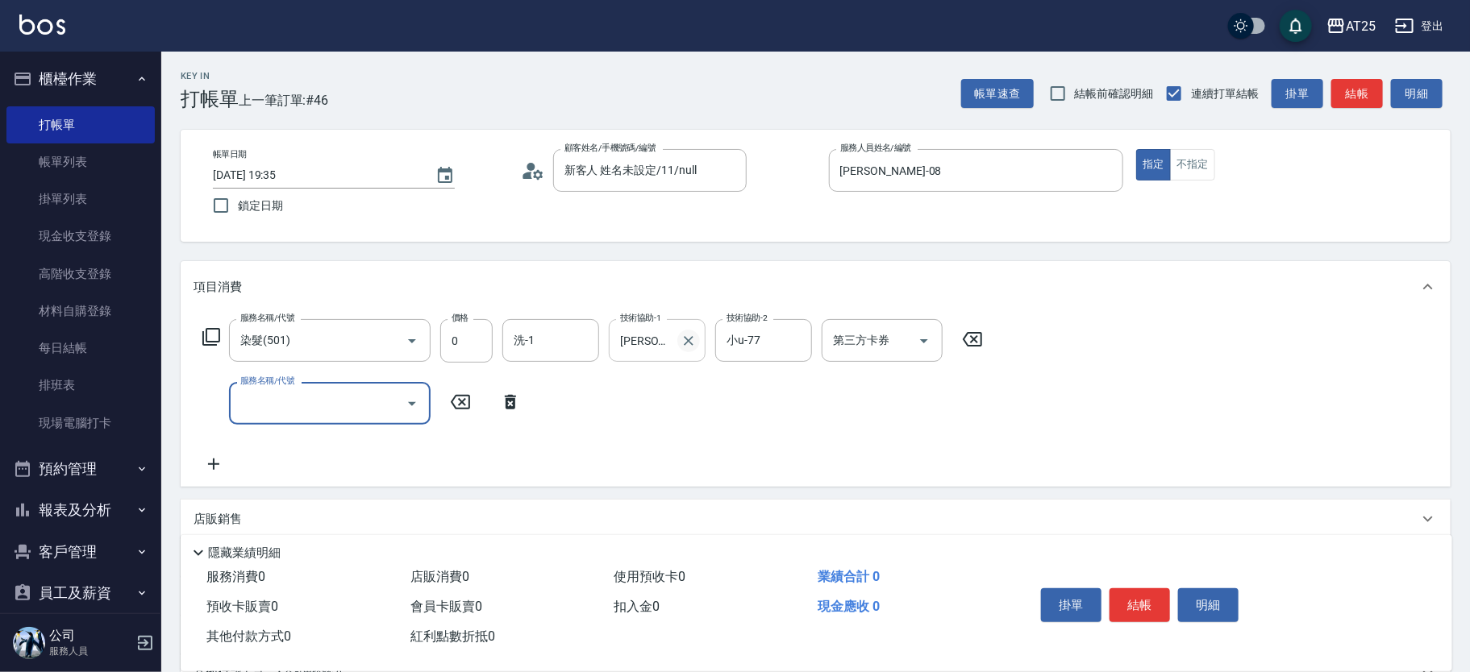
click at [688, 343] on icon "Clear" at bounding box center [688, 341] width 16 height 16
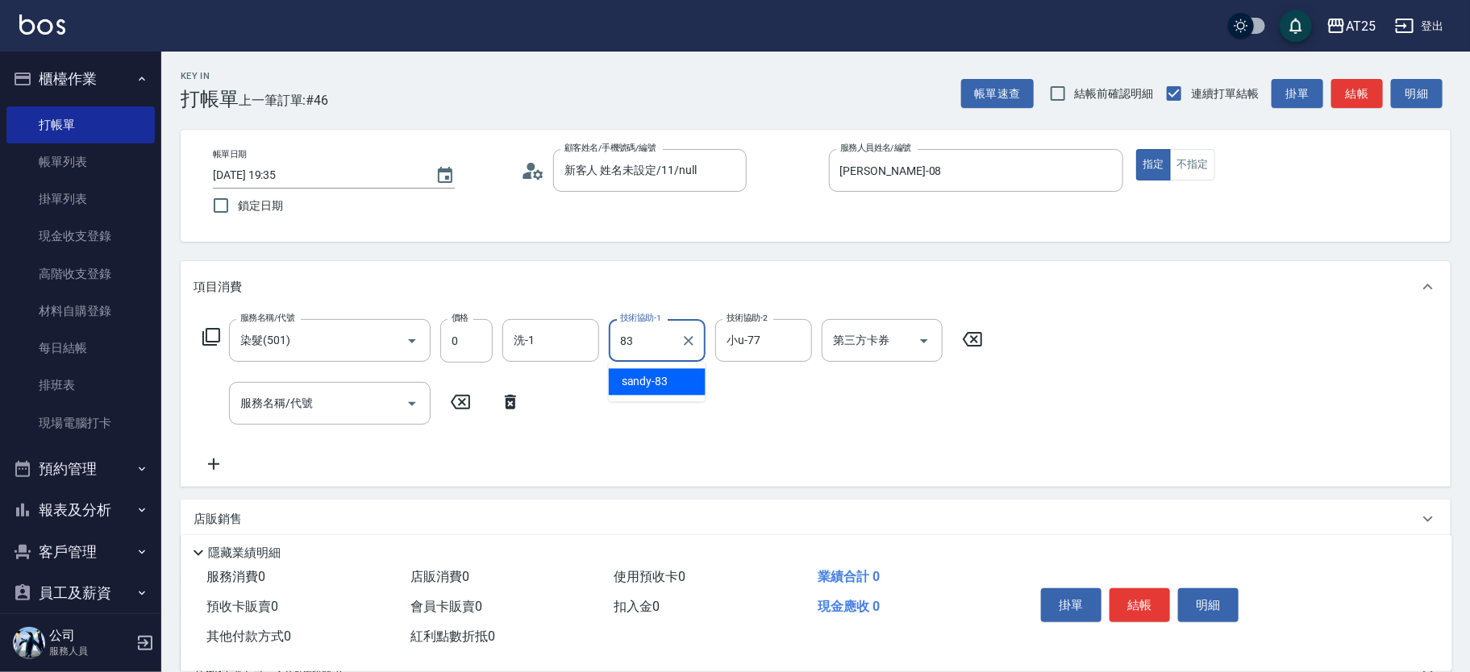
type input "sandy-83"
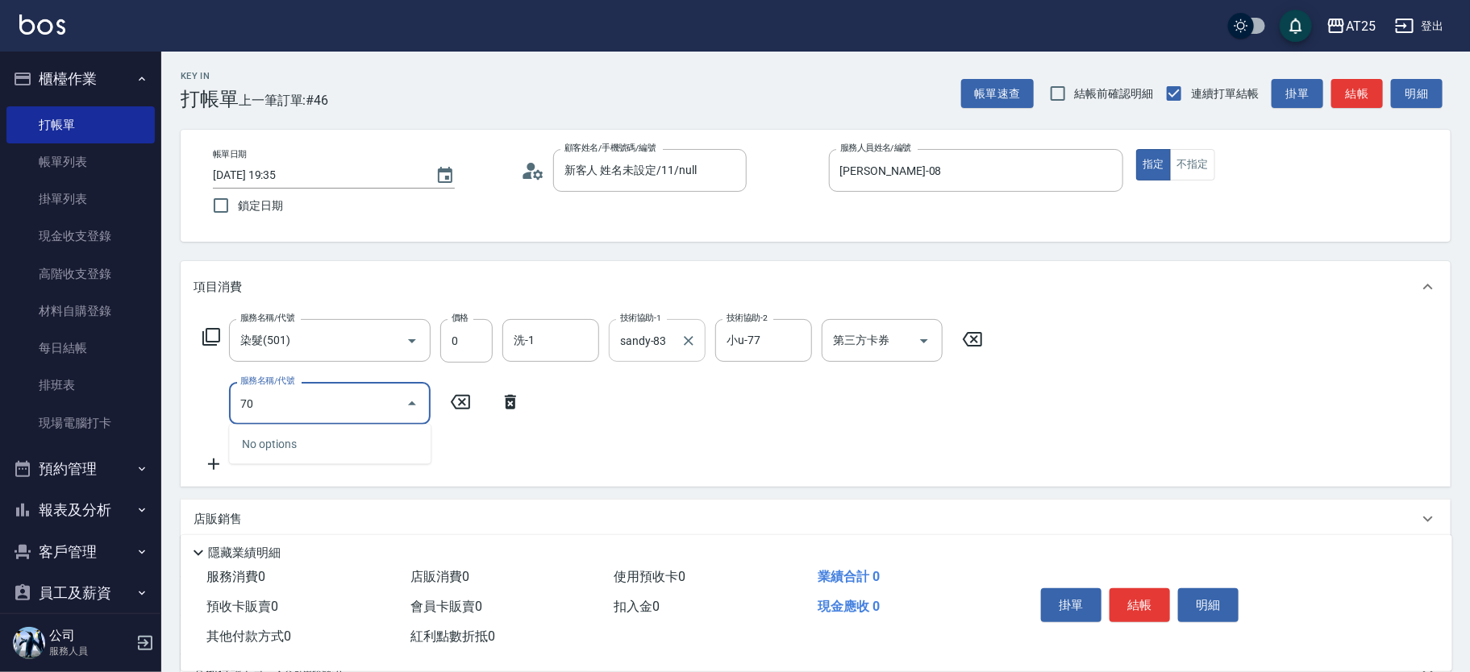
type input "7"
type input "714"
type input "150"
type input "拆(714)"
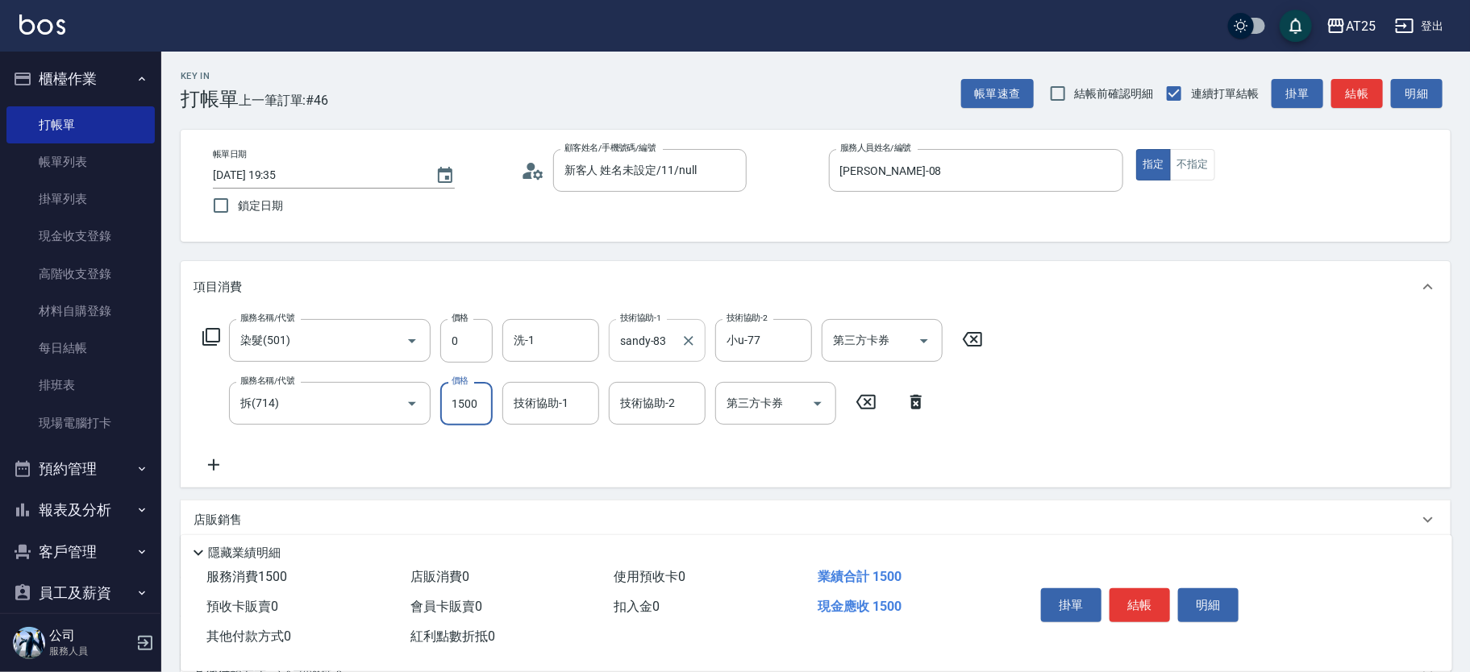
type input "0"
type input "sandy-83"
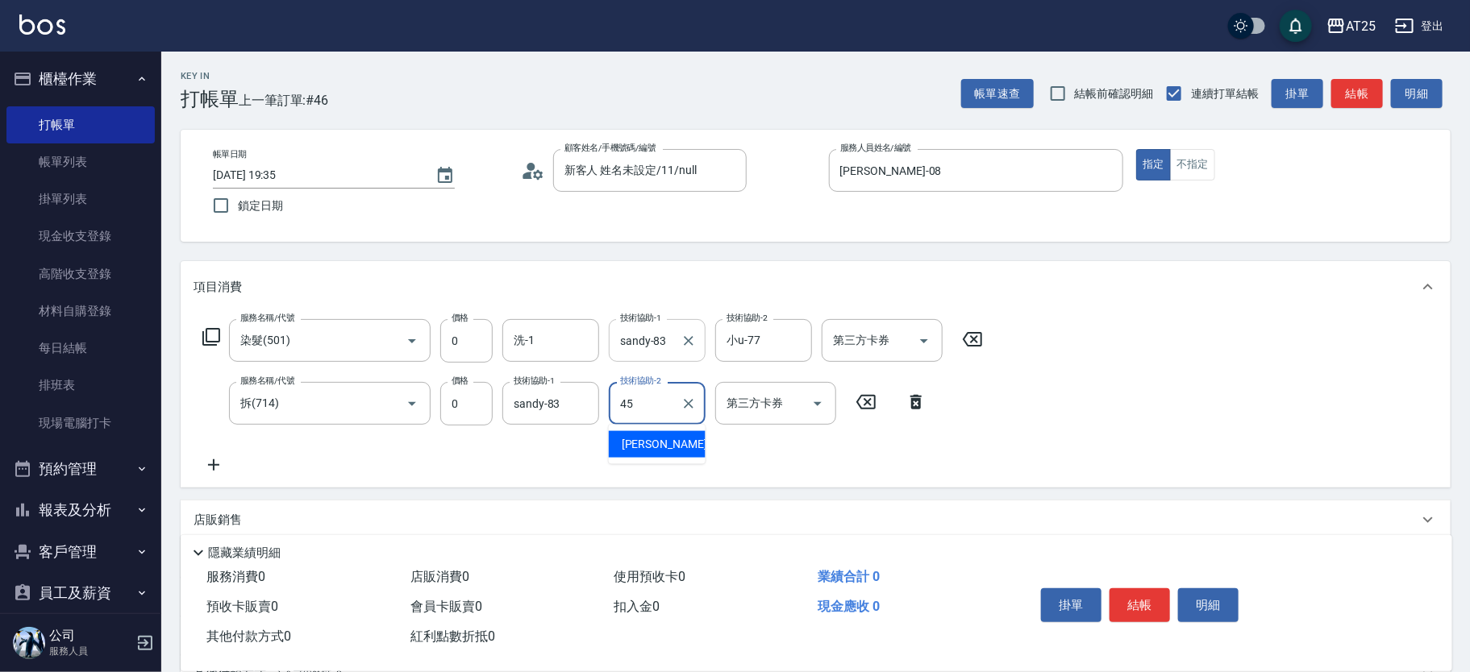
type input "阿珮-45"
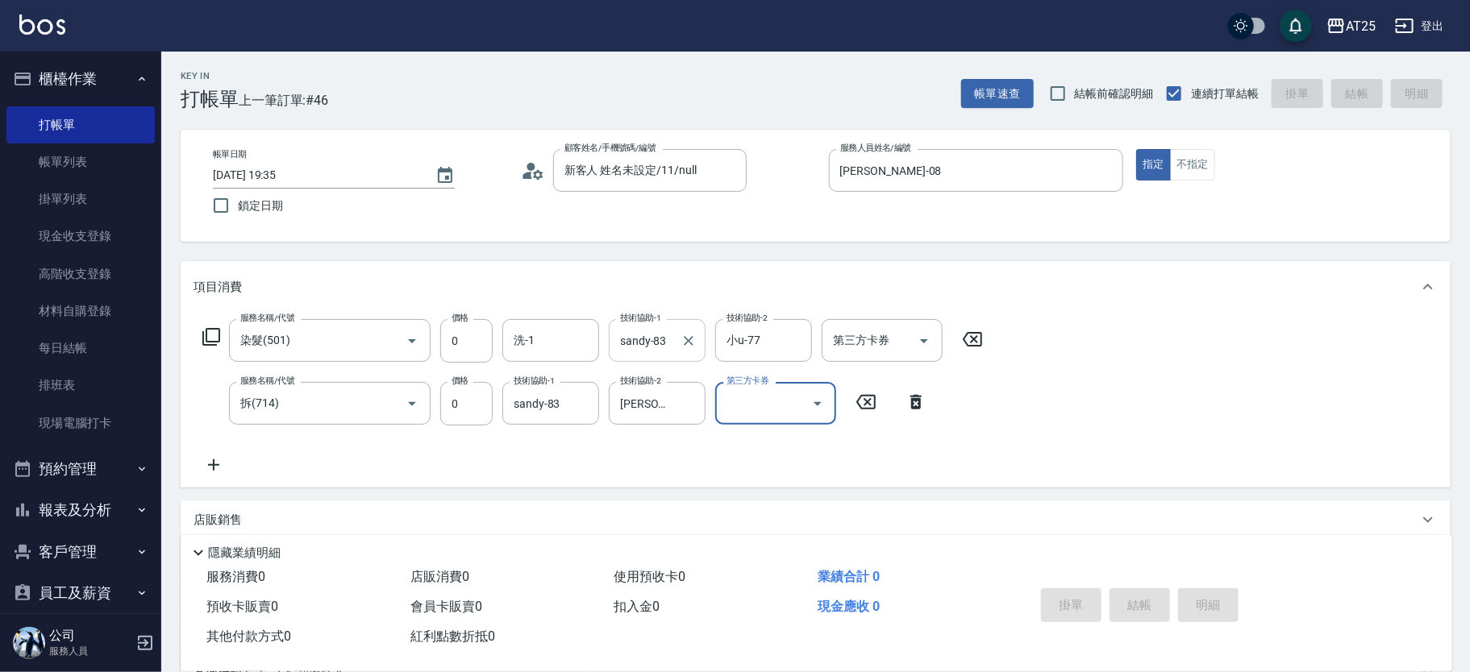
type input "2025/09/21 20:03"
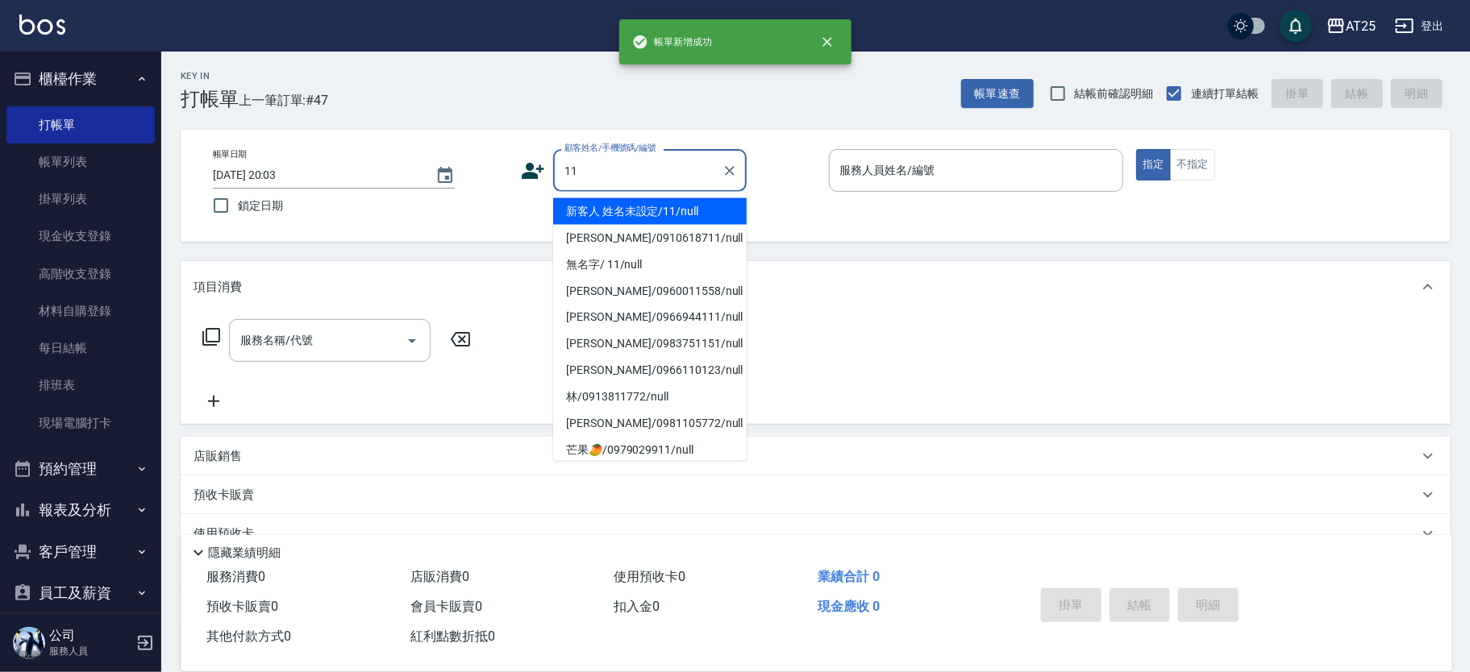
type input "新客人 姓名未設定/11/null"
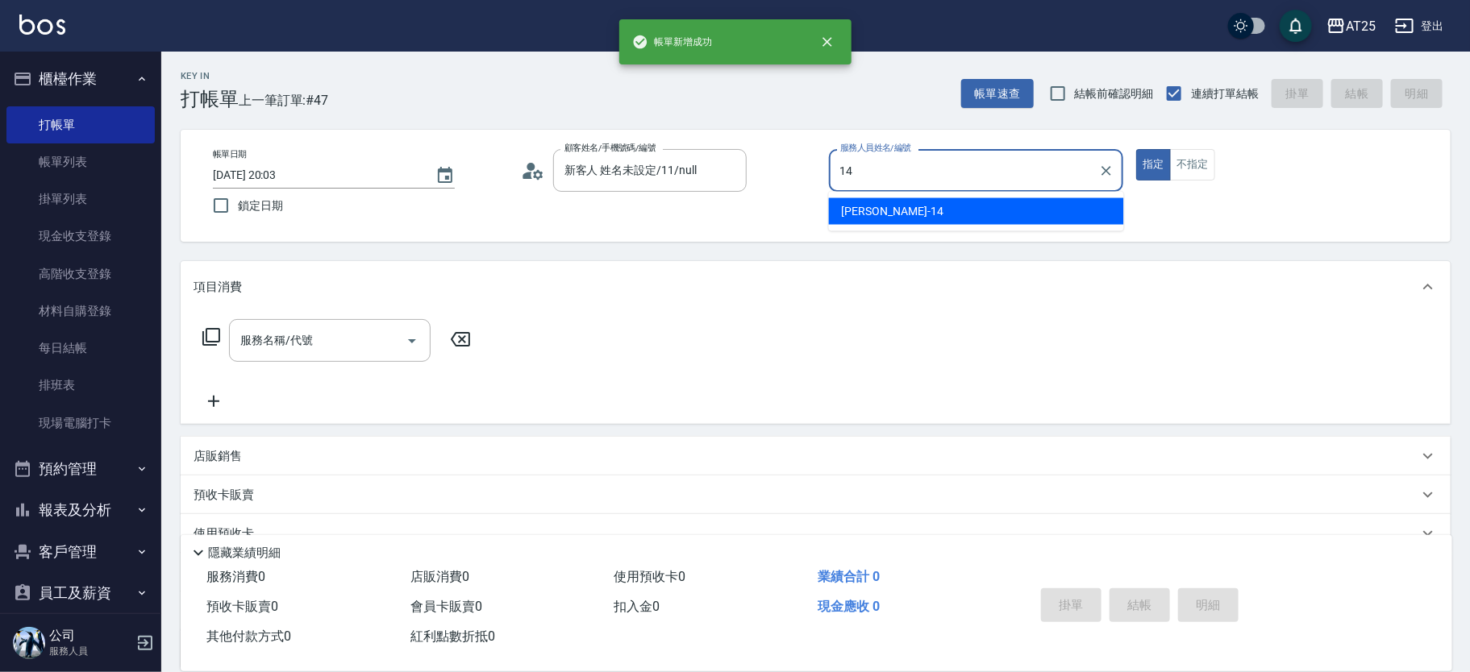
type input "Ken-14"
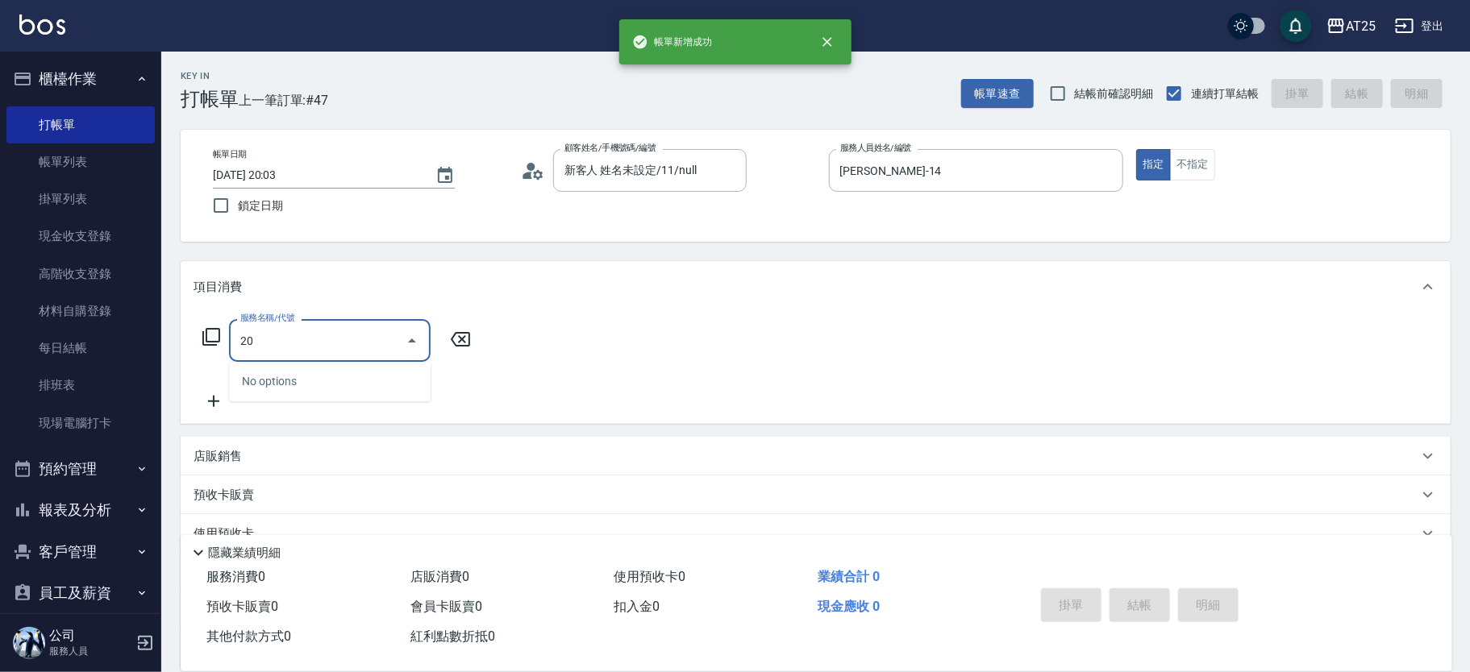
type input "201"
type input "30"
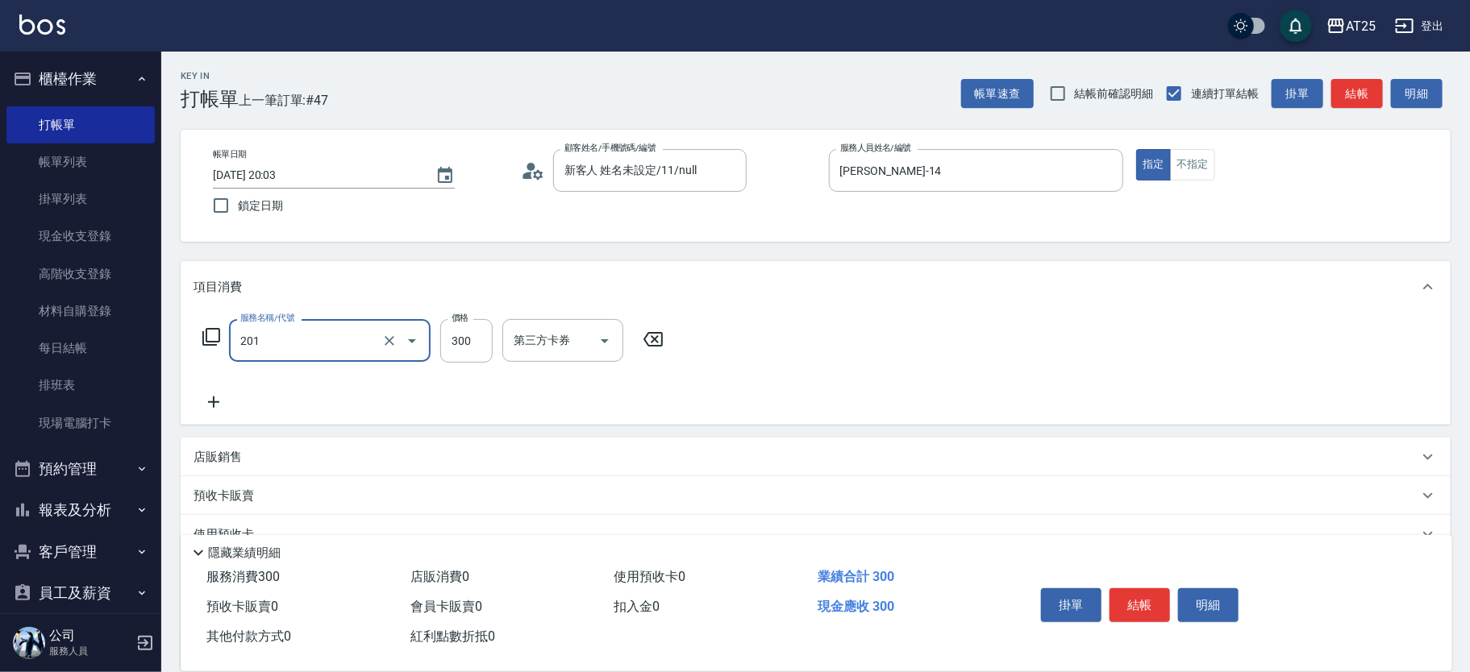
type input "洗髮(201)"
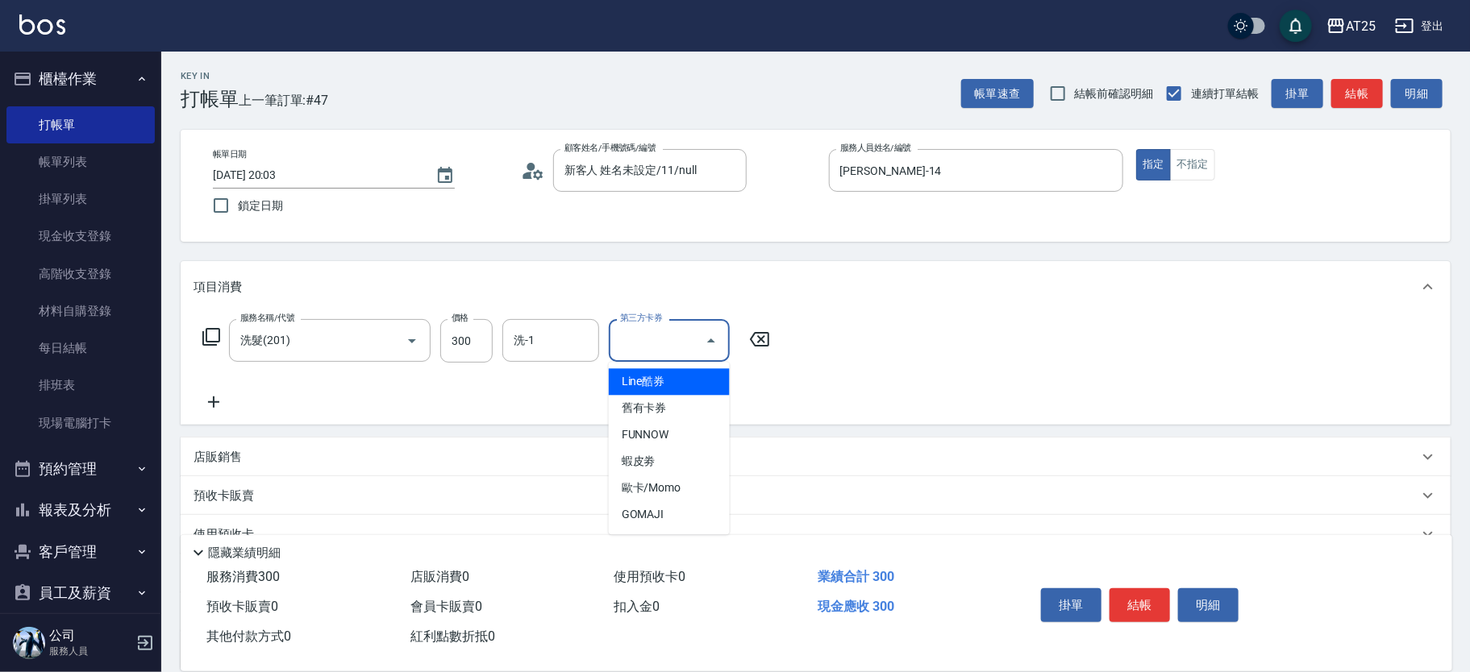
click at [209, 398] on icon at bounding box center [214, 402] width 40 height 19
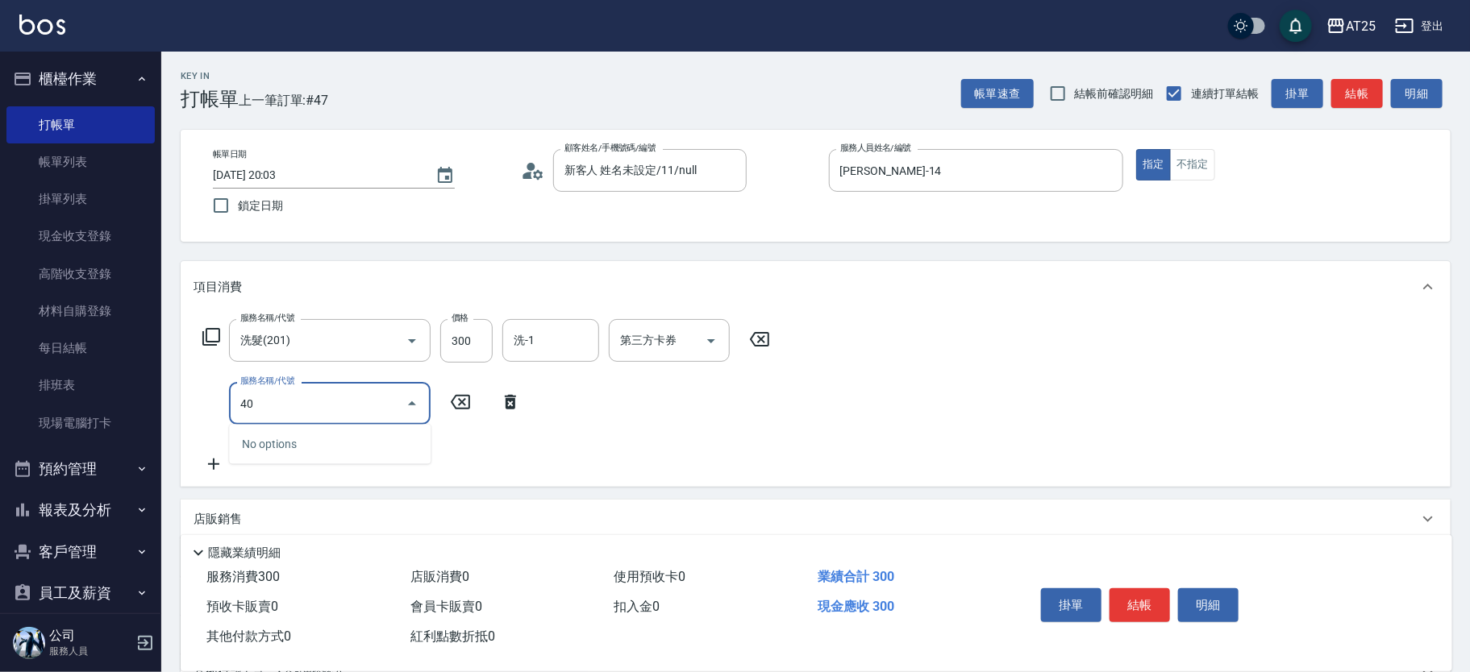
type input "401"
type input "60"
type input "剪髮(401)"
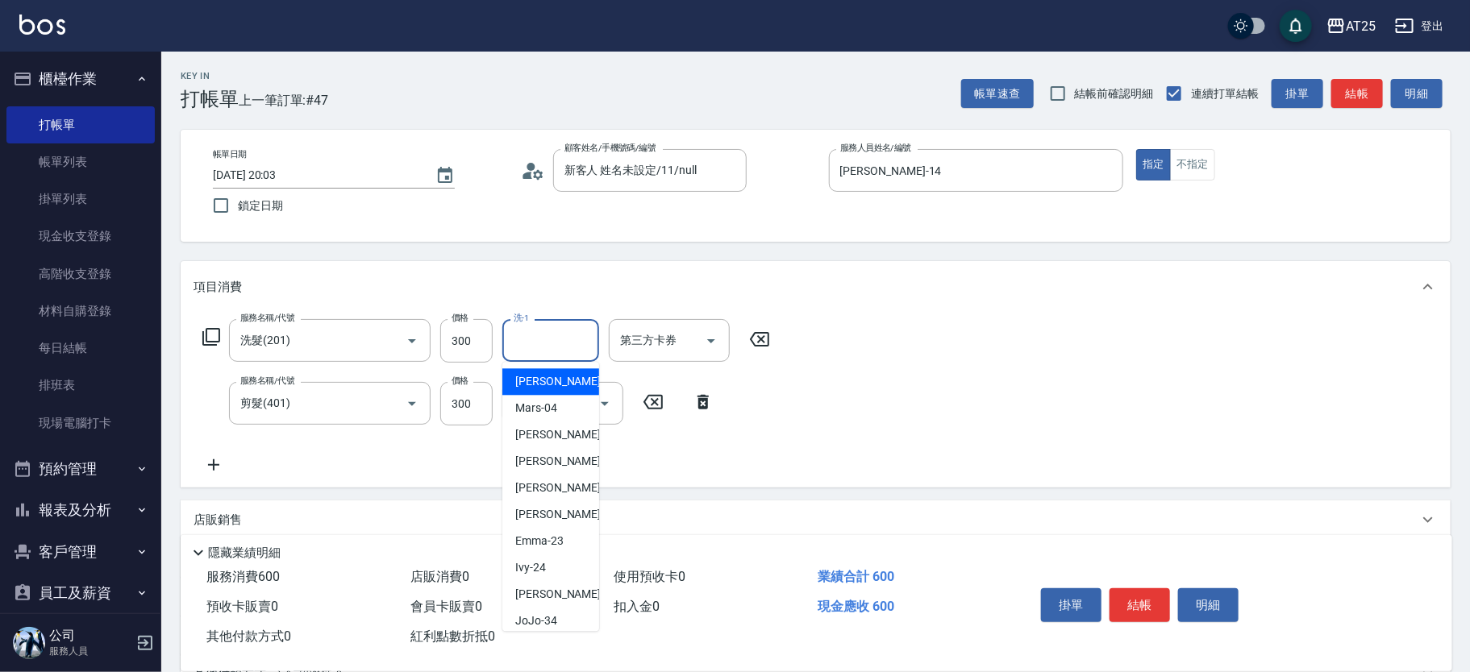
click at [514, 354] on input "洗-1" at bounding box center [551, 341] width 82 height 28
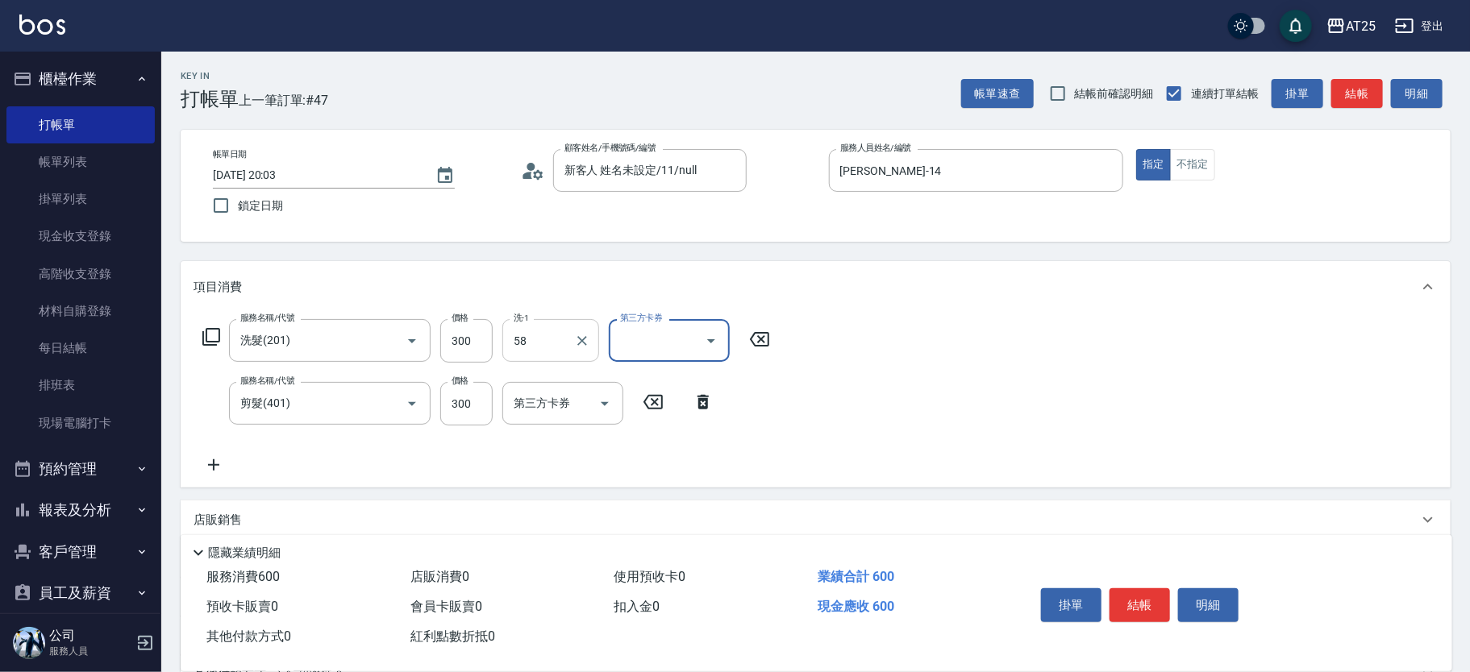
type input "小宇-58"
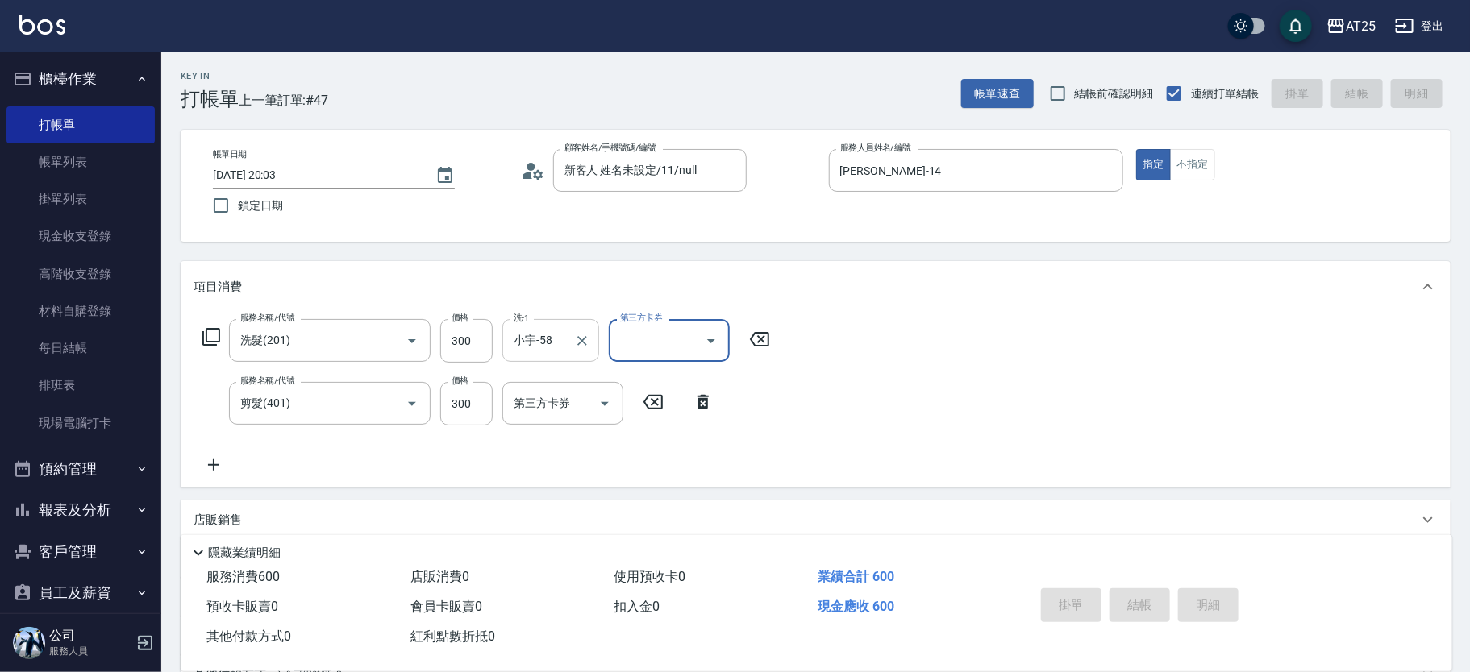
type input "0"
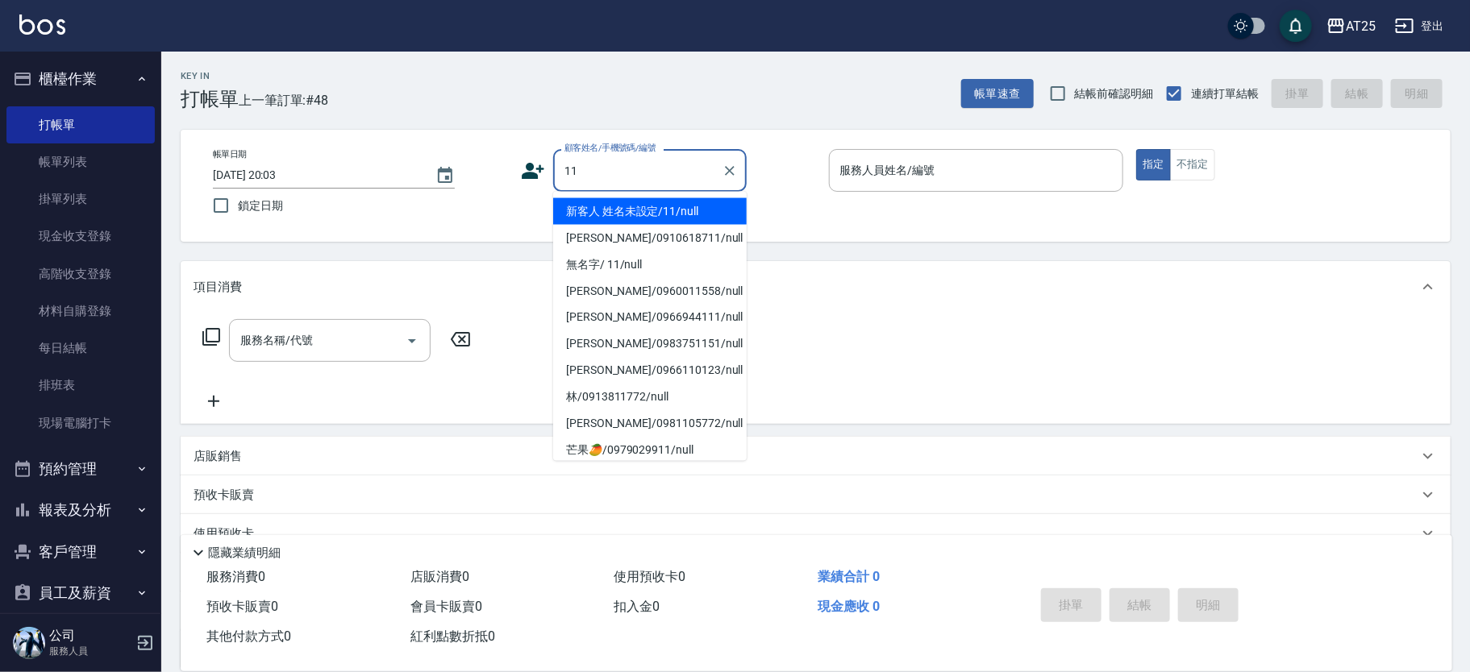
type input "新客人 姓名未設定/11/null"
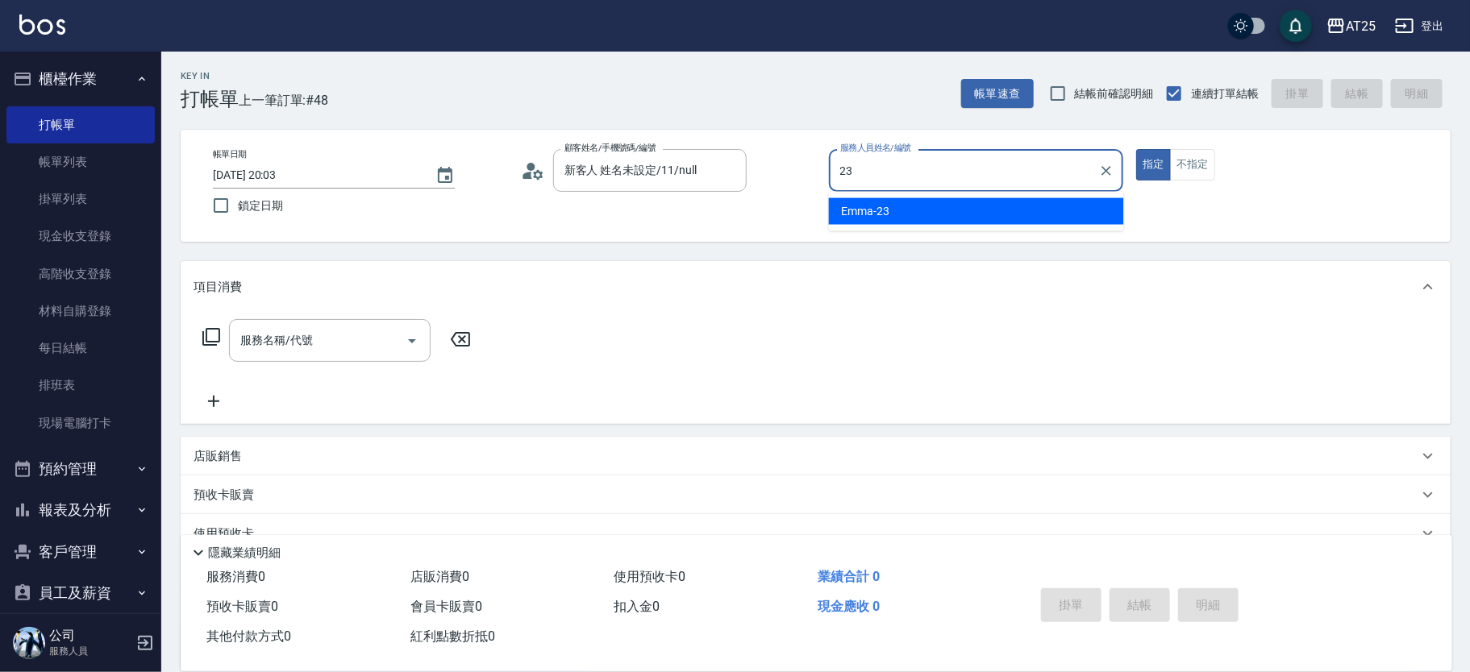
type input "Emma-23"
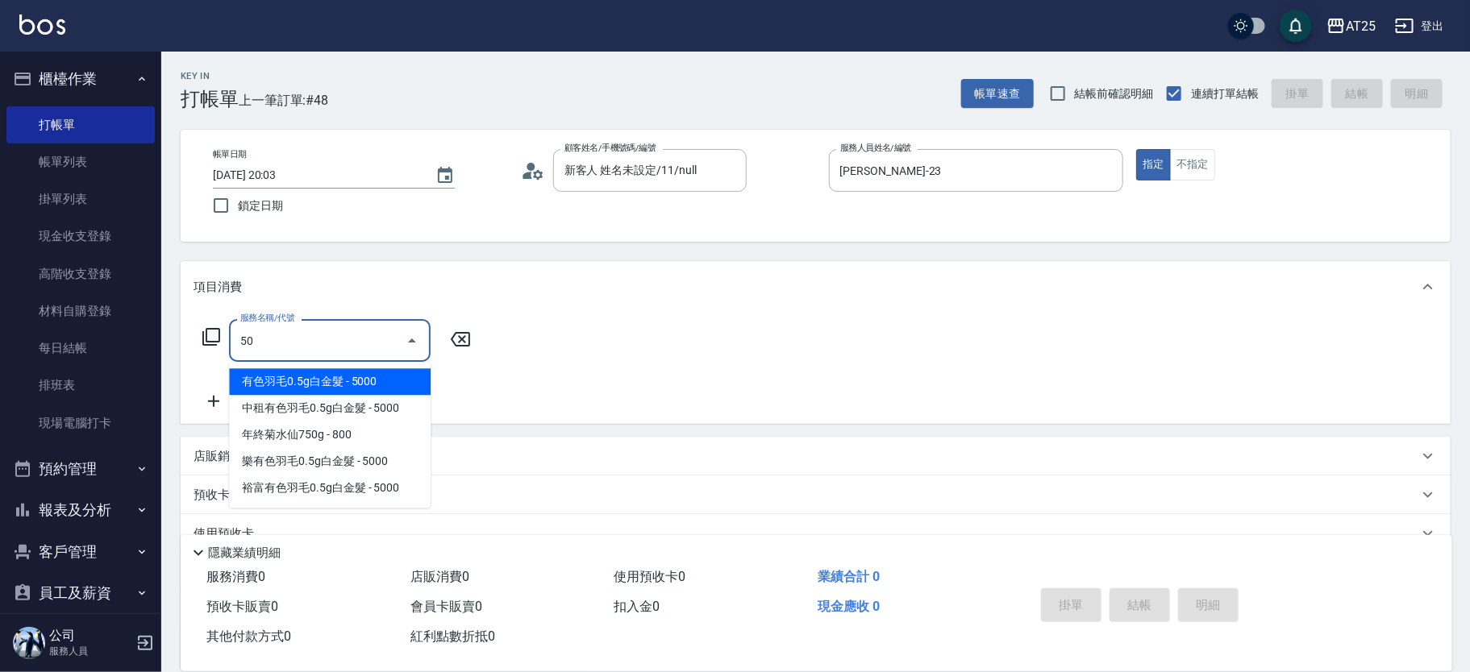
type input "501"
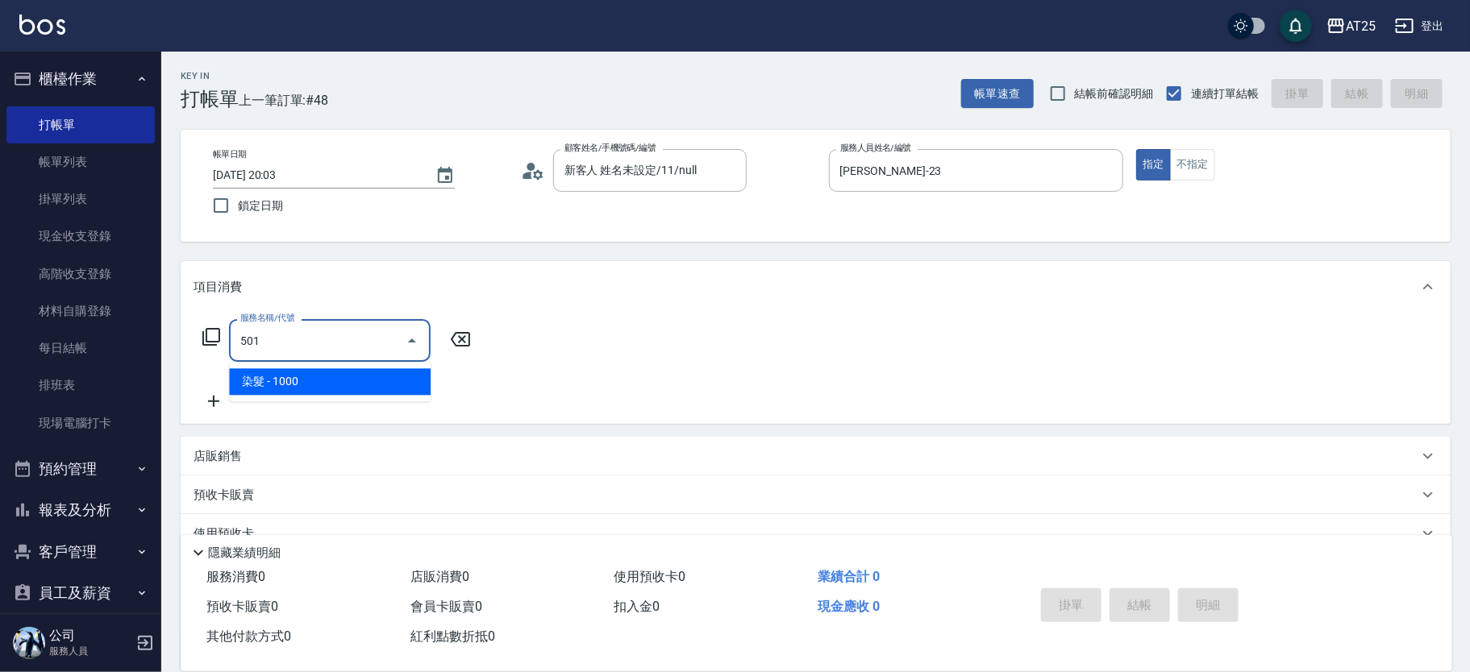
type input "100"
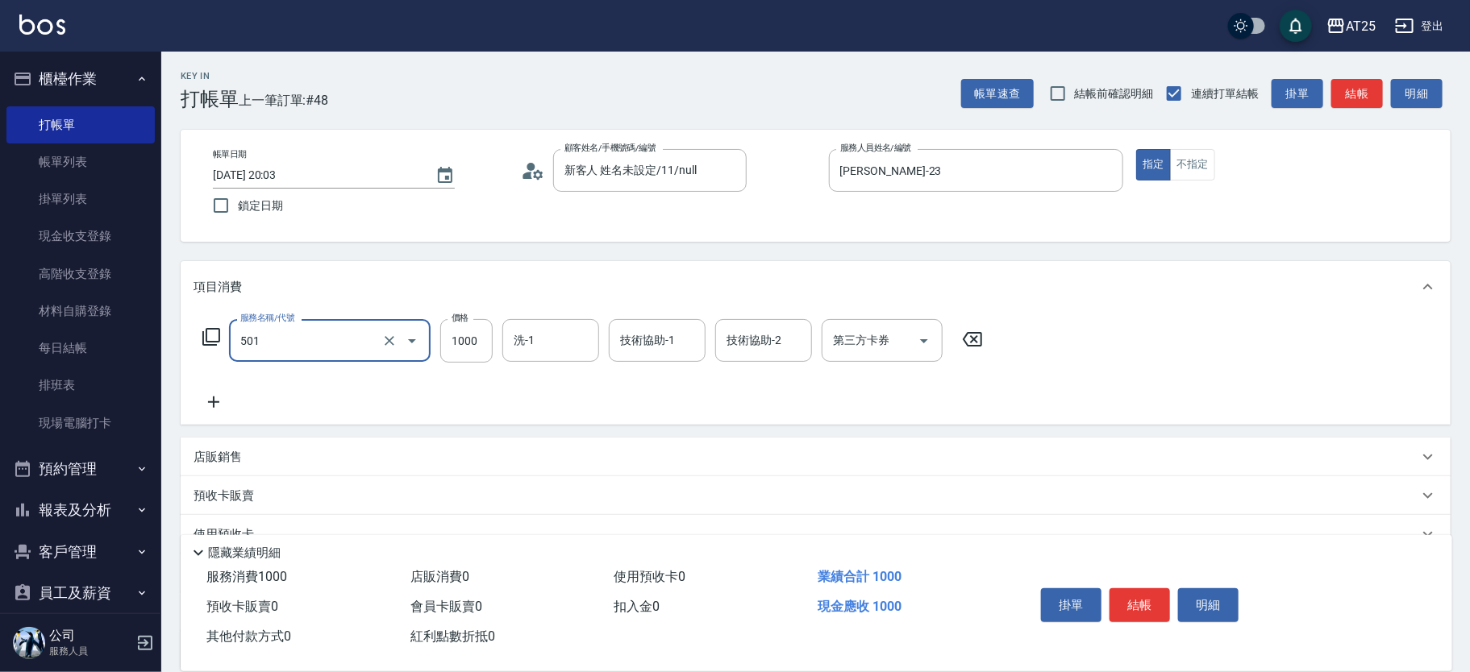
type input "染髮(501)"
type input "0"
type input "20"
type input "209"
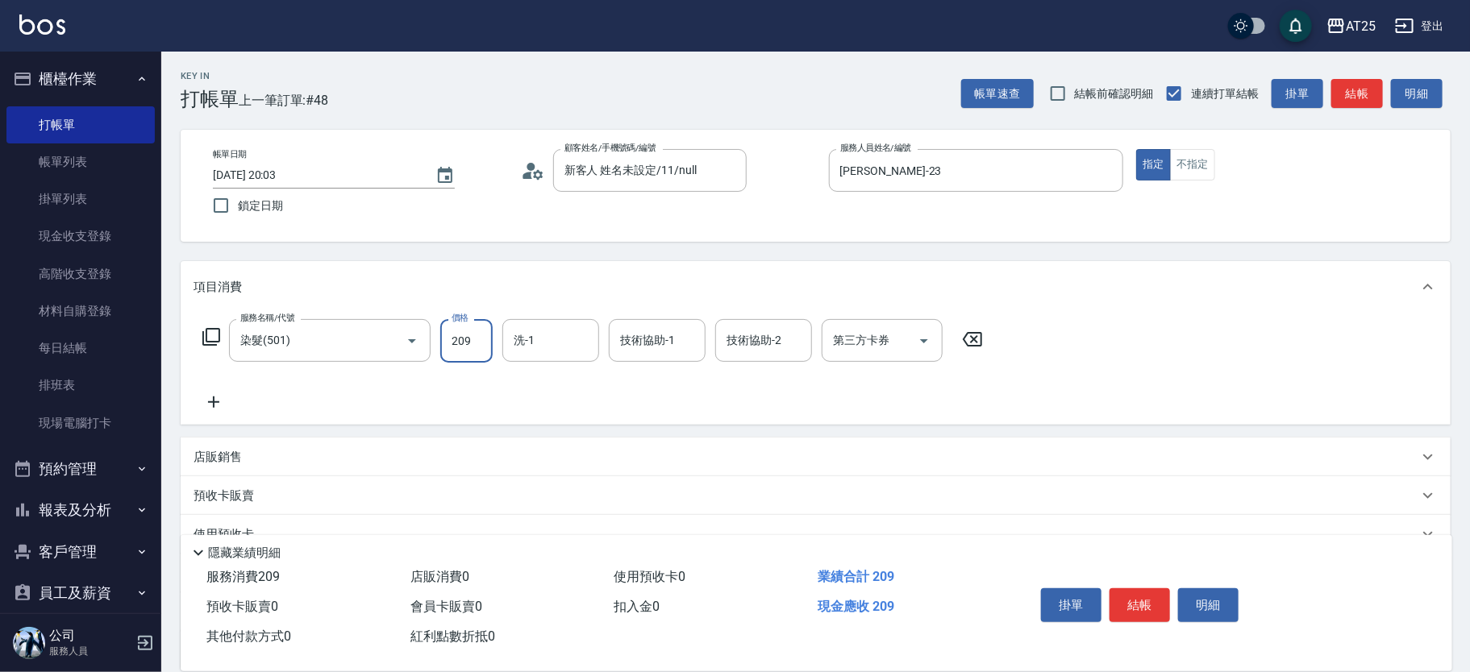
type input "200"
type input "2099"
type input "游惠文-61"
type input "Jessica-80"
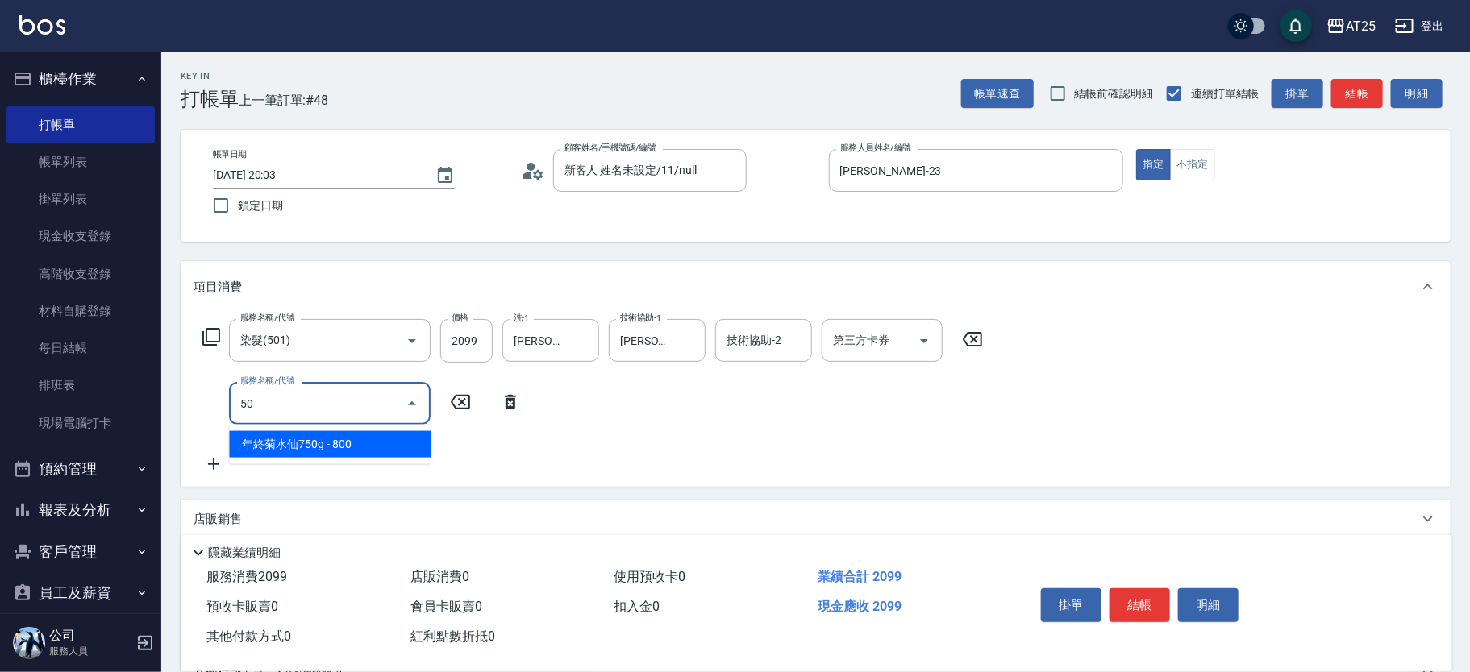
type input "502"
type input "250"
type input "漂髮(502)"
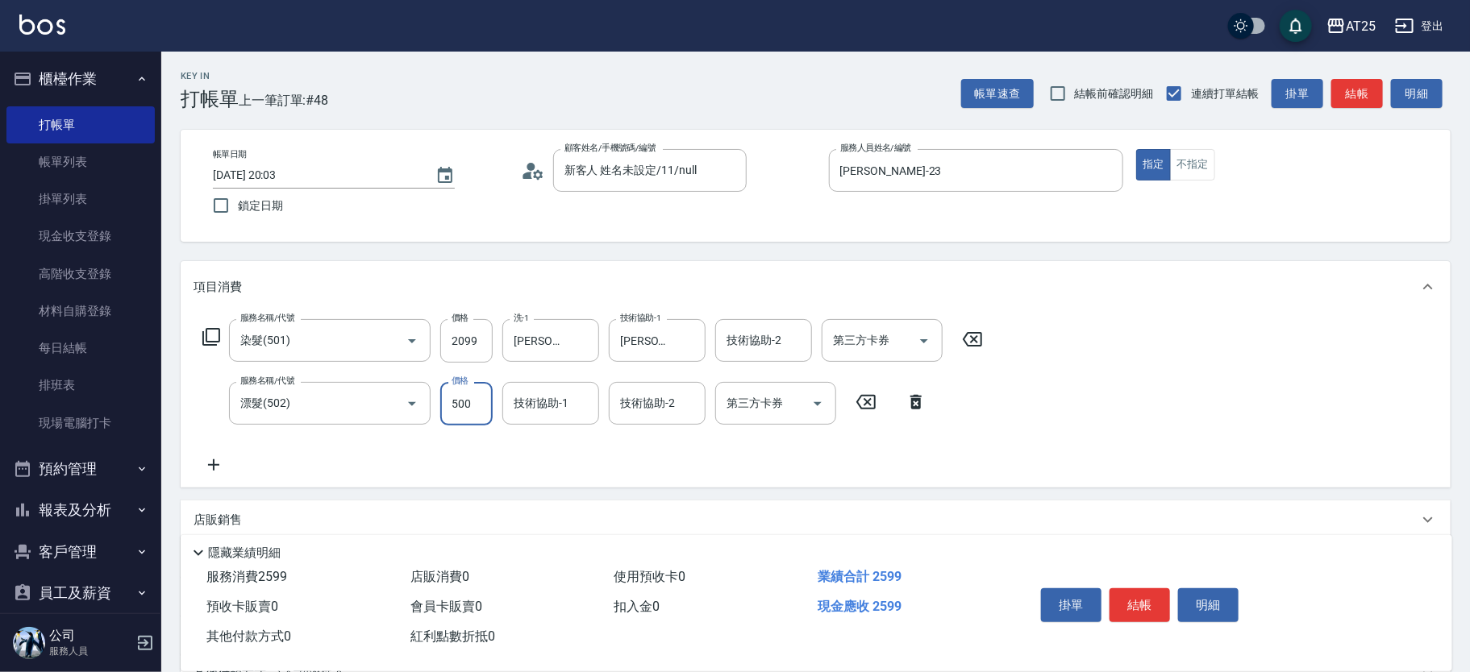
type input "200"
type input "0"
type input "游惠文-61"
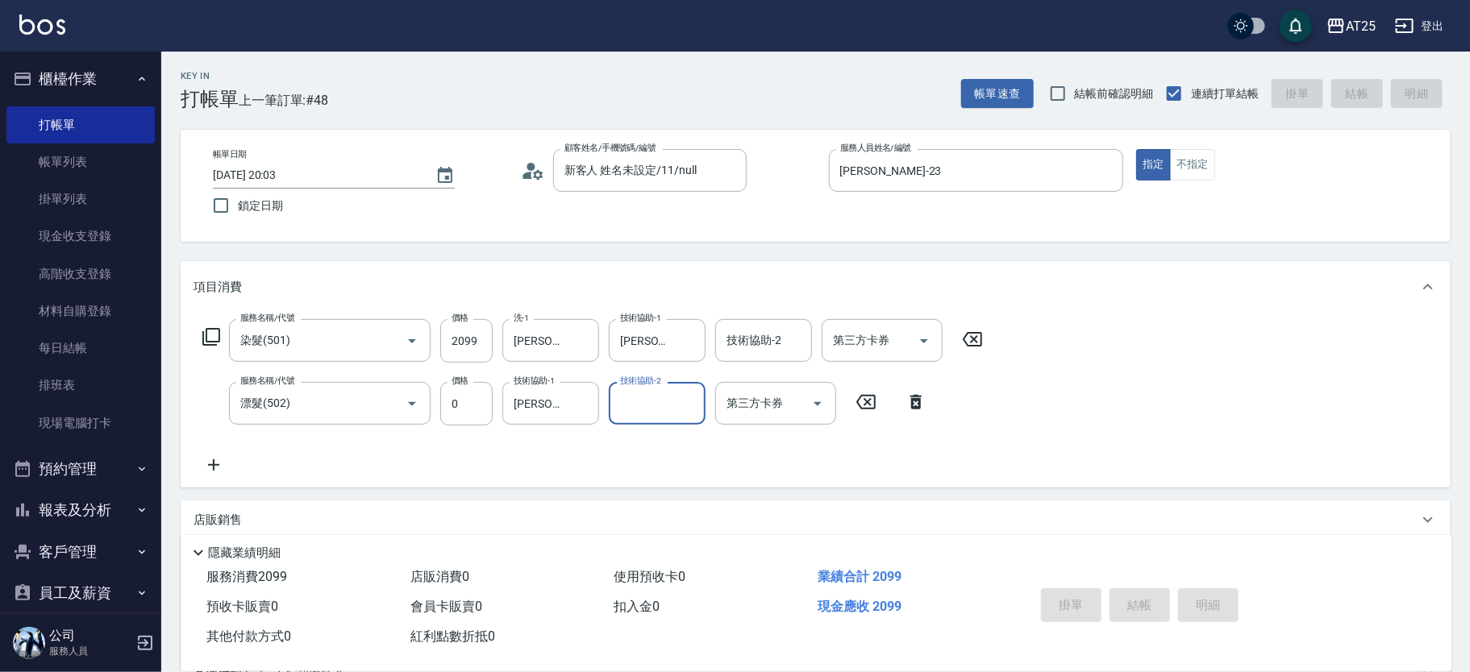
type input "0"
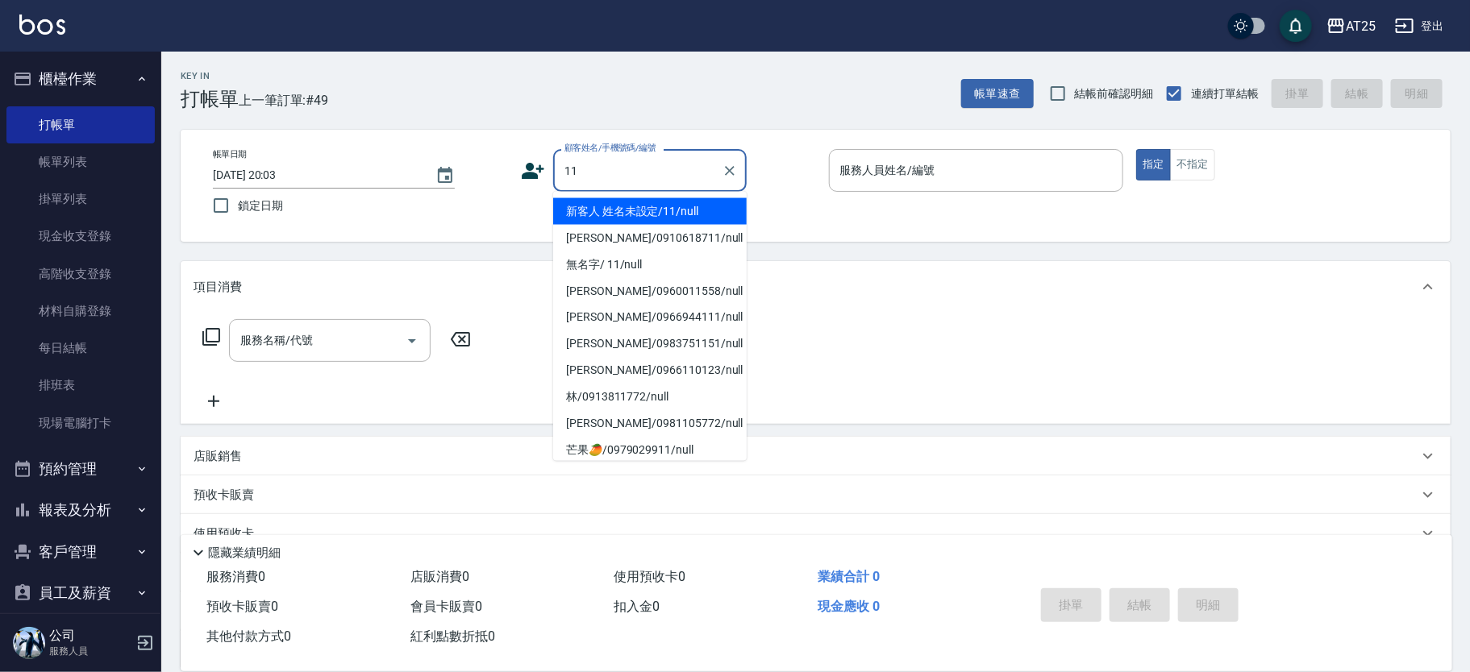
type input "新客人 姓名未設定/11/null"
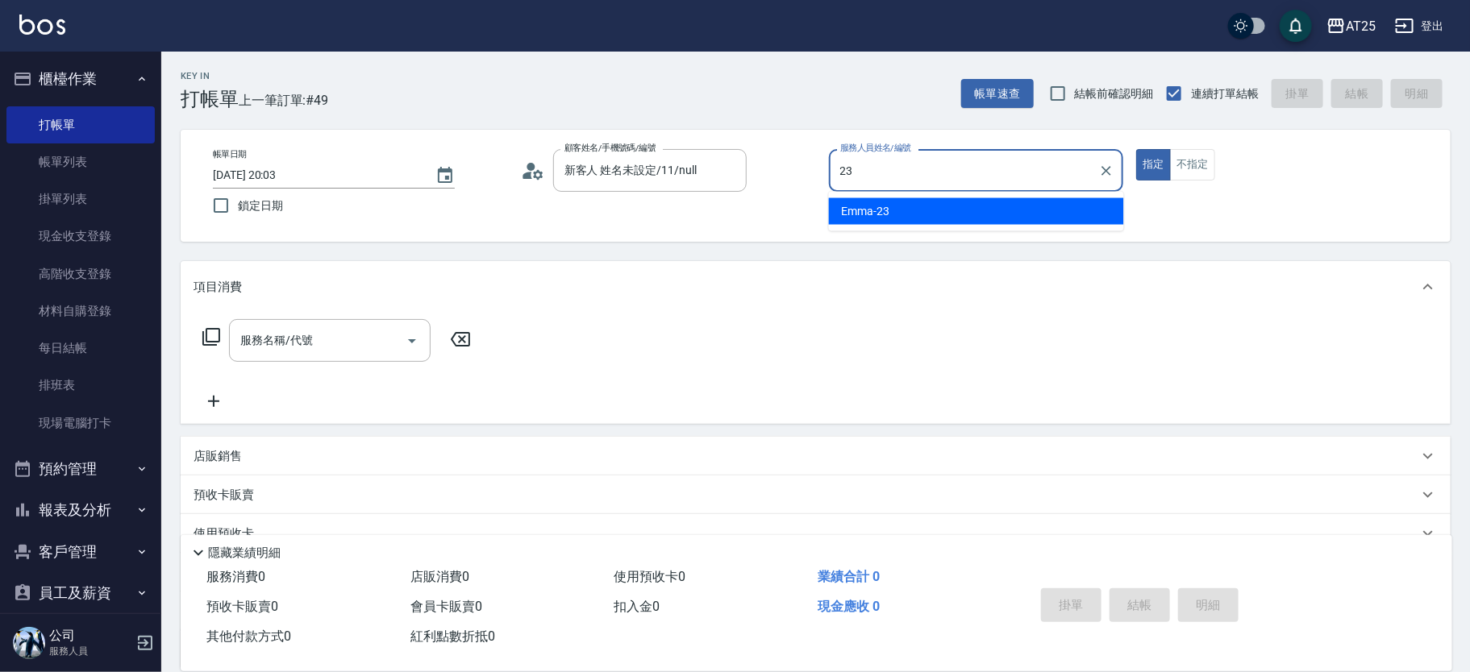
type input "Emma-23"
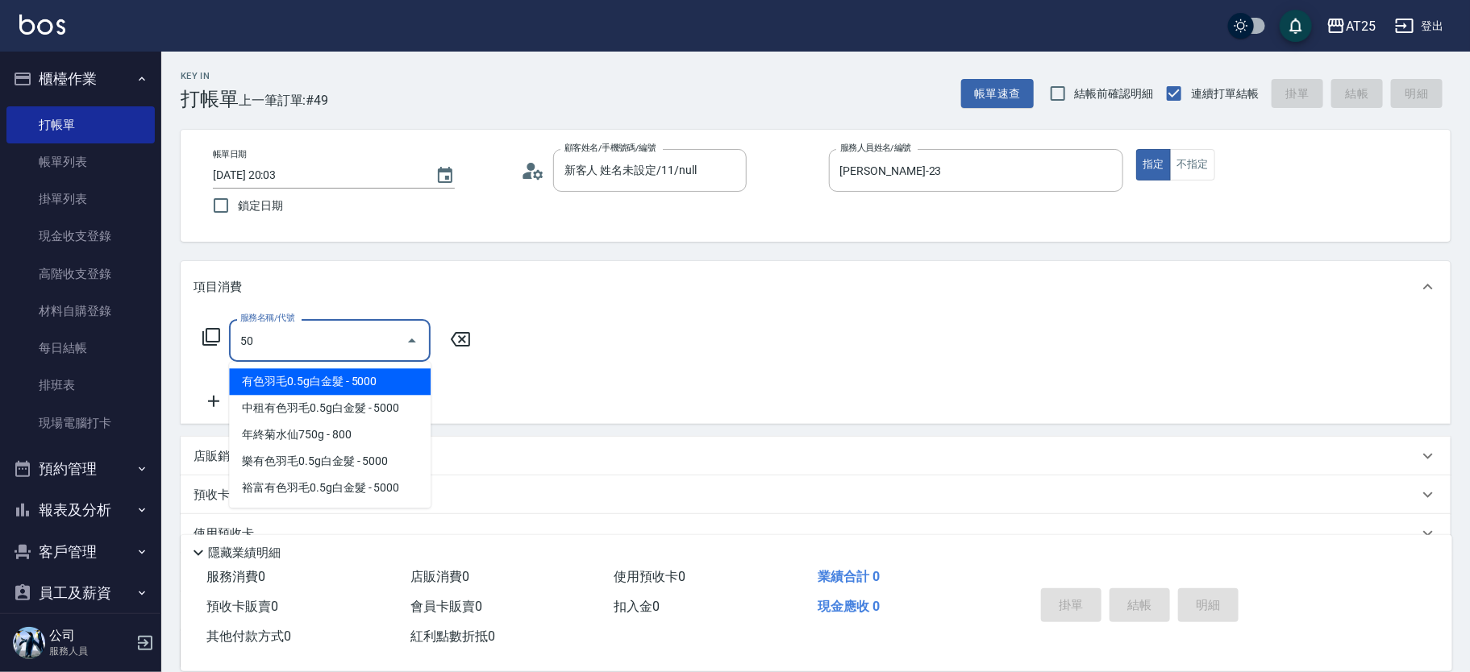
type input "501"
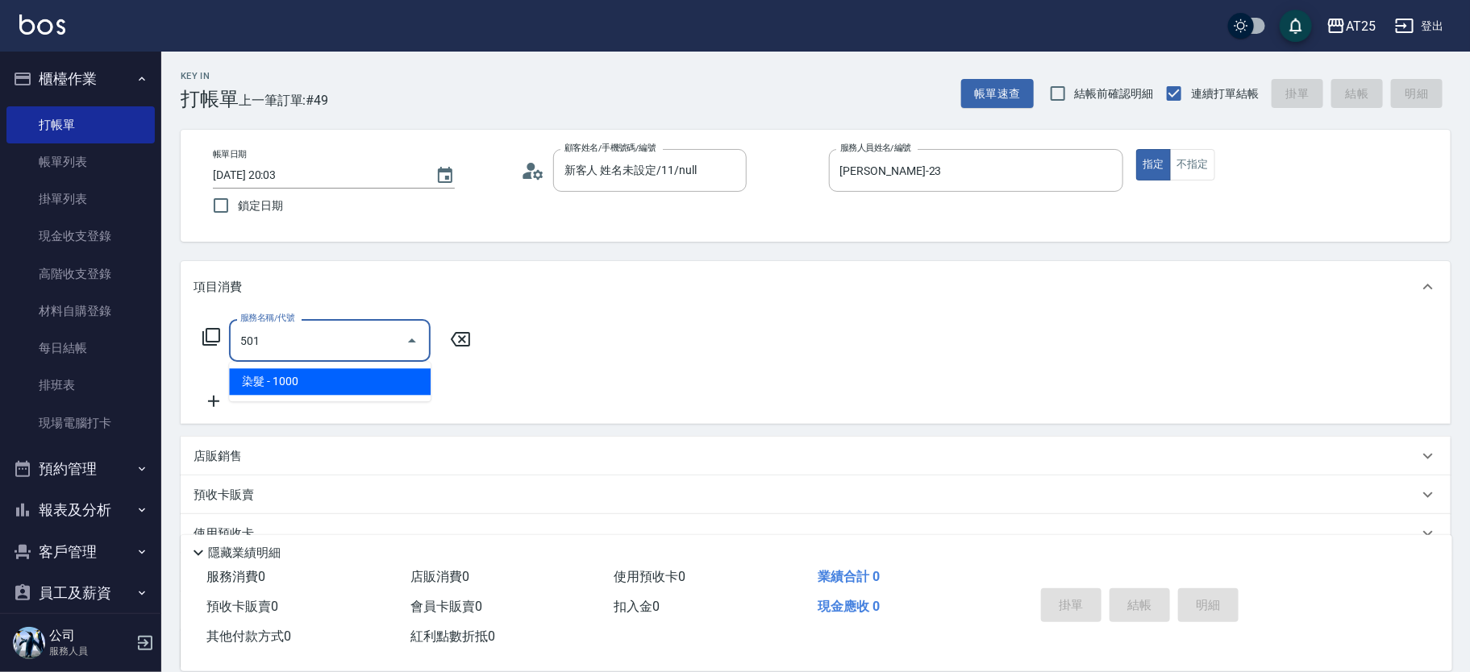
type input "100"
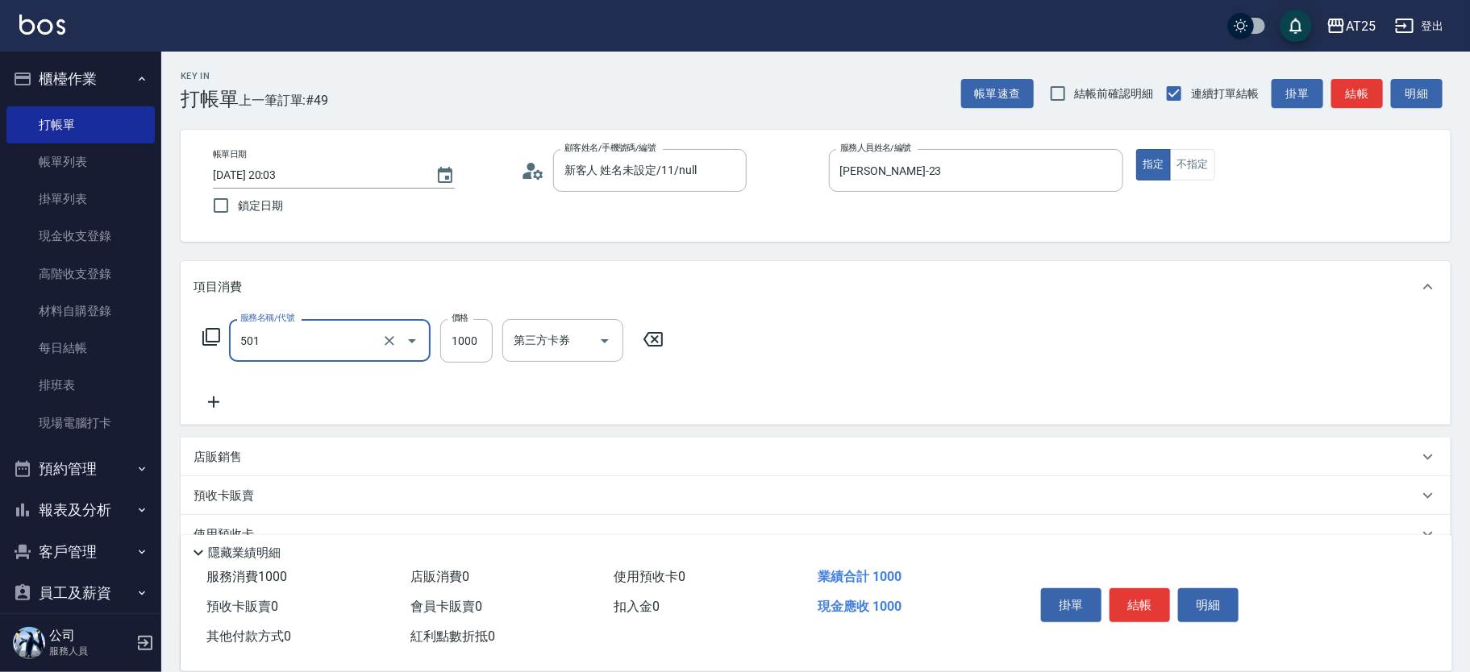
type input "染髮(501)"
type input "0"
type input "20"
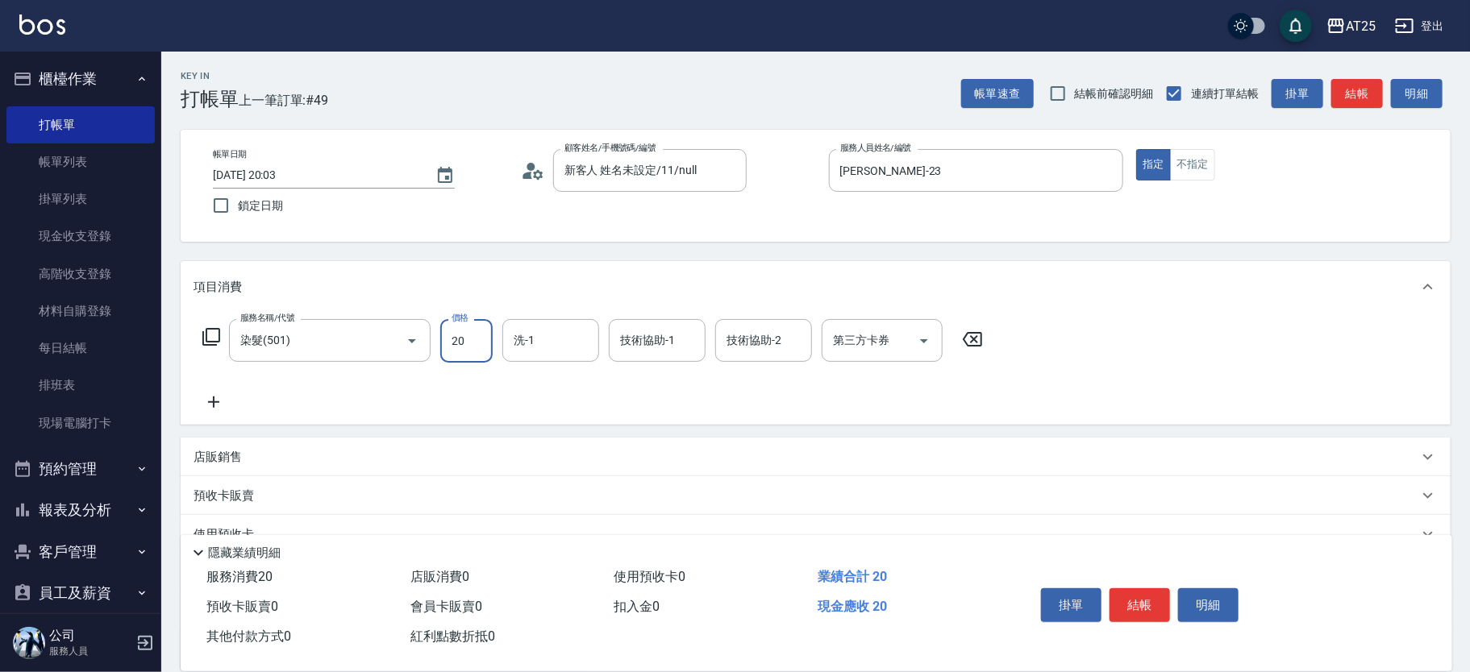
type input "20"
type input "209"
type input "200"
type input "2099"
type input "游惠文-61"
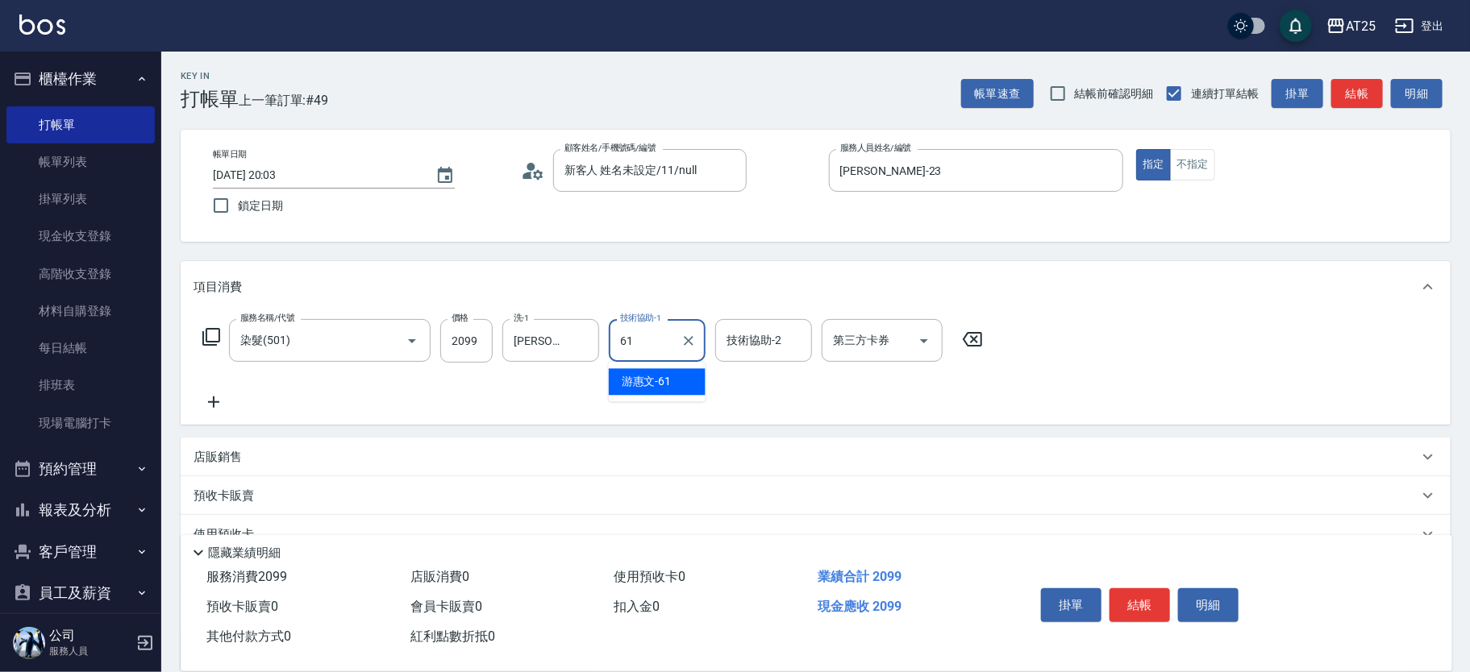
type input "游惠文-61"
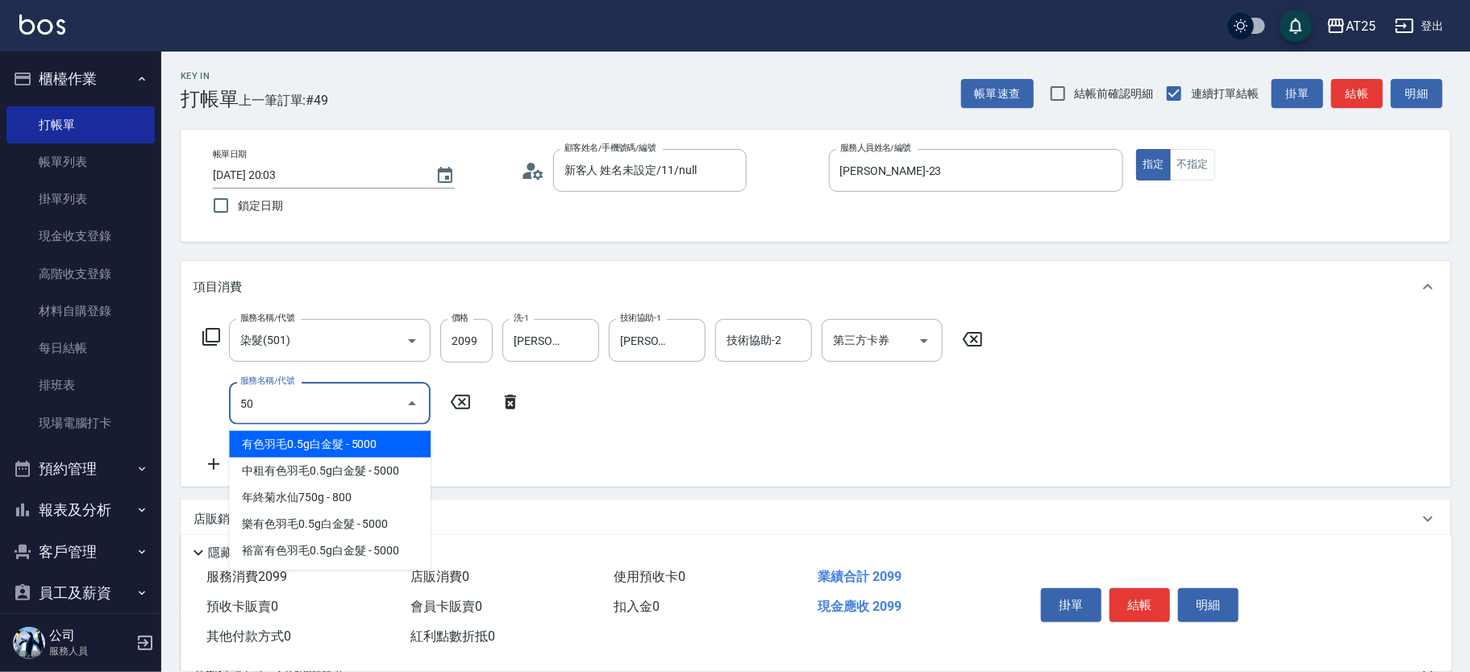
type input "502"
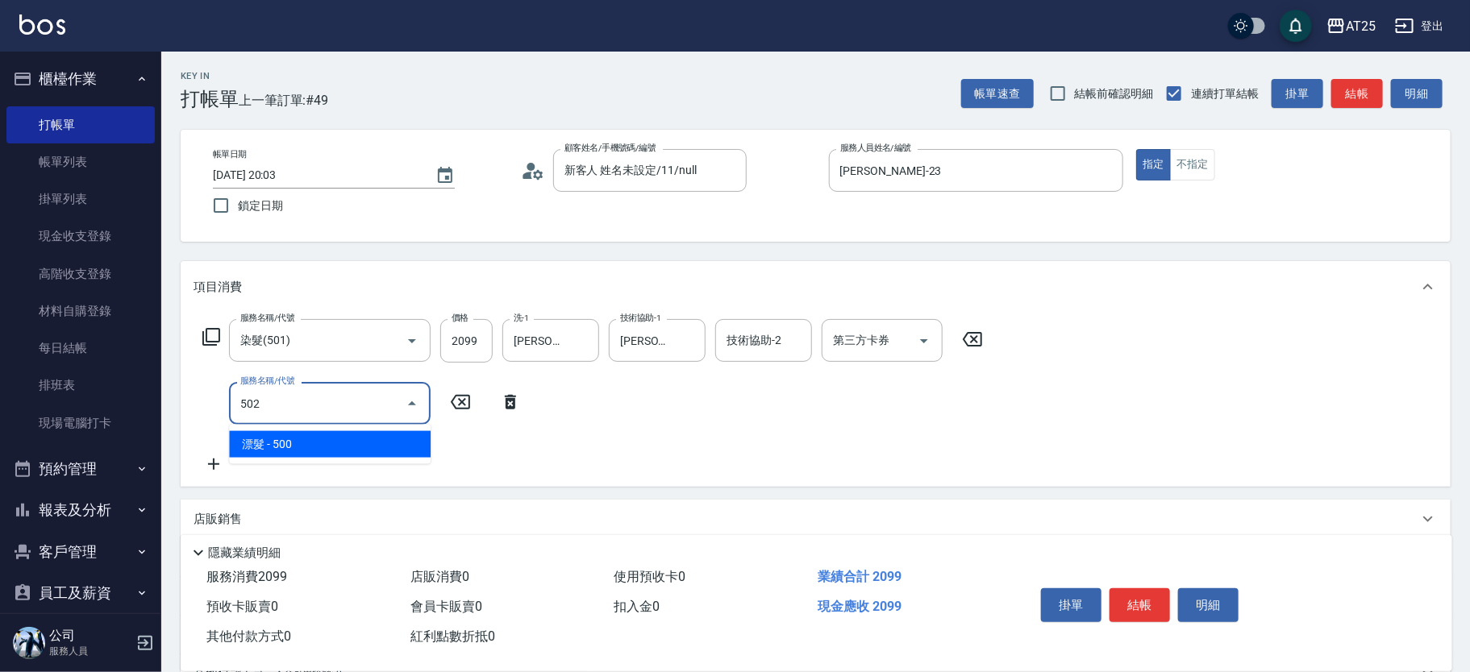
type input "250"
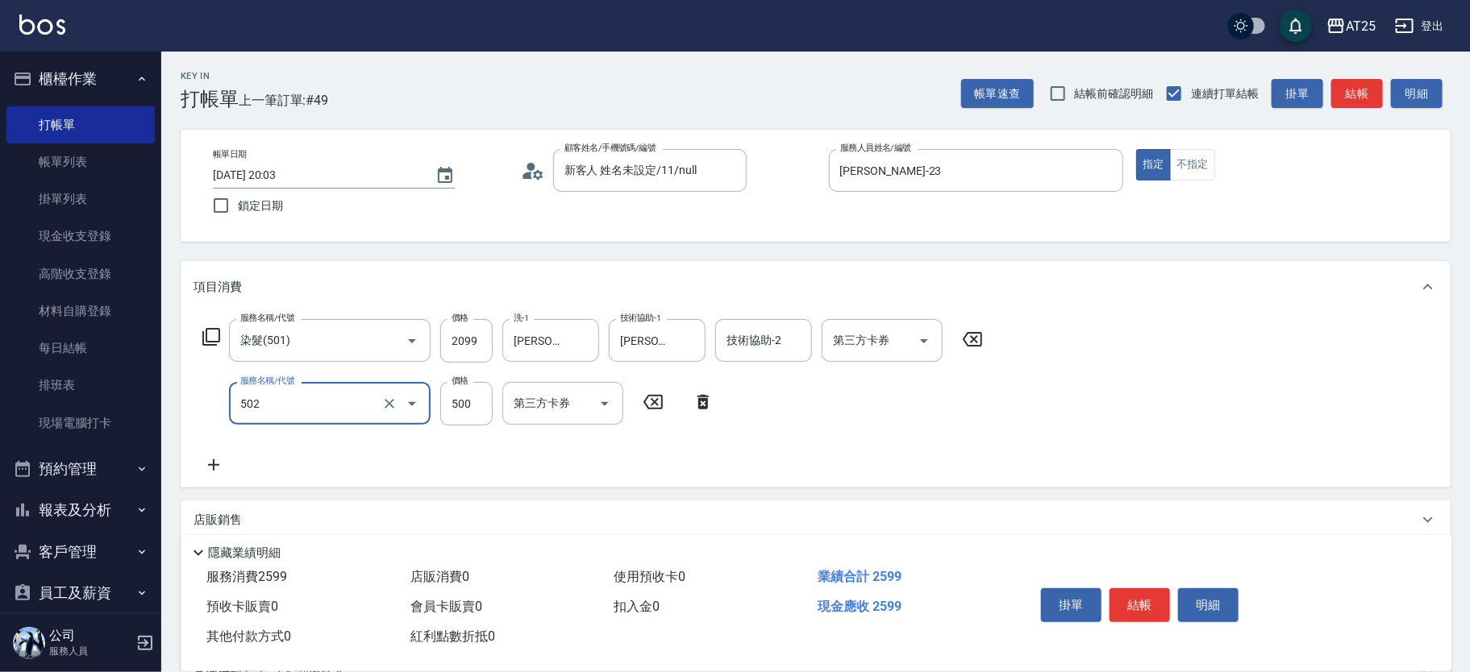
type input "漂髮(502)"
type input "200"
type input "0"
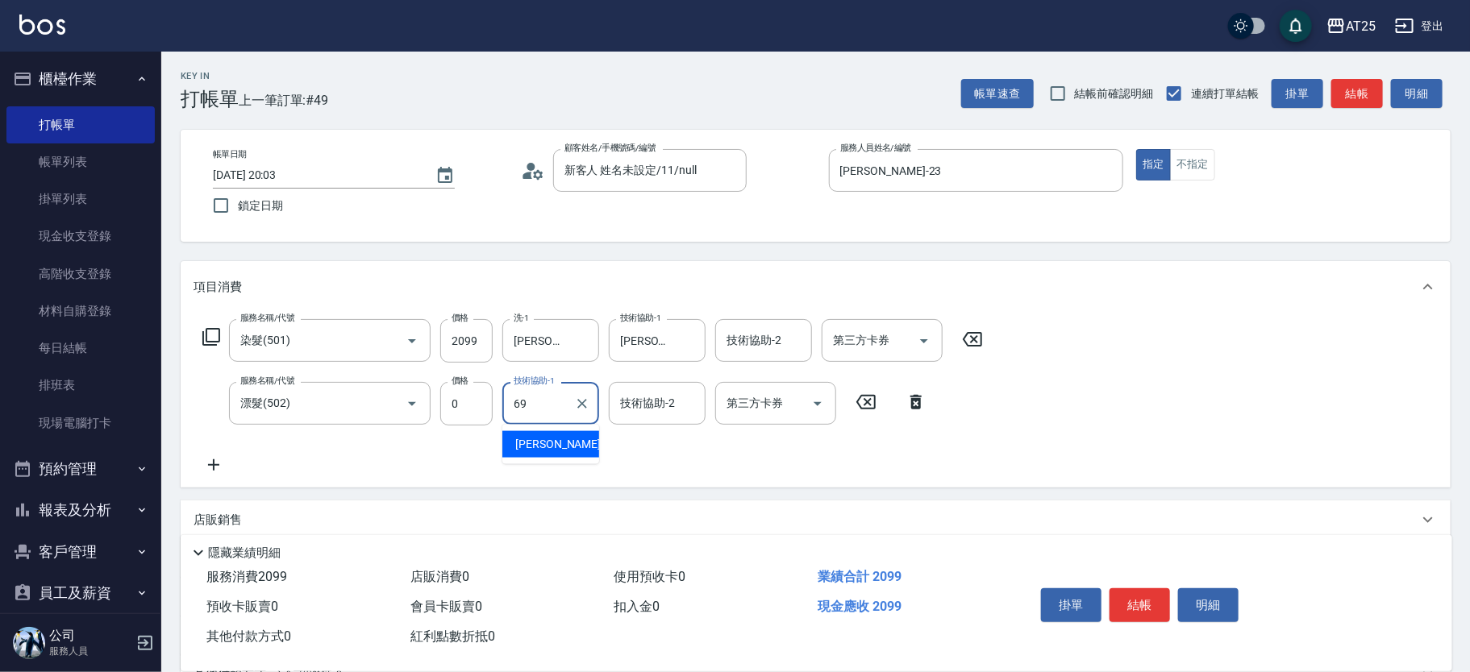
type input "小恩-69"
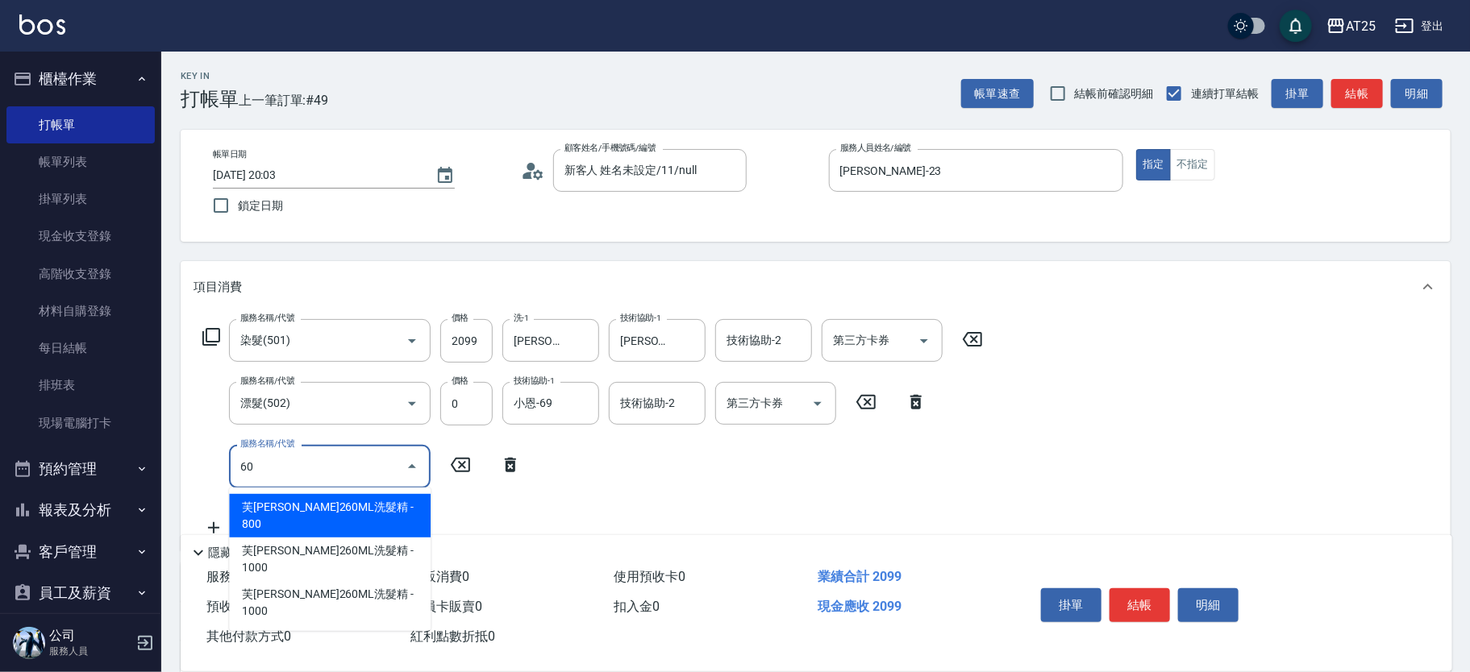
type input "601"
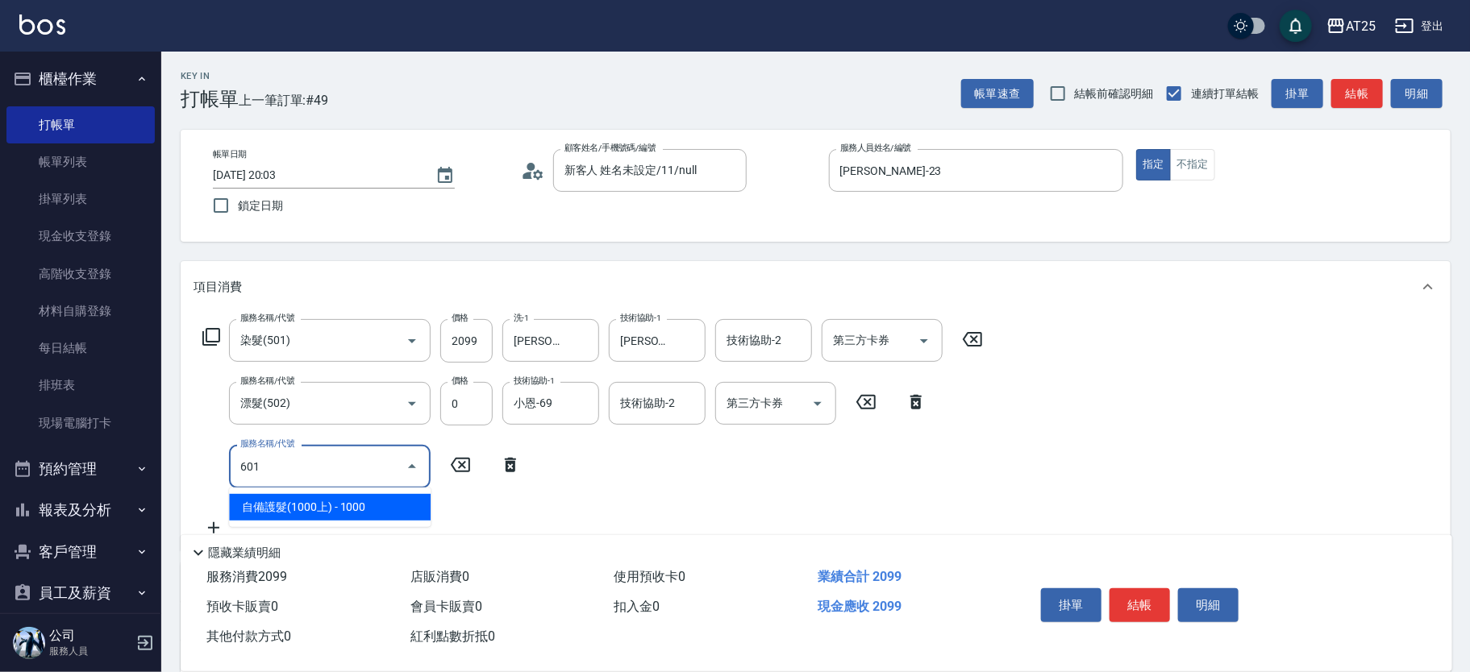
type input "300"
type input "自備護髮(1000上)(601)"
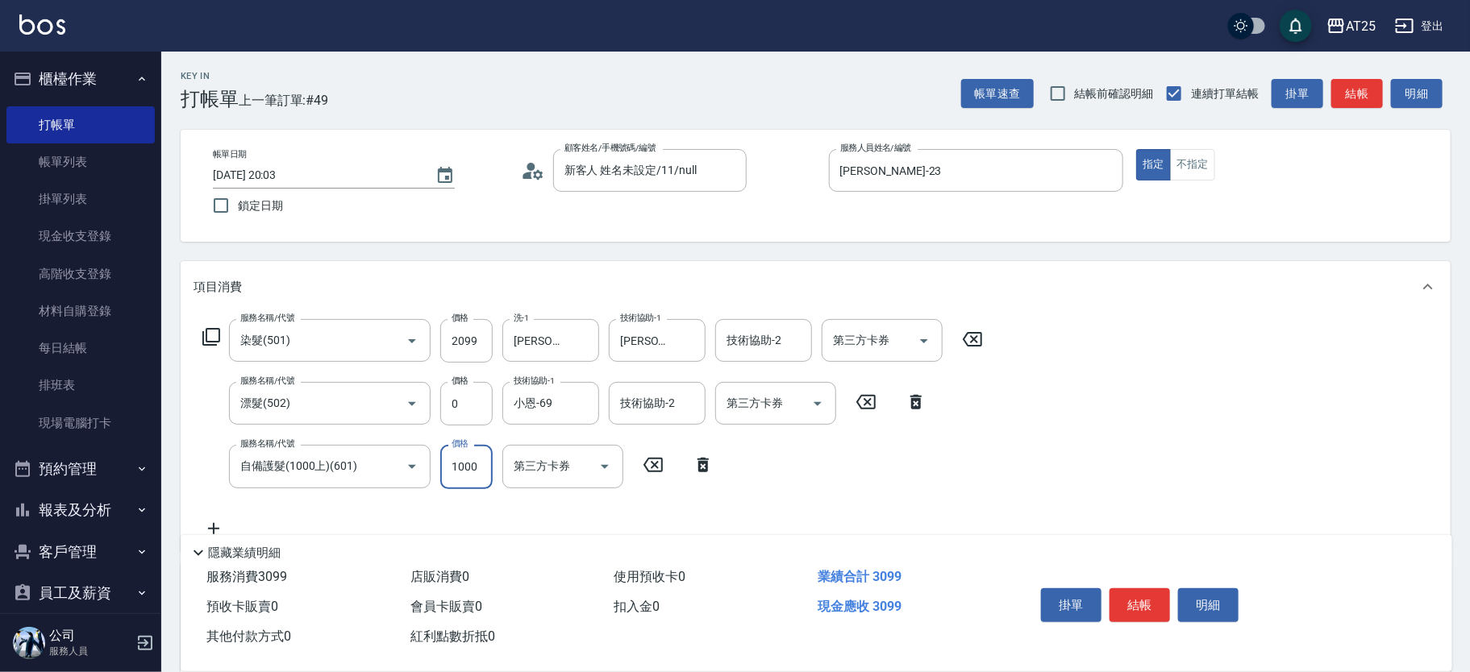
type input "210"
type input "17"
type input "220"
type input "170"
type input "370"
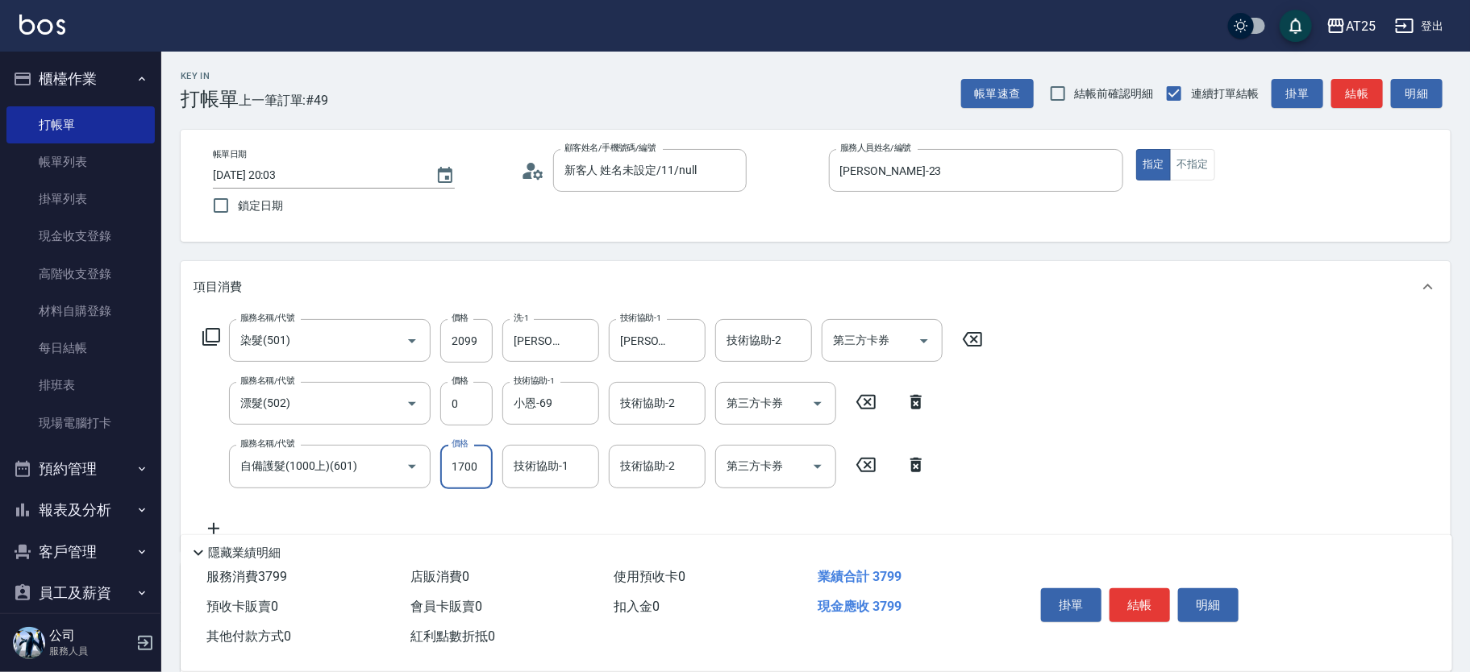
type input "1700"
type input "小曼-82"
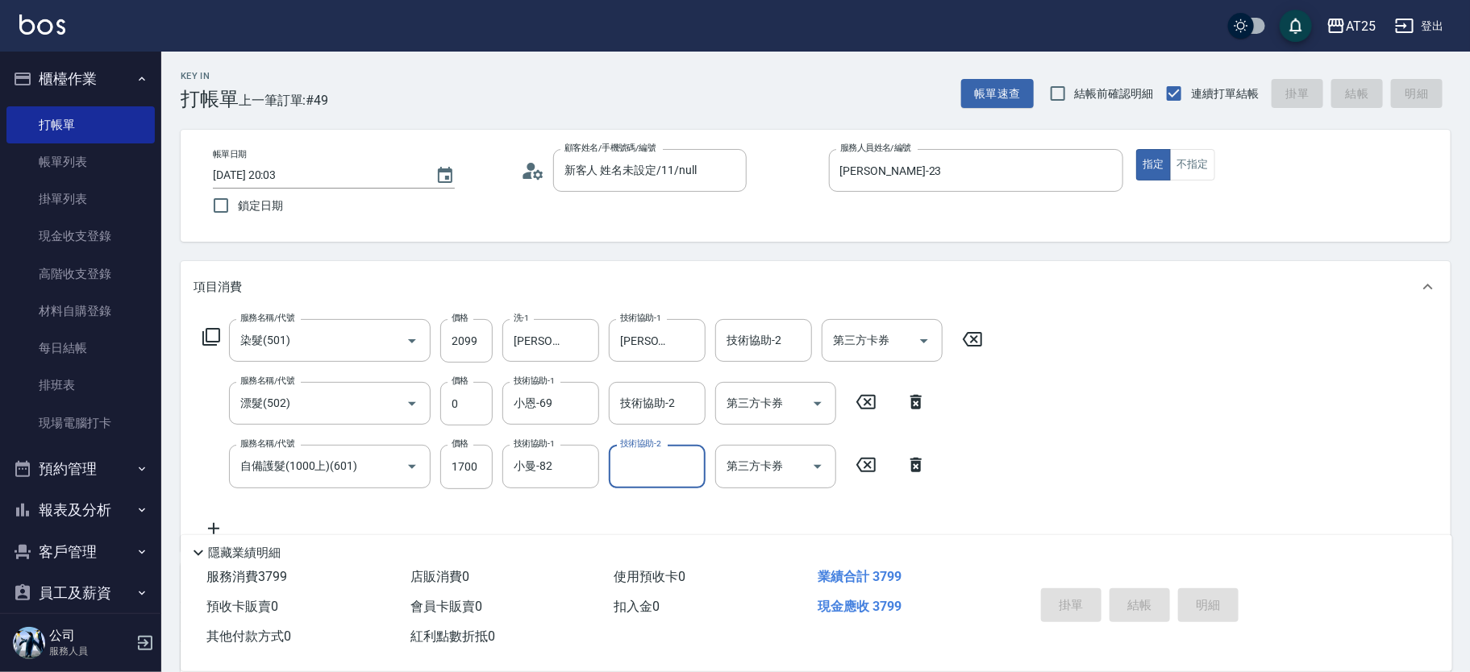
type input "0"
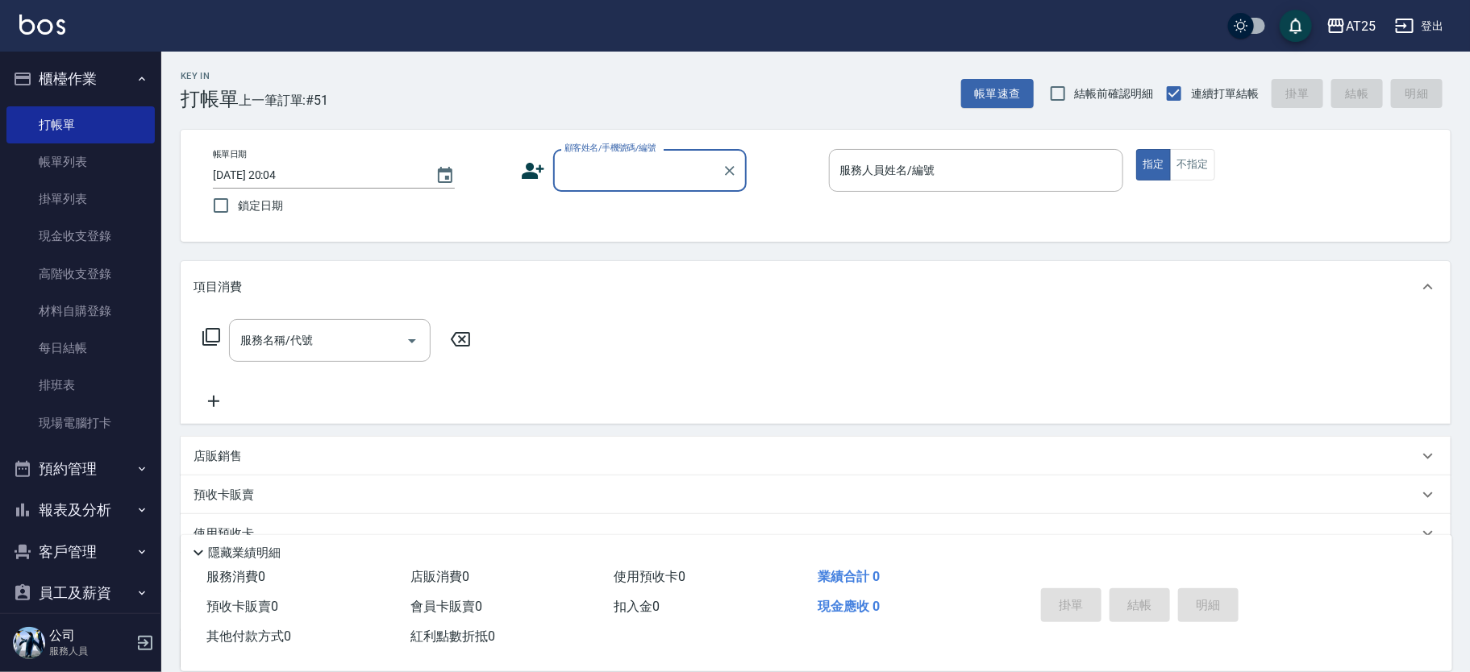
click at [659, 185] on div "顧客姓名/手機號碼/編號" at bounding box center [650, 170] width 194 height 43
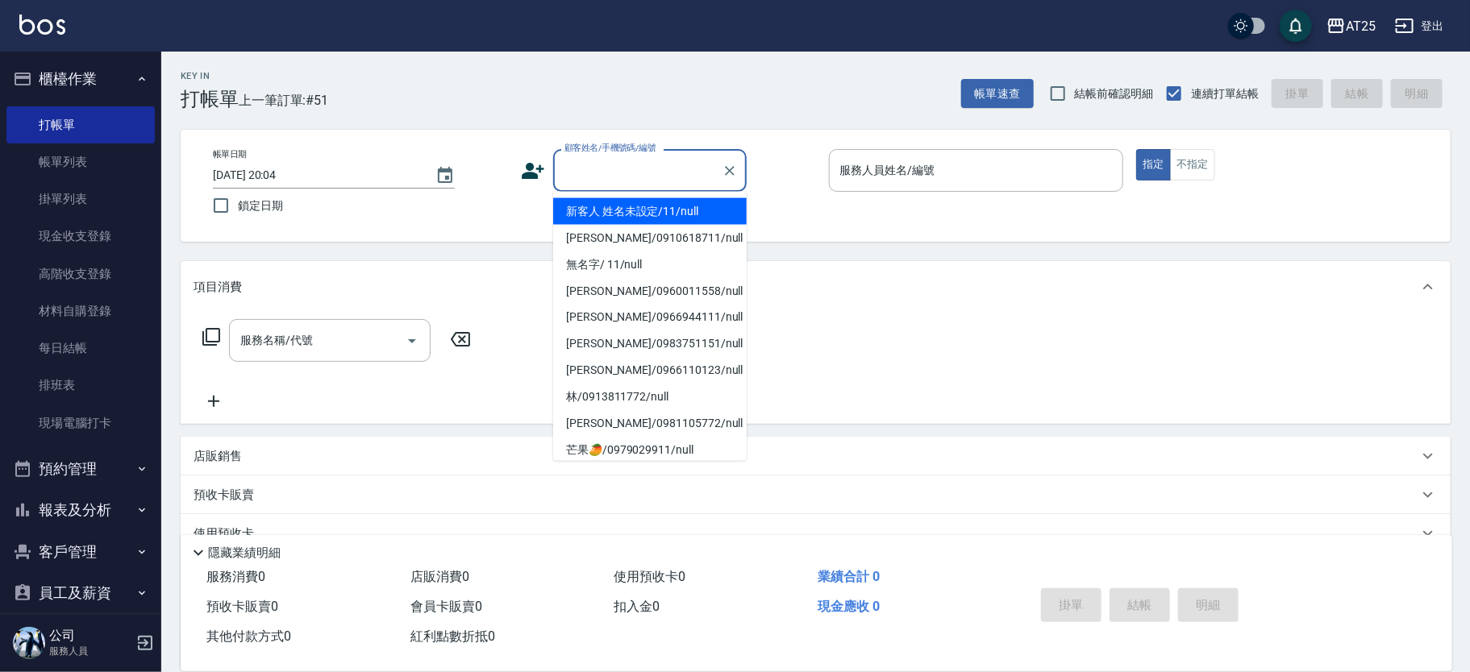
click at [697, 216] on li "新客人 姓名未設定/11/null" at bounding box center [650, 211] width 194 height 27
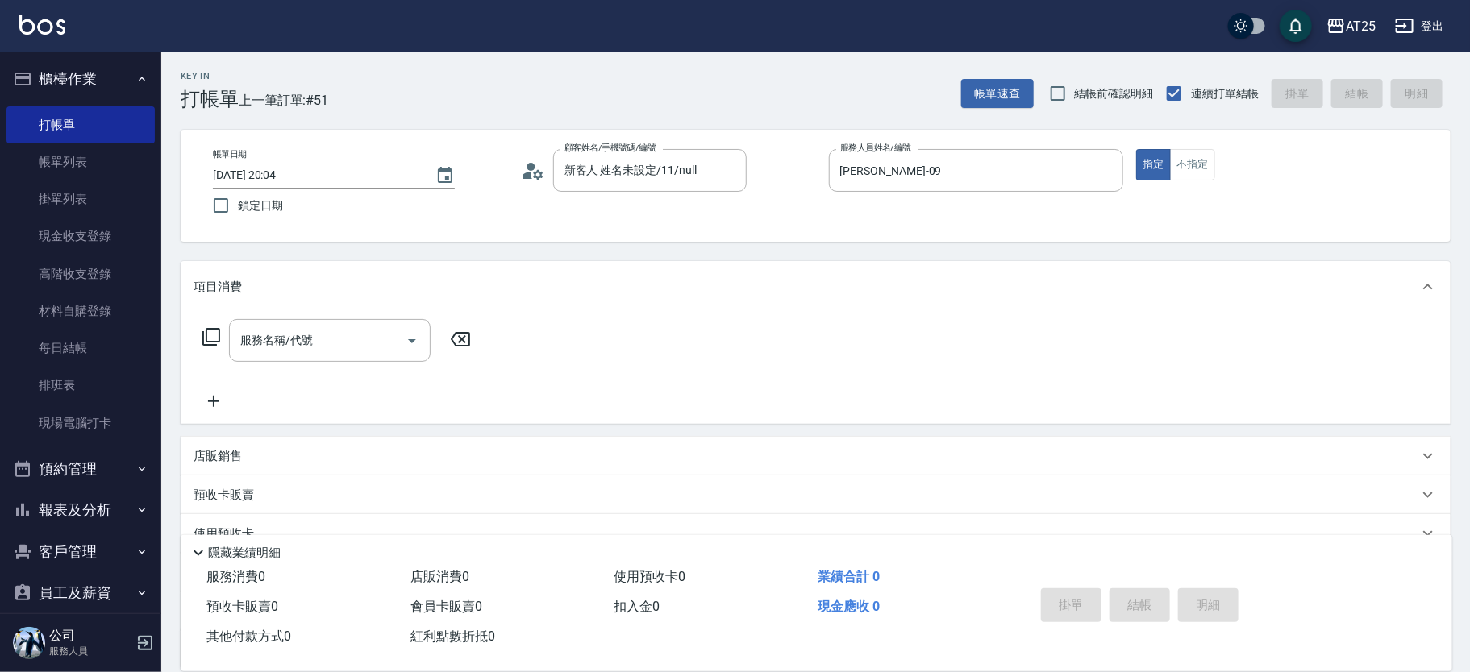
click at [207, 332] on icon at bounding box center [211, 336] width 19 height 19
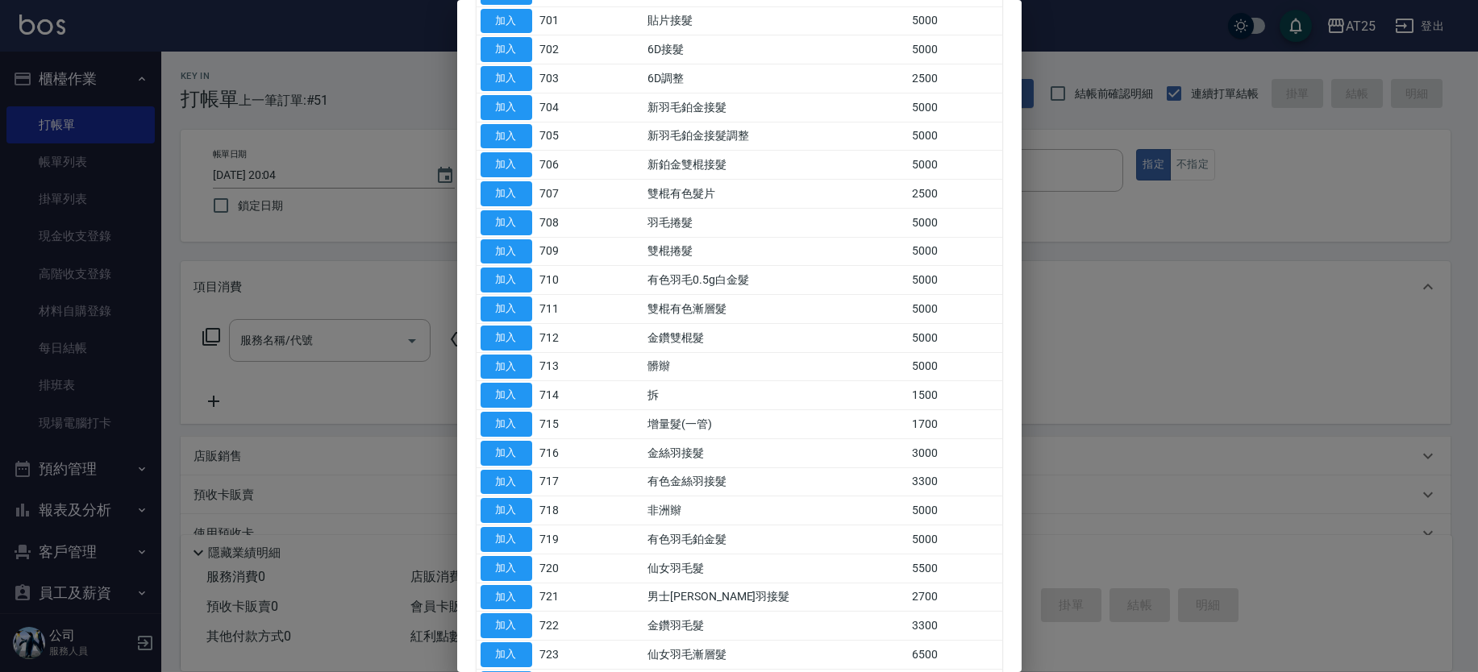
scroll to position [209, 0]
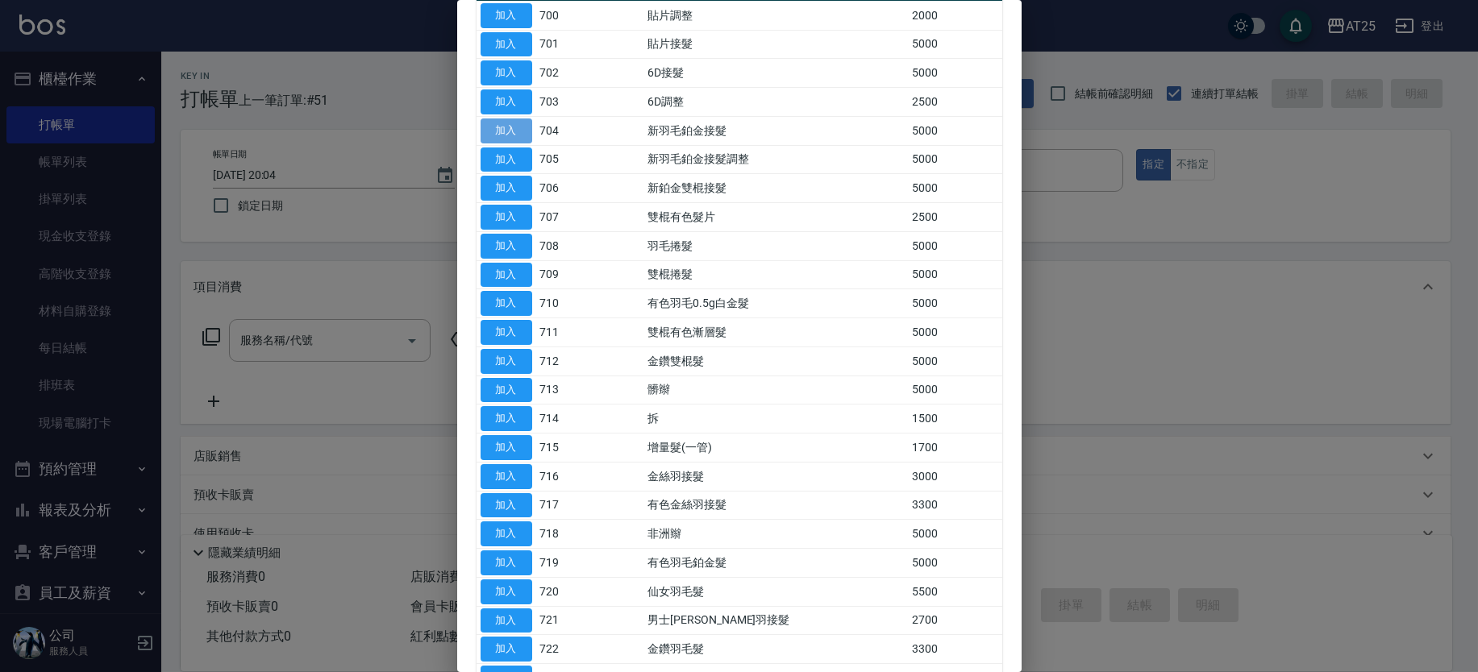
click at [514, 129] on button "加入" at bounding box center [507, 131] width 52 height 25
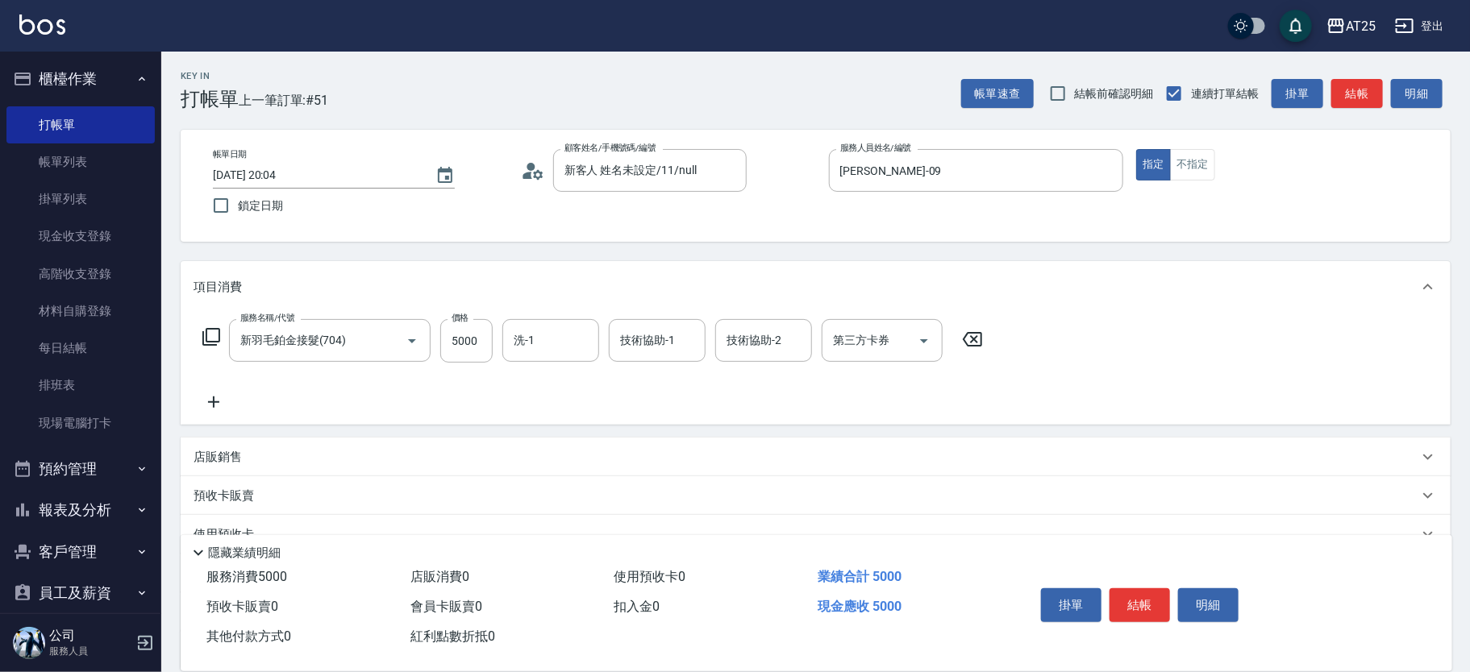
click at [209, 333] on icon at bounding box center [211, 336] width 19 height 19
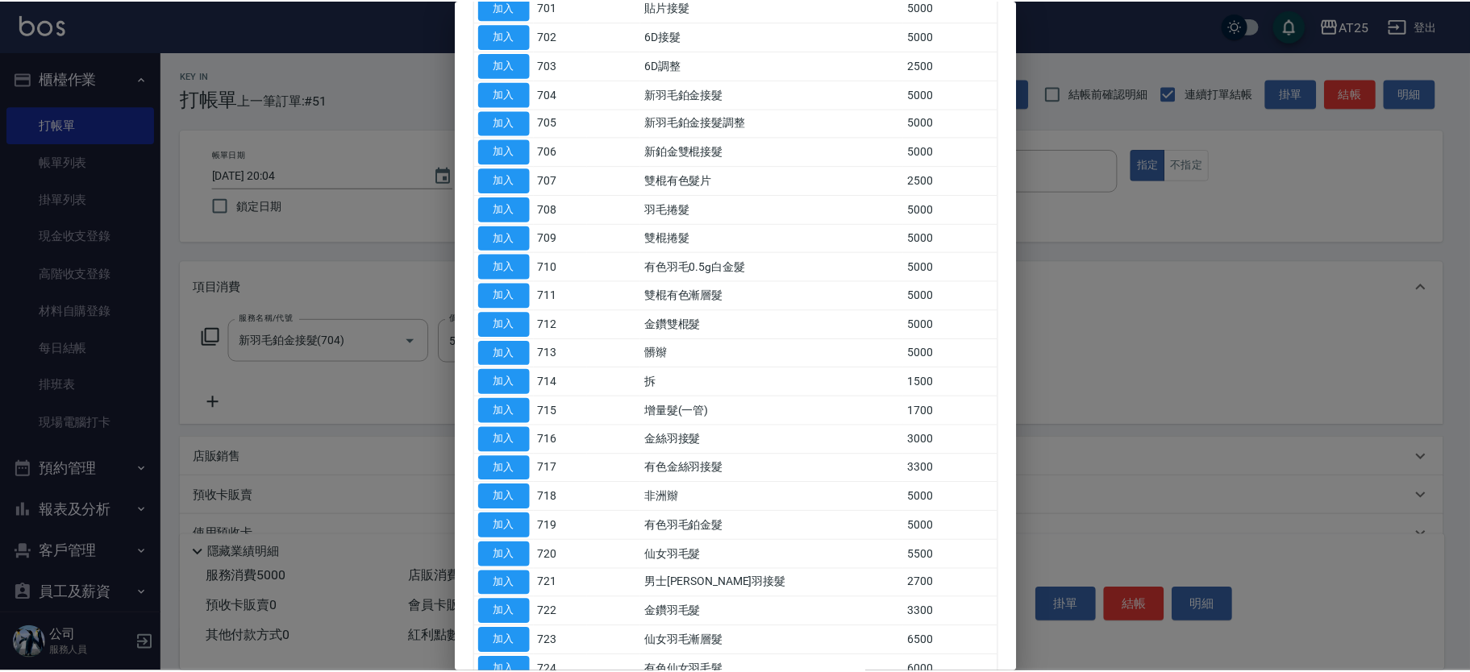
scroll to position [275, 0]
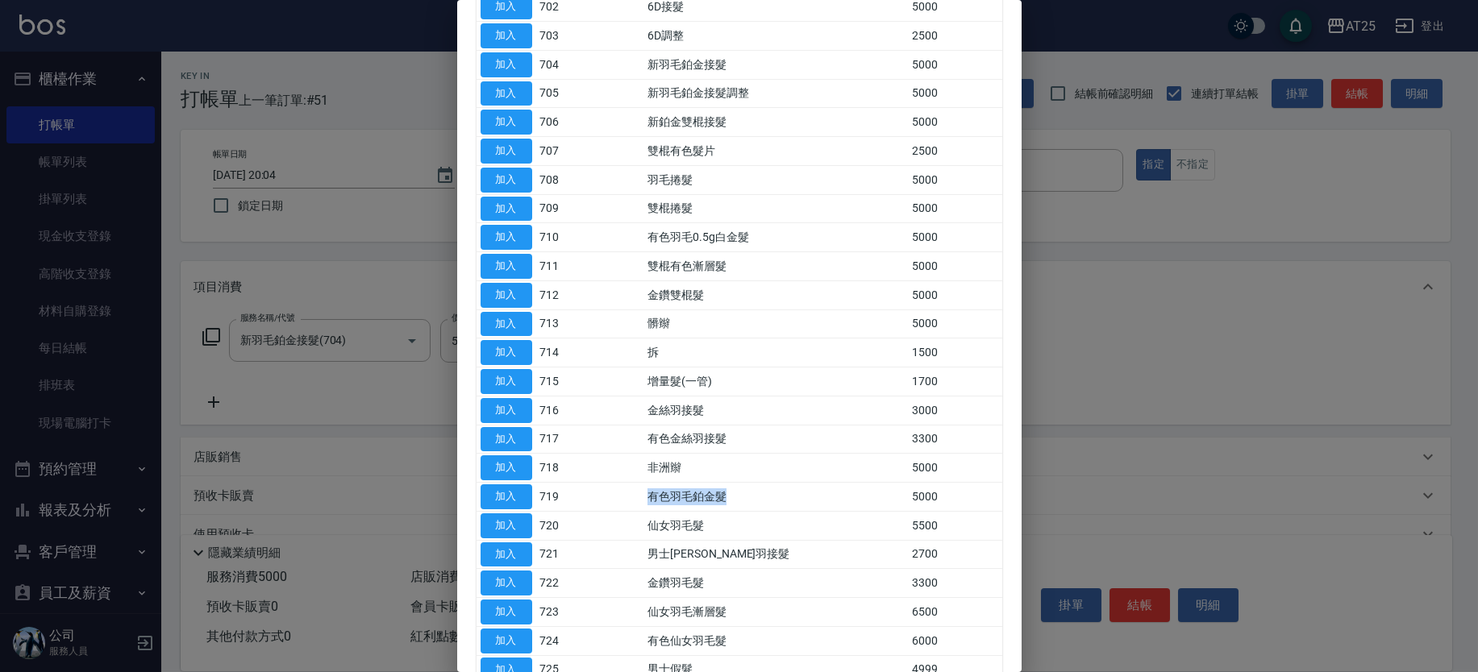
drag, startPoint x: 664, startPoint y: 486, endPoint x: 763, endPoint y: 491, distance: 99.3
click at [763, 491] on td "有色羽毛鉑金髮" at bounding box center [775, 497] width 264 height 29
click at [520, 486] on button "加入" at bounding box center [507, 497] width 52 height 25
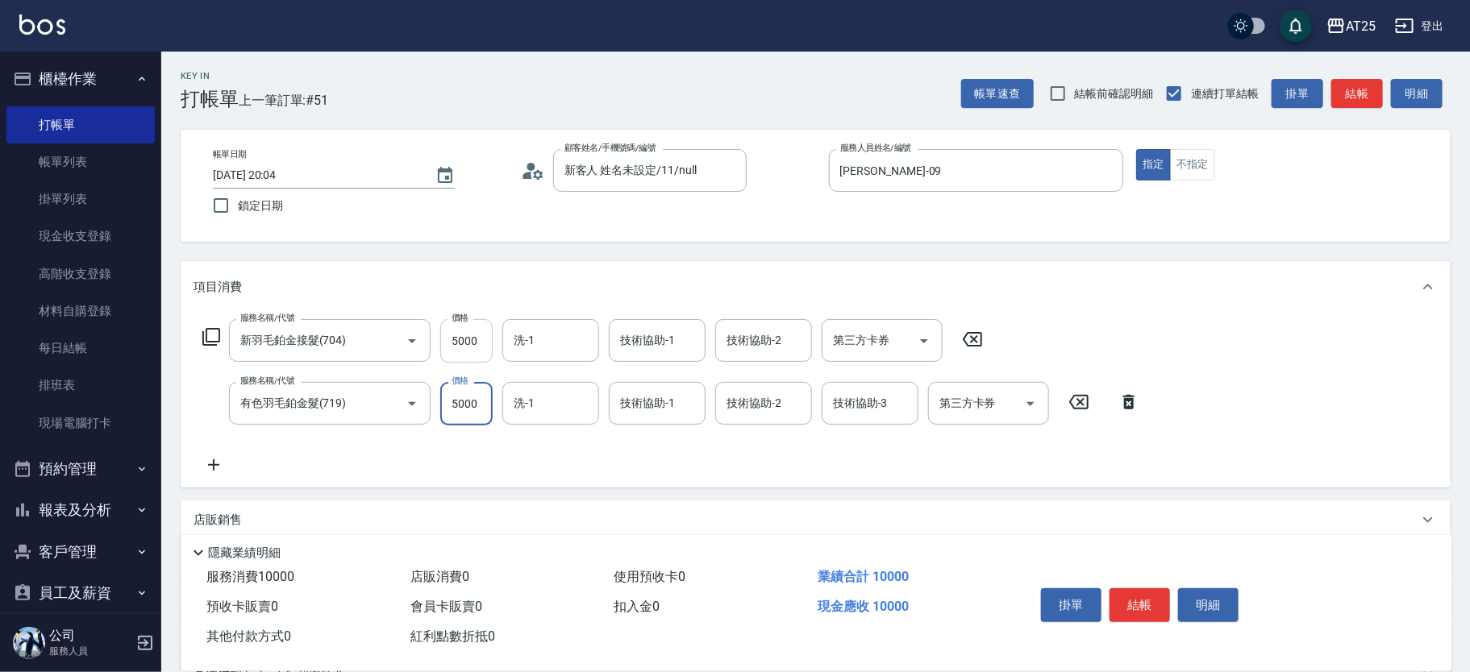
click at [469, 352] on input "5000" at bounding box center [466, 341] width 52 height 44
click at [462, 352] on input "5000" at bounding box center [466, 341] width 52 height 44
click at [477, 405] on input "5000" at bounding box center [466, 404] width 52 height 44
click at [225, 458] on icon at bounding box center [214, 465] width 40 height 19
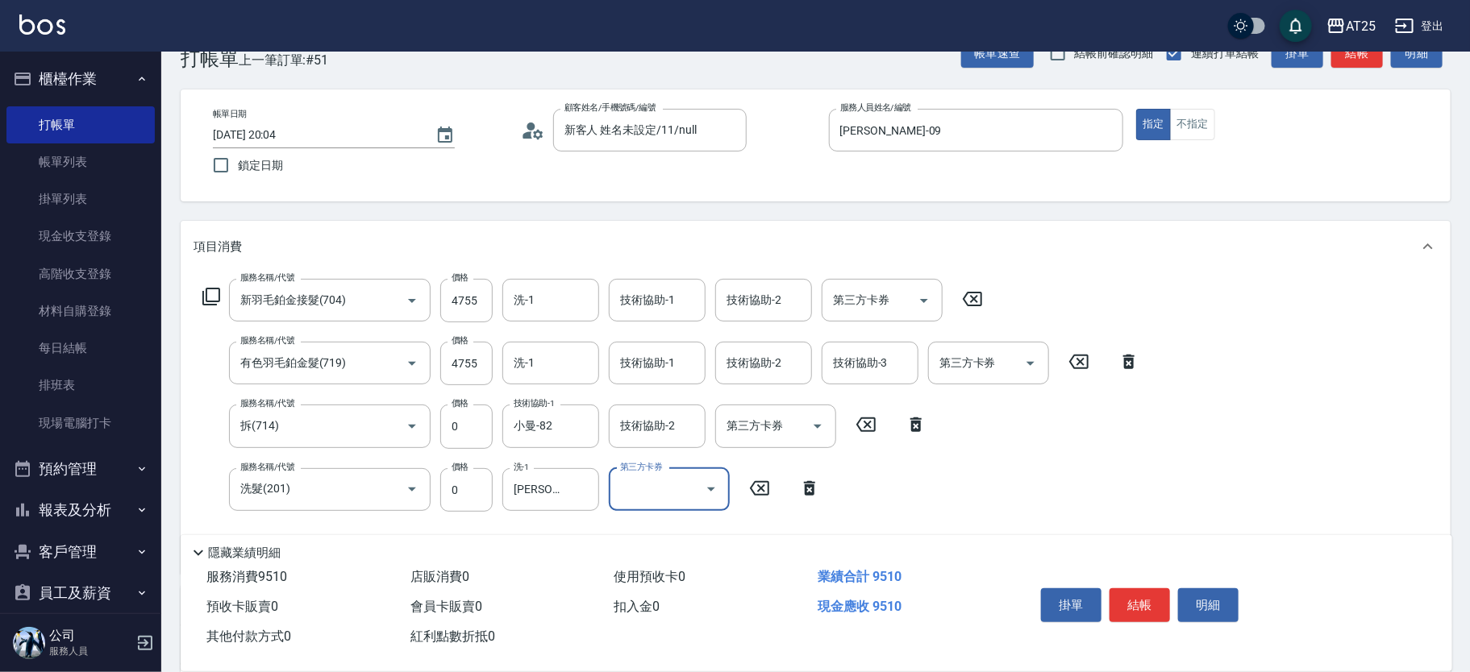
scroll to position [41, 0]
click at [643, 421] on div "技術協助-2 技術協助-2" at bounding box center [657, 425] width 97 height 43
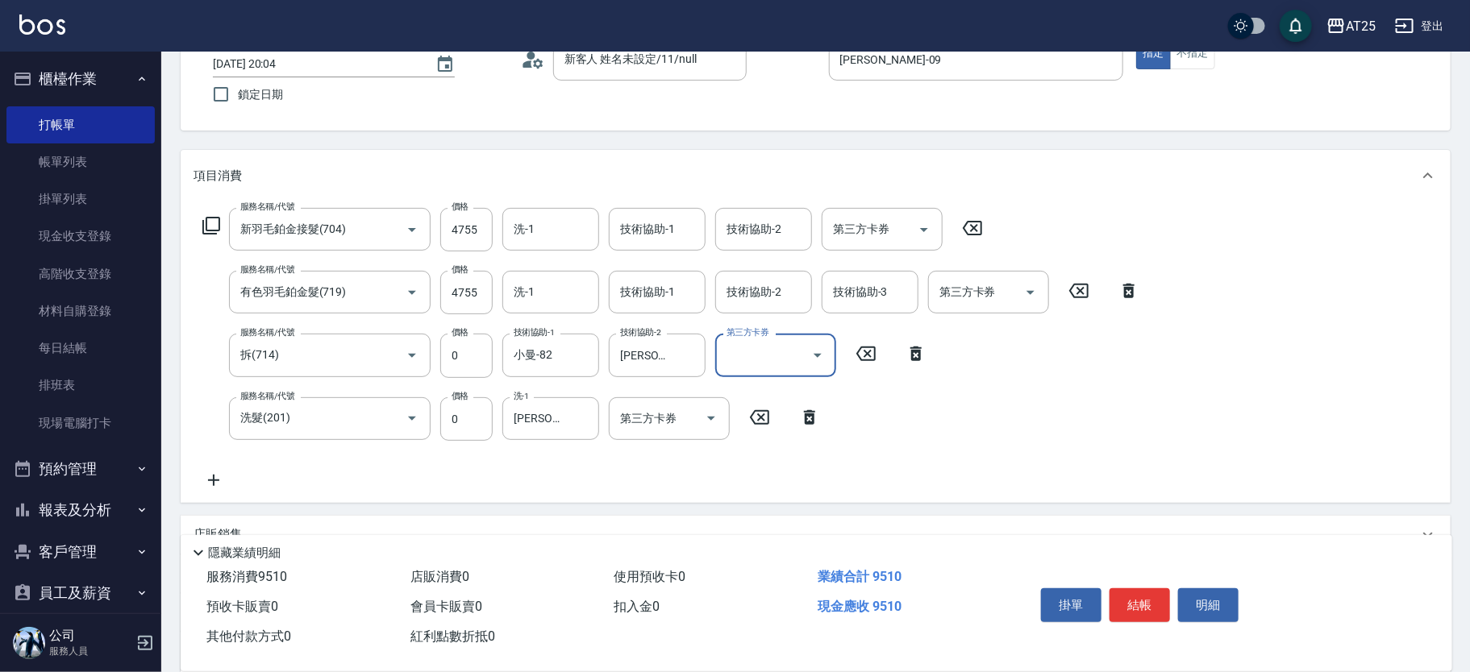
scroll to position [117, 0]
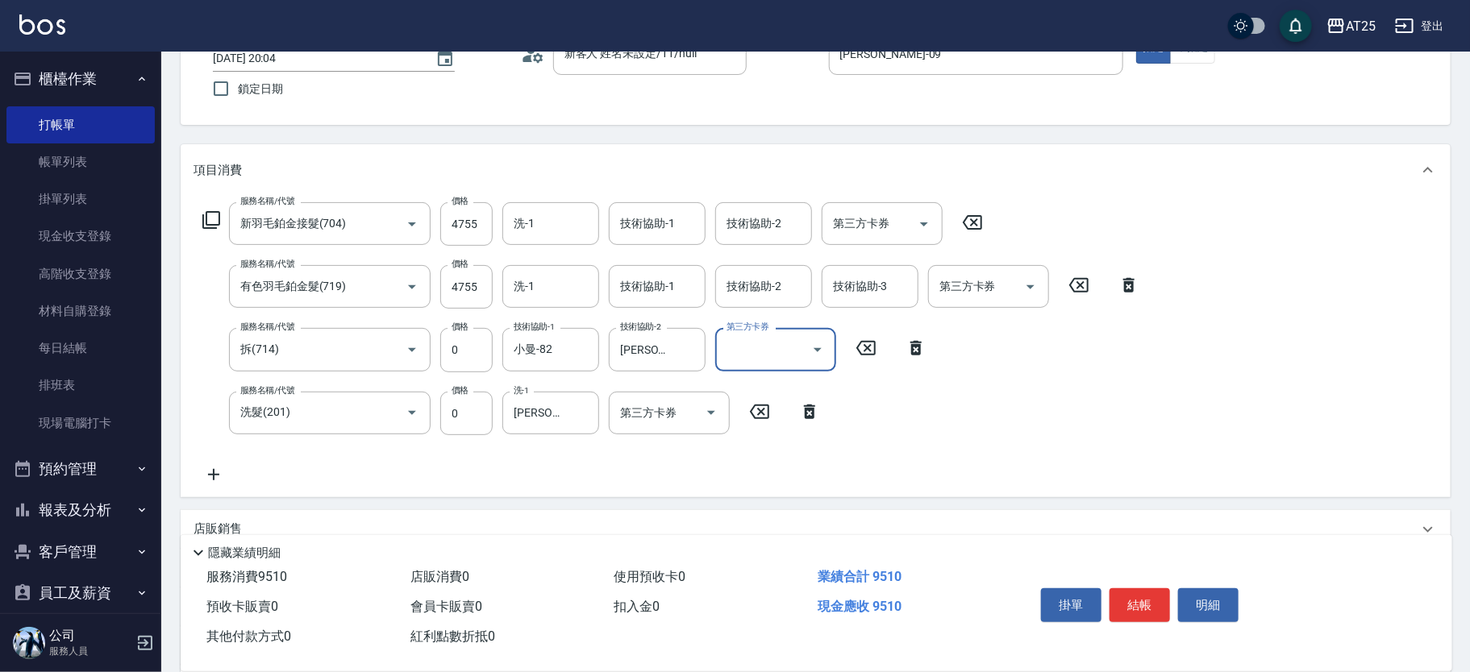
click at [212, 470] on icon at bounding box center [214, 474] width 40 height 19
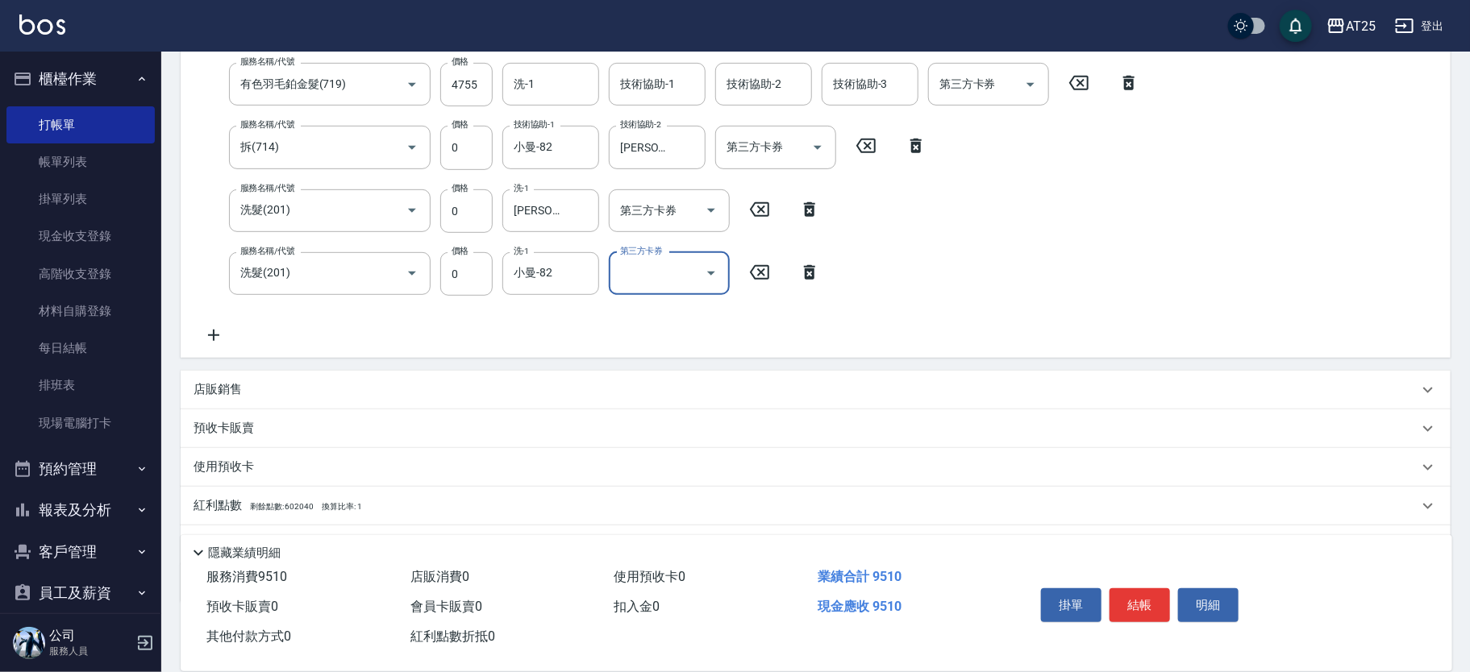
scroll to position [402, 0]
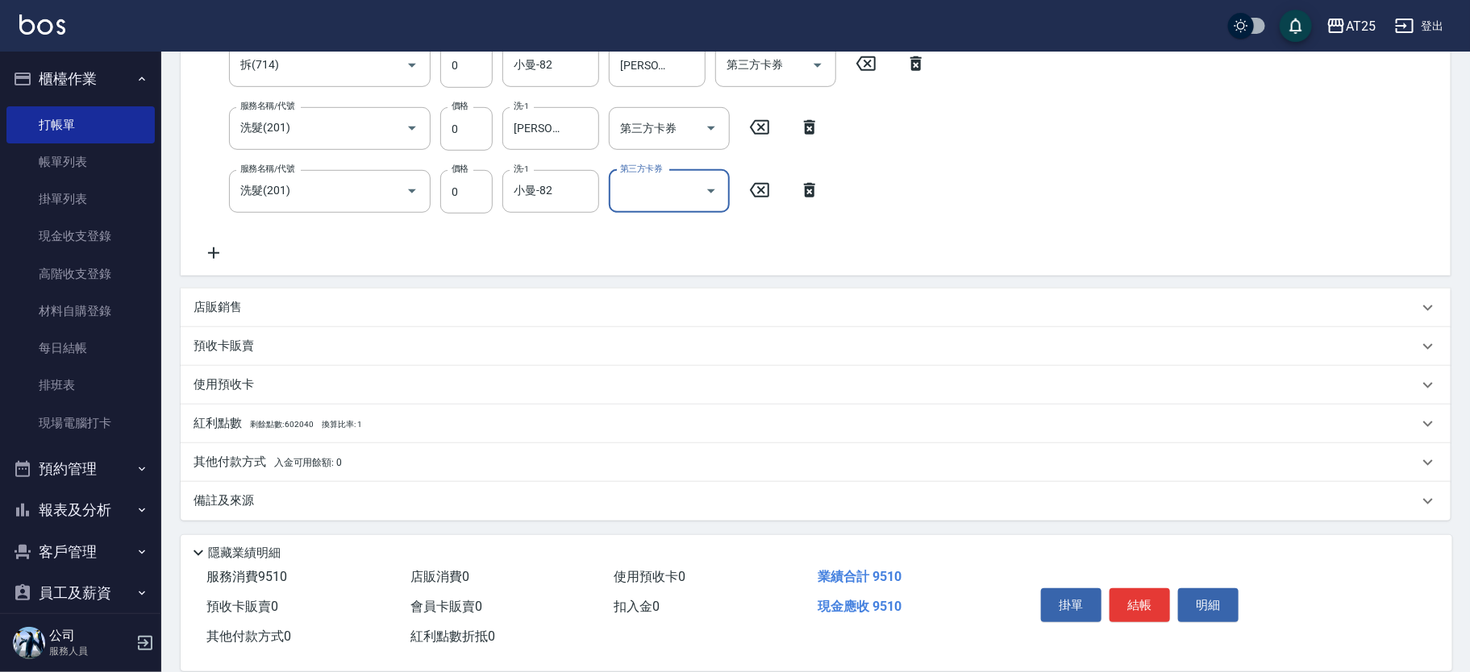
click at [278, 455] on p "其他付款方式 入金可用餘額: 0" at bounding box center [268, 463] width 148 height 18
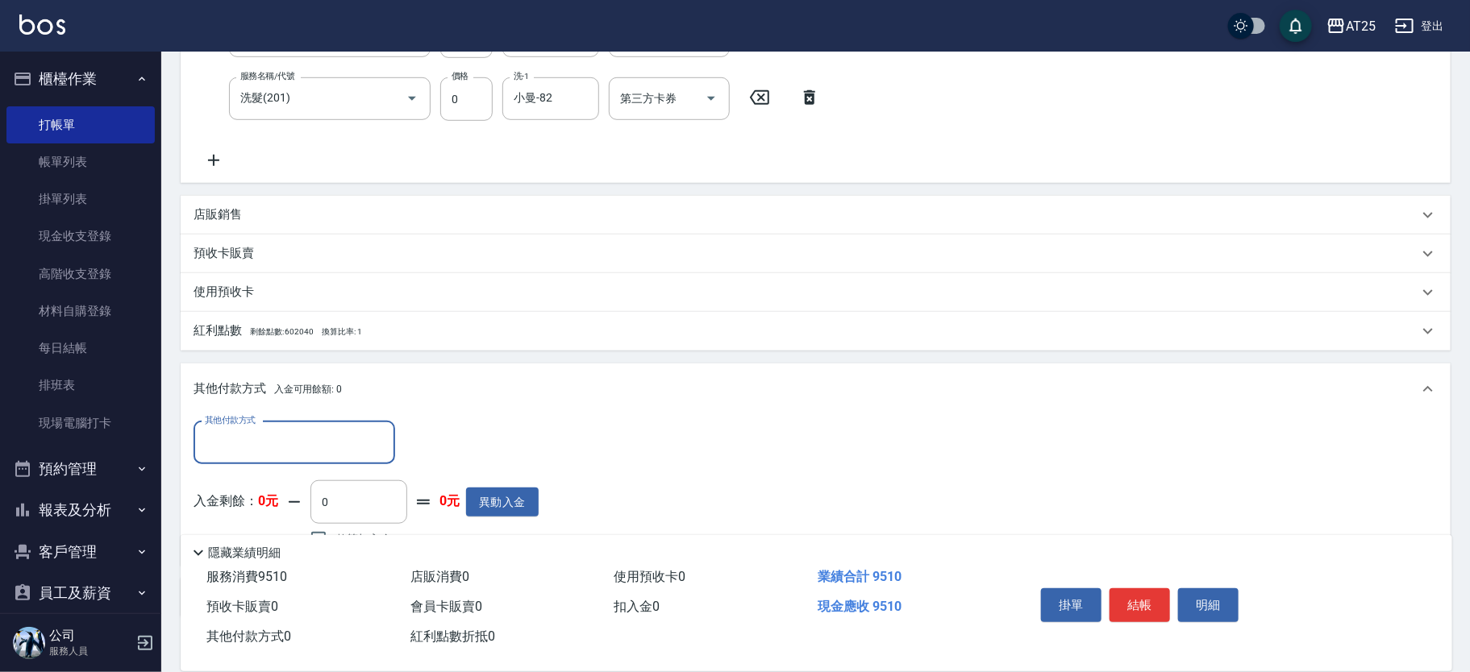
scroll to position [497, 0]
click at [260, 431] on input "其他付款方式" at bounding box center [294, 440] width 187 height 28
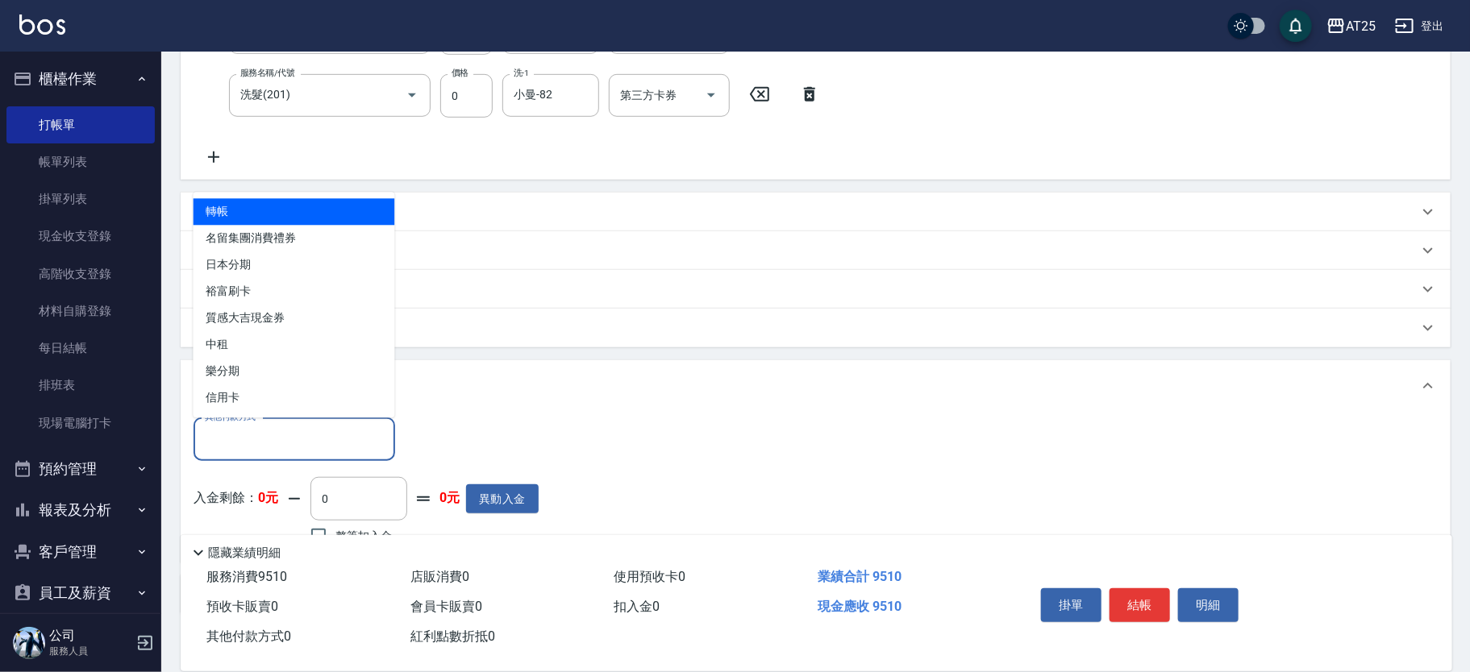
click at [269, 210] on span "轉帳" at bounding box center [295, 212] width 202 height 27
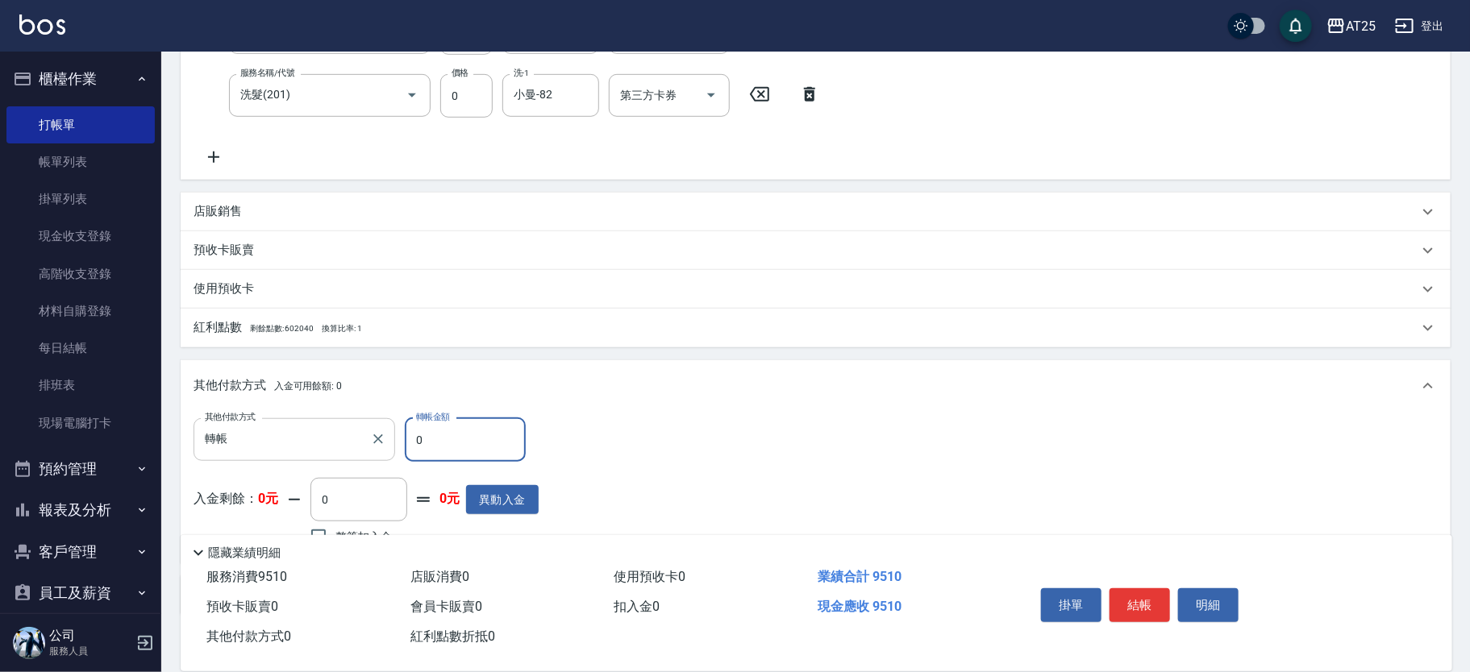
drag, startPoint x: 468, startPoint y: 439, endPoint x: 341, endPoint y: 424, distance: 128.3
click at [341, 424] on div "其他付款方式 轉帳 其他付款方式 轉帳金額 0 轉帳金額" at bounding box center [366, 440] width 345 height 44
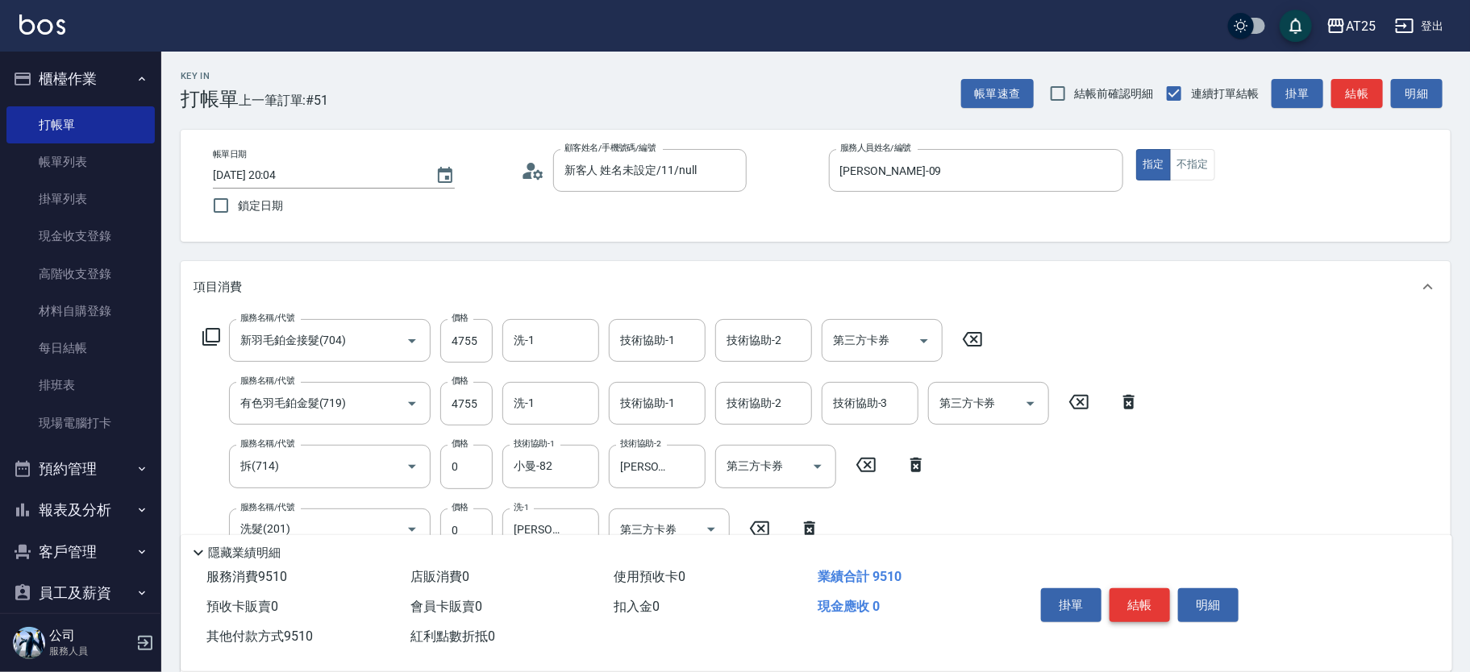
click at [1123, 611] on button "結帳" at bounding box center [1139, 606] width 60 height 34
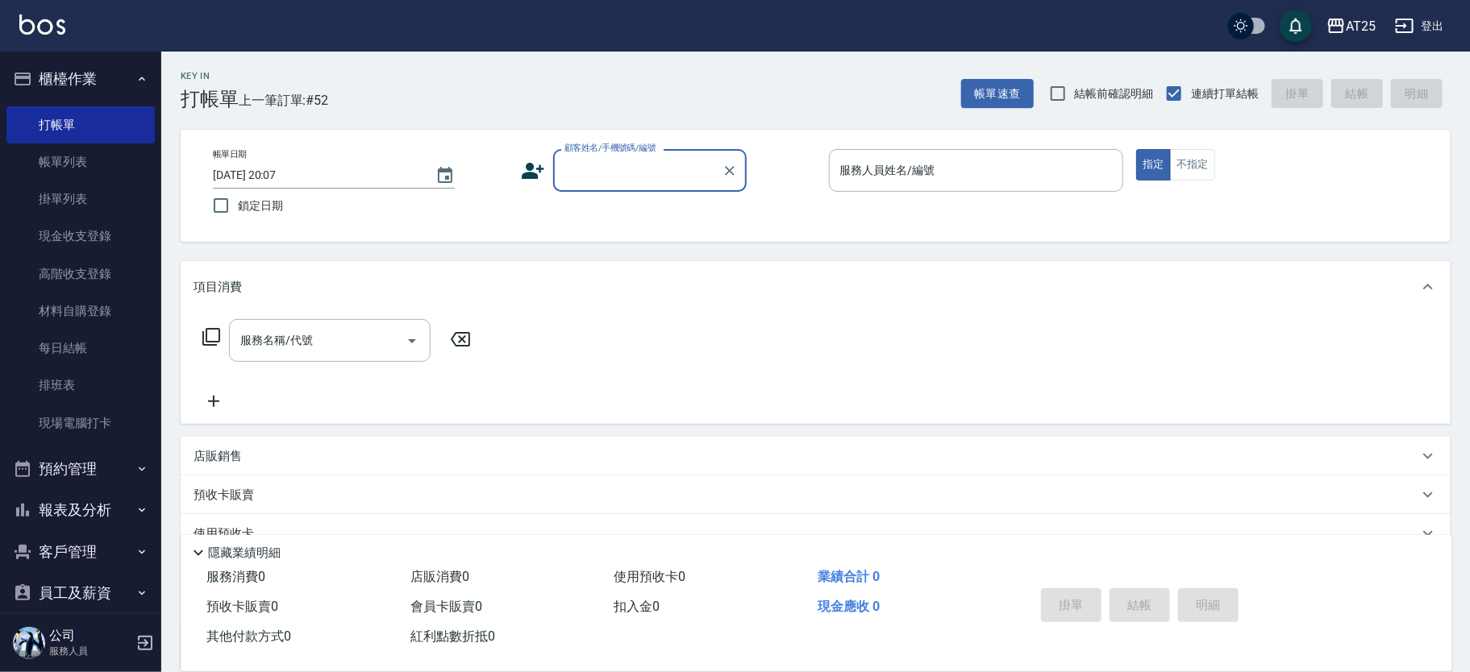
click at [644, 177] on input "顧客姓名/手機號碼/編號" at bounding box center [637, 170] width 155 height 28
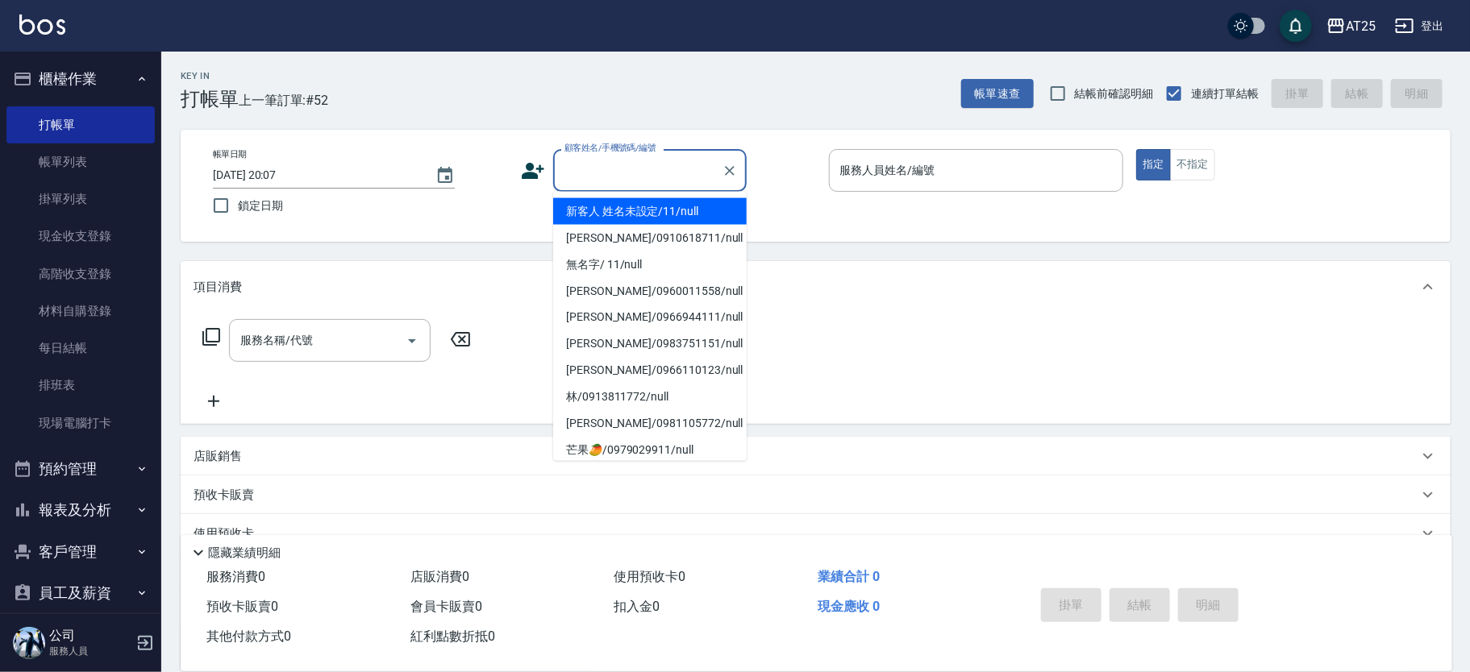
click at [695, 207] on li "新客人 姓名未設定/11/null" at bounding box center [650, 211] width 194 height 27
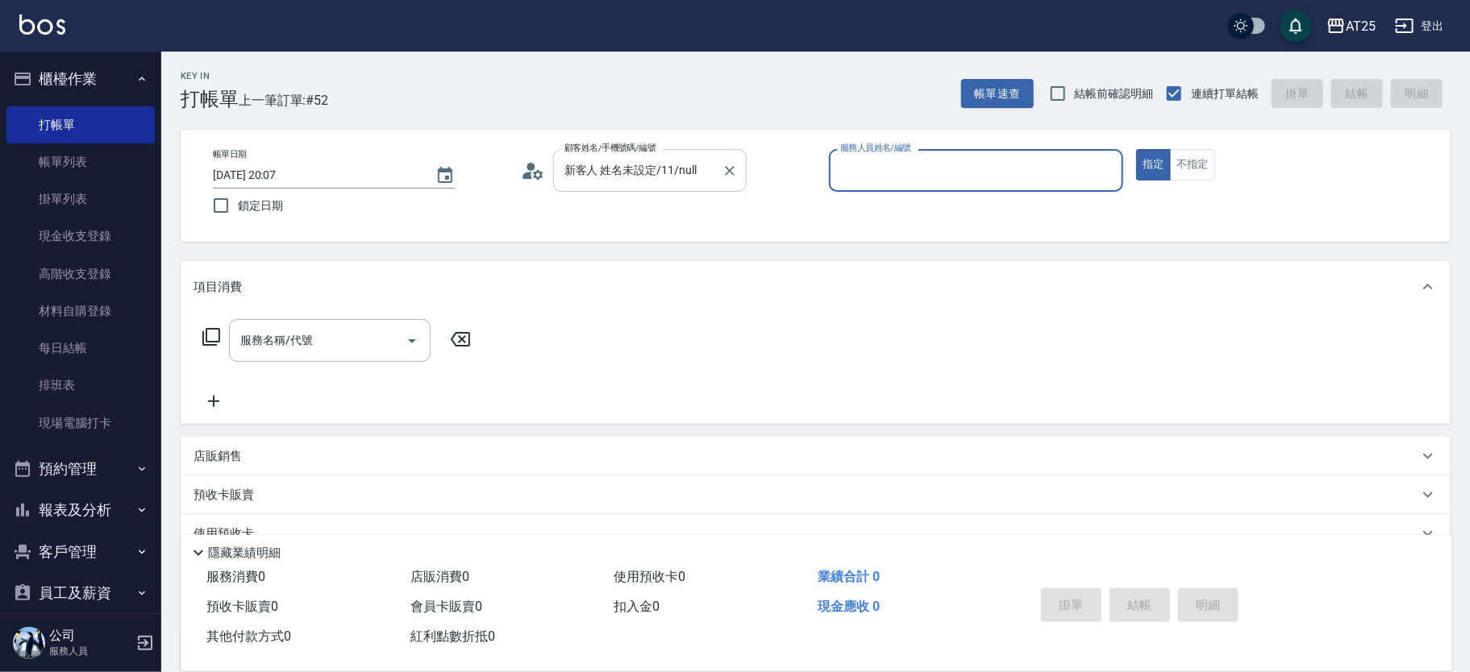
click at [728, 174] on icon "Clear" at bounding box center [730, 171] width 16 height 16
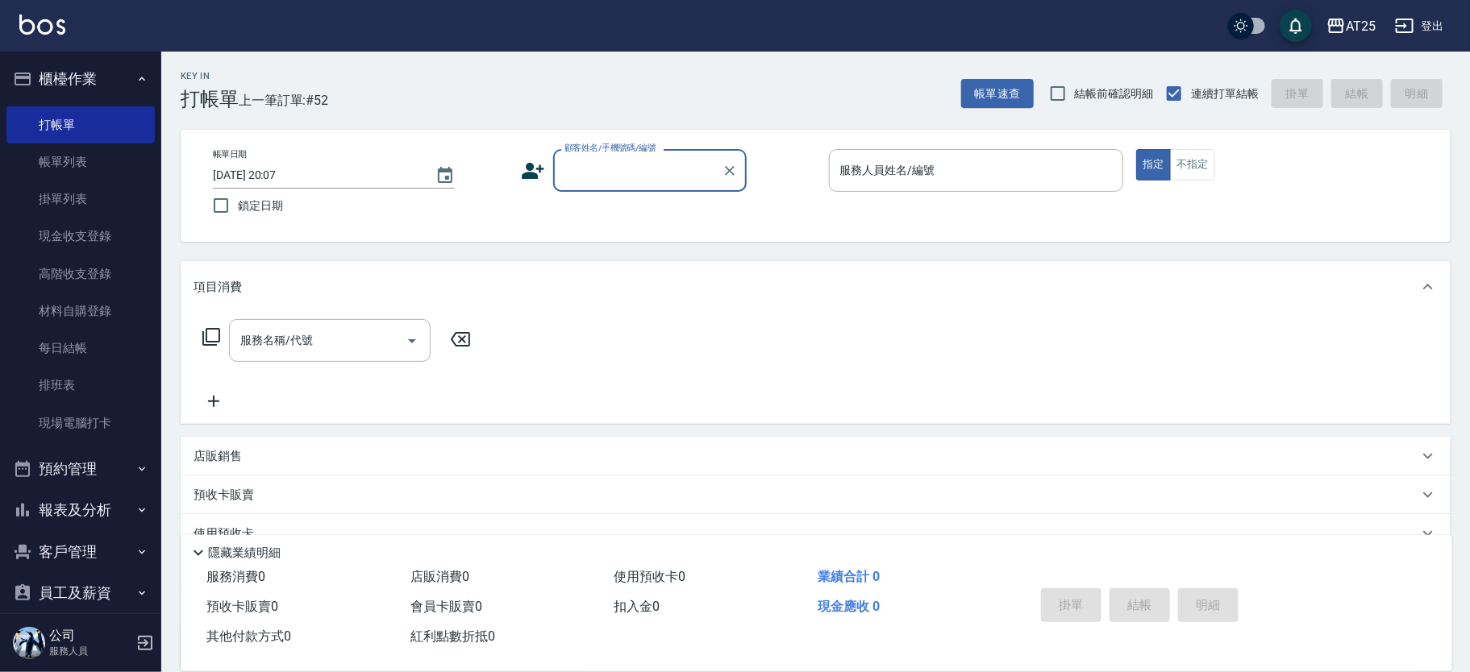
click at [641, 175] on input "顧客姓名/手機號碼/編號" at bounding box center [637, 170] width 155 height 28
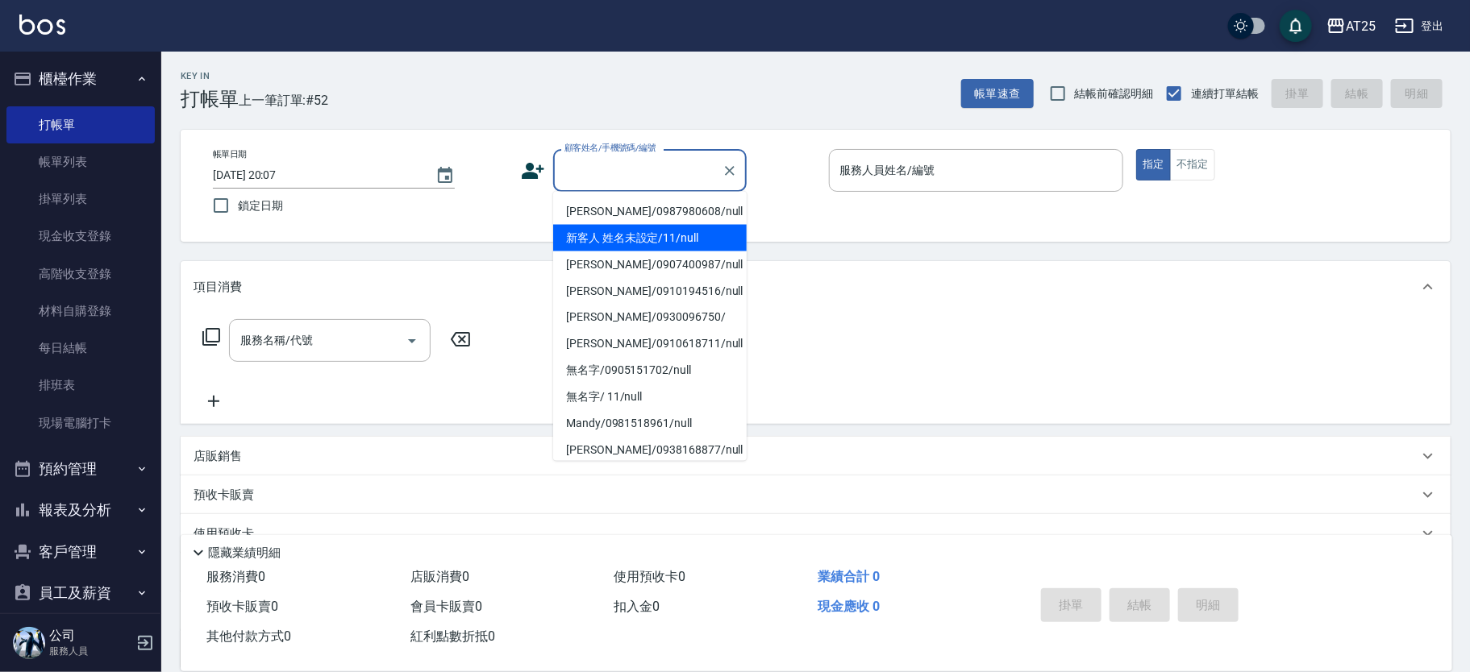
click at [638, 207] on li "劉容嘉/0987980608/null" at bounding box center [650, 211] width 194 height 27
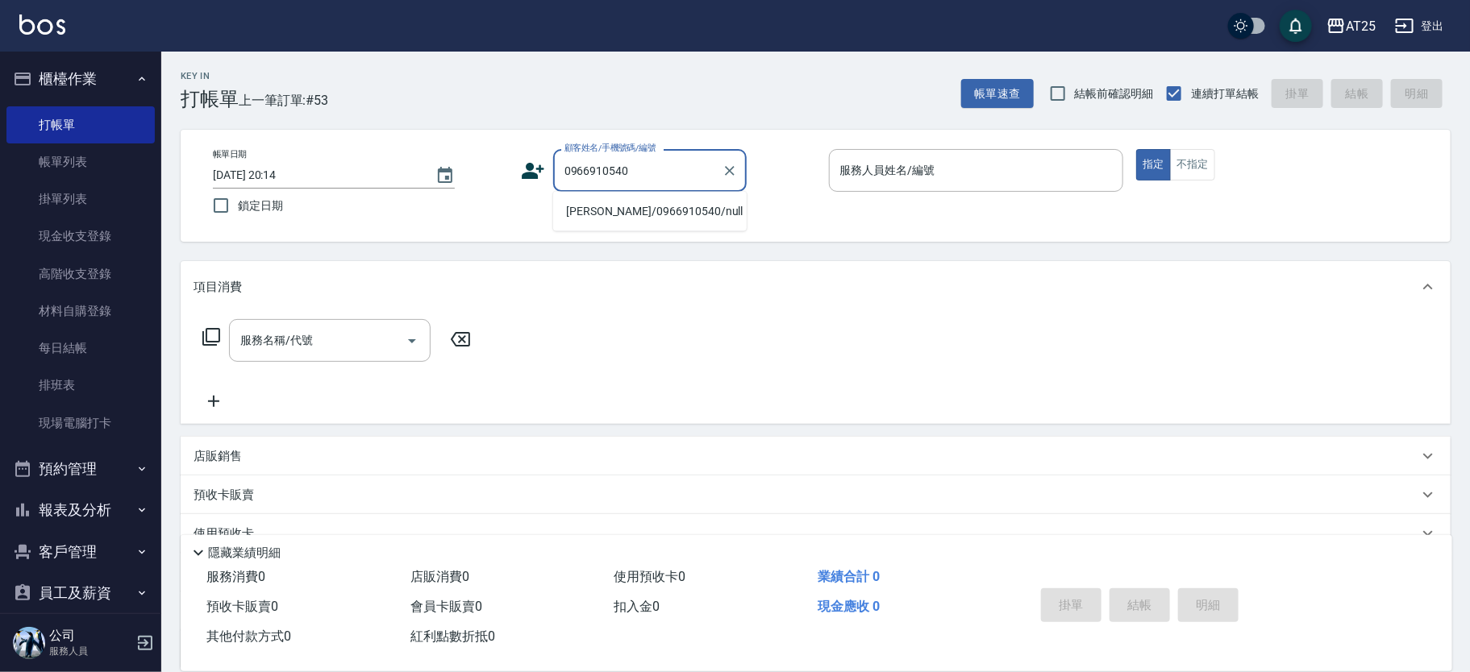
click at [647, 209] on li "陳真/0966910540/null" at bounding box center [650, 211] width 194 height 27
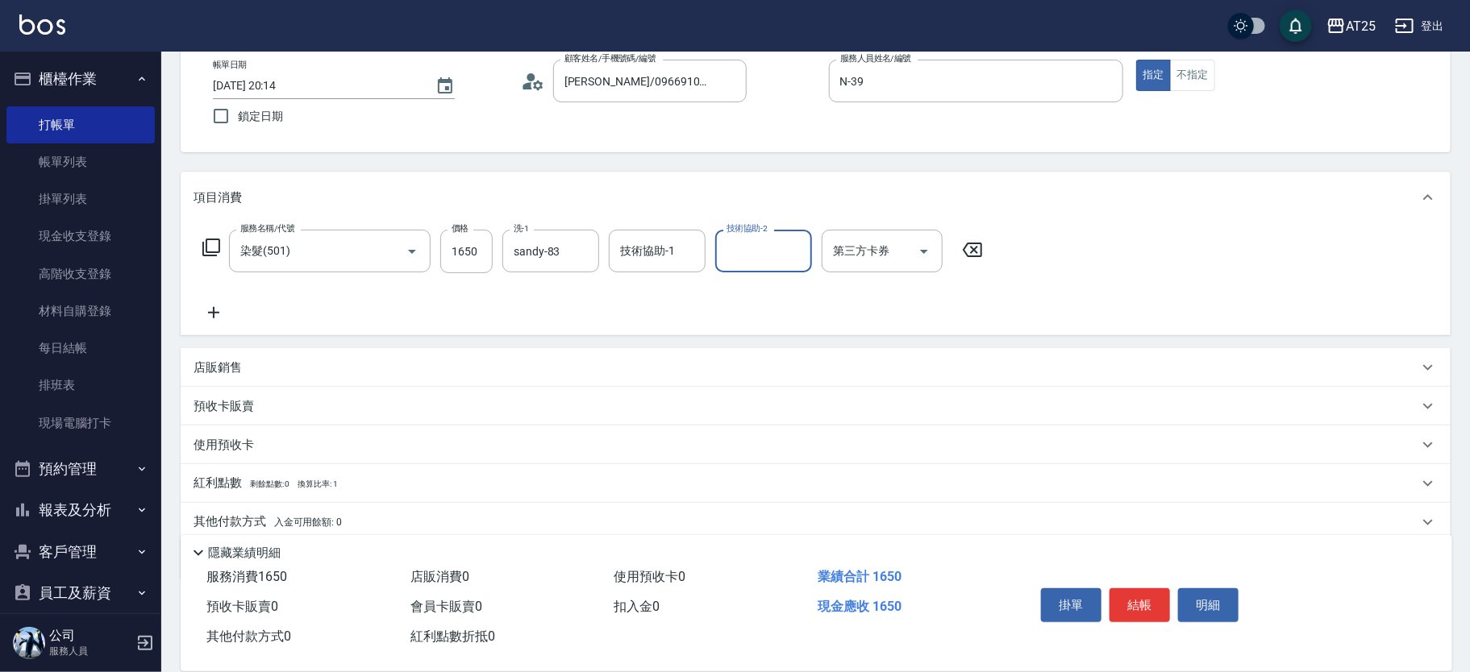
scroll to position [94, 0]
click at [231, 372] on div "店販銷售" at bounding box center [816, 363] width 1270 height 39
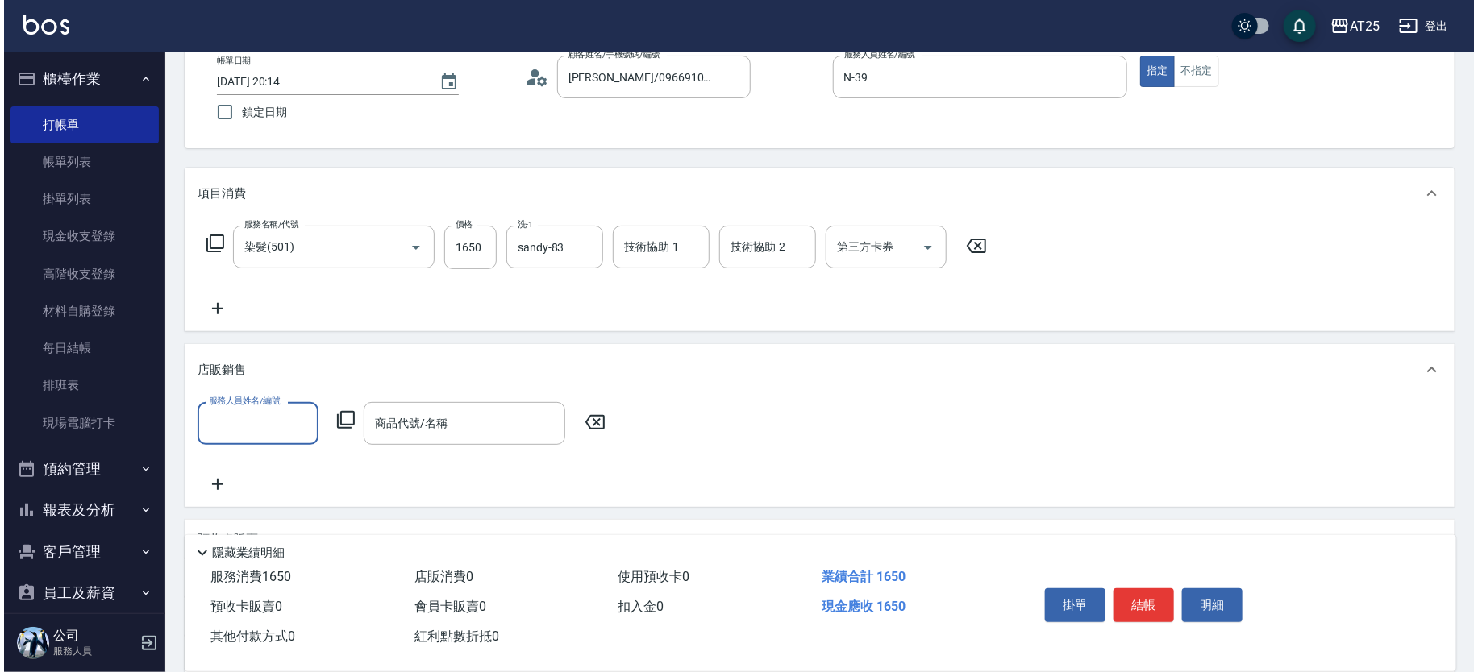
scroll to position [0, 0]
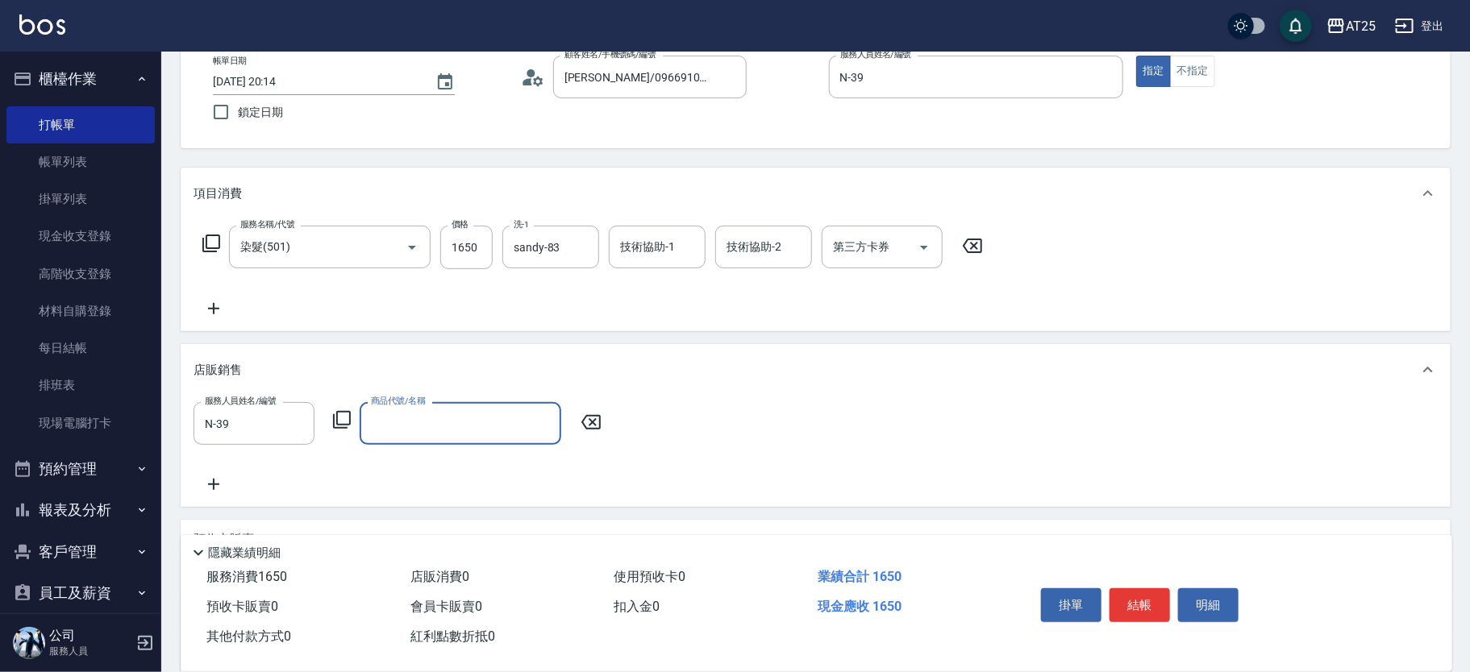
click at [332, 412] on icon at bounding box center [341, 419] width 19 height 19
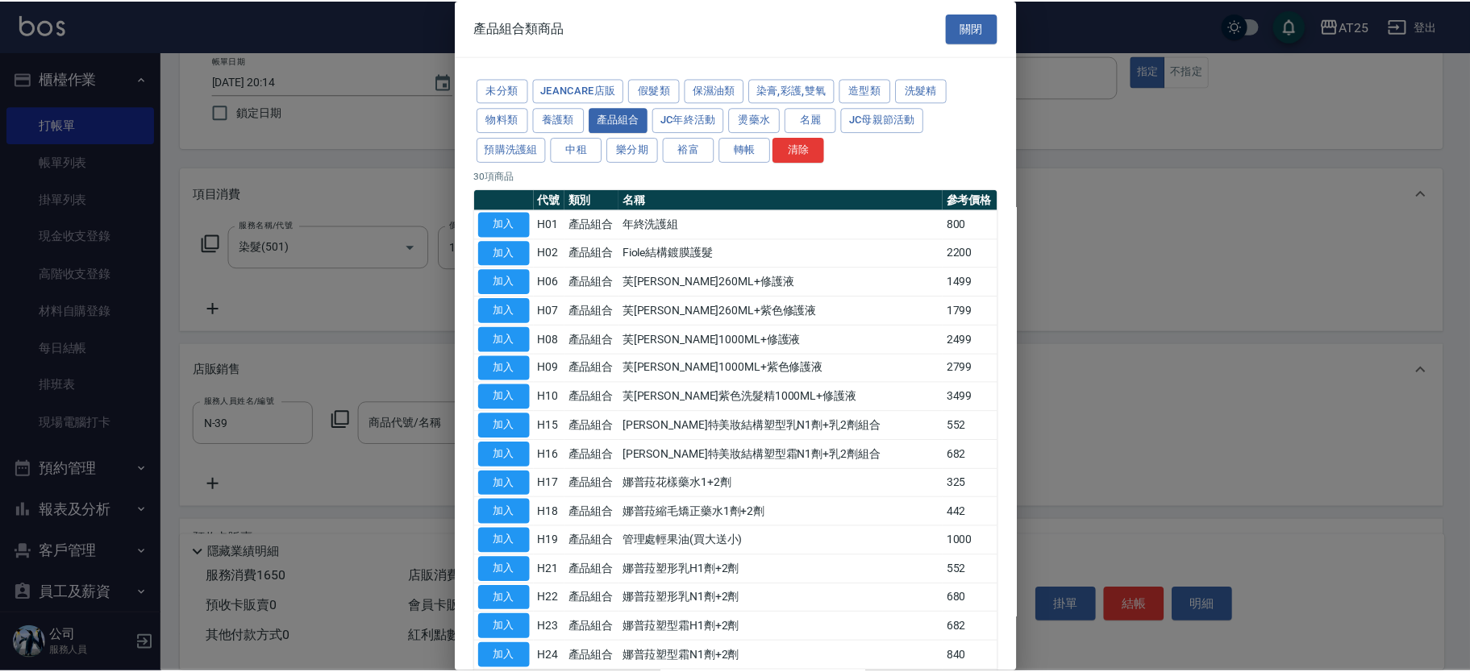
scroll to position [489, 0]
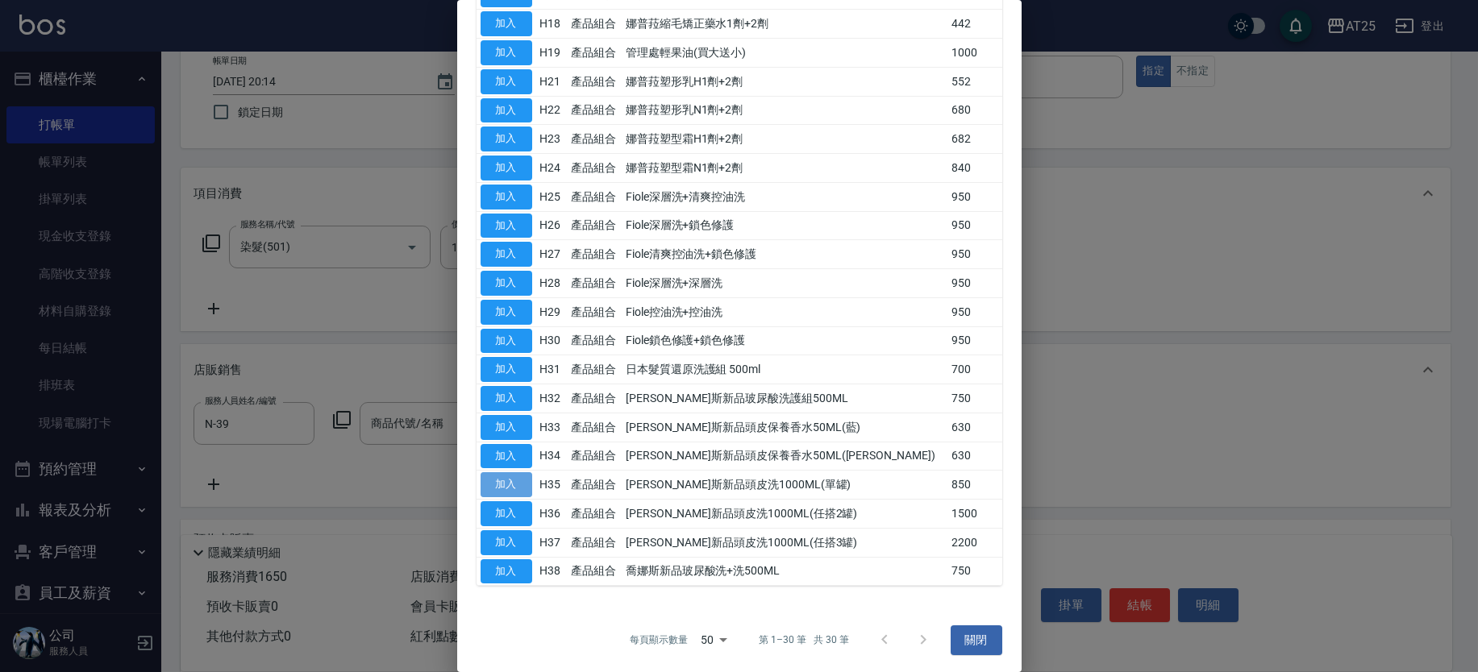
click at [516, 491] on button "加入" at bounding box center [507, 484] width 52 height 25
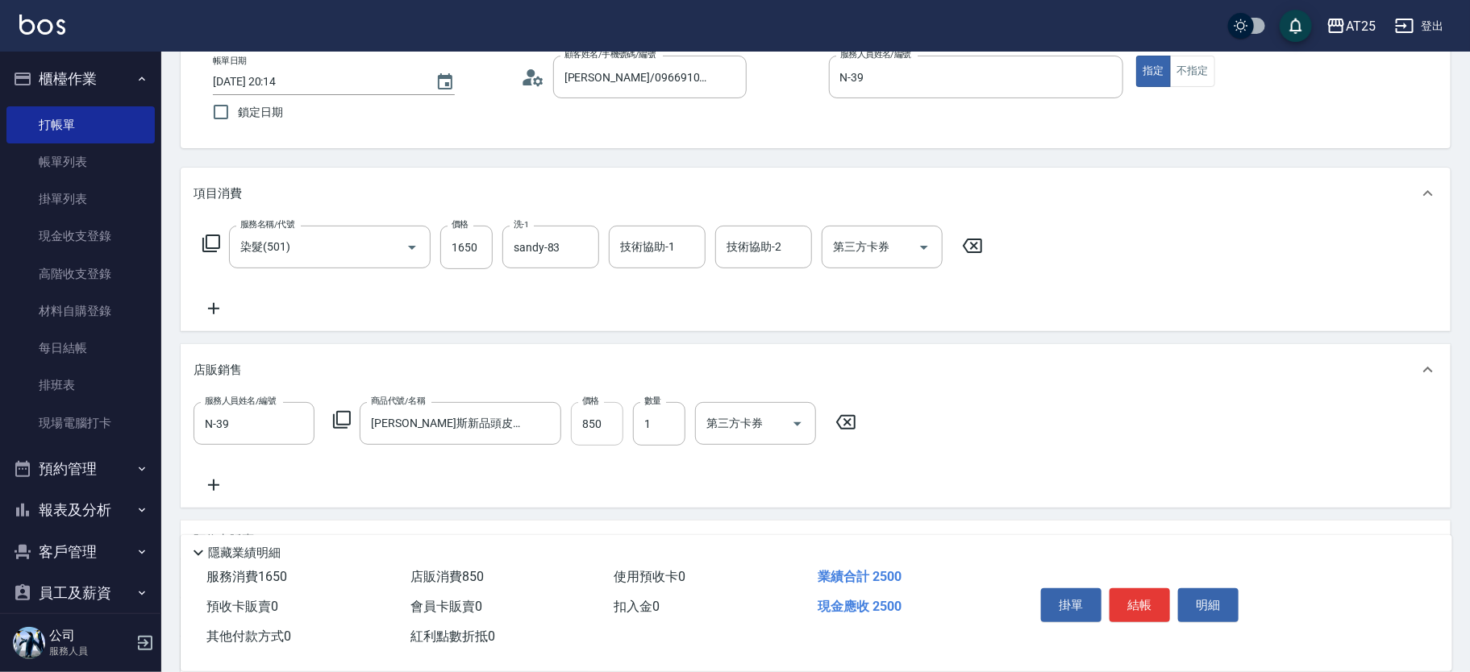
click at [595, 438] on input "850" at bounding box center [597, 424] width 52 height 44
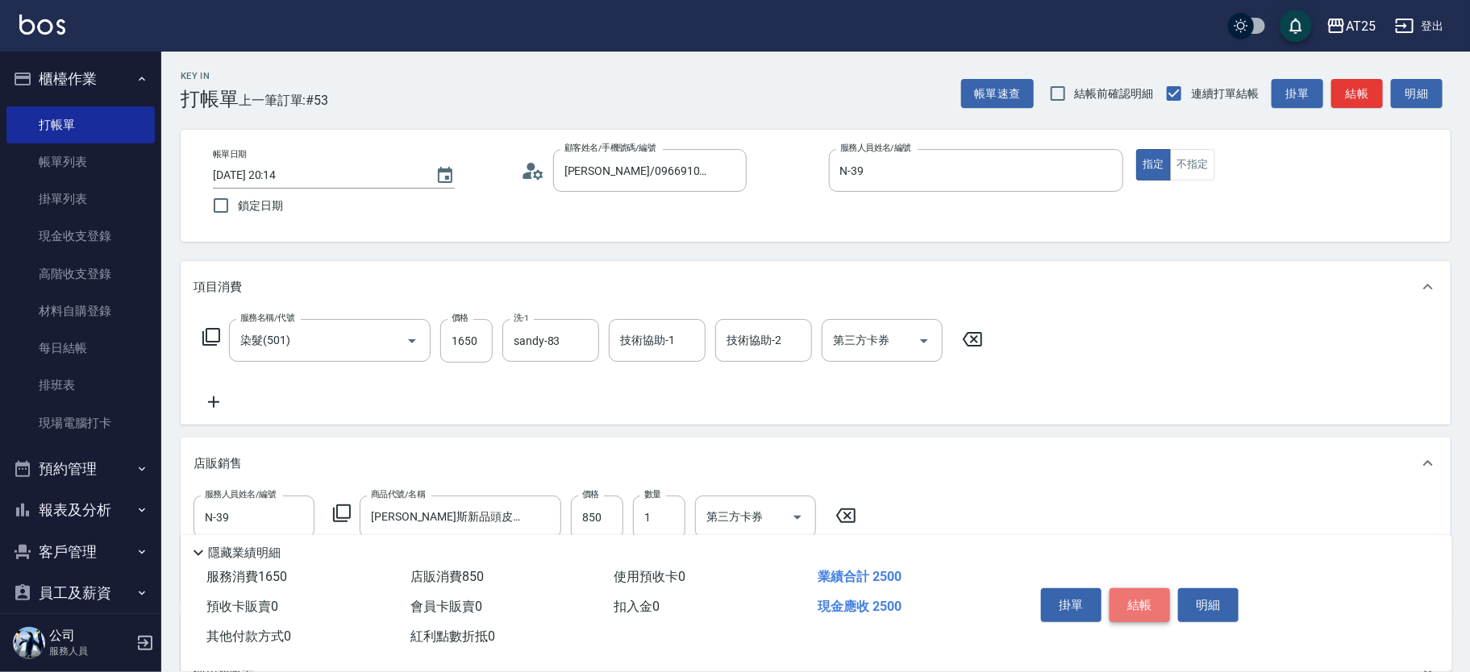
click at [1144, 594] on button "結帳" at bounding box center [1139, 606] width 60 height 34
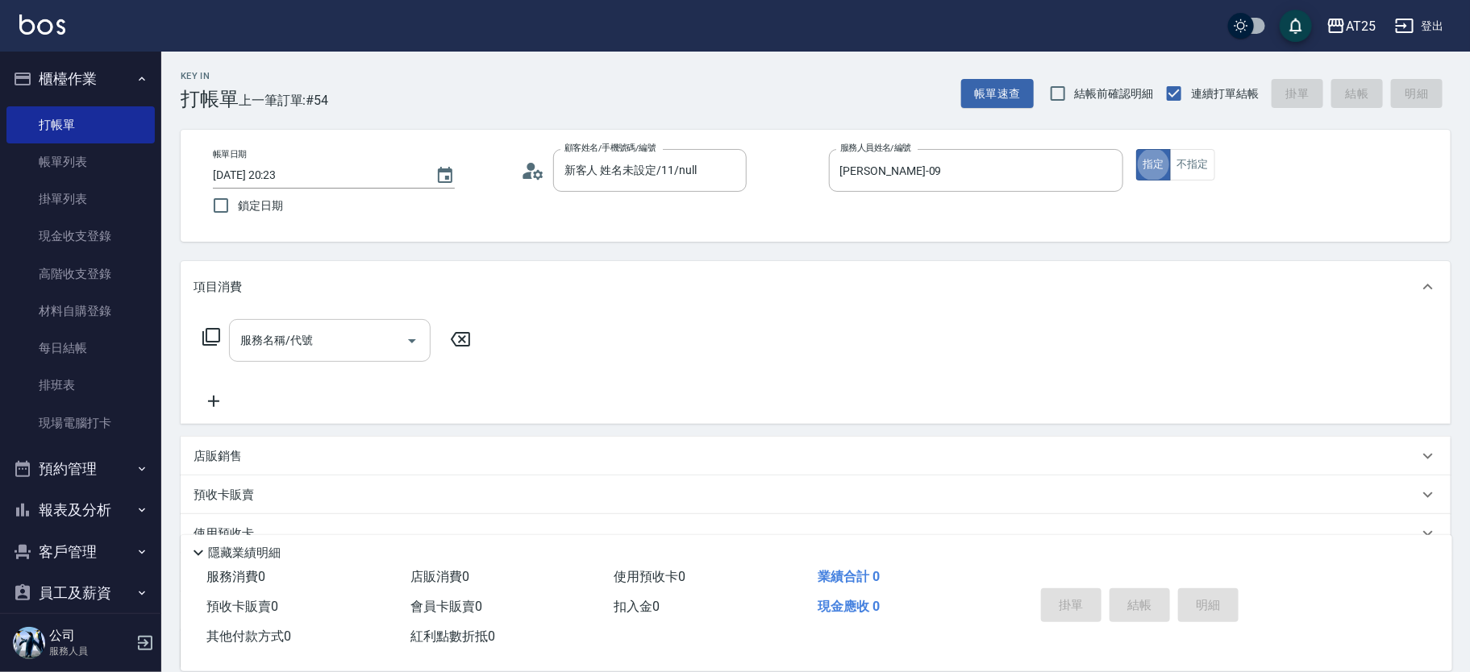
click at [352, 324] on div "服務名稱/代號" at bounding box center [330, 340] width 202 height 43
click at [601, 173] on input "顧客姓名/手機號碼/編號" at bounding box center [637, 170] width 155 height 28
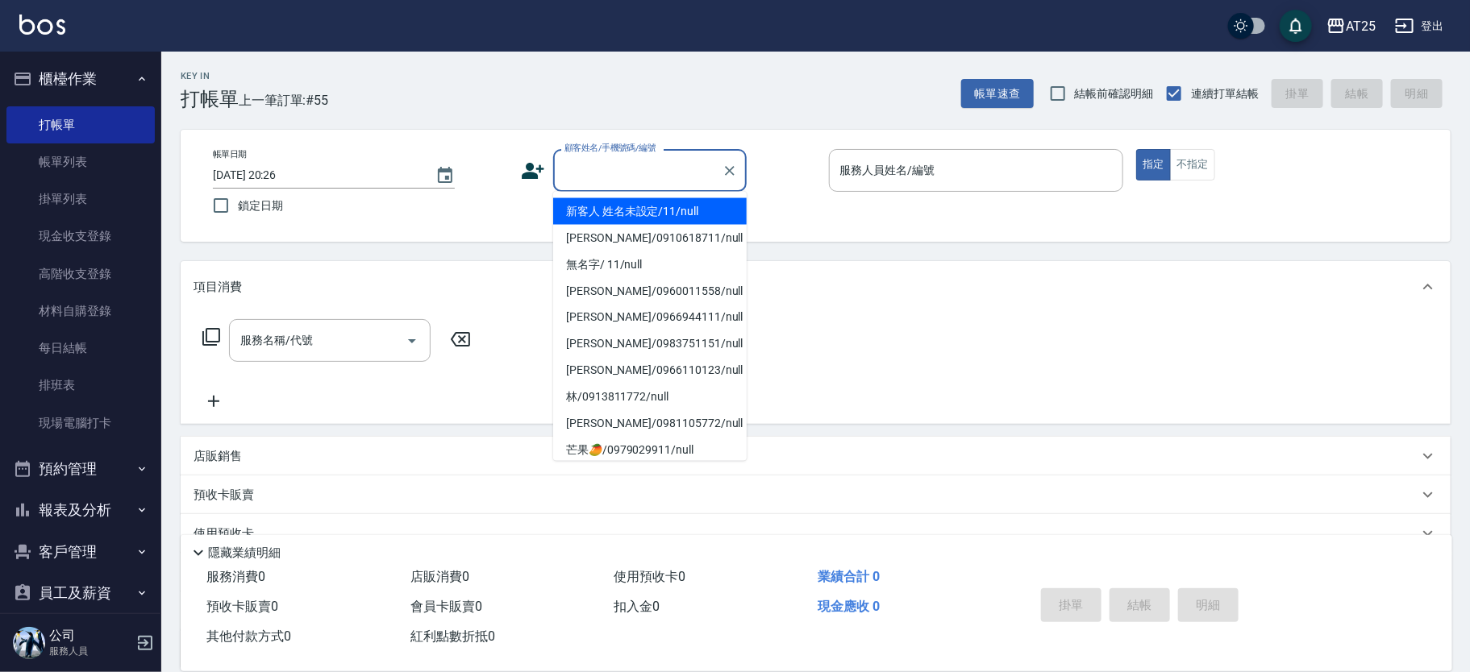
click at [651, 201] on li "新客人 姓名未設定/11/null" at bounding box center [650, 211] width 194 height 27
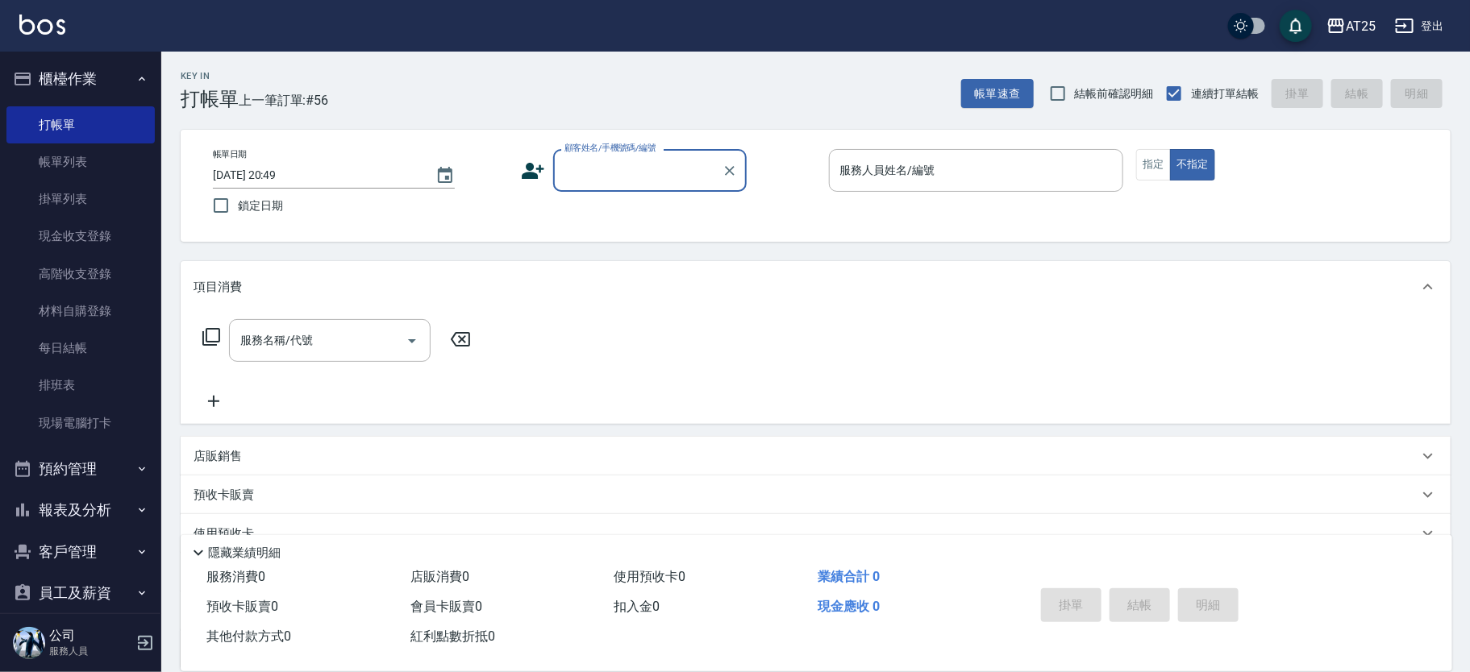
click at [651, 164] on input "顧客姓名/手機號碼/編號" at bounding box center [637, 170] width 155 height 28
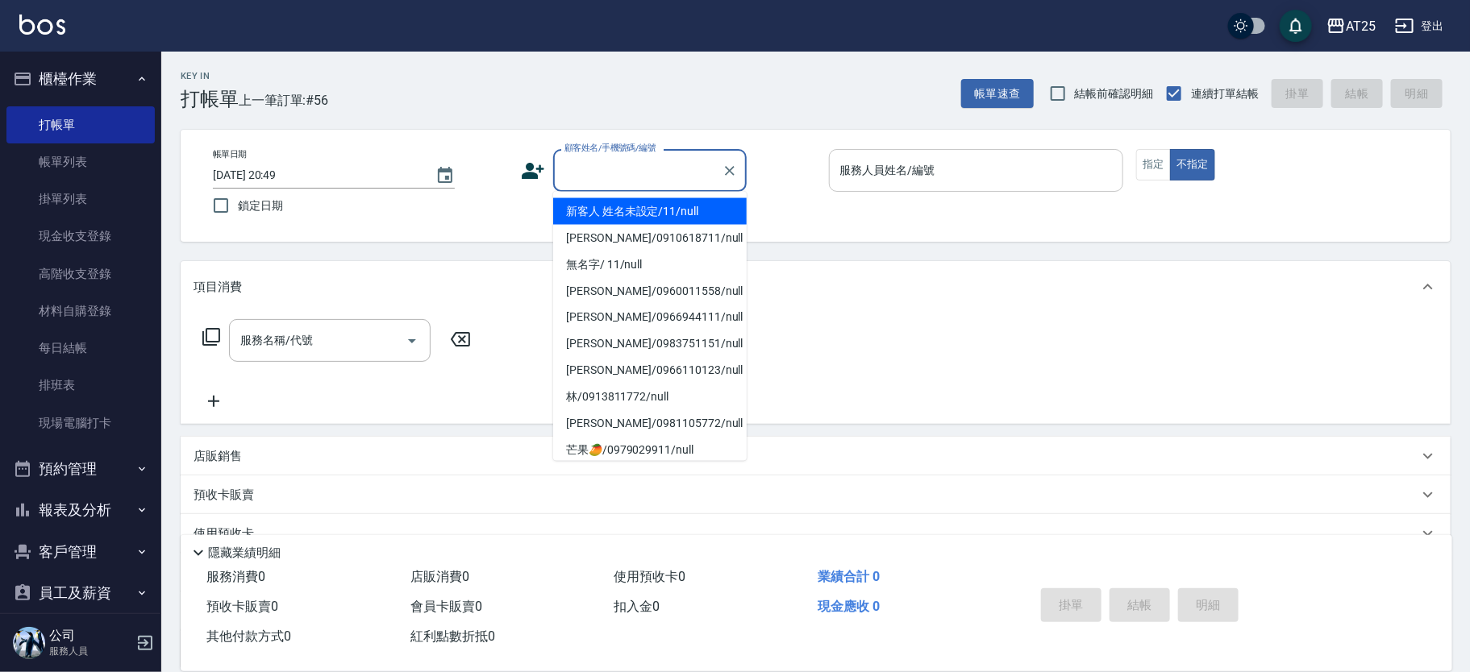
click at [672, 204] on li "新客人 姓名未設定/11/null" at bounding box center [650, 211] width 194 height 27
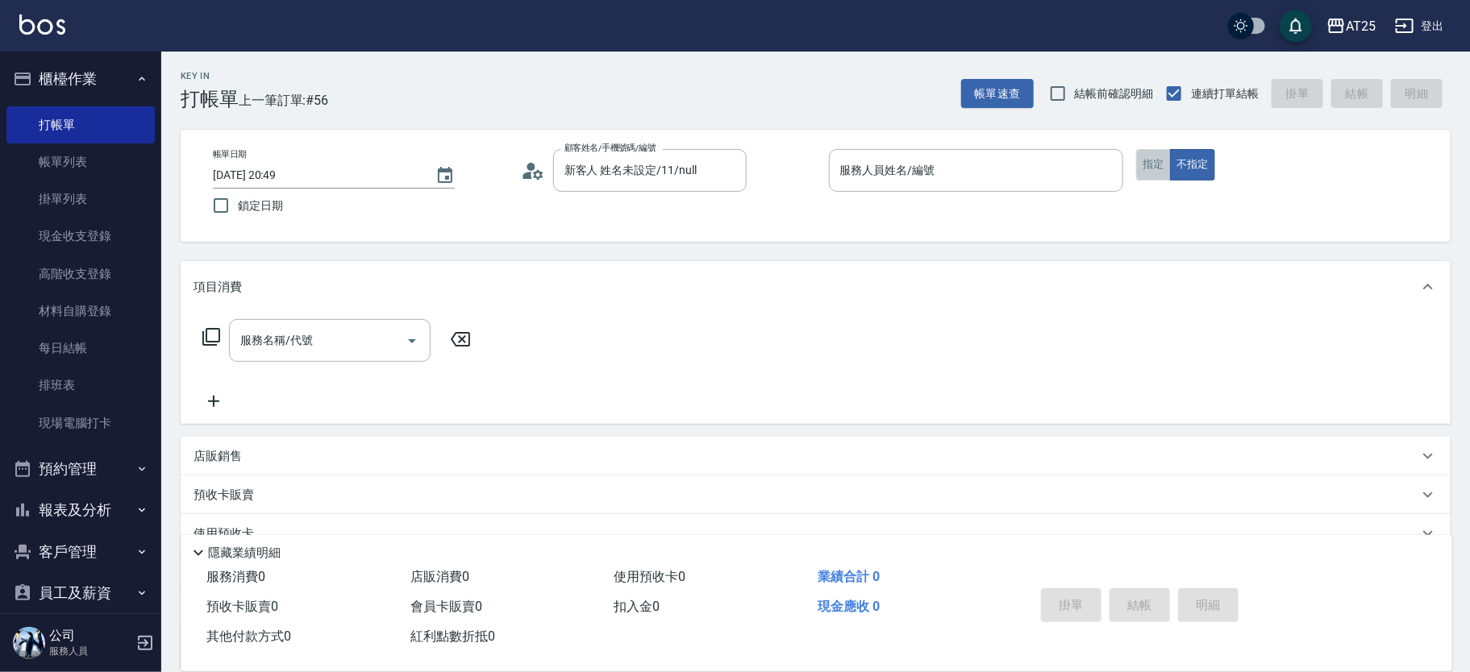
click at [1141, 160] on button "指定" at bounding box center [1153, 164] width 35 height 31
click at [1066, 173] on input "服務人員姓名/編號" at bounding box center [976, 170] width 281 height 28
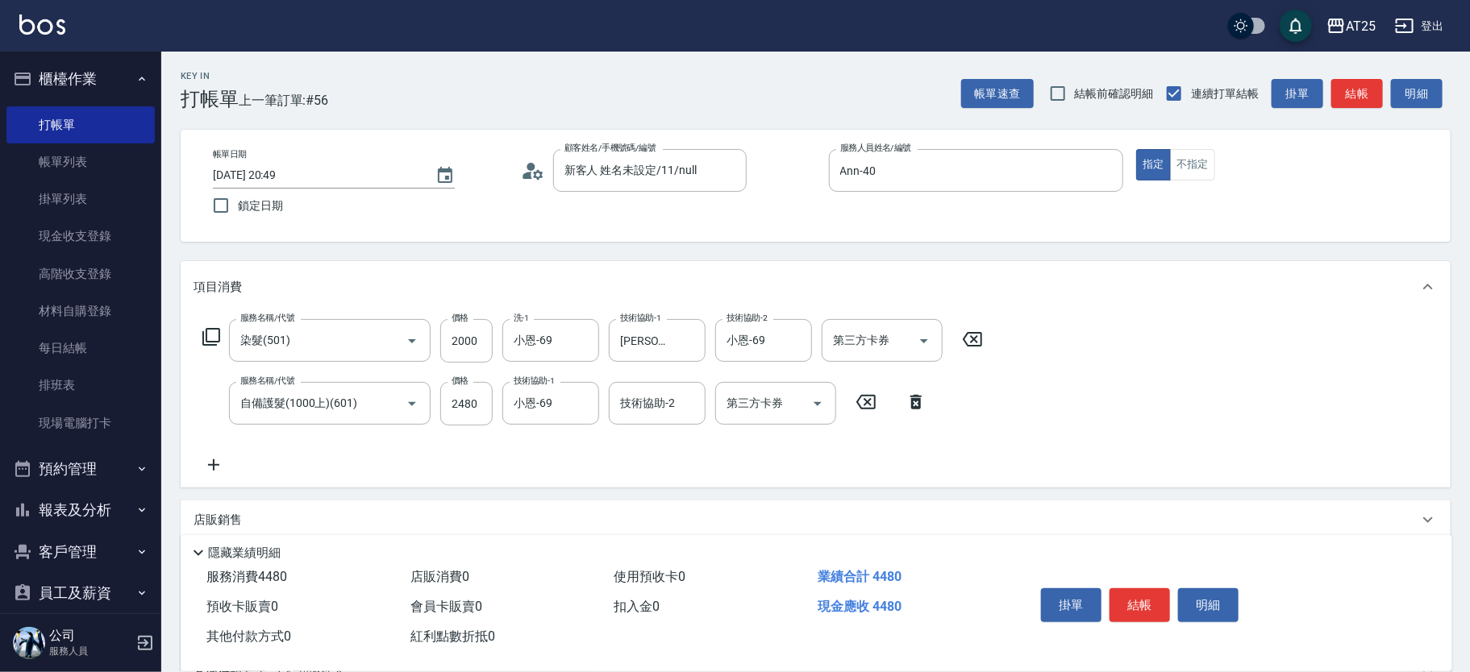
click at [495, 408] on div "服務名稱/代號 自備護髮(1000上)(601) 服務名稱/代號 價格 2480 價格 技術協助-1 小恩-69 技術協助-1 技術協助-2 技術協助-2 第…" at bounding box center [565, 404] width 743 height 44
click at [487, 406] on input "2480" at bounding box center [466, 404] width 52 height 44
click at [1142, 593] on button "結帳" at bounding box center [1139, 606] width 60 height 34
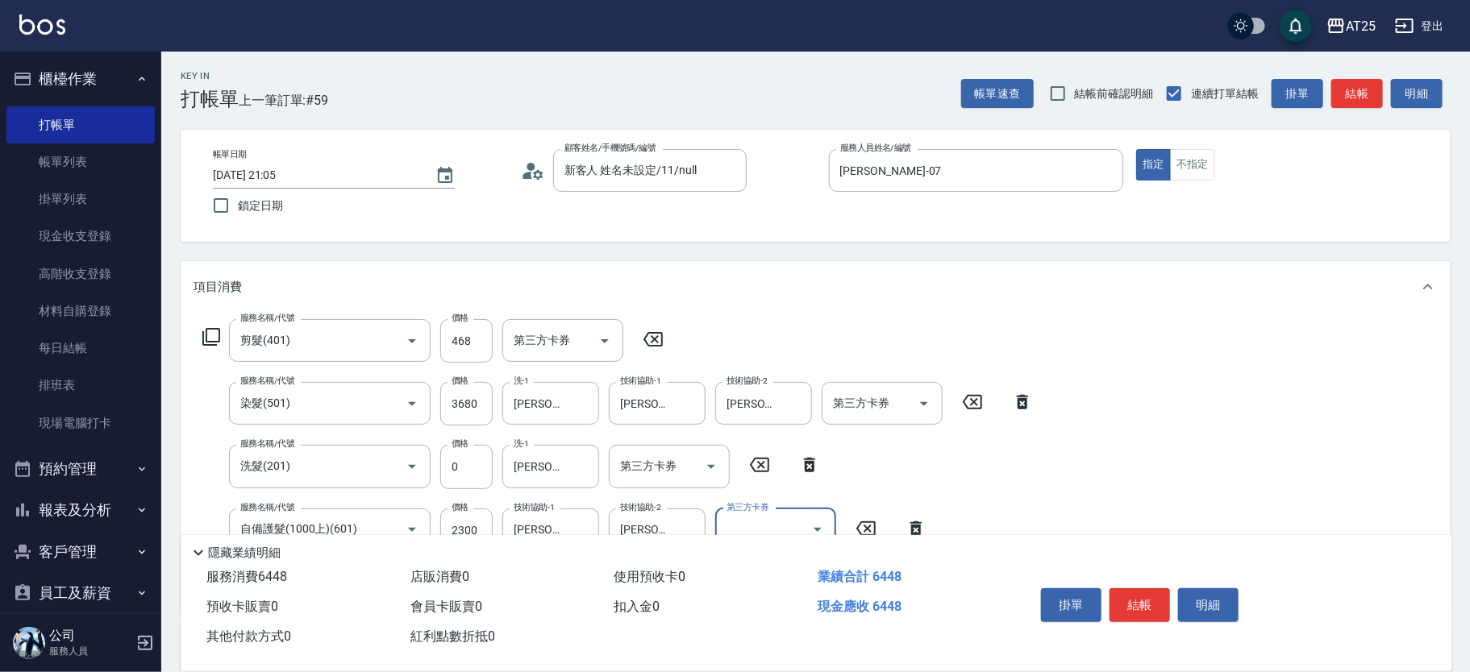
scroll to position [338, 0]
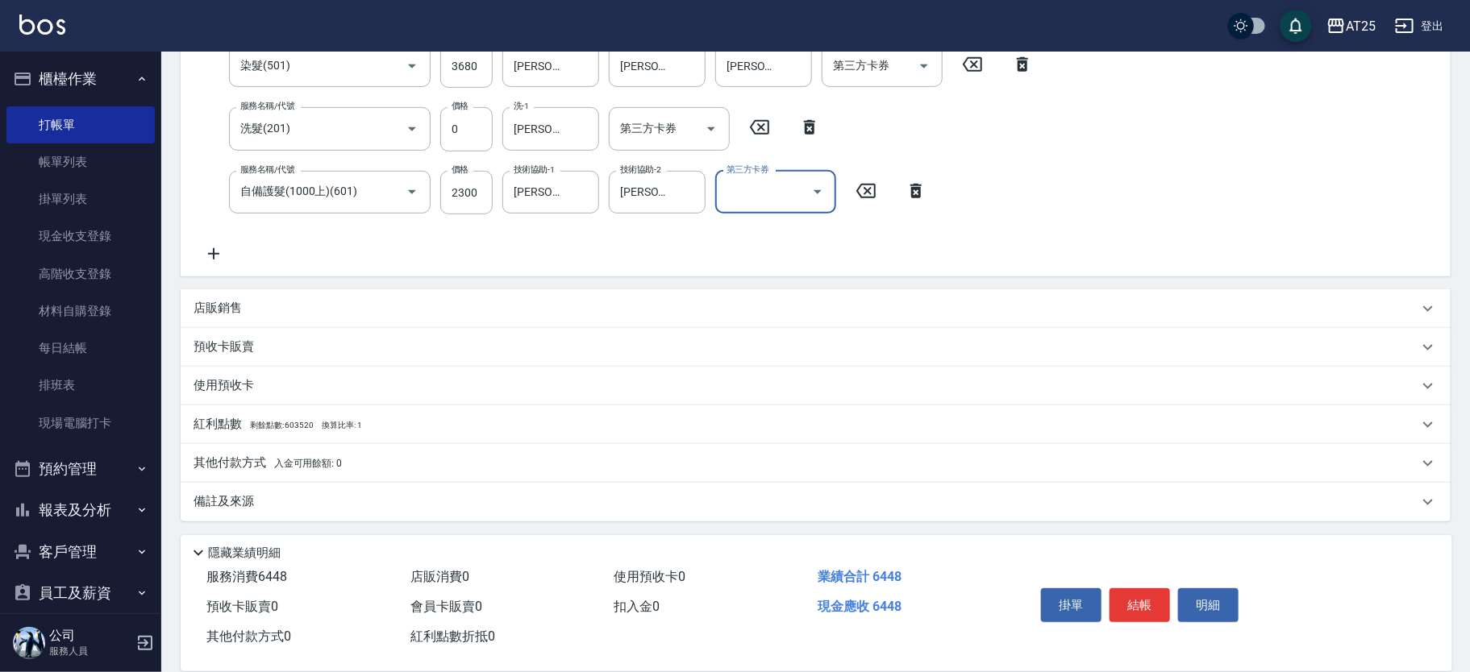
click at [283, 467] on span "入金可用餘額: 0" at bounding box center [308, 463] width 69 height 11
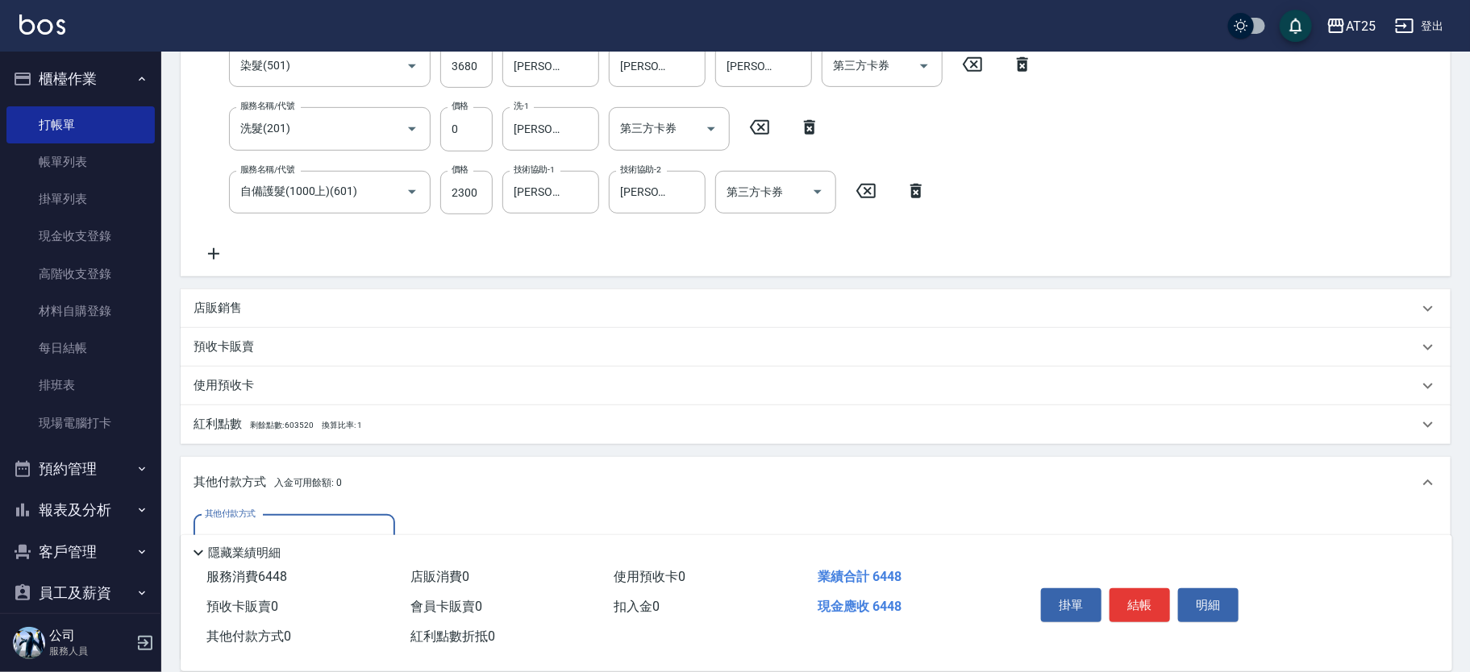
scroll to position [528, 0]
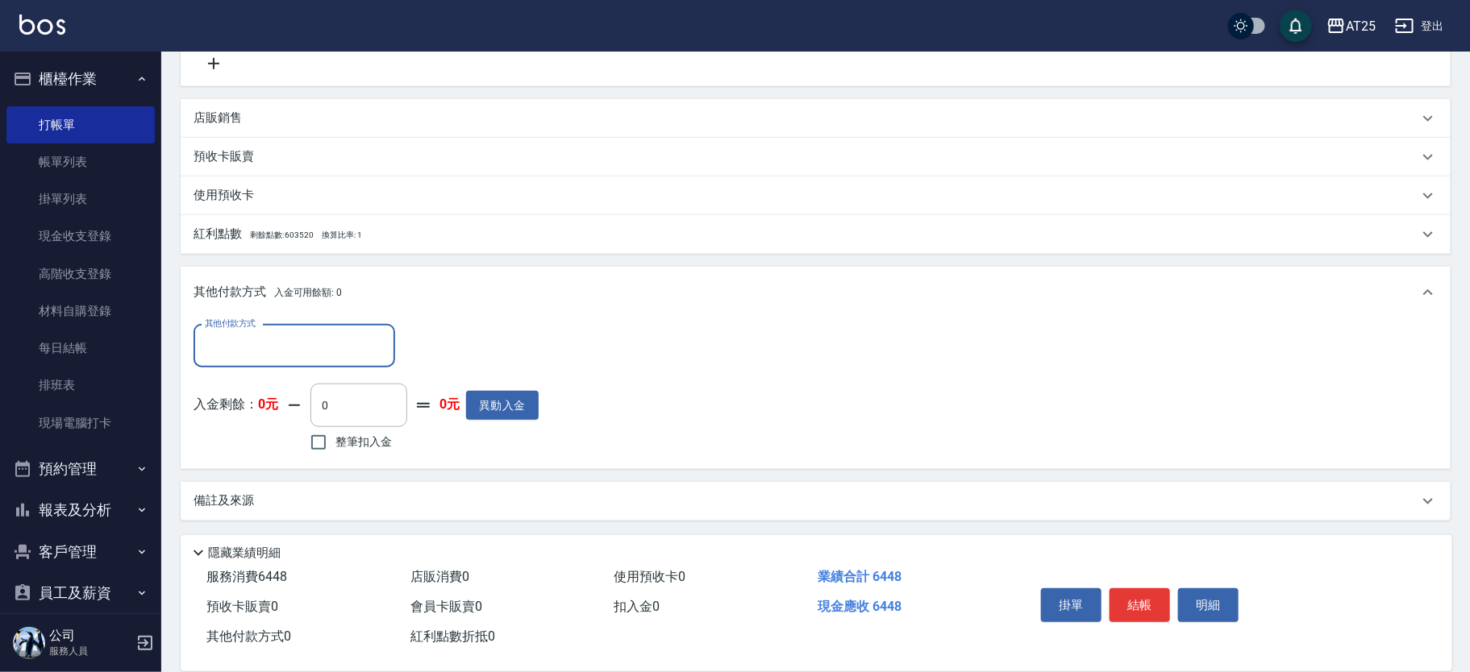
click at [200, 333] on div "其他付款方式" at bounding box center [295, 346] width 202 height 43
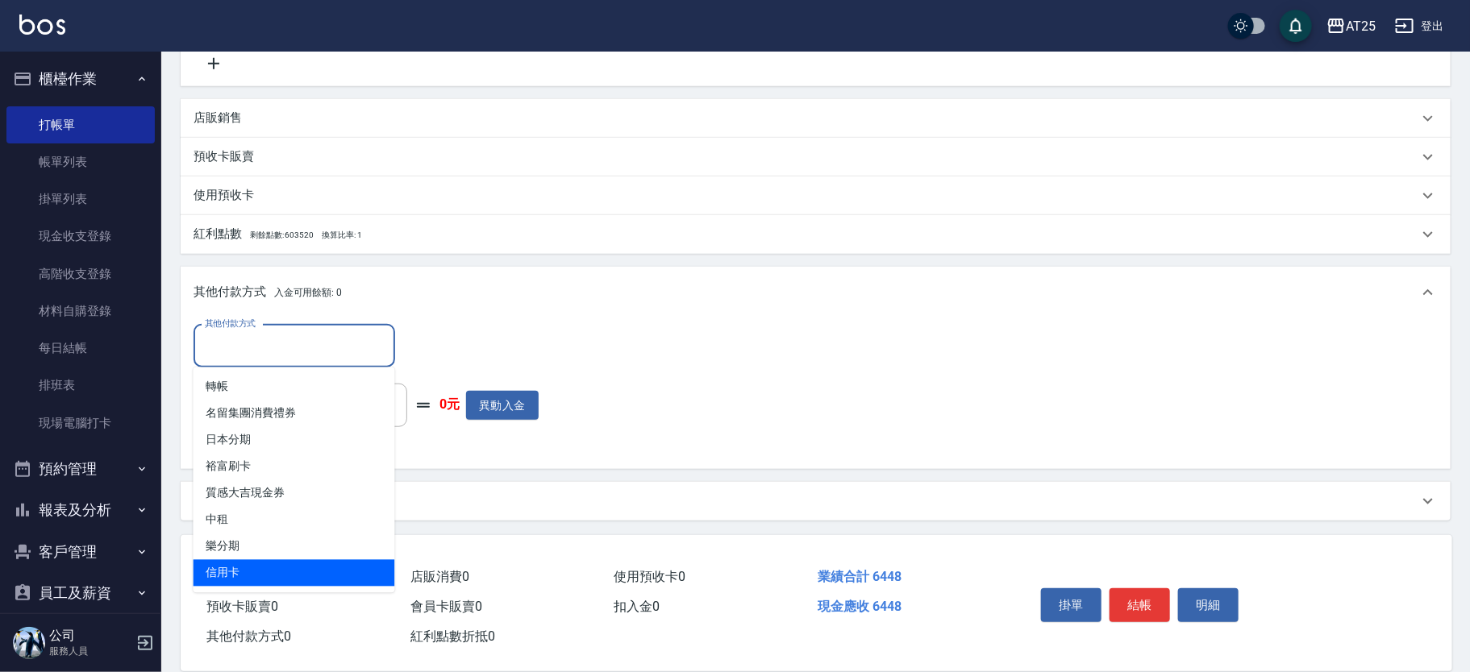
click at [266, 562] on span "信用卡" at bounding box center [295, 573] width 202 height 27
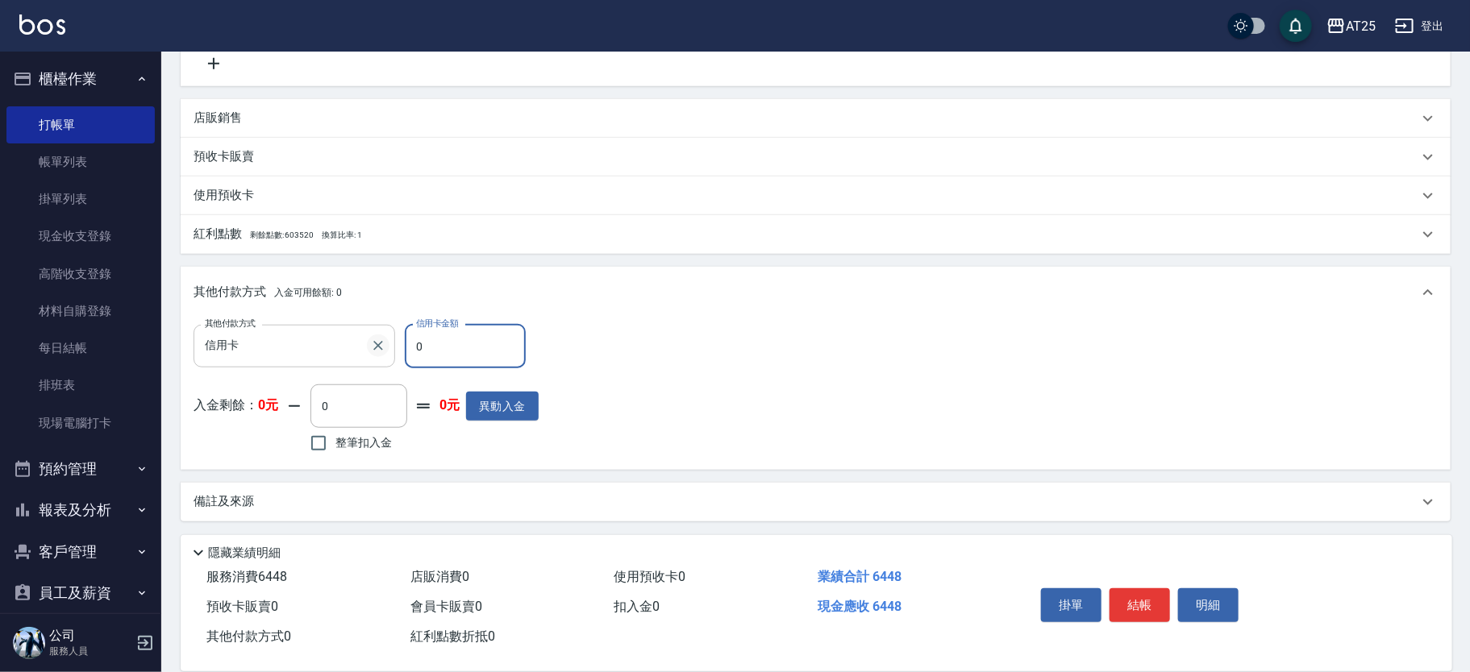
drag, startPoint x: 451, startPoint y: 354, endPoint x: 372, endPoint y: 355, distance: 78.2
click at [372, 355] on div "其他付款方式 信用卡 其他付款方式 信用卡金額 0 信用卡金額" at bounding box center [366, 347] width 345 height 44
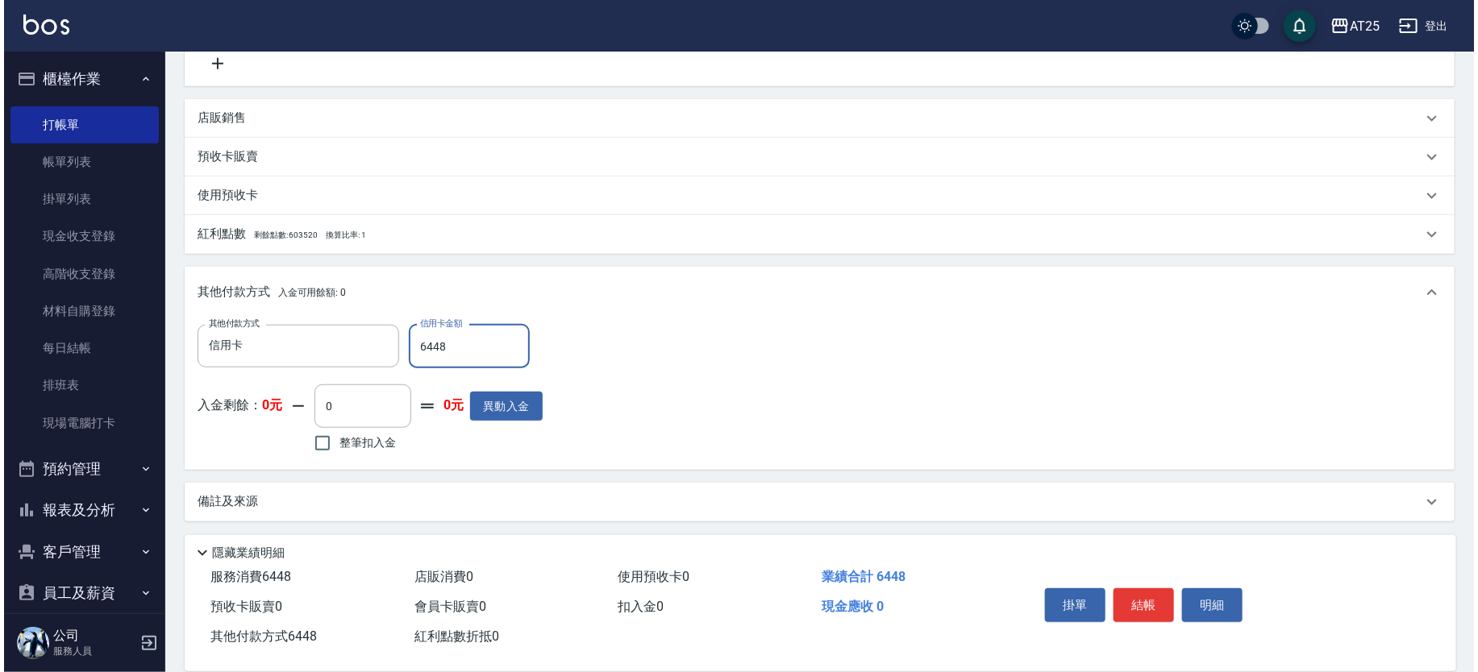
scroll to position [0, 0]
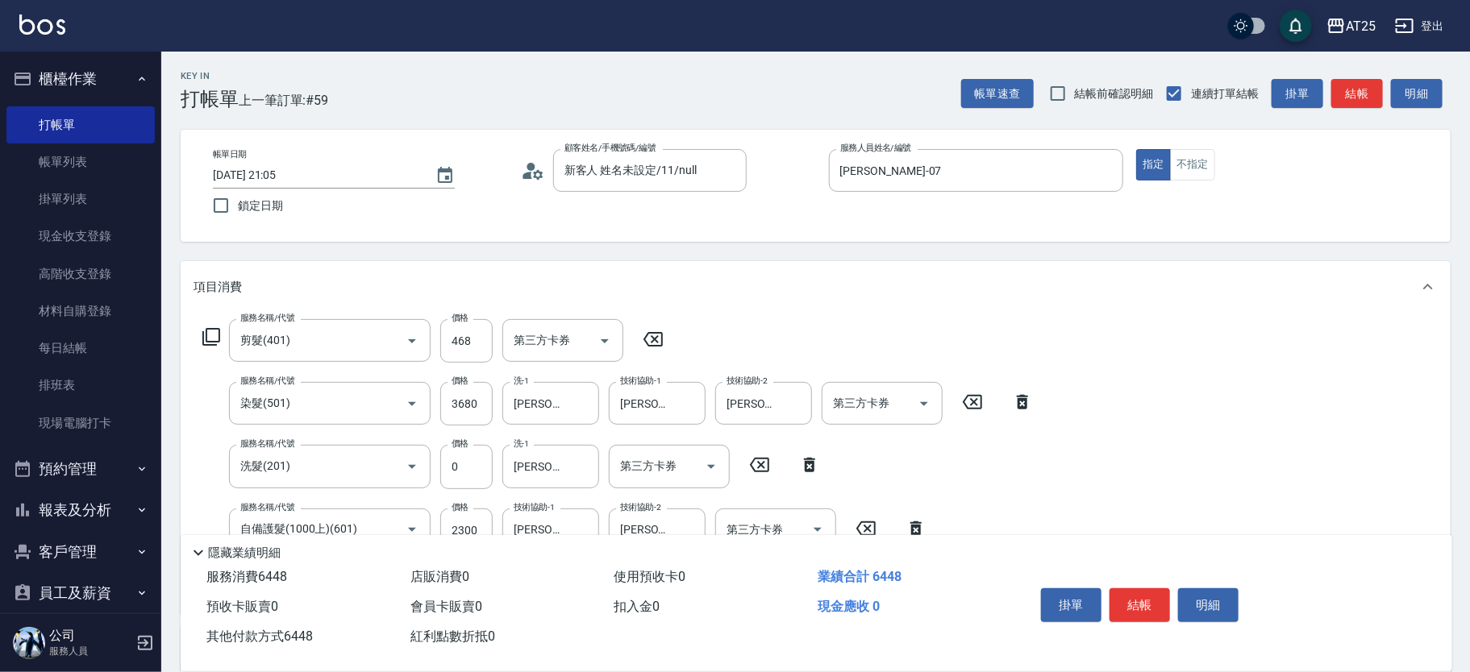
click at [1151, 596] on button "結帳" at bounding box center [1139, 606] width 60 height 34
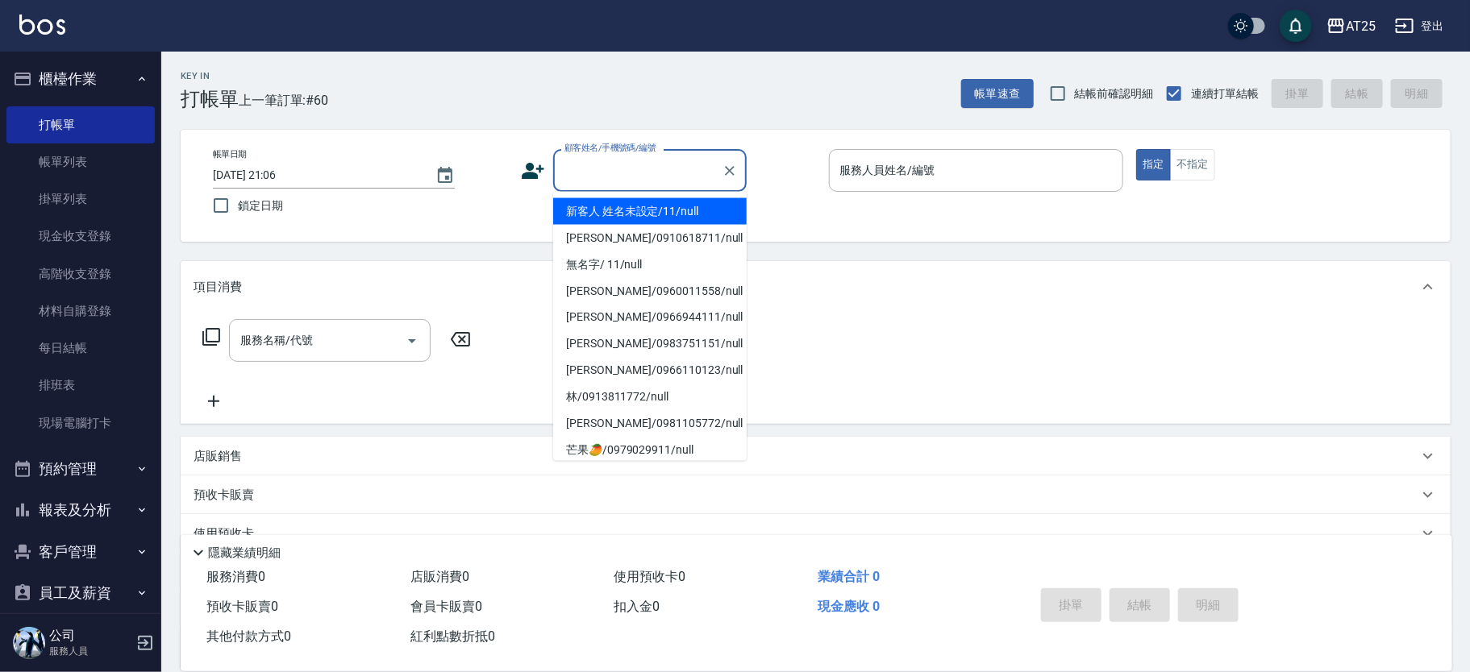
click at [665, 168] on input "顧客姓名/手機號碼/編號" at bounding box center [637, 170] width 155 height 28
click at [695, 214] on li "新客人 姓名未設定/11/null" at bounding box center [650, 211] width 194 height 27
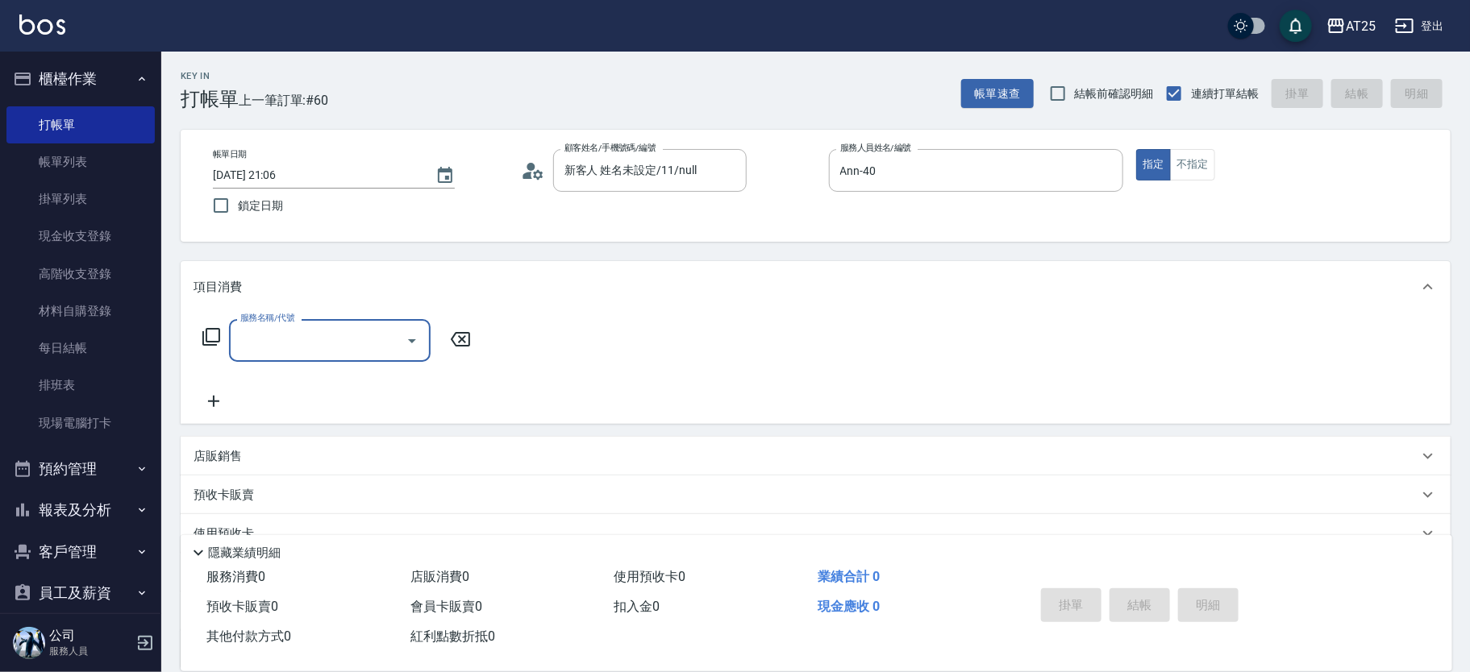
drag, startPoint x: 194, startPoint y: 343, endPoint x: 213, endPoint y: 343, distance: 19.4
click at [195, 343] on div "服務名稱/代號 服務名稱/代號" at bounding box center [337, 340] width 287 height 43
click at [213, 343] on icon at bounding box center [211, 336] width 19 height 19
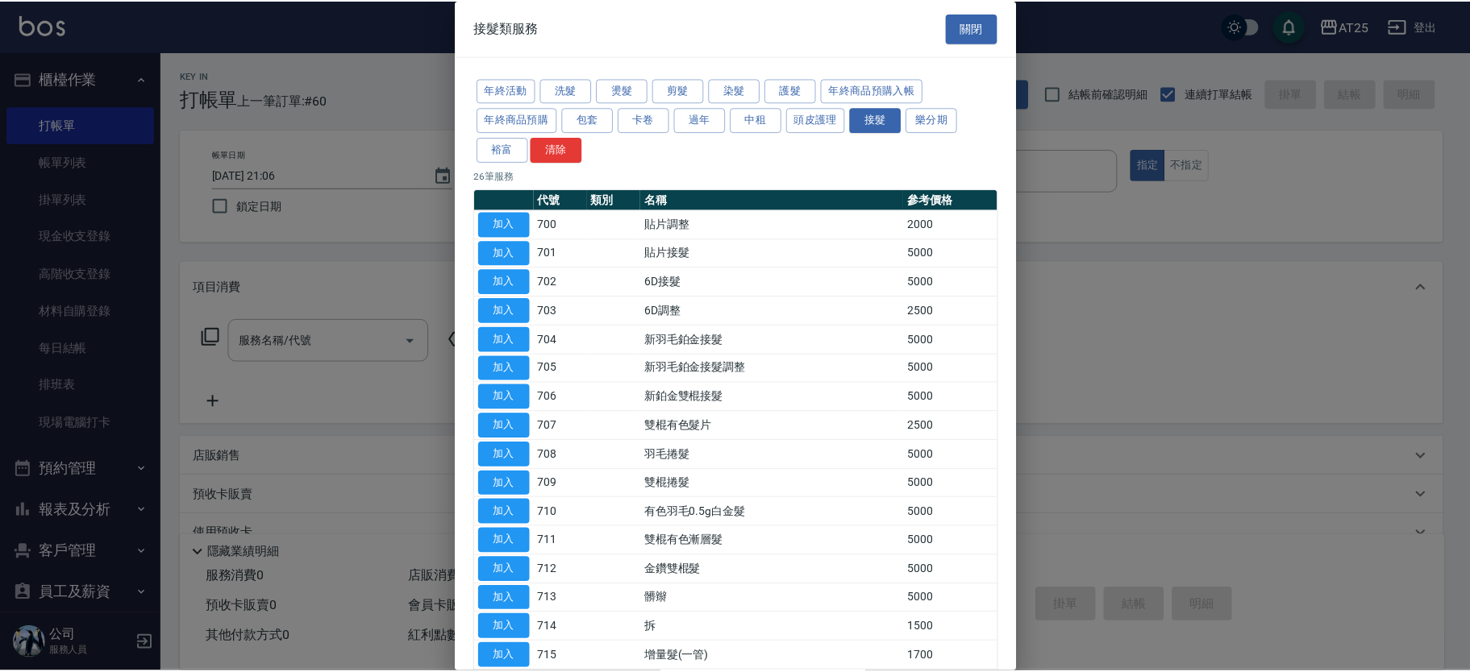
scroll to position [374, 0]
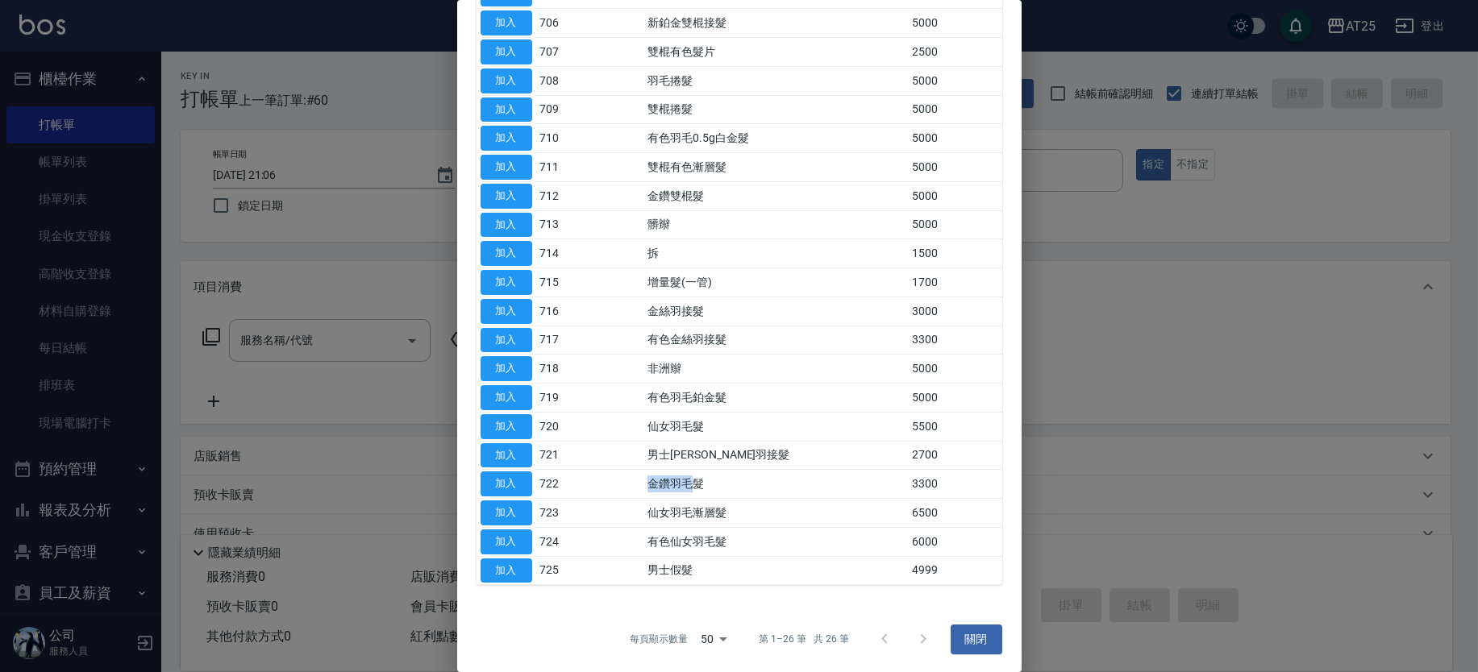
drag, startPoint x: 651, startPoint y: 478, endPoint x: 621, endPoint y: 467, distance: 31.9
click at [746, 479] on tr "加入 722 金鑽羽毛髮 3300" at bounding box center [739, 484] width 526 height 29
click at [527, 475] on button "加入" at bounding box center [507, 484] width 52 height 25
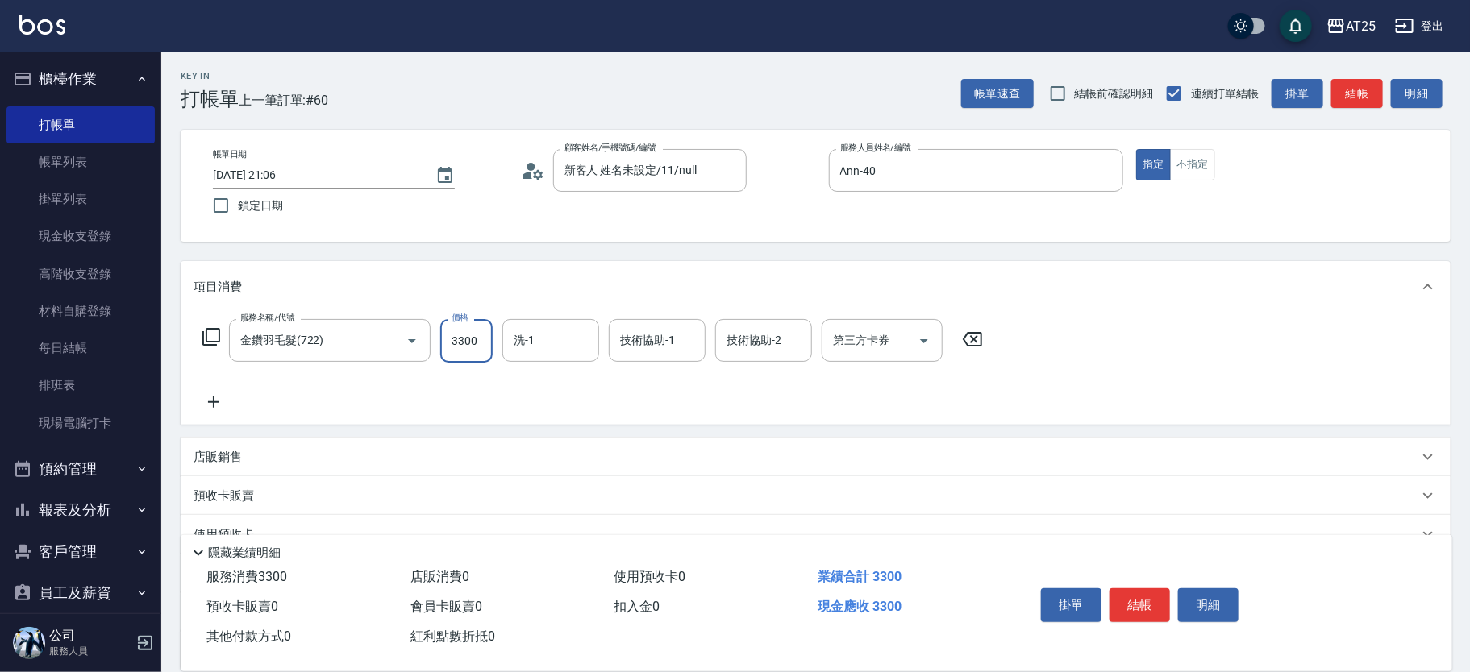
click at [462, 332] on input "3300" at bounding box center [466, 341] width 52 height 44
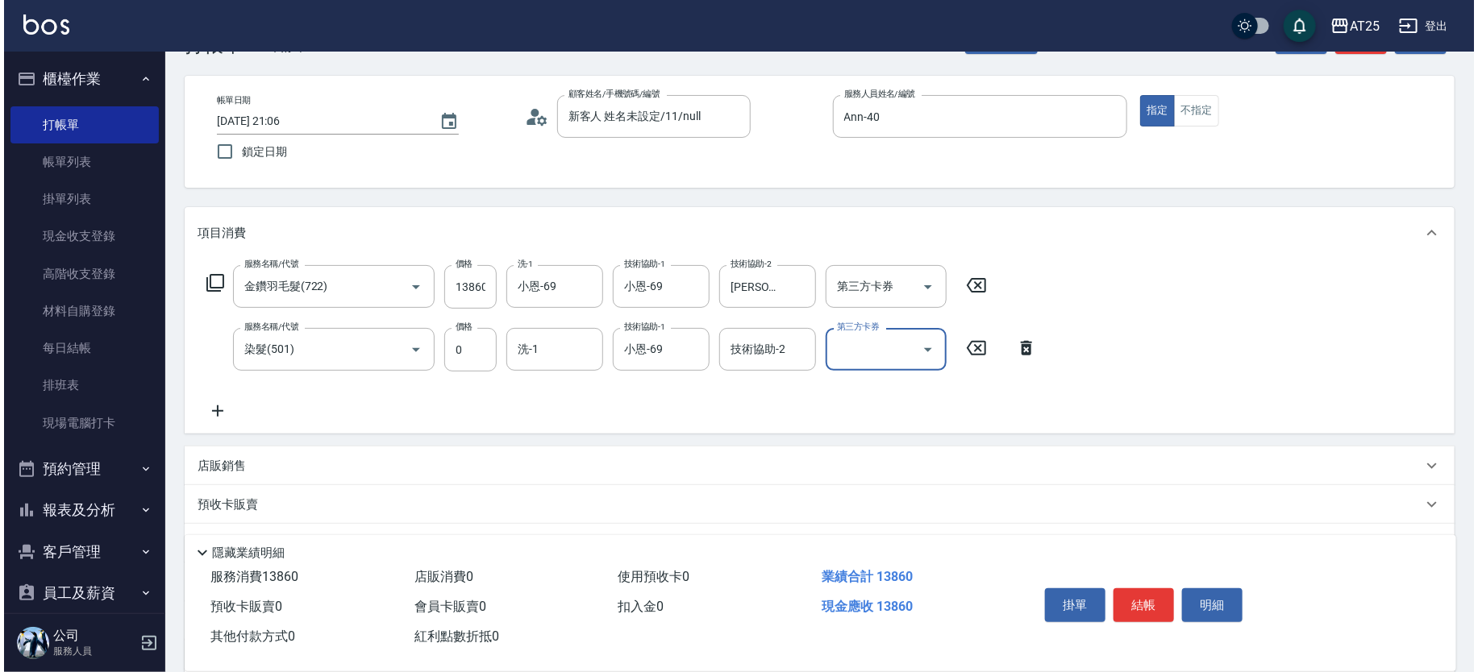
scroll to position [59, 0]
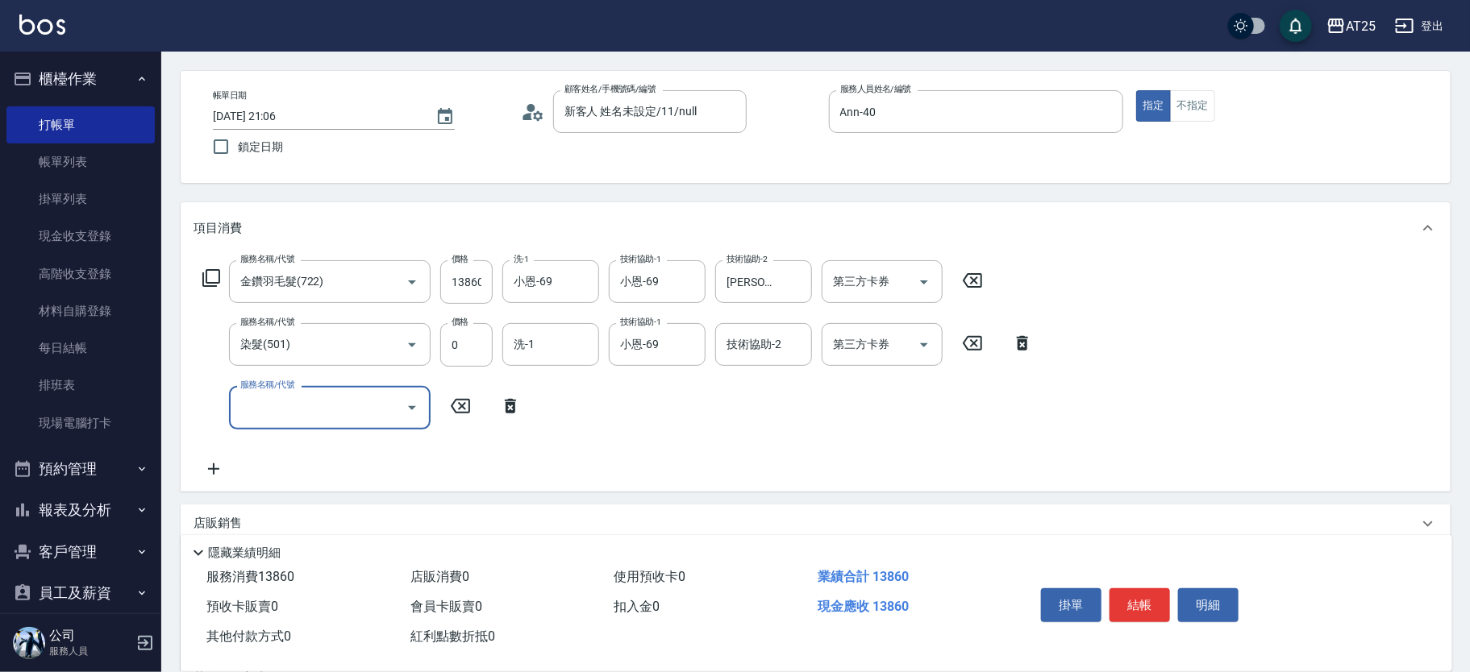
click at [215, 277] on icon at bounding box center [211, 277] width 19 height 19
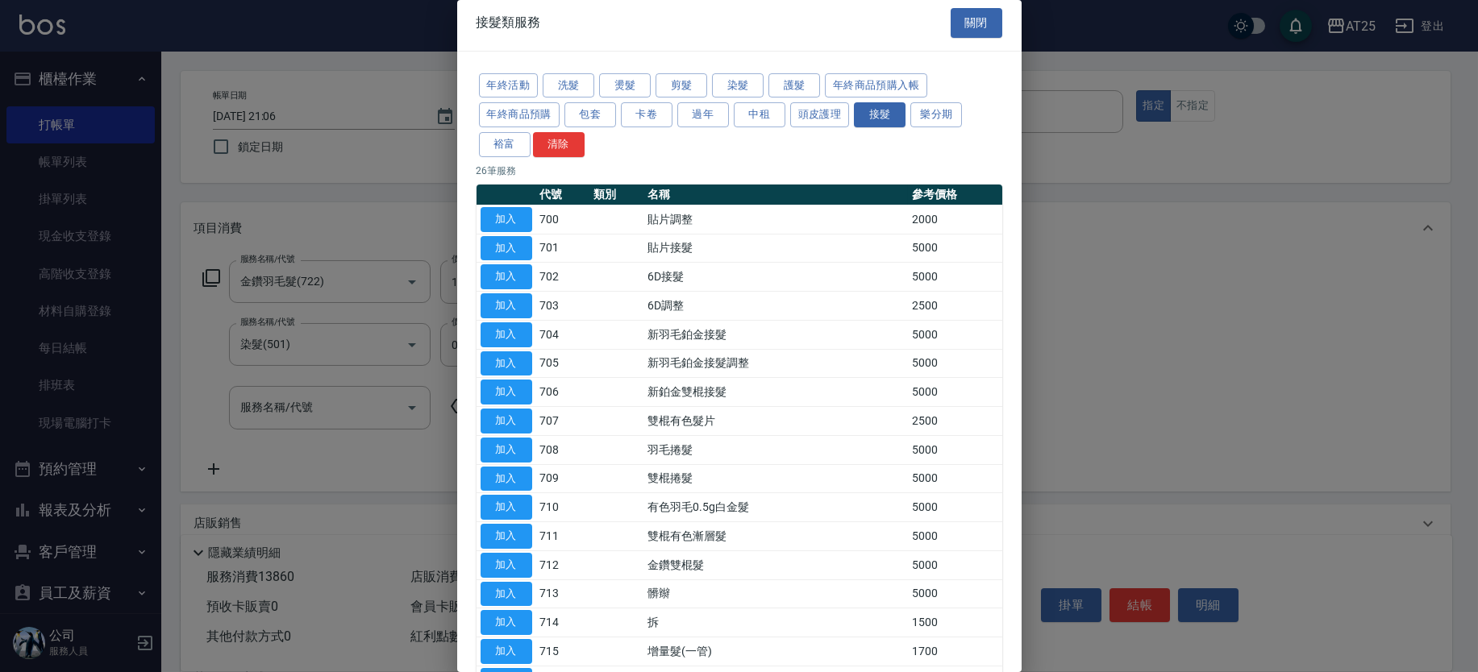
scroll to position [0, 0]
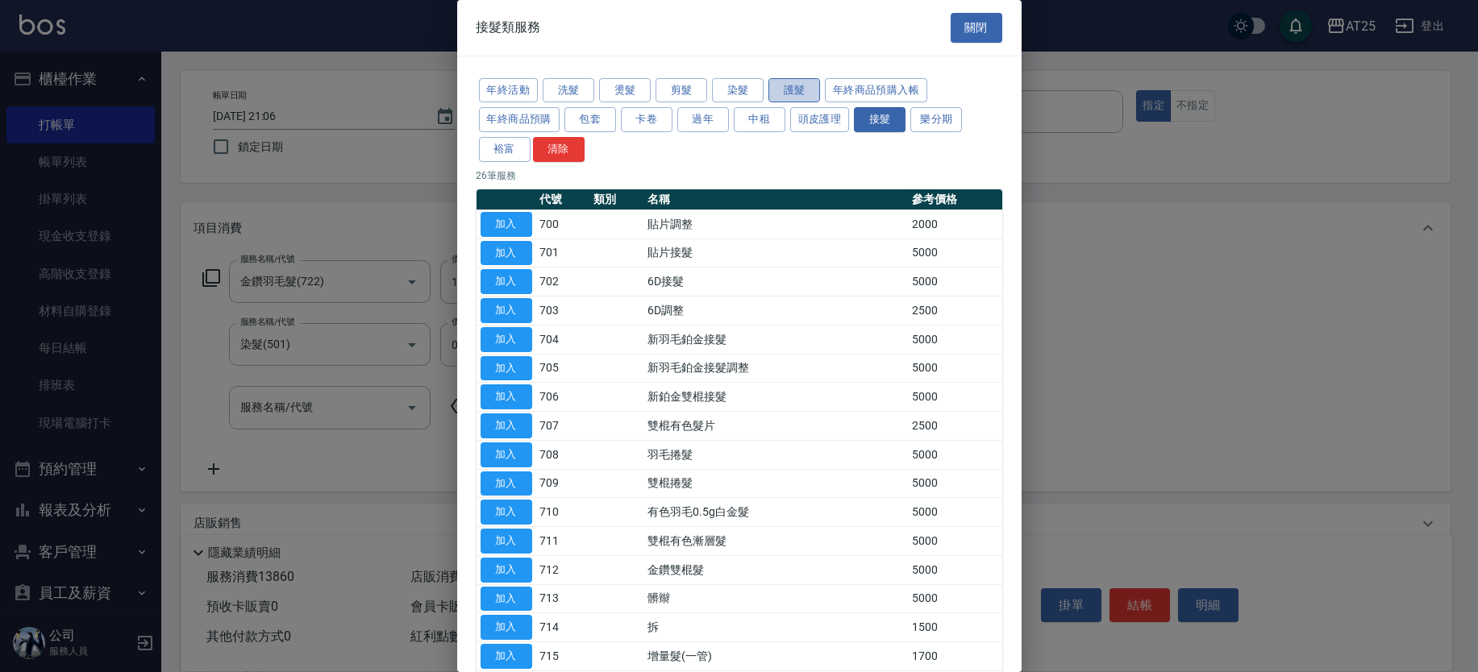
click at [801, 83] on button "護髮" at bounding box center [794, 90] width 52 height 25
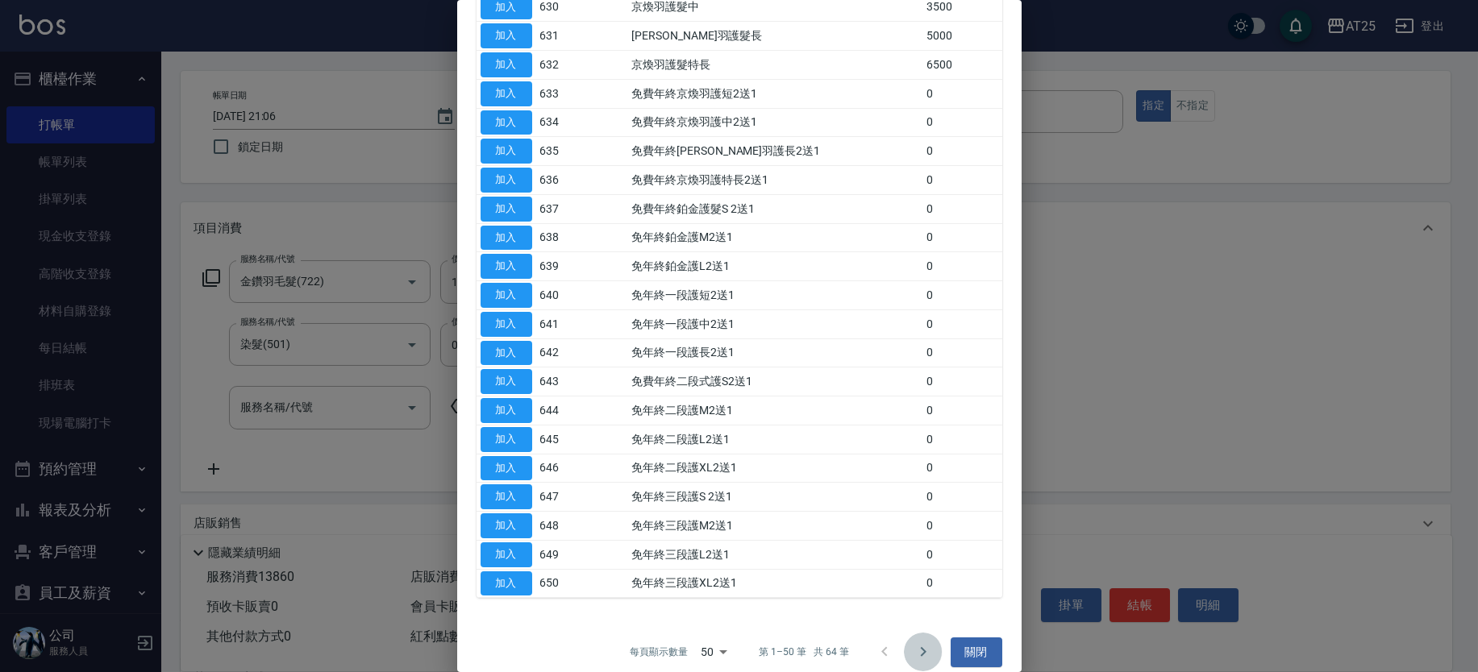
click at [913, 643] on icon "Go to next page" at bounding box center [922, 652] width 19 height 19
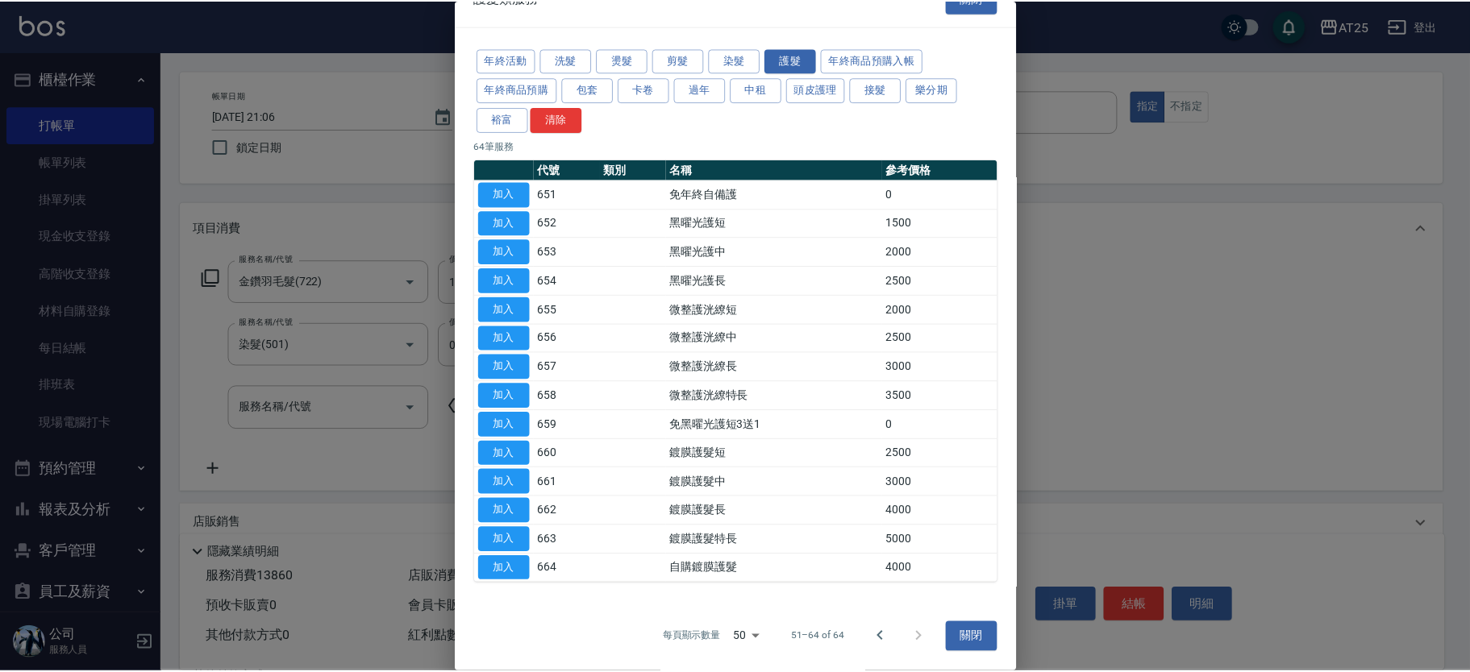
scroll to position [29, 0]
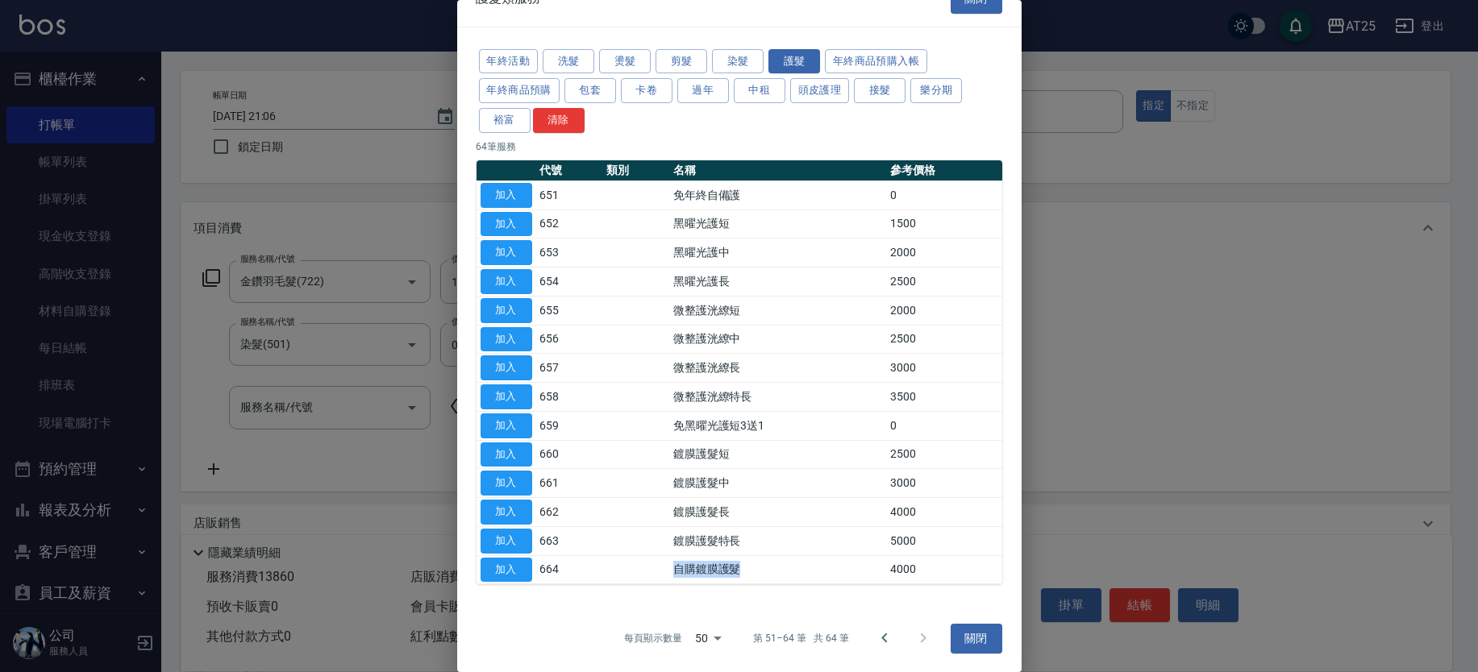
click at [767, 576] on tr "加入 664 自購鍍膜護髮 4000" at bounding box center [739, 570] width 526 height 29
click at [513, 563] on button "加入" at bounding box center [507, 570] width 52 height 25
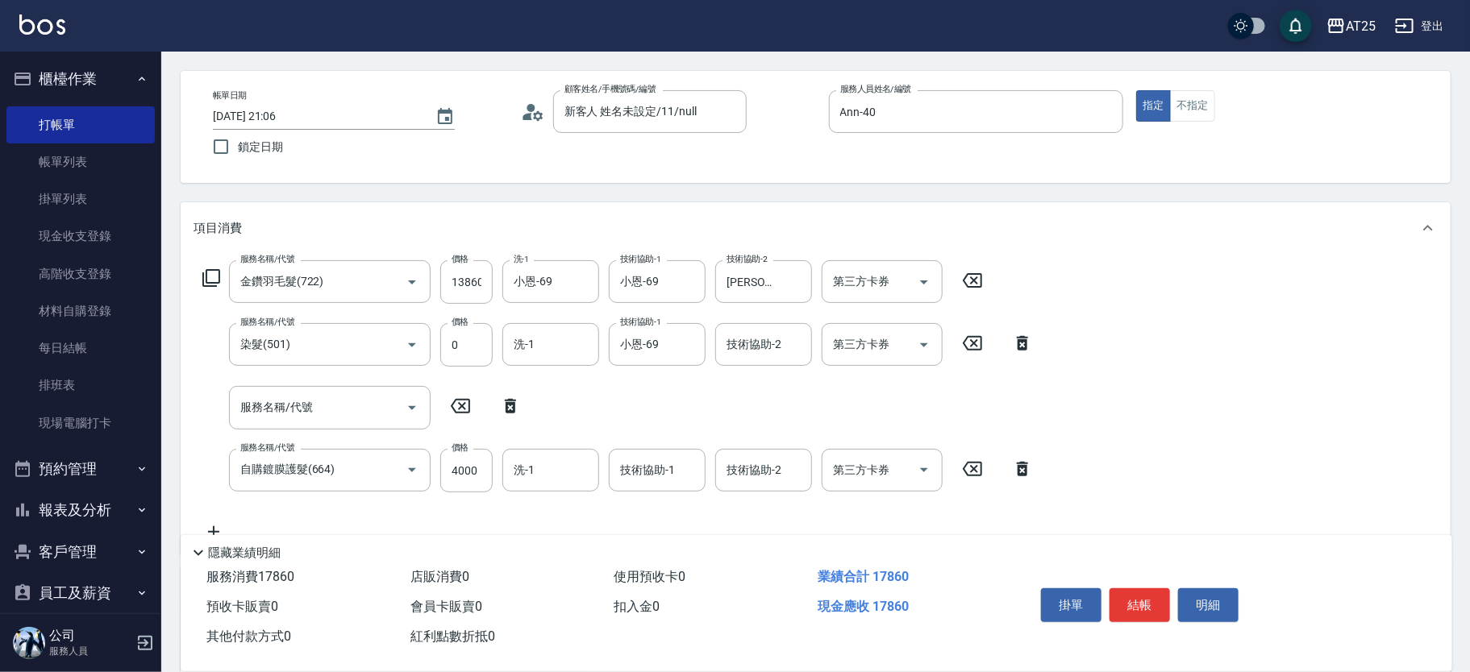
click at [515, 408] on icon at bounding box center [510, 406] width 40 height 19
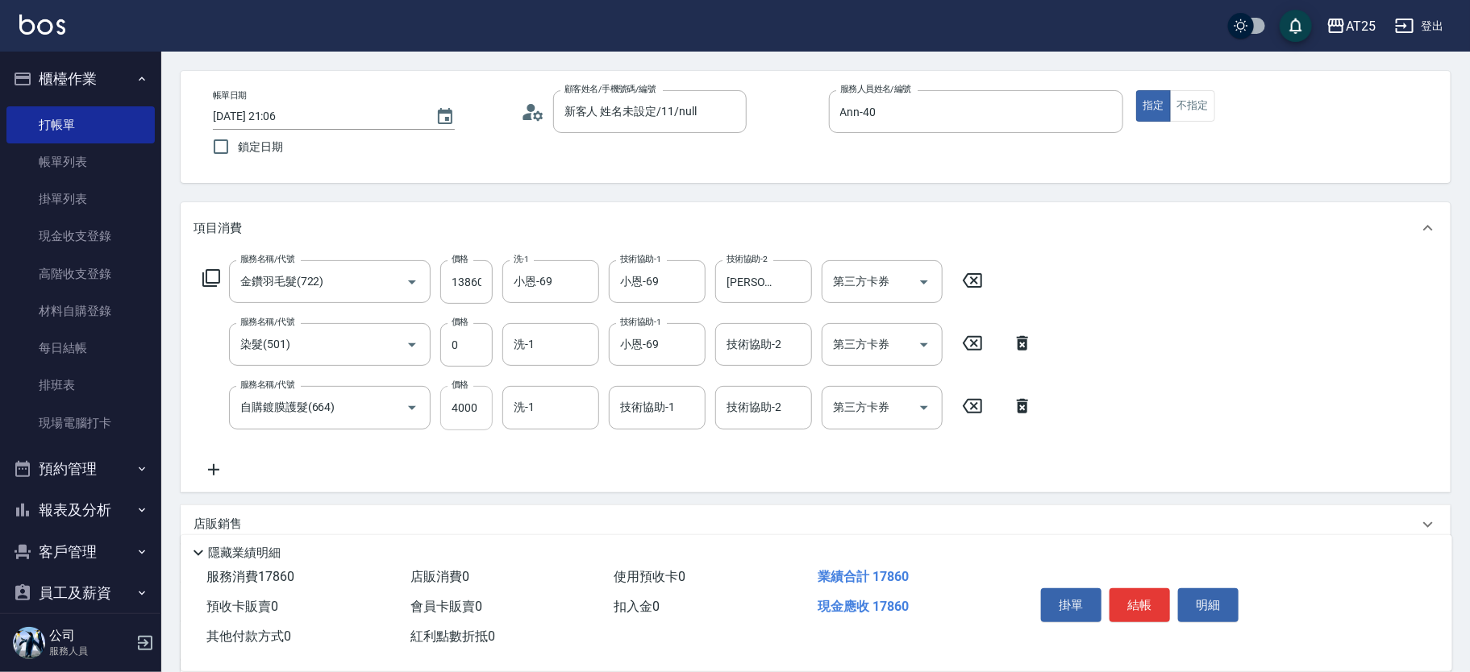
click at [470, 421] on input "4000" at bounding box center [466, 408] width 52 height 44
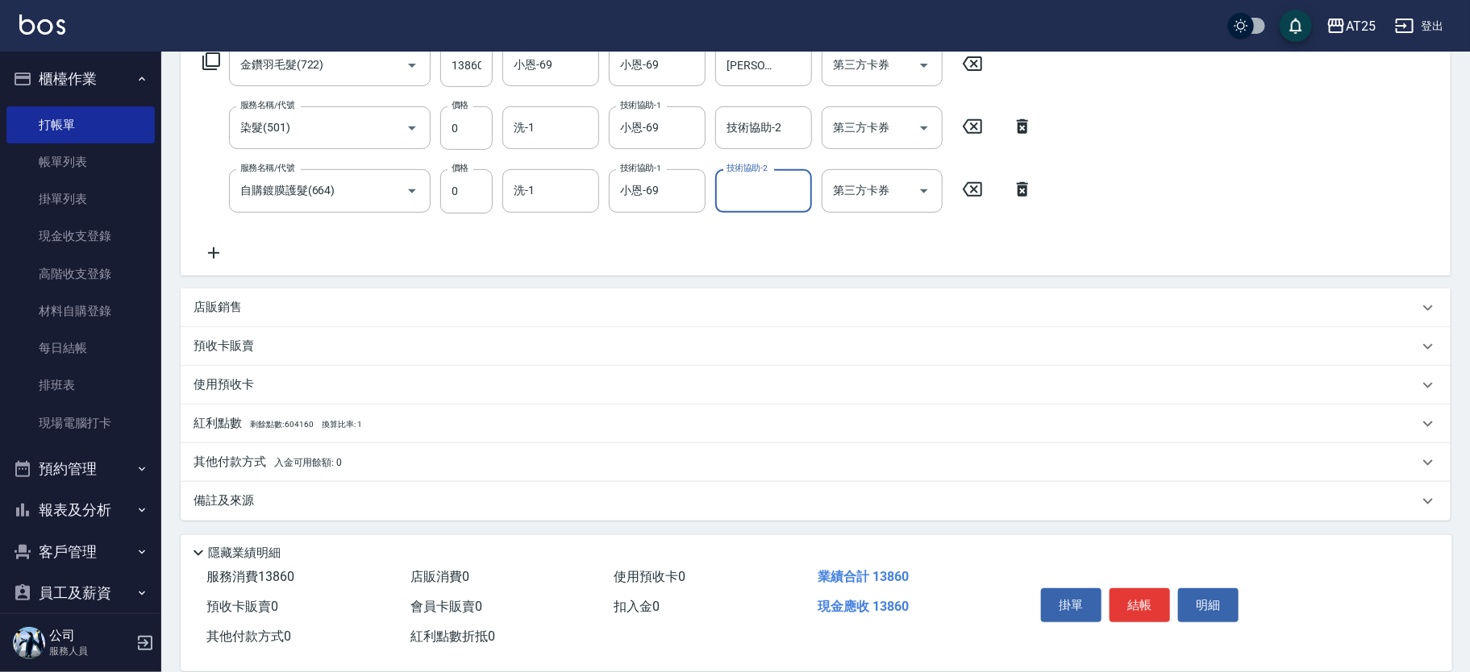
click at [264, 466] on p "其他付款方式 入金可用餘額: 0" at bounding box center [268, 463] width 148 height 18
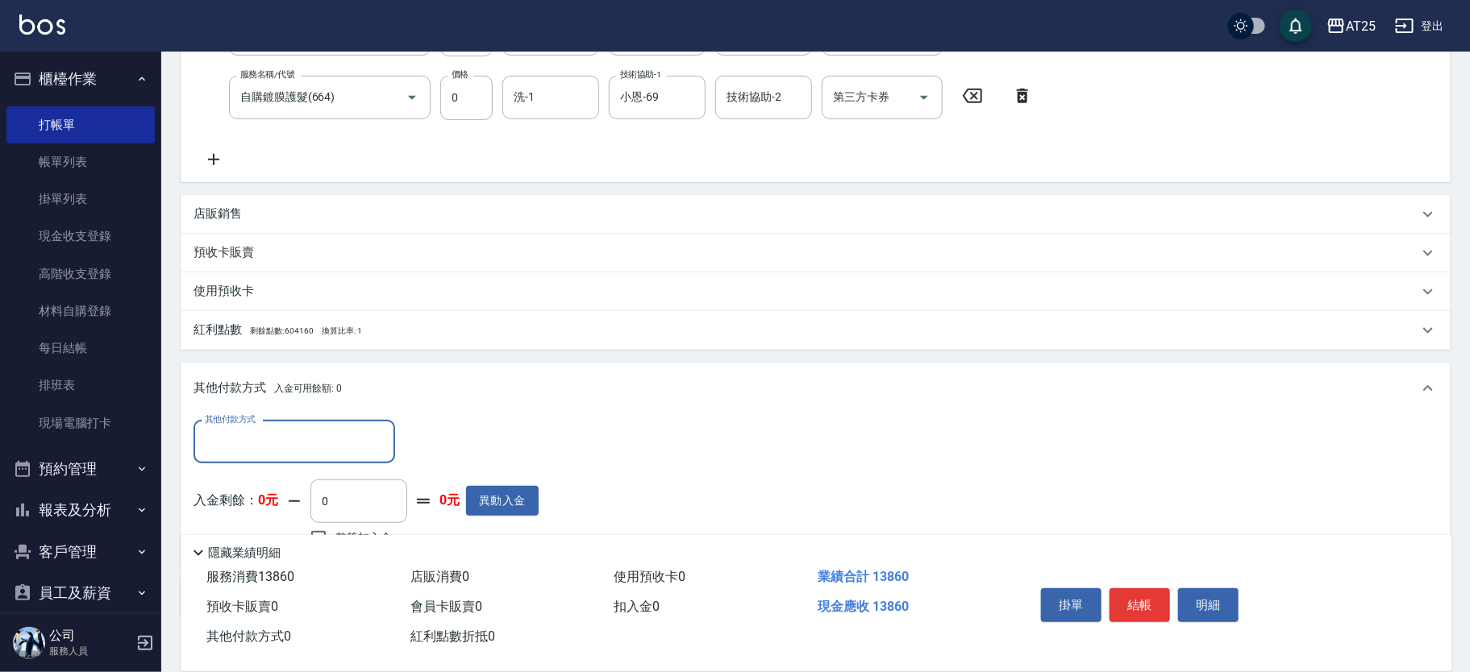
scroll to position [465, 0]
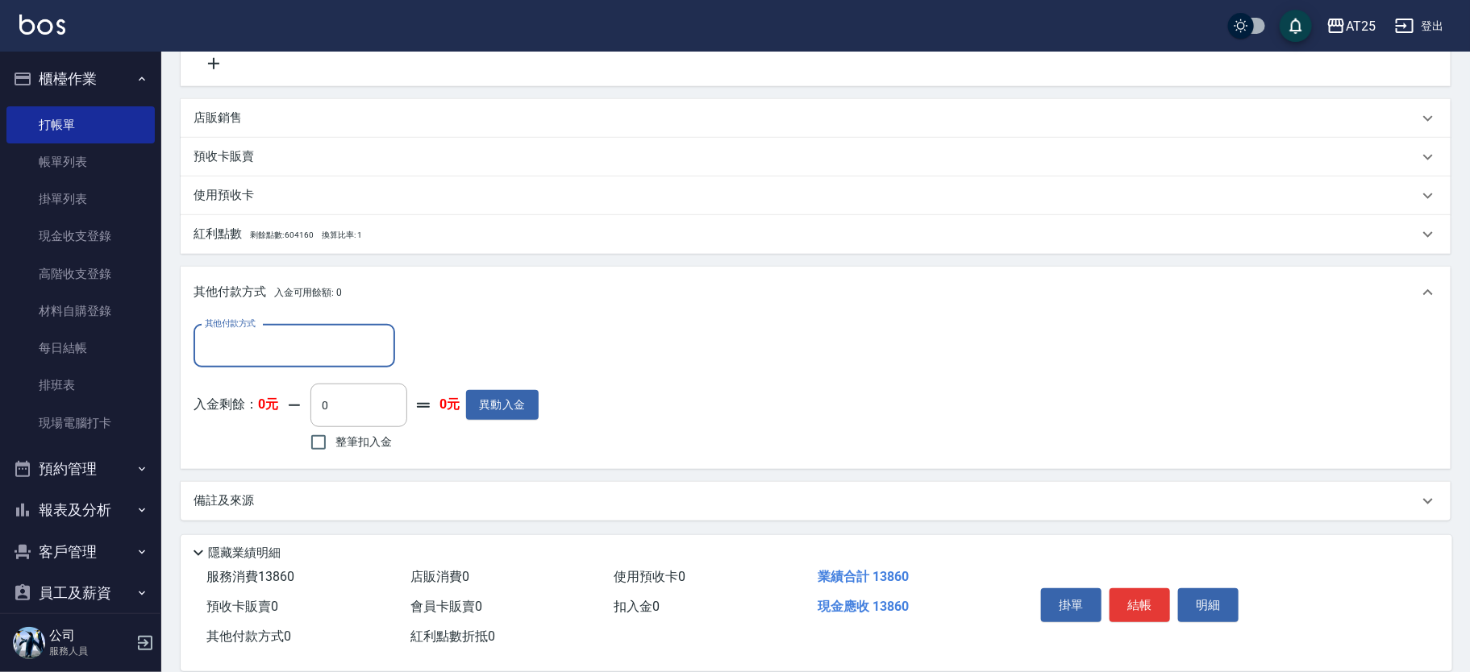
click at [356, 339] on input "其他付款方式" at bounding box center [294, 346] width 187 height 28
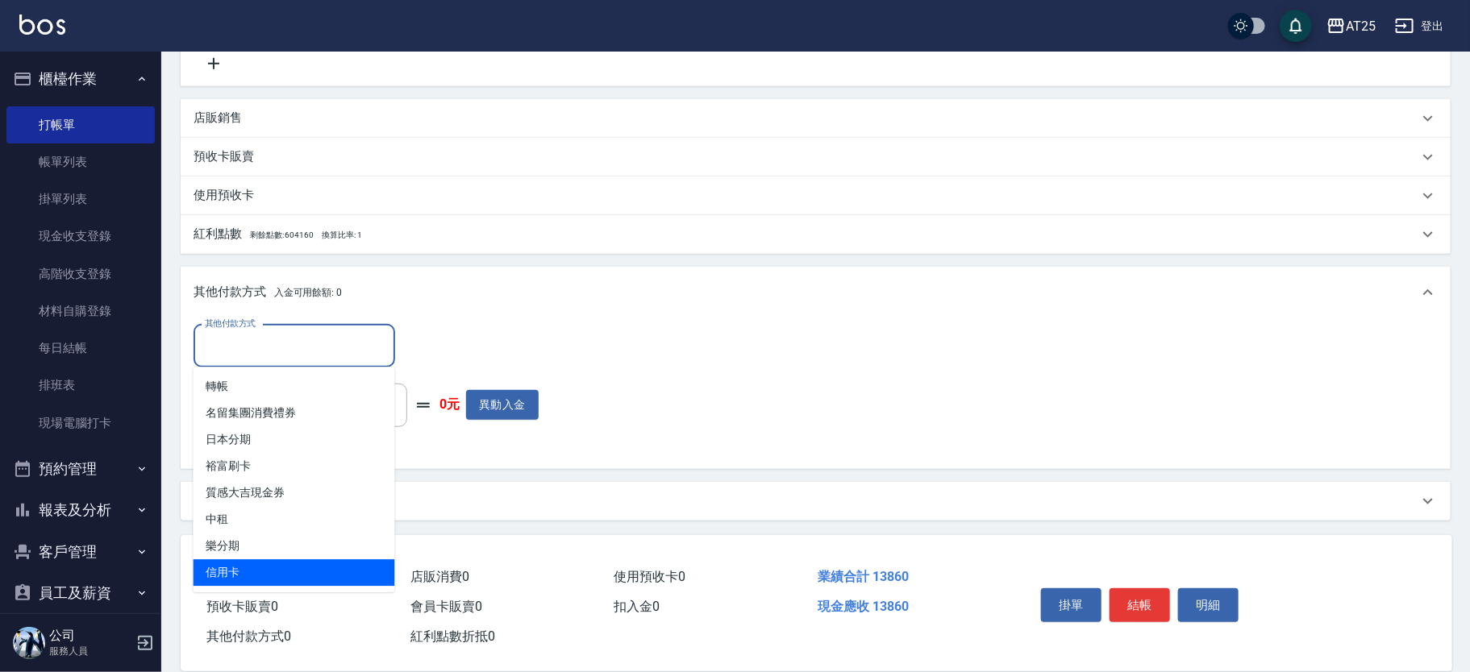
drag, startPoint x: 267, startPoint y: 574, endPoint x: 413, endPoint y: 422, distance: 210.4
click at [266, 572] on span "信用卡" at bounding box center [295, 573] width 202 height 27
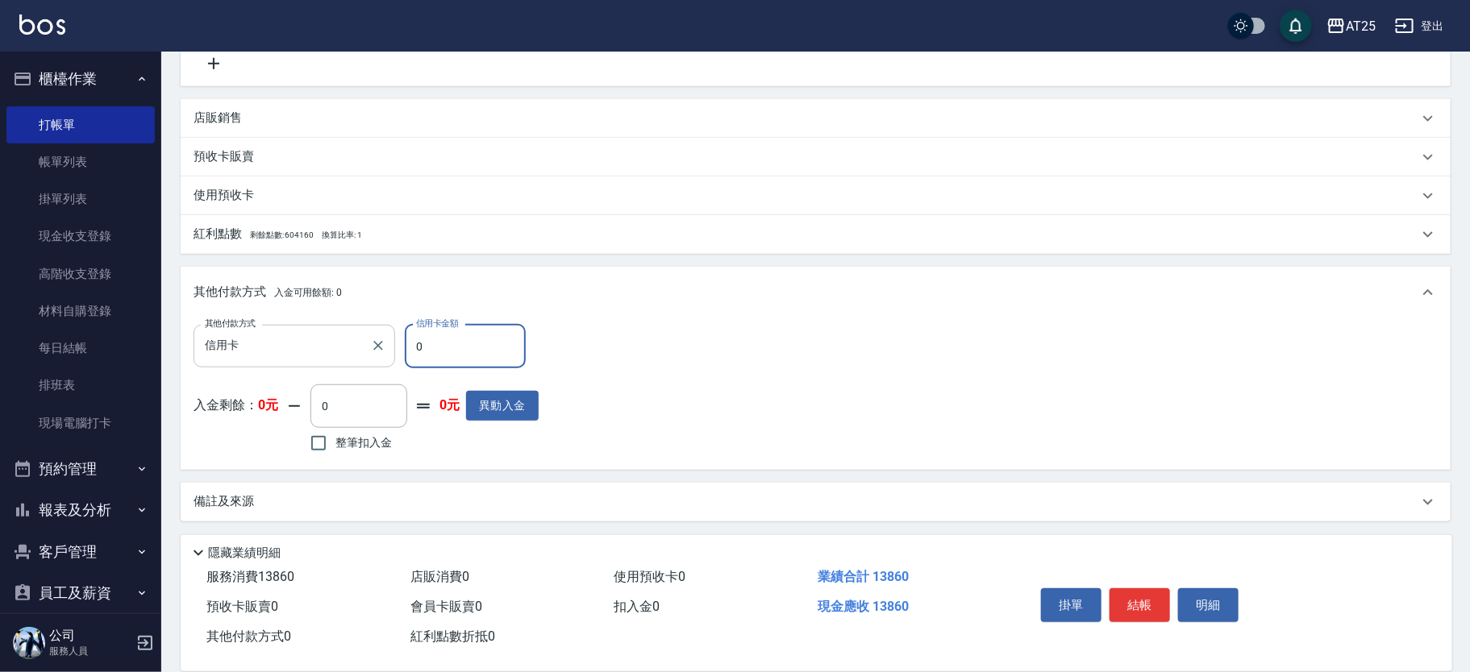
drag, startPoint x: 447, startPoint y: 350, endPoint x: 391, endPoint y: 341, distance: 57.1
click at [391, 341] on div "其他付款方式 信用卡 其他付款方式 信用卡金額 0 信用卡金額" at bounding box center [366, 347] width 345 height 44
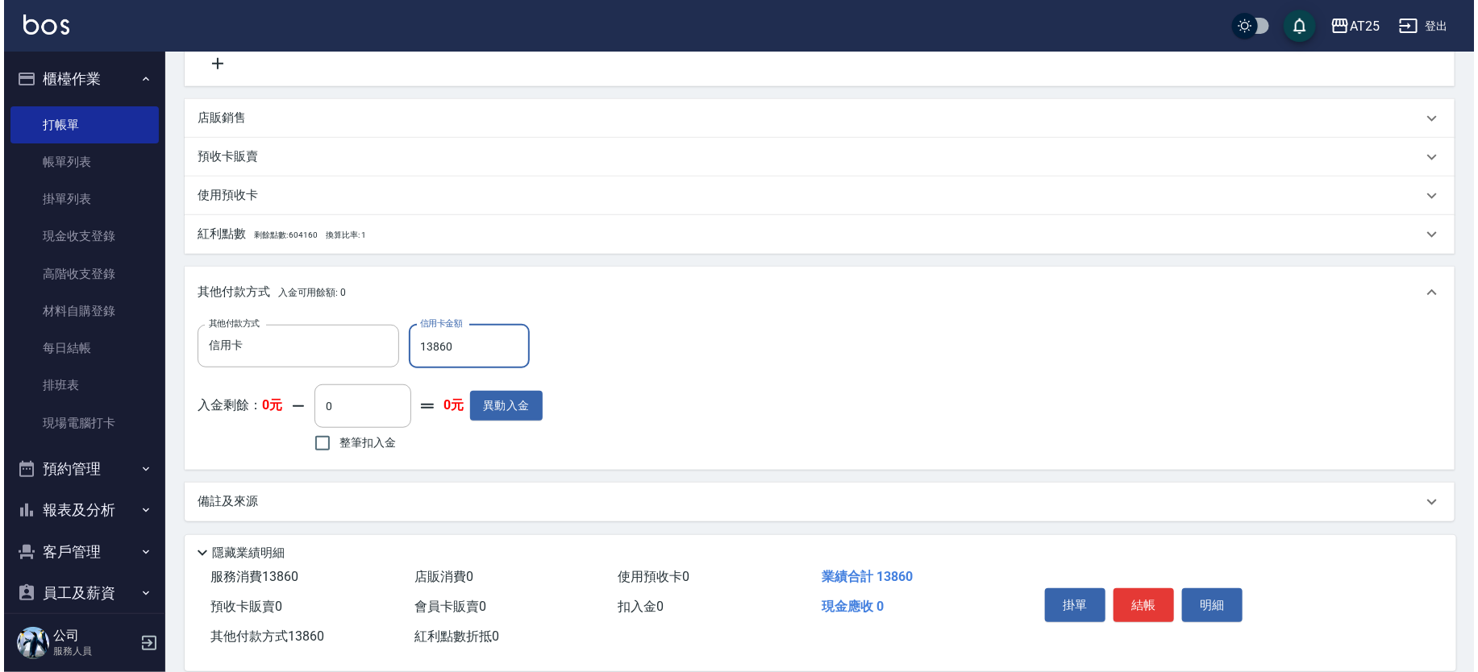
scroll to position [0, 0]
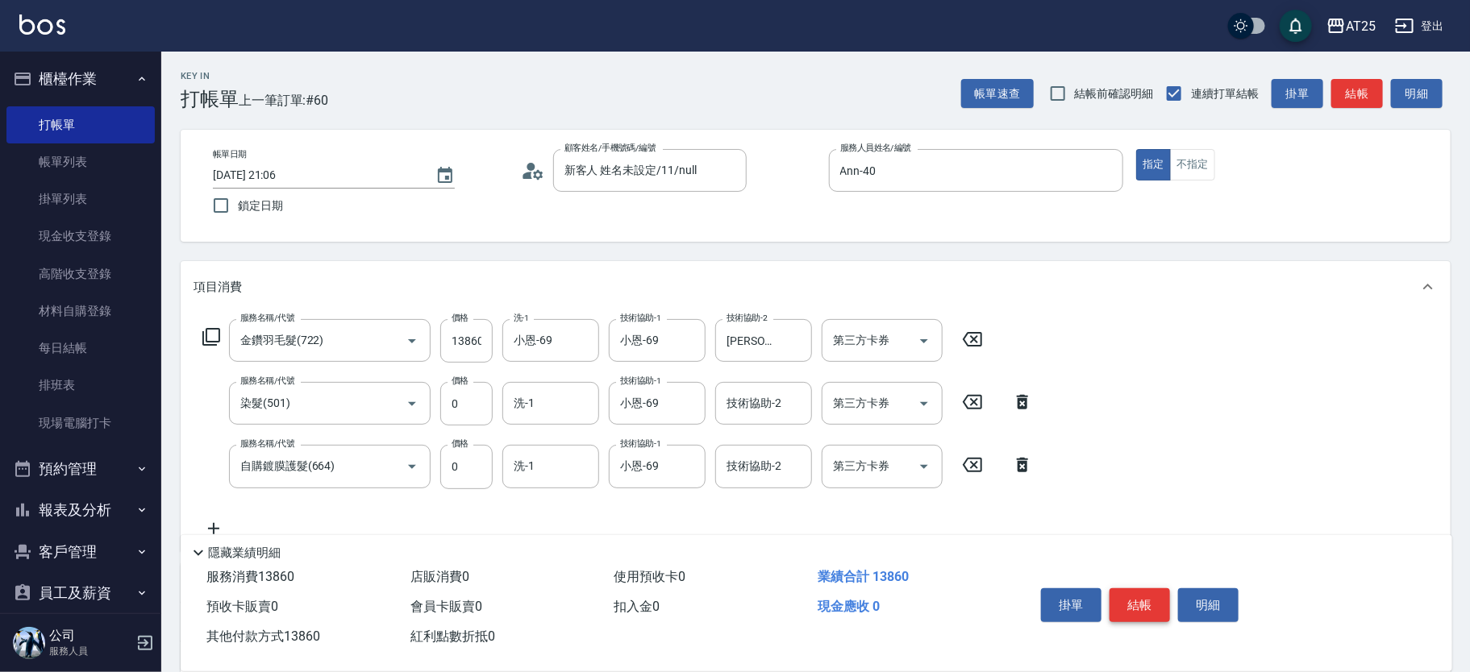
click at [1134, 605] on button "結帳" at bounding box center [1139, 606] width 60 height 34
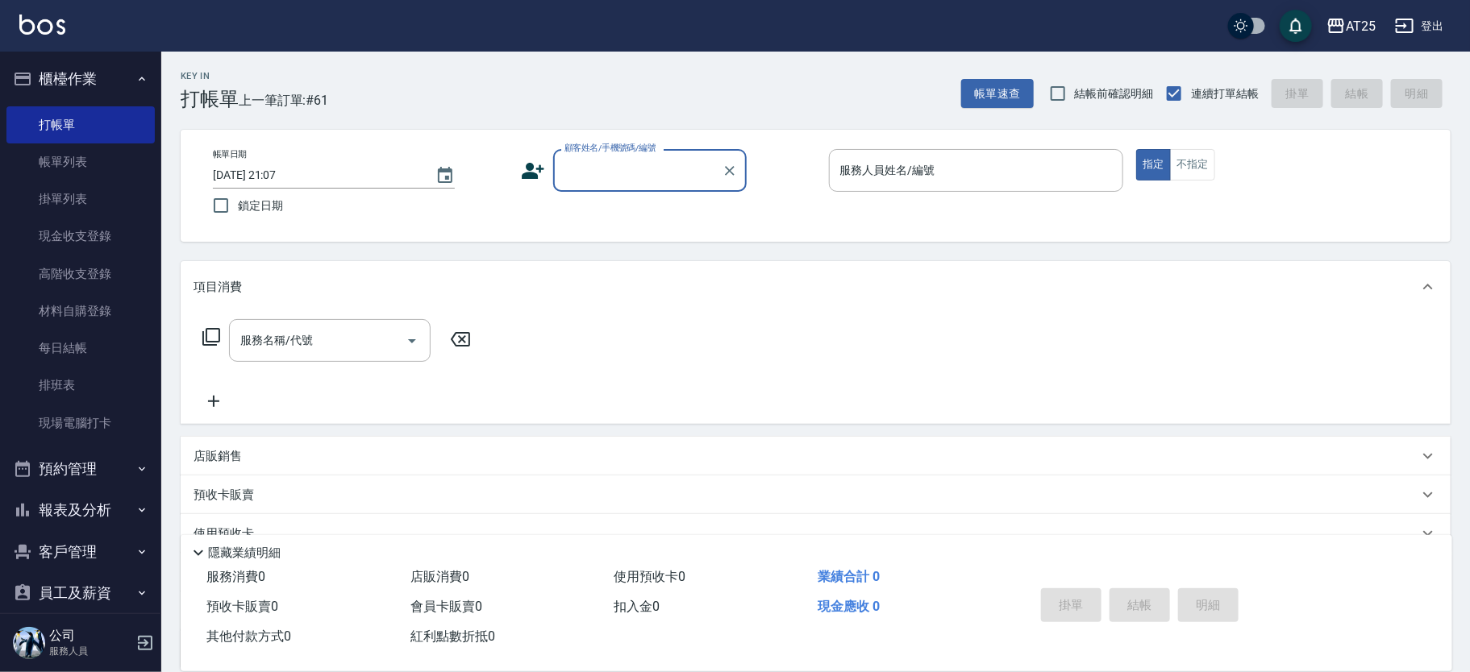
click at [641, 176] on input "顧客姓名/手機號碼/編號" at bounding box center [637, 170] width 155 height 28
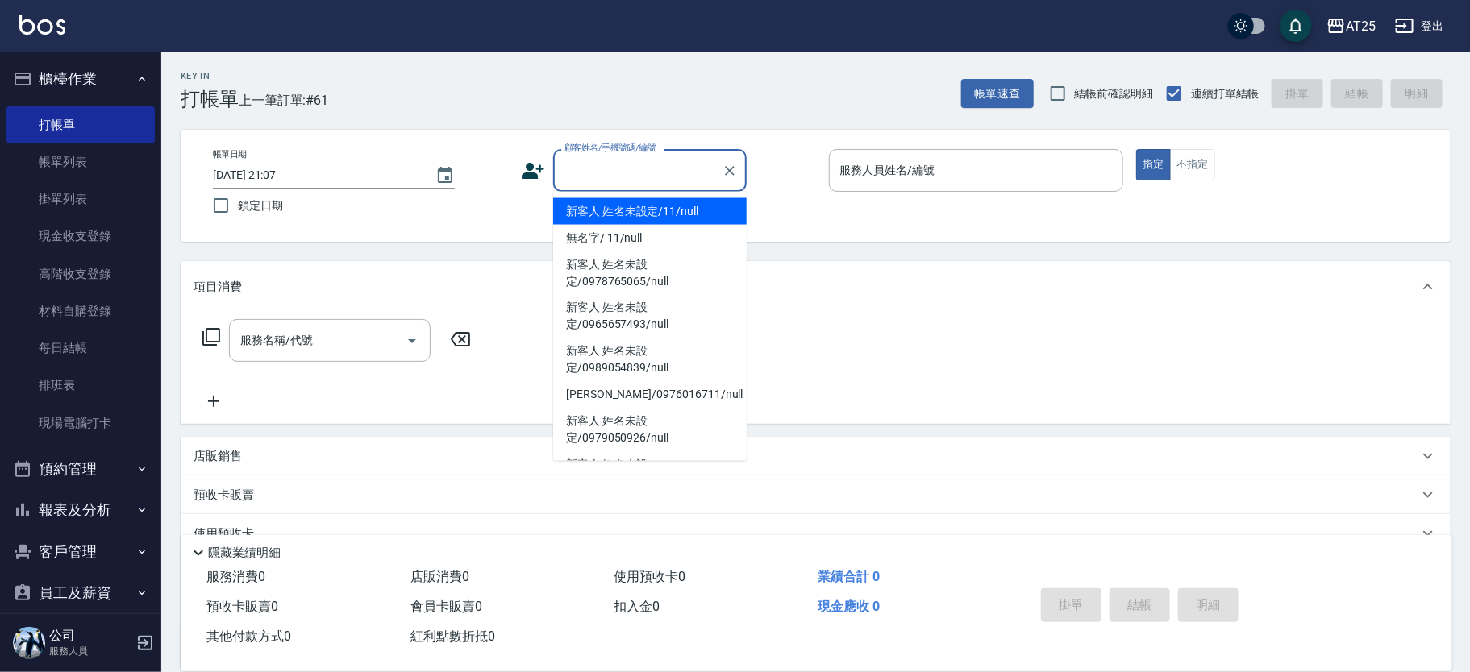
click at [680, 202] on li "新客人 姓名未設定/11/null" at bounding box center [650, 211] width 194 height 27
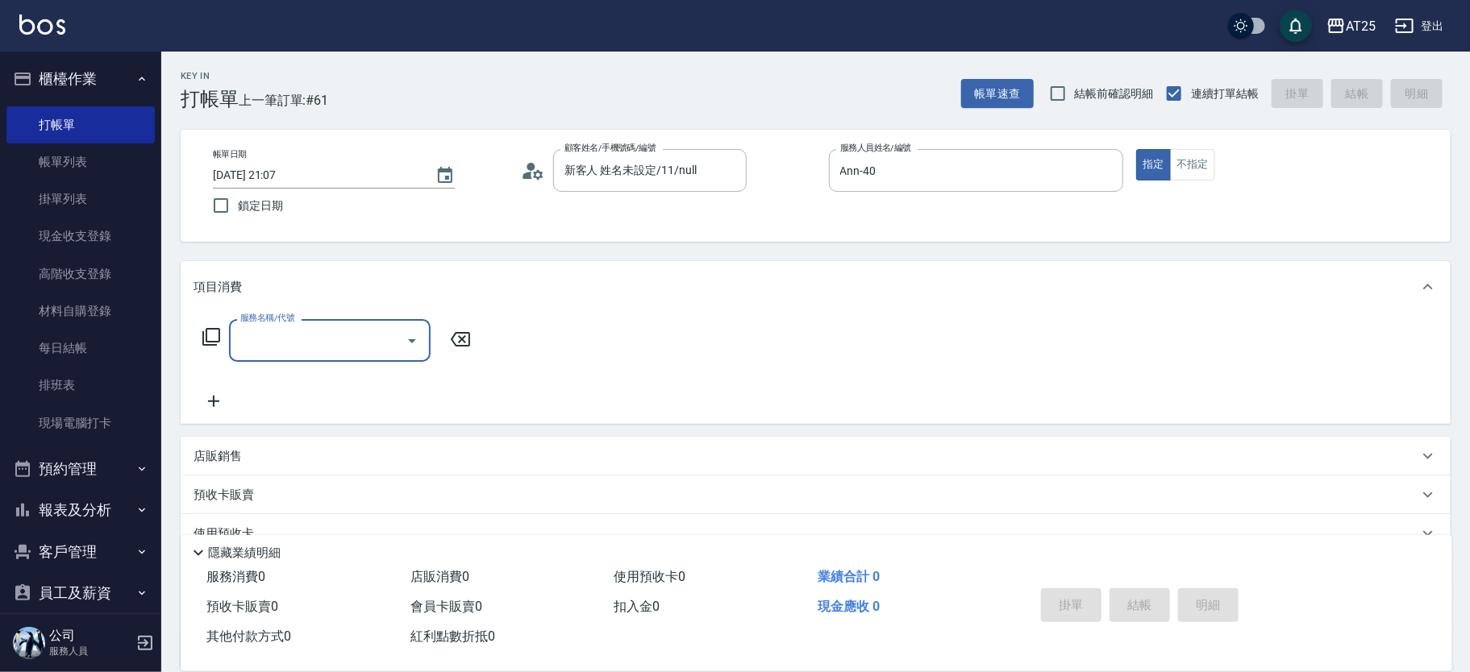
click at [218, 333] on icon at bounding box center [211, 337] width 18 height 18
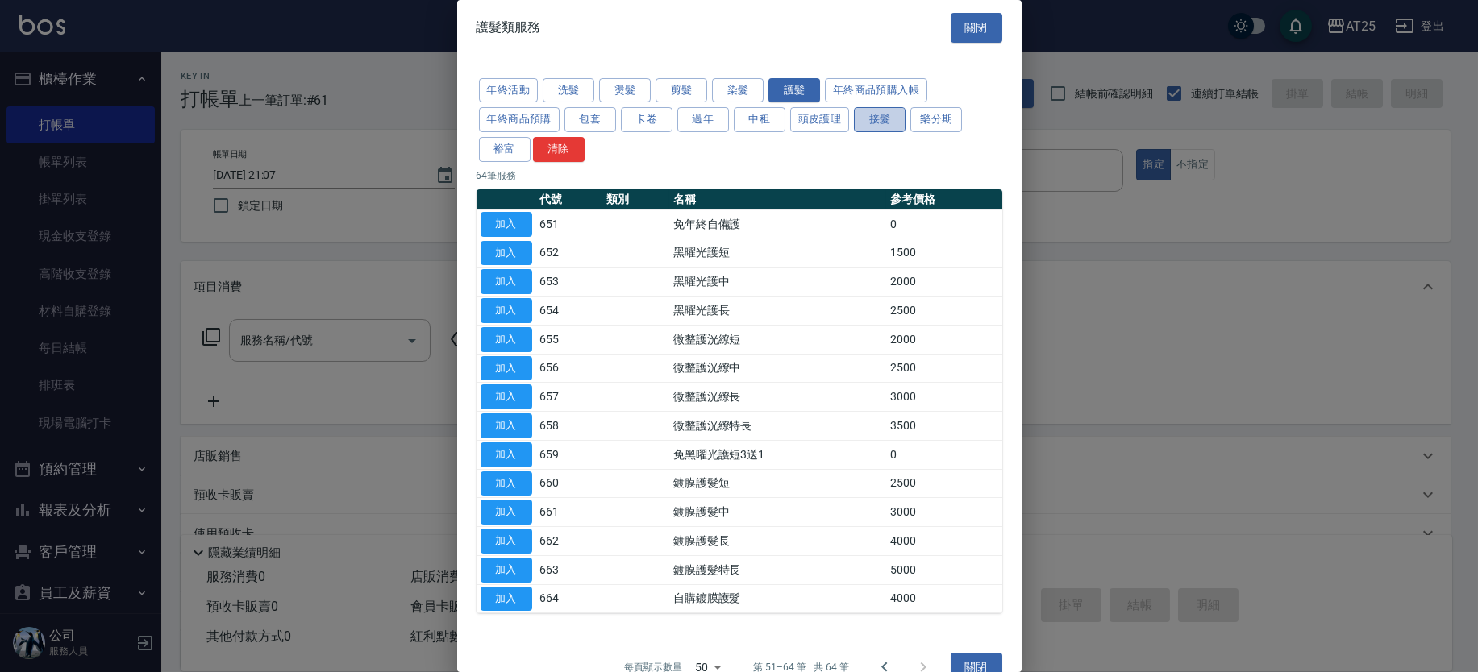
click at [886, 123] on button "接髮" at bounding box center [880, 119] width 52 height 25
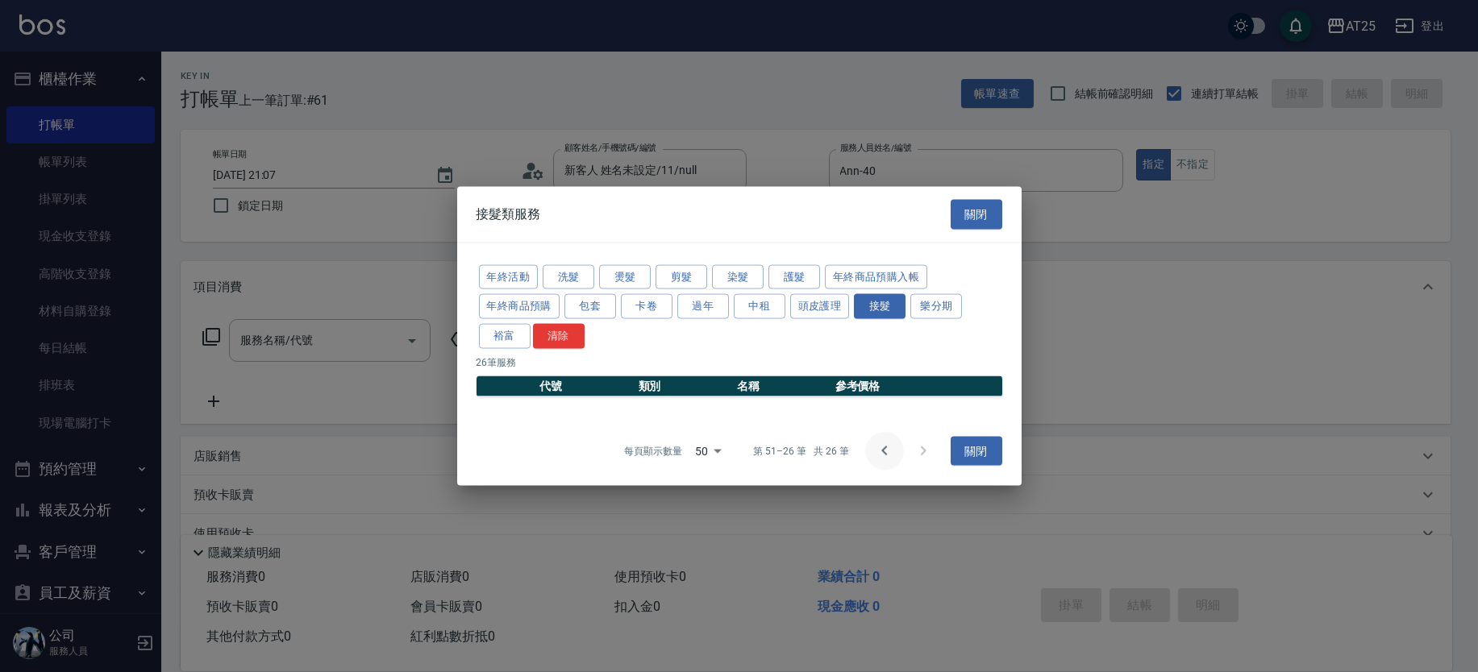
click at [880, 444] on icon "Go to previous page" at bounding box center [884, 450] width 19 height 19
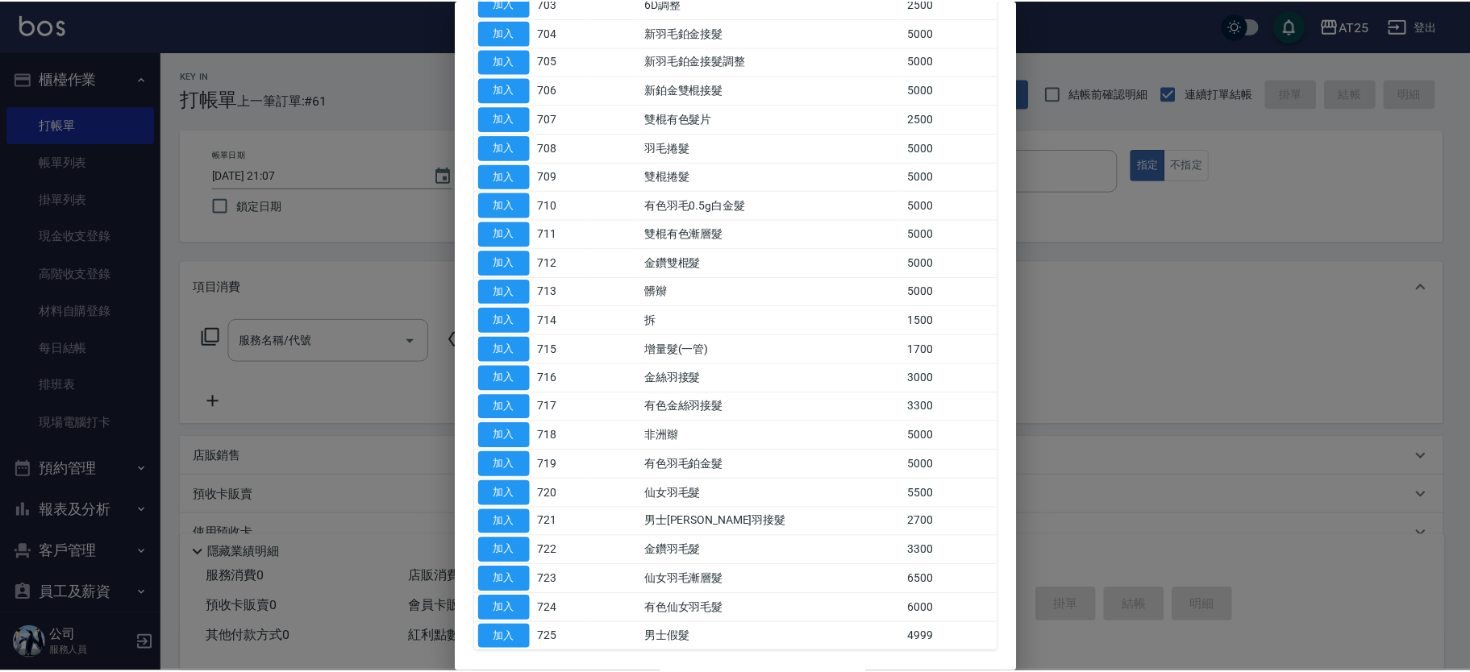
scroll to position [314, 0]
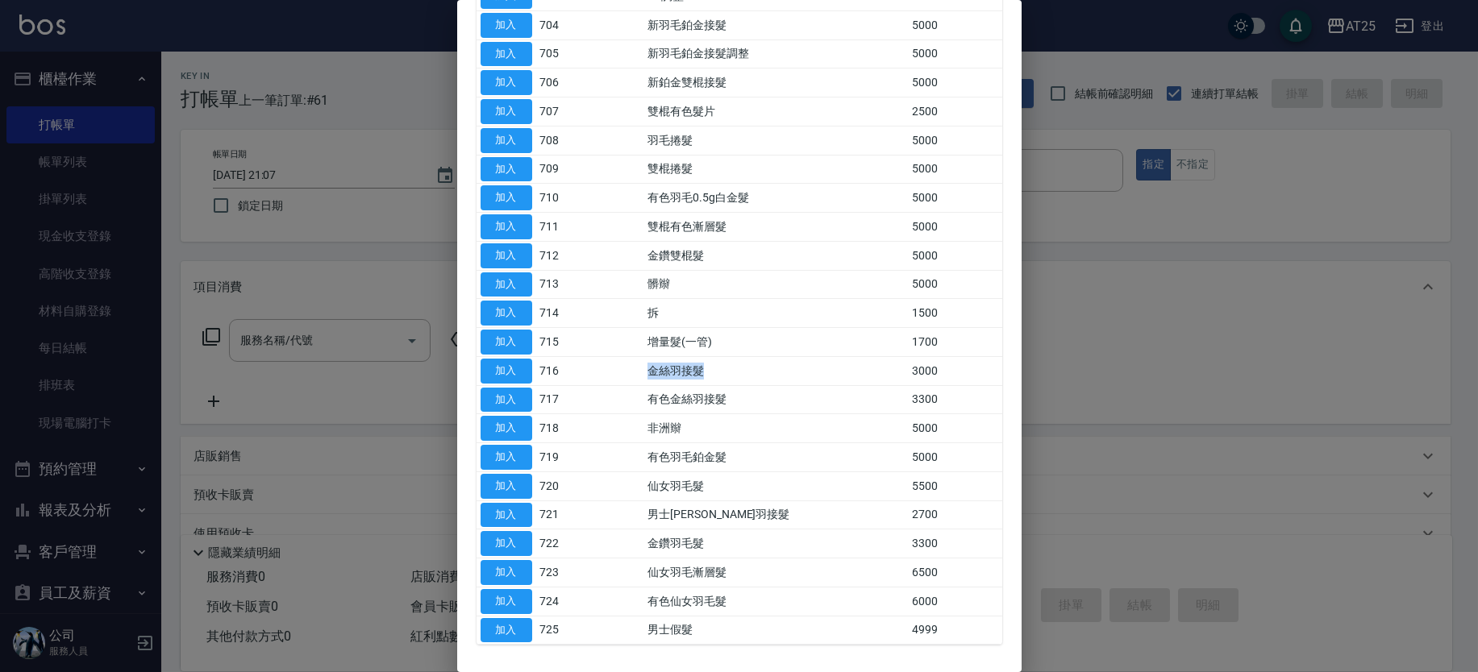
drag, startPoint x: 641, startPoint y: 361, endPoint x: 713, endPoint y: 367, distance: 72.0
click at [734, 370] on tr "加入 716 金絲羽接髮 3000" at bounding box center [739, 370] width 526 height 29
click at [518, 366] on button "加入" at bounding box center [507, 371] width 52 height 25
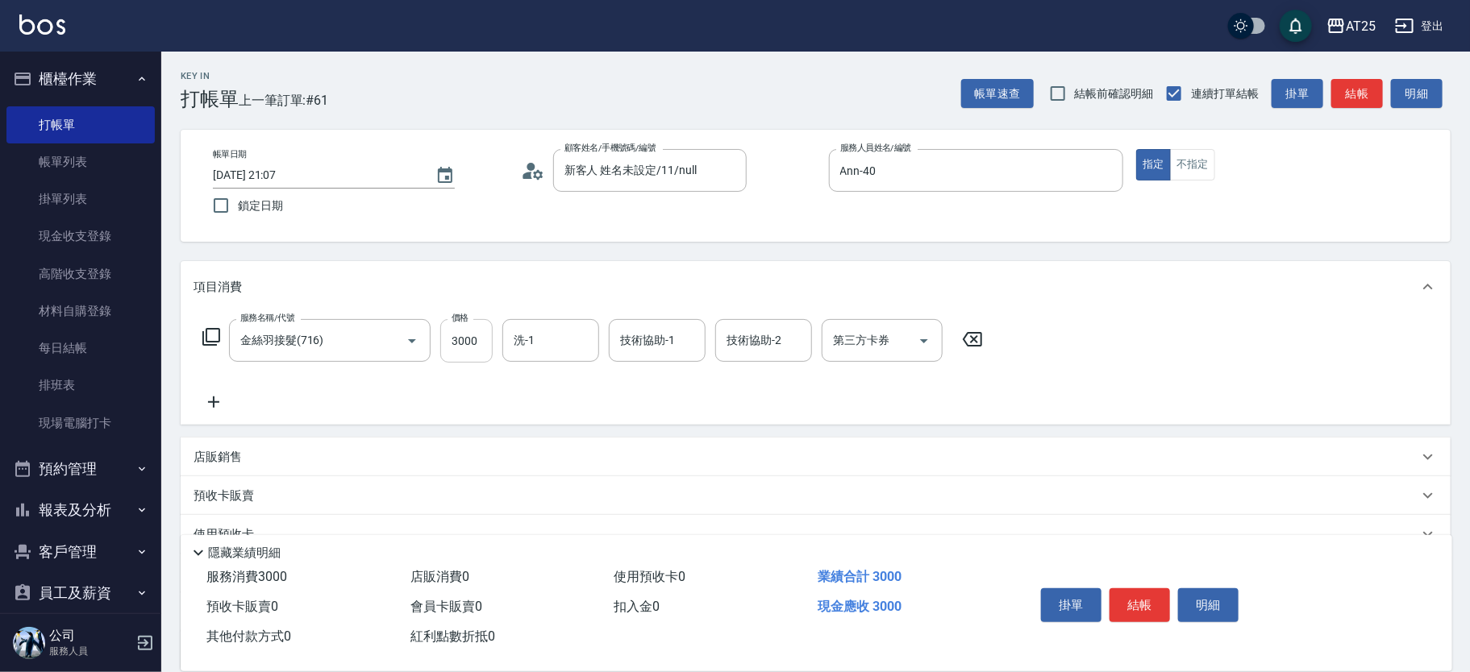
click at [469, 339] on input "3000" at bounding box center [466, 341] width 52 height 44
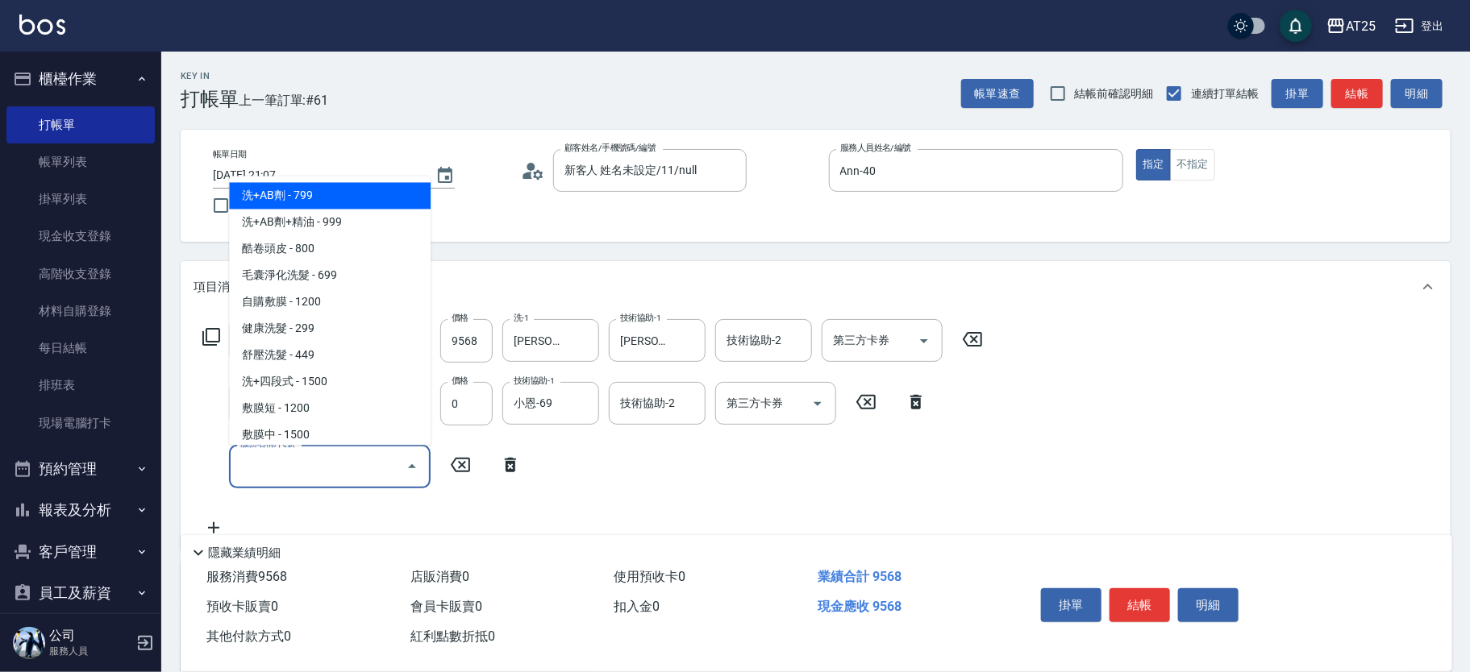
click at [285, 468] on input "服務名稱/代號" at bounding box center [317, 466] width 163 height 28
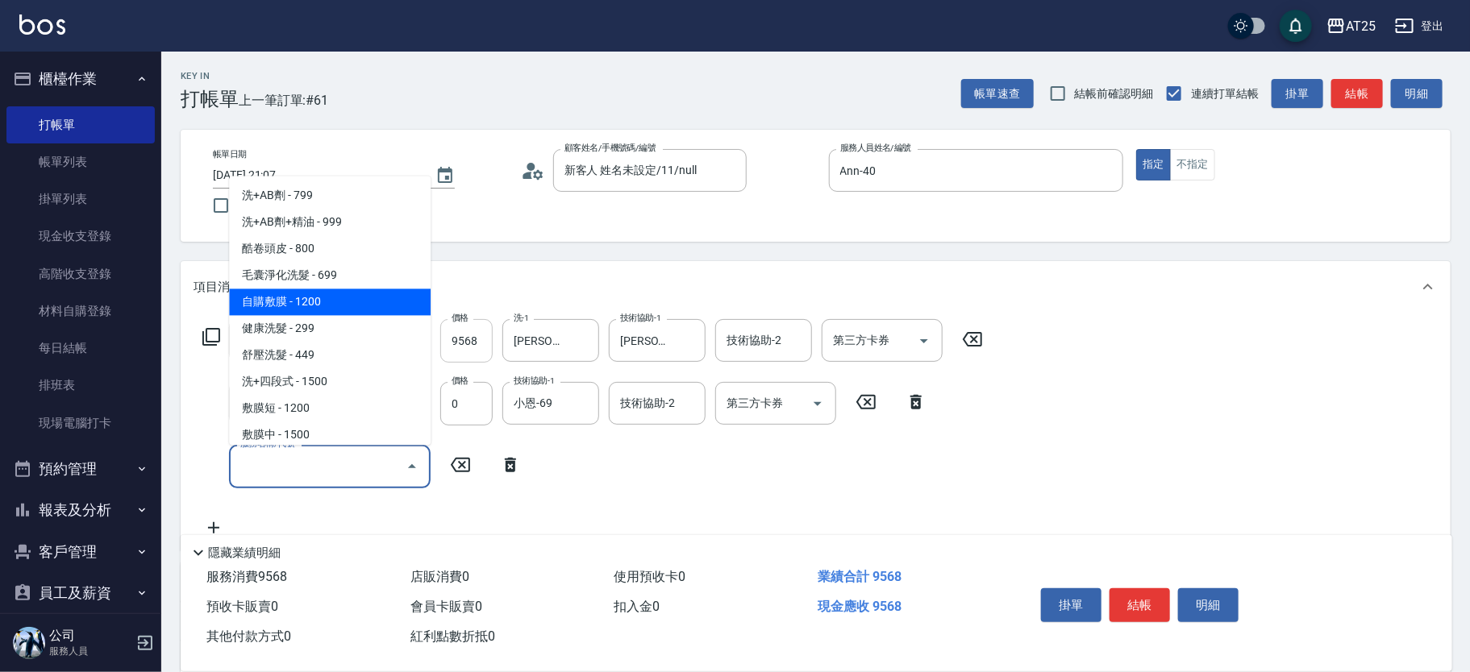
click at [472, 351] on input "9568" at bounding box center [466, 341] width 52 height 44
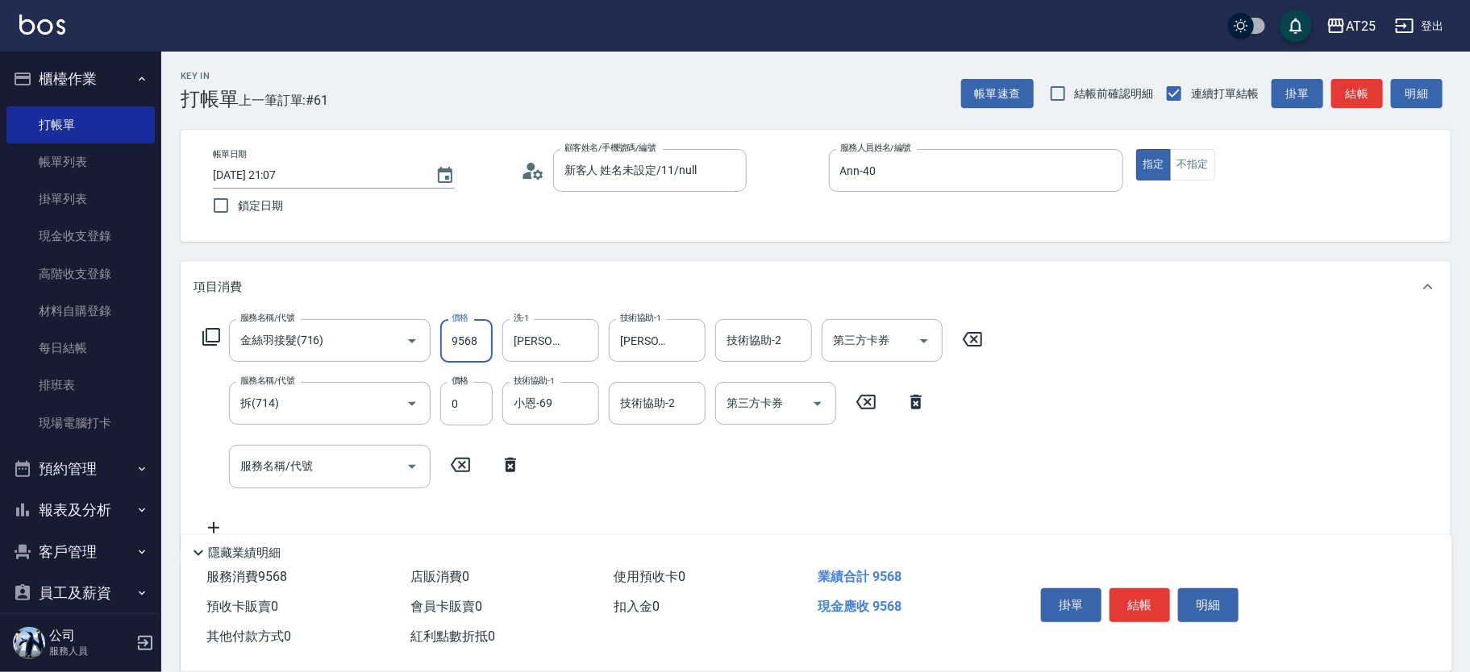
click at [472, 351] on input "9568" at bounding box center [466, 341] width 52 height 44
click at [352, 481] on div "服務名稱/代號" at bounding box center [330, 466] width 202 height 43
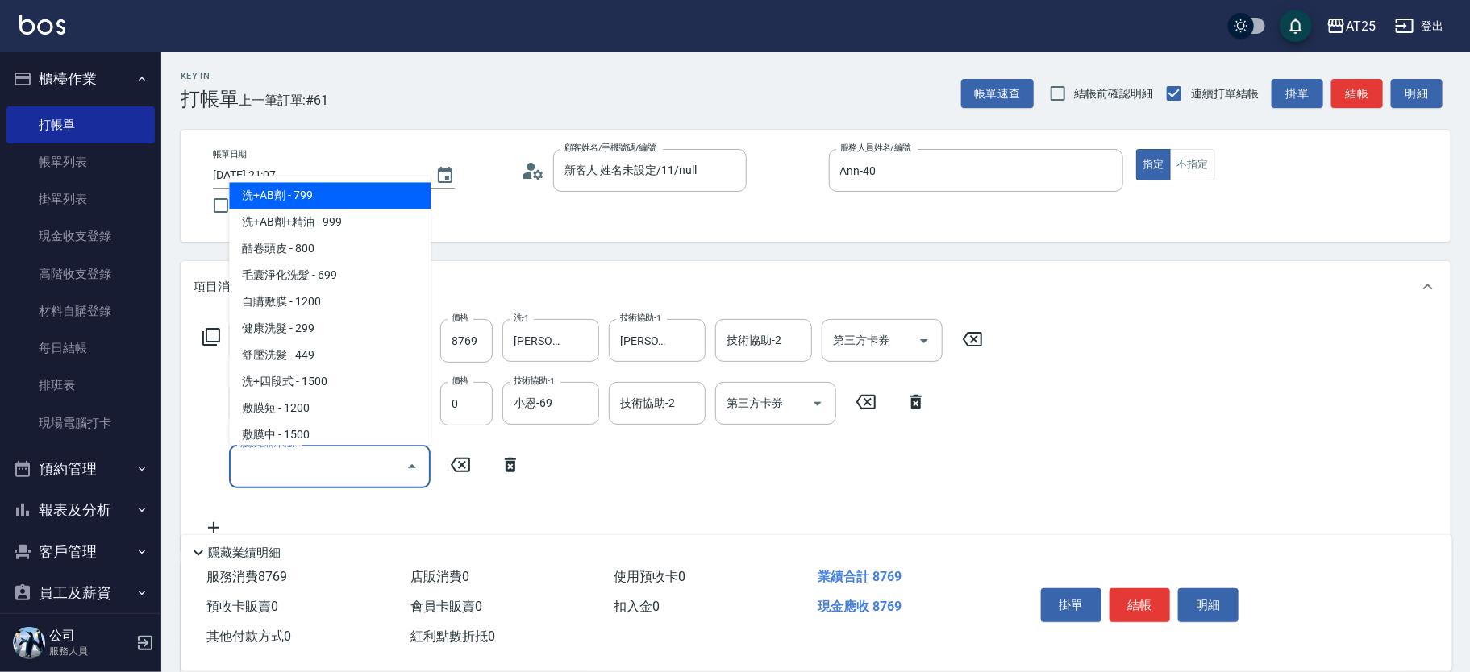
click at [321, 456] on input "服務名稱/代號" at bounding box center [317, 466] width 163 height 28
click at [314, 181] on ul "洗+AB劑 - 799 洗+AB劑+精油 - 999 酷卷頭皮 - 800 毛囊淨化洗髮 - 699 自購敷膜 - 1200 健康洗髮 - 299 舒壓洗髮 …" at bounding box center [330, 311] width 202 height 269
click at [311, 197] on span "洗+AB劑 - 799" at bounding box center [330, 196] width 202 height 27
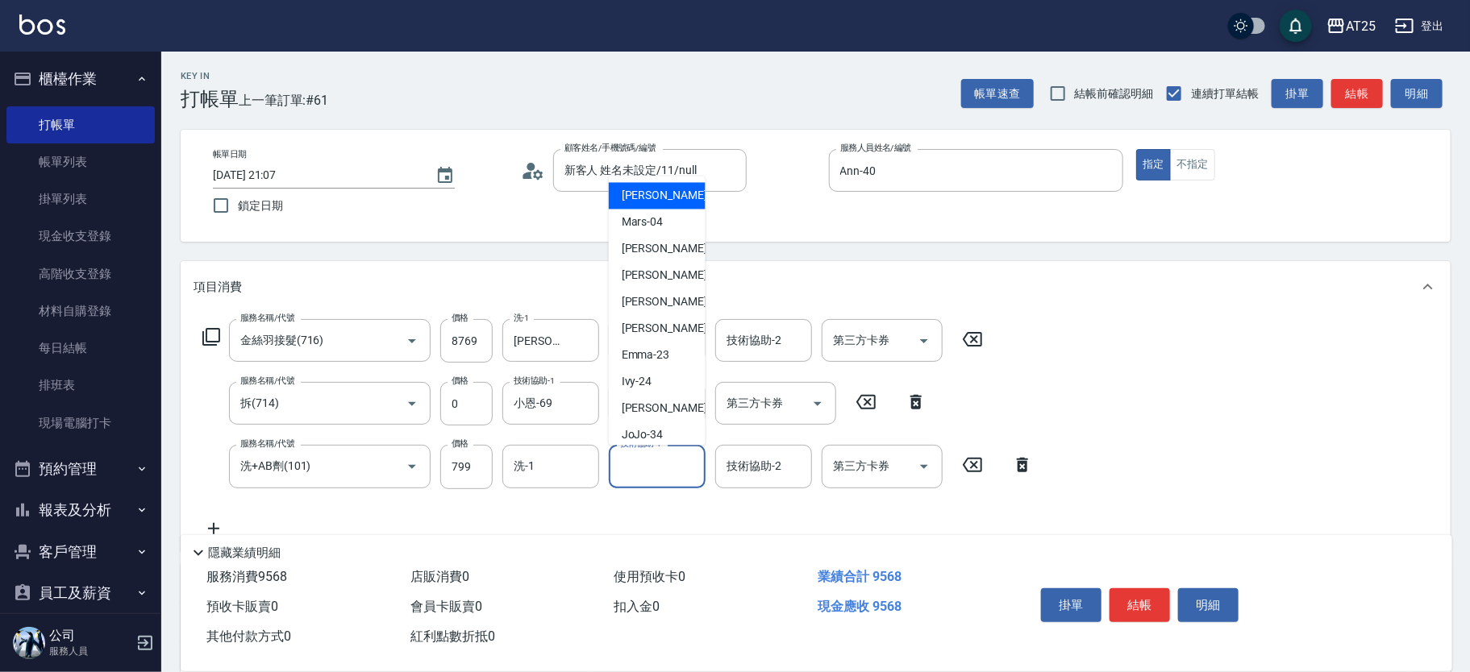
click at [662, 471] on input "技術協助-1" at bounding box center [657, 466] width 82 height 28
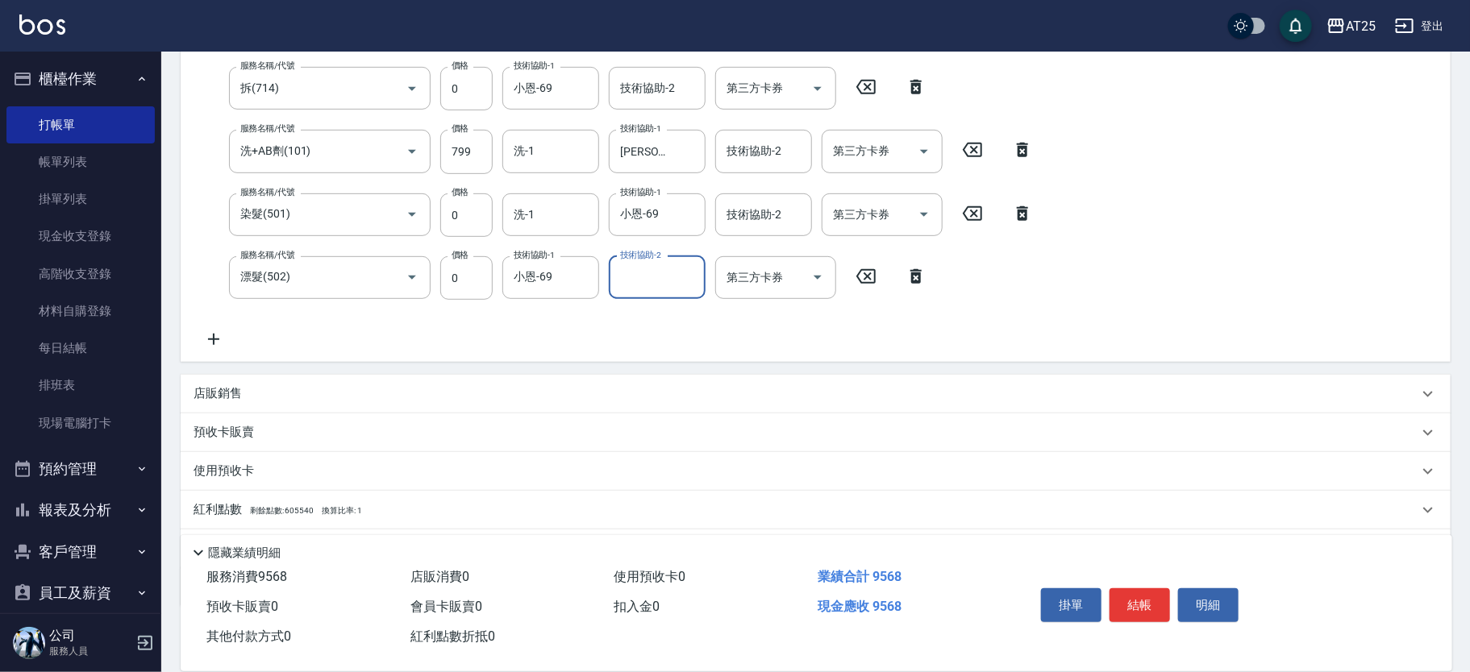
scroll to position [402, 0]
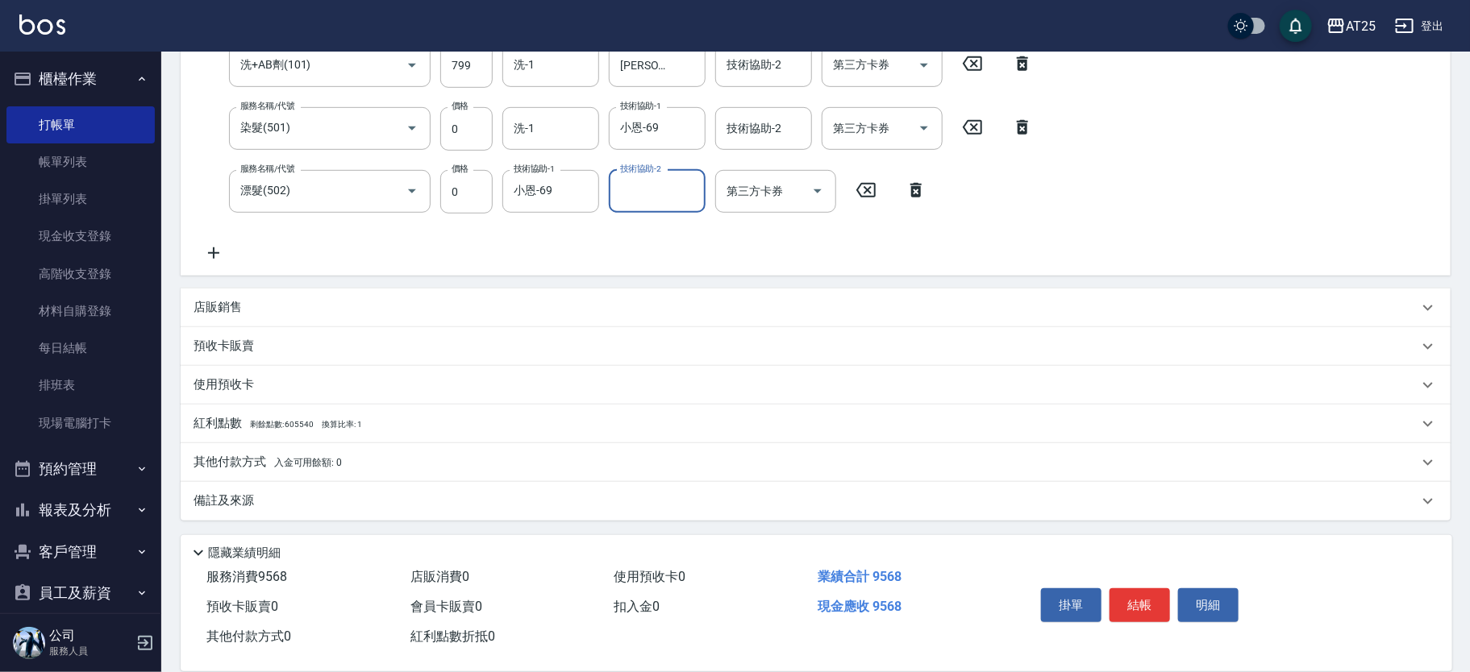
click at [211, 467] on p "其他付款方式 入金可用餘額: 0" at bounding box center [268, 463] width 148 height 18
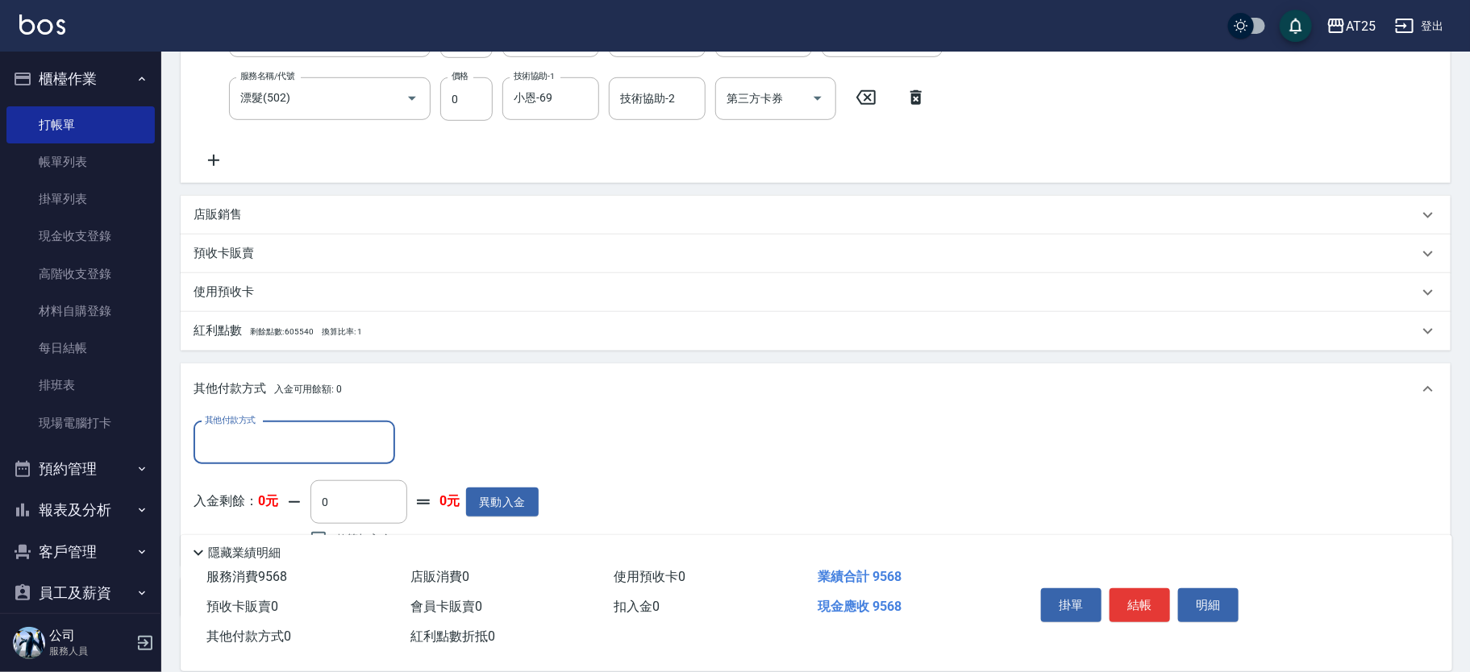
scroll to position [520, 0]
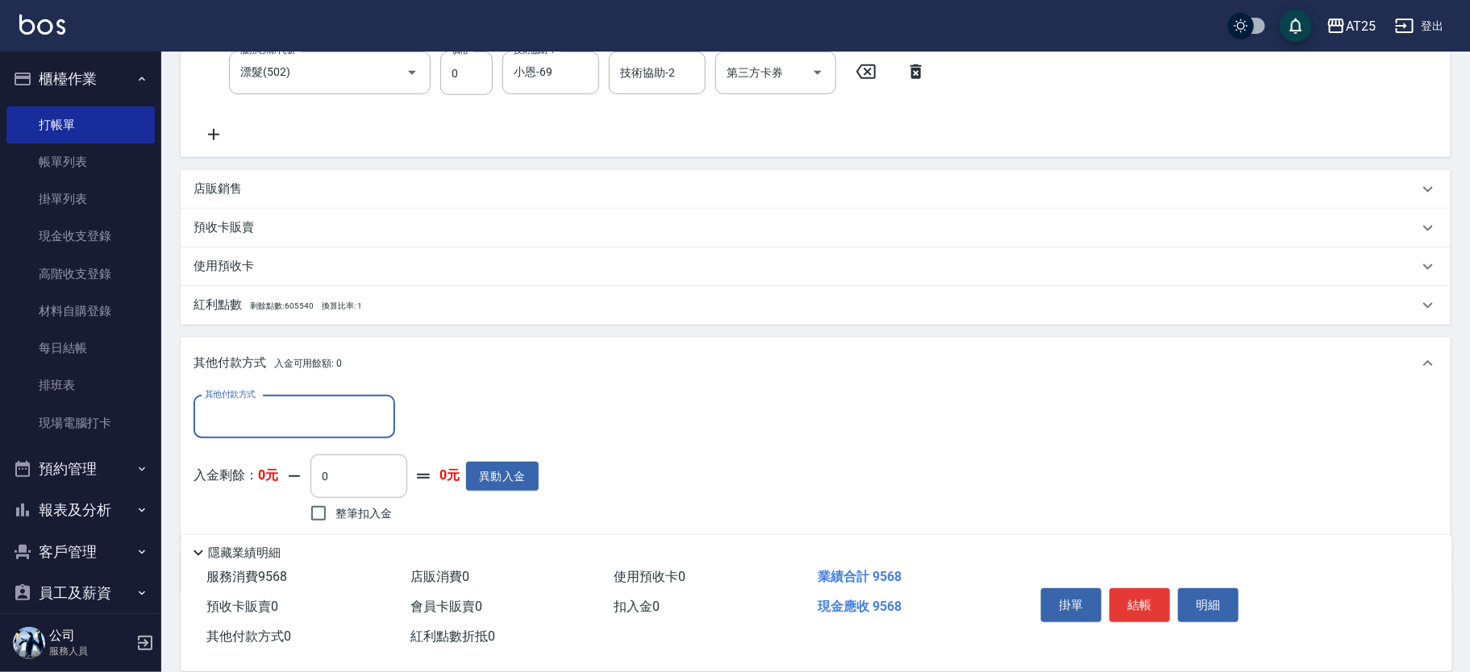
click at [256, 424] on input "其他付款方式" at bounding box center [294, 417] width 187 height 28
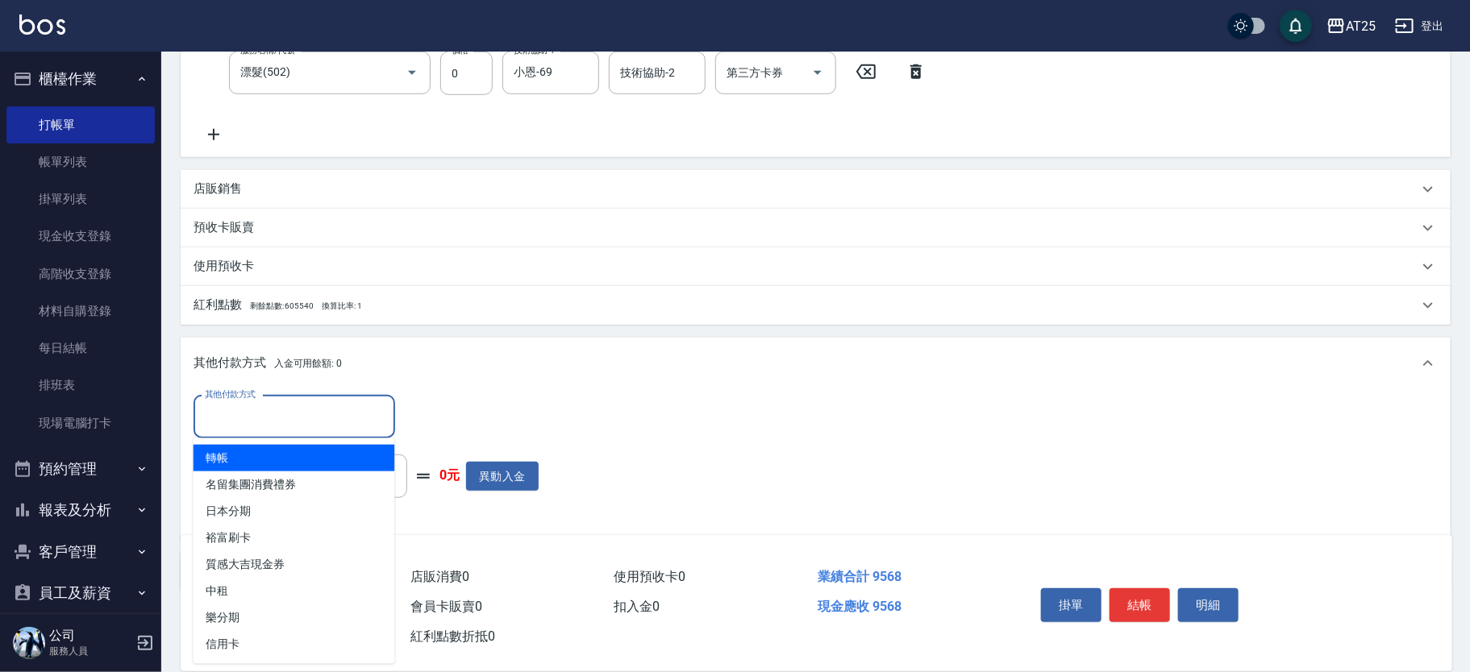
click at [268, 463] on span "轉帳" at bounding box center [295, 458] width 202 height 27
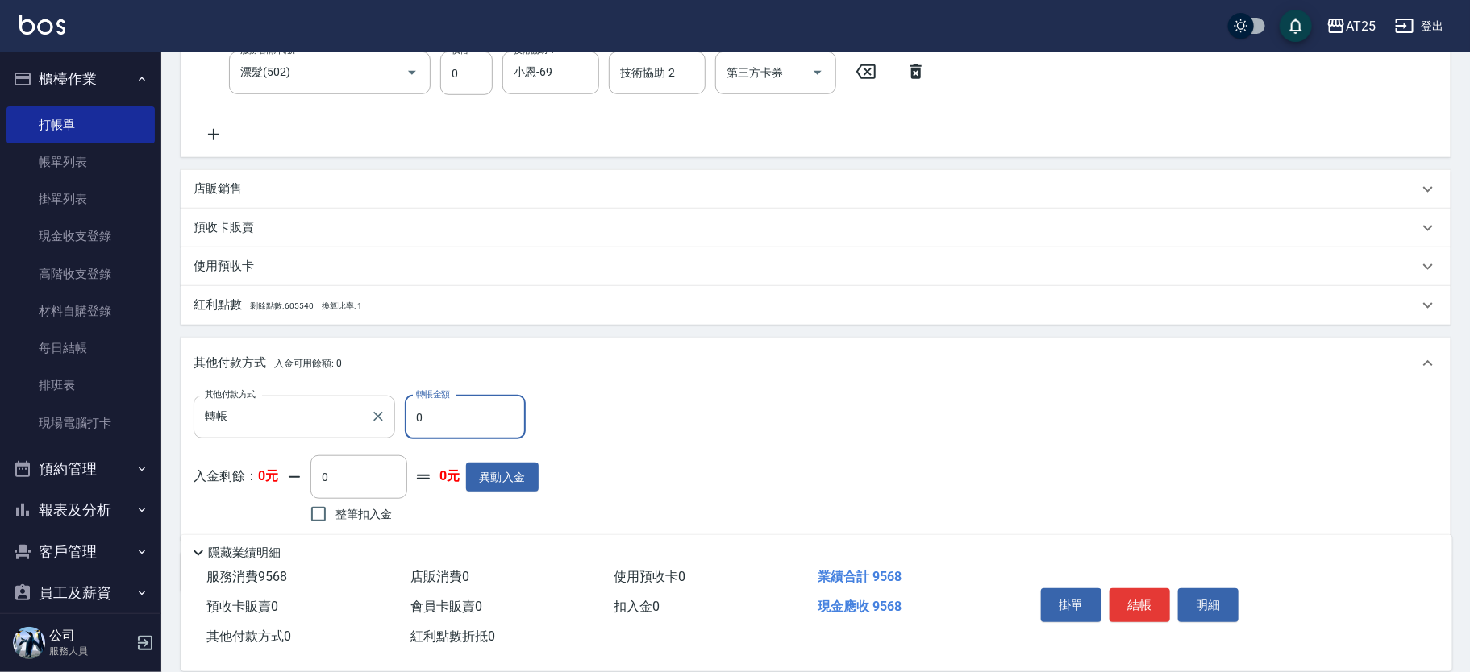
drag, startPoint x: 448, startPoint y: 418, endPoint x: 358, endPoint y: 409, distance: 90.8
click at [357, 406] on div "其他付款方式 轉帳 其他付款方式 轉帳金額 0 轉帳金額" at bounding box center [366, 418] width 345 height 44
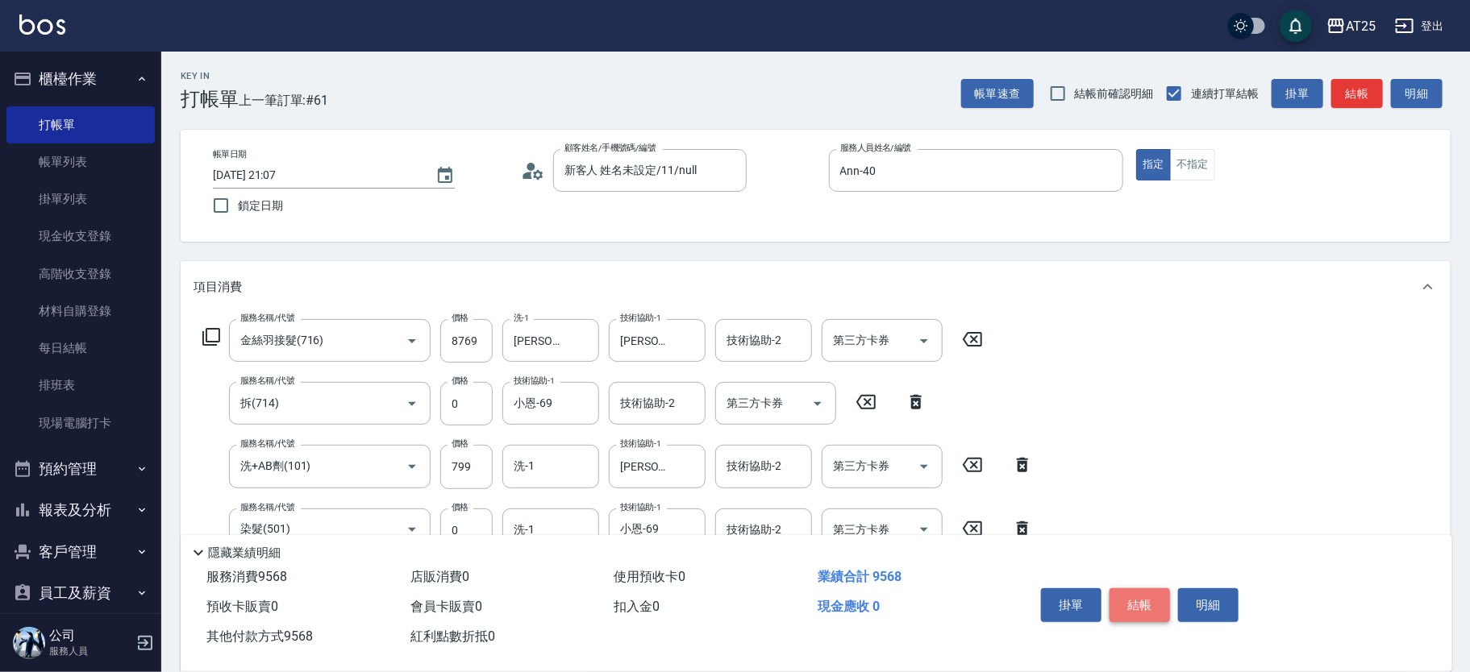
click at [1150, 596] on button "結帳" at bounding box center [1139, 606] width 60 height 34
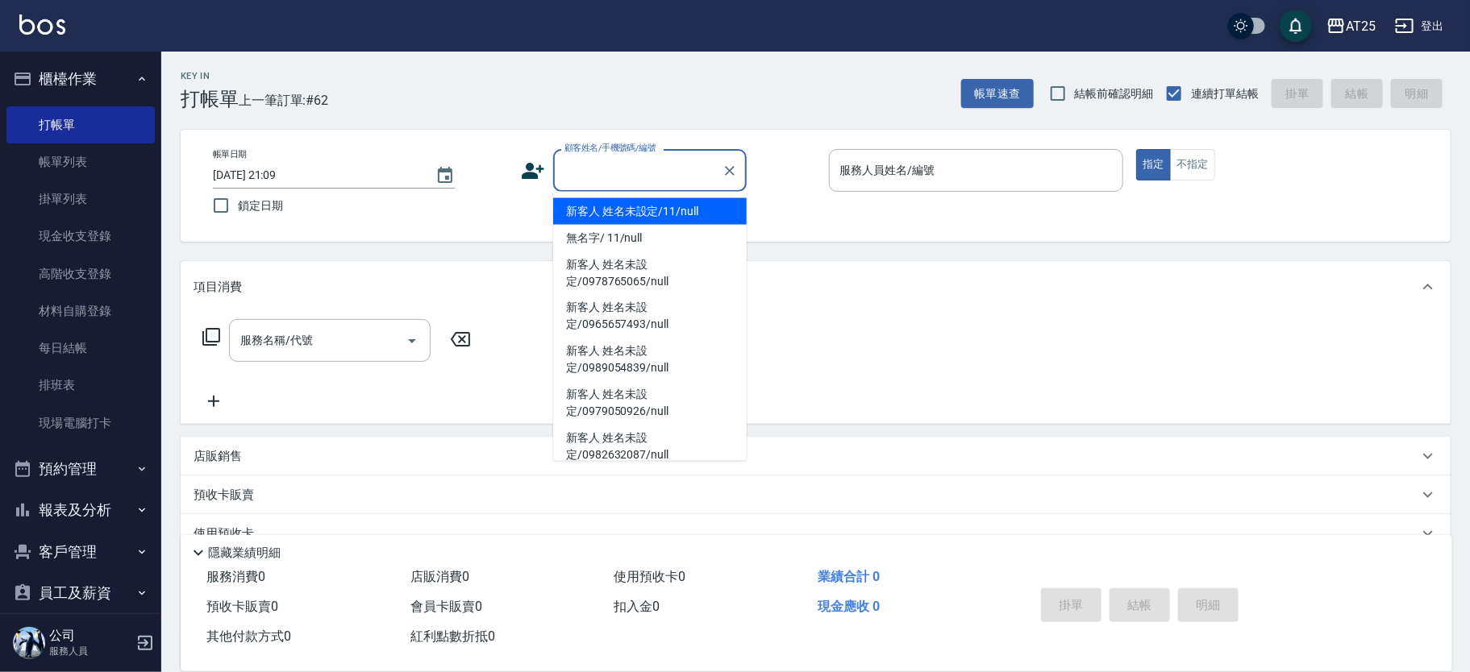
click at [120, 73] on button "櫃檯作業" at bounding box center [80, 79] width 148 height 42
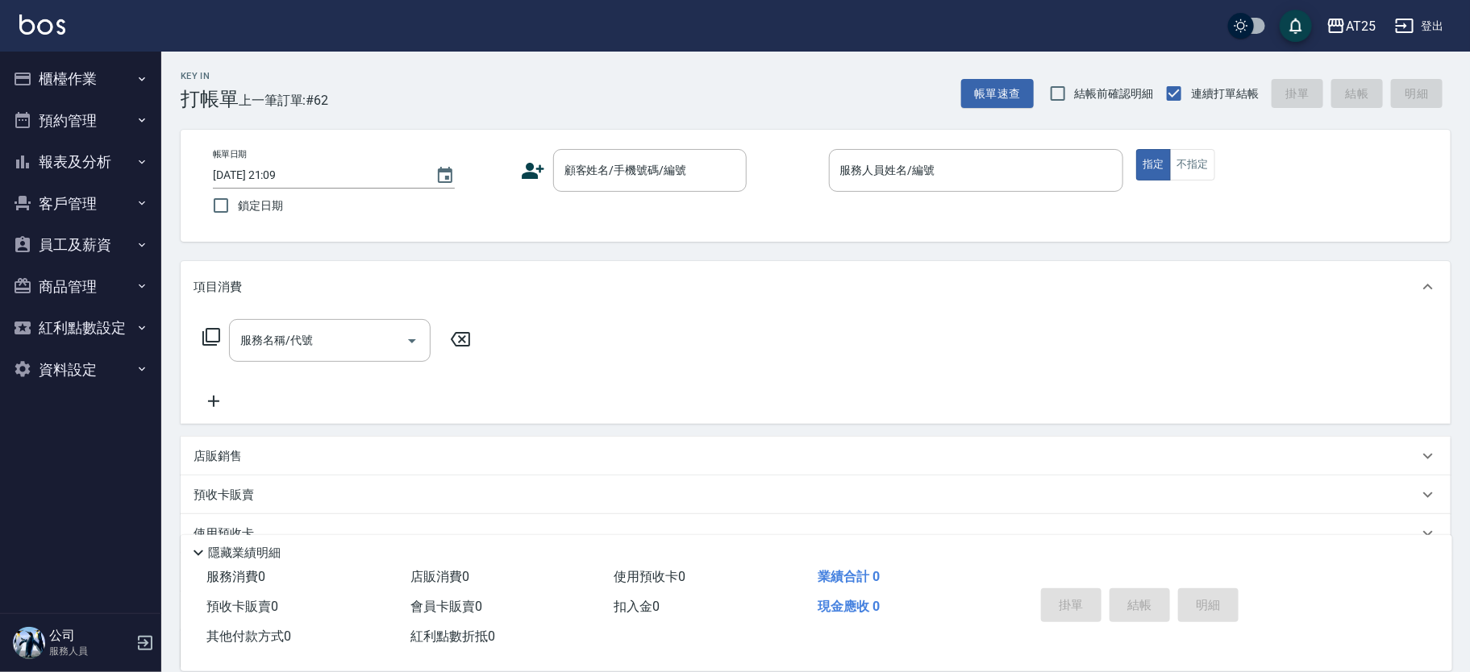
click at [97, 157] on button "報表及分析" at bounding box center [80, 162] width 148 height 42
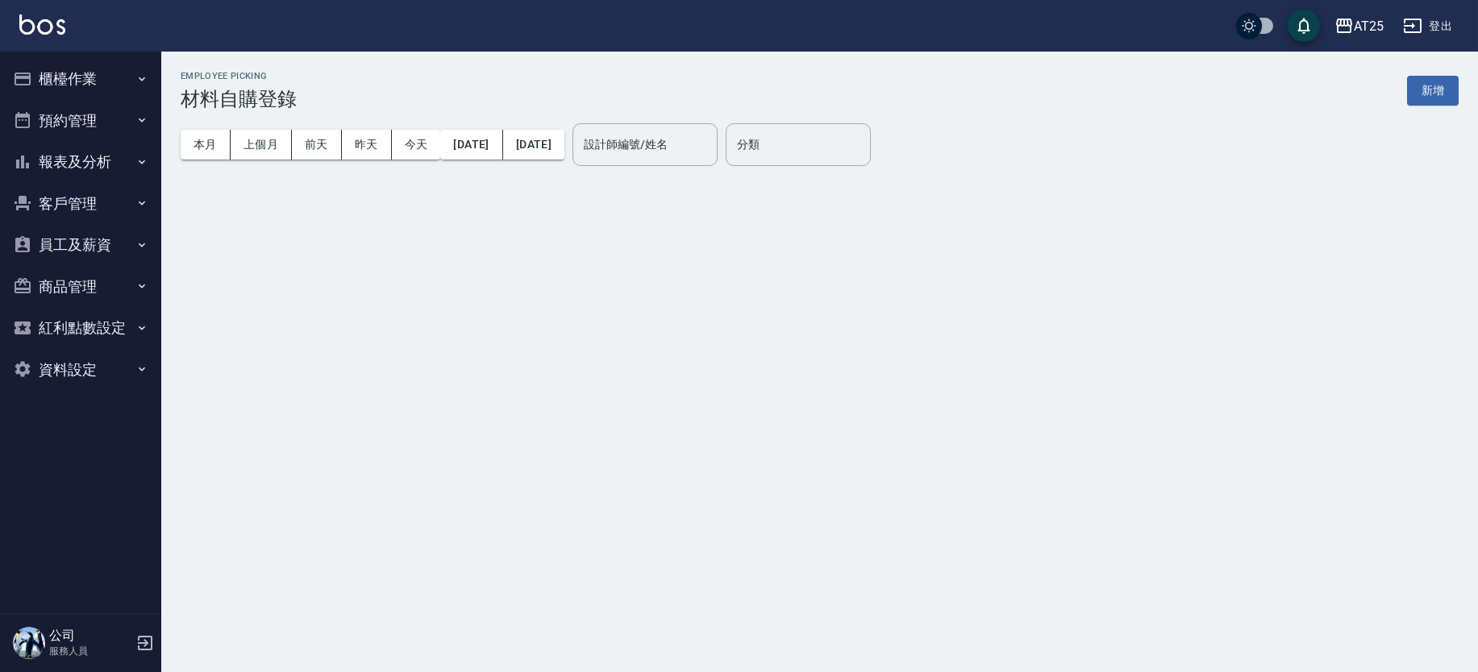
click at [1447, 94] on button "新增" at bounding box center [1433, 91] width 52 height 30
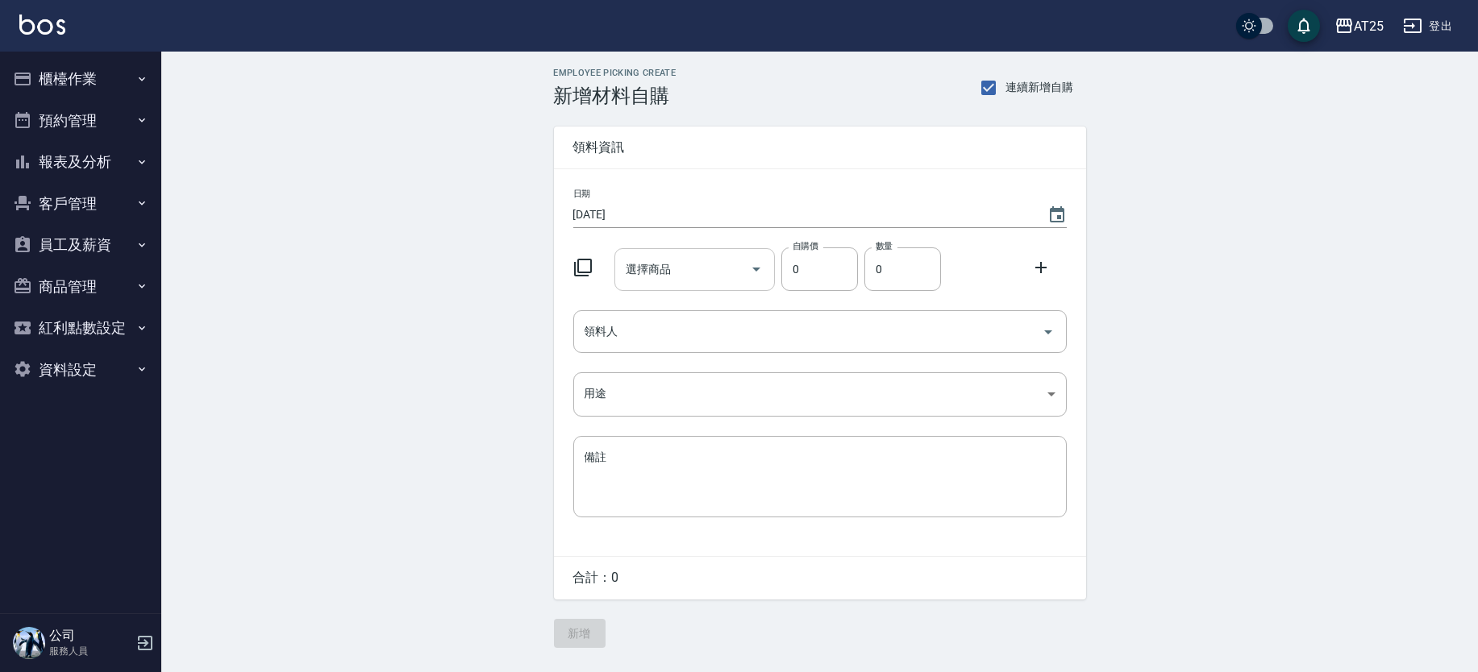
click at [685, 260] on input "選擇商品" at bounding box center [683, 270] width 122 height 28
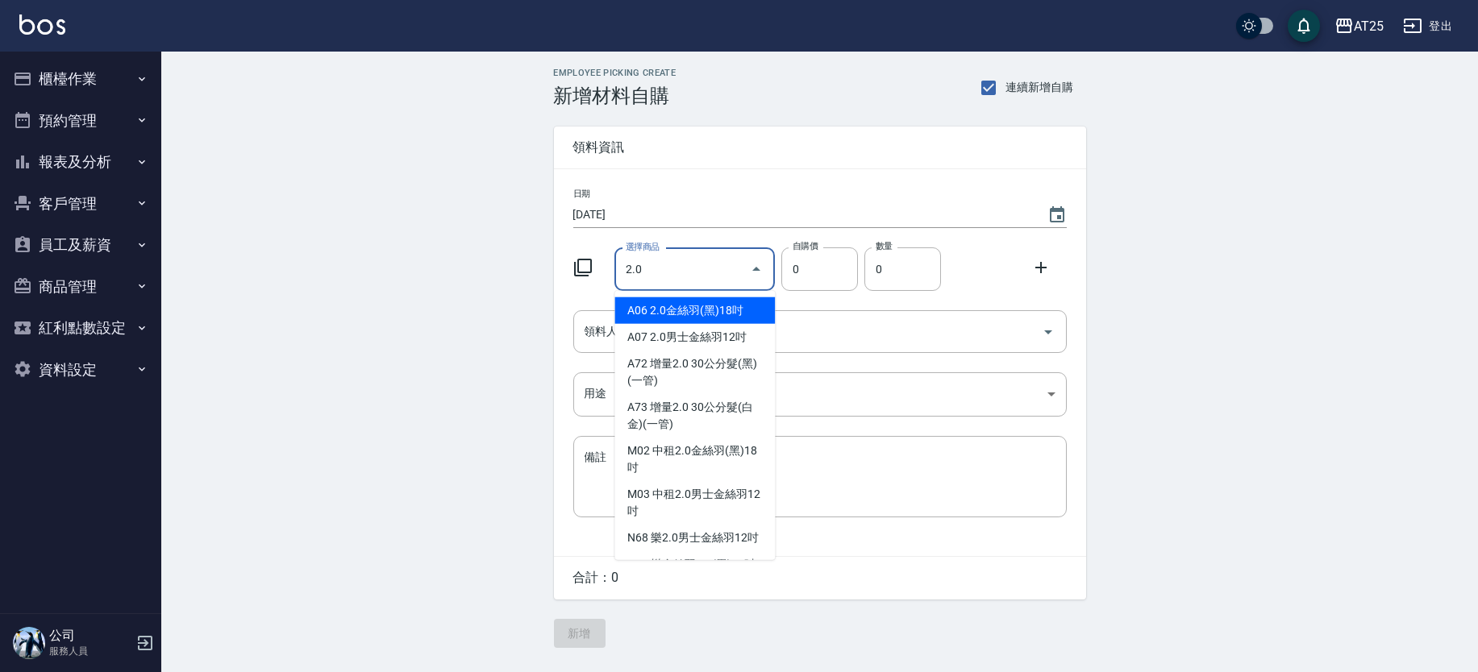
type input "2.0男士金絲羽12吋"
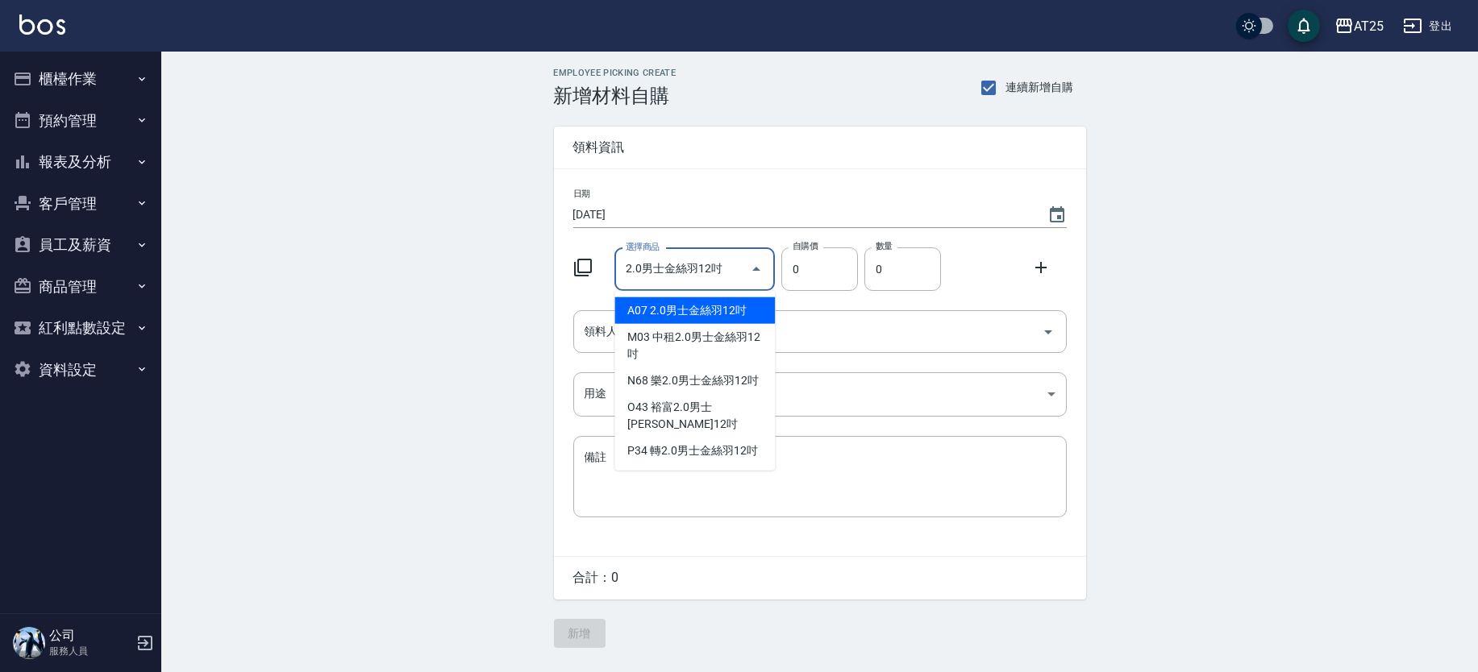
click at [743, 301] on li "A07 2.0男士金絲羽12吋" at bounding box center [694, 311] width 160 height 27
type input "930"
type input "1"
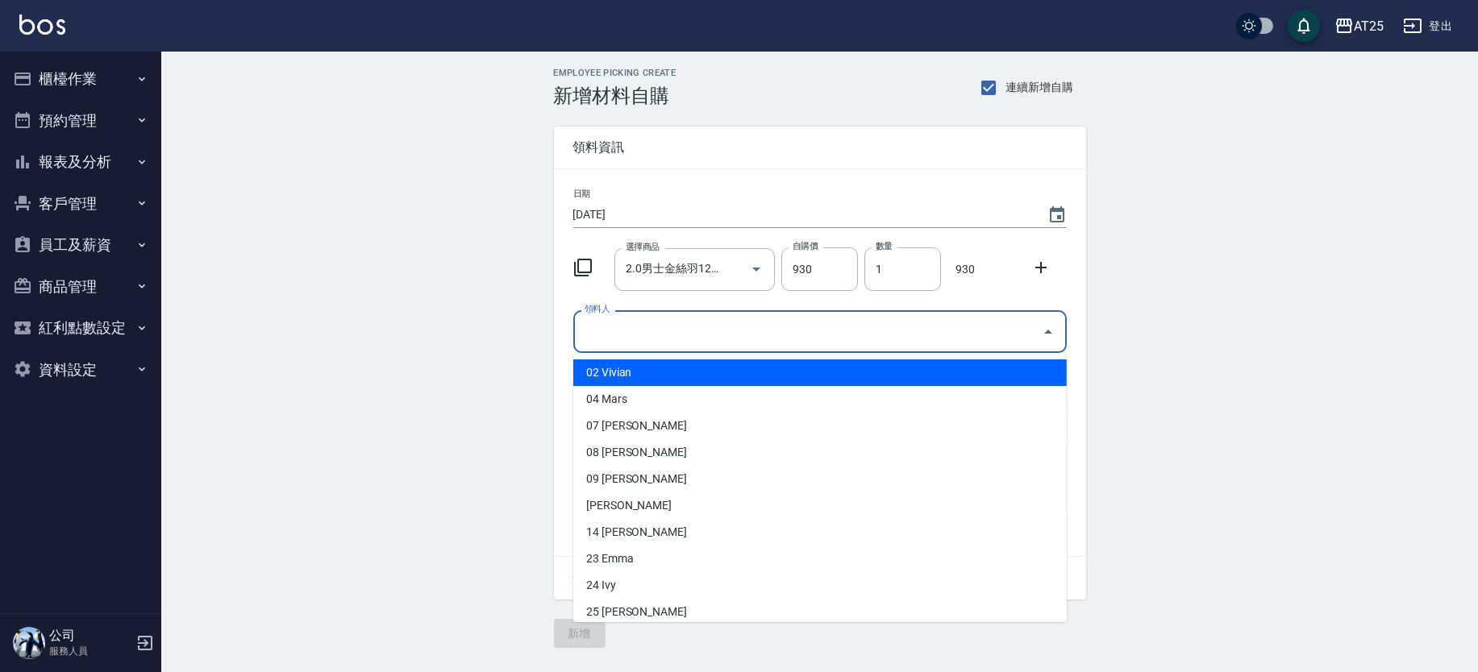
click at [687, 333] on input "領料人" at bounding box center [808, 332] width 455 height 28
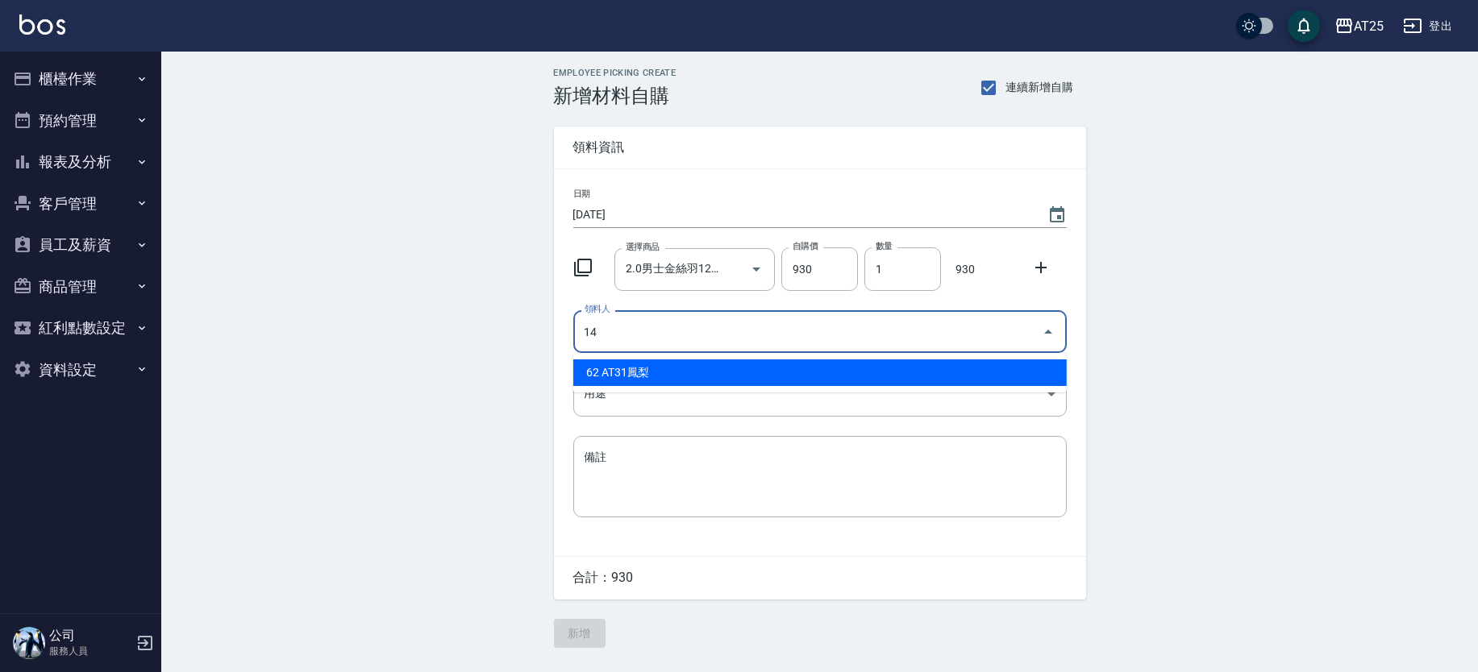
type input "14 Ken"
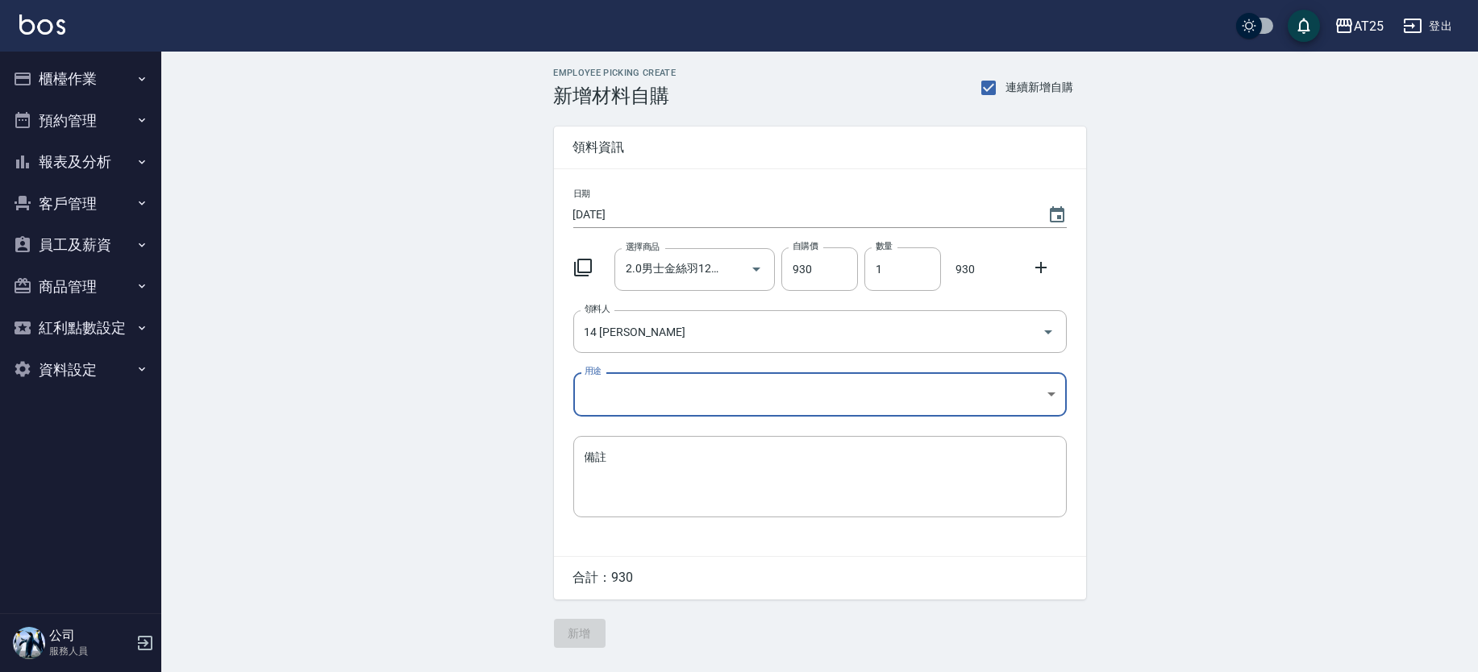
click at [639, 381] on body "AT25 登出 櫃檯作業 打帳單 帳單列表 掛單列表 現金收支登錄 高階收支登錄 材料自購登錄 每日結帳 排班表 現場電腦打卡 預約管理 預約管理 單日預約紀…" at bounding box center [739, 336] width 1478 height 672
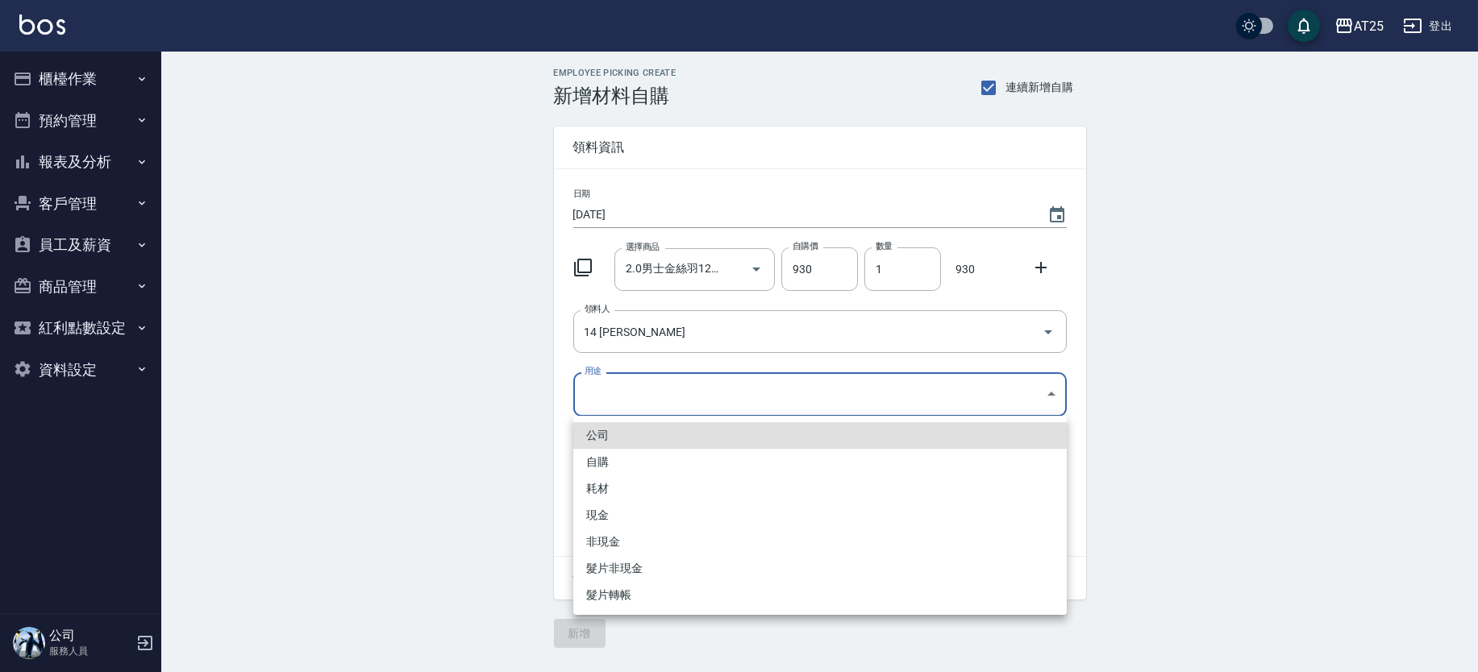
click at [638, 489] on li "耗材" at bounding box center [819, 489] width 493 height 27
type input "耗材"
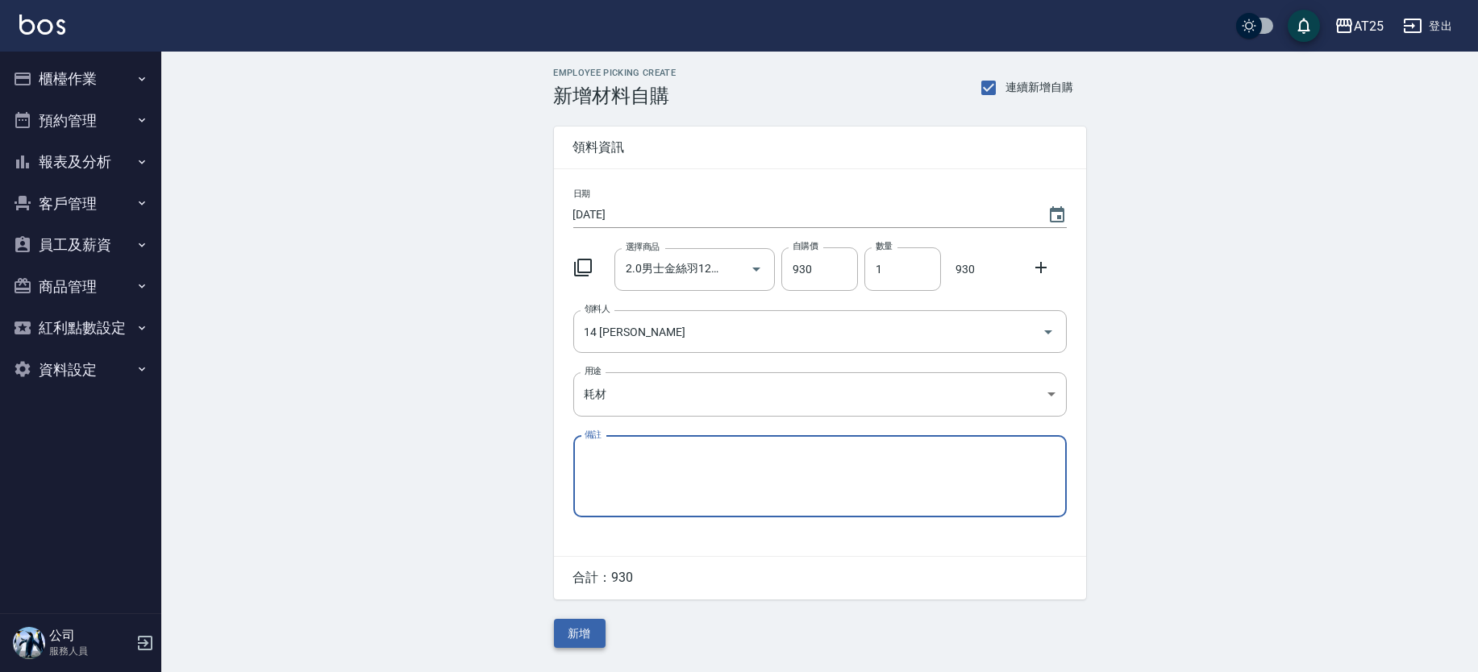
click at [576, 638] on button "新增" at bounding box center [580, 634] width 52 height 30
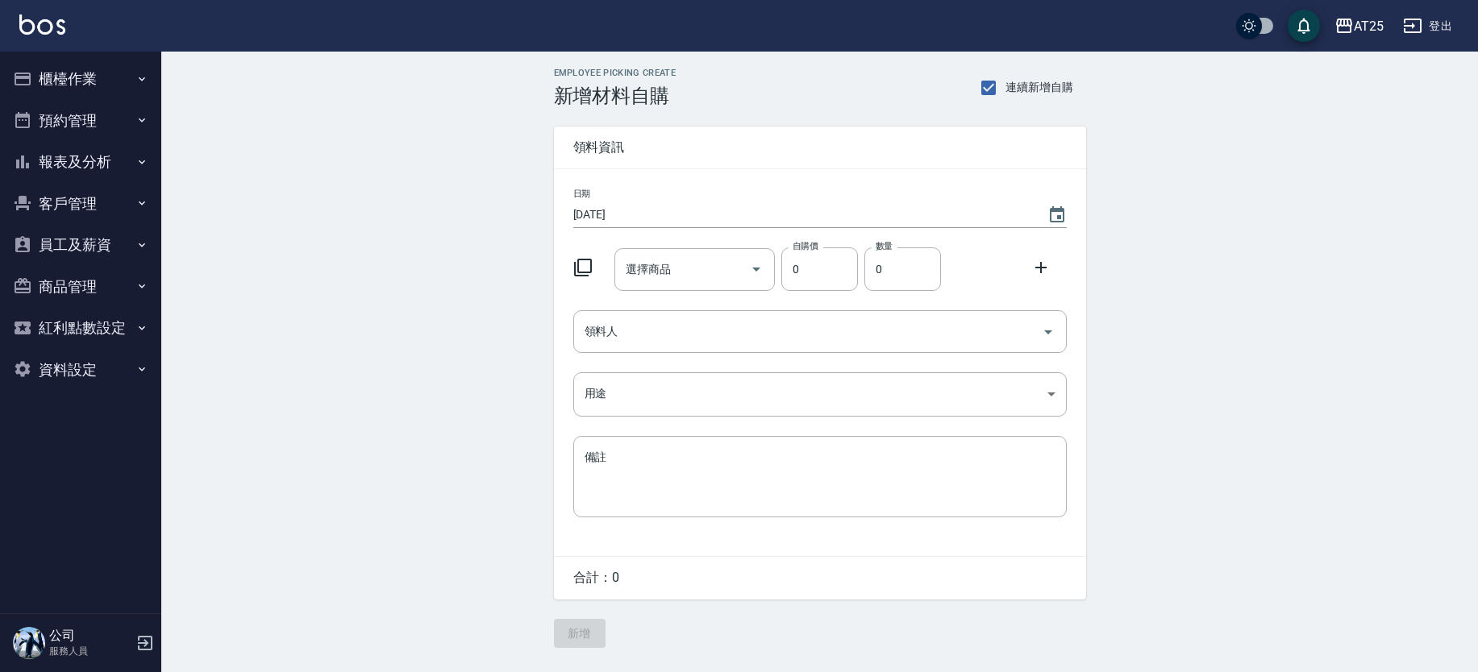
click at [689, 261] on input "選擇商品" at bounding box center [683, 270] width 122 height 28
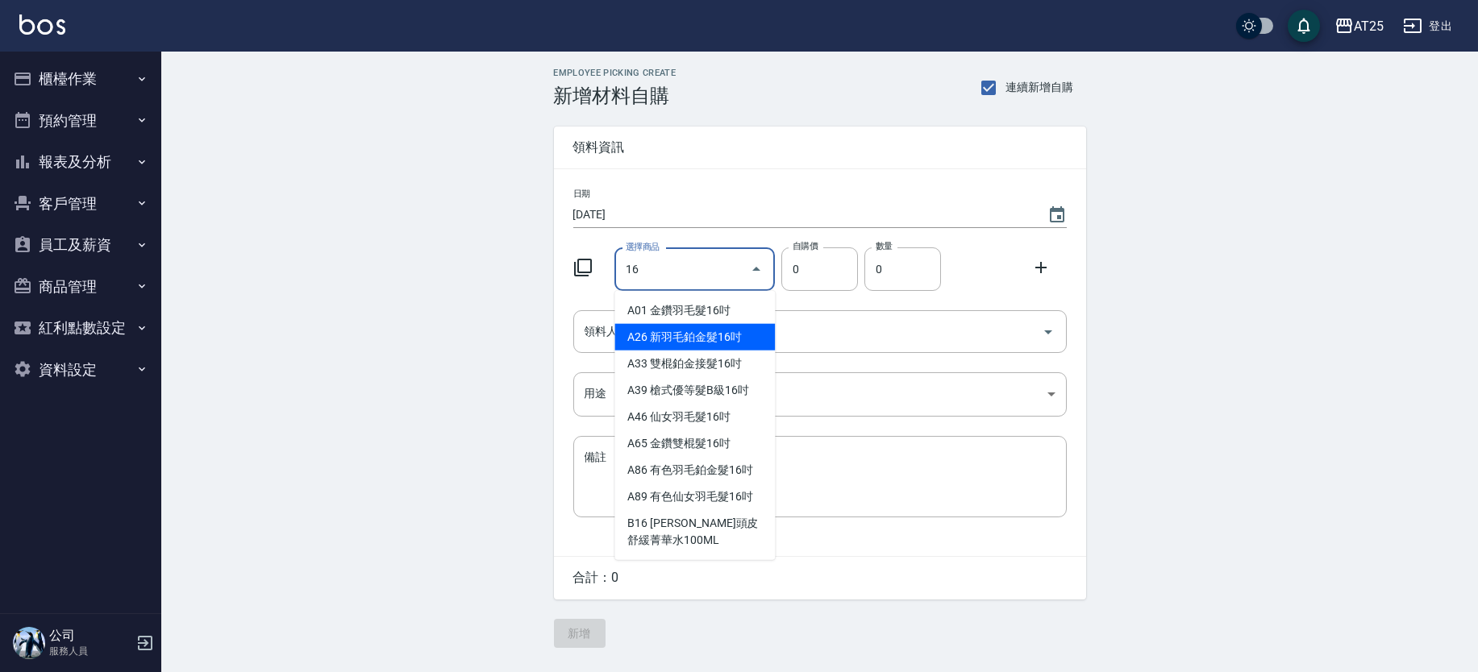
click at [718, 324] on li "A26 新羽毛鉑金髮16吋" at bounding box center [694, 337] width 160 height 27
type input "新羽毛鉑金髮16吋"
type input "1780"
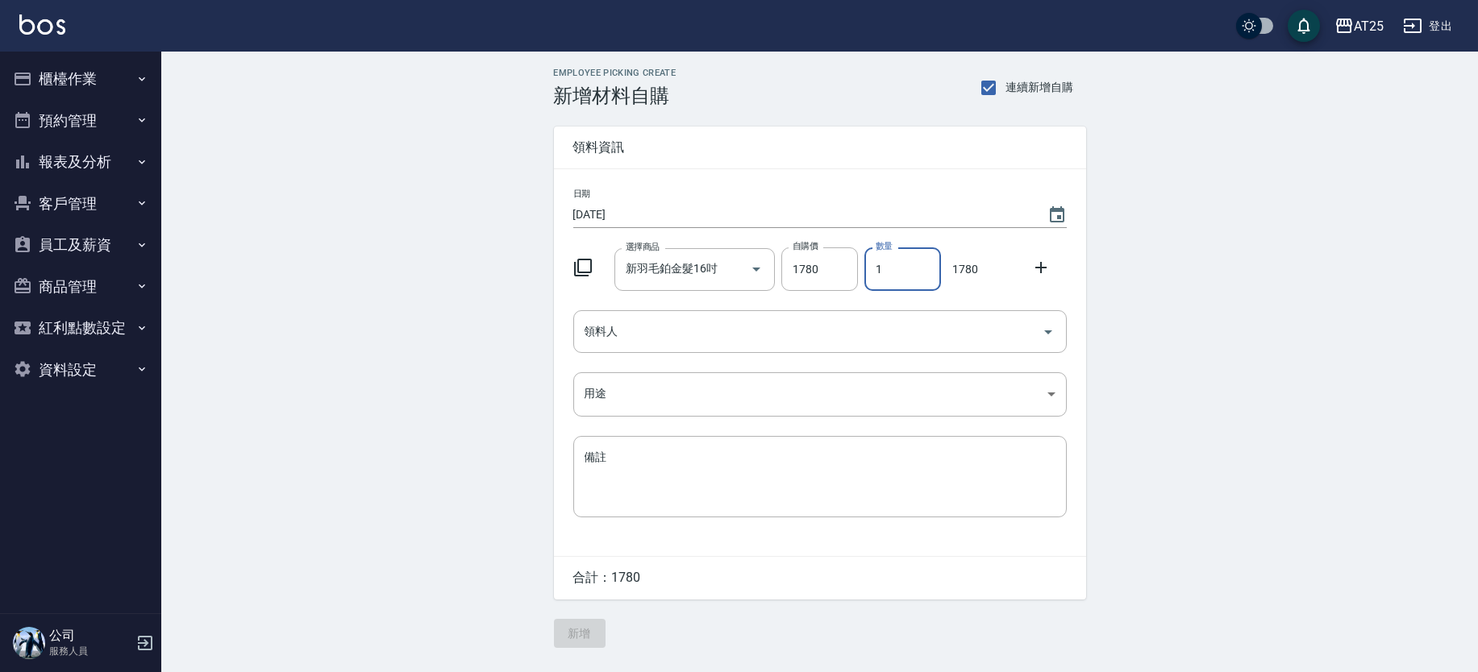
drag, startPoint x: 898, startPoint y: 269, endPoint x: 862, endPoint y: 264, distance: 36.6
click at [862, 264] on div "數量 1 數量" at bounding box center [899, 266] width 83 height 50
click at [703, 283] on div "新羽毛鉑金髮16吋 選擇商品" at bounding box center [694, 269] width 160 height 43
type input "2"
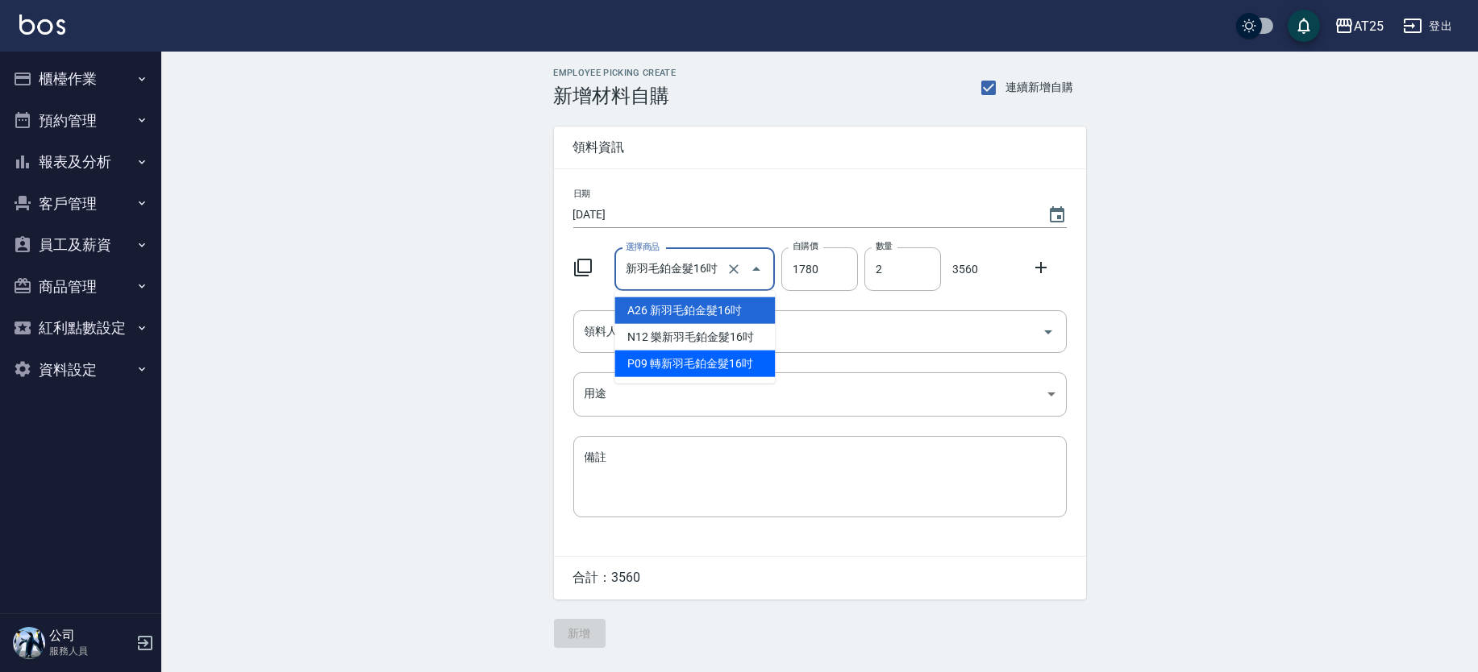
click at [683, 356] on li "P09 轉新羽毛鉑金髮16吋" at bounding box center [694, 364] width 160 height 27
type input "轉新羽毛鉑金髮16吋"
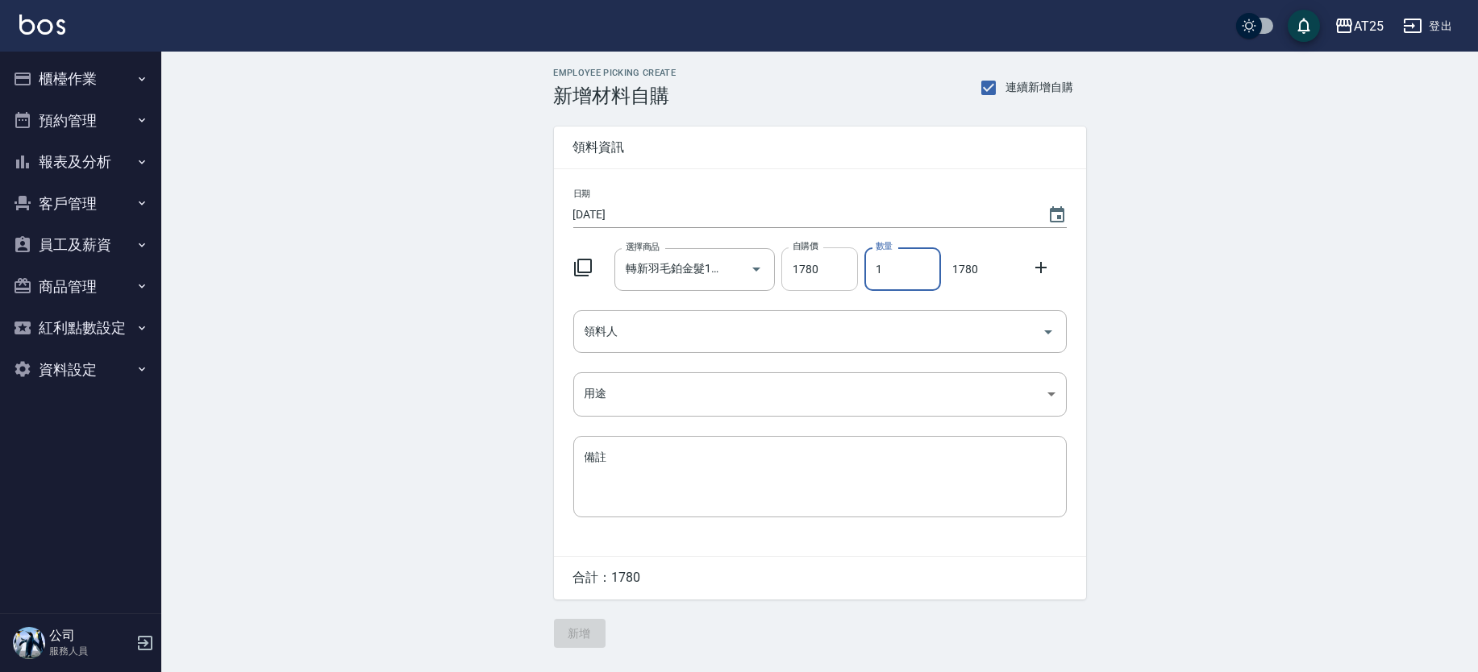
drag, startPoint x: 913, startPoint y: 266, endPoint x: 835, endPoint y: 266, distance: 78.2
click at [835, 266] on div "選擇商品 轉新羽毛鉑金髮16吋 選擇商品 自購價 1780 自購價 數量 1 數量 1780" at bounding box center [817, 266] width 500 height 50
type input "2"
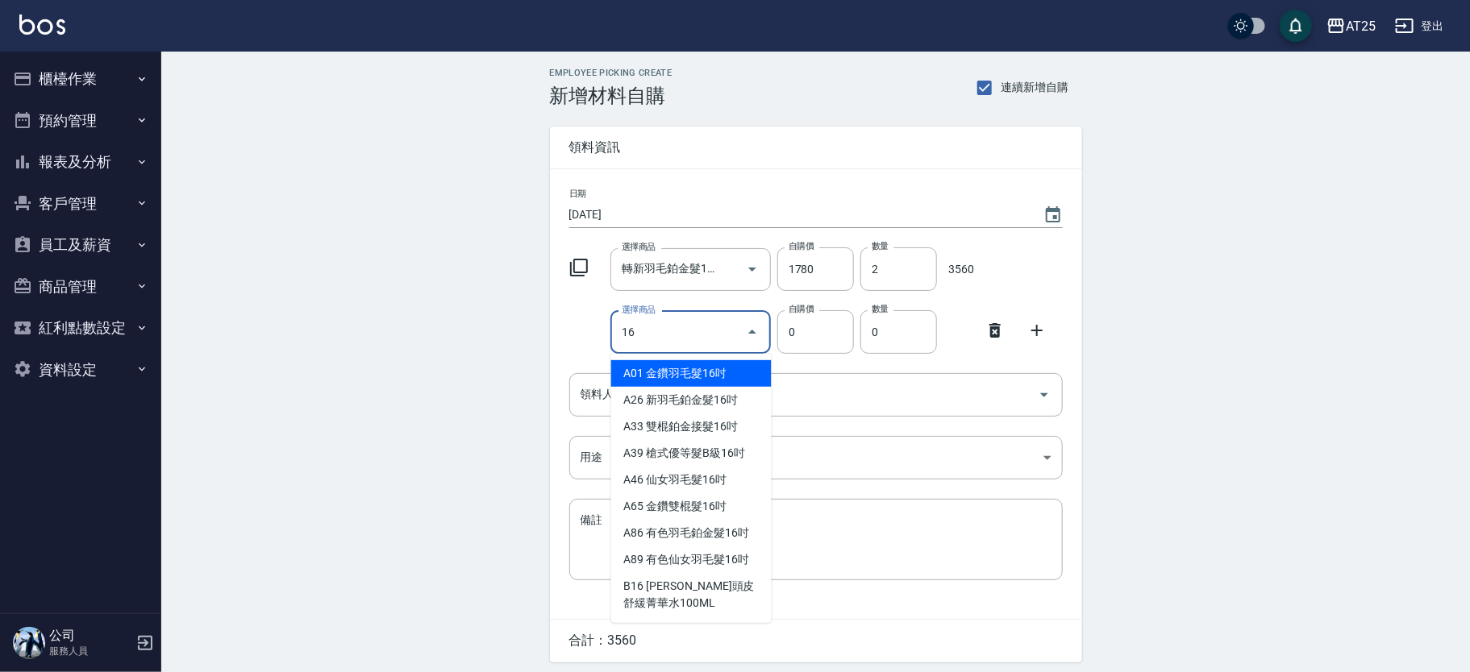
scroll to position [4, 0]
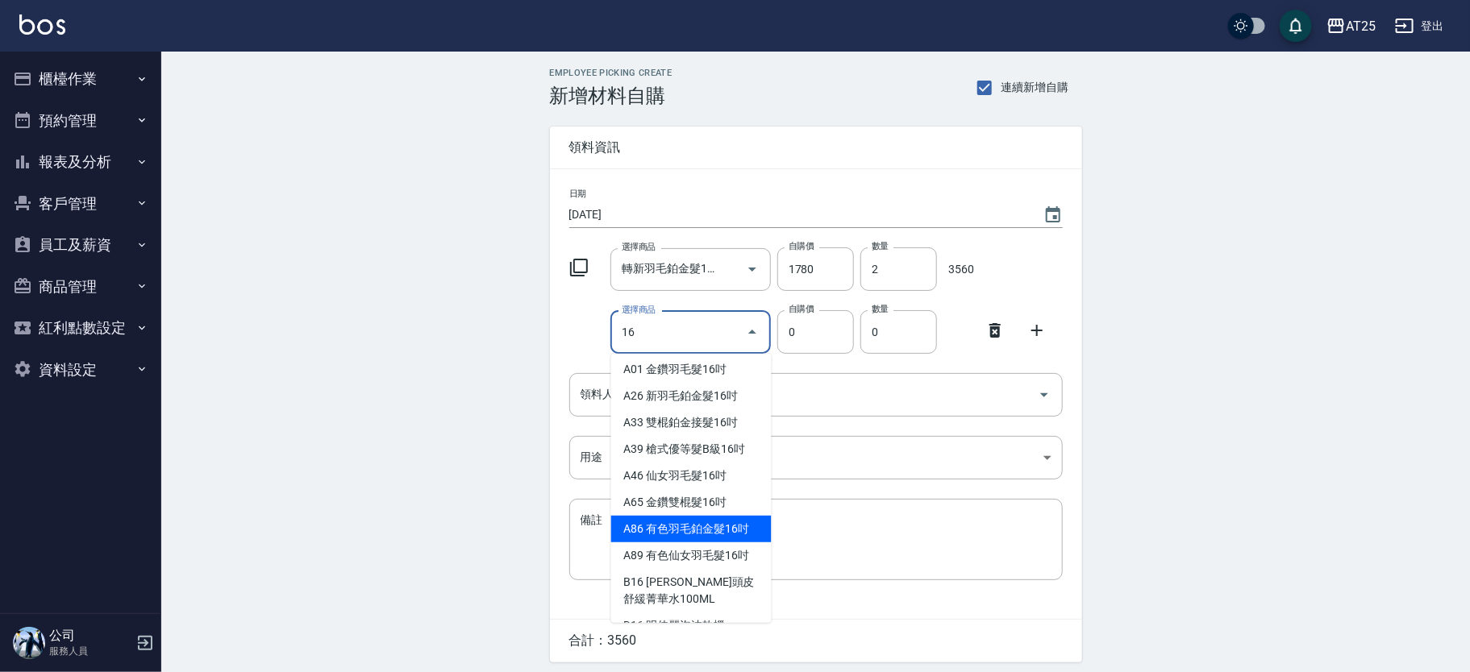
click at [741, 529] on li "A86 有色羽毛鉑金髮16吋" at bounding box center [691, 529] width 160 height 27
type input "有色羽毛鉑金髮16吋"
type input "1930"
type input "1"
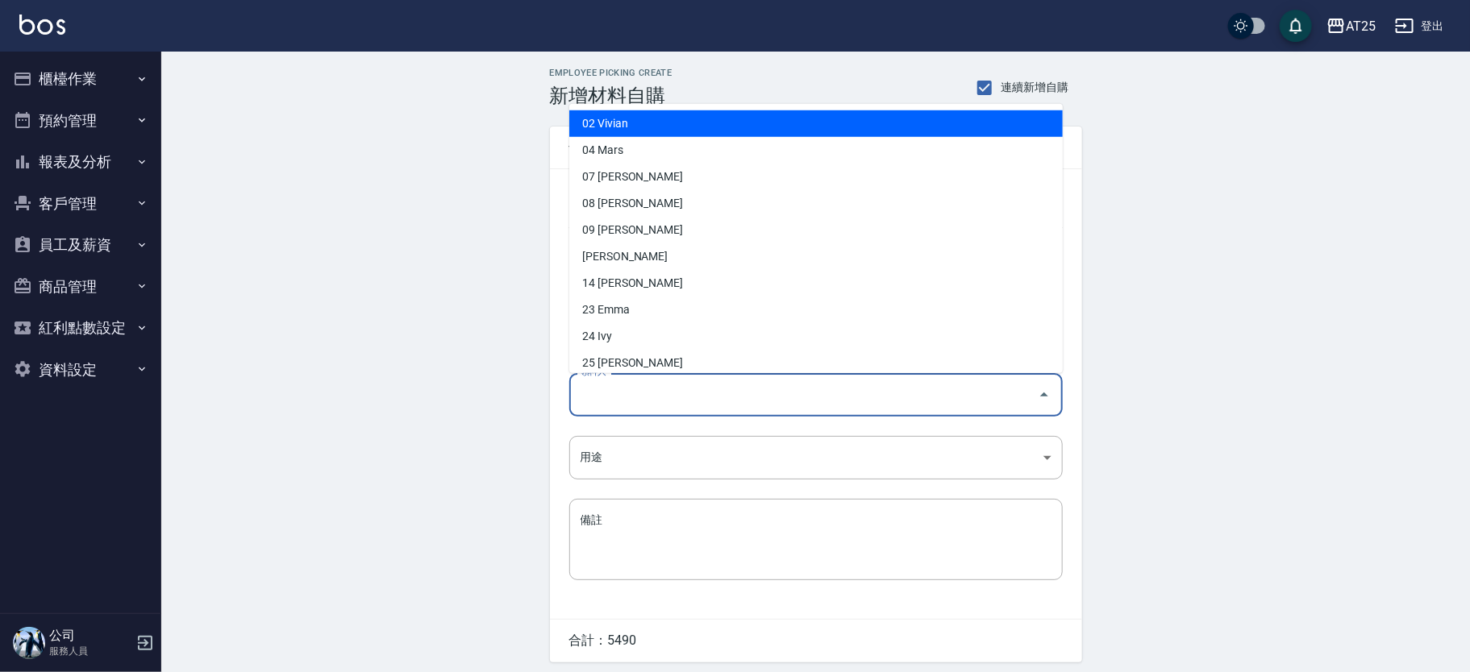
click at [632, 403] on input "領料人" at bounding box center [803, 395] width 455 height 28
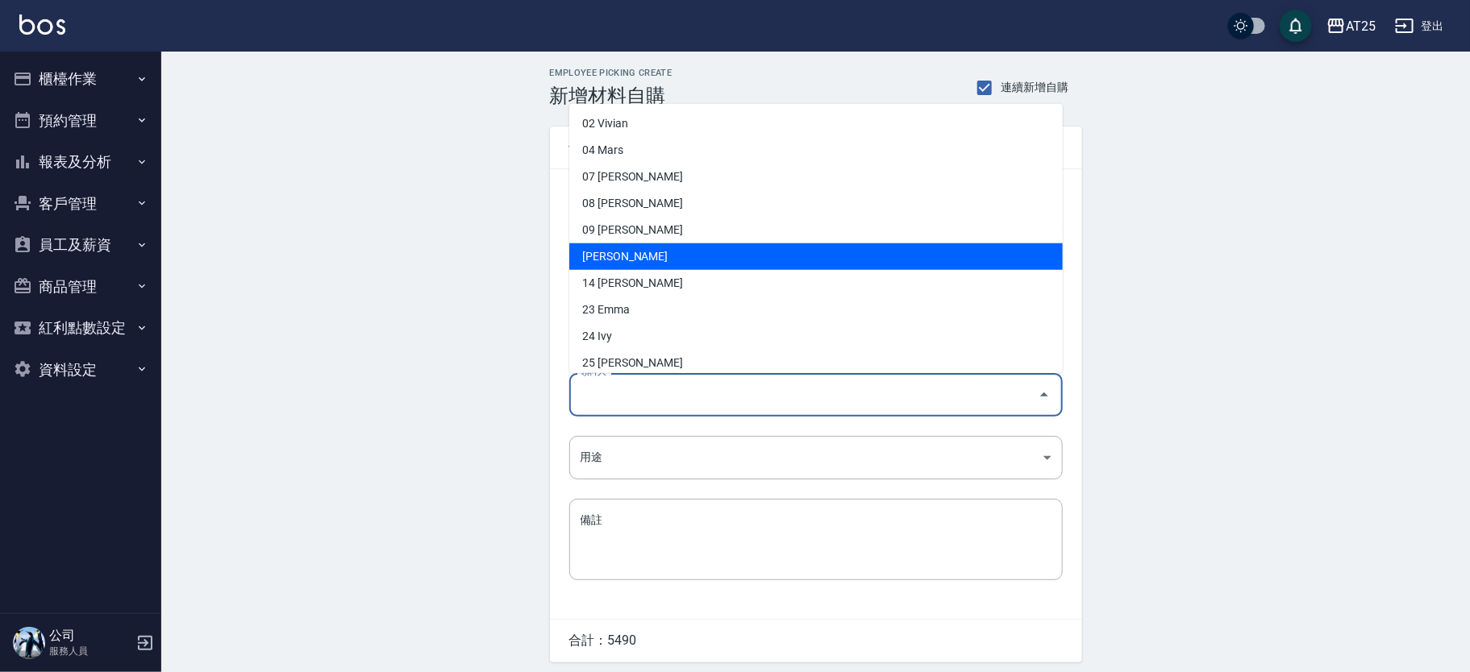
click at [642, 238] on li "09 [PERSON_NAME]" at bounding box center [815, 230] width 493 height 27
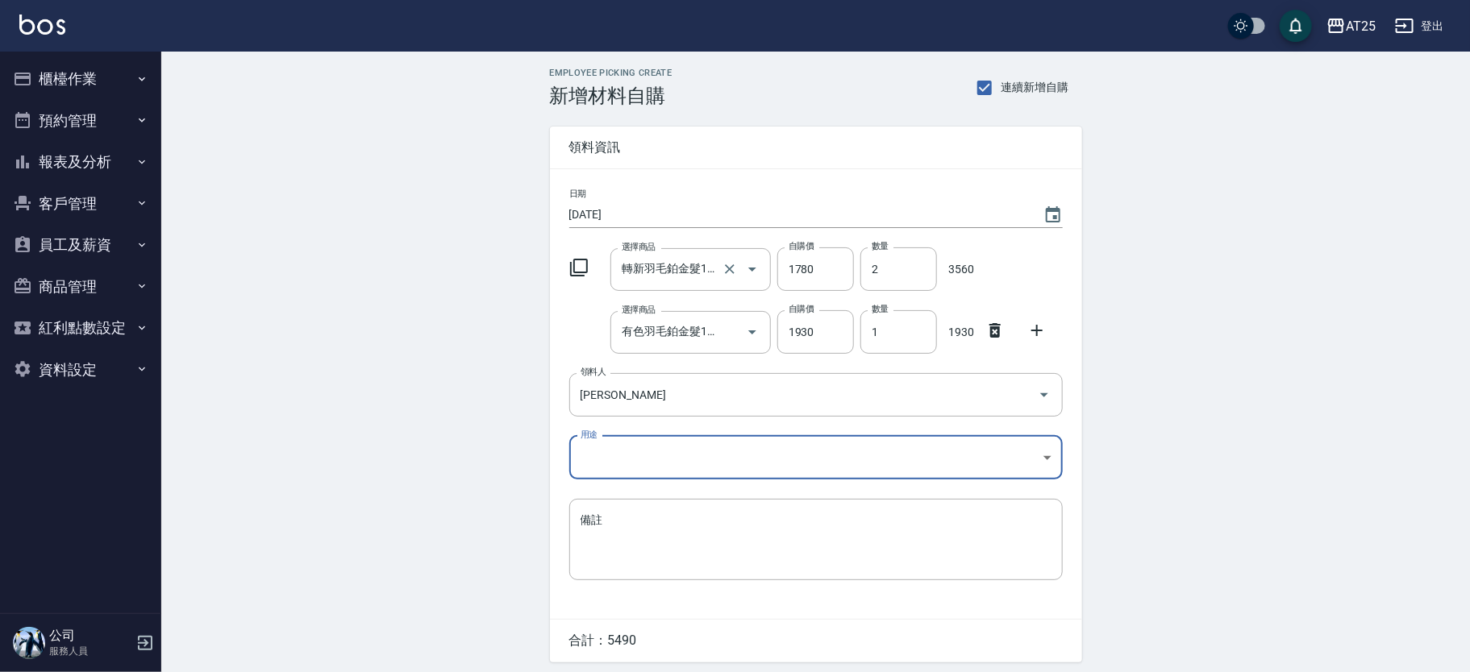
type input "[PERSON_NAME]"
click at [635, 468] on body "AT25 登出 櫃檯作業 打帳單 帳單列表 掛單列表 現金收支登錄 高階收支登錄 材料自購登錄 每日結帳 排班表 現場電腦打卡 預約管理 預約管理 單日預約紀…" at bounding box center [739, 363] width 1478 height 727
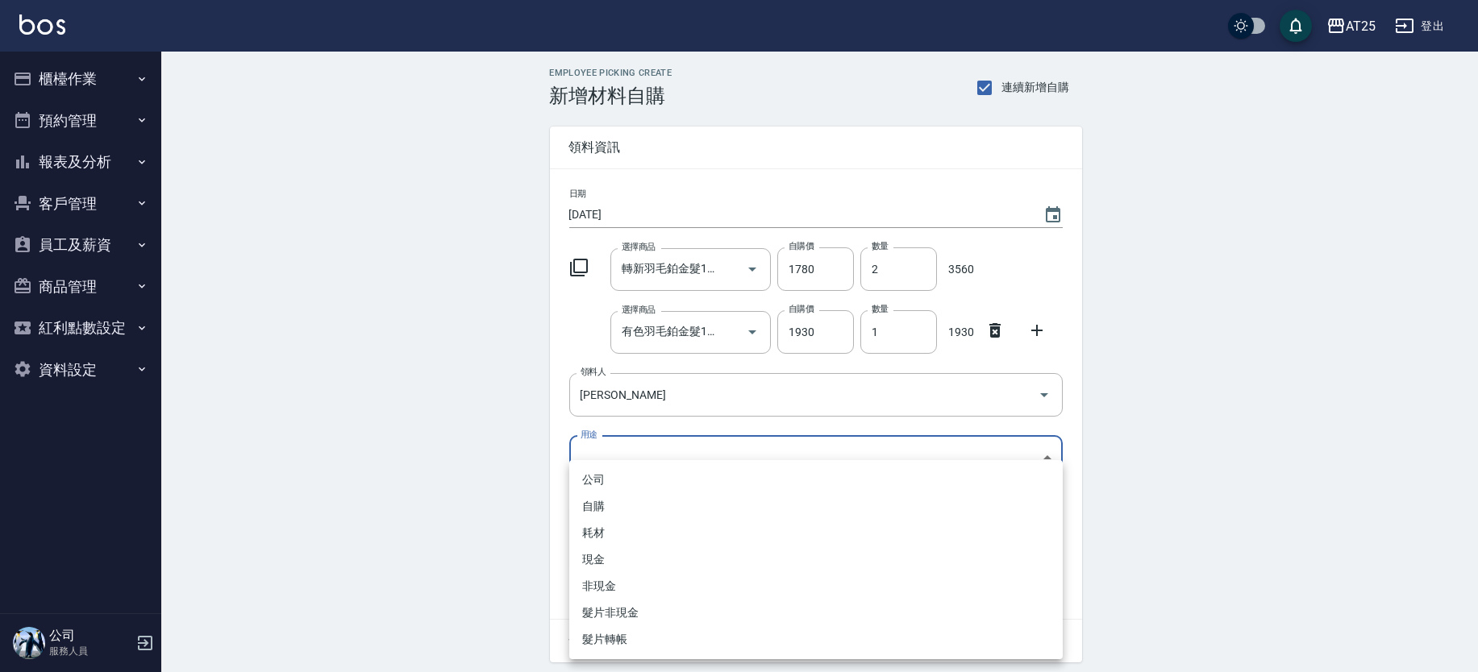
click at [608, 529] on li "耗材" at bounding box center [815, 533] width 493 height 27
type input "耗材"
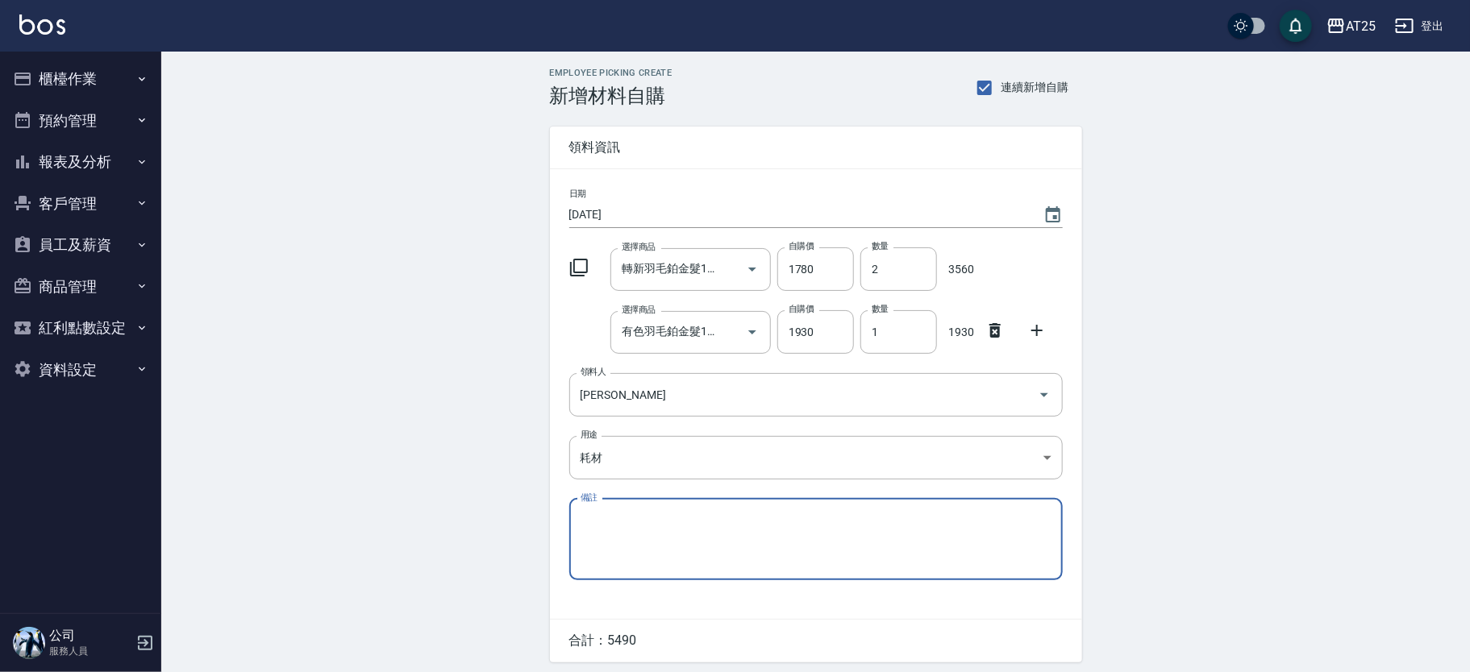
scroll to position [56, 0]
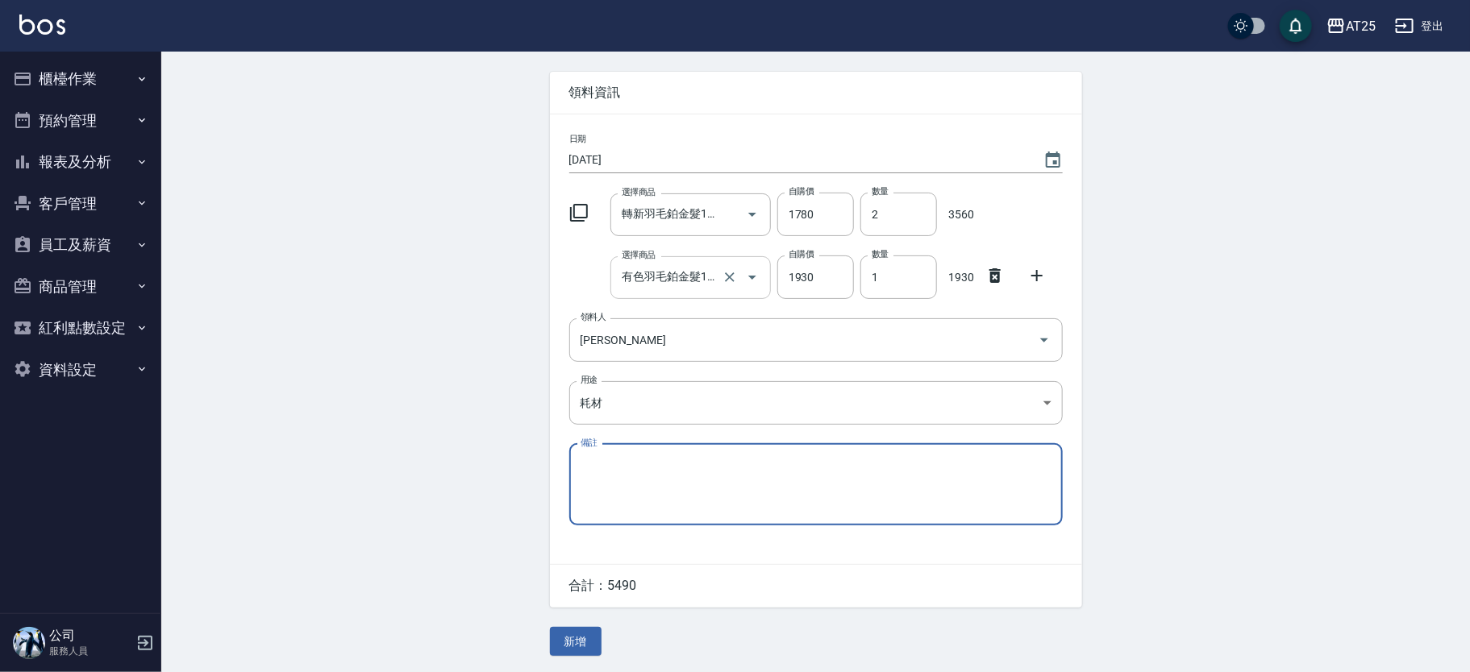
click at [654, 292] on div "有色羽毛鉑金髮16吋 選擇商品" at bounding box center [690, 277] width 160 height 43
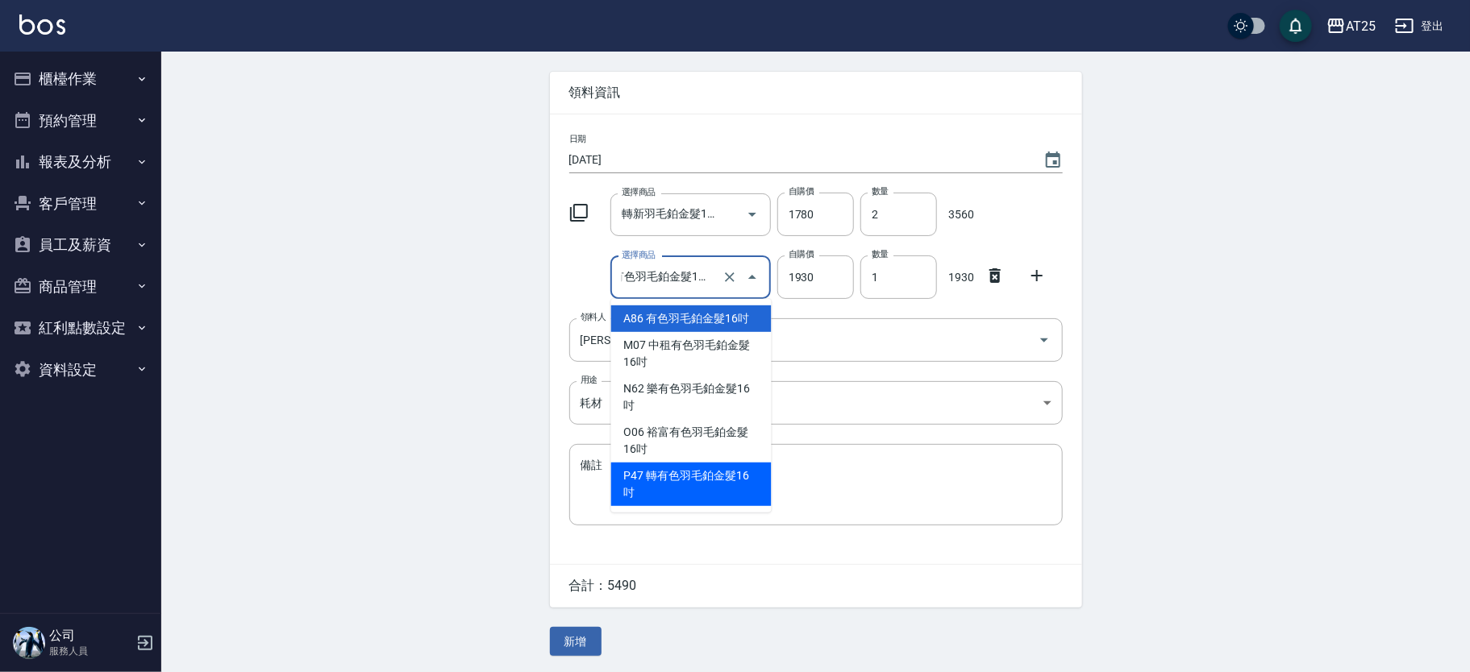
click at [697, 474] on li "P47 轉有色羽毛鉑金髮16吋" at bounding box center [691, 485] width 160 height 44
type input "轉有色羽毛鉑金髮16吋"
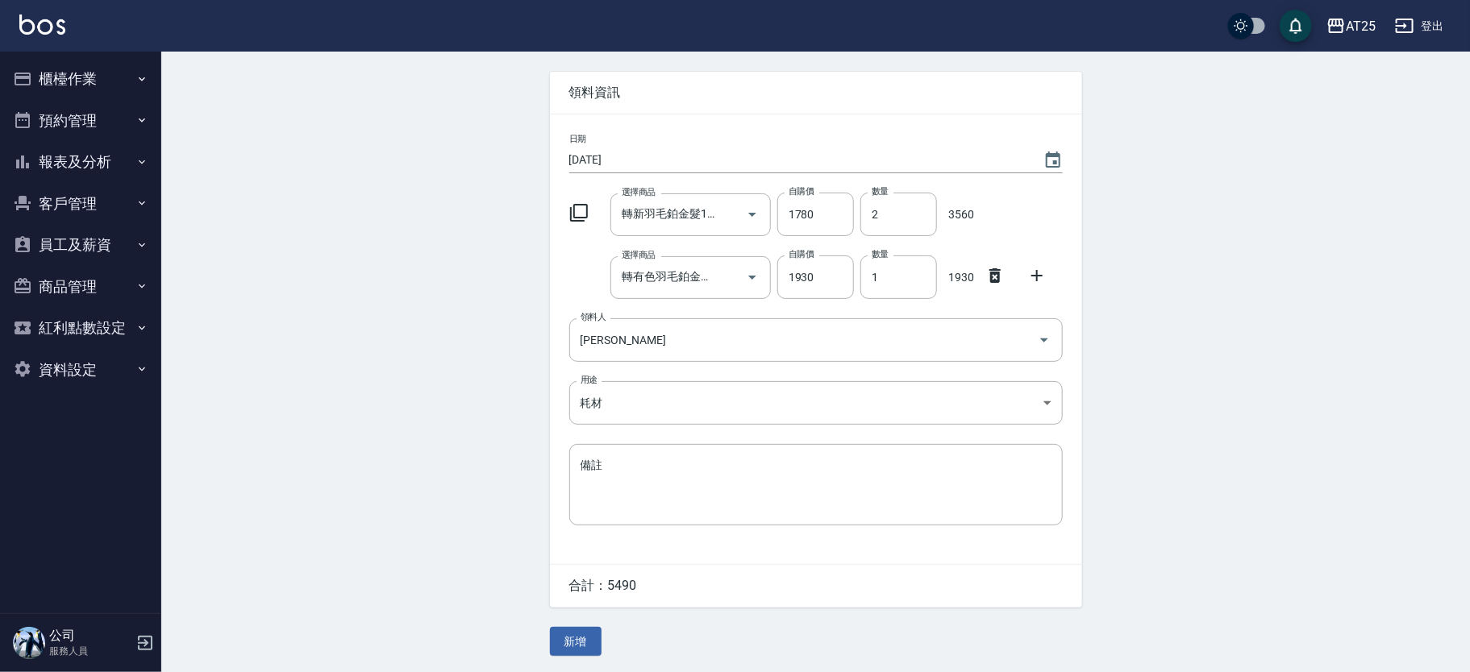
click at [1195, 323] on div "Employee Picking Create 新增材料自購 連續新增自購 領料資訊 日期 [DATE] 選擇商品 轉新羽毛鉑金髮16吋 選擇商品 自購價 1…" at bounding box center [815, 335] width 1309 height 676
click at [581, 634] on button "新增" at bounding box center [576, 642] width 52 height 30
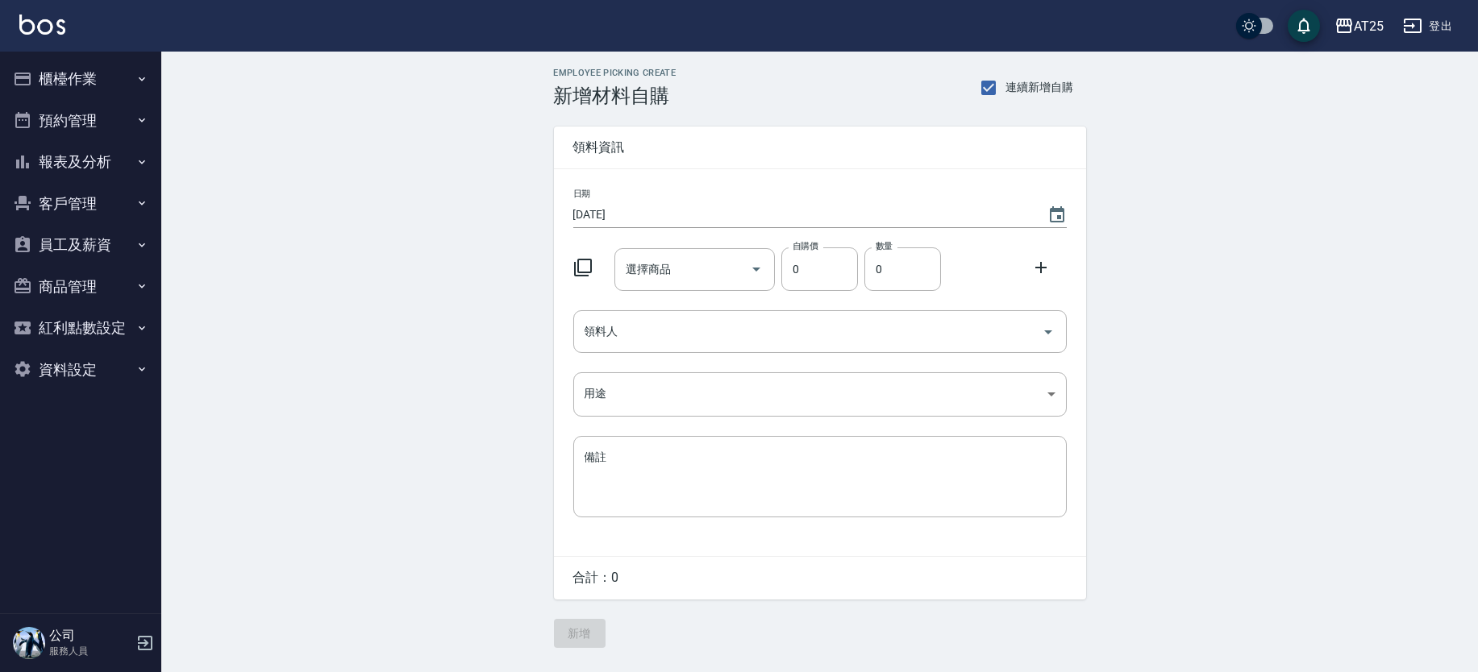
click at [68, 65] on button "櫃檯作業" at bounding box center [80, 79] width 148 height 42
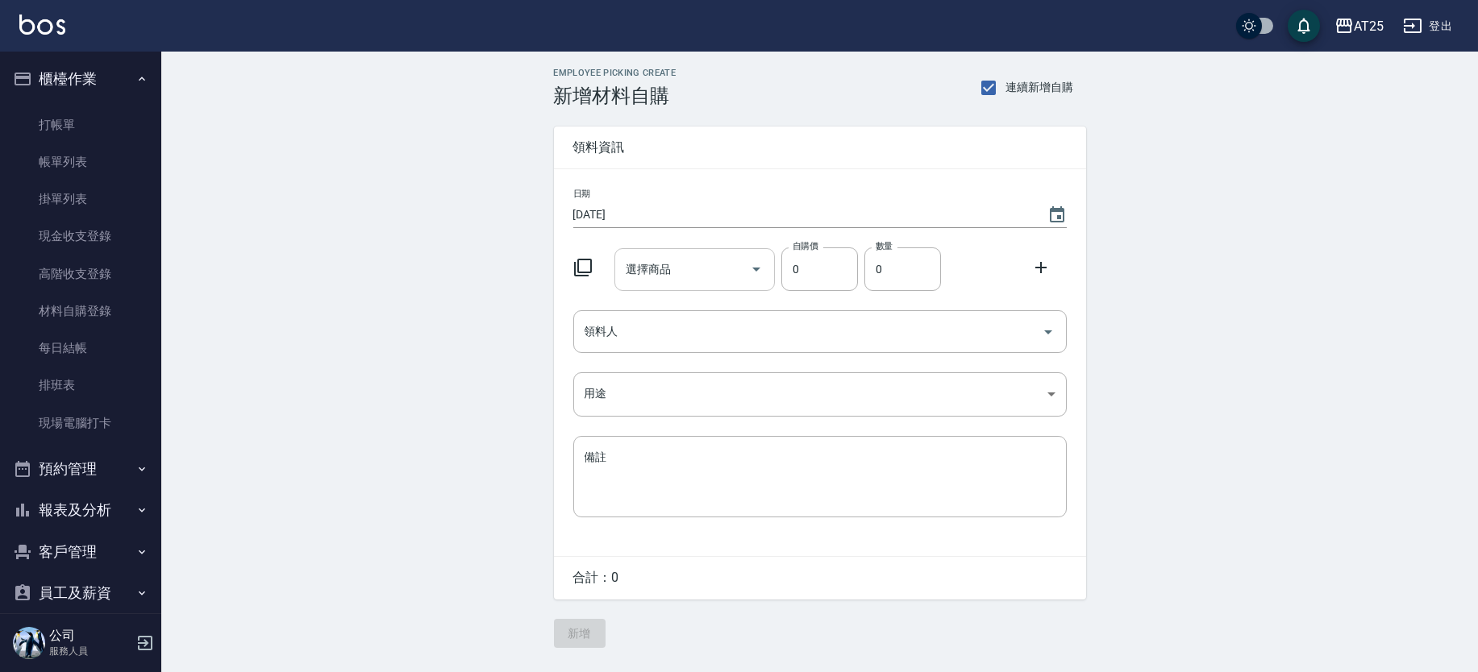
click at [670, 285] on div "選擇商品" at bounding box center [694, 269] width 160 height 43
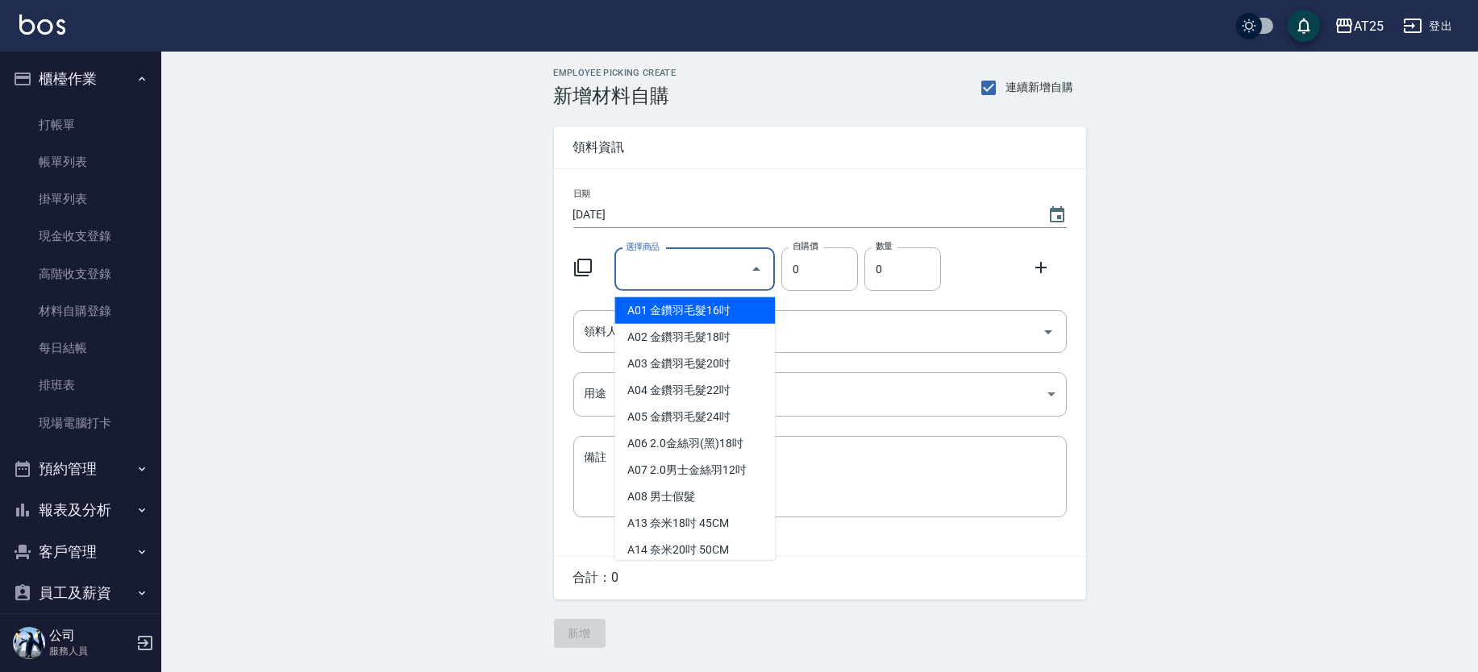
click at [776, 298] on div "日期 [DATE] 選擇商品 選擇商品 自購價 0 自購價 數量 0 數量 領料人 領料人 用途 ​ 用途 備註 x 備註" at bounding box center [820, 362] width 532 height 387
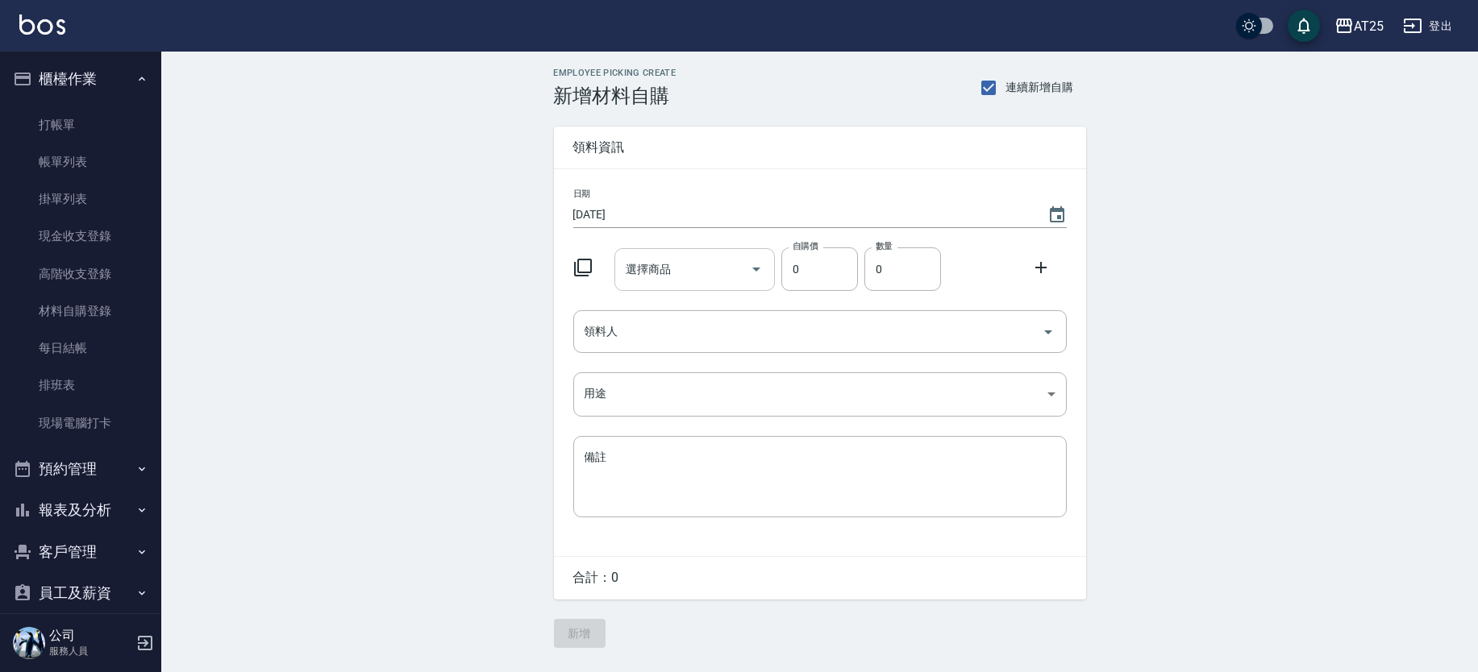
click at [719, 268] on input "選擇商品" at bounding box center [683, 270] width 122 height 28
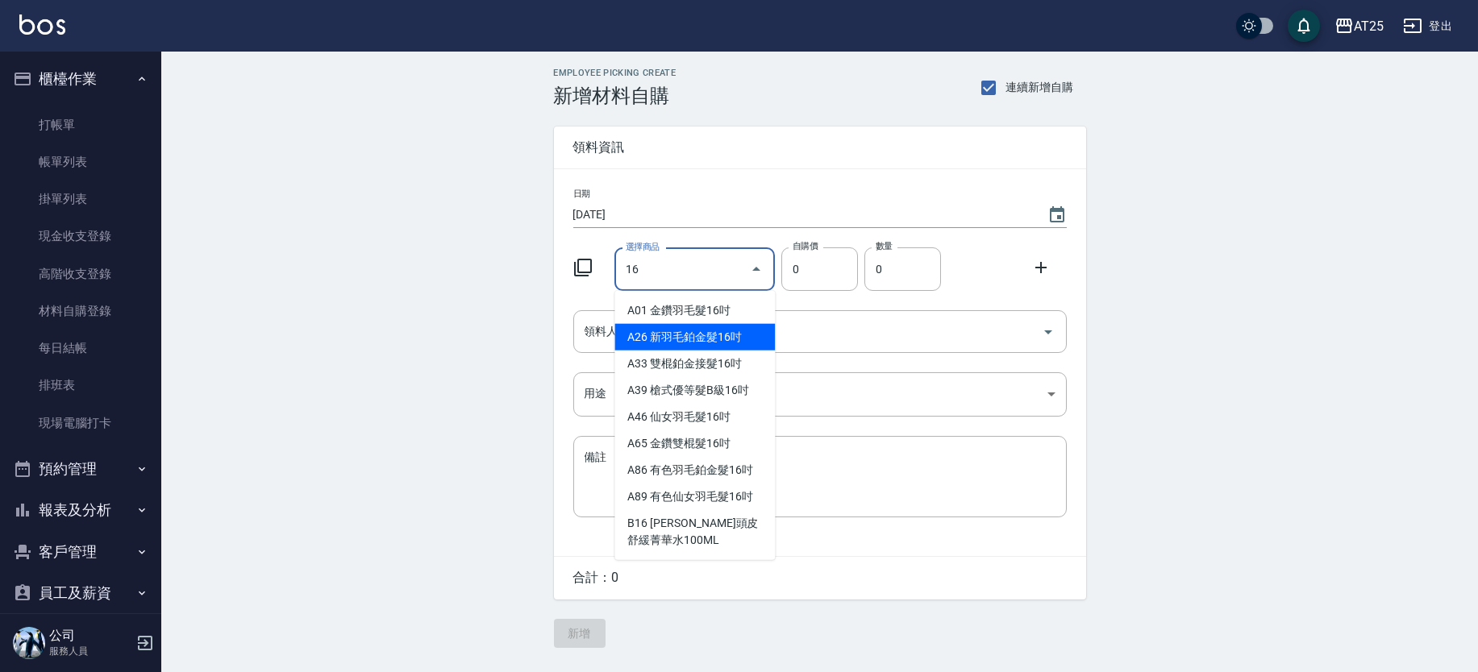
click at [739, 339] on li "A26 新羽毛鉑金髮16吋" at bounding box center [694, 337] width 160 height 27
type input "新羽毛鉑金髮16吋"
type input "1780"
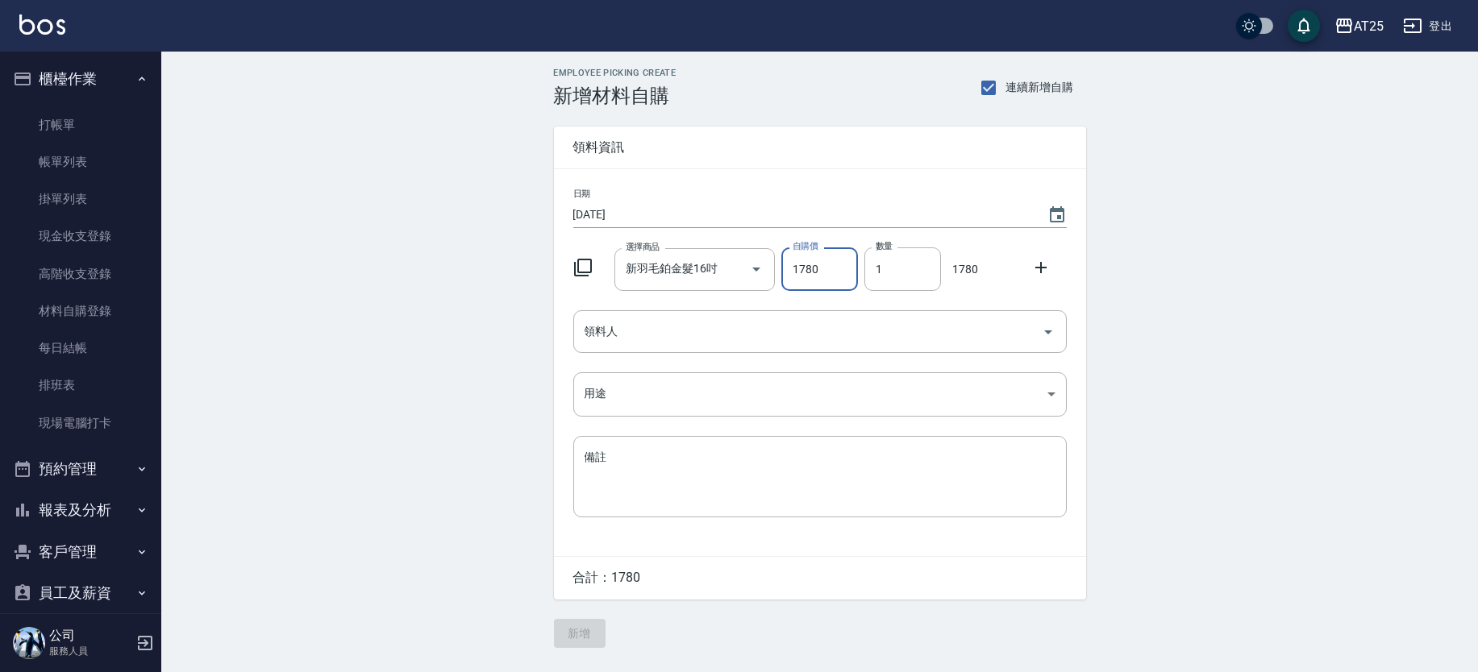
click at [1041, 268] on icon at bounding box center [1040, 267] width 19 height 19
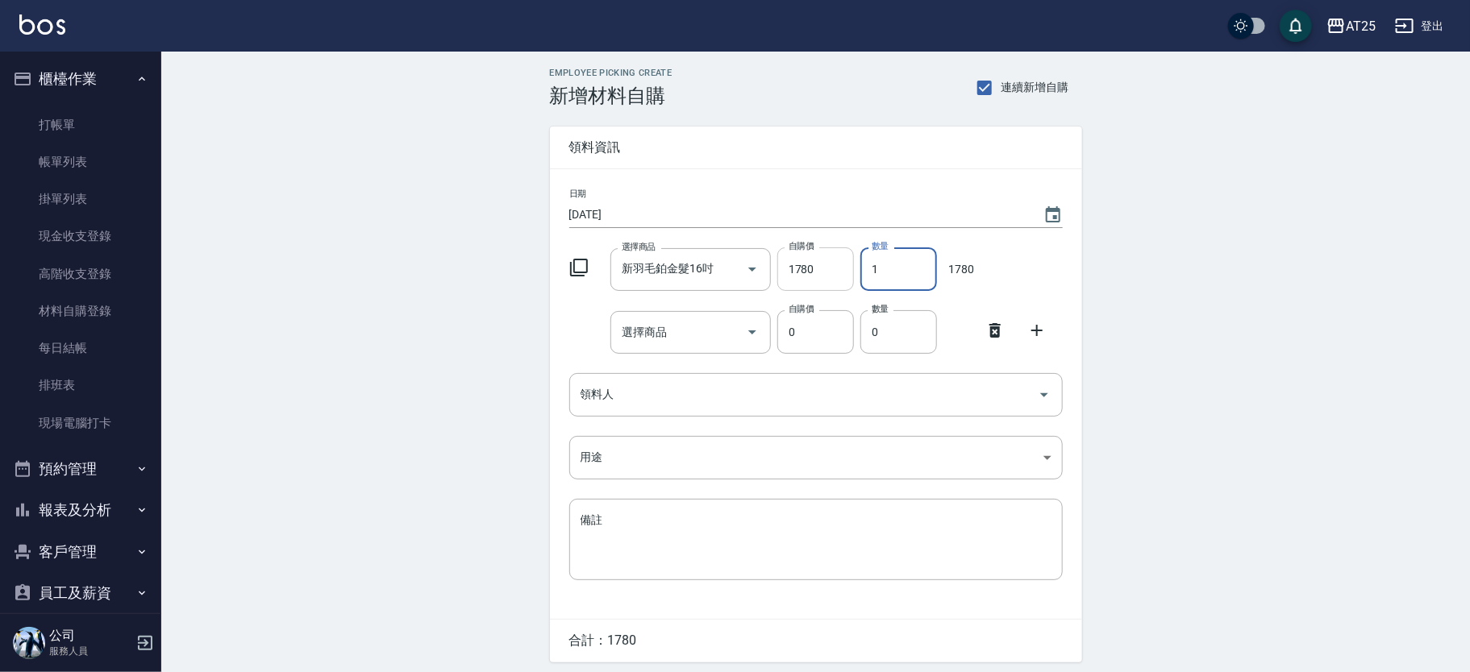
drag, startPoint x: 897, startPoint y: 284, endPoint x: 806, endPoint y: 273, distance: 91.8
click at [806, 273] on div "選擇商品 新羽毛鉑金髮16吋 選擇商品 自購價 1780 自購價 數量 1 數量 1780" at bounding box center [813, 266] width 500 height 50
type input "2"
click at [688, 329] on input "選擇商品" at bounding box center [679, 332] width 122 height 28
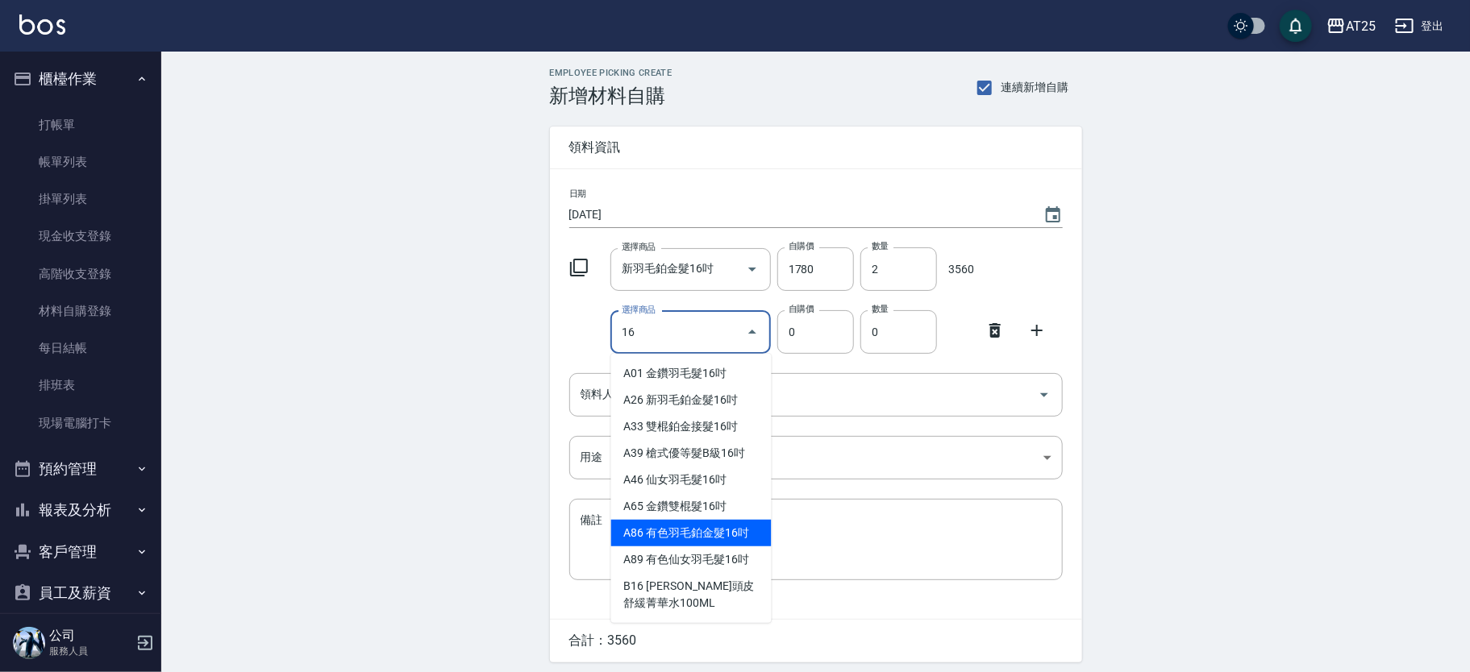
click at [734, 536] on li "A86 有色羽毛鉑金髮16吋" at bounding box center [691, 533] width 160 height 27
type input "有色羽毛鉑金髮16吋"
type input "1930"
type input "1"
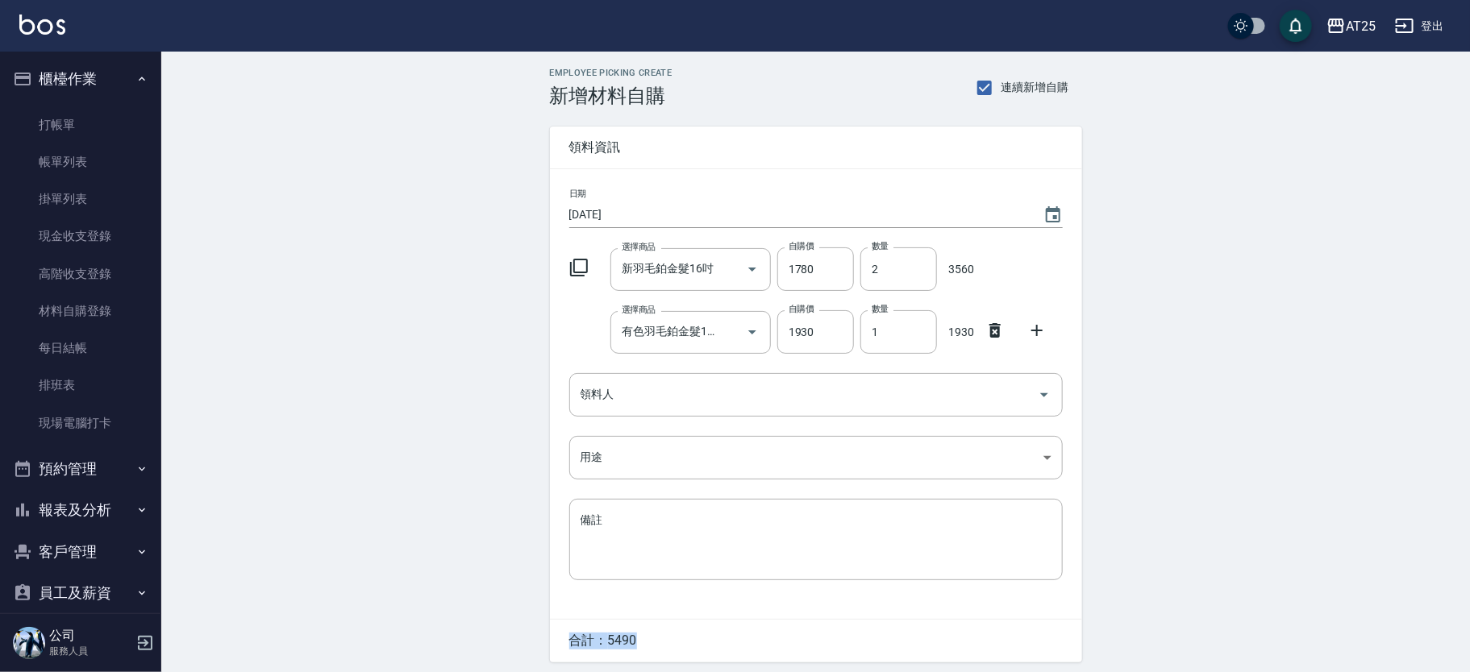
drag, startPoint x: 650, startPoint y: 650, endPoint x: 570, endPoint y: 650, distance: 79.8
click at [570, 650] on div "合計： 5490" at bounding box center [816, 641] width 532 height 43
click at [648, 649] on div "合計： 5490" at bounding box center [816, 641] width 532 height 43
drag, startPoint x: 601, startPoint y: 643, endPoint x: 913, endPoint y: 335, distance: 437.9
click at [620, 635] on div "合計： 5490" at bounding box center [816, 641] width 532 height 43
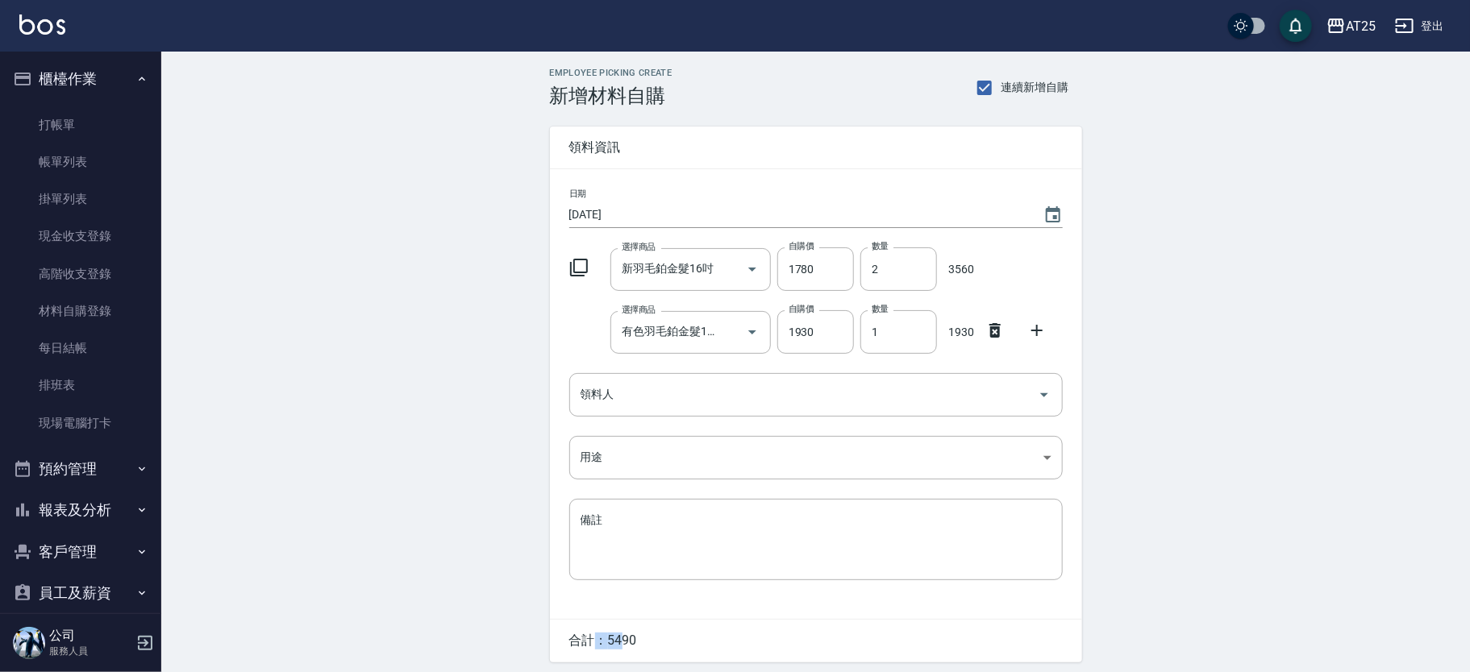
click at [1281, 472] on div "Employee Picking Create 新增材料自購 連續新增自購 領料資訊 日期 [DATE] 選擇商品 新羽毛鉑金髮16吋 選擇商品 自購價 17…" at bounding box center [815, 390] width 1309 height 676
drag, startPoint x: 608, startPoint y: 642, endPoint x: 637, endPoint y: 643, distance: 29.0
click at [637, 643] on div "合計： 5490" at bounding box center [816, 641] width 532 height 43
click at [658, 637] on div "合計： 5490" at bounding box center [816, 641] width 532 height 43
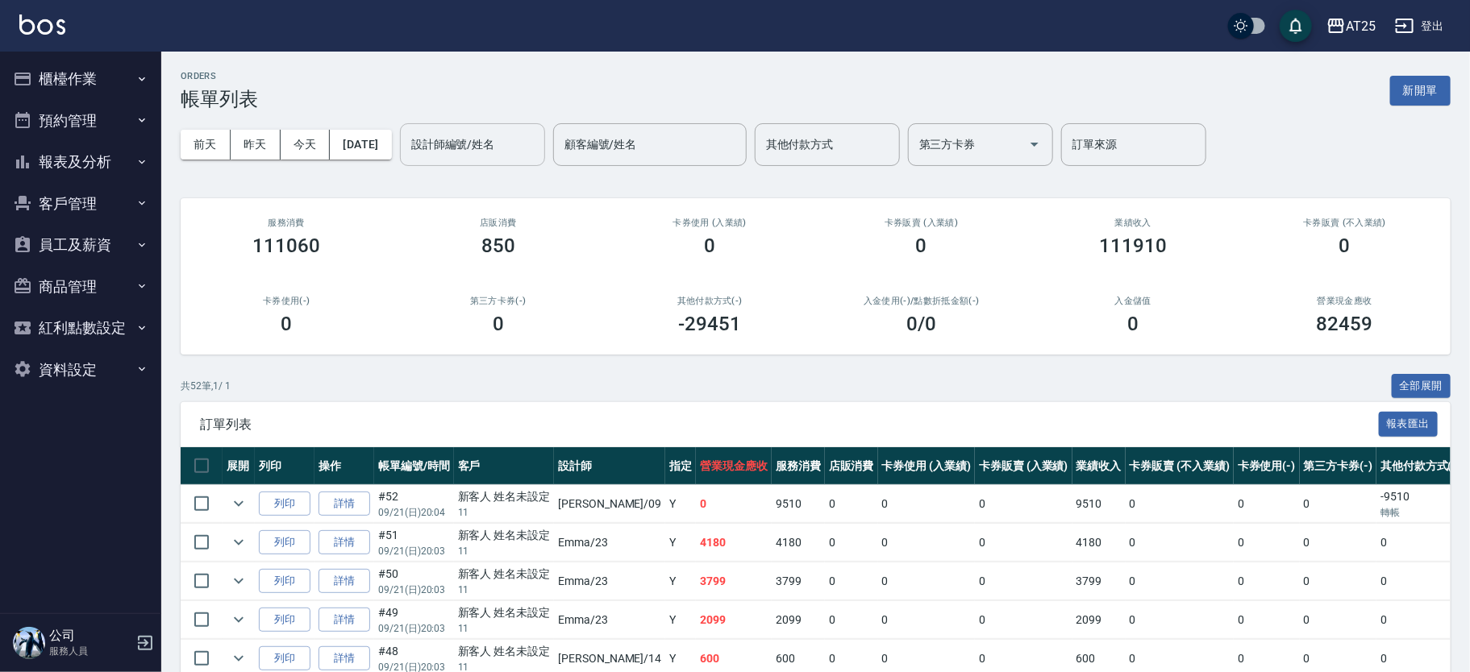
drag, startPoint x: 481, startPoint y: 152, endPoint x: 497, endPoint y: 157, distance: 17.1
click at [482, 151] on input "設計師編號/姓名" at bounding box center [472, 145] width 131 height 28
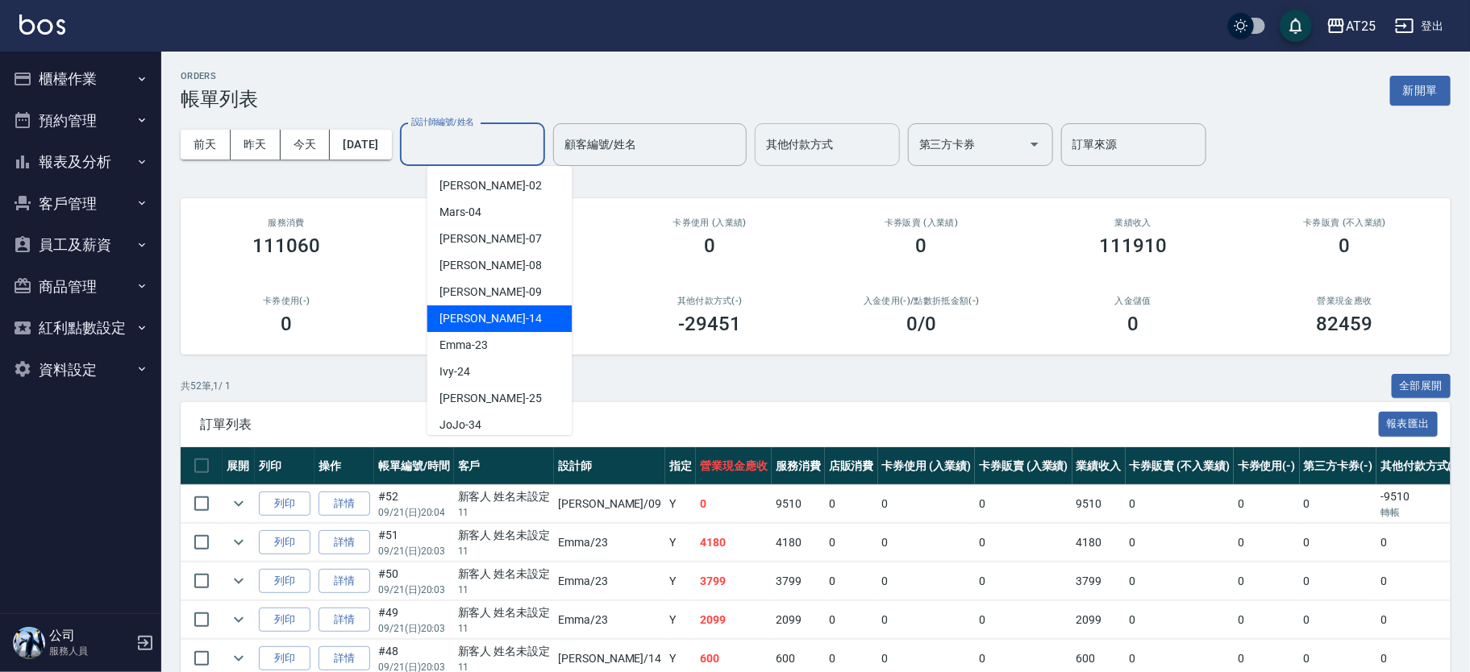
click at [858, 152] on input "其他付款方式" at bounding box center [827, 145] width 131 height 28
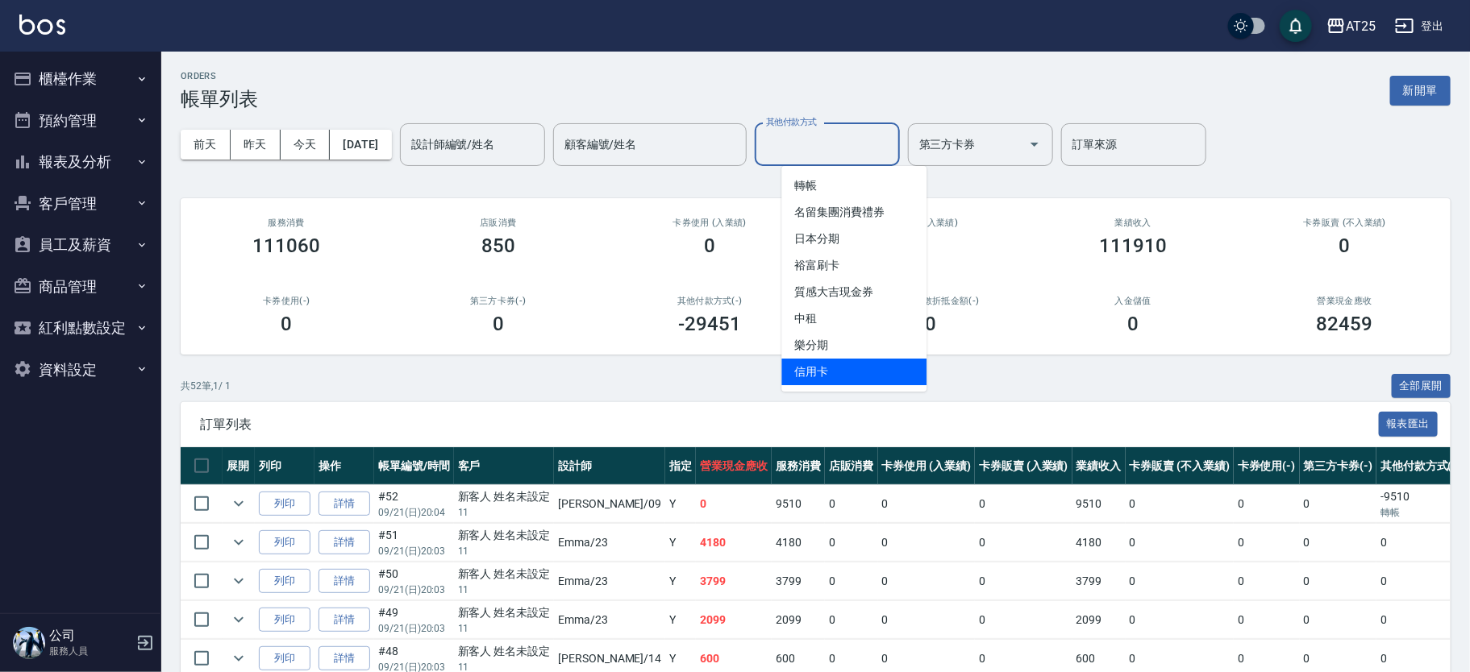
click at [818, 369] on span "信用卡" at bounding box center [853, 372] width 145 height 27
type input "信用卡"
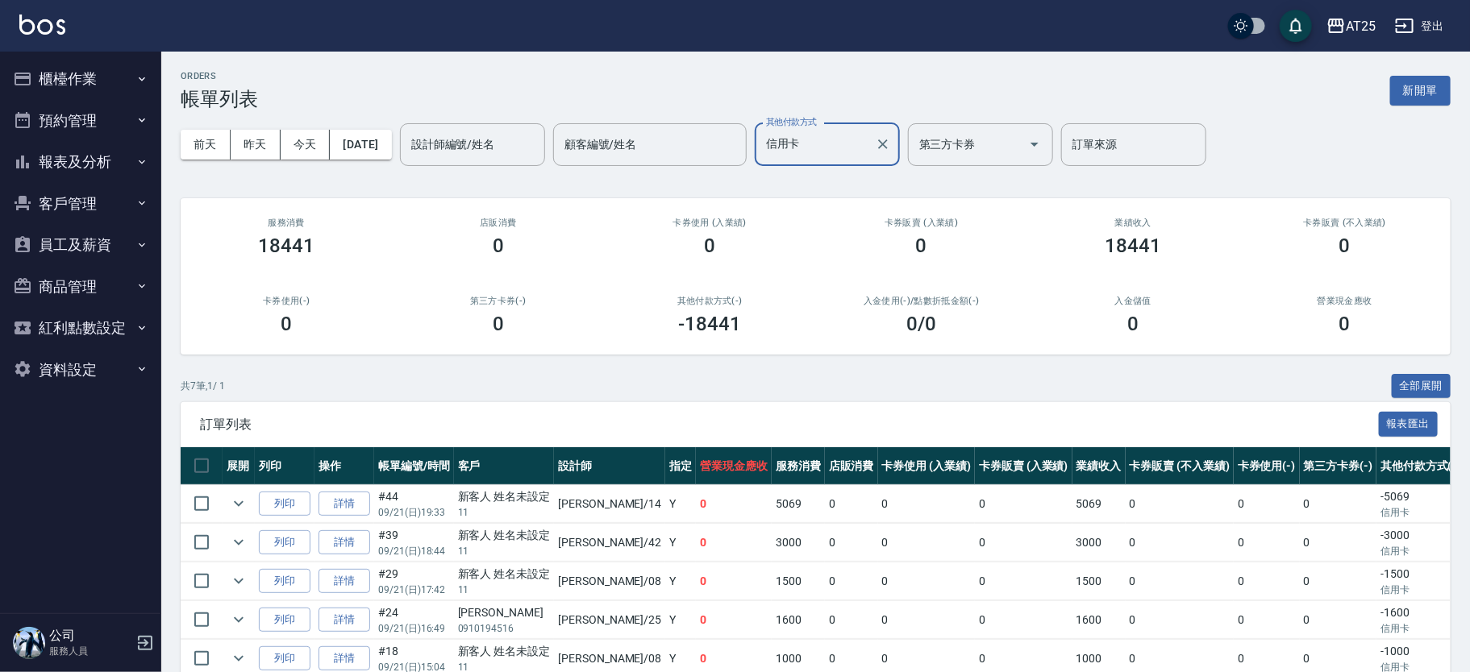
click at [888, 142] on icon "Clear" at bounding box center [883, 144] width 10 height 10
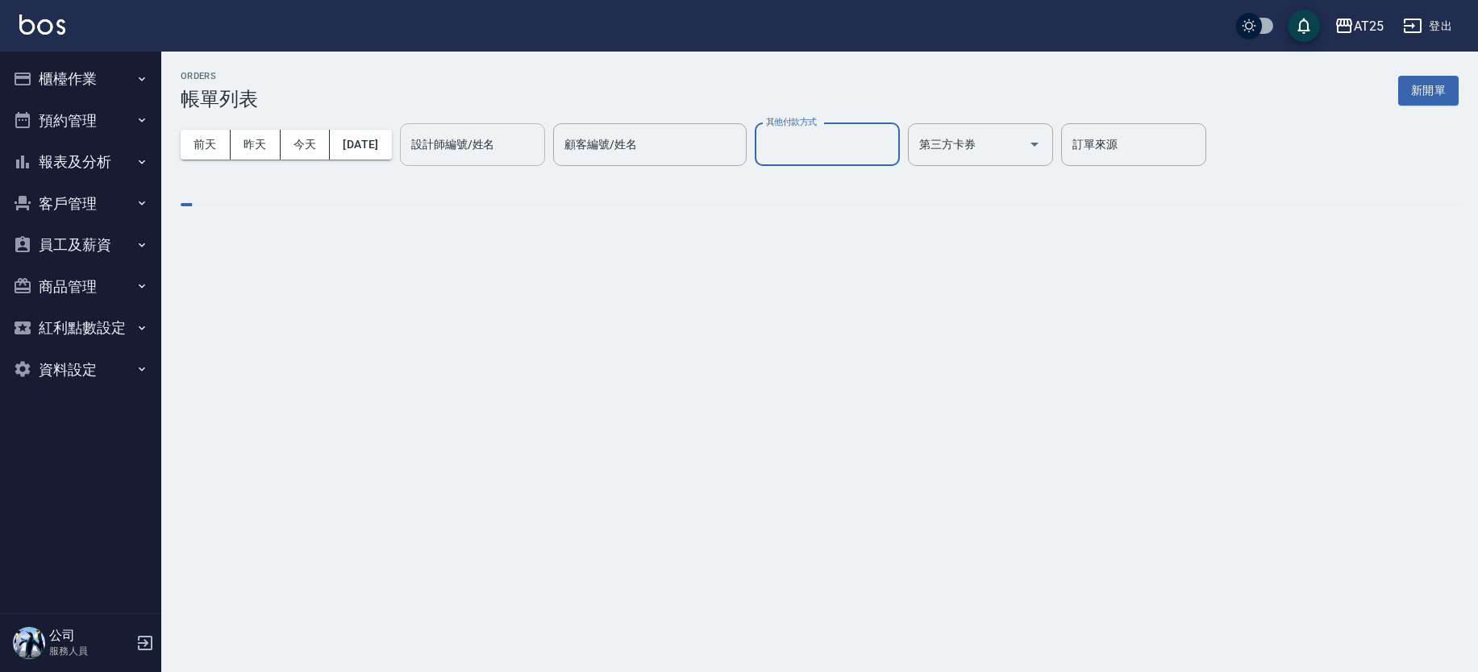
click at [520, 157] on input "設計師編號/姓名" at bounding box center [472, 145] width 131 height 28
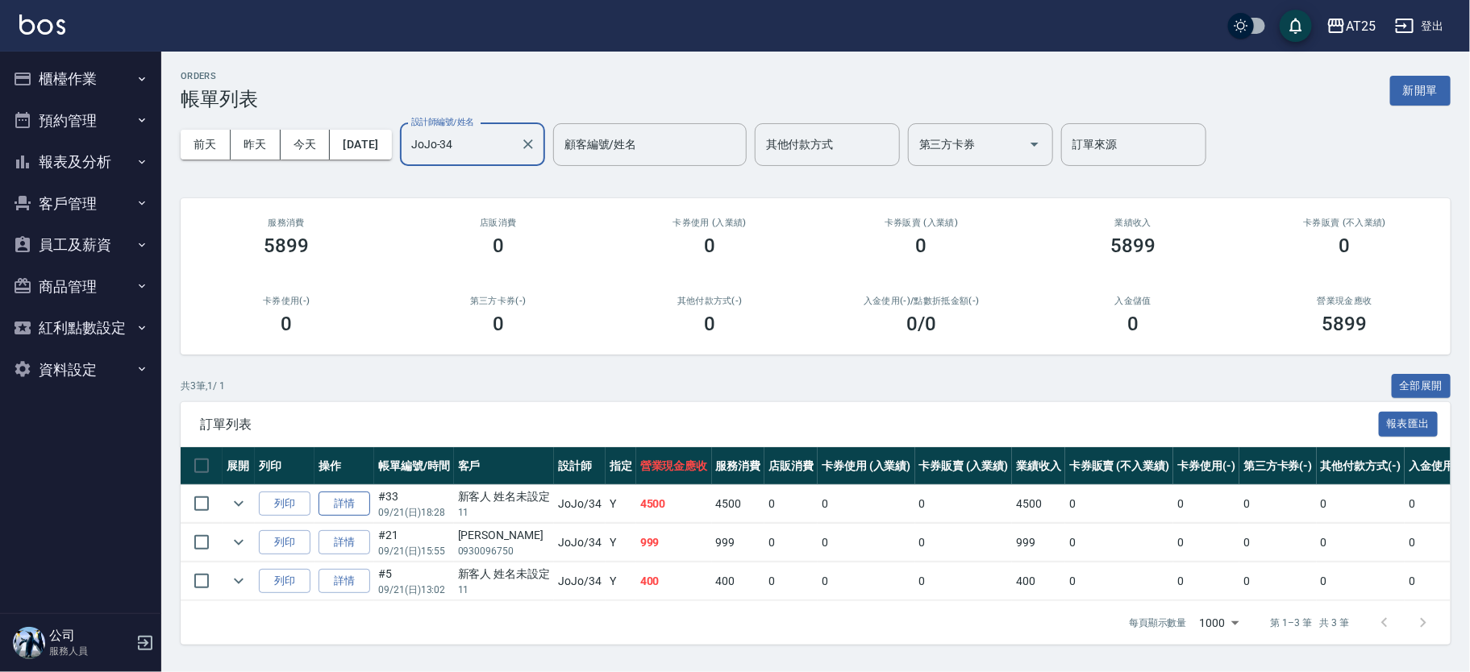
type input "JoJo-34"
click at [349, 512] on link "詳情" at bounding box center [344, 504] width 52 height 25
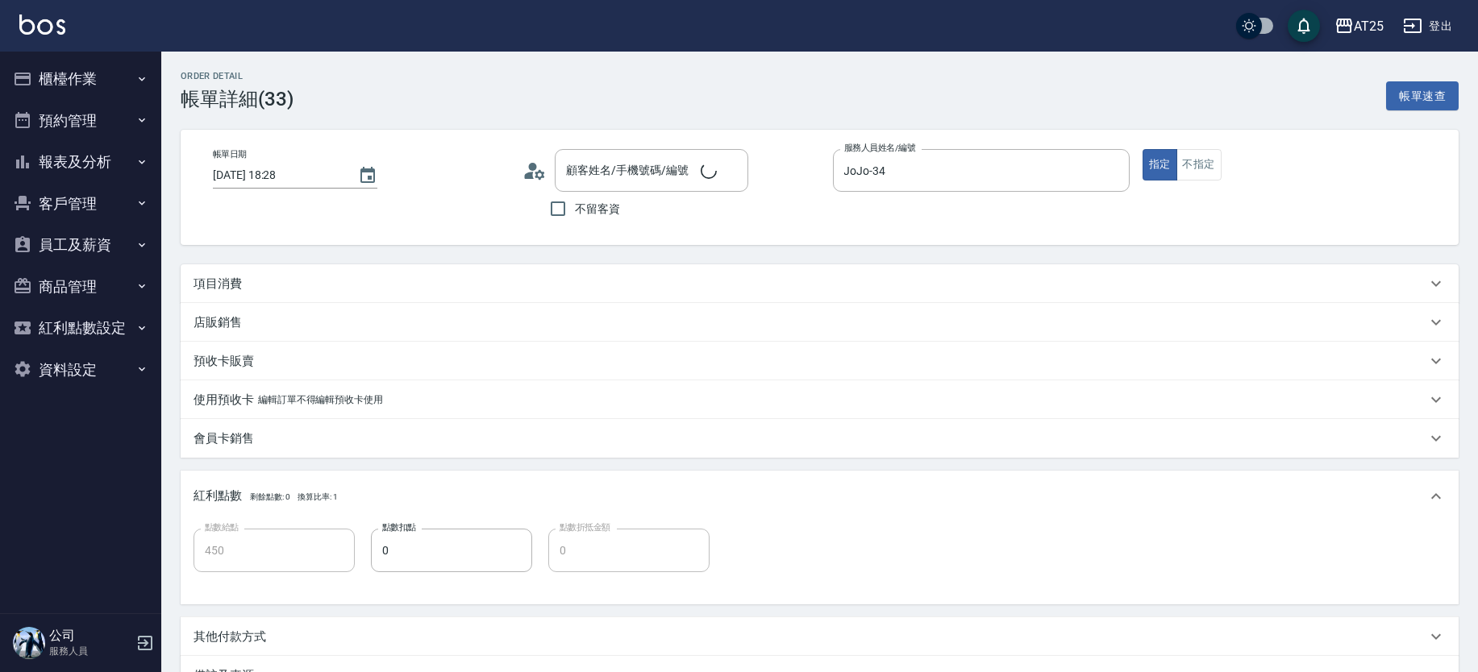
type input "[DATE] 18:28"
type input "JoJo-34"
type input "450"
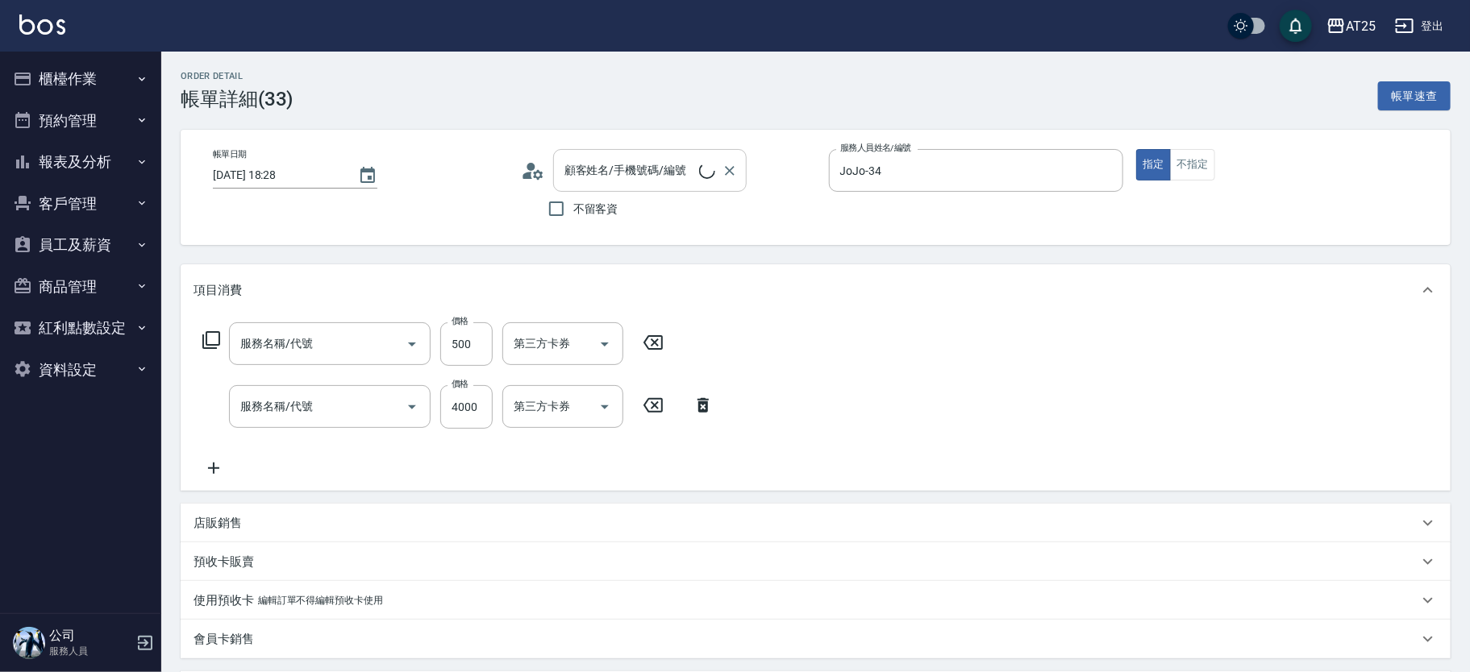
type input "新客人 姓名未設定/11/null"
type input "洗髮(201)"
type input "鍍膜護髮長(662)"
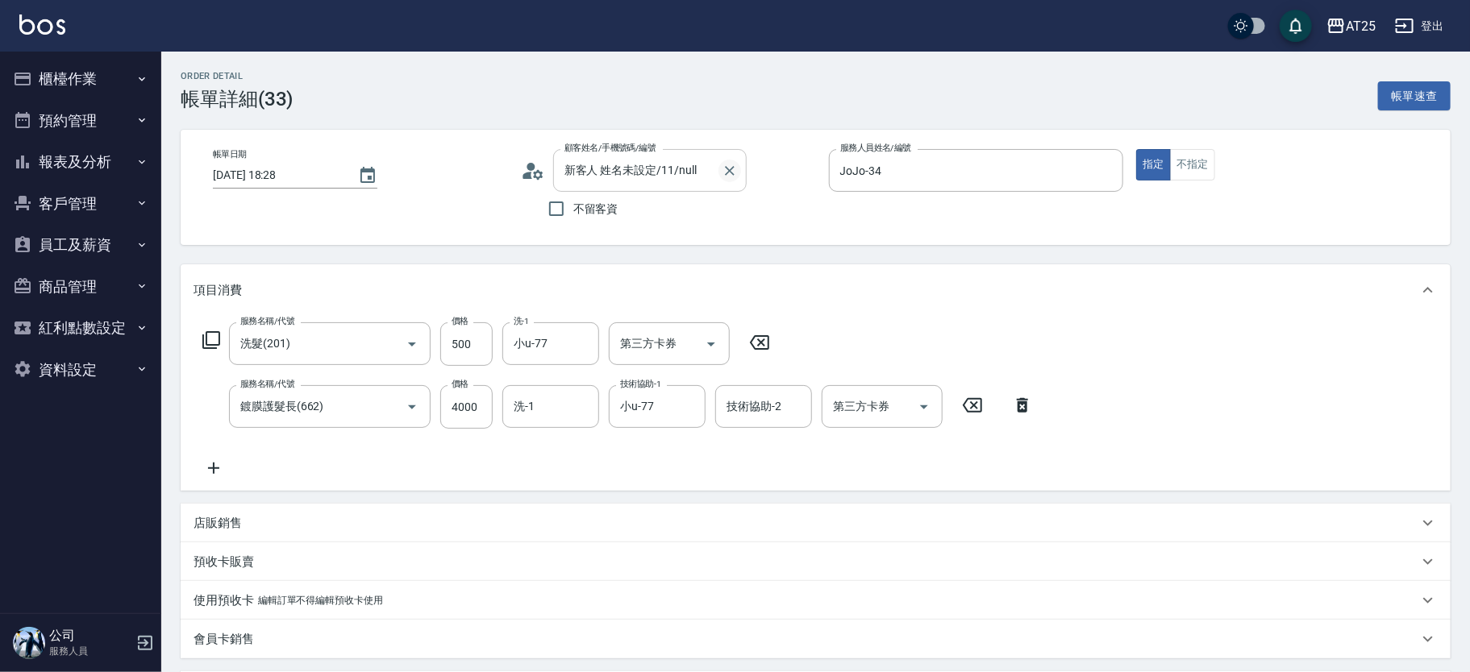
click at [735, 163] on icon "Clear" at bounding box center [730, 171] width 16 height 16
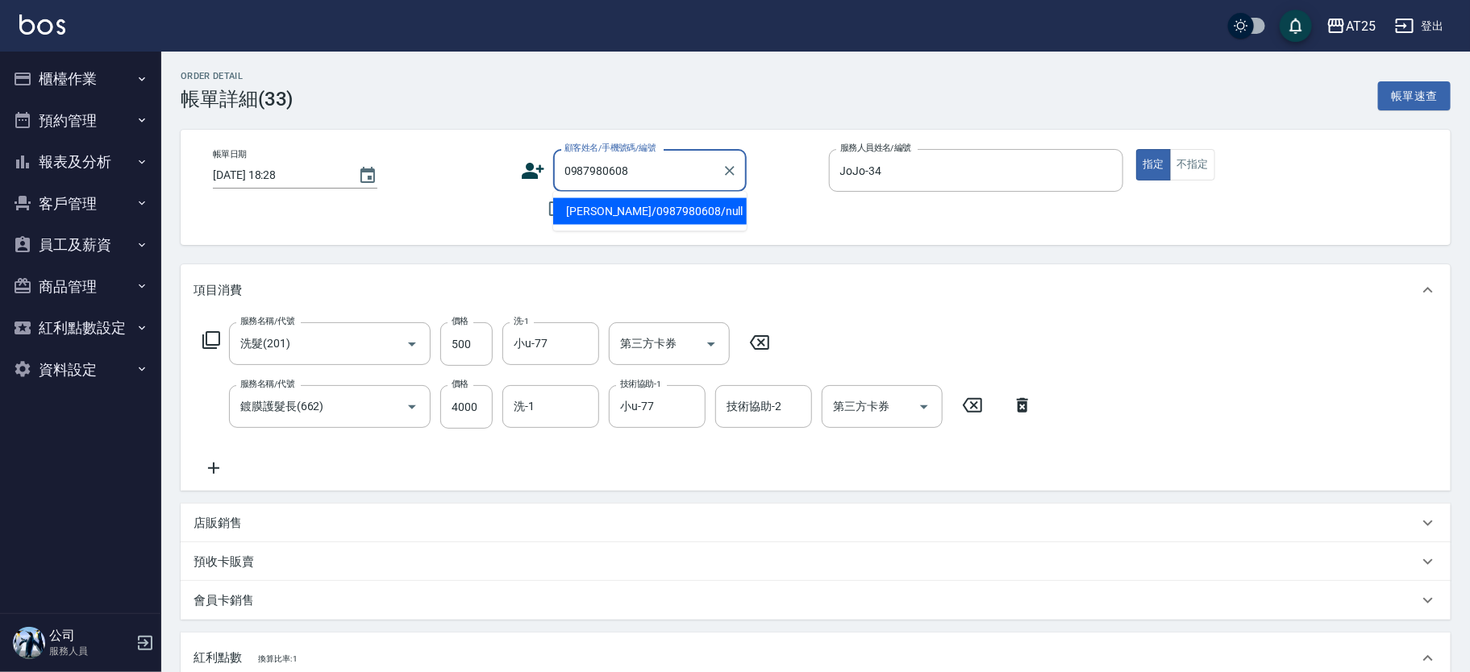
click at [681, 211] on li "[PERSON_NAME]/0987980608/null" at bounding box center [650, 211] width 194 height 27
type input "[PERSON_NAME]/0987980608/null"
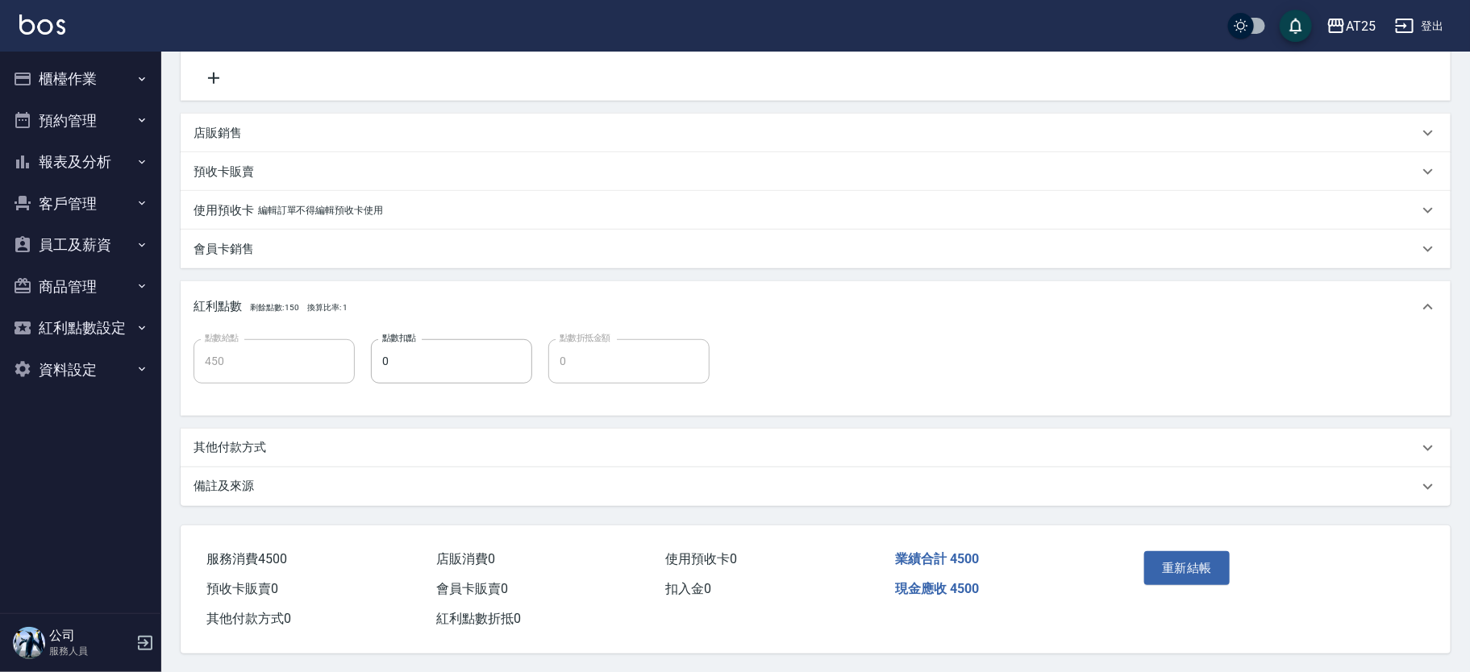
scroll to position [394, 0]
click at [1201, 551] on button "重新結帳" at bounding box center [1186, 568] width 85 height 34
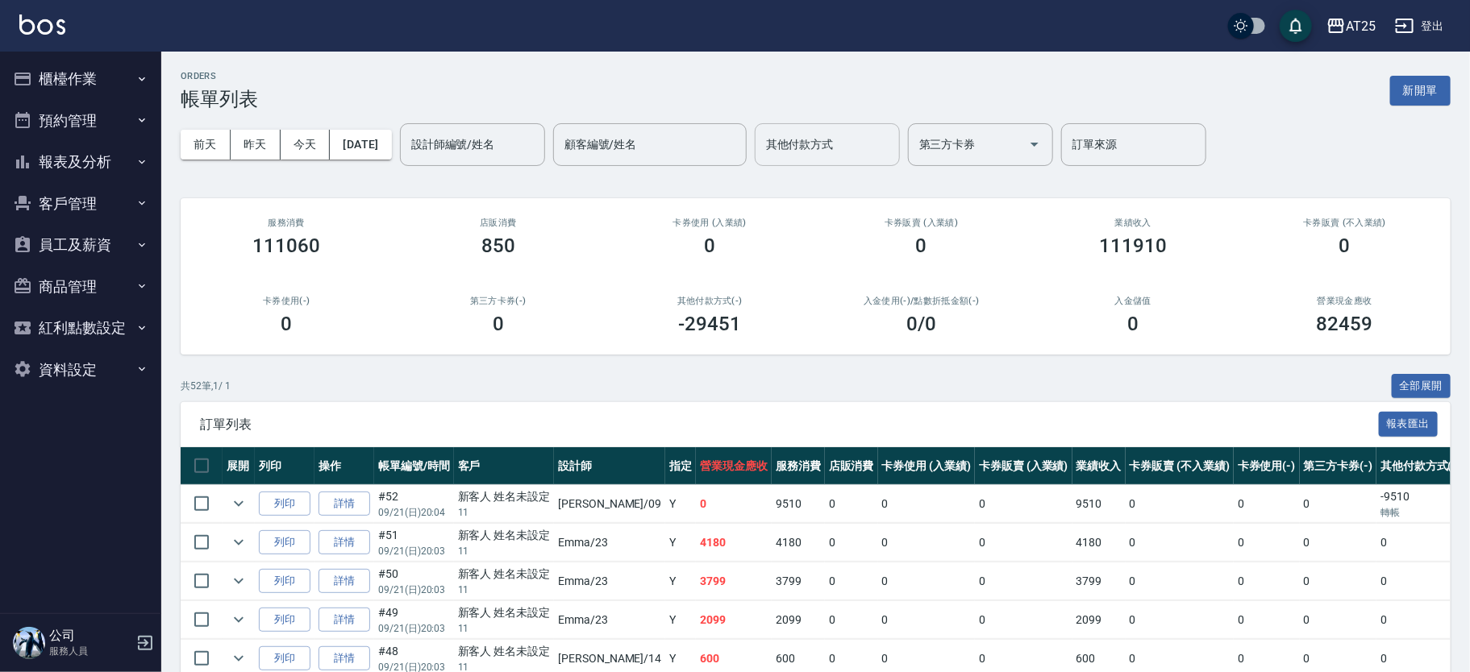
click at [828, 148] on input "其他付款方式" at bounding box center [827, 145] width 131 height 28
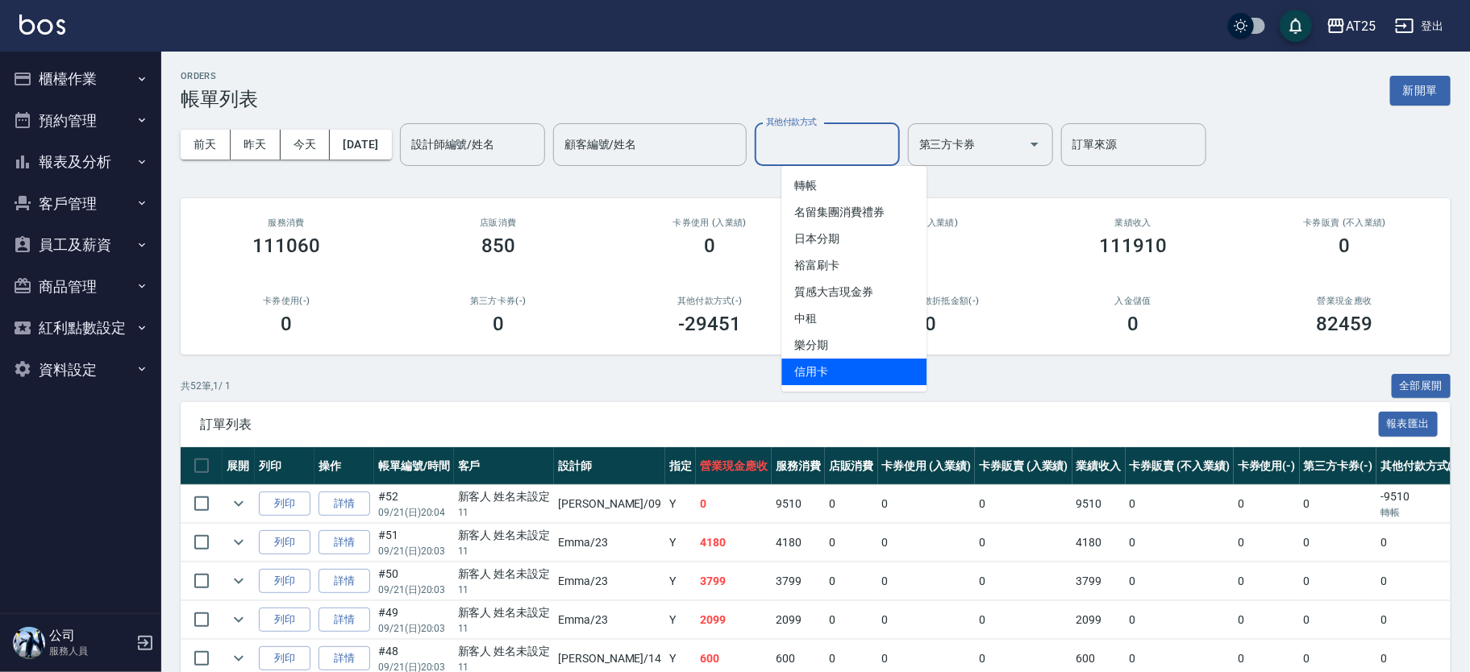
click at [825, 383] on span "信用卡" at bounding box center [853, 372] width 145 height 27
type input "信用卡"
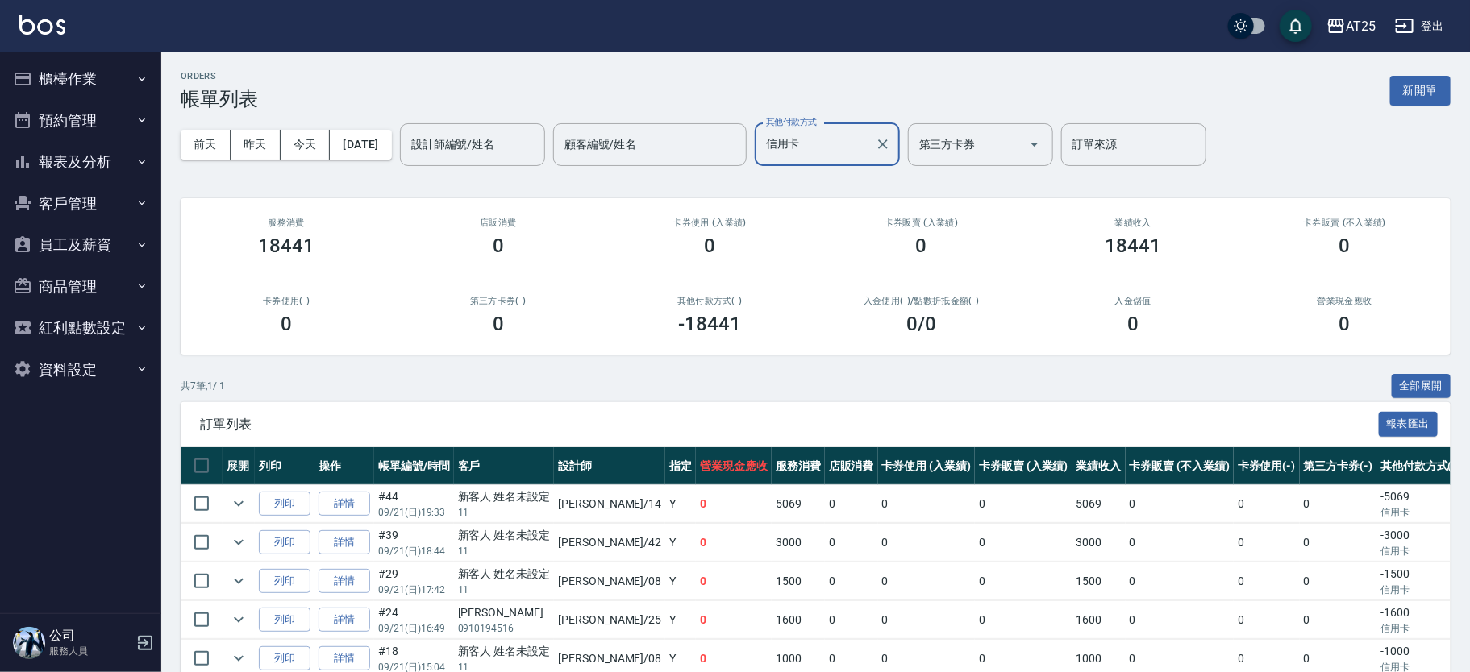
scroll to position [161, 0]
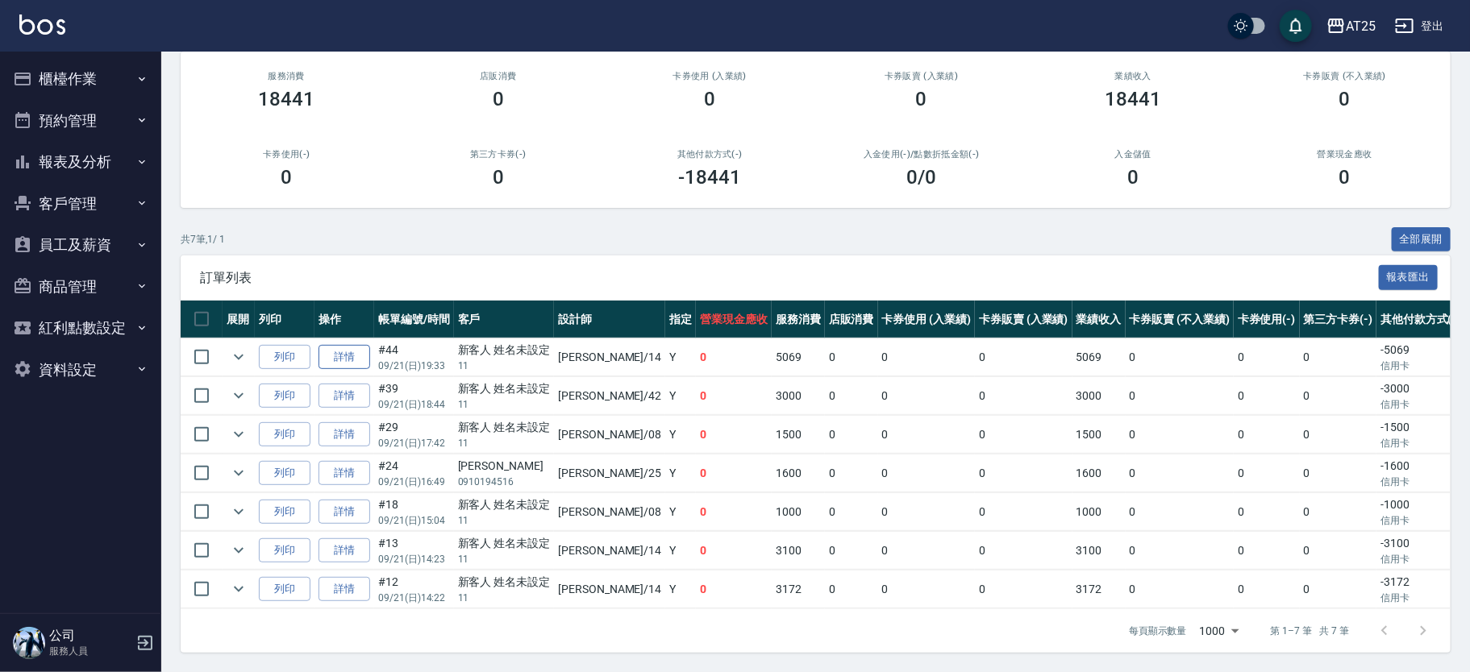
click at [343, 345] on link "詳情" at bounding box center [344, 357] width 52 height 25
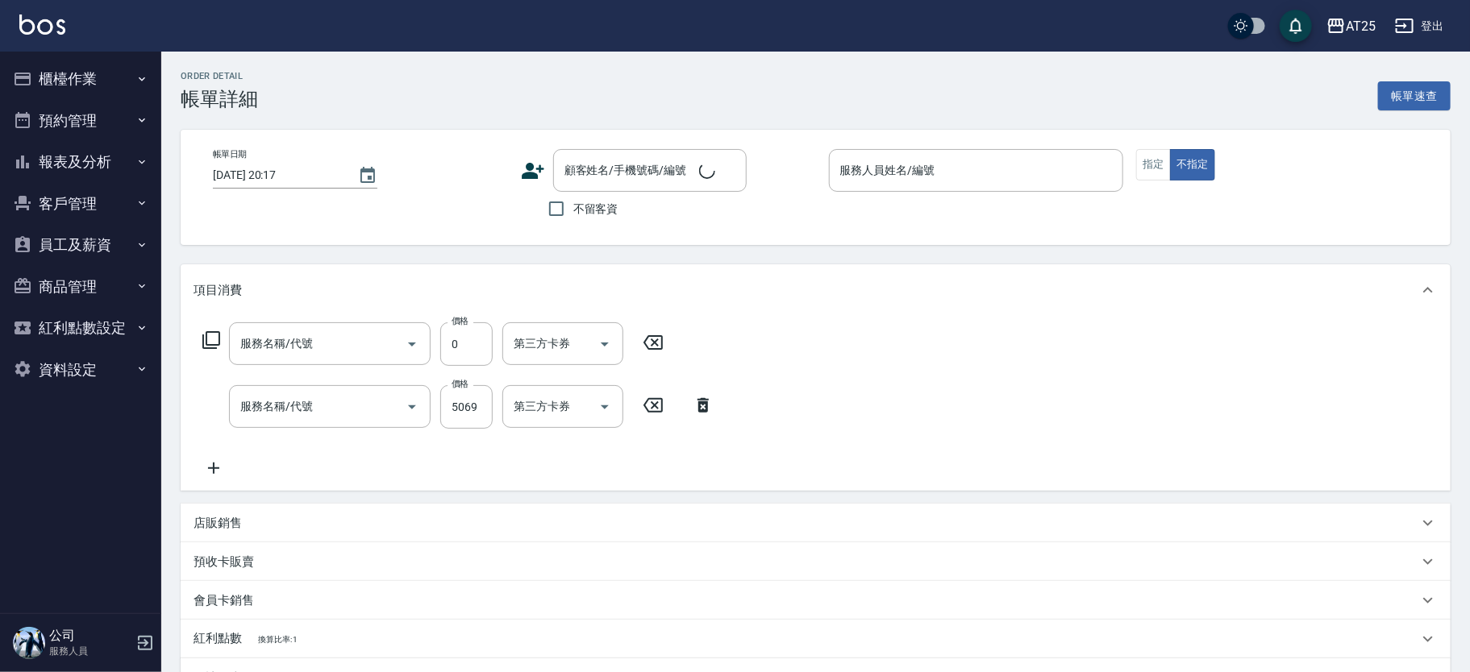
type input "[DATE] 19:33"
type input "[PERSON_NAME]-14"
type input "0"
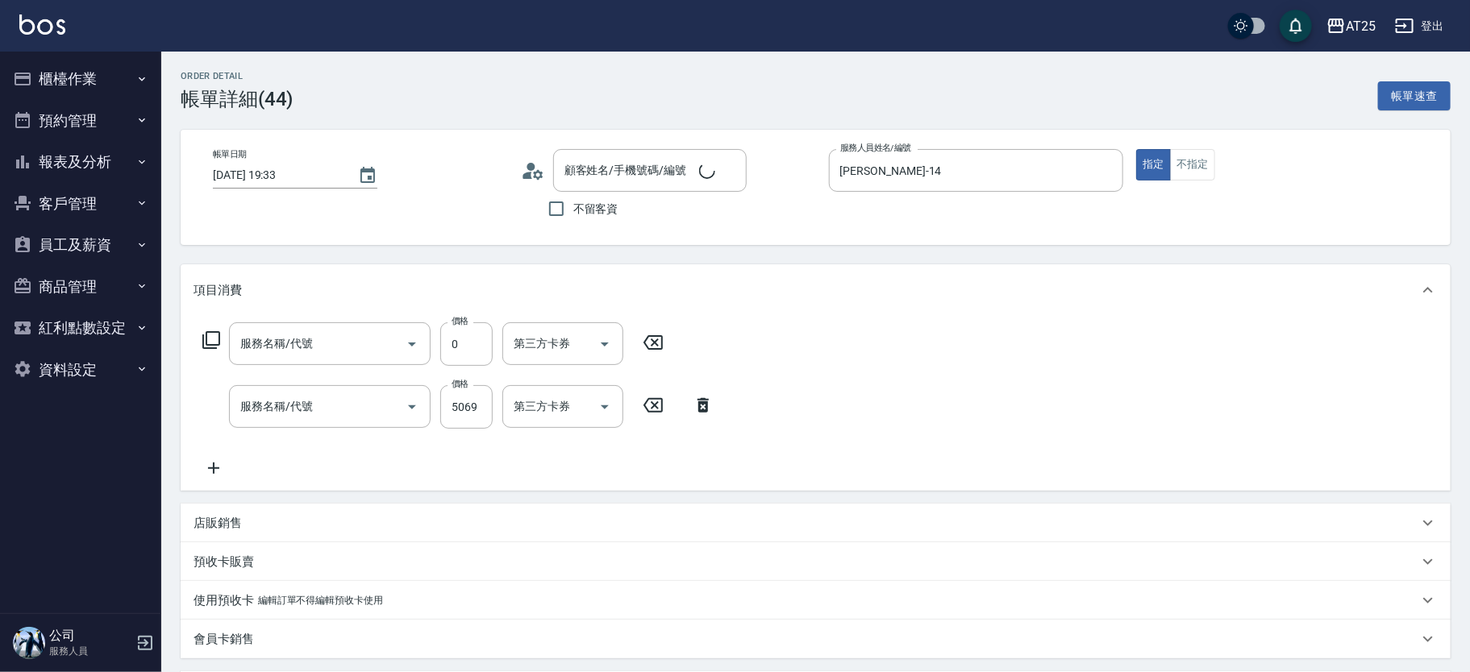
type input "洗髮(201)"
type input "男士[PERSON_NAME]羽接髮(721)"
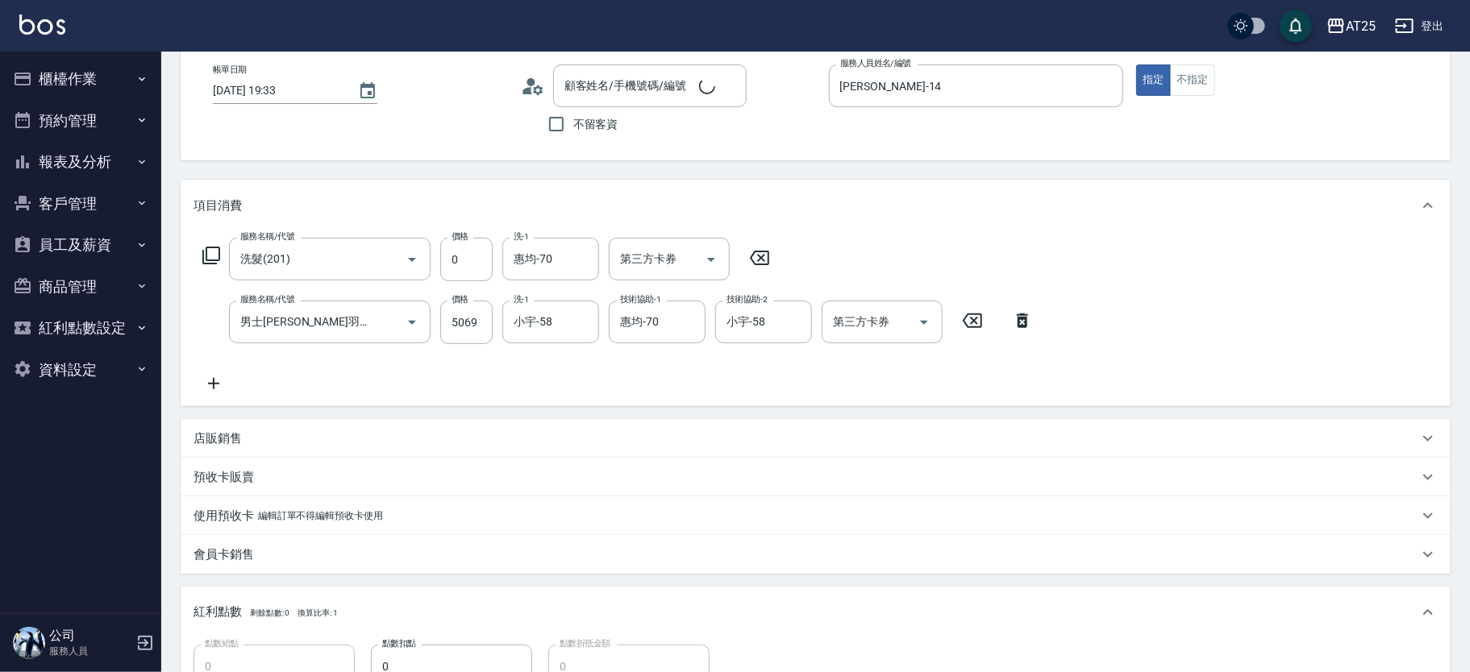
type input "新客人 姓名未設定/11/null"
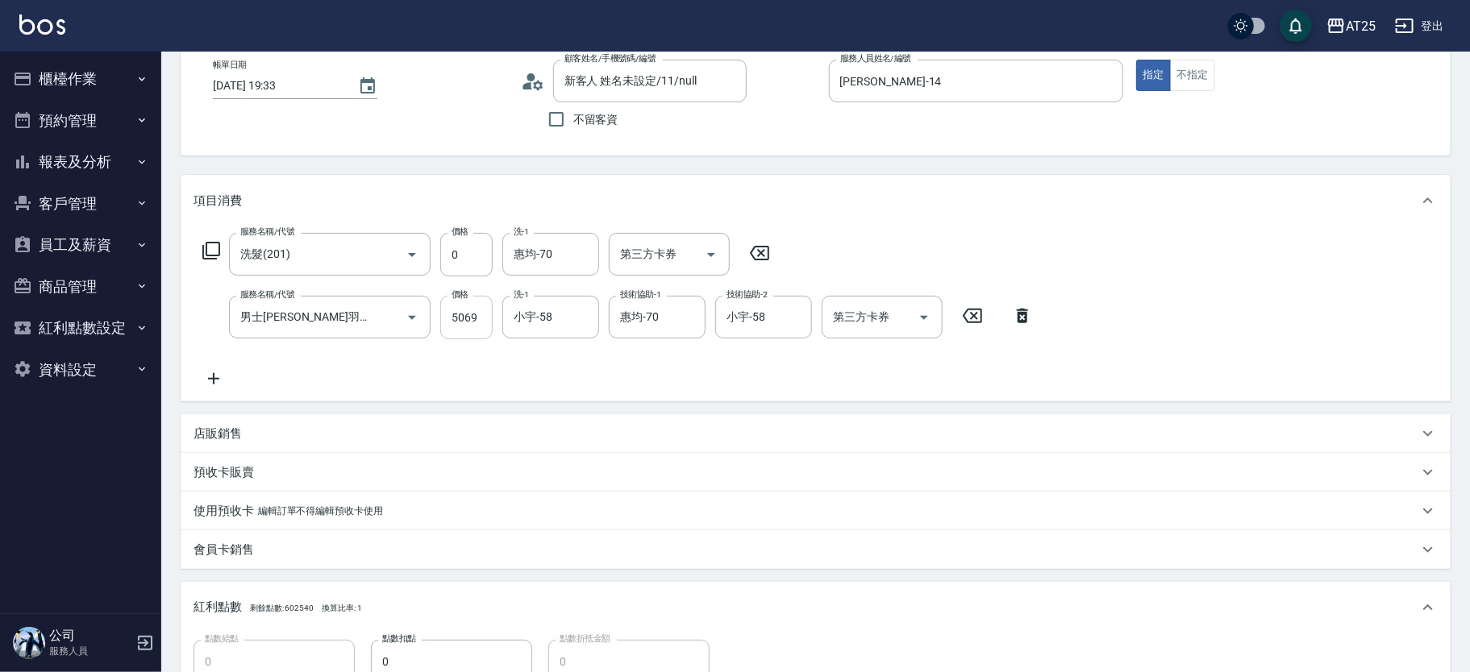
click at [472, 320] on input "5069" at bounding box center [466, 318] width 52 height 44
type input "0"
type input "4"
type input "0"
type input "49"
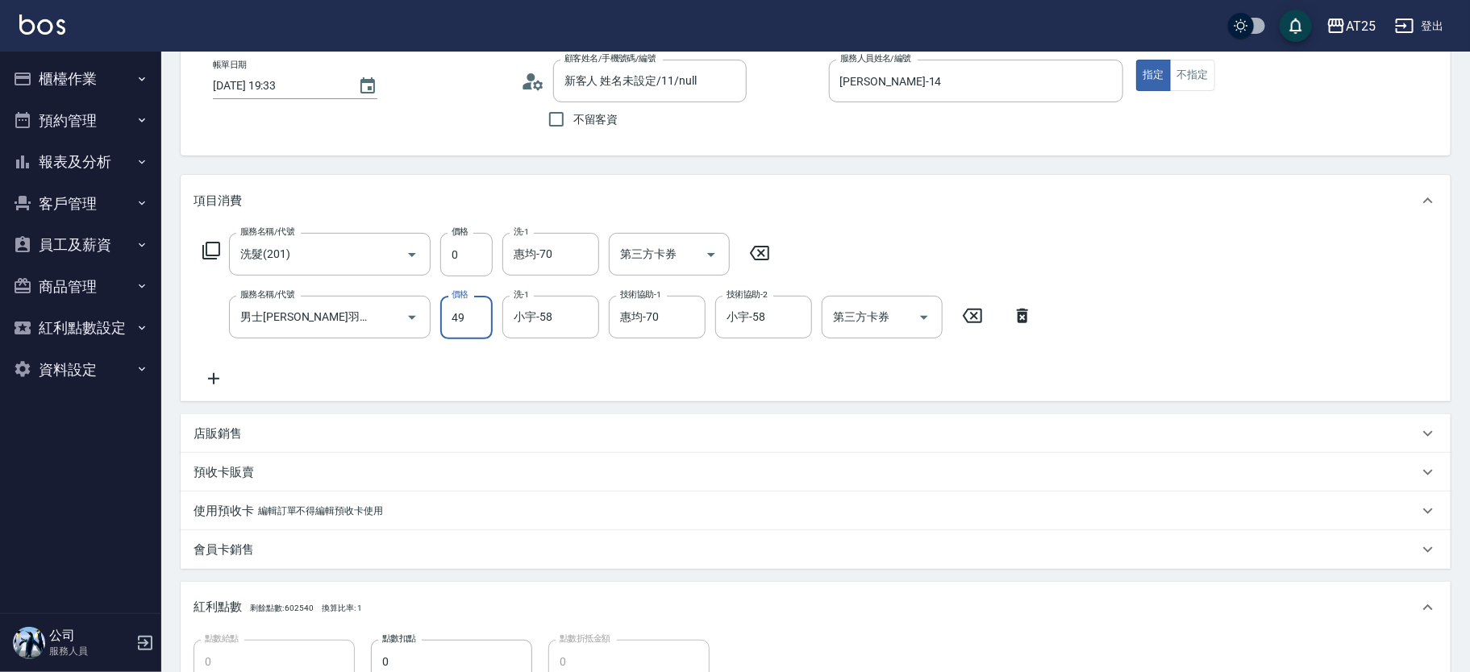
type input "40"
type input "4949"
type input "490"
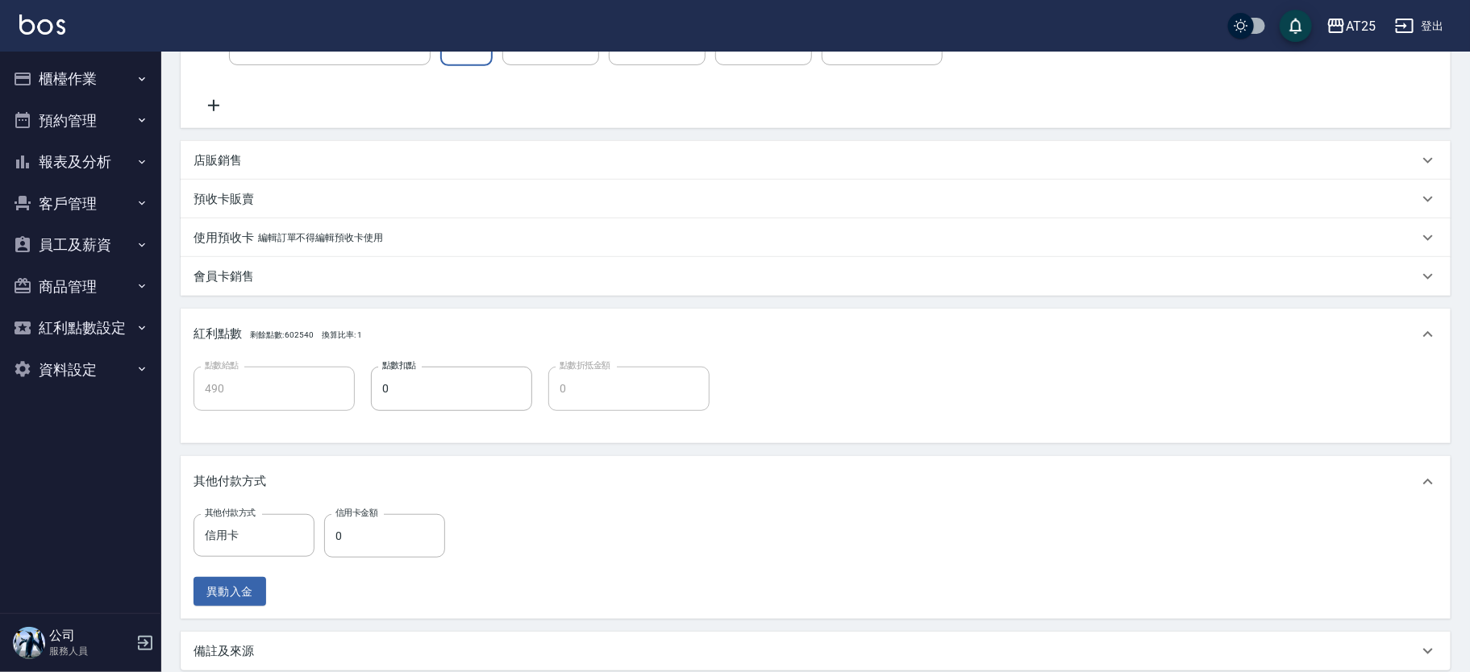
scroll to position [532, 0]
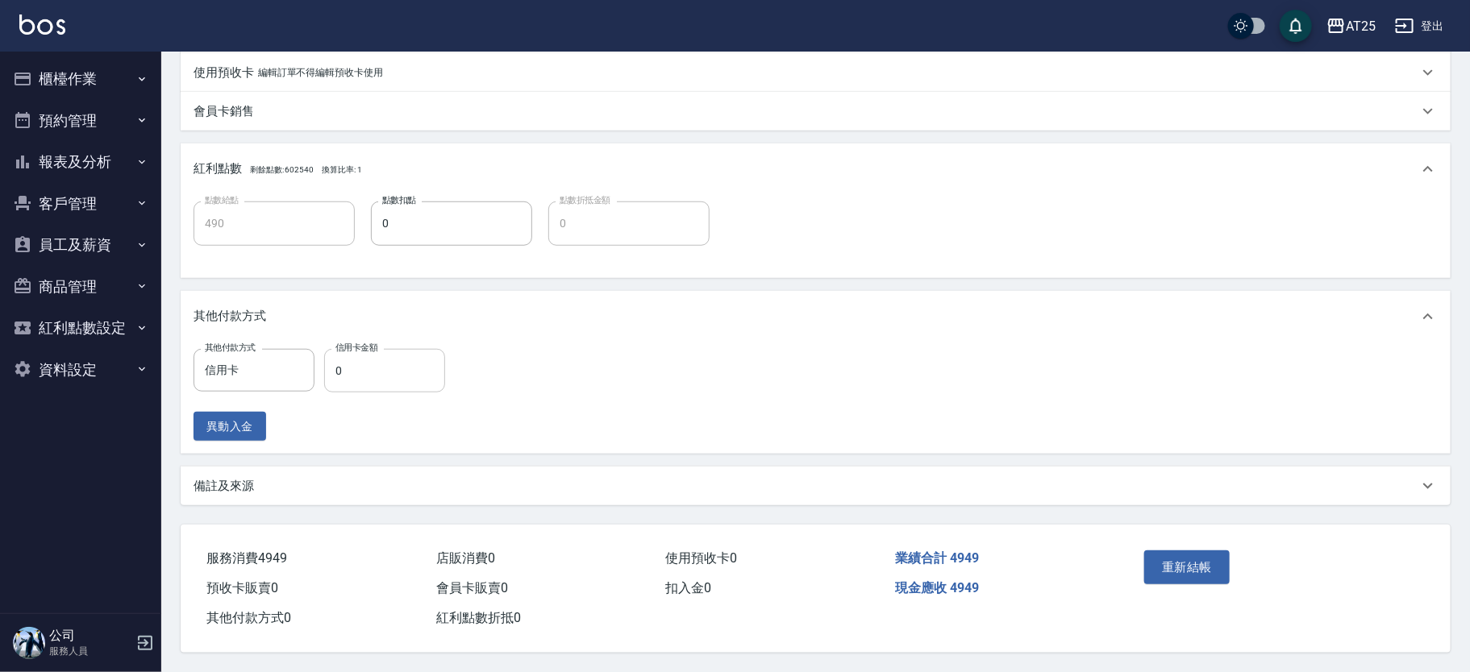
type input "4949"
type input "49"
type input "440"
type input "4949"
type input "0"
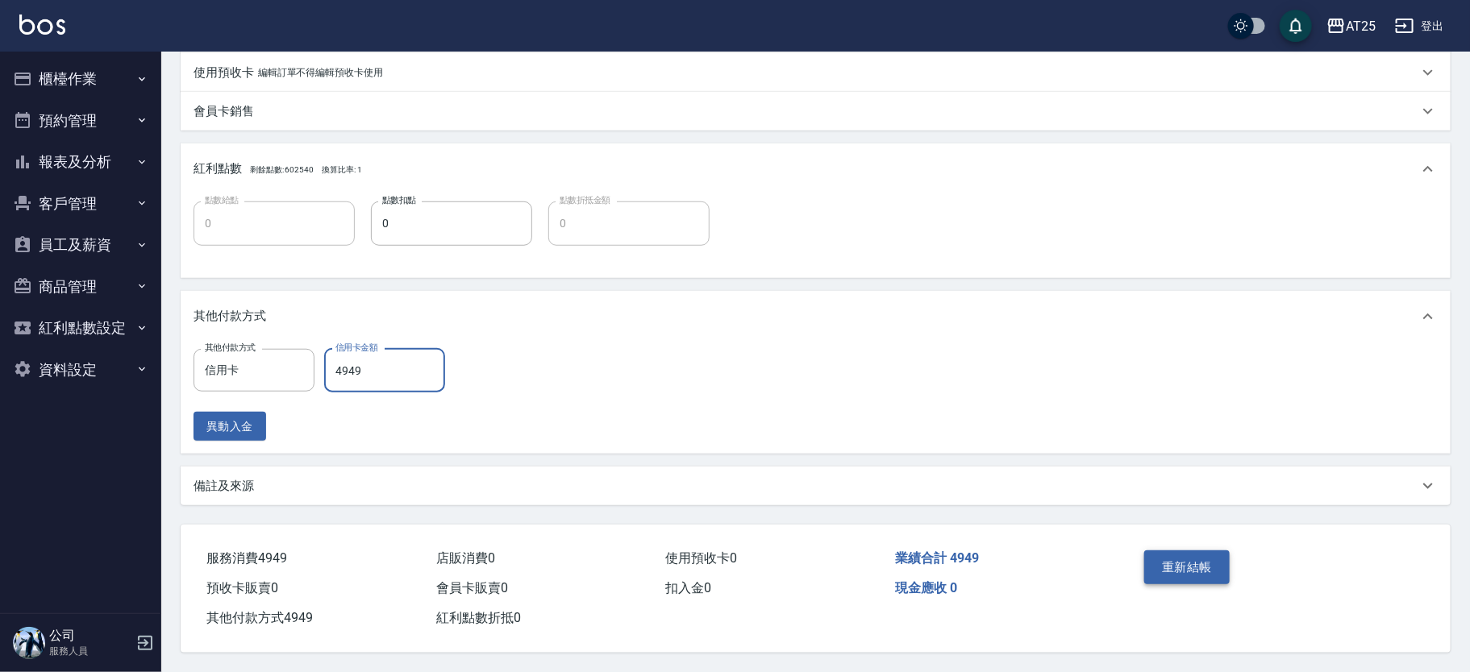
type input "4949"
click at [1203, 562] on button "重新結帳" at bounding box center [1186, 568] width 85 height 34
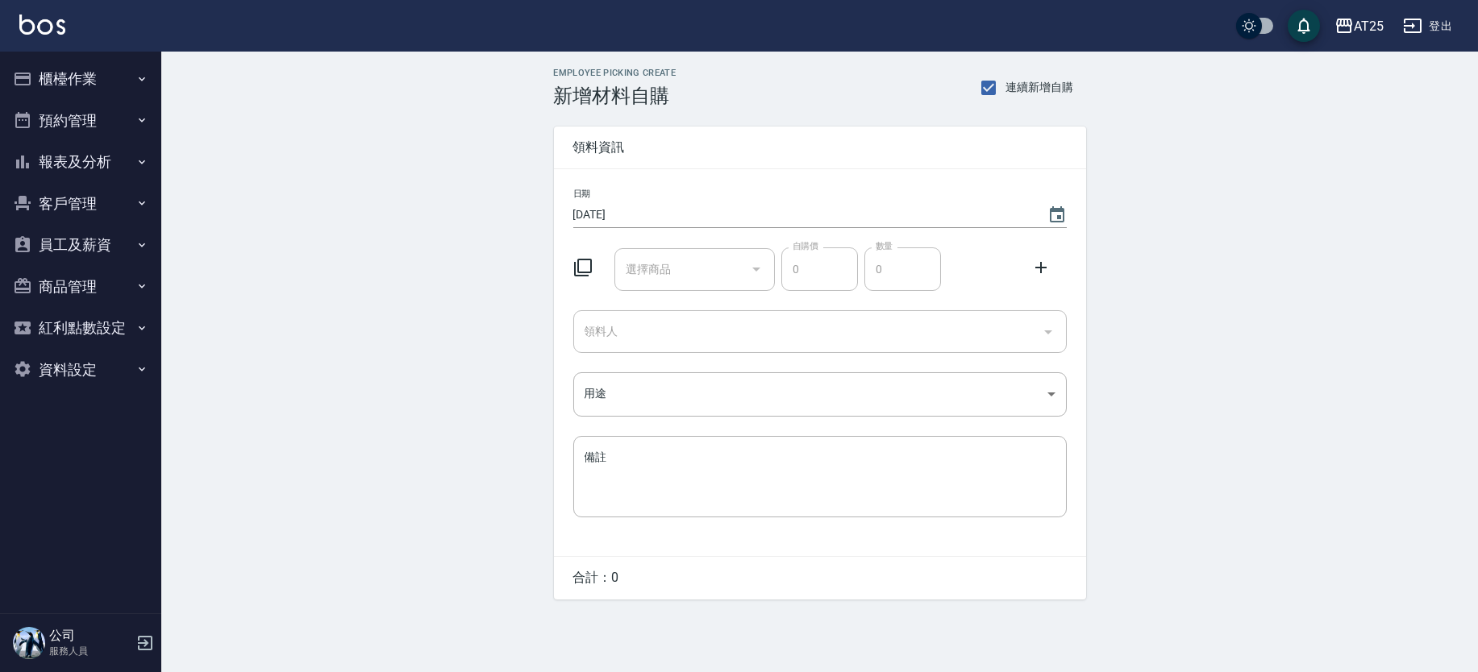
drag, startPoint x: 0, startPoint y: 0, endPoint x: 693, endPoint y: 268, distance: 743.5
click at [693, 268] on input "選擇商品" at bounding box center [683, 270] width 122 height 28
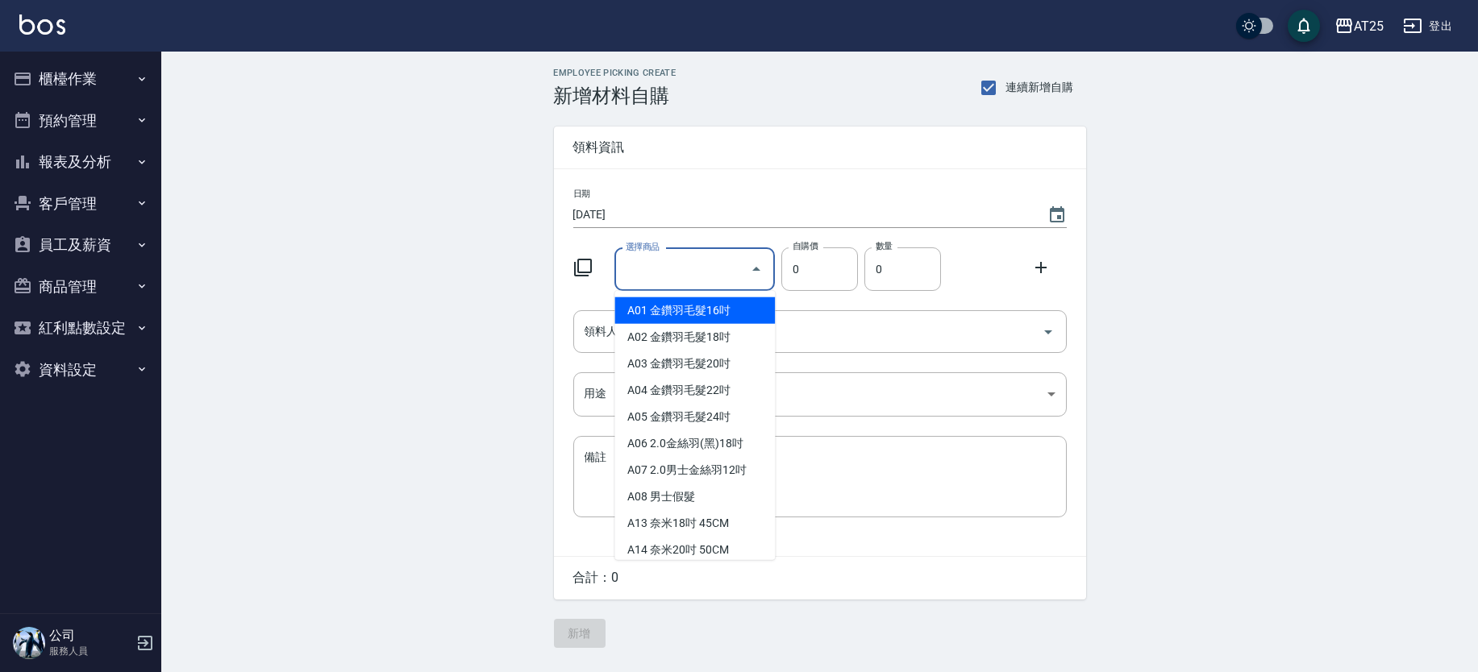
type input "6"
click at [739, 312] on li "A01 金鑽羽毛髮16吋" at bounding box center [694, 311] width 160 height 27
type input "金鑽羽毛髮16吋"
type input "1380"
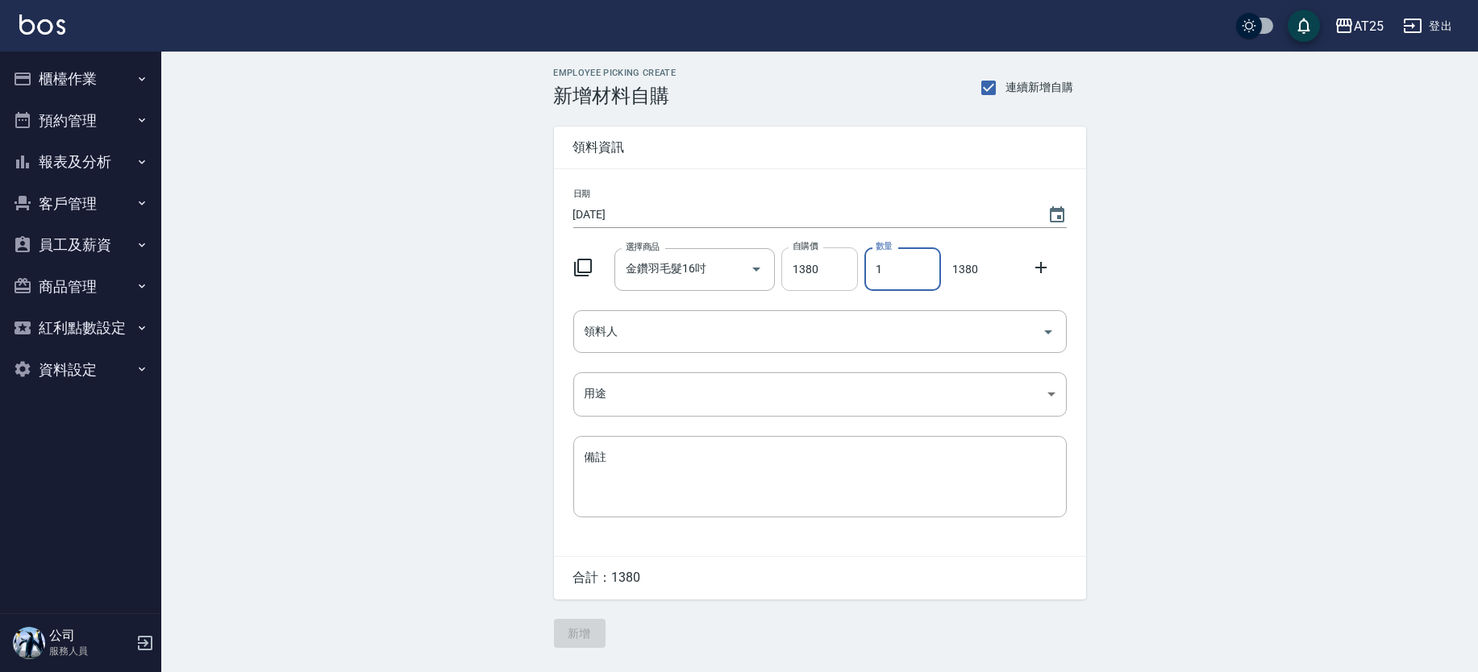
drag, startPoint x: 902, startPoint y: 262, endPoint x: 833, endPoint y: 252, distance: 70.0
click at [833, 253] on div "選擇商品 金鑽羽毛髮16吋 選擇商品 自購價 1380 自購價 數量 1 數量 1380" at bounding box center [817, 266] width 500 height 50
type input "3"
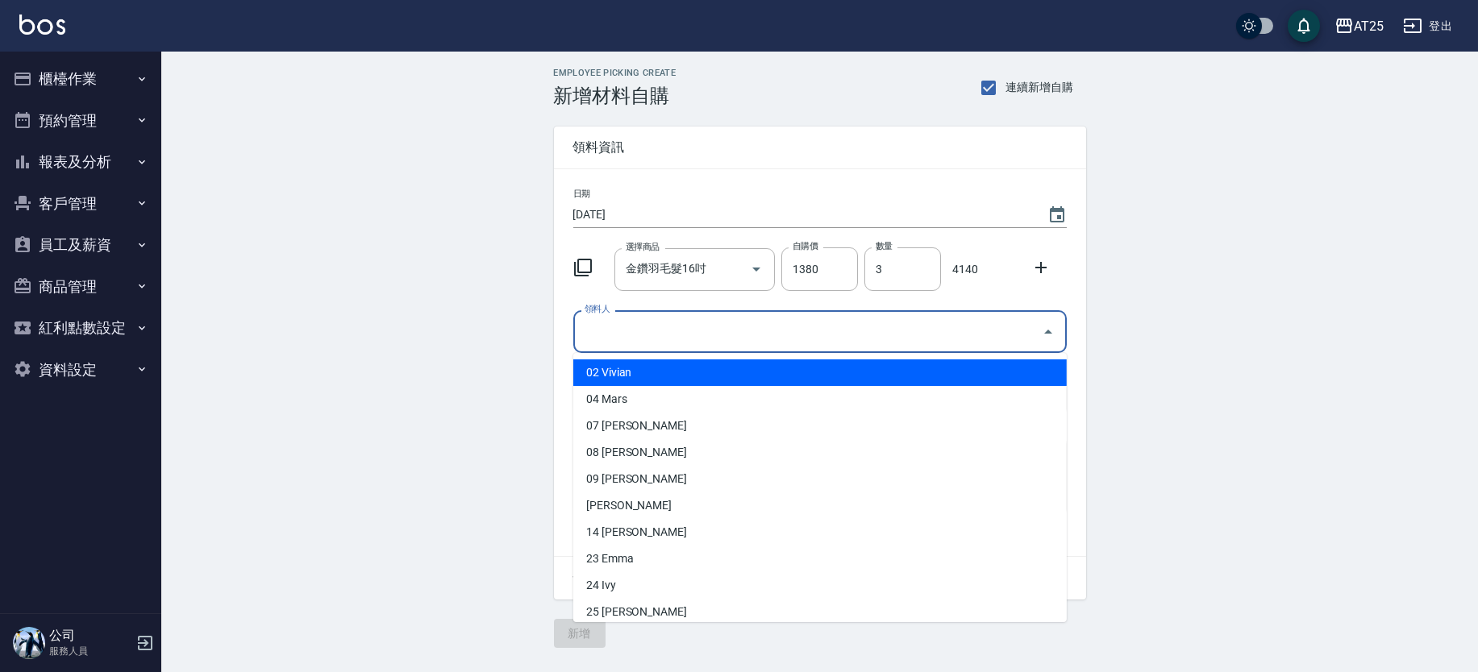
click at [691, 318] on input "領料人" at bounding box center [808, 332] width 455 height 28
type input "0"
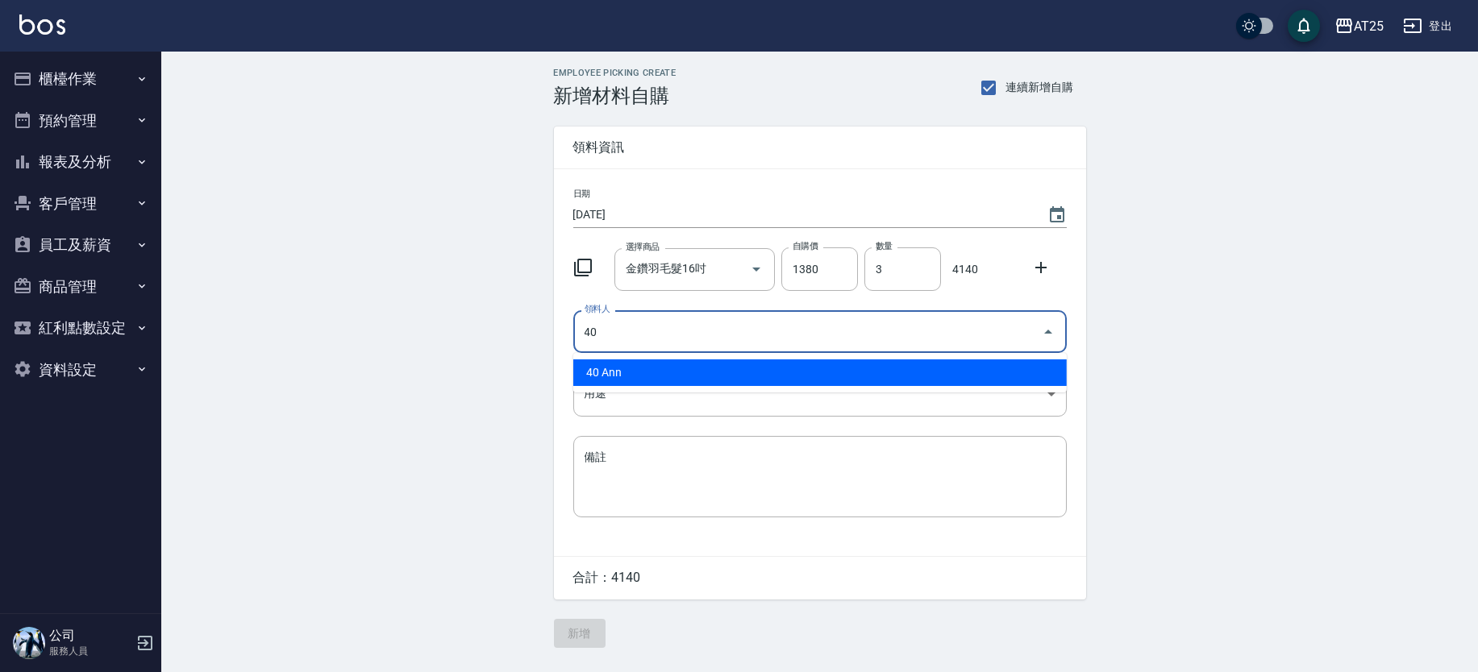
type input "40 Ann"
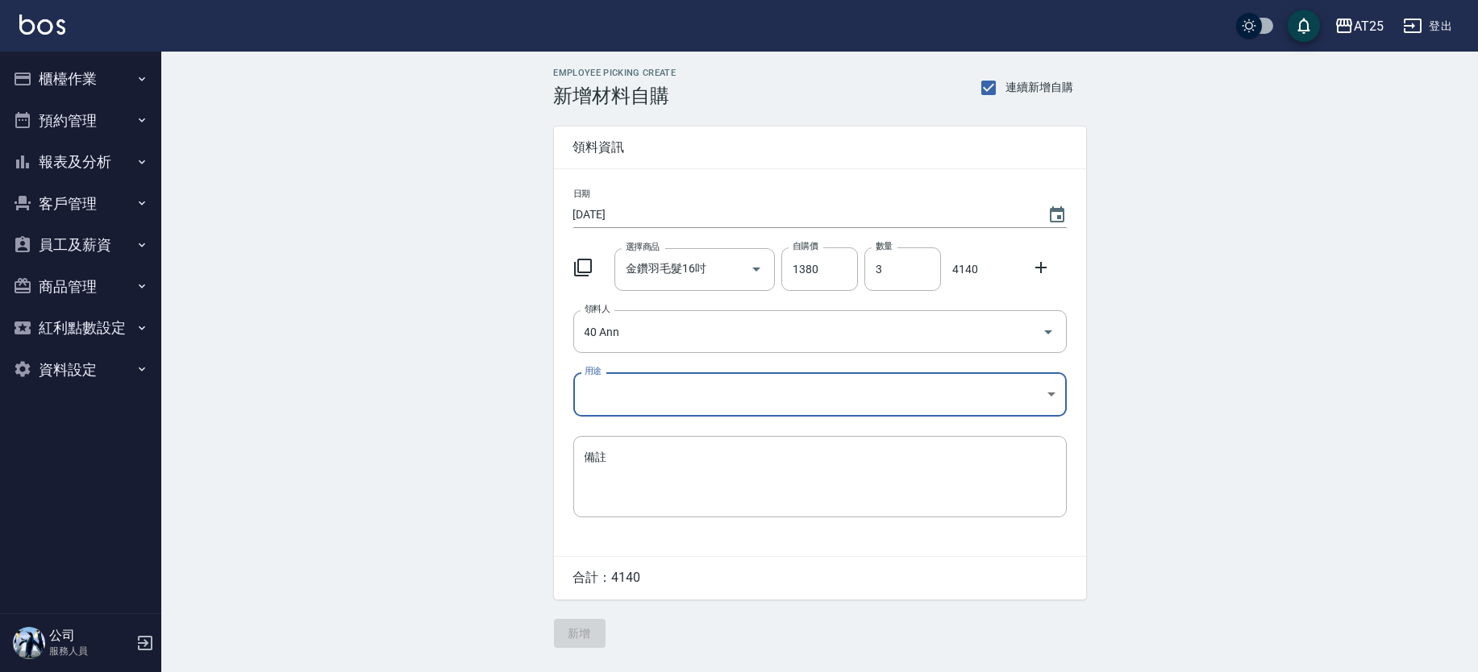
click at [651, 394] on body "AT25 登出 櫃檯作業 打帳單 帳單列表 掛單列表 現金收支登錄 高階收支登錄 材料自購登錄 每日結帳 排班表 現場電腦打卡 預約管理 預約管理 單日預約紀…" at bounding box center [739, 336] width 1478 height 672
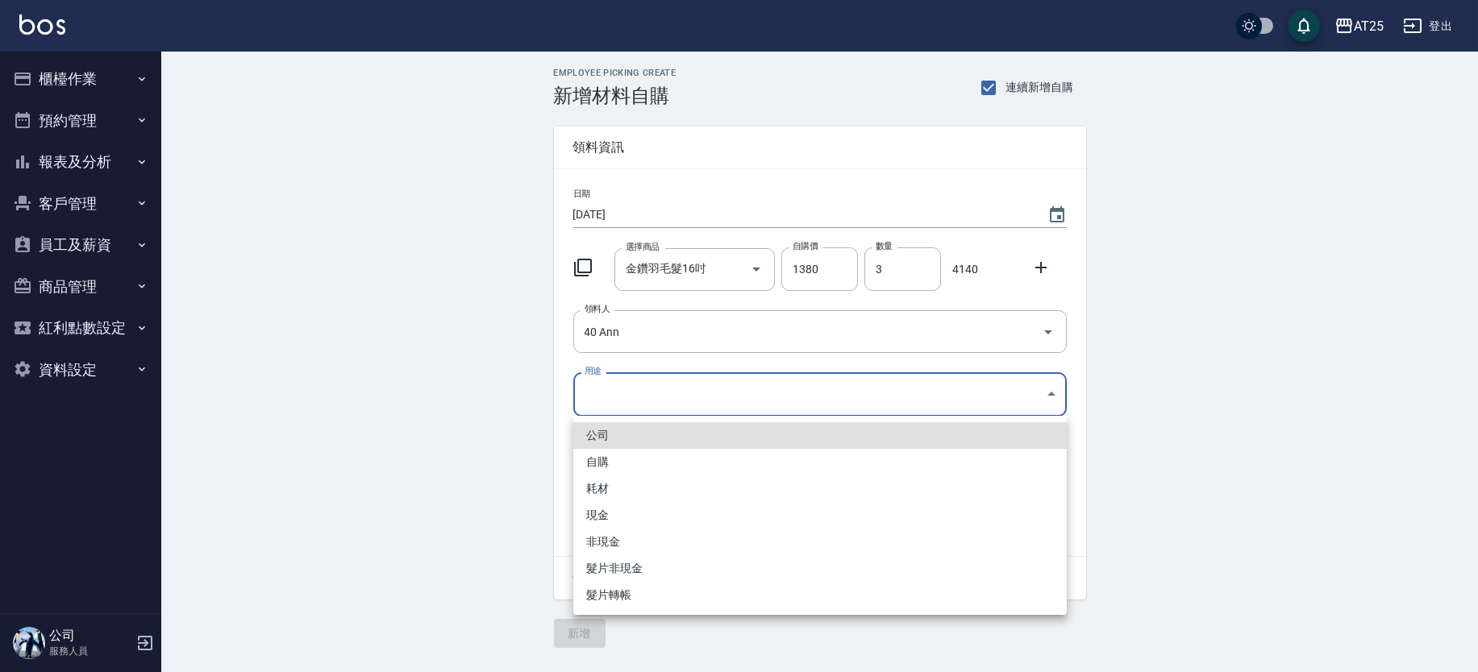
click at [600, 510] on li "現金" at bounding box center [819, 515] width 493 height 27
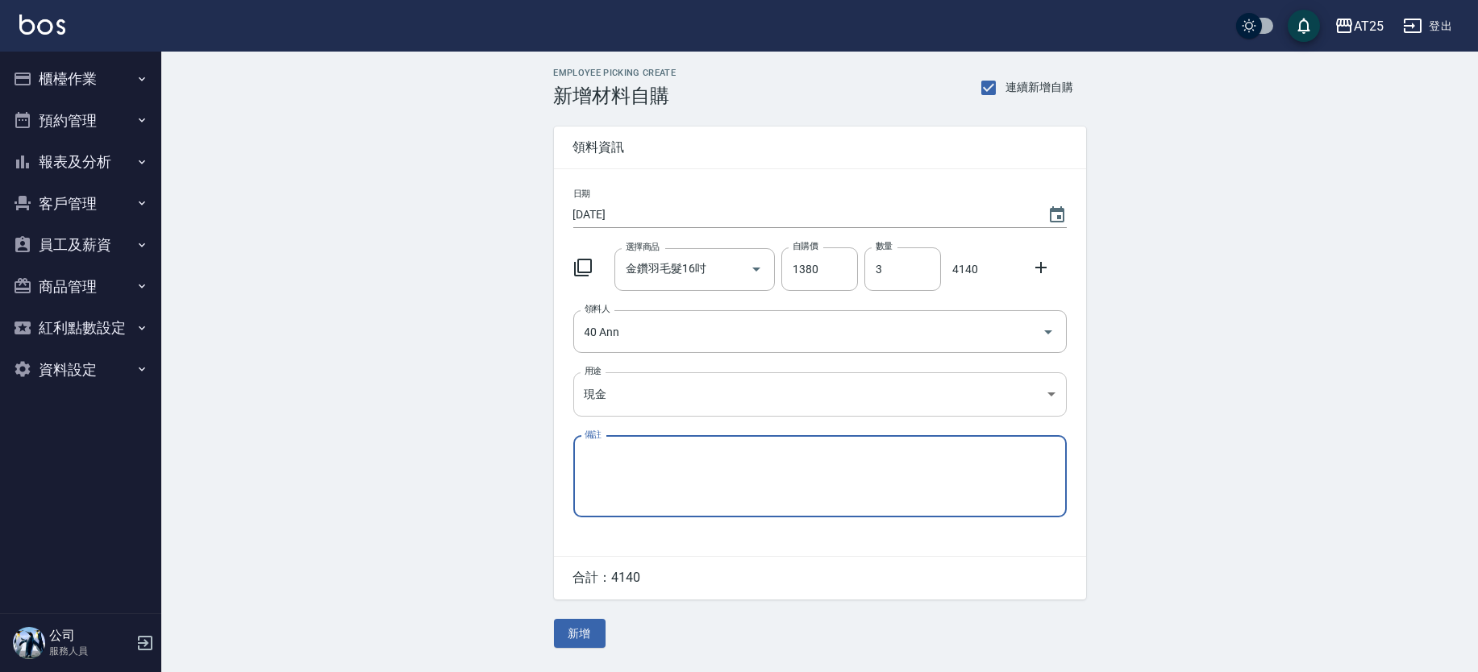
click at [628, 403] on body "AT25 登出 櫃檯作業 打帳單 帳單列表 掛單列表 現金收支登錄 高階收支登錄 材料自購登錄 每日結帳 排班表 現場電腦打卡 預約管理 預約管理 單日預約紀…" at bounding box center [739, 336] width 1478 height 672
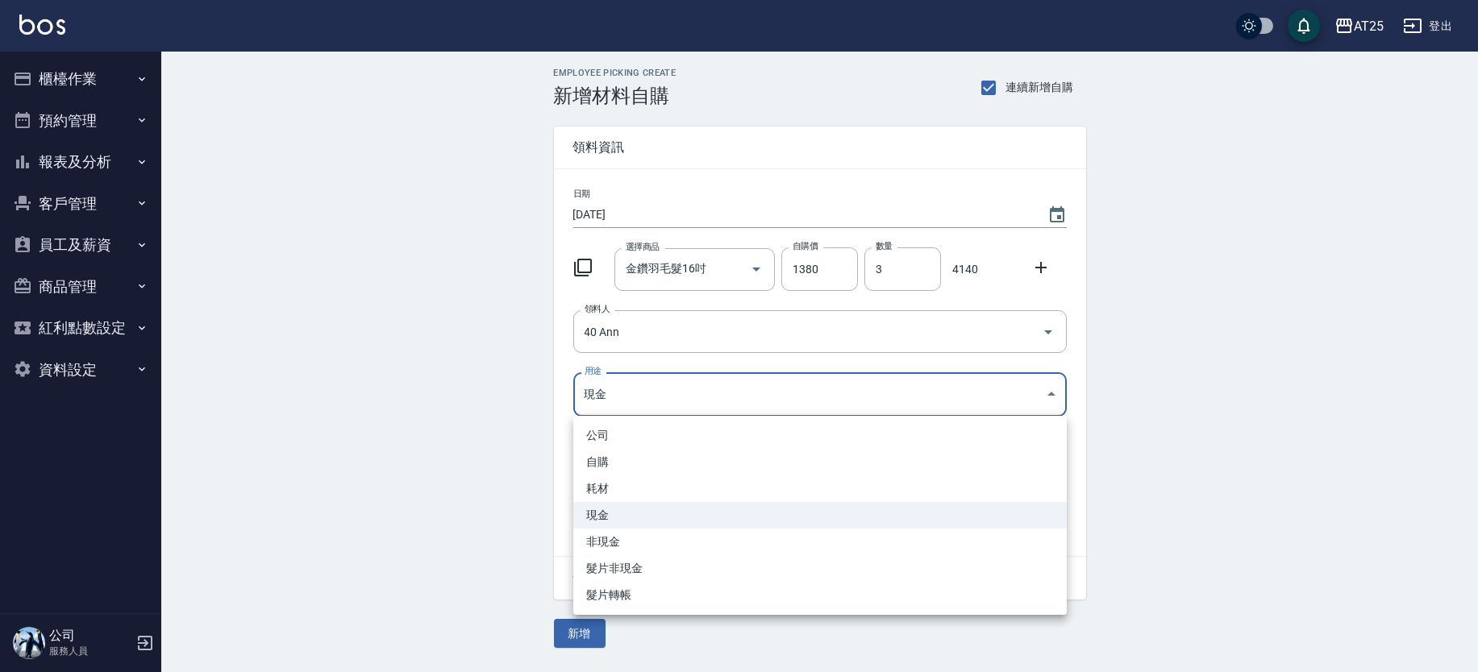
click at [622, 489] on li "耗材" at bounding box center [819, 489] width 493 height 27
type input "耗材"
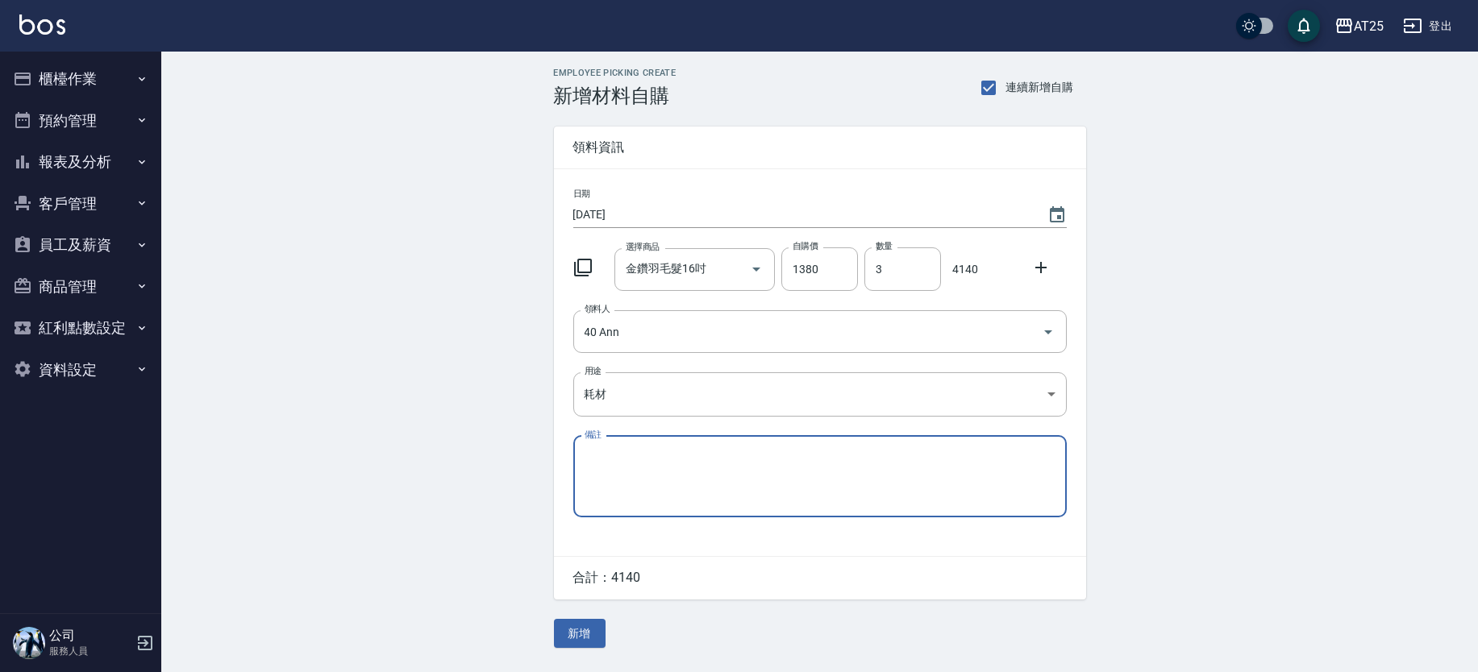
click at [585, 641] on button "新增" at bounding box center [580, 634] width 52 height 30
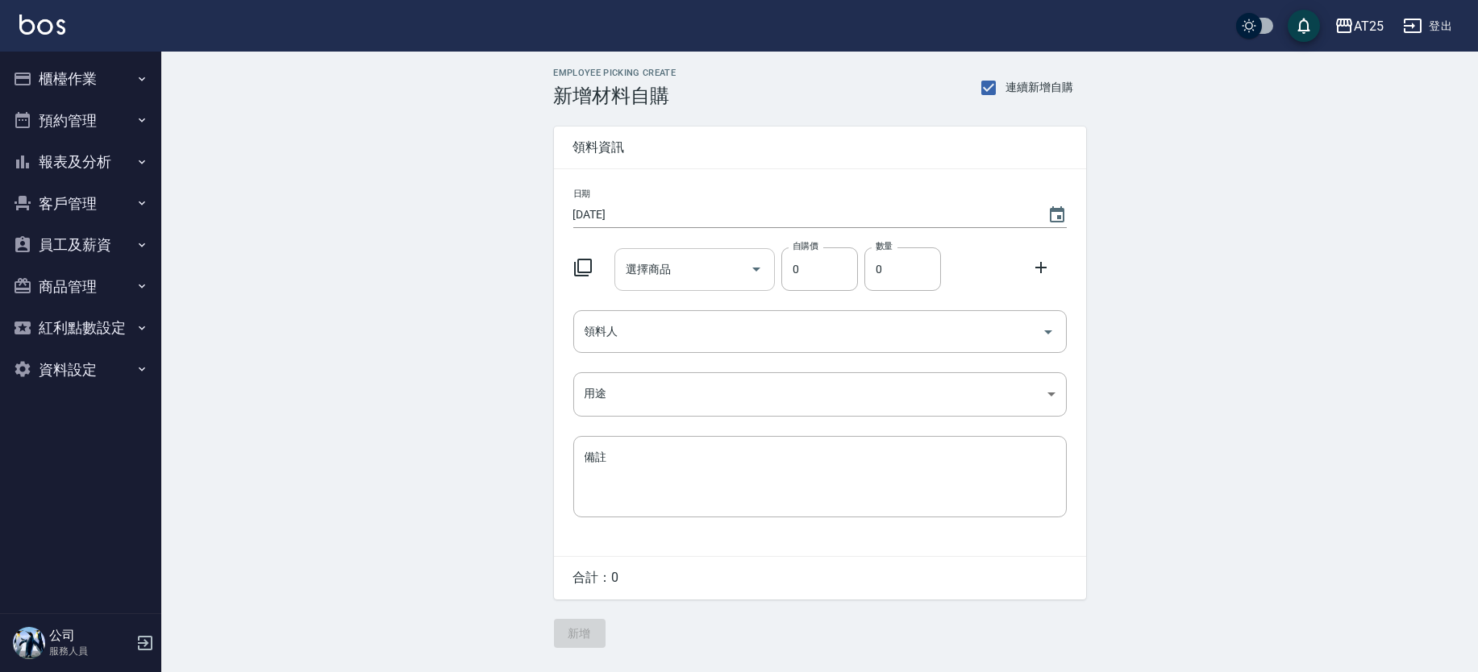
click at [700, 263] on input "選擇商品" at bounding box center [683, 270] width 122 height 28
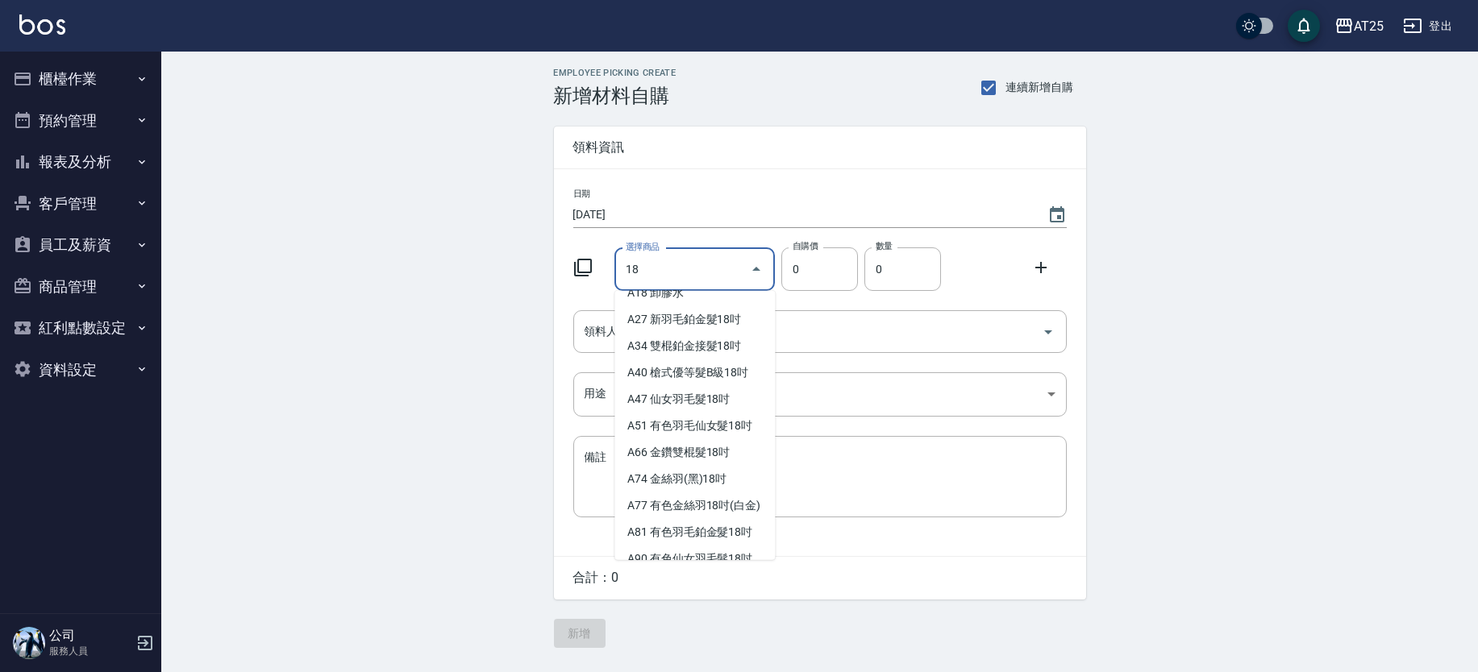
scroll to position [104, 0]
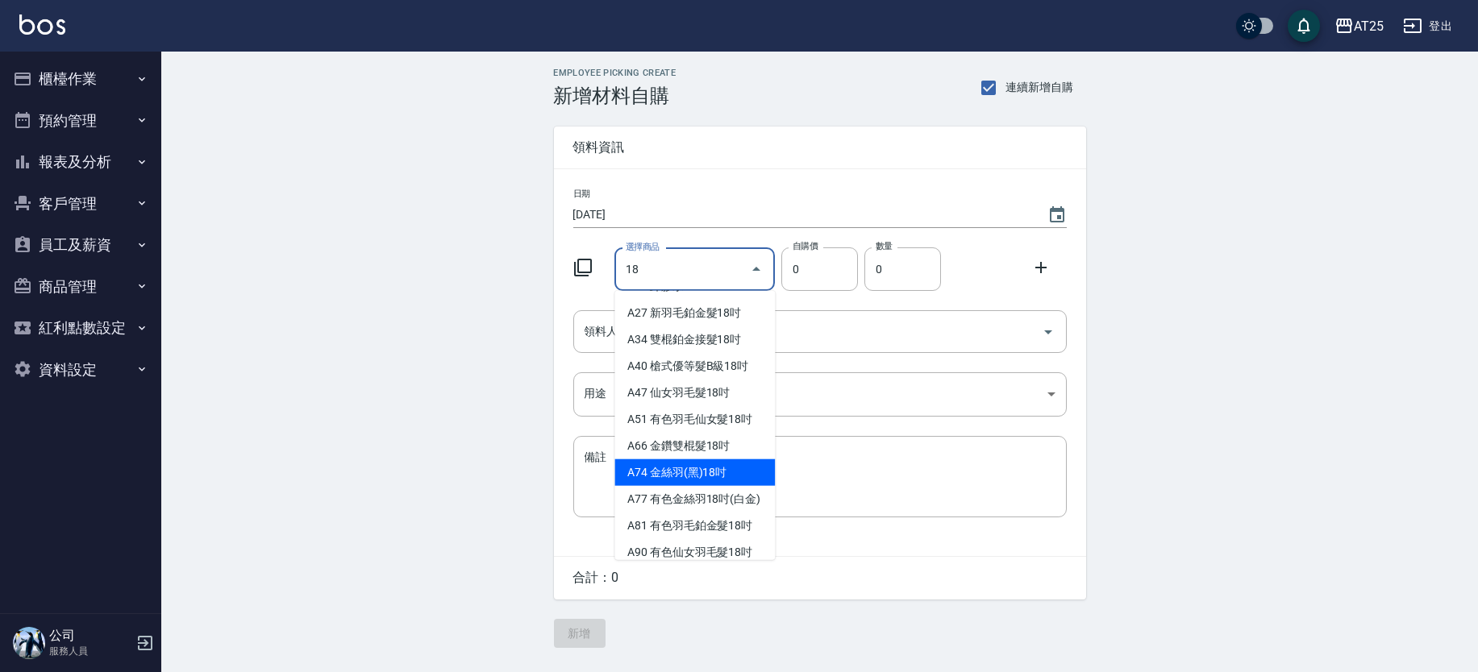
click at [705, 467] on li "A74 金絲羽(黑)18吋" at bounding box center [694, 473] width 160 height 27
type input "金絲羽(黑)18吋"
type input "1030"
type input "1"
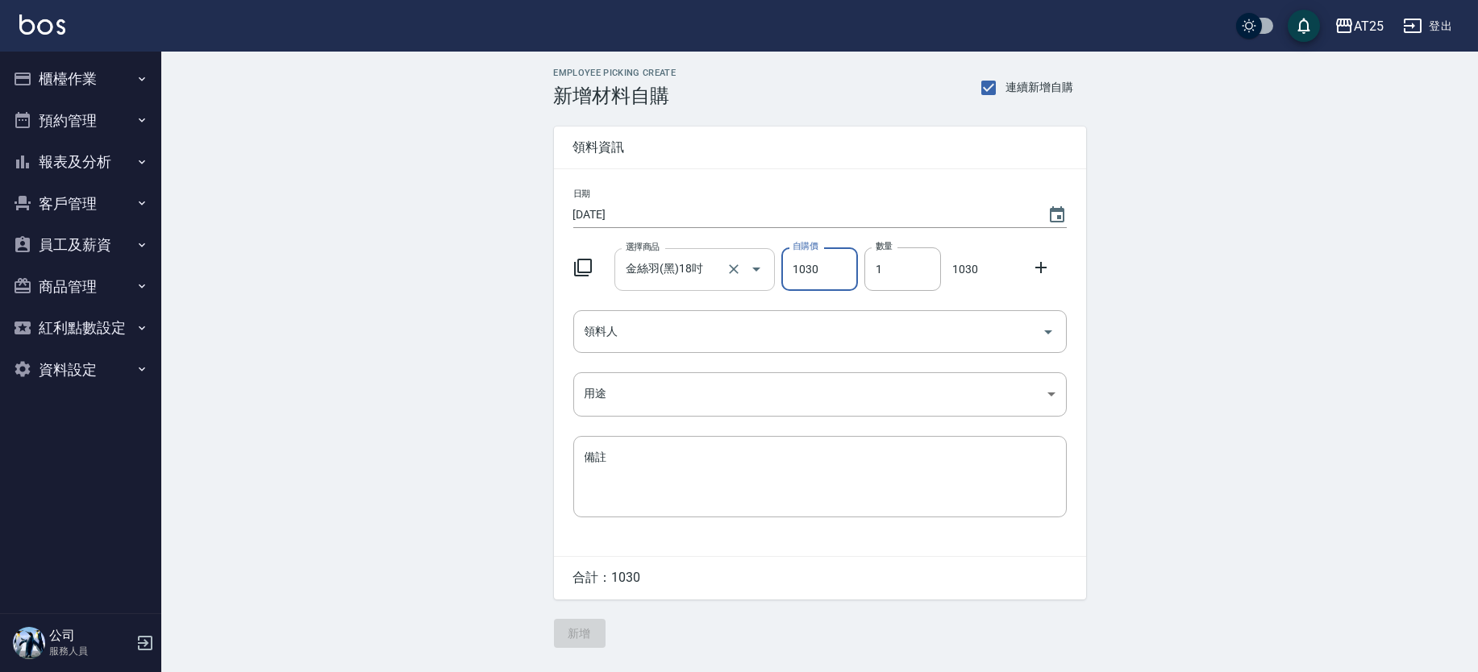
click at [672, 264] on input "金絲羽(黑)18吋" at bounding box center [672, 270] width 101 height 28
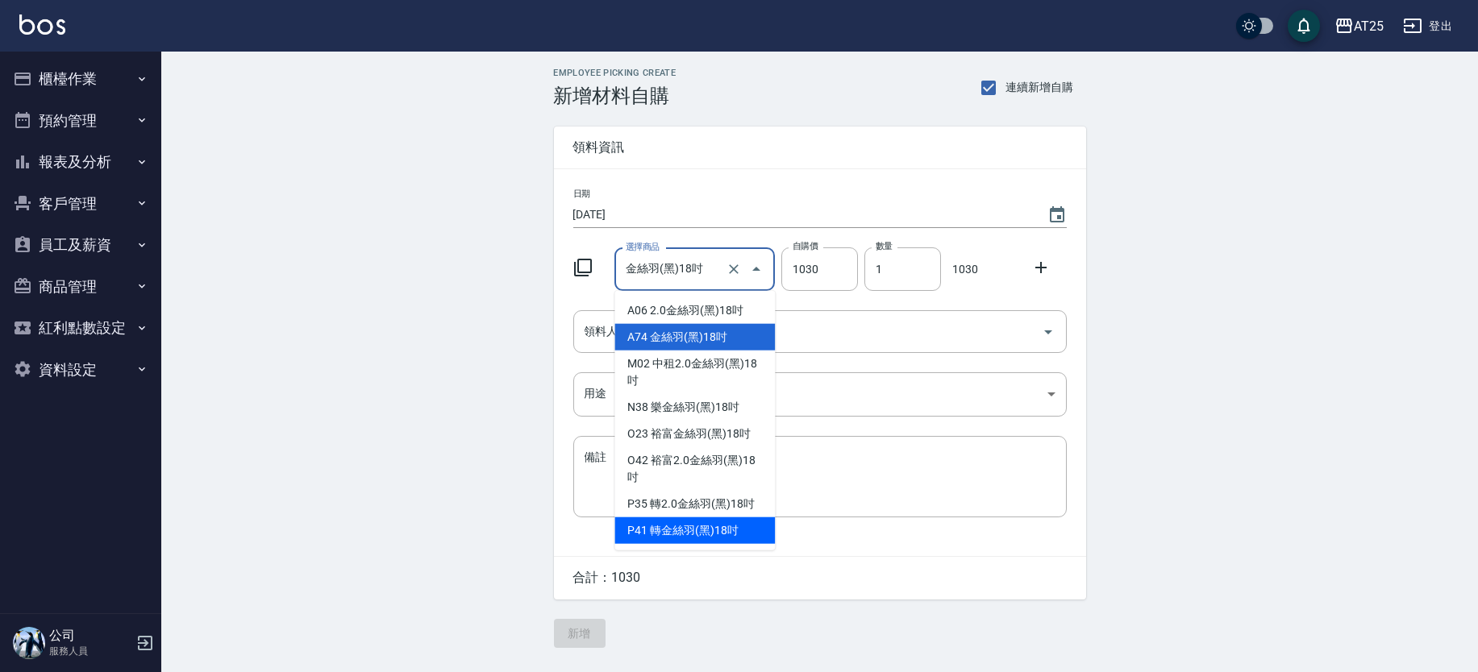
click at [708, 525] on li "P41 轉金絲羽(黑)18吋" at bounding box center [694, 531] width 160 height 27
type input "轉金絲羽(黑)18吋"
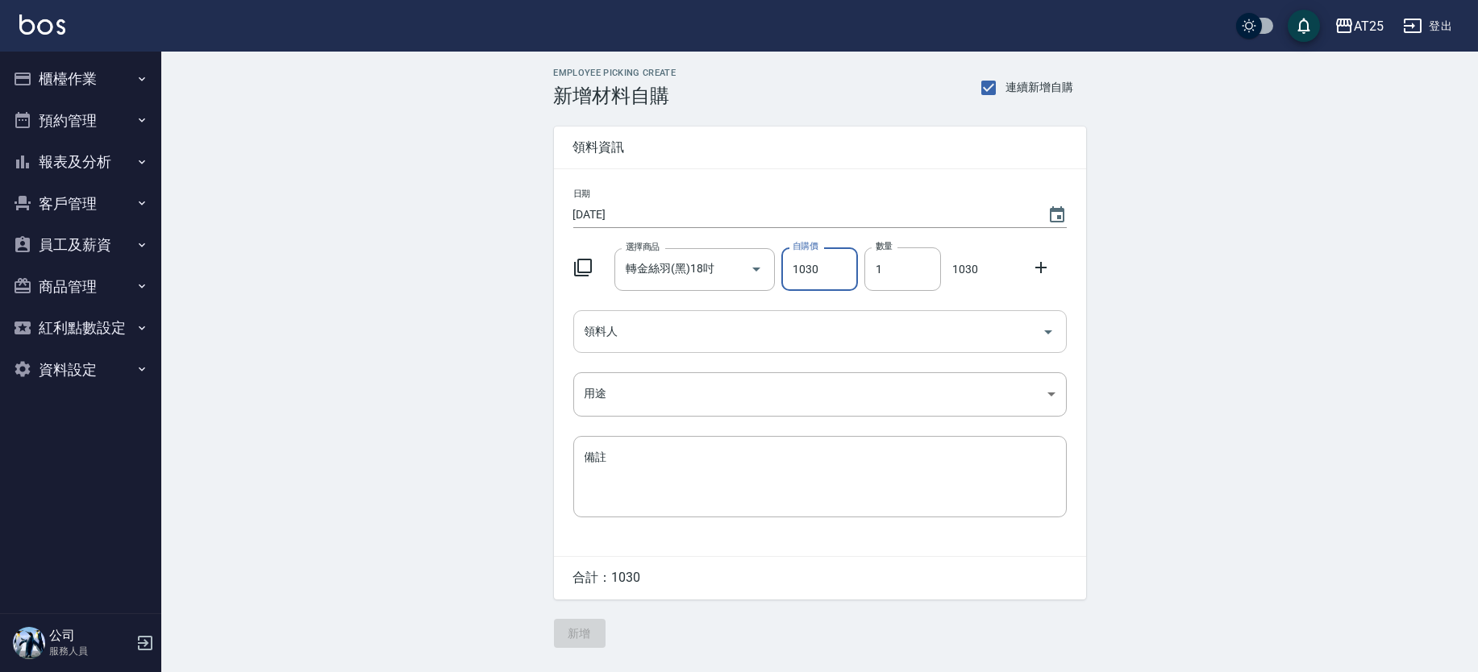
click at [732, 338] on input "領料人" at bounding box center [808, 332] width 455 height 28
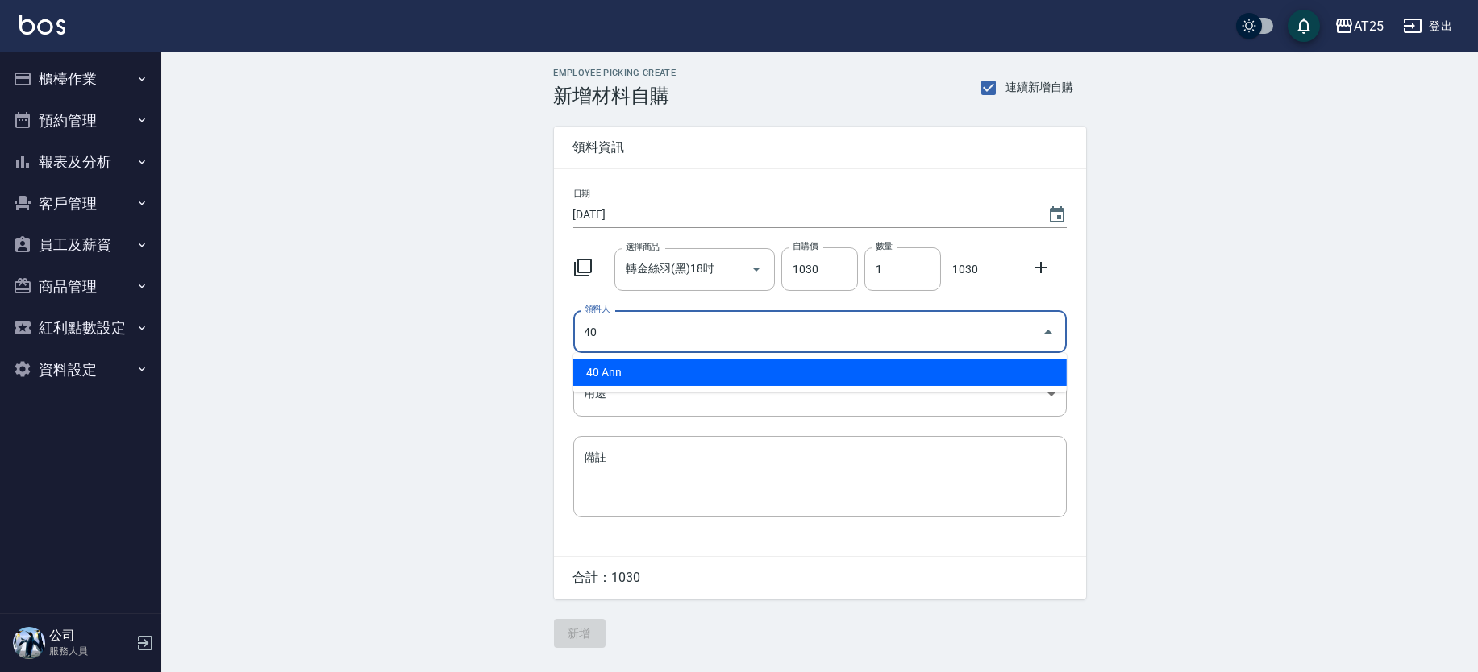
type input "40 Ann"
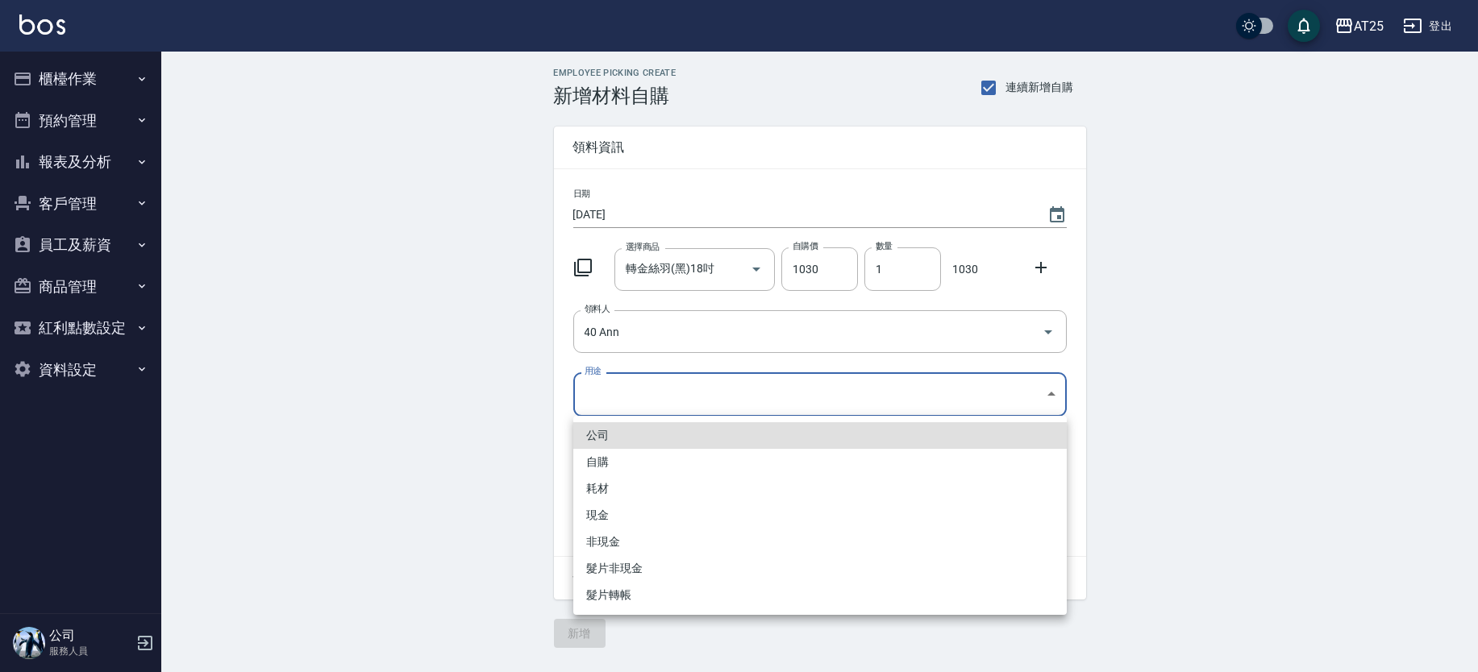
click at [691, 388] on body "AT25 登出 櫃檯作業 打帳單 帳單列表 掛單列表 現金收支登錄 高階收支登錄 材料自購登錄 每日結帳 排班表 現場電腦打卡 預約管理 預約管理 單日預約紀…" at bounding box center [739, 336] width 1478 height 672
click at [626, 490] on li "耗材" at bounding box center [819, 489] width 493 height 27
type input "耗材"
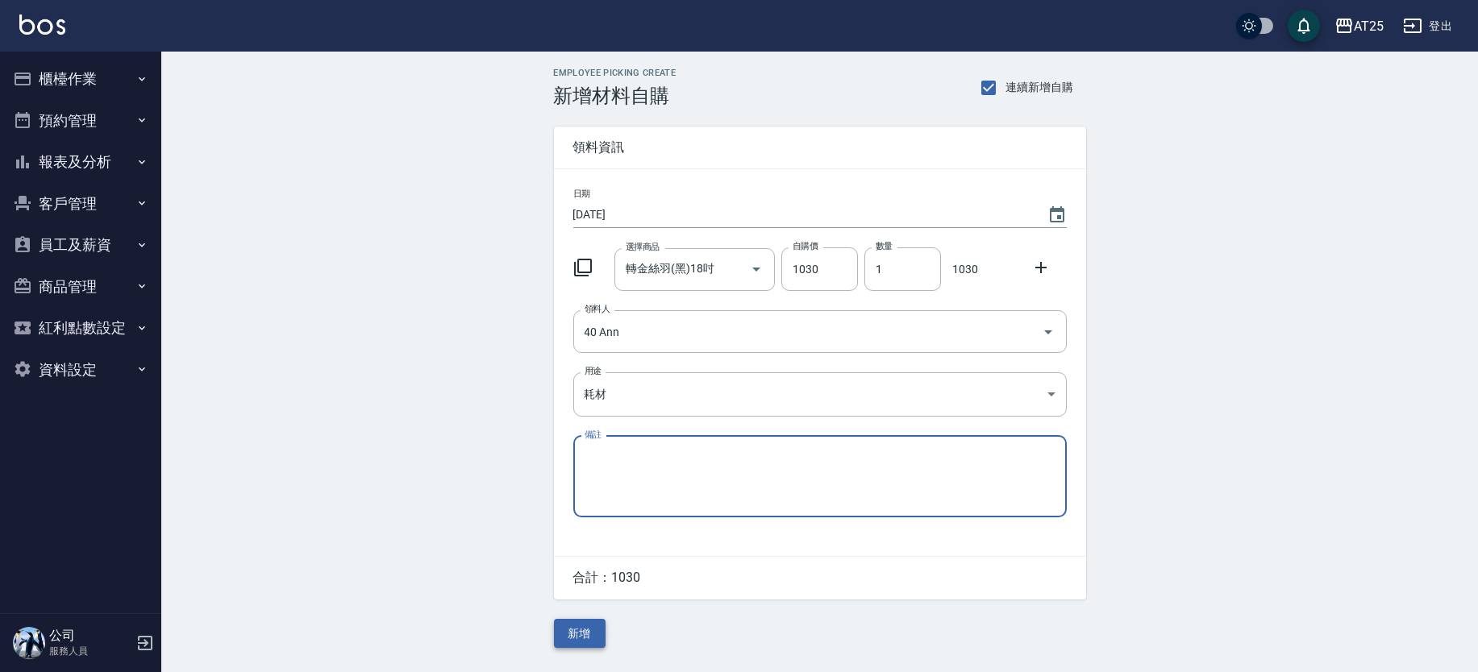
click at [589, 622] on button "新增" at bounding box center [580, 634] width 52 height 30
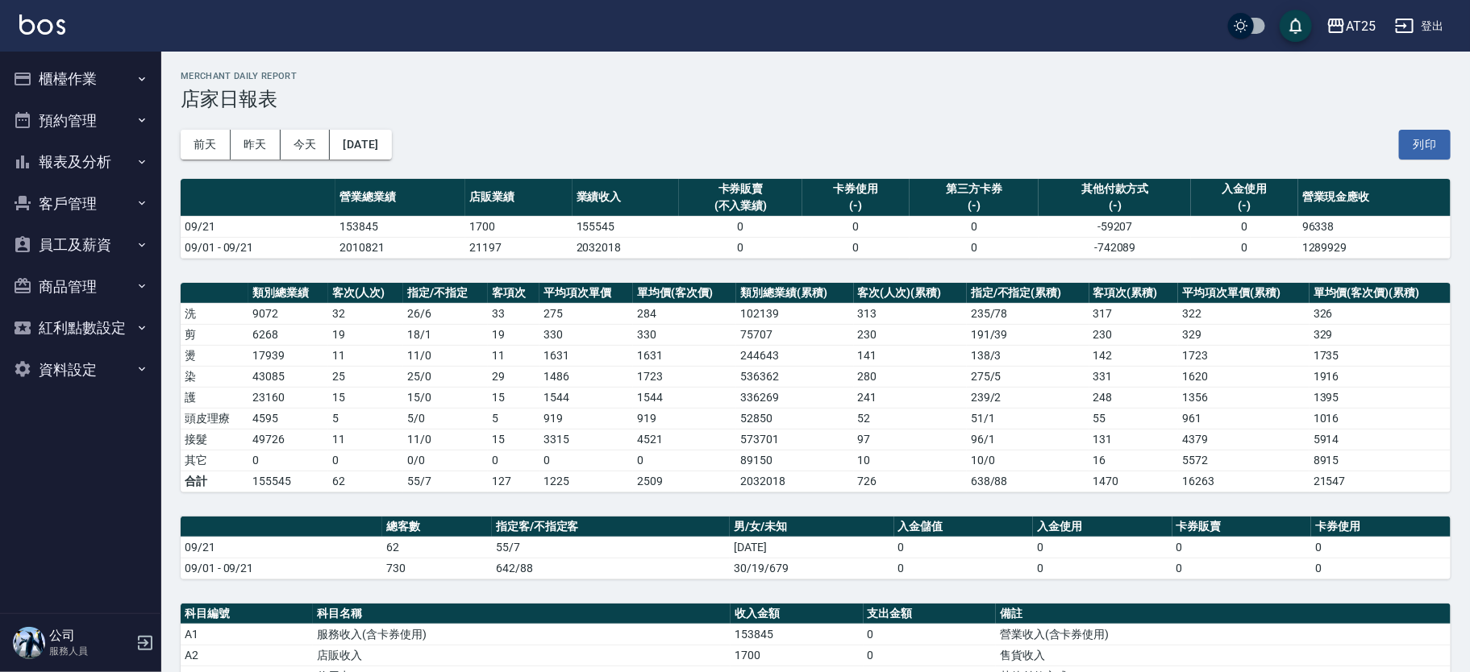
click at [106, 152] on button "報表及分析" at bounding box center [80, 162] width 148 height 42
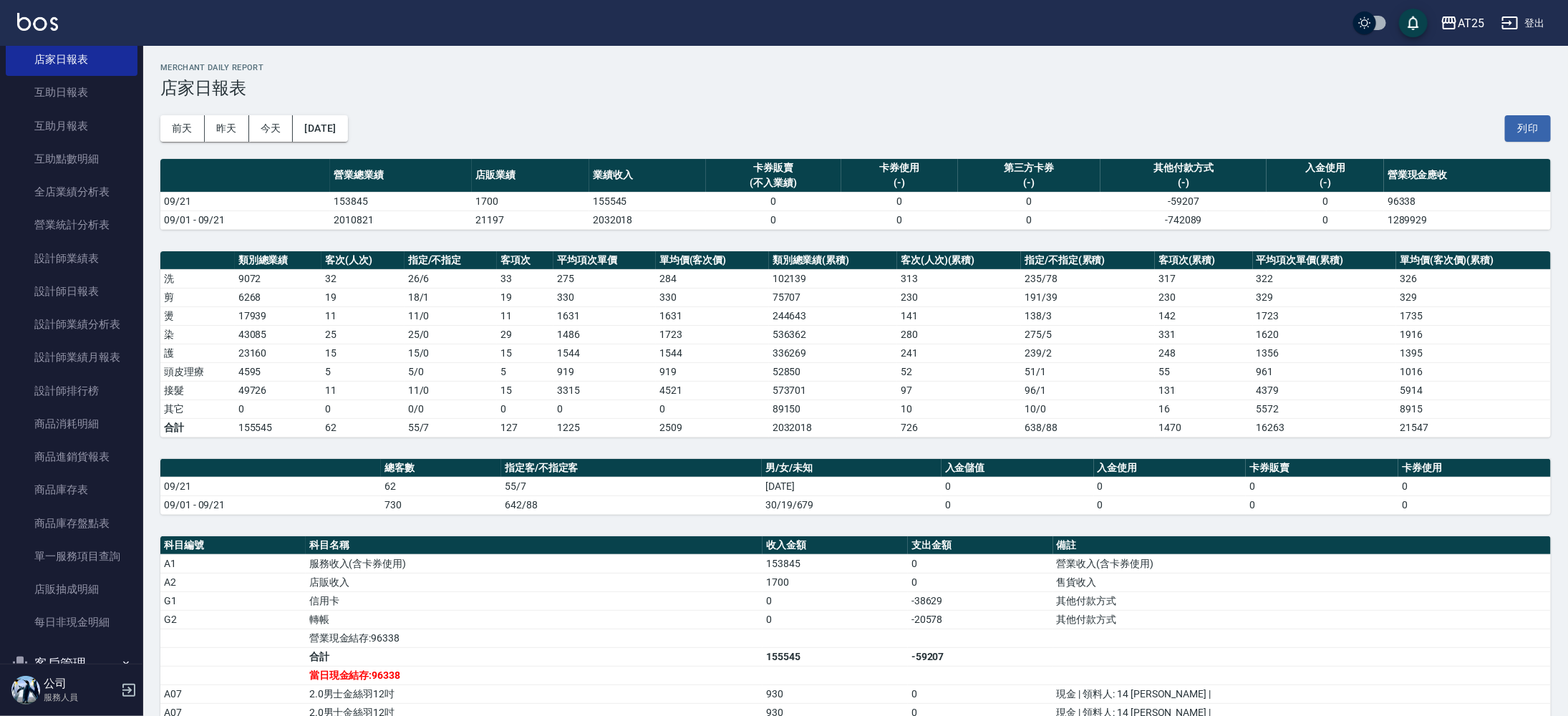
scroll to position [190, 0]
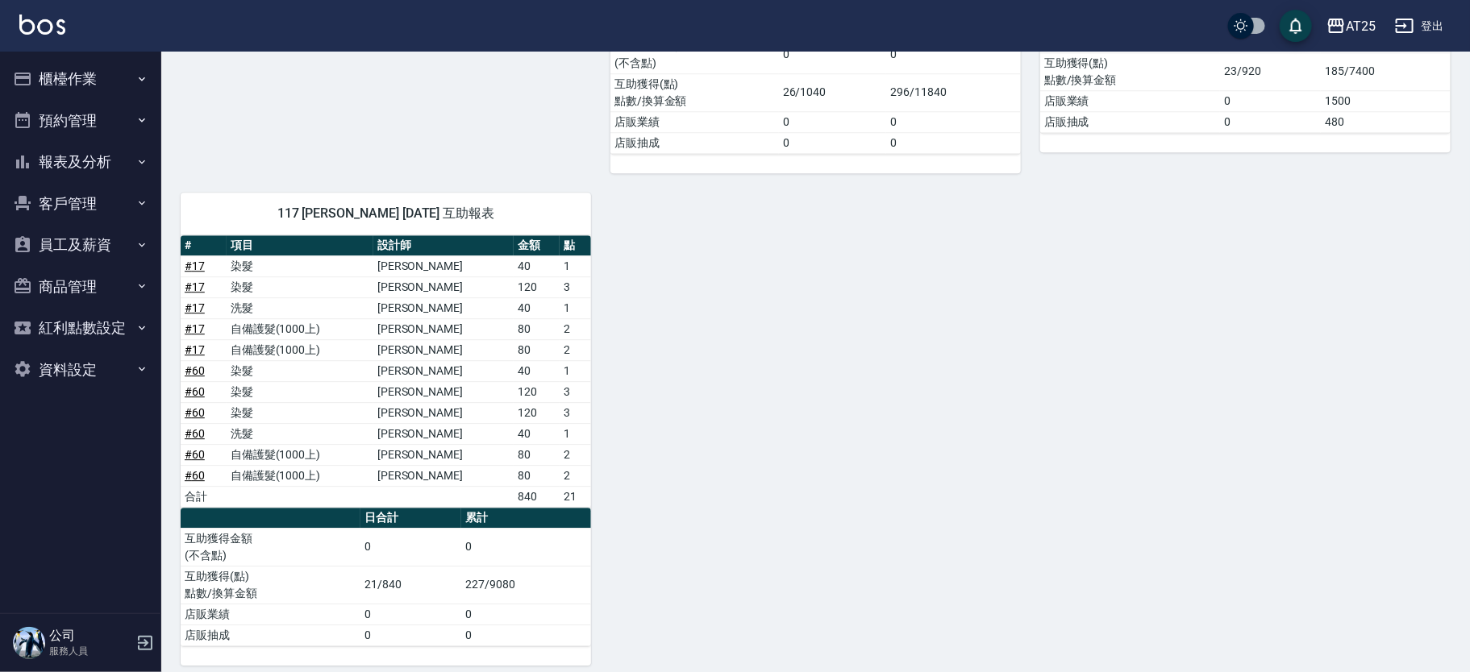
scroll to position [2192, 0]
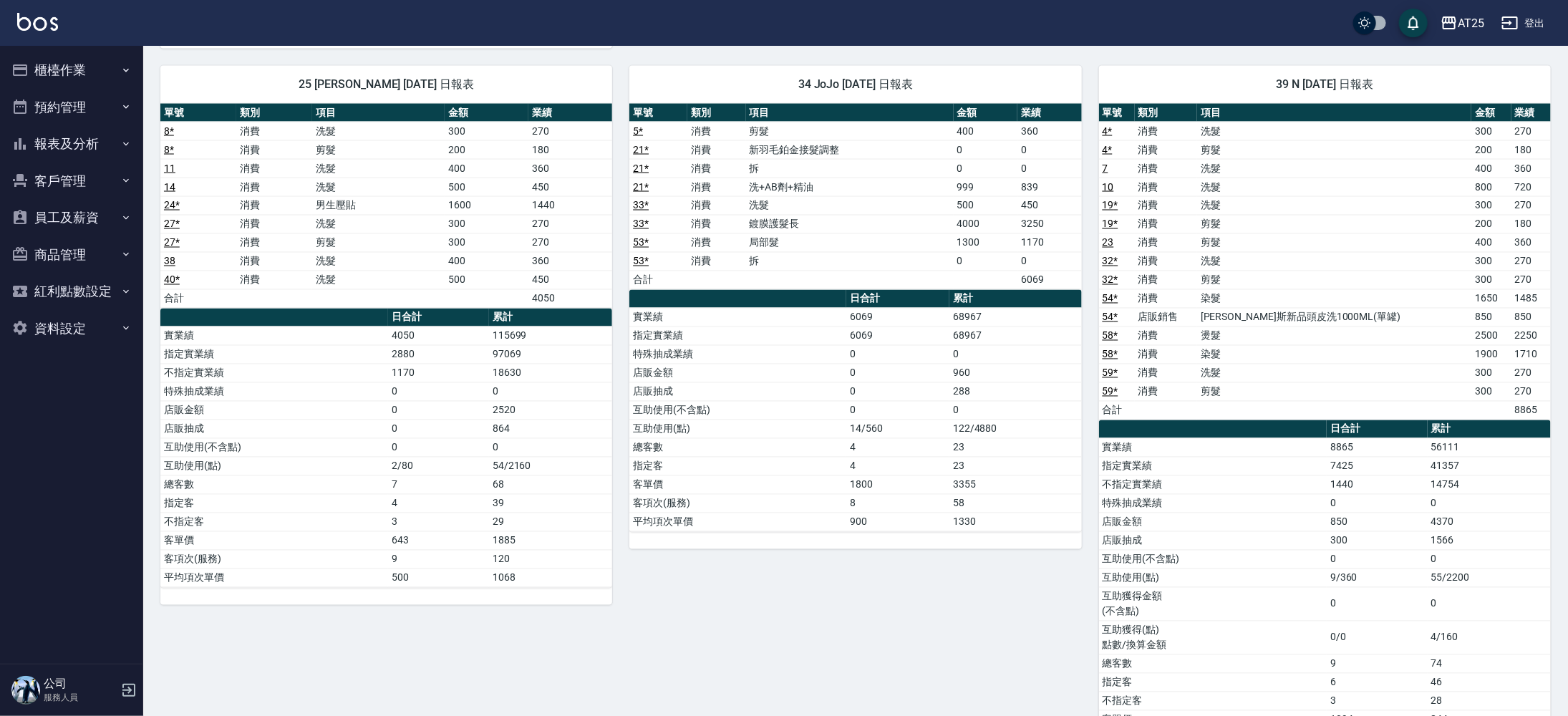
scroll to position [1518, 0]
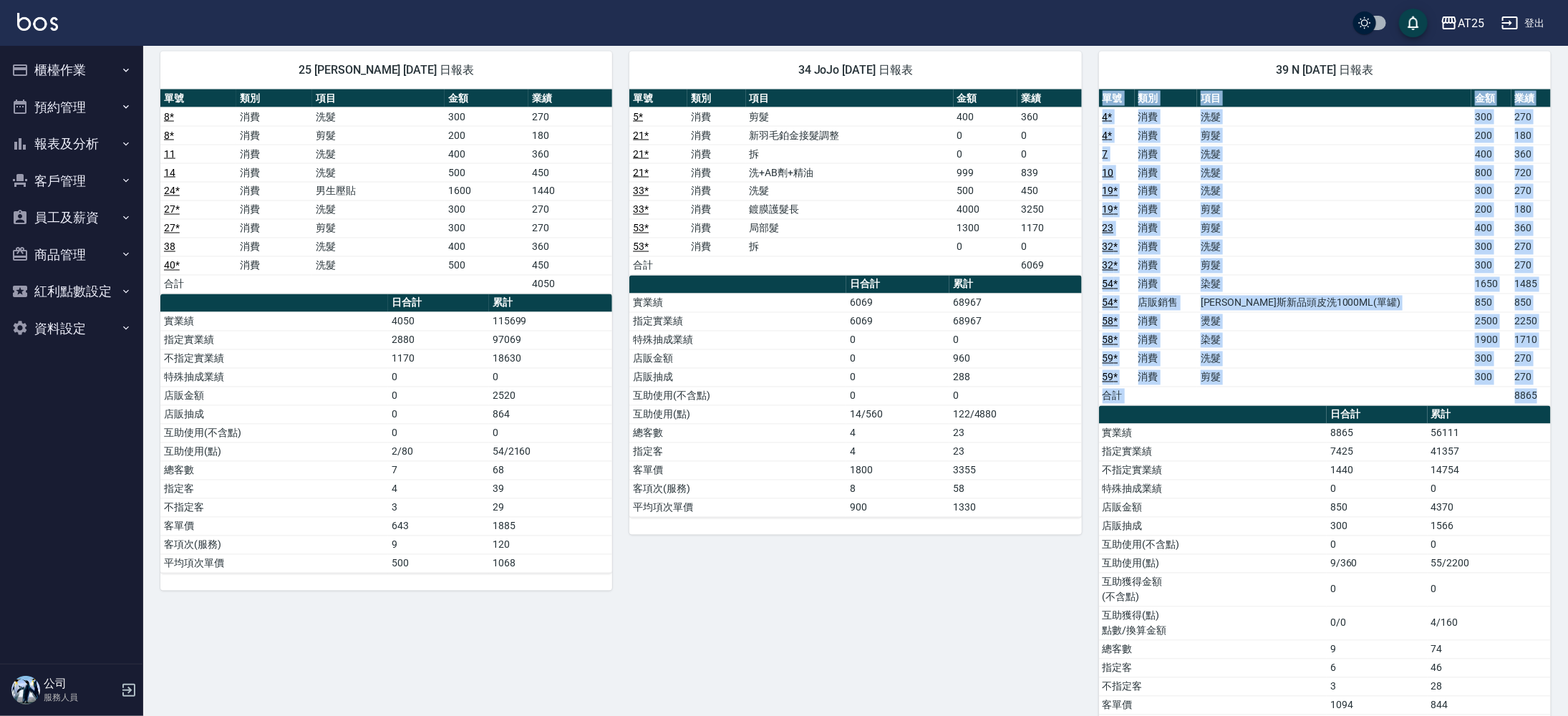
drag, startPoint x: 1567, startPoint y: 362, endPoint x: 1572, endPoint y: 451, distance: 89.1
click at [1304, 451] on html "AT25 登出 櫃檯作業 打帳單 帳單列表 掛單列表 現金收支登錄 高階收支登錄 材料自購登錄 每日結帳 排班表 現場電腦打卡 預約管理 預約管理 單日預約紀…" at bounding box center [784, 131] width 1568 height 3299
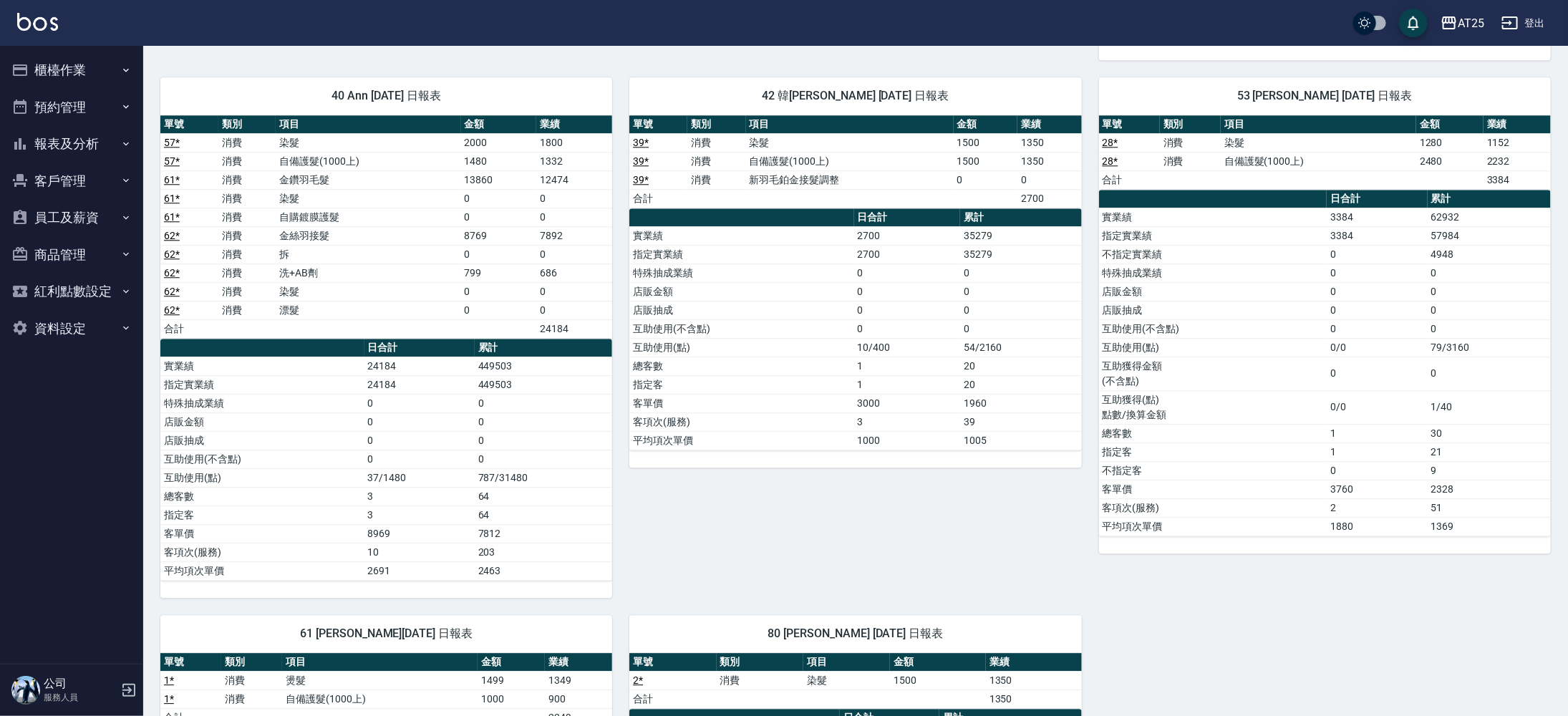
scroll to position [2596, 0]
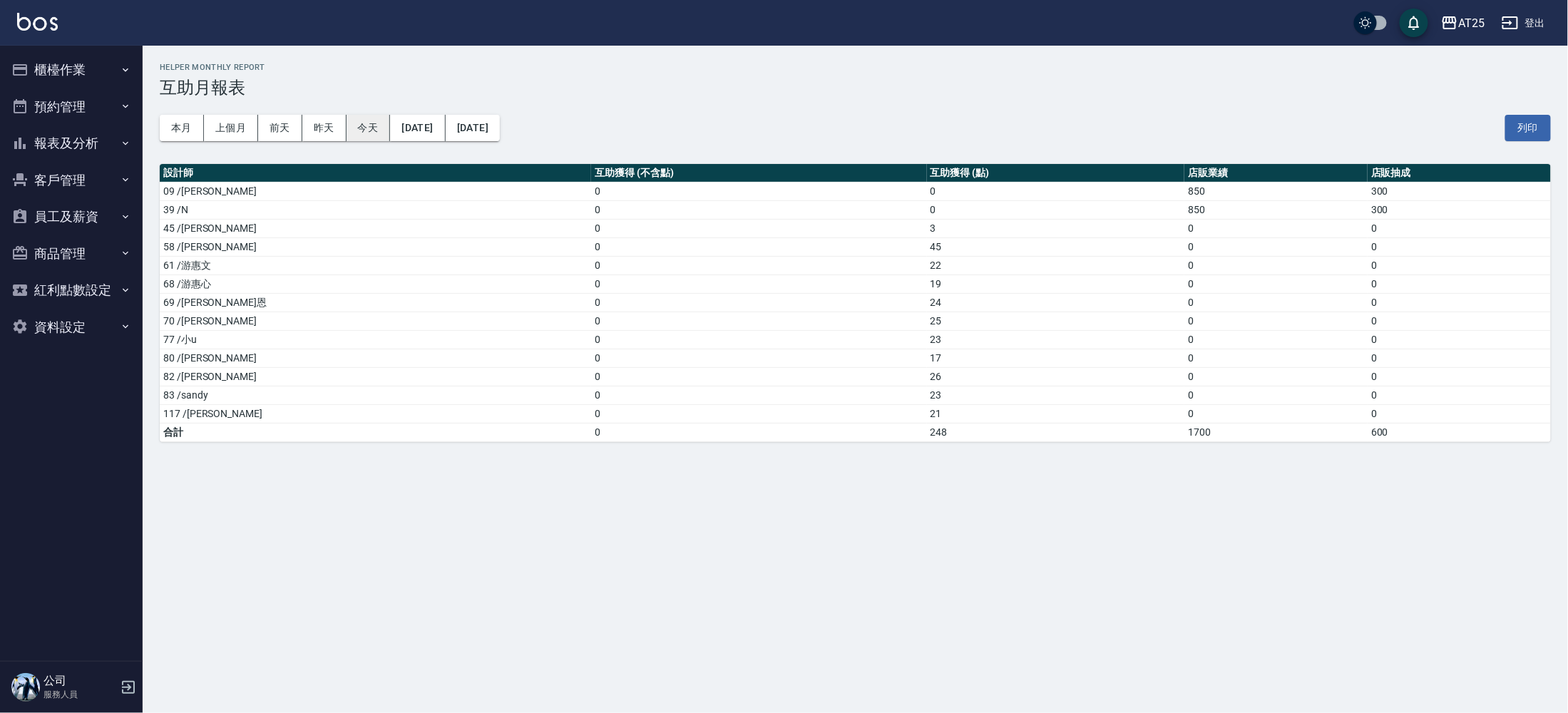
click at [366, 128] on button "今天" at bounding box center [369, 128] width 44 height 27
click at [927, 230] on td "3" at bounding box center [1055, 228] width 257 height 19
drag, startPoint x: 865, startPoint y: 235, endPoint x: 286, endPoint y: 242, distance: 579.0
click at [285, 244] on tbody "09 /[PERSON_NAME] 0 0 850 300 39 /N 0 0 850 300 45 /[PERSON_NAME] 0 3 0 0 58 /[…" at bounding box center [855, 311] width 1391 height 259
drag, startPoint x: 836, startPoint y: 304, endPoint x: 807, endPoint y: 315, distance: 31.0
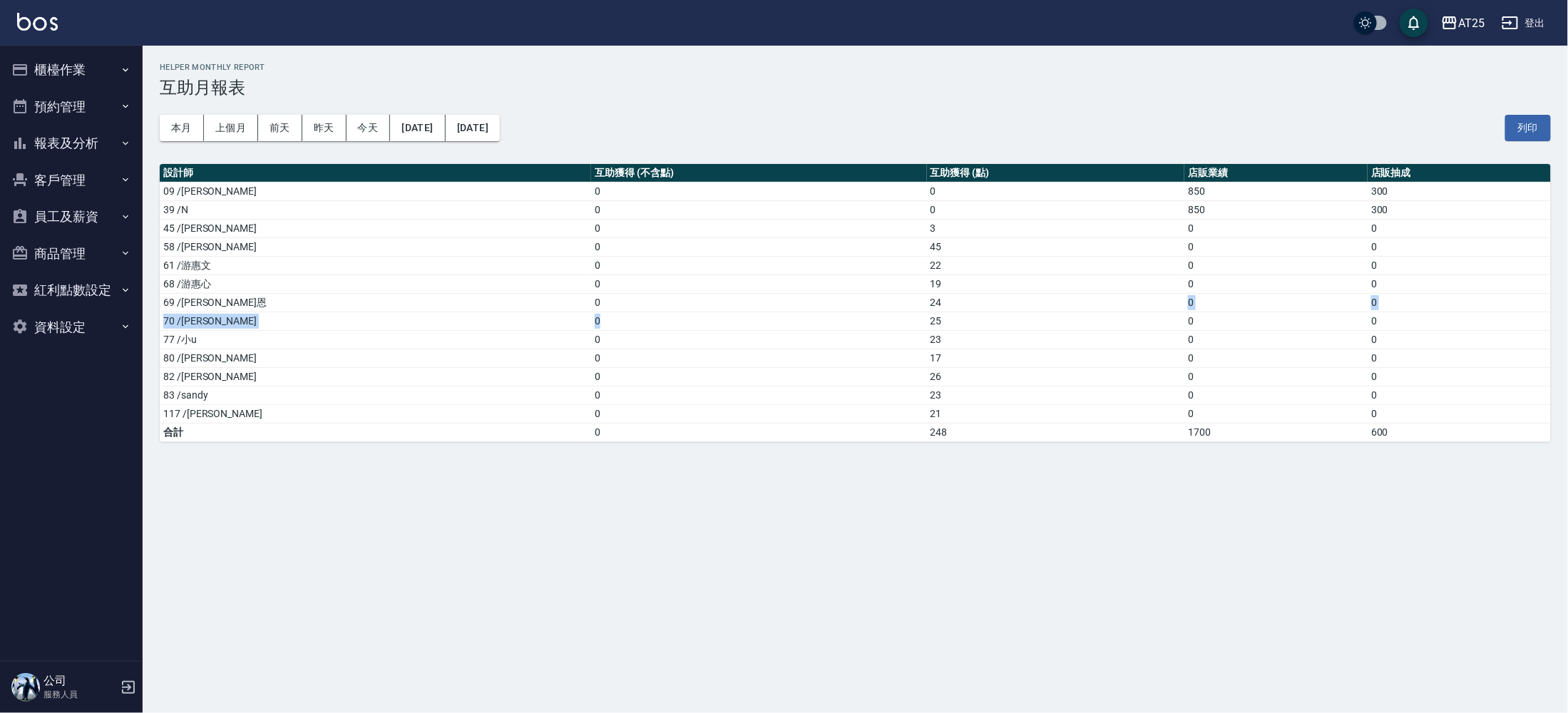
click at [807, 315] on tbody "09 /[PERSON_NAME] 0 0 850 300 39 /N 0 0 850 300 45 /[PERSON_NAME] 0 3 0 0 58 /[…" at bounding box center [855, 311] width 1391 height 259
drag, startPoint x: 848, startPoint y: 319, endPoint x: 862, endPoint y: 376, distance: 58.7
click at [927, 319] on td "25" at bounding box center [1055, 320] width 257 height 19
drag, startPoint x: 862, startPoint y: 376, endPoint x: 233, endPoint y: 384, distance: 629.1
click at [233, 384] on tr "82 /[PERSON_NAME] 0 26 0 0" at bounding box center [855, 376] width 1391 height 19
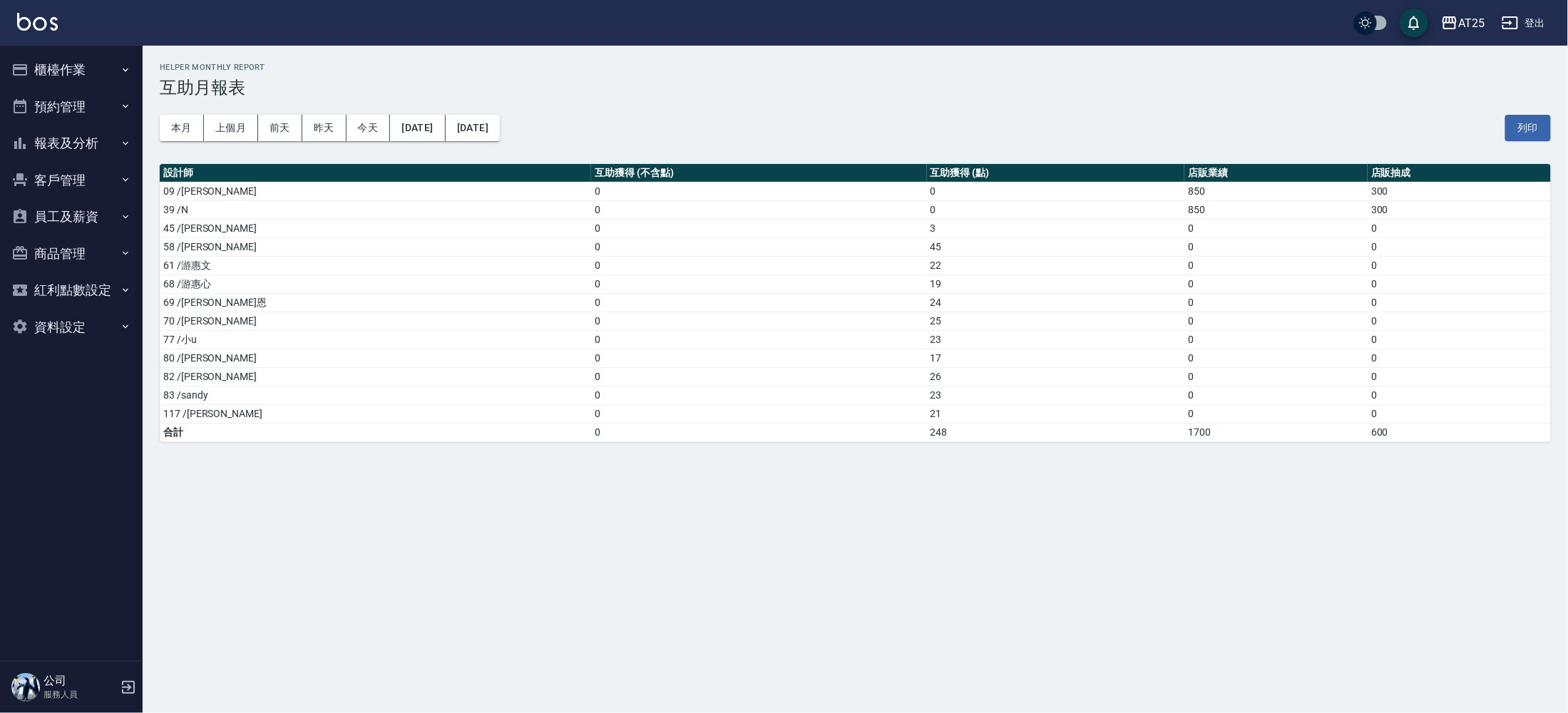
click at [927, 360] on td "17" at bounding box center [1055, 357] width 257 height 19
drag, startPoint x: 871, startPoint y: 326, endPoint x: 193, endPoint y: 326, distance: 678.0
click at [193, 326] on tr "70 /[PERSON_NAME] 0 25 0 0" at bounding box center [855, 320] width 1391 height 19
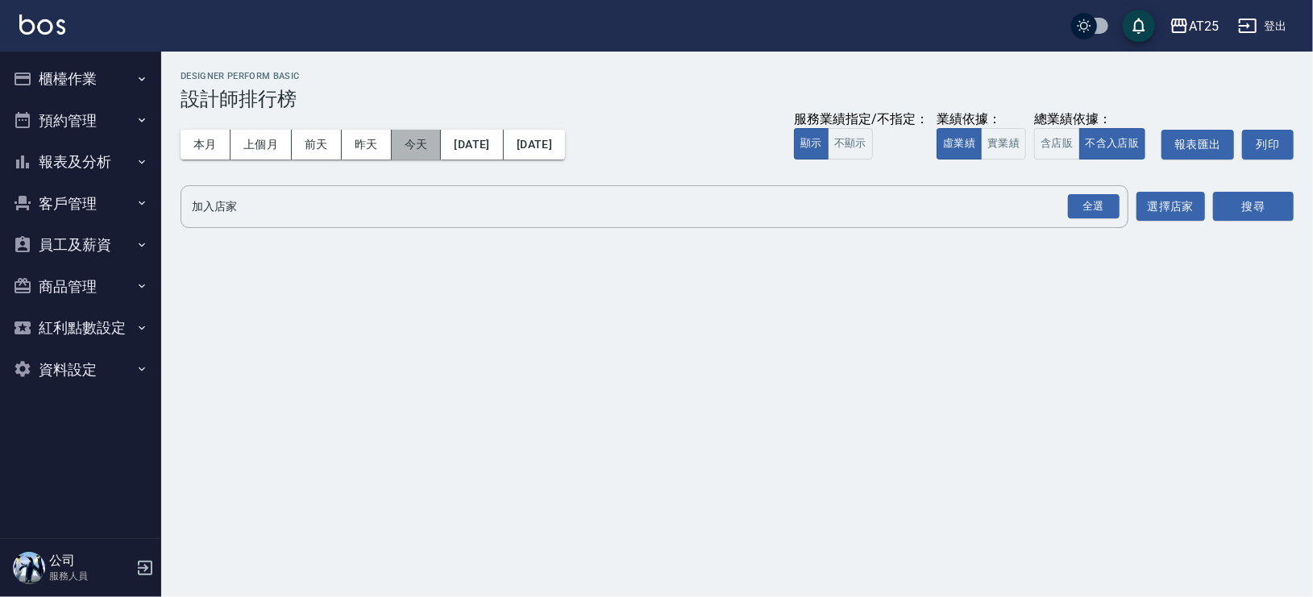
click at [423, 155] on button "今天" at bounding box center [417, 145] width 50 height 30
click at [1017, 150] on button "實業績" at bounding box center [1003, 143] width 45 height 31
click at [1108, 198] on div "全選" at bounding box center [1094, 206] width 52 height 25
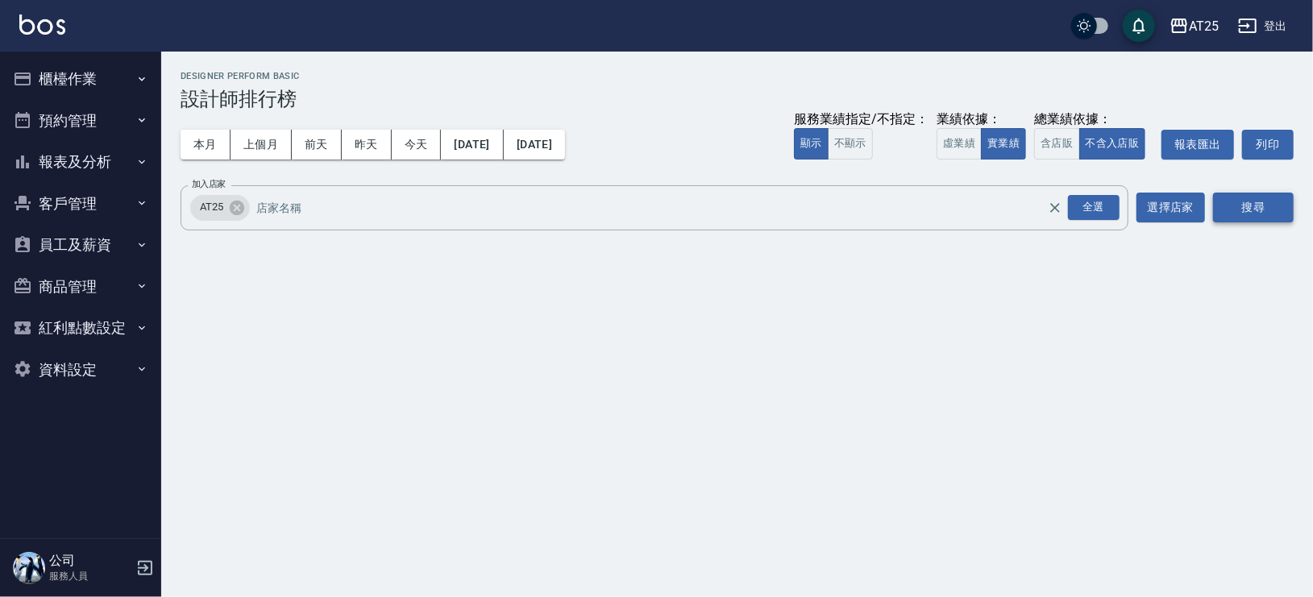
click at [1242, 212] on button "搜尋" at bounding box center [1253, 208] width 81 height 30
